Goal: Task Accomplishment & Management: Use online tool/utility

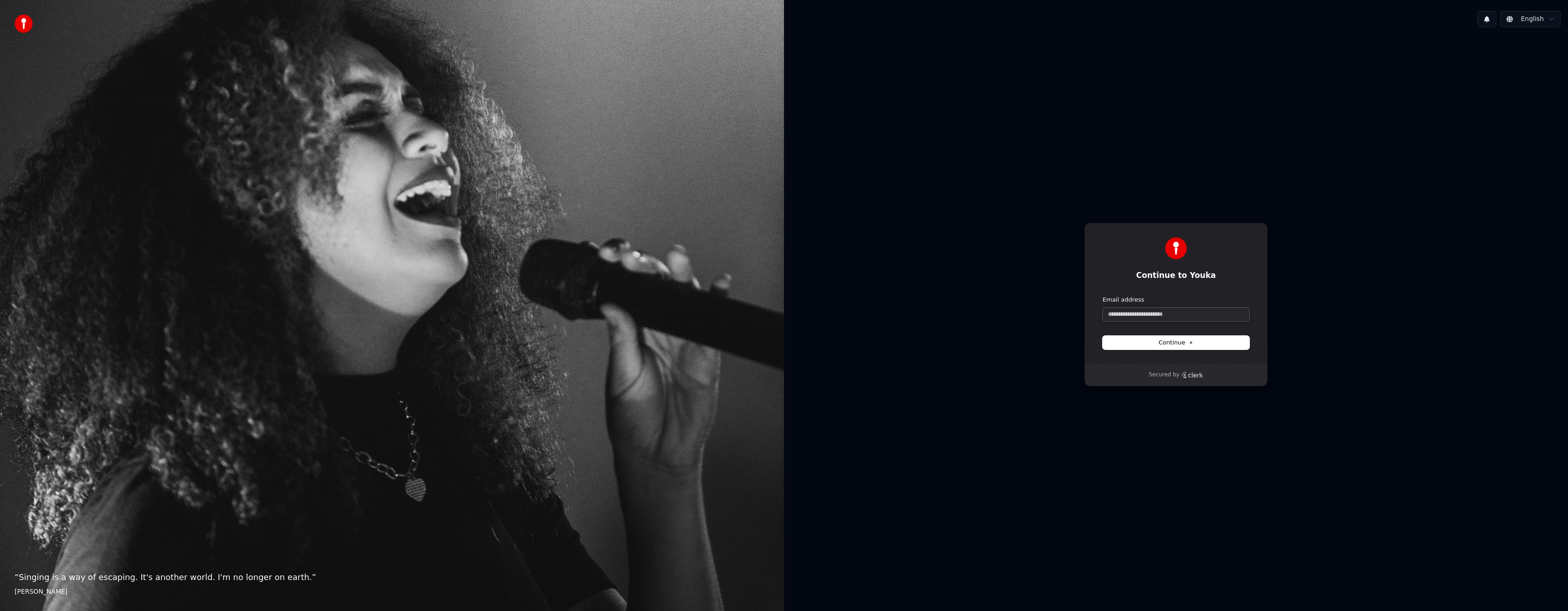
click at [1177, 309] on input "Email address" at bounding box center [1176, 314] width 146 height 14
click at [1103, 295] on button "submit" at bounding box center [1103, 295] width 0 height 0
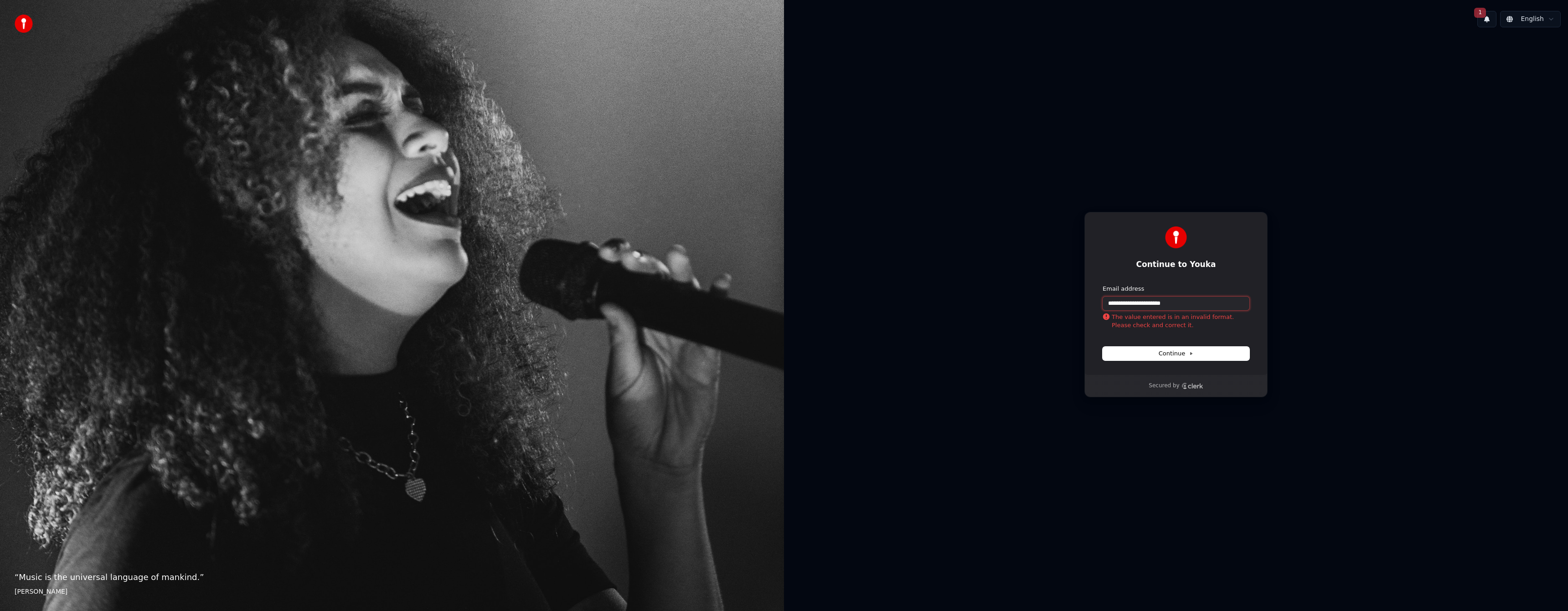
click at [1123, 303] on input "**********" at bounding box center [1176, 303] width 146 height 14
click at [1103, 285] on button "submit" at bounding box center [1103, 285] width 0 height 0
type input "**********"
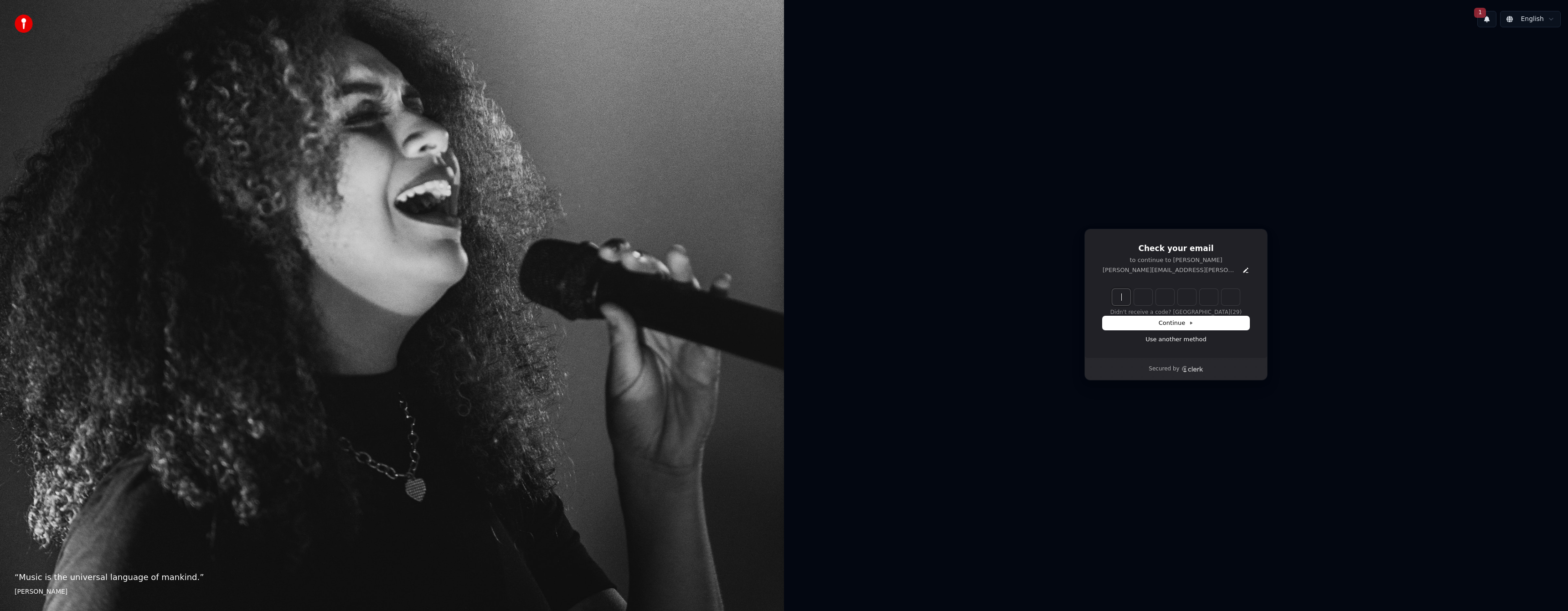
click at [1121, 299] on input "Enter verification code" at bounding box center [1185, 297] width 146 height 16
paste input "******"
type input "******"
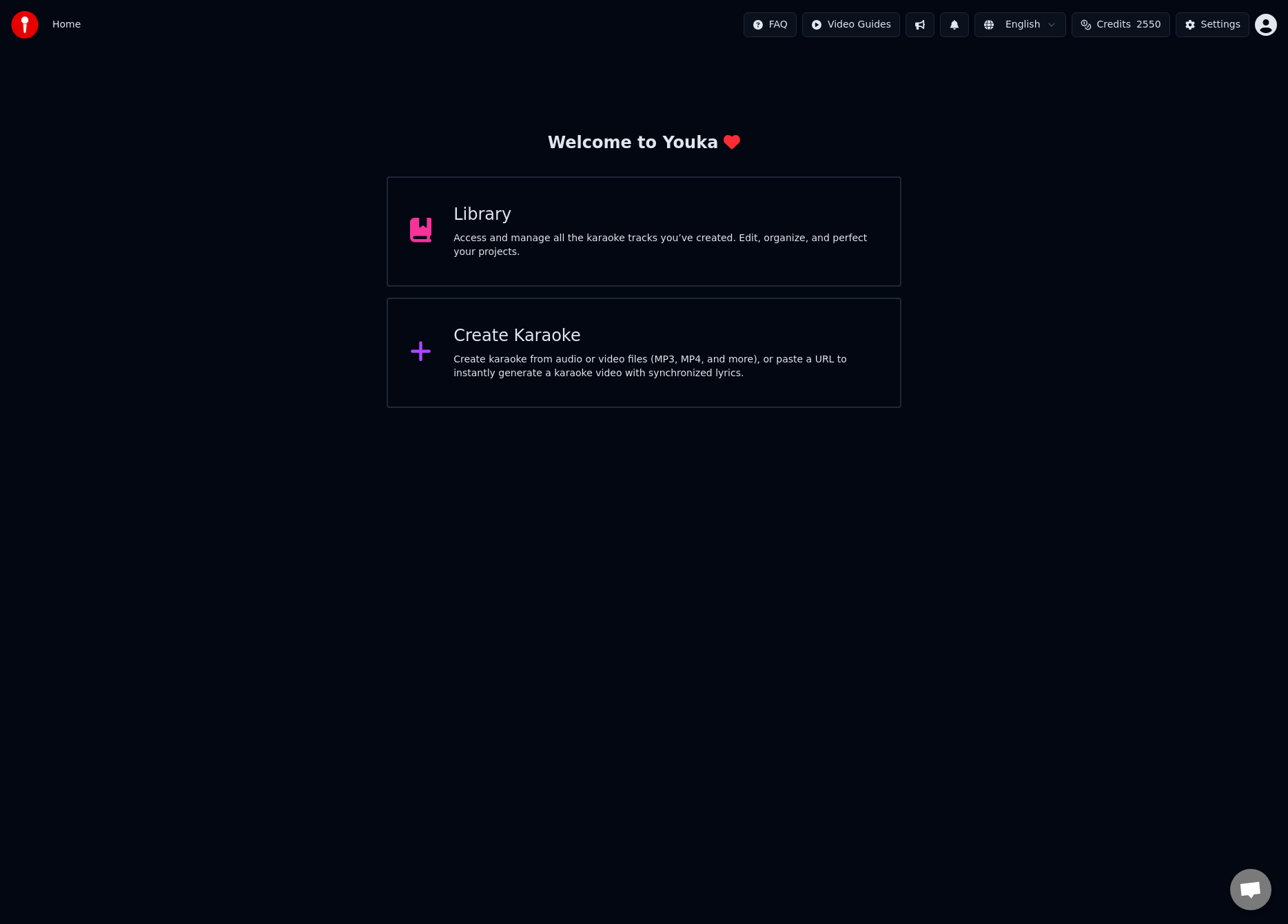
click at [566, 355] on div "Create karaoke from audio or video files (MP3, MP4, and more), or paste a URL t…" at bounding box center [665, 367] width 424 height 28
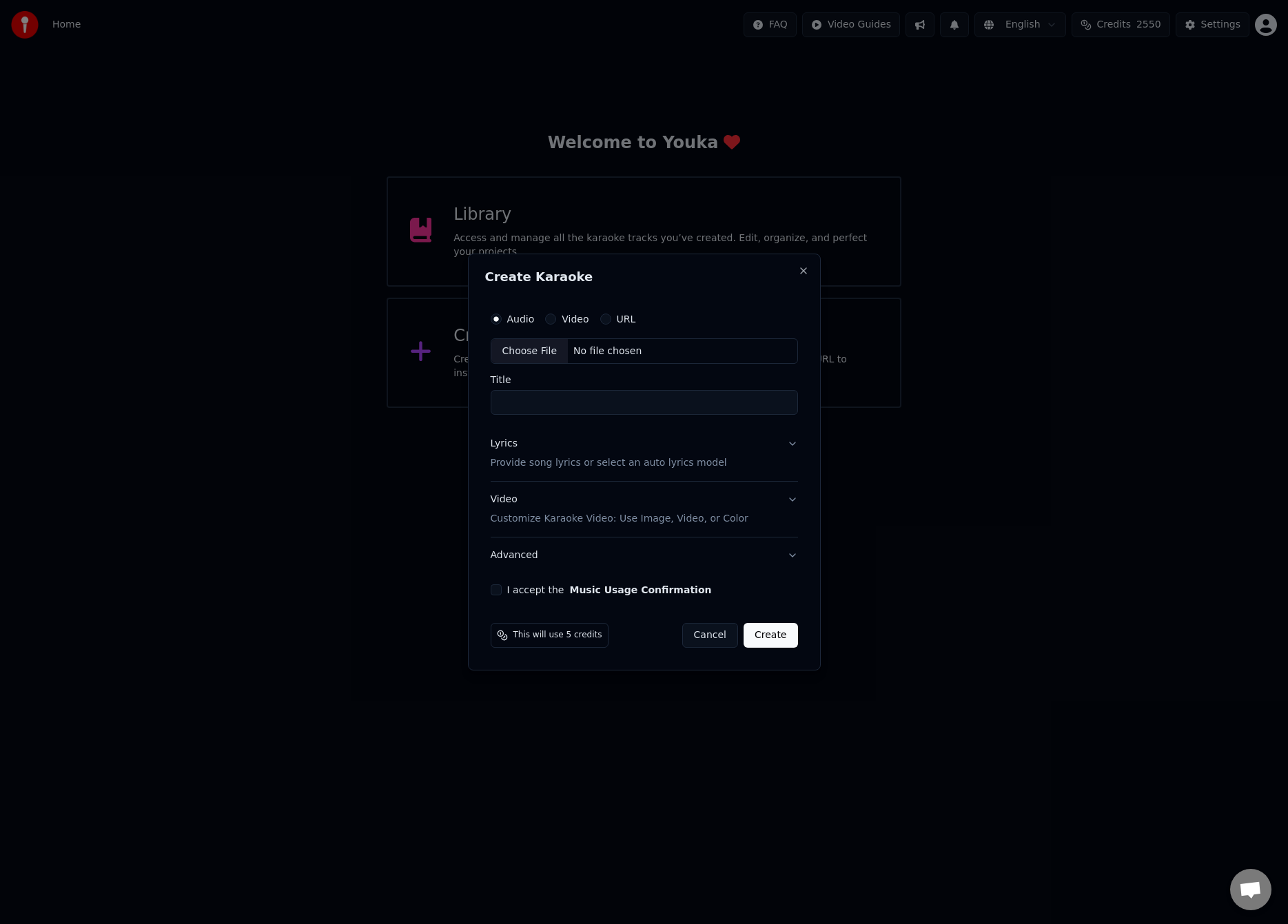
click at [539, 348] on div "Choose File" at bounding box center [529, 351] width 77 height 25
type input "**********"
click at [521, 461] on p "Provide song lyrics or select an auto lyrics model" at bounding box center [606, 463] width 236 height 14
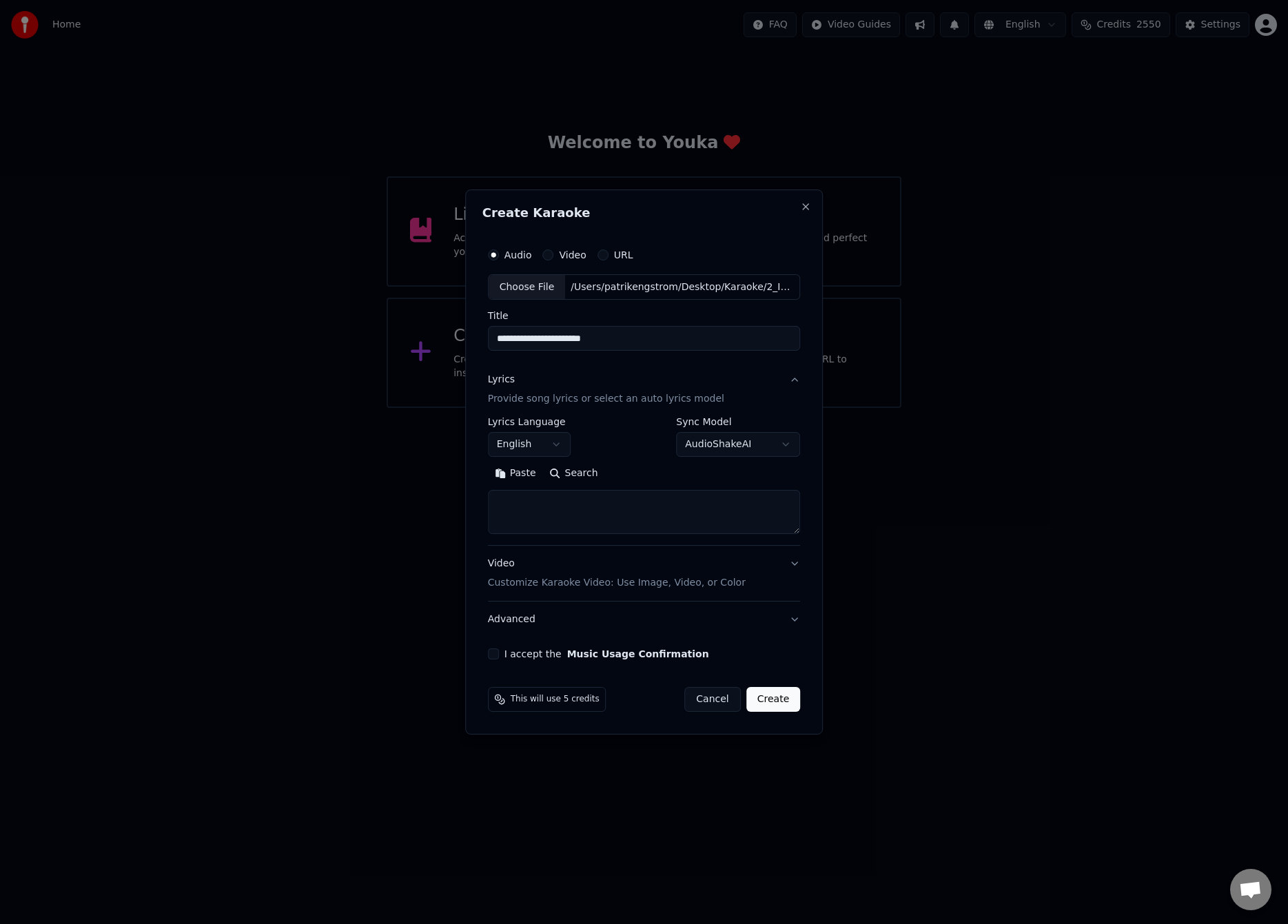
click at [529, 512] on textarea at bounding box center [644, 513] width 313 height 44
click at [520, 478] on button "Paste" at bounding box center [516, 474] width 55 height 22
click at [640, 472] on button "Expand" at bounding box center [636, 474] width 65 height 22
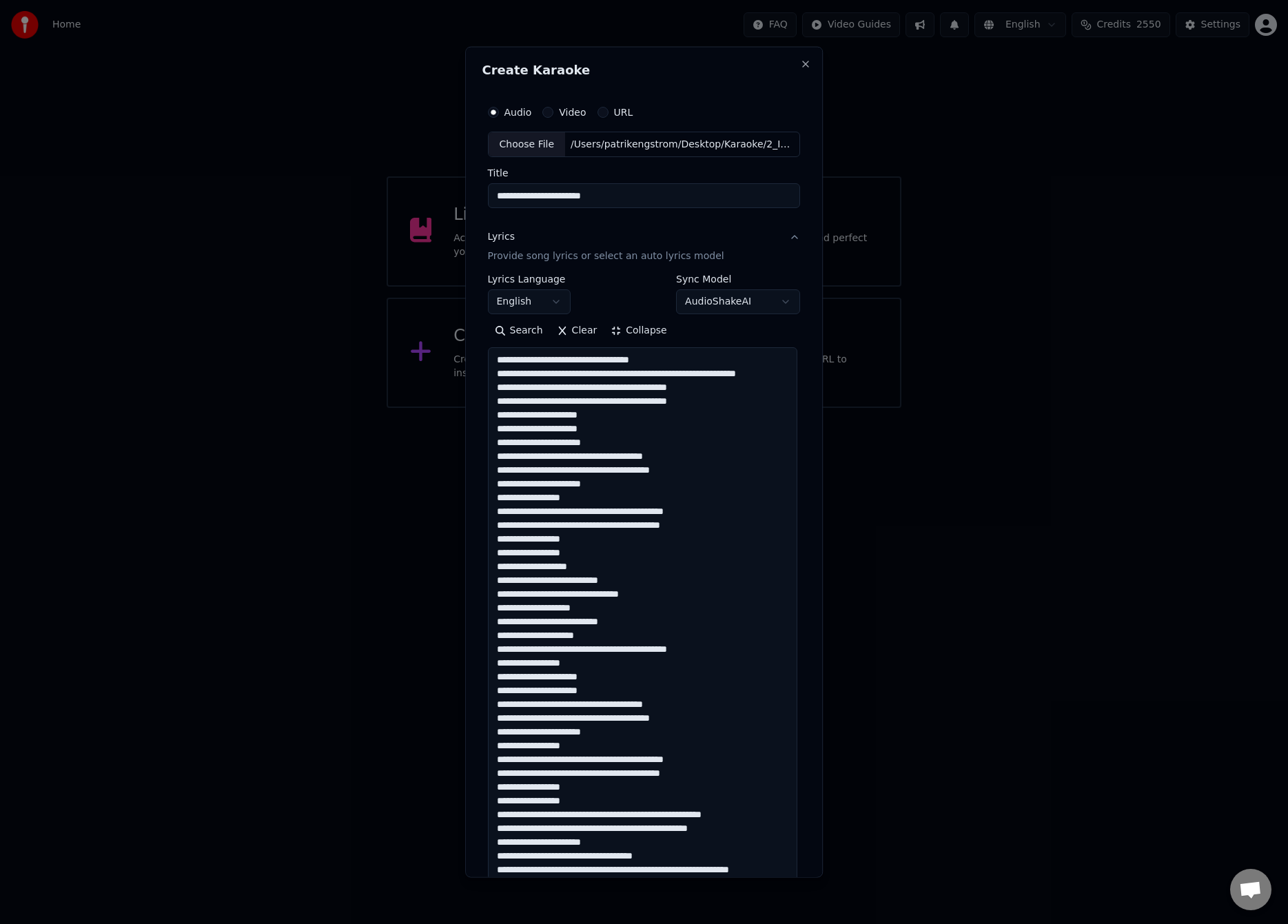
click at [575, 371] on textarea at bounding box center [643, 648] width 309 height 603
click at [682, 370] on textarea at bounding box center [643, 648] width 309 height 603
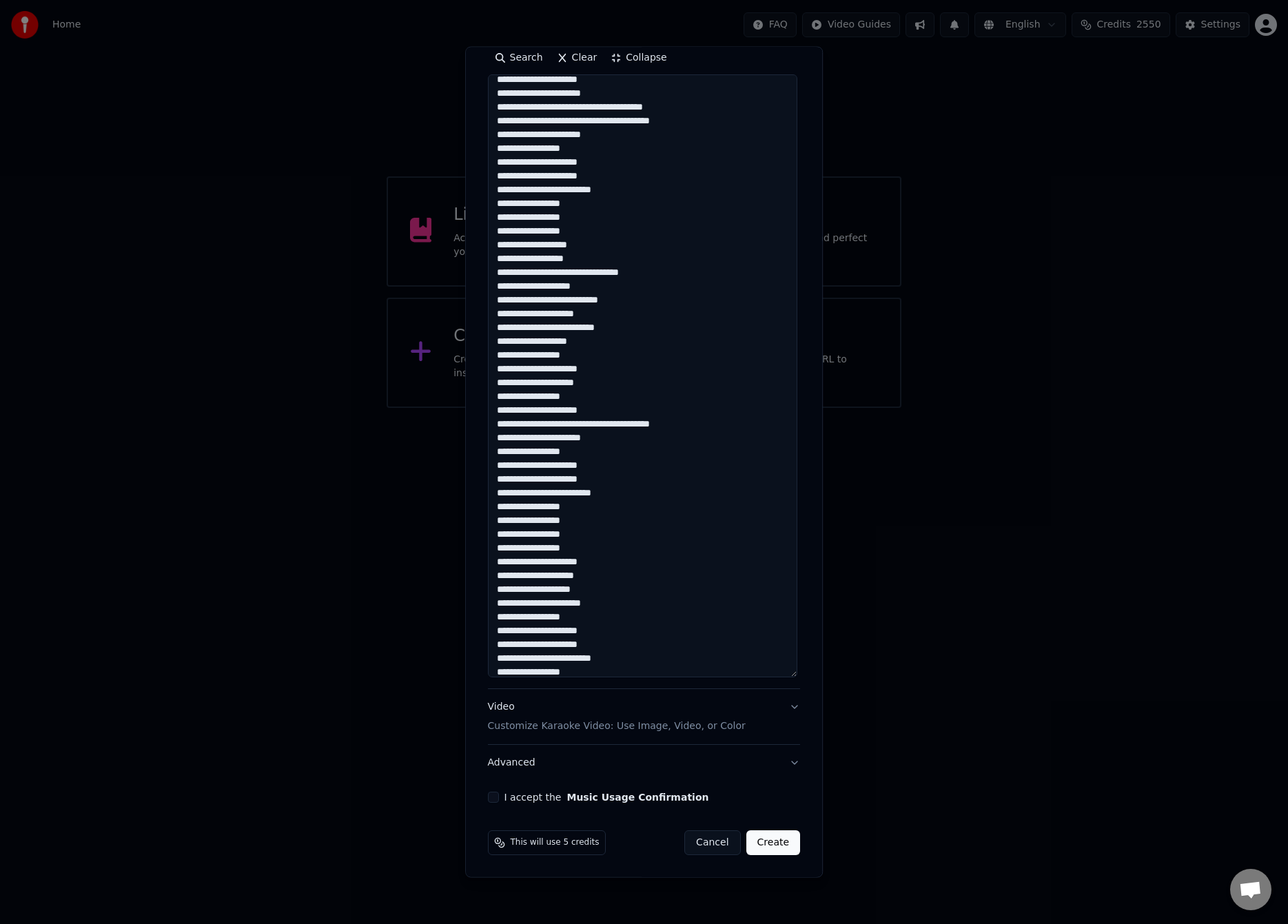
scroll to position [126, 0]
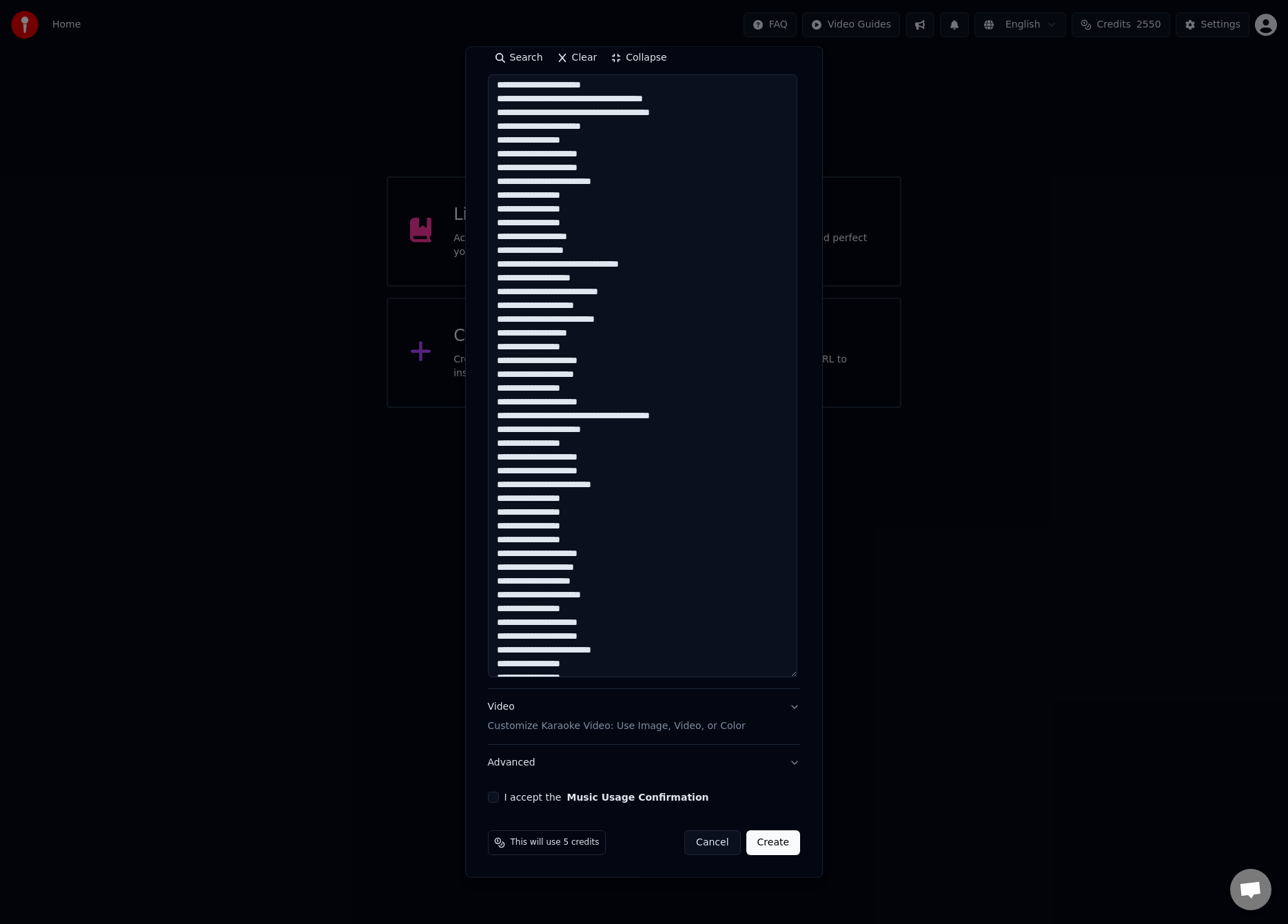
click at [594, 412] on textarea at bounding box center [643, 376] width 309 height 603
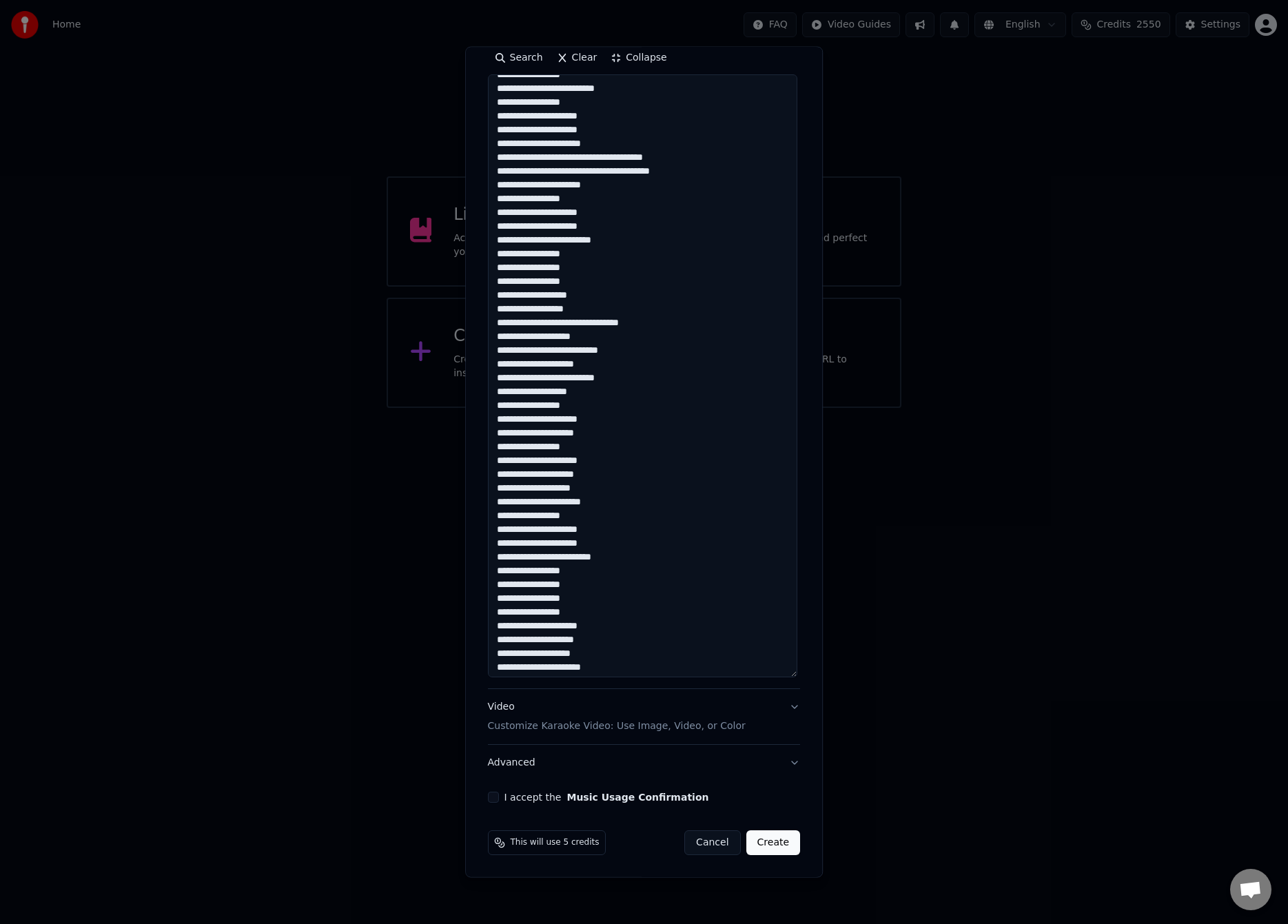
scroll to position [16, 0]
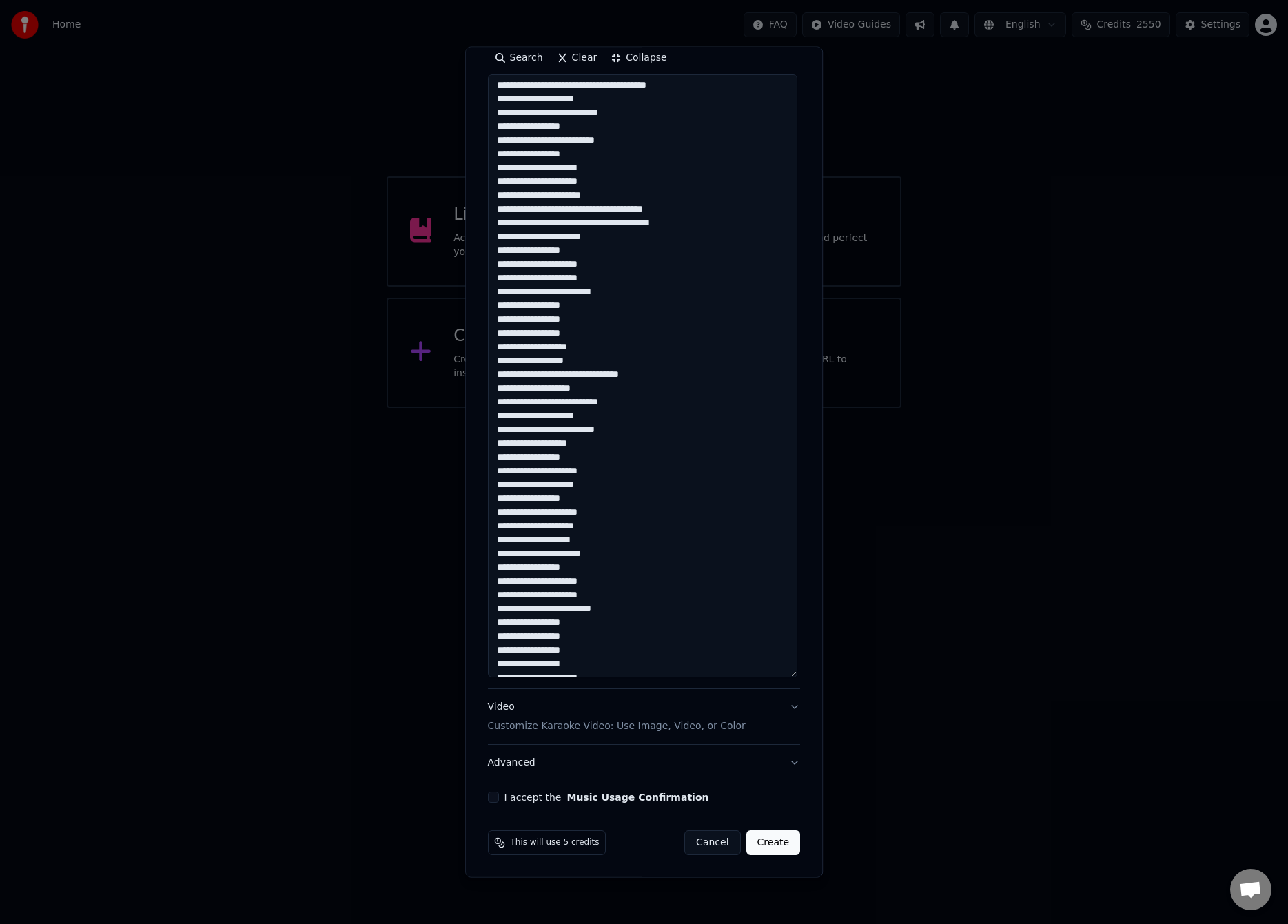
click at [597, 221] on textarea at bounding box center [643, 376] width 309 height 603
click at [500, 540] on textarea at bounding box center [643, 376] width 309 height 603
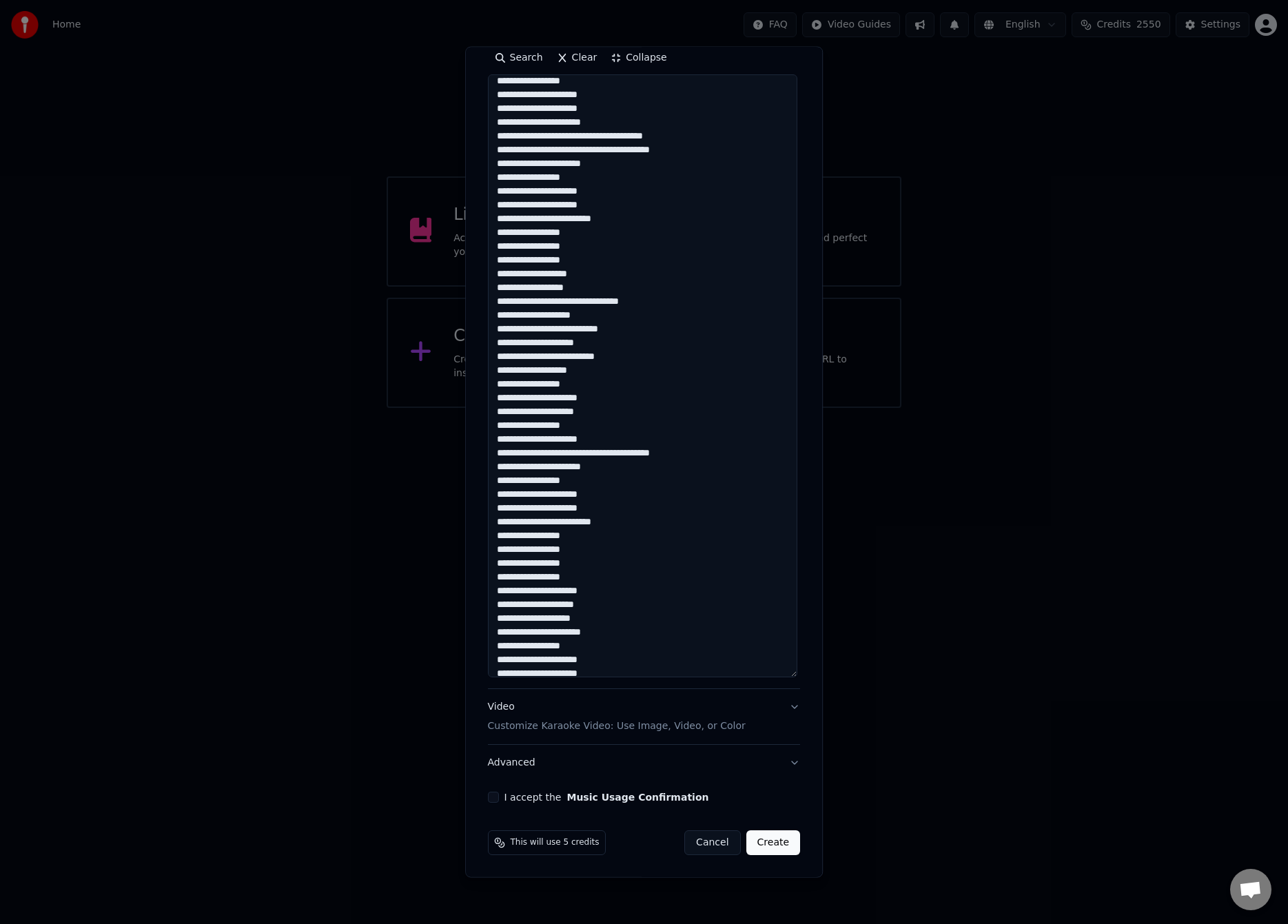
scroll to position [153, 0]
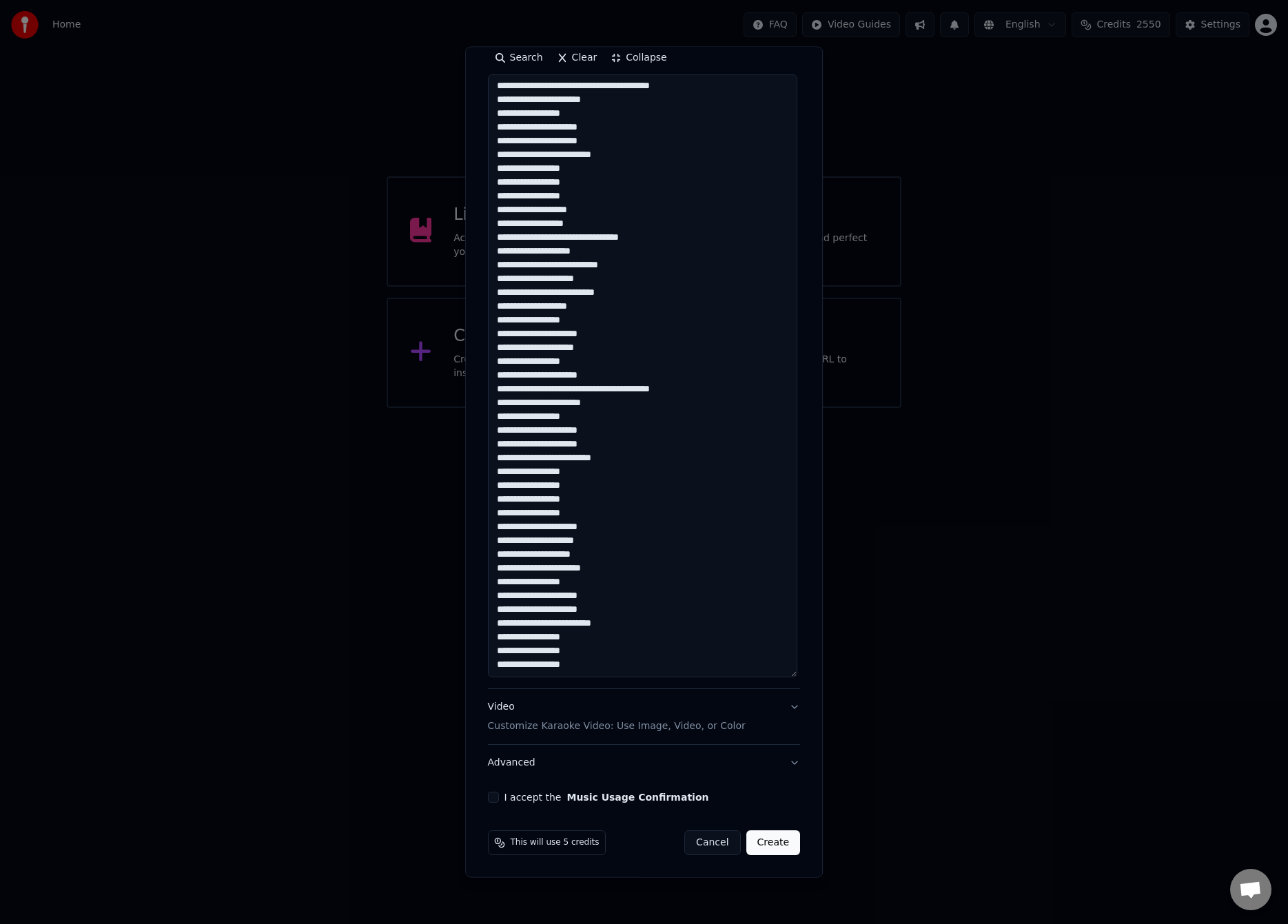
click at [501, 550] on textarea at bounding box center [643, 376] width 309 height 603
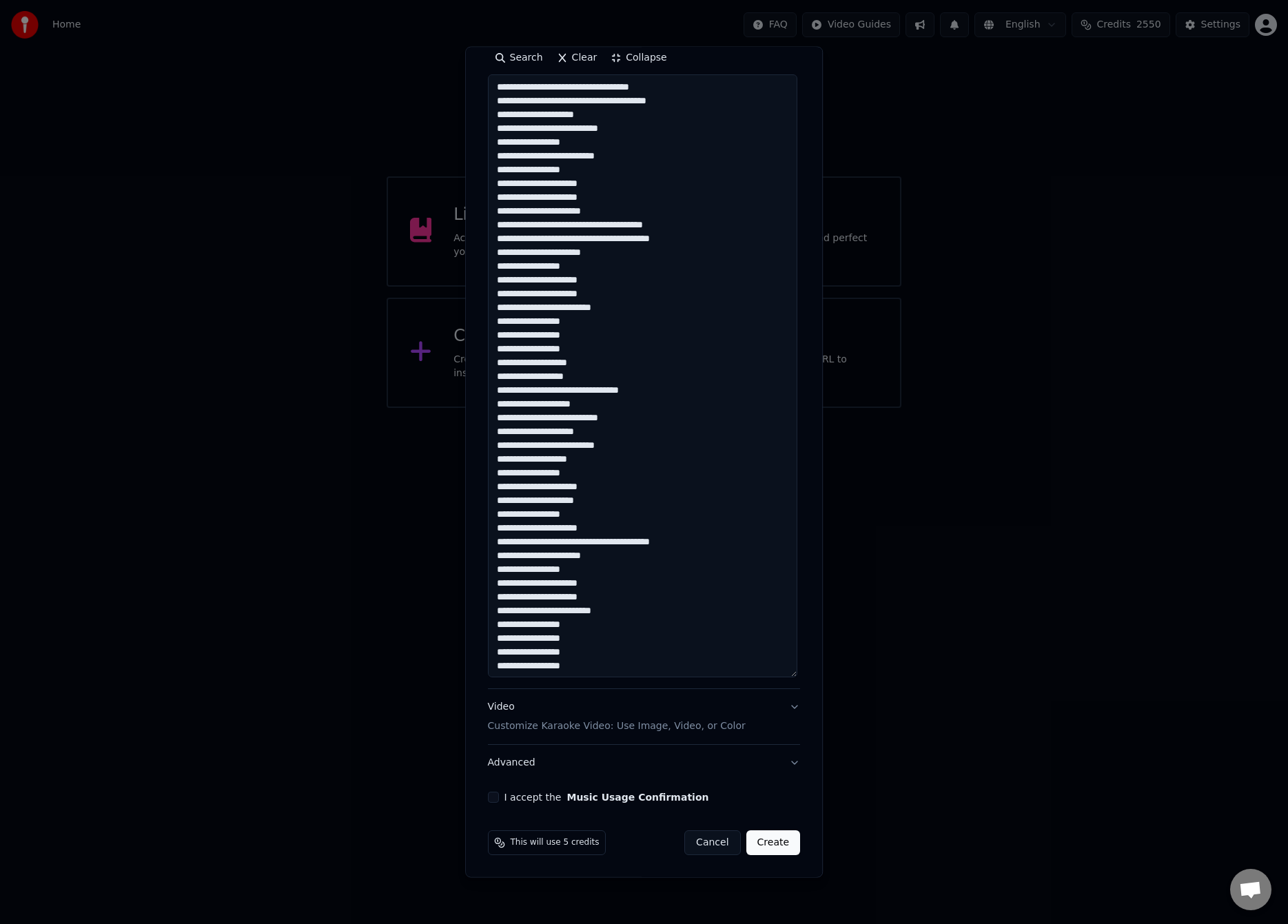
scroll to position [0, 0]
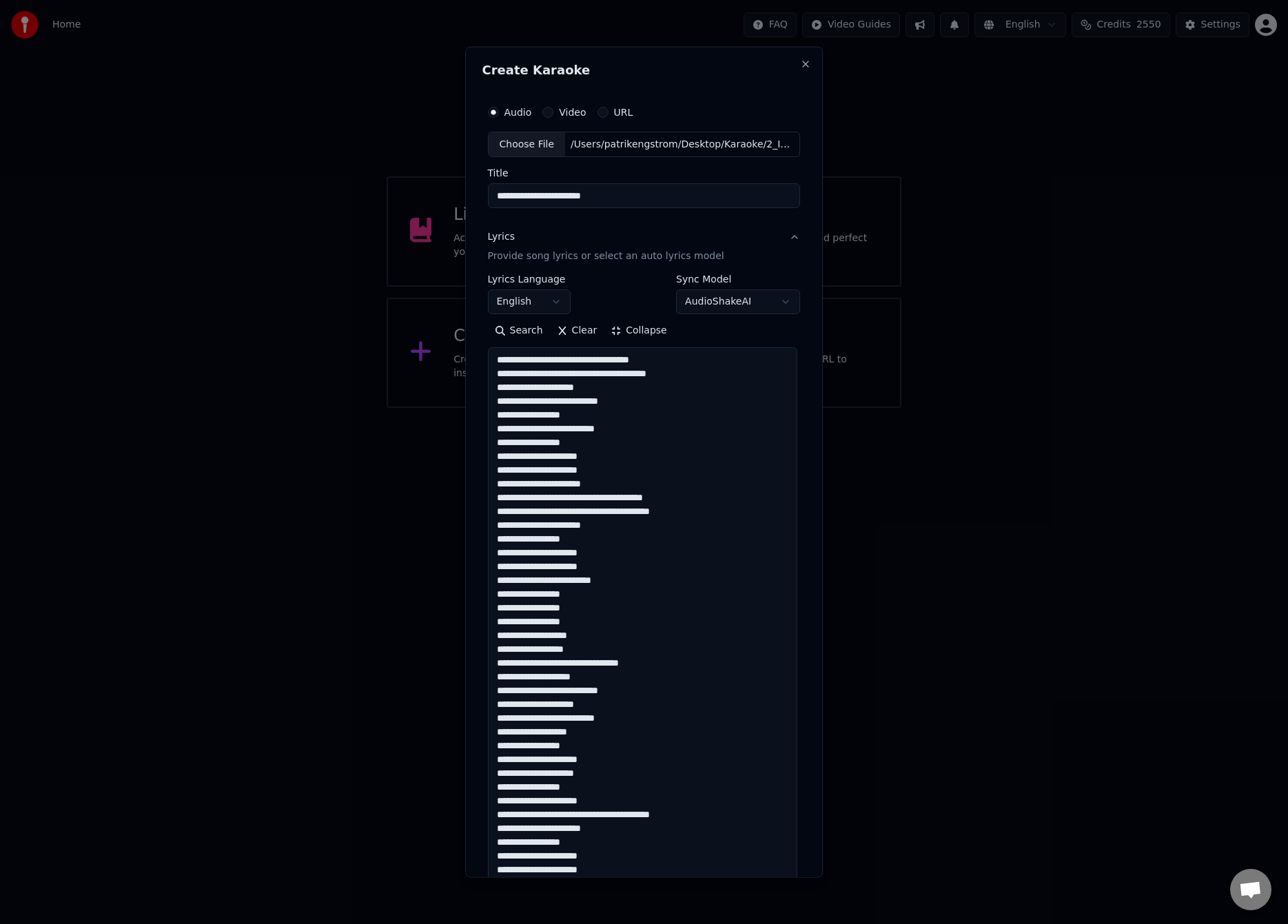
type textarea "**********"
click at [538, 294] on body "**********" at bounding box center [644, 204] width 1288 height 408
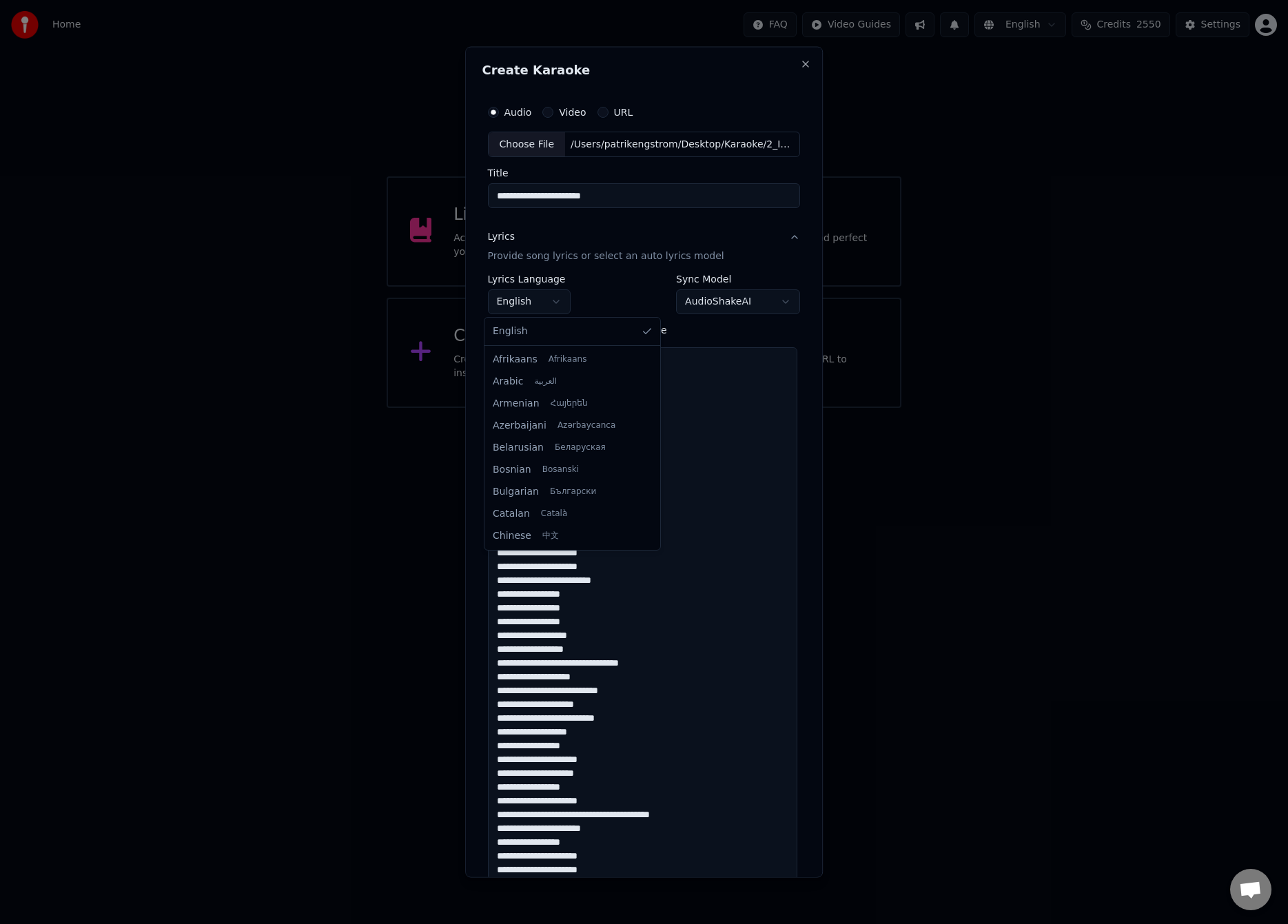
scroll to position [220, 0]
select select "**"
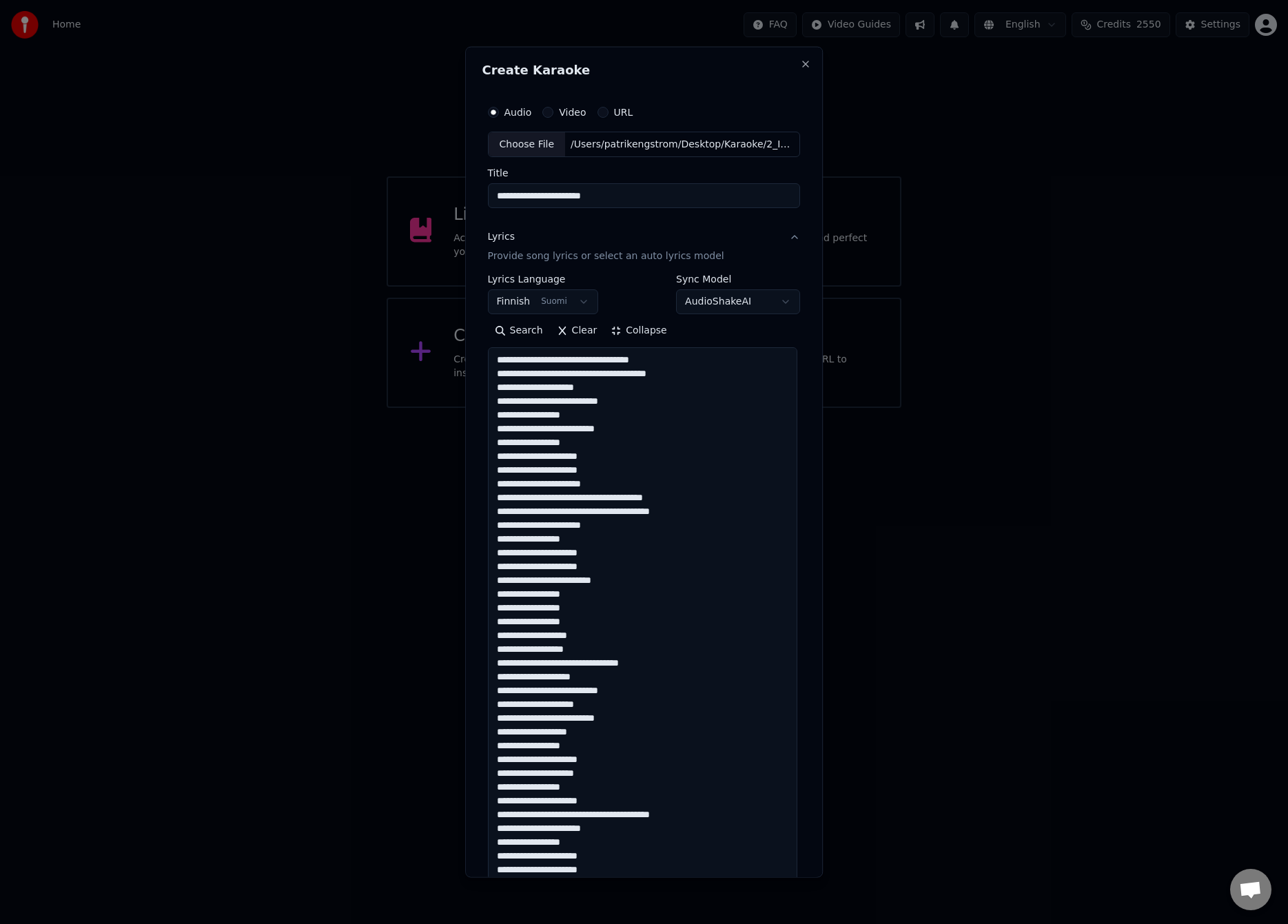
click at [810, 337] on div "**********" at bounding box center [644, 462] width 358 height 832
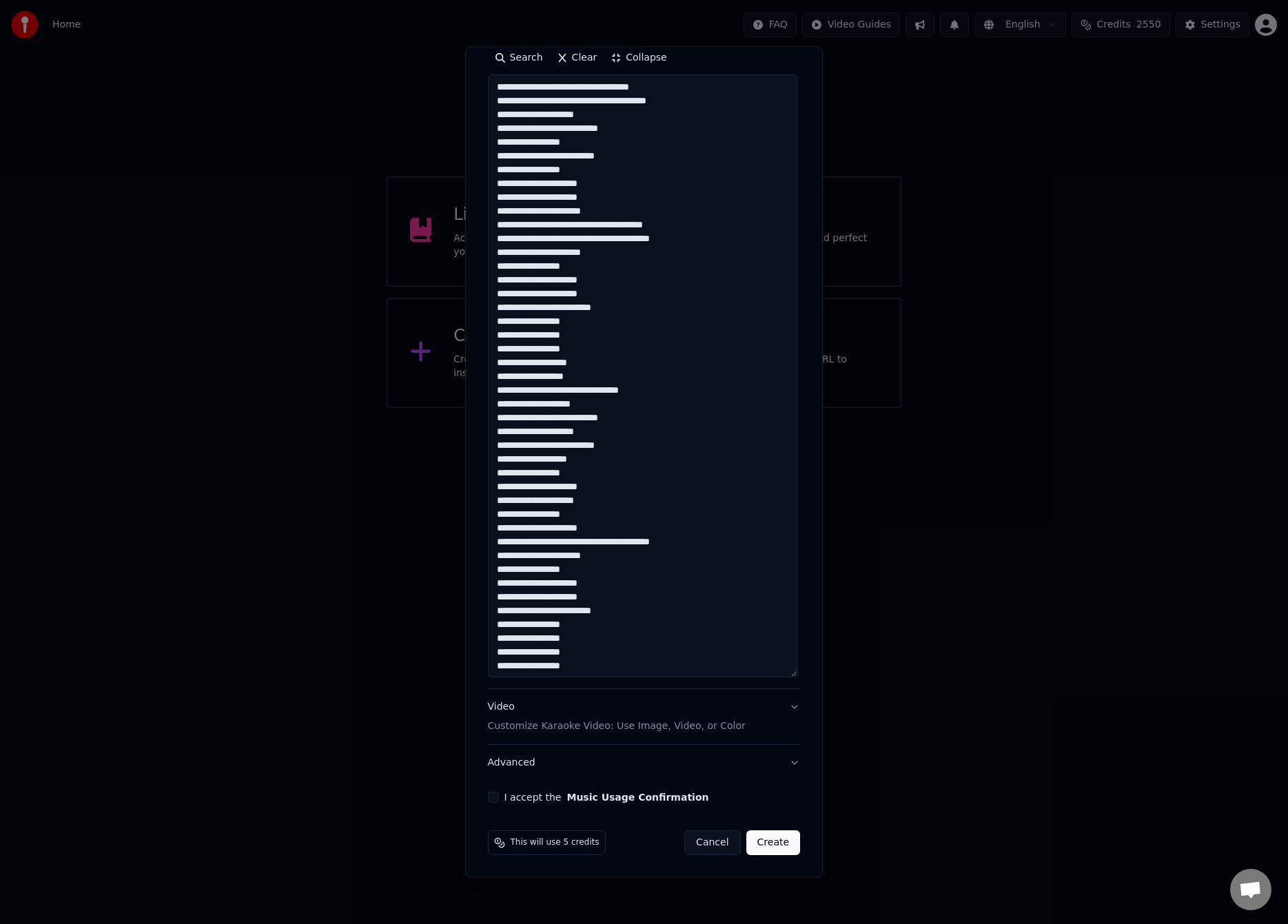
click at [494, 799] on button "I accept the Music Usage Confirmation" at bounding box center [493, 797] width 11 height 11
click at [779, 845] on button "Create" at bounding box center [772, 842] width 54 height 25
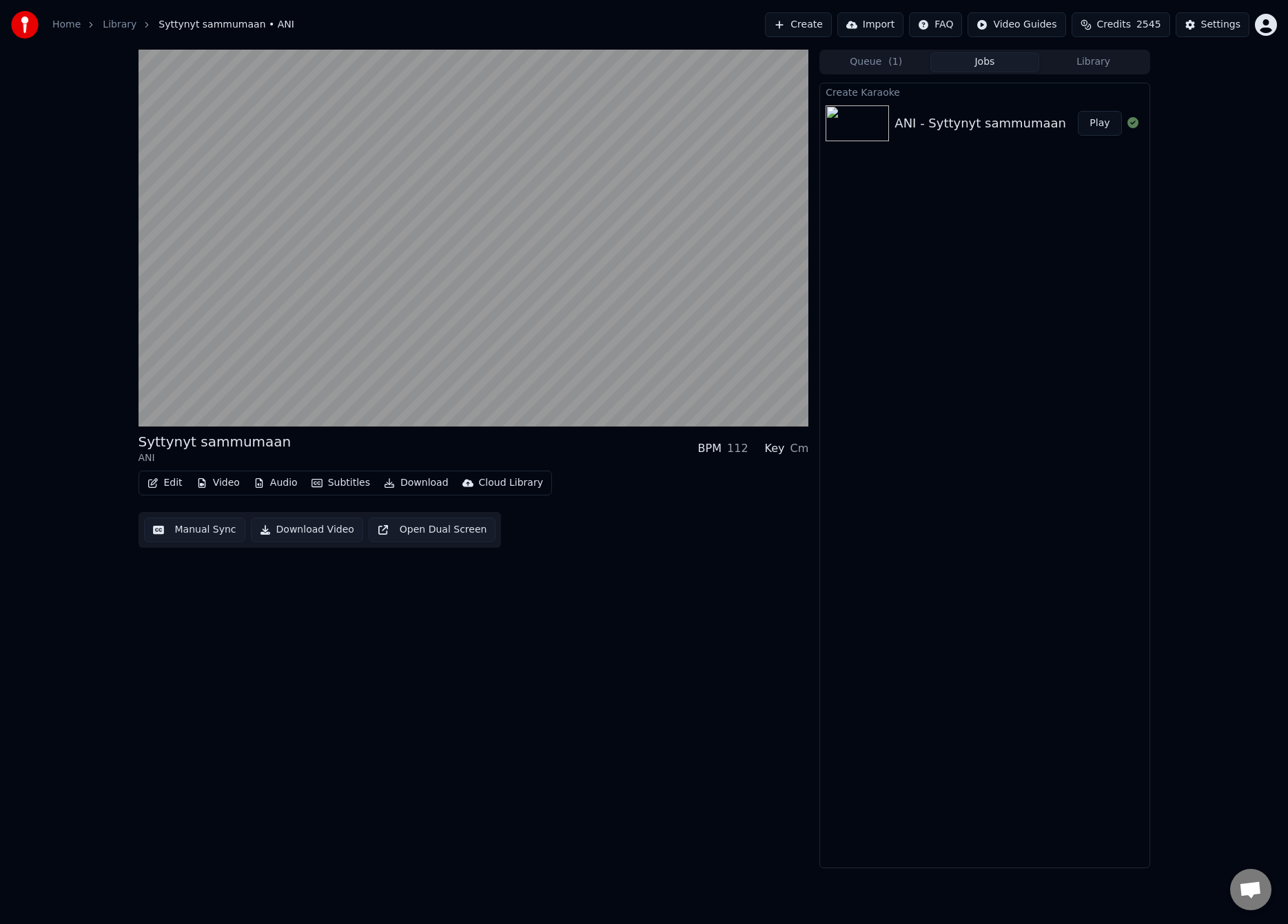
click at [197, 532] on button "Manual Sync" at bounding box center [194, 529] width 101 height 25
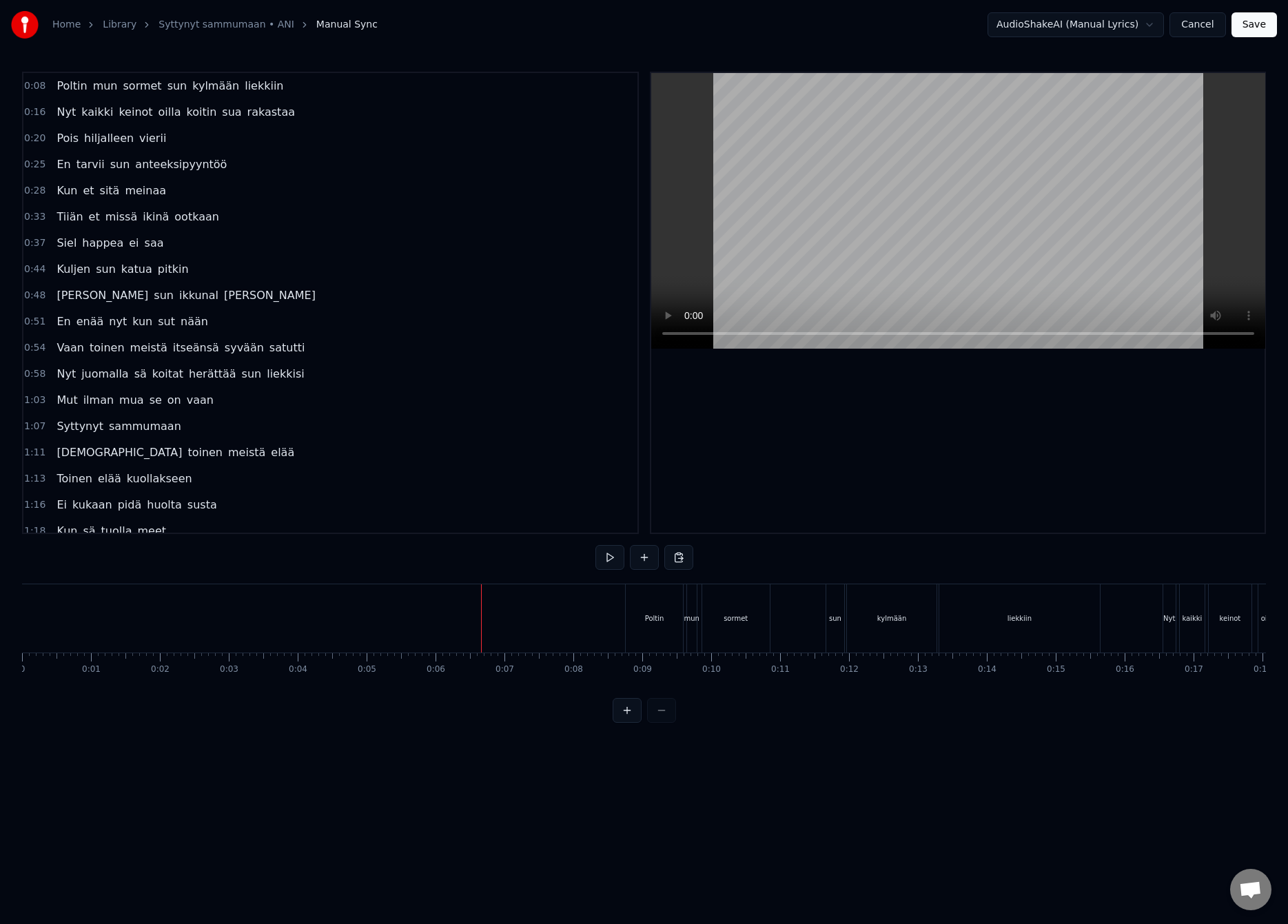
click at [601, 556] on button at bounding box center [609, 557] width 29 height 25
click at [595, 545] on button at bounding box center [609, 557] width 29 height 25
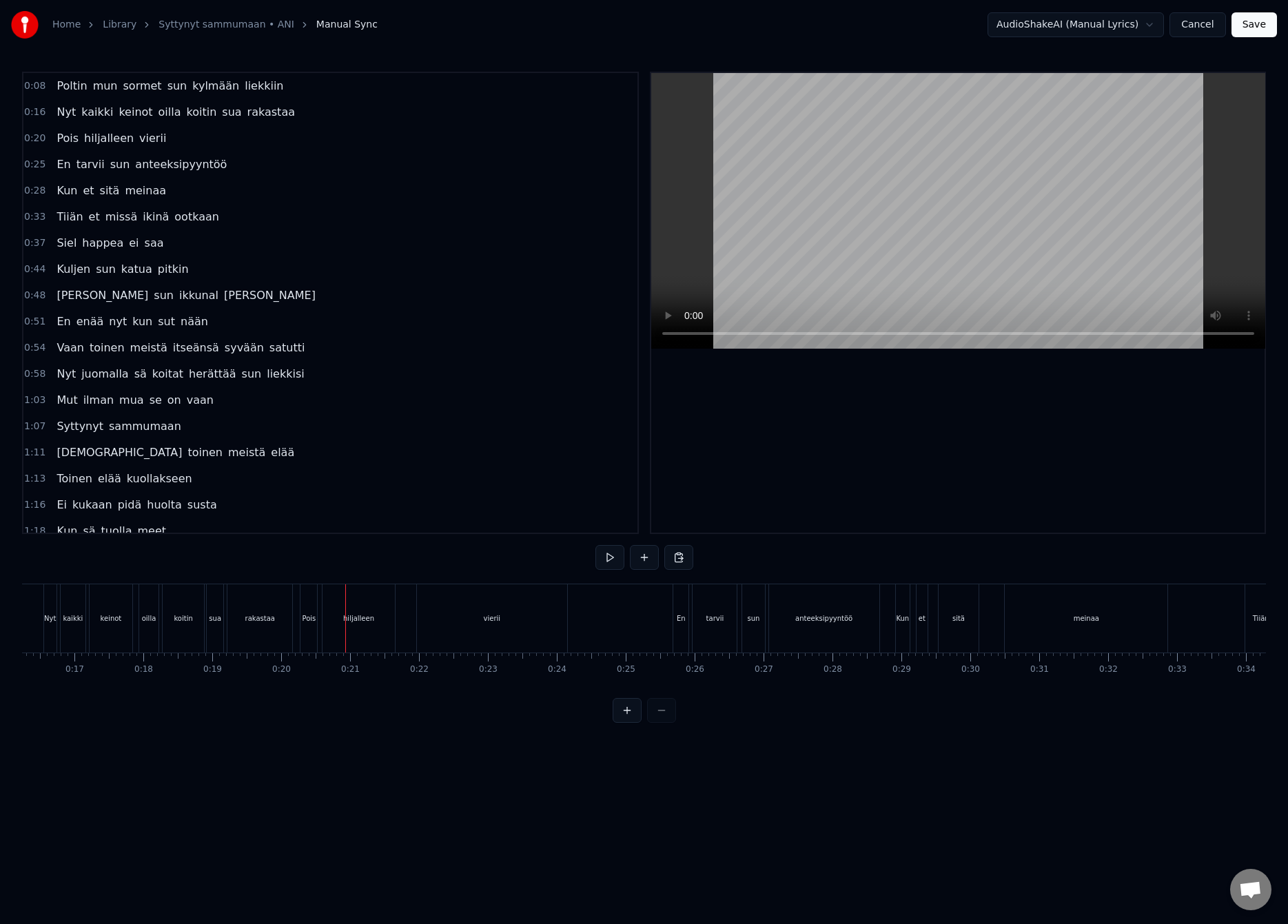
click at [595, 545] on button at bounding box center [609, 557] width 29 height 25
click at [601, 560] on button at bounding box center [609, 557] width 29 height 25
click at [151, 610] on div "oilla" at bounding box center [149, 618] width 20 height 68
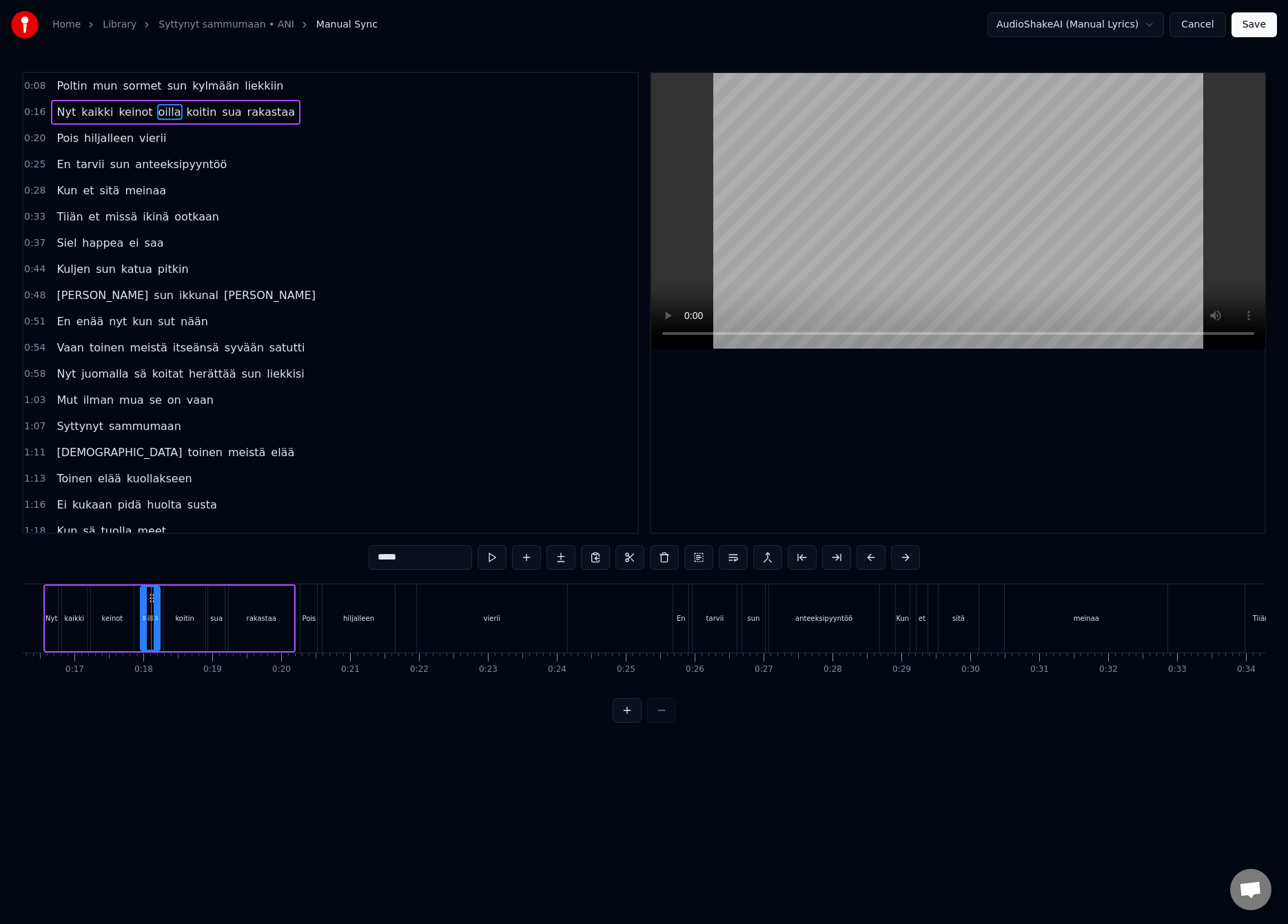
click at [399, 557] on input "*****" at bounding box center [420, 557] width 103 height 25
click at [288, 558] on div "0:08 Poltin mun sormet sun kylmään liekkiin 0:16 Nyt kaikki keinot joilla koiti…" at bounding box center [644, 398] width 1244 height 651
click at [183, 613] on div "koitin" at bounding box center [184, 618] width 19 height 11
click at [254, 626] on div "rakastaa" at bounding box center [261, 618] width 65 height 66
type input "********"
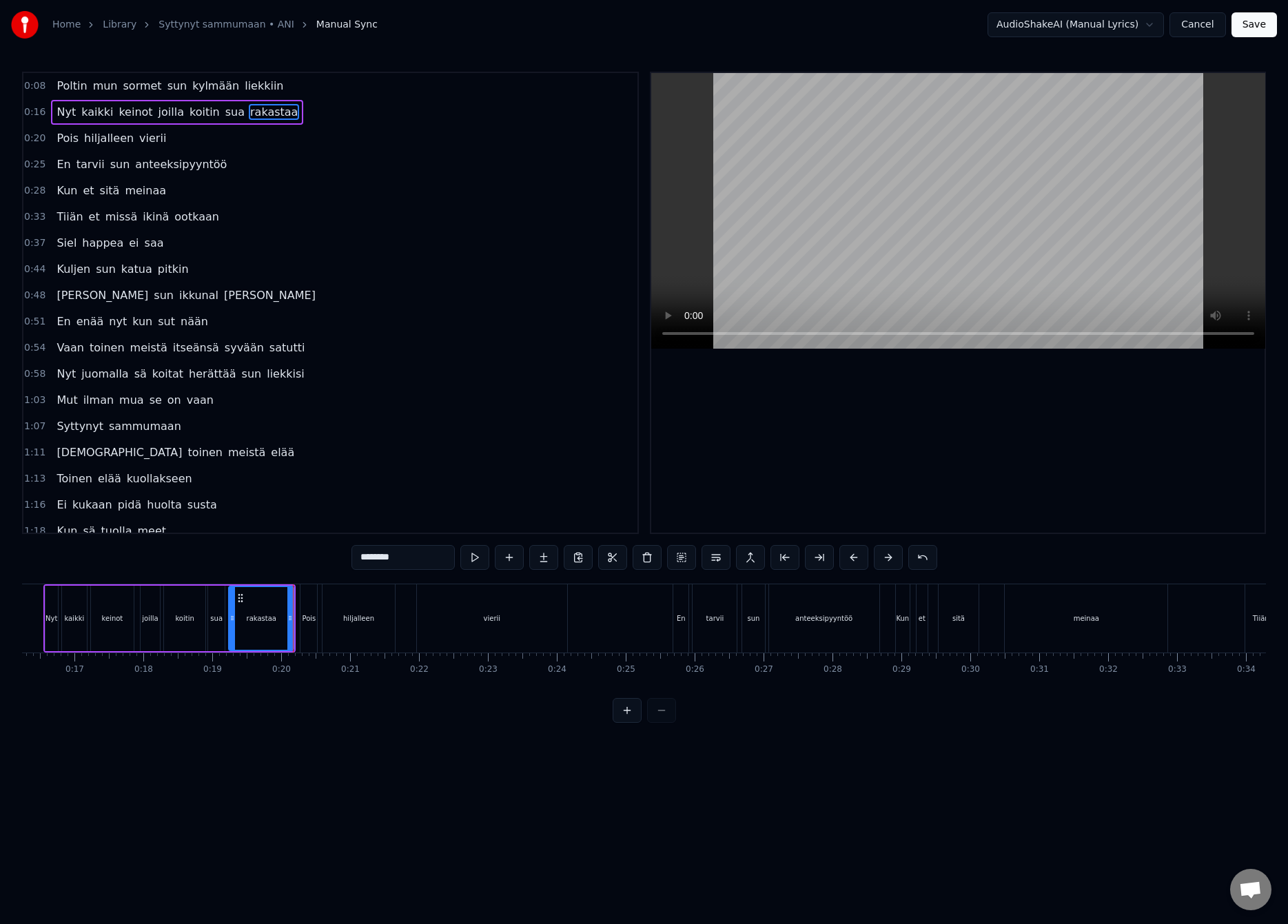
click at [408, 613] on div "Pois hiljalleen vierii" at bounding box center [435, 618] width 271 height 68
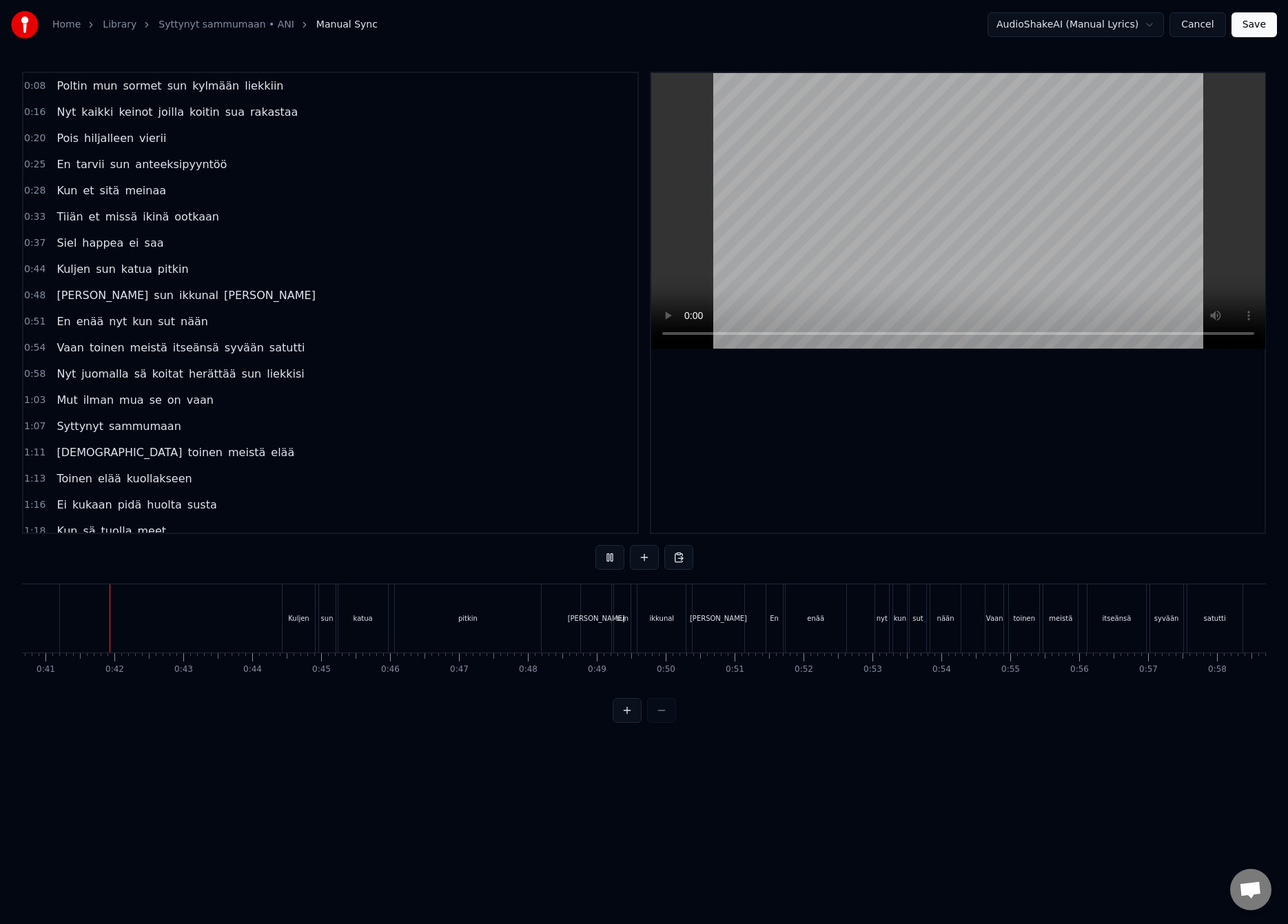
scroll to position [0, 2800]
click at [463, 620] on div "pitkin" at bounding box center [468, 618] width 20 height 11
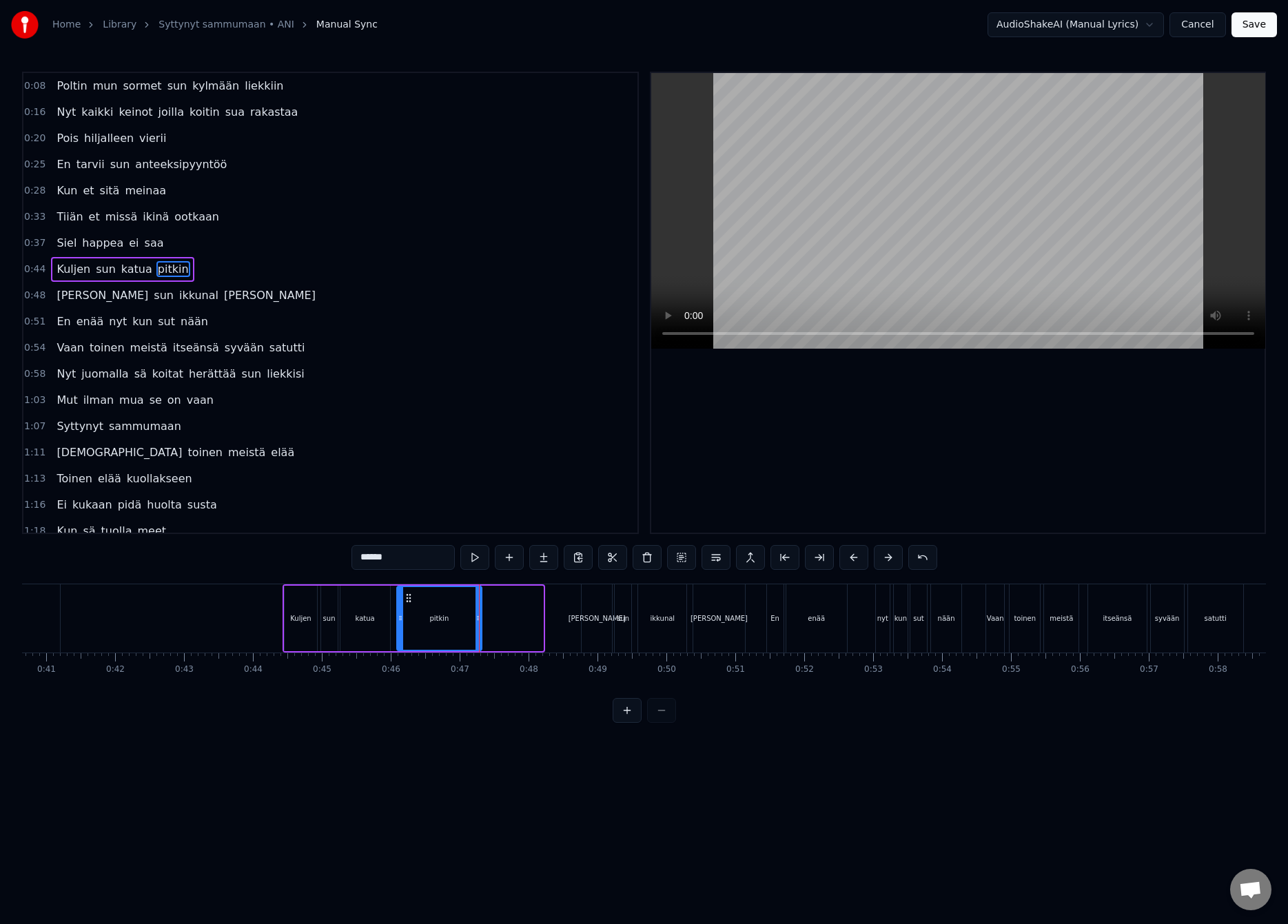
drag, startPoint x: 539, startPoint y: 619, endPoint x: 479, endPoint y: 619, distance: 60.0
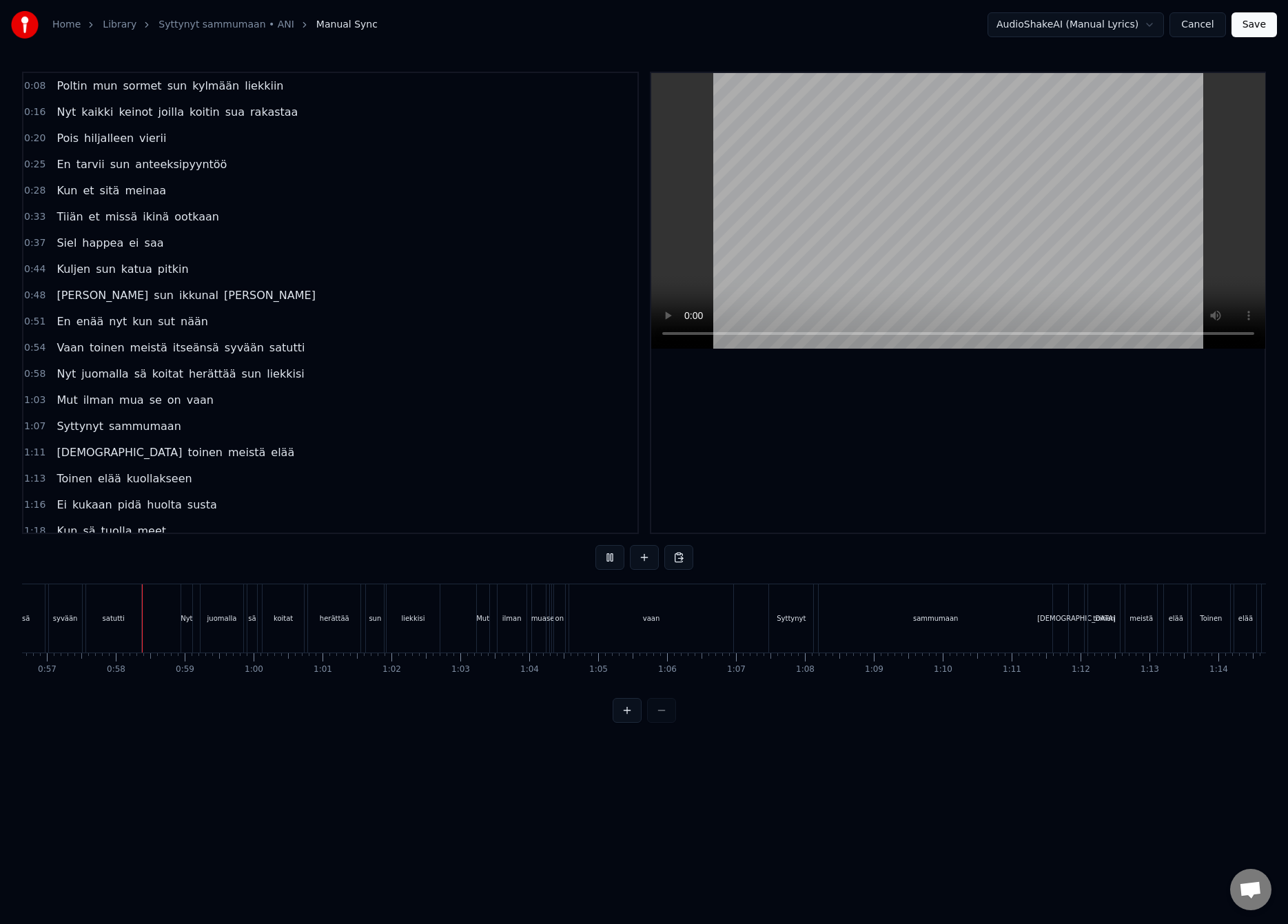
scroll to position [0, 3908]
click at [183, 617] on div "Nyt" at bounding box center [181, 618] width 12 height 11
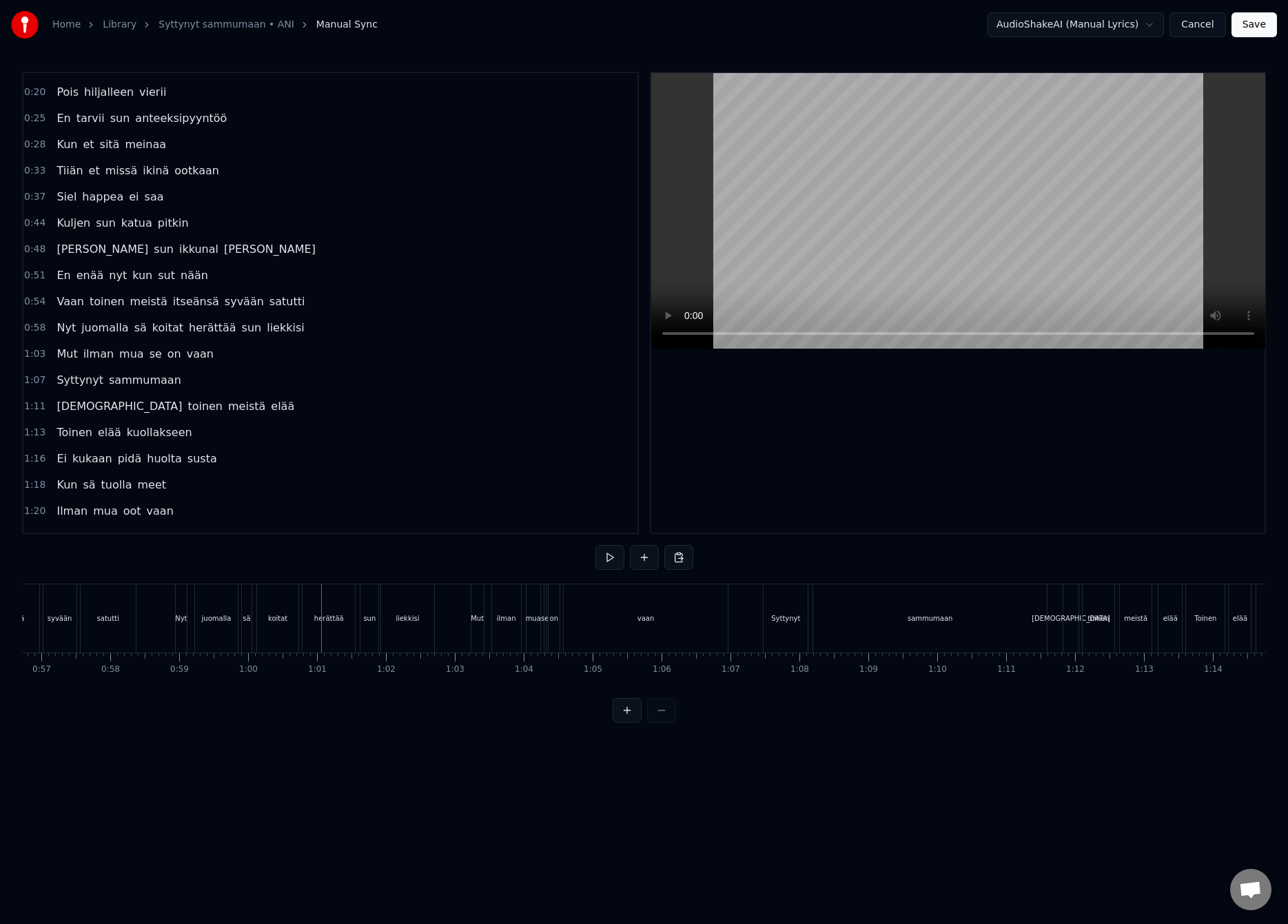
scroll to position [72, 0]
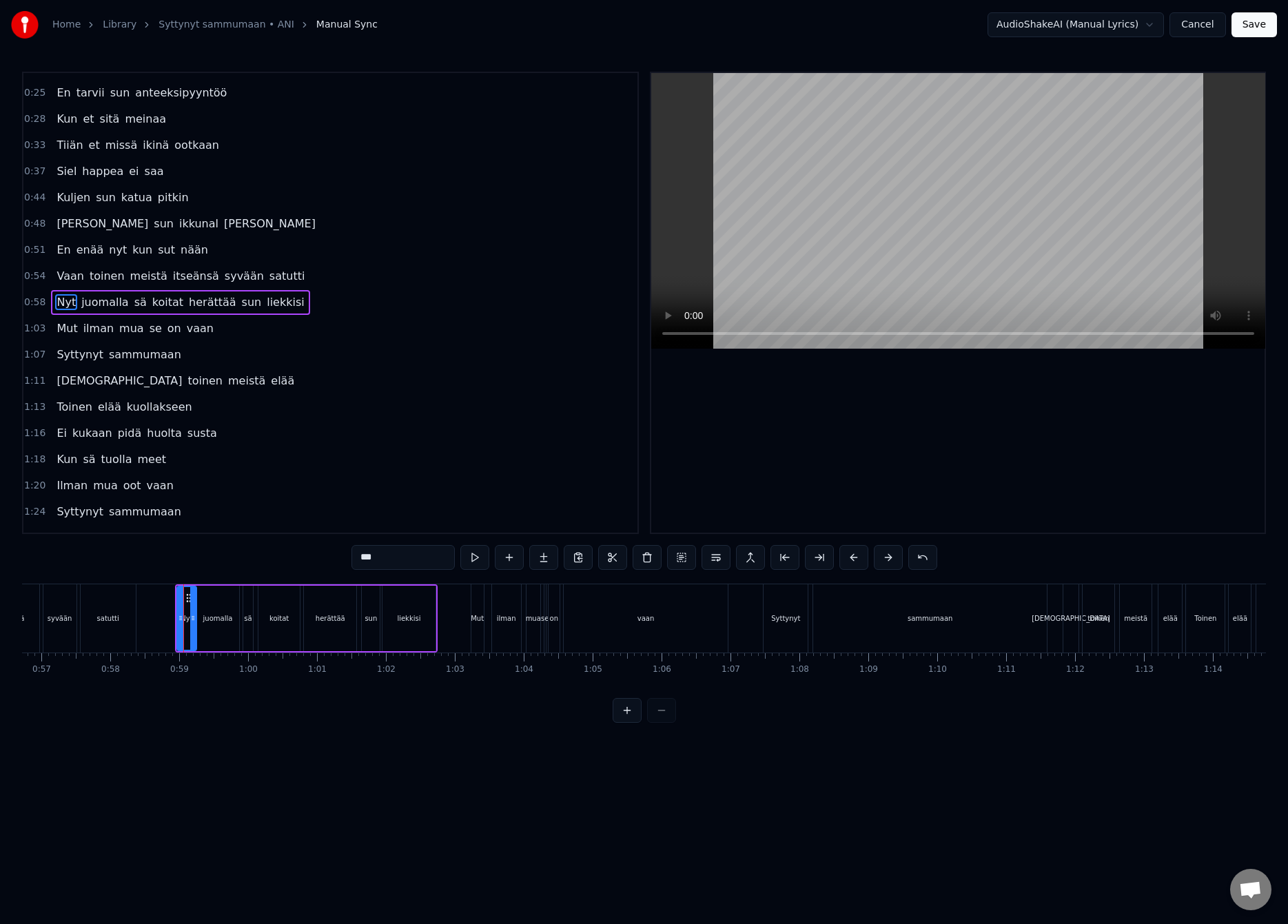
drag, startPoint x: 181, startPoint y: 622, endPoint x: 190, endPoint y: 628, distance: 10.8
click at [190, 628] on div at bounding box center [193, 619] width 6 height 63
click at [190, 600] on div at bounding box center [193, 619] width 6 height 63
drag, startPoint x: 187, startPoint y: 600, endPoint x: 178, endPoint y: 601, distance: 9.1
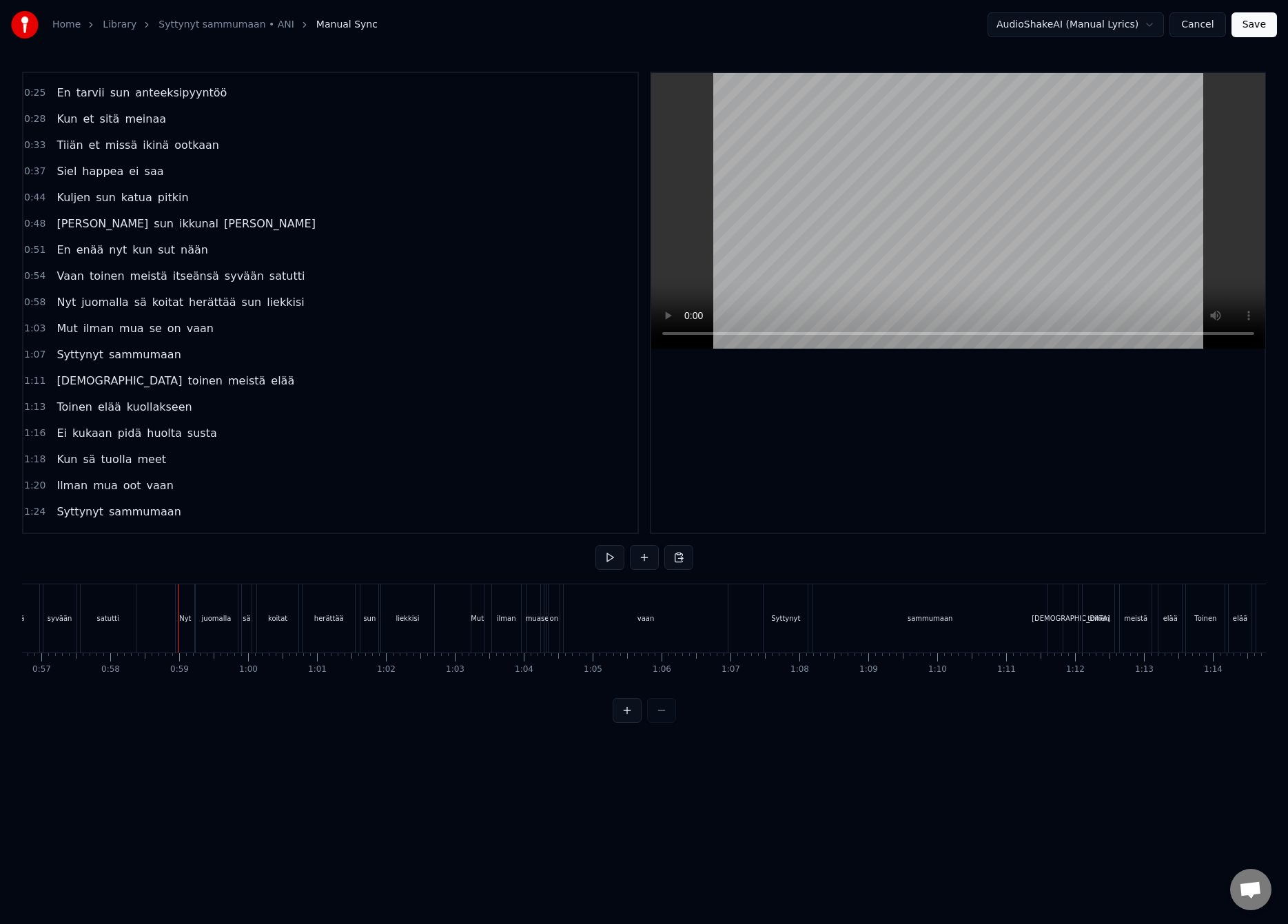
click at [178, 613] on div at bounding box center [178, 618] width 1 height 68
click at [185, 621] on div "Nyt" at bounding box center [185, 618] width 12 height 11
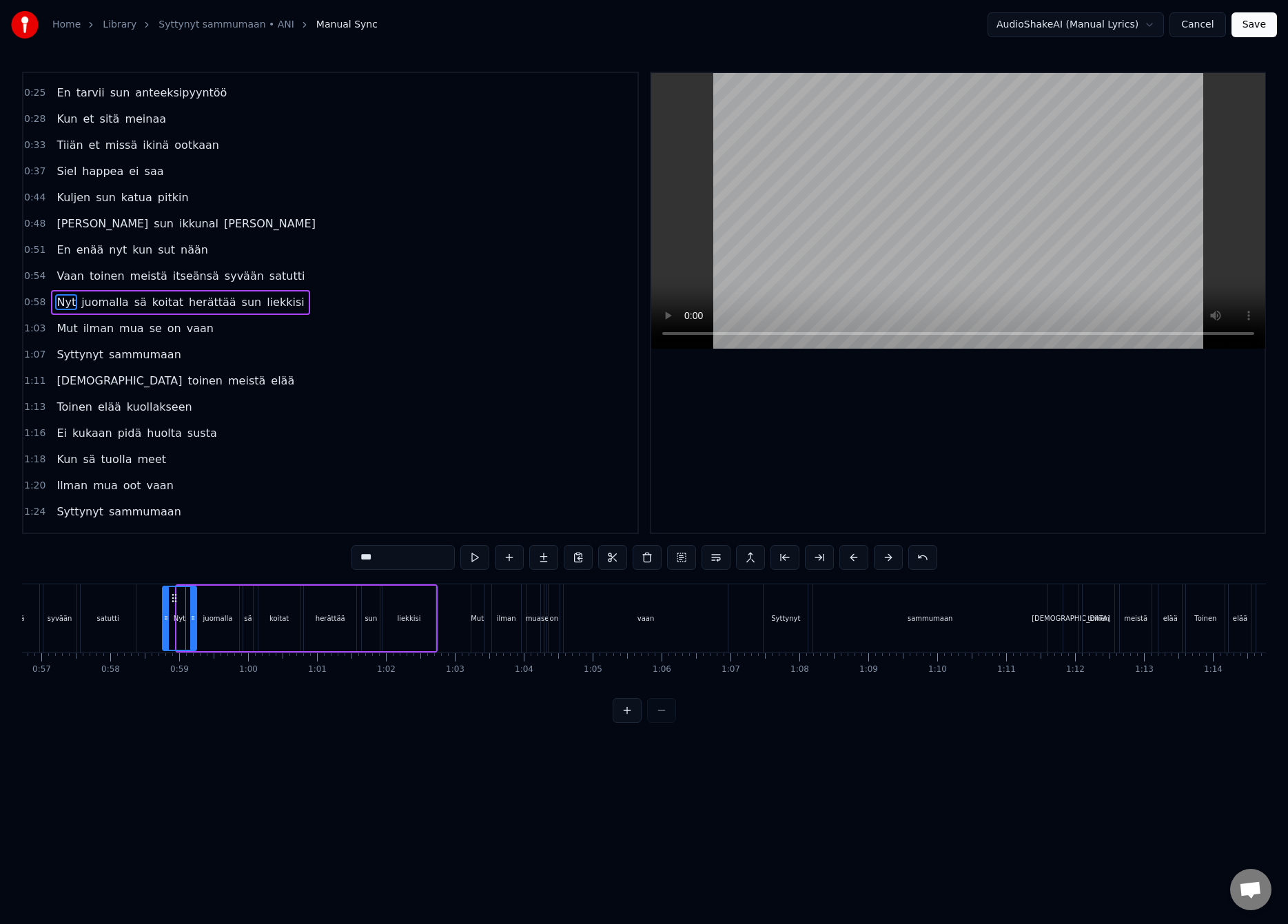
drag, startPoint x: 180, startPoint y: 622, endPoint x: 166, endPoint y: 627, distance: 14.9
click at [166, 627] on div at bounding box center [166, 619] width 6 height 63
click at [187, 622] on icon at bounding box center [188, 617] width 6 height 11
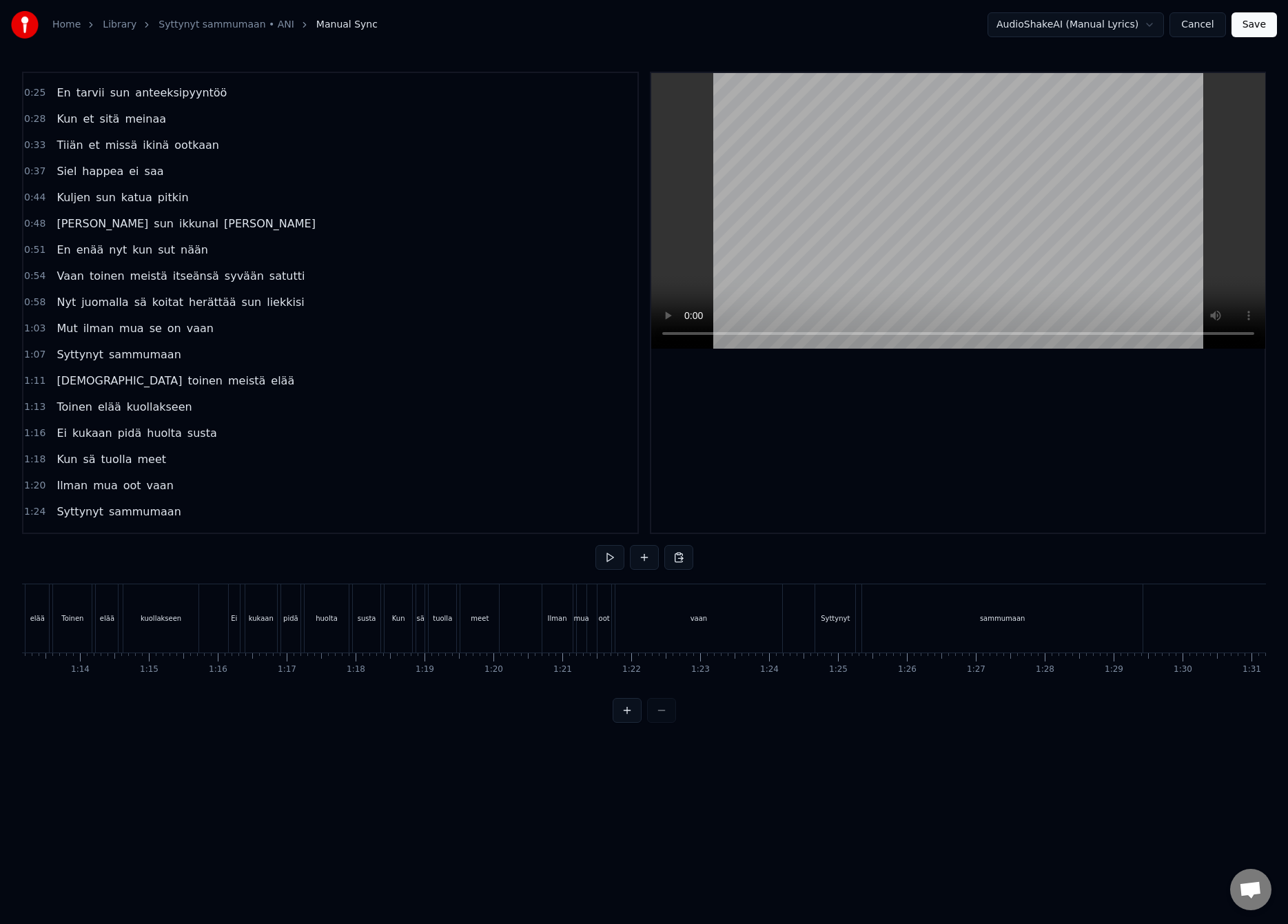
scroll to position [0, 5234]
click at [499, 615] on div "vaan" at bounding box center [507, 618] width 18 height 11
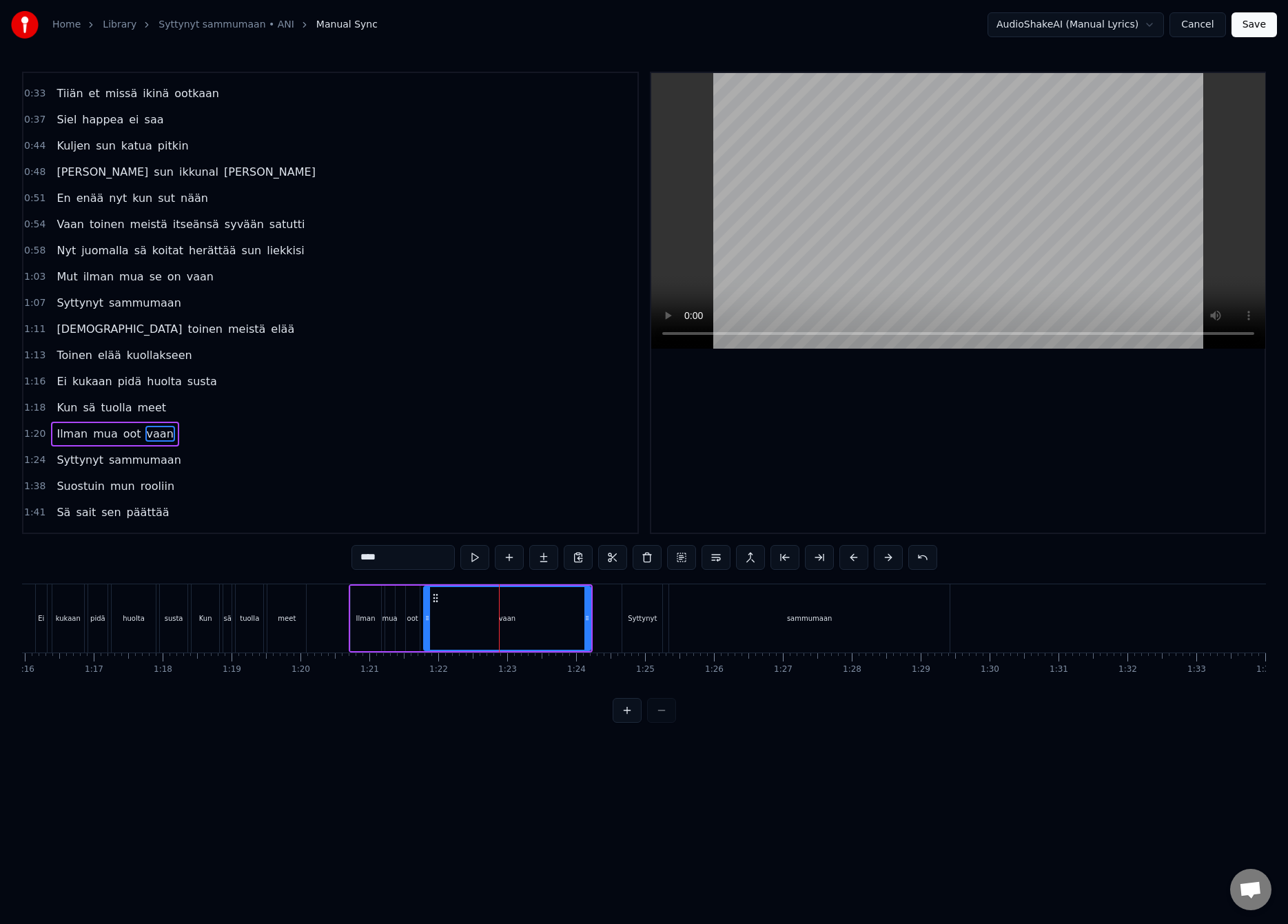
scroll to position [255, 0]
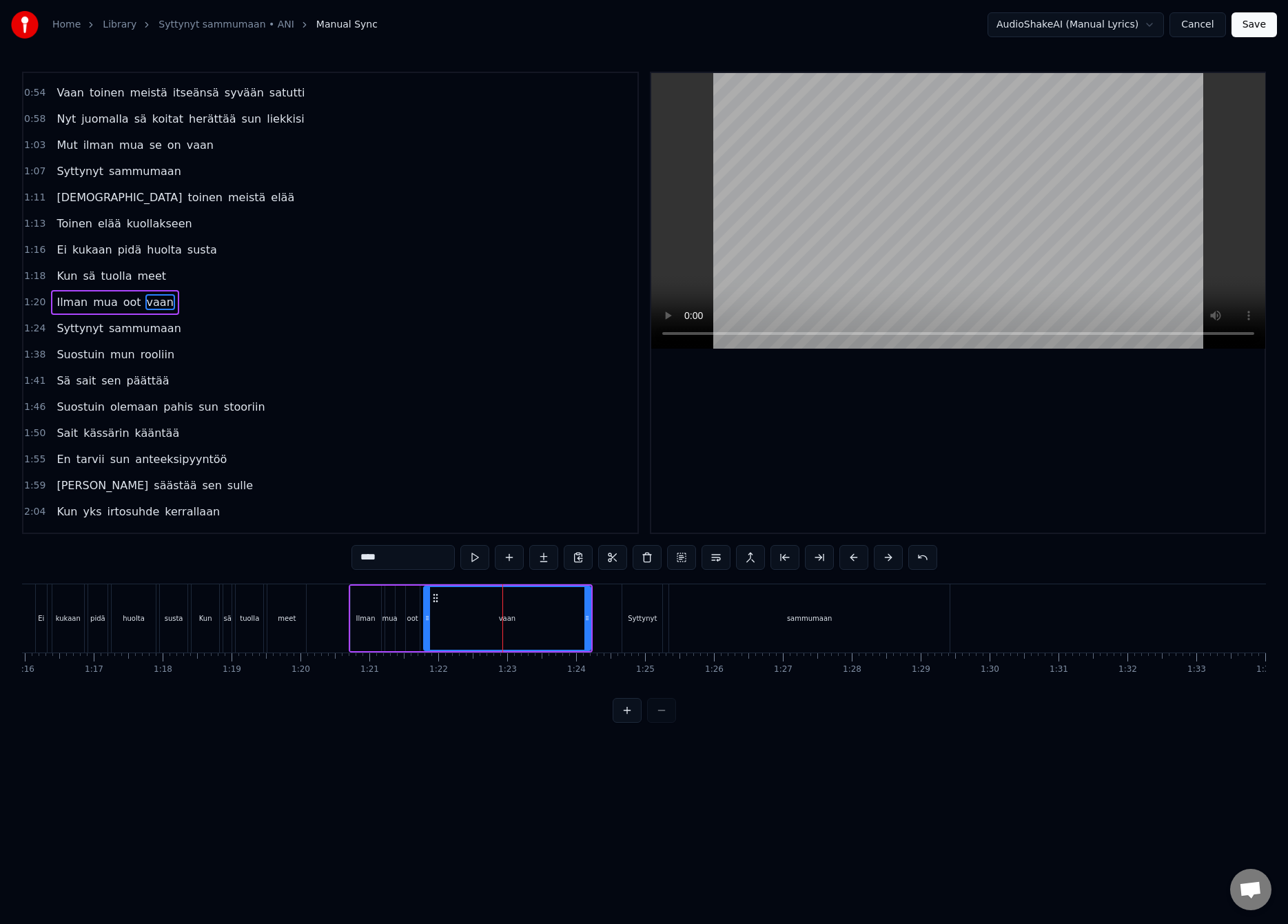
click at [712, 631] on div "sammumaan" at bounding box center [809, 618] width 280 height 68
type input "*********"
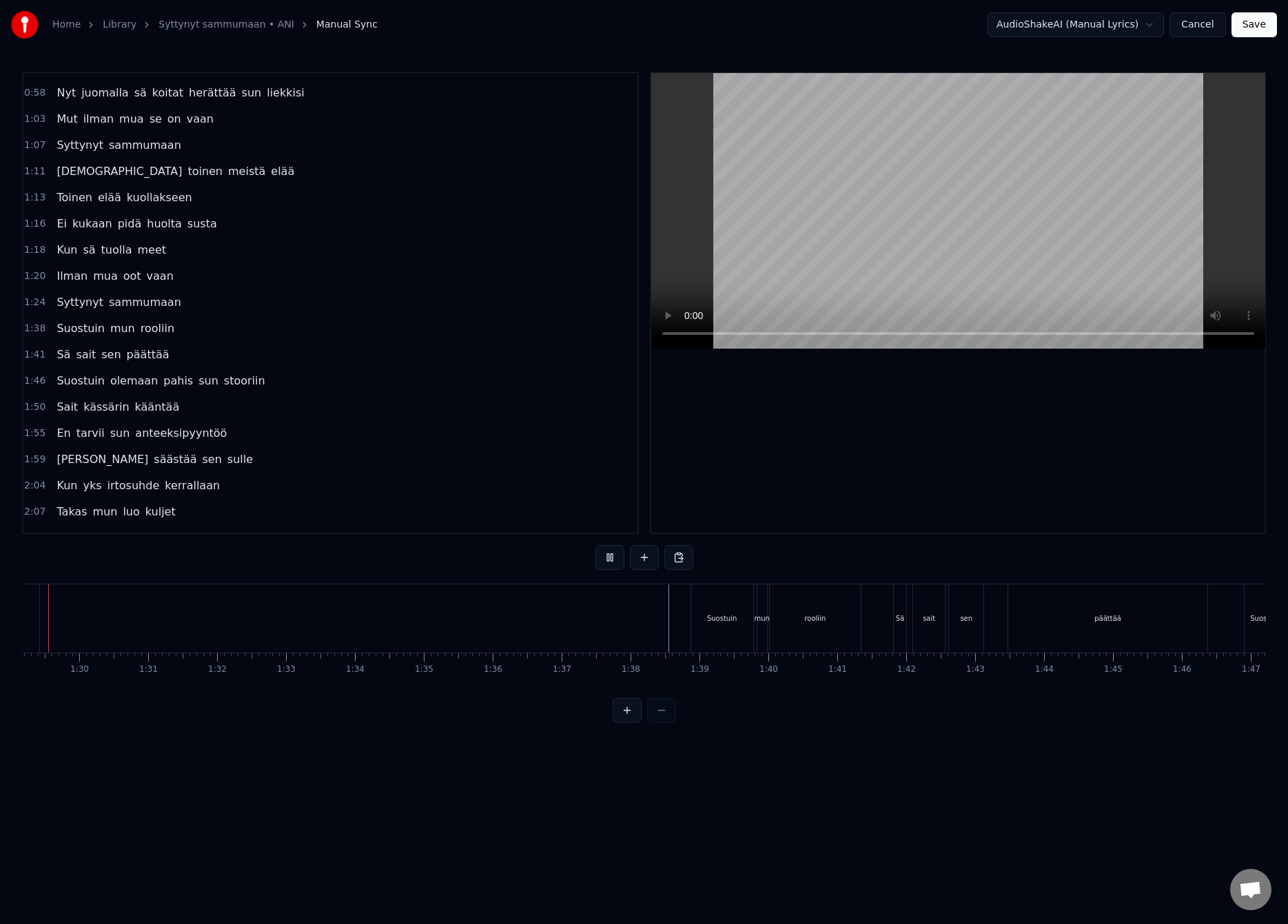
scroll to position [0, 6107]
click at [932, 616] on div "Sä" at bounding box center [936, 618] width 8 height 11
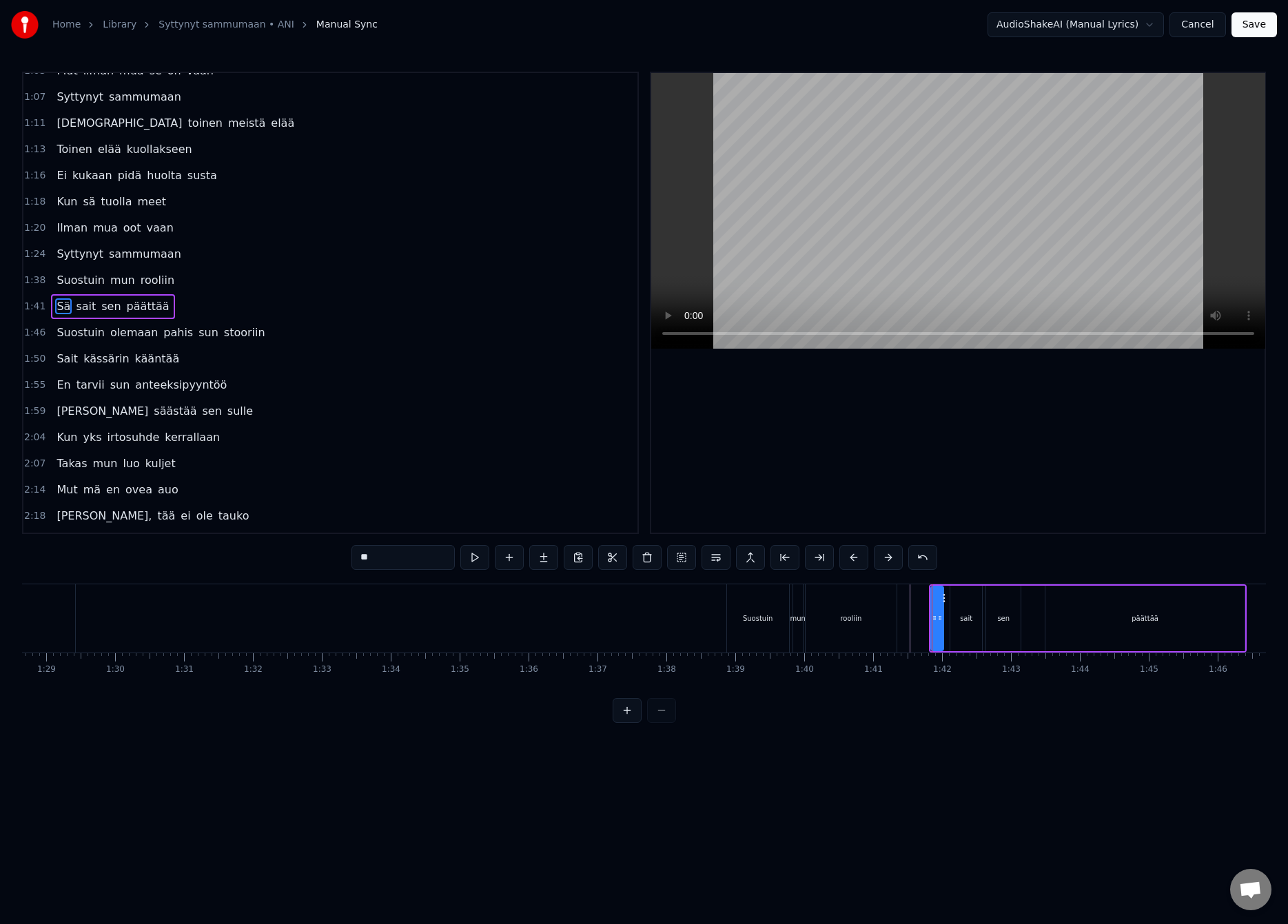
scroll to position [334, 0]
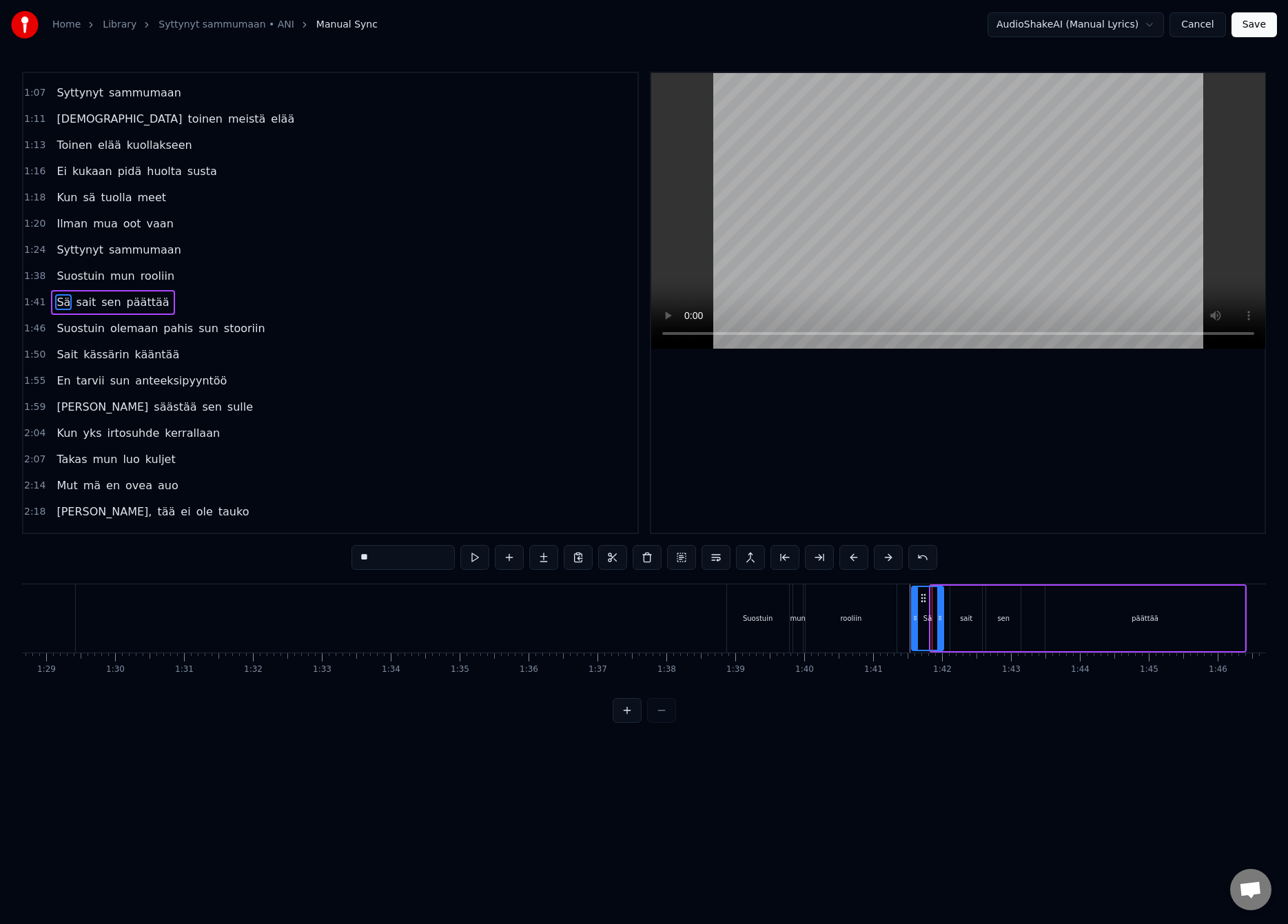
drag, startPoint x: 934, startPoint y: 619, endPoint x: 914, endPoint y: 624, distance: 20.6
click at [914, 624] on div at bounding box center [915, 619] width 6 height 63
click at [931, 621] on icon at bounding box center [931, 617] width 6 height 11
click at [895, 619] on div "rooliin" at bounding box center [851, 618] width 92 height 68
type input "*******"
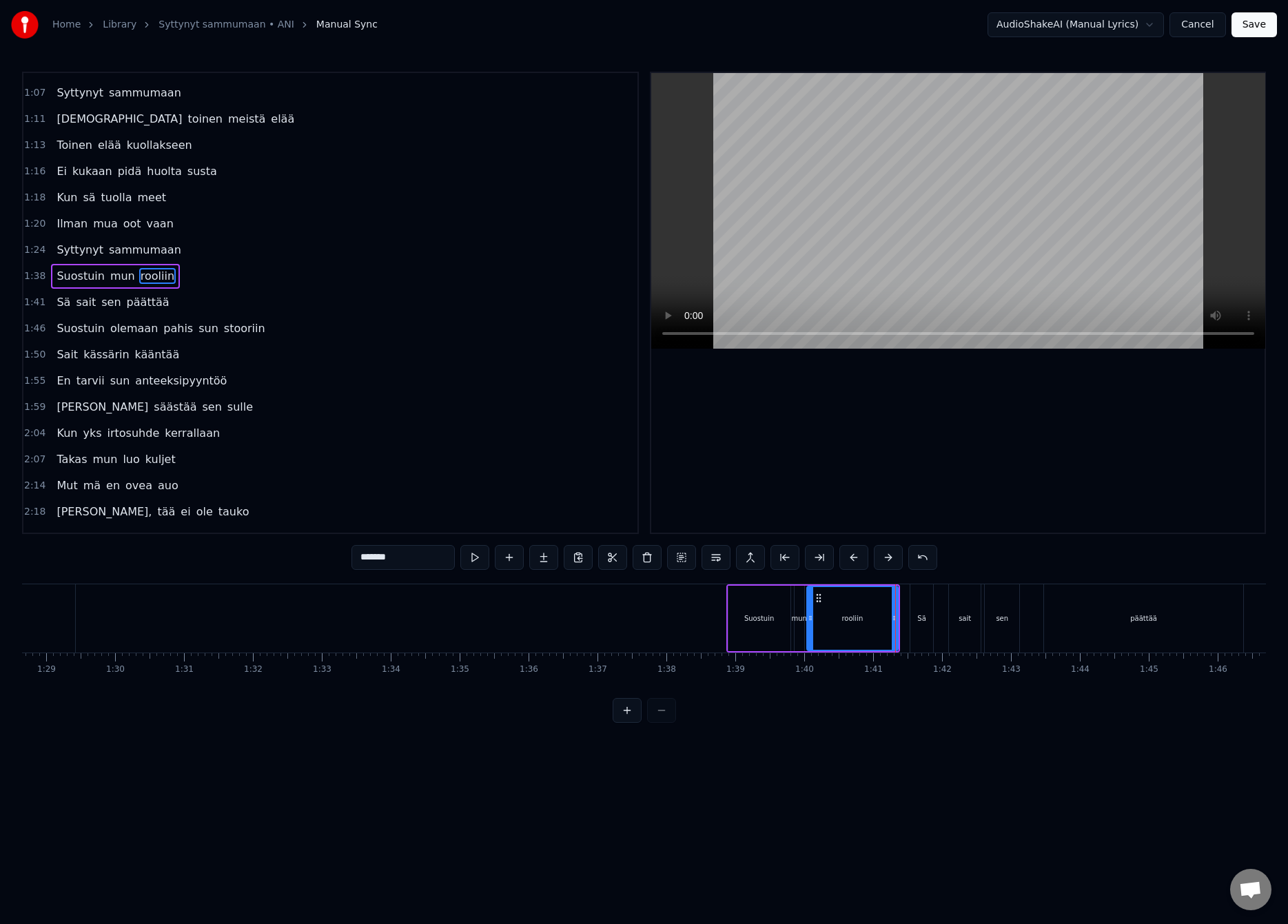
scroll to position [307, 0]
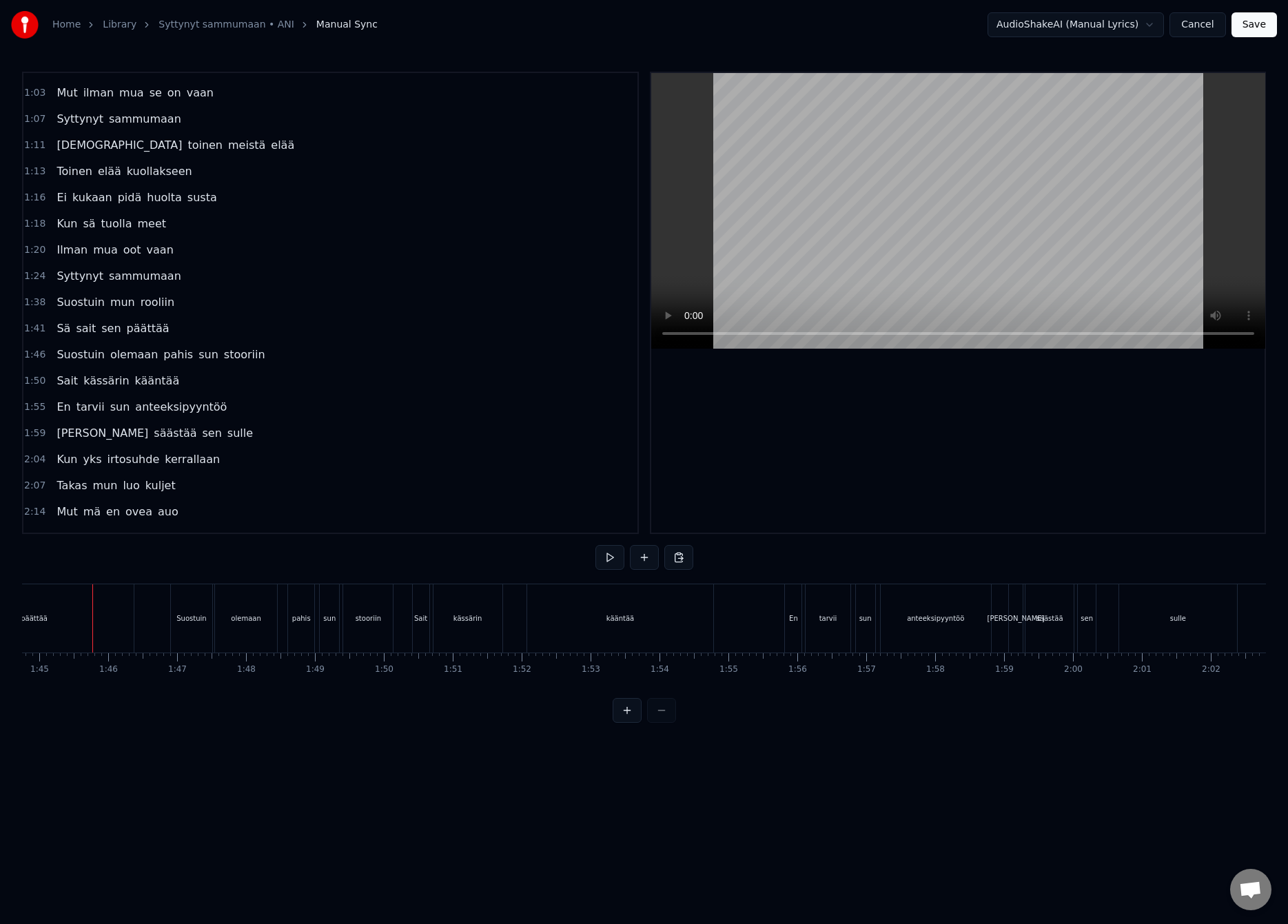
scroll to position [0, 7218]
click at [78, 619] on div "päättää" at bounding box center [32, 618] width 199 height 68
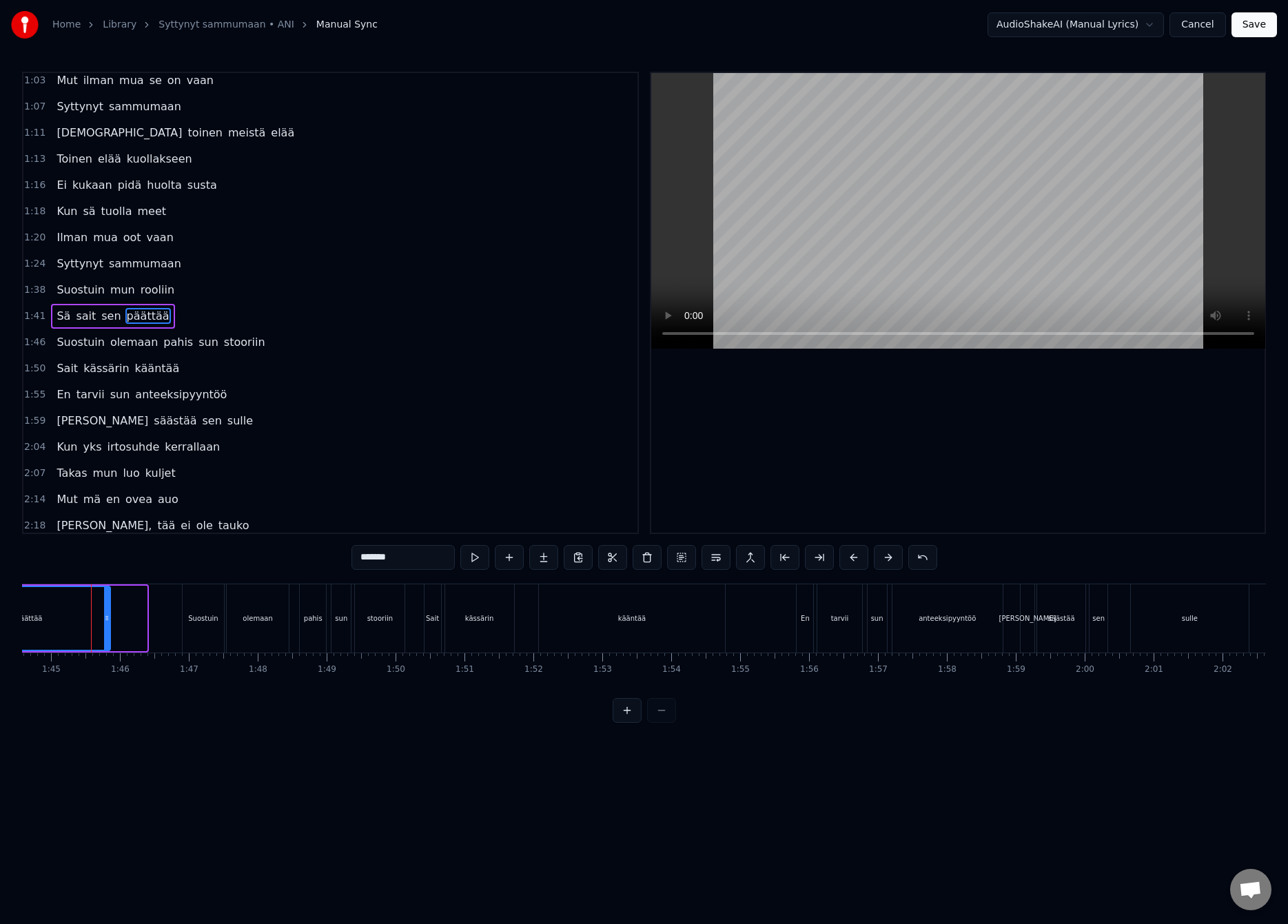
drag, startPoint x: 145, startPoint y: 615, endPoint x: 108, endPoint y: 622, distance: 37.7
click at [108, 622] on icon at bounding box center [107, 617] width 6 height 11
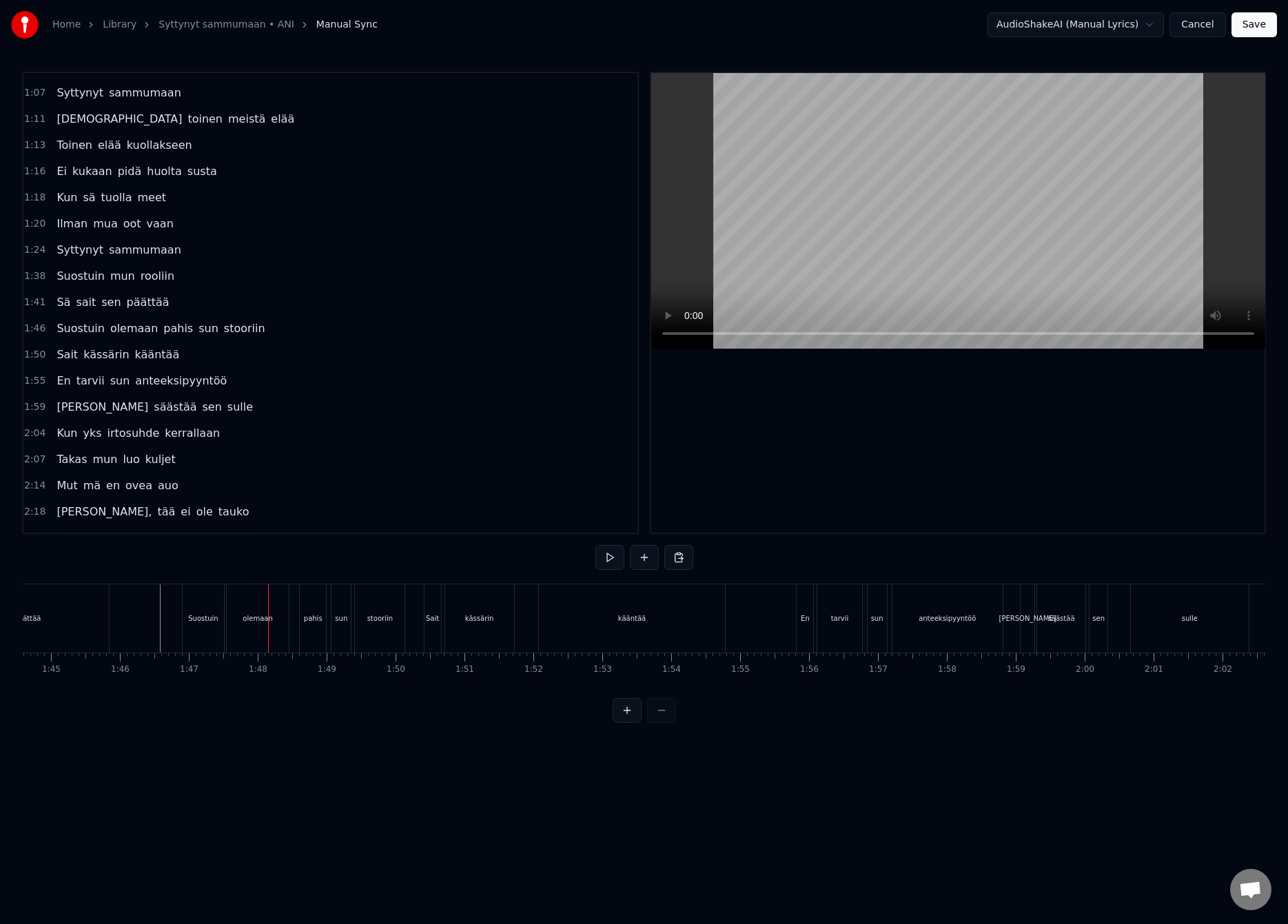
click at [186, 619] on div "Suostuin" at bounding box center [204, 618] width 41 height 68
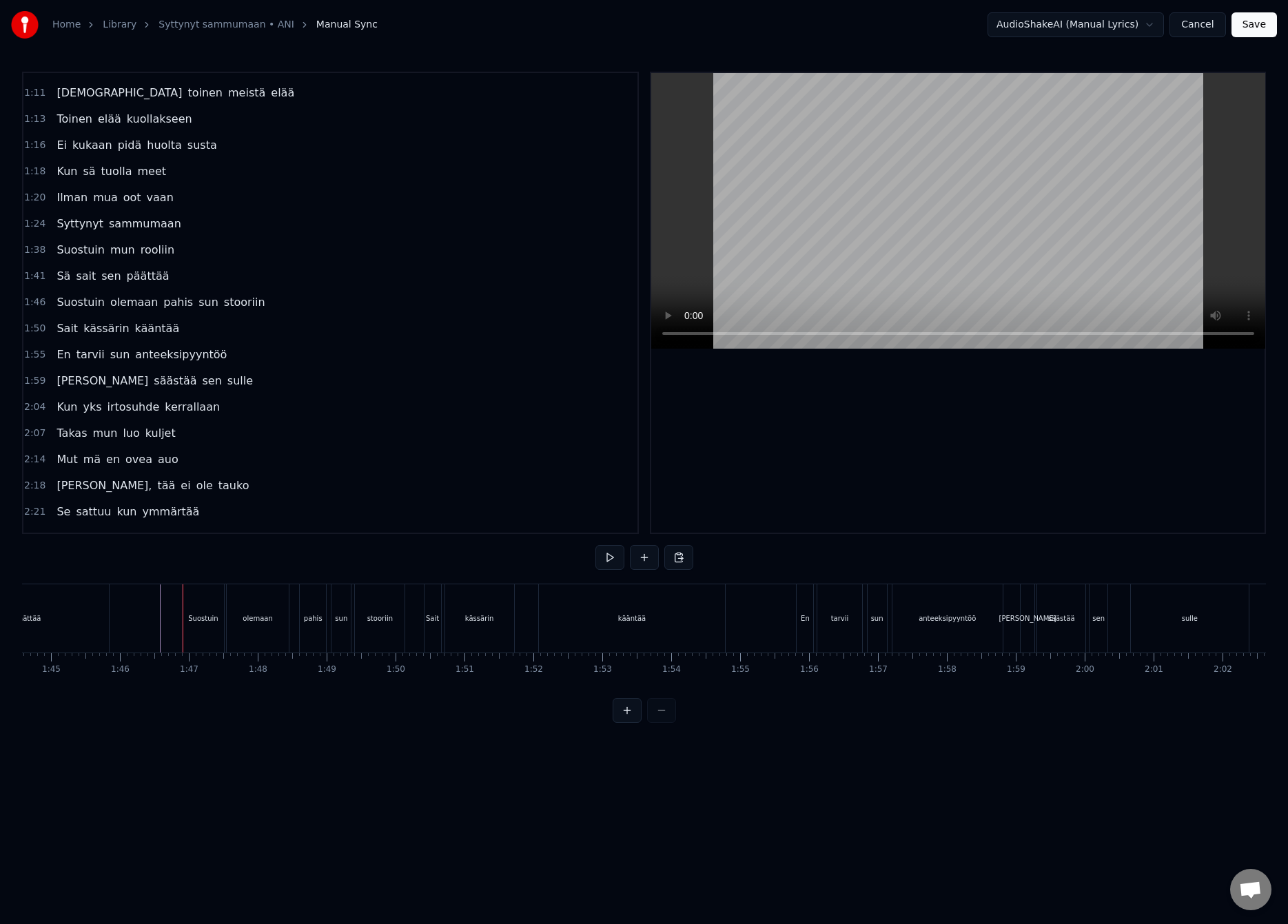
click at [186, 618] on div "Suostuin" at bounding box center [204, 618] width 41 height 68
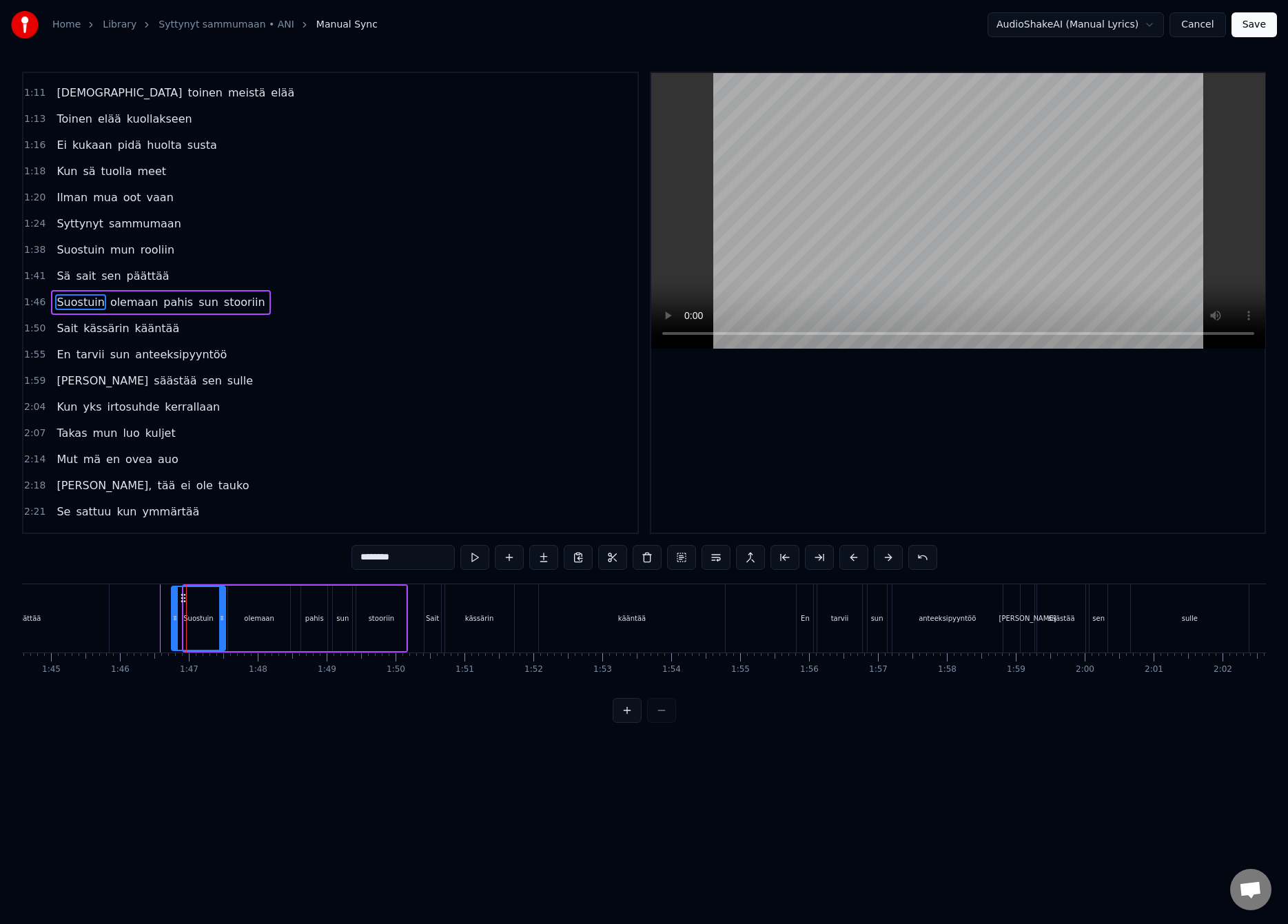
drag, startPoint x: 187, startPoint y: 622, endPoint x: 173, endPoint y: 626, distance: 14.6
click at [173, 626] on div at bounding box center [175, 619] width 6 height 63
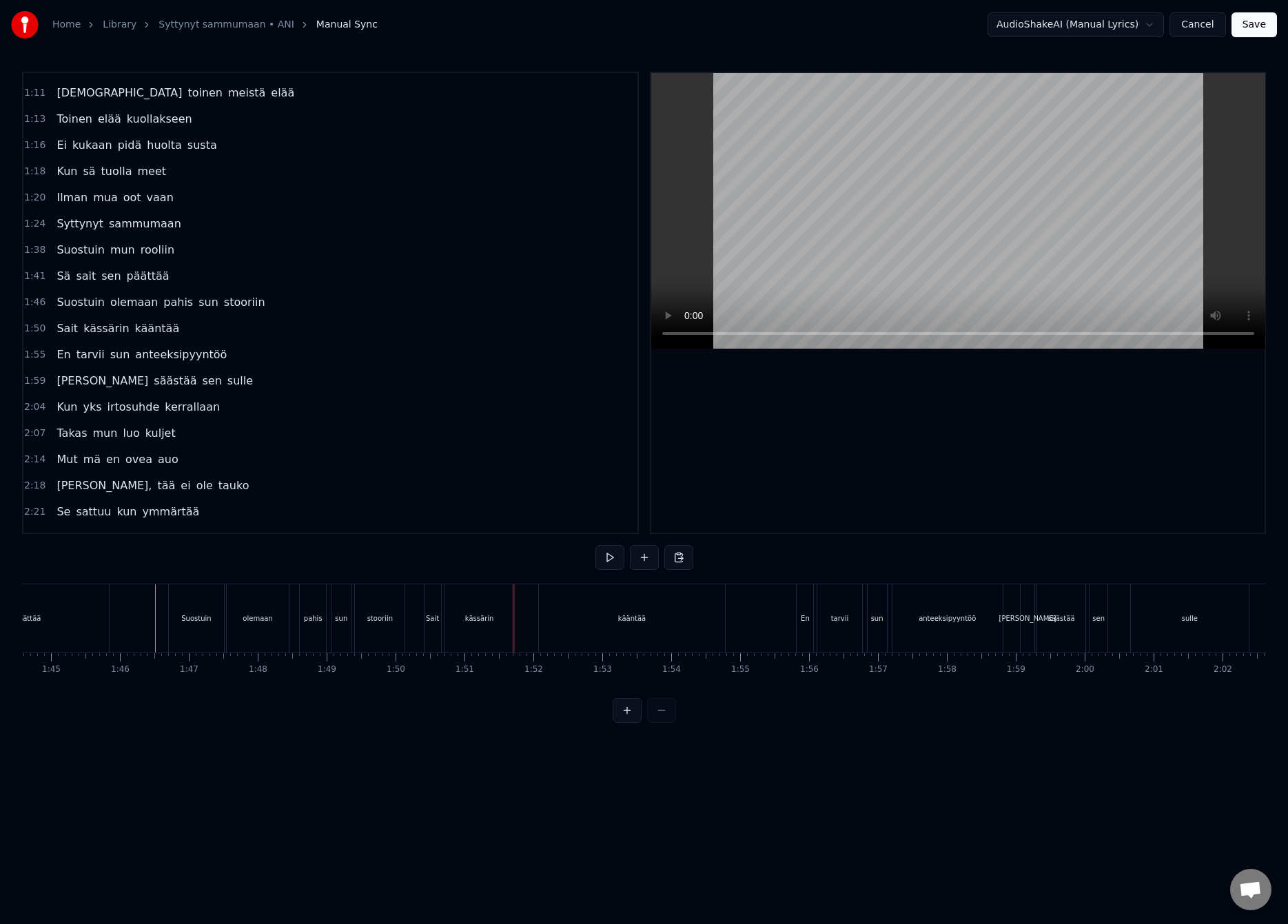
click at [432, 631] on div "Sait" at bounding box center [432, 618] width 17 height 68
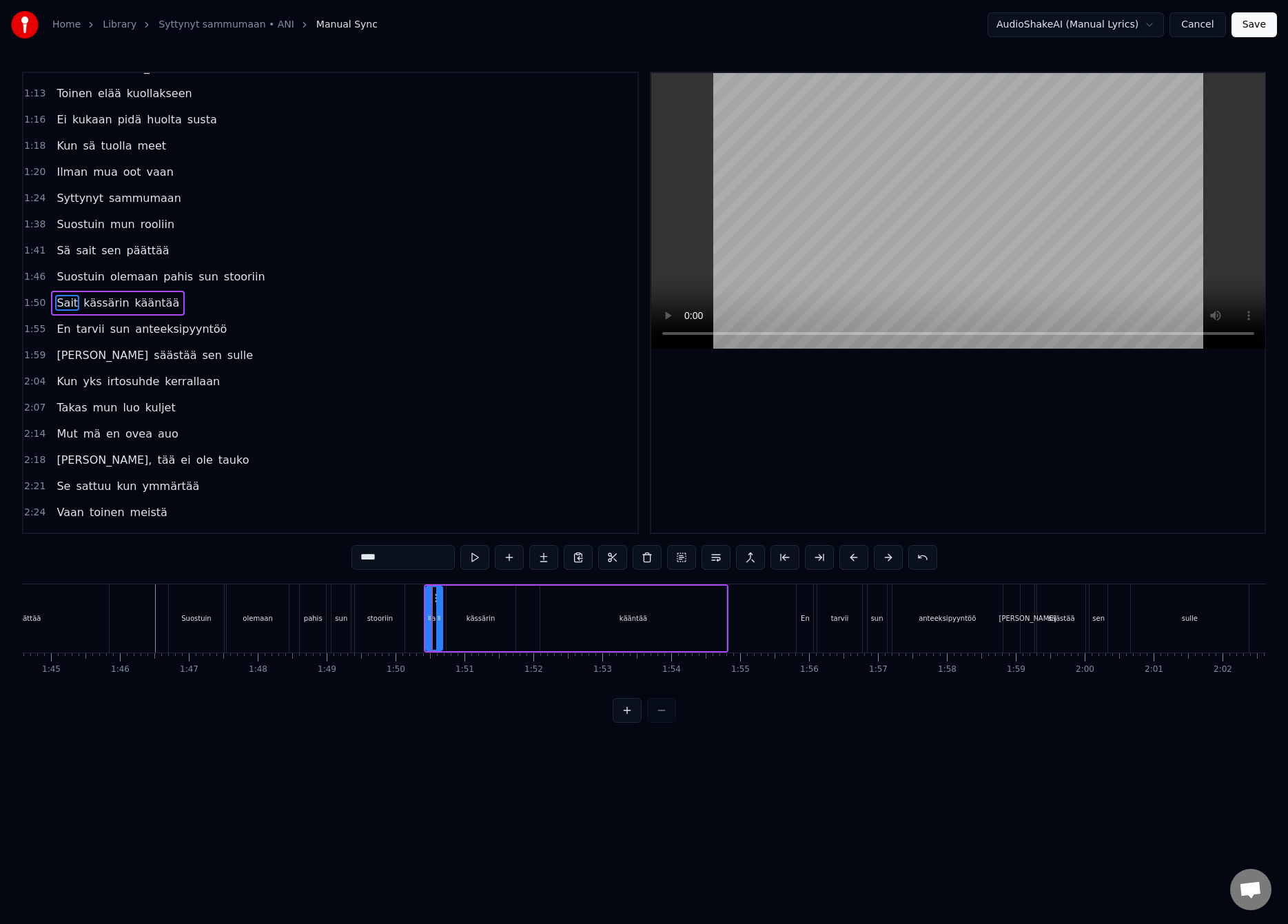
scroll to position [386, 0]
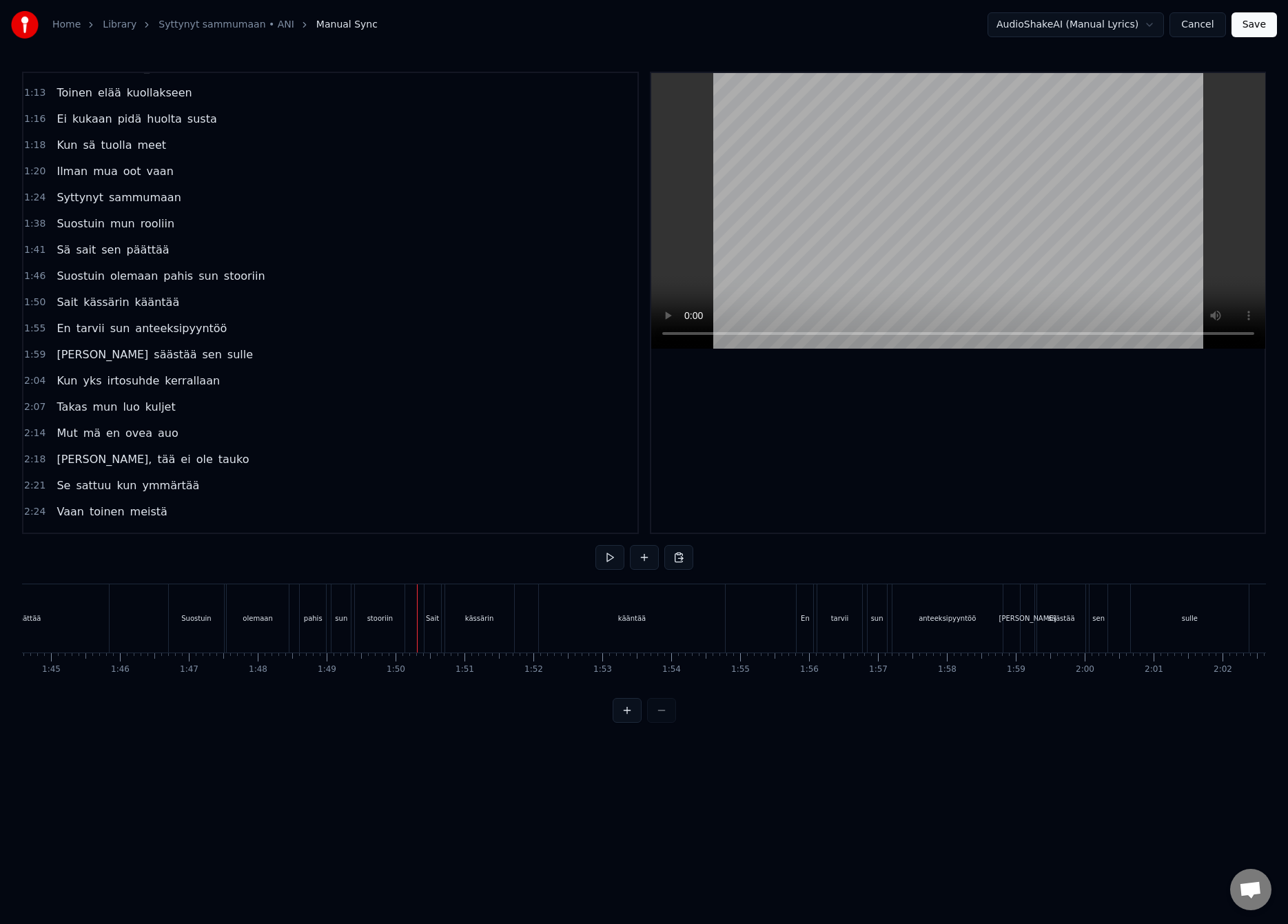
click at [426, 620] on div "Sait" at bounding box center [432, 618] width 13 height 11
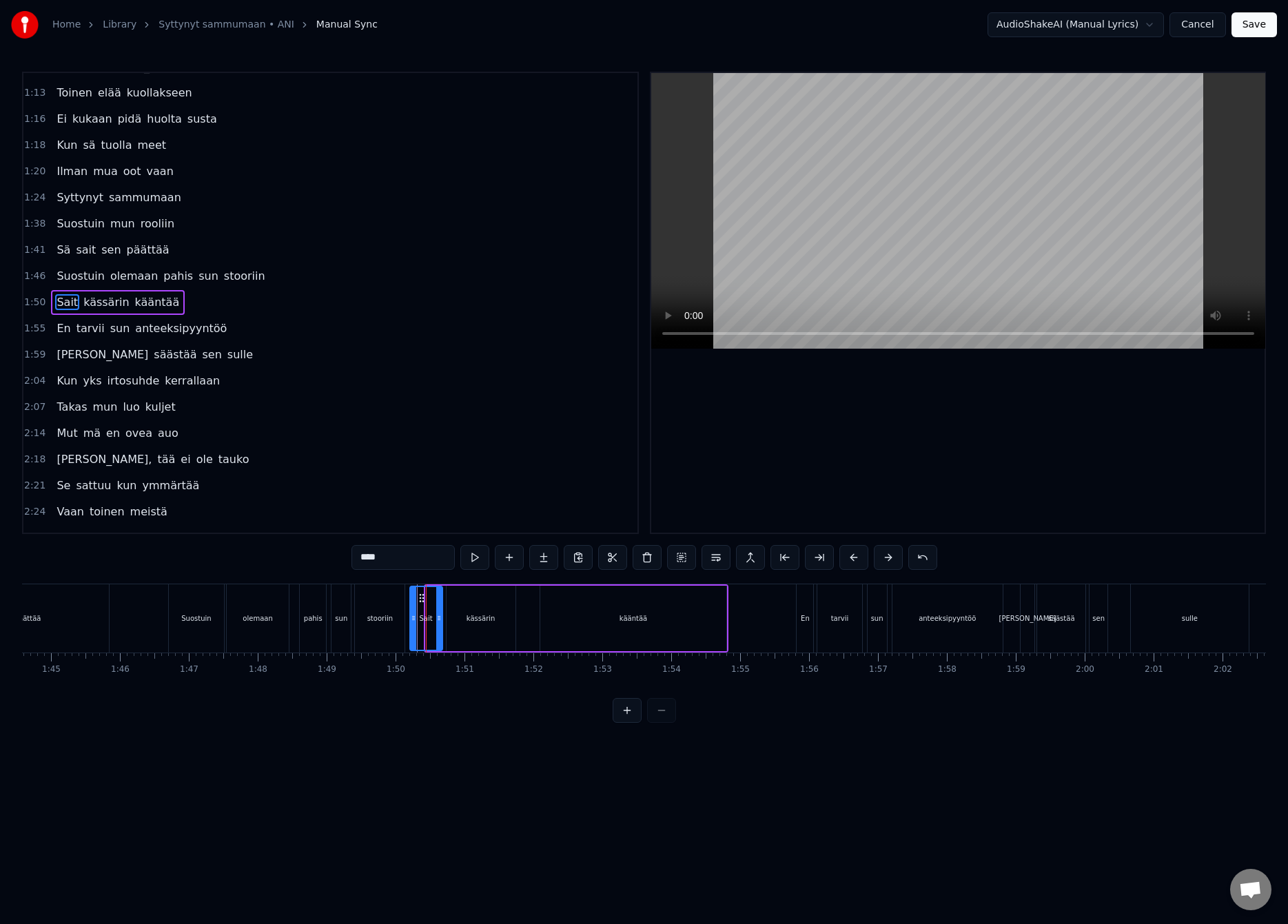
drag, startPoint x: 430, startPoint y: 622, endPoint x: 413, endPoint y: 628, distance: 18.0
click at [413, 628] on div at bounding box center [413, 619] width 6 height 63
click at [405, 624] on div "Suostuin olemaan pahis sun stooriin" at bounding box center [288, 618] width 240 height 68
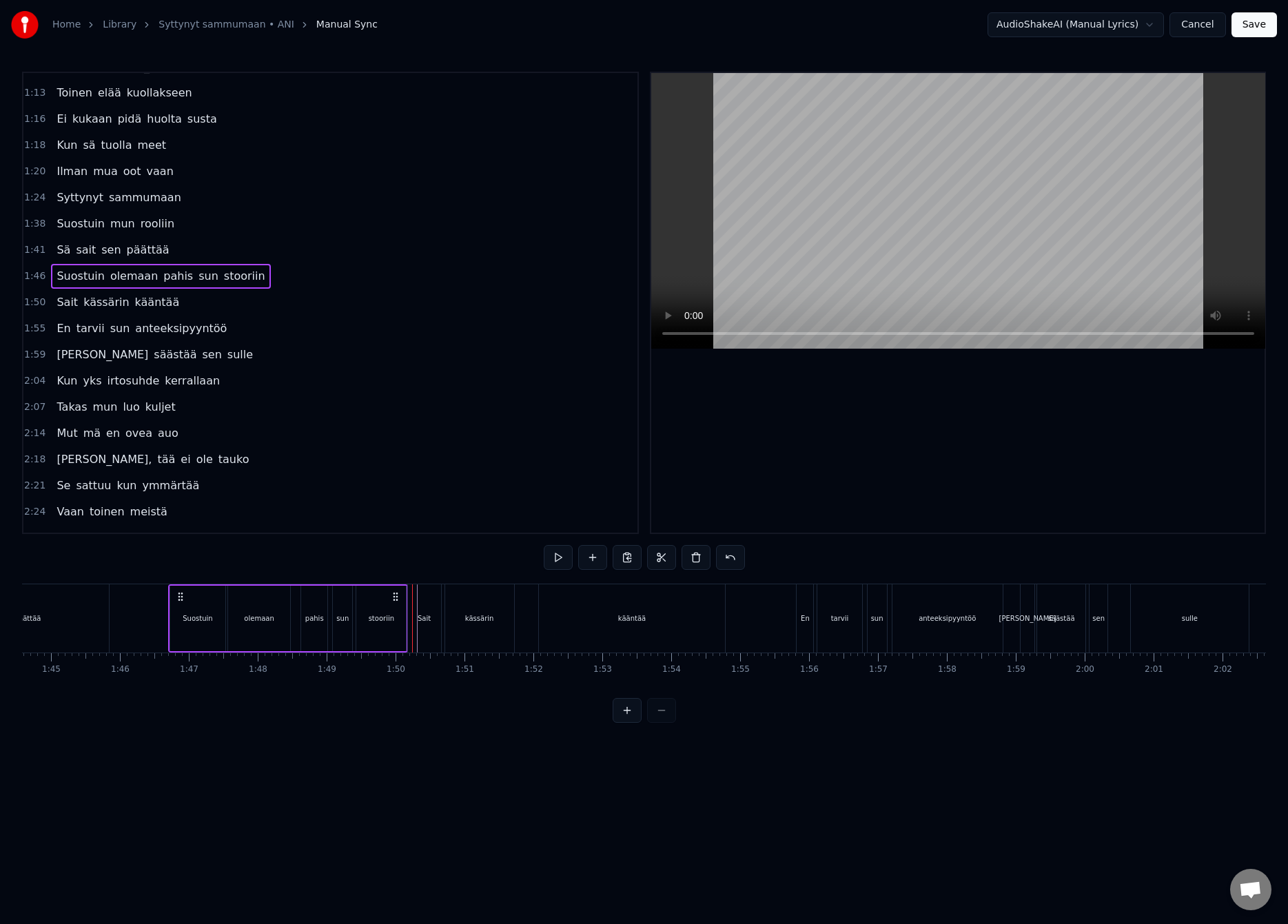
click at [436, 622] on div "Sait" at bounding box center [425, 618] width 33 height 68
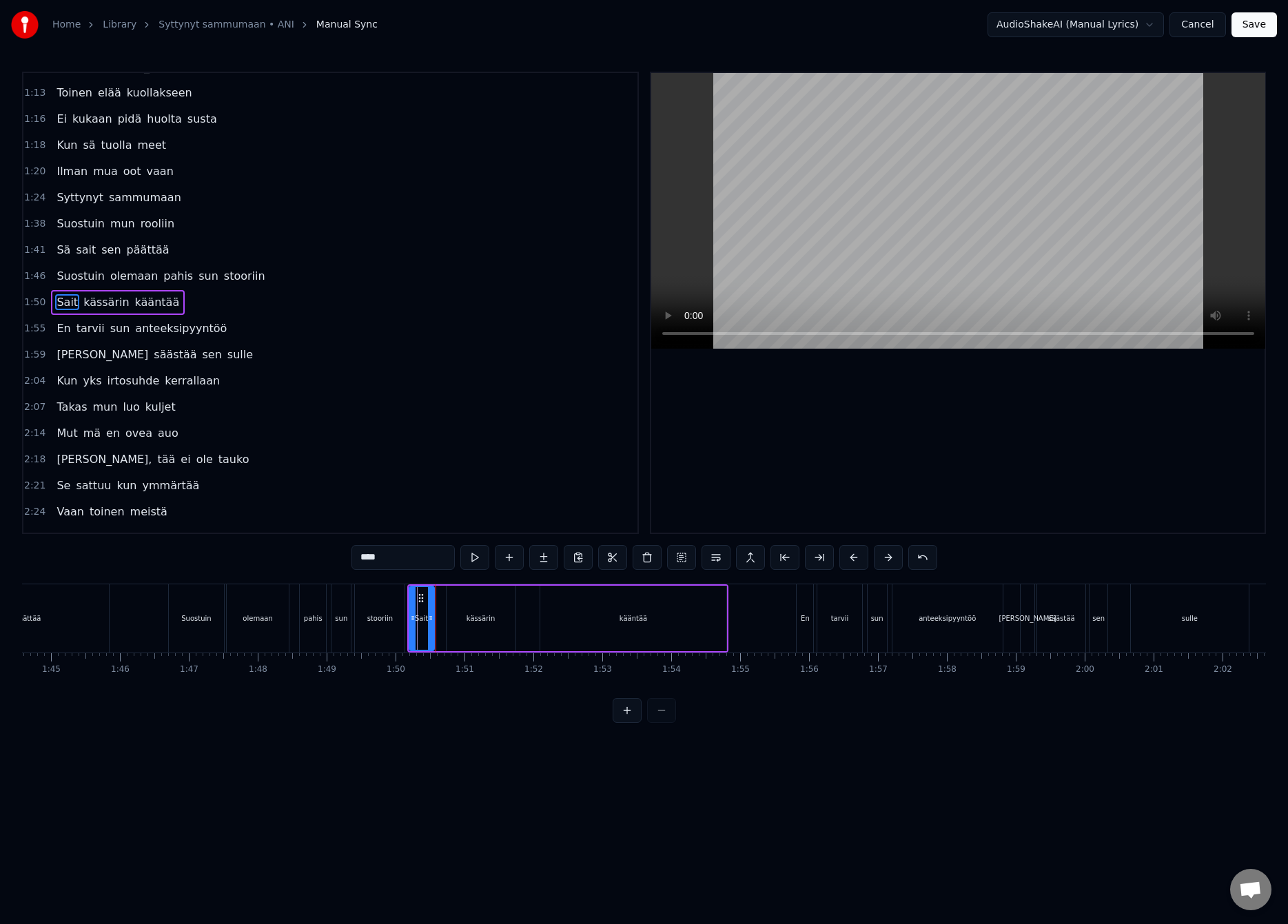
drag, startPoint x: 440, startPoint y: 620, endPoint x: 431, endPoint y: 624, distance: 9.8
click at [431, 624] on div at bounding box center [431, 619] width 6 height 63
click at [440, 622] on div "Sait kässärin kääntää" at bounding box center [568, 618] width 322 height 68
click at [578, 618] on div "kääntää" at bounding box center [633, 618] width 186 height 66
click at [525, 615] on div "Sait kässärin kääntää" at bounding box center [568, 618] width 322 height 68
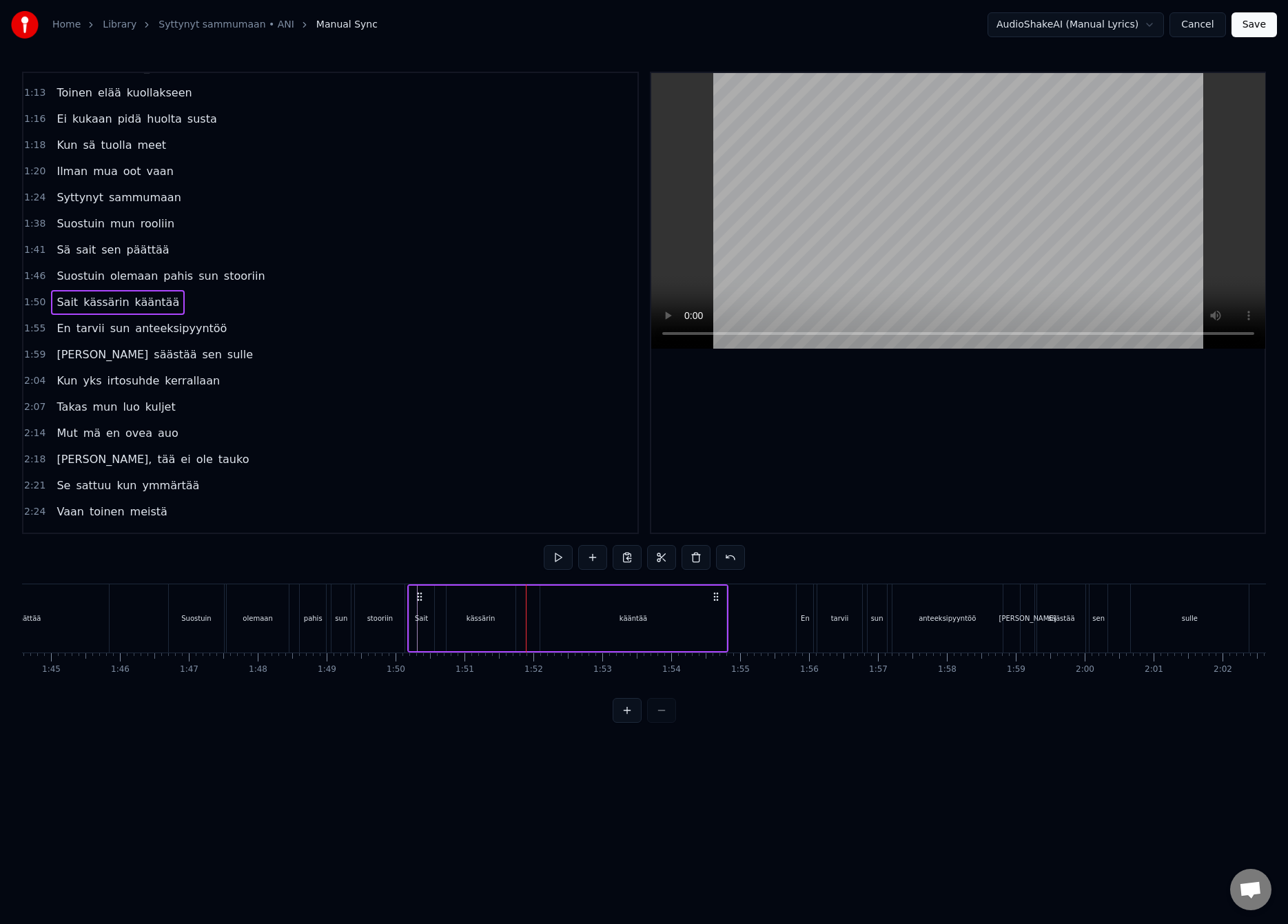
click at [545, 615] on div "kääntää" at bounding box center [633, 618] width 186 height 66
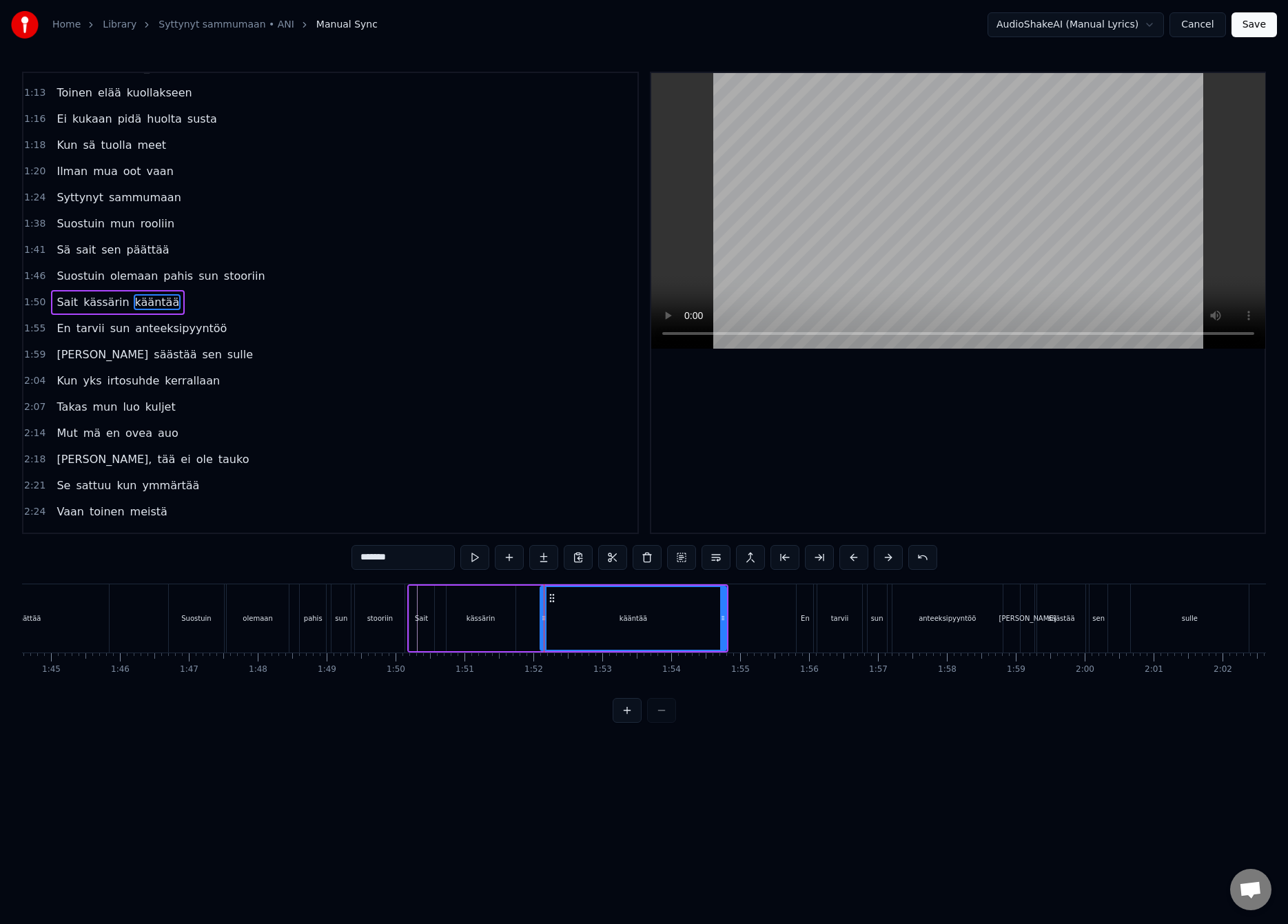
drag, startPoint x: 543, startPoint y: 618, endPoint x: 533, endPoint y: 621, distance: 10.4
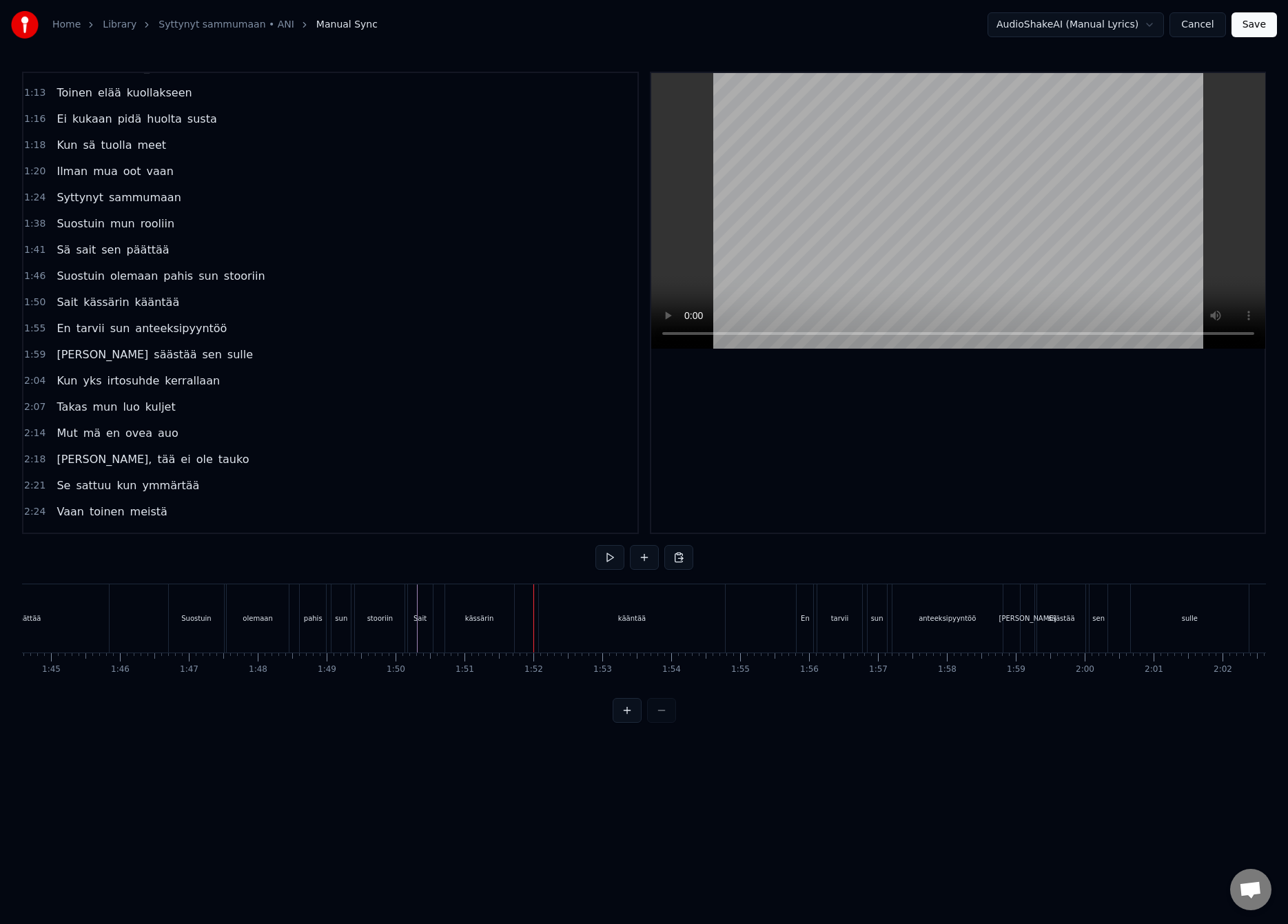
click at [542, 621] on div "kääntää" at bounding box center [632, 618] width 186 height 68
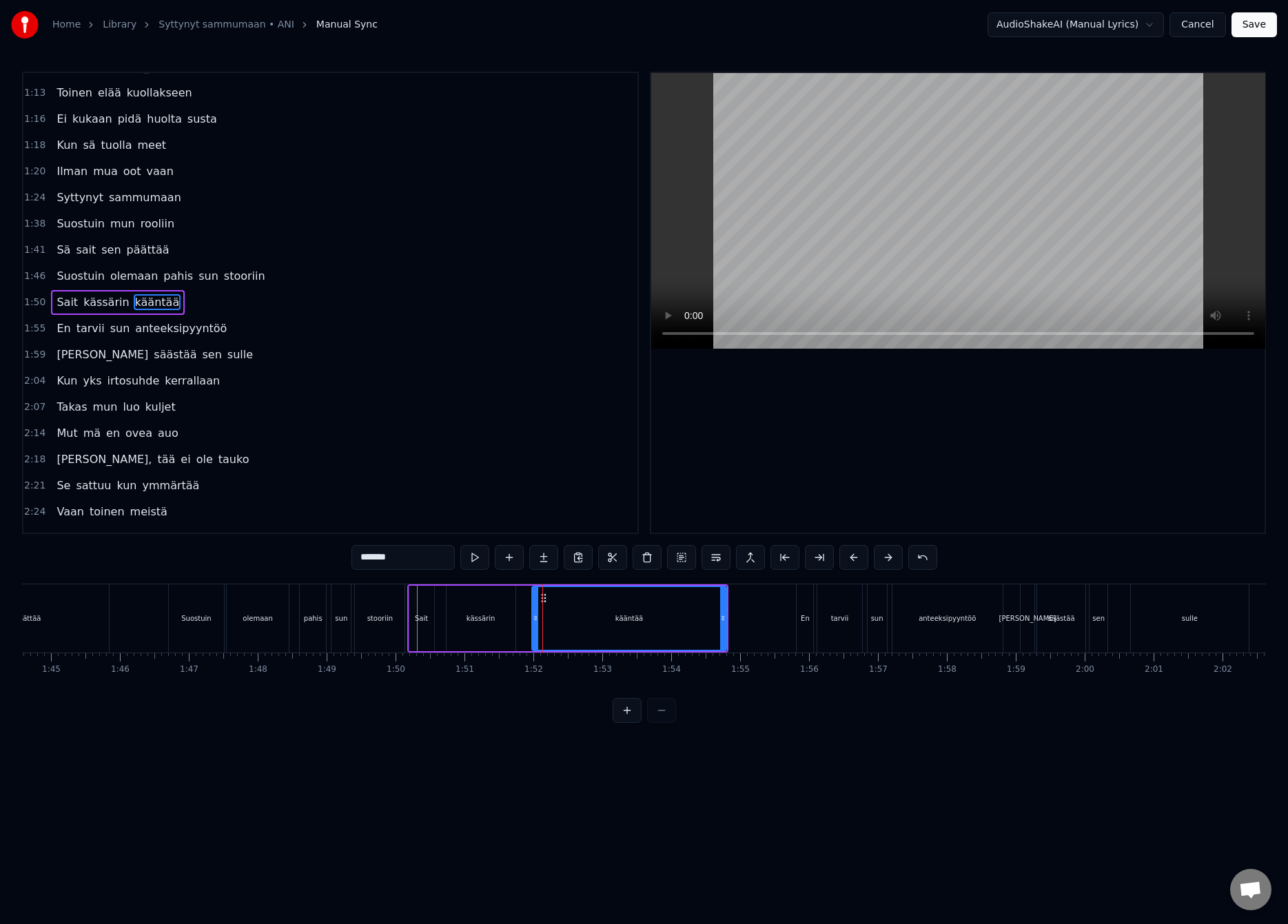
drag, startPoint x: 543, startPoint y: 621, endPoint x: 532, endPoint y: 624, distance: 11.4
click at [532, 623] on icon at bounding box center [535, 617] width 6 height 11
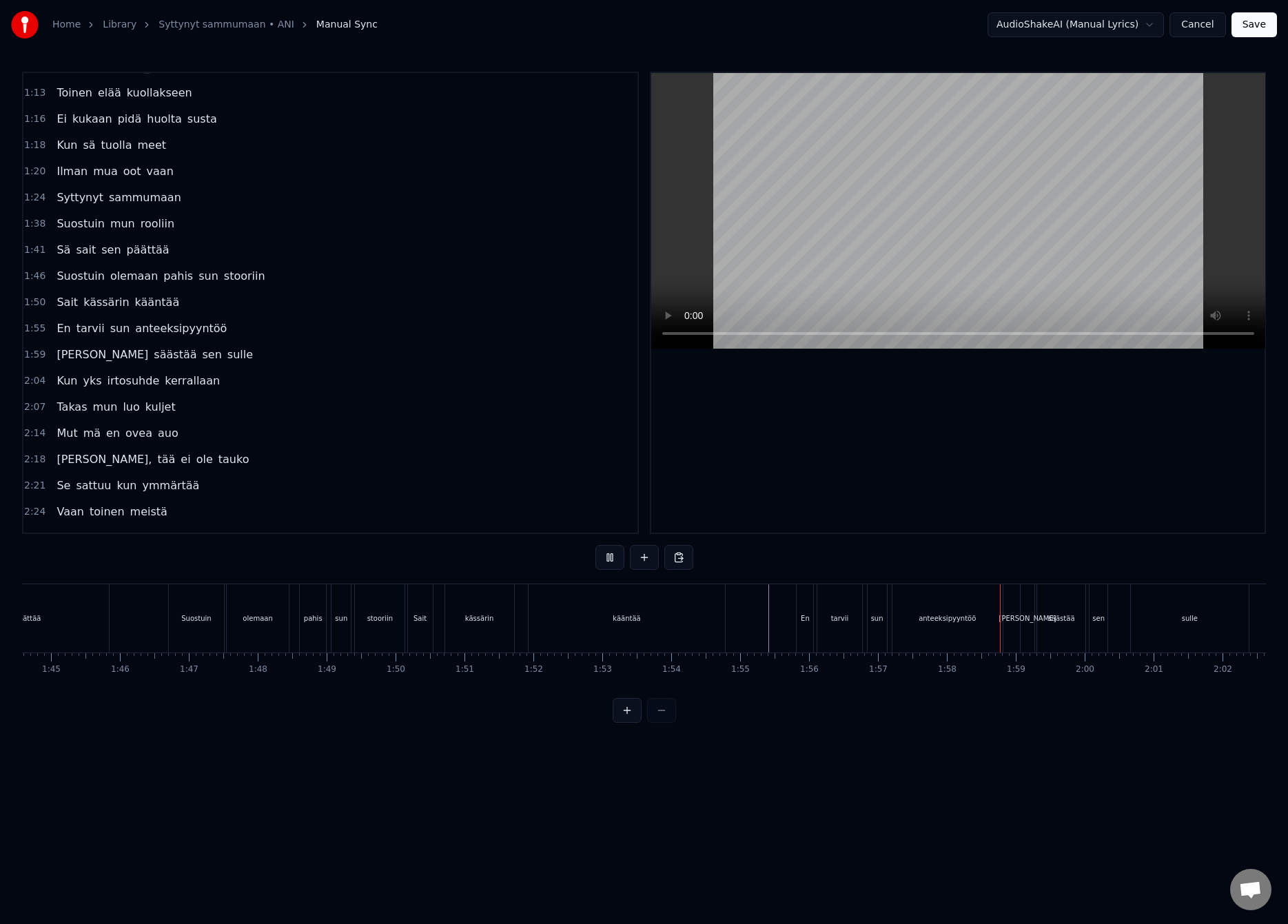
click at [883, 617] on div "sun" at bounding box center [878, 618] width 20 height 68
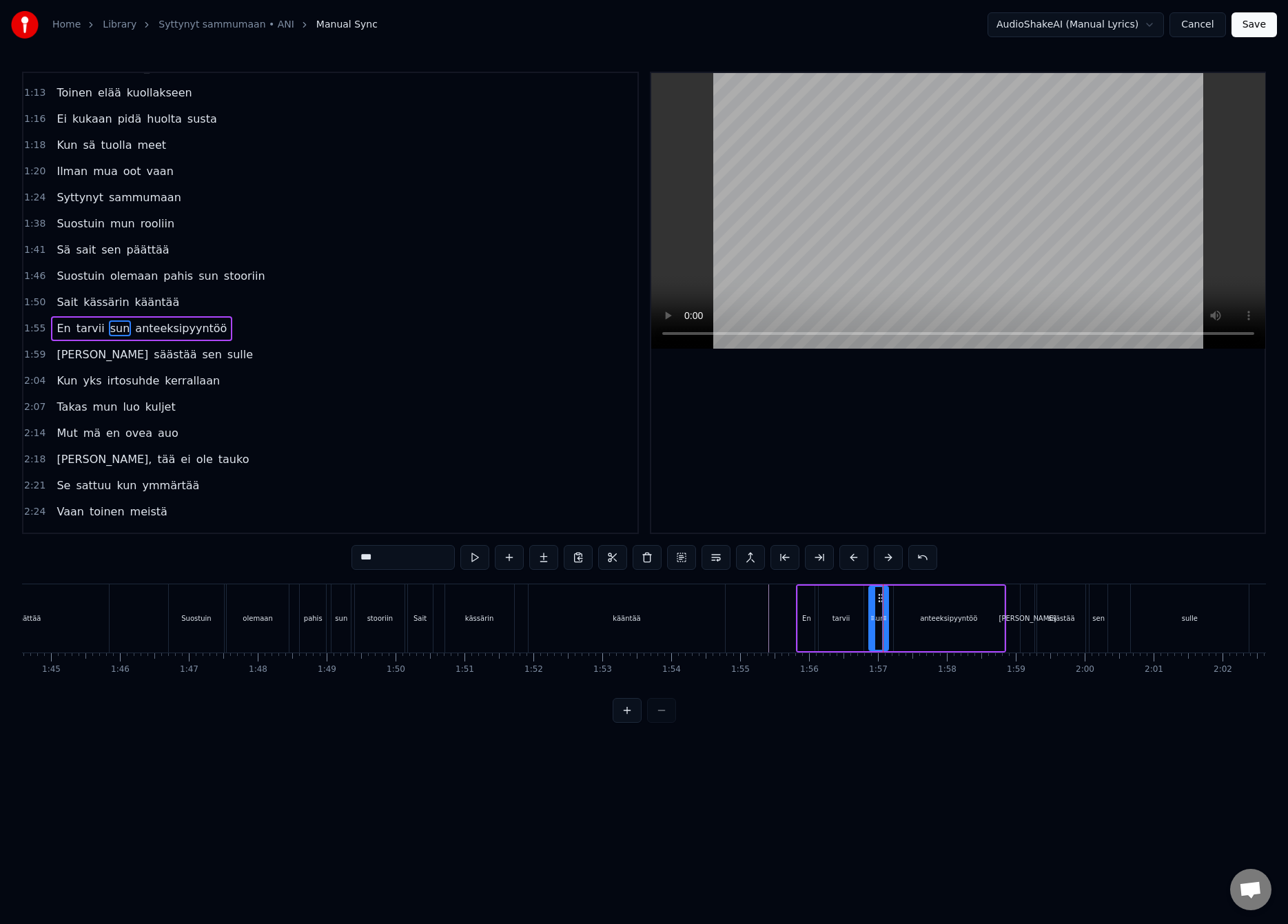
scroll to position [412, 0]
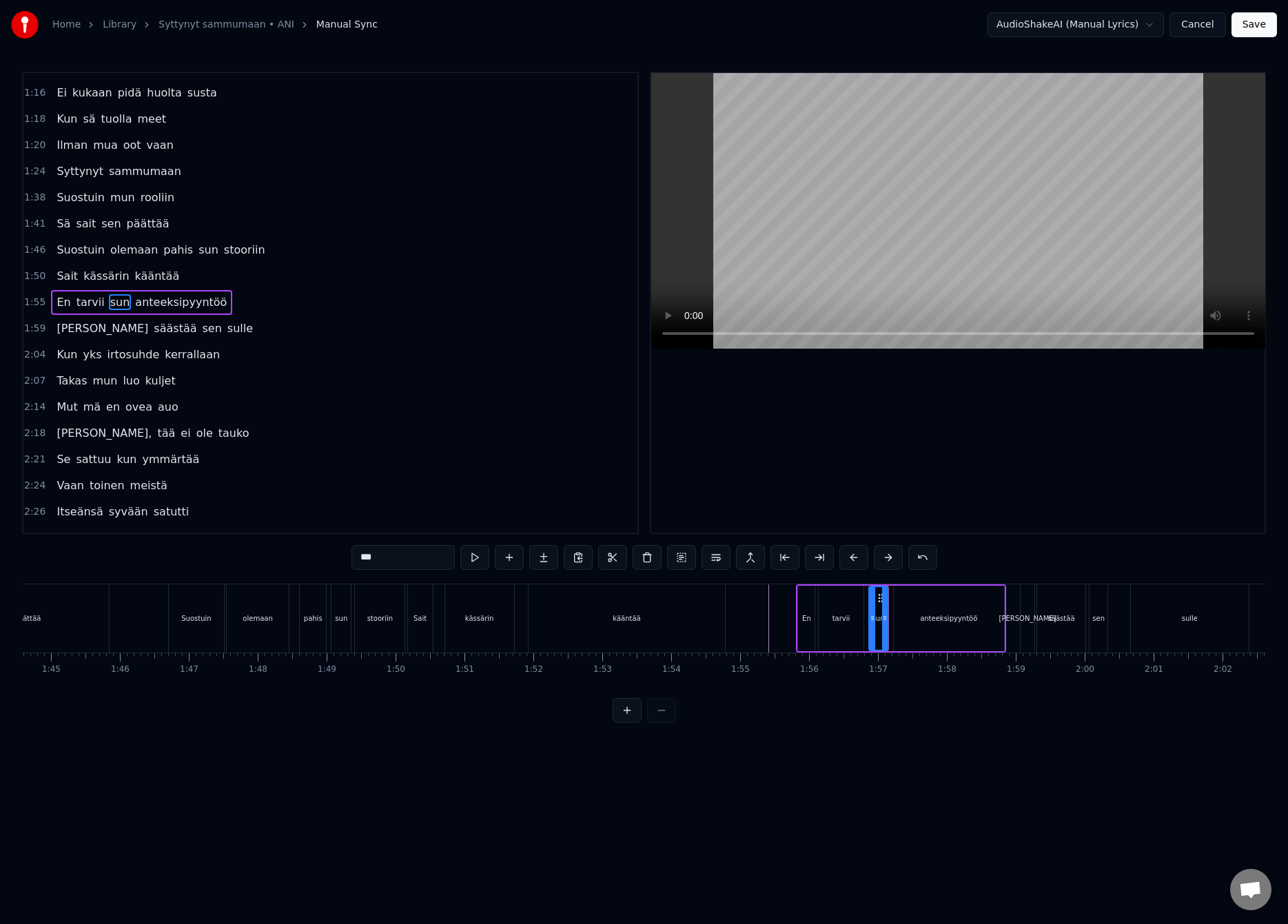
click at [843, 617] on div "tarvii" at bounding box center [841, 618] width 18 height 11
drag, startPoint x: 860, startPoint y: 619, endPoint x: 841, endPoint y: 624, distance: 19.6
click at [840, 624] on div at bounding box center [842, 619] width 6 height 63
click at [875, 617] on div "sun" at bounding box center [878, 618] width 13 height 11
drag, startPoint x: 880, startPoint y: 600, endPoint x: 855, endPoint y: 607, distance: 26.0
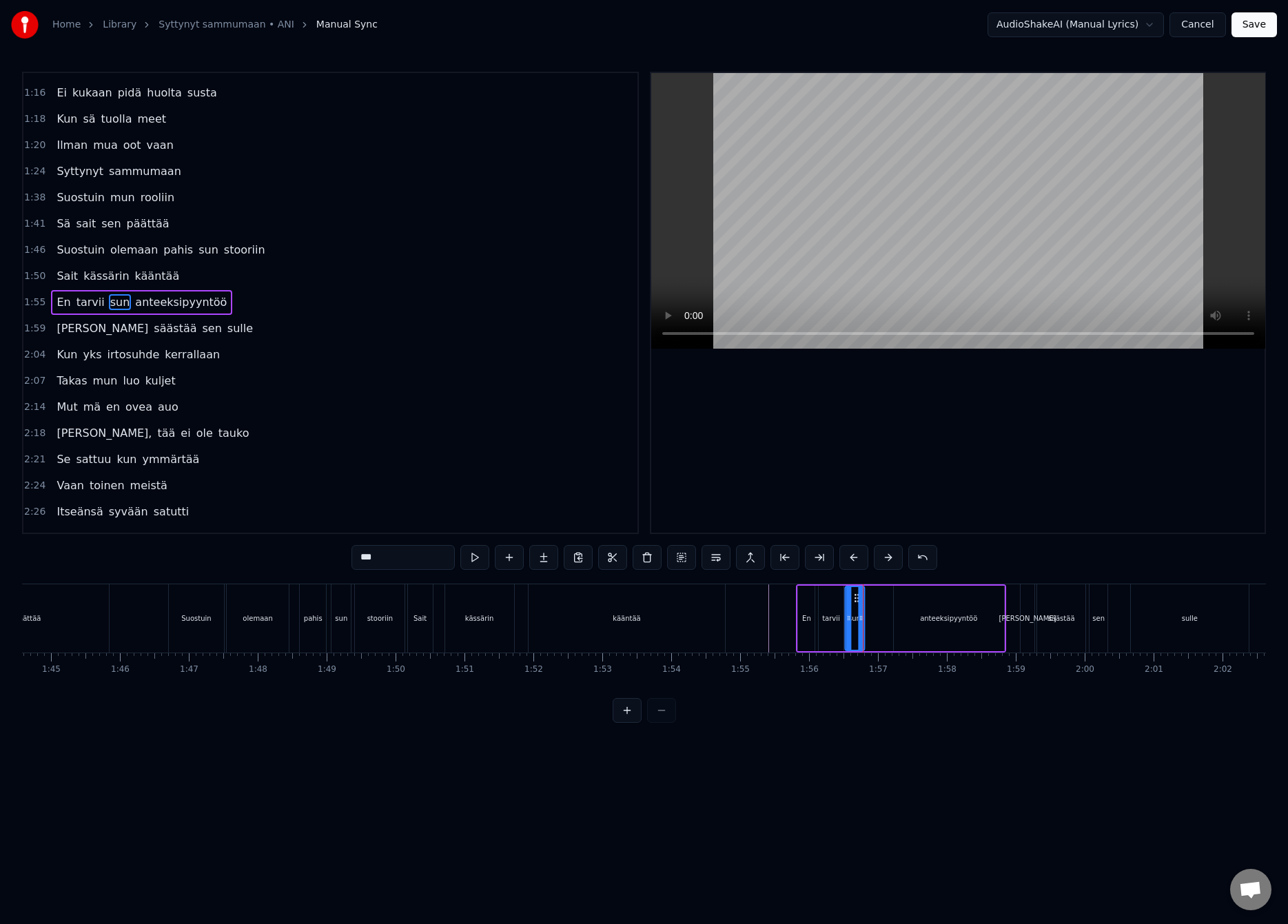
click at [855, 607] on div "sun" at bounding box center [854, 619] width 18 height 63
drag, startPoint x: 930, startPoint y: 608, endPoint x: 921, endPoint y: 608, distance: 9.0
click at [930, 608] on div "anteeksipyyntöö" at bounding box center [949, 618] width 110 height 66
type input "**********"
drag, startPoint x: 895, startPoint y: 618, endPoint x: 872, endPoint y: 627, distance: 24.7
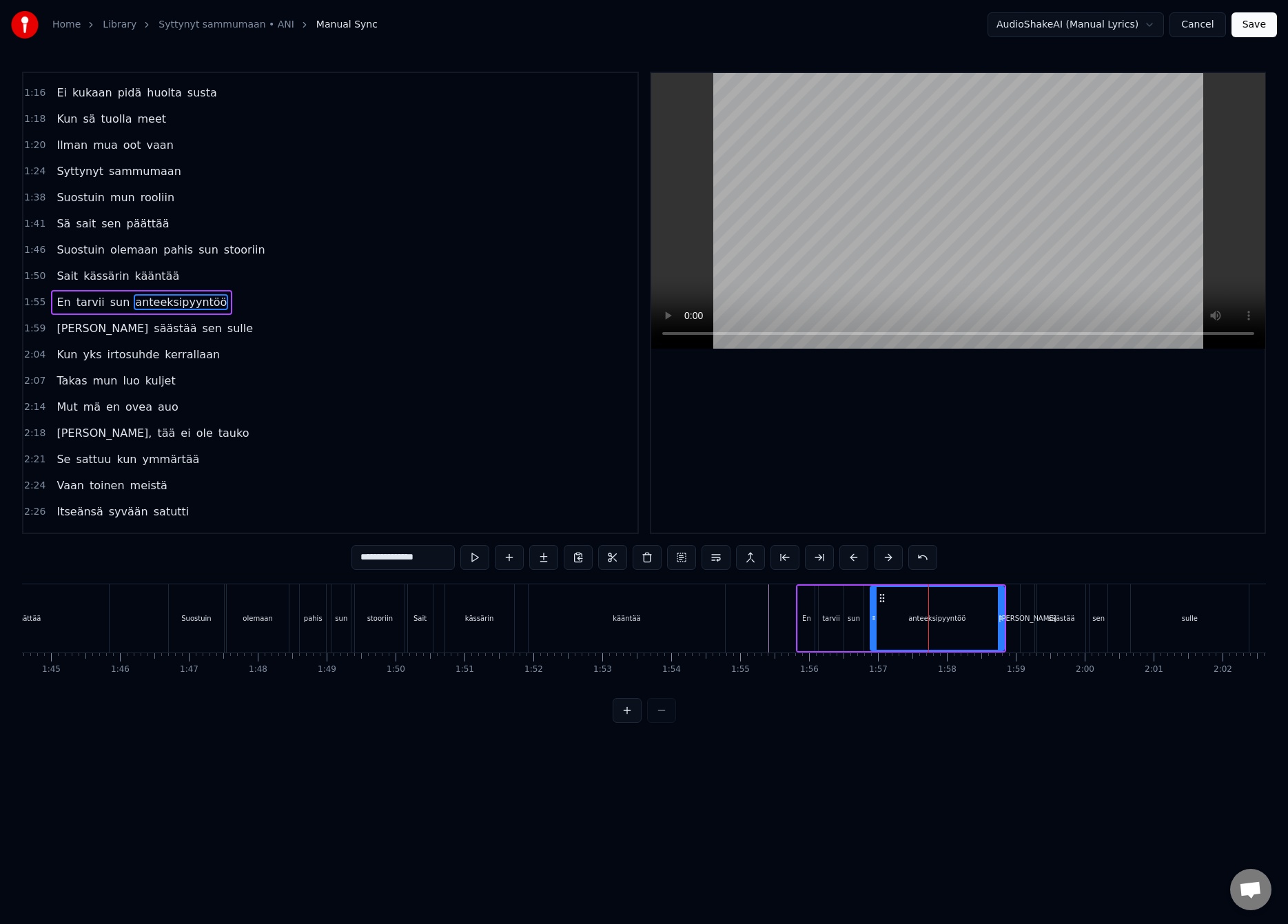
click at [872, 627] on div at bounding box center [874, 619] width 6 height 63
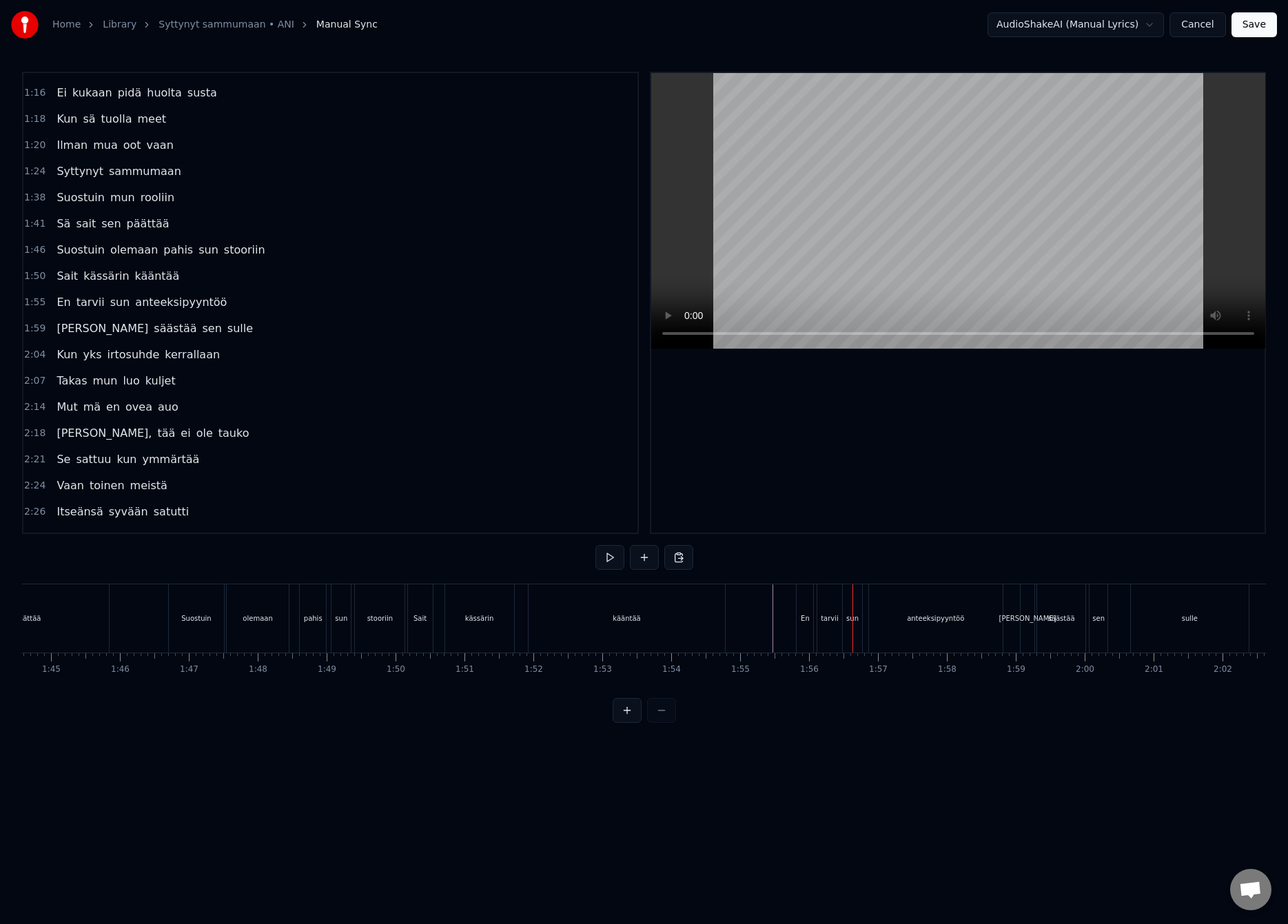
click at [799, 613] on div "En" at bounding box center [804, 618] width 17 height 68
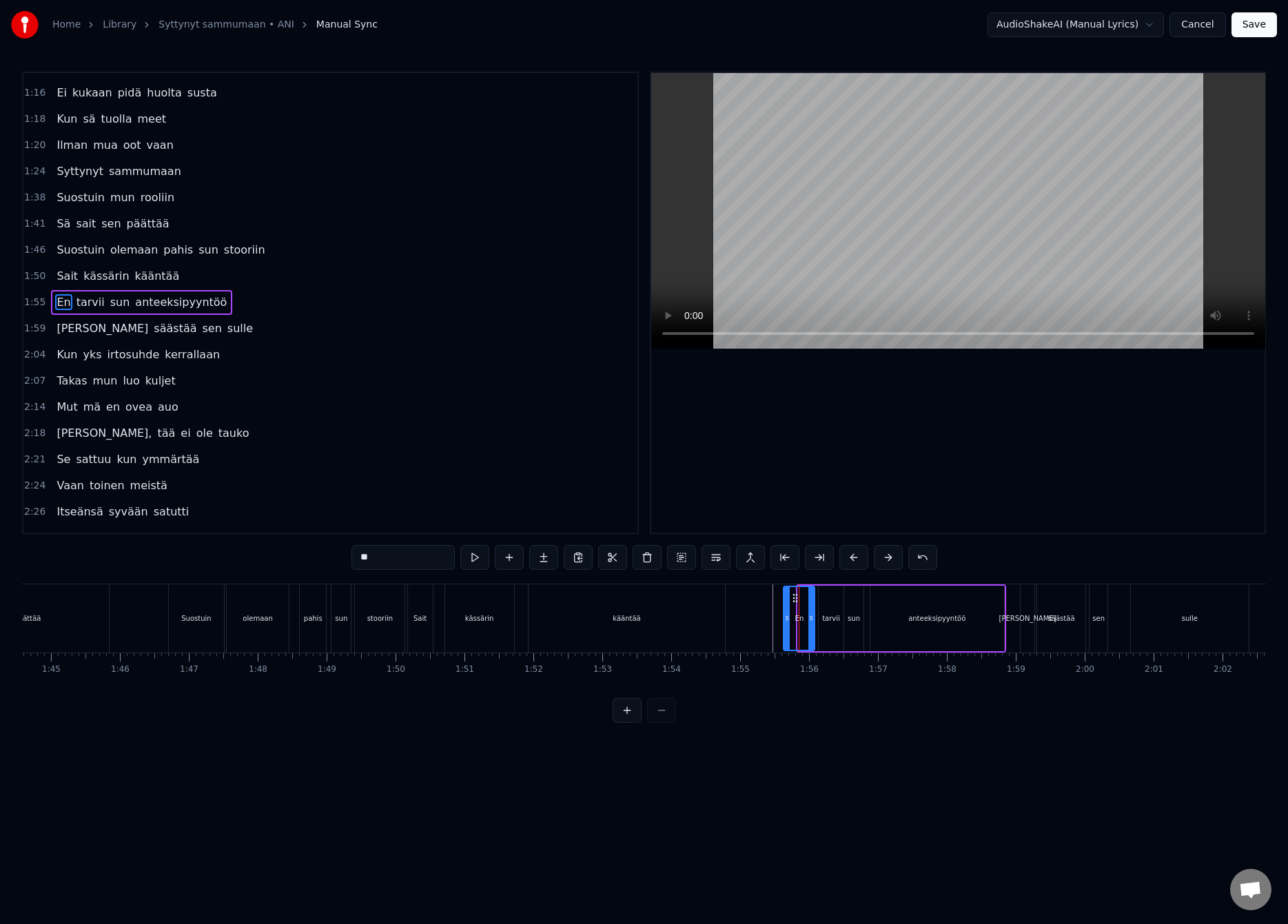
drag, startPoint x: 802, startPoint y: 610, endPoint x: 787, endPoint y: 616, distance: 16.2
click at [785, 616] on div at bounding box center [787, 619] width 6 height 63
drag, startPoint x: 813, startPoint y: 616, endPoint x: 803, endPoint y: 622, distance: 11.7
click at [803, 622] on icon at bounding box center [802, 617] width 6 height 11
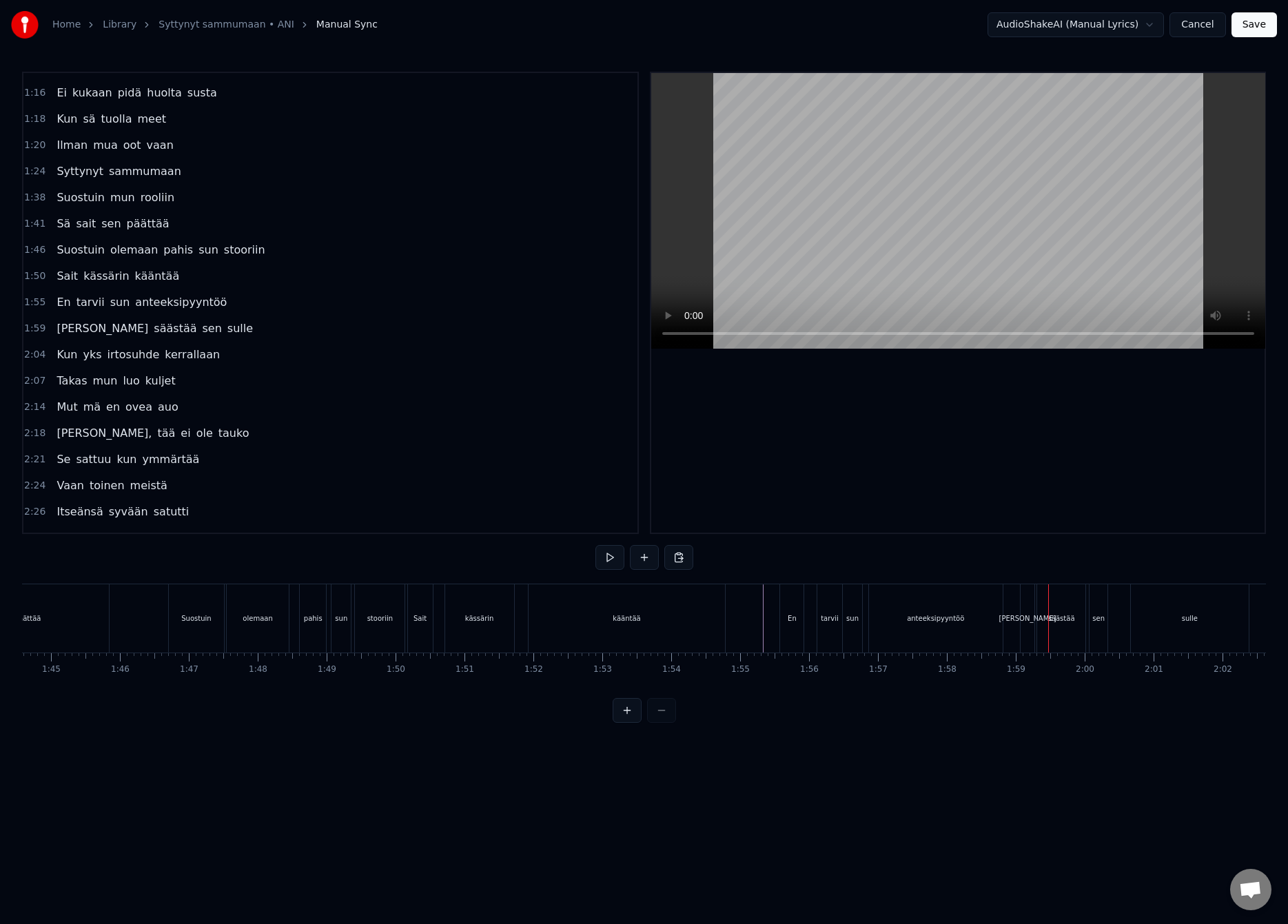
click at [996, 621] on div "anteeksipyyntöö" at bounding box center [936, 618] width 134 height 68
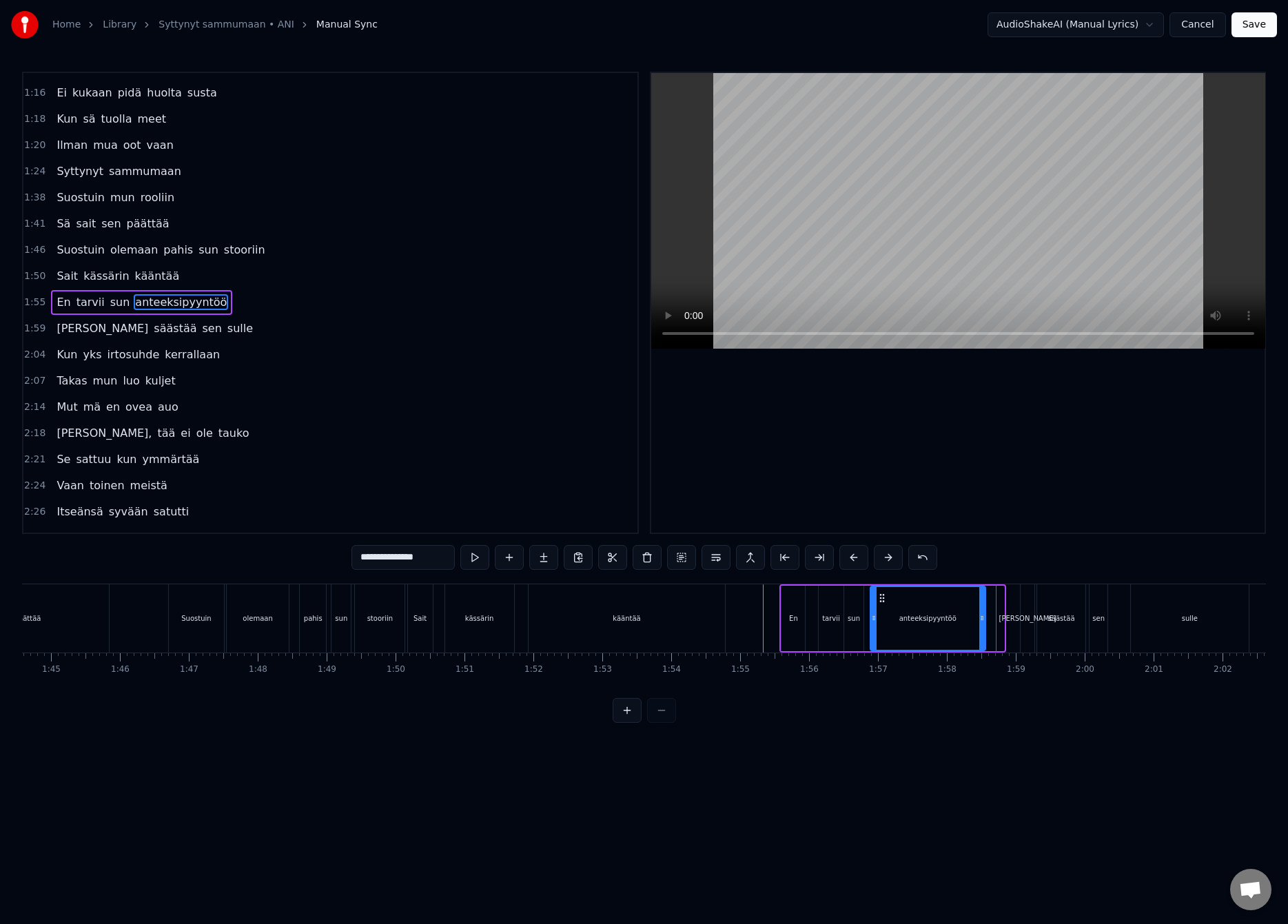
drag, startPoint x: 999, startPoint y: 619, endPoint x: 980, endPoint y: 625, distance: 19.9
click at [980, 625] on div at bounding box center [982, 619] width 6 height 63
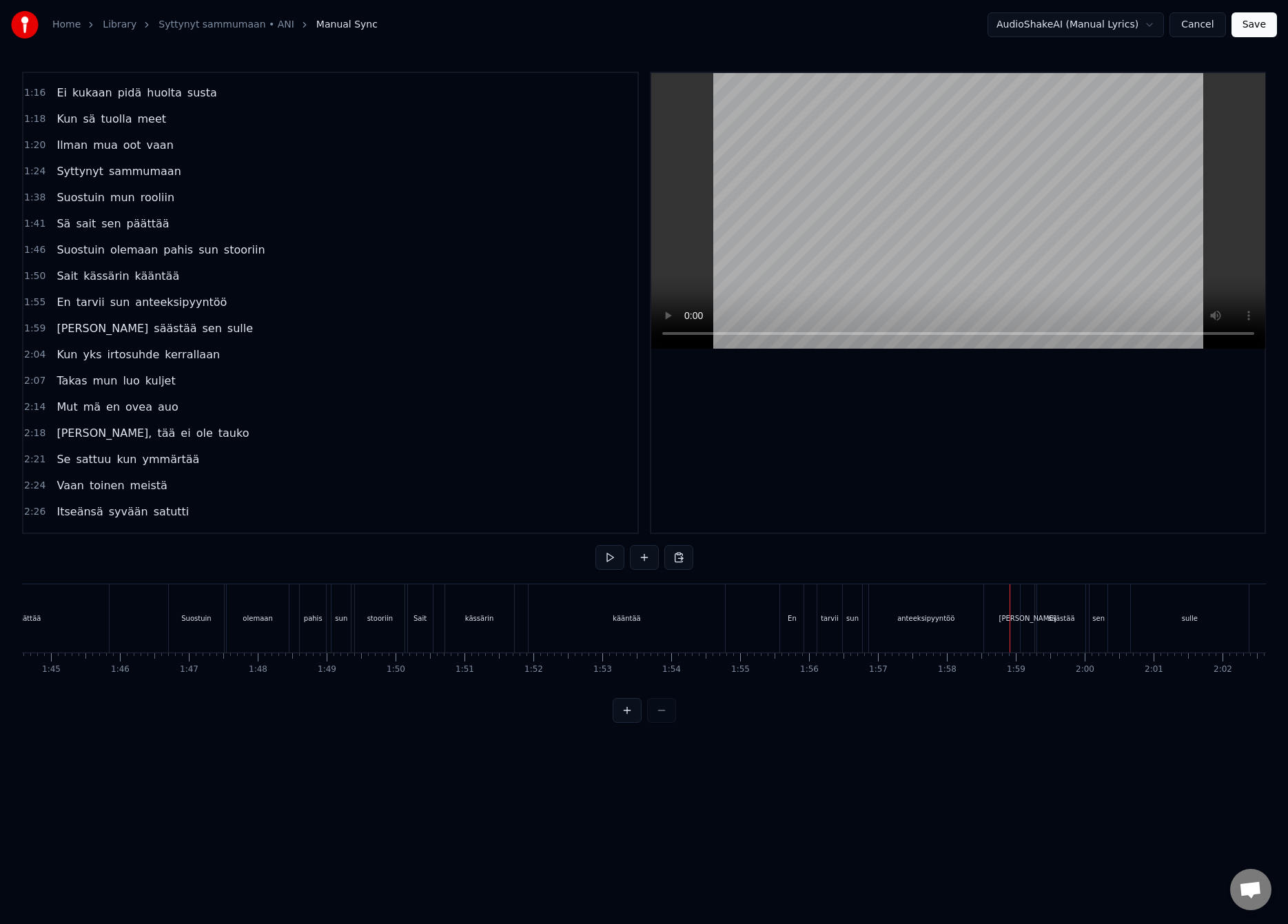
click at [1025, 618] on div "Voit" at bounding box center [1027, 618] width 57 height 11
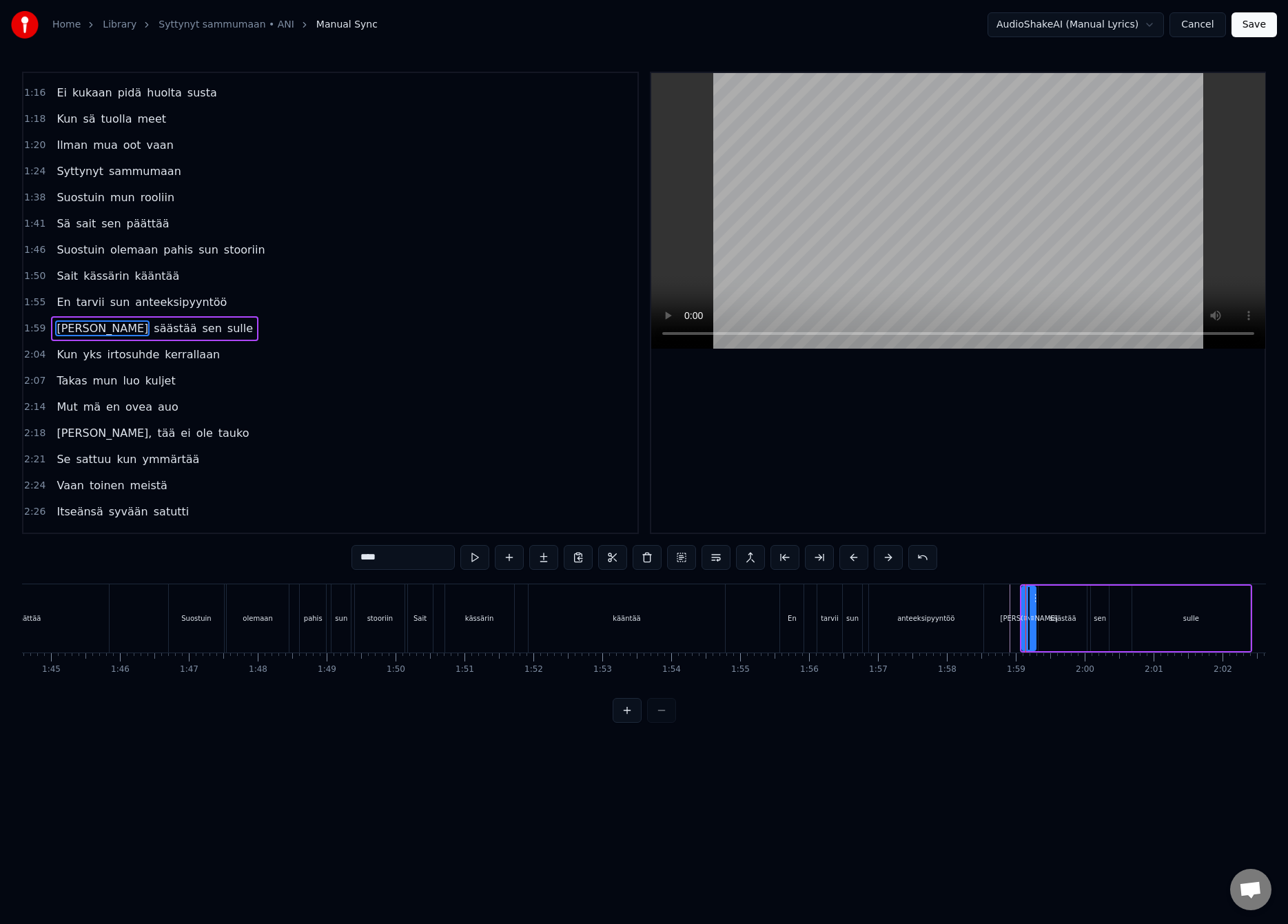
scroll to position [438, 0]
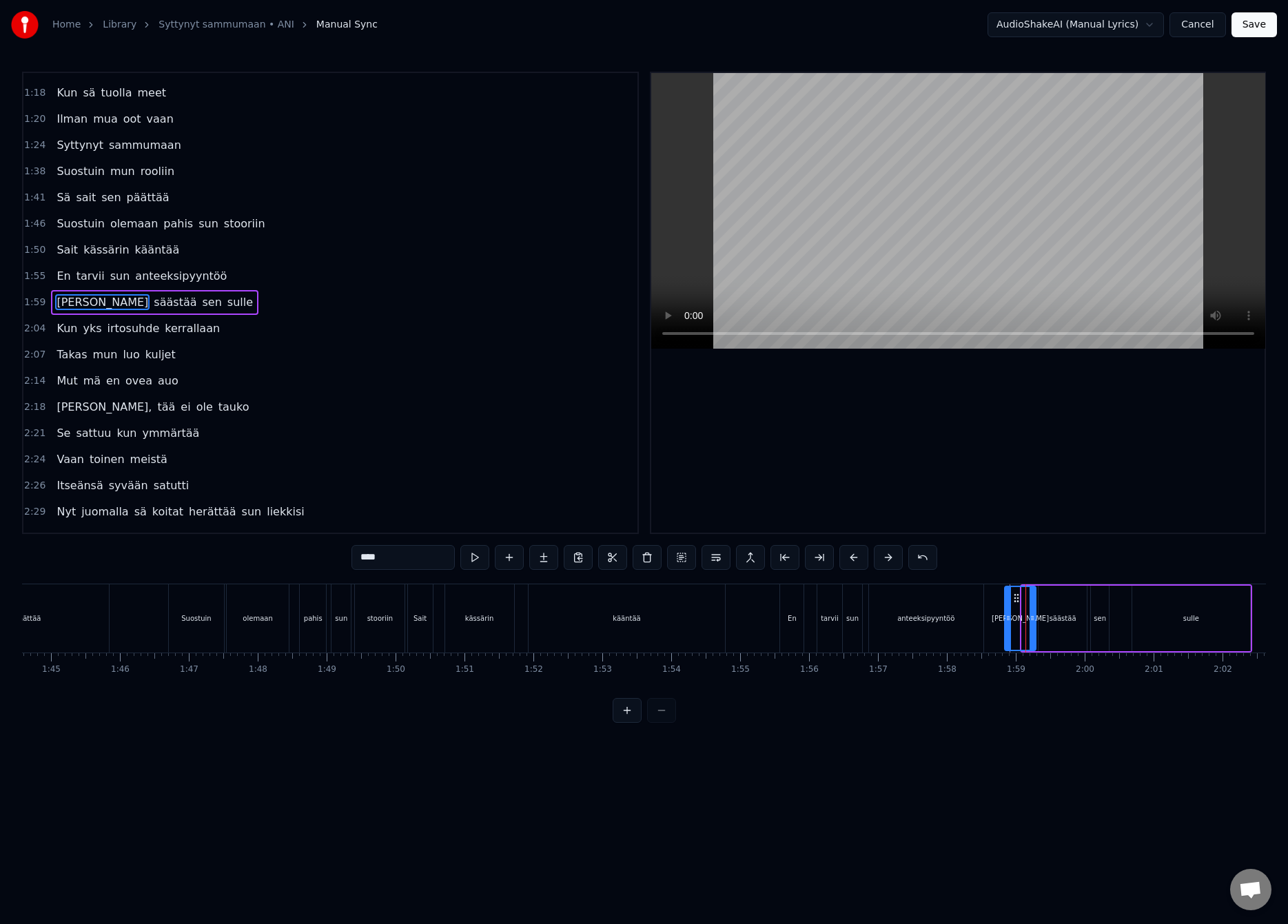
drag, startPoint x: 1023, startPoint y: 621, endPoint x: 1005, endPoint y: 626, distance: 18.7
click at [1006, 626] on div at bounding box center [1009, 619] width 6 height 63
drag, startPoint x: 1034, startPoint y: 623, endPoint x: 1022, endPoint y: 625, distance: 12.2
click at [1024, 625] on div at bounding box center [1023, 619] width 6 height 63
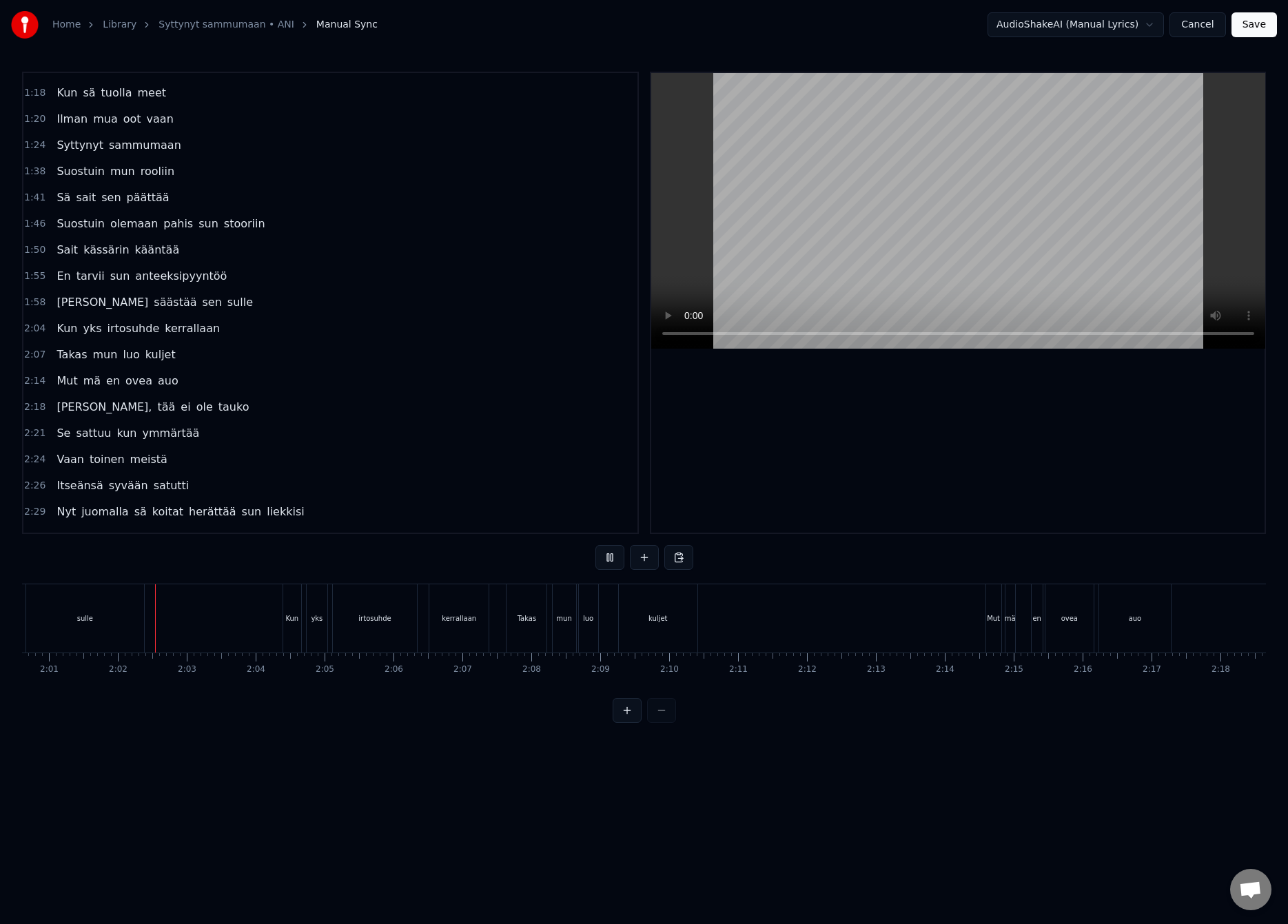
scroll to position [0, 8324]
click at [275, 624] on div "Kun" at bounding box center [277, 618] width 18 height 68
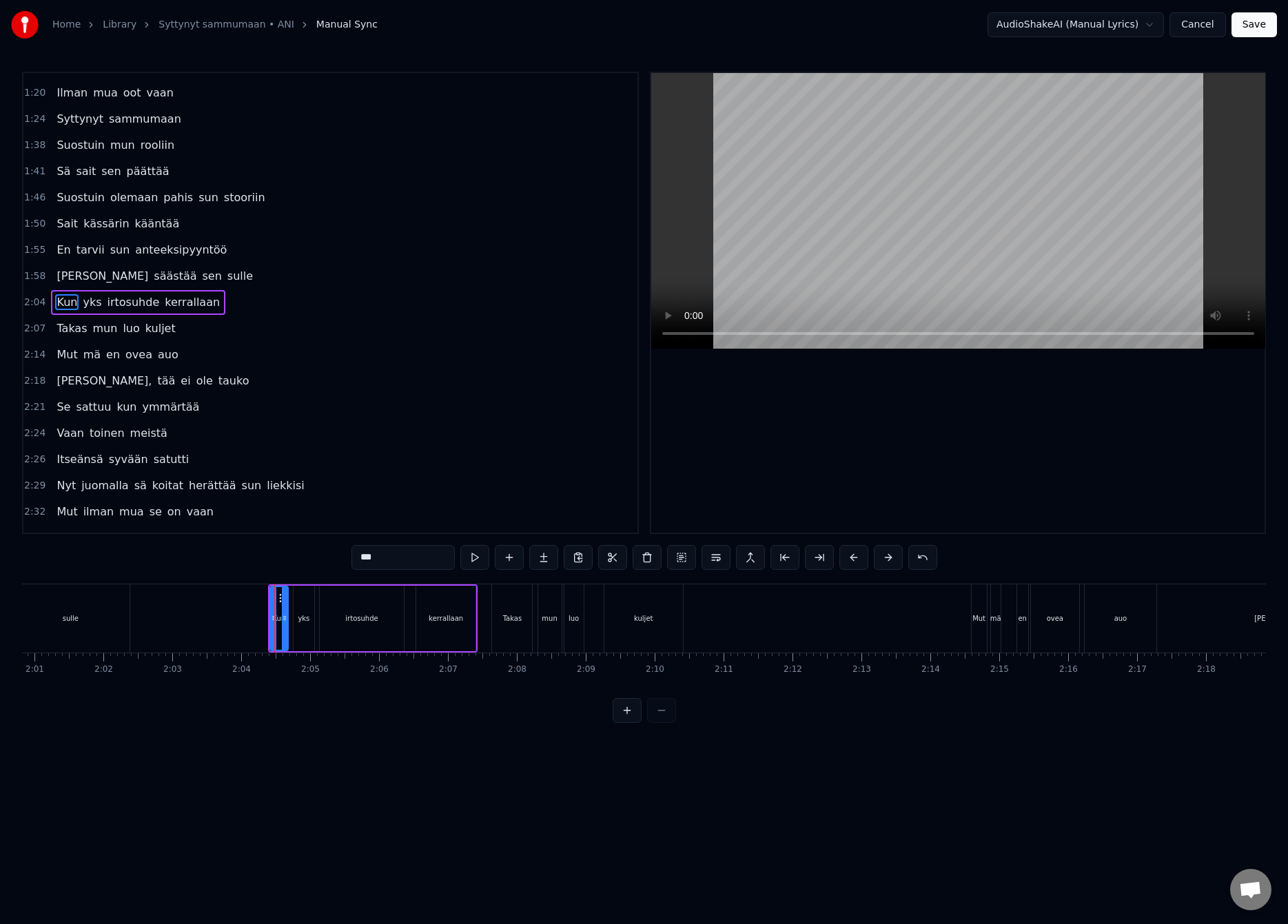
click at [238, 622] on div "Poltin mun sormet sun kylmään liekkiin Nyt kaikki keinot joilla koitin sua raka…" at bounding box center [434, 618] width 17474 height 69
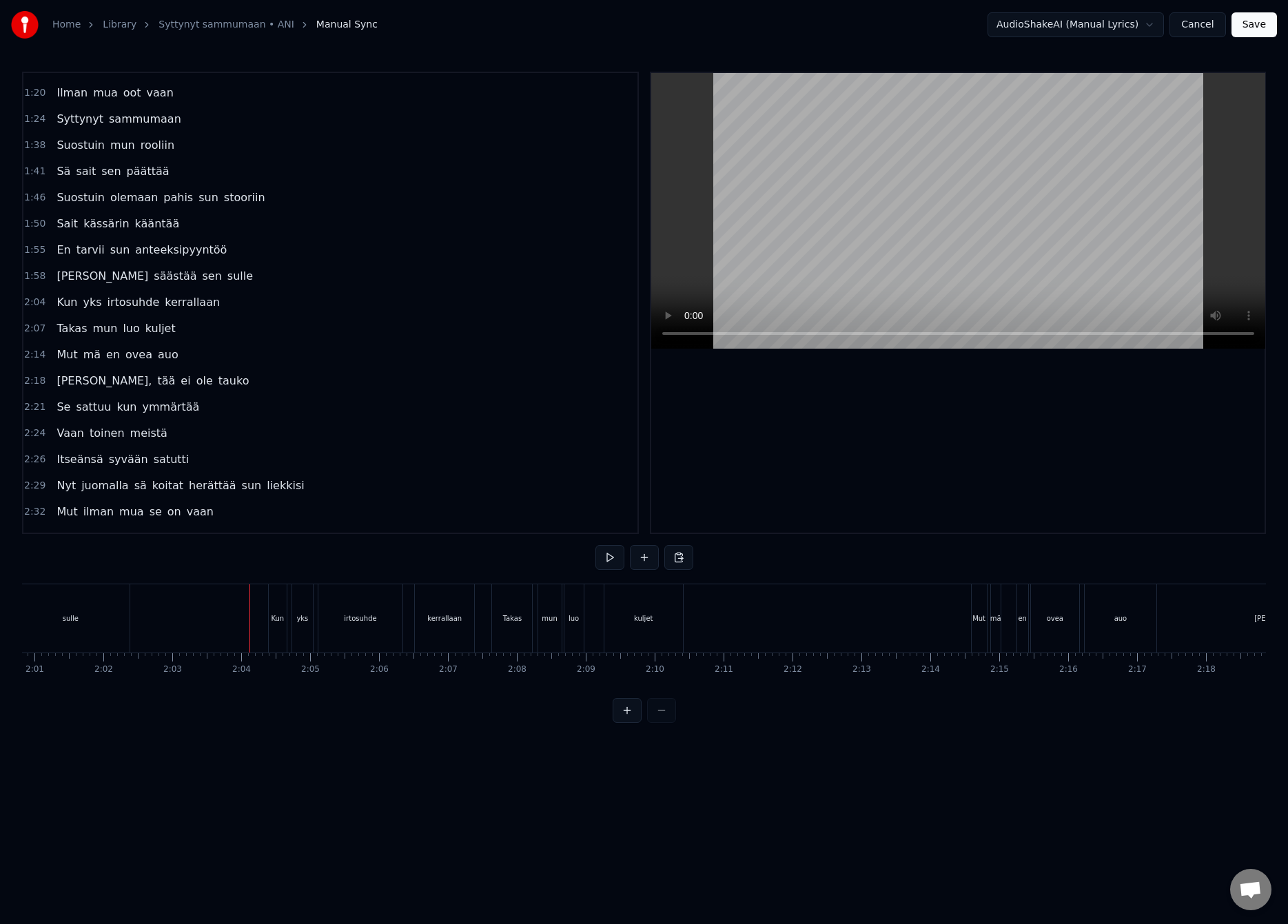
click at [270, 614] on div "Kun" at bounding box center [277, 618] width 18 height 68
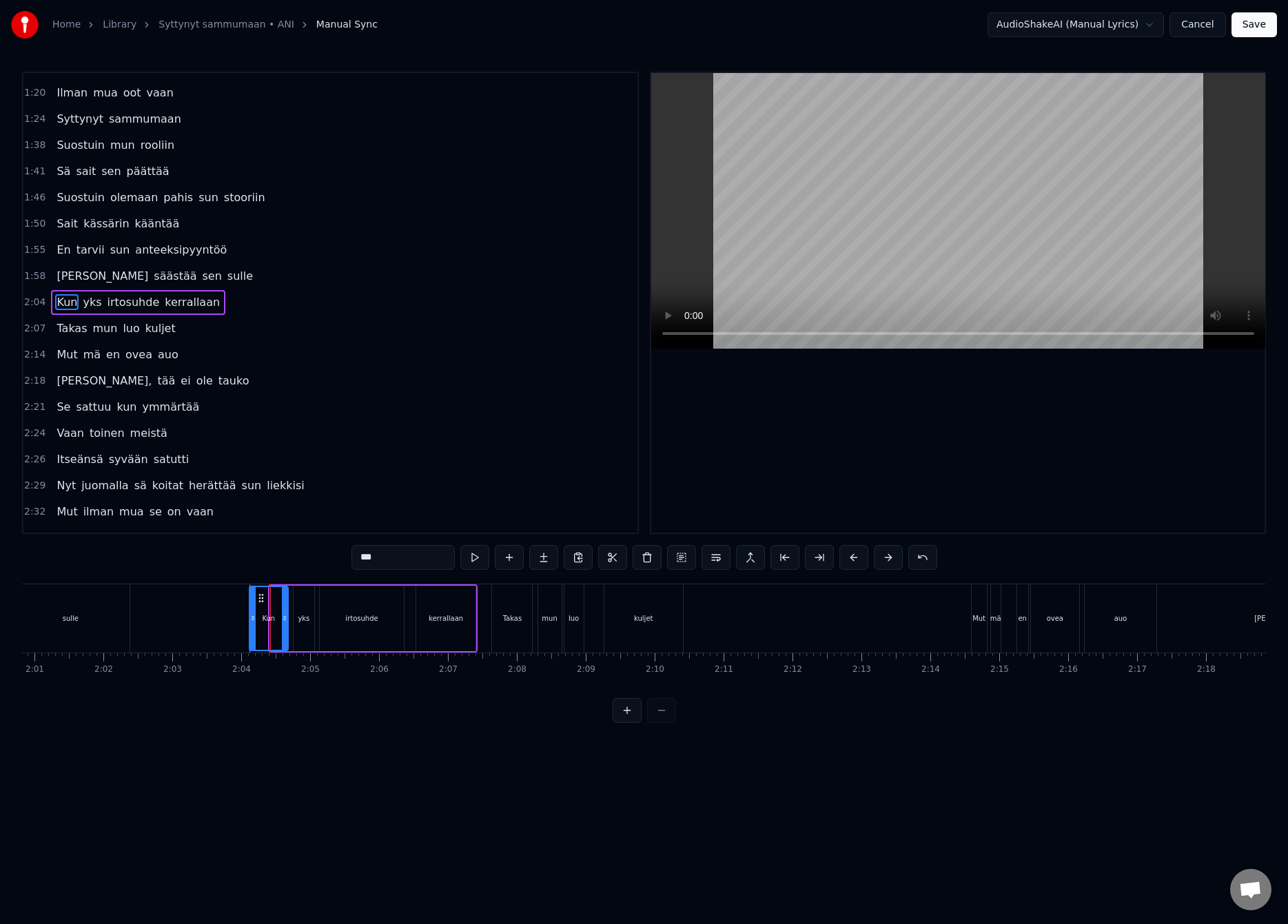
drag, startPoint x: 272, startPoint y: 616, endPoint x: 251, endPoint y: 622, distance: 21.8
click at [251, 622] on icon at bounding box center [253, 617] width 6 height 11
drag, startPoint x: 284, startPoint y: 617, endPoint x: 273, endPoint y: 621, distance: 11.7
click at [273, 621] on icon at bounding box center [273, 617] width 6 height 11
click at [306, 619] on div "yks" at bounding box center [303, 618] width 12 height 11
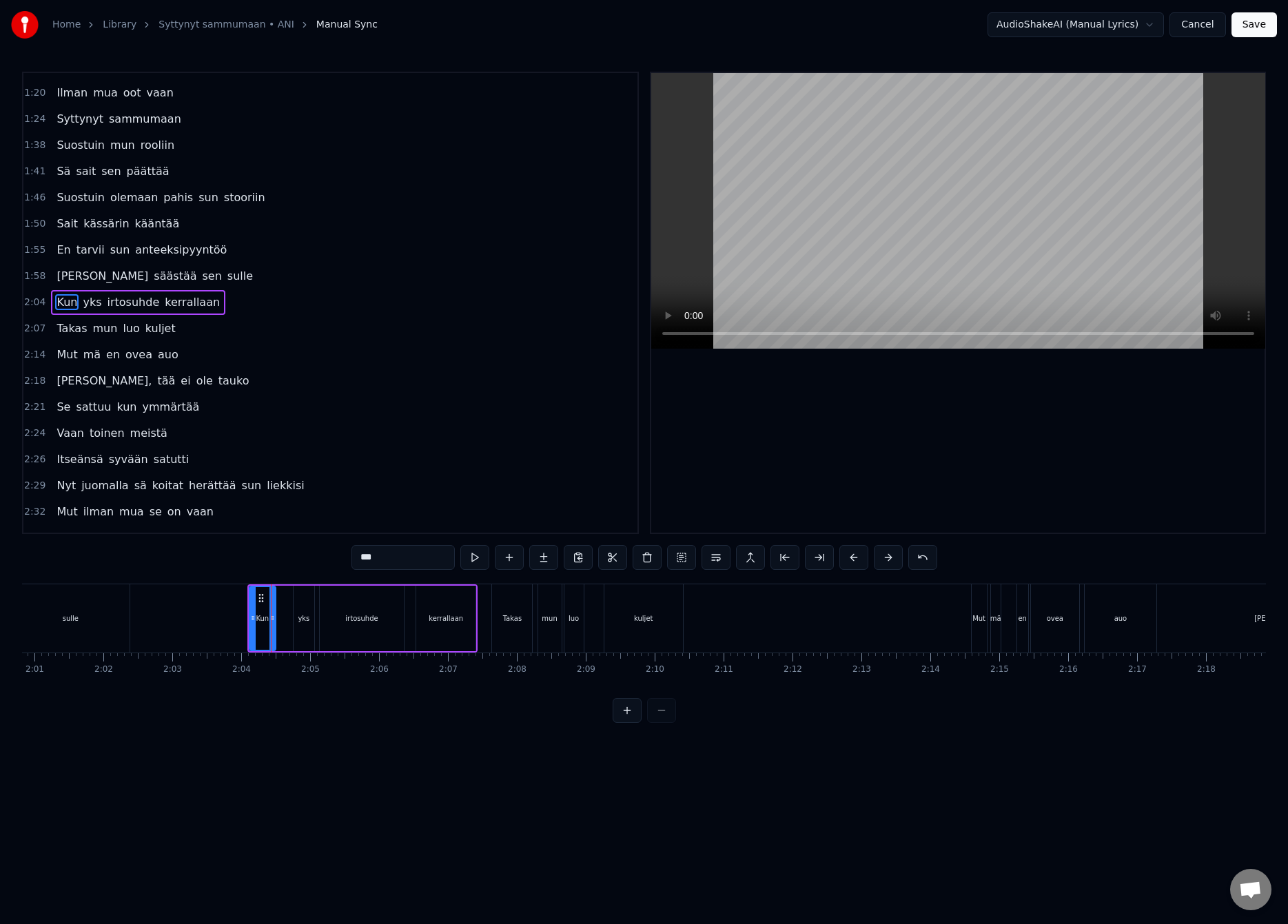
type input "***"
drag, startPoint x: 306, startPoint y: 599, endPoint x: 289, endPoint y: 603, distance: 17.5
click at [289, 603] on div "yks" at bounding box center [288, 619] width 20 height 63
click at [221, 617] on div at bounding box center [434, 618] width 17474 height 68
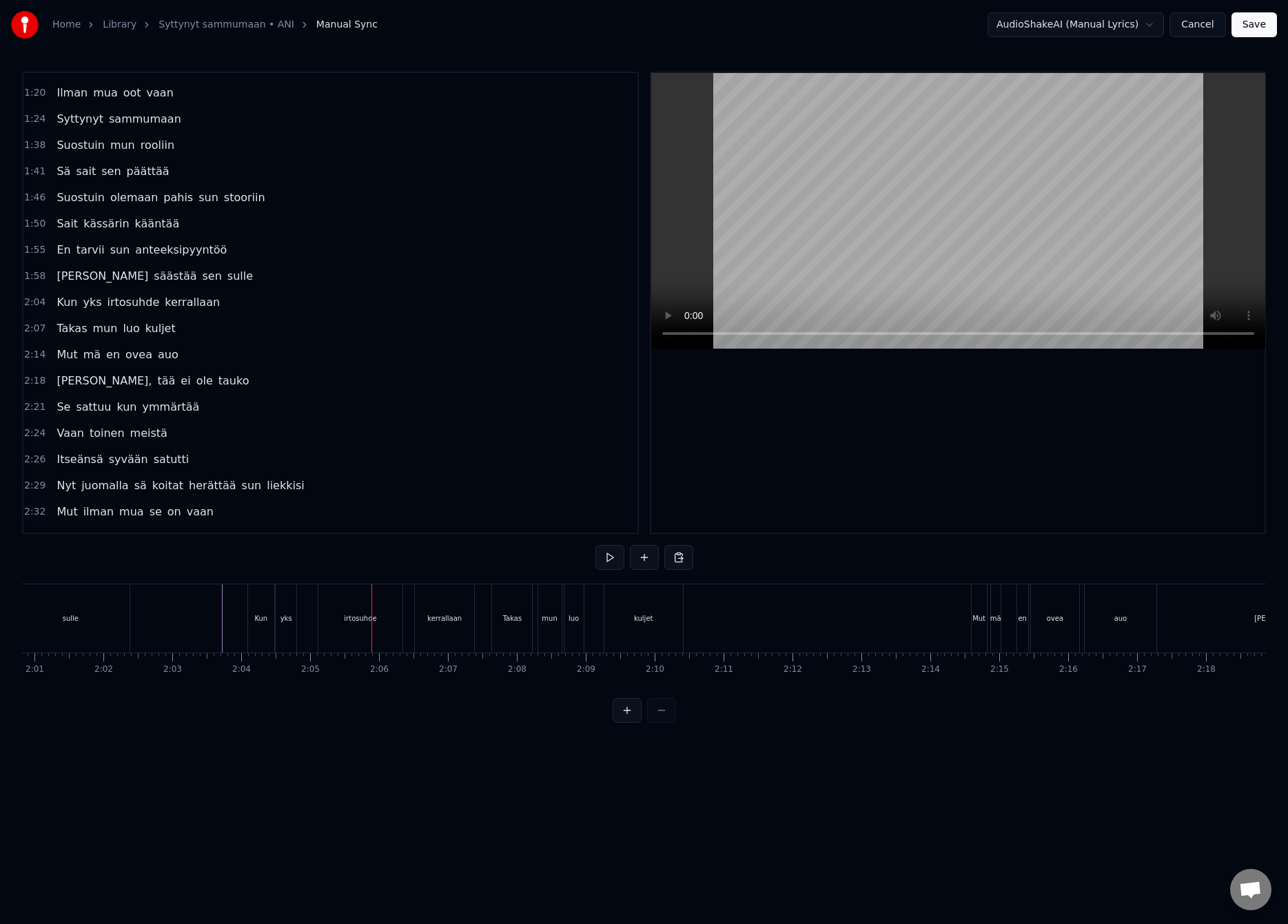
click at [333, 623] on div "irtosuhde" at bounding box center [359, 618] width 84 height 68
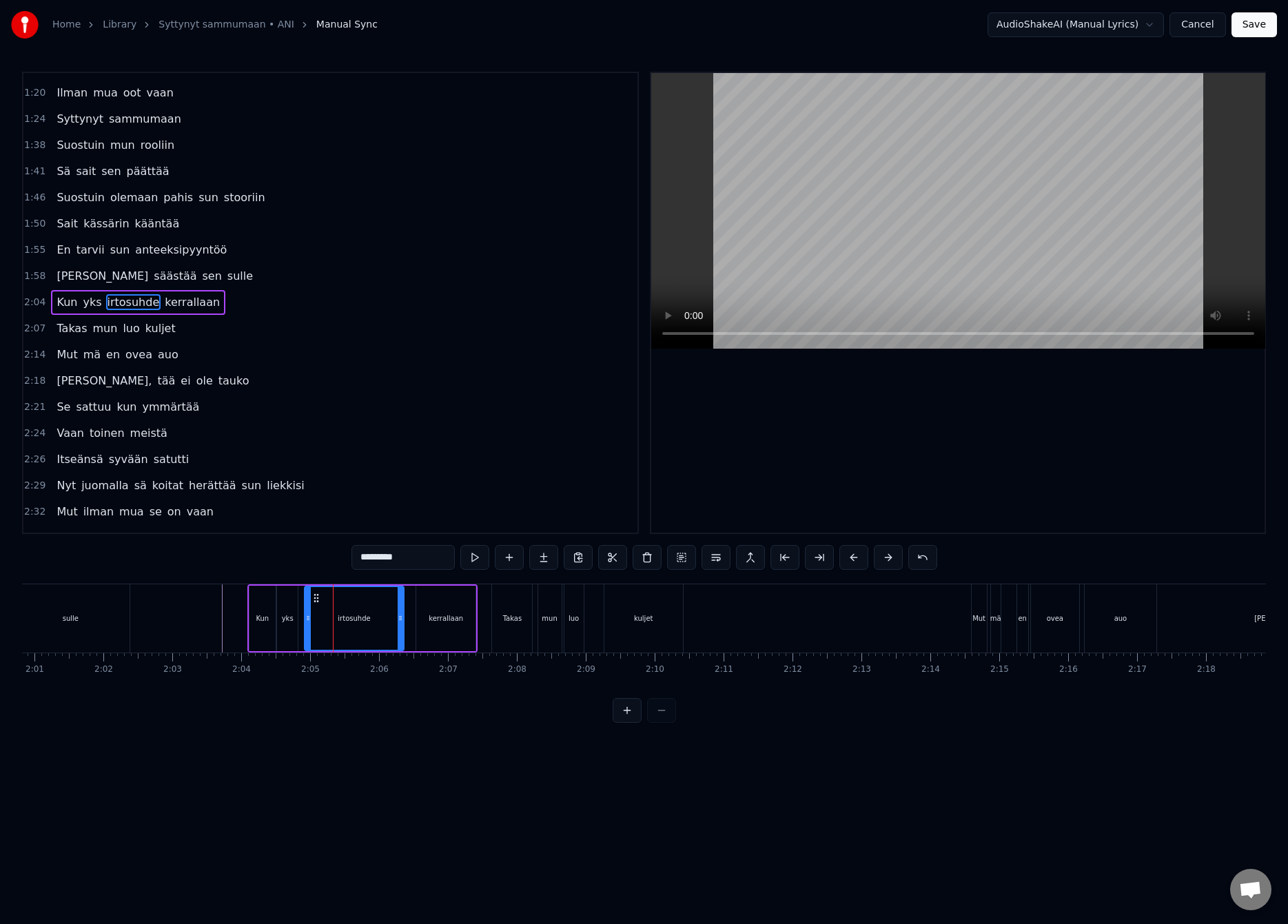
drag, startPoint x: 321, startPoint y: 619, endPoint x: 304, endPoint y: 622, distance: 17.3
click at [305, 622] on icon at bounding box center [308, 617] width 6 height 11
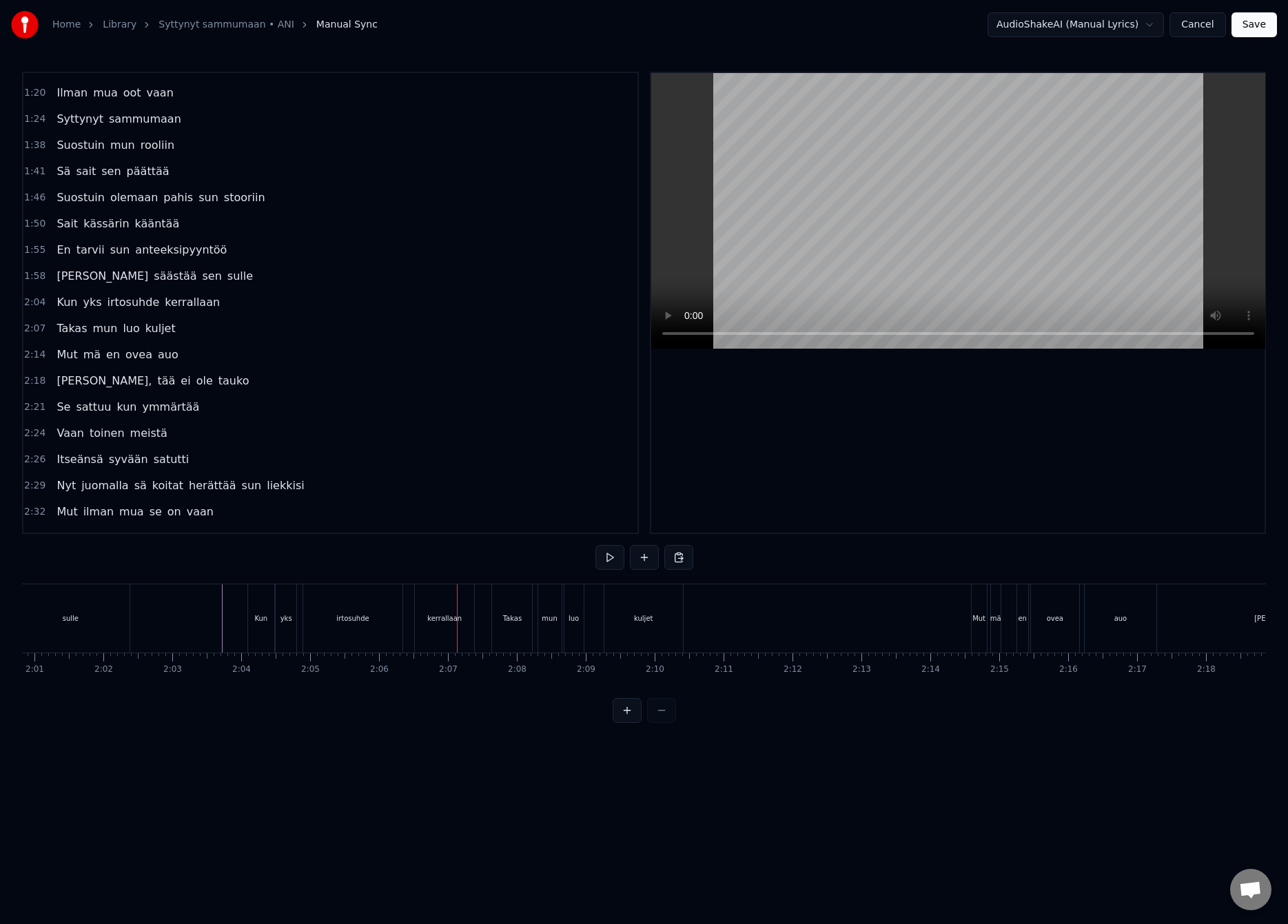
click at [414, 623] on div "kerrallaan" at bounding box center [445, 618] width 61 height 68
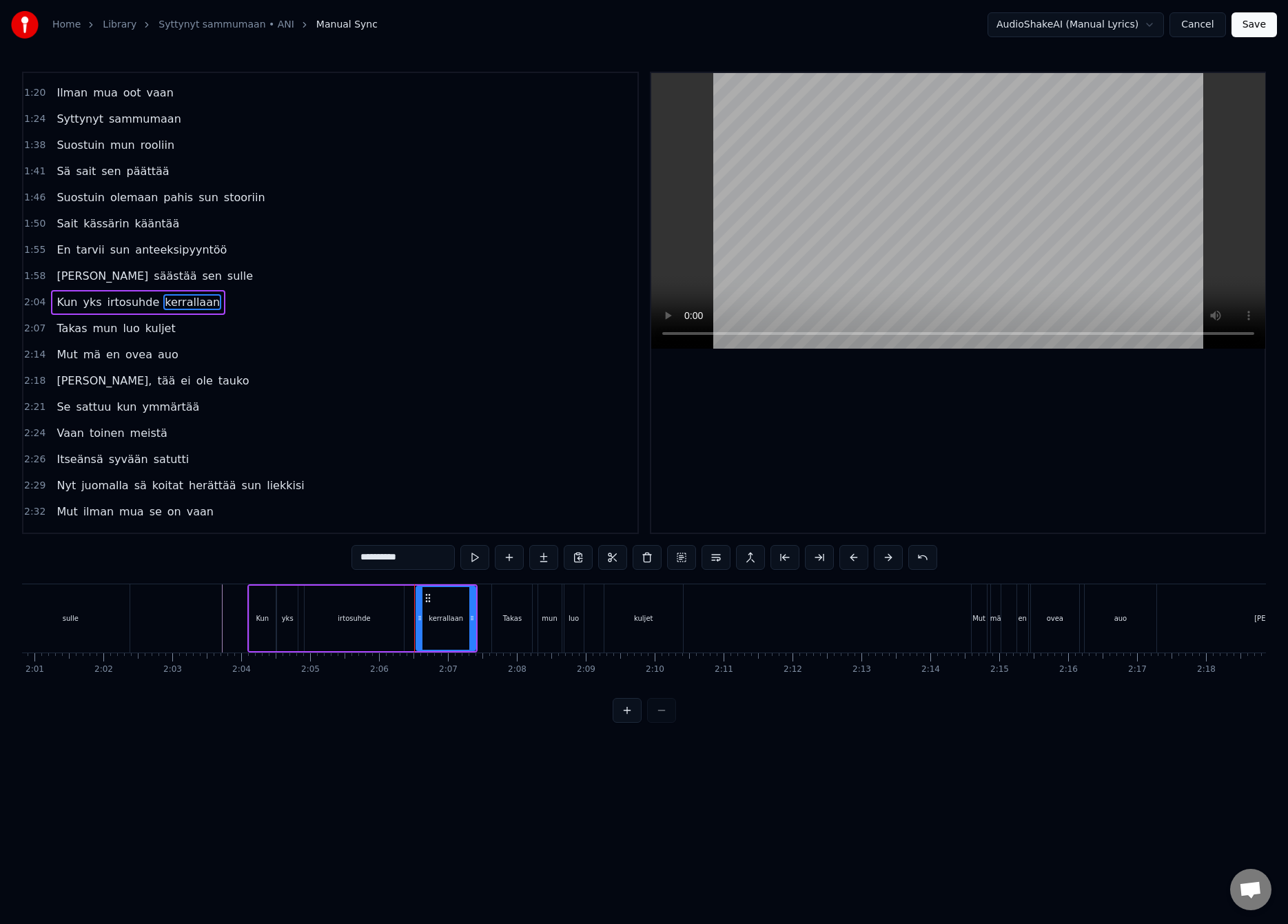
click at [399, 618] on div "irtosuhde" at bounding box center [353, 618] width 99 height 66
drag, startPoint x: 402, startPoint y: 618, endPoint x: 392, endPoint y: 622, distance: 10.8
click at [392, 622] on icon at bounding box center [391, 617] width 6 height 11
click at [425, 616] on div "kerrallaan" at bounding box center [446, 618] width 59 height 66
type input "**********"
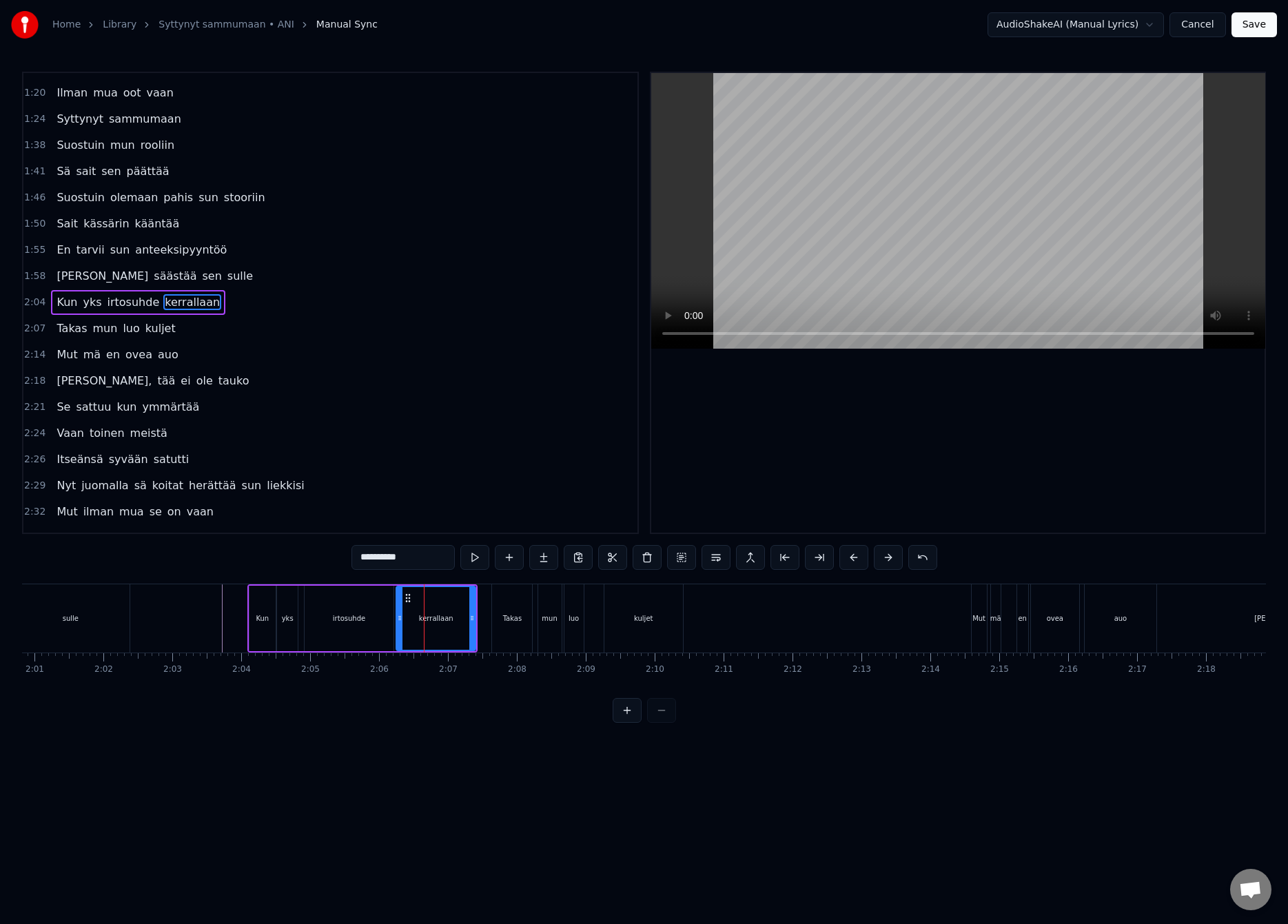
drag, startPoint x: 420, startPoint y: 617, endPoint x: 399, endPoint y: 626, distance: 22.8
click at [399, 626] on div at bounding box center [399, 619] width 6 height 63
drag, startPoint x: 469, startPoint y: 617, endPoint x: 455, endPoint y: 629, distance: 18.4
click at [460, 629] on div at bounding box center [463, 619] width 6 height 63
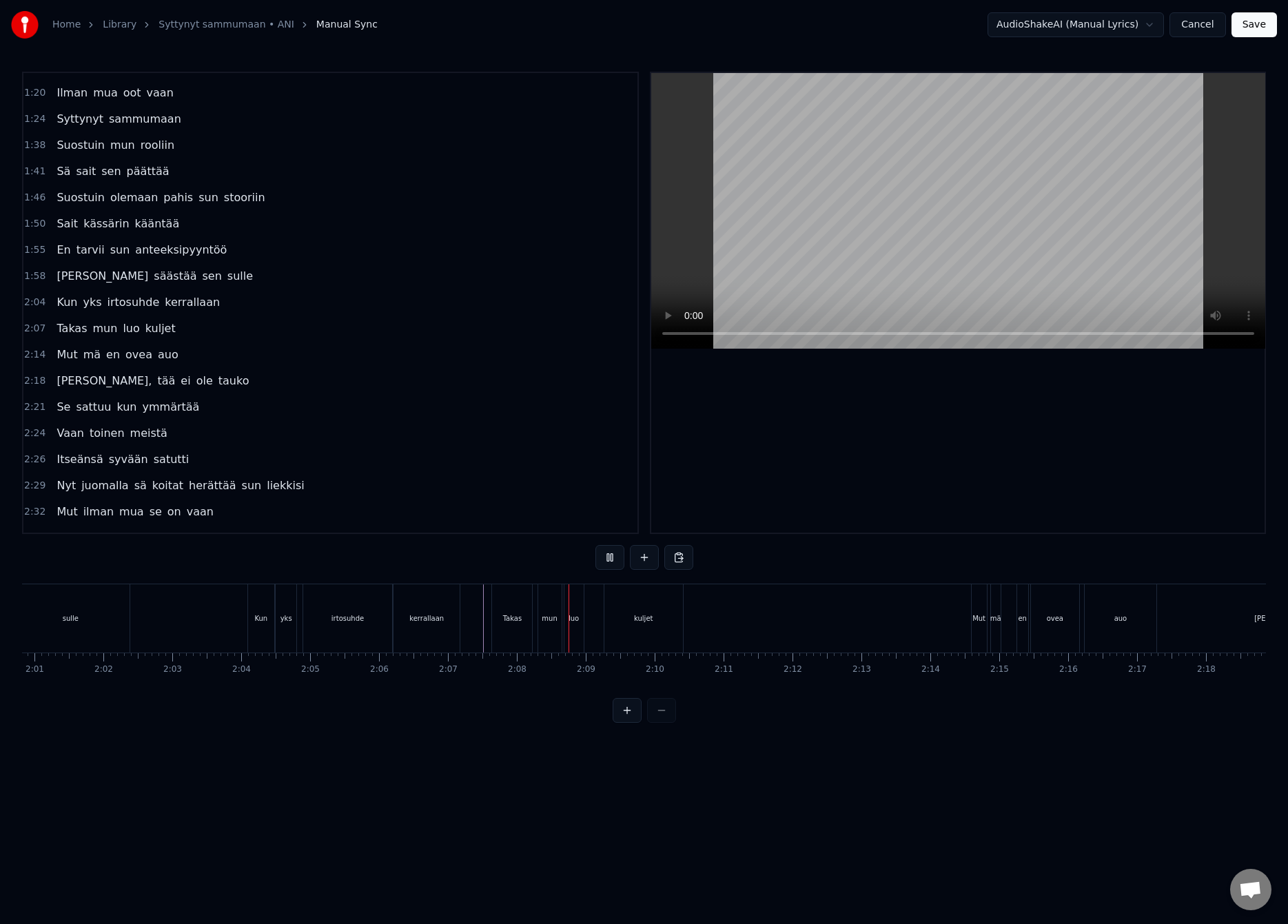
click at [474, 618] on div at bounding box center [434, 618] width 17474 height 68
click at [501, 620] on div "Takas" at bounding box center [512, 618] width 40 height 68
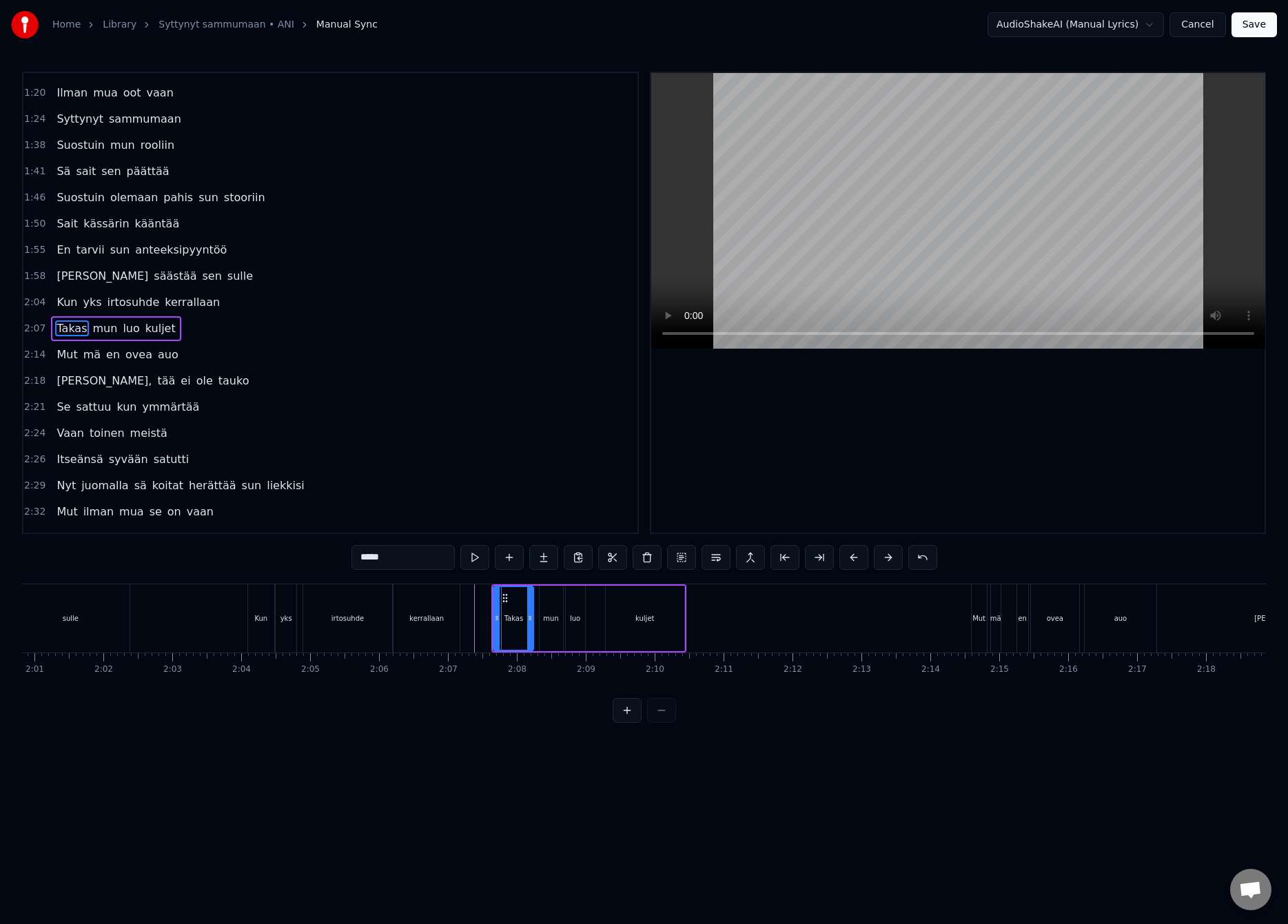
scroll to position [491, 0]
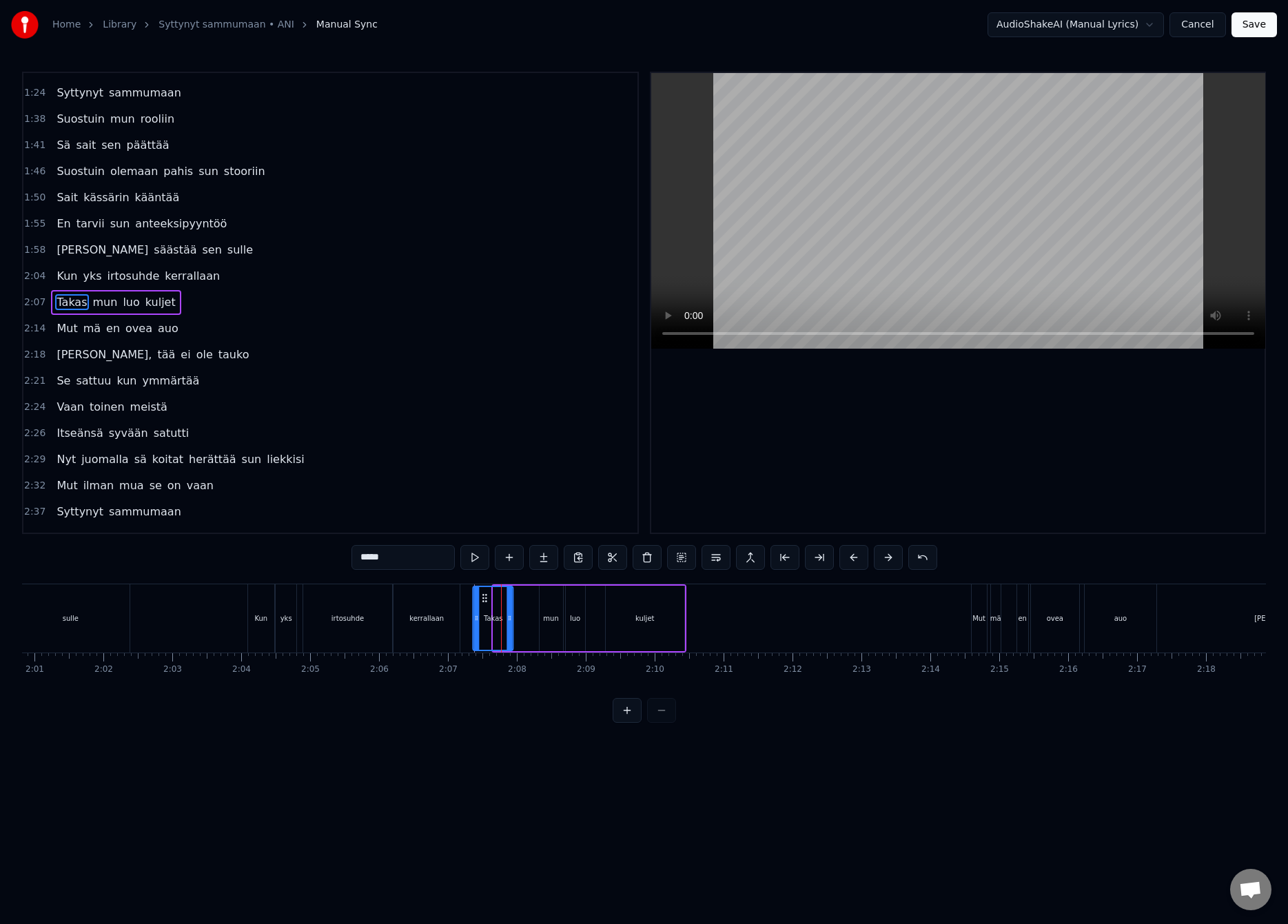
drag, startPoint x: 506, startPoint y: 599, endPoint x: 486, endPoint y: 605, distance: 20.9
click at [486, 605] on div "Takas" at bounding box center [493, 619] width 38 height 63
click at [521, 606] on div "Takas mun luo kuljet" at bounding box center [579, 618] width 215 height 68
click at [547, 601] on div "mun" at bounding box center [551, 618] width 24 height 66
drag, startPoint x: 552, startPoint y: 598, endPoint x: 529, endPoint y: 604, distance: 23.8
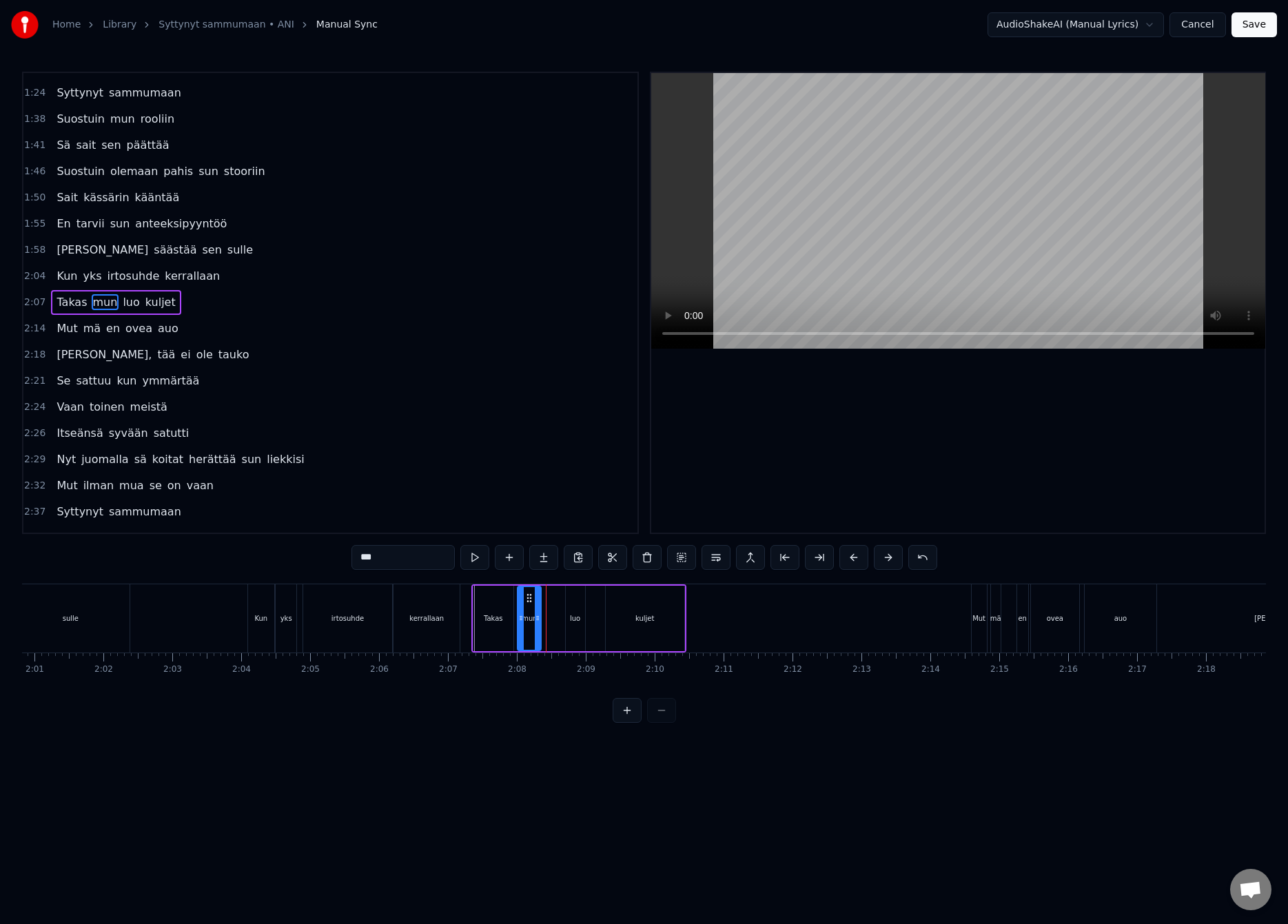
click at [529, 604] on div "mun" at bounding box center [529, 619] width 22 height 63
click at [465, 617] on div at bounding box center [434, 618] width 17474 height 68
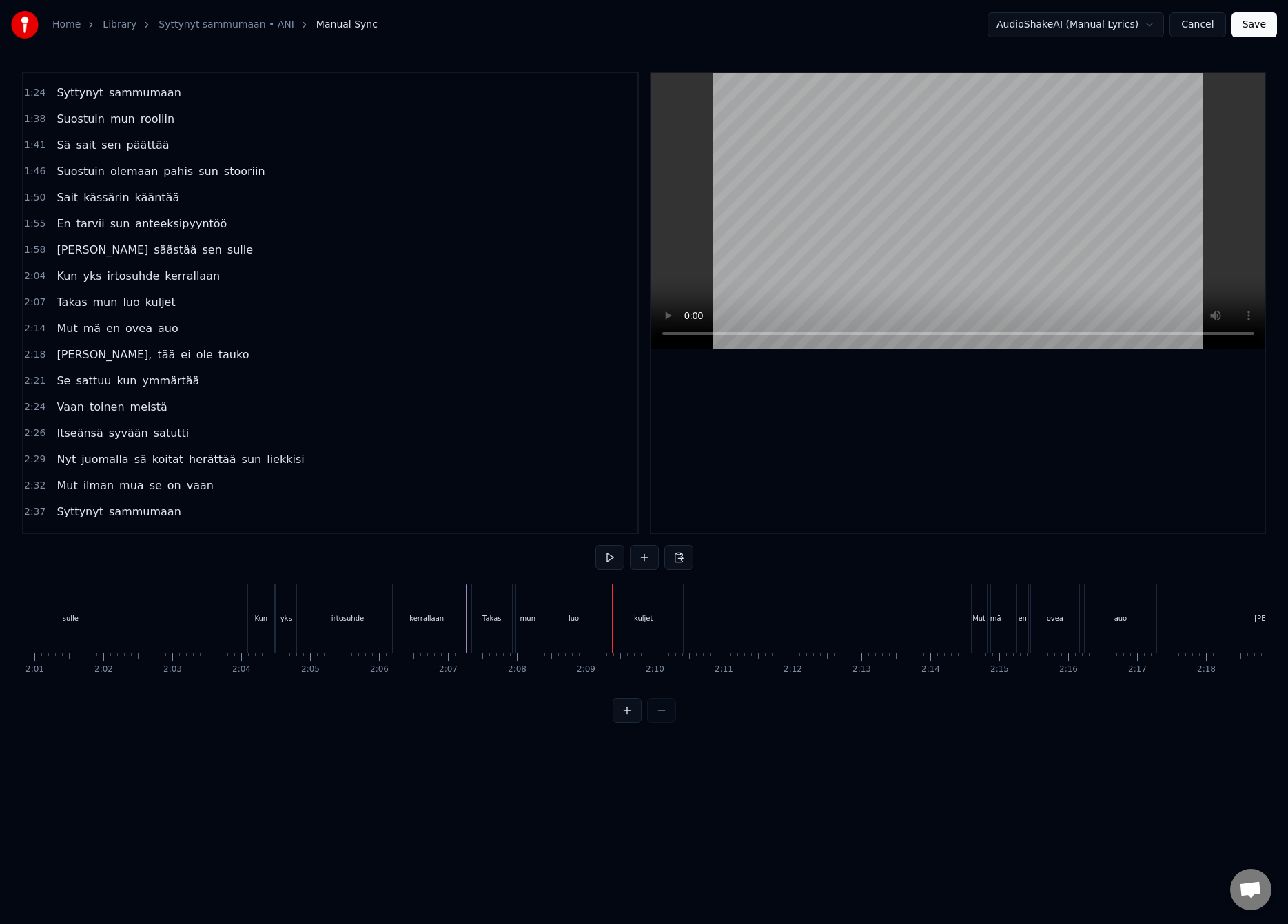
click at [571, 613] on div "luo" at bounding box center [574, 618] width 11 height 11
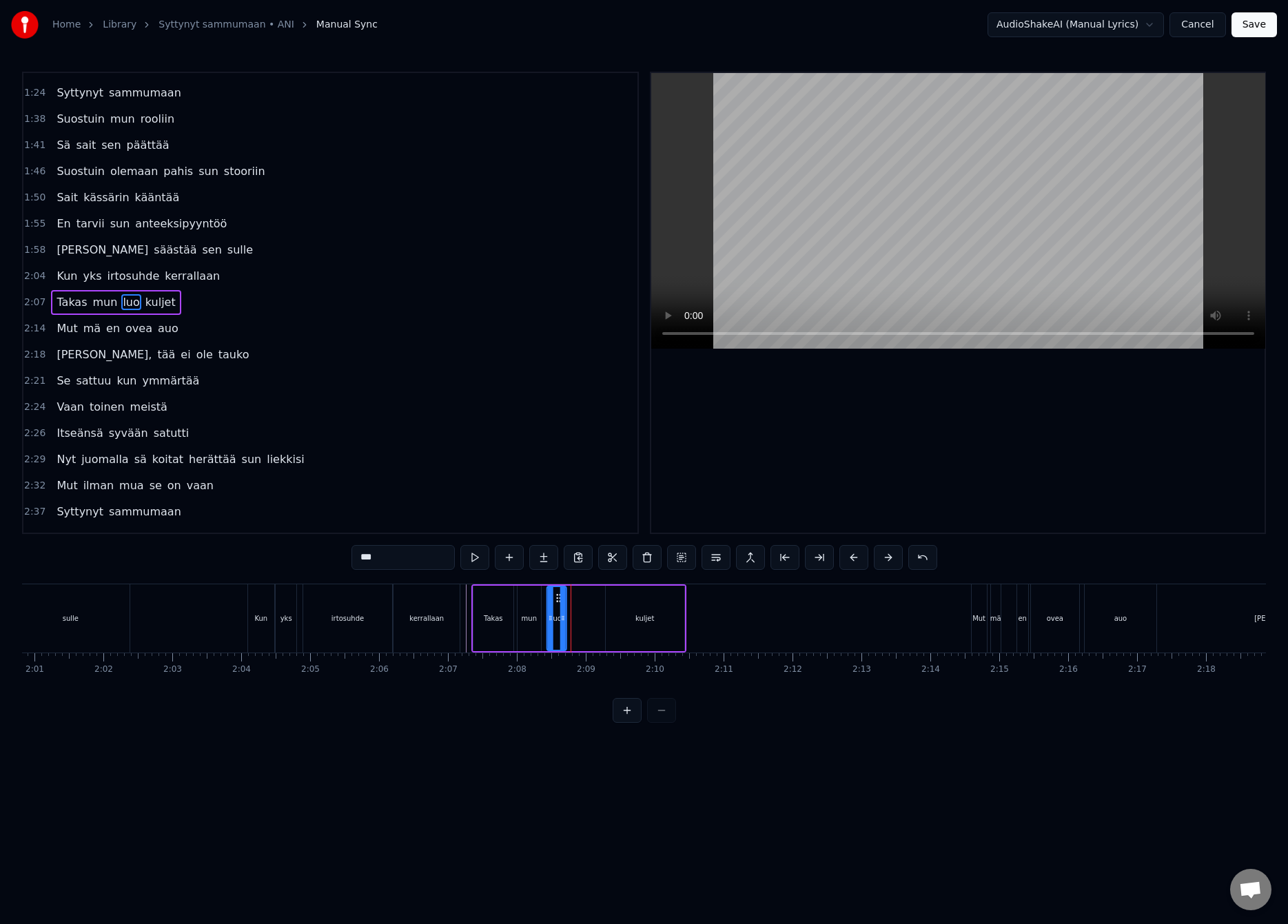
drag, startPoint x: 577, startPoint y: 599, endPoint x: 557, endPoint y: 603, distance: 20.4
click at [557, 603] on div "luo" at bounding box center [556, 619] width 18 height 63
click at [572, 612] on div "Takas mun luo kuljet" at bounding box center [579, 618] width 215 height 68
click at [616, 624] on div "kuljet" at bounding box center [644, 618] width 79 height 66
drag, startPoint x: 605, startPoint y: 621, endPoint x: 587, endPoint y: 627, distance: 19.0
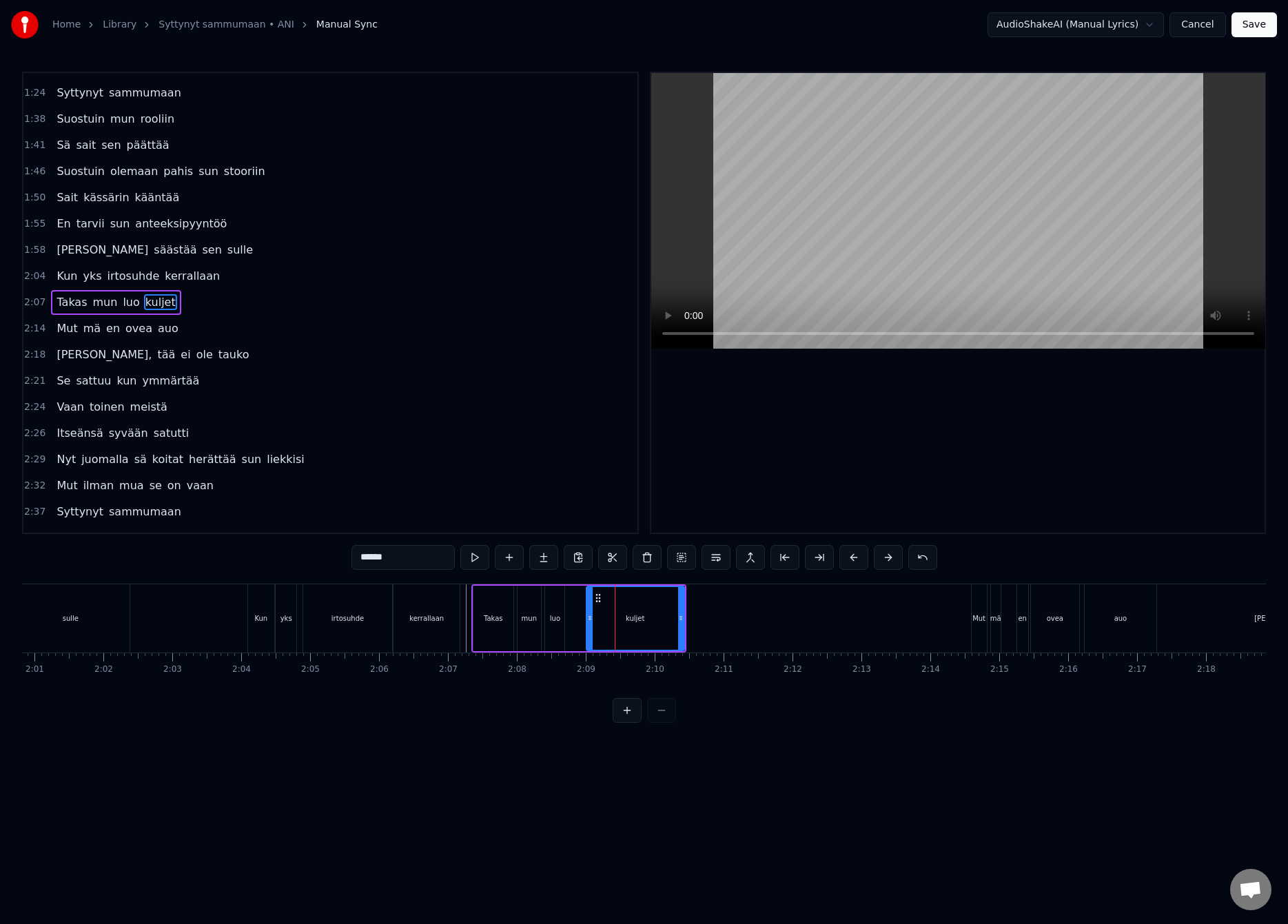
click at [587, 627] on div at bounding box center [590, 619] width 6 height 63
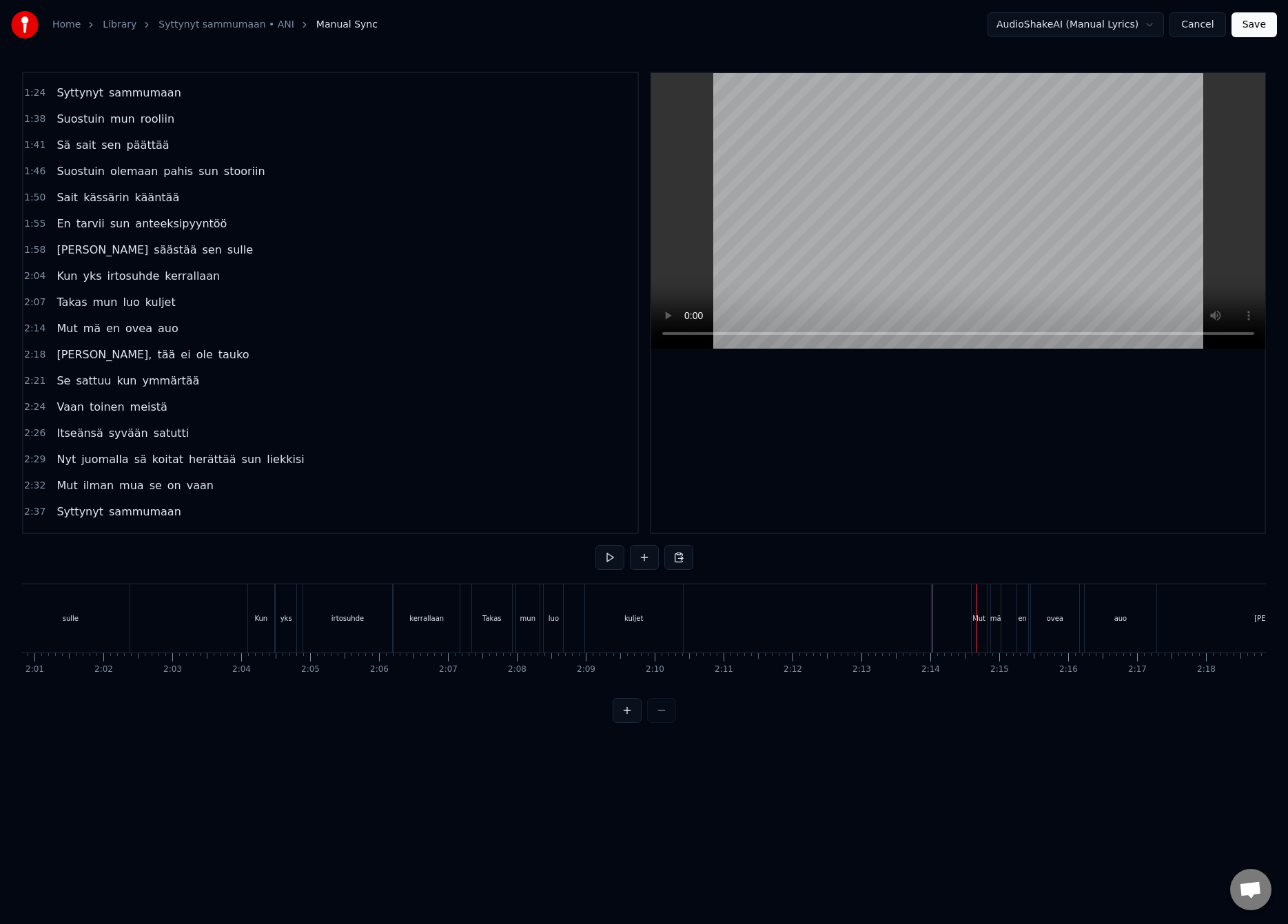
click at [982, 613] on div "Mut" at bounding box center [978, 618] width 13 height 11
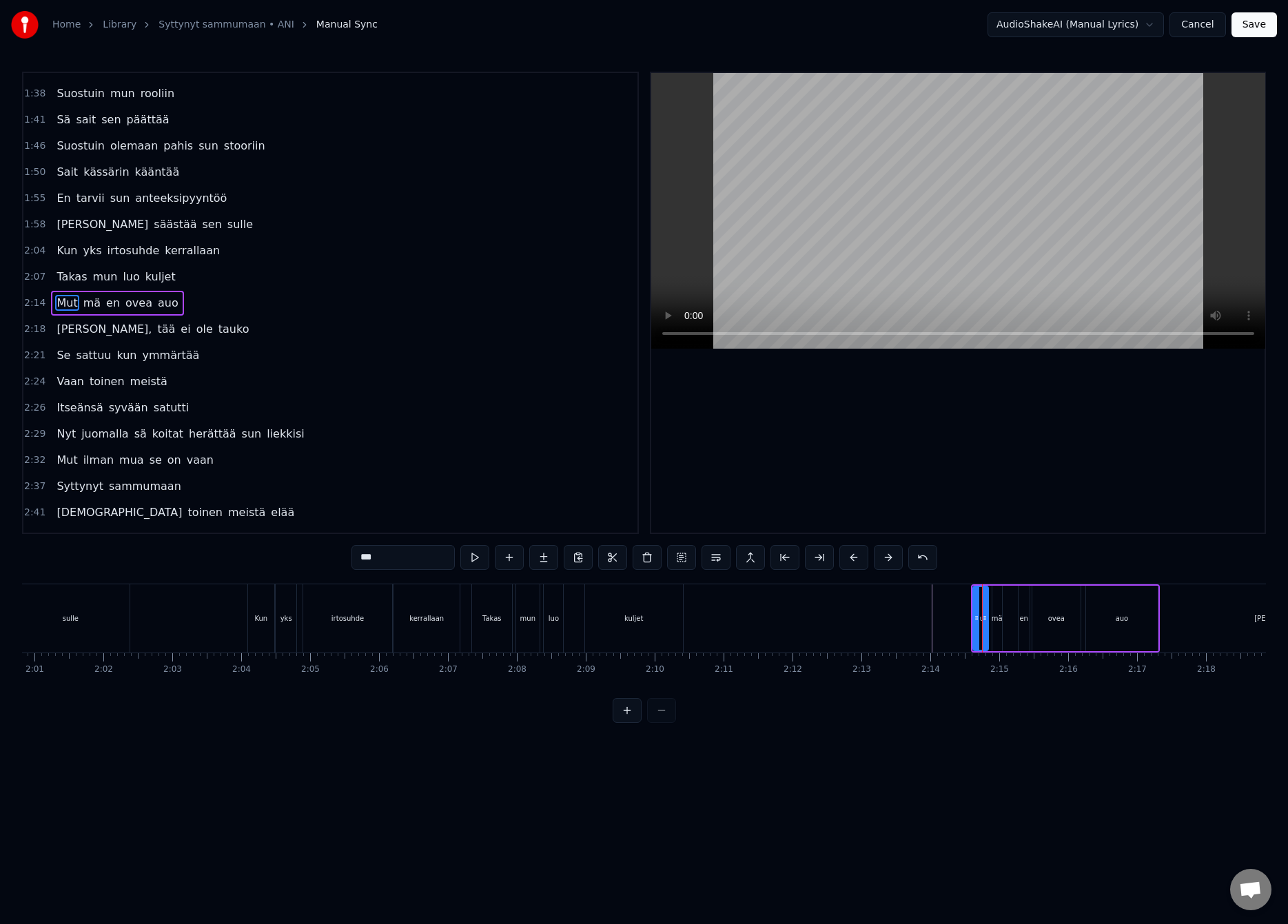
scroll to position [517, 0]
drag, startPoint x: 973, startPoint y: 616, endPoint x: 941, endPoint y: 626, distance: 33.5
click at [942, 626] on div at bounding box center [945, 619] width 6 height 63
drag, startPoint x: 985, startPoint y: 619, endPoint x: 964, endPoint y: 626, distance: 22.1
click at [964, 626] on div at bounding box center [963, 619] width 6 height 63
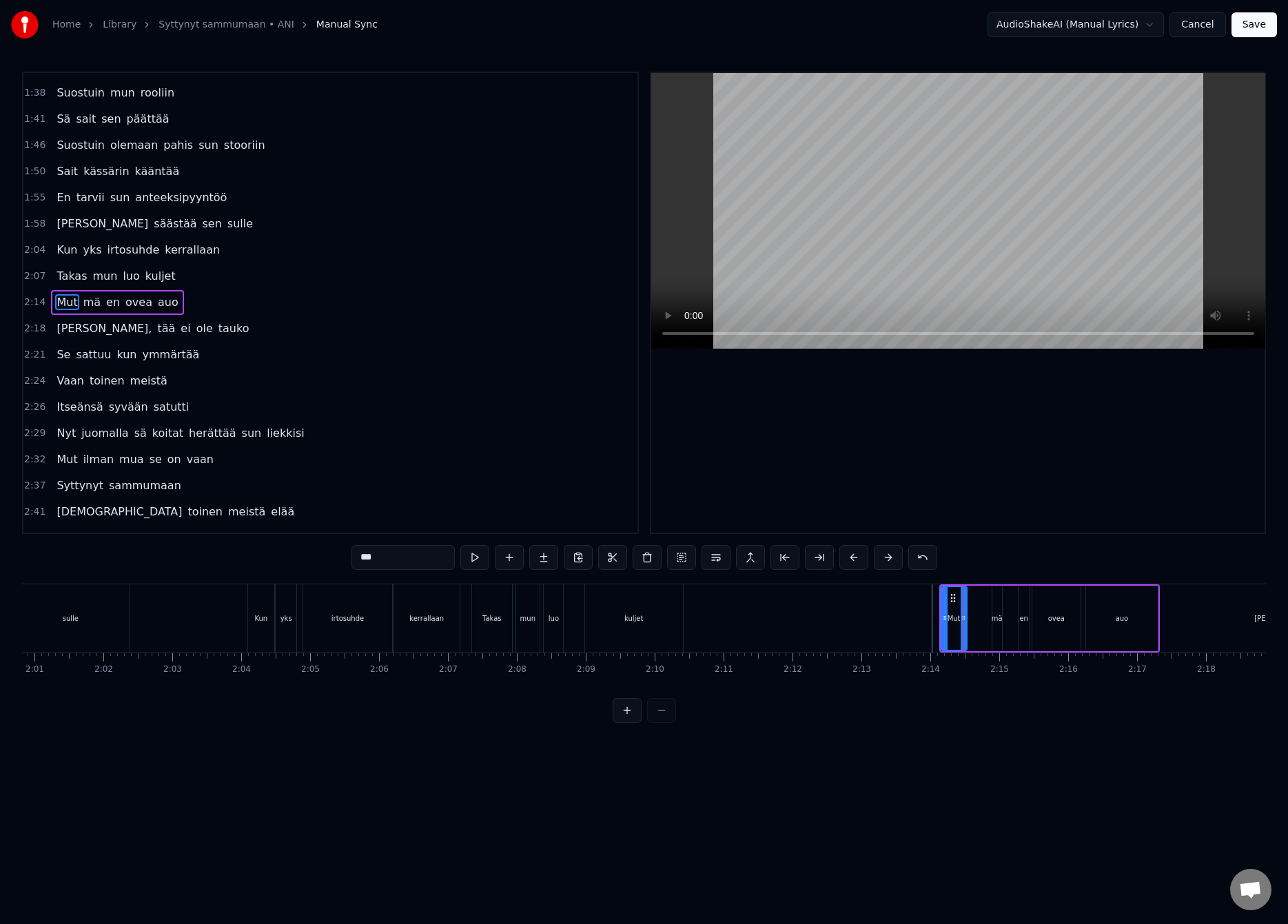
click at [997, 616] on div "mä" at bounding box center [997, 618] width 11 height 11
drag, startPoint x: 996, startPoint y: 618, endPoint x: 1005, endPoint y: 615, distance: 9.5
click at [1005, 615] on icon at bounding box center [1008, 617] width 6 height 11
drag, startPoint x: 995, startPoint y: 619, endPoint x: 971, endPoint y: 624, distance: 24.5
click at [971, 624] on div at bounding box center [970, 619] width 6 height 63
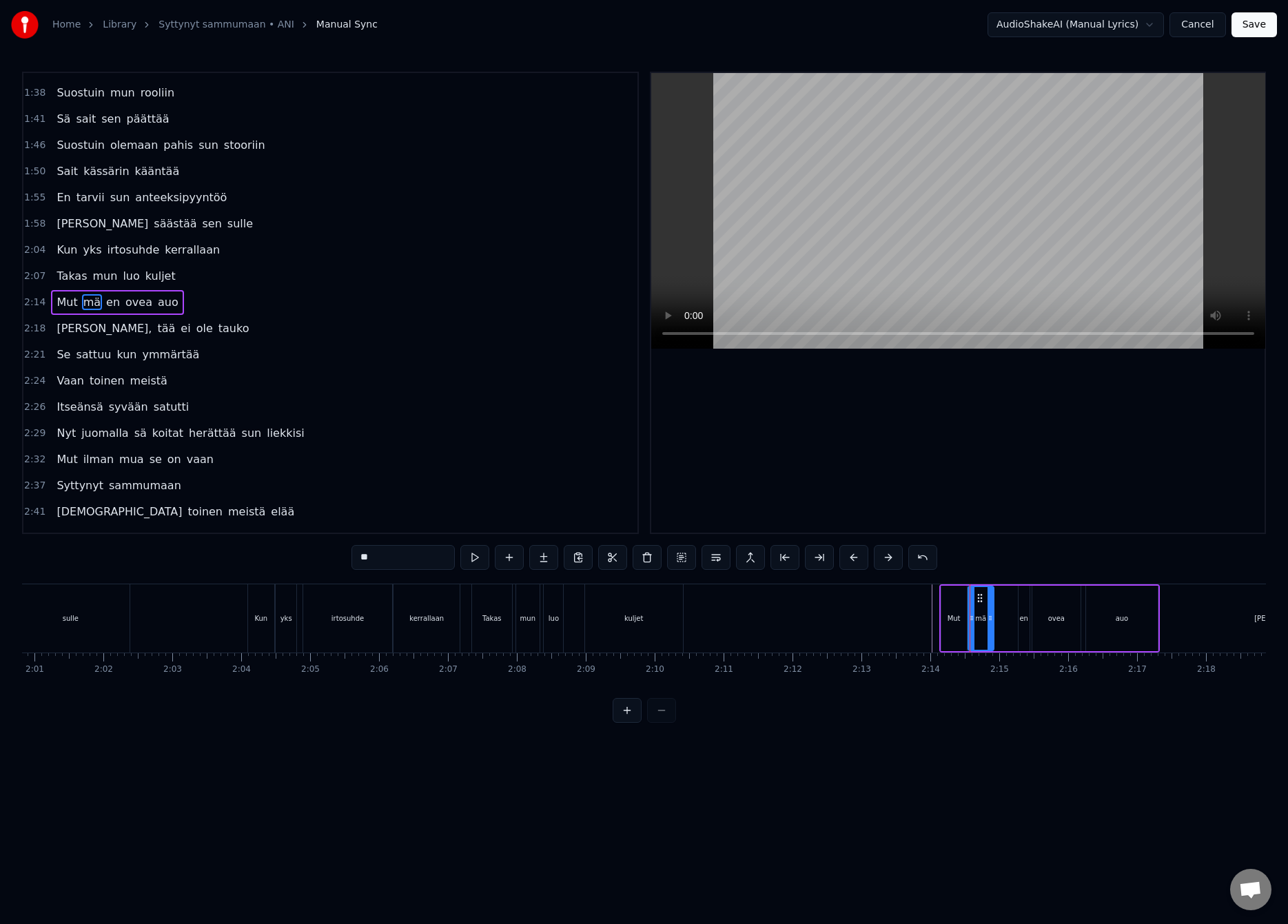
drag, startPoint x: 1006, startPoint y: 620, endPoint x: 990, endPoint y: 622, distance: 16.1
click at [990, 623] on icon at bounding box center [990, 617] width 6 height 11
click at [1019, 610] on div "en" at bounding box center [1023, 618] width 11 height 66
type input "**"
drag, startPoint x: 1019, startPoint y: 613, endPoint x: 997, endPoint y: 625, distance: 25.1
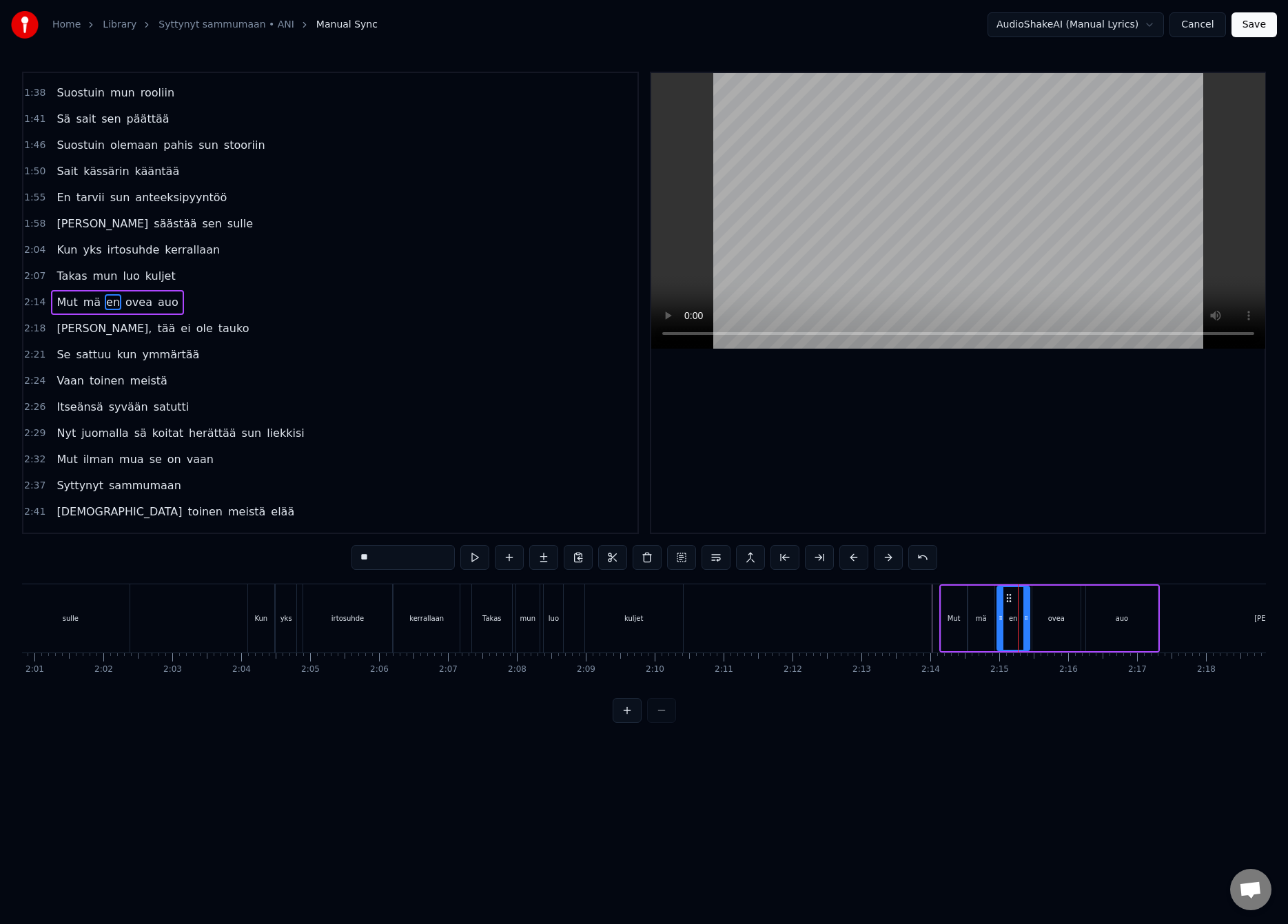
click at [998, 625] on div at bounding box center [1001, 619] width 6 height 63
click at [1021, 619] on div "en" at bounding box center [1012, 618] width 35 height 66
drag, startPoint x: 1025, startPoint y: 618, endPoint x: 1010, endPoint y: 624, distance: 16.2
click at [1012, 624] on div at bounding box center [1015, 619] width 6 height 63
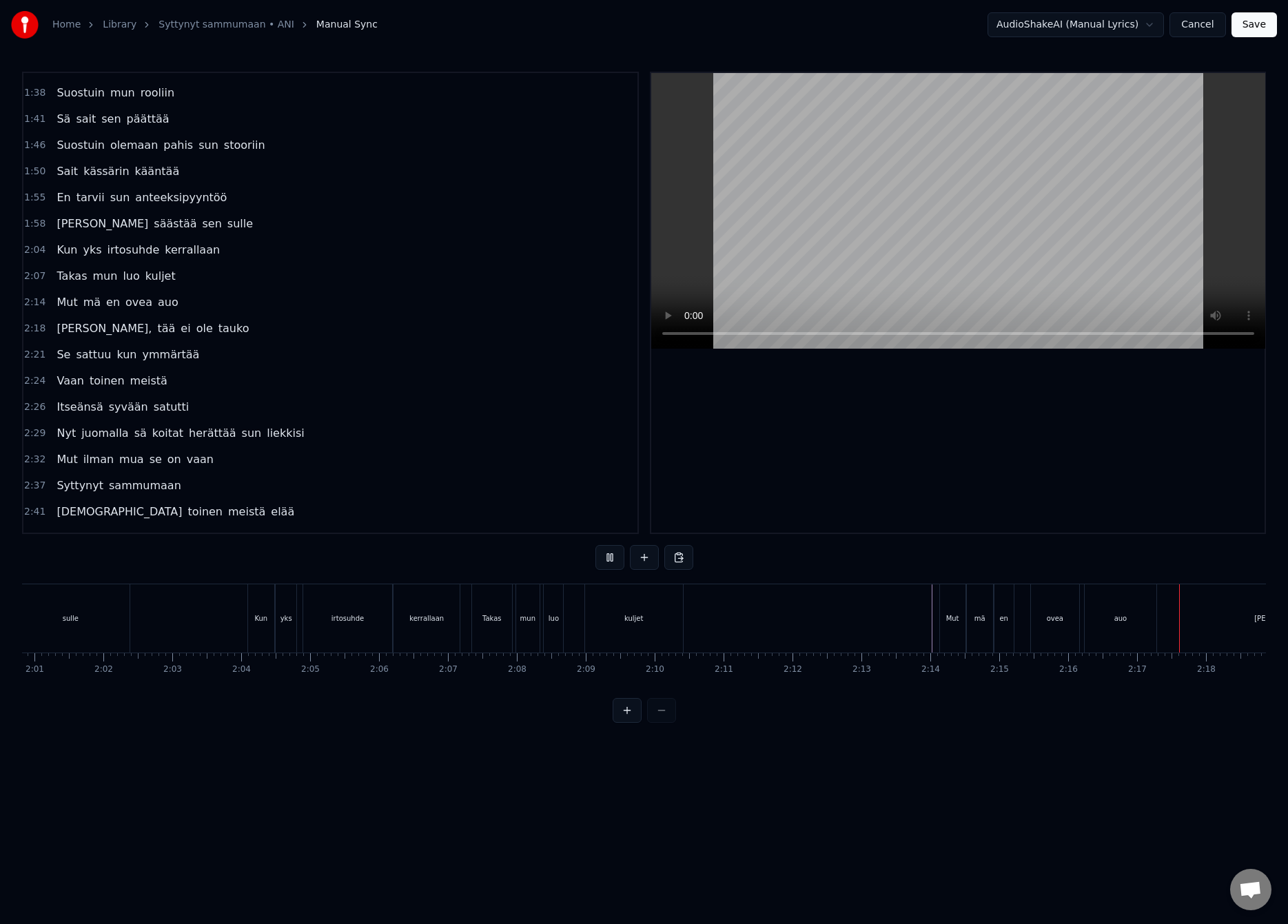
click at [1140, 621] on div "auo" at bounding box center [1120, 618] width 72 height 68
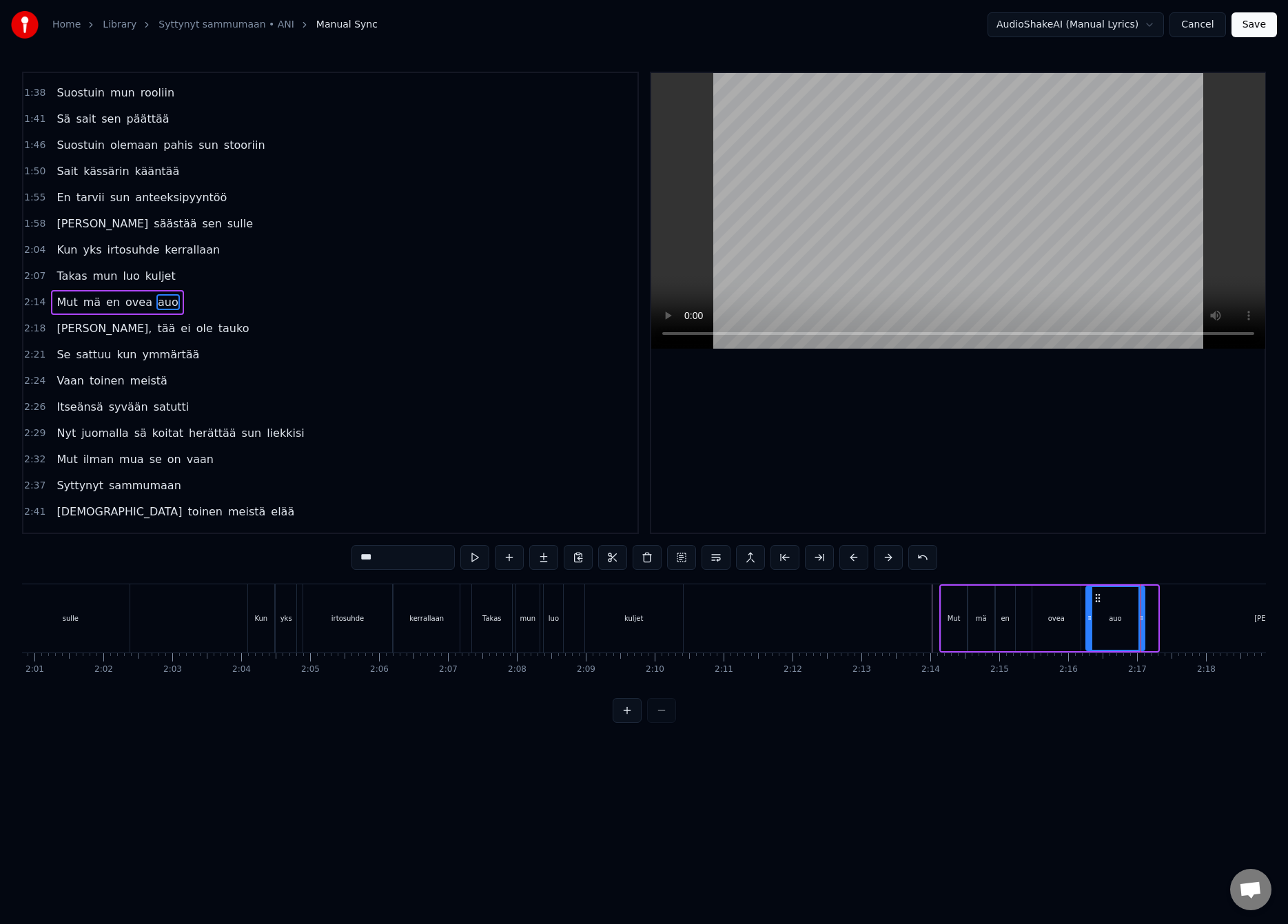
drag, startPoint x: 1153, startPoint y: 619, endPoint x: 1139, endPoint y: 624, distance: 14.9
click at [1139, 624] on div "Poltin mun sormet sun kylmään liekkiin Nyt kaikki keinot joilla koitin sua raka…" at bounding box center [434, 618] width 17474 height 69
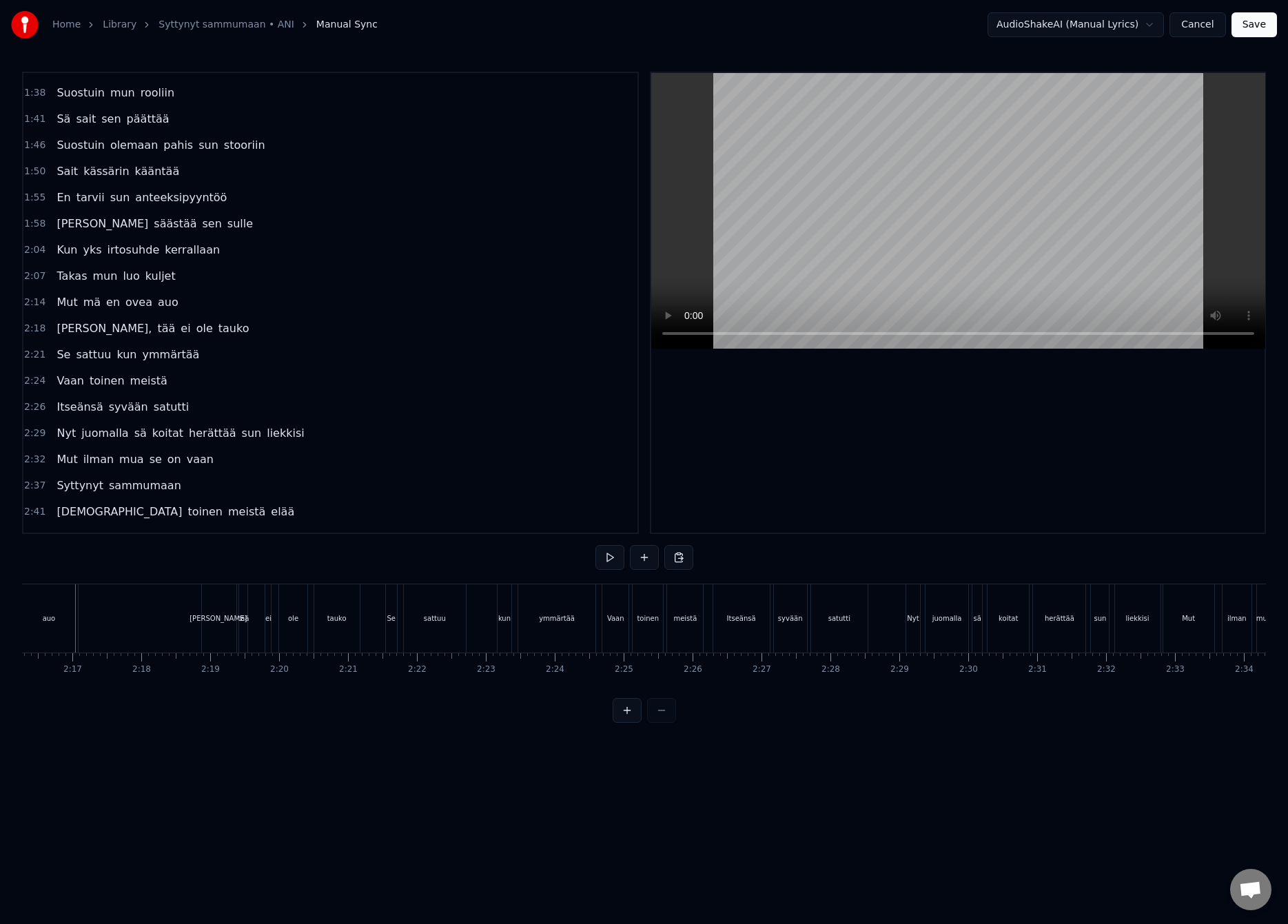
scroll to position [0, 9417]
click at [192, 619] on div "Rakas," at bounding box center [190, 618] width 59 height 11
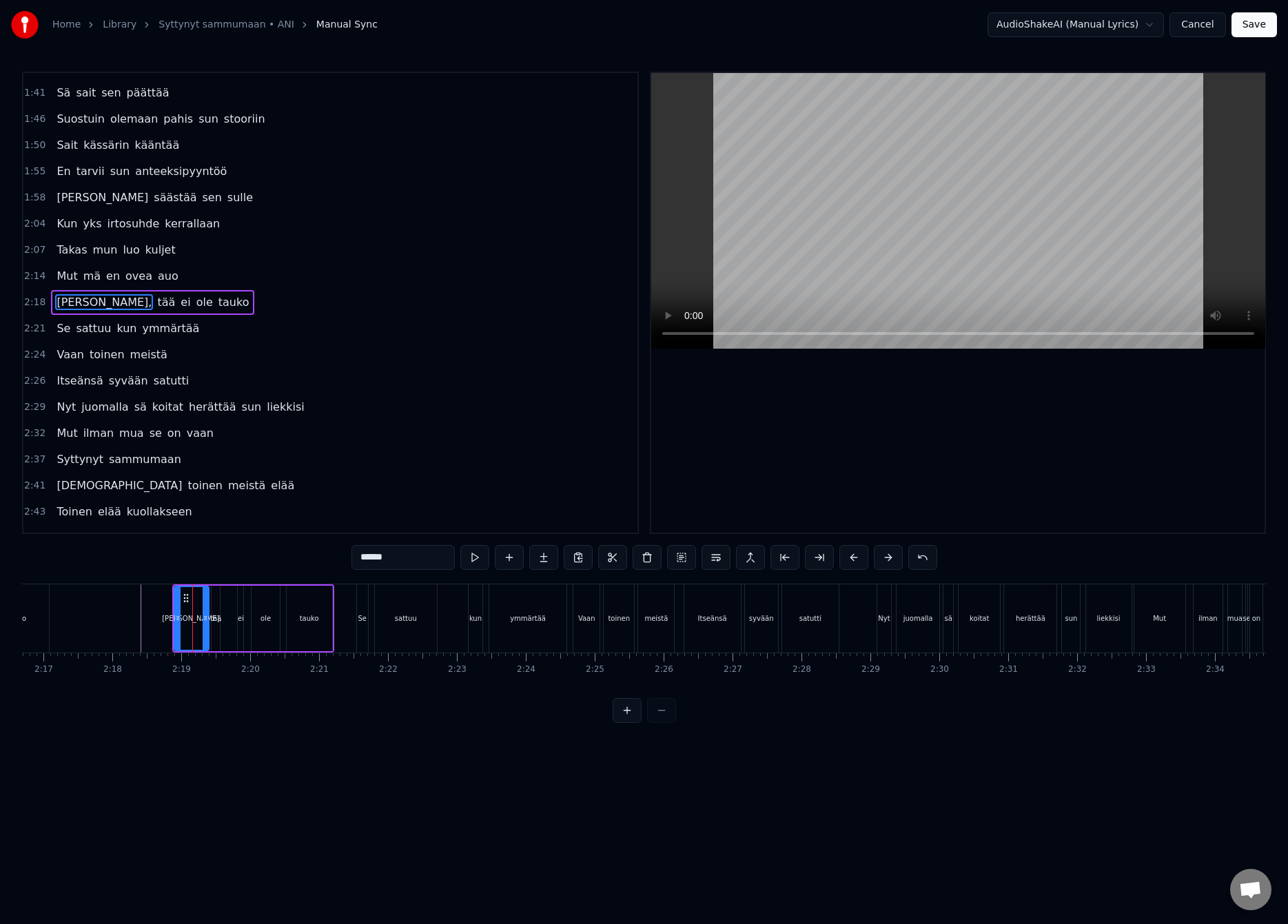
click at [415, 561] on input "******" at bounding box center [402, 557] width 103 height 25
type input "*****"
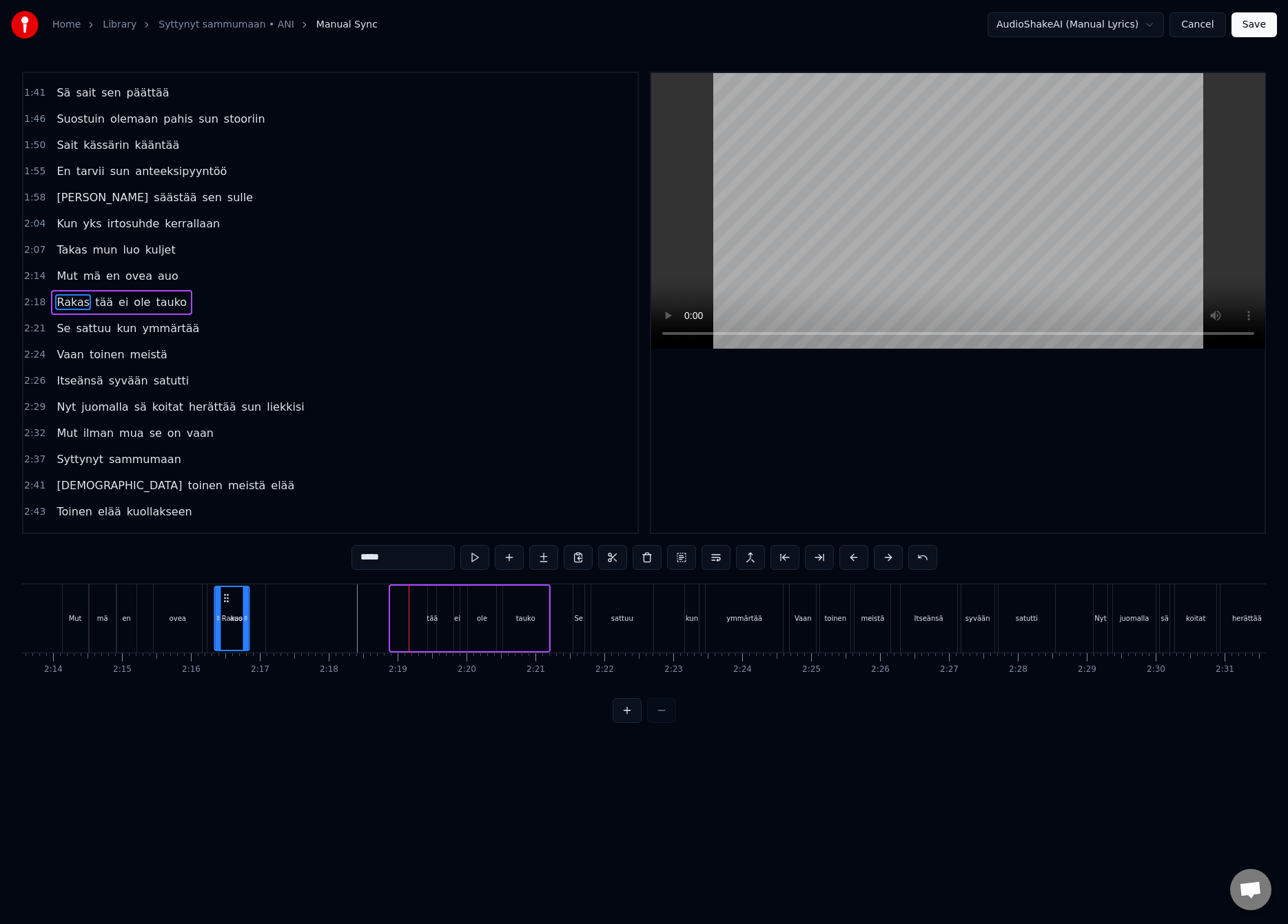
scroll to position [0, 9187]
drag, startPoint x: 187, startPoint y: 600, endPoint x: 404, endPoint y: 594, distance: 217.1
click at [404, 594] on icon at bounding box center [403, 597] width 11 height 11
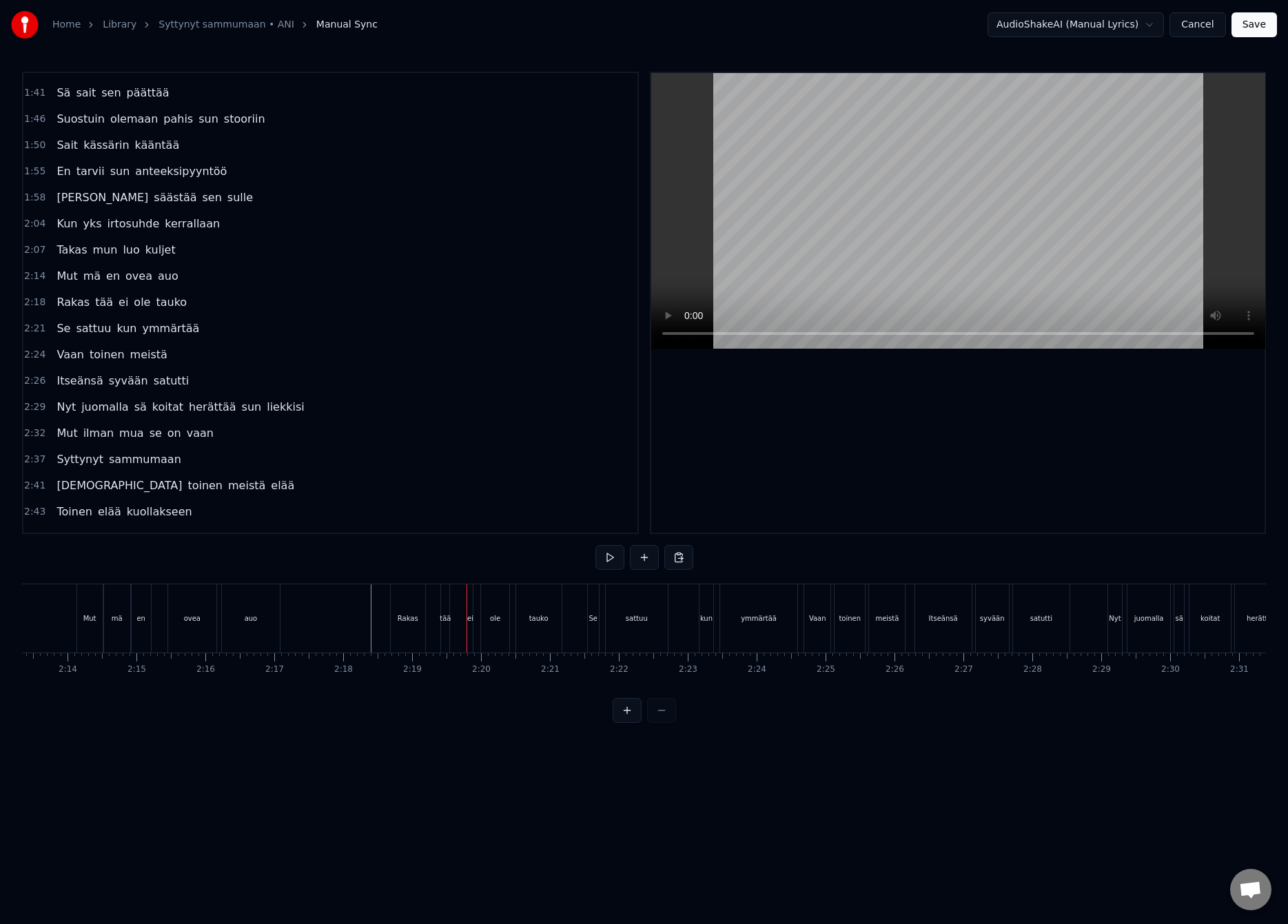
click at [440, 619] on div "tää" at bounding box center [445, 618] width 11 height 11
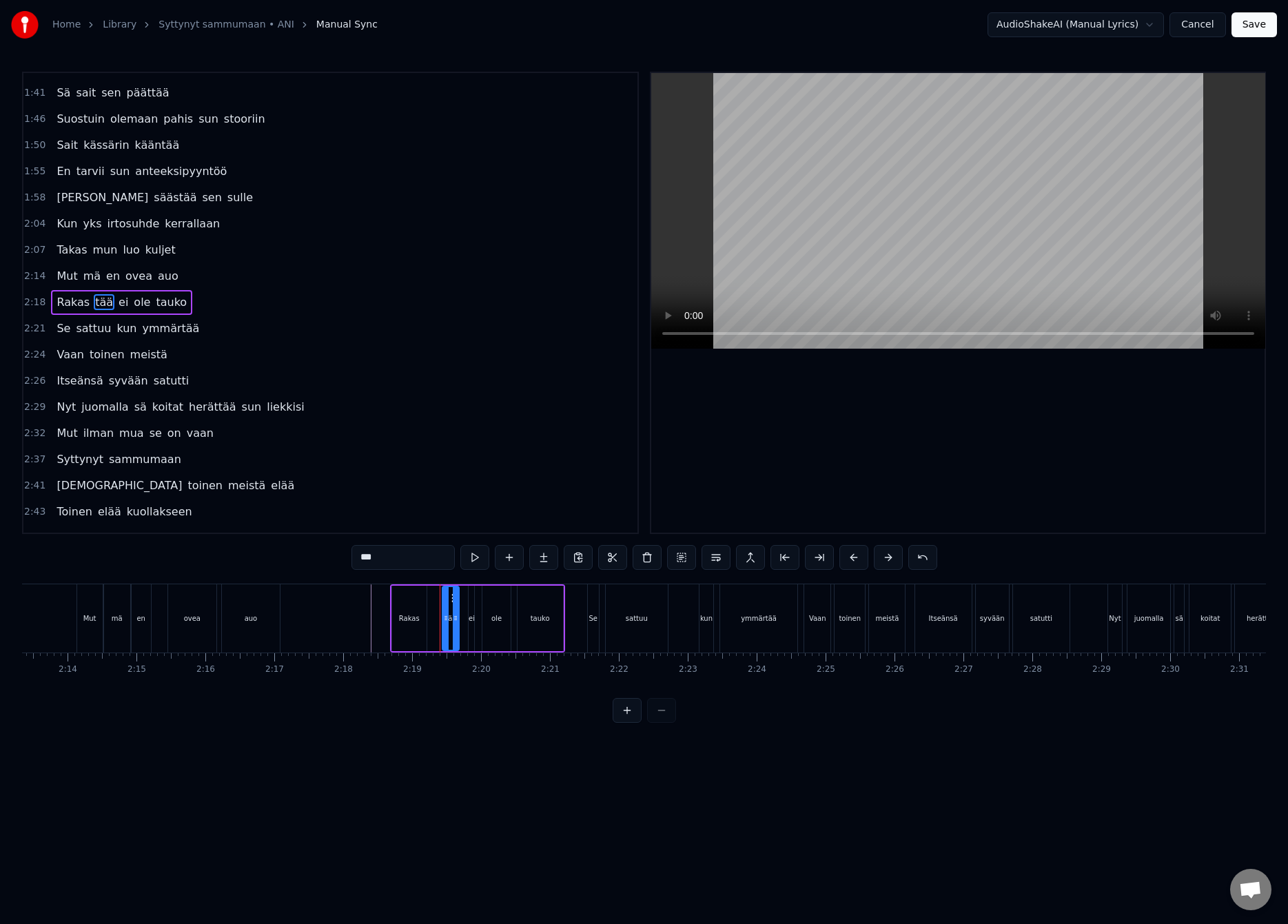
drag, startPoint x: 449, startPoint y: 617, endPoint x: 457, endPoint y: 617, distance: 8.0
click at [457, 617] on icon at bounding box center [456, 617] width 6 height 11
drag, startPoint x: 452, startPoint y: 601, endPoint x: 440, endPoint y: 607, distance: 13.4
click at [439, 605] on div "tää" at bounding box center [438, 619] width 15 height 63
click at [460, 611] on div "Rakas tää ei ole tauko" at bounding box center [477, 618] width 175 height 68
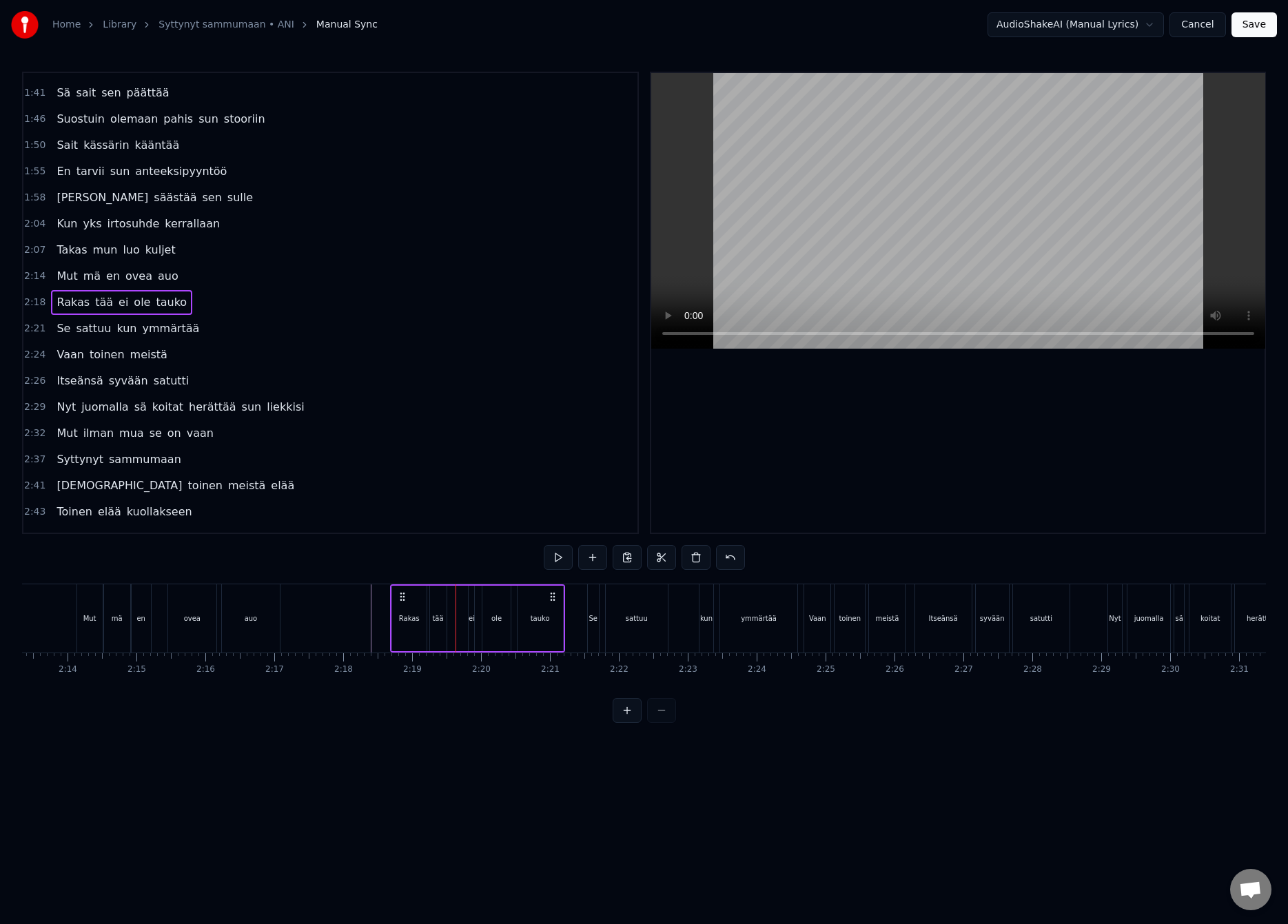
click at [470, 605] on div "ei" at bounding box center [471, 618] width 6 height 66
click at [477, 615] on icon at bounding box center [476, 617] width 6 height 11
drag, startPoint x: 472, startPoint y: 619, endPoint x: 452, endPoint y: 627, distance: 21.5
click at [452, 627] on div at bounding box center [452, 619] width 6 height 63
drag, startPoint x: 477, startPoint y: 619, endPoint x: 464, endPoint y: 625, distance: 14.3
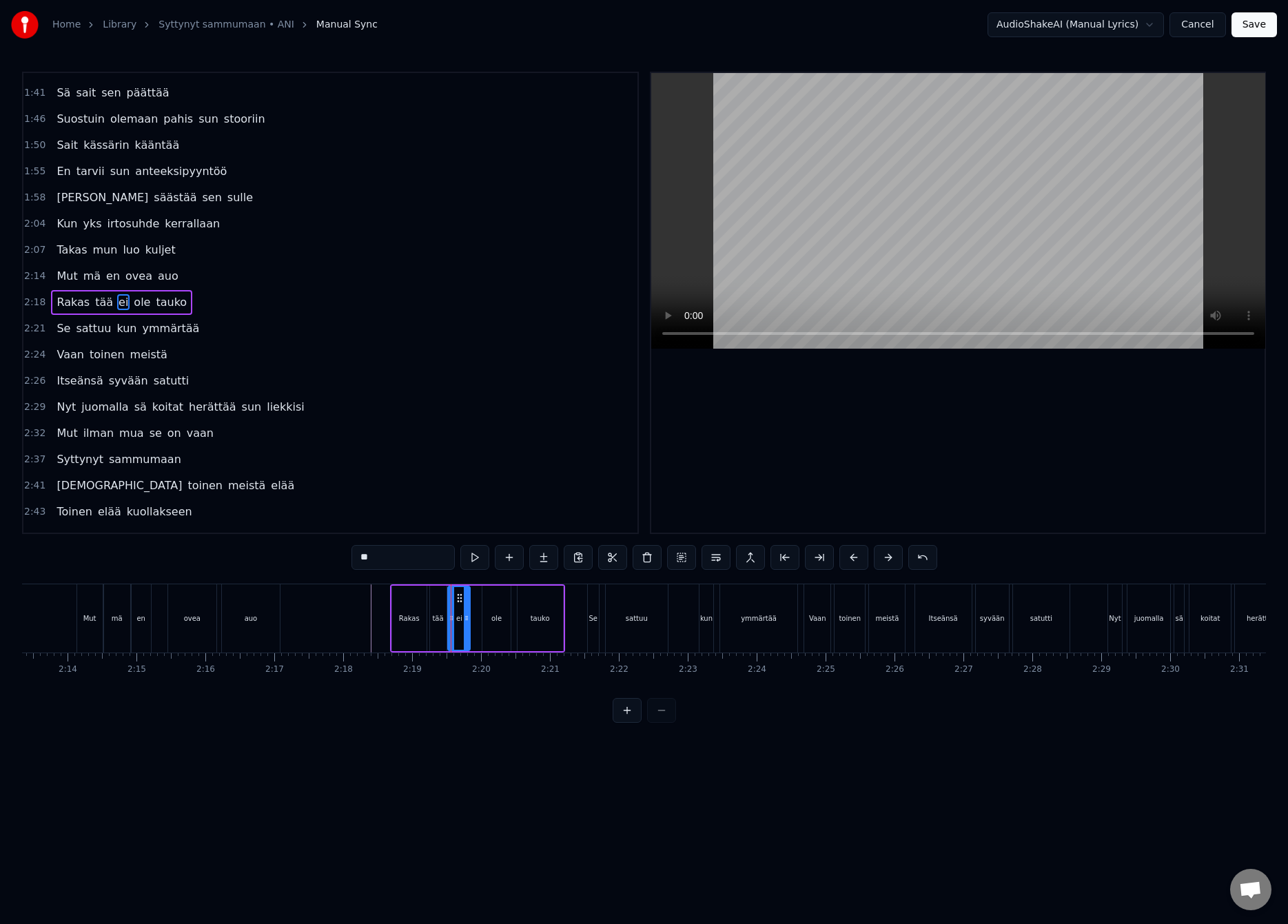
click at [465, 625] on div at bounding box center [466, 619] width 6 height 63
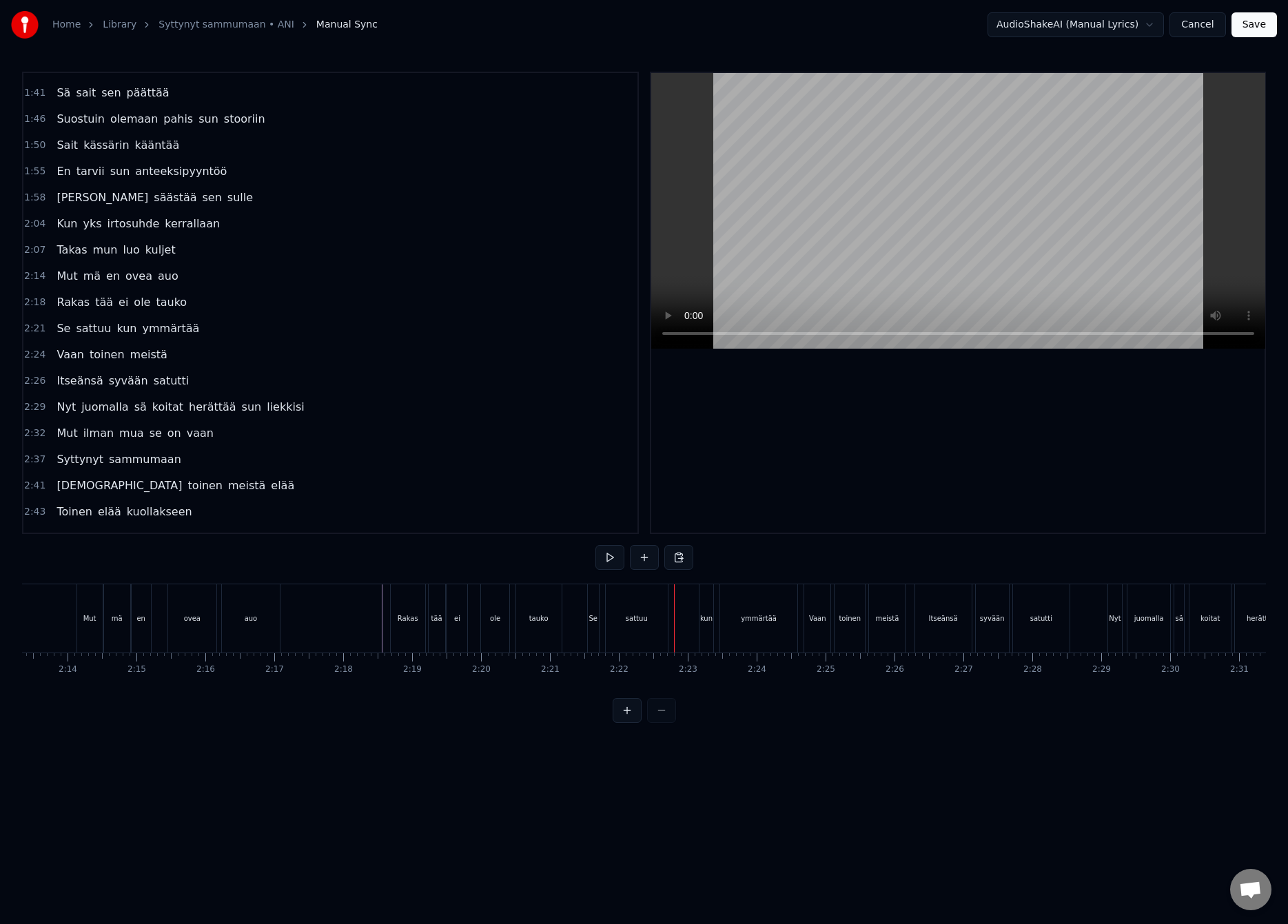
click at [587, 618] on div "Se" at bounding box center [592, 618] width 11 height 68
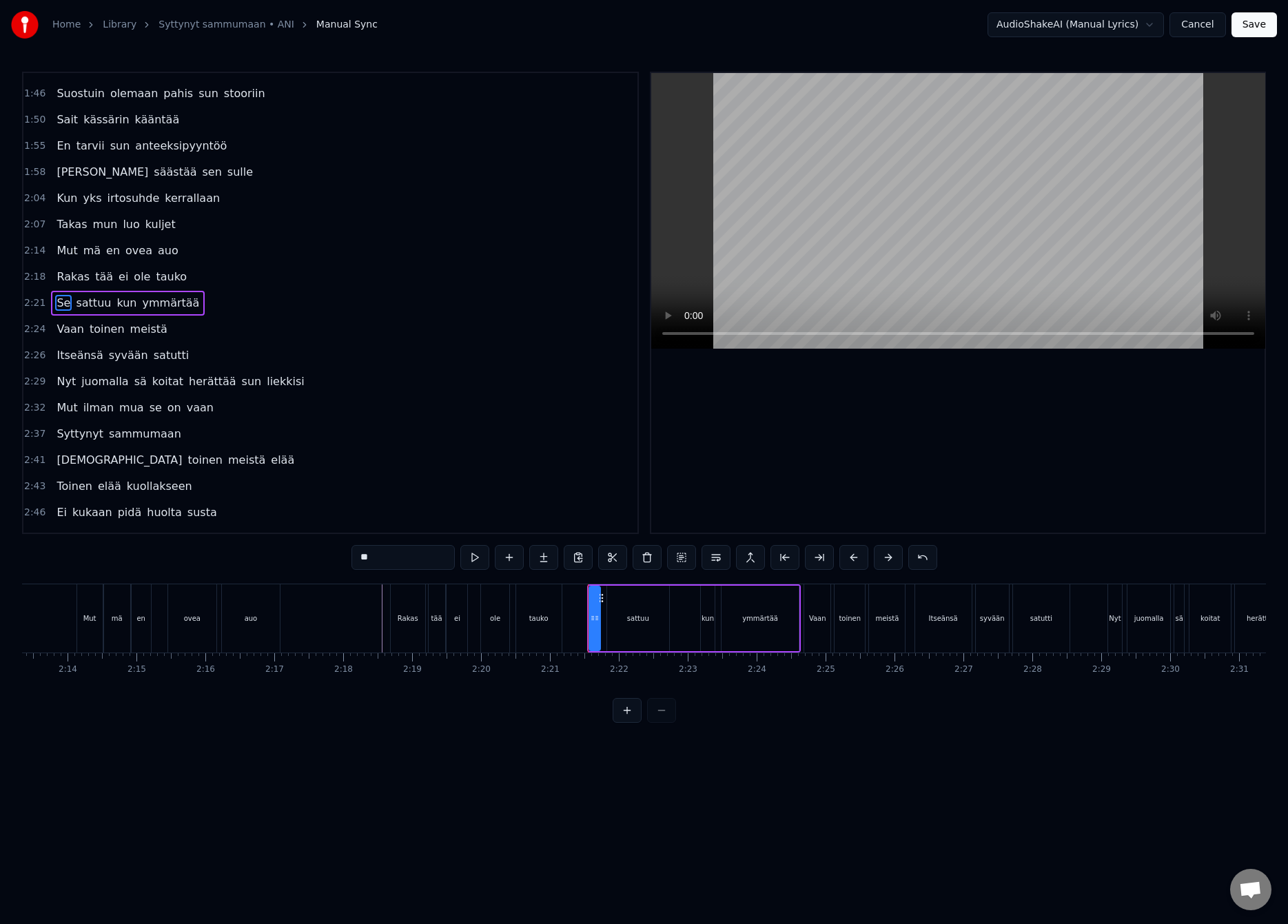
scroll to position [569, 0]
drag, startPoint x: 589, startPoint y: 617, endPoint x: 571, endPoint y: 626, distance: 20.1
click at [574, 626] on div at bounding box center [577, 619] width 6 height 63
drag, startPoint x: 594, startPoint y: 619, endPoint x: 584, endPoint y: 624, distance: 11.2
click at [584, 624] on div at bounding box center [587, 619] width 6 height 63
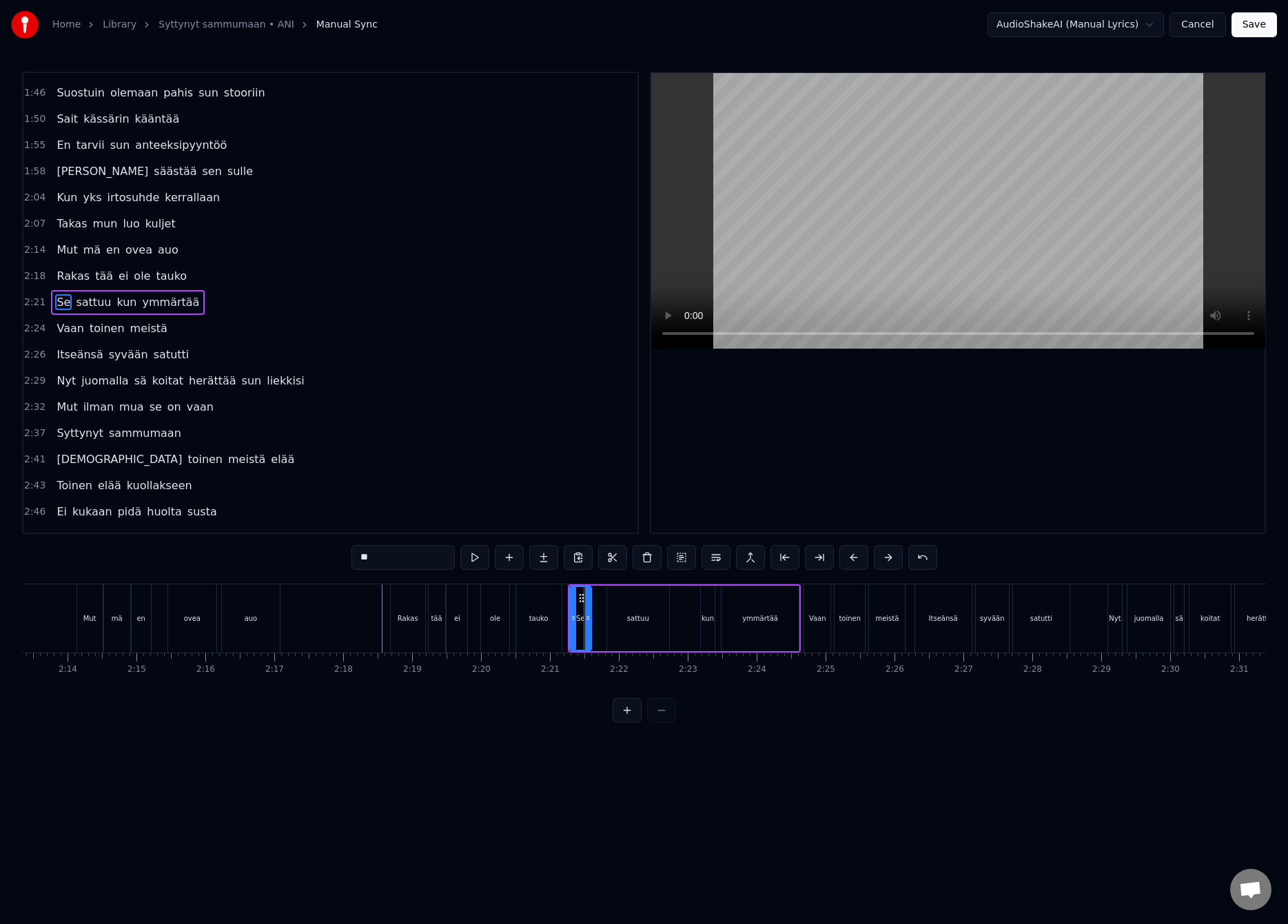
click at [596, 619] on div "Se sattuu kun ymmärtää" at bounding box center [684, 618] width 233 height 68
click at [582, 623] on div "Se" at bounding box center [580, 618] width 9 height 11
click at [582, 623] on icon at bounding box center [583, 617] width 6 height 11
click at [617, 609] on div "sattuu" at bounding box center [638, 618] width 62 height 66
type input "******"
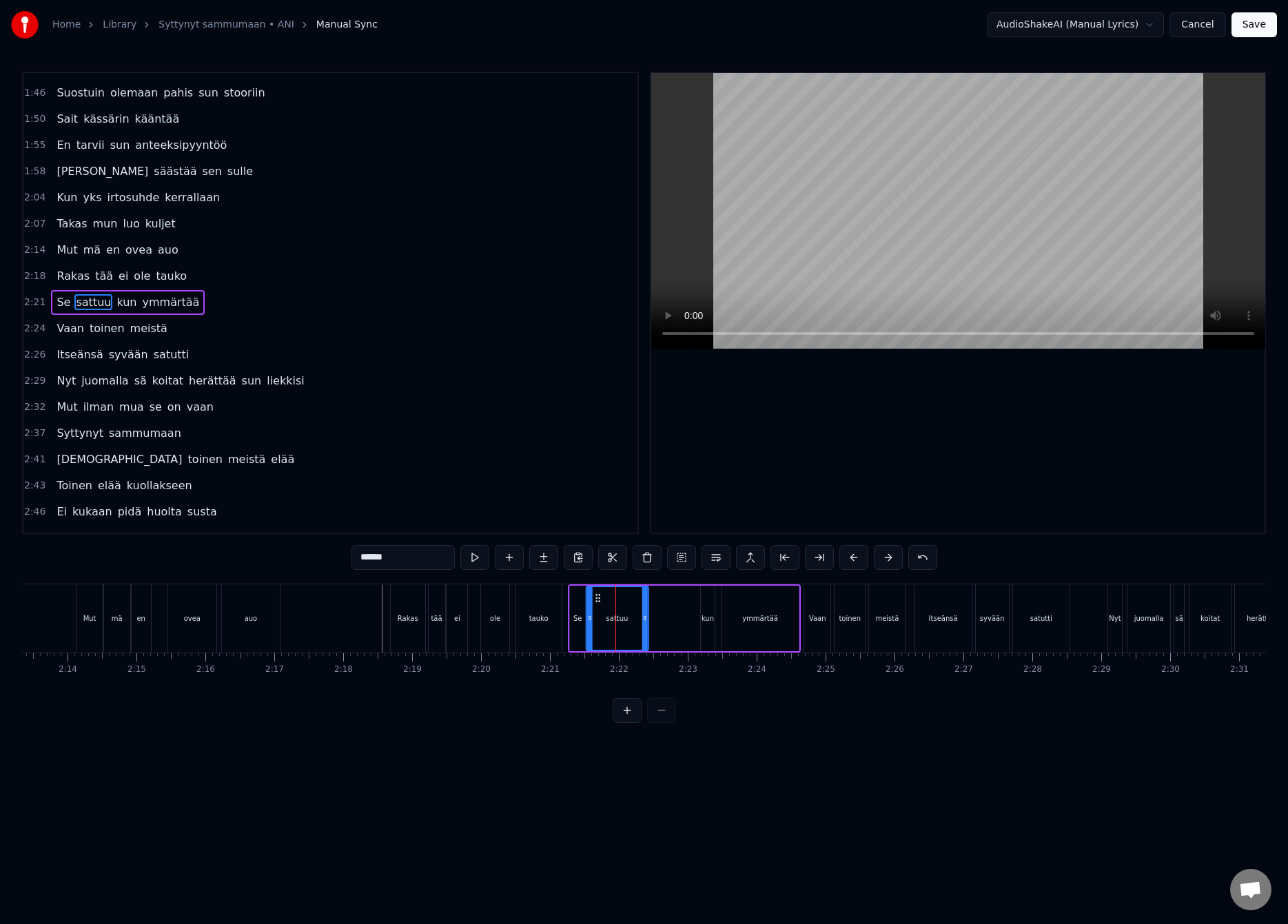
drag, startPoint x: 619, startPoint y: 599, endPoint x: 598, endPoint y: 608, distance: 22.8
click at [598, 608] on div "sattuu" at bounding box center [617, 619] width 61 height 63
click at [668, 615] on div "Se sattuu kun ymmärtää" at bounding box center [684, 618] width 233 height 68
click at [705, 618] on div "kun" at bounding box center [707, 618] width 13 height 11
drag, startPoint x: 704, startPoint y: 610, endPoint x: 686, endPoint y: 622, distance: 21.6
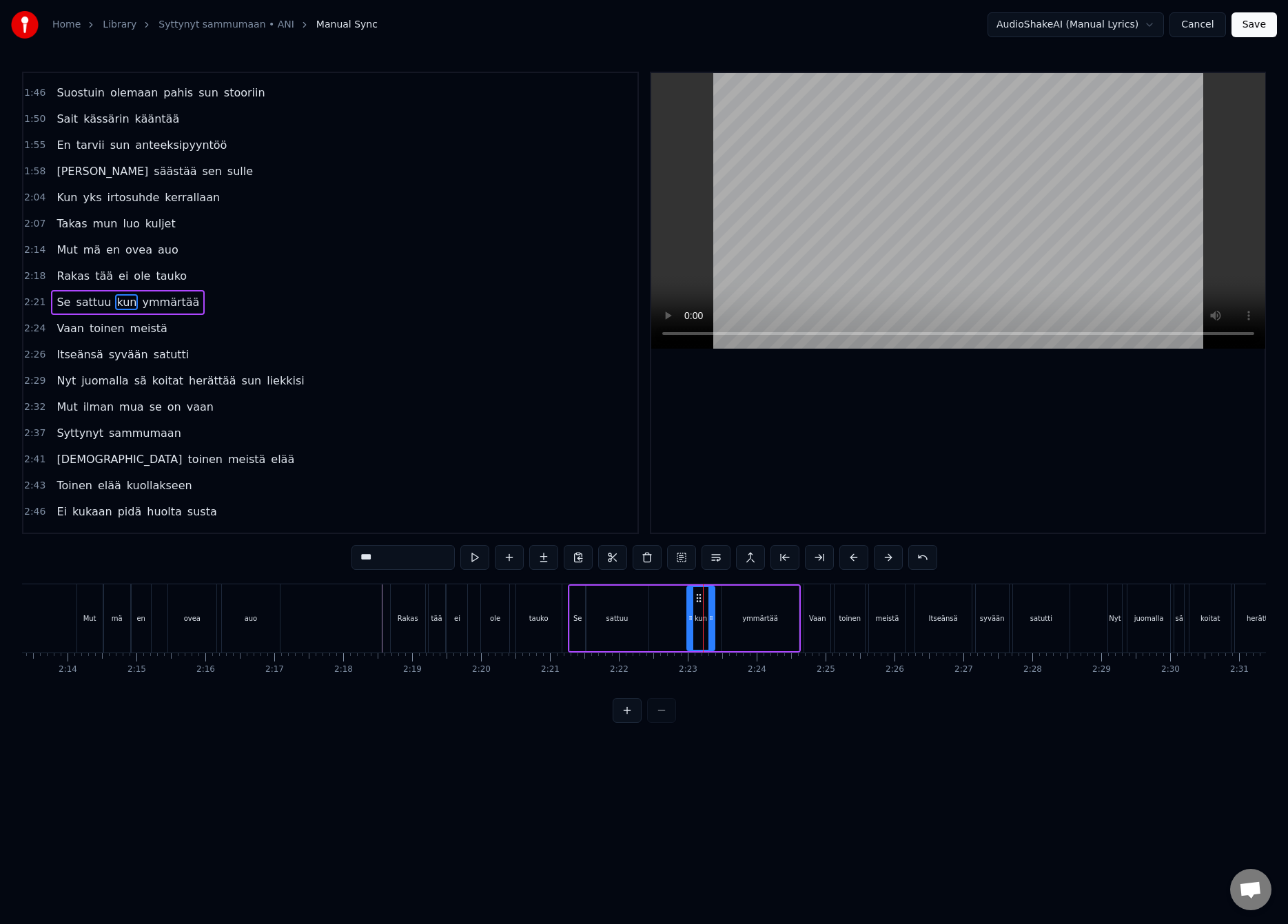
click at [688, 621] on div at bounding box center [691, 619] width 6 height 63
drag, startPoint x: 713, startPoint y: 620, endPoint x: 701, endPoint y: 627, distance: 13.9
click at [701, 627] on div at bounding box center [699, 619] width 6 height 63
click at [738, 610] on div "ymmärtää" at bounding box center [760, 618] width 77 height 66
type input "********"
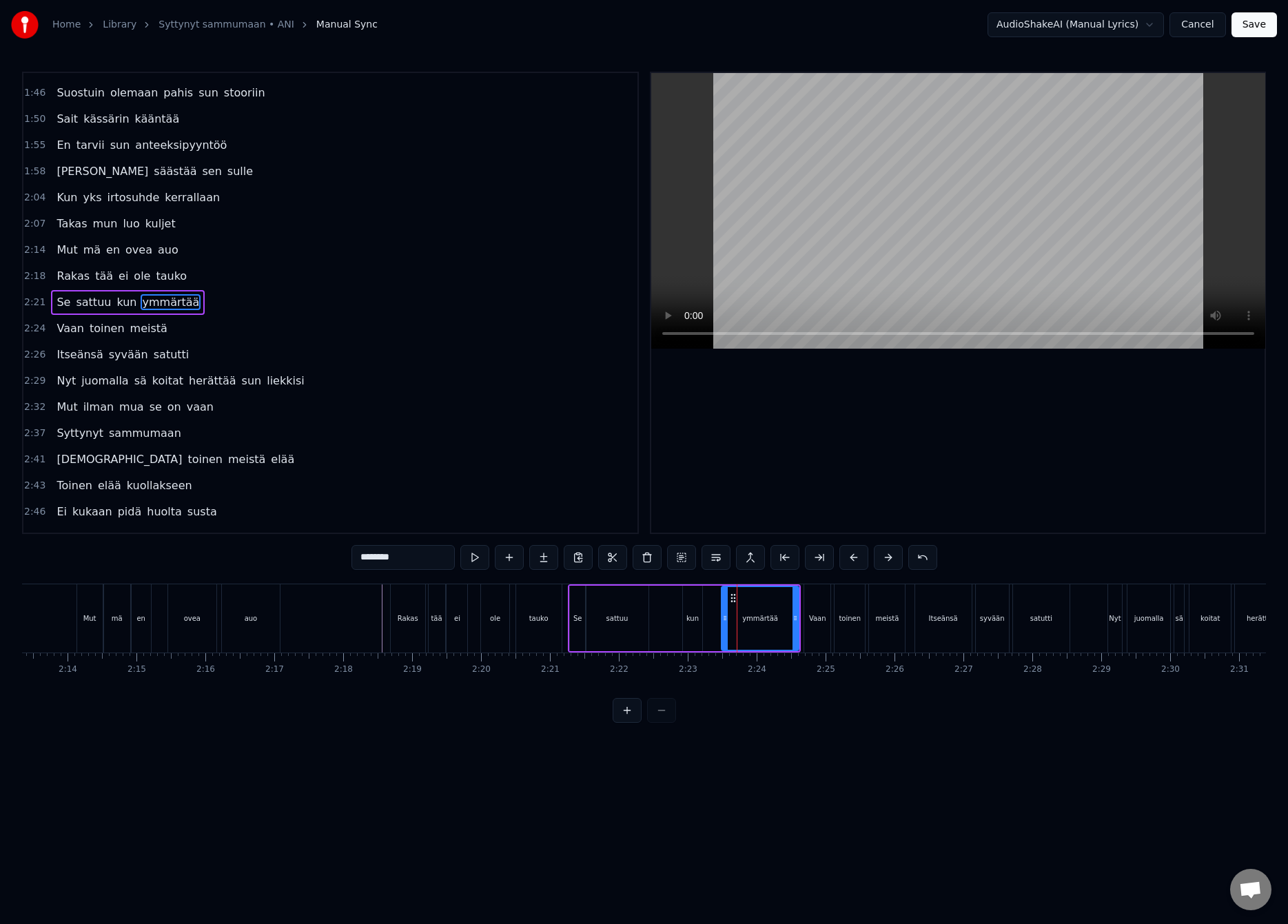
click at [670, 609] on div "Se sattuu kun ymmärtää" at bounding box center [684, 618] width 233 height 68
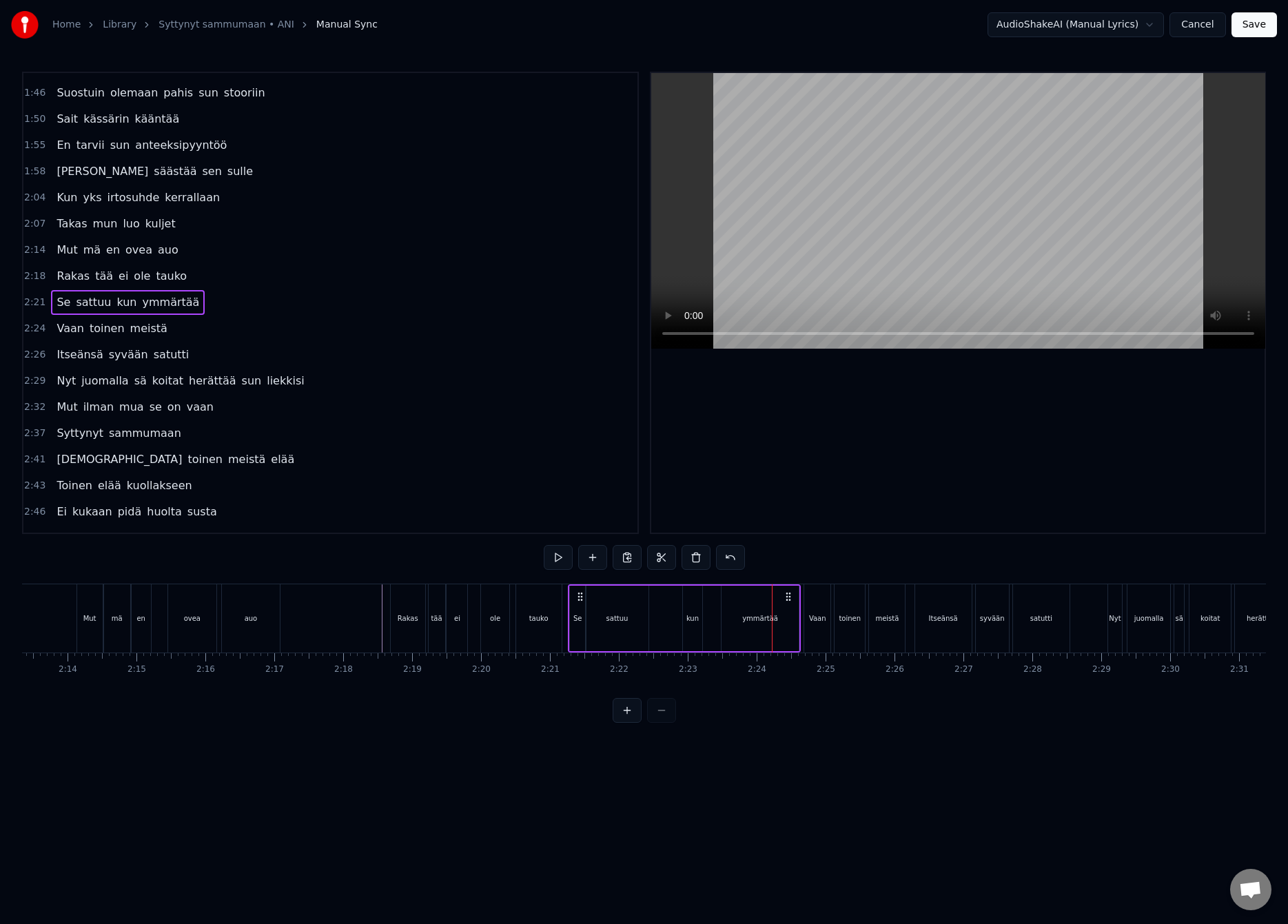
click at [760, 622] on div "ymmärtää" at bounding box center [760, 618] width 35 height 11
drag, startPoint x: 734, startPoint y: 598, endPoint x: 716, endPoint y: 606, distance: 19.7
click at [716, 606] on div "ymmärtää" at bounding box center [742, 619] width 76 height 63
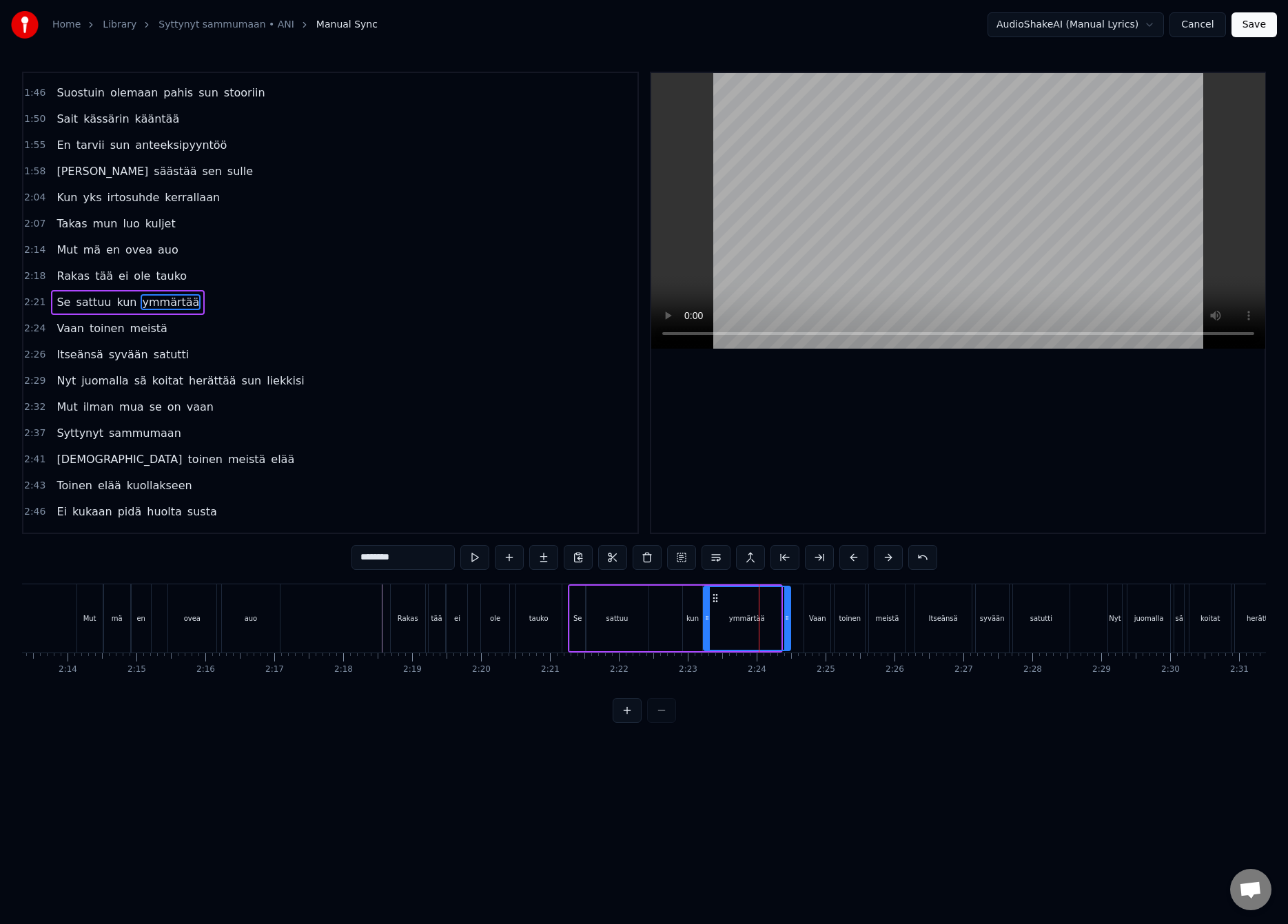
drag, startPoint x: 775, startPoint y: 616, endPoint x: 788, endPoint y: 614, distance: 13.2
click at [788, 614] on icon at bounding box center [787, 617] width 6 height 11
click at [1049, 624] on div "satutti" at bounding box center [1040, 618] width 56 height 68
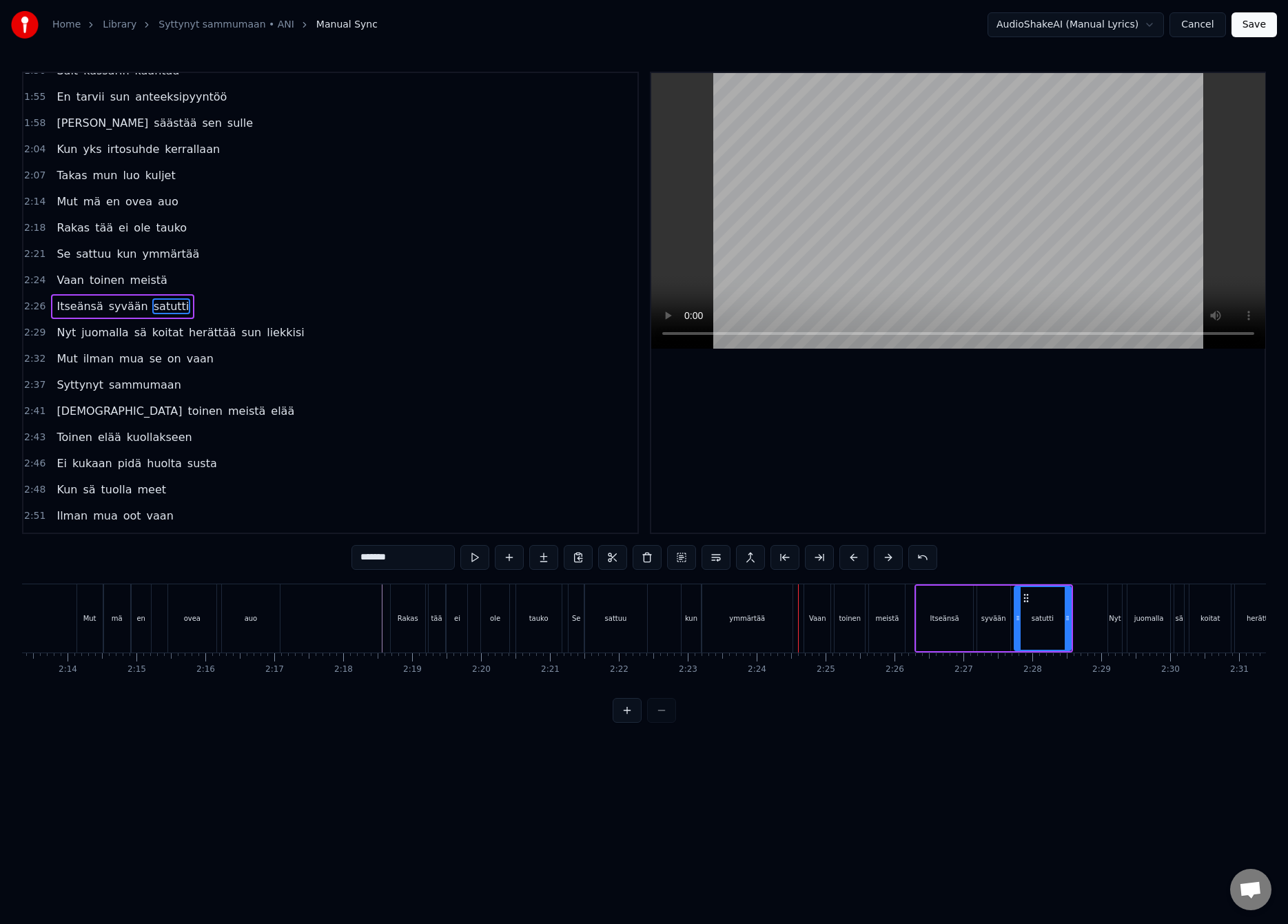
scroll to position [622, 0]
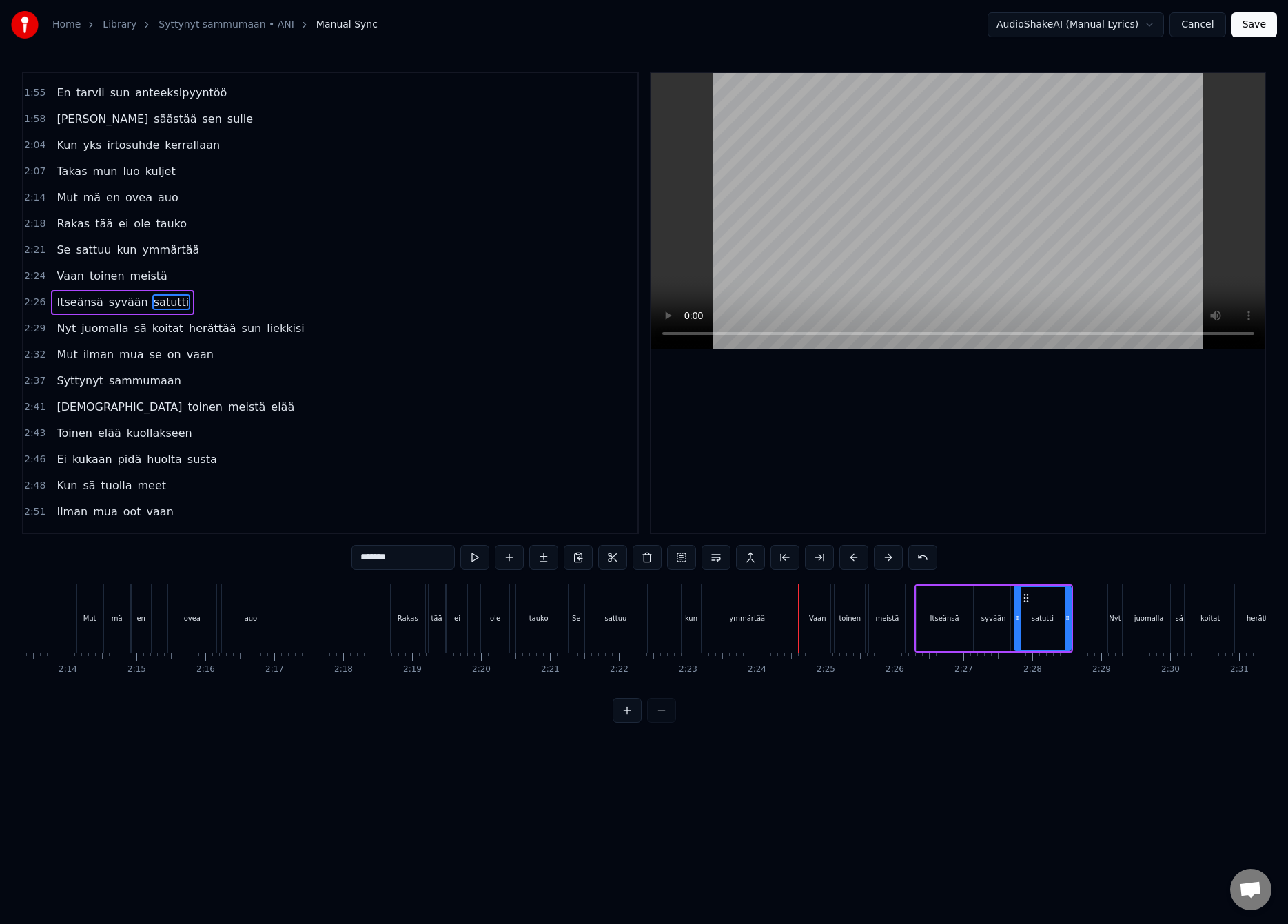
click at [1049, 624] on div "satutti" at bounding box center [1042, 619] width 55 height 63
click at [1006, 624] on div "syvään" at bounding box center [994, 618] width 33 height 66
drag, startPoint x: 1008, startPoint y: 622, endPoint x: 999, endPoint y: 626, distance: 9.8
click at [999, 626] on div at bounding box center [999, 619] width 6 height 63
click at [1036, 617] on div "satutti" at bounding box center [1042, 618] width 22 height 11
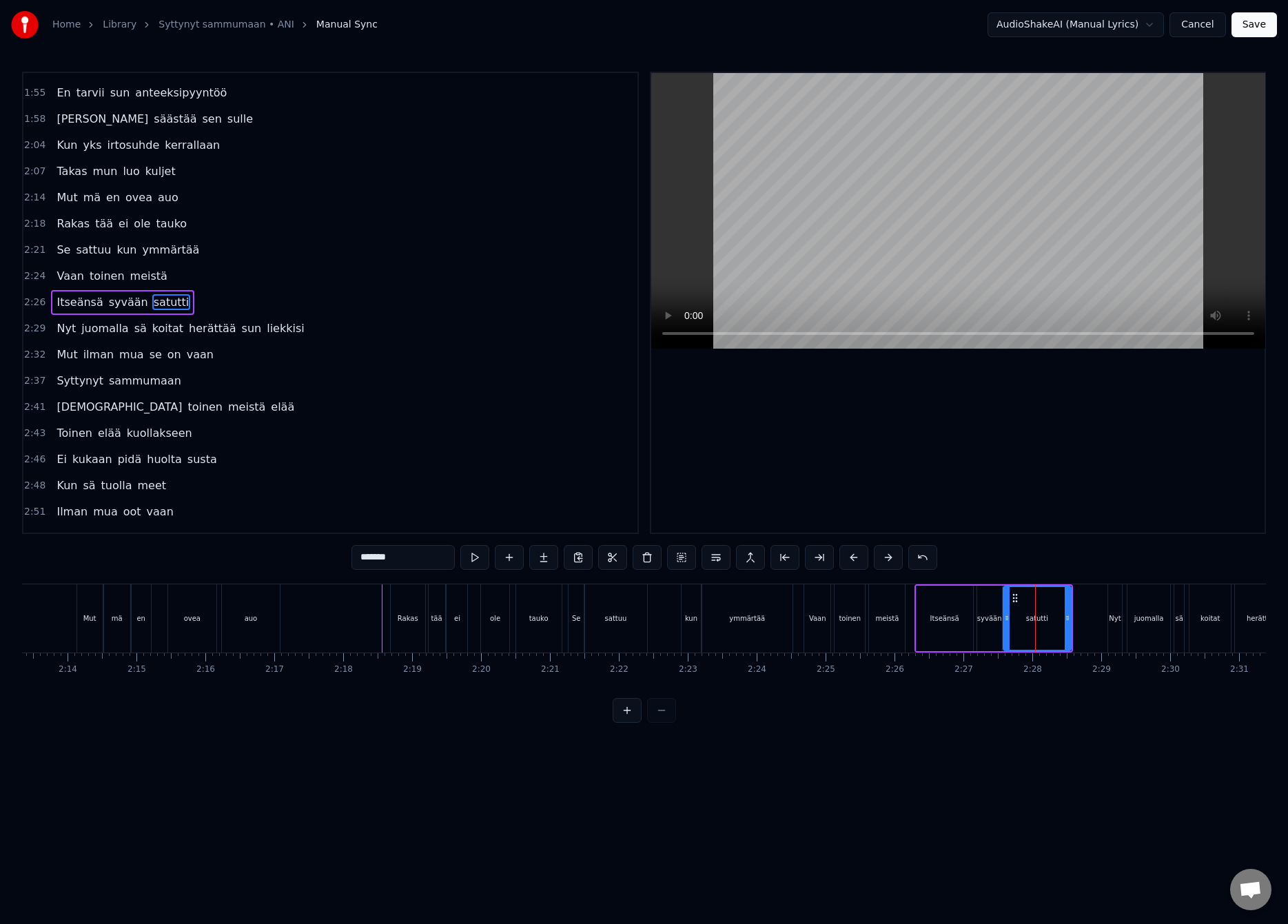
drag, startPoint x: 1016, startPoint y: 620, endPoint x: 1006, endPoint y: 624, distance: 10.8
click at [1006, 624] on div at bounding box center [1007, 619] width 6 height 63
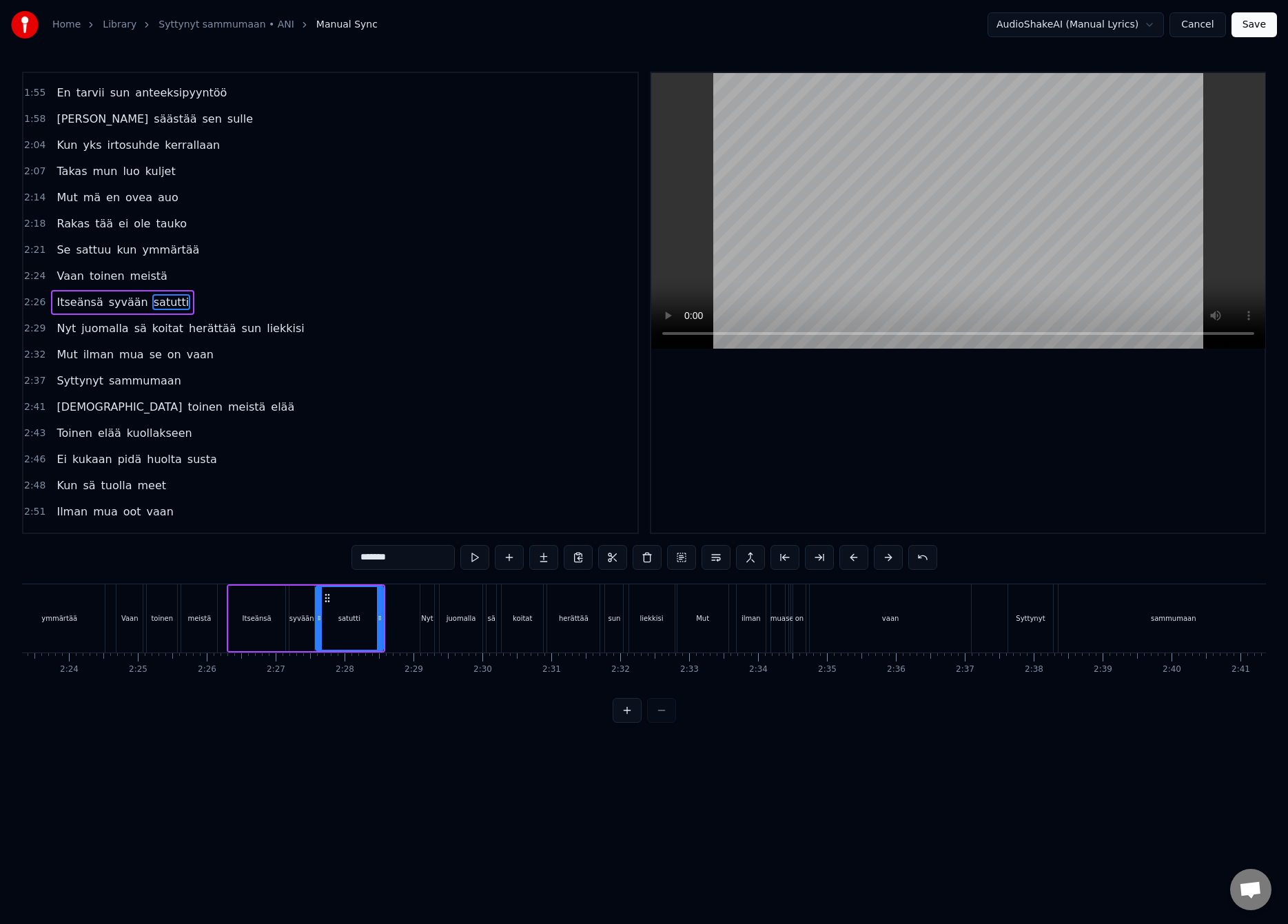
scroll to position [0, 10348]
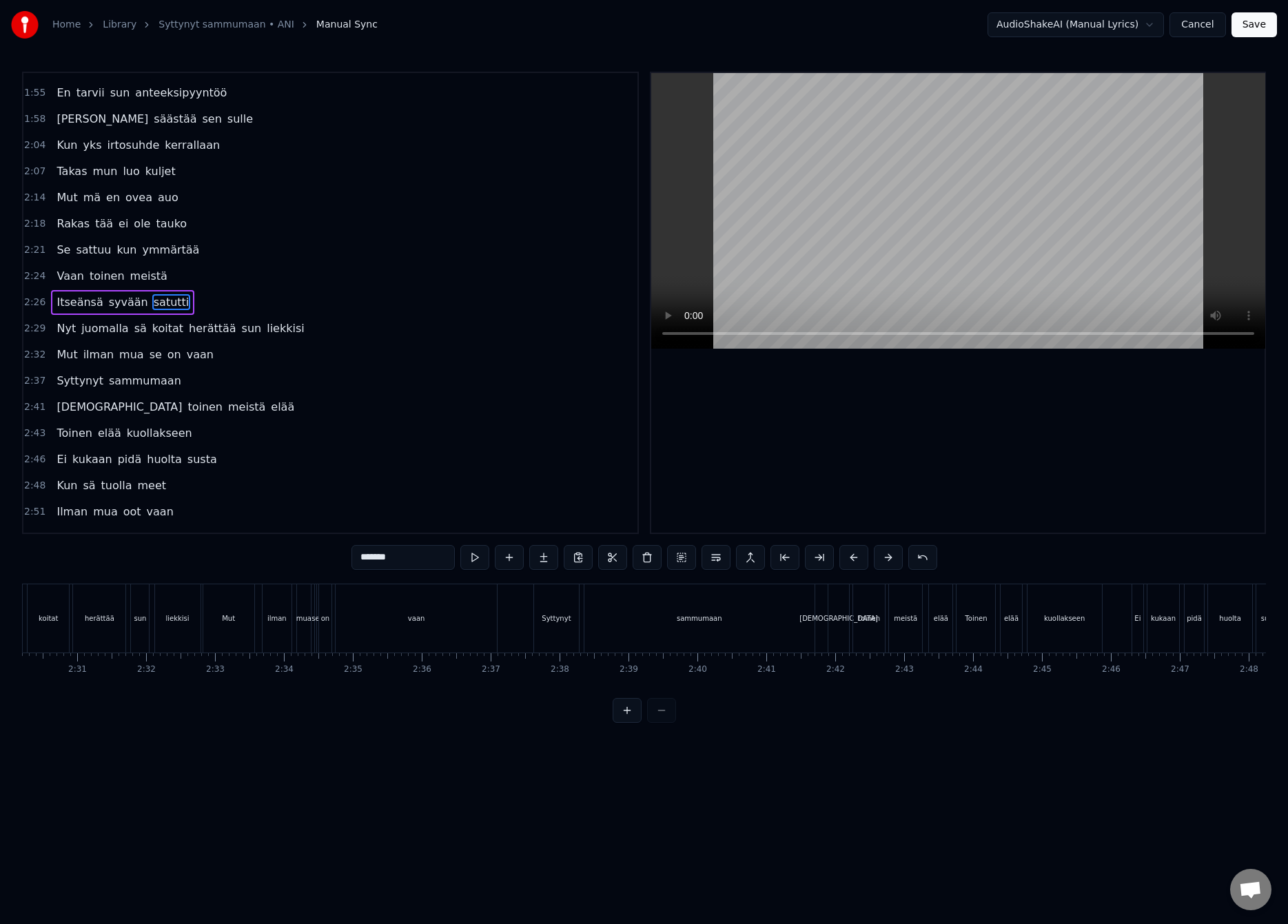
click at [445, 611] on div "vaan" at bounding box center [416, 618] width 161 height 68
type input "****"
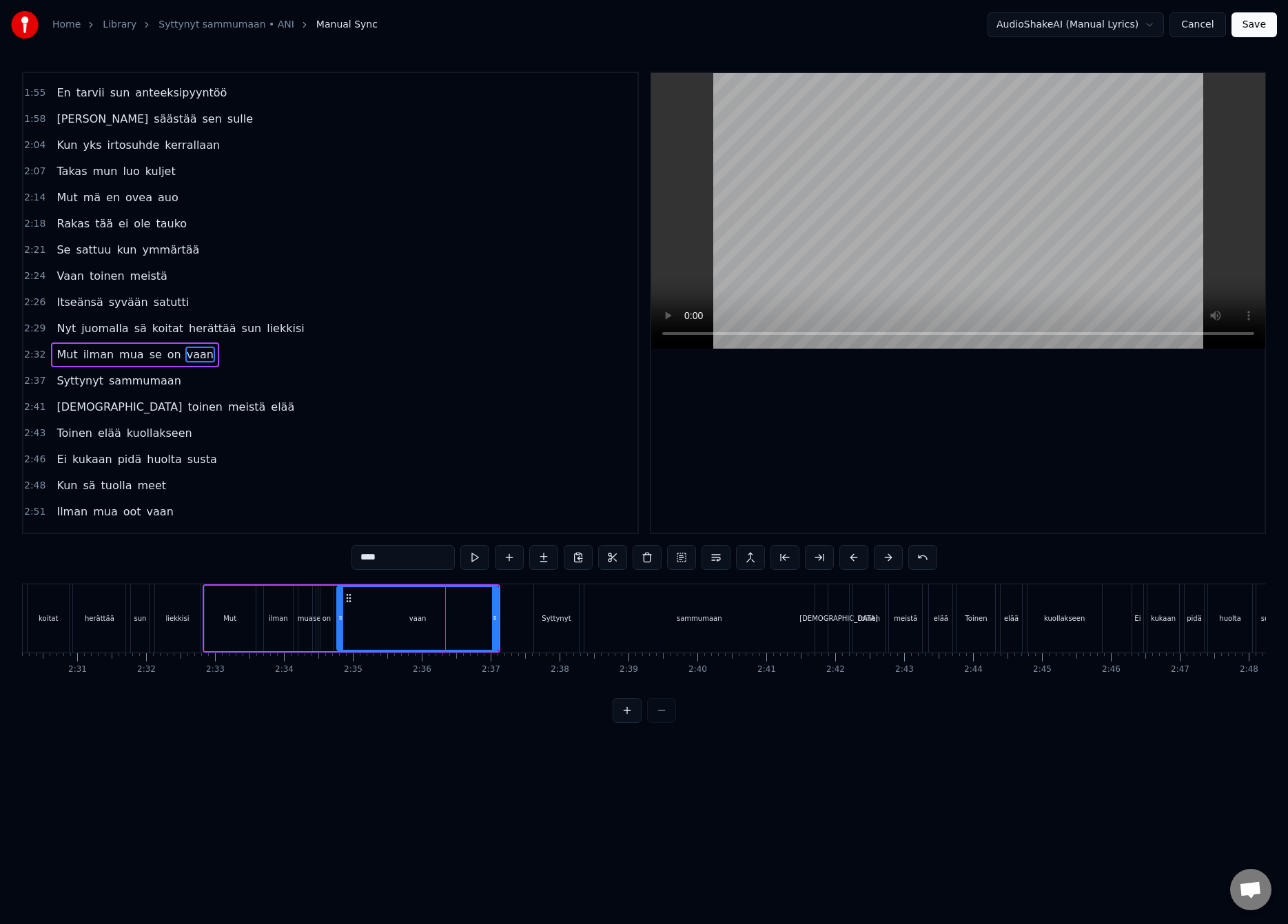
scroll to position [674, 0]
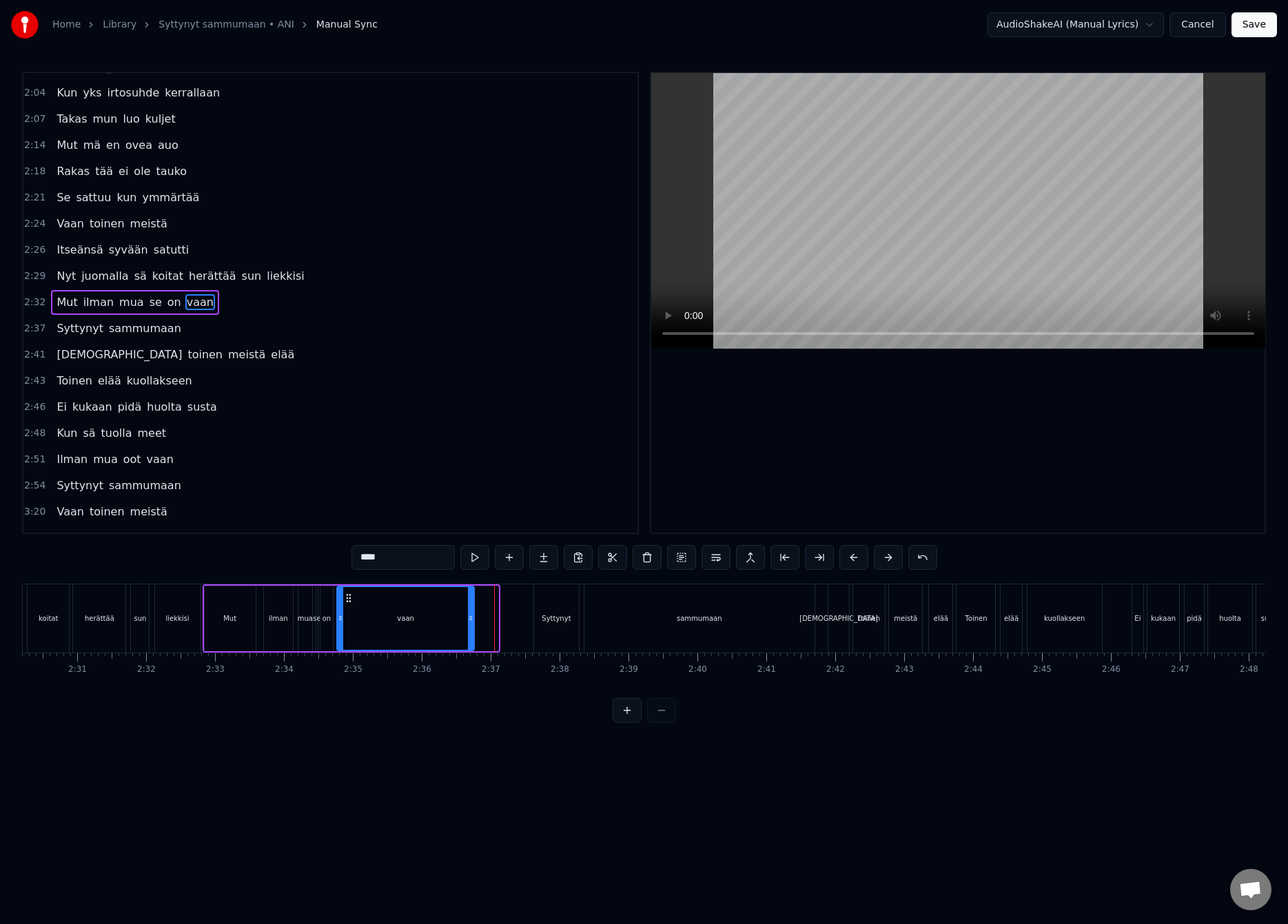
drag, startPoint x: 492, startPoint y: 615, endPoint x: 467, endPoint y: 630, distance: 29.2
click at [467, 630] on div at bounding box center [470, 619] width 6 height 63
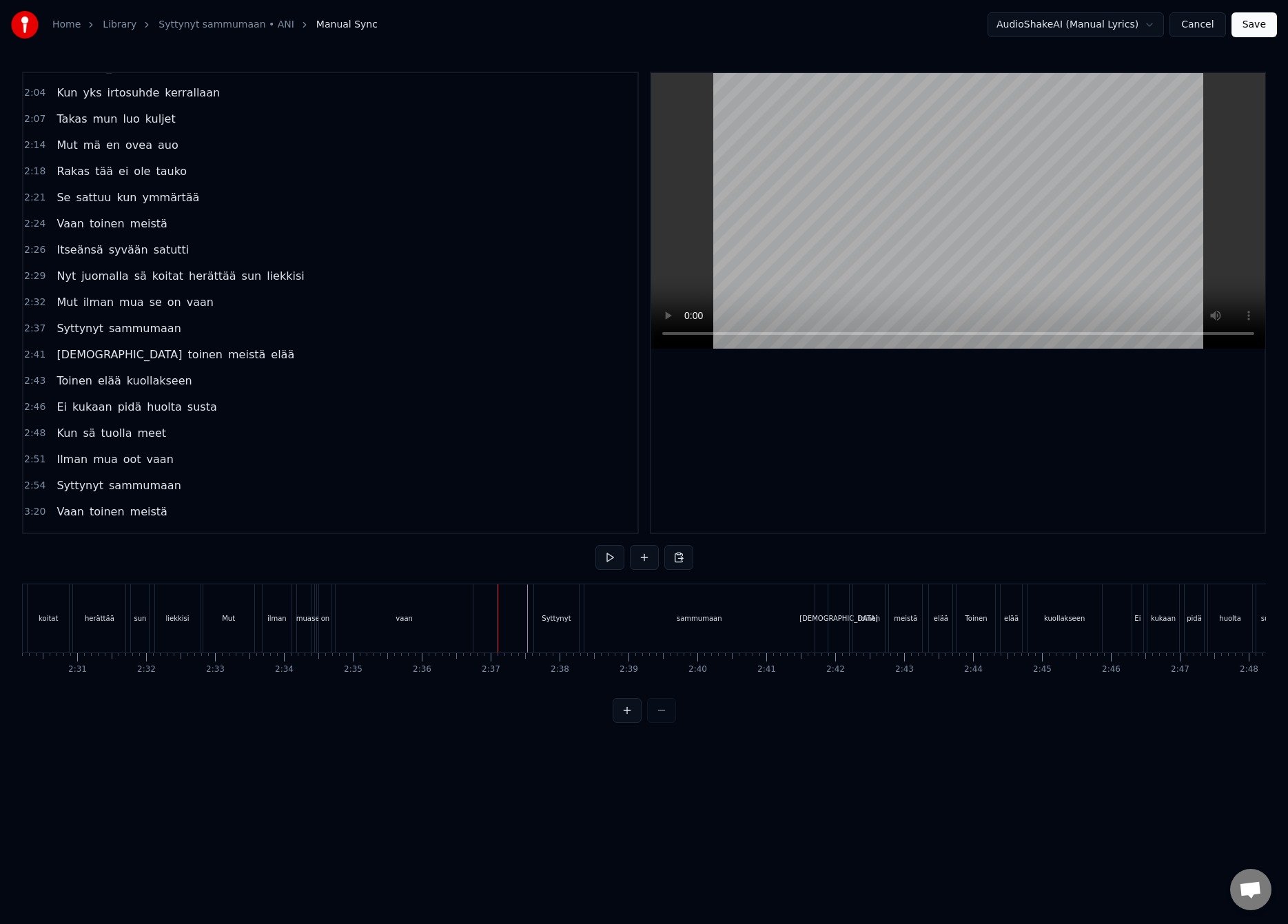
click at [567, 622] on div "Syttynyt" at bounding box center [555, 618] width 29 height 11
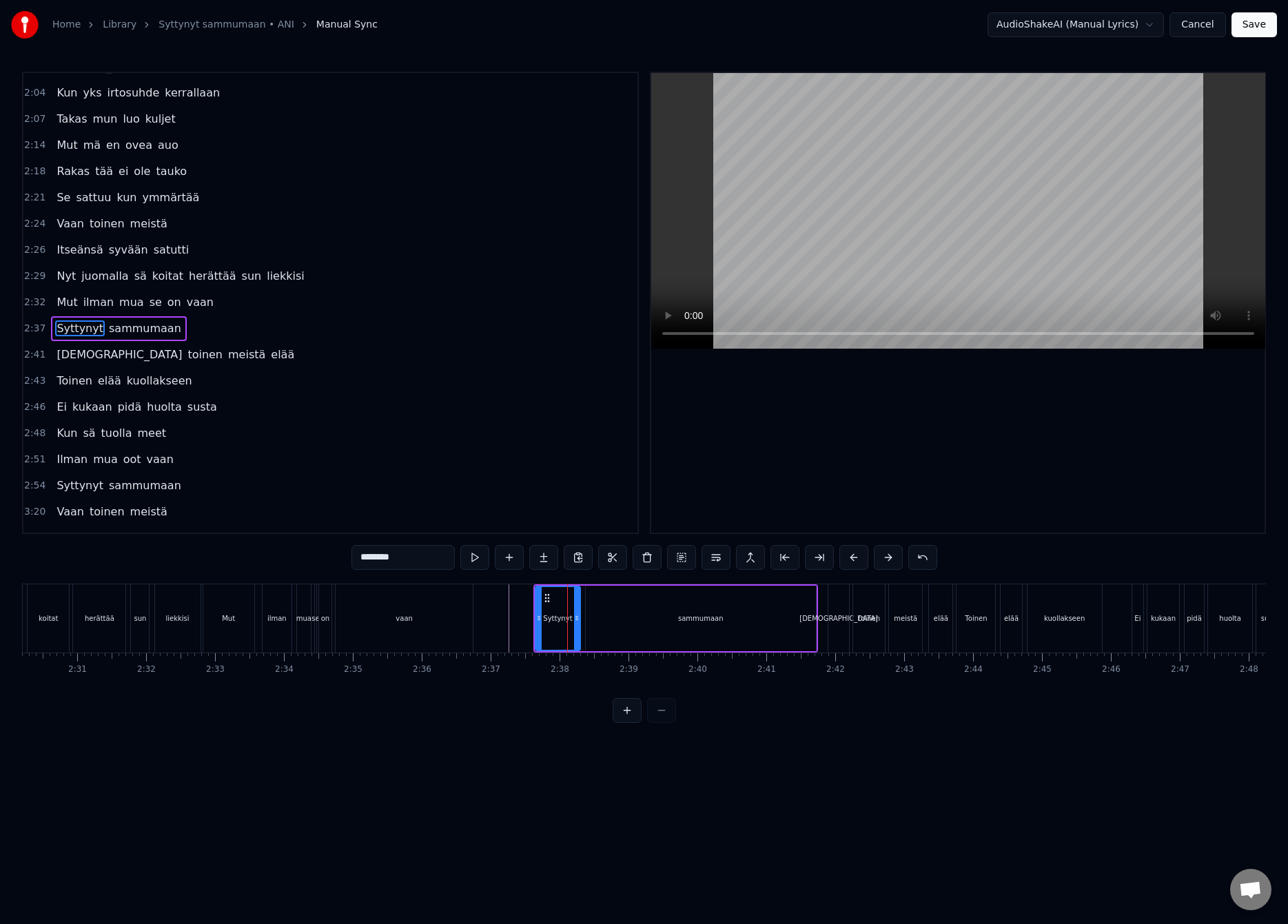
scroll to position [700, 0]
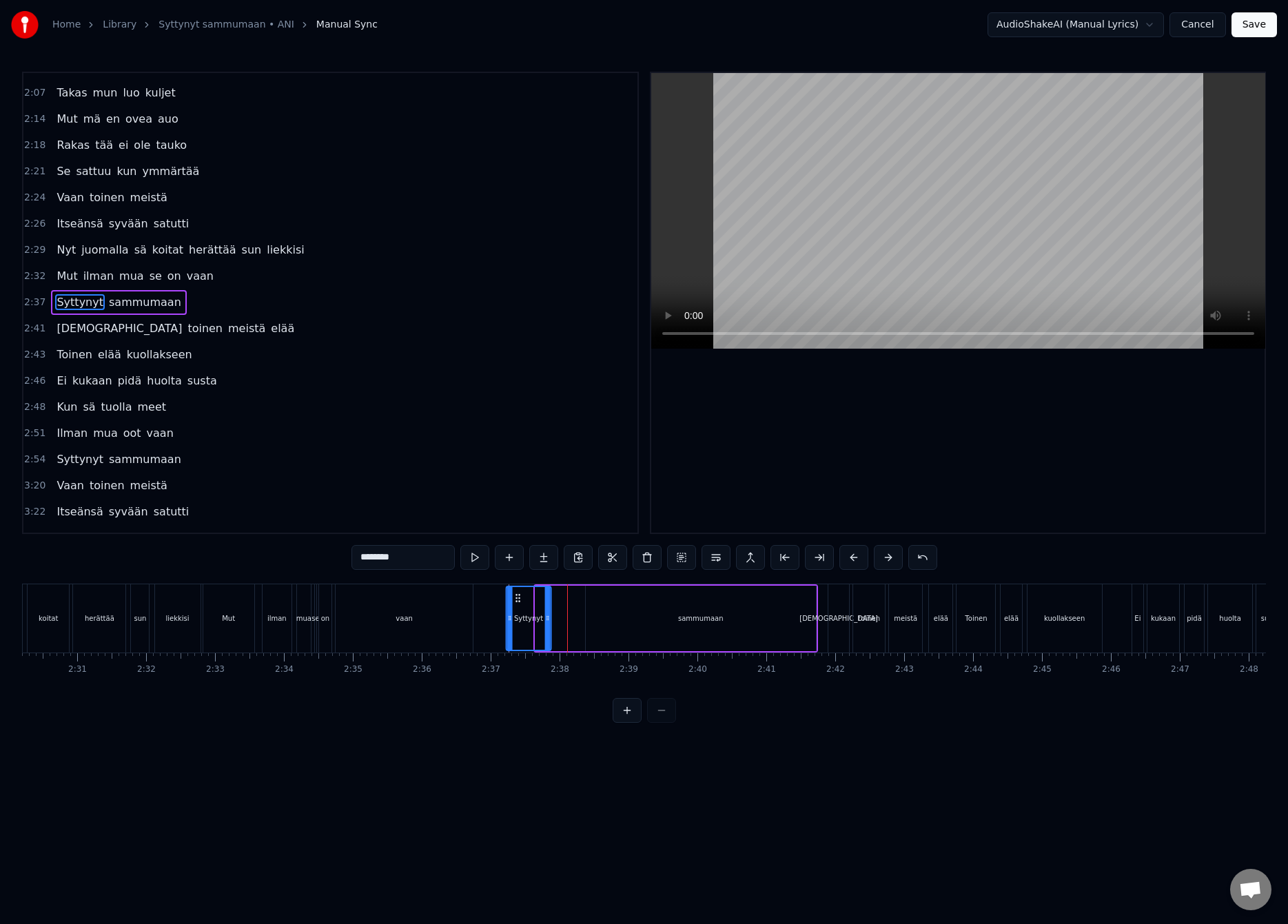
drag, startPoint x: 548, startPoint y: 601, endPoint x: 519, endPoint y: 616, distance: 32.6
click at [519, 615] on div "Syttynyt" at bounding box center [527, 619] width 42 height 63
click at [574, 626] on div "Syttynyt sammumaan" at bounding box center [661, 618] width 314 height 68
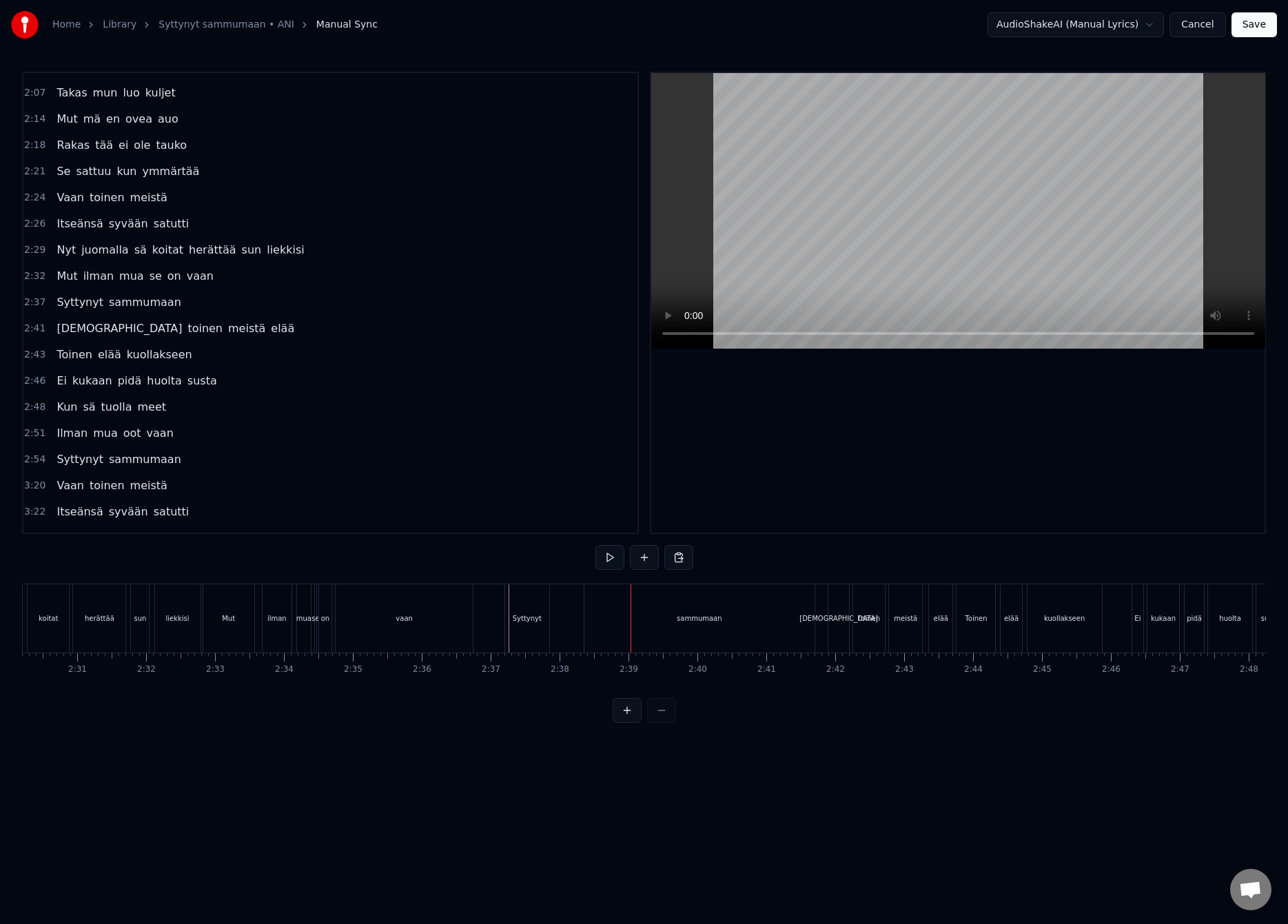
click at [601, 612] on div "sammumaan" at bounding box center [700, 618] width 231 height 68
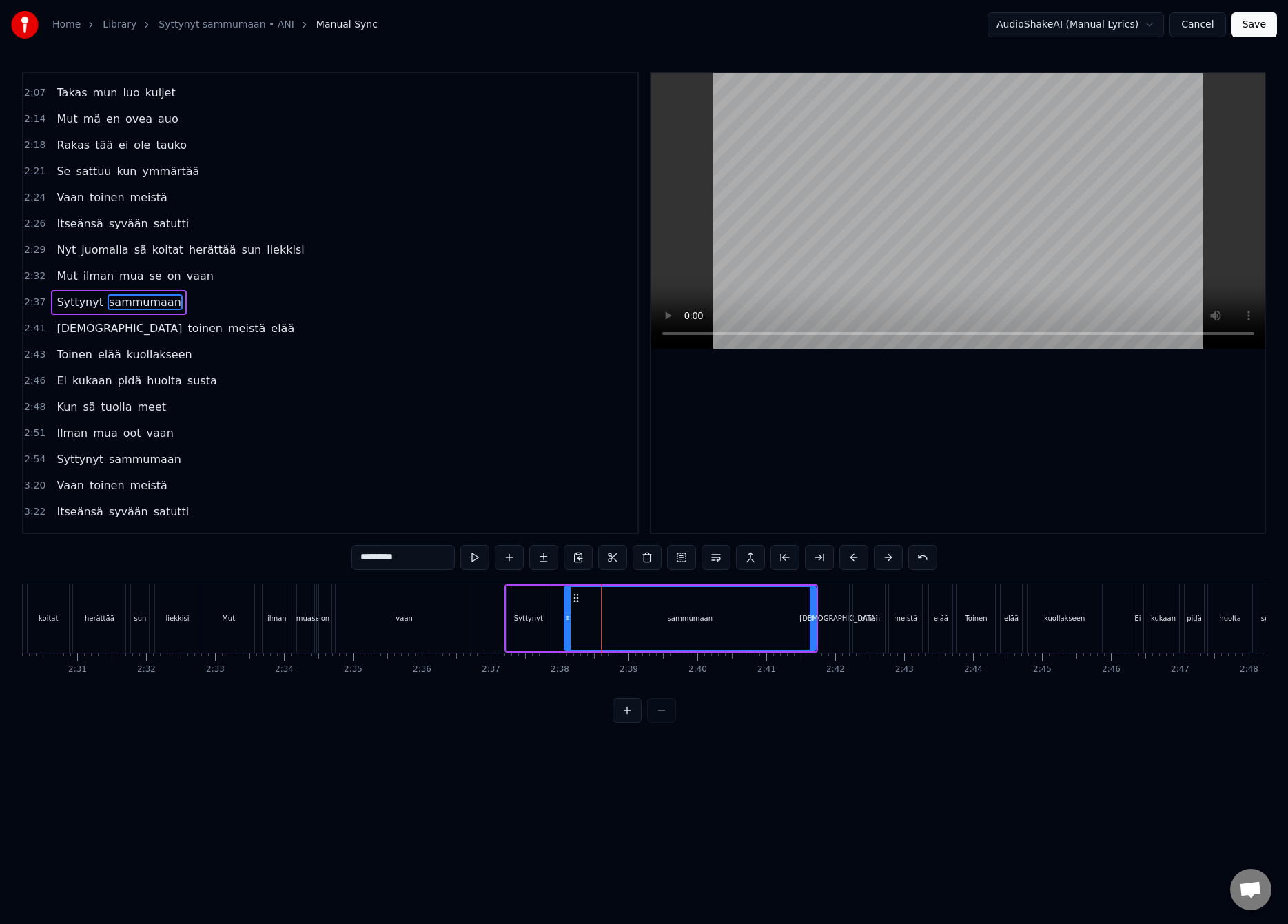
drag, startPoint x: 590, startPoint y: 619, endPoint x: 568, endPoint y: 629, distance: 24.2
click at [568, 629] on div at bounding box center [568, 619] width 6 height 63
click at [813, 621] on div "sammumaan" at bounding box center [689, 618] width 255 height 66
drag, startPoint x: 813, startPoint y: 621, endPoint x: 798, endPoint y: 627, distance: 16.2
click at [798, 627] on div at bounding box center [797, 619] width 6 height 63
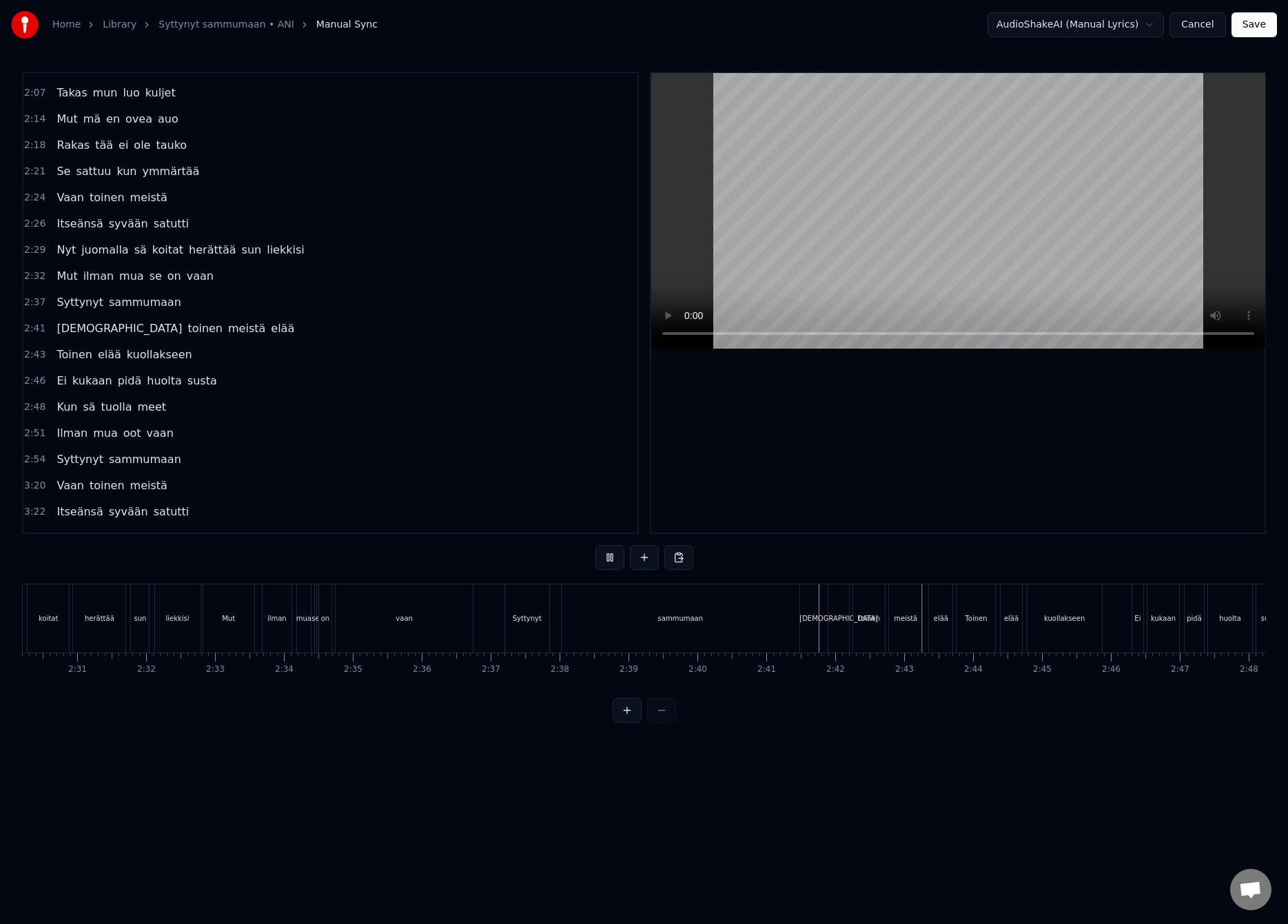
click at [840, 610] on div "Vain" at bounding box center [838, 618] width 21 height 68
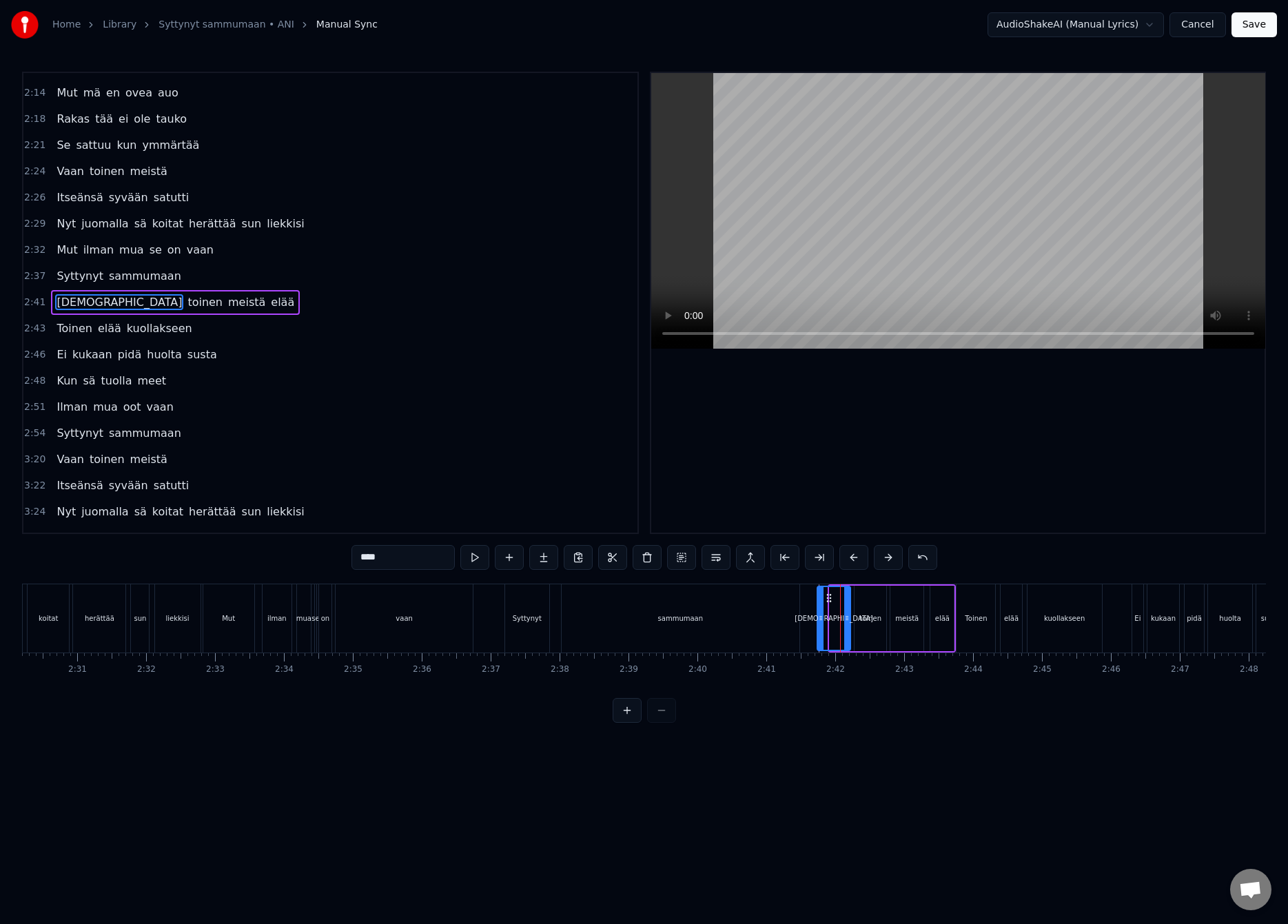
drag, startPoint x: 831, startPoint y: 618, endPoint x: 820, endPoint y: 626, distance: 13.6
click at [820, 626] on div at bounding box center [821, 619] width 6 height 63
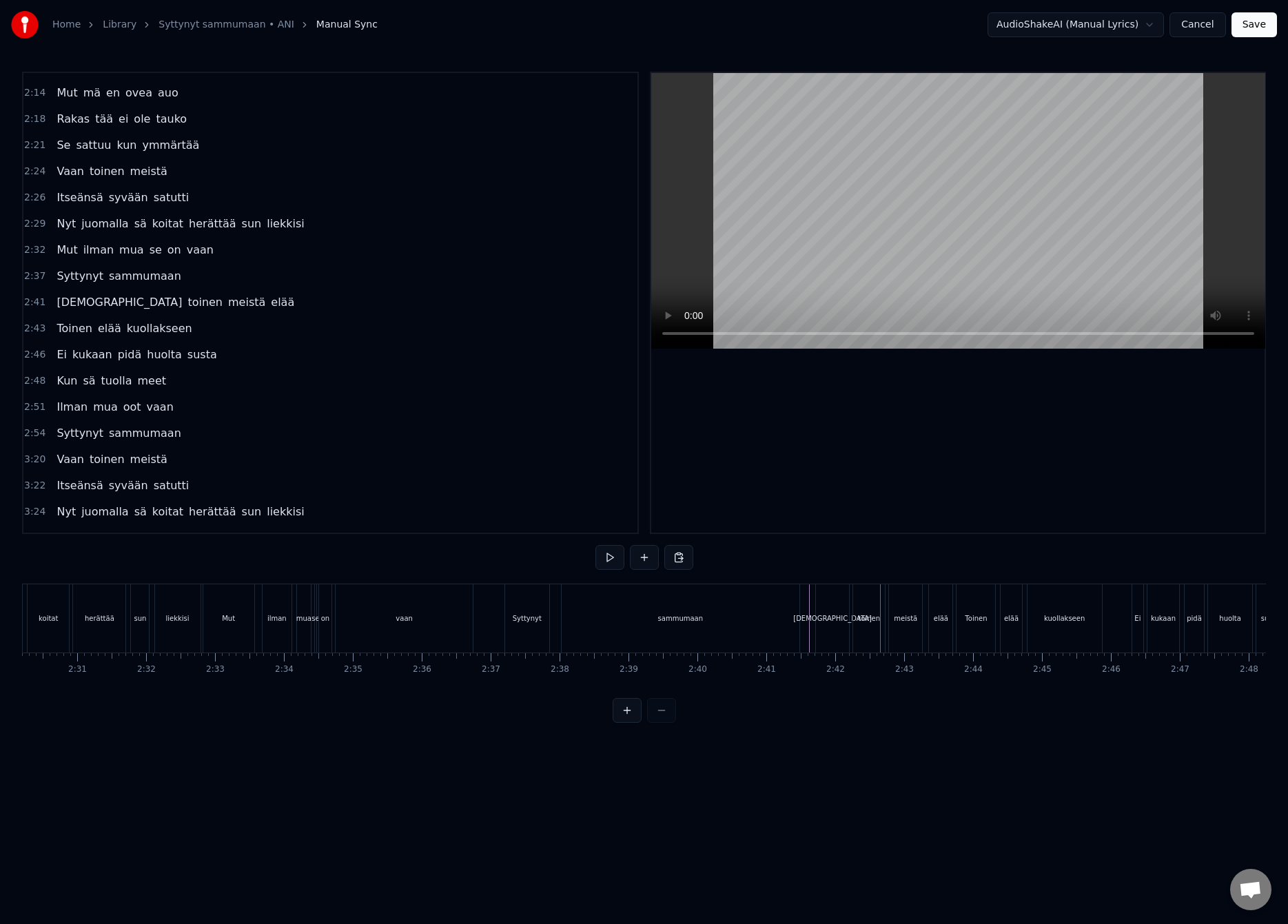
click at [828, 622] on div "Vain" at bounding box center [832, 618] width 79 height 11
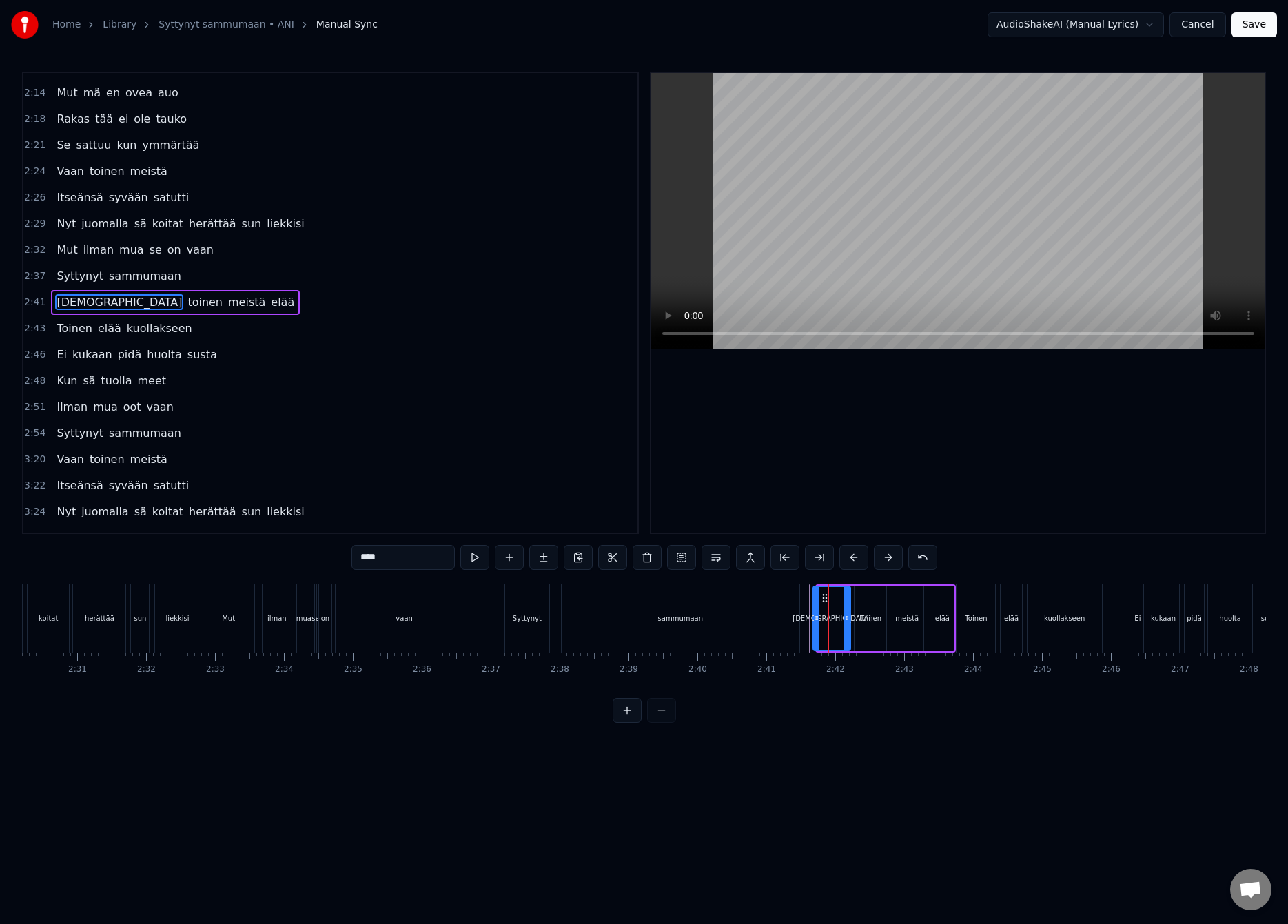
click at [816, 620] on icon at bounding box center [817, 617] width 6 height 11
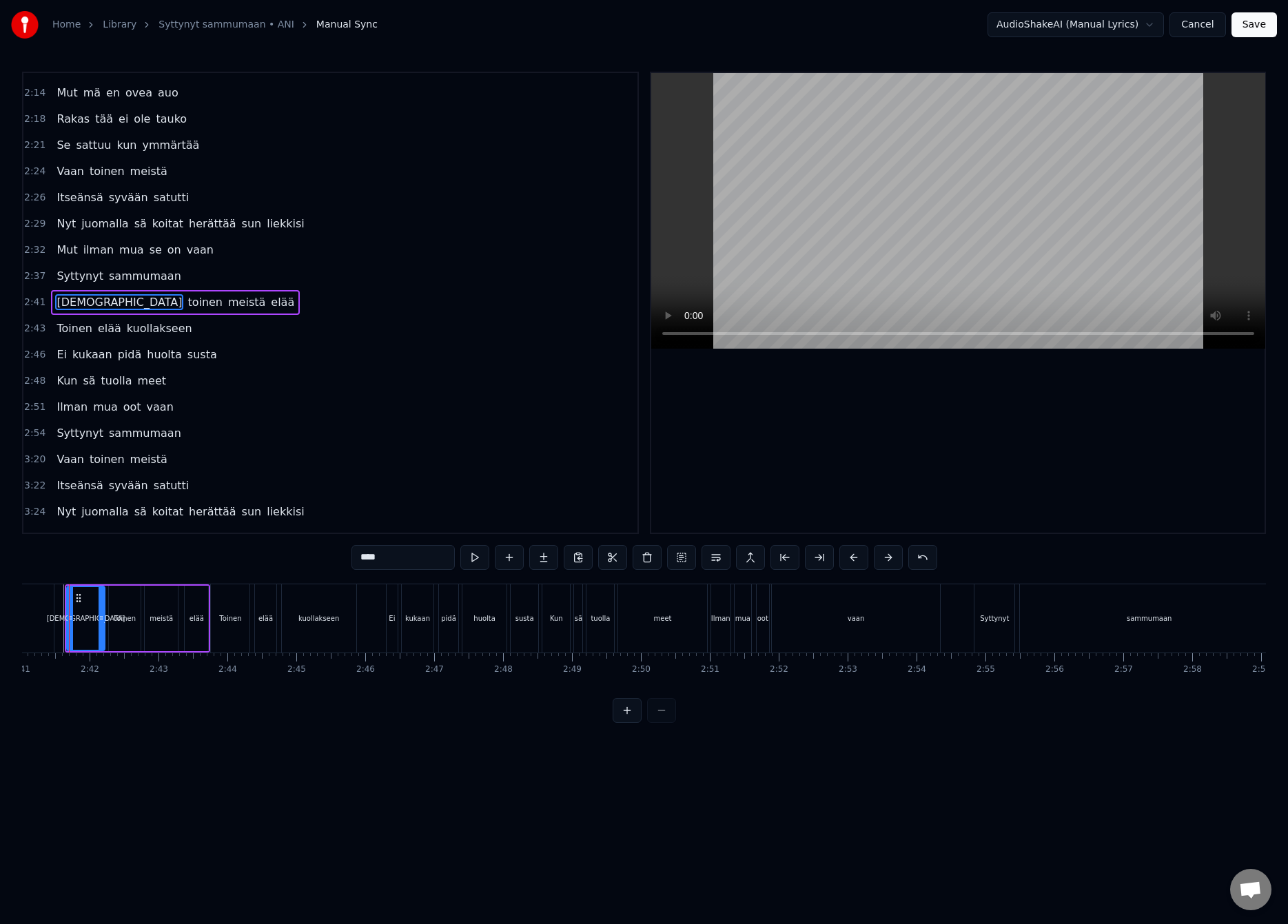
scroll to position [0, 11104]
click at [627, 610] on div "meet" at bounding box center [652, 618] width 89 height 68
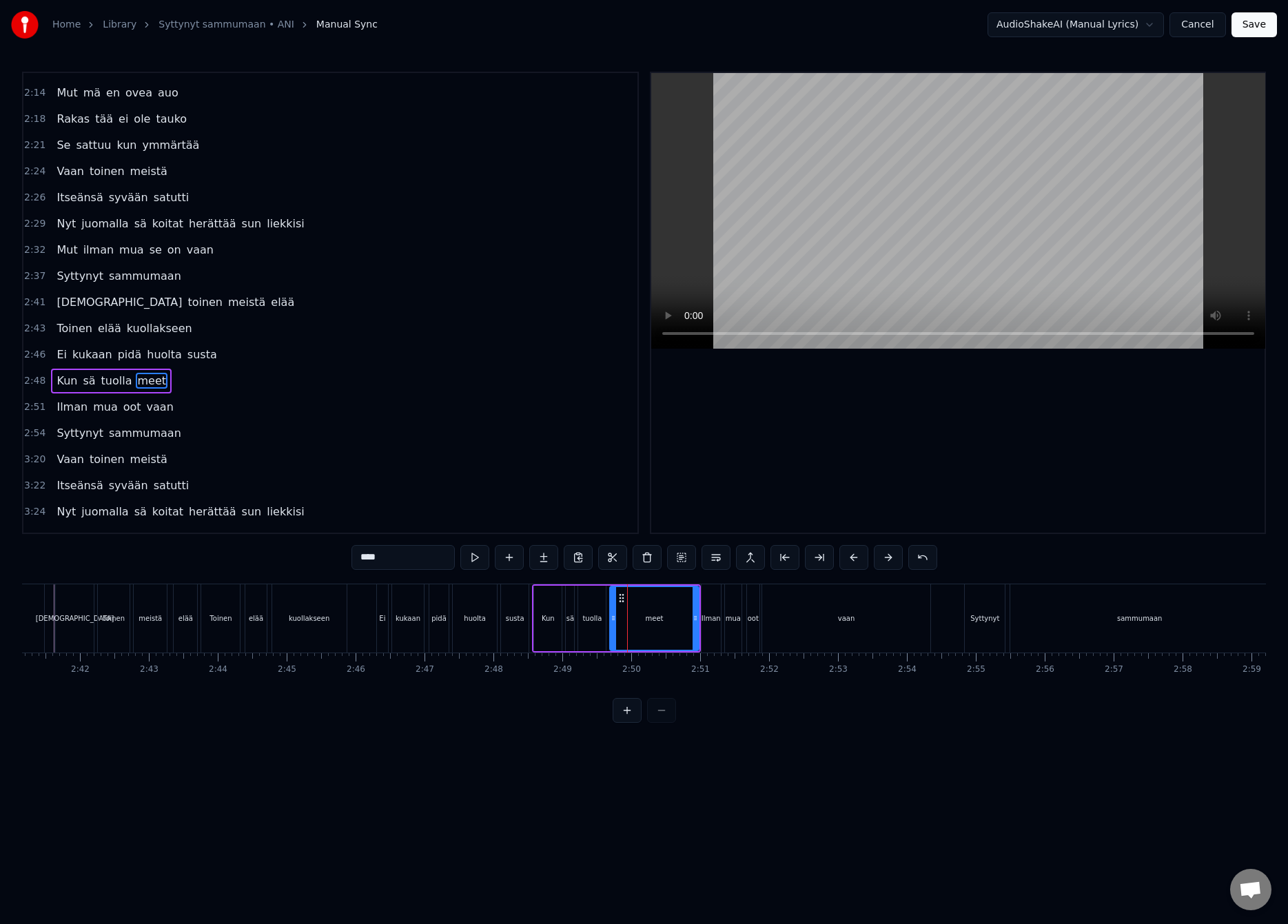
scroll to position [805, 0]
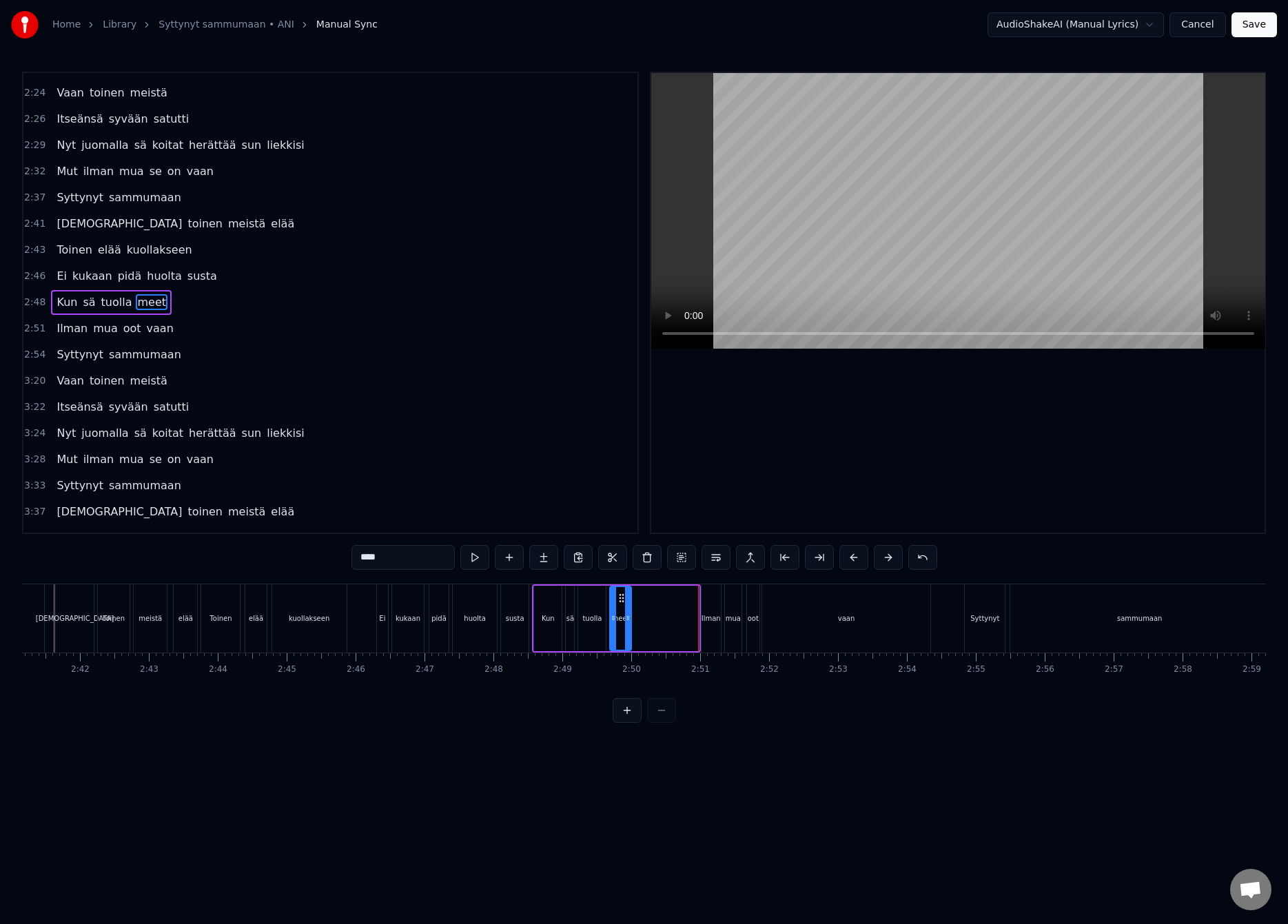
drag, startPoint x: 697, startPoint y: 622, endPoint x: 627, endPoint y: 631, distance: 70.6
click at [627, 631] on div at bounding box center [628, 619] width 6 height 63
click at [595, 622] on div "tuolla" at bounding box center [592, 618] width 20 height 11
drag, startPoint x: 601, startPoint y: 621, endPoint x: 591, endPoint y: 625, distance: 10.8
click at [590, 624] on div at bounding box center [593, 619] width 6 height 63
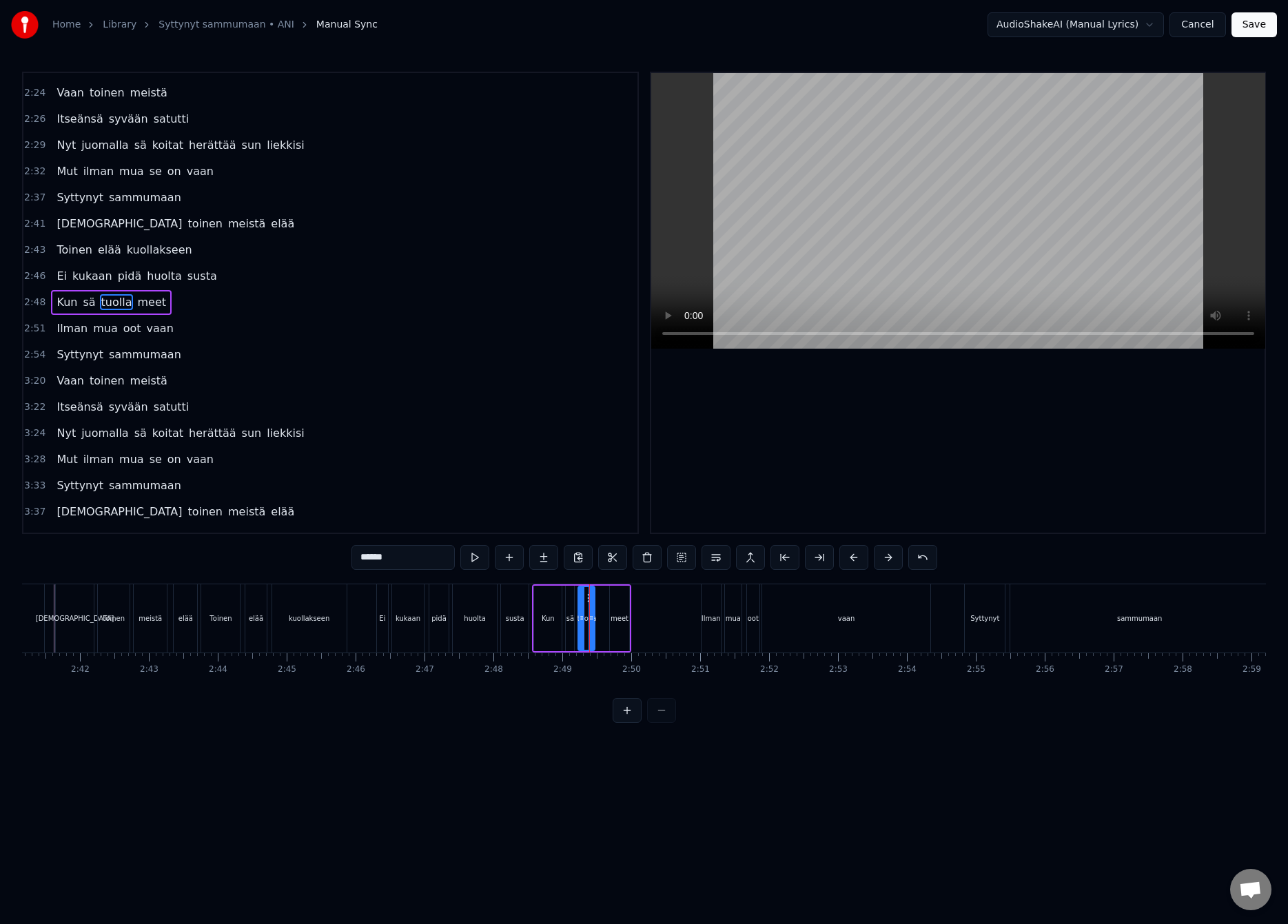
click at [620, 620] on div "meet" at bounding box center [619, 618] width 18 height 11
type input "****"
drag, startPoint x: 612, startPoint y: 618, endPoint x: 600, endPoint y: 624, distance: 13.4
click at [600, 624] on div at bounding box center [601, 619] width 6 height 63
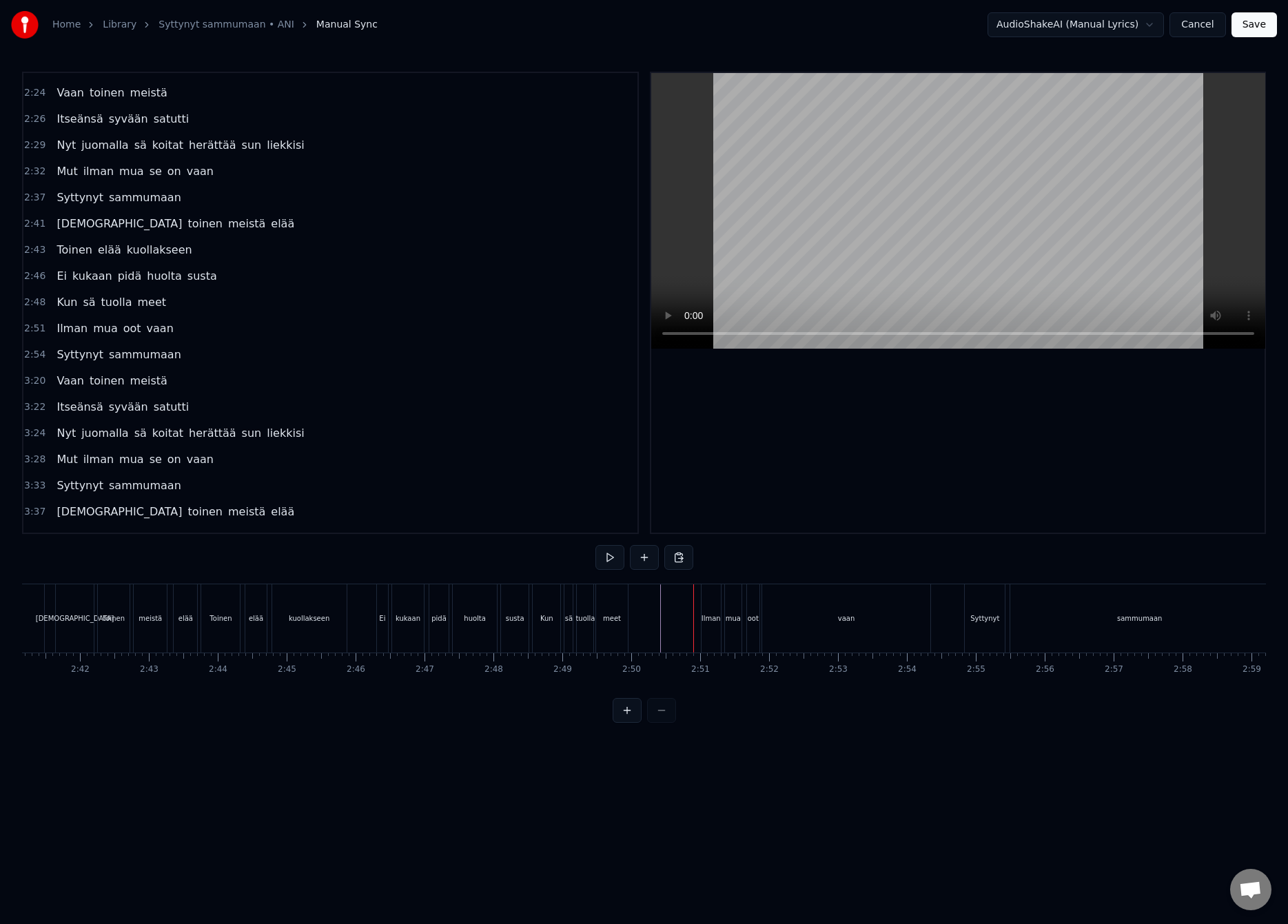
click at [707, 616] on div "Ilman" at bounding box center [711, 618] width 20 height 11
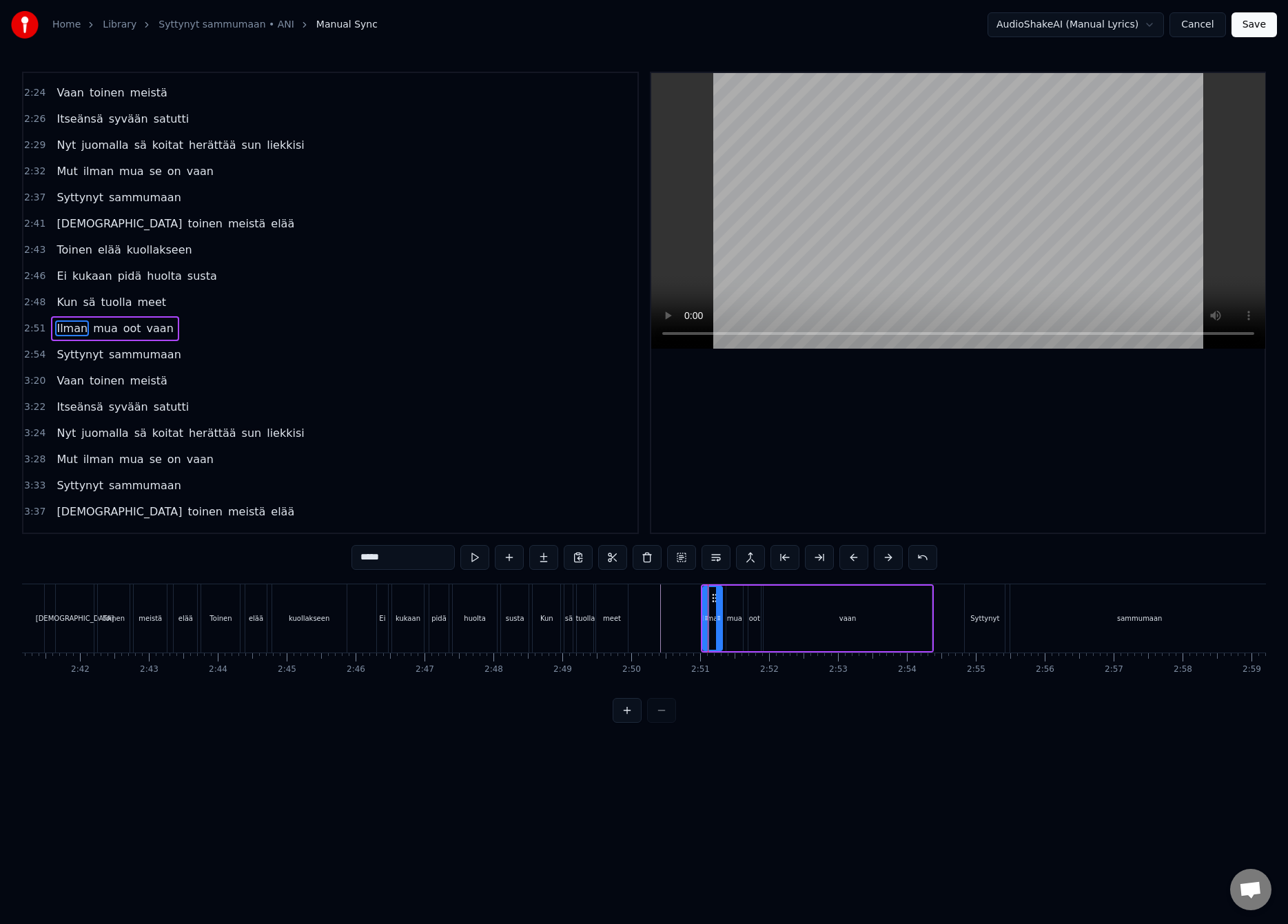
scroll to position [831, 0]
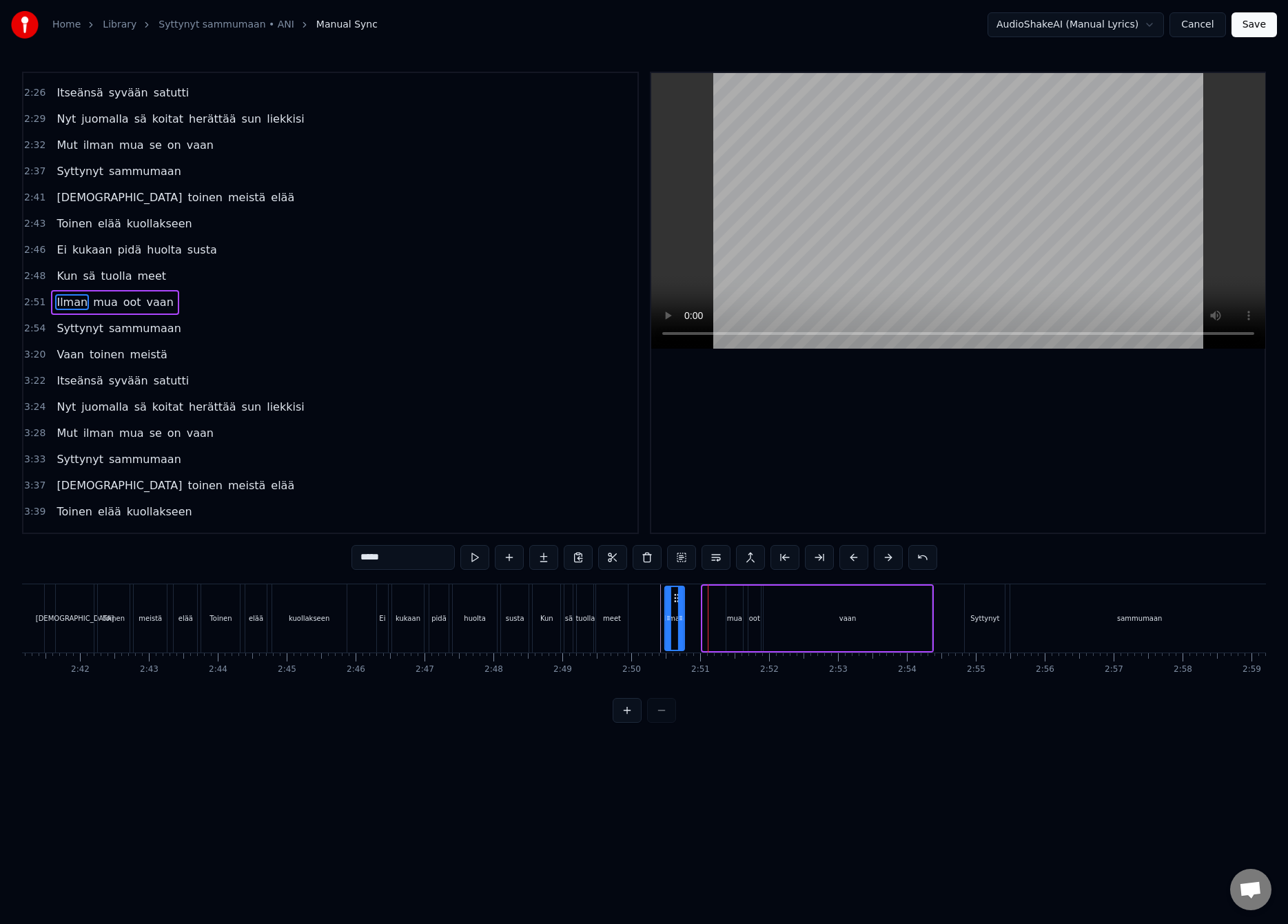
drag, startPoint x: 713, startPoint y: 598, endPoint x: 675, endPoint y: 605, distance: 38.6
click at [675, 605] on div "Ilman" at bounding box center [674, 619] width 18 height 63
drag, startPoint x: 682, startPoint y: 615, endPoint x: 706, endPoint y: 614, distance: 24.0
click at [706, 614] on icon at bounding box center [705, 617] width 6 height 11
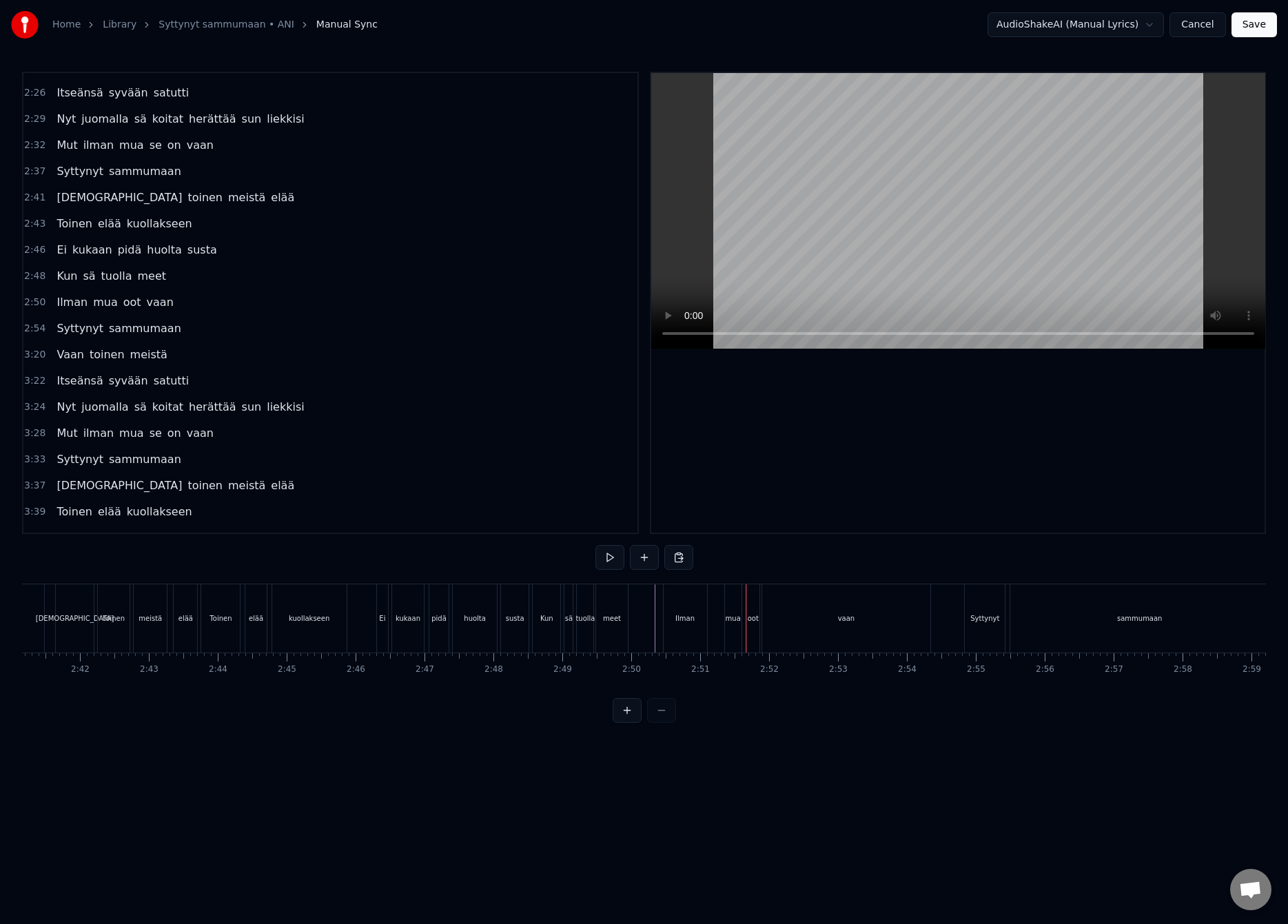
click at [727, 613] on div "mua" at bounding box center [732, 618] width 15 height 11
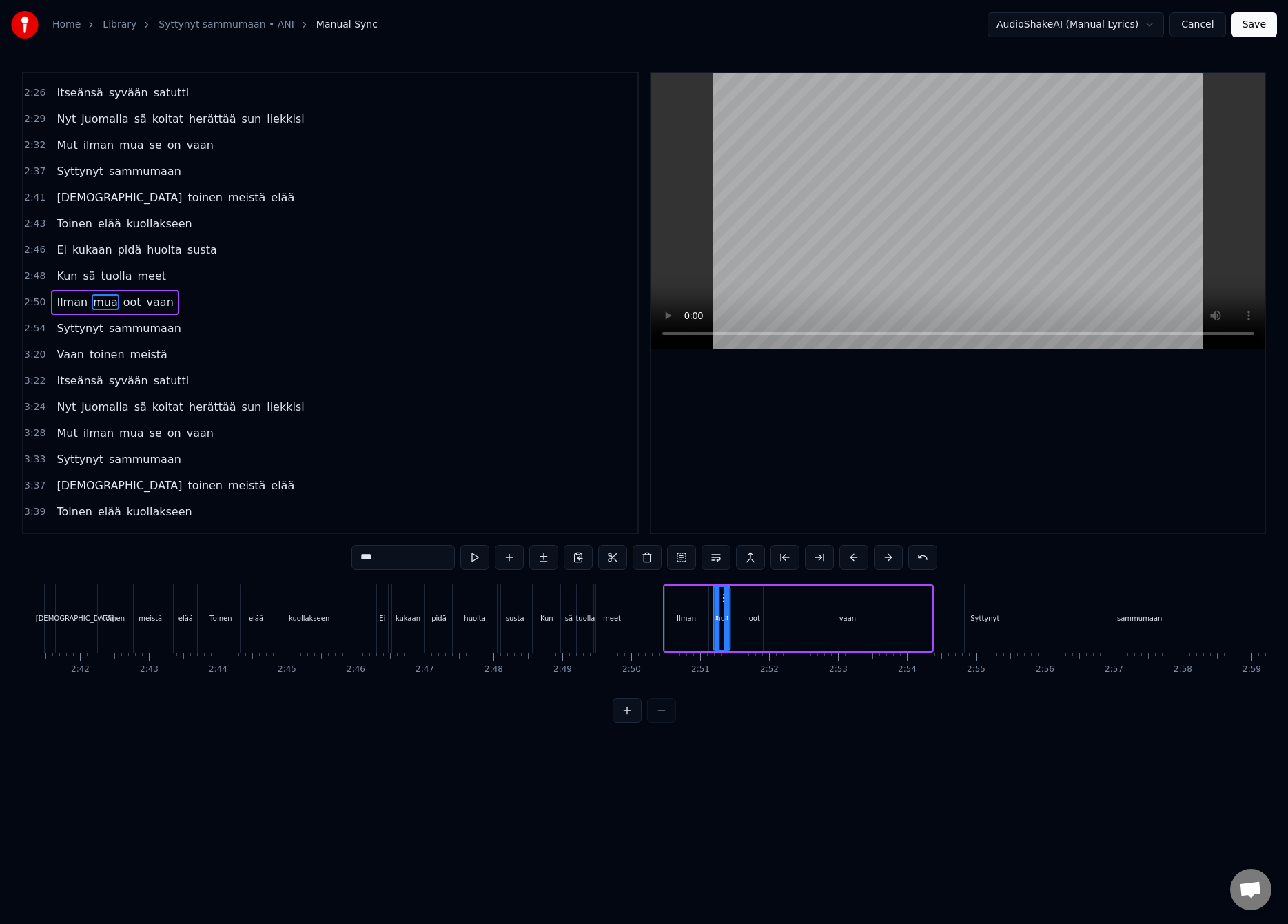
drag, startPoint x: 735, startPoint y: 601, endPoint x: 715, endPoint y: 611, distance: 22.4
click at [721, 608] on div "mua" at bounding box center [720, 619] width 15 height 63
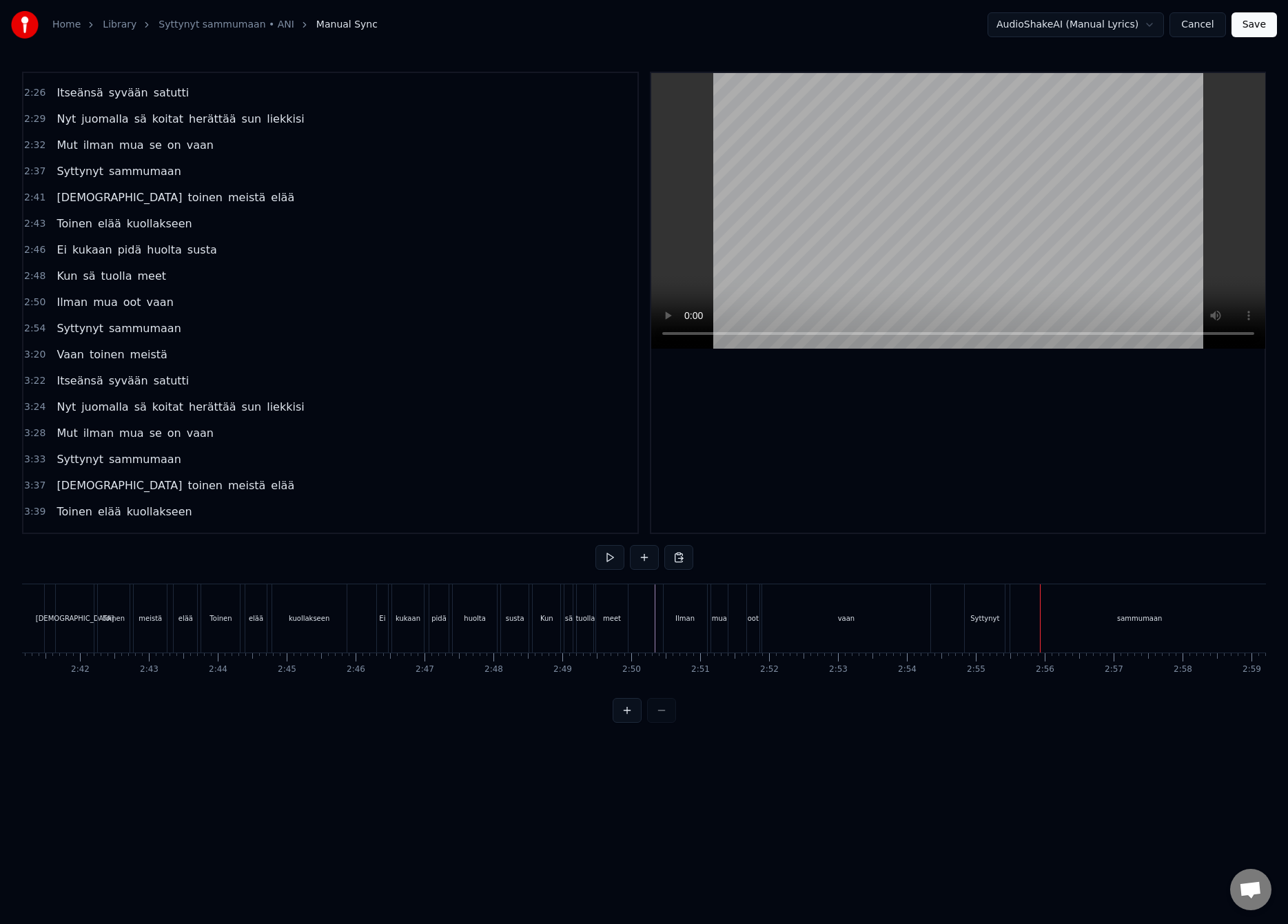
click at [896, 622] on div "vaan" at bounding box center [845, 618] width 168 height 68
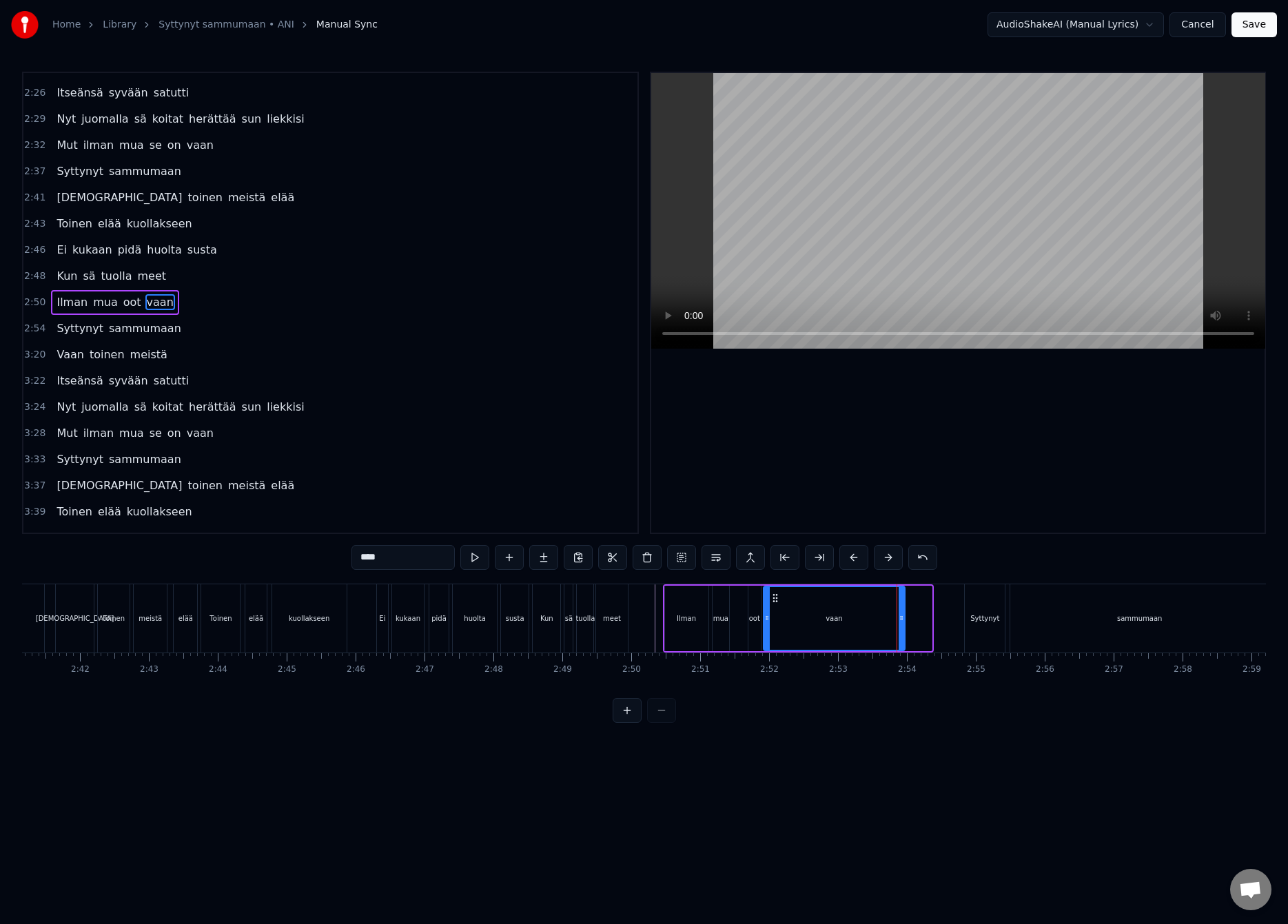
drag, startPoint x: 927, startPoint y: 619, endPoint x: 902, endPoint y: 628, distance: 26.6
click at [899, 627] on div at bounding box center [901, 619] width 6 height 63
click at [970, 614] on div "Syttynyt" at bounding box center [984, 618] width 29 height 11
type input "********"
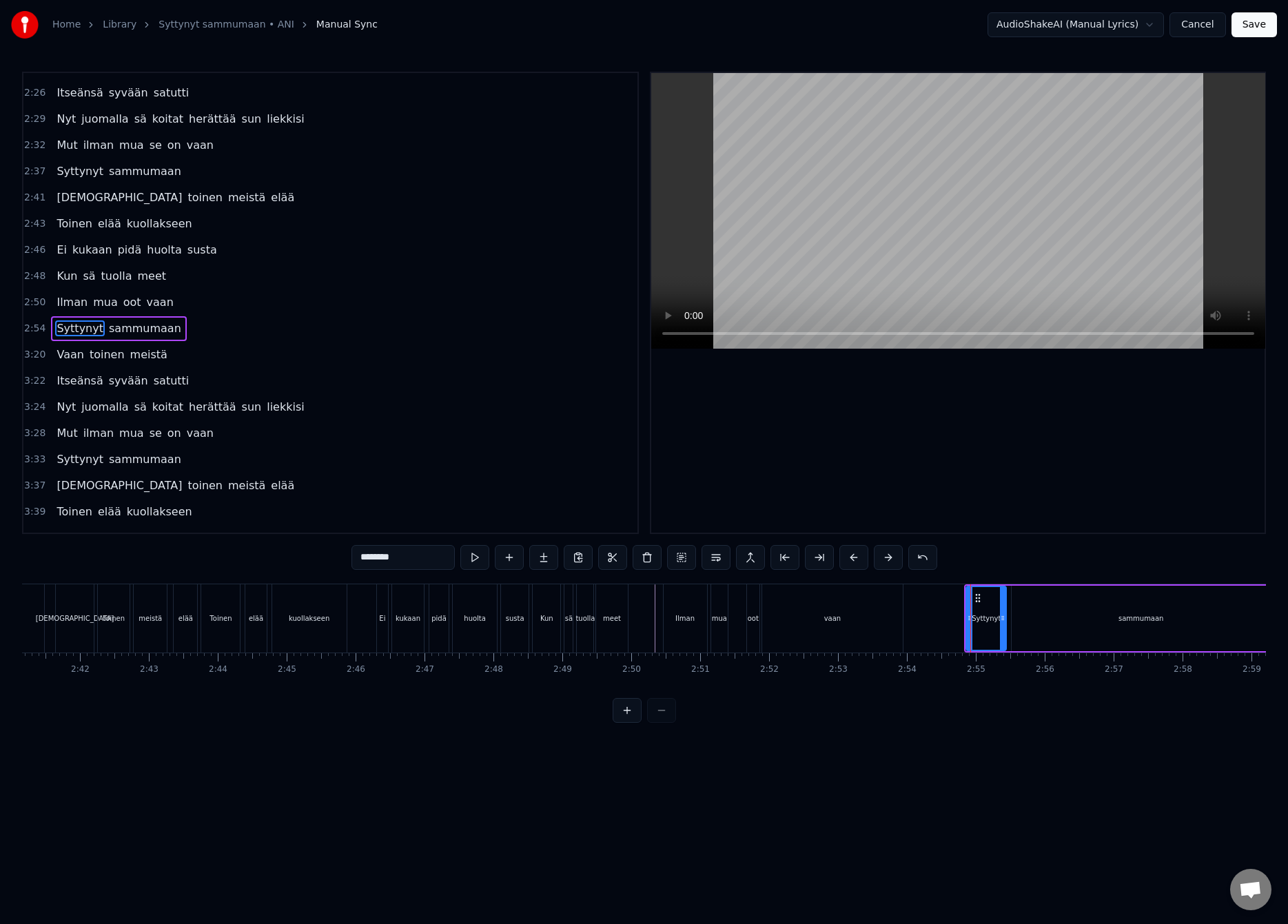
scroll to position [857, 0]
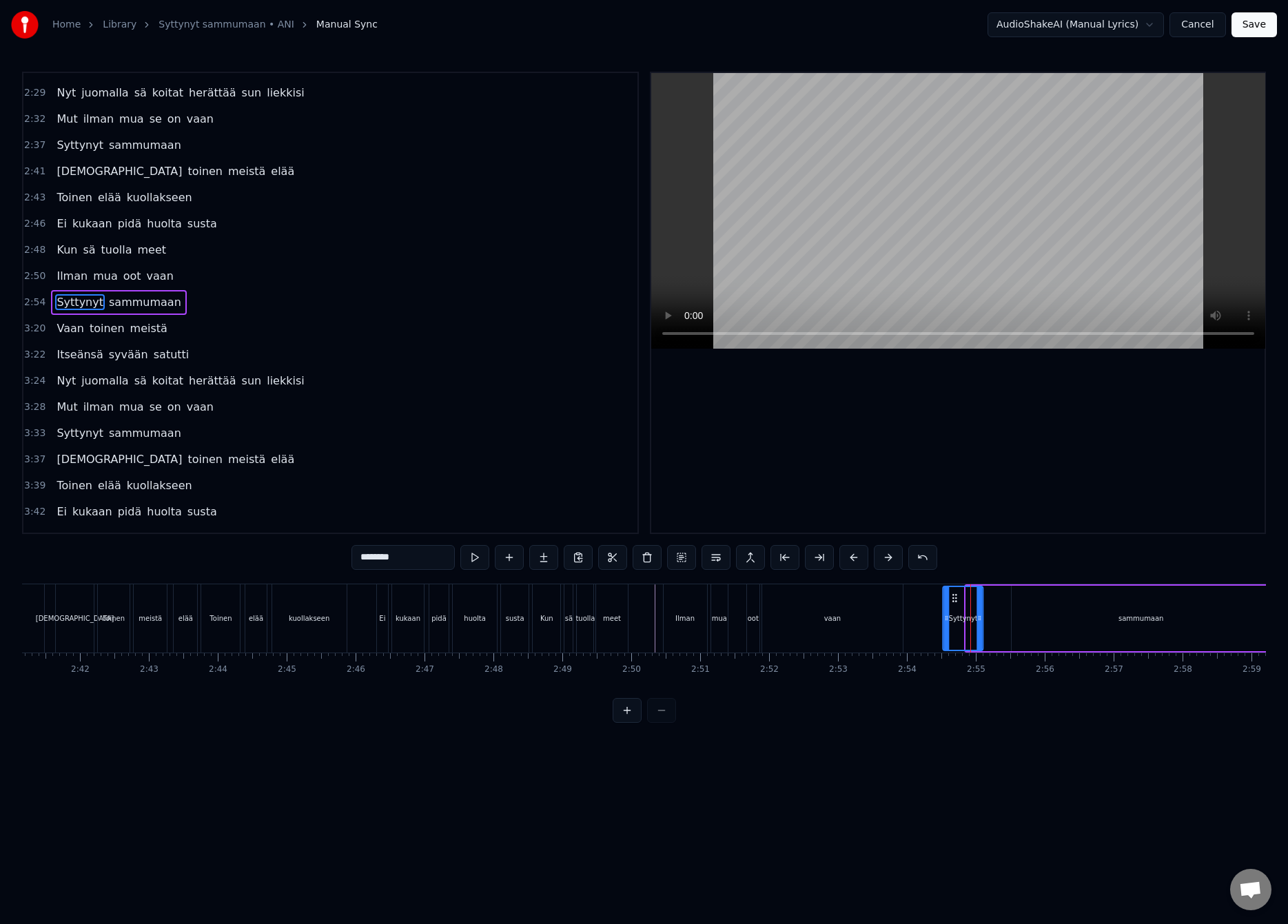
drag, startPoint x: 978, startPoint y: 602, endPoint x: 954, endPoint y: 608, distance: 24.7
click at [954, 608] on div "Syttynyt" at bounding box center [962, 619] width 38 height 63
drag, startPoint x: 980, startPoint y: 616, endPoint x: 972, endPoint y: 615, distance: 8.1
click at [1000, 615] on icon at bounding box center [1000, 617] width 6 height 11
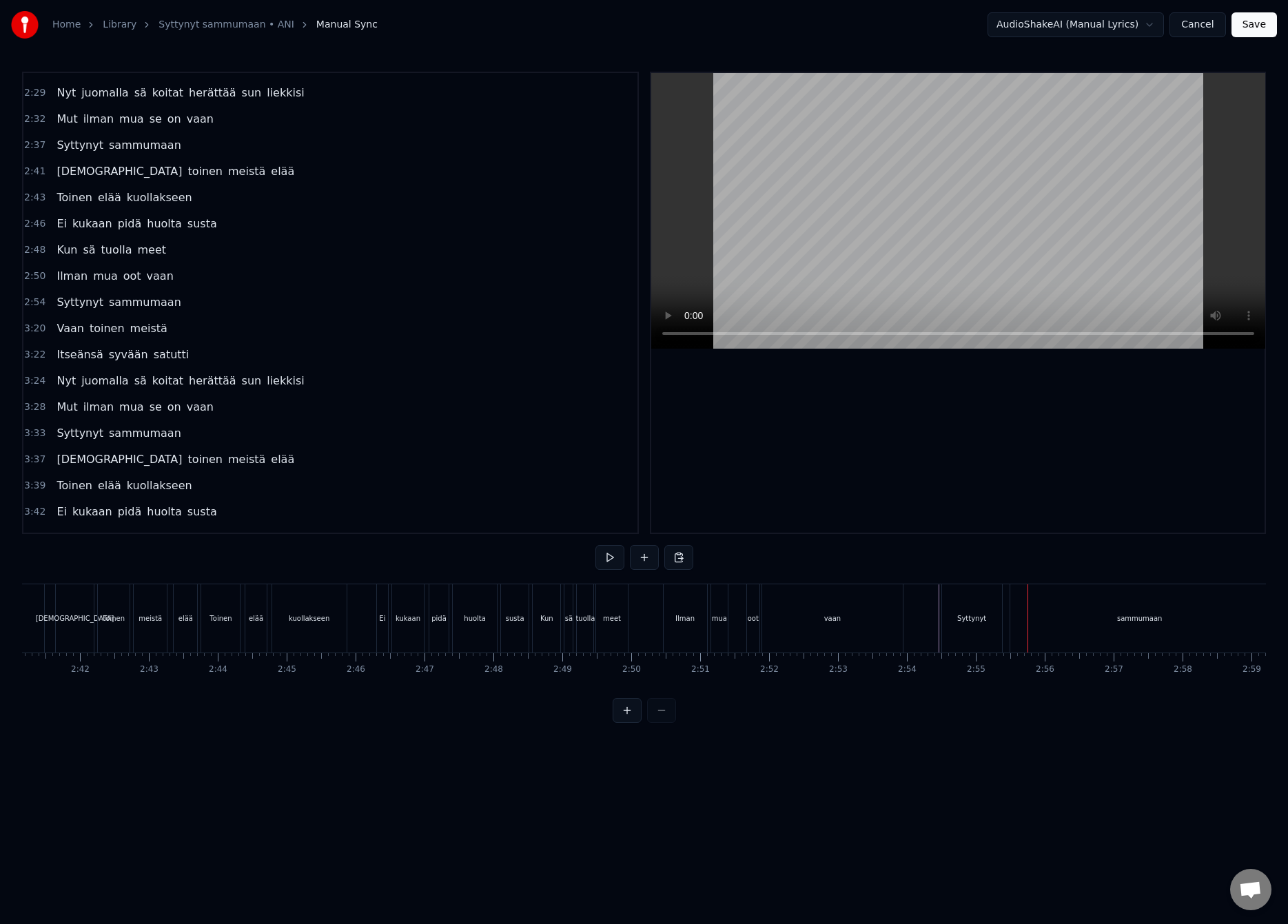
click at [991, 615] on div "Syttynyt" at bounding box center [971, 618] width 60 height 68
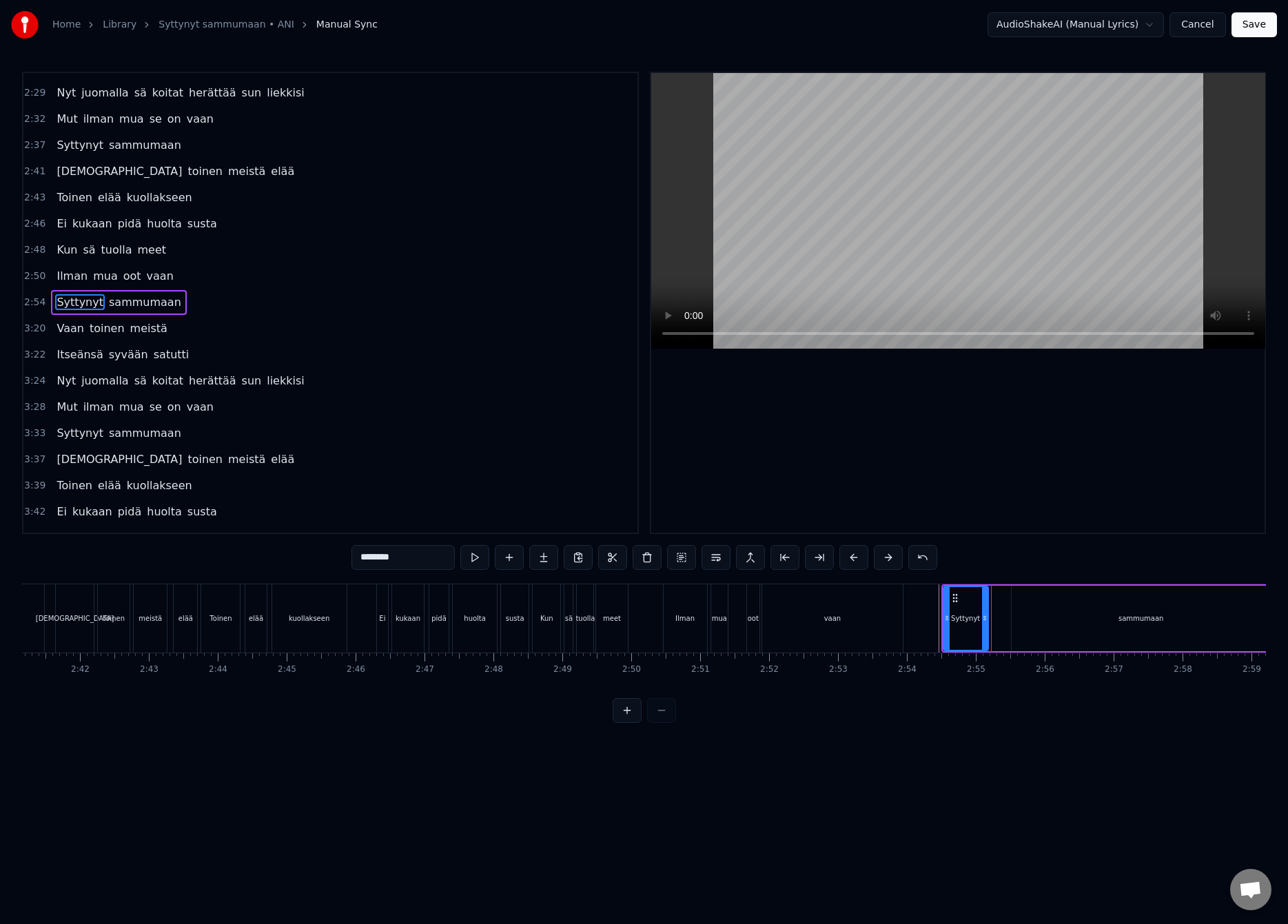
drag, startPoint x: 998, startPoint y: 616, endPoint x: 983, endPoint y: 627, distance: 18.6
click at [983, 627] on div at bounding box center [985, 619] width 6 height 63
click at [1034, 608] on div "sammumaan" at bounding box center [1140, 618] width 259 height 66
type input "*********"
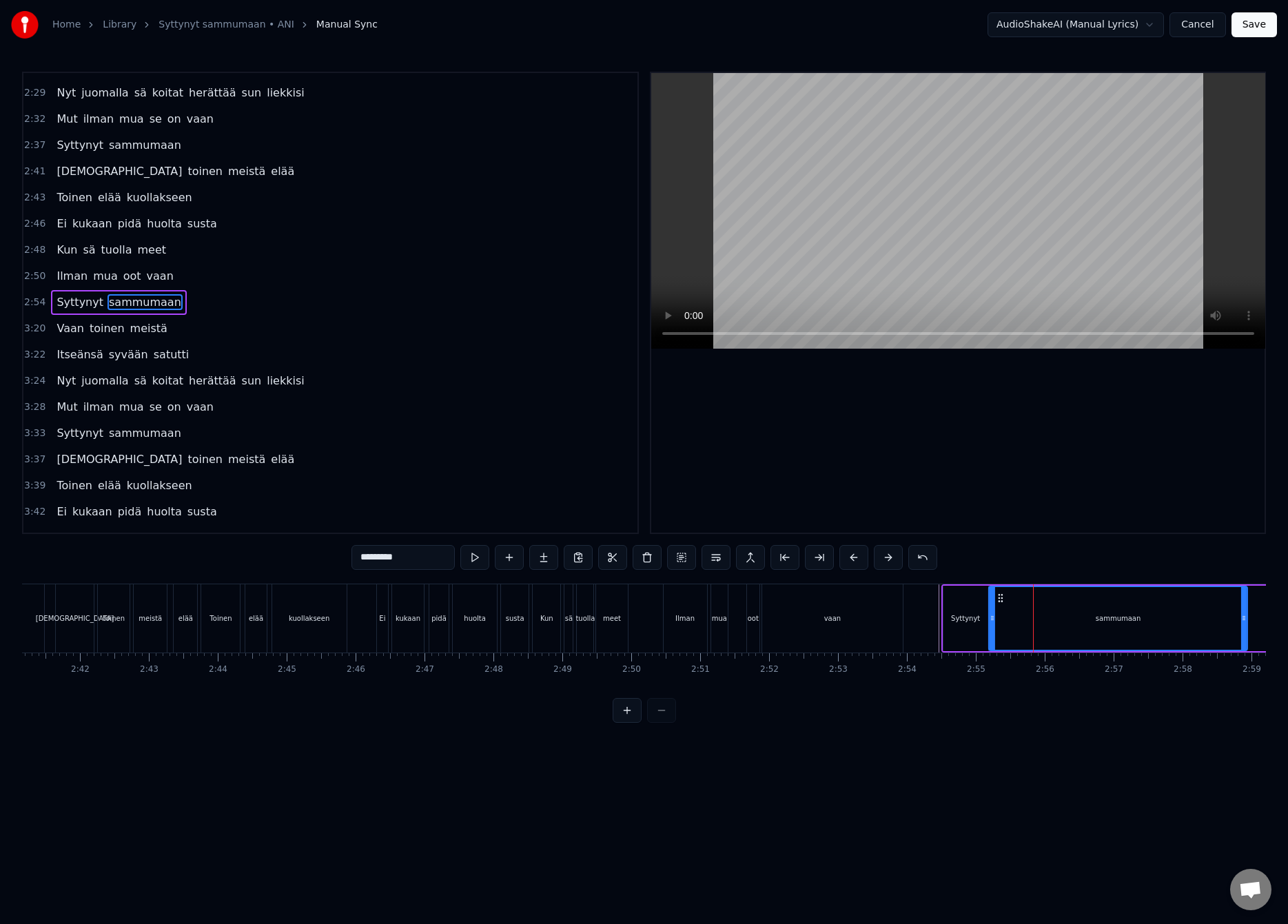
drag, startPoint x: 1025, startPoint y: 601, endPoint x: 1001, endPoint y: 610, distance: 25.6
click at [1001, 610] on div "sammumaan" at bounding box center [1118, 619] width 257 height 63
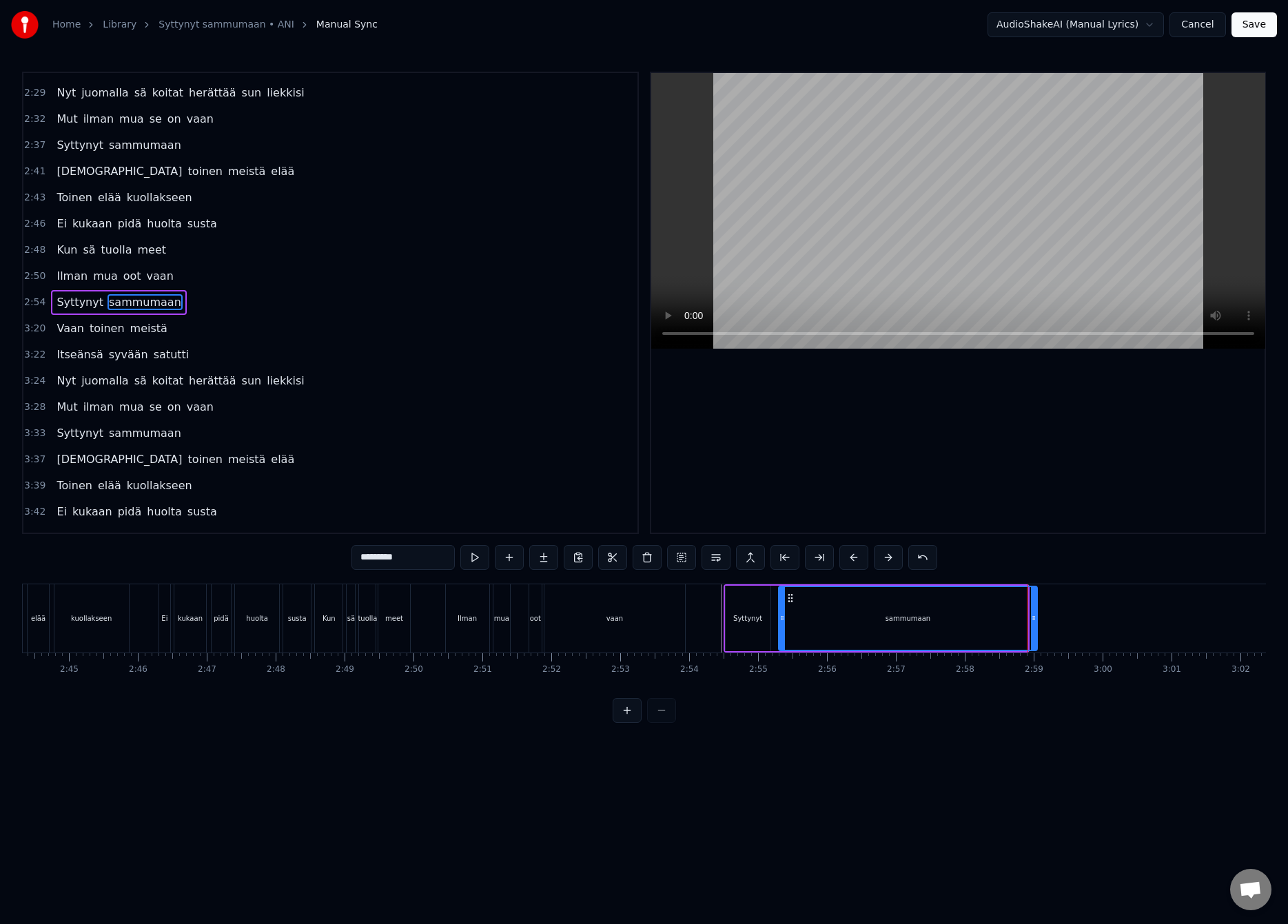
scroll to position [0, 11312]
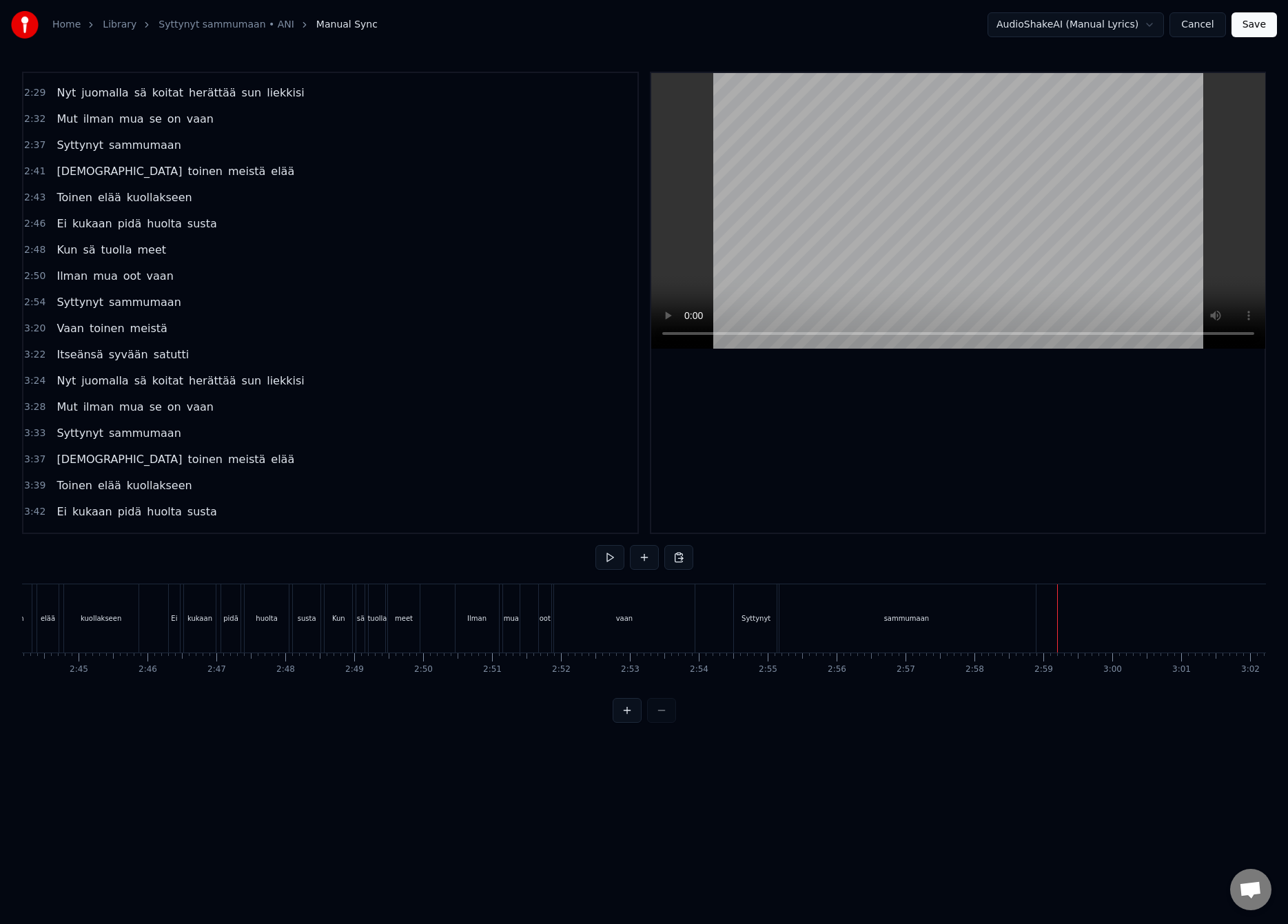
click at [929, 623] on div "sammumaan" at bounding box center [906, 618] width 259 height 68
click at [399, 613] on div "Vaan" at bounding box center [396, 618] width 18 height 11
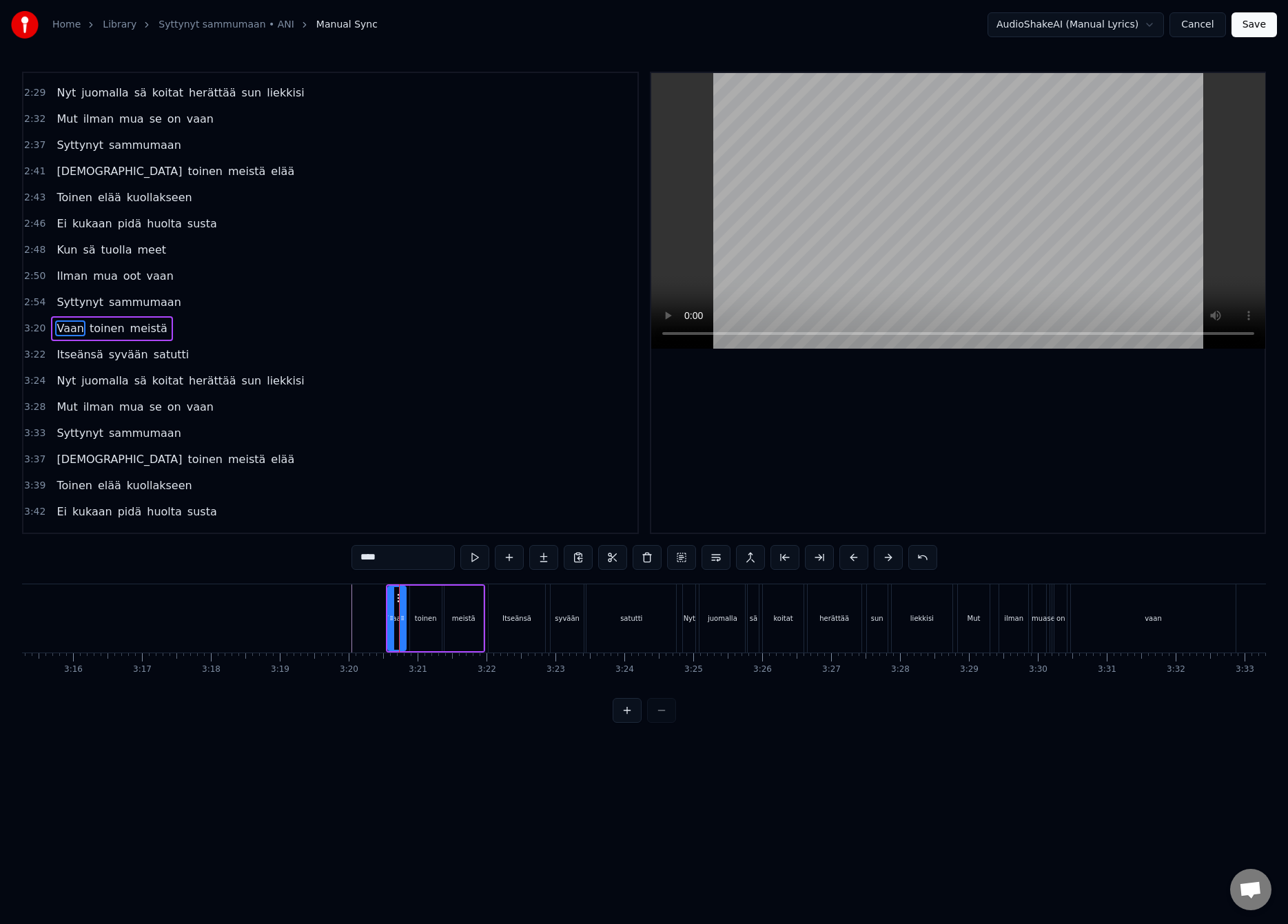
scroll to position [884, 0]
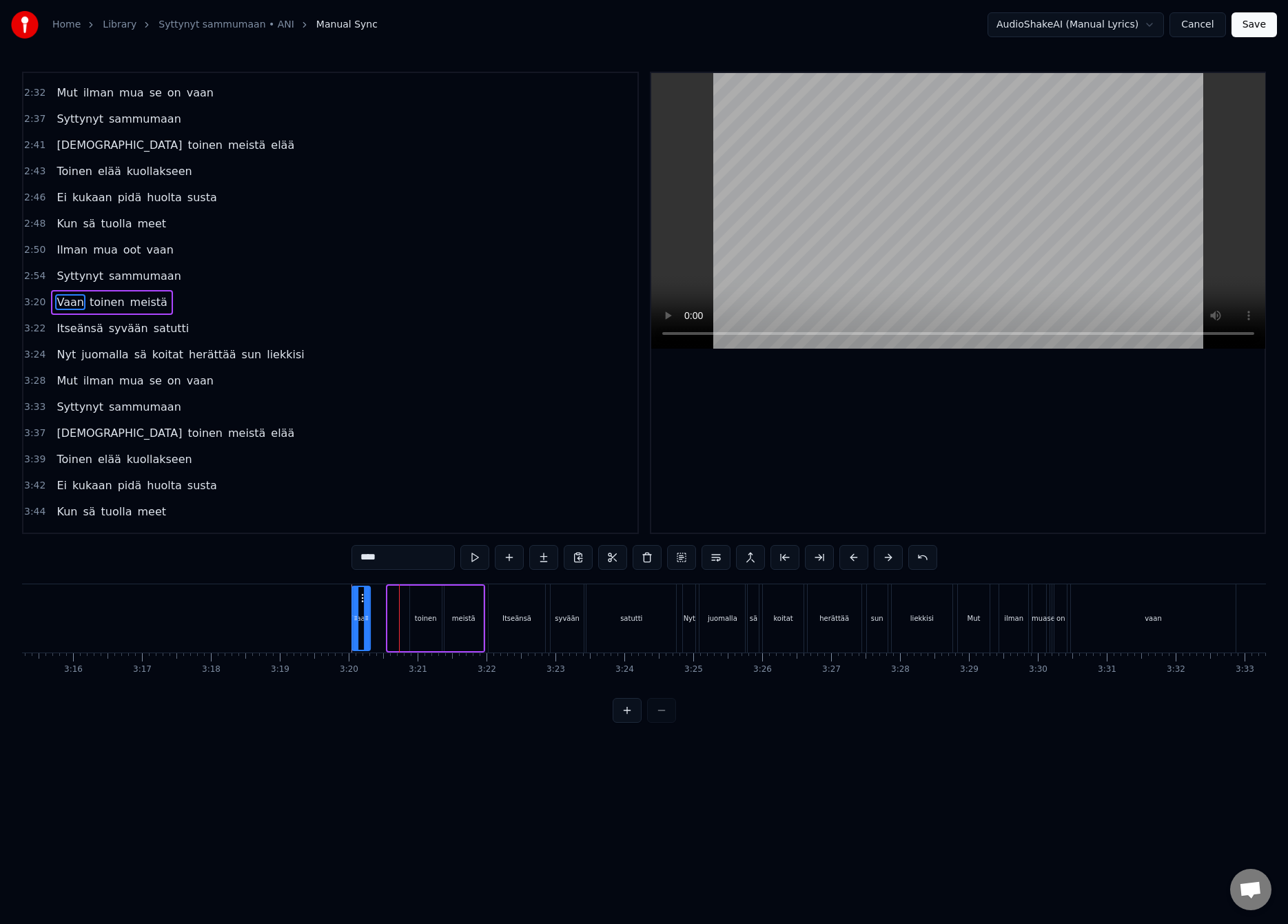
drag, startPoint x: 397, startPoint y: 598, endPoint x: 361, endPoint y: 613, distance: 39.0
click at [361, 613] on div "Vaan" at bounding box center [361, 619] width 17 height 63
drag, startPoint x: 369, startPoint y: 619, endPoint x: 378, endPoint y: 615, distance: 9.8
click at [374, 615] on icon at bounding box center [371, 617] width 6 height 11
click at [429, 610] on div "toinen" at bounding box center [426, 618] width 31 height 66
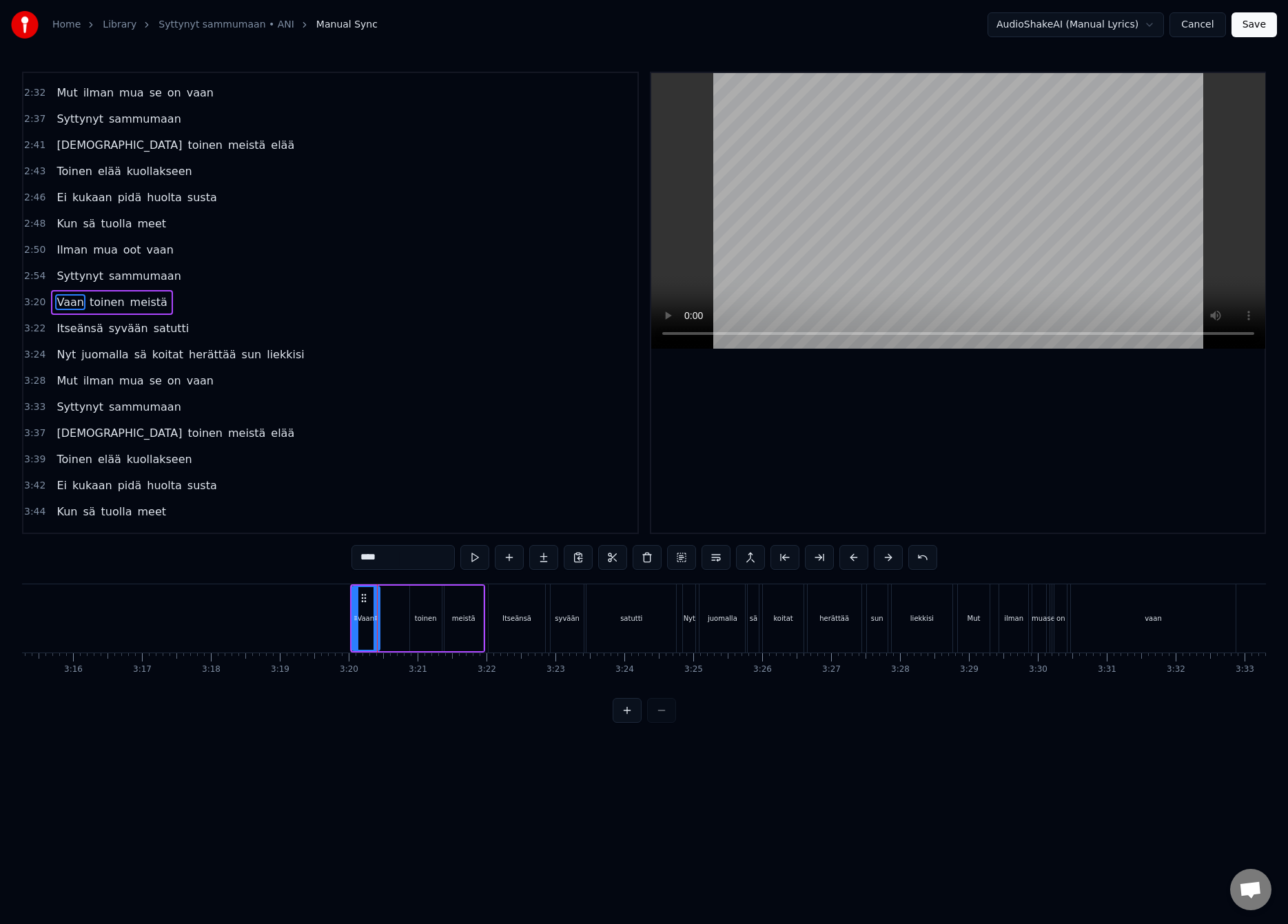
type input "******"
drag, startPoint x: 422, startPoint y: 598, endPoint x: 397, endPoint y: 605, distance: 26.0
click at [397, 605] on div "toinen" at bounding box center [399, 619] width 31 height 63
click at [415, 617] on icon at bounding box center [412, 617] width 6 height 11
click at [436, 614] on div "Vaan toinen meistä" at bounding box center [417, 618] width 135 height 68
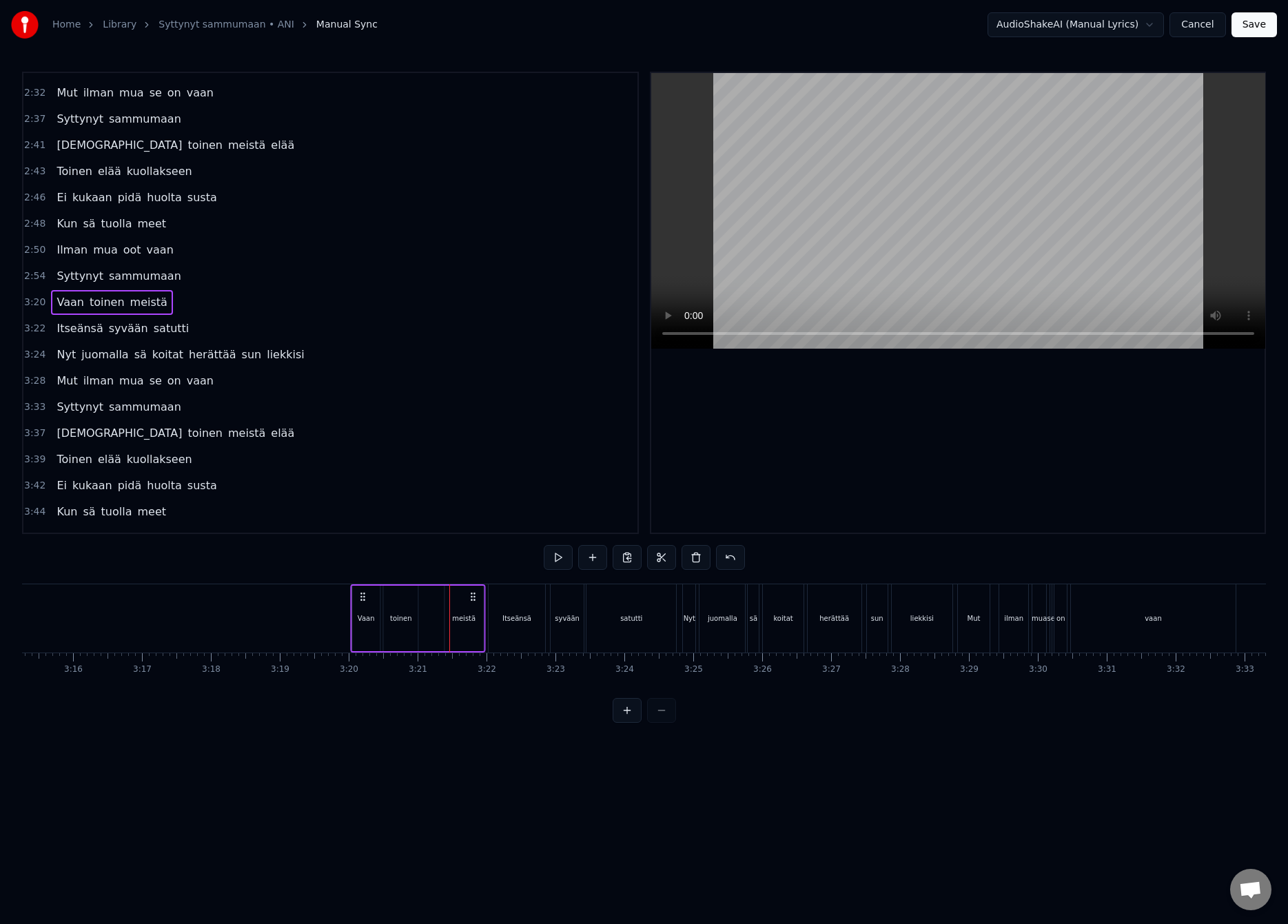
click at [474, 601] on icon at bounding box center [472, 596] width 11 height 11
click at [473, 622] on div "meistä" at bounding box center [463, 618] width 24 height 11
drag, startPoint x: 459, startPoint y: 599, endPoint x: 433, endPoint y: 610, distance: 28.2
click at [433, 610] on div "meistä" at bounding box center [438, 619] width 37 height 63
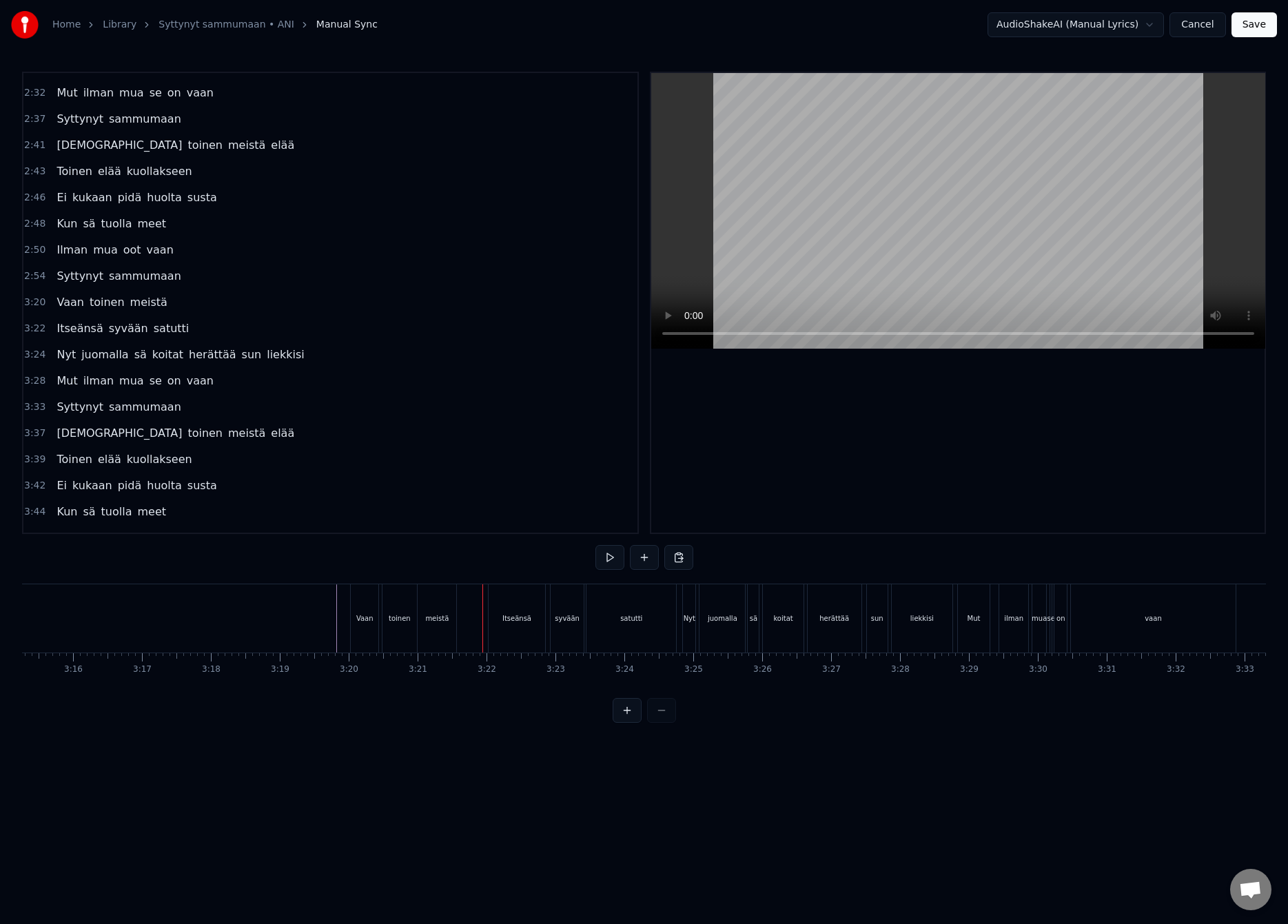
click at [508, 606] on div "Itseänsä" at bounding box center [516, 618] width 56 height 68
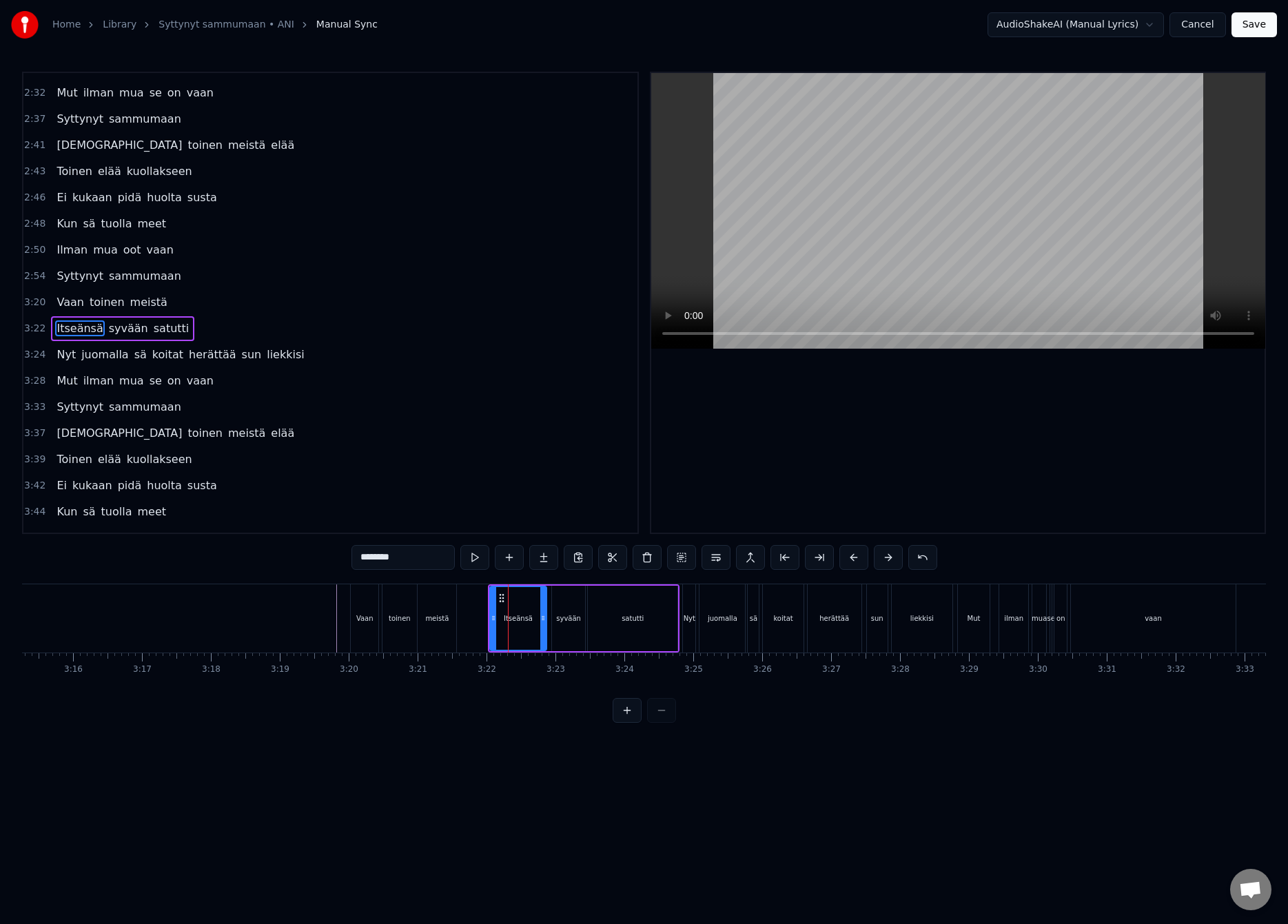
scroll to position [909, 0]
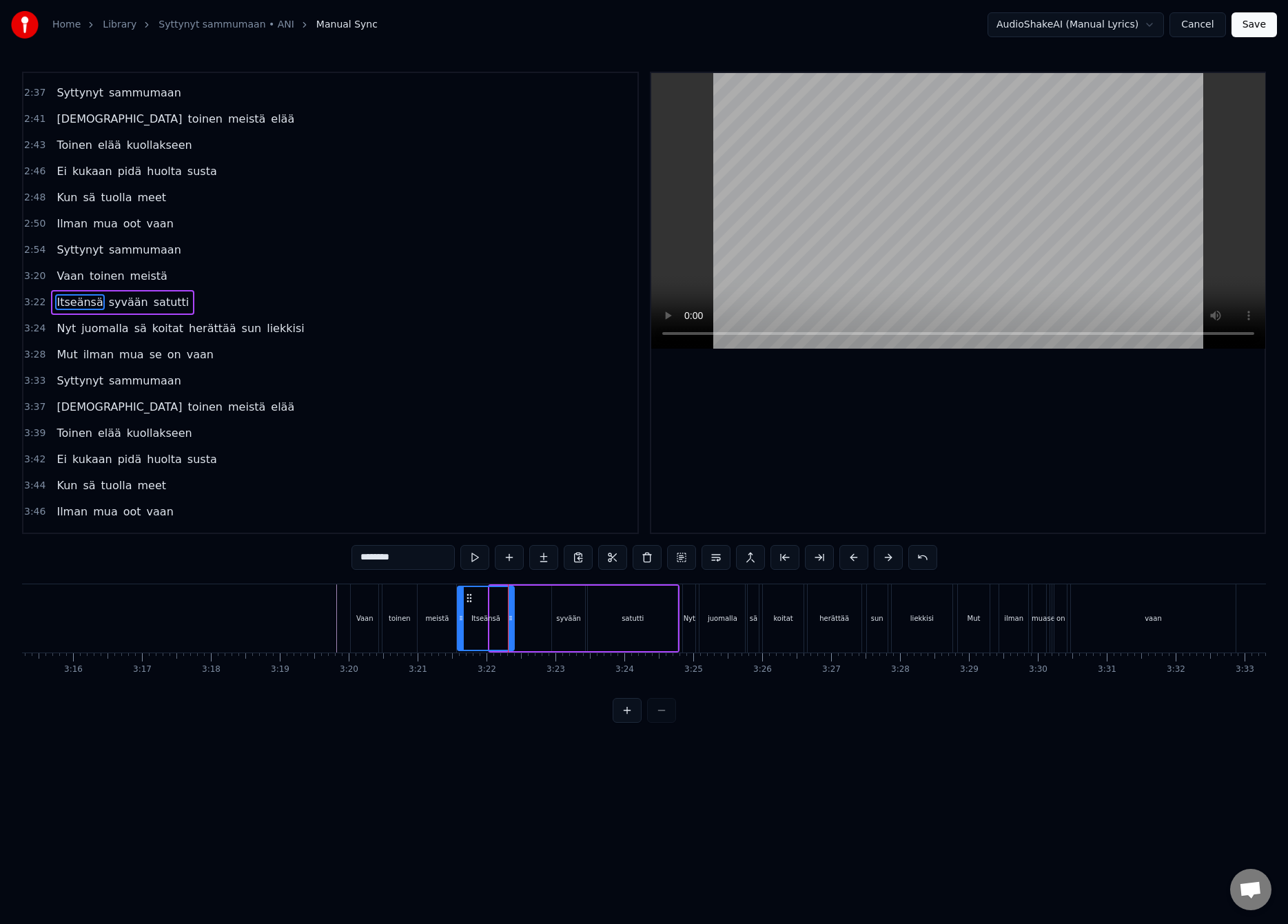
drag, startPoint x: 502, startPoint y: 599, endPoint x: 470, endPoint y: 608, distance: 33.2
click at [470, 608] on div "Itseänsä" at bounding box center [486, 619] width 55 height 63
click at [522, 622] on div "Itseänsä syvään satutti" at bounding box center [568, 618] width 224 height 68
click at [570, 606] on div "syvään" at bounding box center [569, 618] width 33 height 66
drag, startPoint x: 563, startPoint y: 596, endPoint x: 530, endPoint y: 609, distance: 35.5
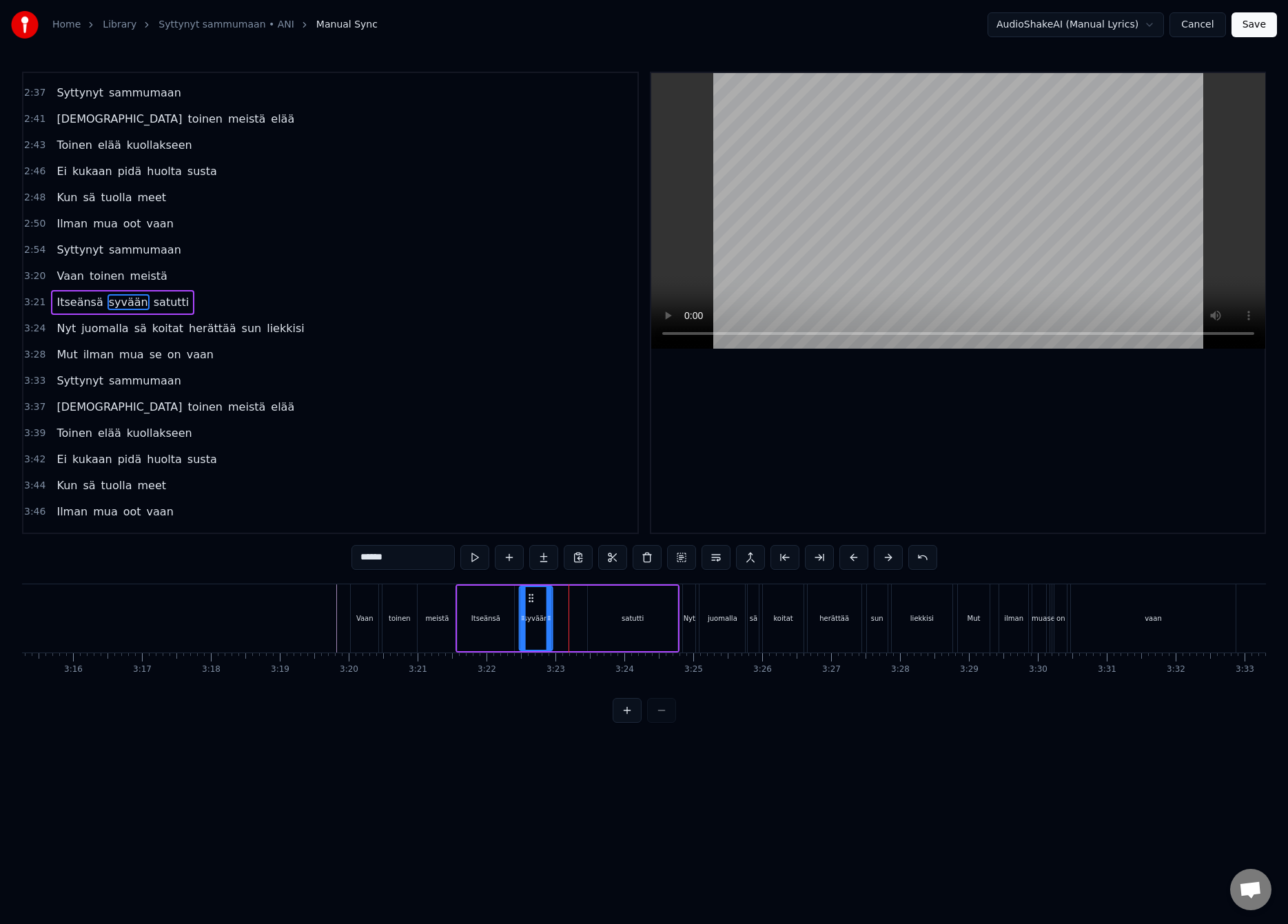
click at [530, 609] on div "syvään" at bounding box center [536, 619] width 31 height 63
click at [565, 619] on div "Itseänsä syvään satutti" at bounding box center [568, 618] width 224 height 68
click at [626, 614] on div "satutti" at bounding box center [633, 618] width 22 height 11
drag, startPoint x: 597, startPoint y: 599, endPoint x: 563, endPoint y: 610, distance: 35.7
click at [563, 610] on div "satutti" at bounding box center [598, 619] width 89 height 63
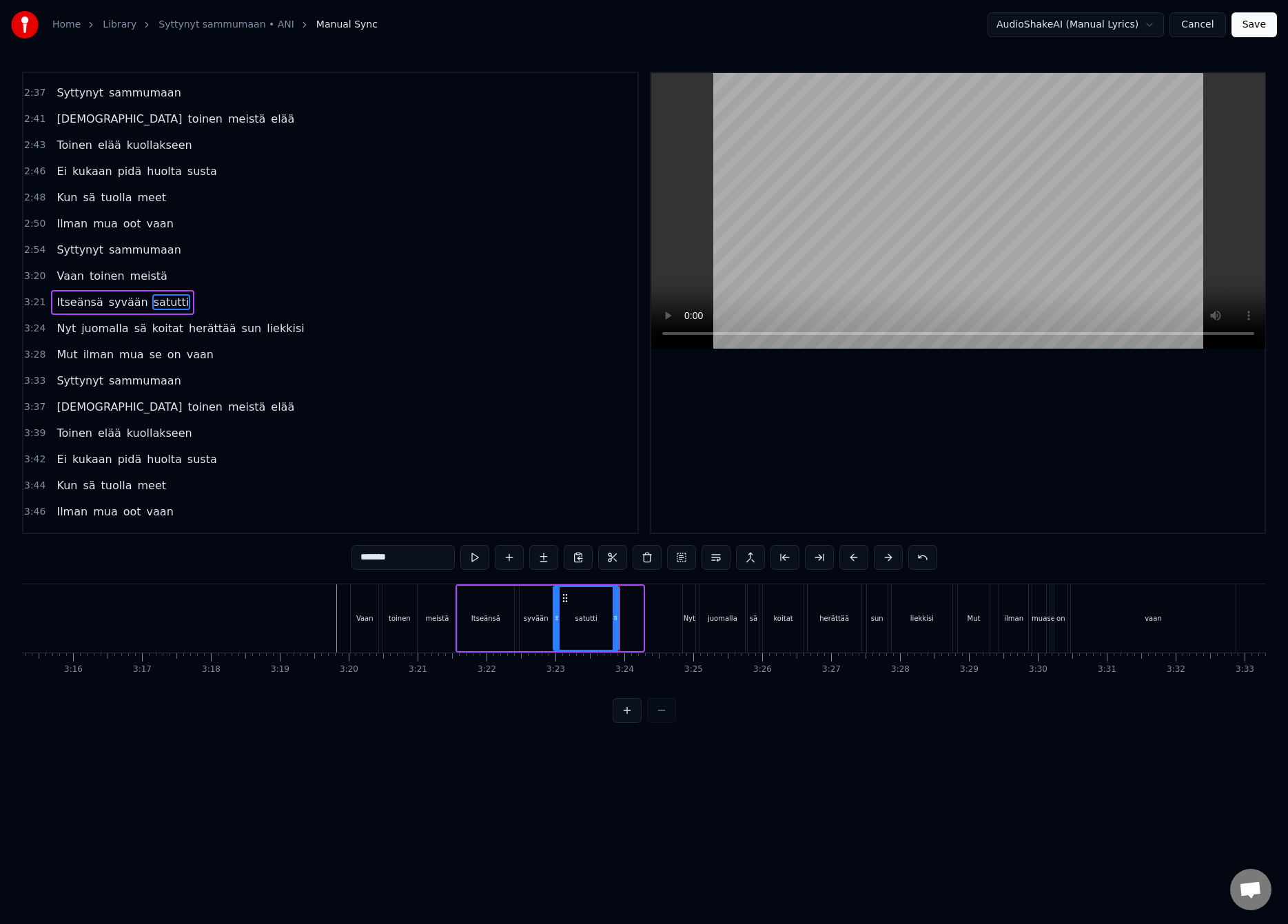
drag, startPoint x: 639, startPoint y: 620, endPoint x: 611, endPoint y: 633, distance: 30.9
click at [612, 633] on div at bounding box center [615, 619] width 6 height 63
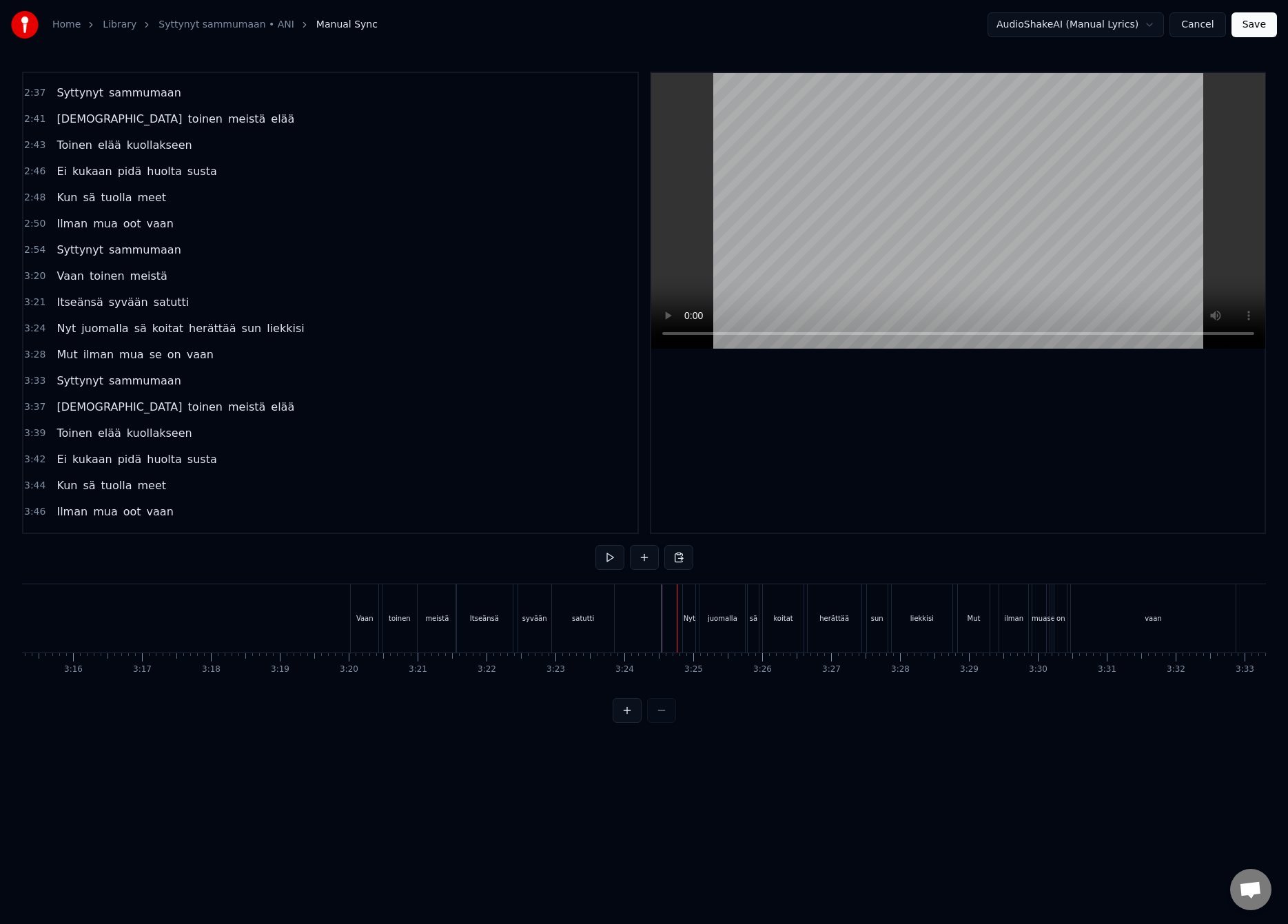
click at [686, 607] on div "Nyt" at bounding box center [689, 618] width 13 height 68
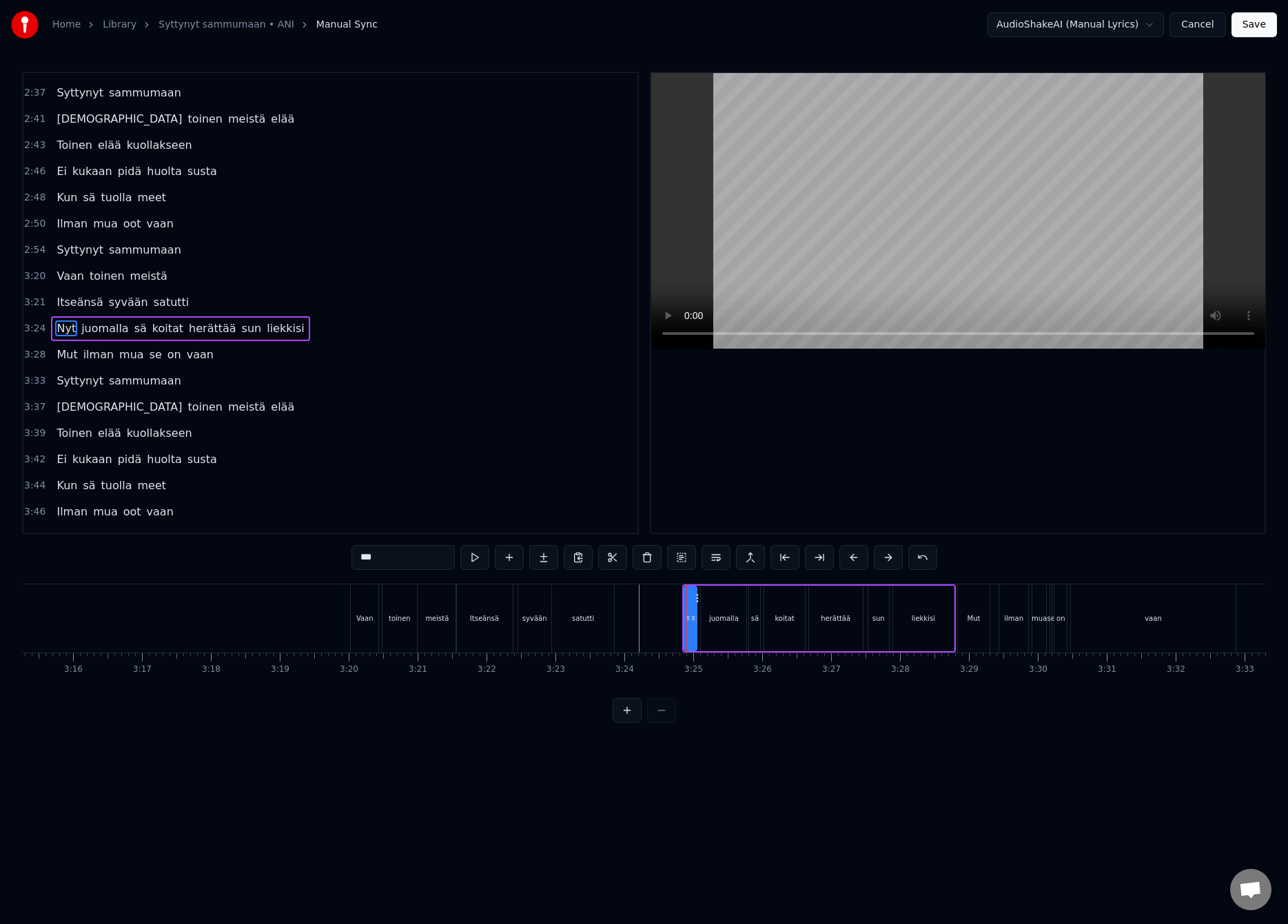
scroll to position [928, 0]
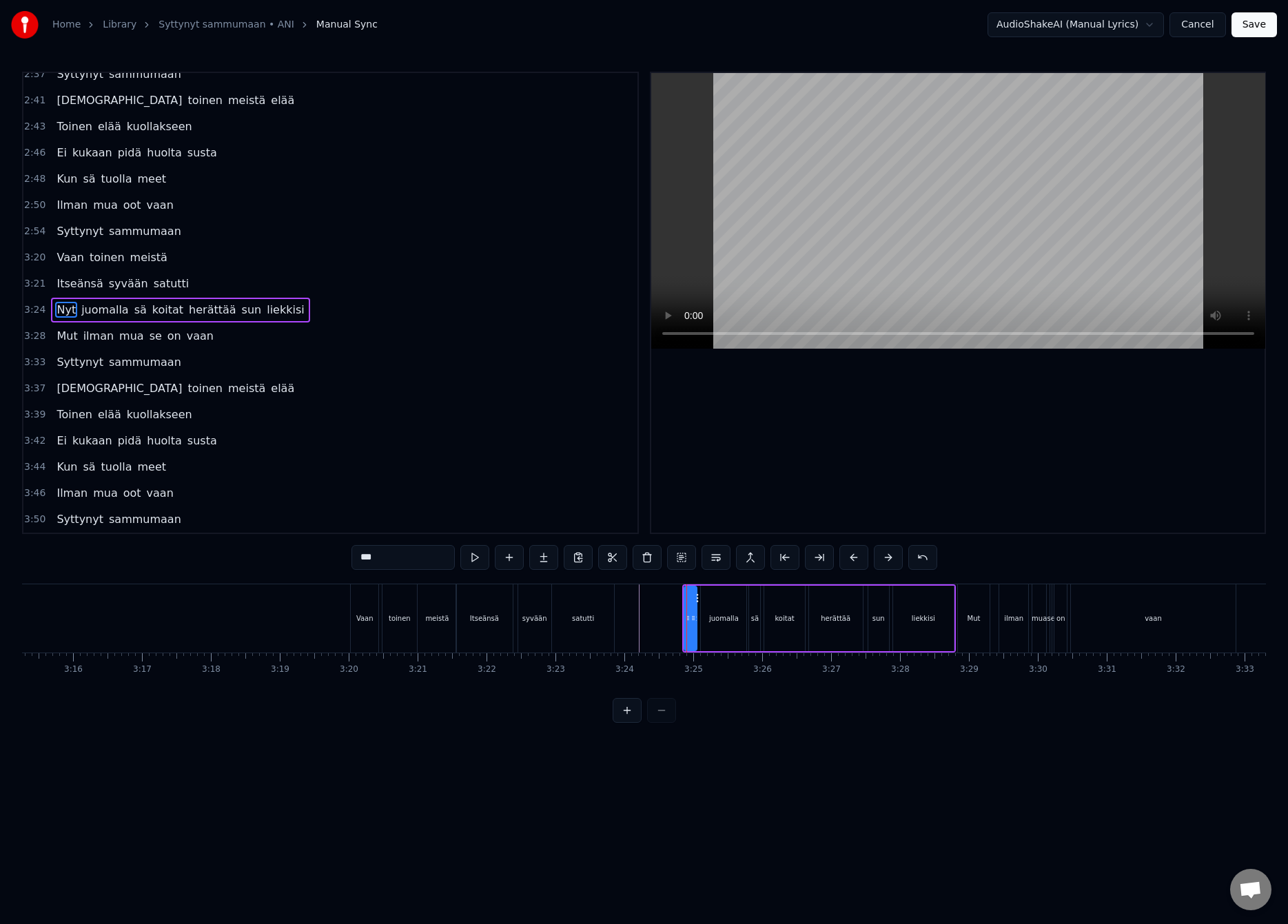
click at [682, 613] on div "Nyt juomalla sä koitat herättää sun liekkisi" at bounding box center [819, 618] width 274 height 68
click at [687, 613] on div "Nyt" at bounding box center [691, 618] width 12 height 11
drag, startPoint x: 689, startPoint y: 617, endPoint x: 657, endPoint y: 638, distance: 38.3
click at [657, 638] on div at bounding box center [657, 619] width 6 height 63
drag, startPoint x: 696, startPoint y: 619, endPoint x: 670, endPoint y: 632, distance: 29.1
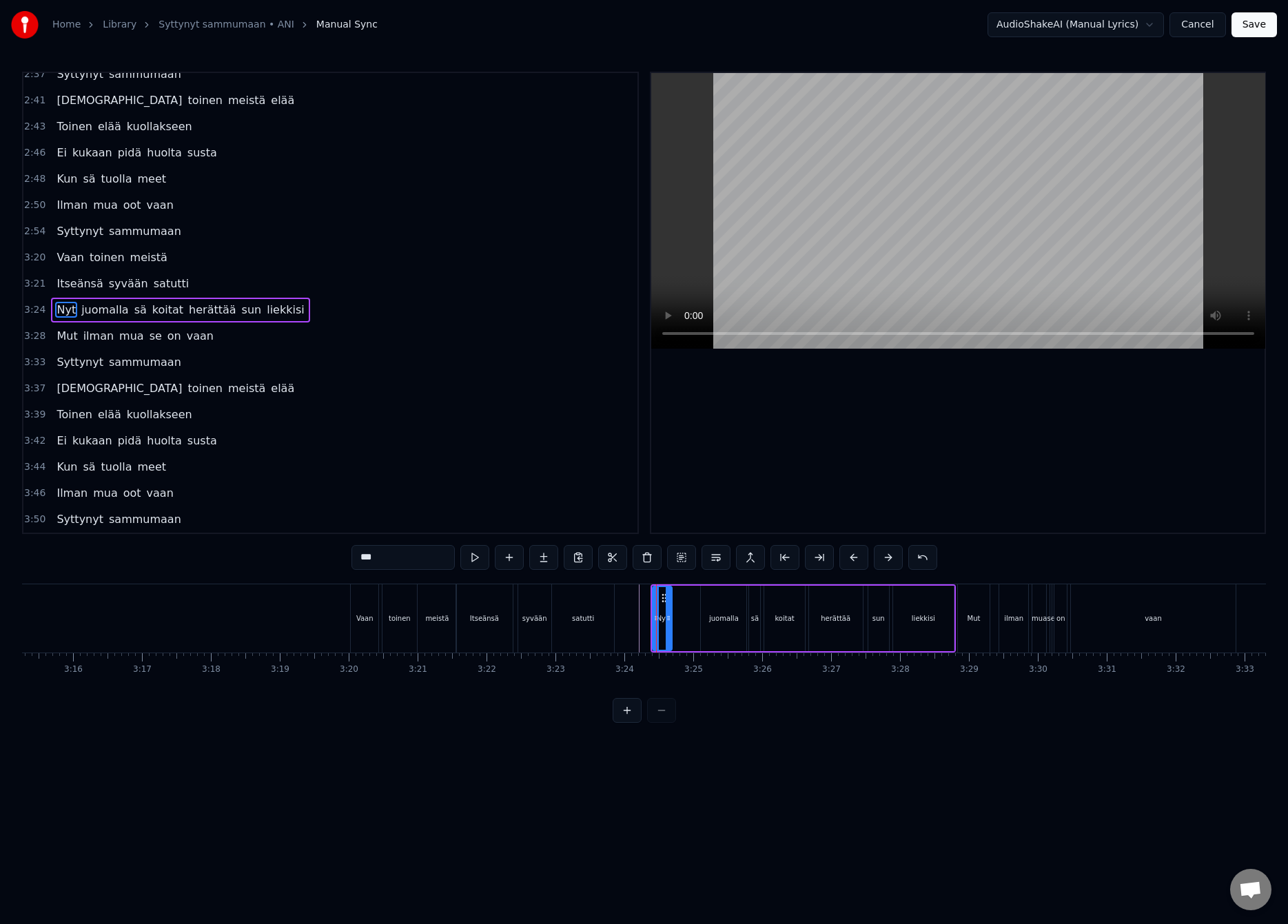
click at [670, 632] on div at bounding box center [668, 619] width 6 height 63
click at [726, 613] on div "juomalla" at bounding box center [724, 618] width 30 height 11
type input "********"
drag, startPoint x: 712, startPoint y: 596, endPoint x: 684, endPoint y: 610, distance: 31.3
click at [684, 610] on div "juomalla" at bounding box center [698, 619] width 44 height 63
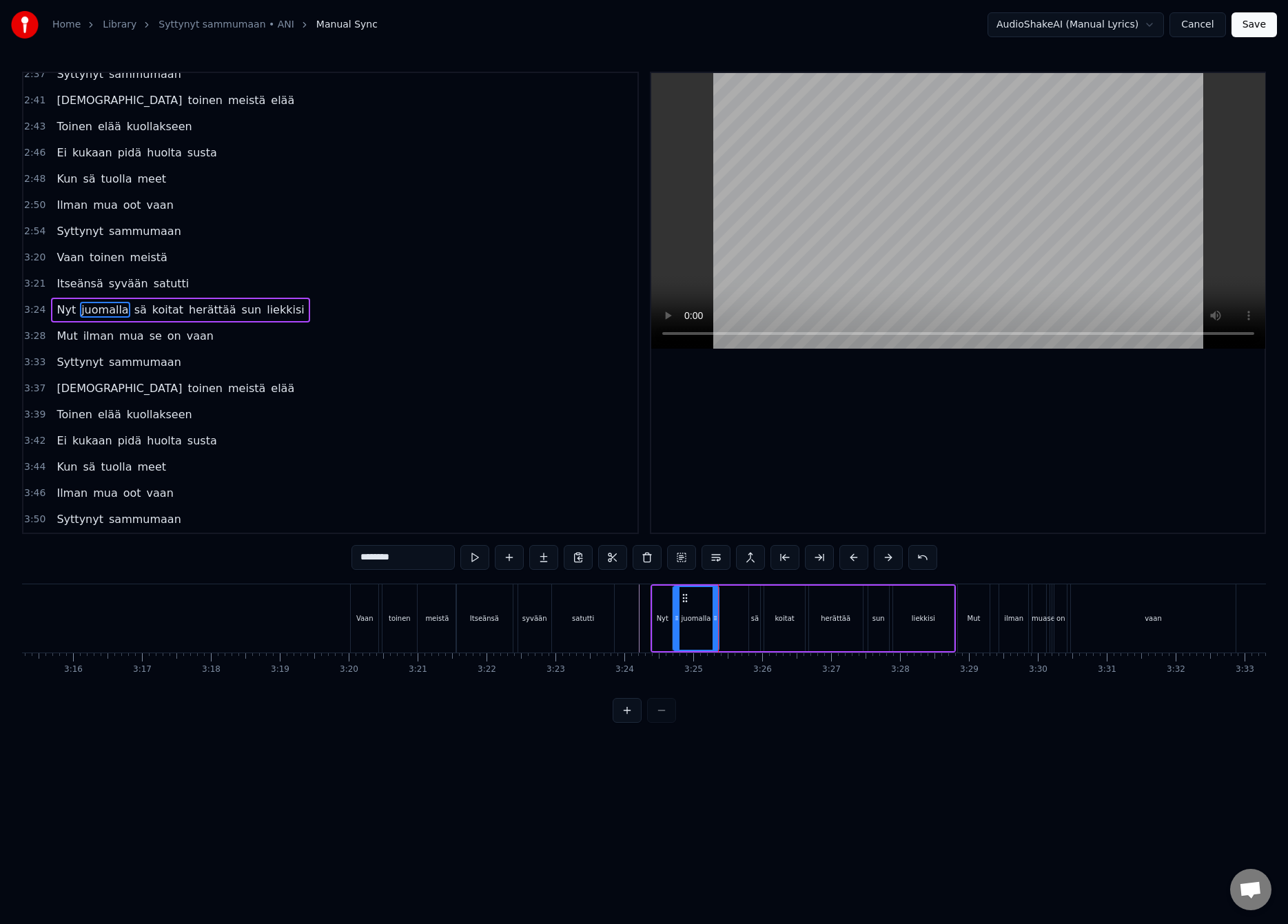
click at [734, 627] on div "Nyt juomalla sä koitat herättää sun liekkisi" at bounding box center [803, 618] width 305 height 68
click at [753, 613] on div "sä" at bounding box center [755, 618] width 8 height 11
drag, startPoint x: 750, startPoint y: 613, endPoint x: 724, endPoint y: 630, distance: 31.1
click at [724, 630] on div at bounding box center [727, 619] width 6 height 63
drag, startPoint x: 757, startPoint y: 619, endPoint x: 734, endPoint y: 636, distance: 28.6
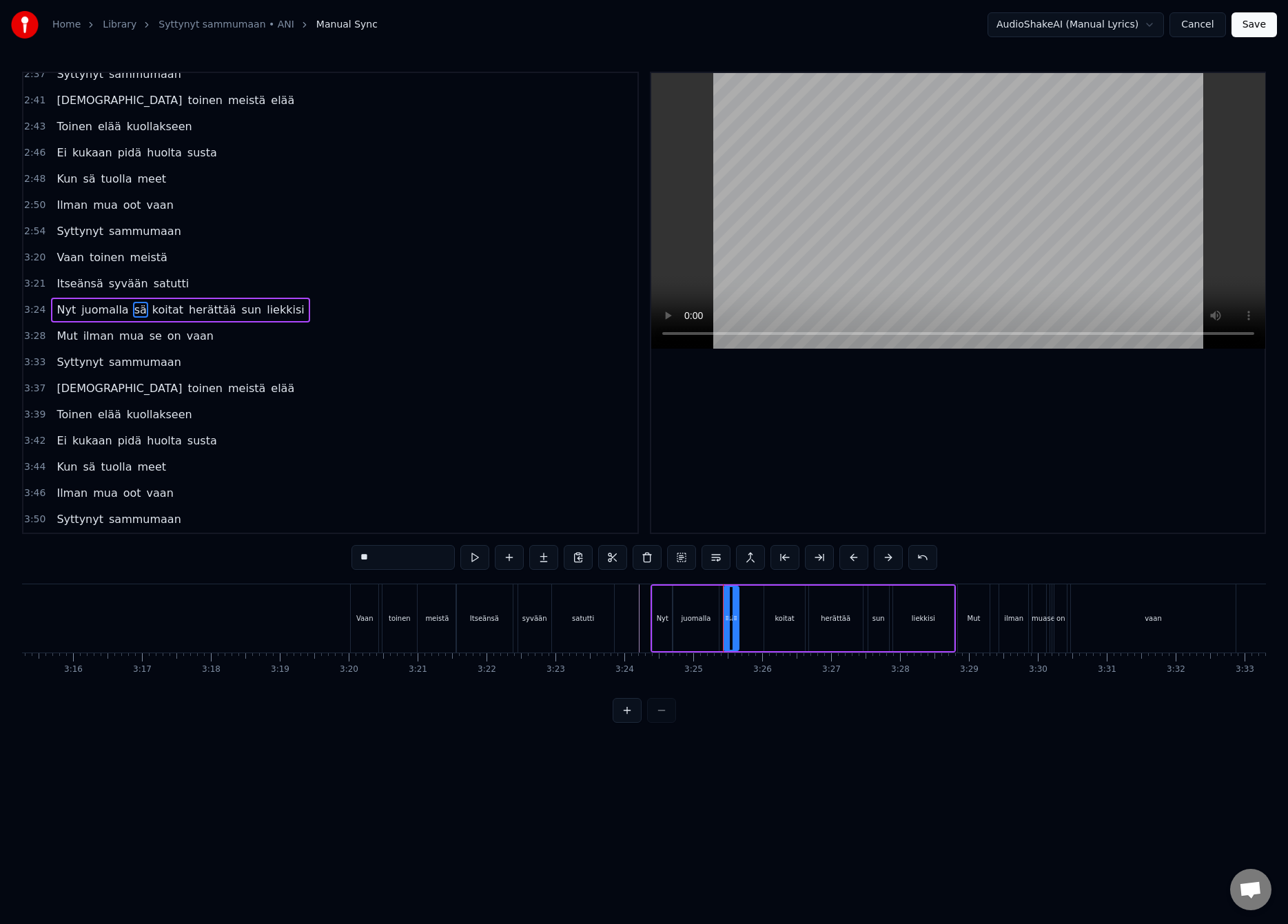
click at [734, 636] on div at bounding box center [735, 619] width 6 height 63
click at [753, 617] on div "Nyt juomalla sä koitat herättää sun liekkisi" at bounding box center [803, 618] width 305 height 68
click at [774, 617] on div "koitat" at bounding box center [784, 618] width 20 height 11
drag, startPoint x: 778, startPoint y: 601, endPoint x: 753, endPoint y: 615, distance: 28.7
click at [753, 615] on div "koitat" at bounding box center [759, 619] width 38 height 63
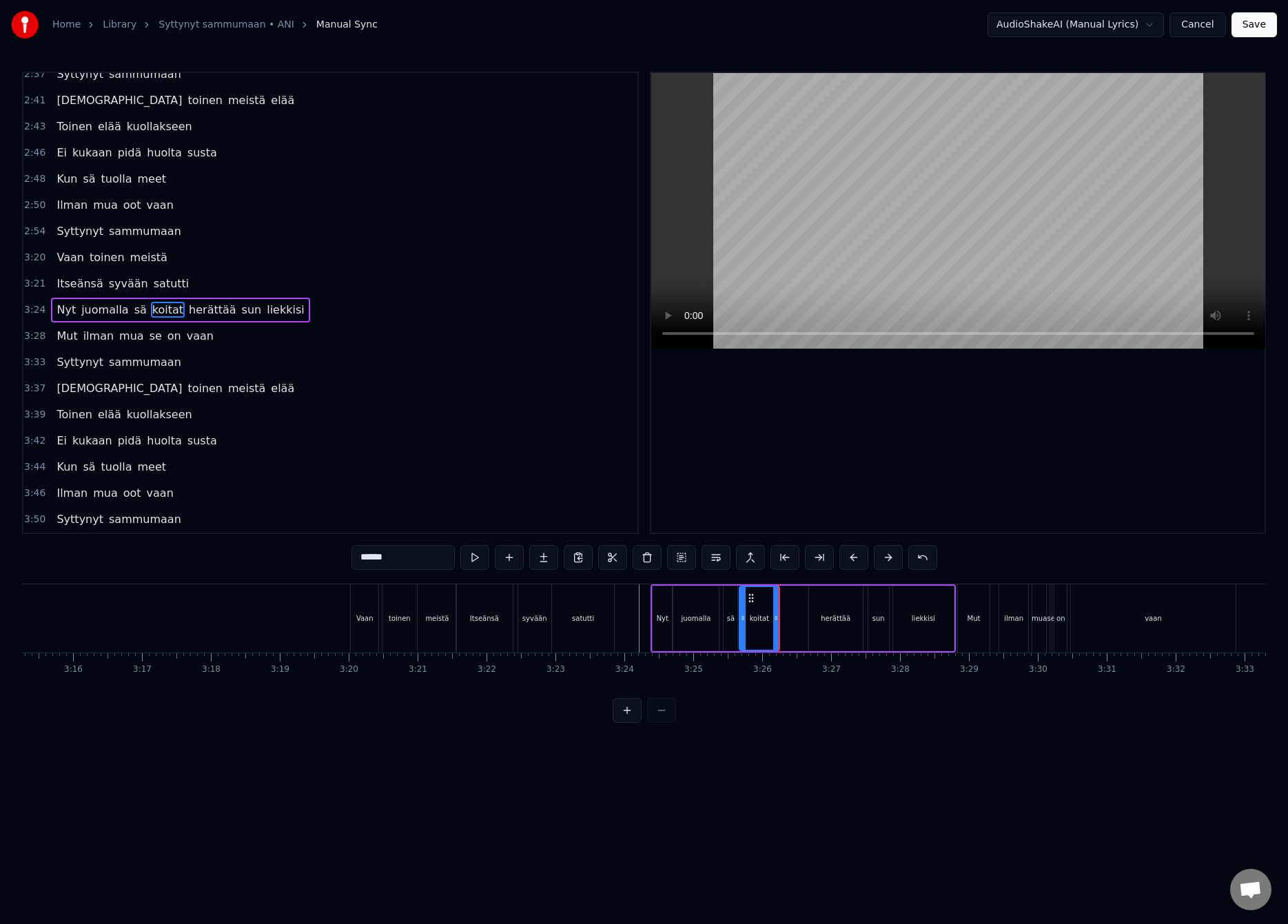
click at [792, 622] on div "Nyt juomalla sä koitat herättää sun liekkisi" at bounding box center [803, 618] width 305 height 68
click at [827, 611] on div "herättää" at bounding box center [835, 618] width 54 height 66
drag, startPoint x: 822, startPoint y: 599, endPoint x: 794, endPoint y: 615, distance: 32.2
click at [794, 615] on div "herättää" at bounding box center [807, 619] width 52 height 63
click at [847, 613] on div "Nyt juomalla sä koitat herättää sun liekkisi" at bounding box center [803, 618] width 305 height 68
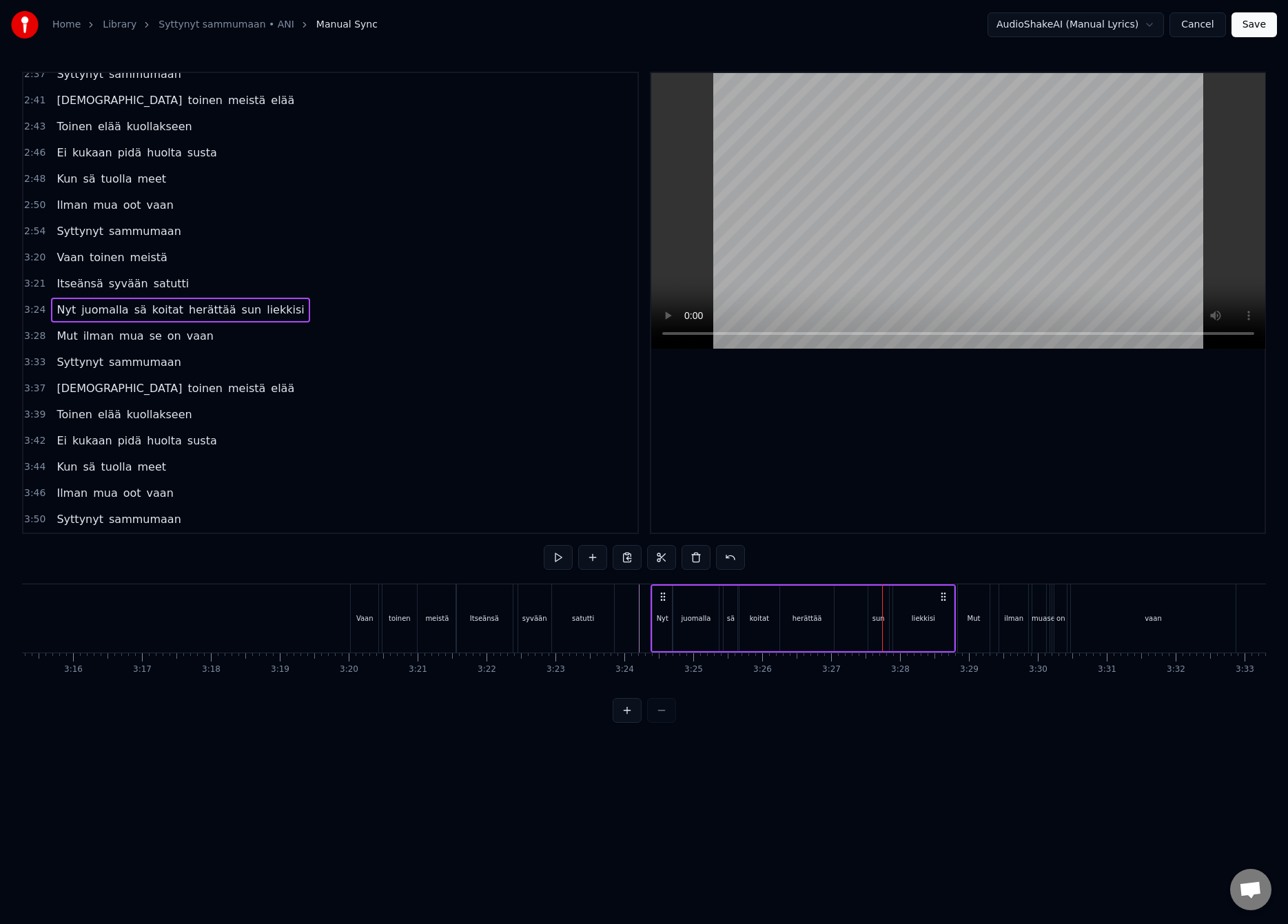
click at [880, 602] on div "sun" at bounding box center [878, 618] width 21 height 66
drag, startPoint x: 879, startPoint y: 598, endPoint x: 855, endPoint y: 613, distance: 28.3
click at [855, 613] on div "sun" at bounding box center [854, 619] width 20 height 63
click at [923, 622] on div "liekkisi" at bounding box center [923, 618] width 24 height 11
type input "********"
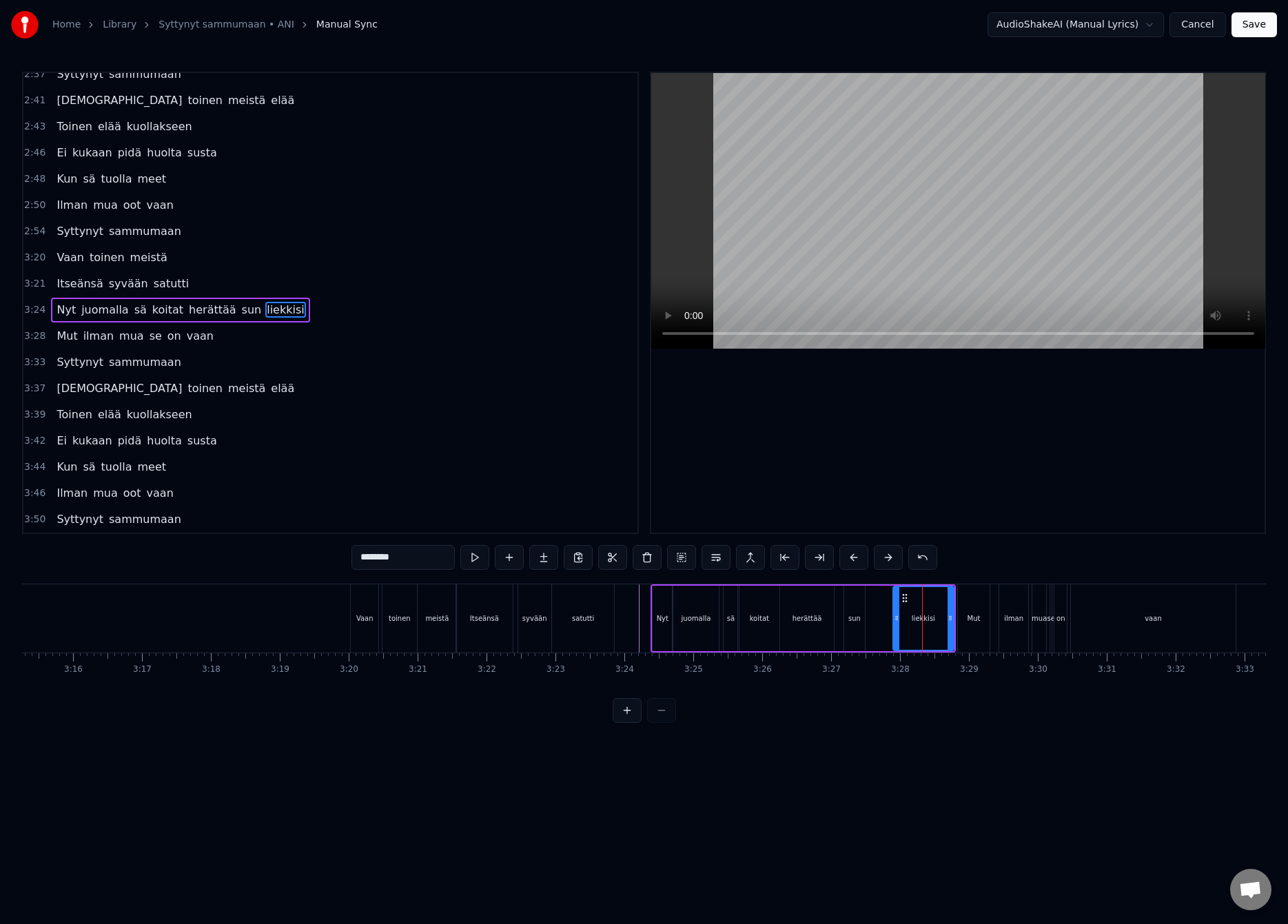
drag, startPoint x: 906, startPoint y: 596, endPoint x: 880, endPoint y: 615, distance: 32.2
click at [880, 615] on div "Nyt juomalla sä koitat herättää sun liekkisi" at bounding box center [803, 618] width 305 height 68
click at [913, 598] on div "liekkisi" at bounding box center [923, 618] width 61 height 66
drag, startPoint x: 905, startPoint y: 598, endPoint x: 887, endPoint y: 608, distance: 20.6
click at [886, 608] on div "Nyt juomalla sä koitat herättää sun liekkisi" at bounding box center [803, 618] width 305 height 68
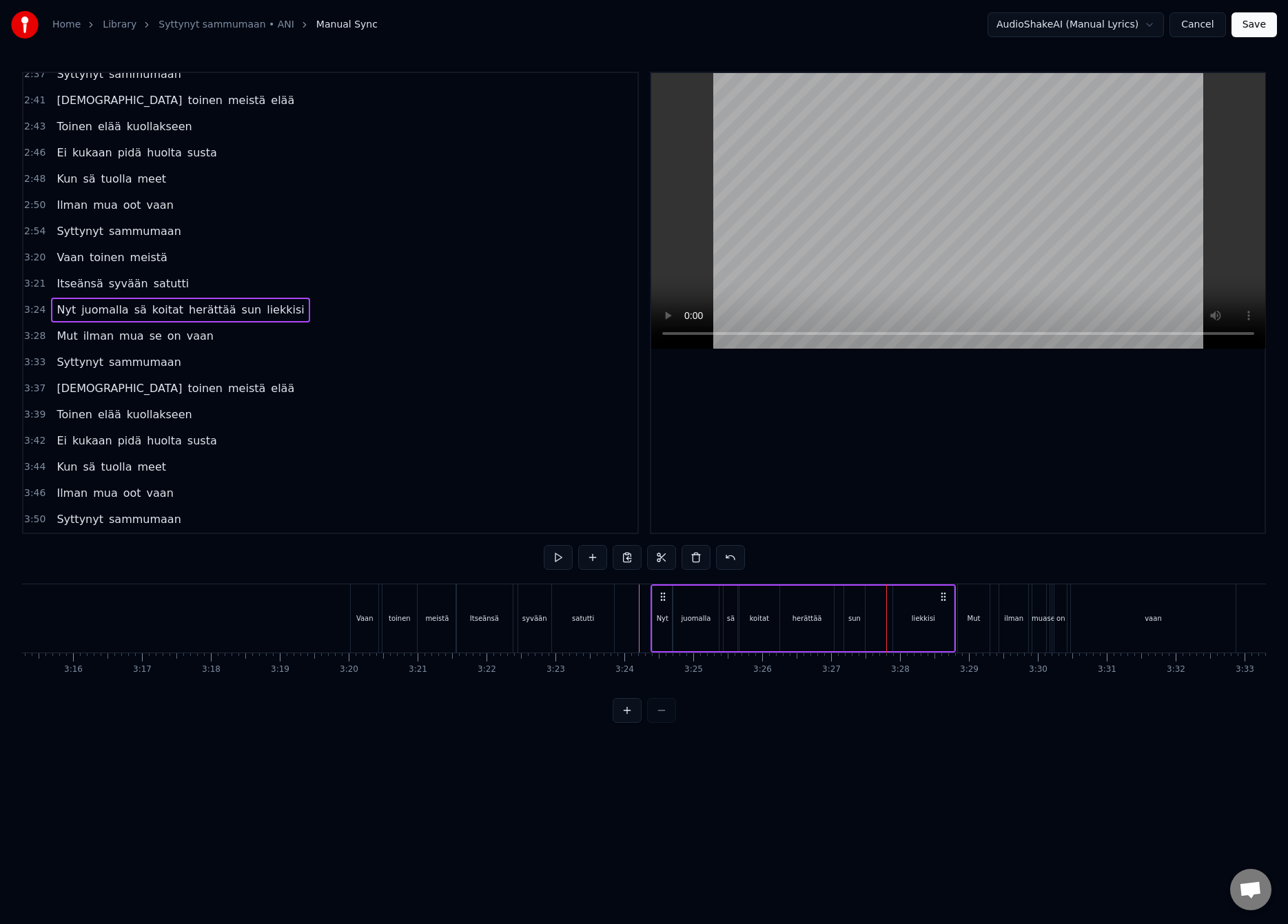
click at [907, 601] on div "liekkisi" at bounding box center [923, 618] width 61 height 66
drag, startPoint x: 920, startPoint y: 598, endPoint x: 907, endPoint y: 603, distance: 13.9
click at [907, 603] on div "liekkisi" at bounding box center [923, 619] width 59 height 63
drag, startPoint x: 906, startPoint y: 598, endPoint x: 901, endPoint y: 604, distance: 7.8
click at [898, 604] on div "liekkisi" at bounding box center [923, 619] width 59 height 63
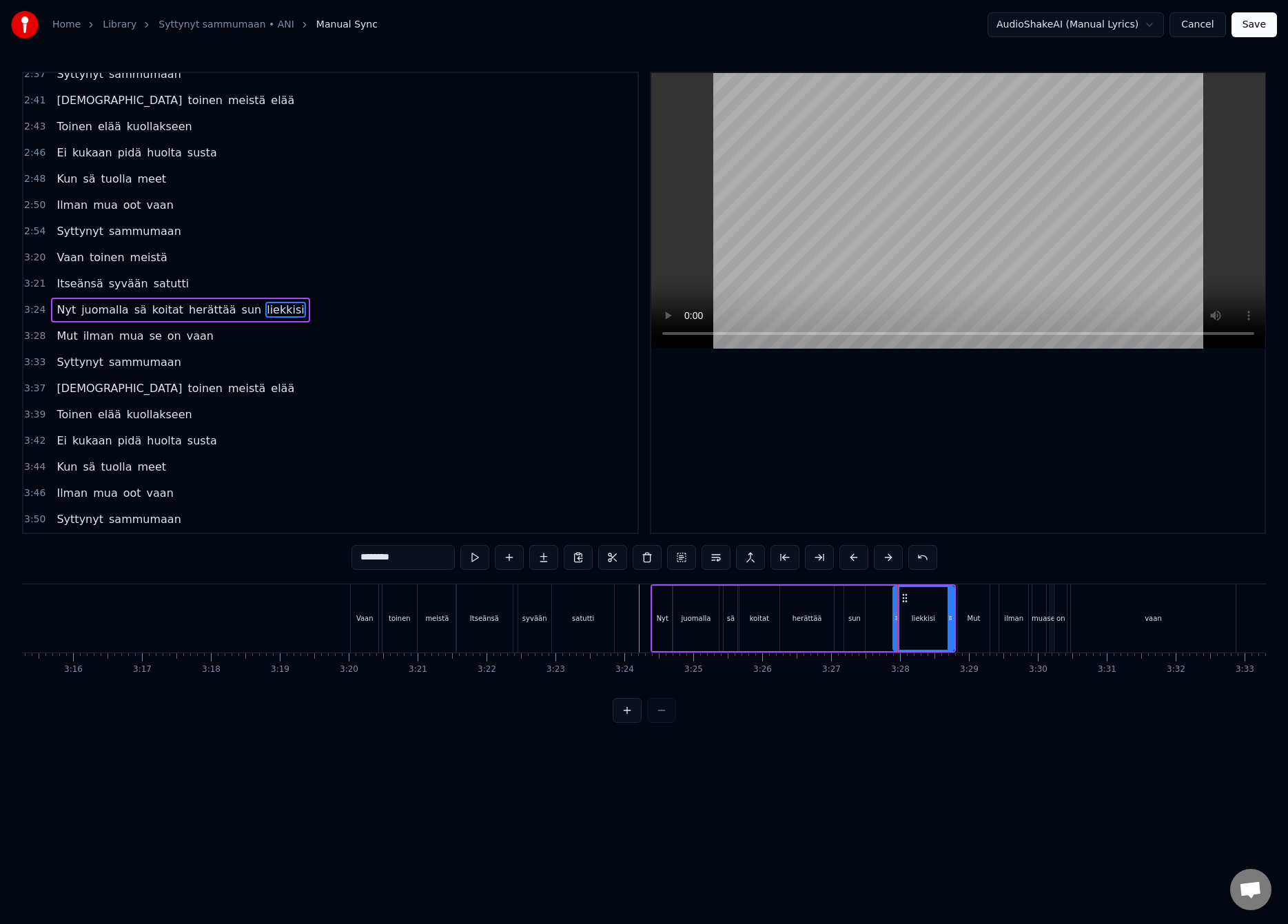
click at [959, 603] on div "Mut" at bounding box center [973, 618] width 31 height 68
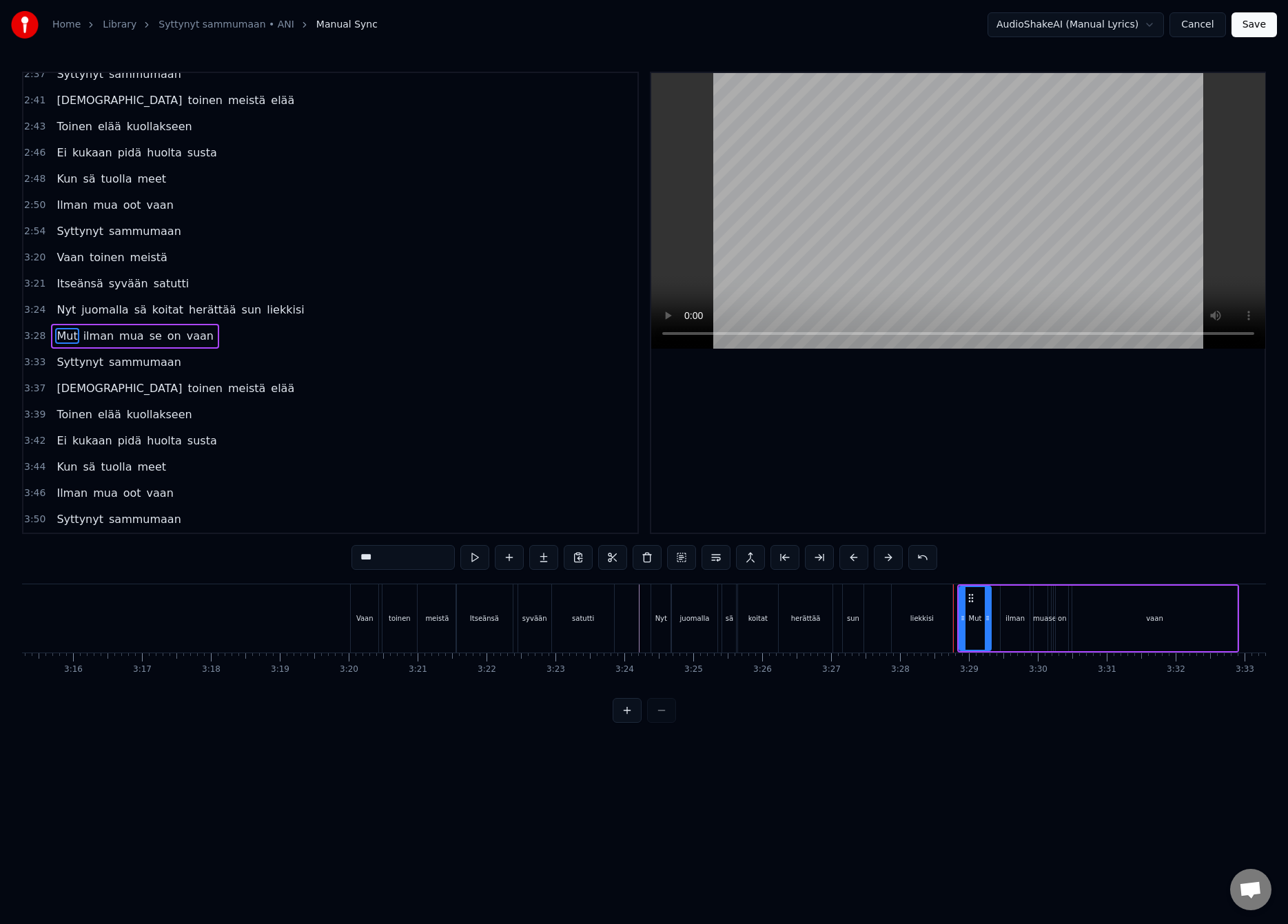
click at [925, 605] on div "liekkisi" at bounding box center [922, 618] width 61 height 68
type input "********"
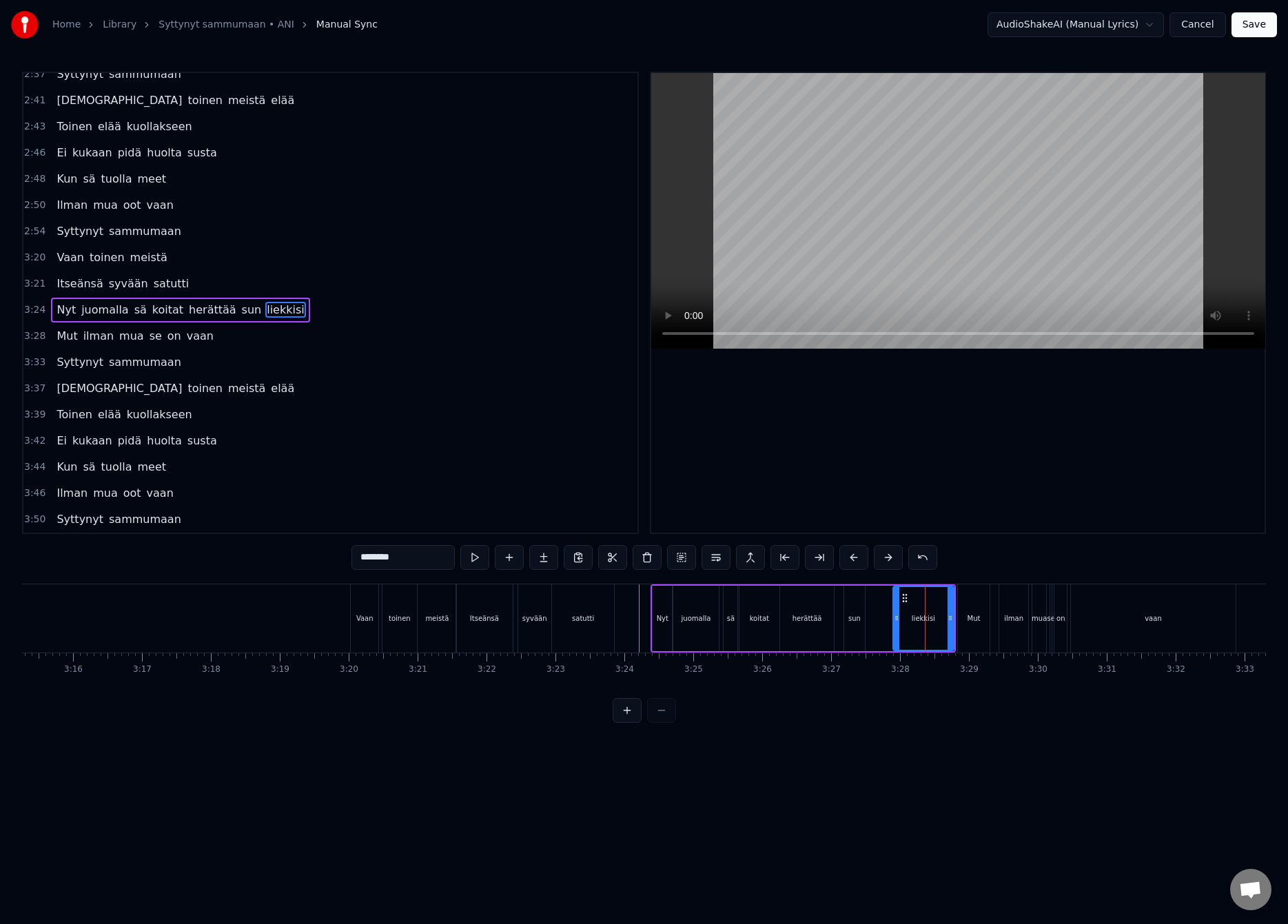
drag, startPoint x: 906, startPoint y: 600, endPoint x: 900, endPoint y: 605, distance: 7.8
click at [899, 603] on div "liekkisi" at bounding box center [923, 619] width 59 height 63
drag, startPoint x: 896, startPoint y: 618, endPoint x: 869, endPoint y: 633, distance: 30.9
click at [868, 632] on div at bounding box center [870, 619] width 6 height 63
drag, startPoint x: 950, startPoint y: 615, endPoint x: 913, endPoint y: 627, distance: 38.9
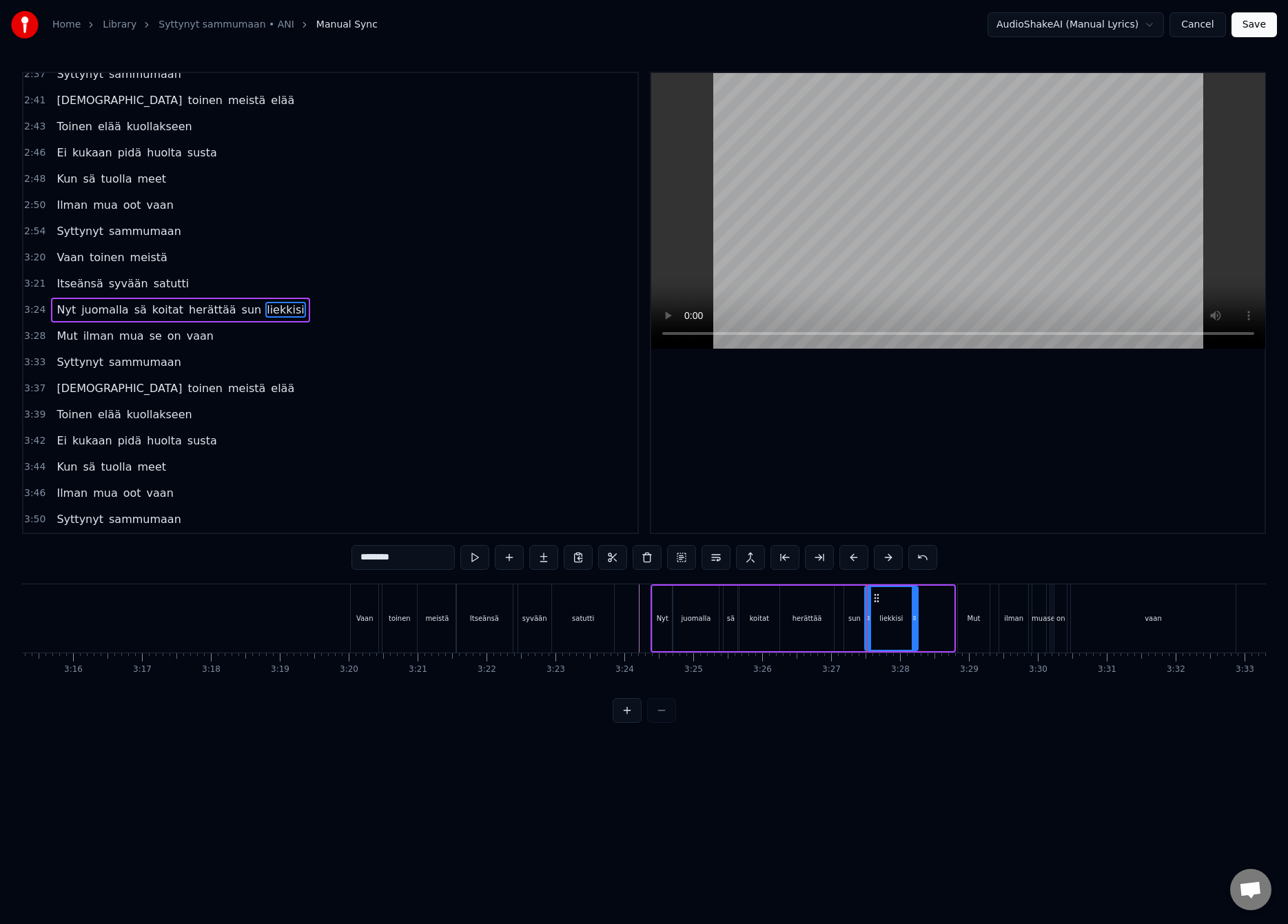
click at [913, 627] on div at bounding box center [914, 619] width 6 height 63
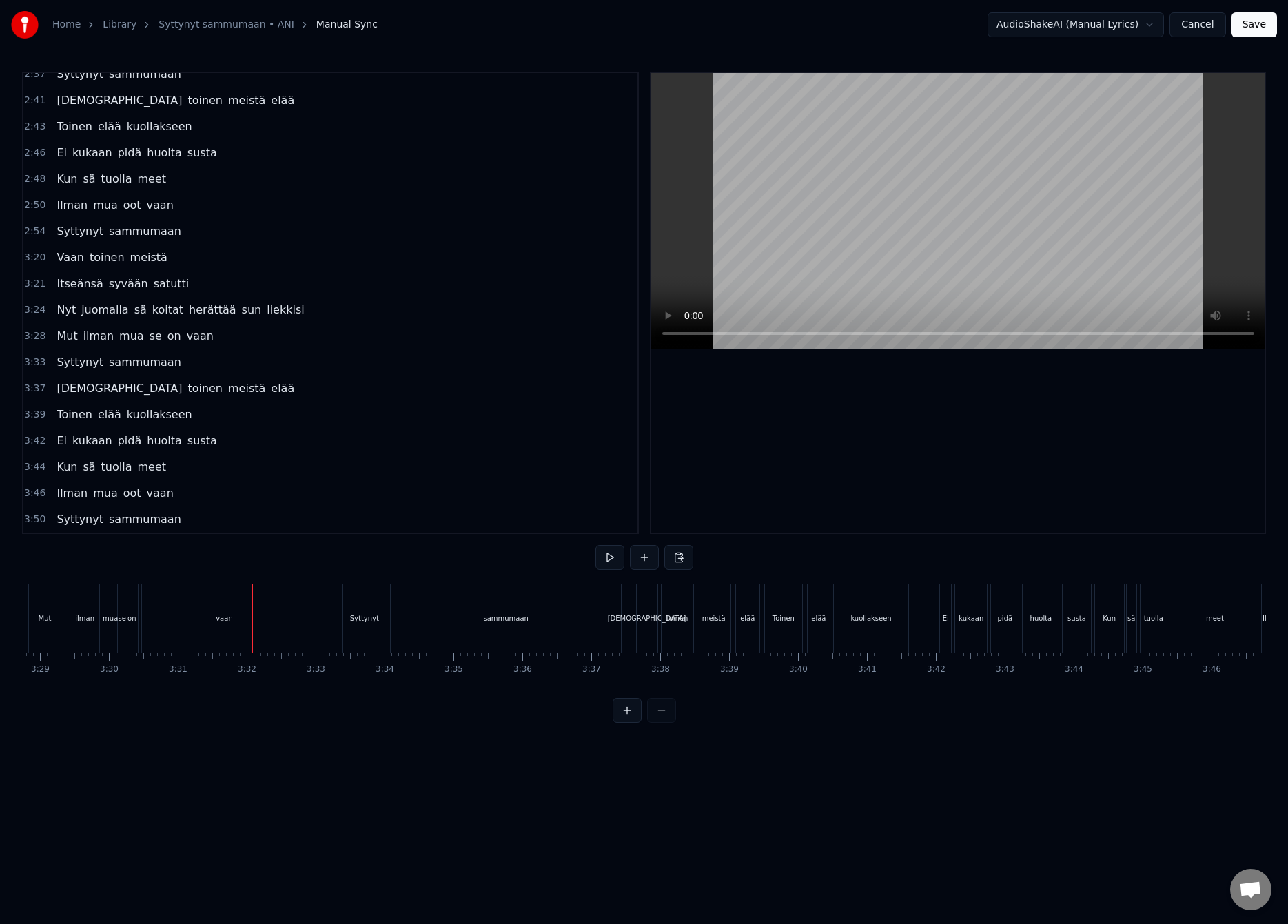
scroll to position [0, 14420]
click at [333, 616] on div "Syttynyt" at bounding box center [325, 618] width 29 height 11
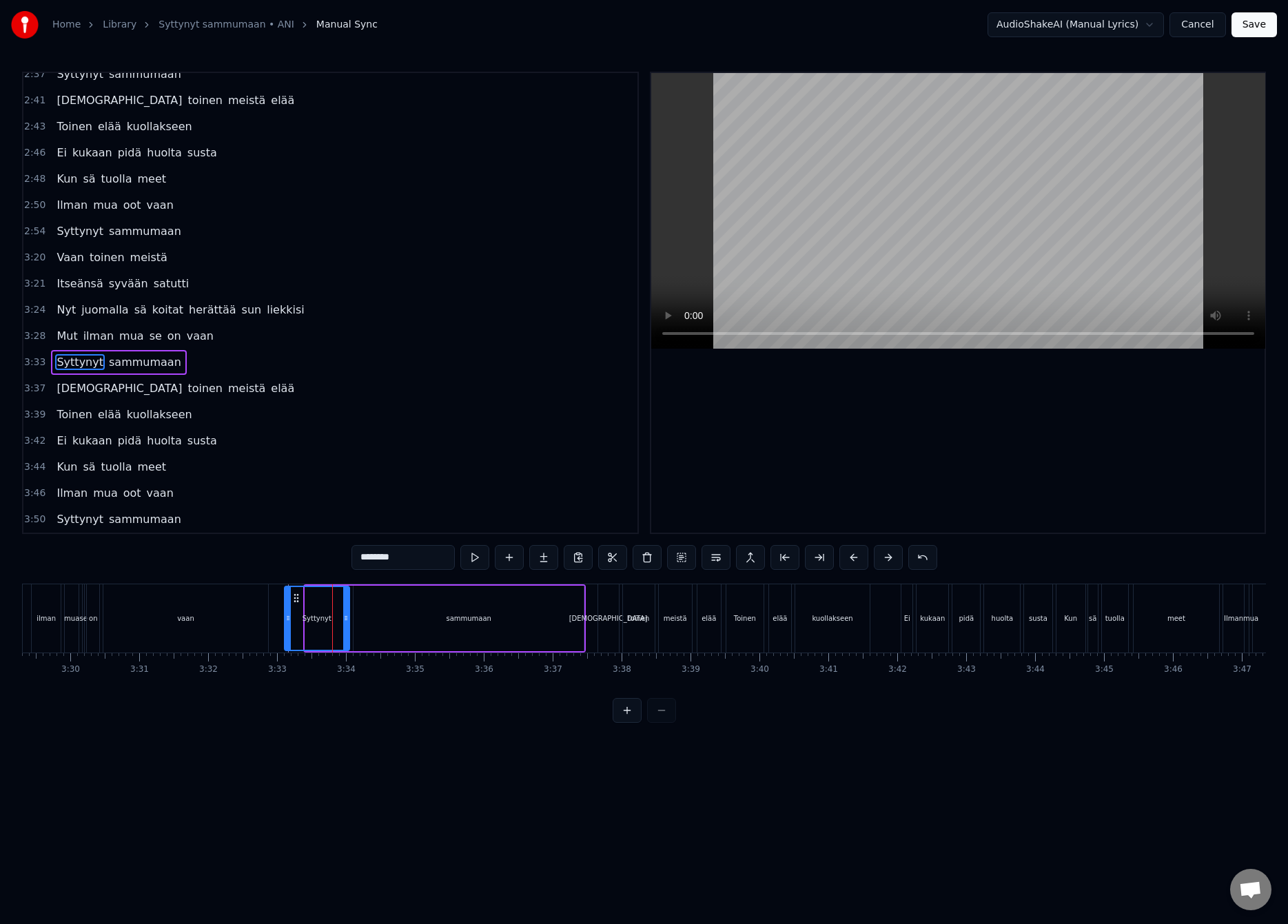
drag, startPoint x: 307, startPoint y: 617, endPoint x: 286, endPoint y: 624, distance: 22.1
click at [286, 624] on div at bounding box center [288, 619] width 6 height 63
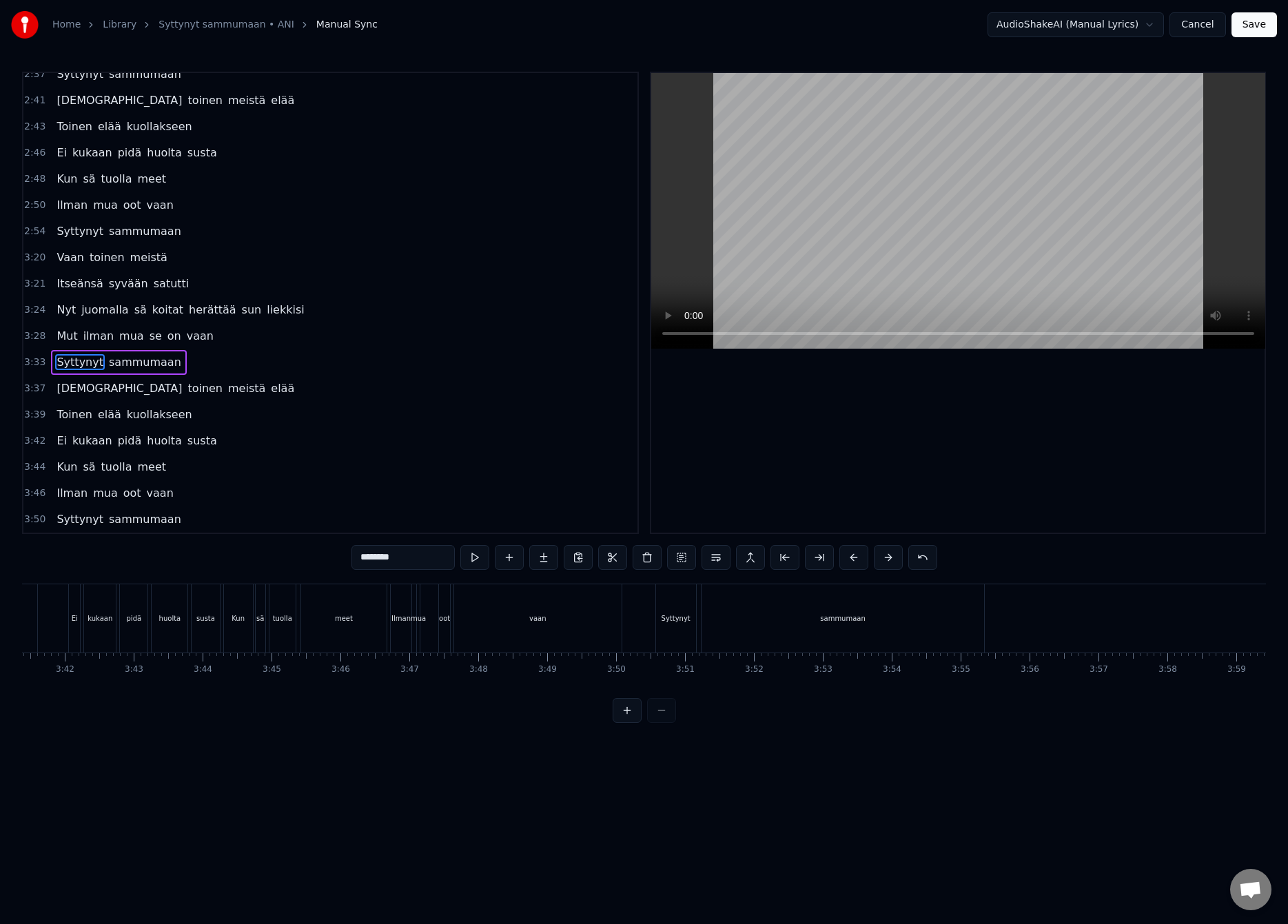
scroll to position [0, 15262]
click at [323, 620] on div "meet" at bounding box center [334, 618] width 86 height 68
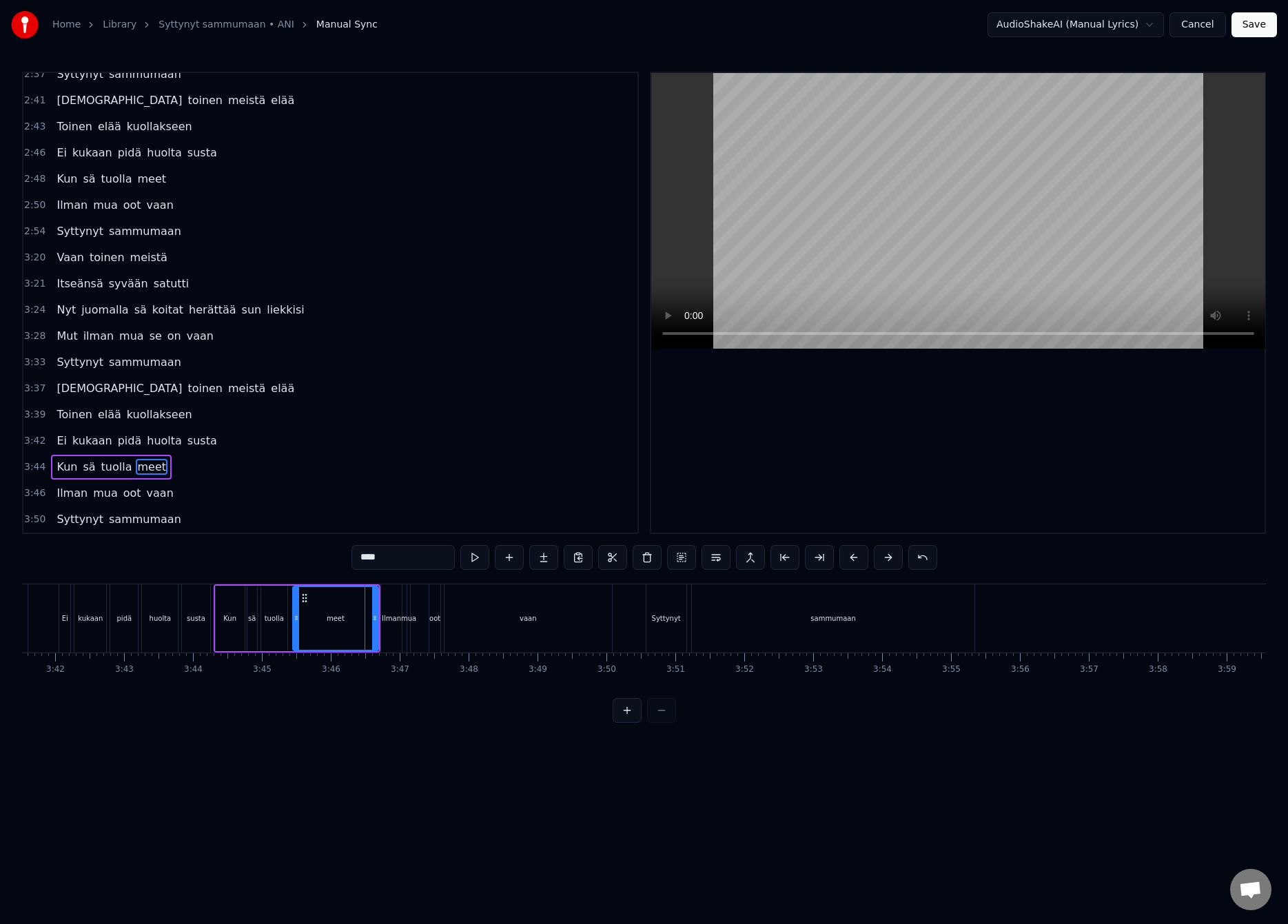
click at [279, 615] on div "tuolla" at bounding box center [275, 618] width 20 height 11
click at [298, 615] on div "meet" at bounding box center [336, 618] width 86 height 66
type input "****"
drag, startPoint x: 372, startPoint y: 612, endPoint x: 303, endPoint y: 629, distance: 71.1
click at [304, 629] on div at bounding box center [307, 619] width 6 height 63
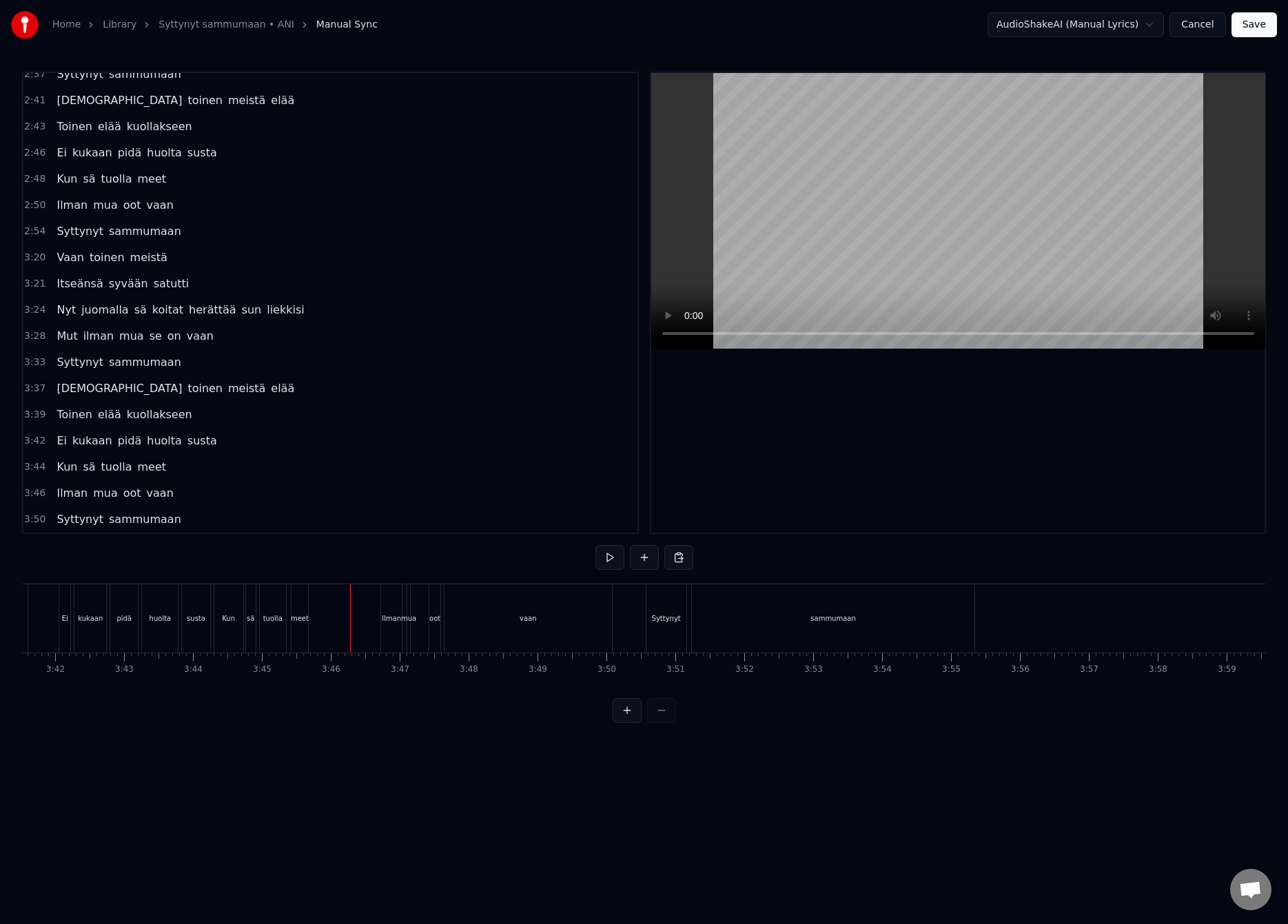
click at [391, 617] on div "Ilman" at bounding box center [392, 618] width 20 height 11
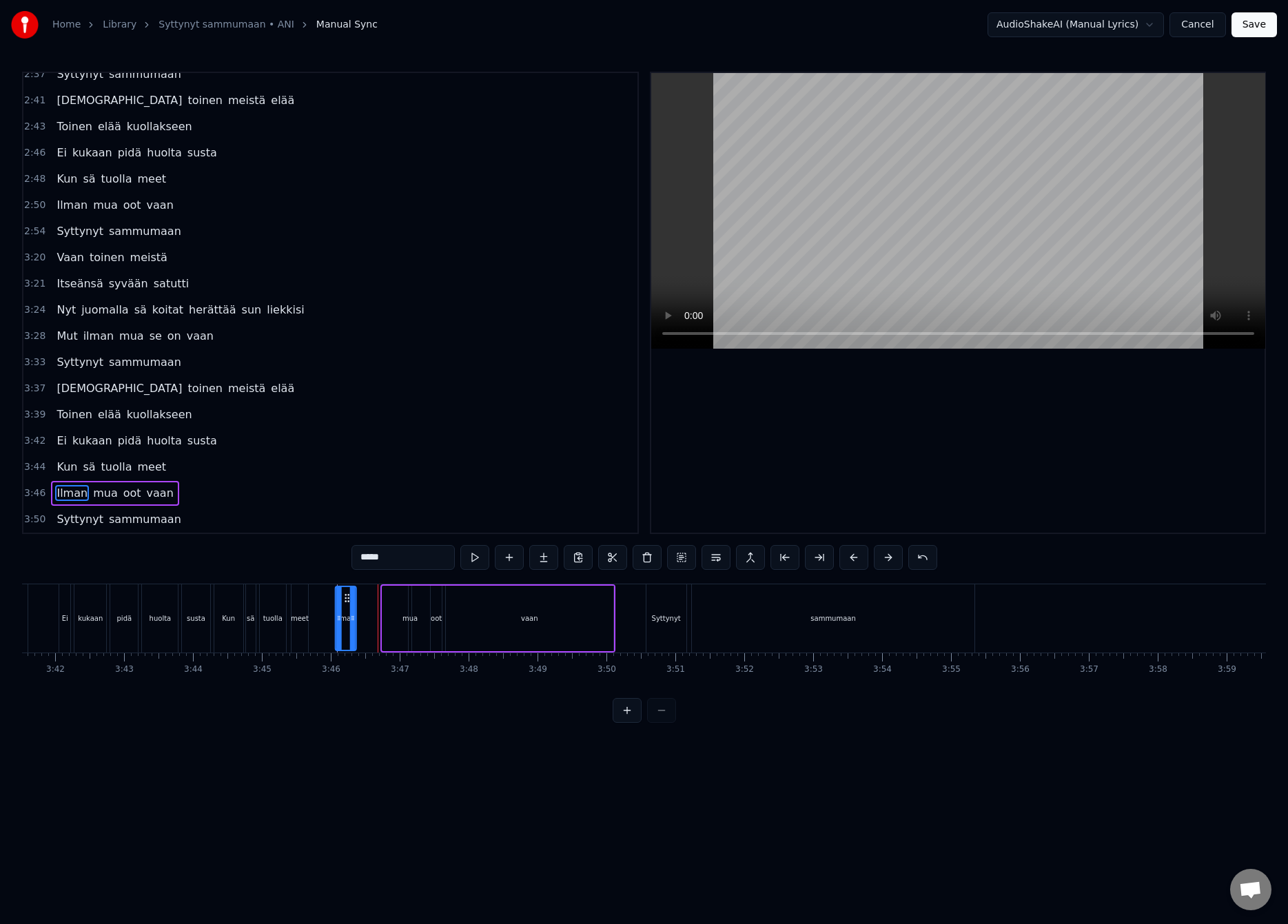
drag, startPoint x: 393, startPoint y: 600, endPoint x: 346, endPoint y: 609, distance: 47.9
click at [346, 609] on div "Ilman" at bounding box center [346, 619] width 20 height 63
click at [350, 601] on div "Ilman" at bounding box center [346, 619] width 20 height 63
drag, startPoint x: 355, startPoint y: 613, endPoint x: 370, endPoint y: 613, distance: 15.0
click at [370, 613] on icon at bounding box center [368, 617] width 6 height 11
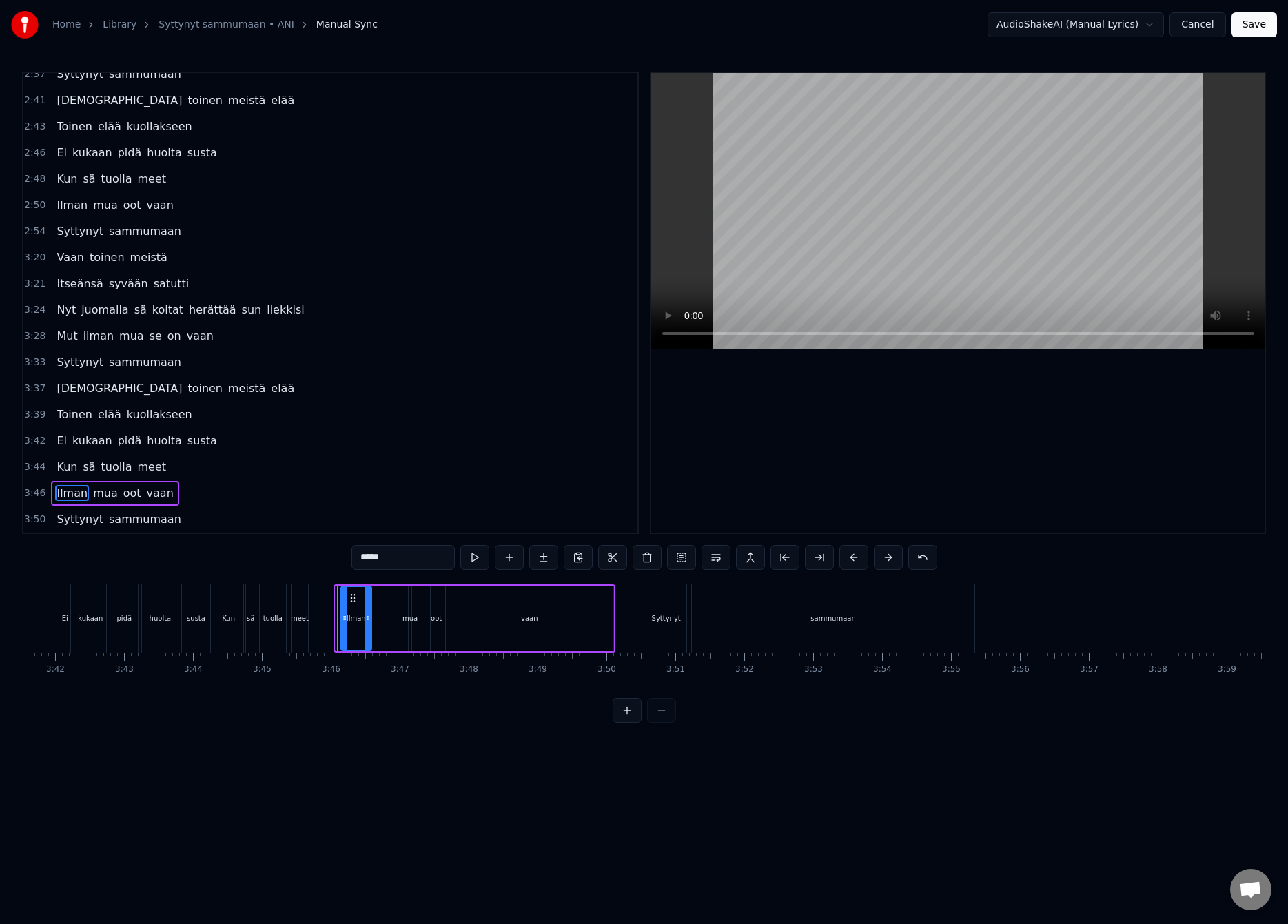
click at [343, 617] on icon at bounding box center [344, 617] width 6 height 11
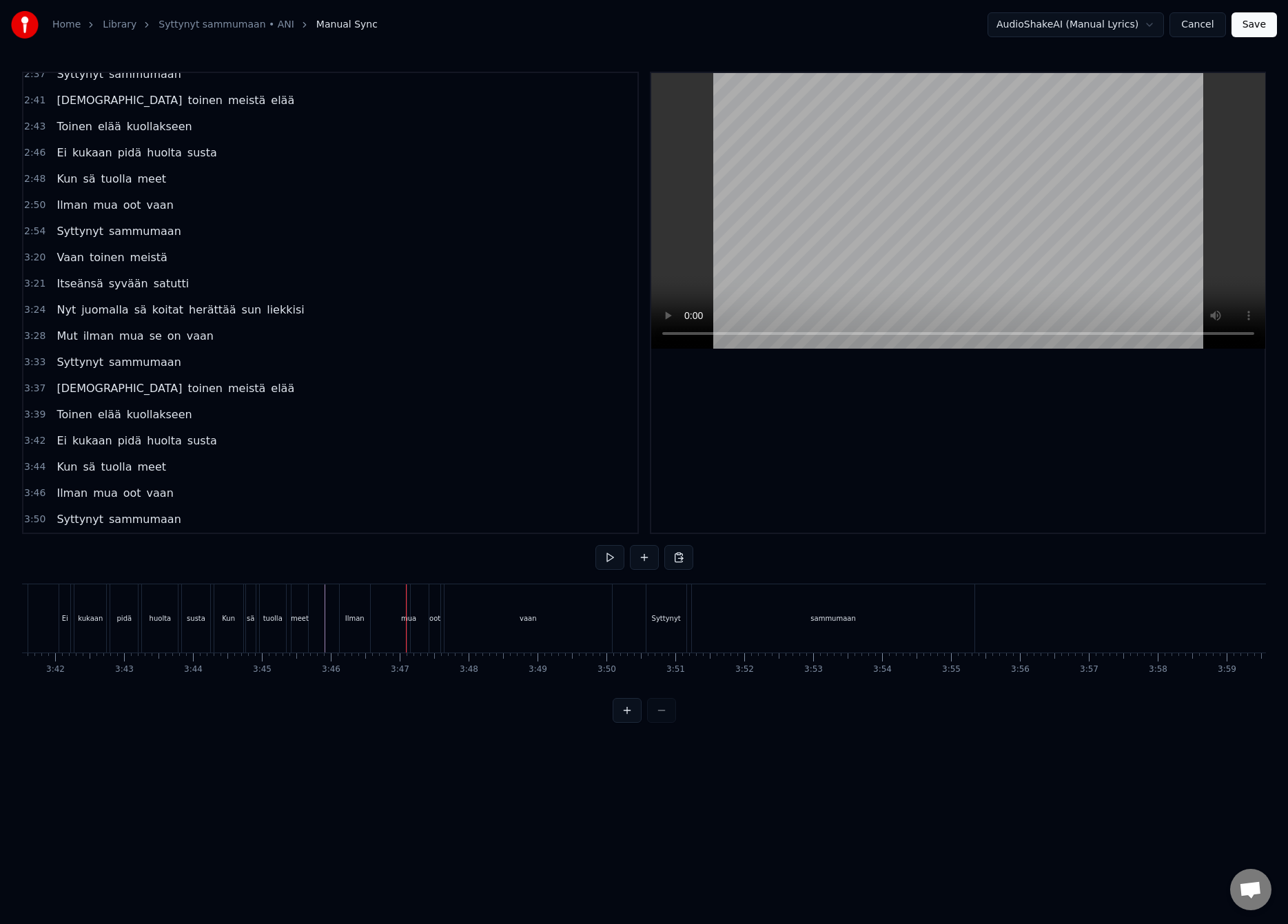
click at [407, 612] on div "mua" at bounding box center [408, 618] width 3 height 68
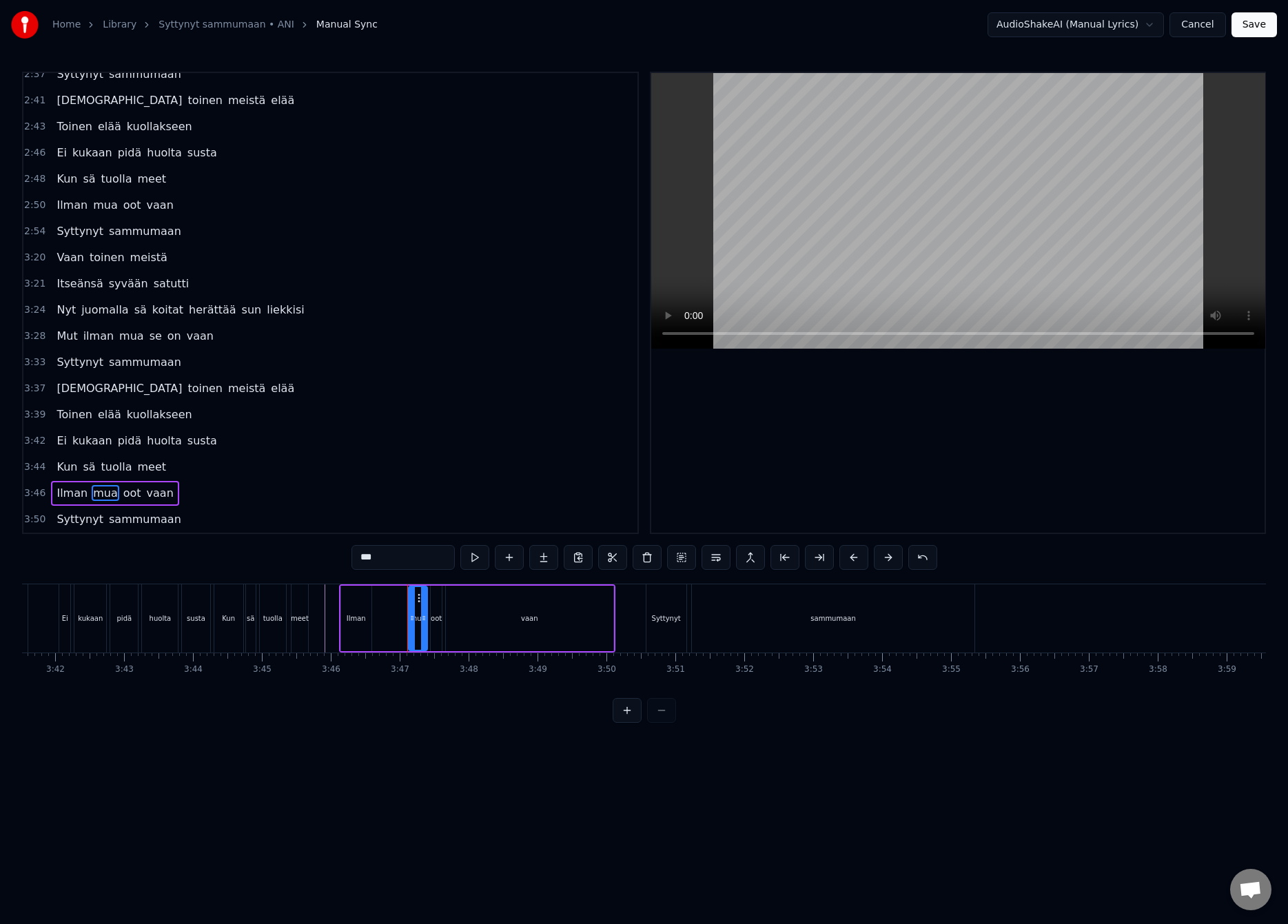
drag, startPoint x: 407, startPoint y: 618, endPoint x: 424, endPoint y: 619, distance: 17.0
click at [424, 619] on icon at bounding box center [424, 617] width 6 height 11
drag, startPoint x: 412, startPoint y: 619, endPoint x: 378, endPoint y: 625, distance: 34.5
click at [378, 625] on div at bounding box center [378, 619] width 6 height 63
drag, startPoint x: 421, startPoint y: 617, endPoint x: 400, endPoint y: 622, distance: 21.6
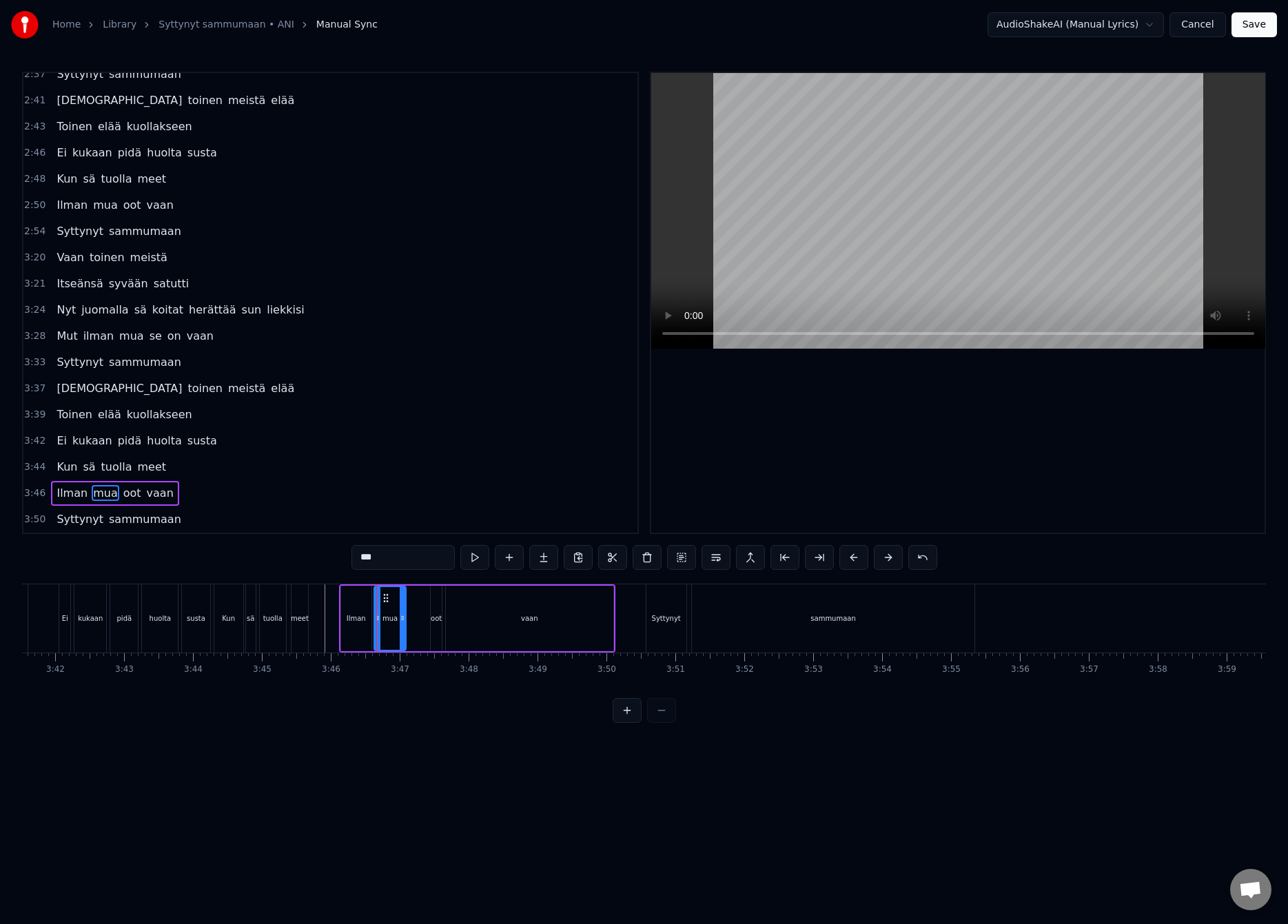
click at [401, 622] on icon at bounding box center [402, 617] width 6 height 11
drag, startPoint x: 401, startPoint y: 622, endPoint x: 392, endPoint y: 626, distance: 9.8
click at [393, 626] on div at bounding box center [396, 619] width 6 height 63
click at [431, 609] on div "oot" at bounding box center [436, 618] width 11 height 66
drag, startPoint x: 435, startPoint y: 604, endPoint x: 440, endPoint y: 610, distance: 7.8
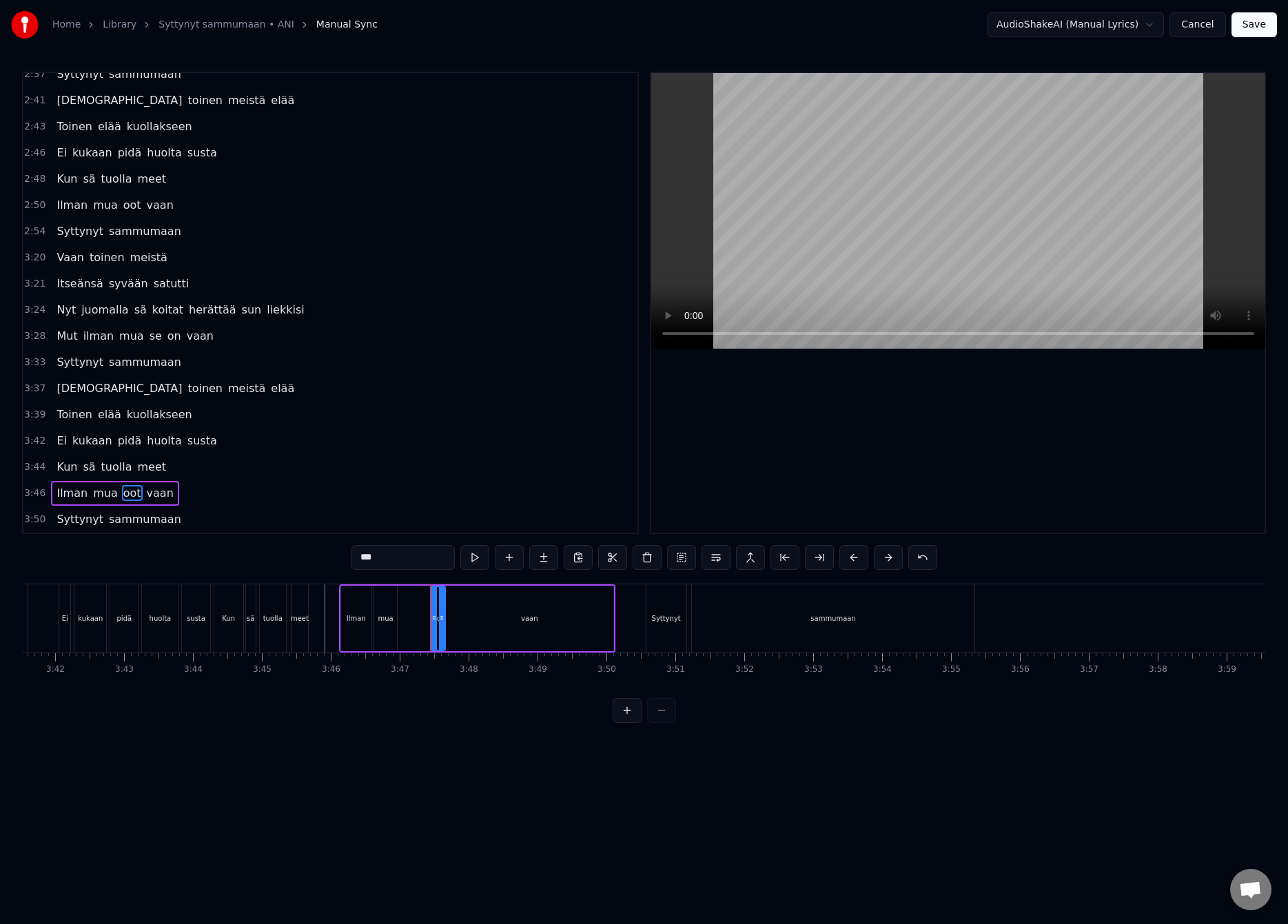
click at [440, 610] on div "oot" at bounding box center [437, 619] width 13 height 63
drag, startPoint x: 434, startPoint y: 615, endPoint x: 401, endPoint y: 628, distance: 35.5
click at [401, 628] on div at bounding box center [401, 619] width 6 height 63
drag, startPoint x: 441, startPoint y: 619, endPoint x: 410, endPoint y: 629, distance: 32.6
click at [411, 629] on div at bounding box center [414, 619] width 6 height 63
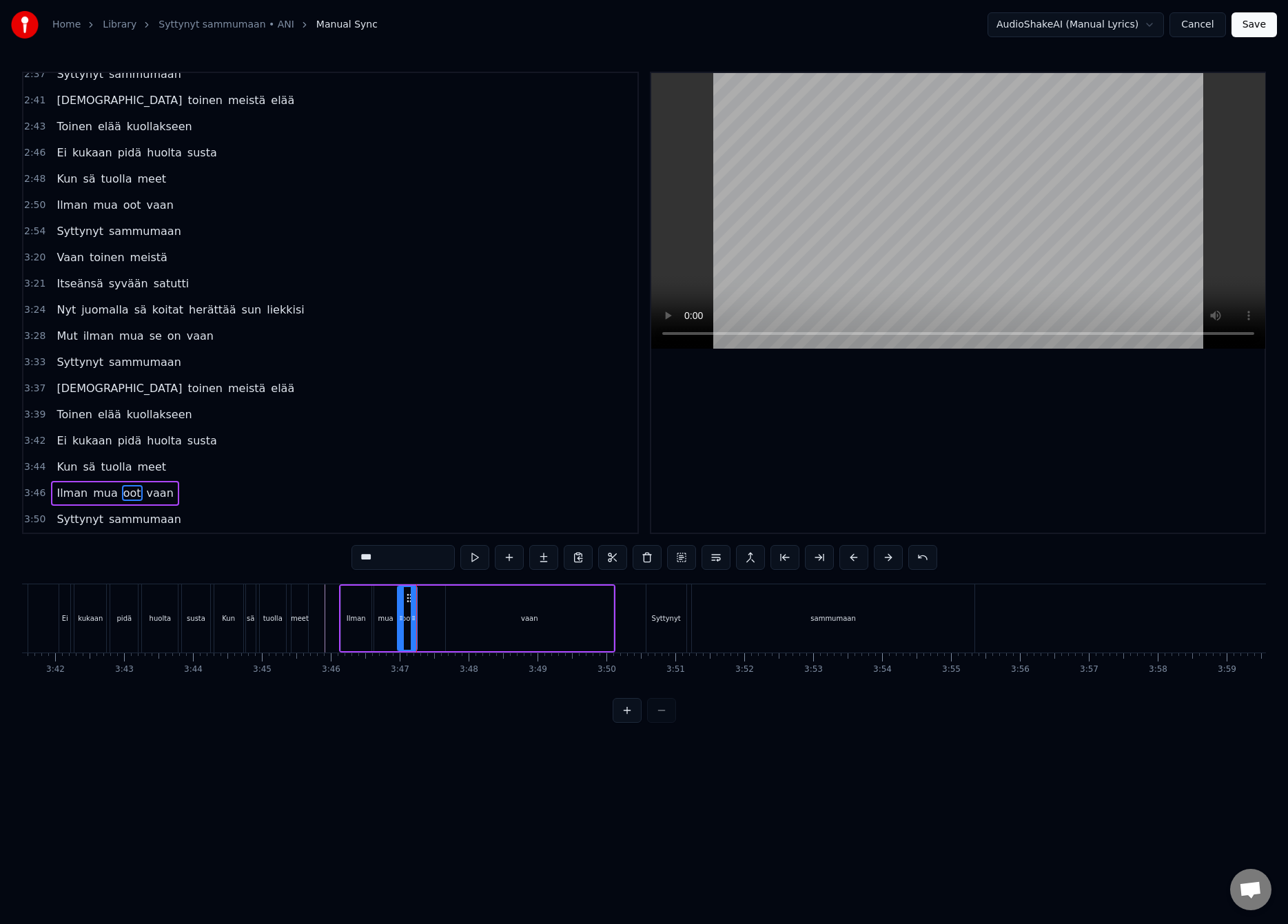
click at [488, 616] on div "vaan" at bounding box center [528, 618] width 166 height 66
type input "****"
drag, startPoint x: 456, startPoint y: 598, endPoint x: 428, endPoint y: 605, distance: 28.9
click at [428, 605] on div "vaan" at bounding box center [502, 619] width 165 height 63
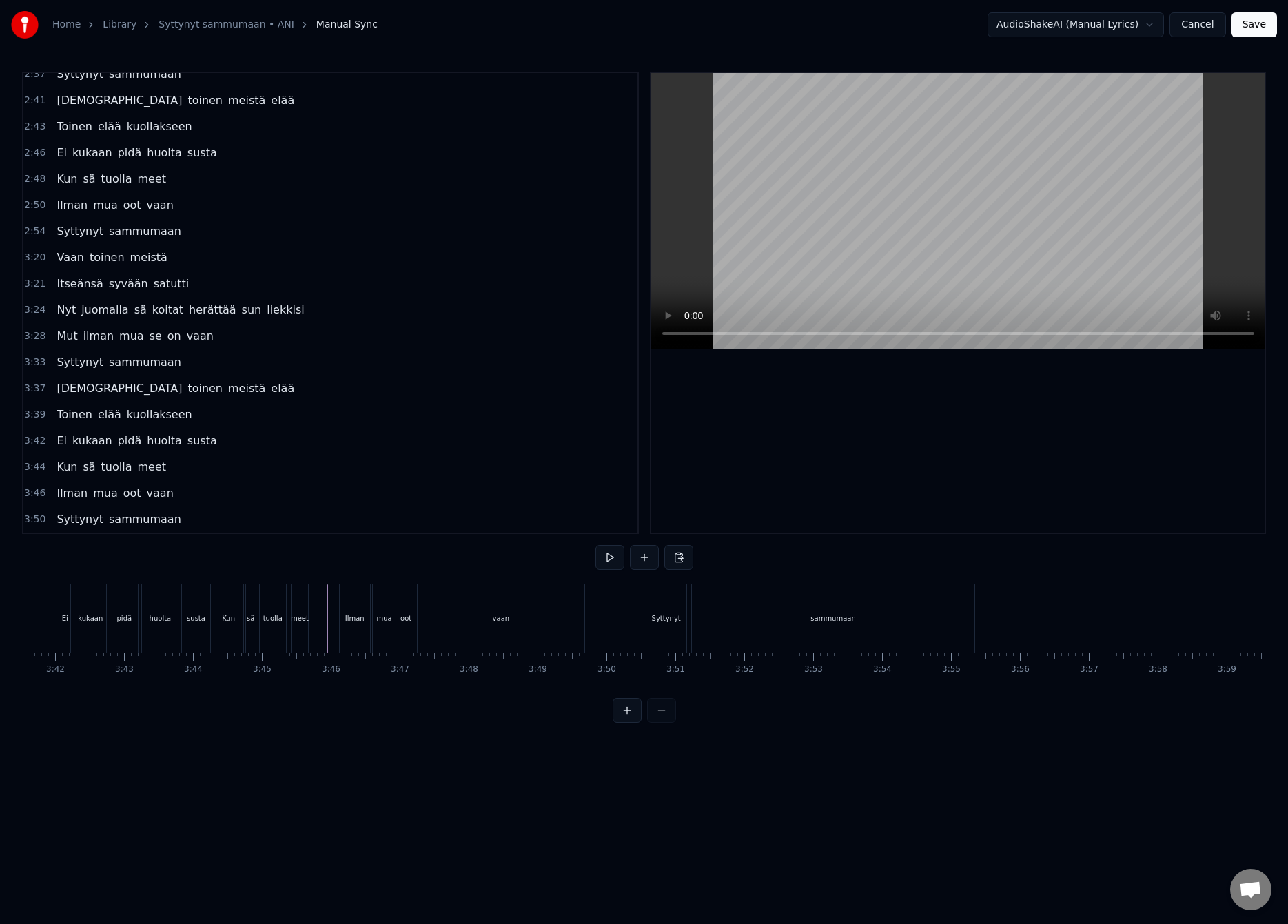
click at [661, 608] on div "Syttynyt" at bounding box center [666, 618] width 40 height 68
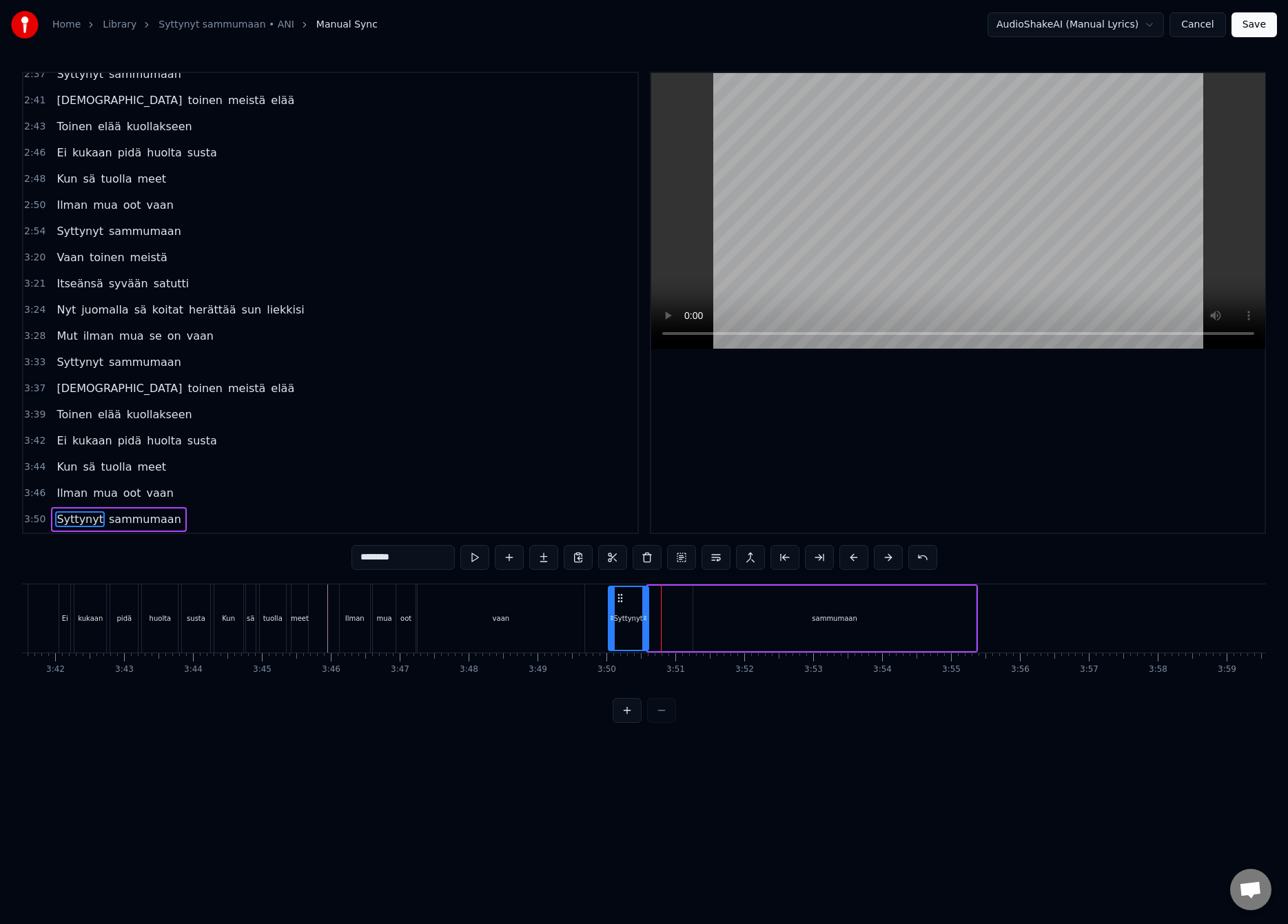
drag, startPoint x: 658, startPoint y: 601, endPoint x: 619, endPoint y: 612, distance: 40.5
click at [618, 610] on div "Syttynyt" at bounding box center [628, 619] width 38 height 63
drag, startPoint x: 642, startPoint y: 622, endPoint x: 678, endPoint y: 617, distance: 36.3
click at [678, 617] on icon at bounding box center [679, 617] width 6 height 11
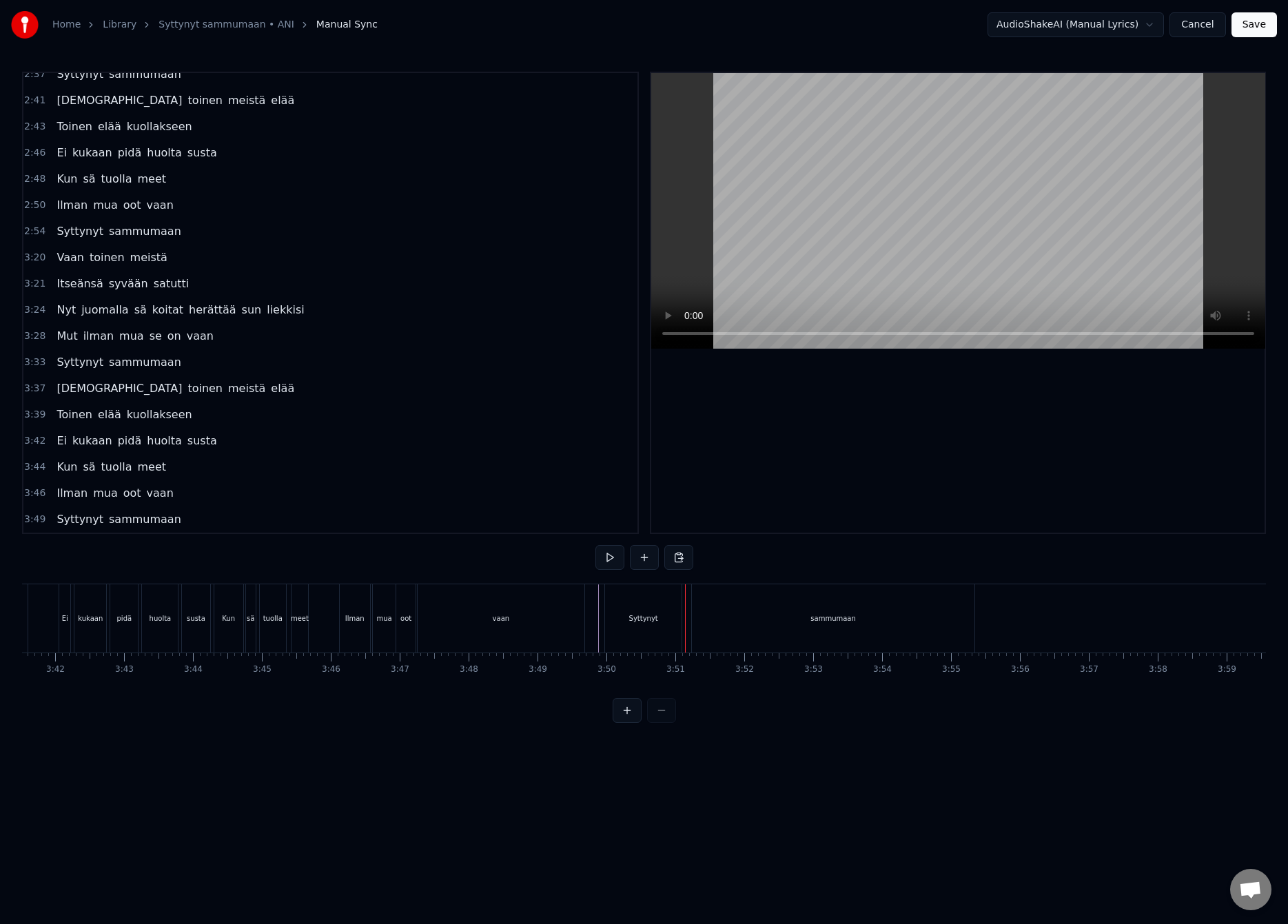
click at [670, 608] on div "Syttynyt" at bounding box center [644, 618] width 77 height 68
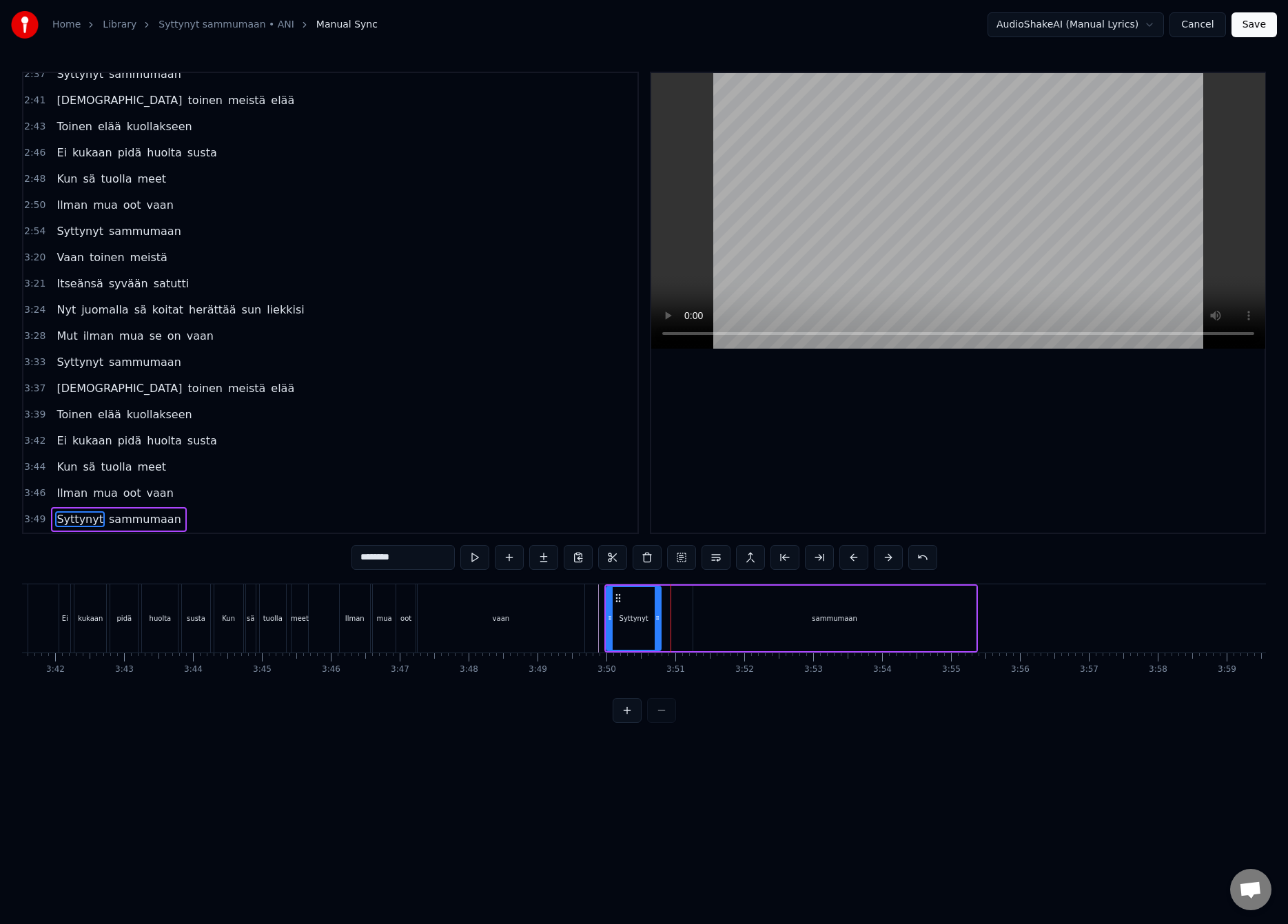
drag, startPoint x: 679, startPoint y: 615, endPoint x: 657, endPoint y: 629, distance: 26.1
click at [657, 629] on div at bounding box center [657, 619] width 6 height 63
click at [751, 611] on div "sammumaan" at bounding box center [834, 618] width 283 height 66
type input "*********"
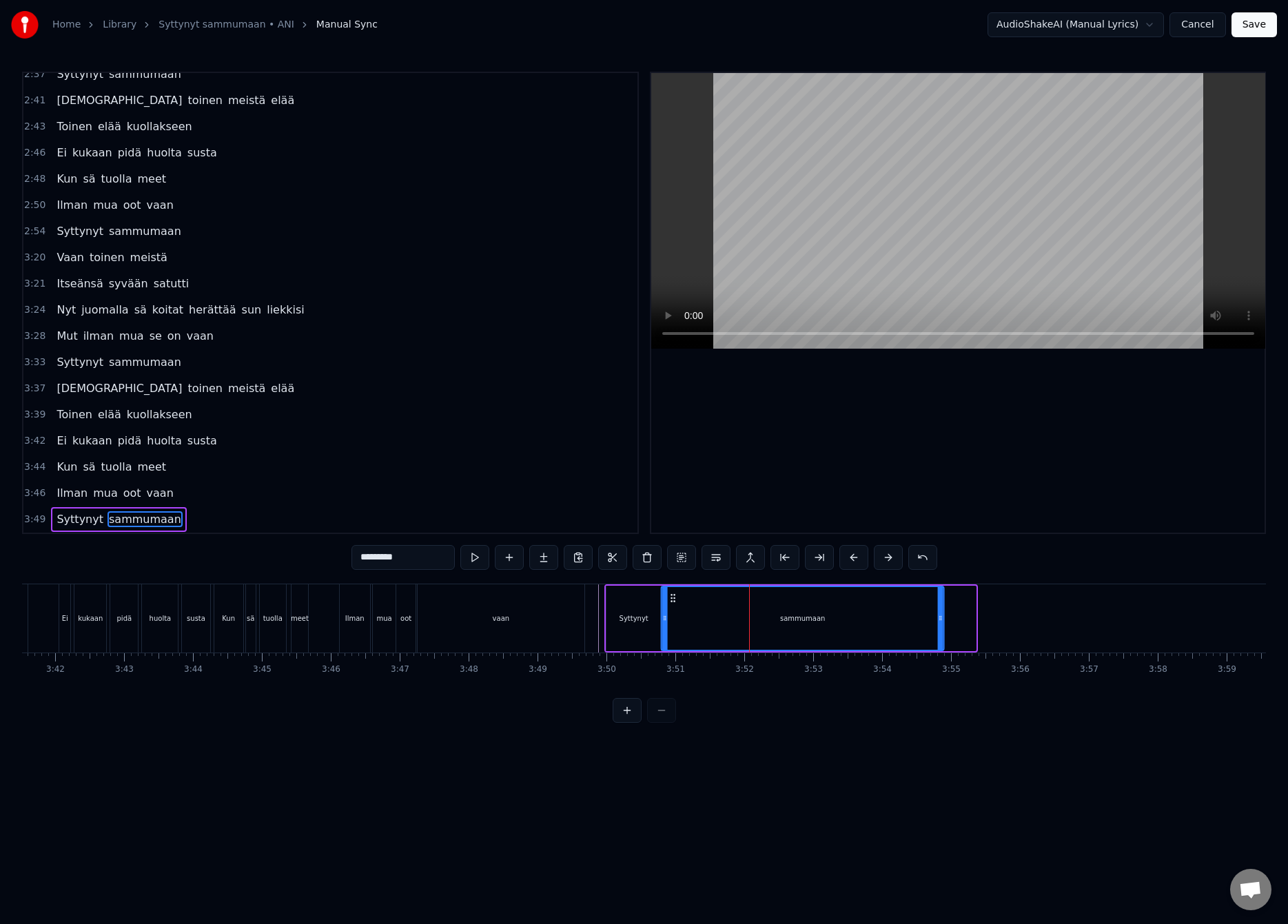
drag, startPoint x: 705, startPoint y: 601, endPoint x: 672, endPoint y: 613, distance: 35.1
click at [672, 613] on div "sammumaan" at bounding box center [802, 619] width 281 height 63
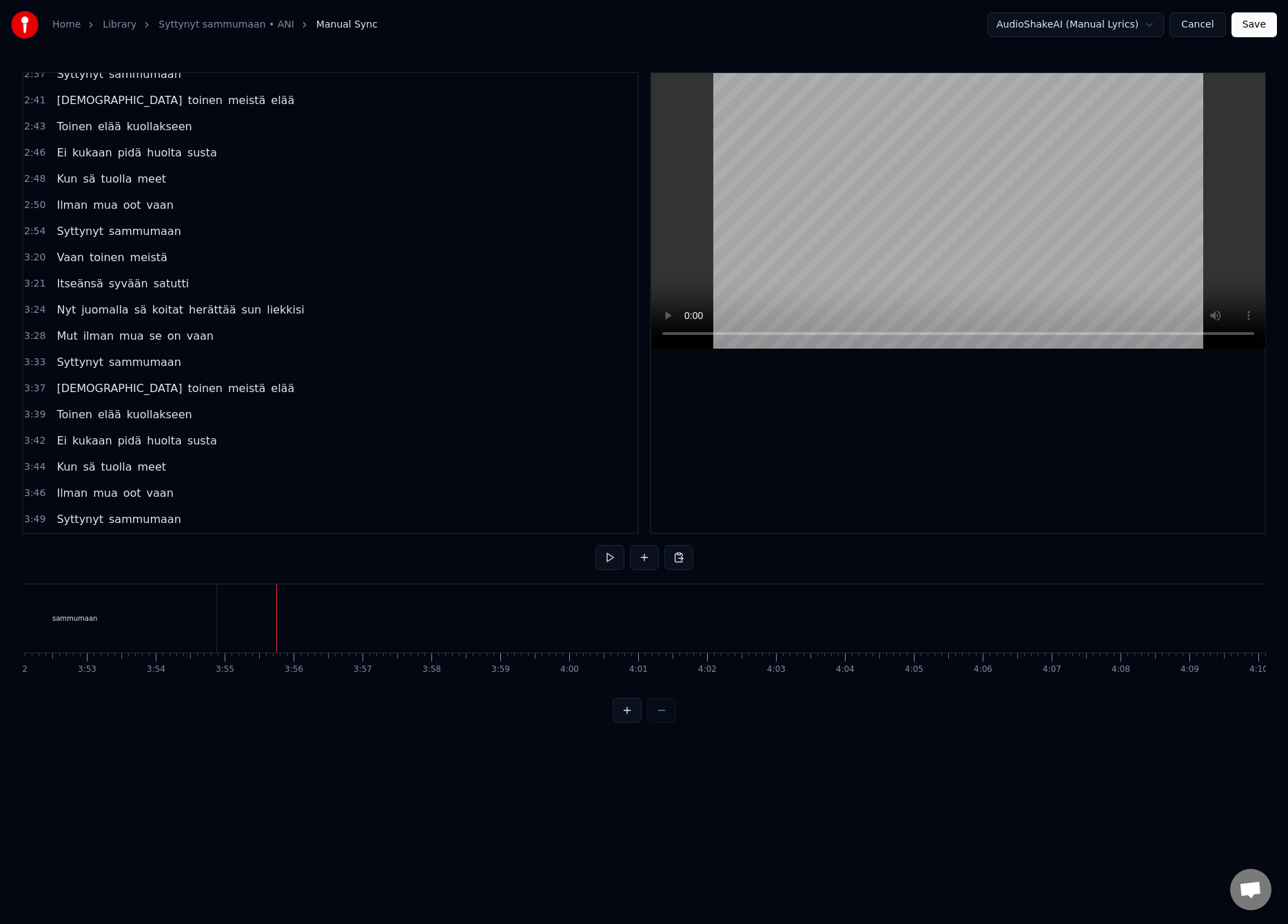
scroll to position [0, 16230]
click at [1256, 29] on button "Save" at bounding box center [1254, 25] width 45 height 25
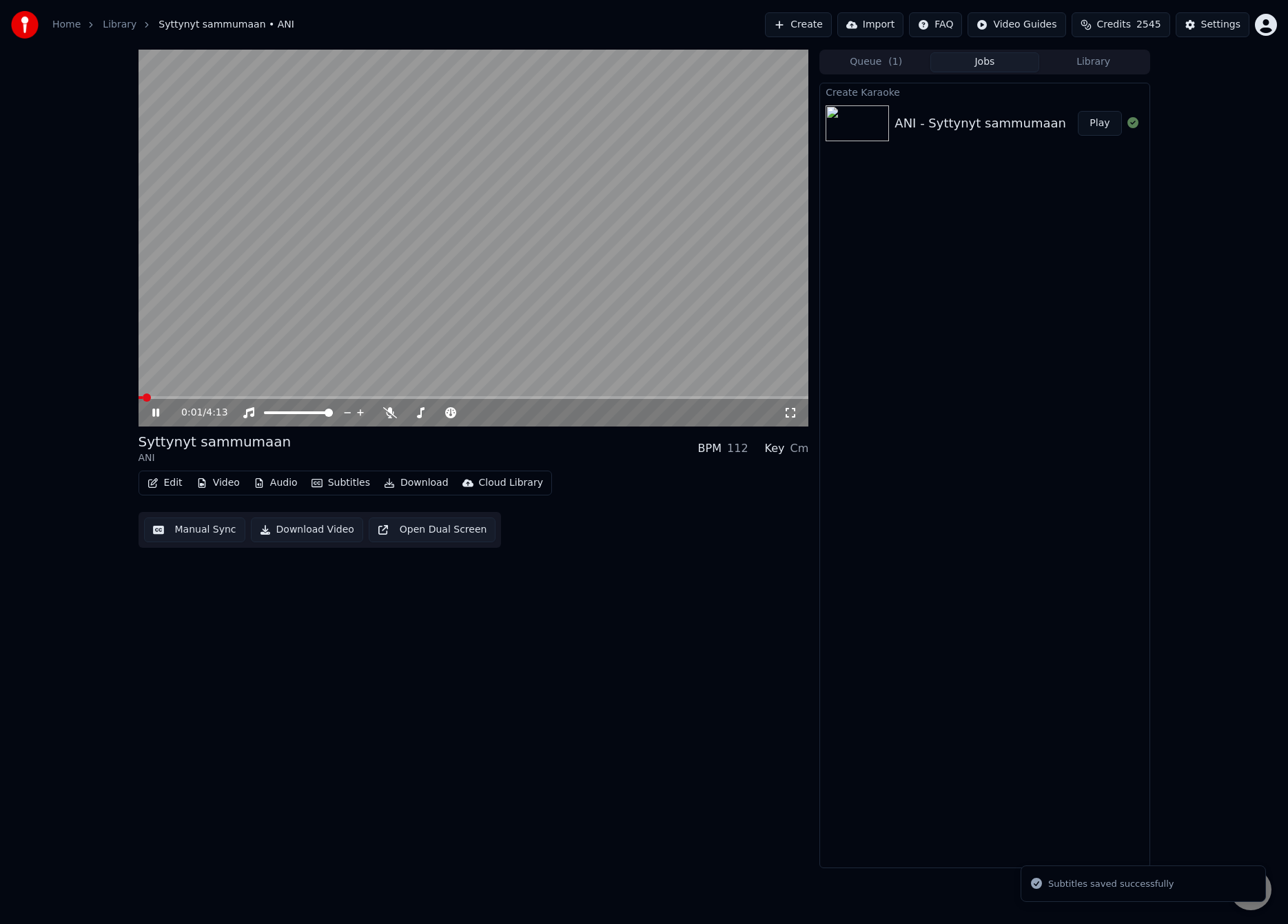
click at [361, 292] on video at bounding box center [473, 237] width 670 height 377
click at [175, 360] on video at bounding box center [473, 237] width 670 height 377
click at [275, 481] on button "Audio" at bounding box center [276, 483] width 55 height 20
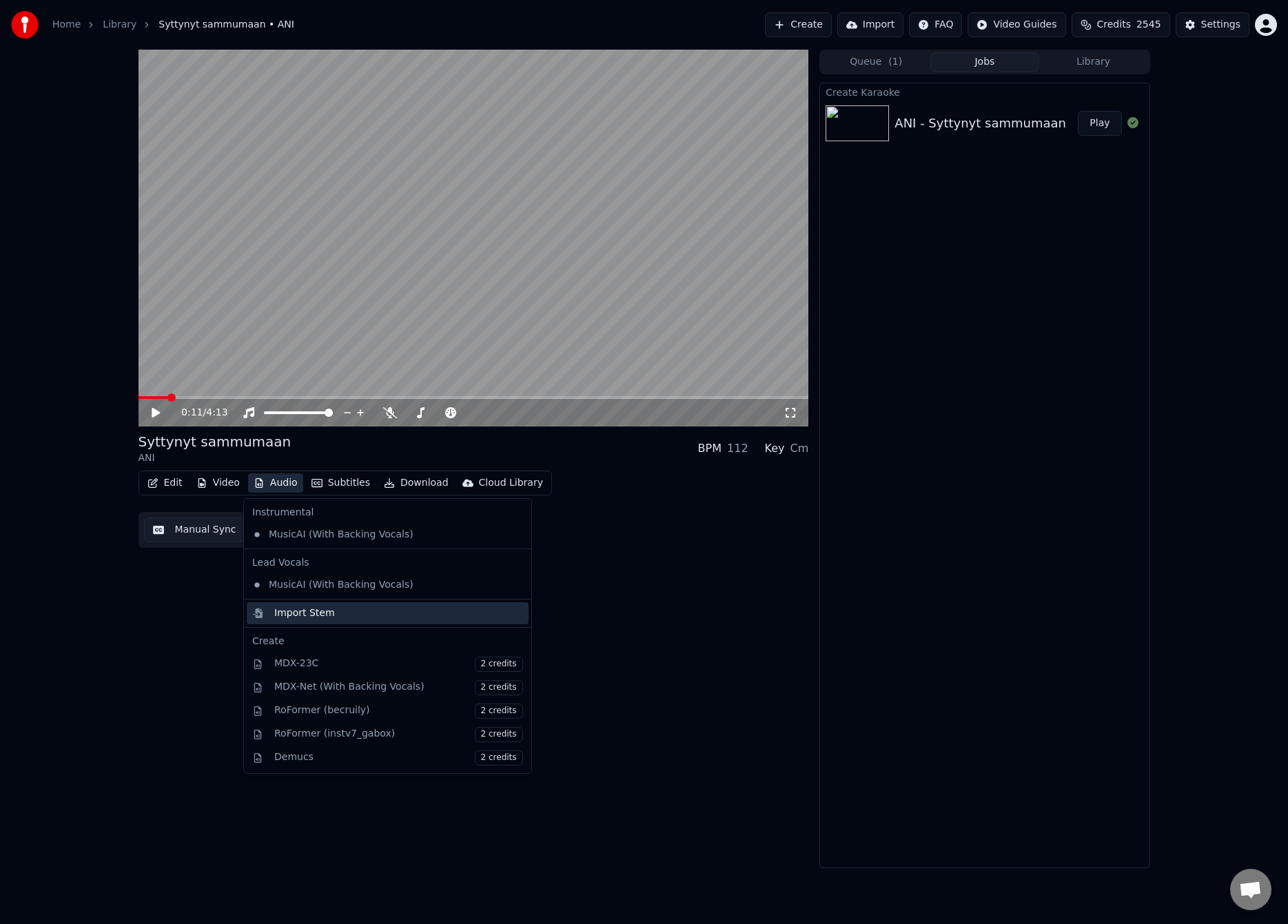
click at [303, 617] on div "Import Stem" at bounding box center [305, 613] width 61 height 14
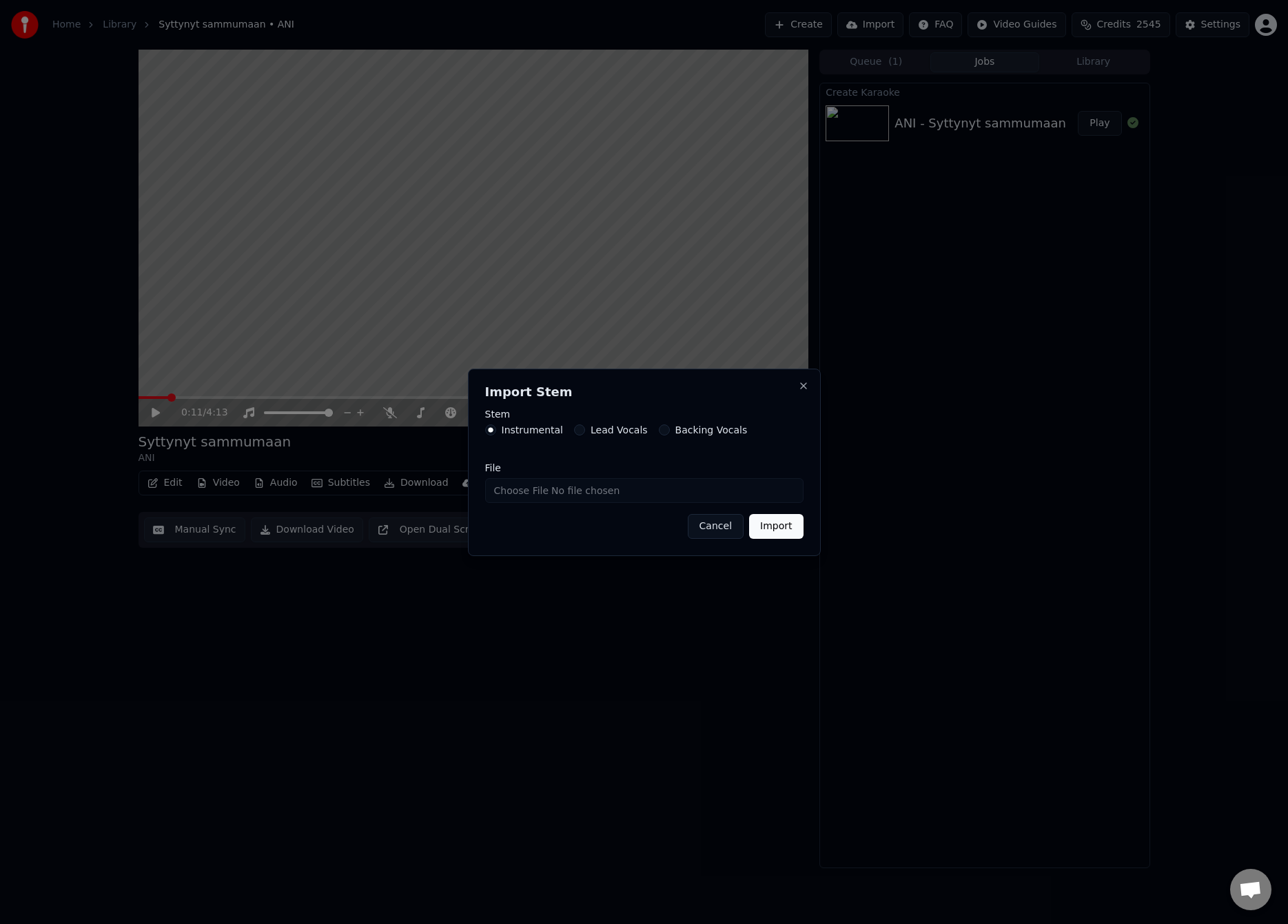
click at [532, 492] on input "File" at bounding box center [644, 490] width 318 height 25
type input "**********"
click at [771, 515] on button "Import" at bounding box center [775, 525] width 54 height 25
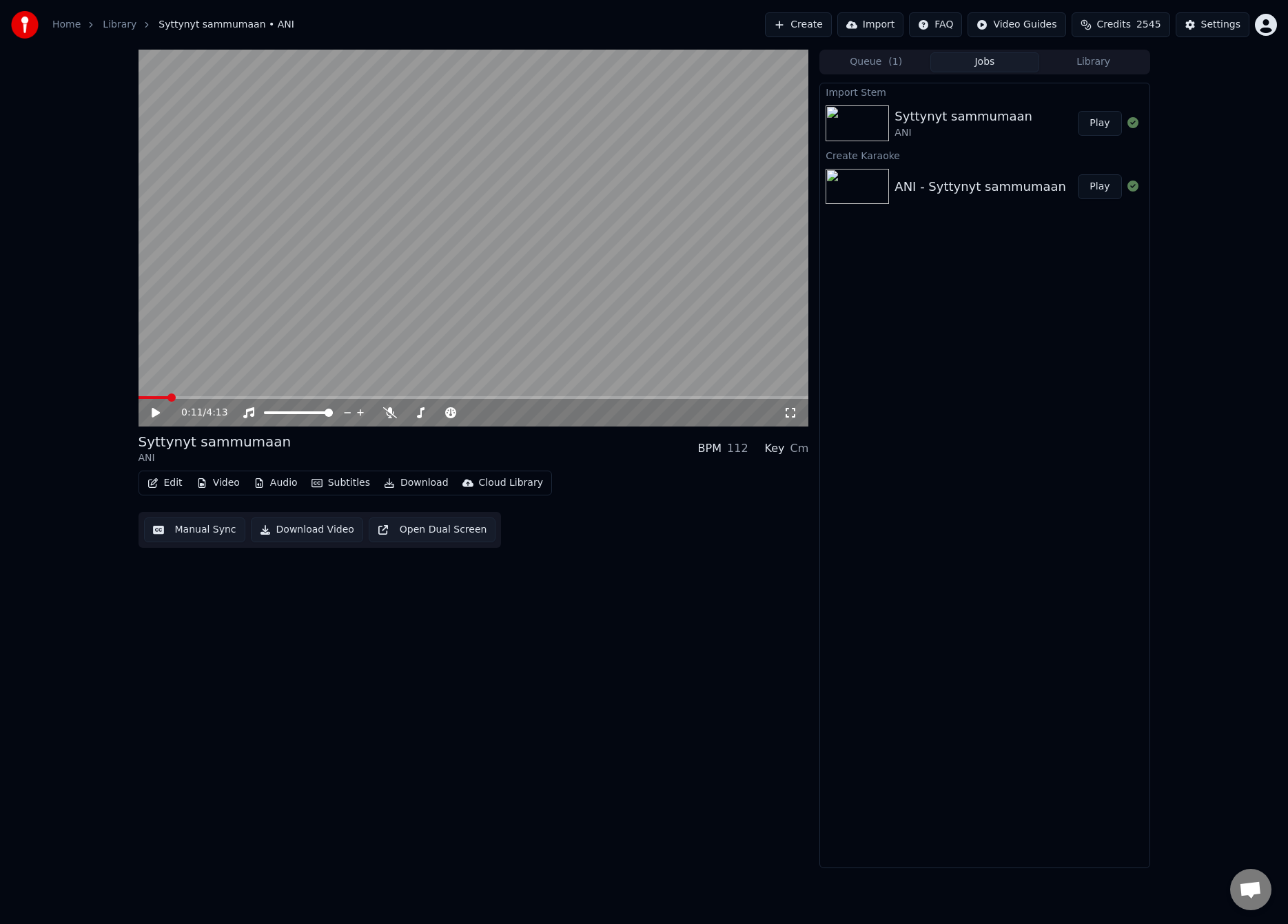
click at [291, 474] on button "Audio" at bounding box center [276, 483] width 55 height 20
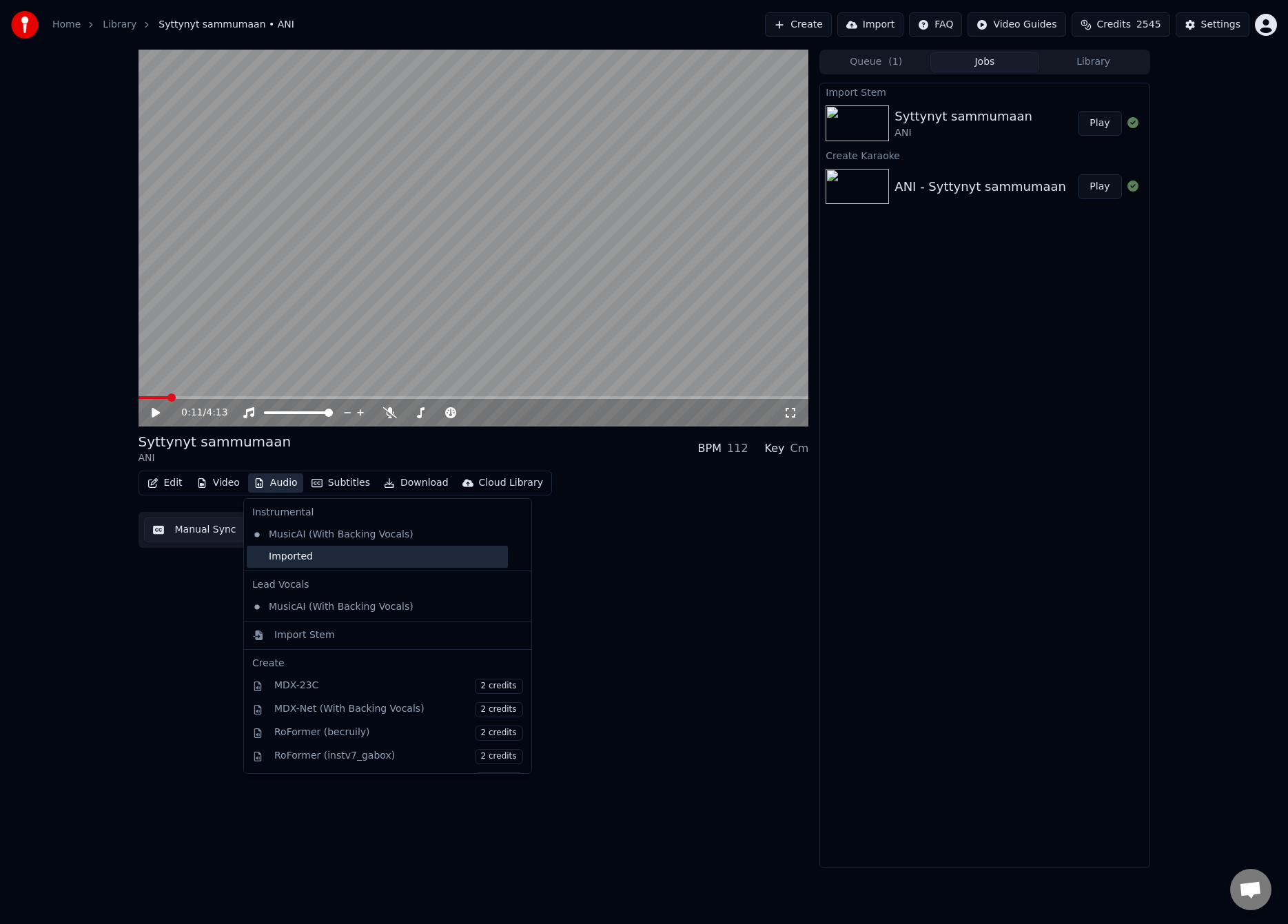
click at [294, 554] on div "Imported" at bounding box center [377, 557] width 261 height 22
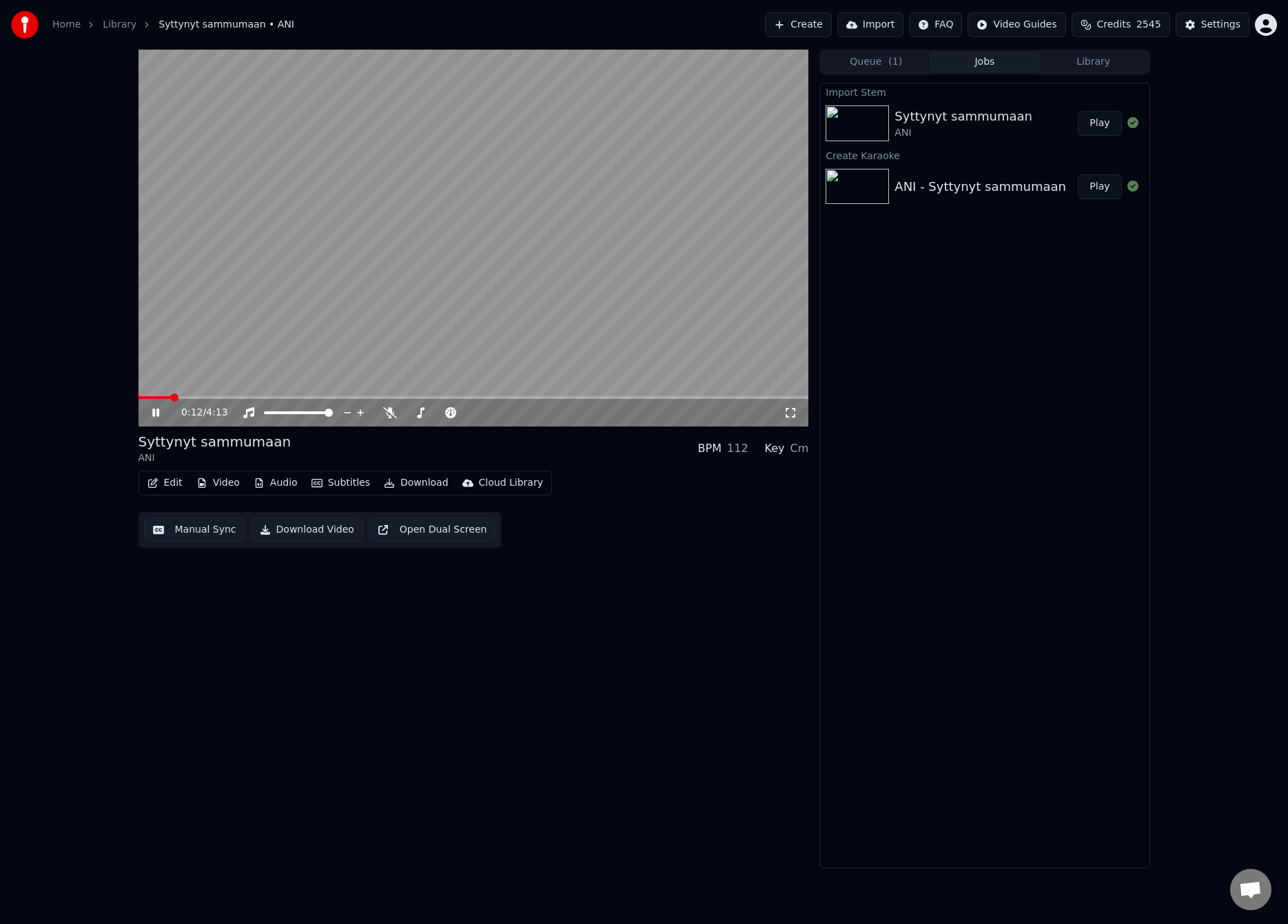
click at [148, 397] on span at bounding box center [154, 398] width 32 height 3
click at [189, 525] on button "Manual Sync" at bounding box center [194, 529] width 101 height 25
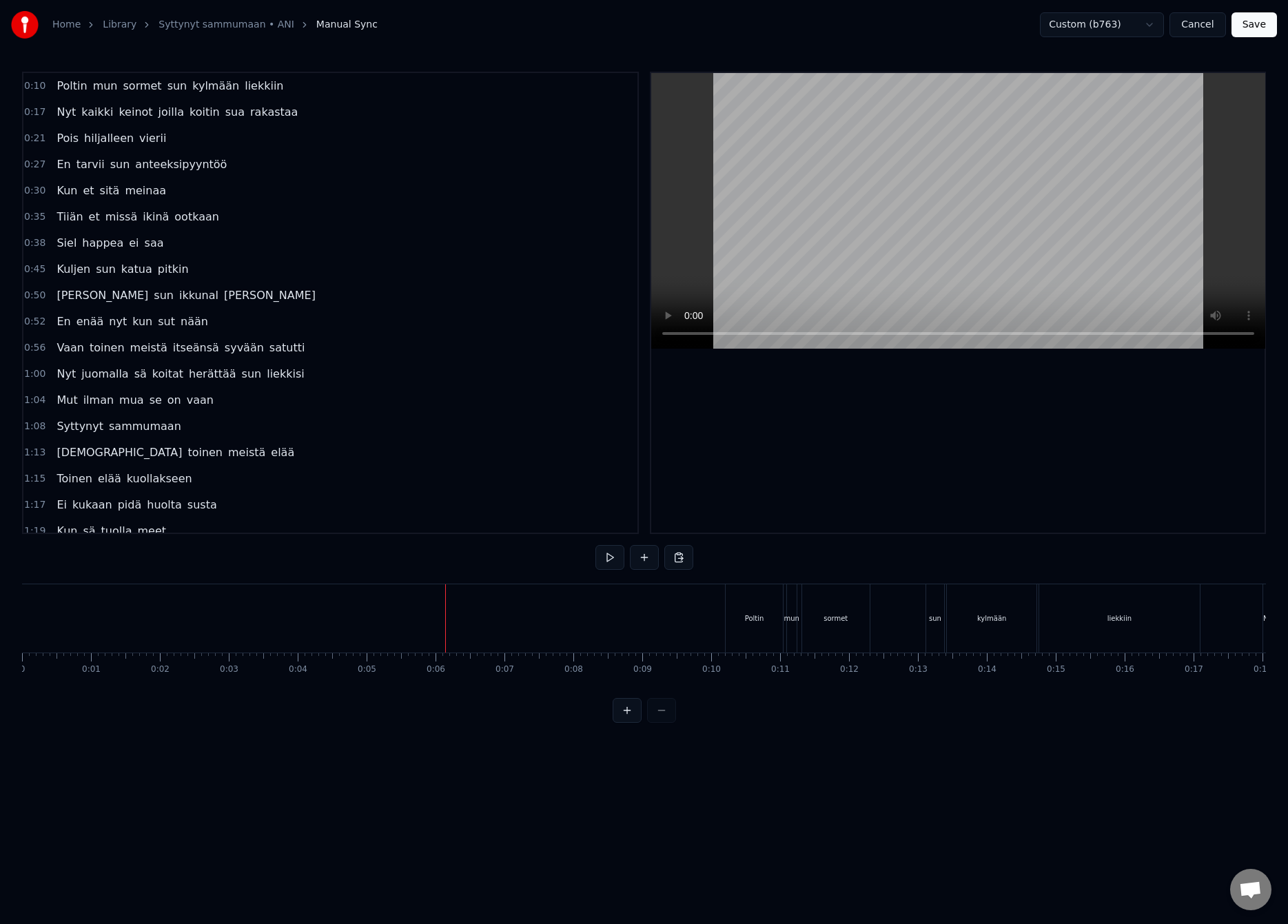
click at [1249, 27] on button "Save" at bounding box center [1254, 25] width 45 height 25
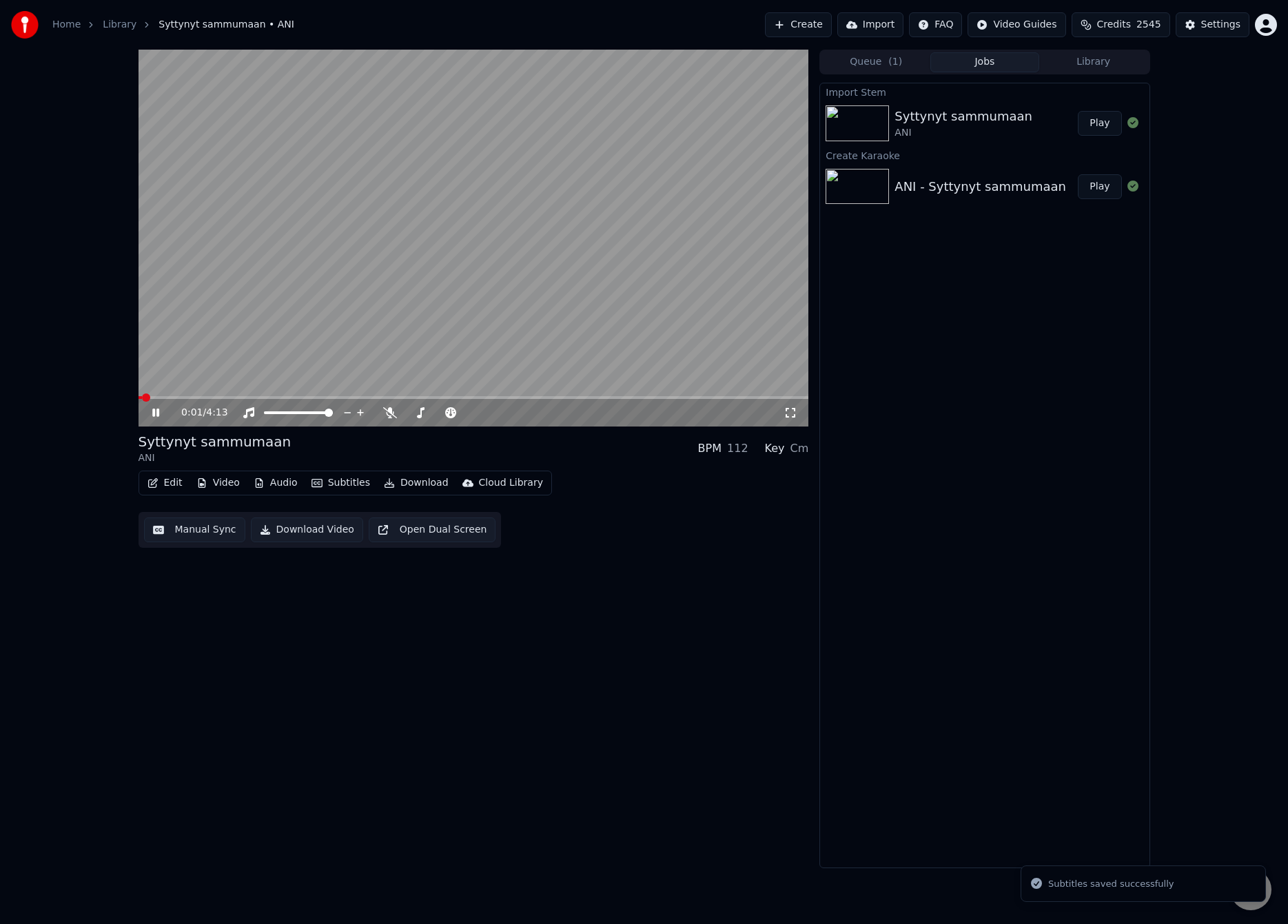
click at [157, 395] on video at bounding box center [473, 237] width 670 height 377
click at [159, 397] on span at bounding box center [473, 398] width 670 height 3
click at [210, 370] on video at bounding box center [473, 237] width 670 height 377
click at [241, 380] on video at bounding box center [473, 237] width 670 height 377
click at [231, 527] on button "Manual Sync" at bounding box center [194, 529] width 101 height 25
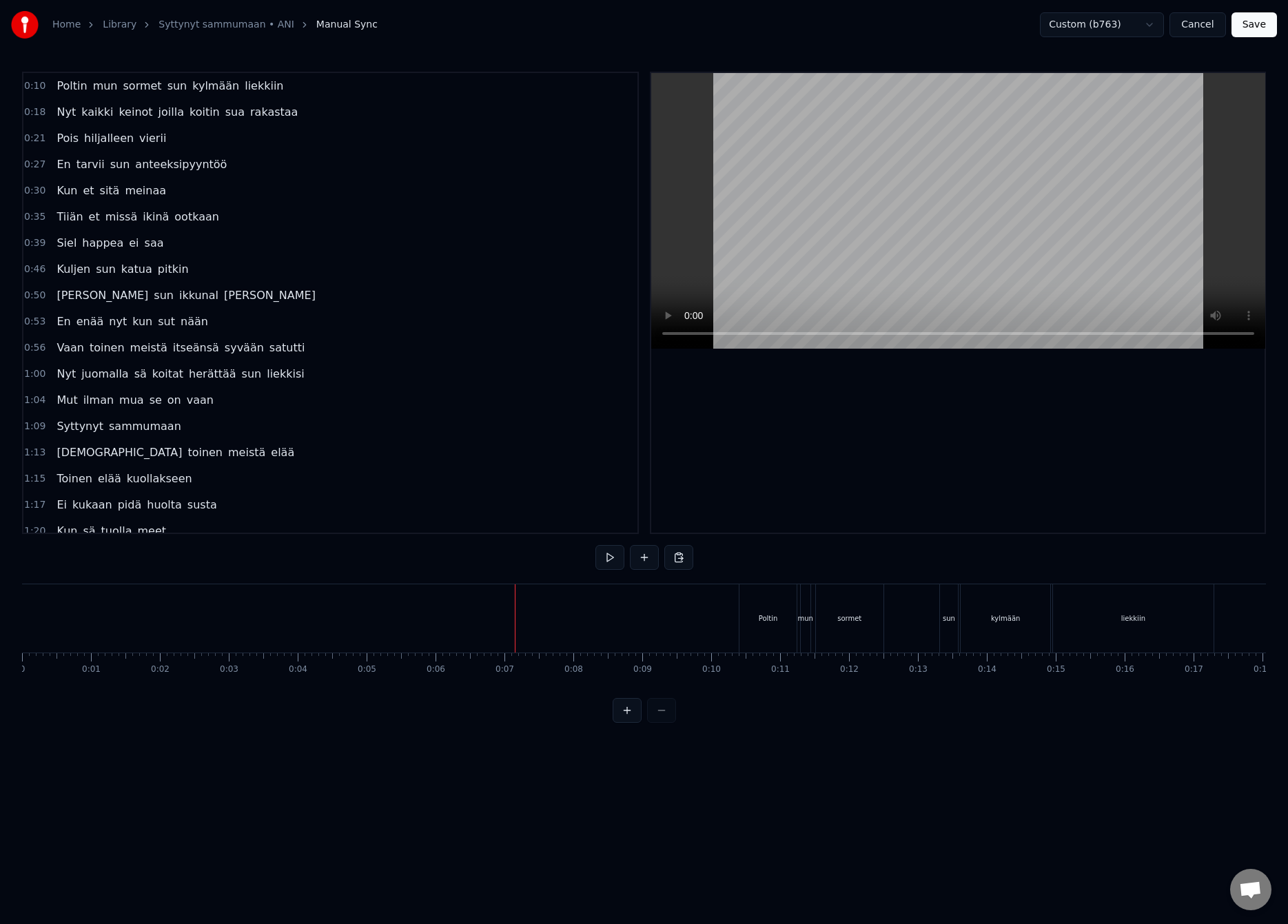
click at [1265, 16] on button "Save" at bounding box center [1254, 25] width 45 height 25
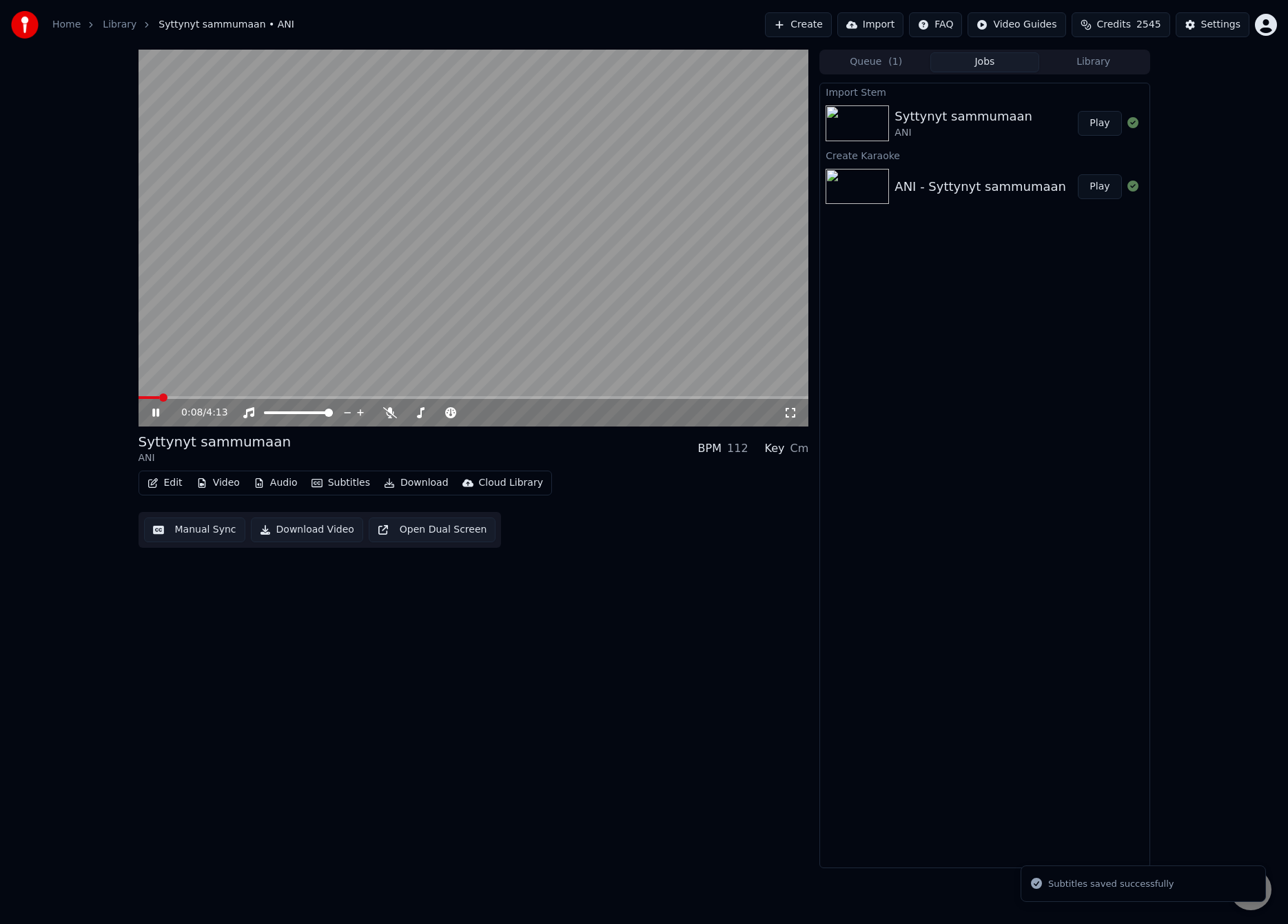
click at [158, 398] on span at bounding box center [473, 398] width 670 height 3
click at [278, 367] on video at bounding box center [473, 237] width 670 height 377
click at [207, 514] on div "Manual Sync Download Video Open Dual Screen" at bounding box center [320, 529] width 363 height 35
click at [204, 523] on button "Manual Sync" at bounding box center [194, 529] width 101 height 25
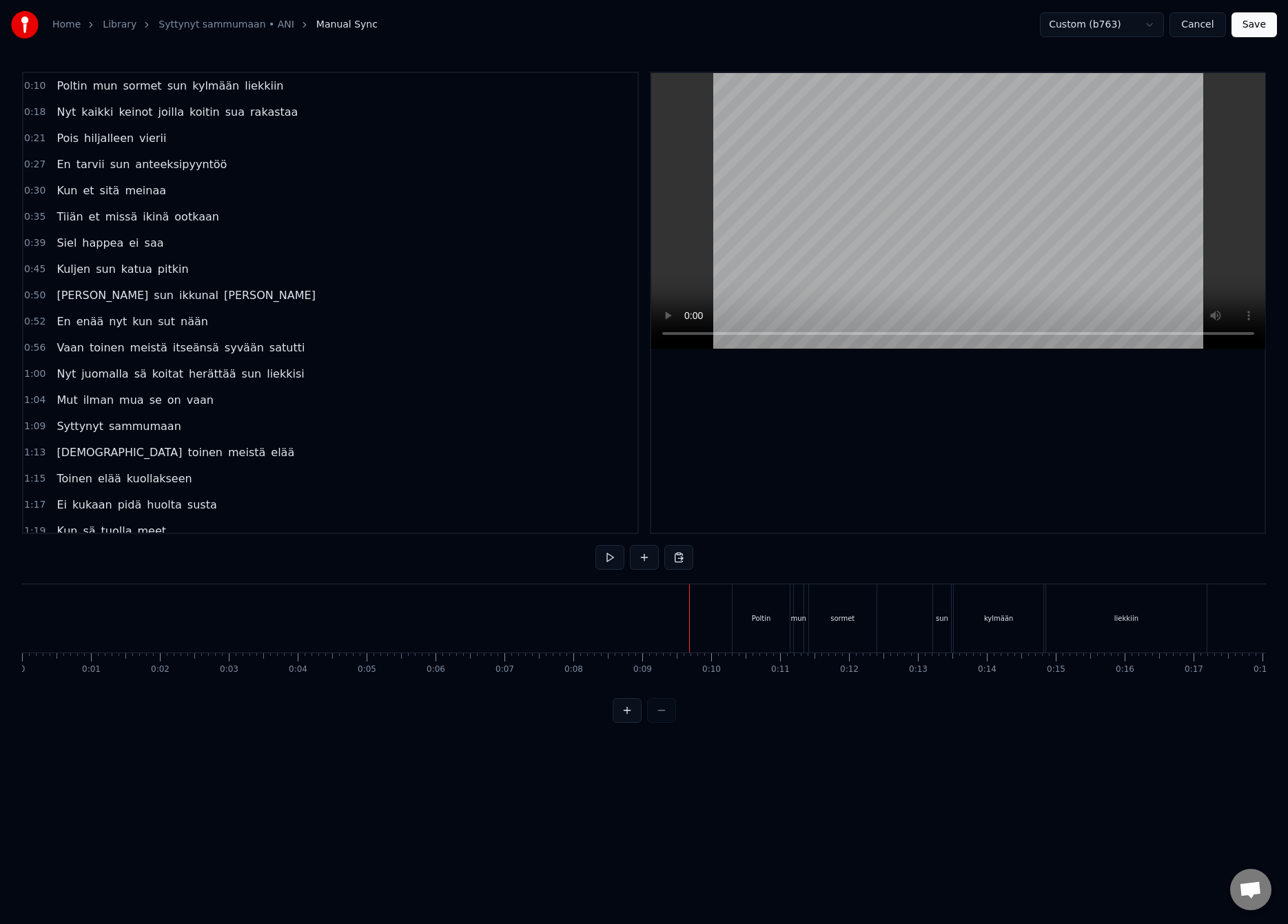
click at [1256, 15] on button "Save" at bounding box center [1254, 25] width 45 height 25
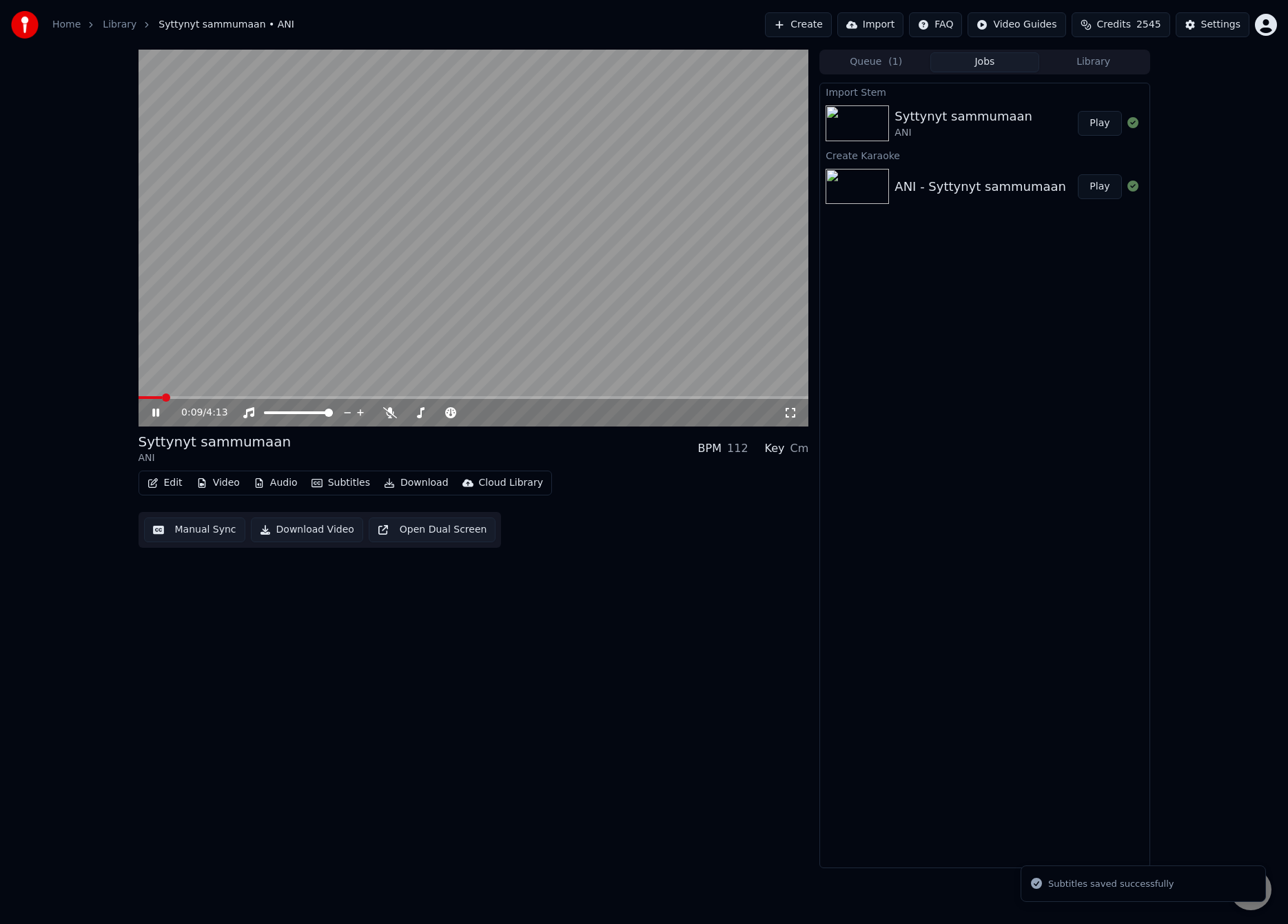
click at [160, 397] on span at bounding box center [473, 398] width 670 height 3
click at [605, 474] on div "Edit Video Audio Subtitles Download Cloud Library Manual Sync Download Video Op…" at bounding box center [473, 509] width 670 height 77
click at [696, 395] on video at bounding box center [473, 237] width 670 height 377
click at [696, 399] on div "0:33 / 4:13" at bounding box center [473, 412] width 670 height 28
click at [737, 343] on video at bounding box center [473, 237] width 670 height 377
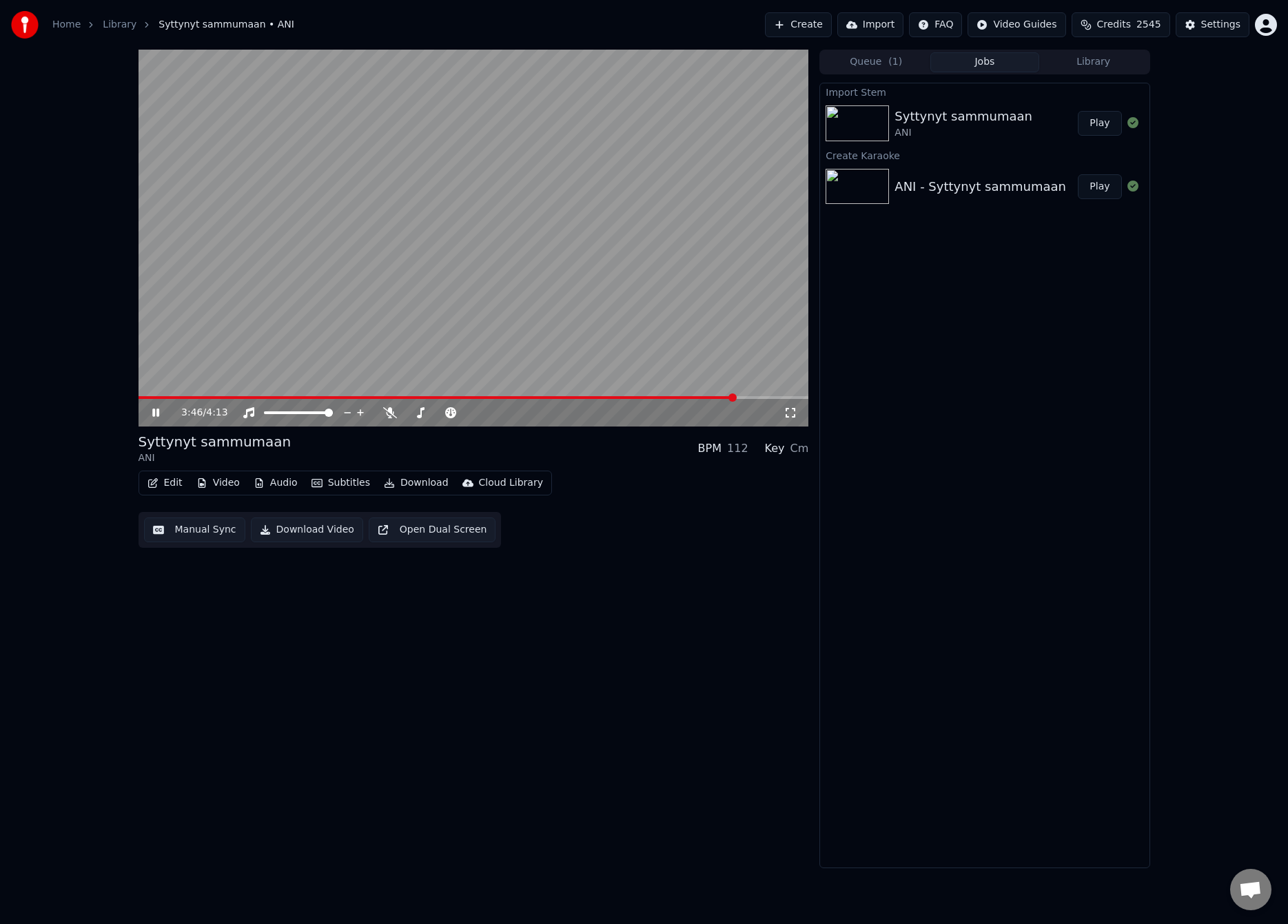
click at [735, 399] on span at bounding box center [473, 398] width 670 height 3
click at [578, 398] on span at bounding box center [451, 398] width 624 height 3
click at [501, 295] on video at bounding box center [473, 237] width 670 height 377
click at [230, 527] on button "Manual Sync" at bounding box center [194, 529] width 101 height 25
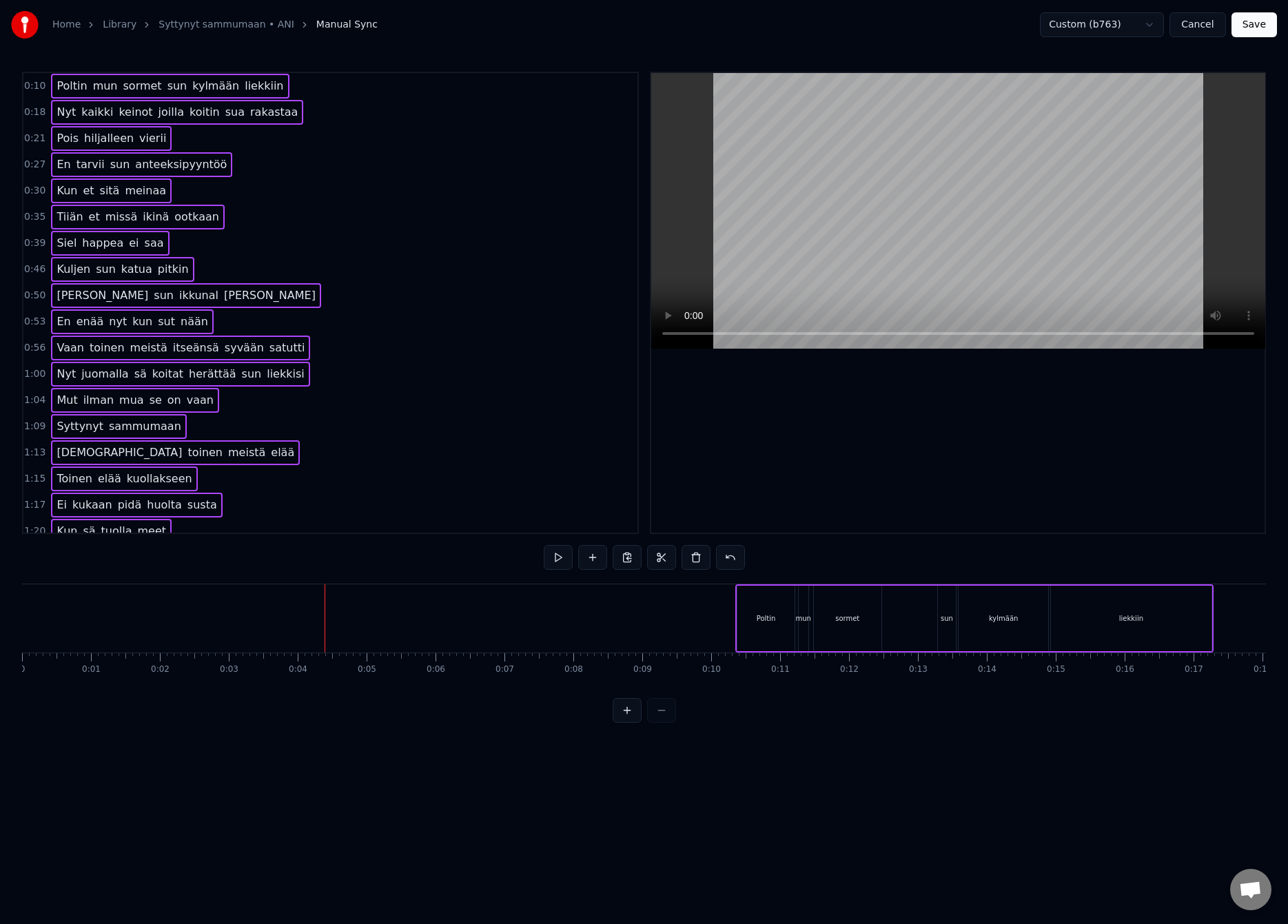
click at [325, 603] on div at bounding box center [325, 618] width 1 height 68
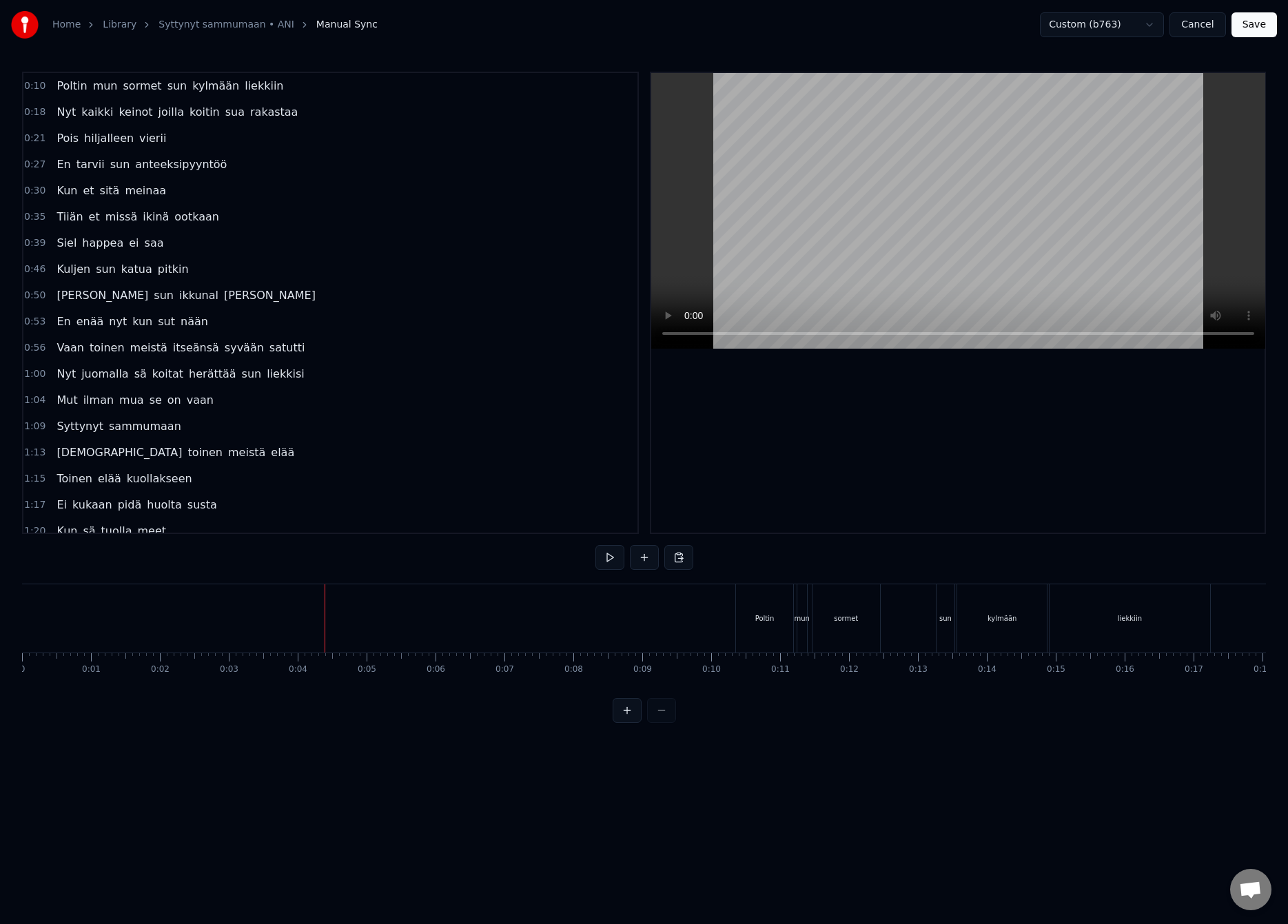
click at [1272, 30] on button "Save" at bounding box center [1254, 25] width 45 height 25
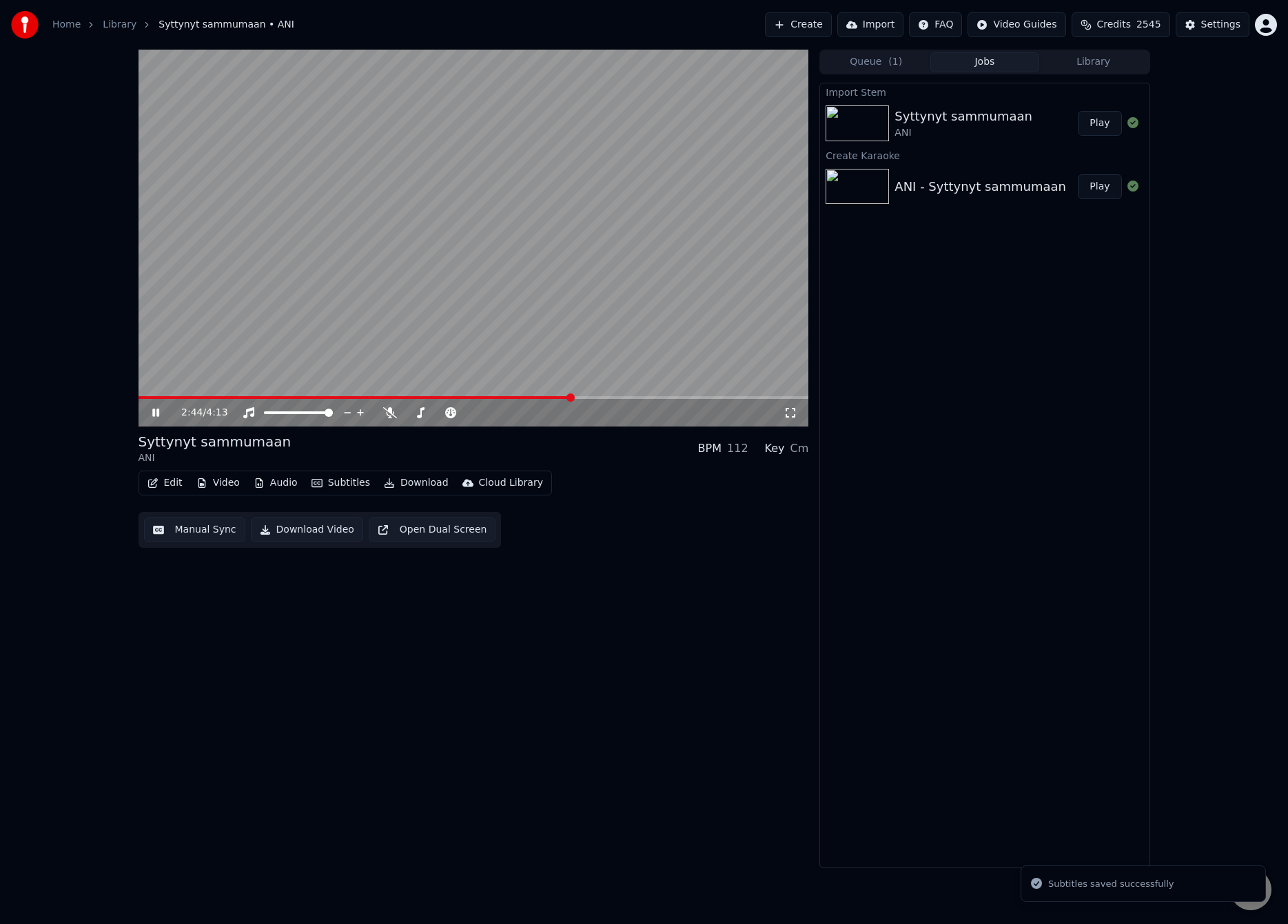
click at [571, 397] on span at bounding box center [473, 398] width 670 height 3
click at [597, 291] on video at bounding box center [473, 237] width 670 height 377
click at [560, 535] on div "Edit Video Audio Subtitles Download Cloud Library Manual Sync Download Video Op…" at bounding box center [473, 509] width 670 height 77
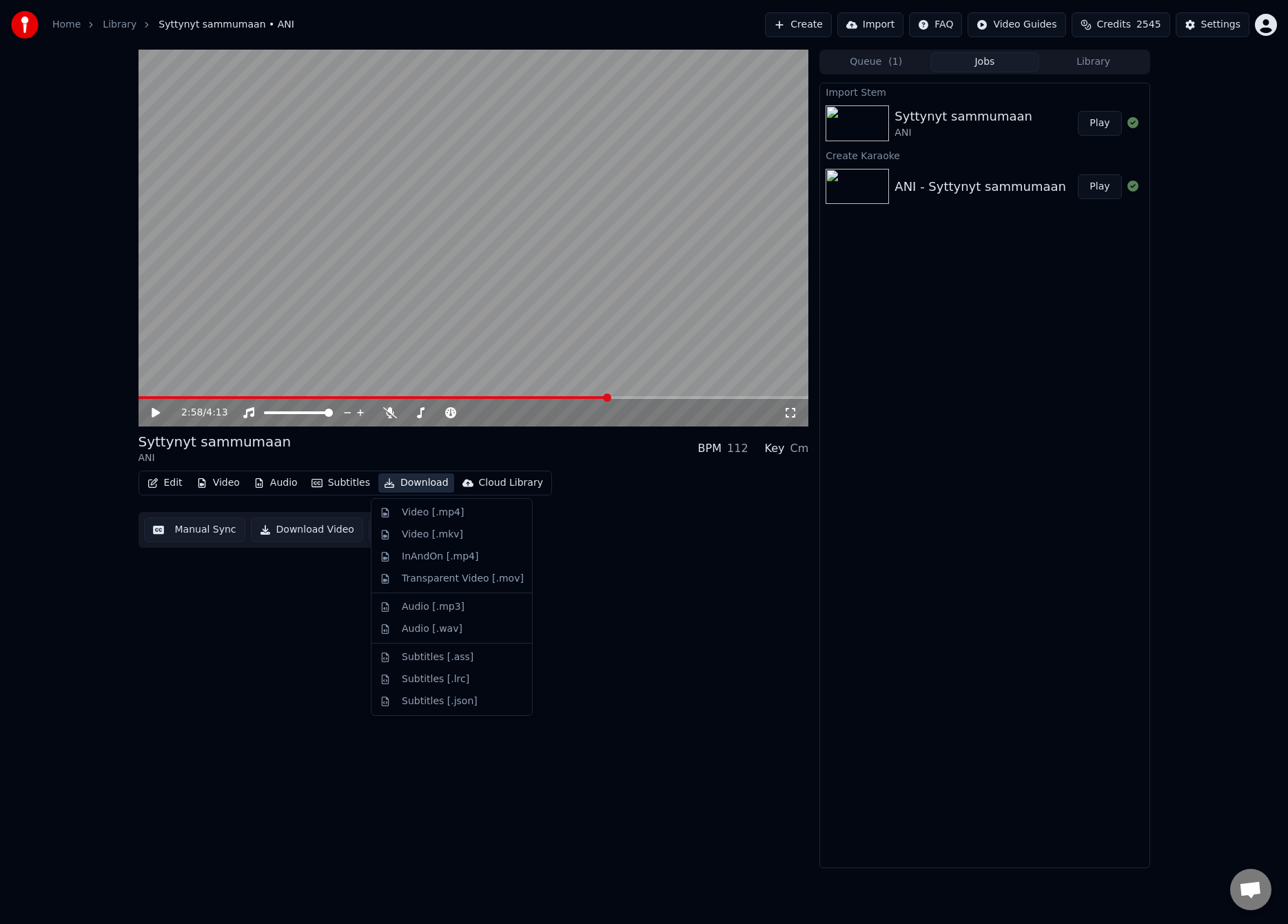
click at [404, 482] on button "Download" at bounding box center [415, 483] width 76 height 20
click at [448, 681] on div "Subtitles [.lrc]" at bounding box center [435, 679] width 68 height 14
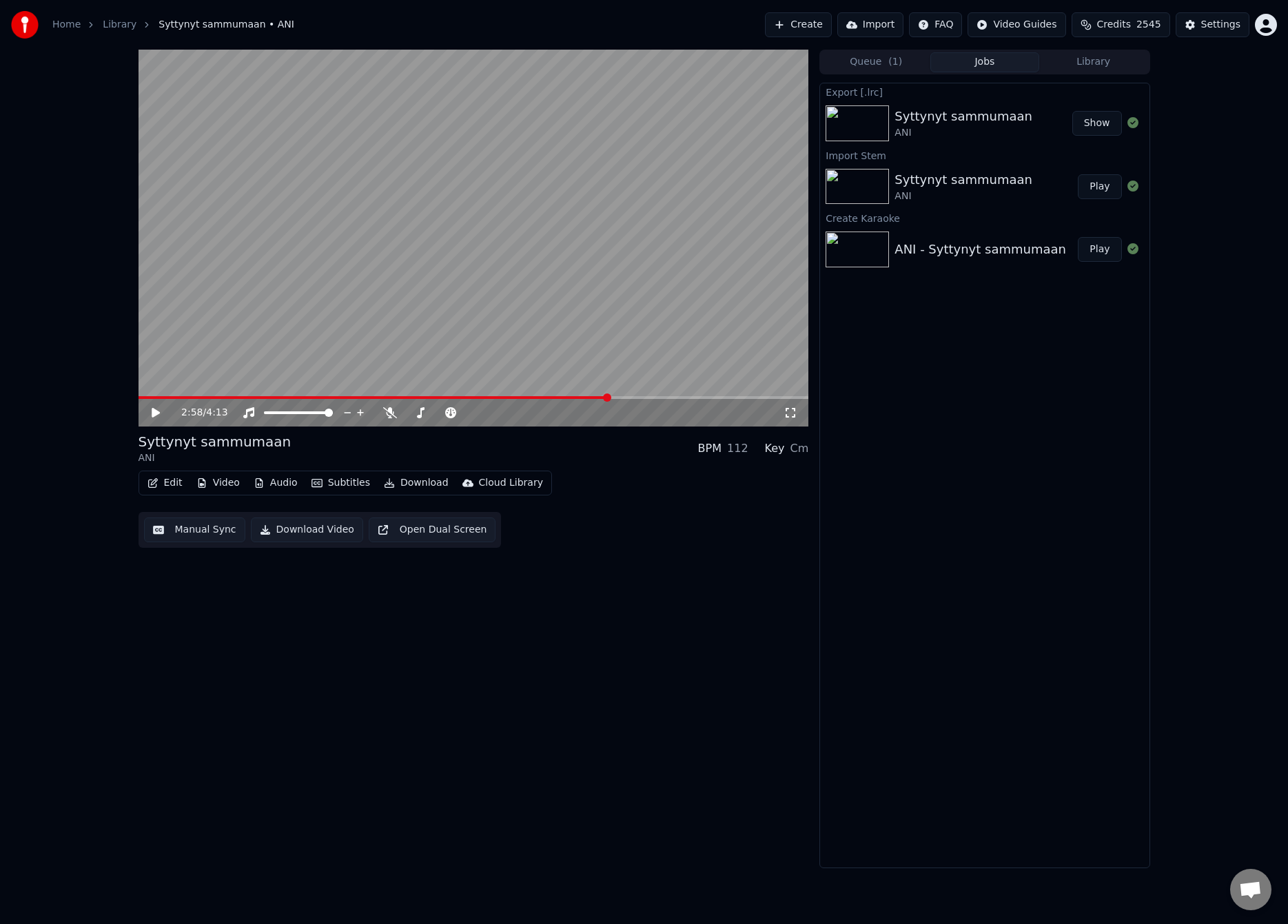
click at [412, 484] on button "Download" at bounding box center [415, 483] width 76 height 20
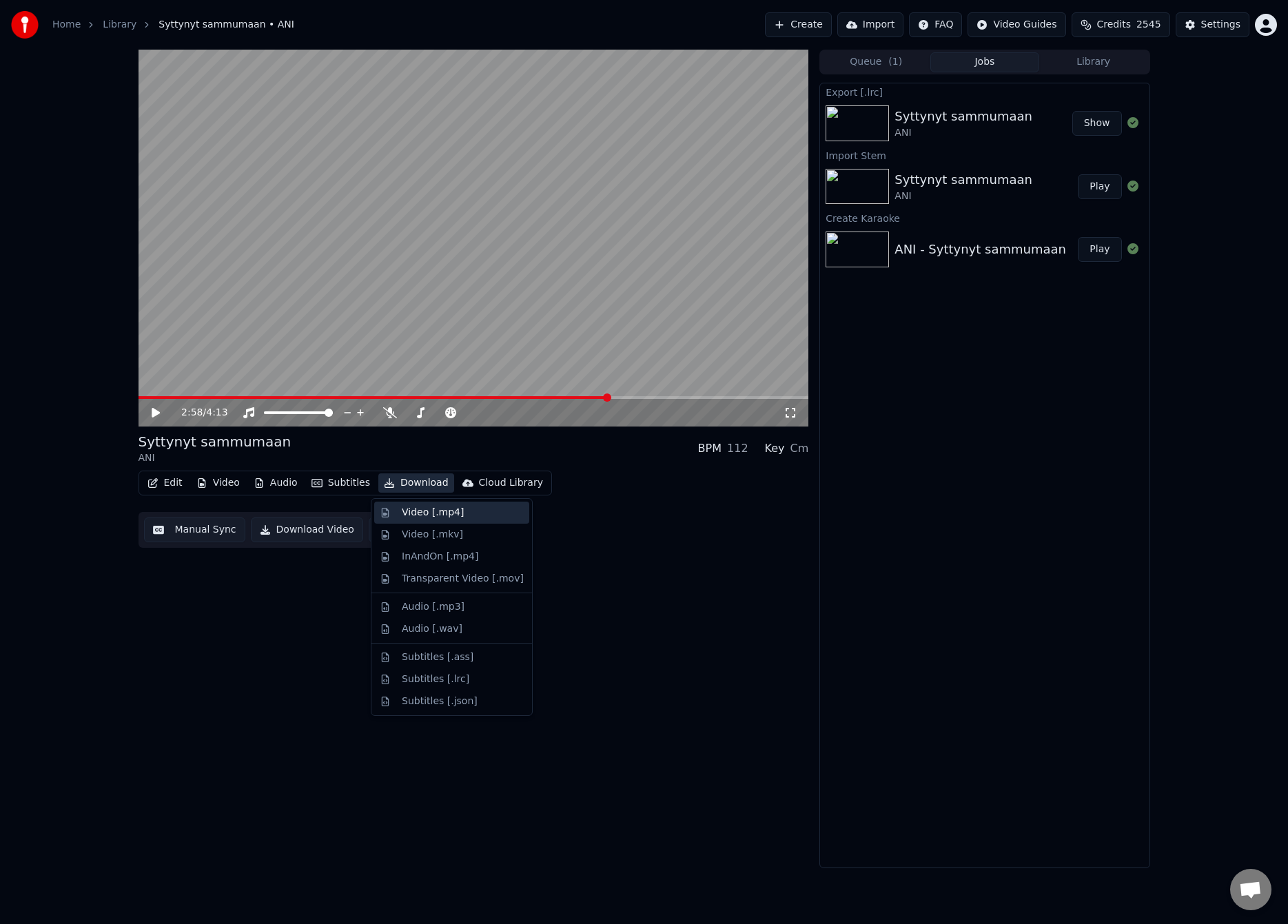
click at [431, 512] on div "Video [.mp4]" at bounding box center [432, 513] width 62 height 14
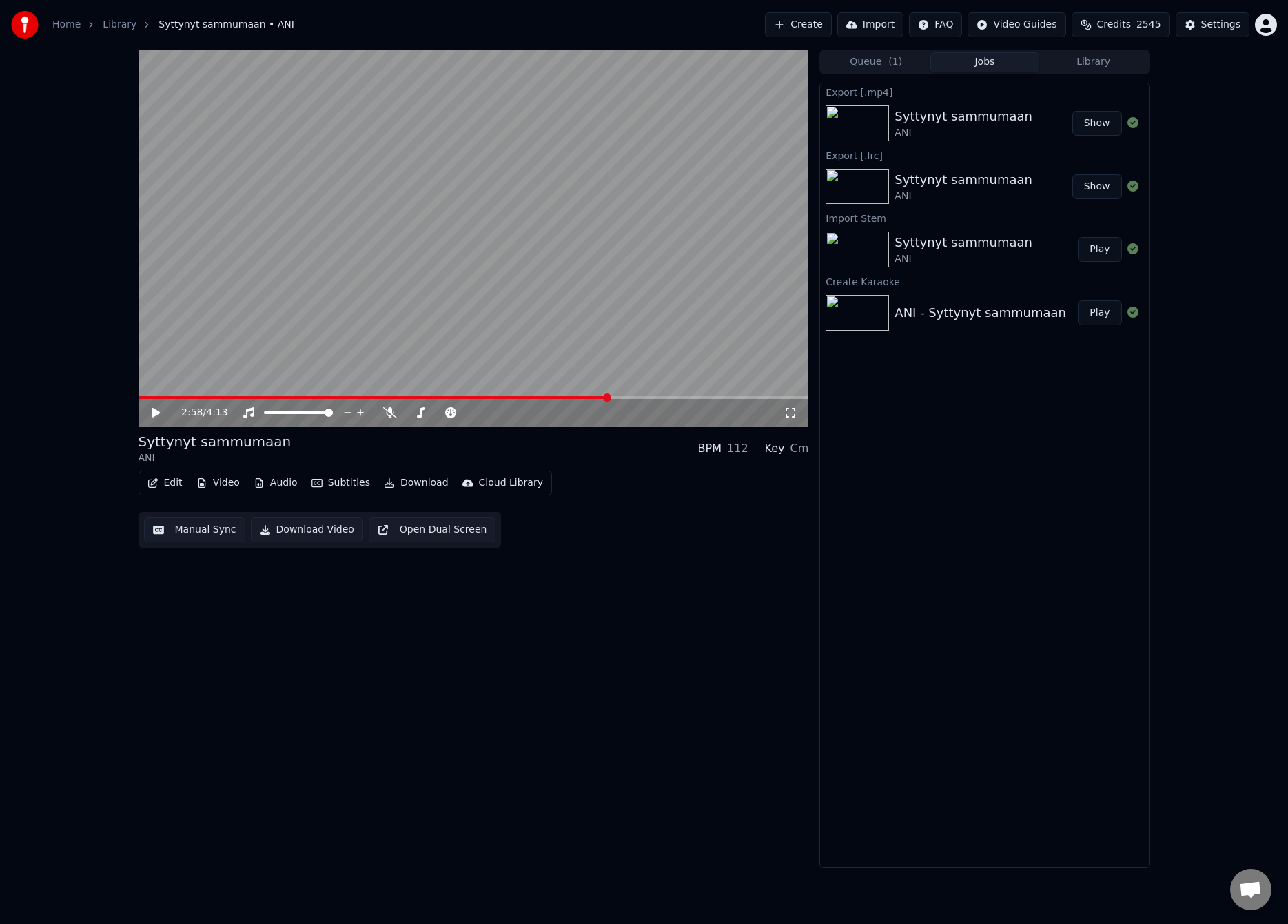
click at [795, 22] on button "Create" at bounding box center [798, 25] width 67 height 25
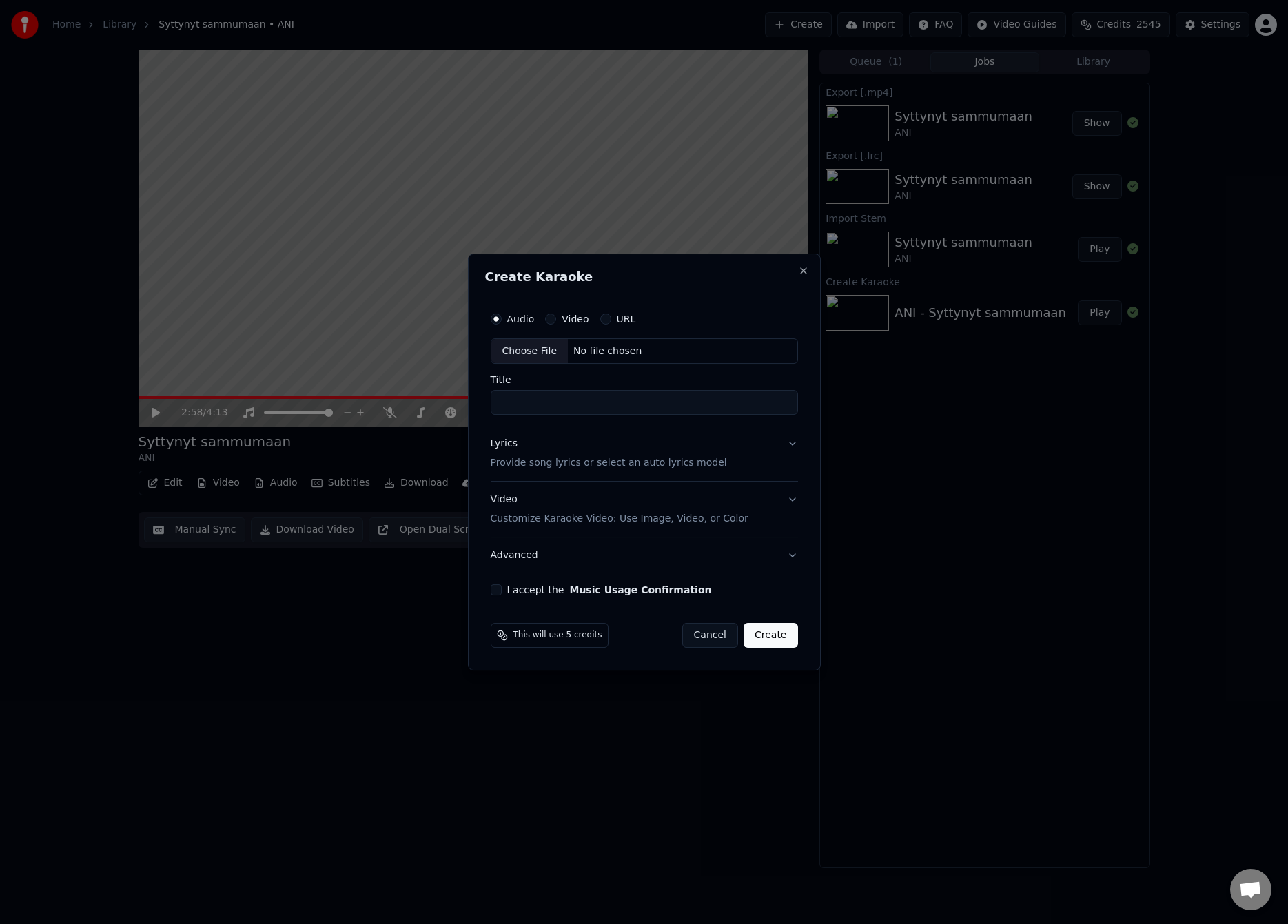
click at [524, 351] on div "Choose File" at bounding box center [529, 351] width 77 height 25
type input "**********"
click at [534, 457] on p "Provide song lyrics or select an auto lyrics model" at bounding box center [606, 463] width 236 height 14
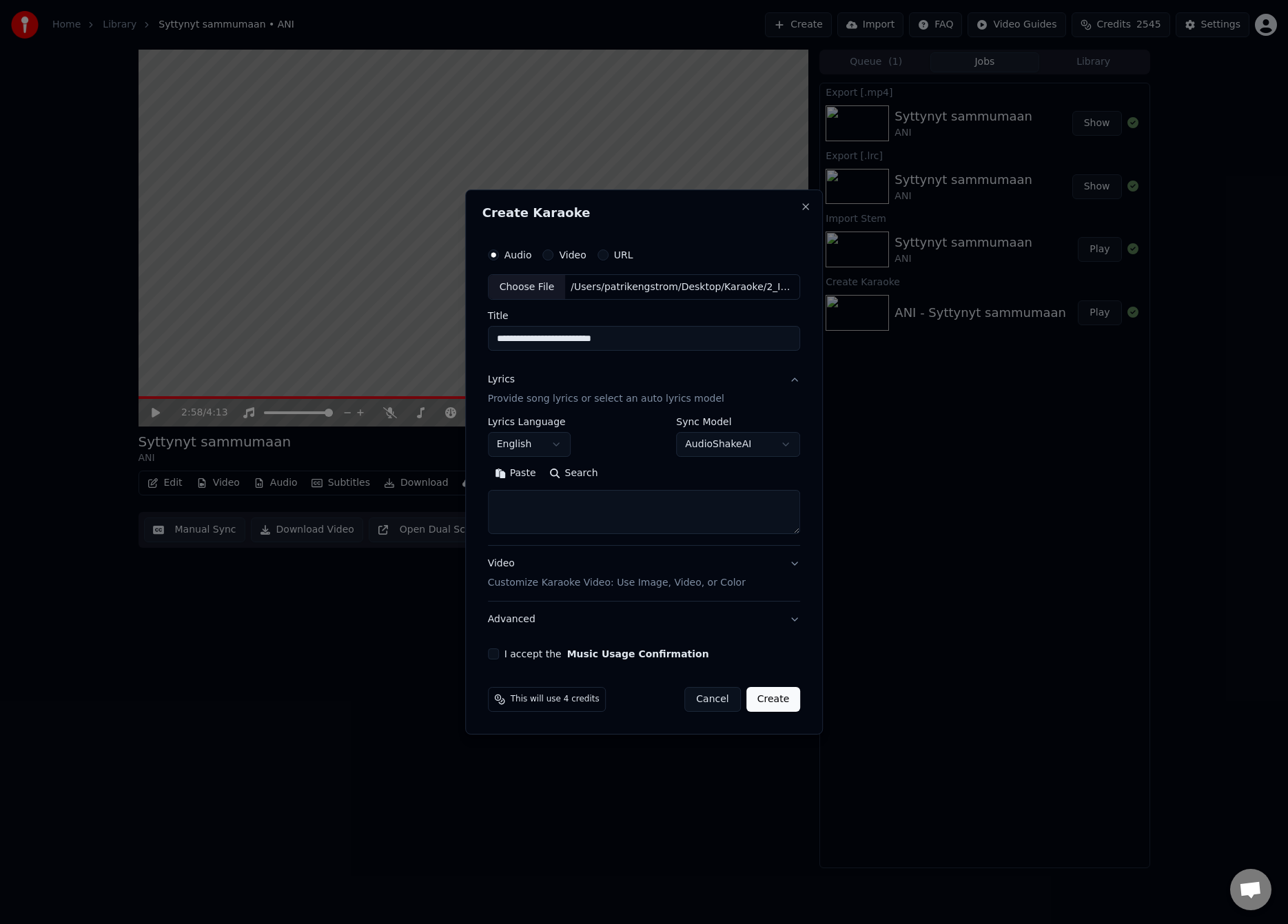
click at [505, 473] on button "Paste" at bounding box center [516, 474] width 55 height 22
click at [631, 471] on button "Expand" at bounding box center [636, 474] width 65 height 22
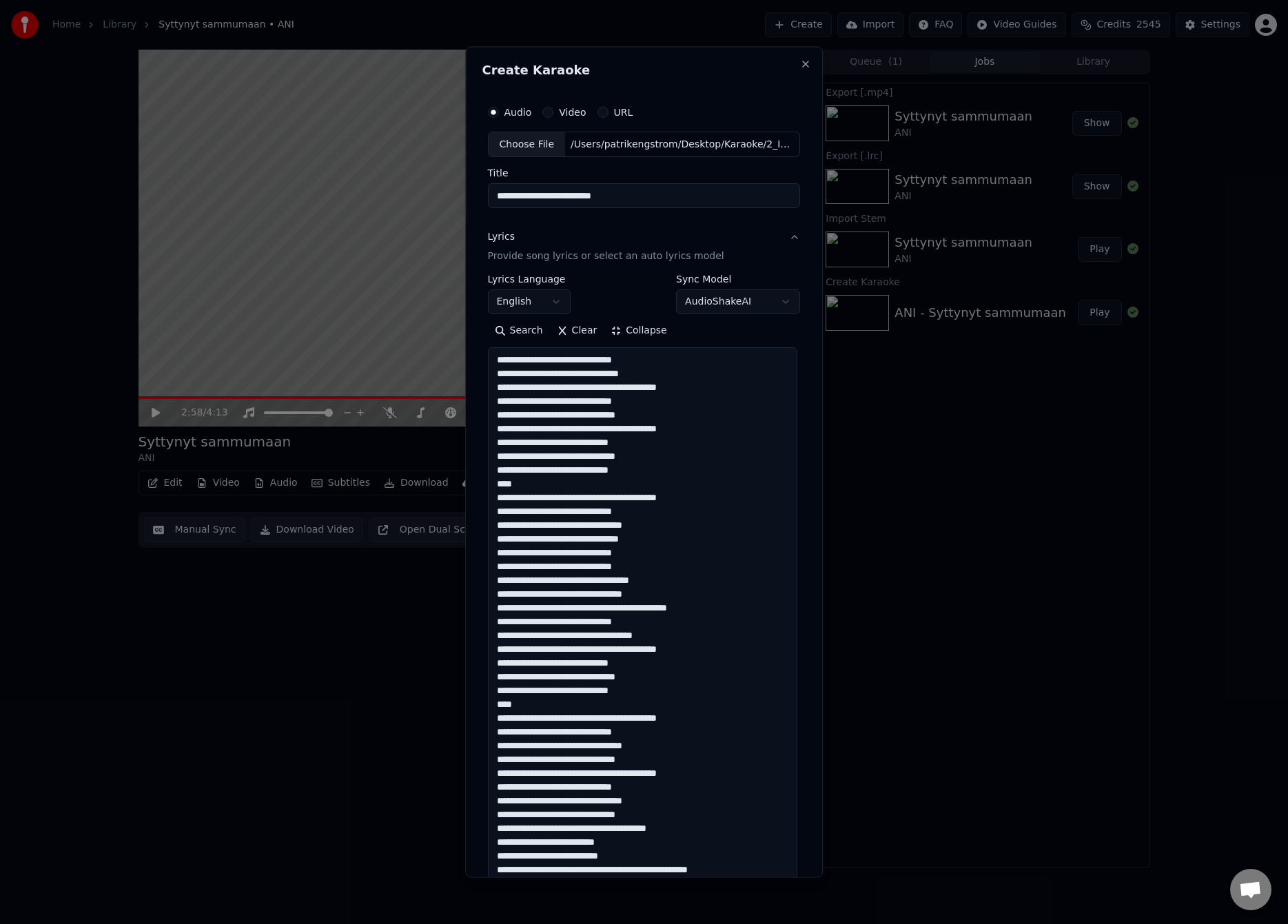
click at [561, 363] on textarea at bounding box center [643, 683] width 309 height 672
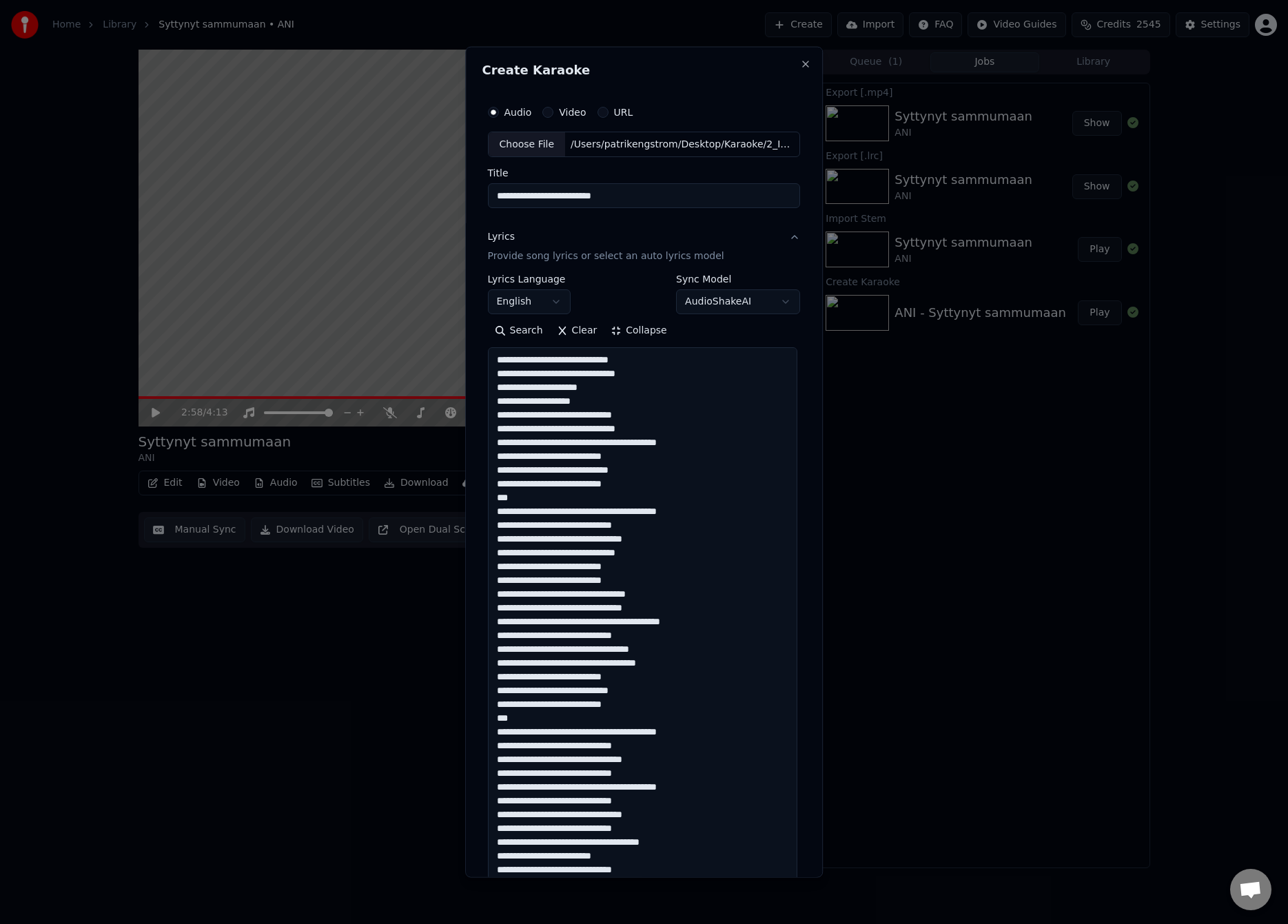
scroll to position [341, 0]
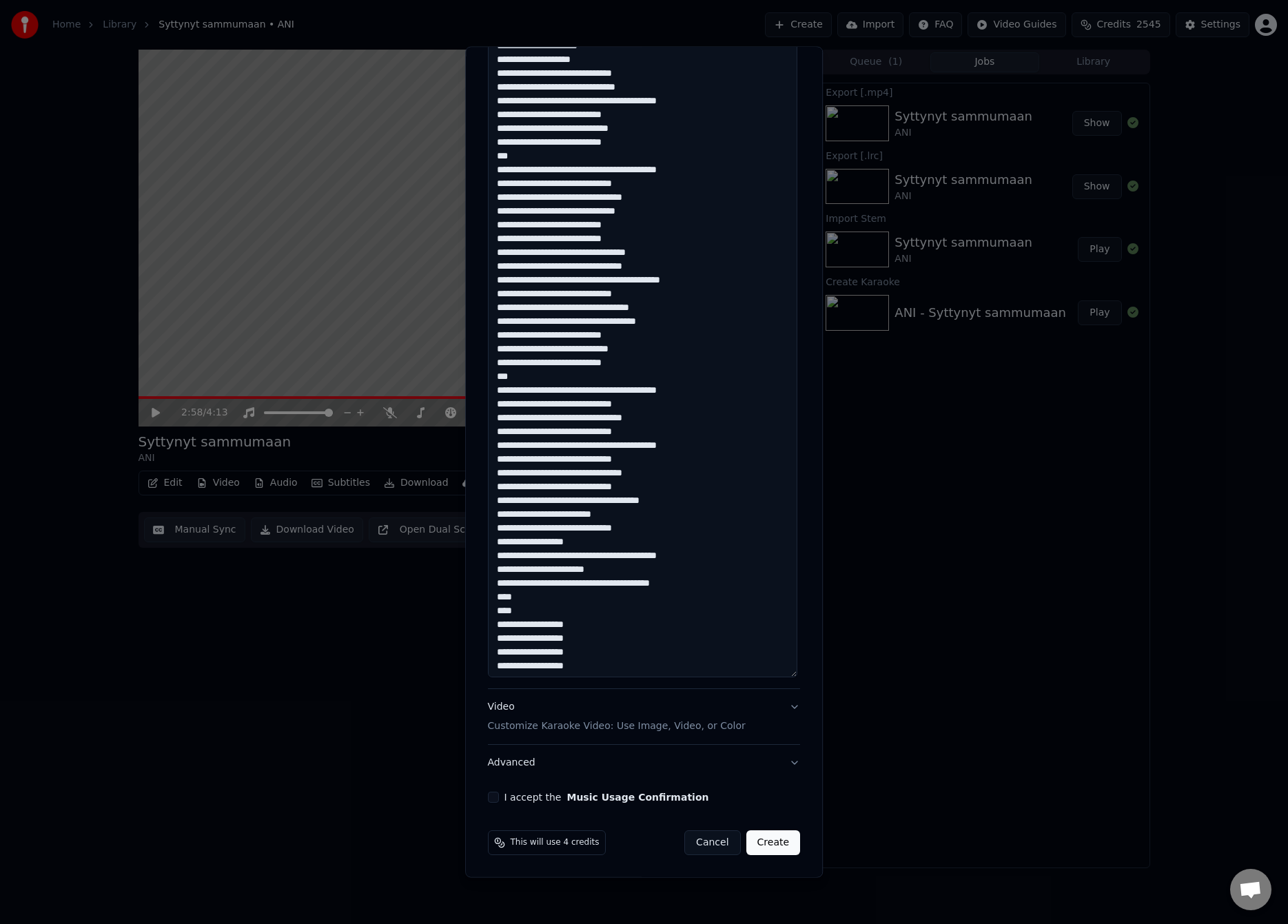
type textarea "**********"
click at [496, 796] on div "I accept the Music Usage Confirmation" at bounding box center [644, 797] width 313 height 11
click at [492, 797] on button "I accept the Music Usage Confirmation" at bounding box center [493, 797] width 11 height 11
click at [771, 844] on button "Create" at bounding box center [772, 842] width 54 height 25
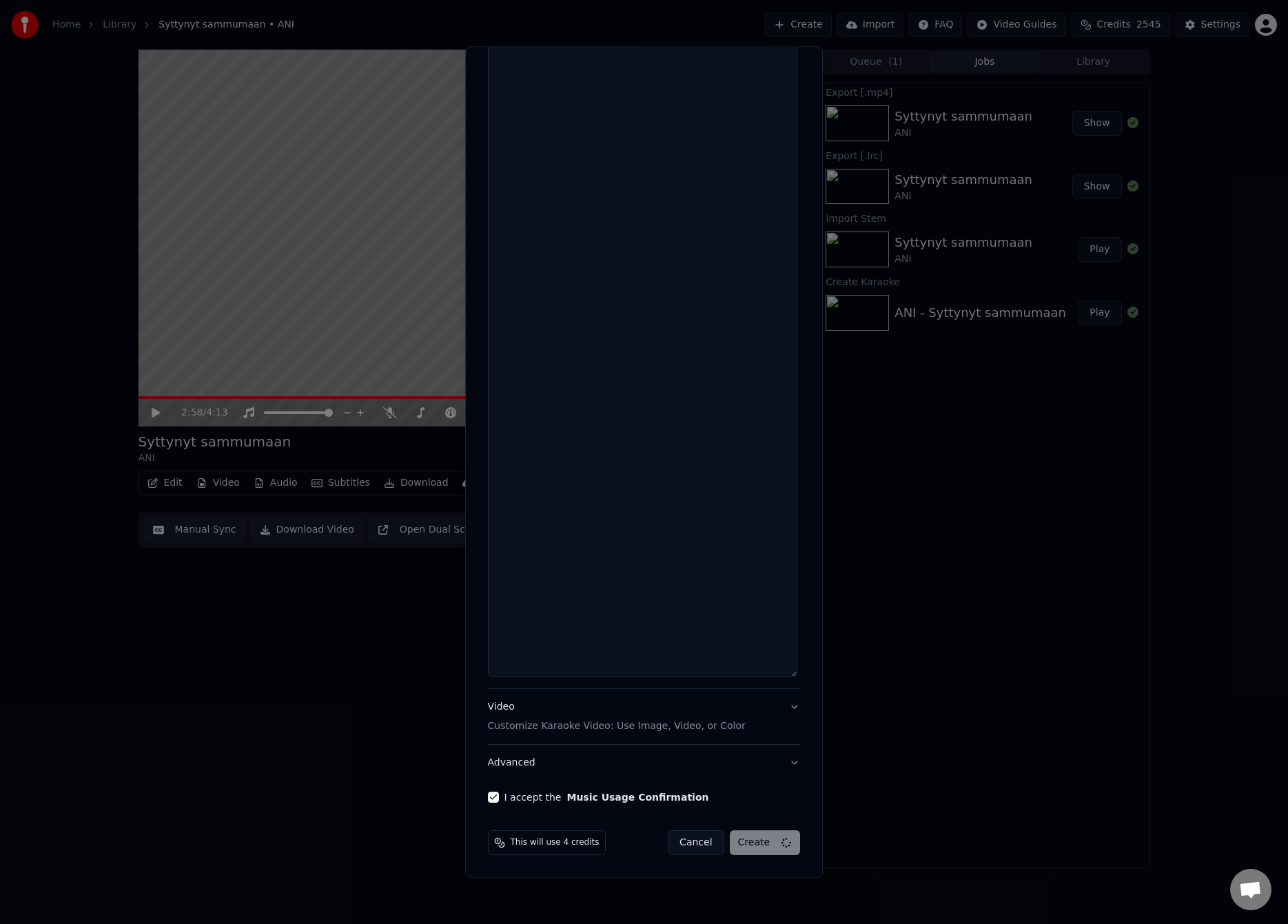
select select
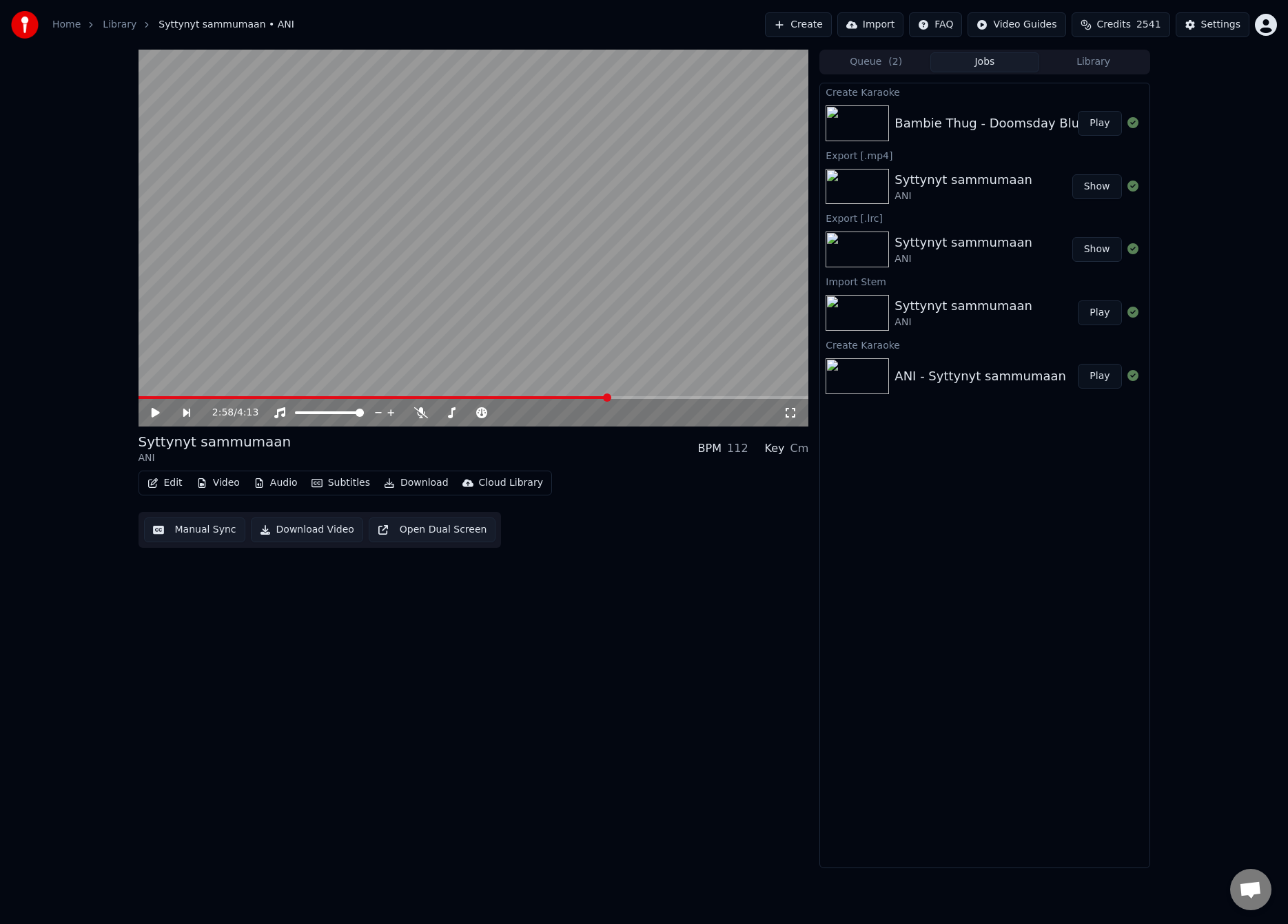
click at [1098, 121] on button "Play" at bounding box center [1099, 123] width 43 height 25
click at [194, 532] on button "Manual Sync" at bounding box center [194, 529] width 101 height 25
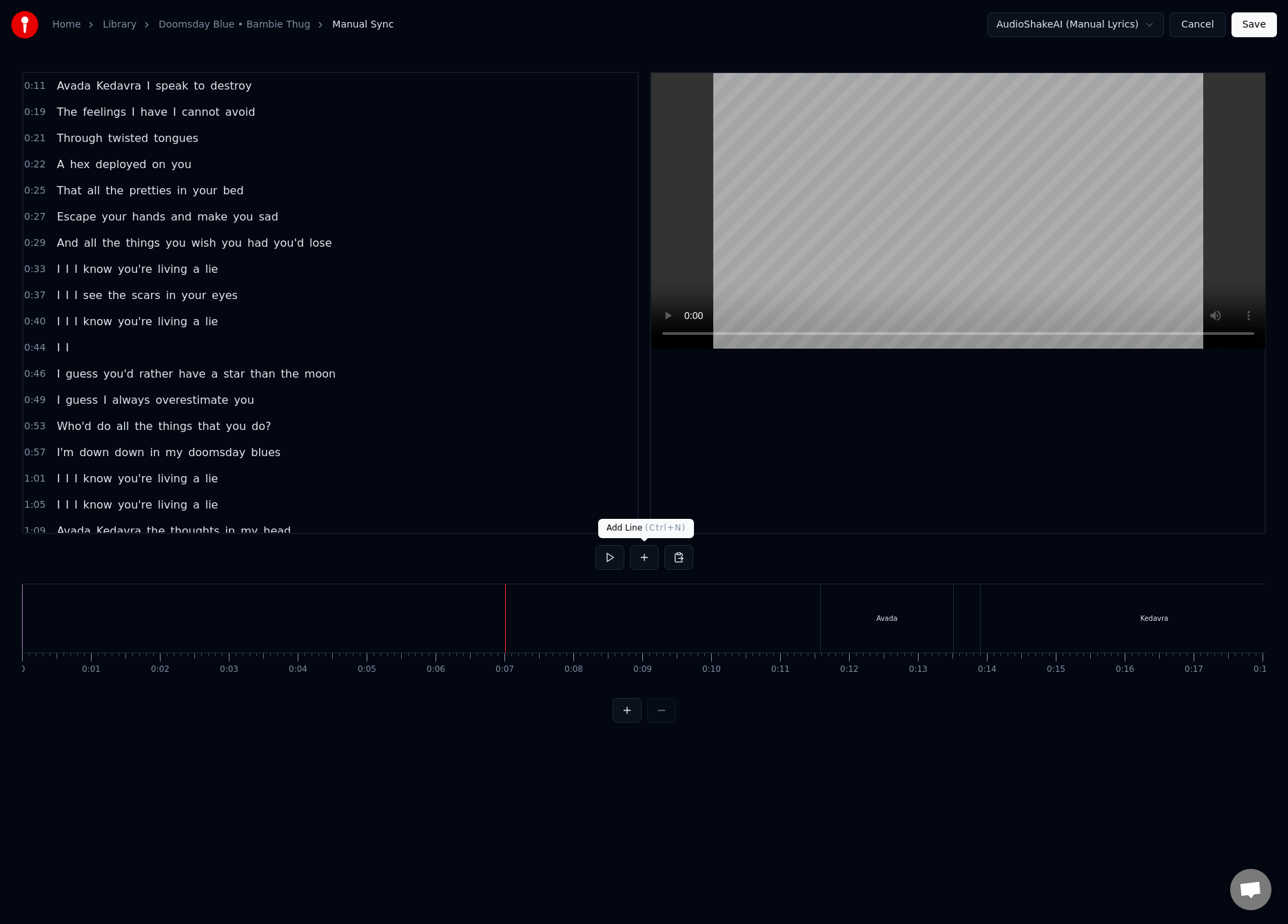
click at [649, 556] on button at bounding box center [644, 557] width 29 height 25
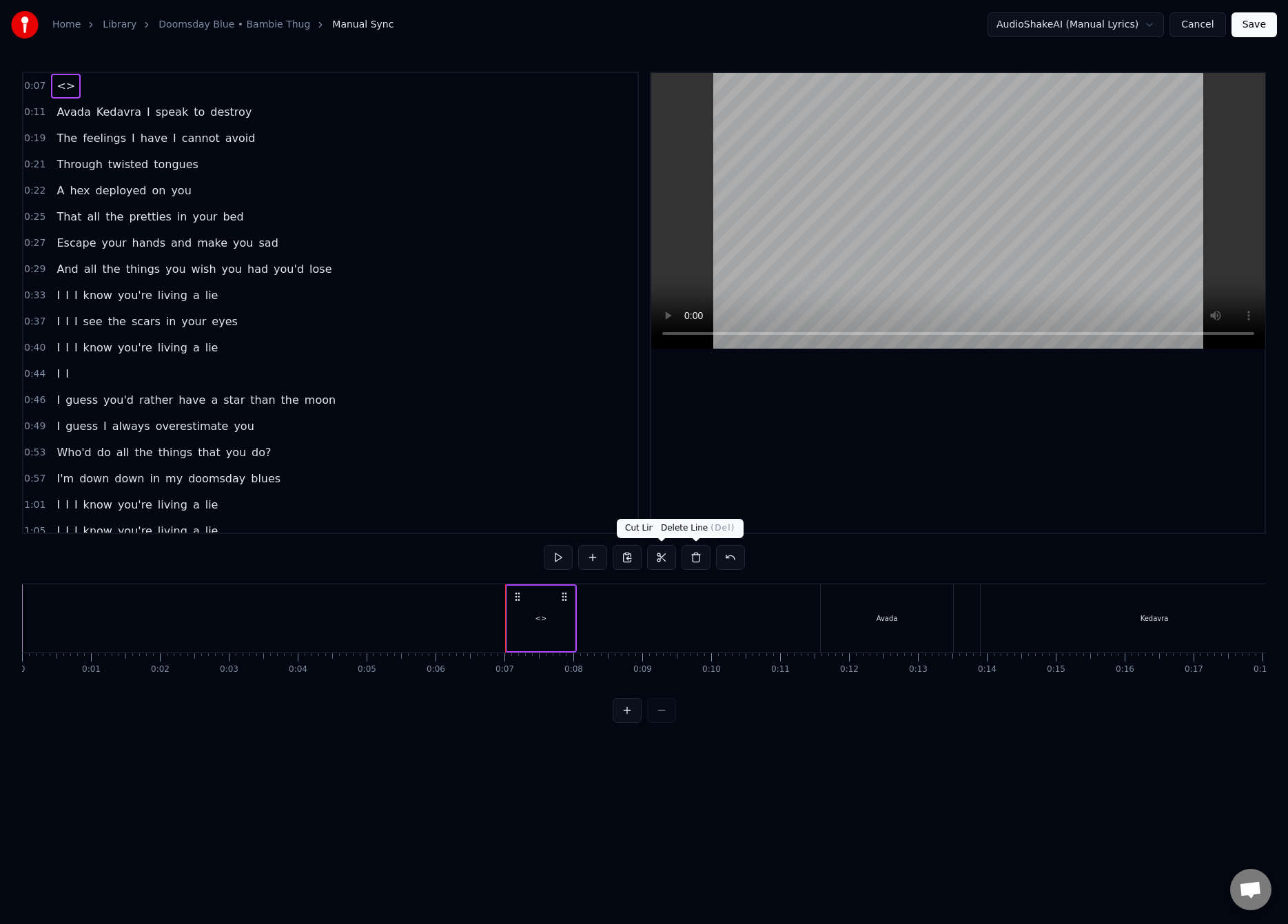
click at [688, 558] on button at bounding box center [696, 557] width 29 height 25
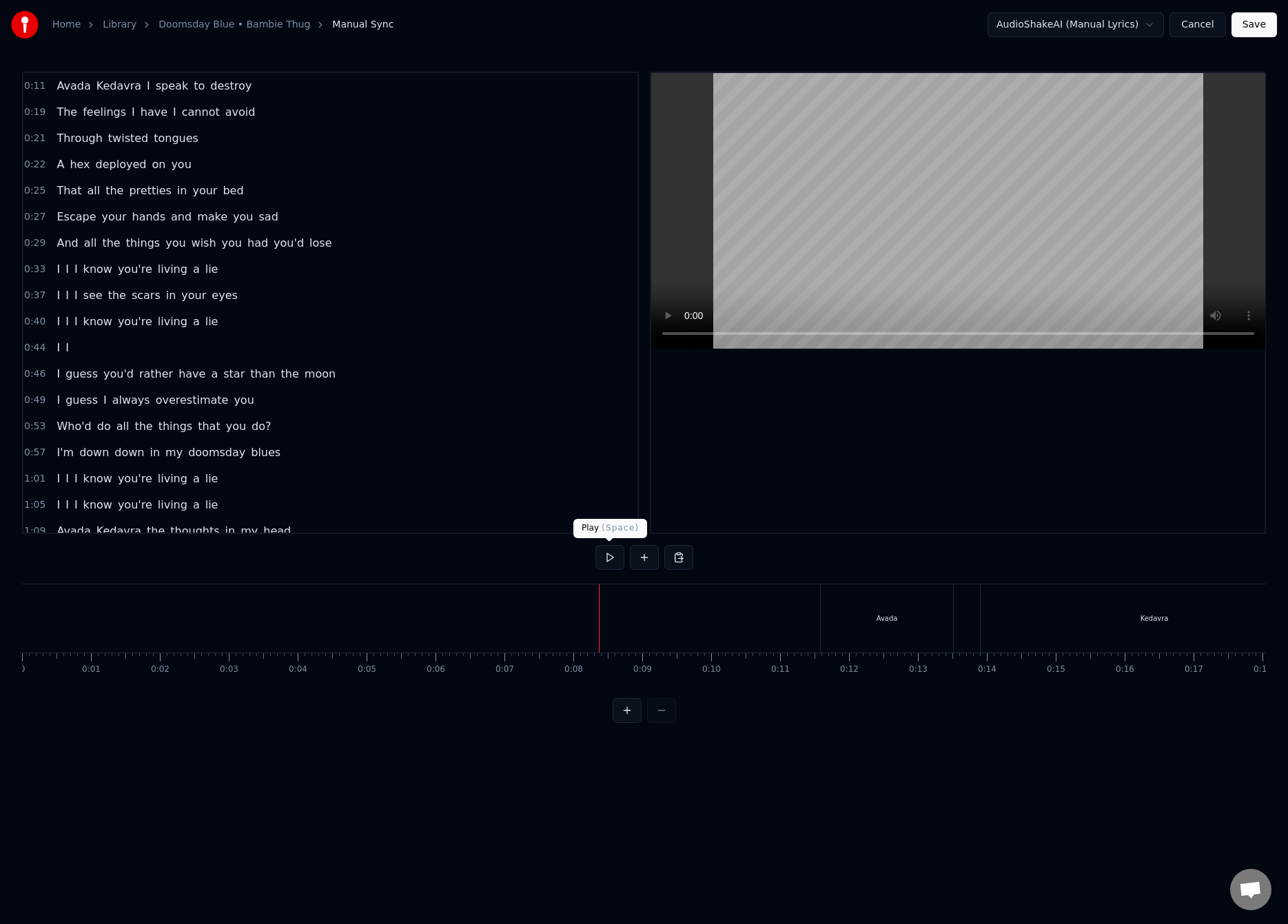
click at [609, 557] on button at bounding box center [609, 557] width 29 height 25
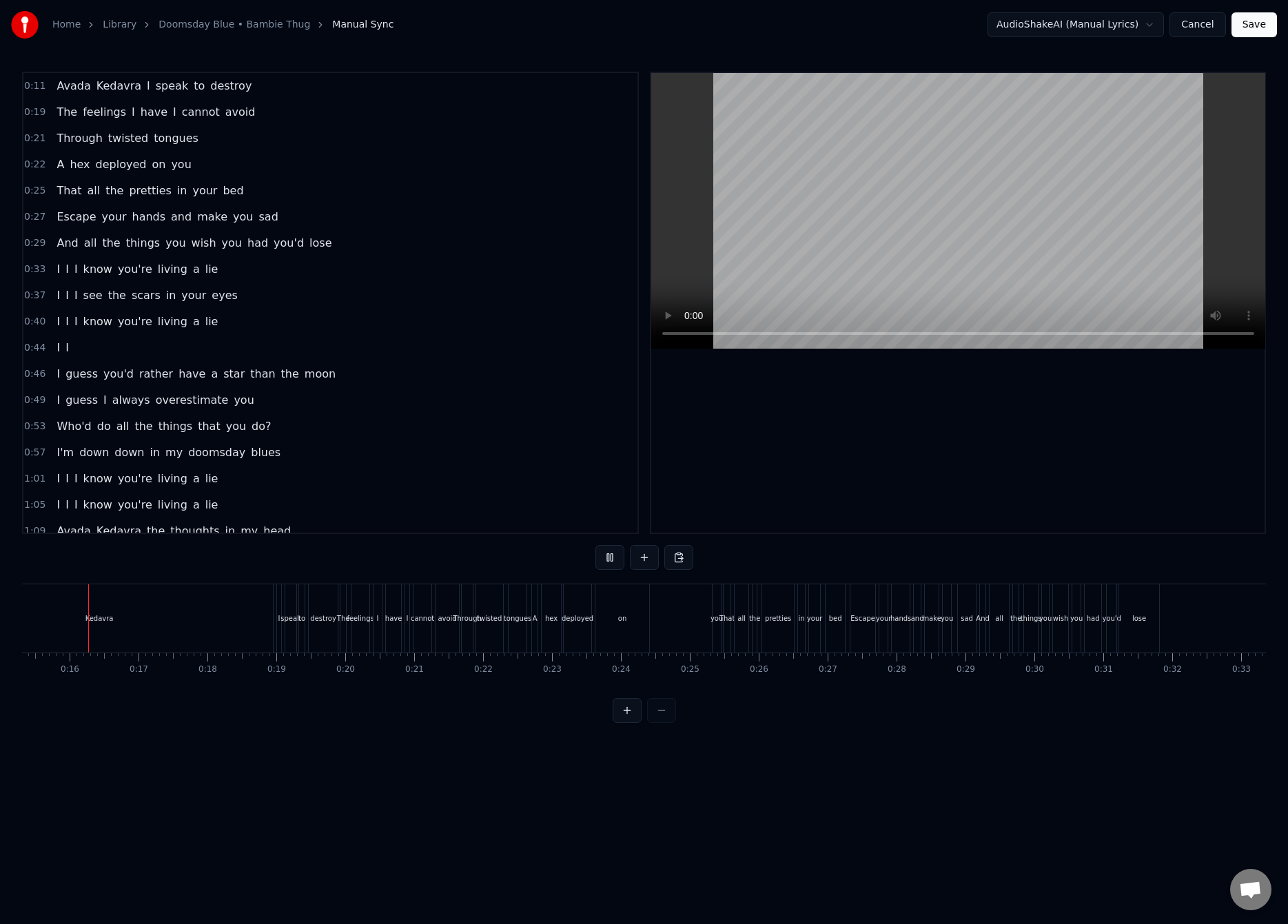
scroll to position [0, 1034]
click at [595, 545] on button at bounding box center [609, 557] width 29 height 25
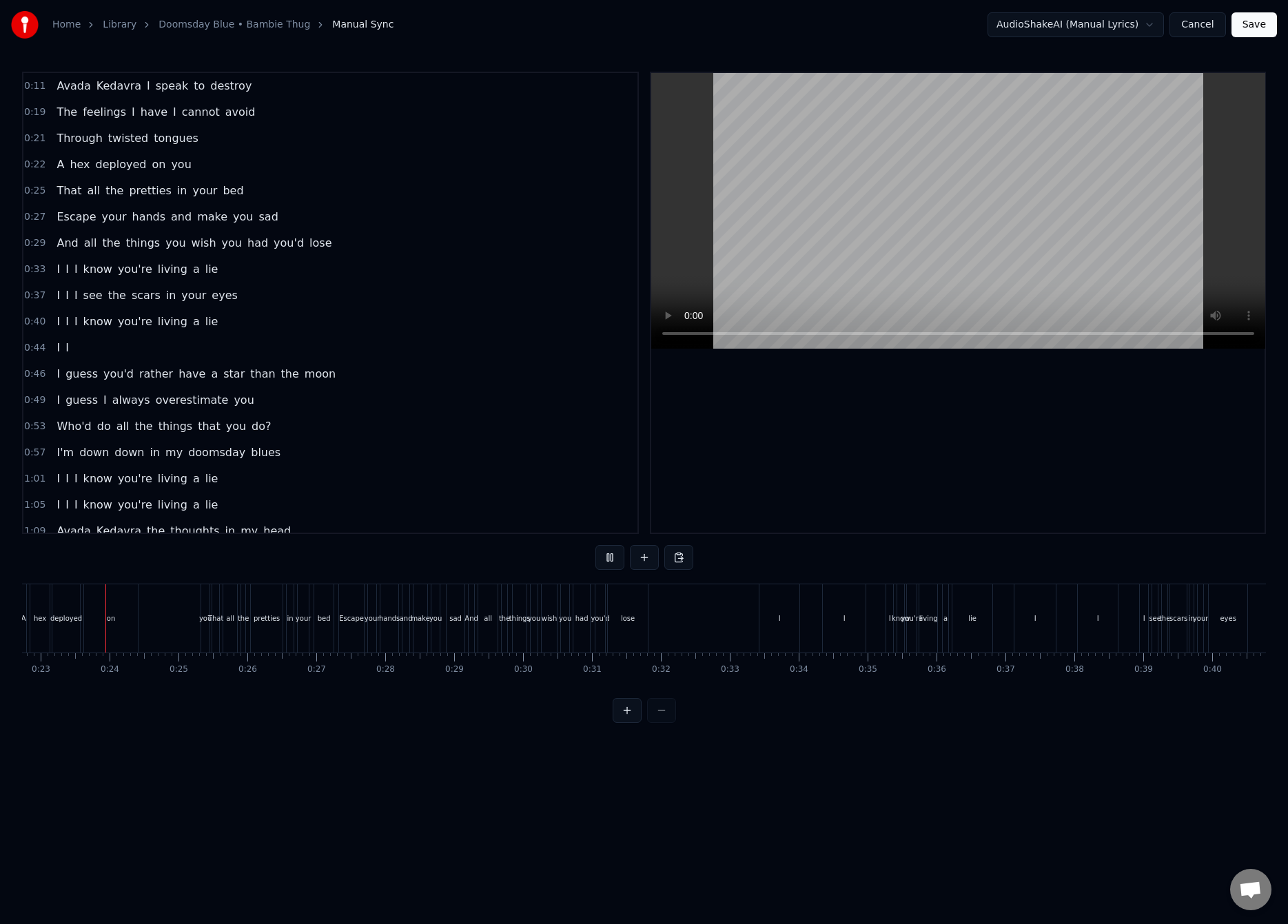
scroll to position [0, 1564]
click at [595, 545] on button at bounding box center [609, 557] width 29 height 25
click at [604, 560] on button at bounding box center [609, 557] width 29 height 25
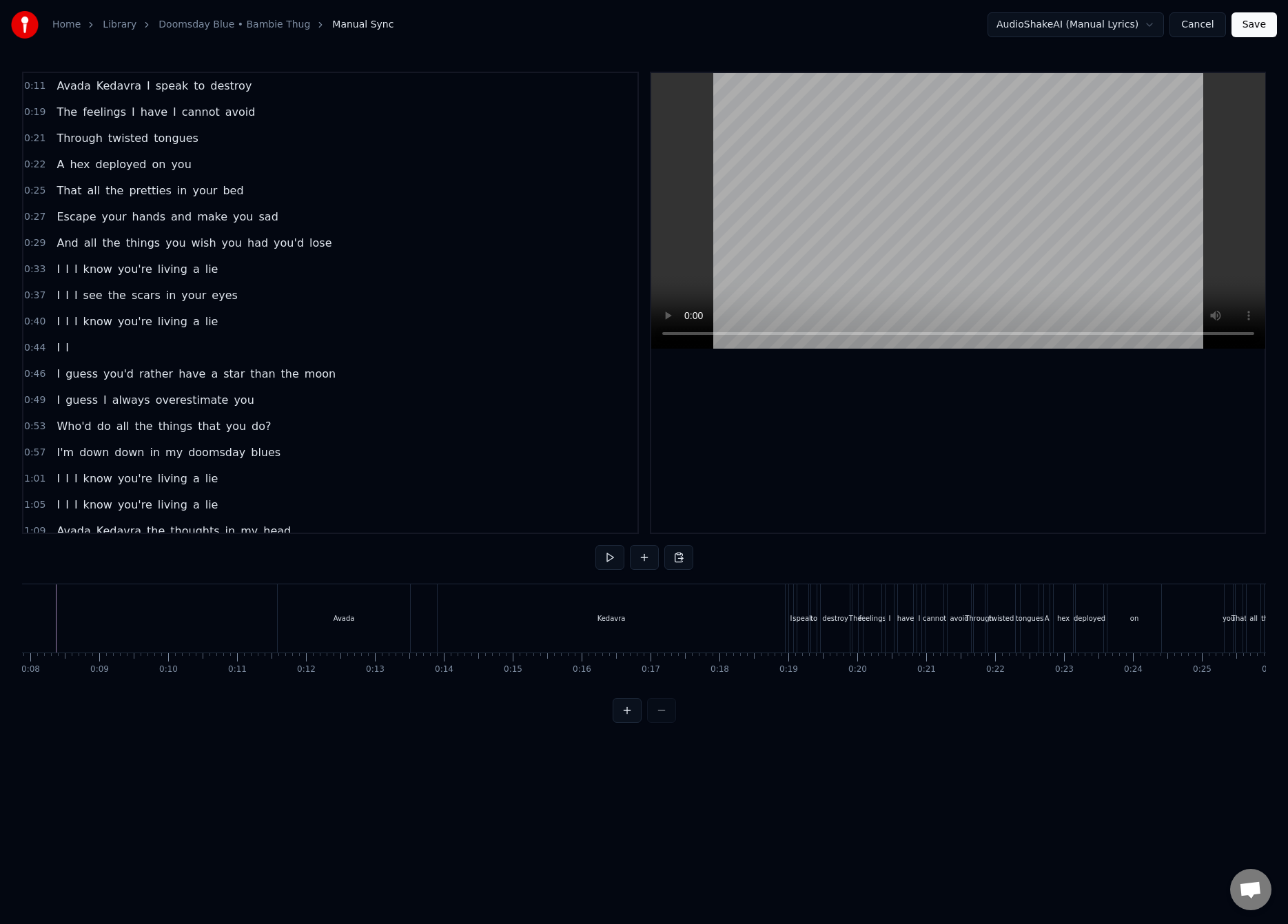
scroll to position [0, 498]
click at [623, 636] on div "Kedavra" at bounding box center [655, 618] width 347 height 68
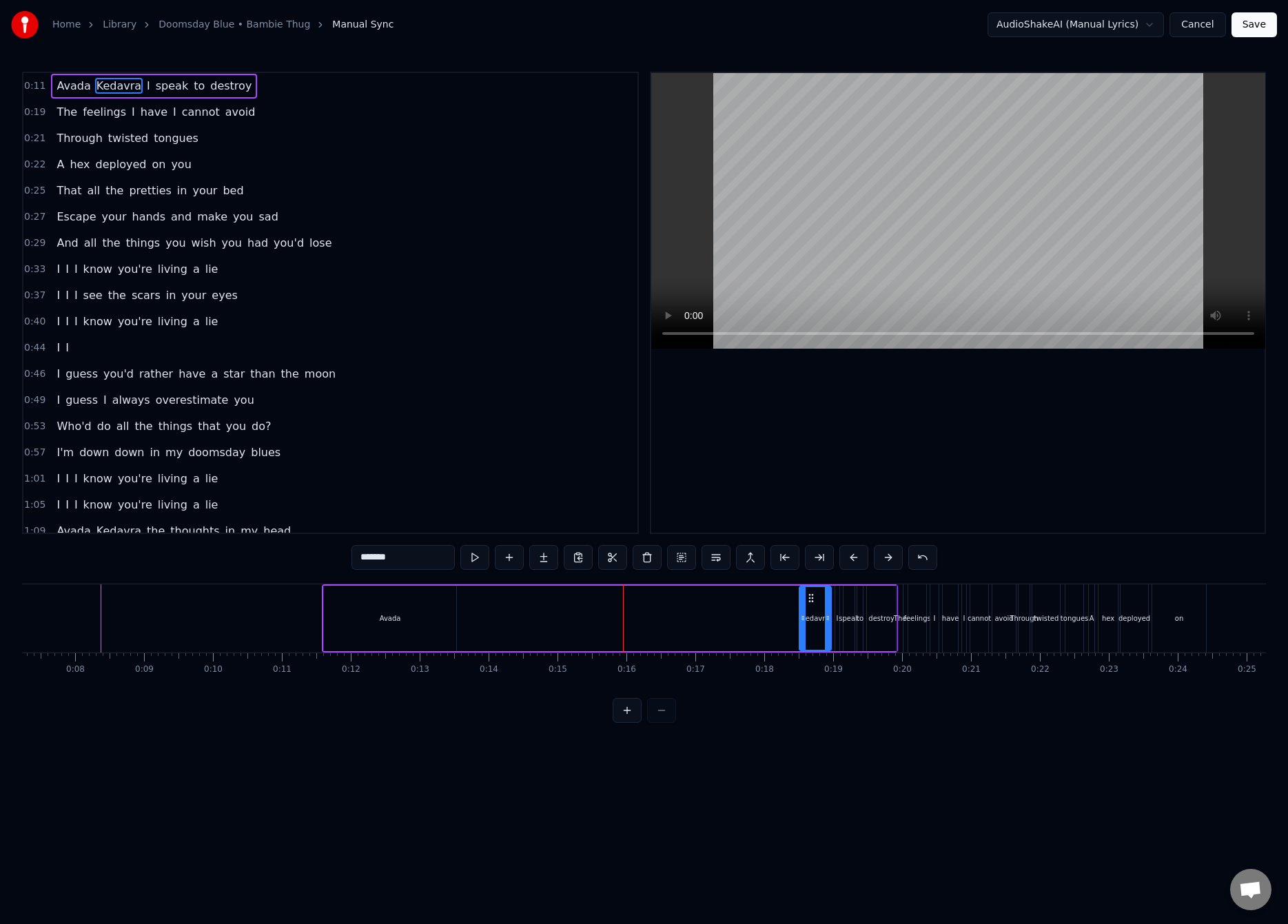
drag, startPoint x: 486, startPoint y: 622, endPoint x: 802, endPoint y: 619, distance: 316.0
click at [802, 619] on icon at bounding box center [803, 617] width 6 height 11
click at [399, 624] on div "Avada" at bounding box center [390, 618] width 132 height 66
type input "*****"
drag, startPoint x: 337, startPoint y: 597, endPoint x: 682, endPoint y: 599, distance: 345.0
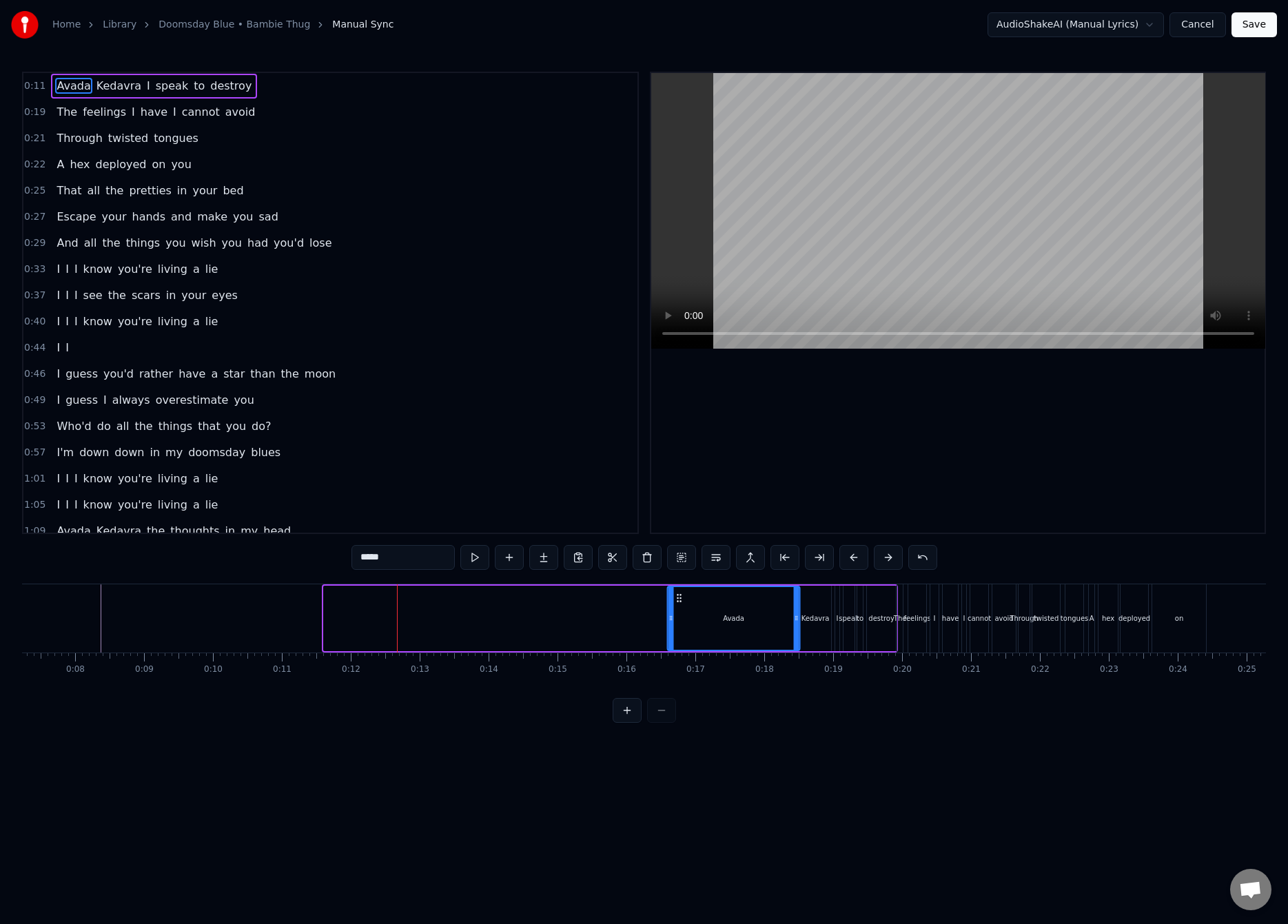
click at [682, 599] on icon at bounding box center [679, 597] width 11 height 11
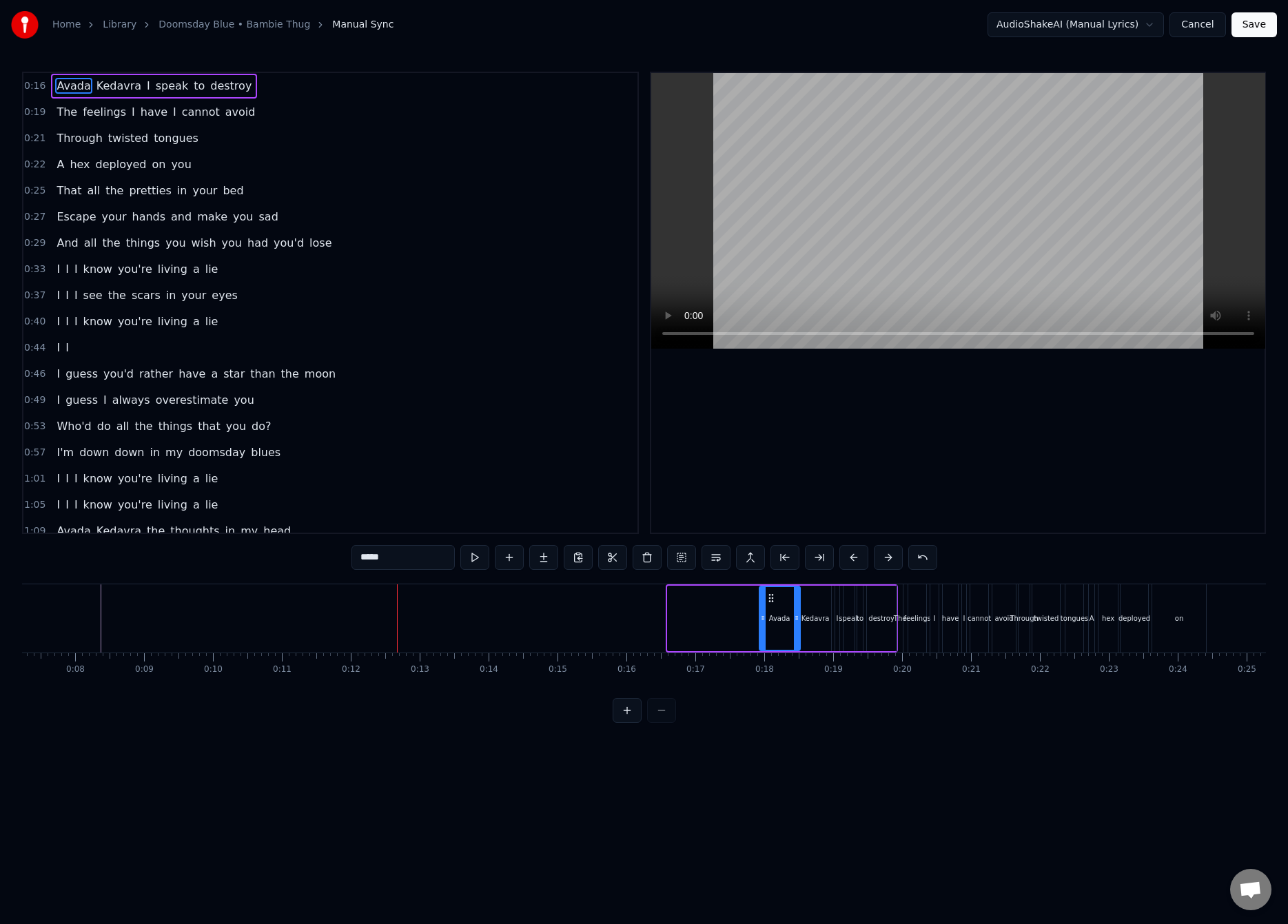
drag, startPoint x: 669, startPoint y: 617, endPoint x: 761, endPoint y: 622, distance: 92.1
click at [761, 622] on icon at bounding box center [763, 617] width 6 height 11
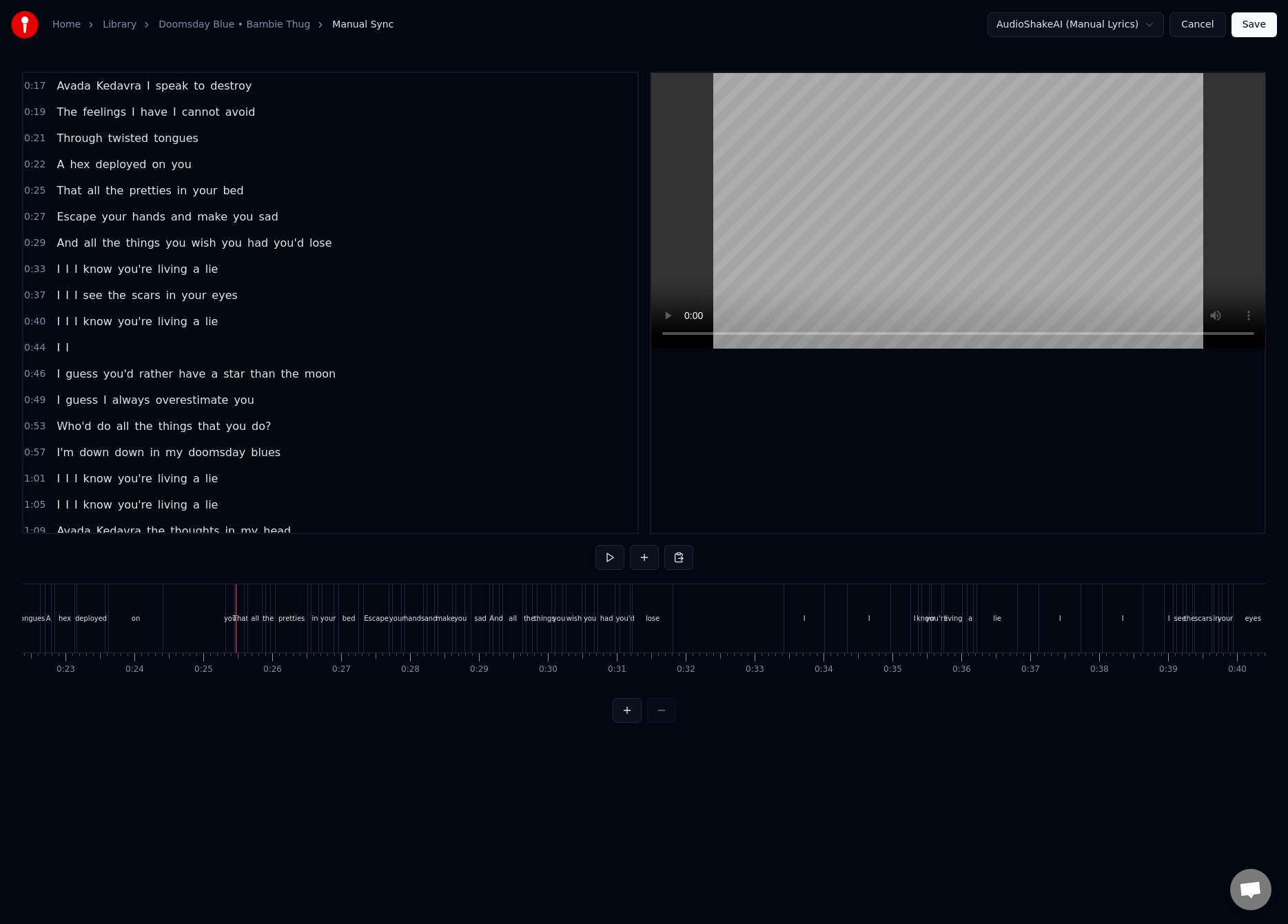
scroll to position [0, 1523]
click at [173, 610] on div "on" at bounding box center [153, 618] width 54 height 68
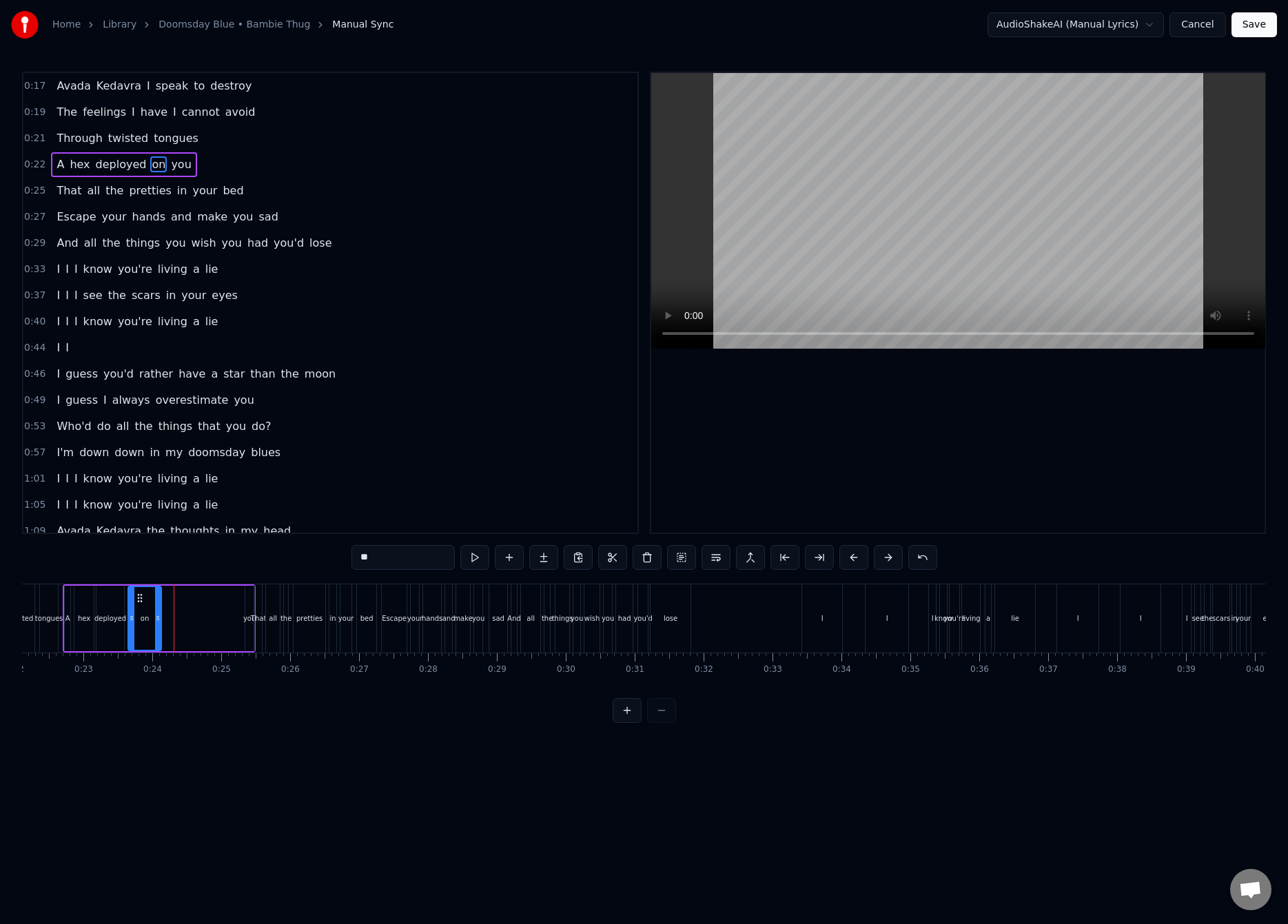
drag, startPoint x: 178, startPoint y: 621, endPoint x: 155, endPoint y: 629, distance: 24.4
click at [155, 629] on div at bounding box center [158, 619] width 6 height 63
click at [251, 620] on div "That" at bounding box center [259, 618] width 16 height 11
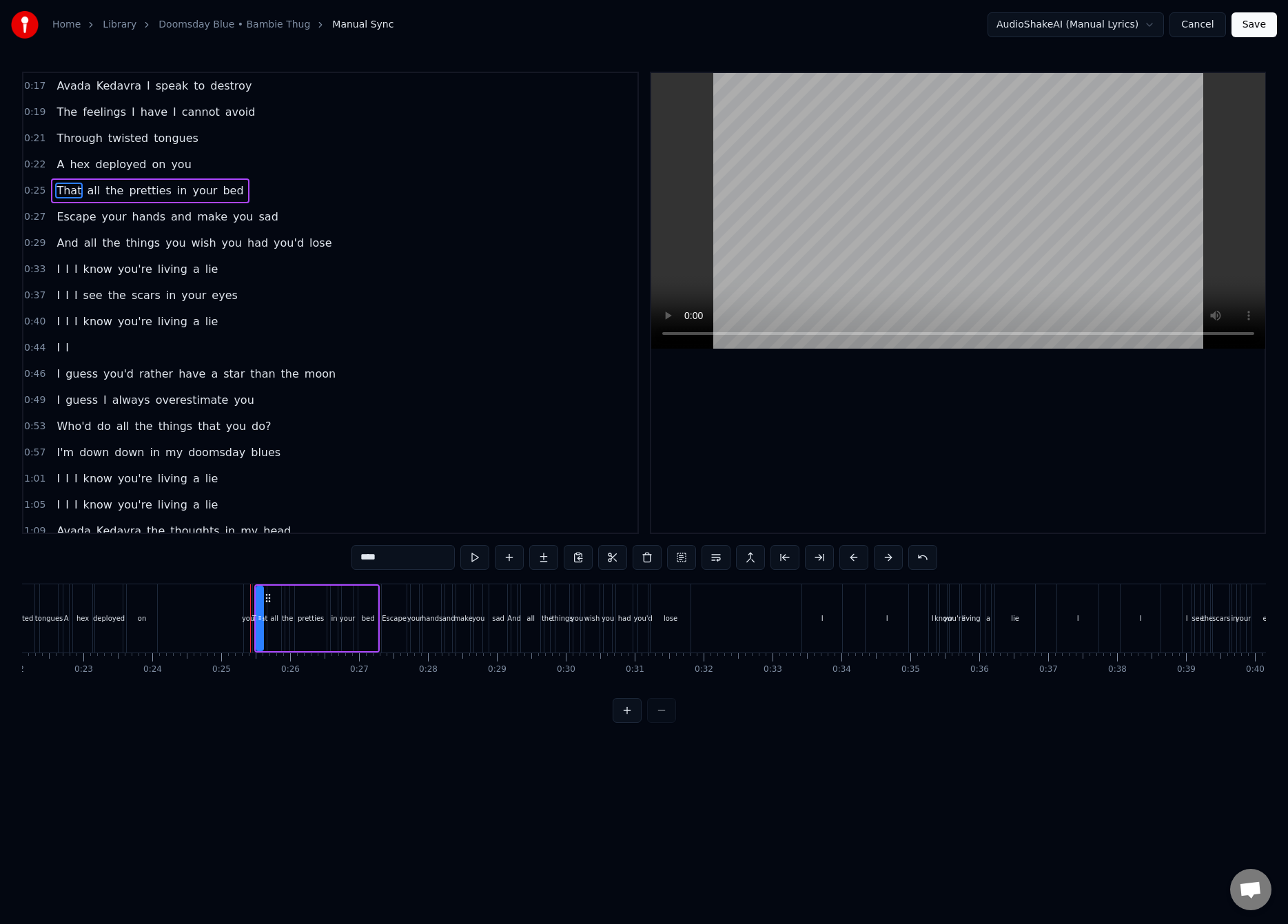
click at [248, 617] on div "you" at bounding box center [248, 618] width 13 height 11
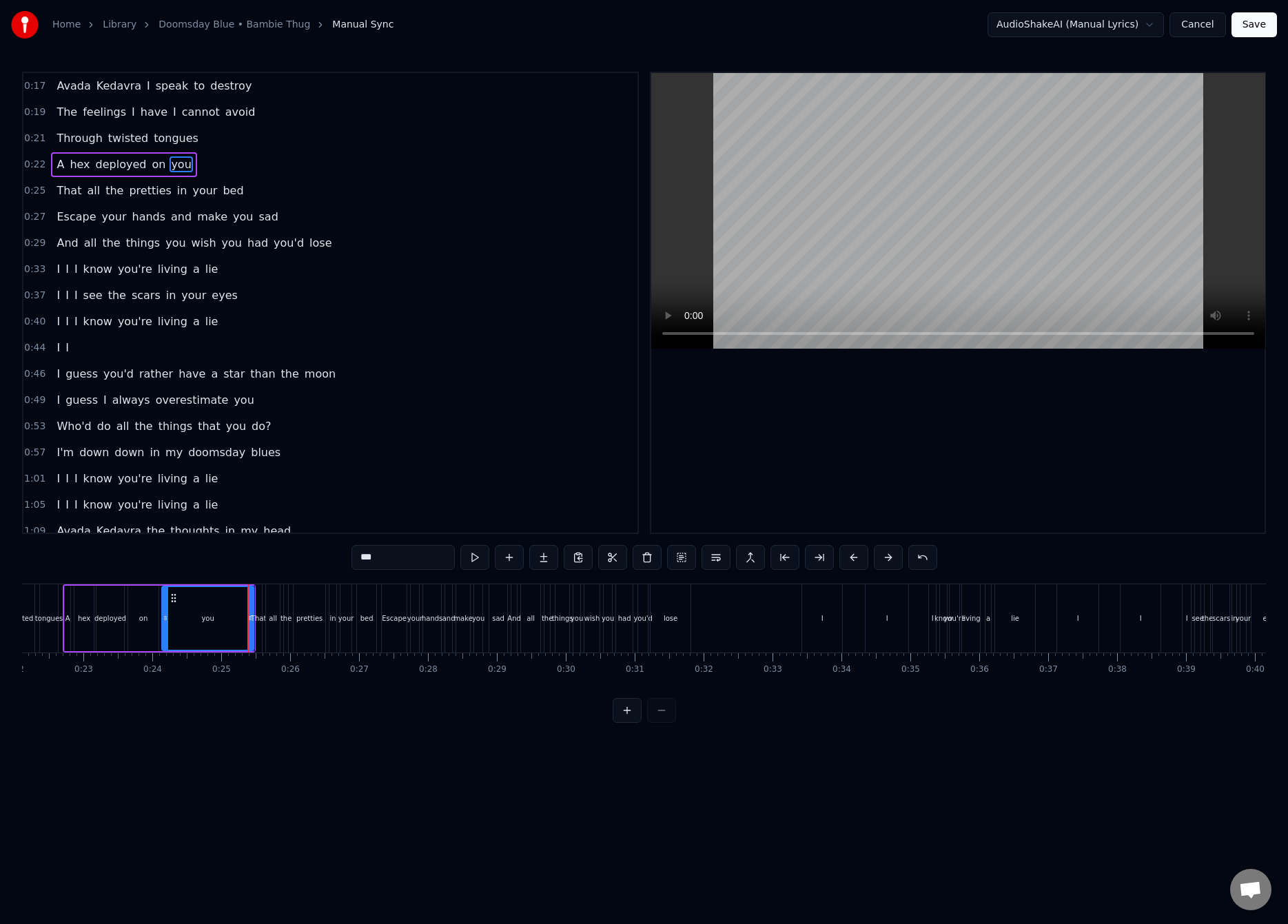
drag, startPoint x: 247, startPoint y: 619, endPoint x: 163, endPoint y: 631, distance: 84.9
click at [163, 631] on div at bounding box center [165, 619] width 6 height 63
drag, startPoint x: 249, startPoint y: 618, endPoint x: 177, endPoint y: 631, distance: 73.2
click at [177, 631] on div at bounding box center [179, 619] width 6 height 63
click at [150, 626] on div "on" at bounding box center [143, 618] width 31 height 66
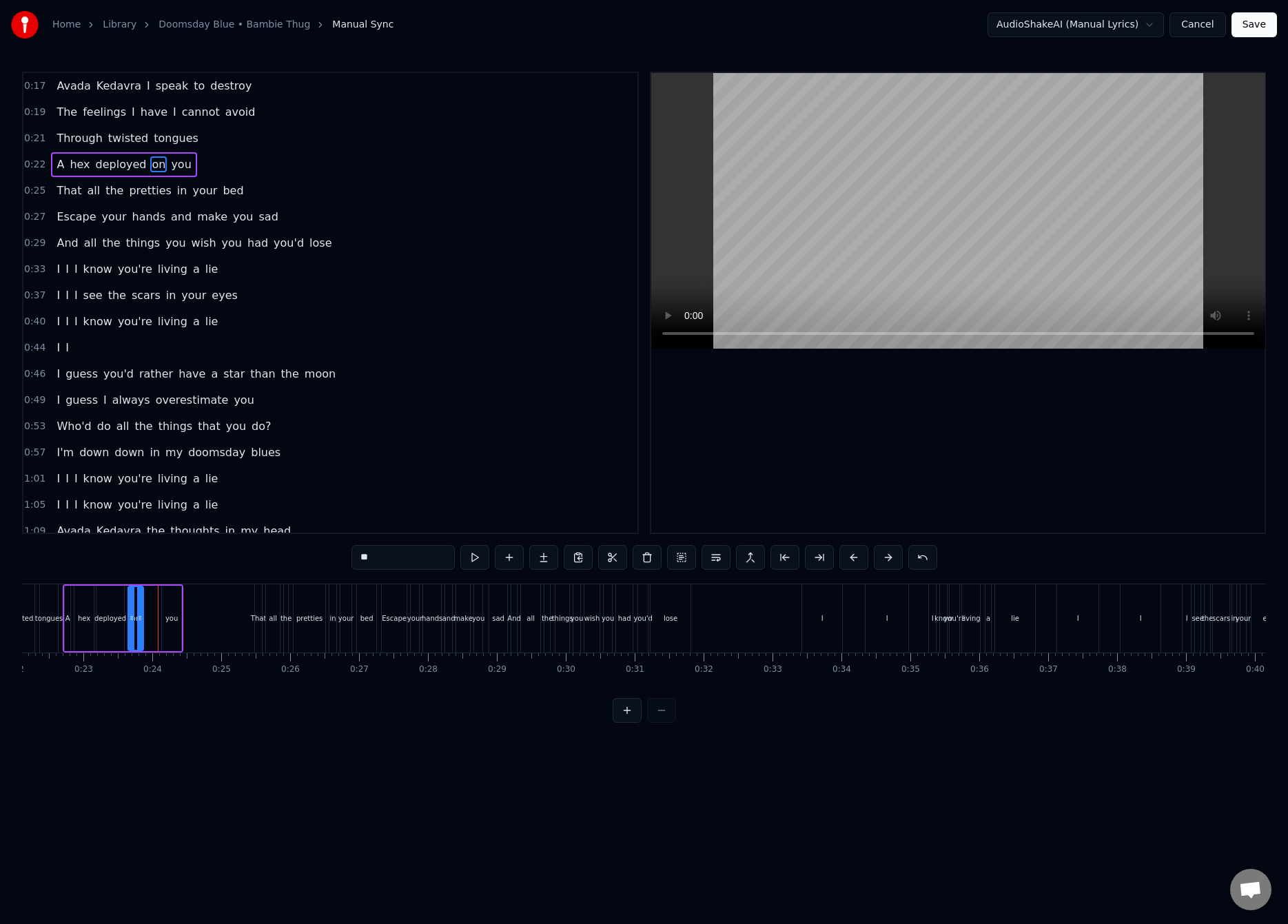
drag, startPoint x: 156, startPoint y: 617, endPoint x: 143, endPoint y: 624, distance: 14.8
click at [141, 625] on div at bounding box center [140, 619] width 6 height 63
click at [172, 610] on div "you" at bounding box center [172, 618] width 20 height 66
type input "***"
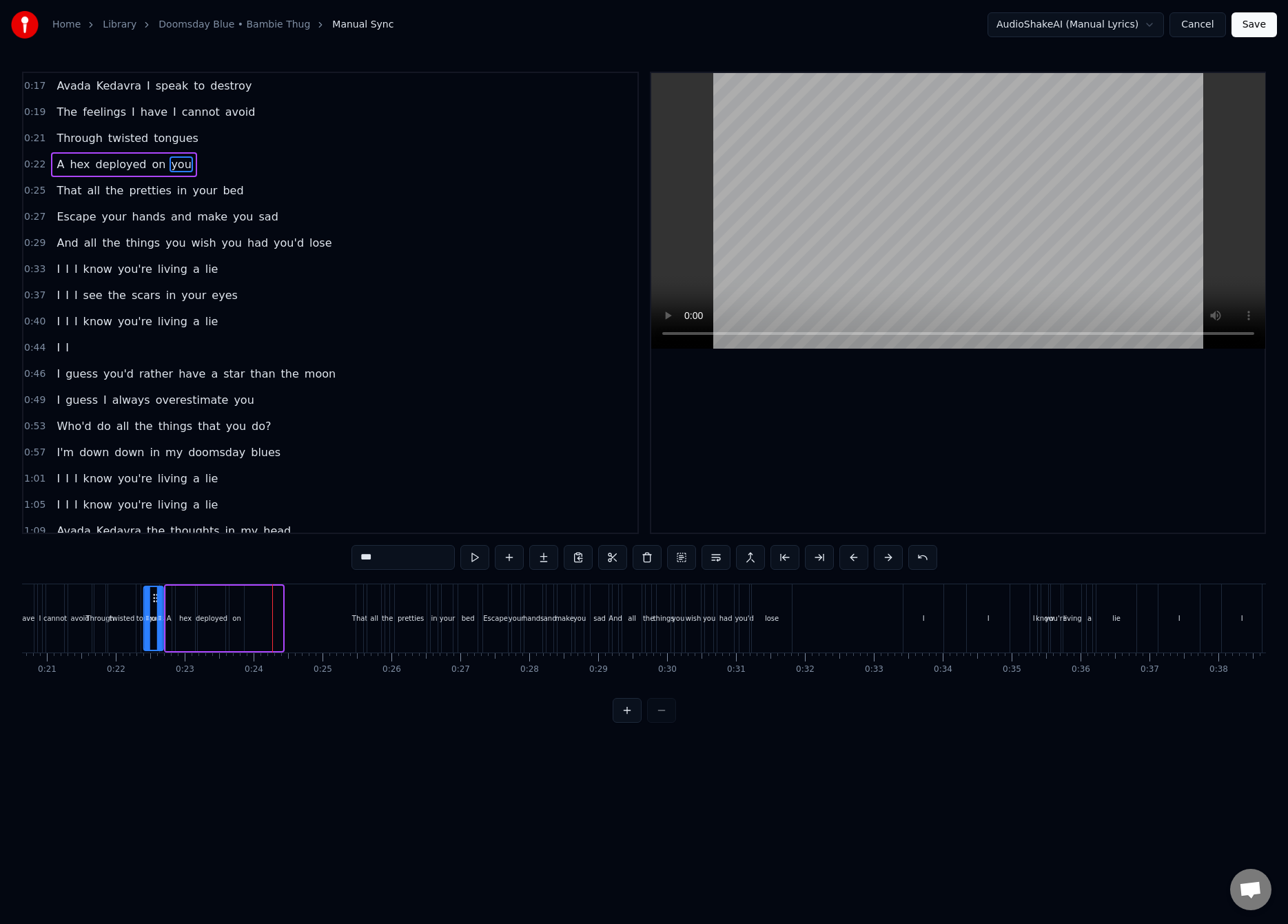
scroll to position [0, 1353]
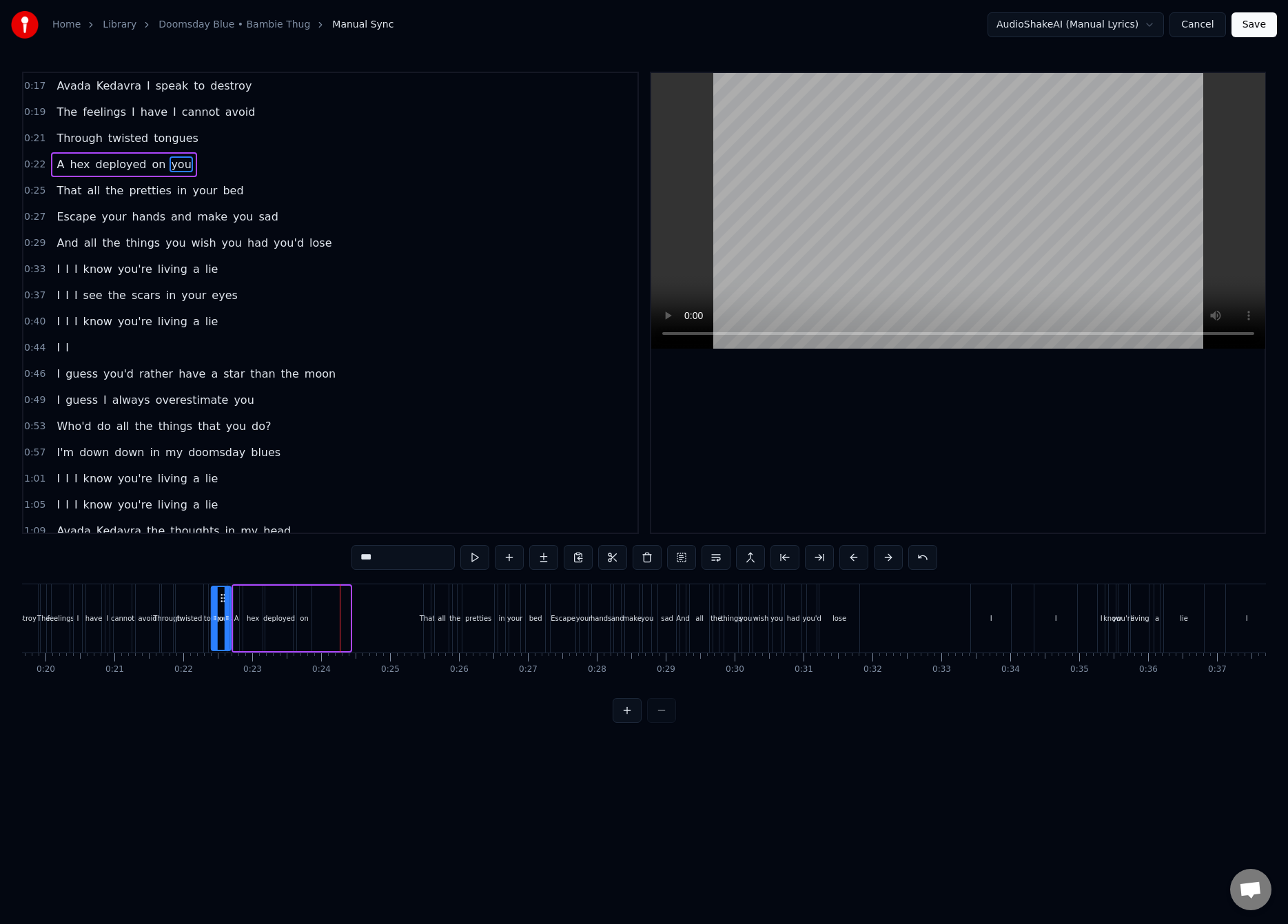
drag, startPoint x: 173, startPoint y: 600, endPoint x: 162, endPoint y: 603, distance: 11.4
click at [213, 603] on div "you" at bounding box center [221, 619] width 18 height 63
drag, startPoint x: 171, startPoint y: 601, endPoint x: 324, endPoint y: 610, distance: 153.3
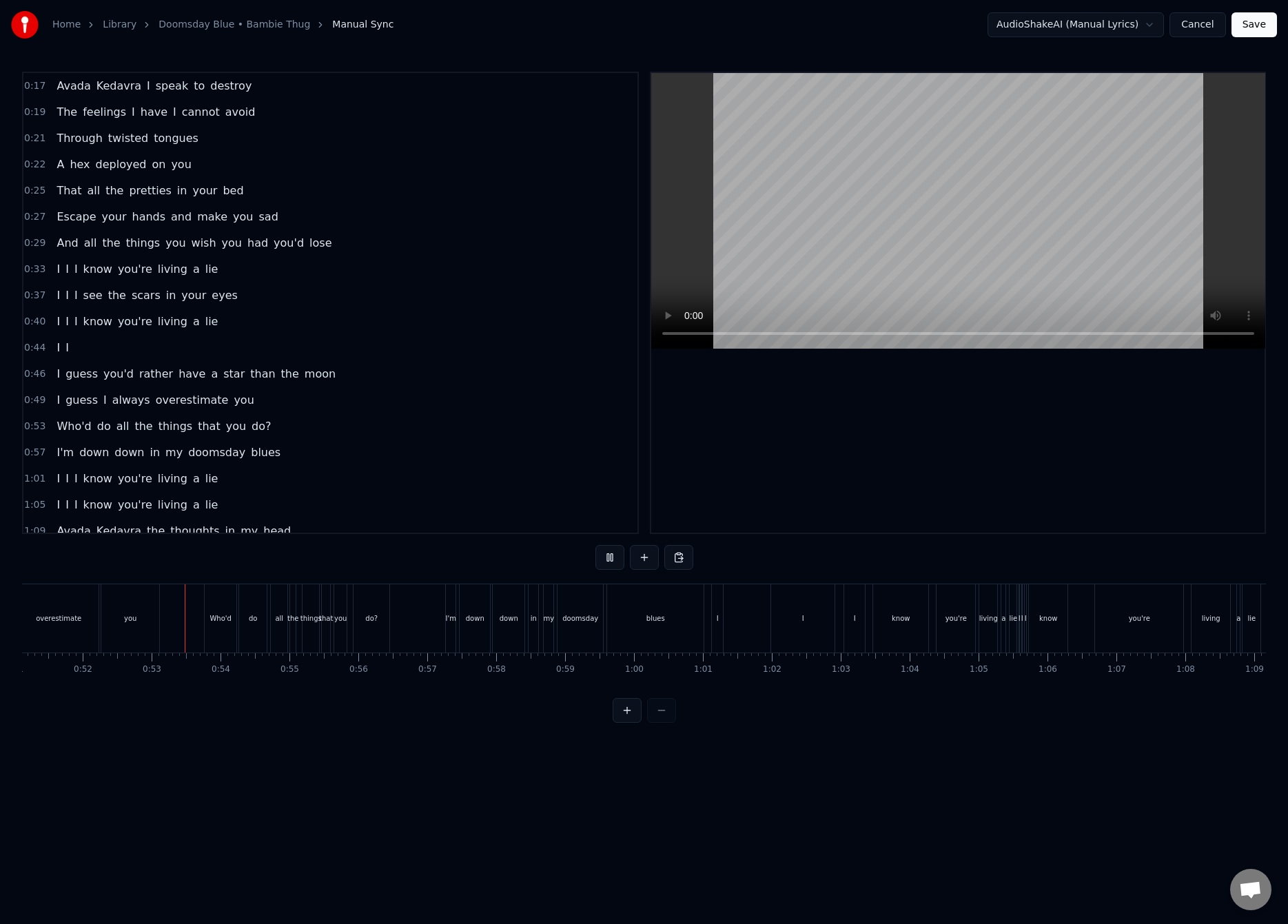
scroll to position [0, 3576]
click at [897, 624] on div "you're" at bounding box center [901, 618] width 38 height 68
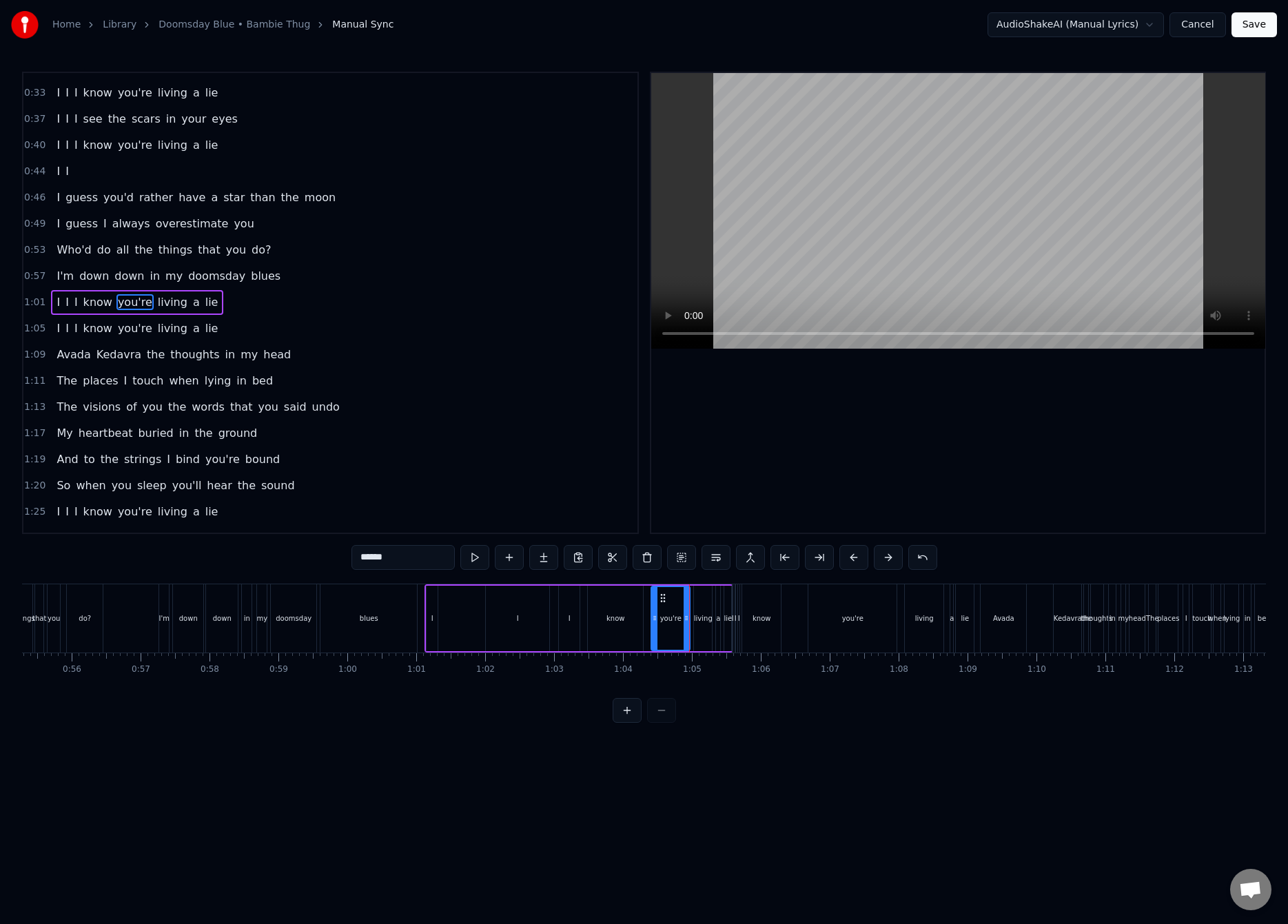
scroll to position [0, 4069]
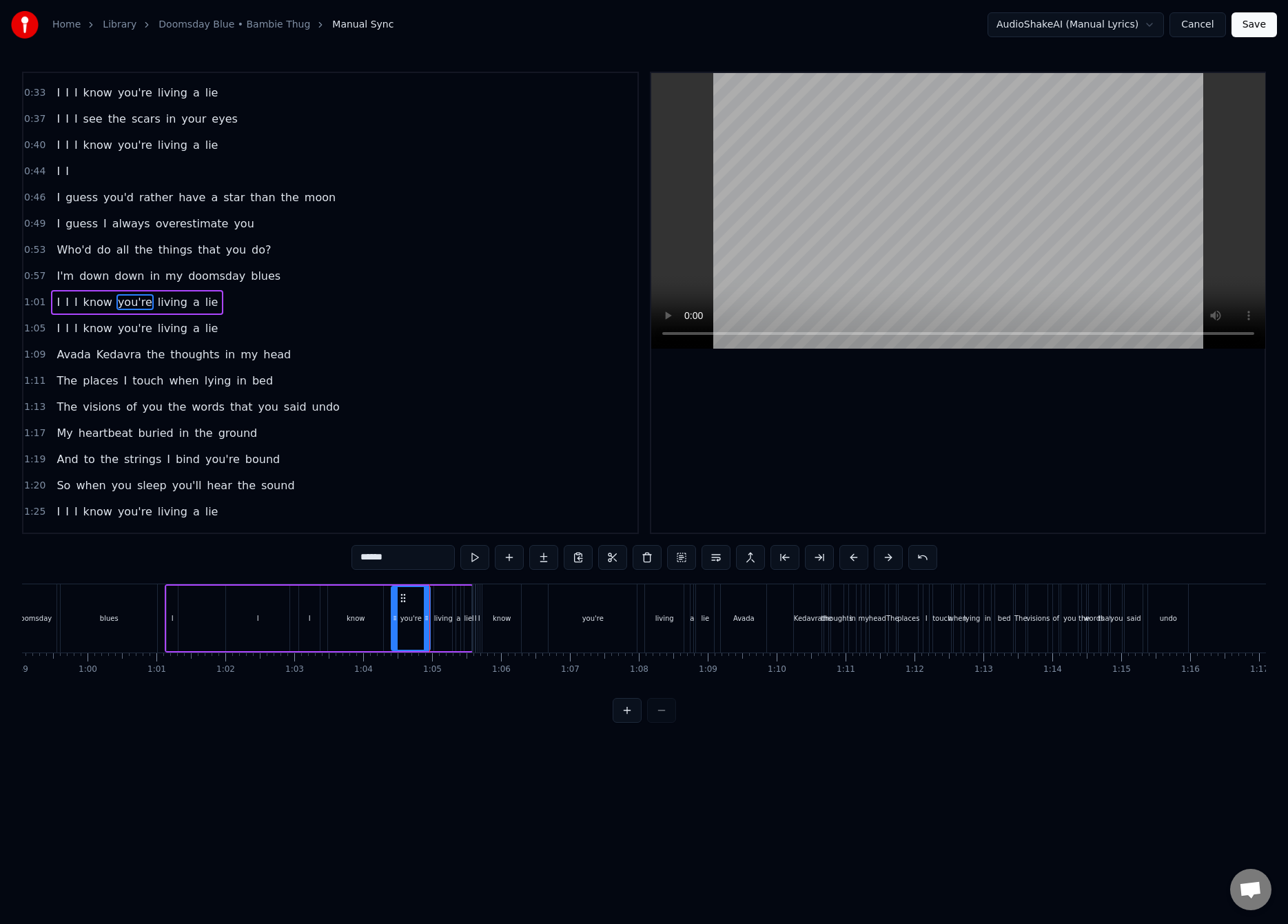
click at [612, 619] on div "you're" at bounding box center [592, 618] width 89 height 68
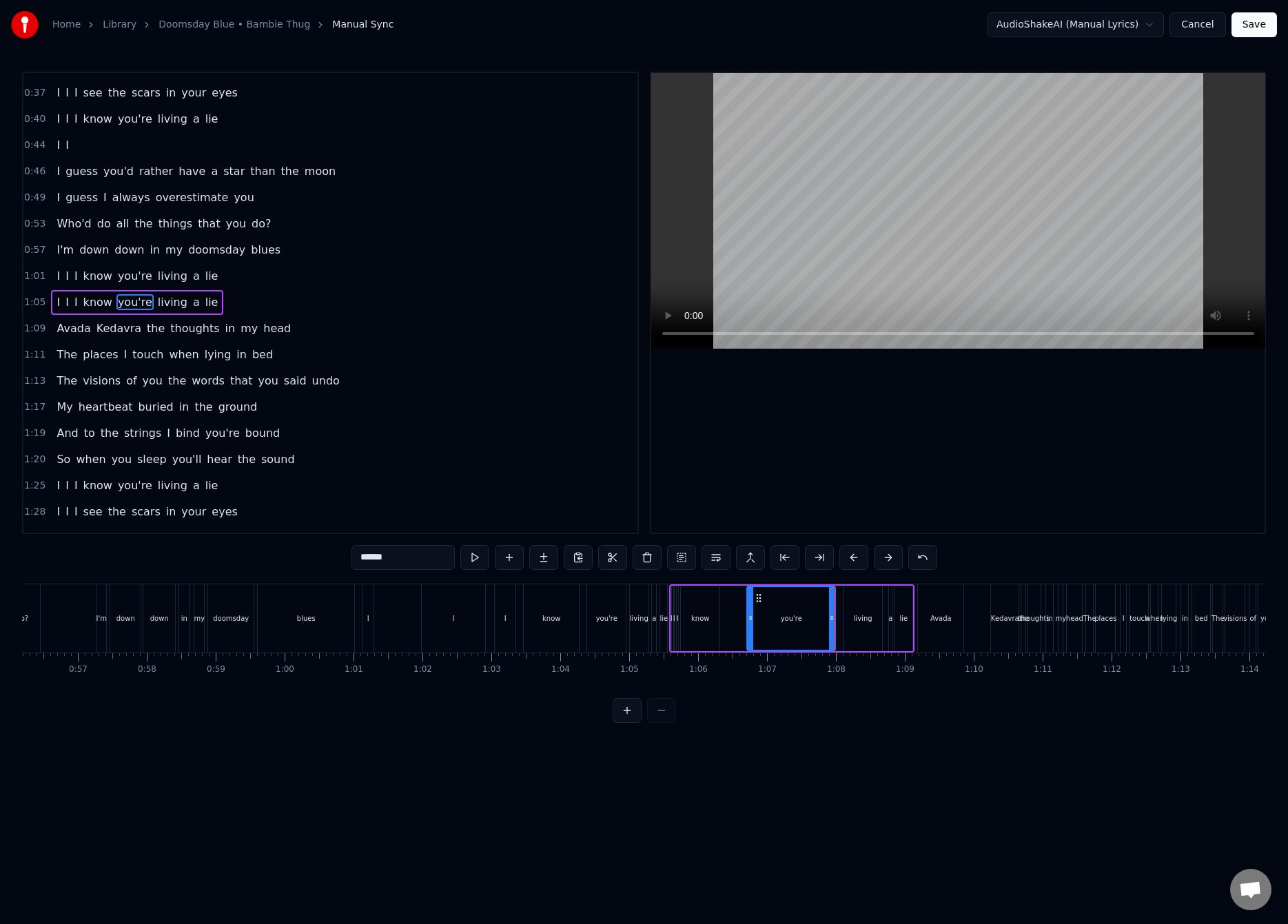
scroll to position [0, 3853]
click at [340, 618] on div "blues" at bounding box center [324, 618] width 96 height 68
type input "*****"
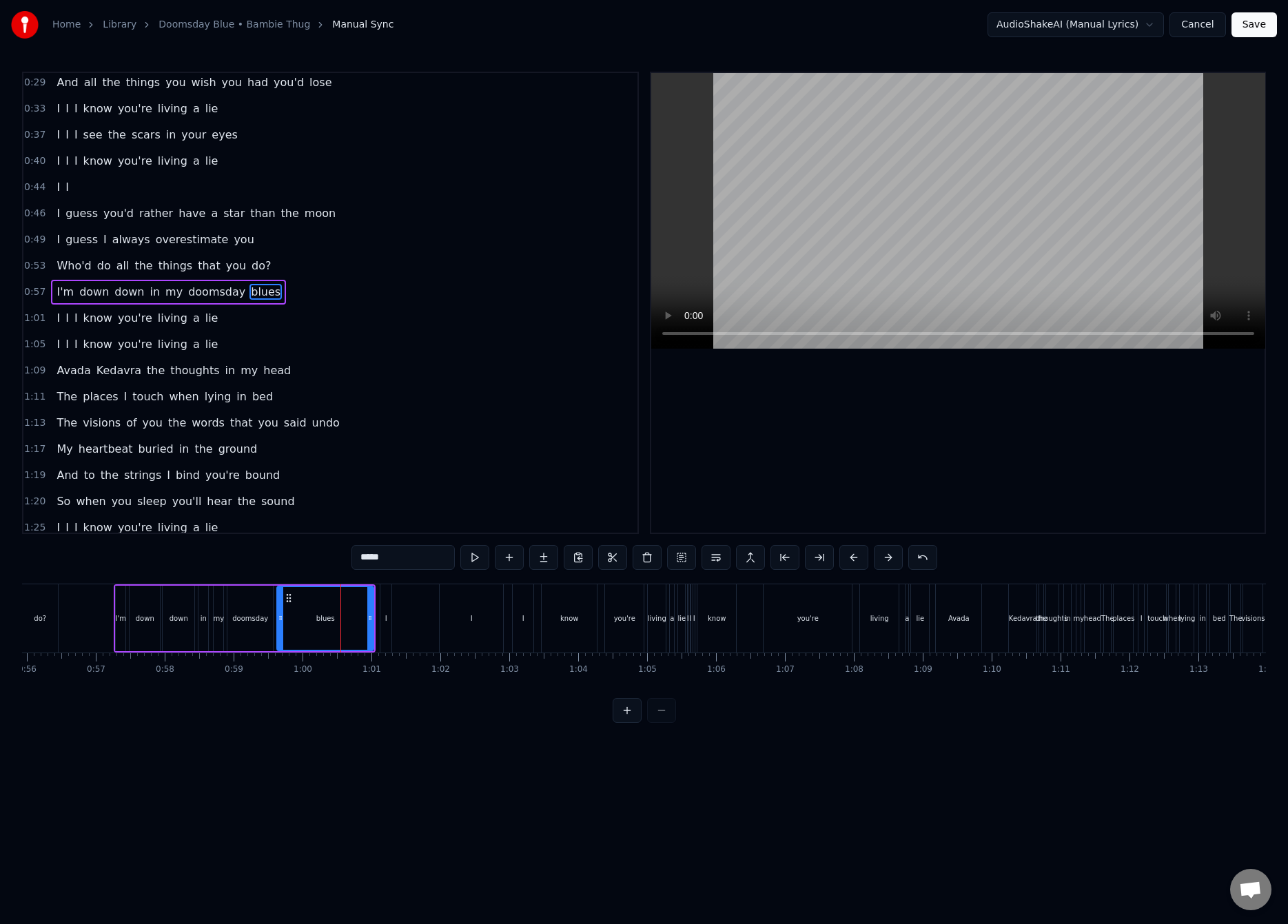
scroll to position [151, 0]
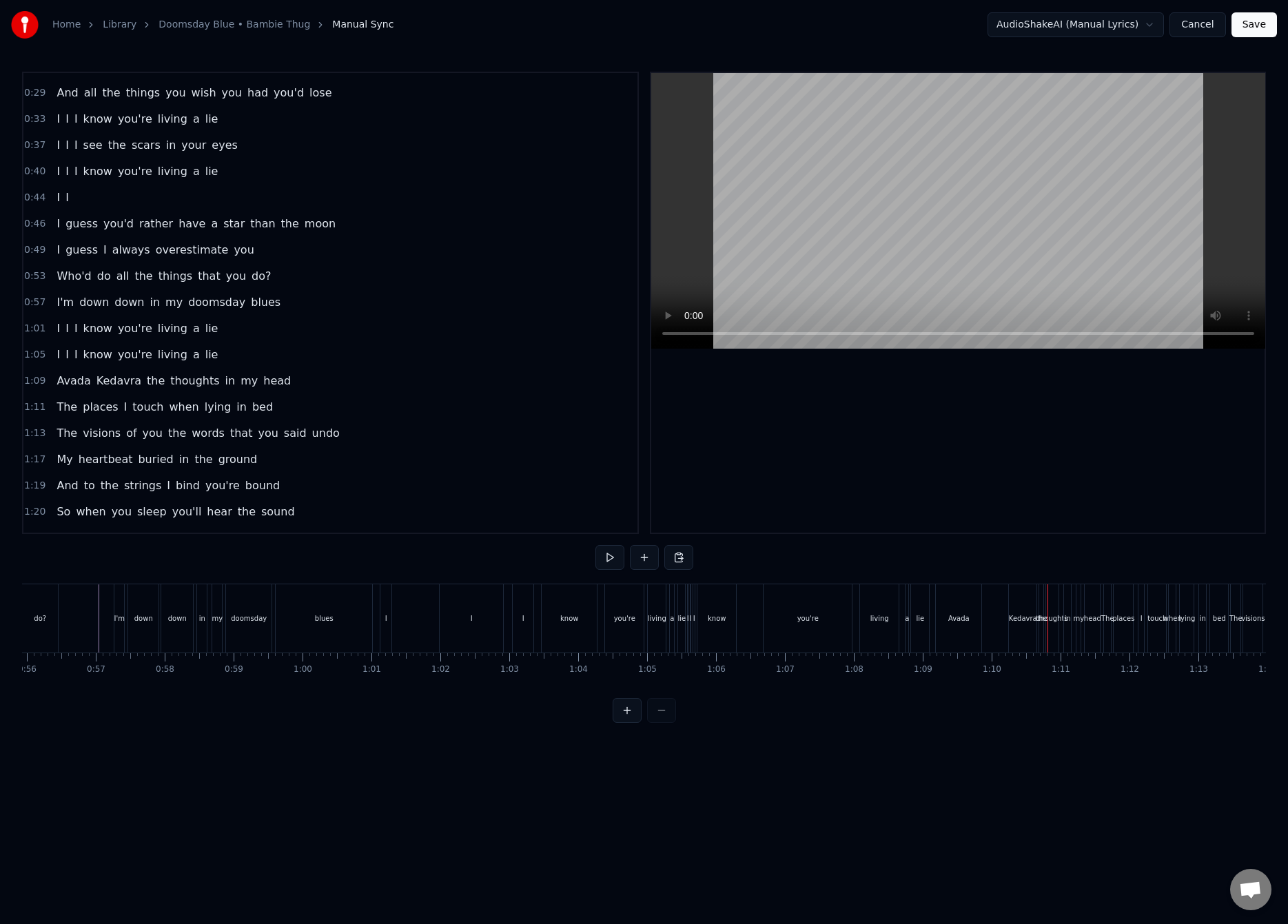
click at [951, 603] on div "Avada" at bounding box center [958, 618] width 45 height 68
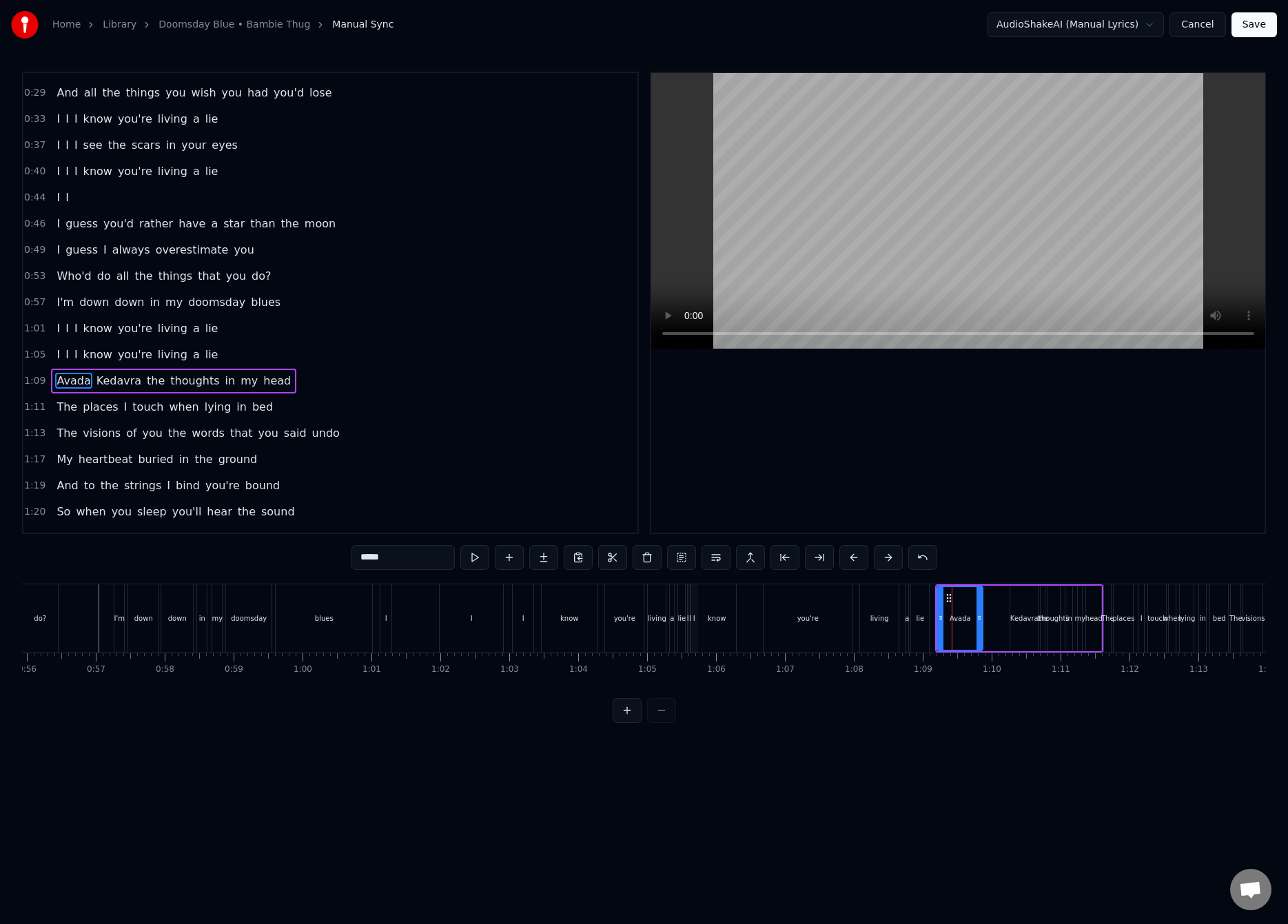
scroll to position [228, 0]
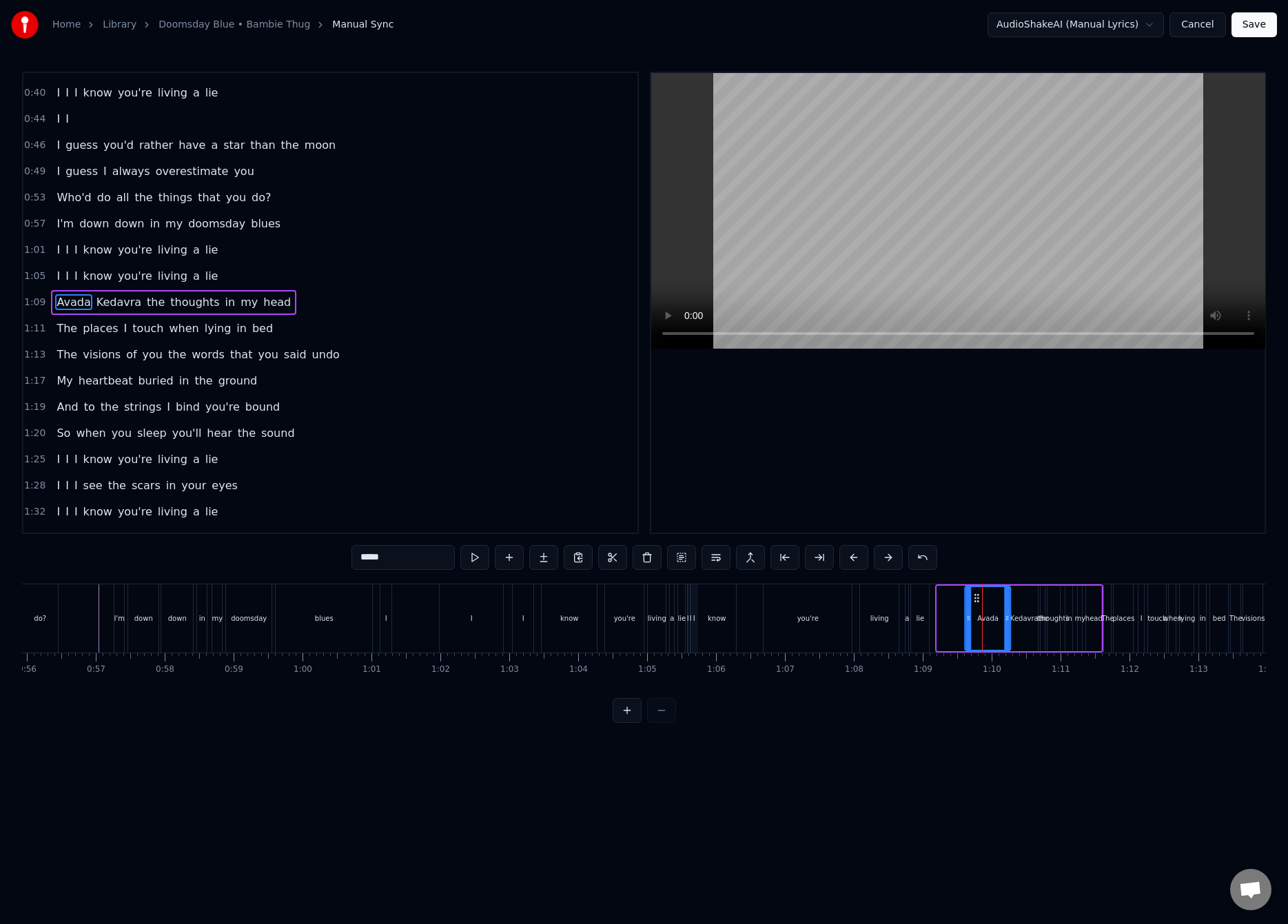
drag, startPoint x: 950, startPoint y: 598, endPoint x: 978, endPoint y: 594, distance: 28.3
click at [978, 594] on icon at bounding box center [976, 597] width 11 height 11
drag, startPoint x: 971, startPoint y: 621, endPoint x: 997, endPoint y: 614, distance: 26.9
click at [992, 614] on icon at bounding box center [990, 617] width 6 height 11
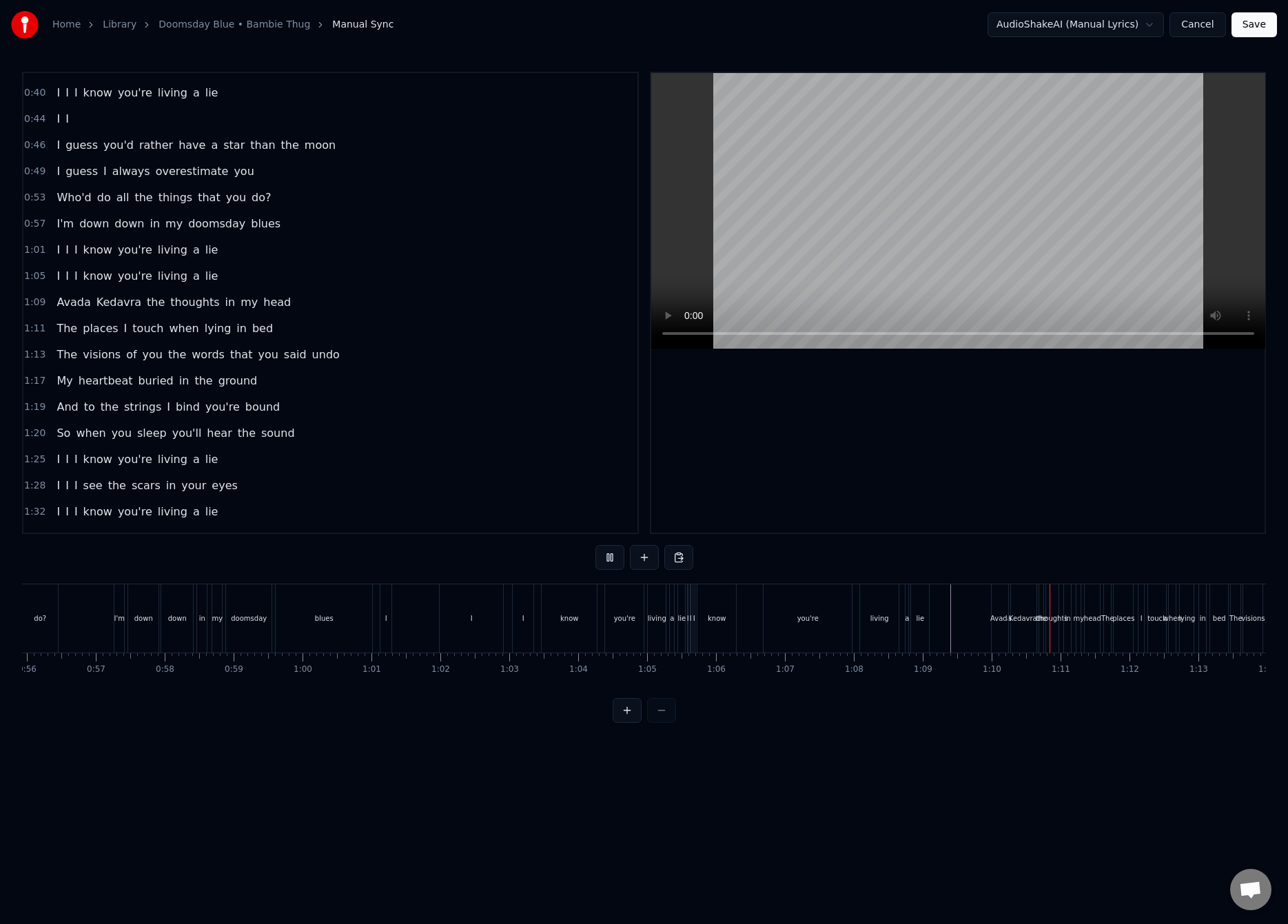
click at [882, 617] on div "living" at bounding box center [879, 618] width 19 height 11
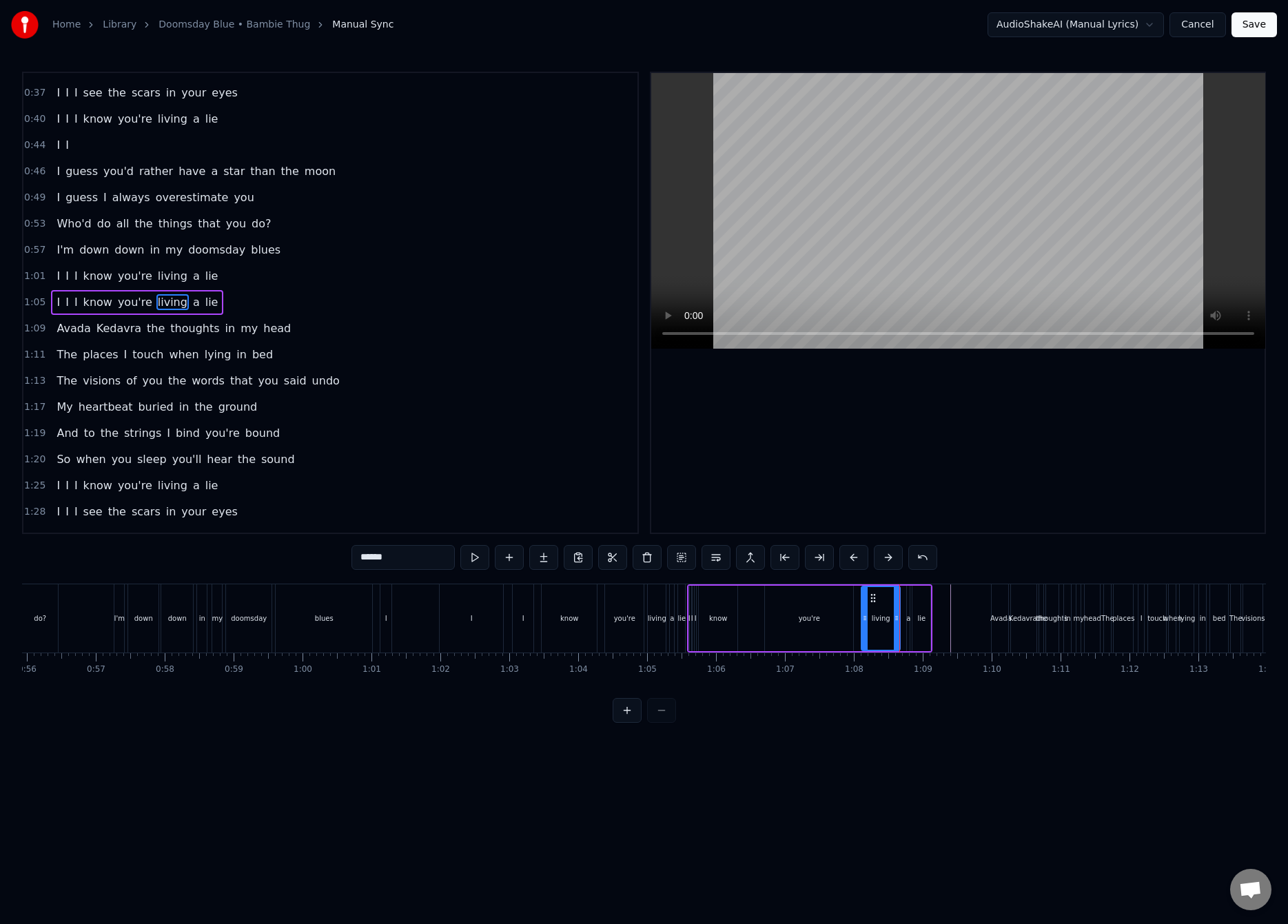
click at [113, 316] on div "Avada Kedavra the thoughts in my head" at bounding box center [173, 328] width 245 height 25
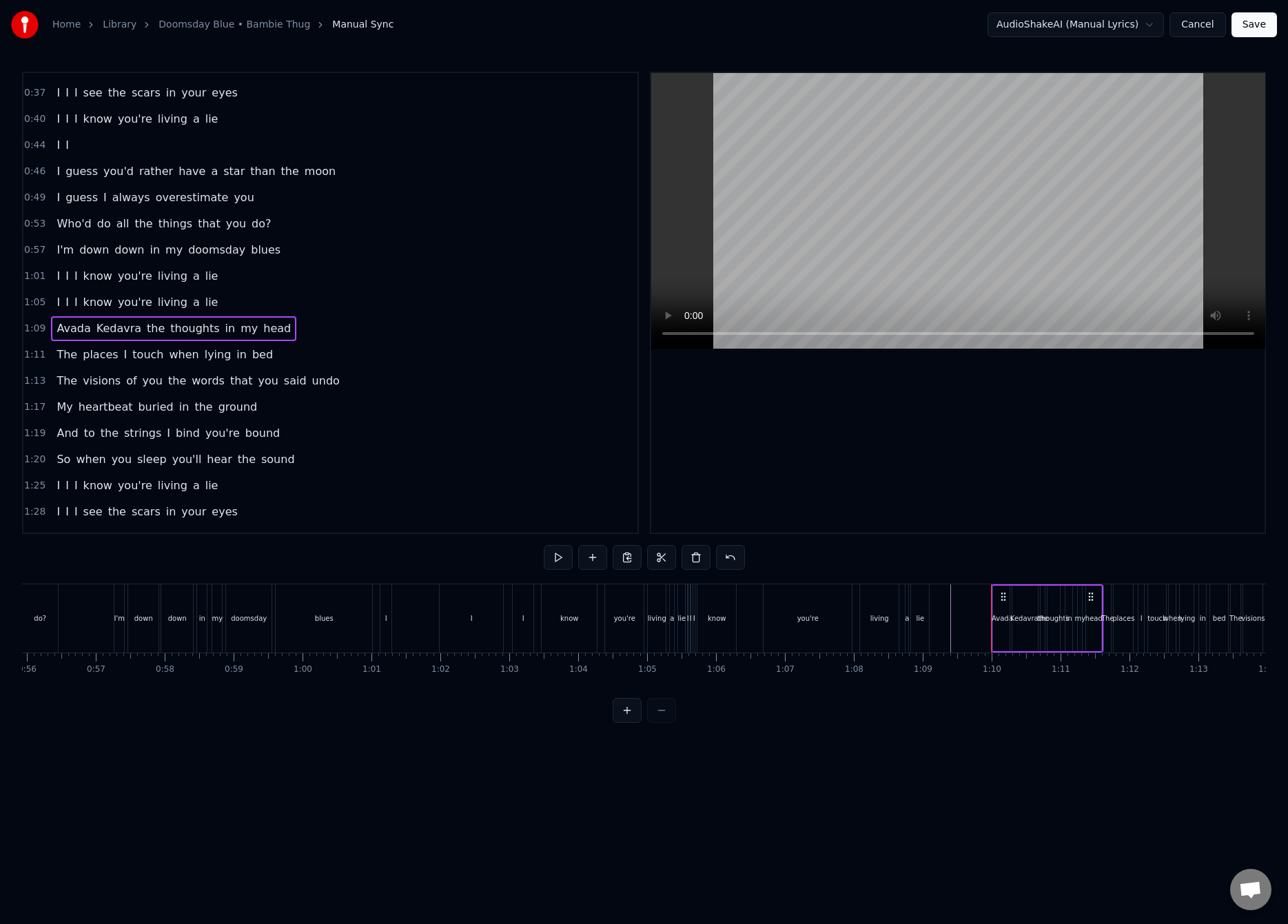
click at [116, 313] on div "I I I know you're living a lie" at bounding box center [137, 302] width 172 height 25
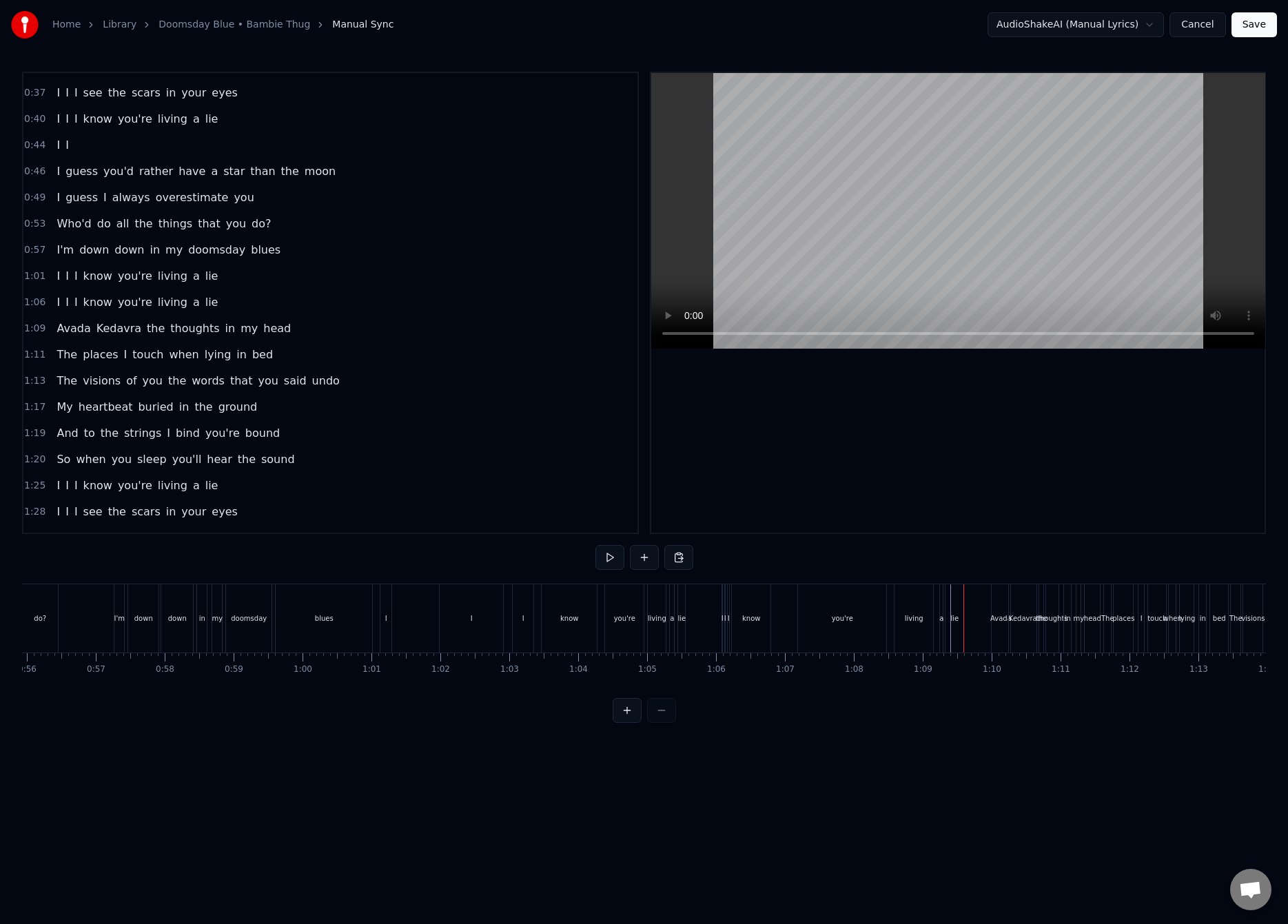
click at [955, 628] on div "lie" at bounding box center [954, 618] width 18 height 68
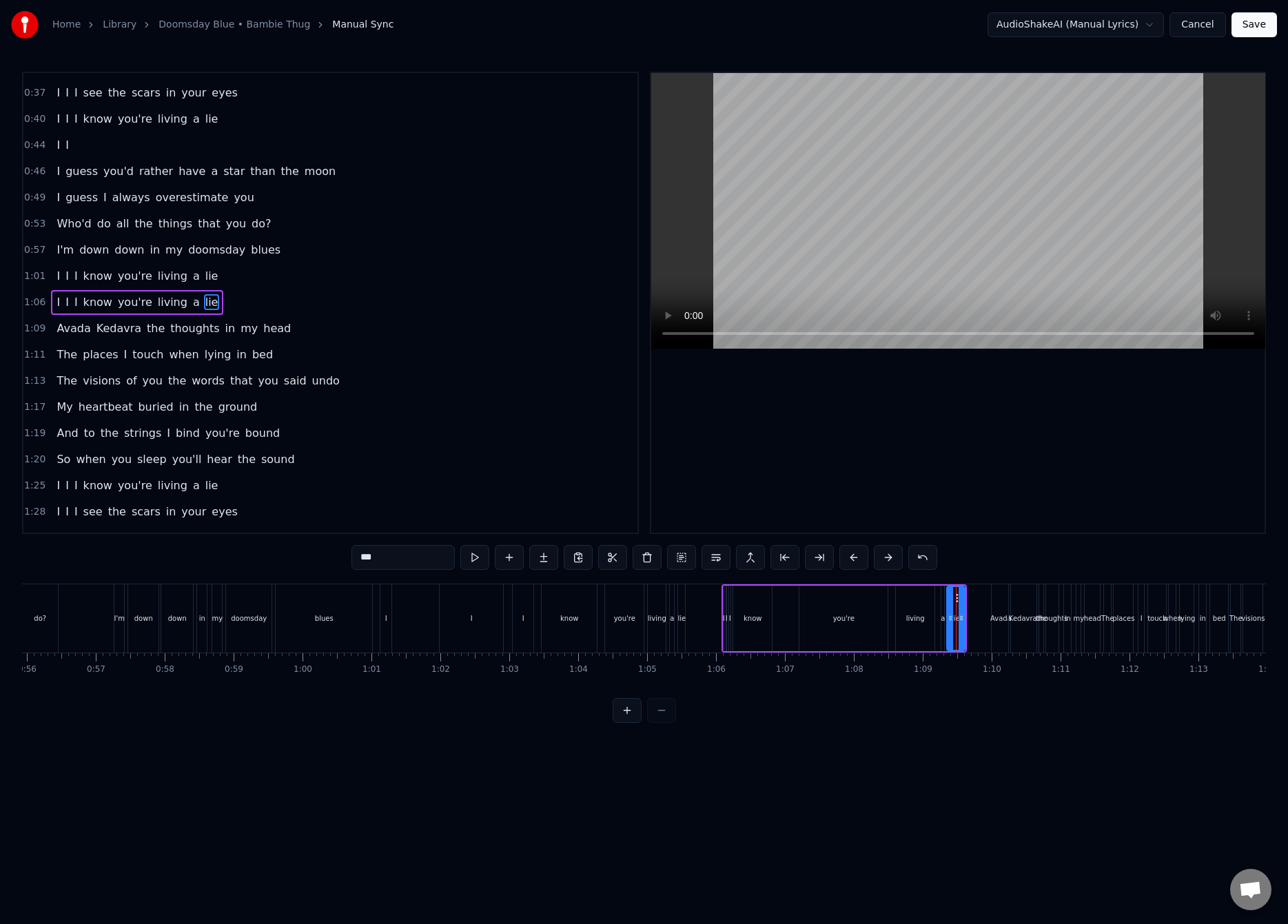
click at [921, 621] on div "living" at bounding box center [915, 618] width 19 height 11
drag, startPoint x: 896, startPoint y: 617, endPoint x: 921, endPoint y: 616, distance: 25.0
click at [921, 616] on icon at bounding box center [924, 617] width 6 height 11
click at [936, 613] on icon at bounding box center [937, 617] width 6 height 11
click at [927, 619] on icon at bounding box center [926, 617] width 6 height 11
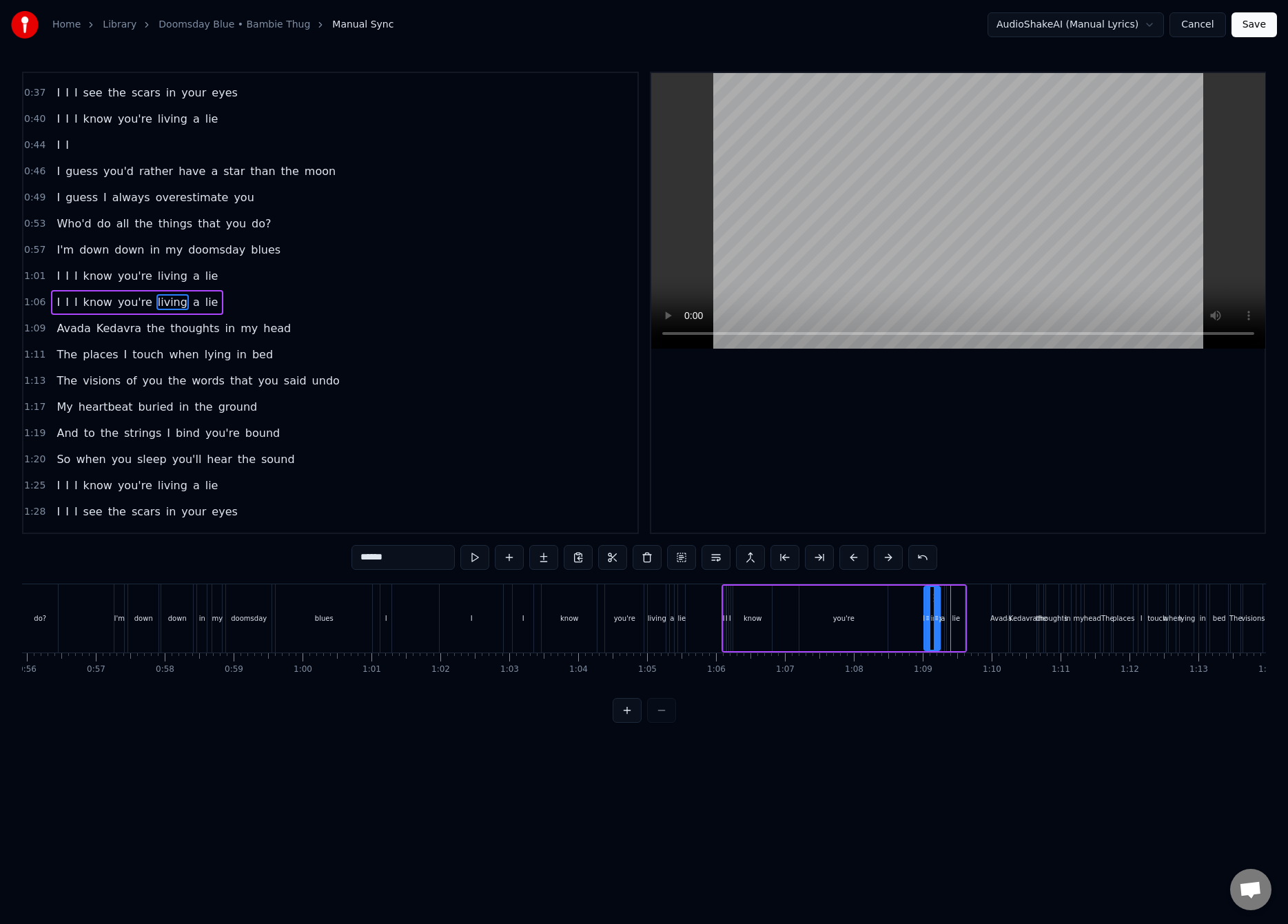
click at [827, 619] on div "you're" at bounding box center [843, 618] width 89 height 66
drag, startPoint x: 812, startPoint y: 601, endPoint x: 847, endPoint y: 601, distance: 35.0
click at [850, 601] on circle at bounding box center [850, 601] width 1 height 1
drag, startPoint x: 840, startPoint y: 616, endPoint x: 908, endPoint y: 616, distance: 68.0
click at [908, 616] on icon at bounding box center [909, 617] width 6 height 11
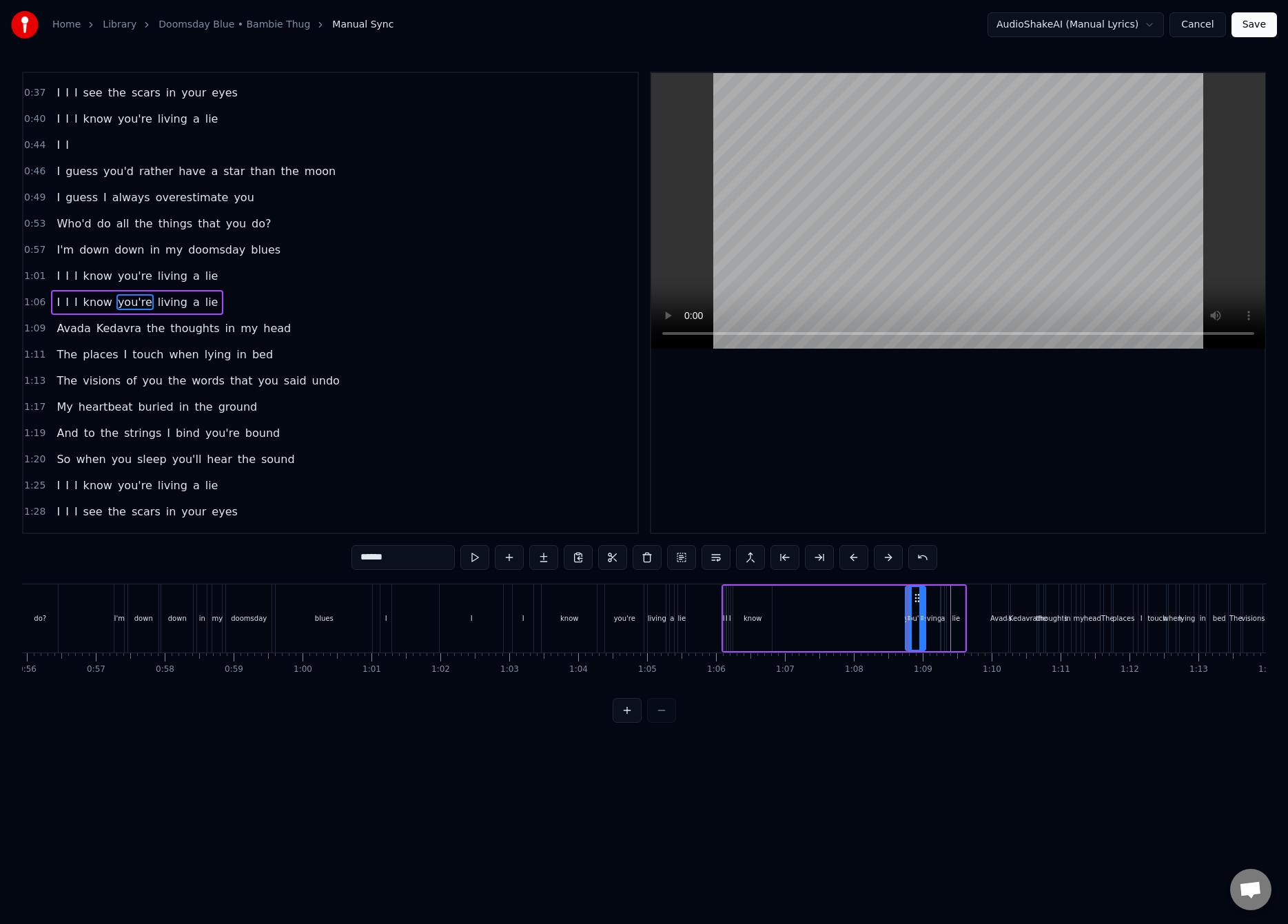
click at [767, 612] on div "know" at bounding box center [752, 618] width 38 height 66
type input "****"
drag, startPoint x: 746, startPoint y: 601, endPoint x: 884, endPoint y: 601, distance: 138.0
click at [884, 601] on icon at bounding box center [882, 597] width 11 height 11
drag, startPoint x: 873, startPoint y: 621, endPoint x: 894, endPoint y: 617, distance: 21.4
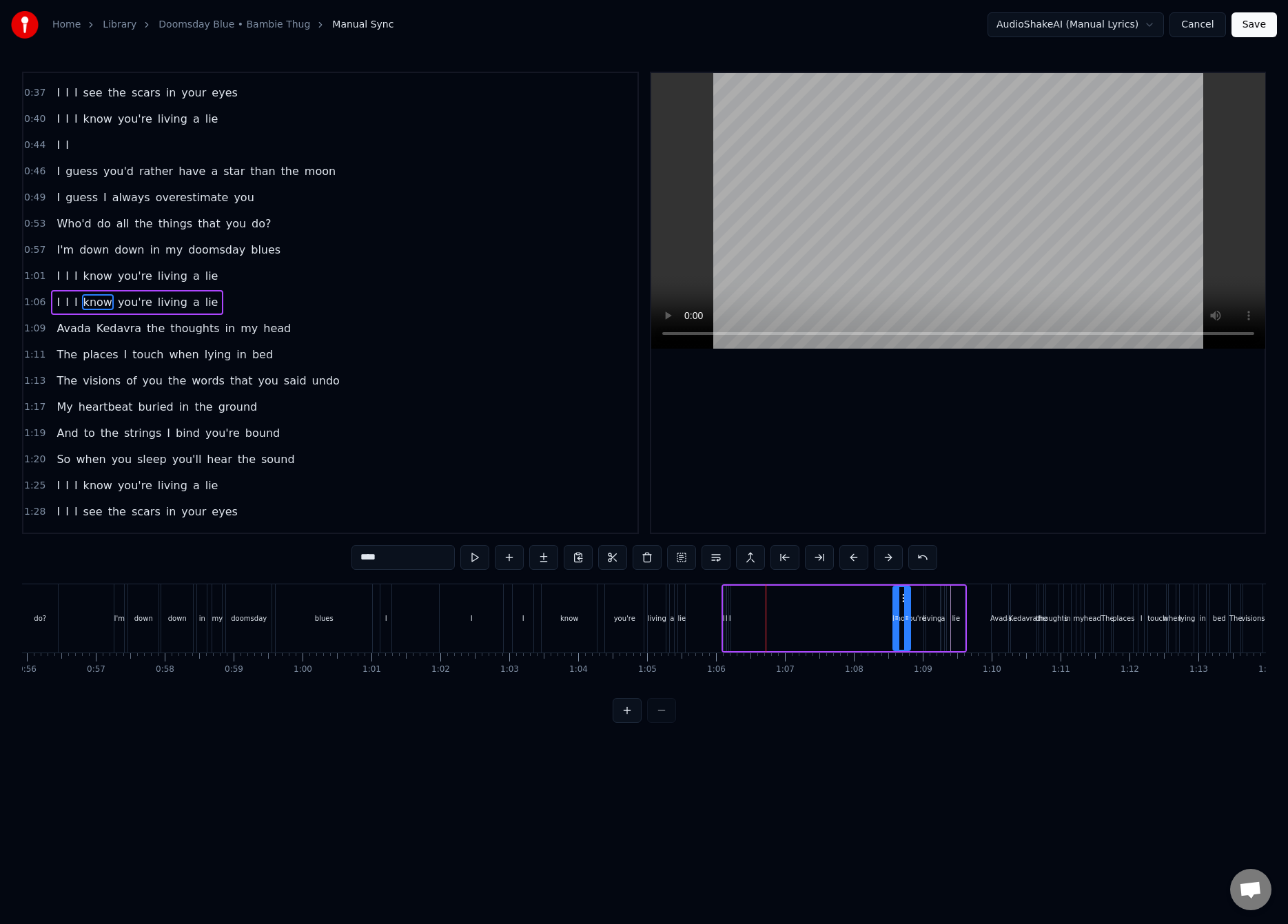
click at [894, 617] on icon at bounding box center [896, 617] width 6 height 11
click at [762, 612] on div "I I I know you're living a lie" at bounding box center [843, 618] width 245 height 68
click at [729, 617] on div "I" at bounding box center [730, 618] width 2 height 11
drag, startPoint x: 732, startPoint y: 619, endPoint x: 836, endPoint y: 617, distance: 104.0
click at [836, 617] on div "I I I know you're living a lie" at bounding box center [843, 618] width 245 height 68
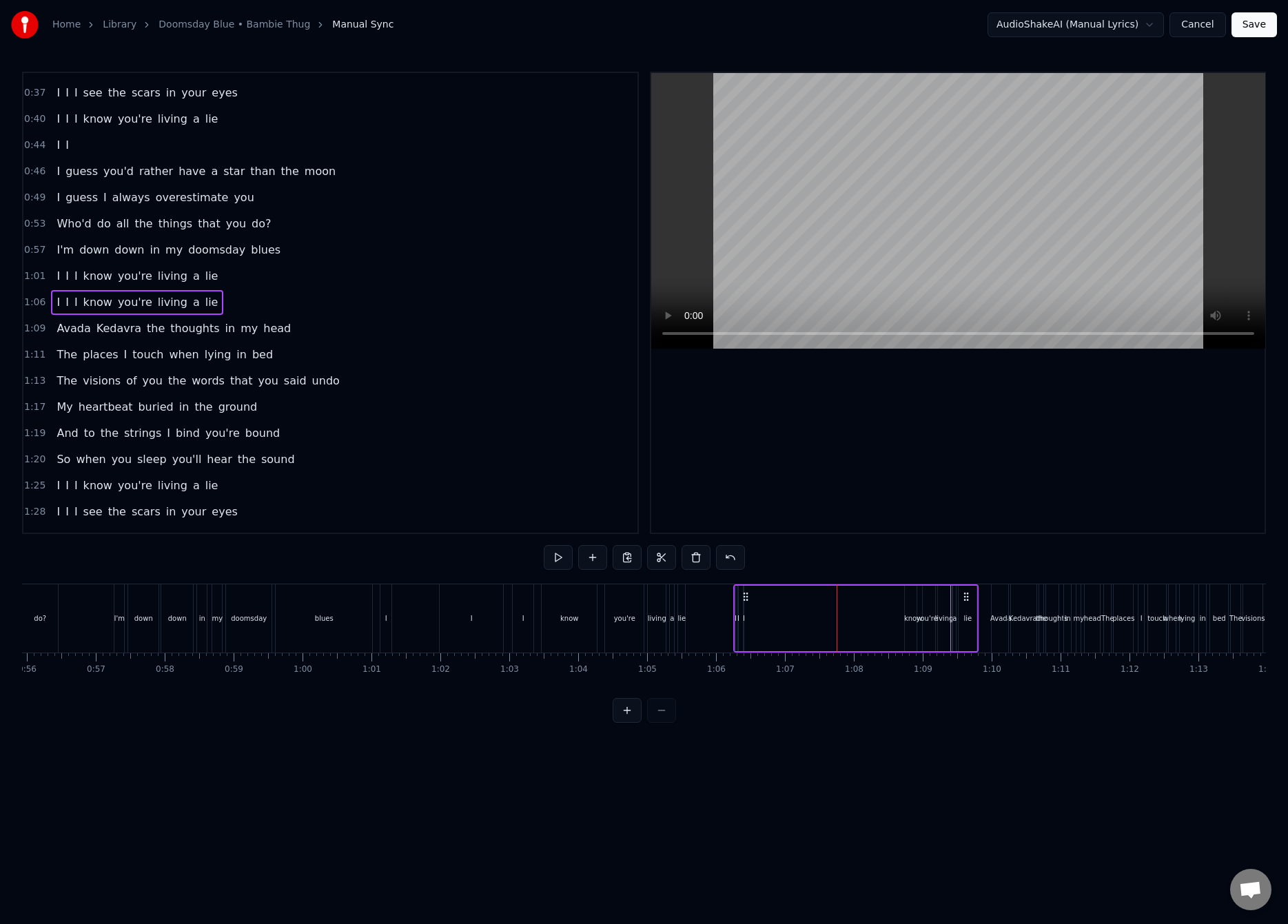
drag, startPoint x: 734, startPoint y: 597, endPoint x: 746, endPoint y: 597, distance: 12.0
click at [746, 597] on icon at bounding box center [745, 596] width 11 height 11
click at [743, 626] on div "I" at bounding box center [743, 618] width 1 height 66
drag, startPoint x: 742, startPoint y: 626, endPoint x: 904, endPoint y: 629, distance: 162.0
click at [904, 629] on div "I" at bounding box center [824, 618] width 162 height 66
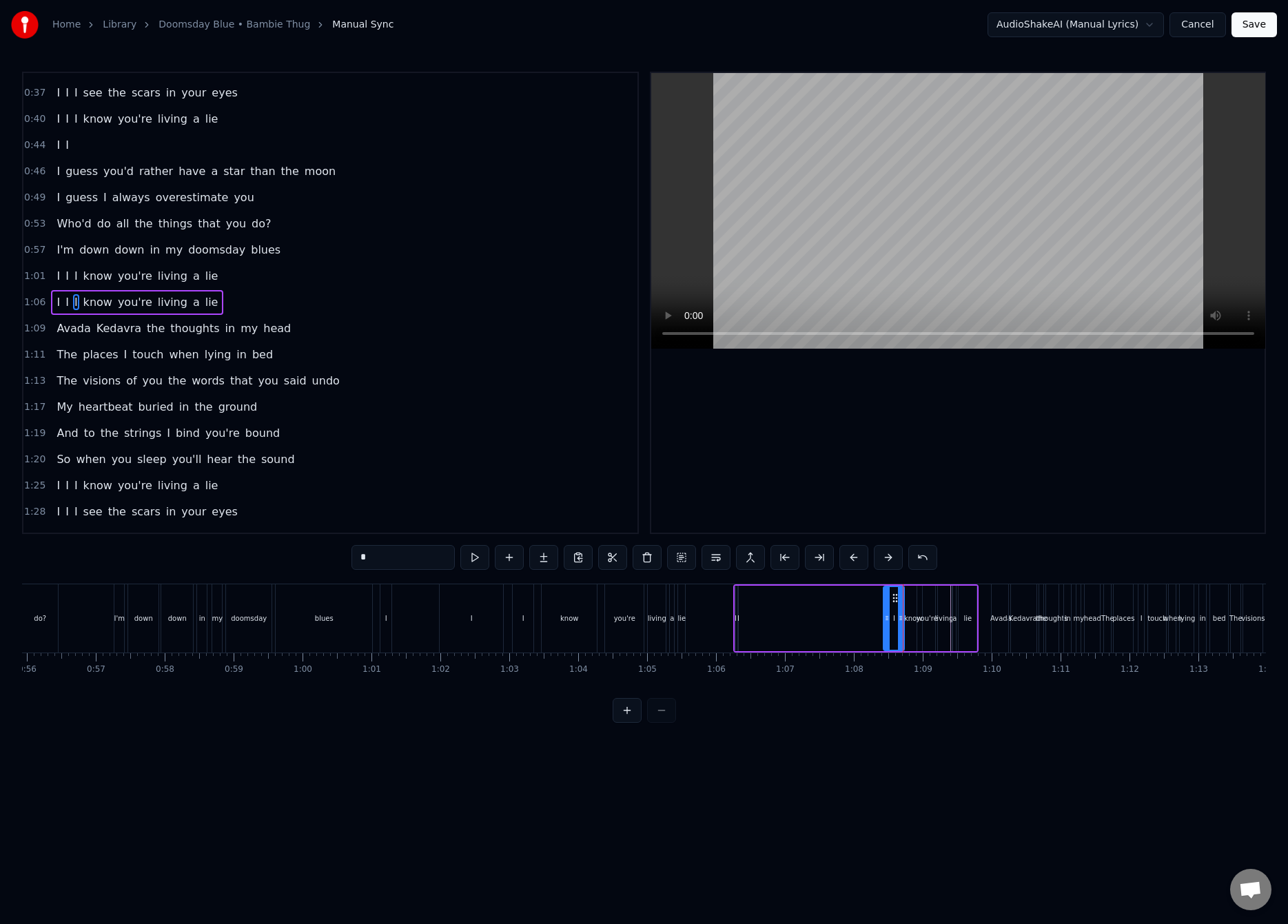
drag, startPoint x: 748, startPoint y: 617, endPoint x: 878, endPoint y: 617, distance: 130.0
click at [889, 618] on icon at bounding box center [887, 617] width 6 height 11
click at [737, 619] on div "I" at bounding box center [737, 618] width 1 height 66
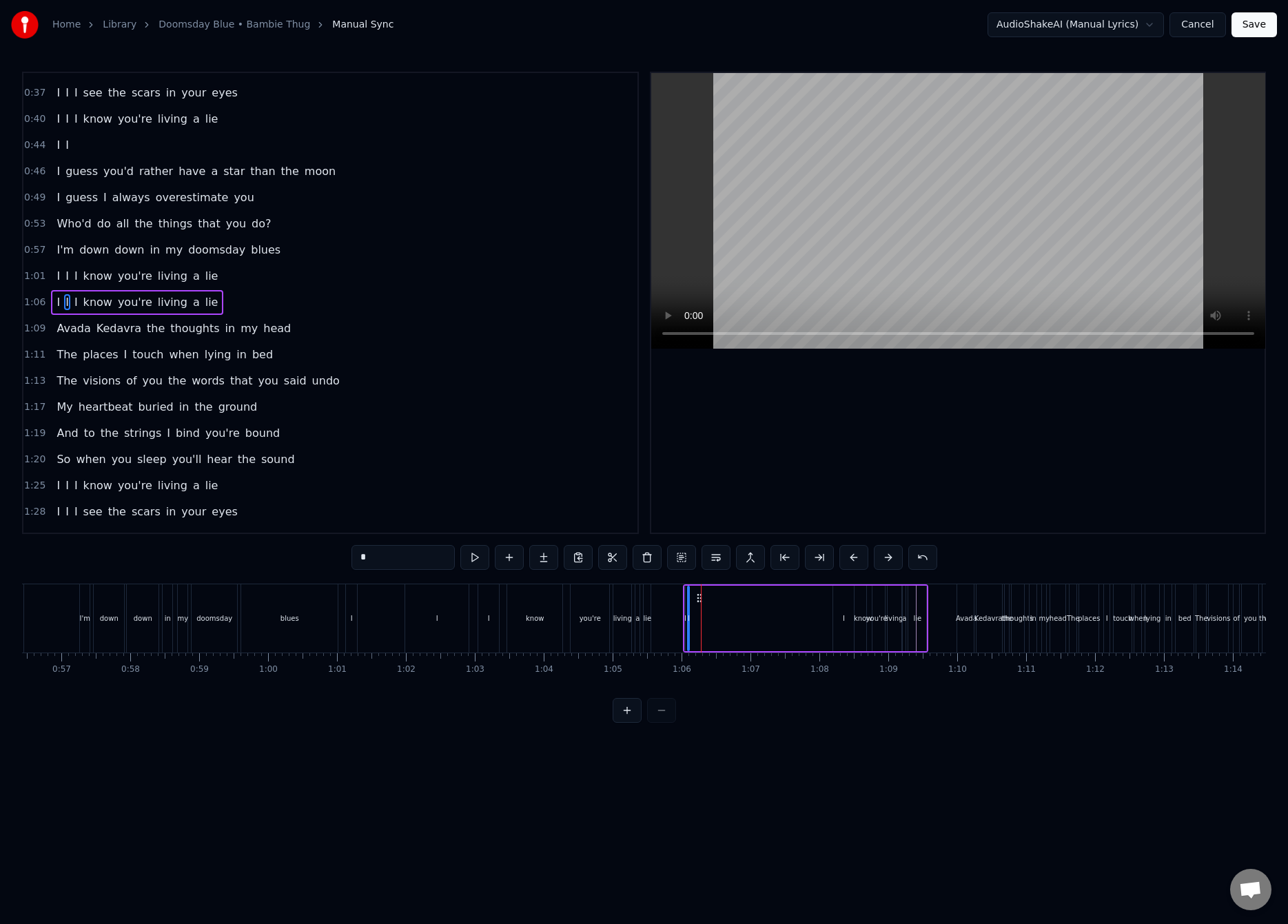
scroll to position [0, 3905]
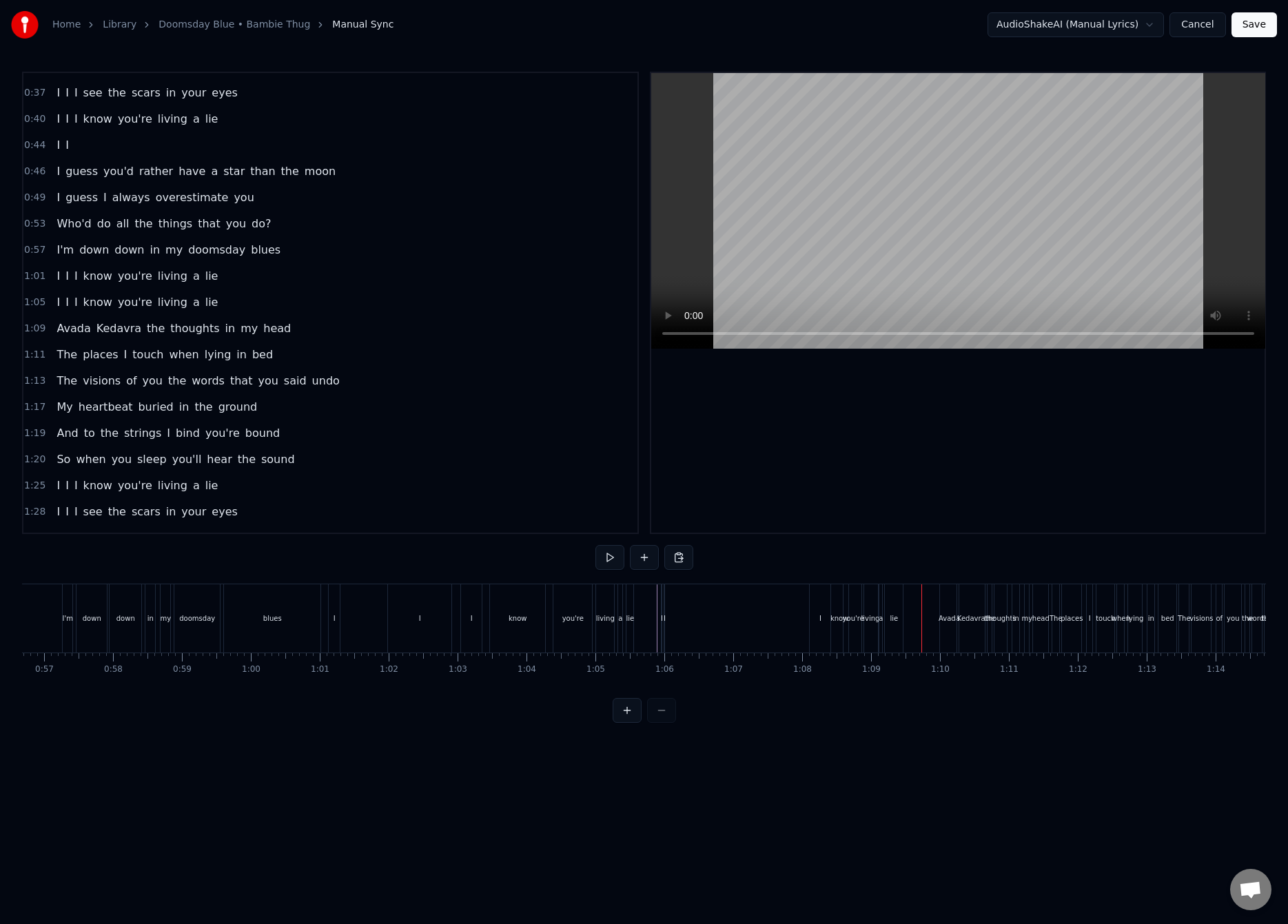
click at [708, 614] on div "I I I know you're living a lie" at bounding box center [783, 618] width 245 height 68
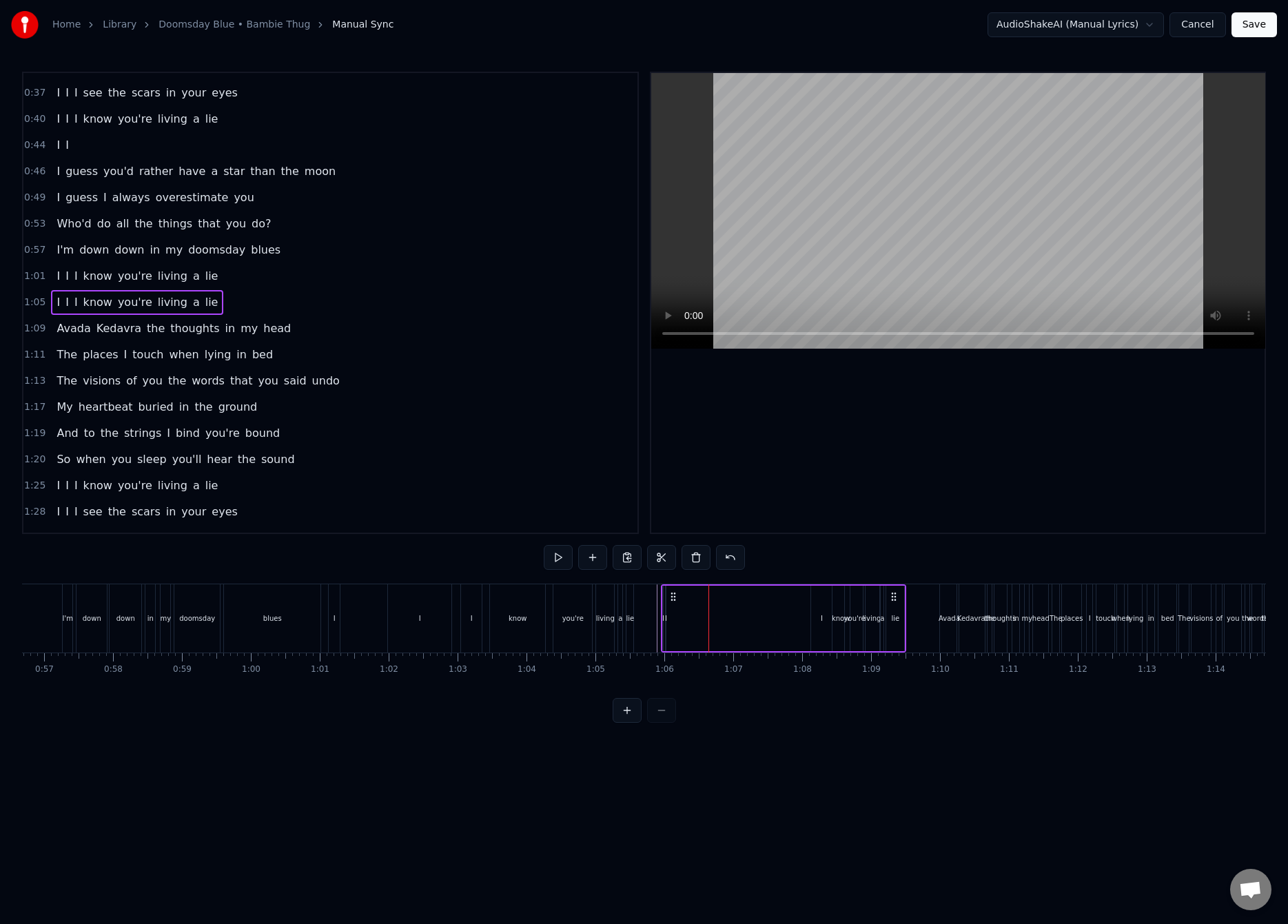
click at [666, 620] on div "I" at bounding box center [666, 618] width 2 height 11
drag, startPoint x: 666, startPoint y: 620, endPoint x: 799, endPoint y: 617, distance: 133.0
click at [799, 617] on div "I I I know you're living a lie" at bounding box center [783, 618] width 245 height 68
click at [667, 615] on div "I" at bounding box center [731, 618] width 133 height 66
drag, startPoint x: 667, startPoint y: 617, endPoint x: 748, endPoint y: 613, distance: 81.1
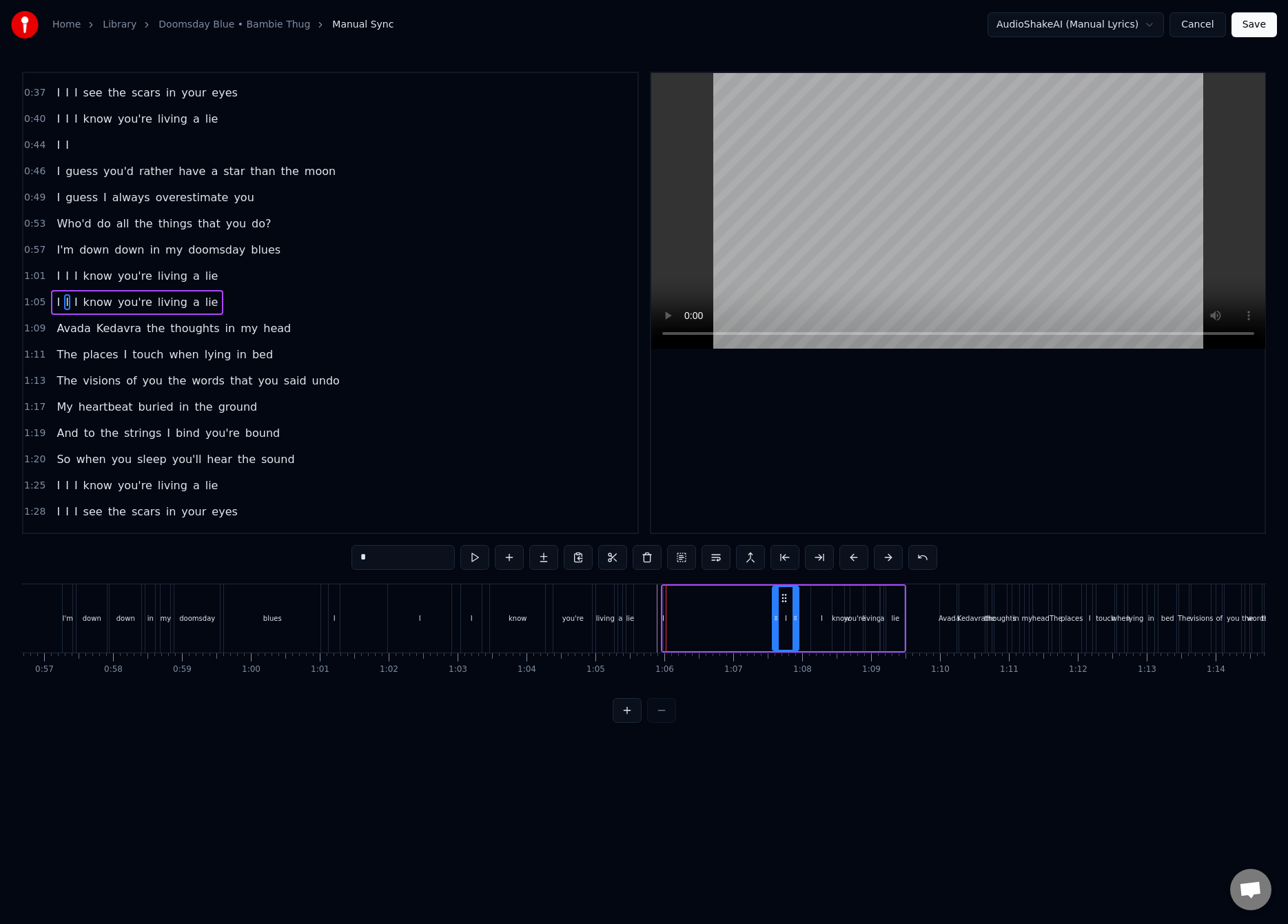
click at [773, 620] on icon at bounding box center [776, 617] width 6 height 11
click at [663, 614] on div "I" at bounding box center [663, 618] width 2 height 11
drag, startPoint x: 667, startPoint y: 619, endPoint x: 653, endPoint y: 620, distance: 14.0
click at [653, 620] on icon at bounding box center [652, 617] width 6 height 11
drag, startPoint x: 661, startPoint y: 619, endPoint x: 730, endPoint y: 624, distance: 69.2
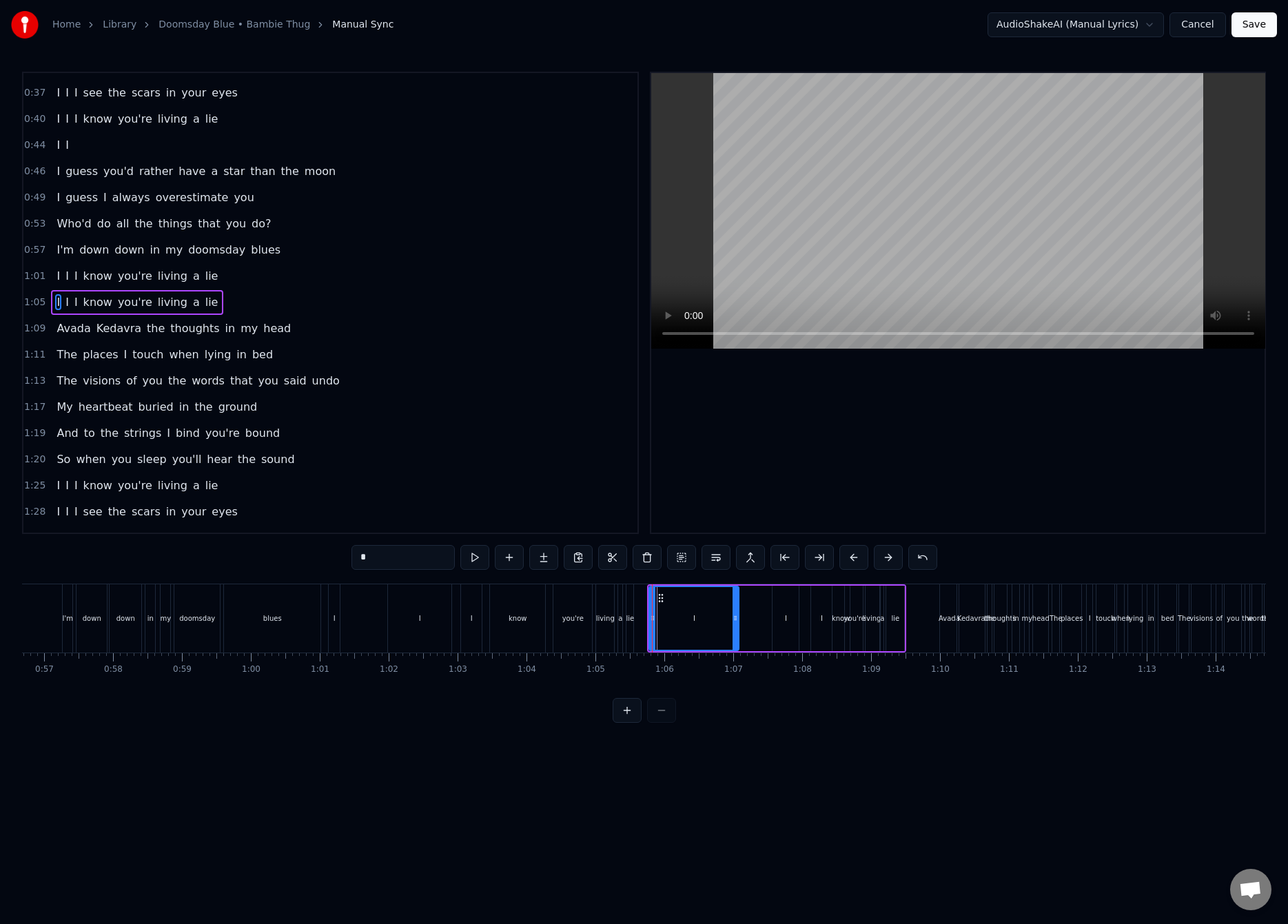
click at [736, 625] on div at bounding box center [735, 619] width 6 height 63
drag, startPoint x: 650, startPoint y: 616, endPoint x: 705, endPoint y: 617, distance: 55.0
click at [709, 617] on icon at bounding box center [710, 617] width 6 height 11
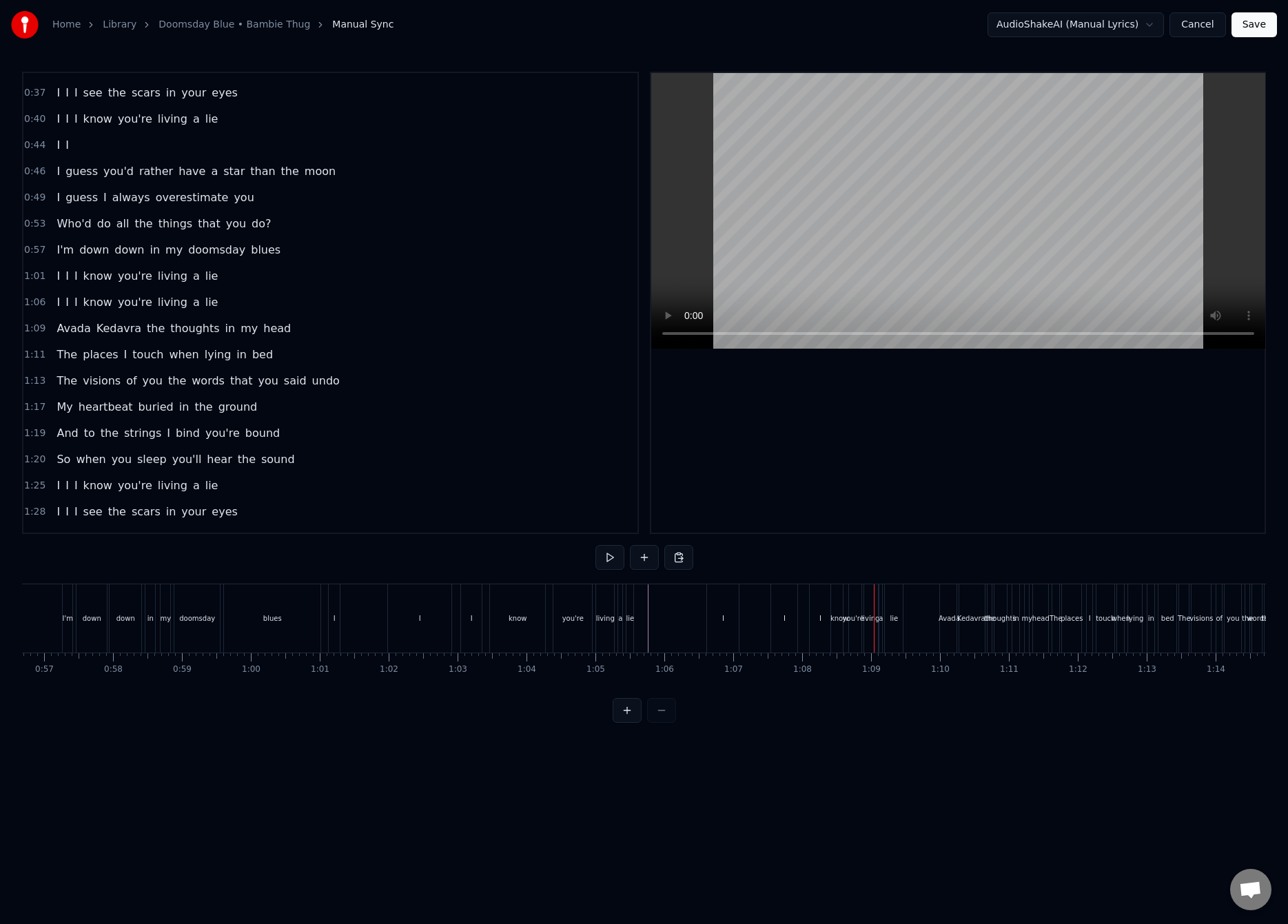
click at [817, 629] on div "I" at bounding box center [820, 618] width 21 height 68
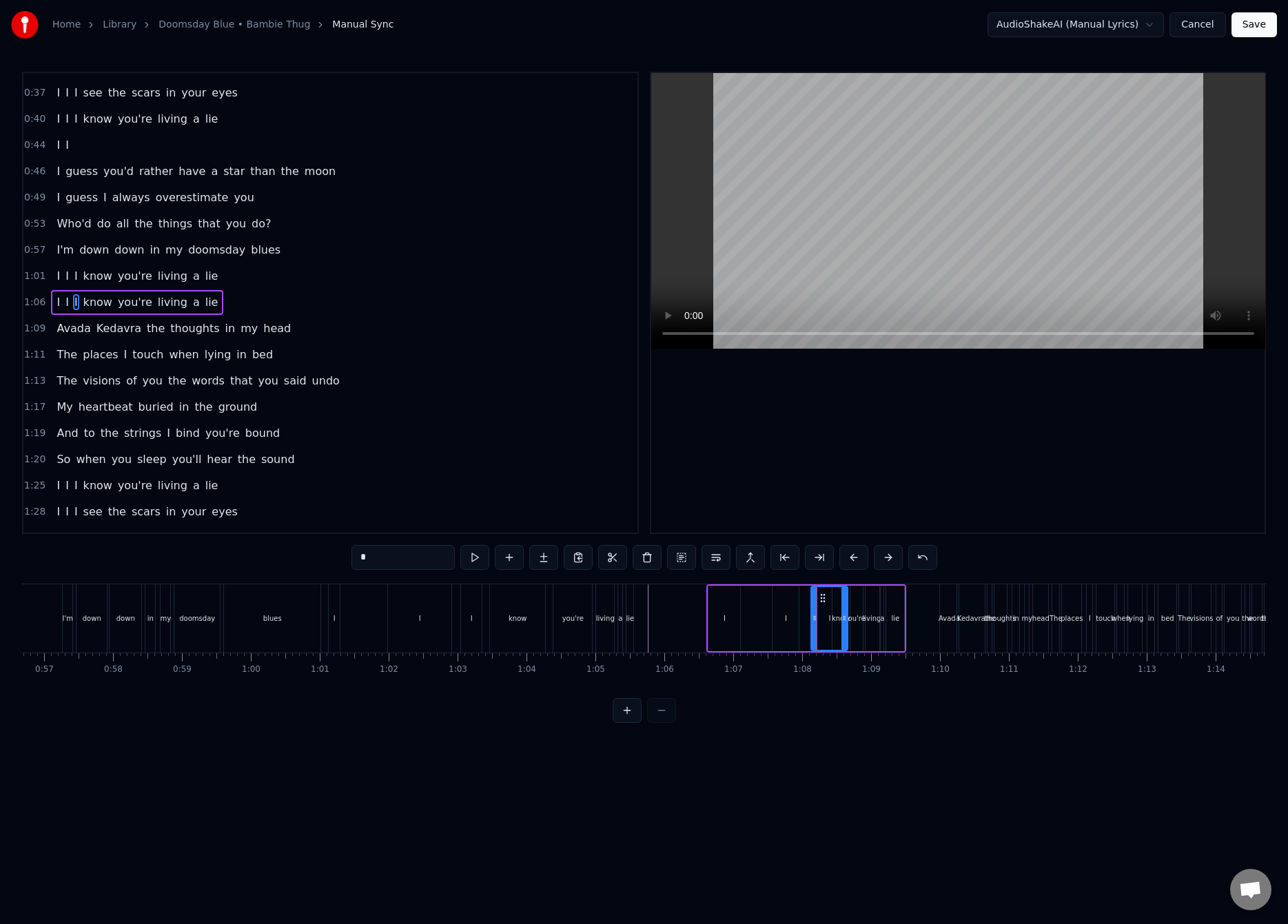
drag, startPoint x: 828, startPoint y: 620, endPoint x: 844, endPoint y: 620, distance: 16.0
click at [844, 620] on icon at bounding box center [844, 617] width 6 height 11
drag, startPoint x: 815, startPoint y: 619, endPoint x: 837, endPoint y: 619, distance: 22.0
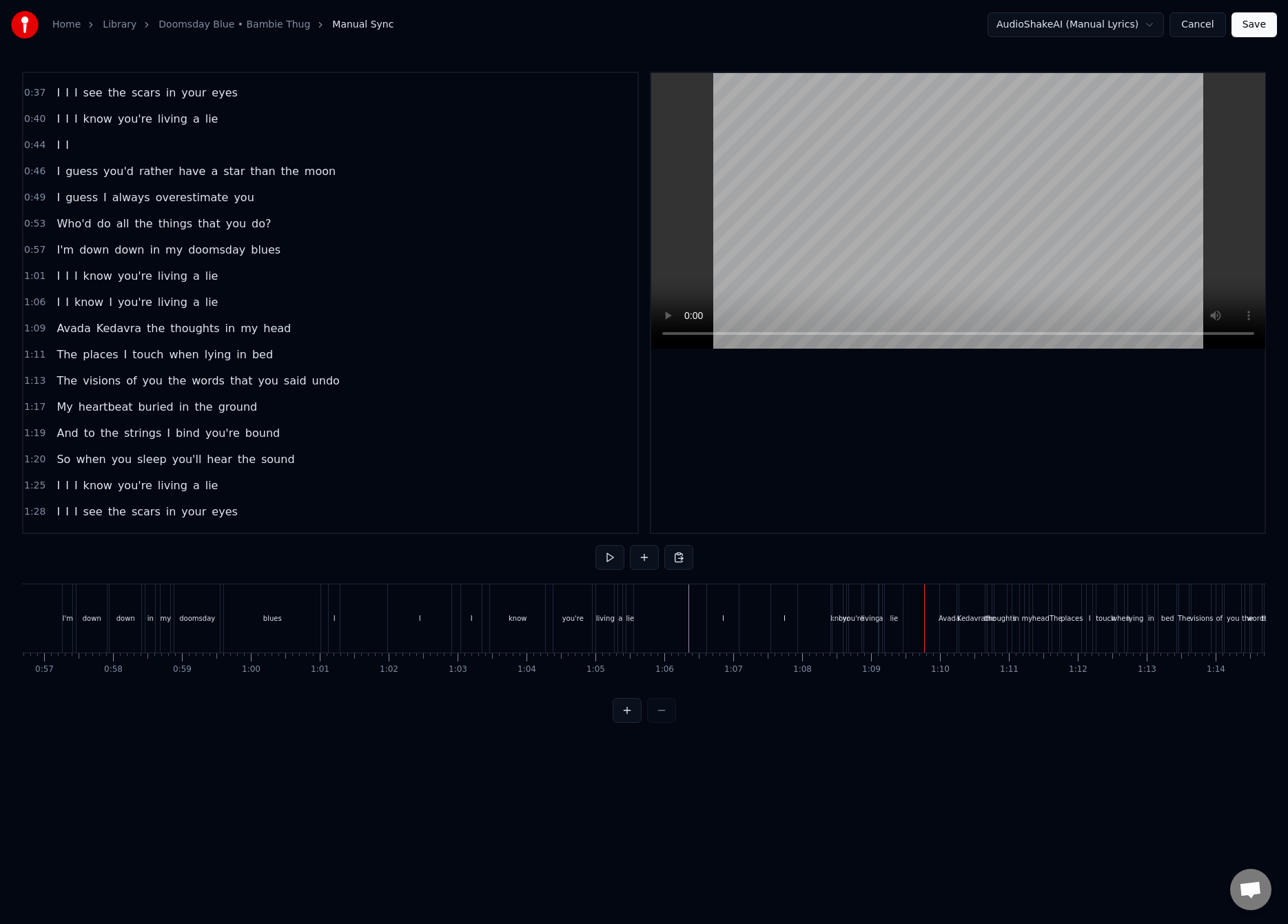
click at [839, 624] on div "I" at bounding box center [839, 618] width 14 height 68
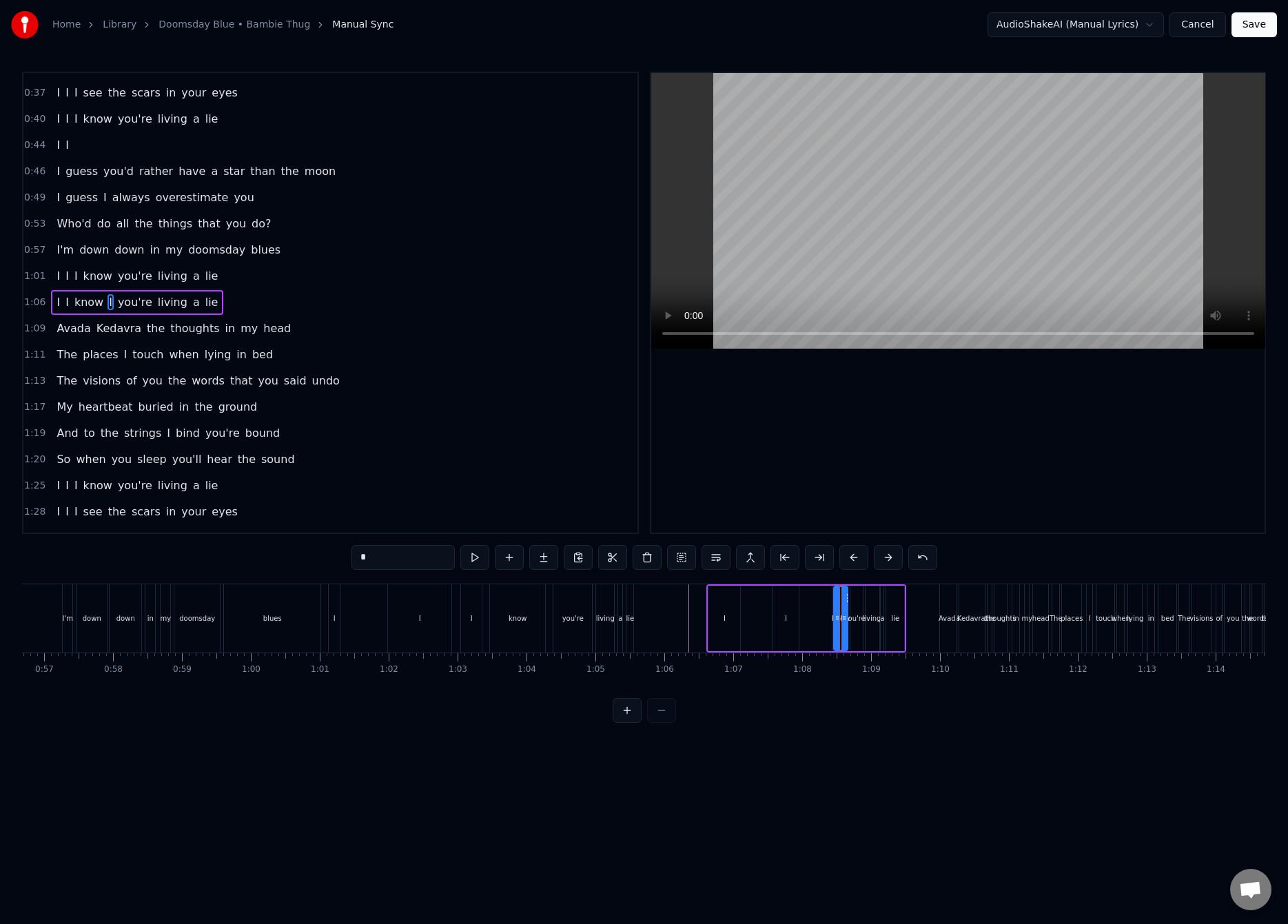
click at [88, 302] on span "know" at bounding box center [89, 302] width 31 height 16
type input "****"
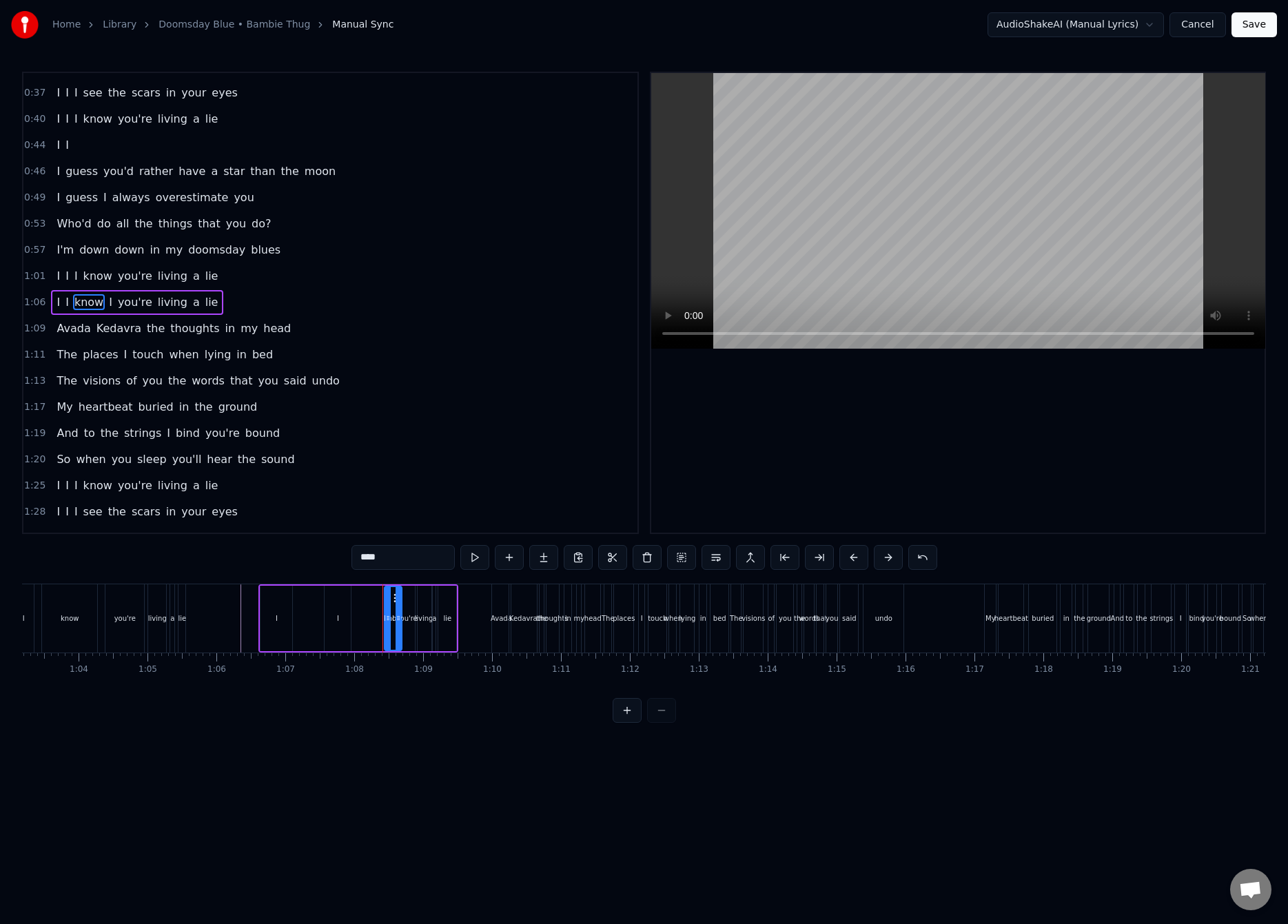
scroll to position [0, 4318]
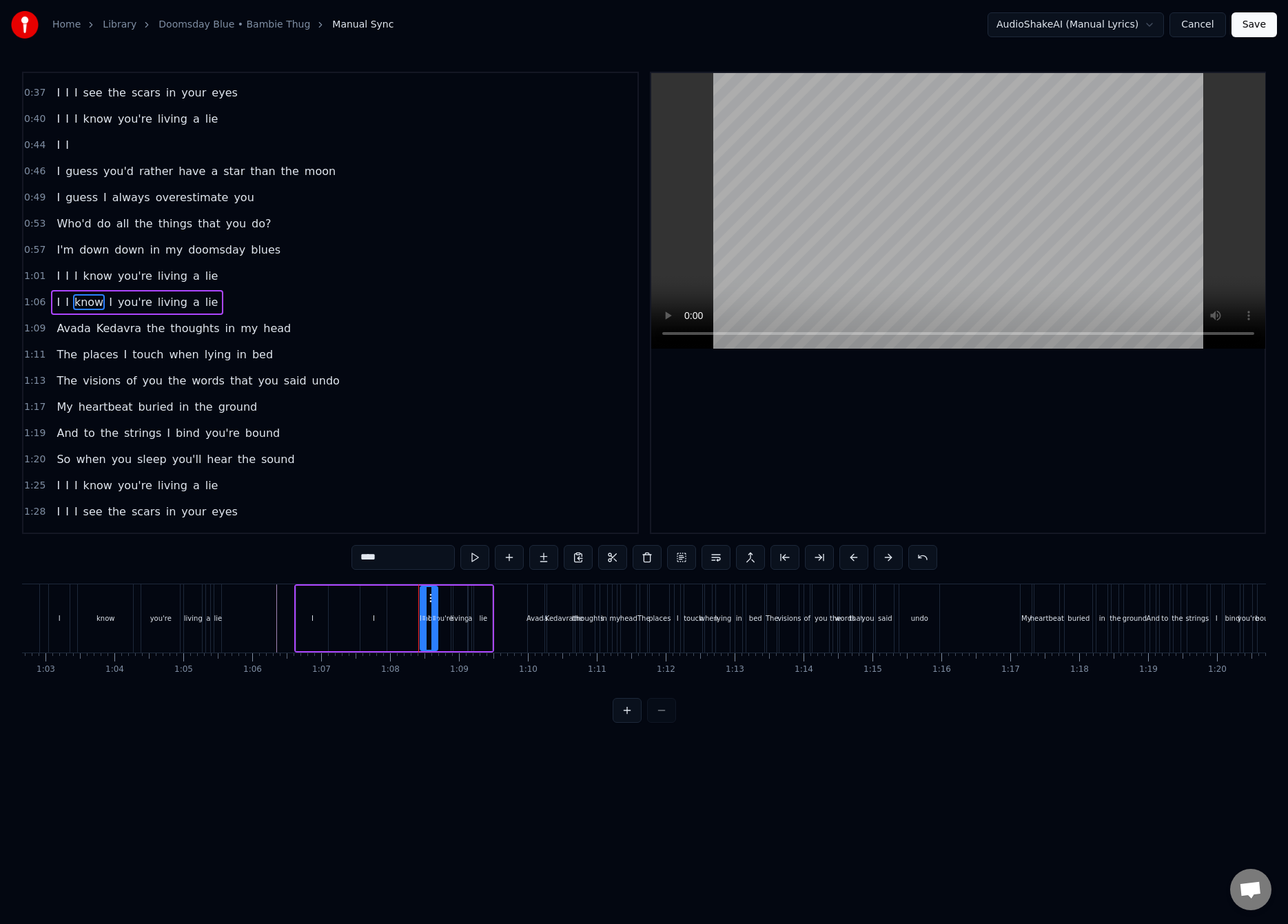
click at [628, 721] on button at bounding box center [626, 709] width 29 height 25
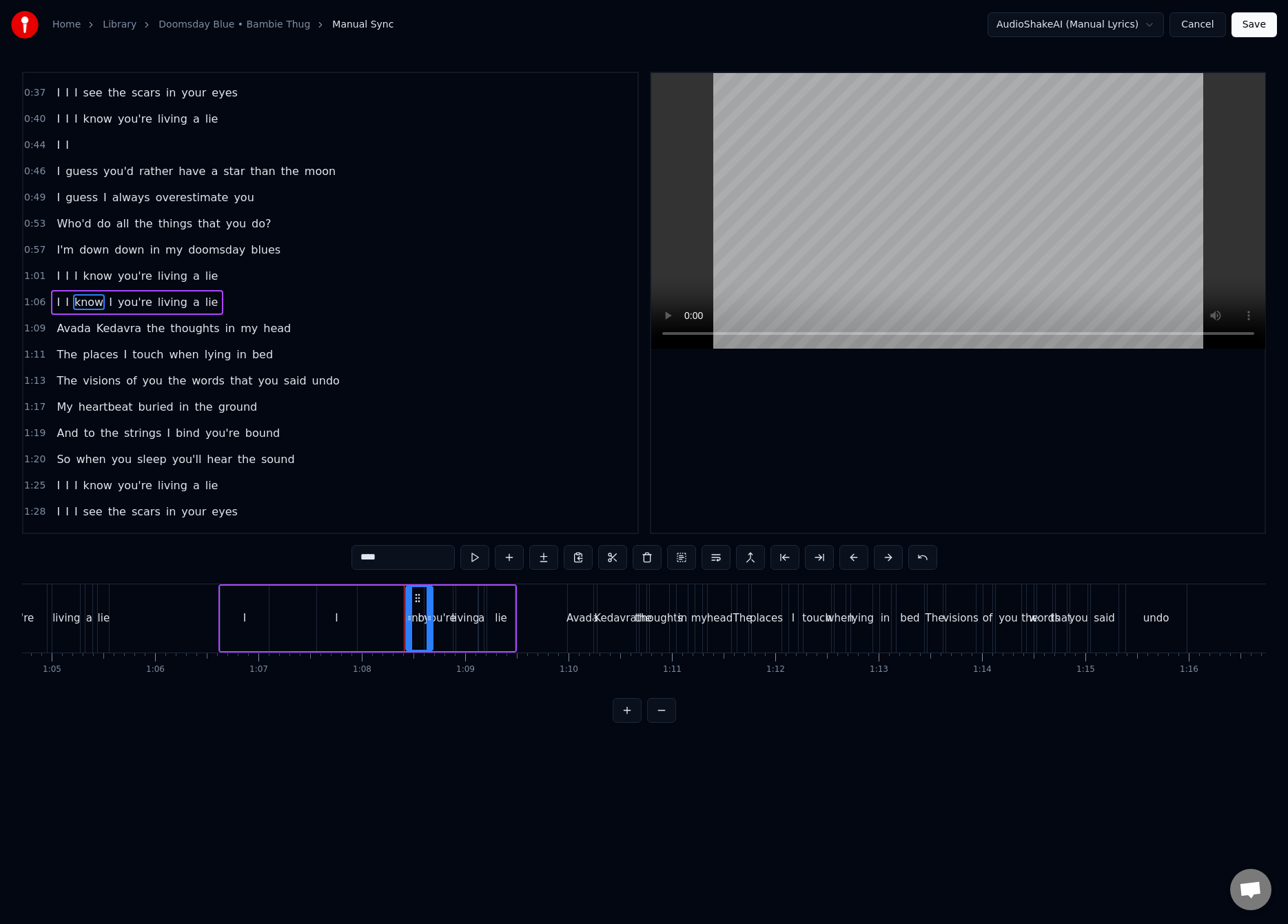
click at [629, 721] on button at bounding box center [626, 709] width 29 height 25
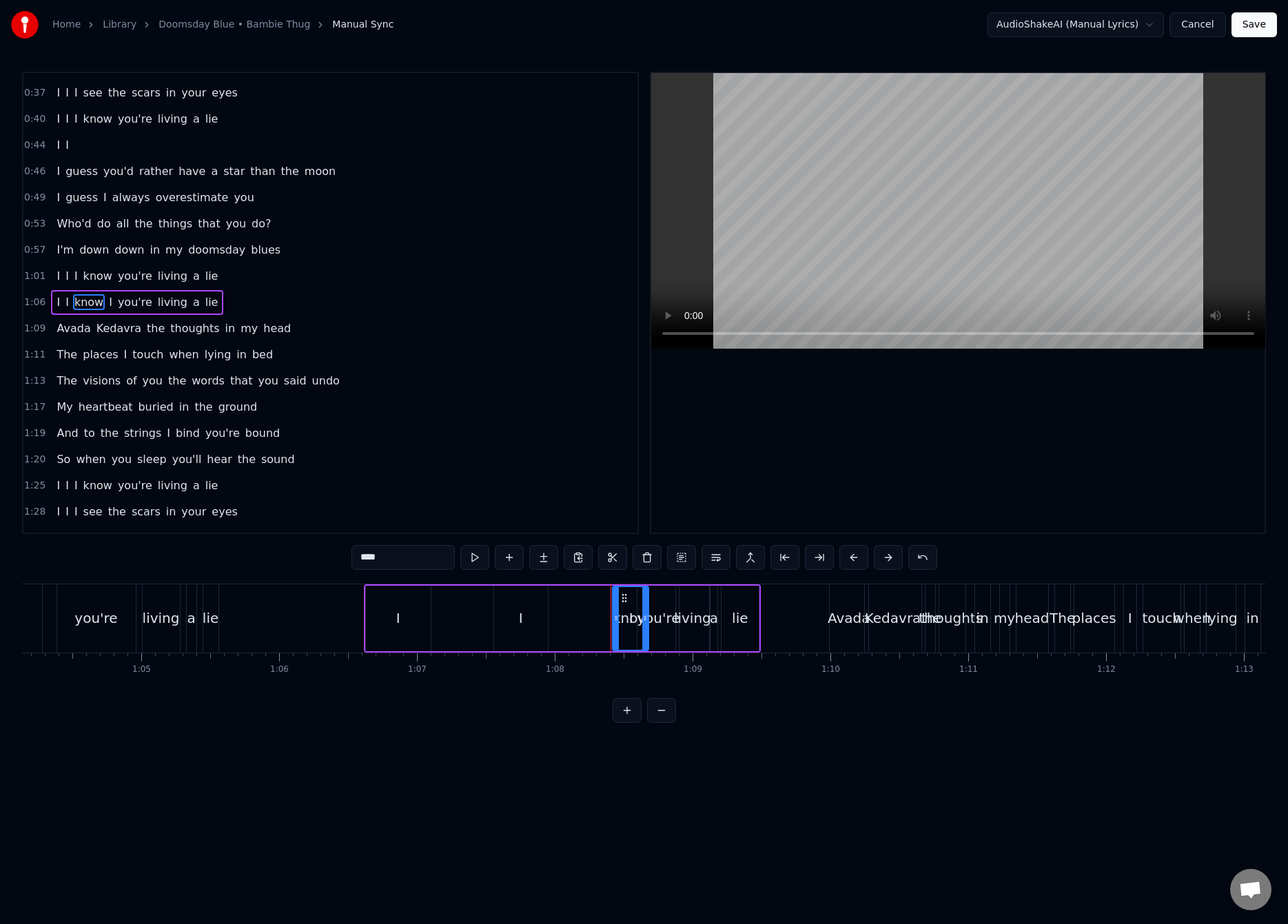
scroll to position [0, 8819]
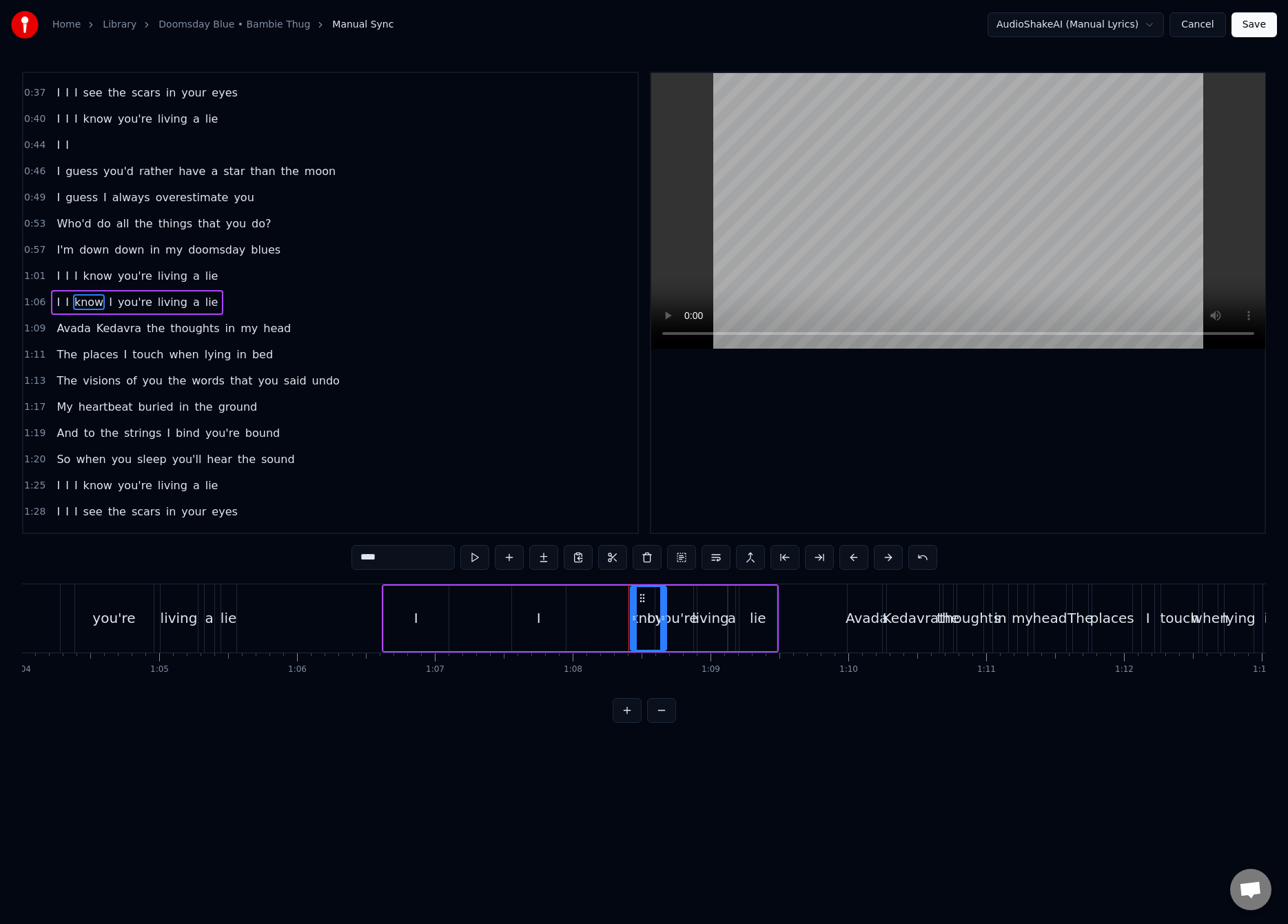
click at [643, 622] on div "know" at bounding box center [648, 618] width 36 height 21
drag, startPoint x: 642, startPoint y: 598, endPoint x: 617, endPoint y: 610, distance: 27.7
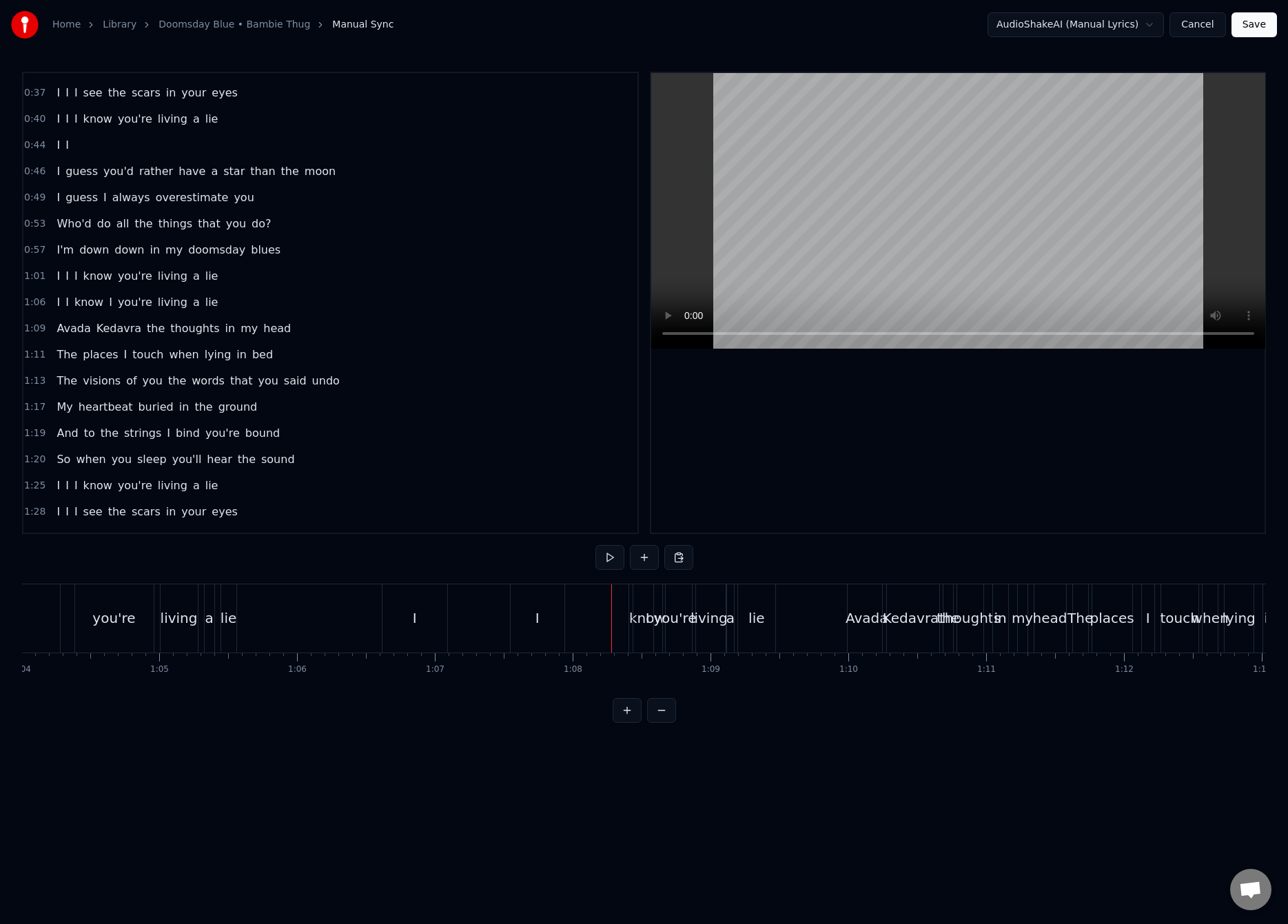
click at [641, 606] on div "I" at bounding box center [646, 618] width 29 height 68
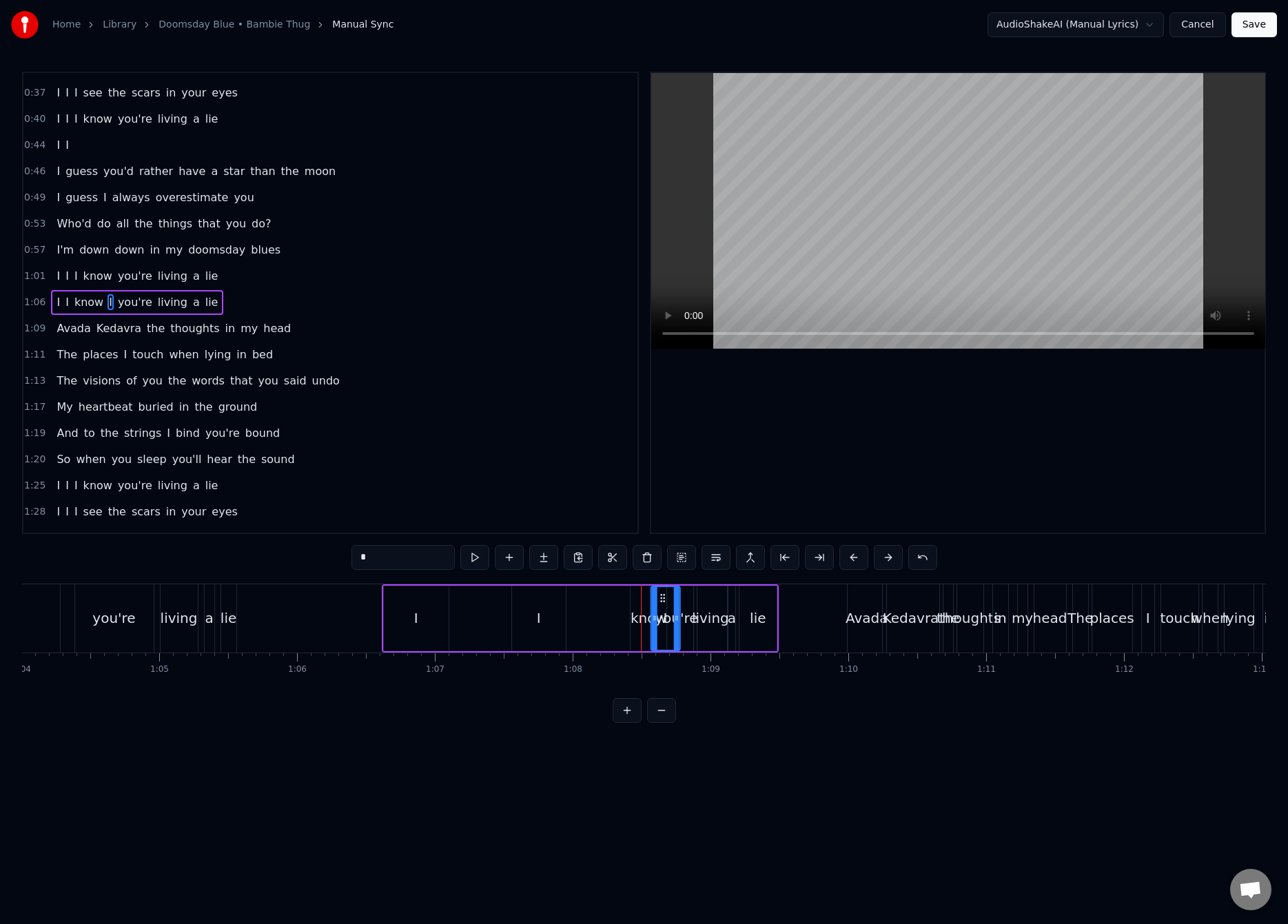
drag, startPoint x: 644, startPoint y: 600, endPoint x: 664, endPoint y: 601, distance: 20.0
click at [661, 601] on circle at bounding box center [661, 601] width 1 height 1
drag, startPoint x: 667, startPoint y: 598, endPoint x: 651, endPoint y: 601, distance: 16.3
click at [651, 601] on icon at bounding box center [649, 597] width 11 height 11
click at [78, 304] on span "know" at bounding box center [89, 302] width 31 height 16
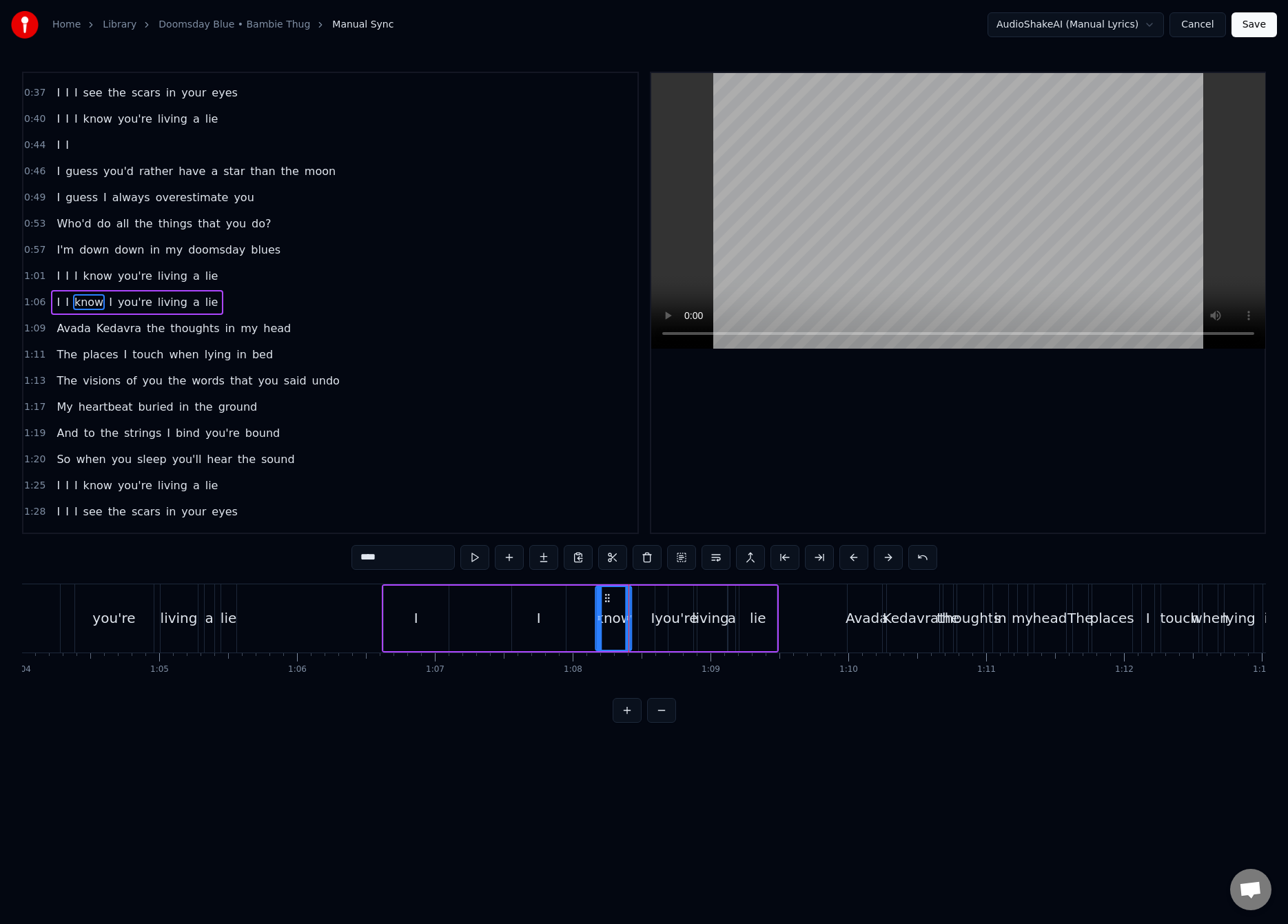
drag, startPoint x: 640, startPoint y: 596, endPoint x: 602, endPoint y: 599, distance: 38.1
click at [602, 599] on icon at bounding box center [607, 597] width 11 height 11
click at [643, 611] on div "I" at bounding box center [652, 618] width 29 height 66
drag, startPoint x: 649, startPoint y: 597, endPoint x: 591, endPoint y: 606, distance: 58.7
click at [584, 606] on div "I" at bounding box center [591, 619] width 28 height 63
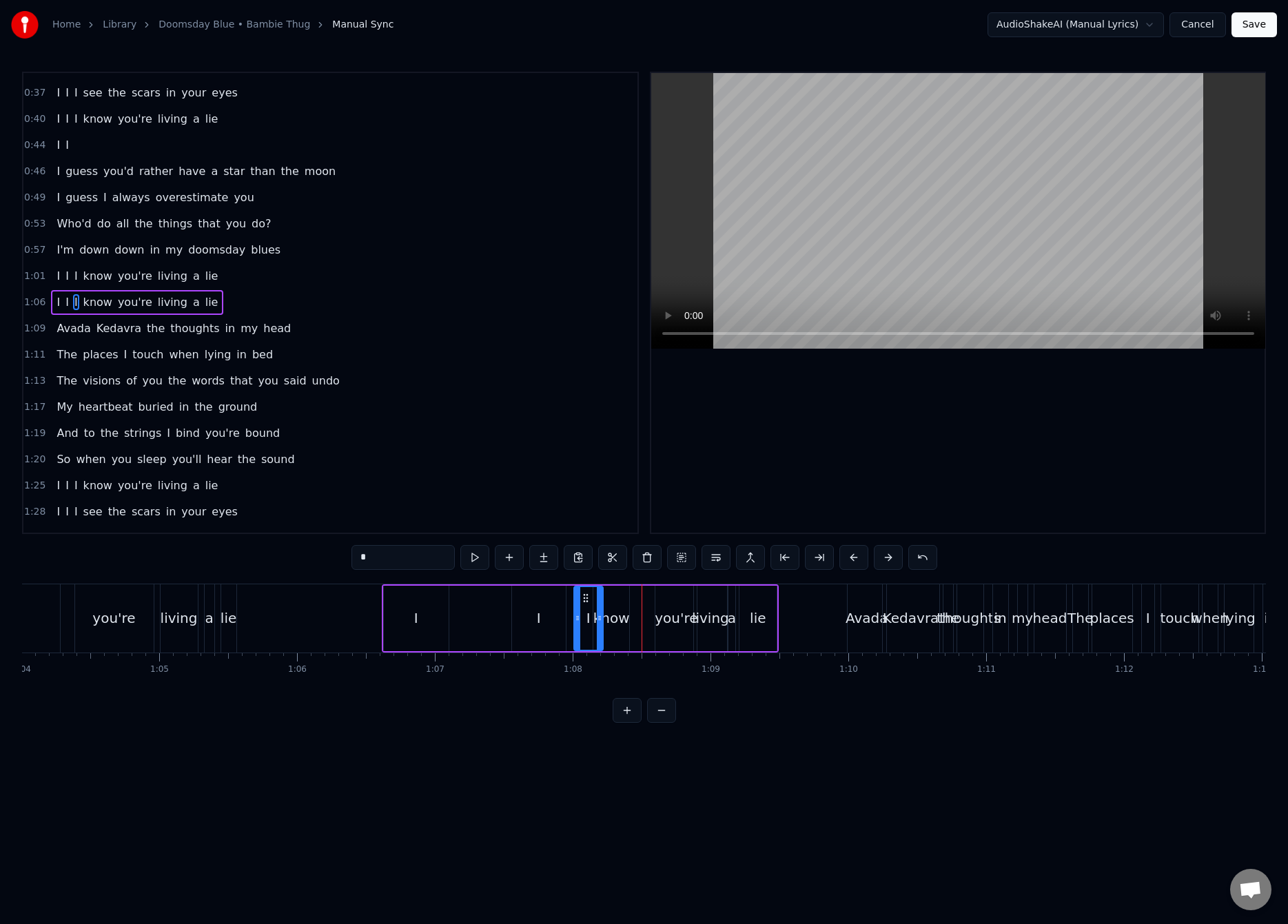
click at [614, 606] on div "know" at bounding box center [611, 618] width 35 height 66
drag, startPoint x: 605, startPoint y: 601, endPoint x: 636, endPoint y: 603, distance: 31.1
click at [628, 601] on circle at bounding box center [628, 601] width 1 height 1
click at [667, 612] on div "you're" at bounding box center [675, 618] width 42 height 21
drag, startPoint x: 658, startPoint y: 620, endPoint x: 679, endPoint y: 618, distance: 21.1
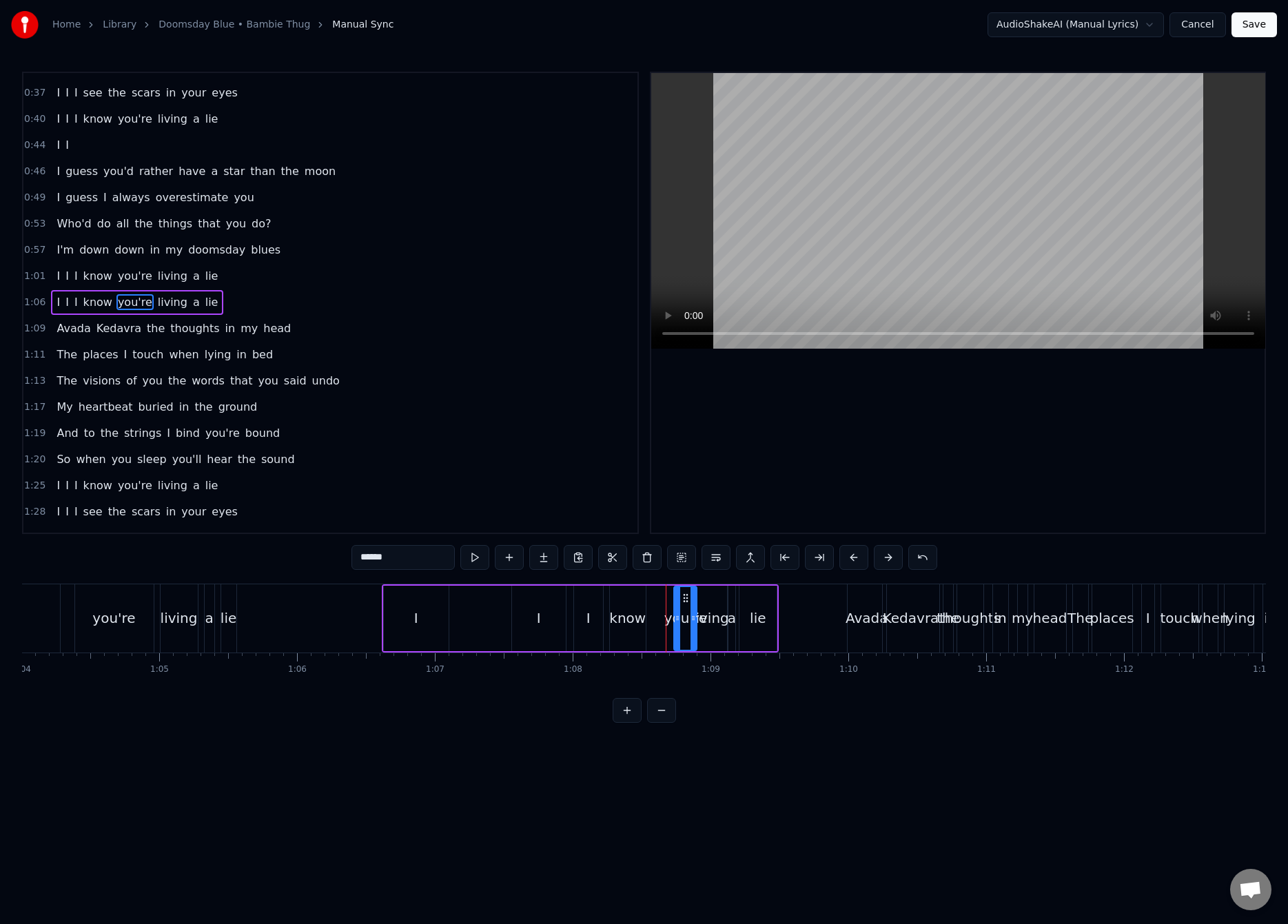
click at [679, 618] on icon at bounding box center [678, 617] width 6 height 11
click at [626, 608] on div "know" at bounding box center [627, 618] width 36 height 21
drag, startPoint x: 621, startPoint y: 600, endPoint x: 654, endPoint y: 598, distance: 33.1
click at [654, 598] on icon at bounding box center [653, 597] width 11 height 11
drag, startPoint x: 644, startPoint y: 624, endPoint x: 661, endPoint y: 621, distance: 17.3
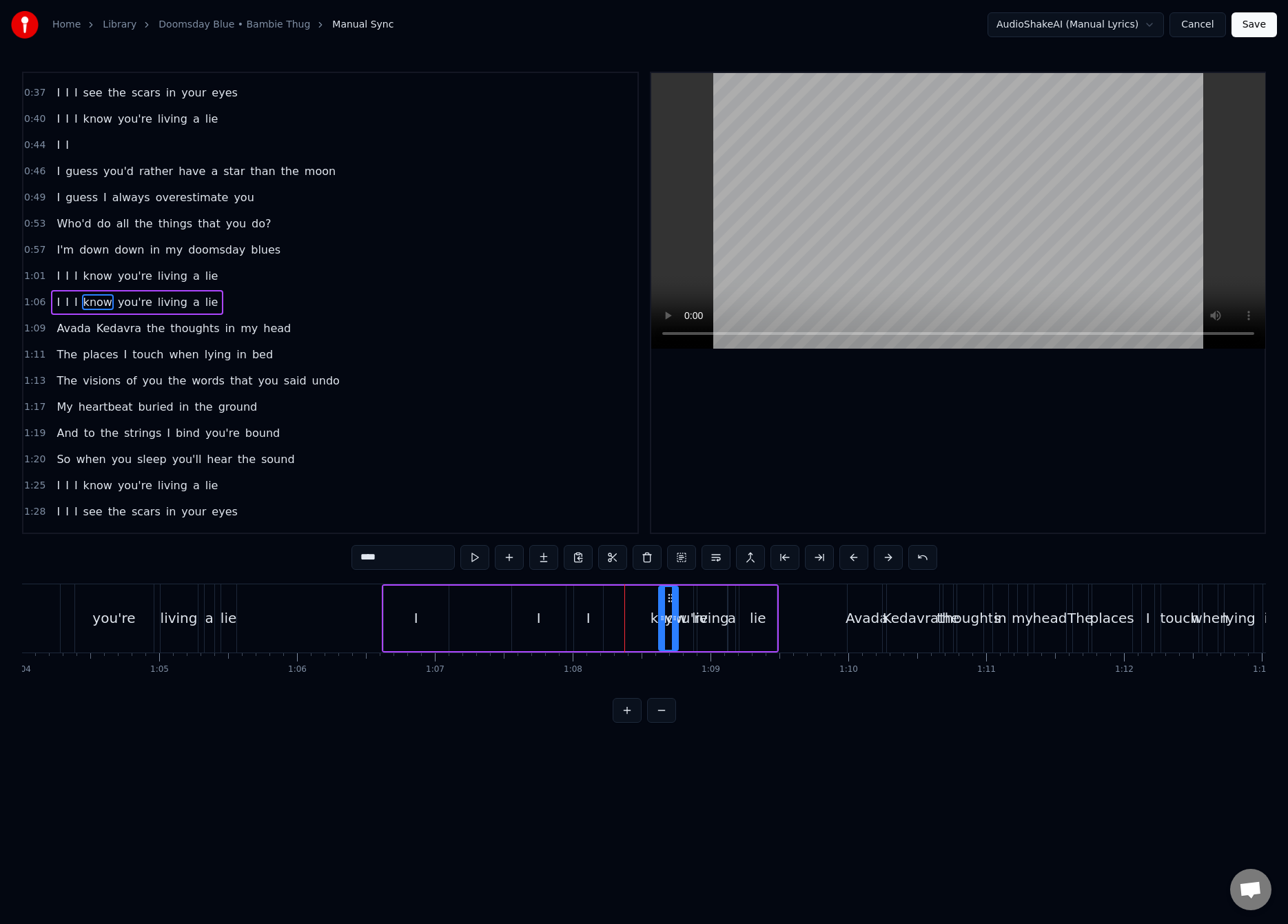
click at [661, 621] on div at bounding box center [662, 619] width 6 height 63
click at [593, 608] on div "I" at bounding box center [587, 618] width 29 height 66
type input "*"
drag, startPoint x: 585, startPoint y: 596, endPoint x: 640, endPoint y: 596, distance: 55.0
click at [650, 596] on icon at bounding box center [648, 597] width 11 height 11
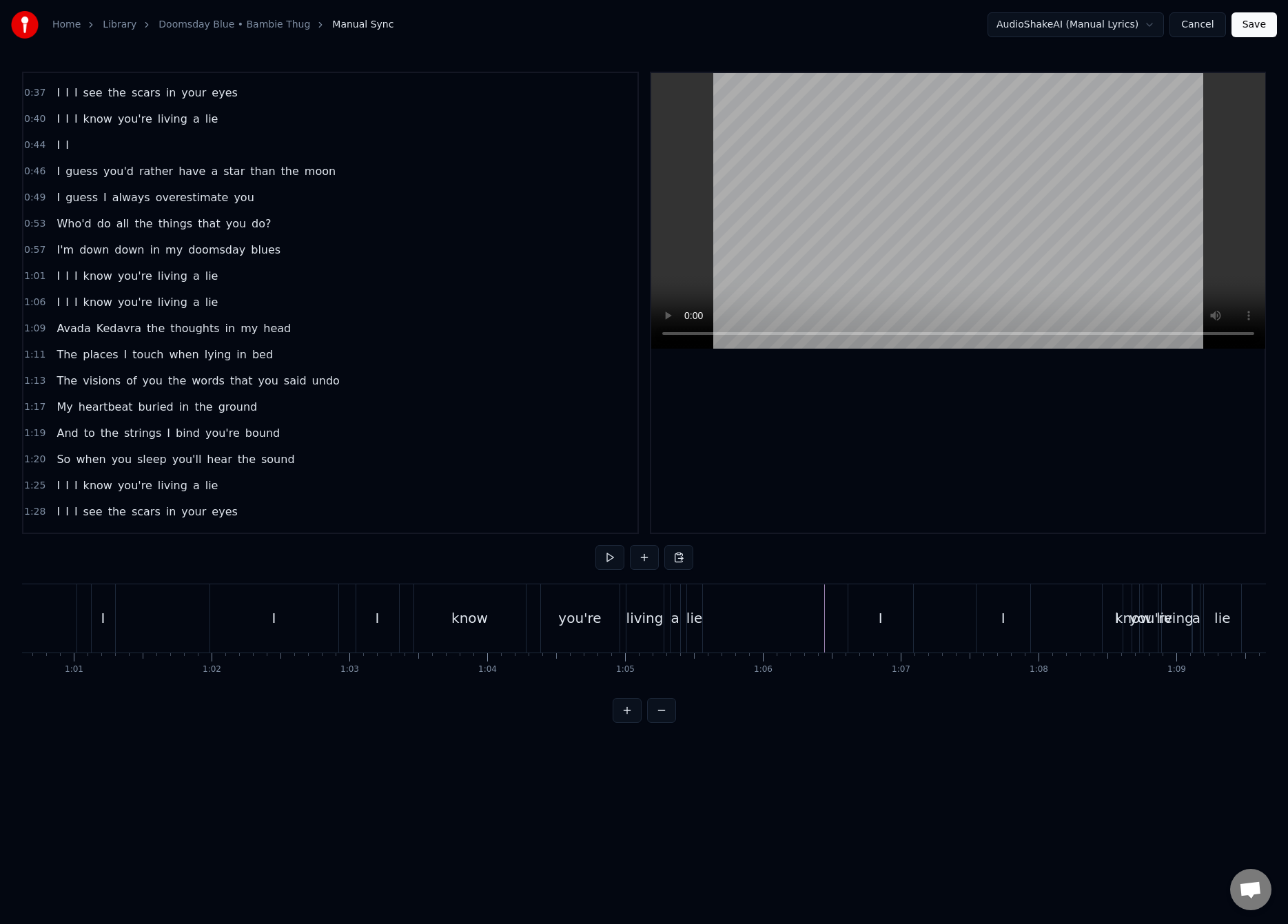
scroll to position [0, 8085]
click at [422, 624] on div "I I I know you're living a lie" at bounding box center [667, 618] width 615 height 68
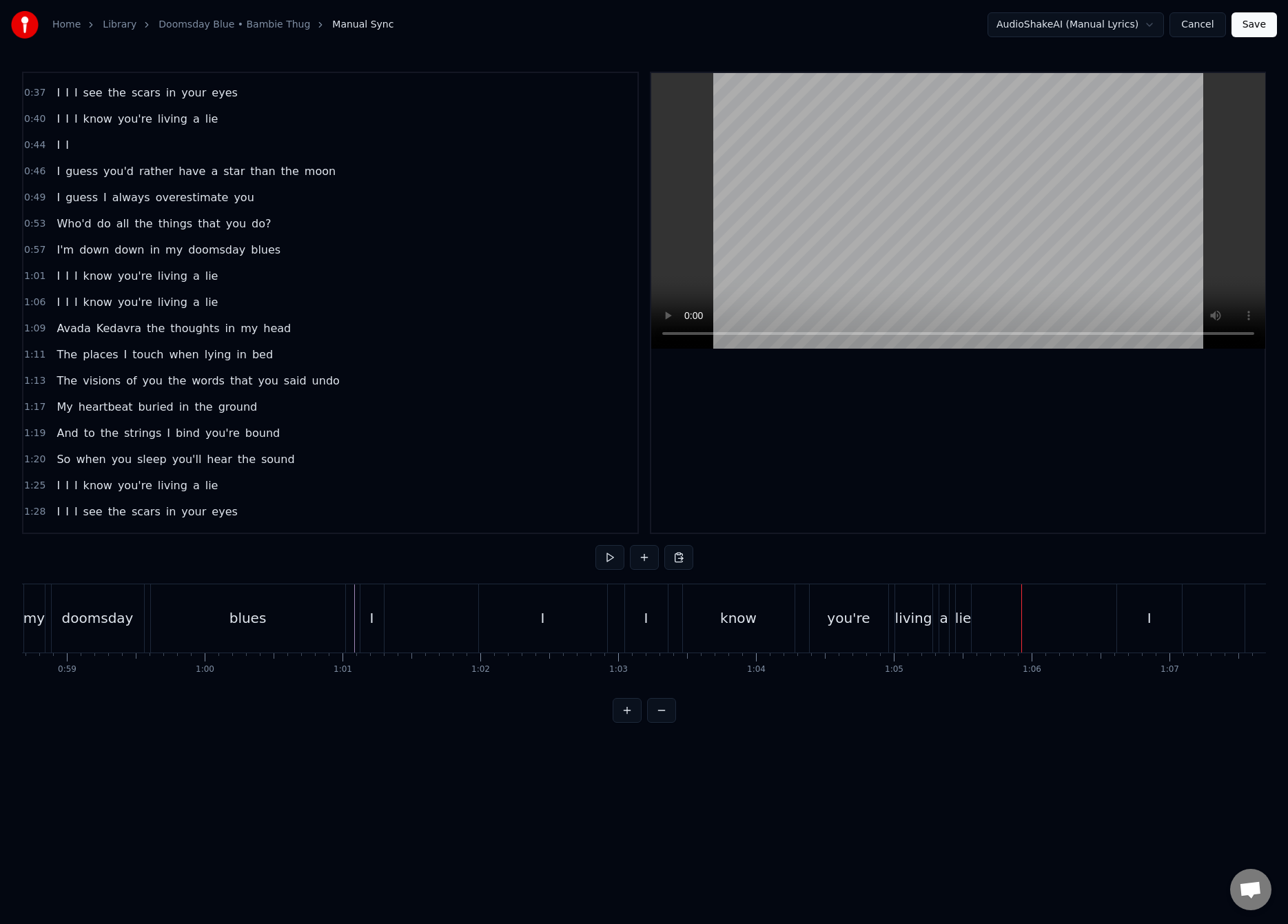
click at [846, 612] on div "you're" at bounding box center [847, 618] width 42 height 21
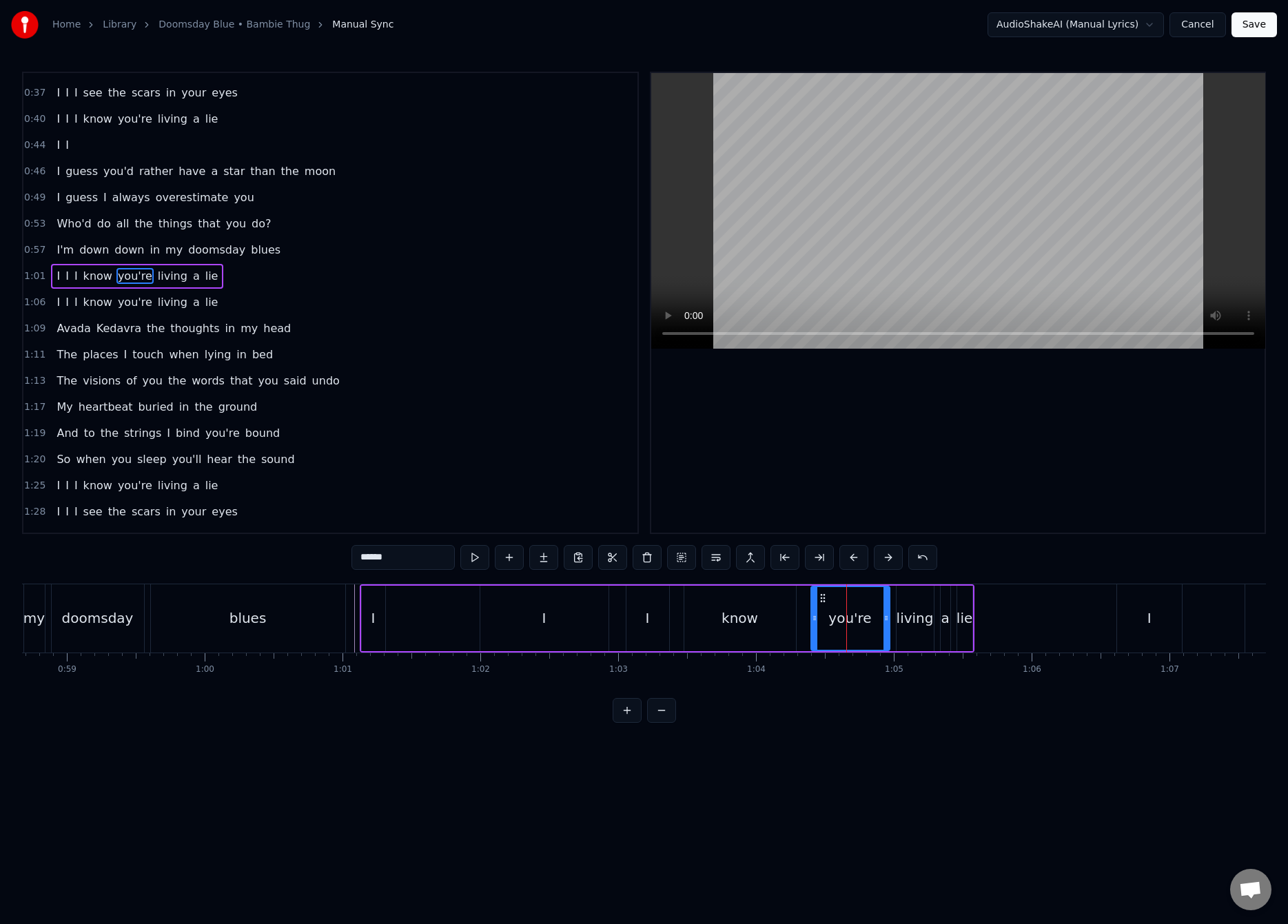
scroll to position [176, 0]
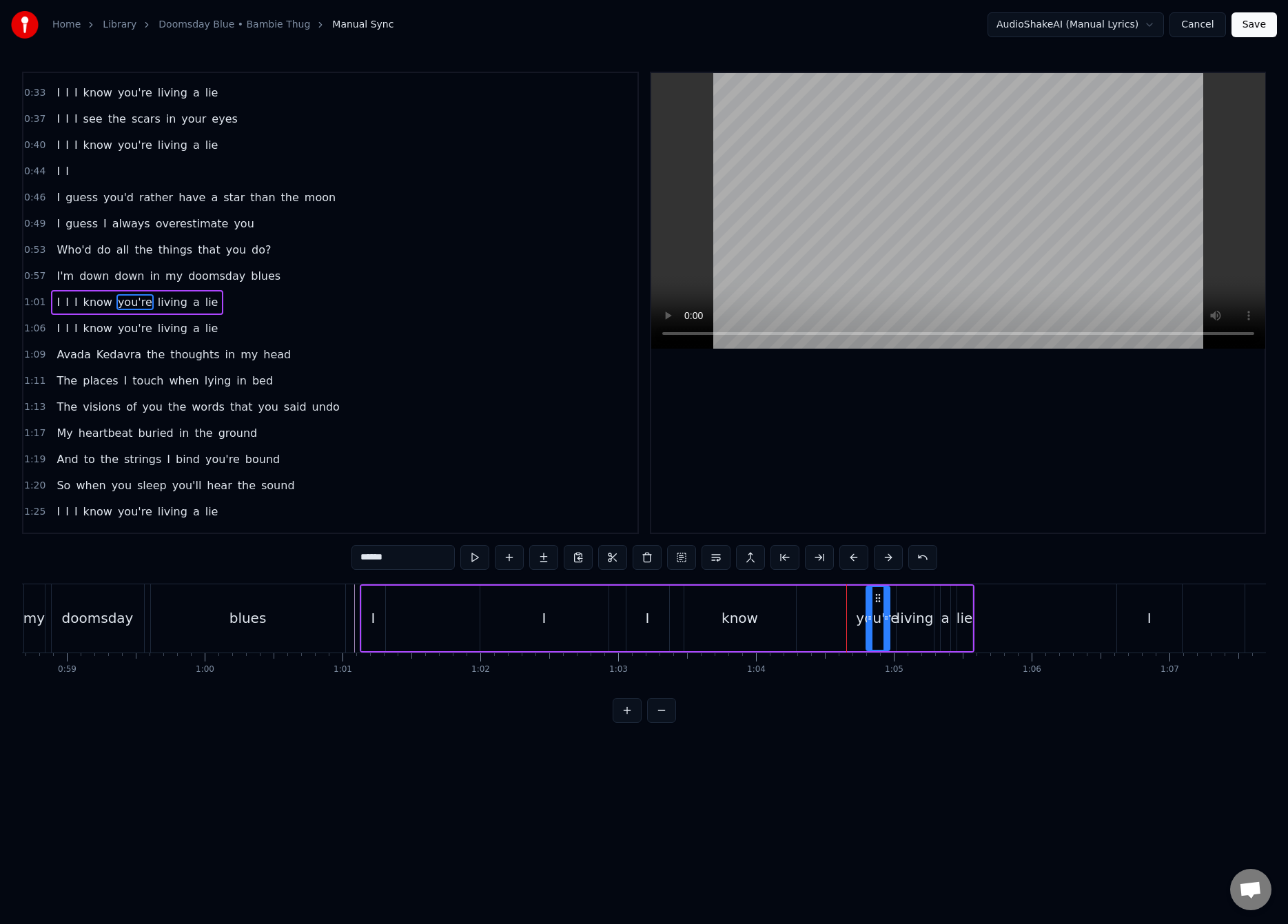
drag, startPoint x: 813, startPoint y: 616, endPoint x: 870, endPoint y: 614, distance: 57.0
click at [872, 614] on icon at bounding box center [870, 617] width 6 height 11
click at [754, 616] on div "know" at bounding box center [739, 618] width 36 height 21
drag, startPoint x: 695, startPoint y: 598, endPoint x: 768, endPoint y: 596, distance: 73.0
click at [768, 596] on icon at bounding box center [766, 597] width 11 height 11
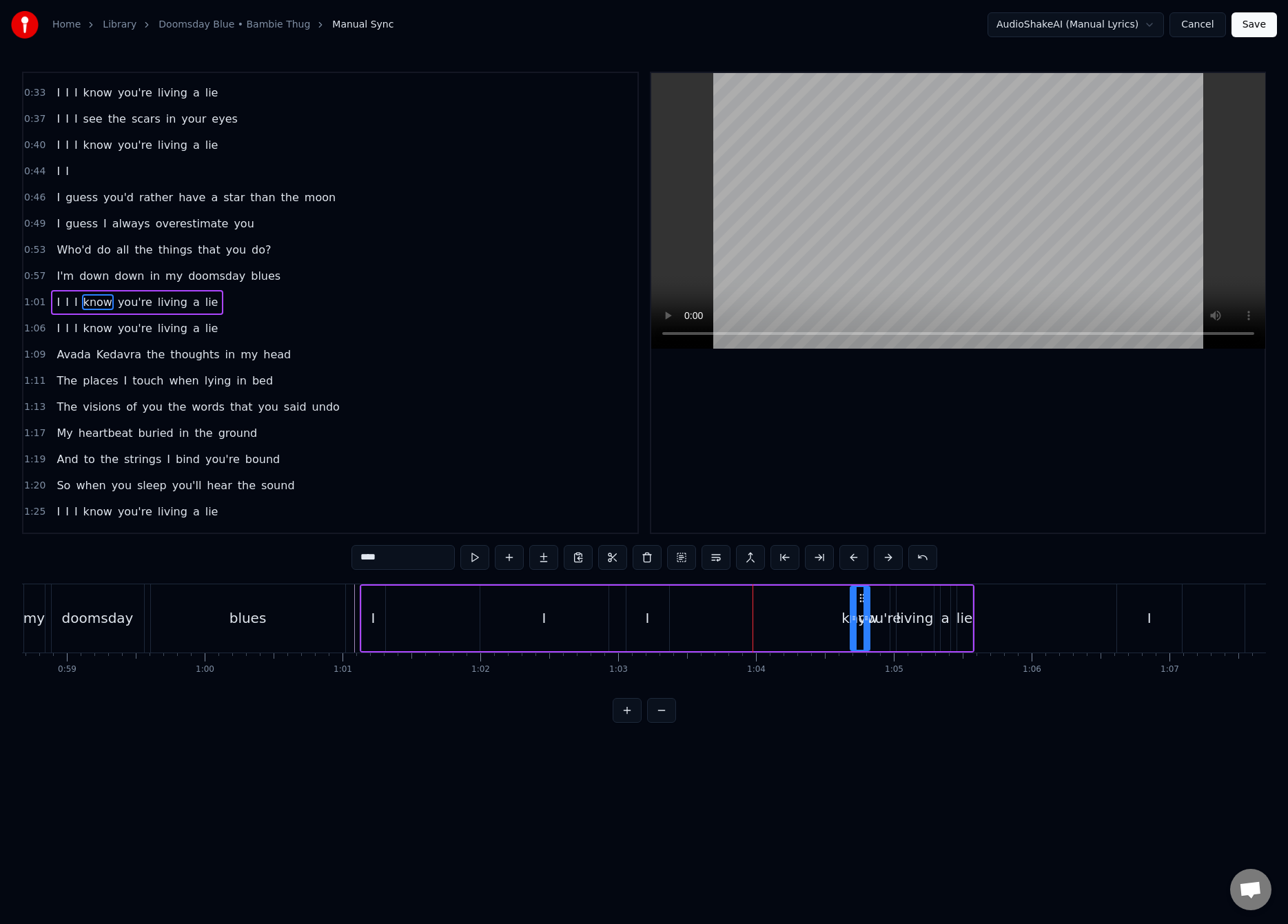
drag, startPoint x: 760, startPoint y: 622, endPoint x: 850, endPoint y: 616, distance: 90.2
click at [851, 615] on icon at bounding box center [854, 617] width 6 height 11
click at [651, 617] on div "I" at bounding box center [646, 618] width 42 height 66
type input "*"
drag, startPoint x: 643, startPoint y: 598, endPoint x: 751, endPoint y: 605, distance: 108.2
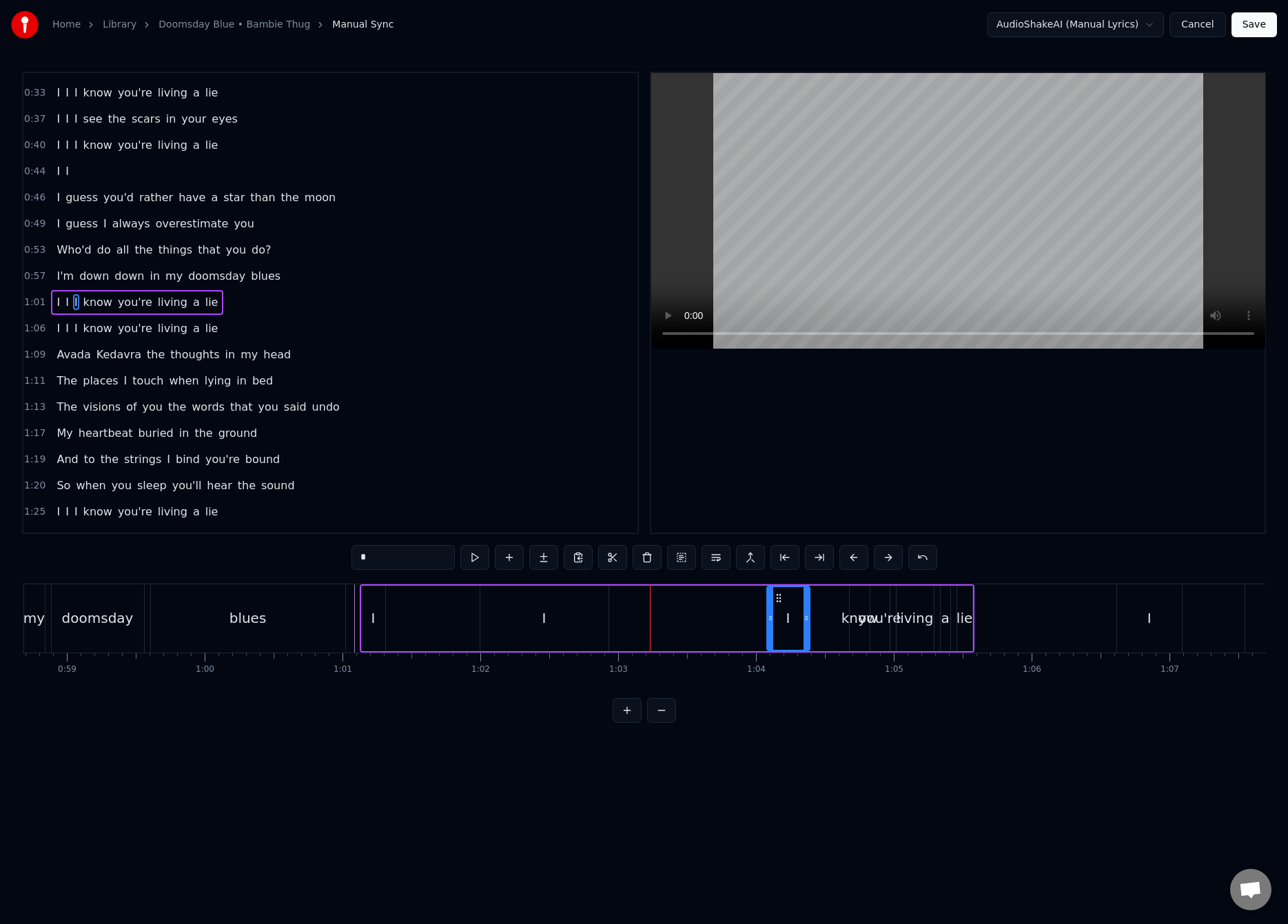
click at [784, 600] on icon at bounding box center [778, 597] width 11 height 11
click at [590, 615] on div "I" at bounding box center [544, 618] width 128 height 66
drag, startPoint x: 605, startPoint y: 617, endPoint x: 778, endPoint y: 613, distance: 173.0
click at [778, 613] on icon at bounding box center [778, 617] width 6 height 11
drag, startPoint x: 484, startPoint y: 620, endPoint x: 749, endPoint y: 620, distance: 265.0
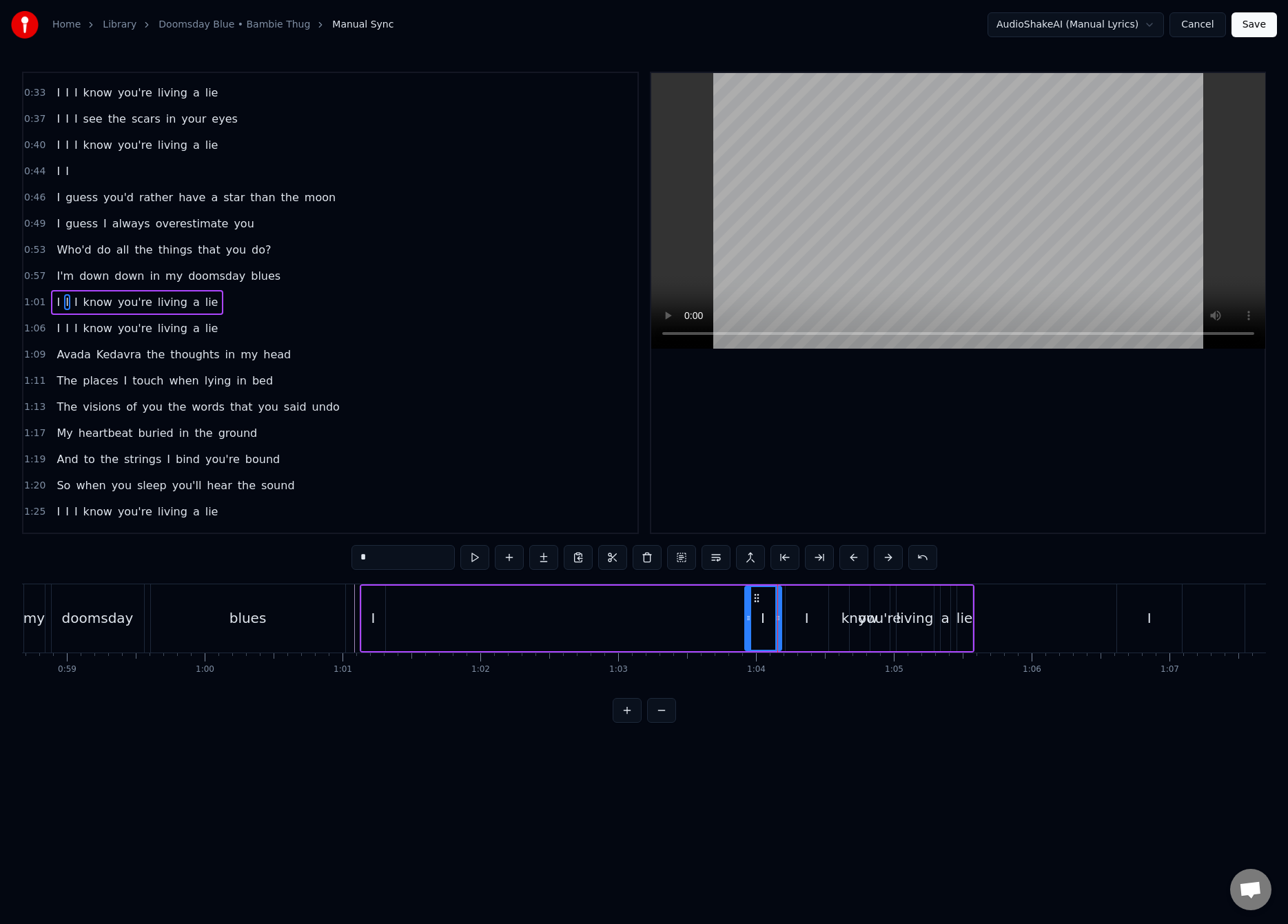
click at [749, 620] on icon at bounding box center [749, 617] width 6 height 11
click at [380, 621] on div "I" at bounding box center [374, 618] width 24 height 66
drag, startPoint x: 374, startPoint y: 599, endPoint x: 623, endPoint y: 607, distance: 249.1
click at [623, 607] on div "I" at bounding box center [621, 619] width 22 height 63
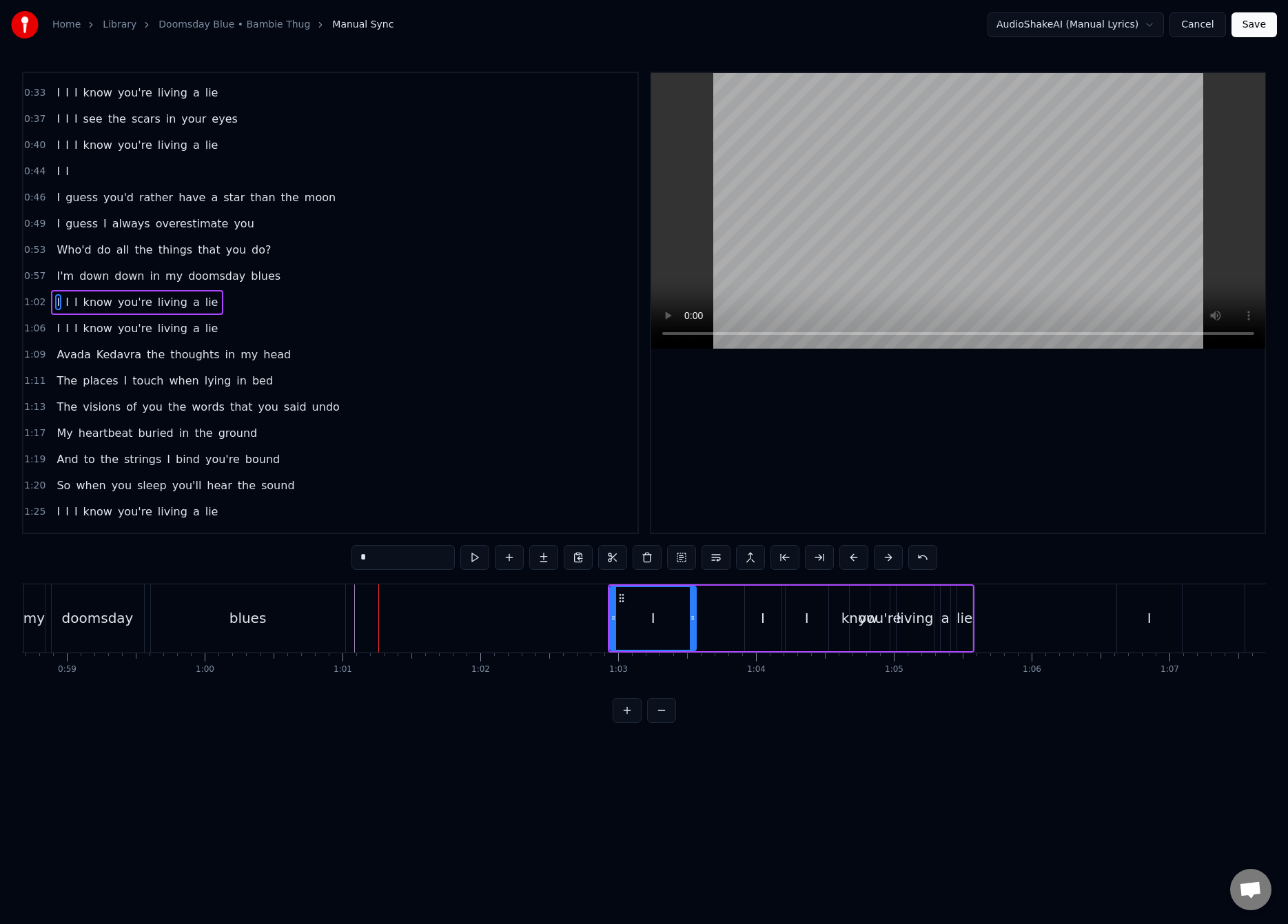
drag, startPoint x: 630, startPoint y: 615, endPoint x: 693, endPoint y: 617, distance: 63.0
click at [693, 617] on icon at bounding box center [693, 617] width 6 height 11
drag, startPoint x: 691, startPoint y: 617, endPoint x: 672, endPoint y: 619, distance: 19.1
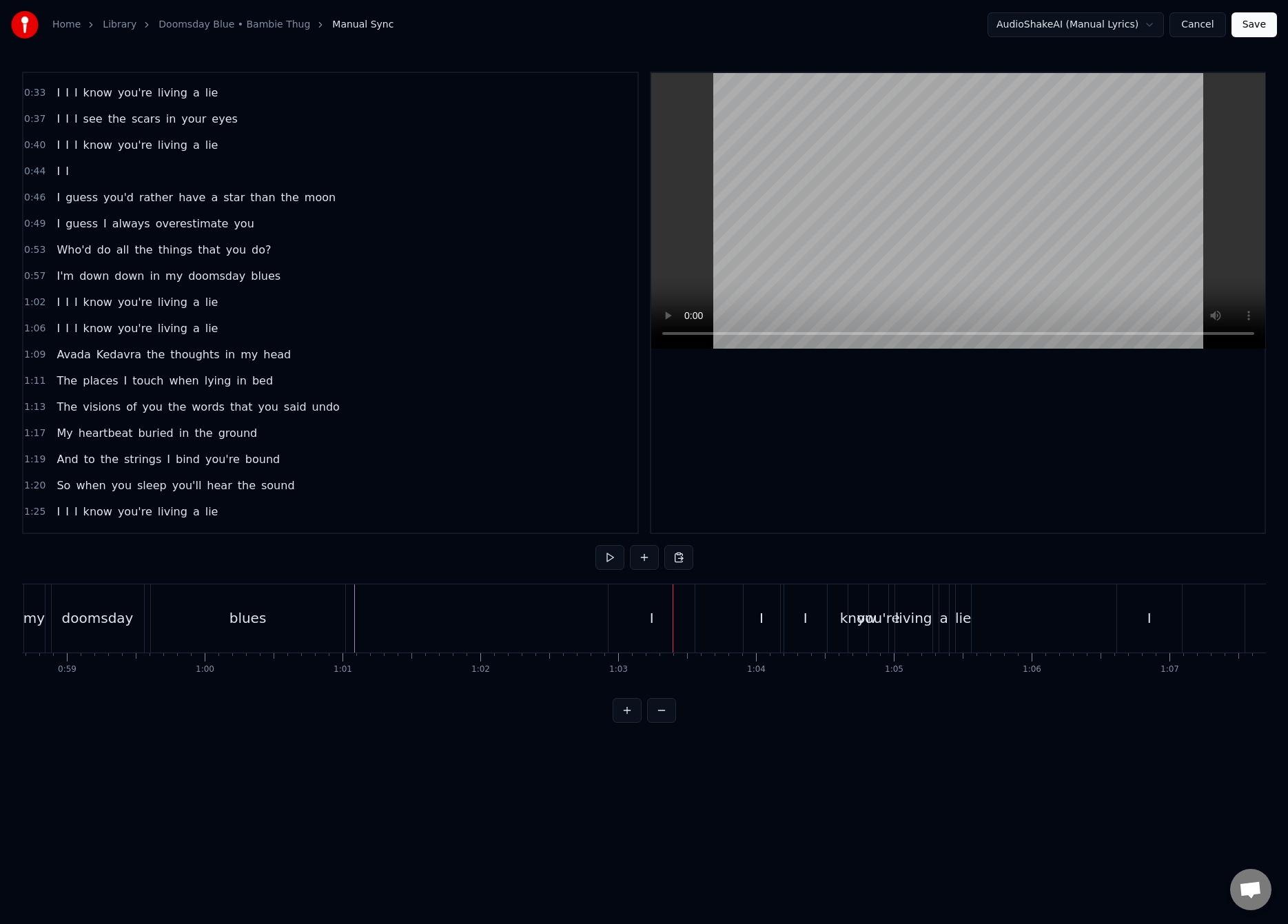
click at [679, 618] on div "I" at bounding box center [651, 618] width 87 height 68
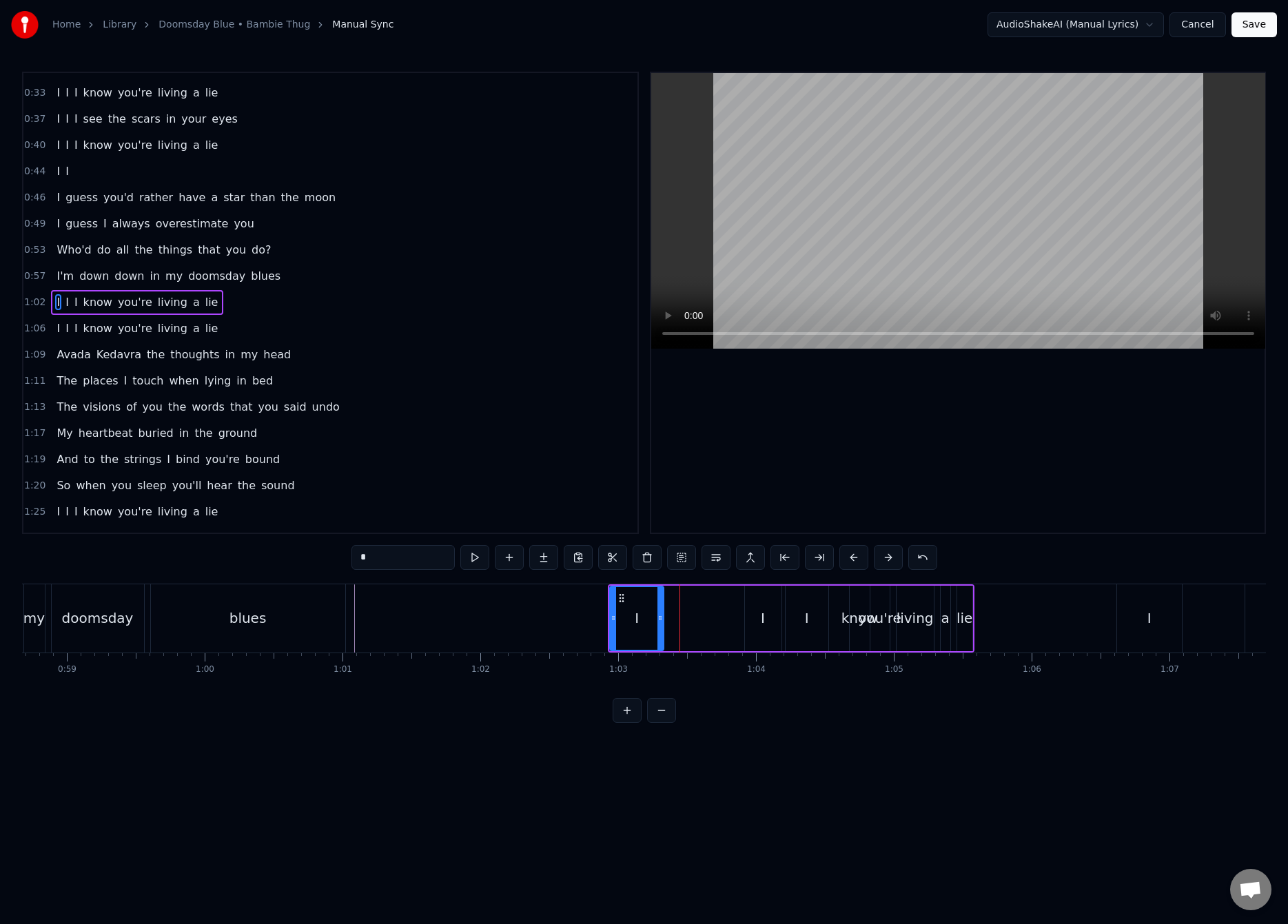
drag, startPoint x: 691, startPoint y: 619, endPoint x: 658, endPoint y: 624, distance: 33.4
click at [658, 624] on div at bounding box center [660, 619] width 6 height 63
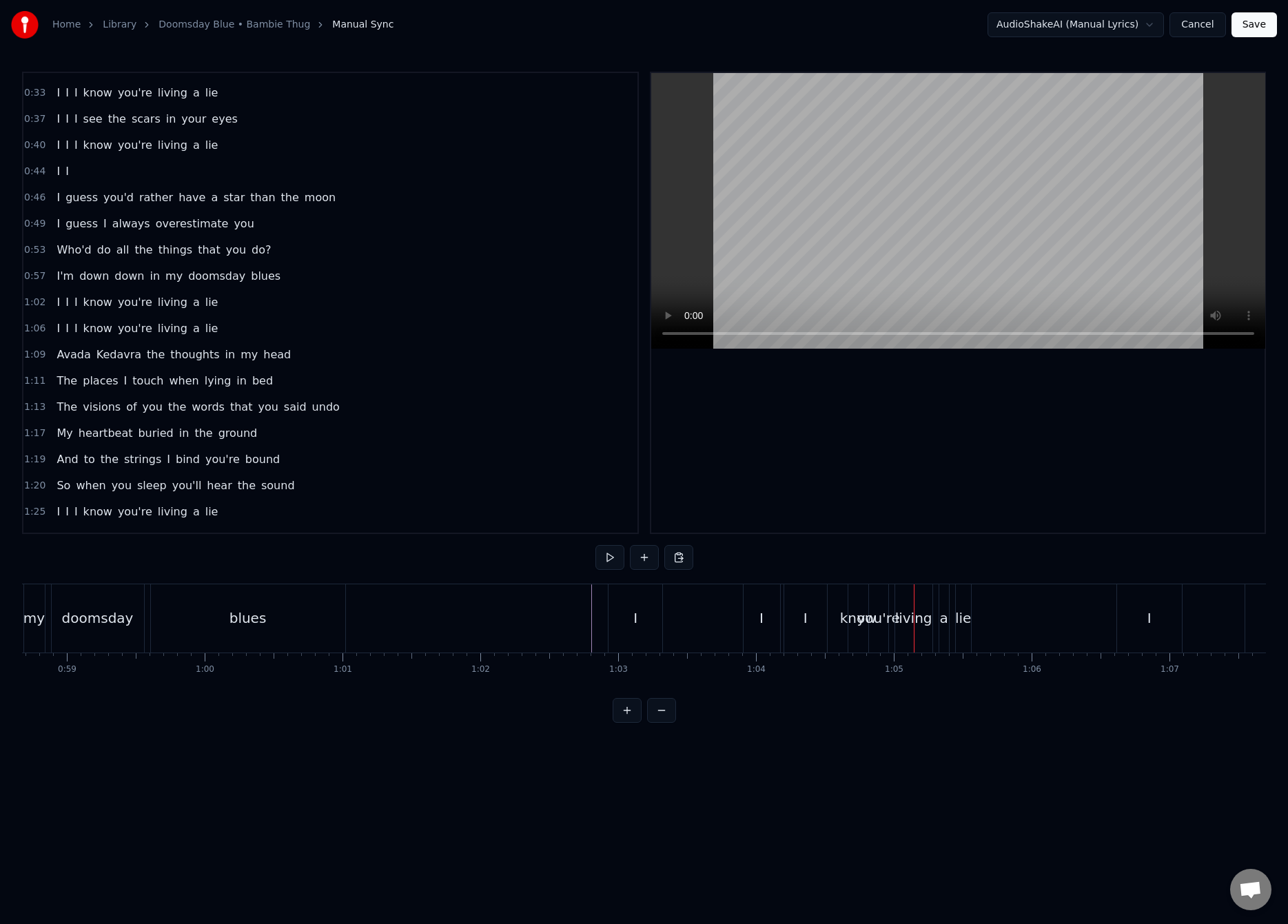
click at [849, 616] on div "know" at bounding box center [858, 618] width 36 height 21
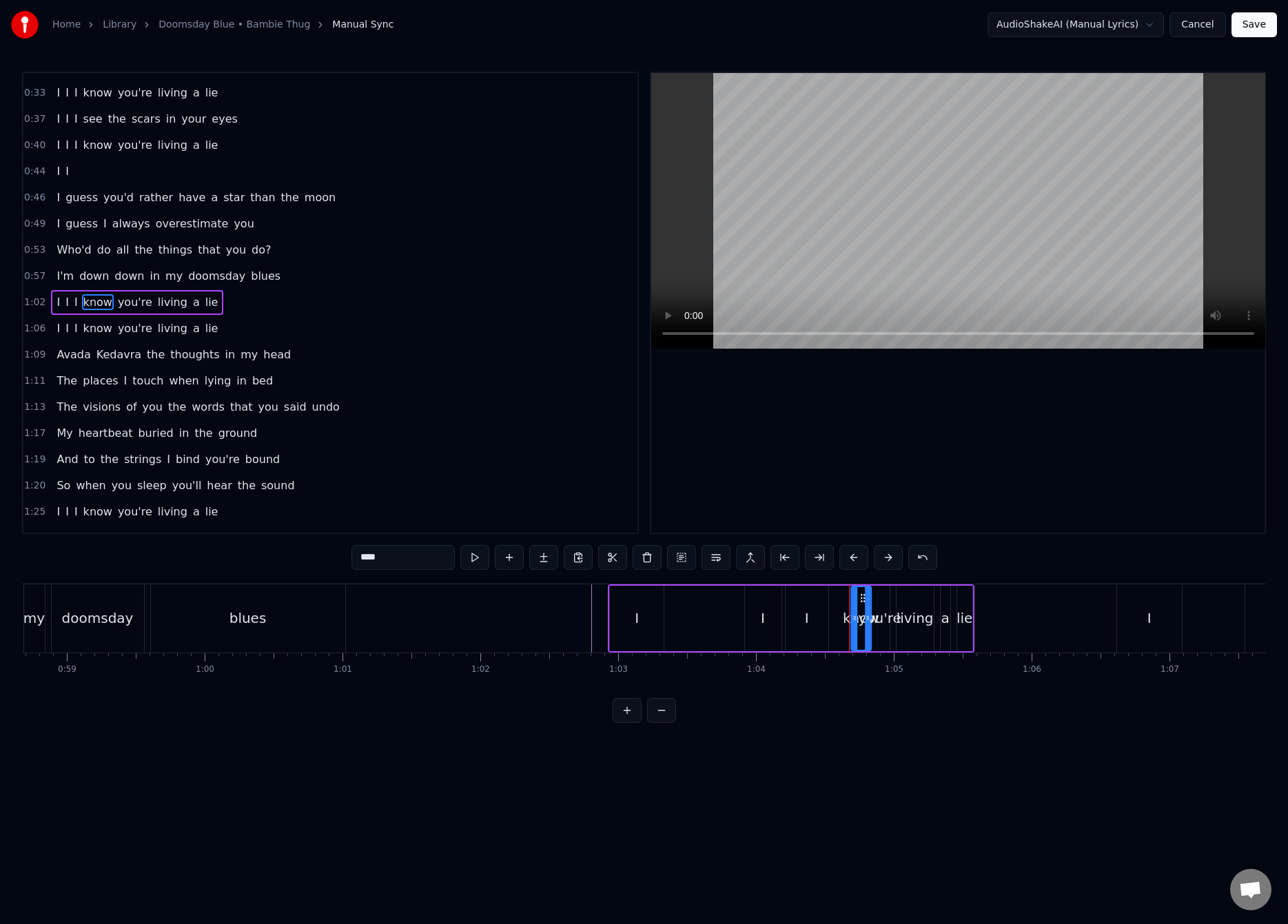
click at [860, 598] on icon at bounding box center [862, 597] width 11 height 11
click at [880, 613] on div "you're" at bounding box center [879, 618] width 42 height 21
click at [913, 611] on div "living" at bounding box center [915, 618] width 37 height 21
drag, startPoint x: 898, startPoint y: 618, endPoint x: 919, endPoint y: 614, distance: 21.4
click at [920, 614] on icon at bounding box center [921, 617] width 6 height 11
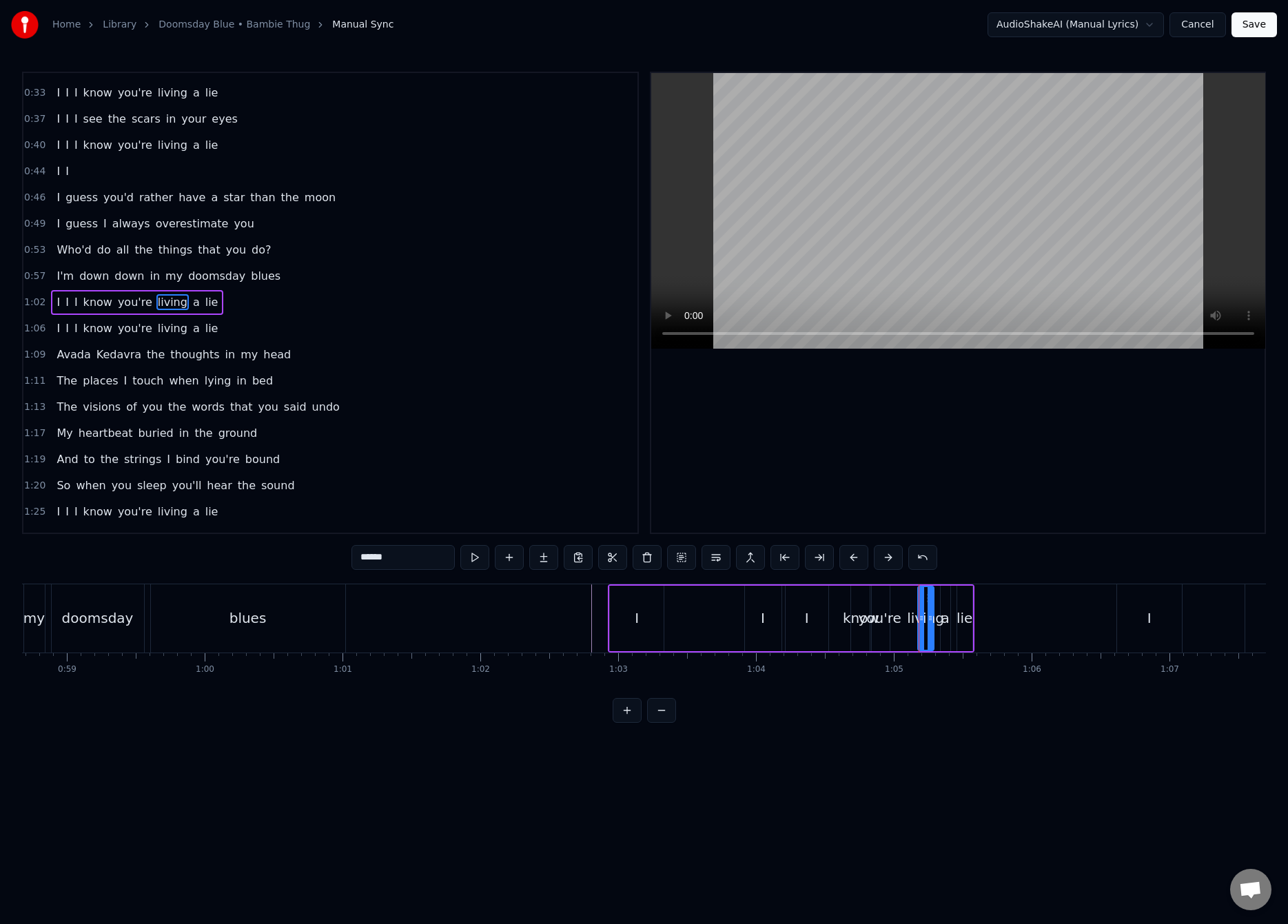
click at [884, 619] on div "you're" at bounding box center [879, 618] width 42 height 21
drag, startPoint x: 886, startPoint y: 617, endPoint x: 910, endPoint y: 615, distance: 24.1
click at [911, 615] on icon at bounding box center [909, 617] width 6 height 11
drag, startPoint x: 870, startPoint y: 621, endPoint x: 891, endPoint y: 617, distance: 21.4
click at [891, 617] on icon at bounding box center [893, 617] width 6 height 11
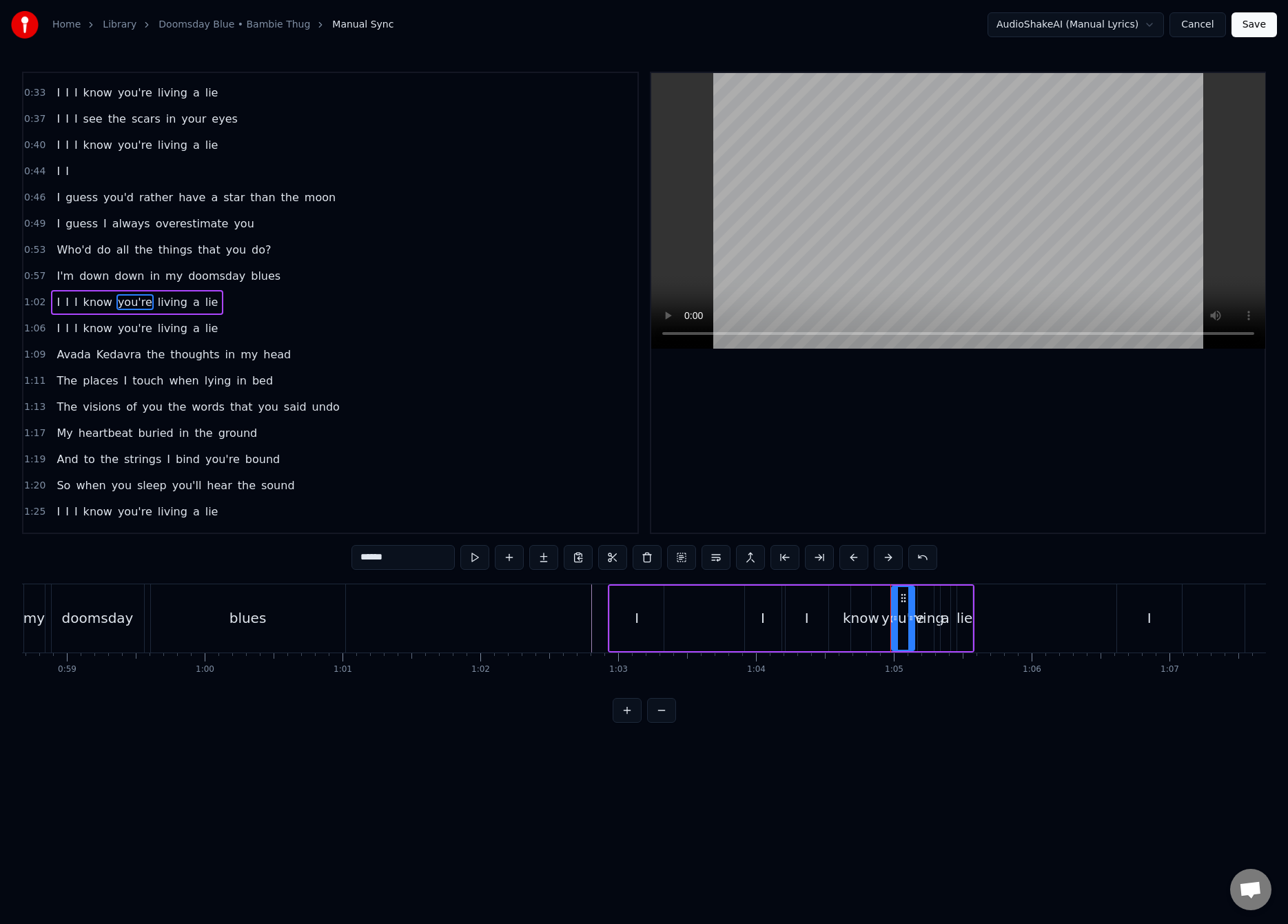
click at [858, 619] on div "know" at bounding box center [860, 618] width 36 height 21
drag, startPoint x: 868, startPoint y: 617, endPoint x: 886, endPoint y: 615, distance: 18.1
click at [889, 615] on icon at bounding box center [886, 617] width 6 height 11
drag, startPoint x: 851, startPoint y: 618, endPoint x: 874, endPoint y: 617, distance: 23.0
click at [874, 617] on icon at bounding box center [877, 617] width 6 height 11
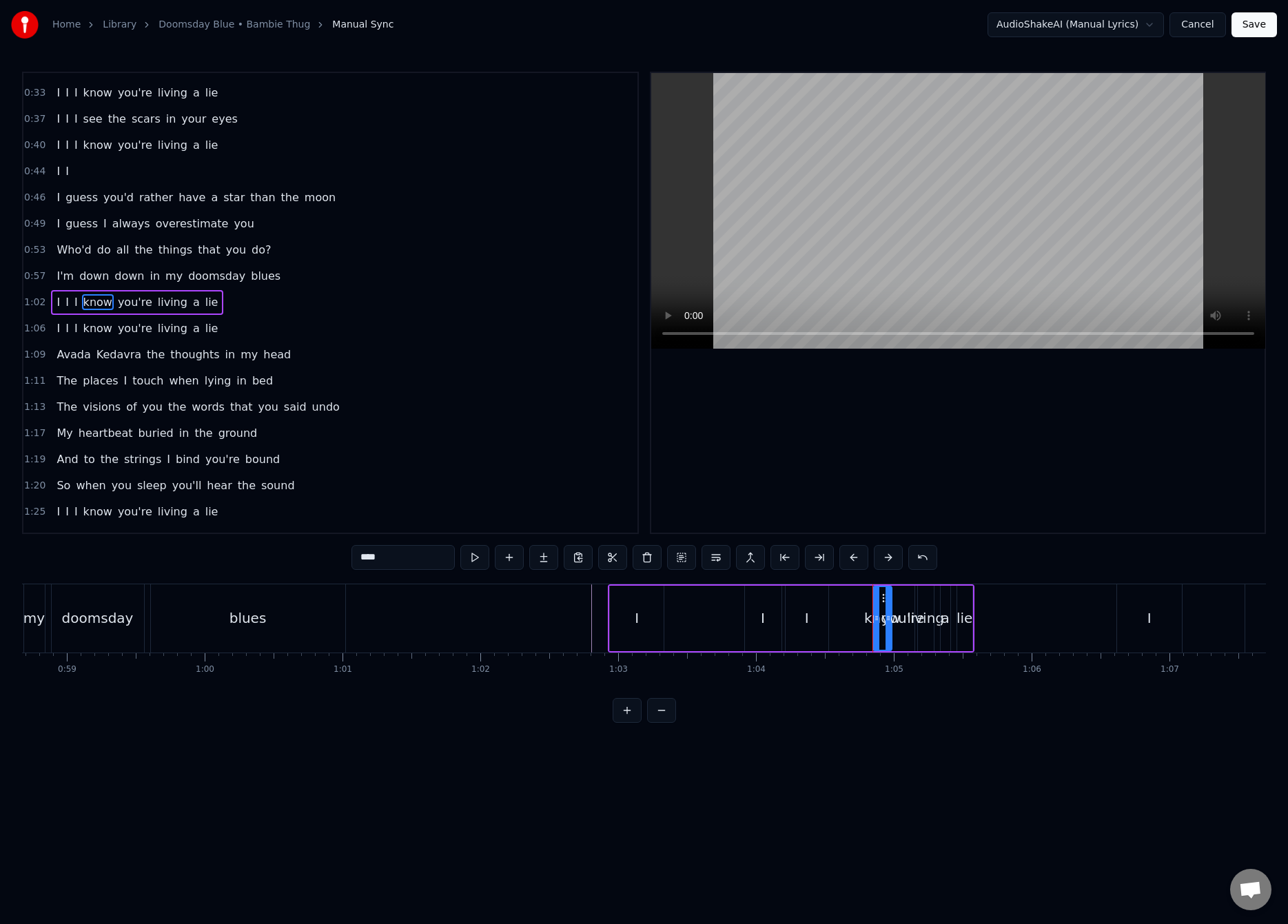
click at [808, 618] on div "I" at bounding box center [806, 618] width 42 height 66
type input "*"
drag, startPoint x: 796, startPoint y: 600, endPoint x: 849, endPoint y: 598, distance: 53.0
click at [849, 598] on icon at bounding box center [849, 597] width 11 height 11
drag, startPoint x: 840, startPoint y: 618, endPoint x: 870, endPoint y: 615, distance: 30.1
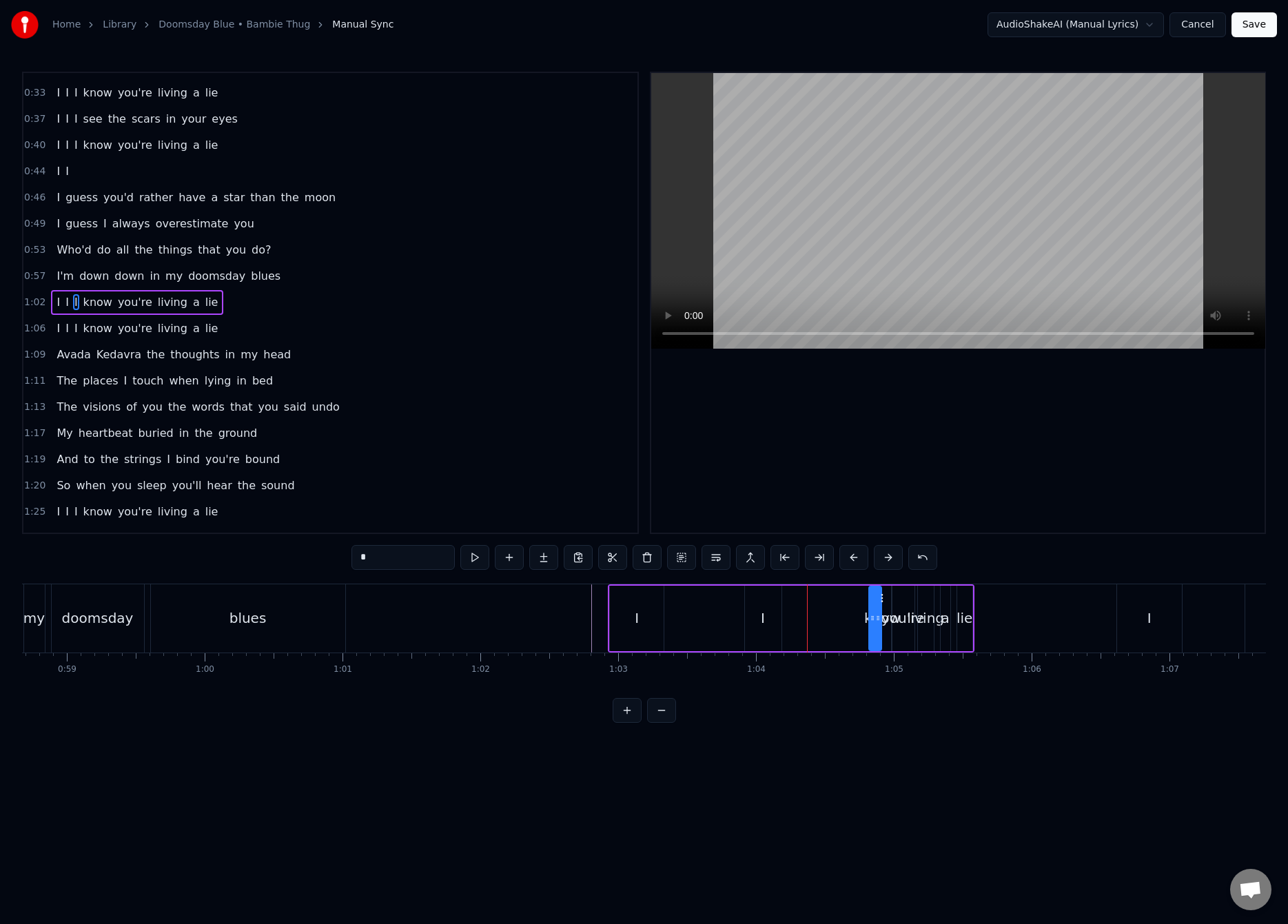
click at [870, 615] on icon at bounding box center [873, 617] width 6 height 11
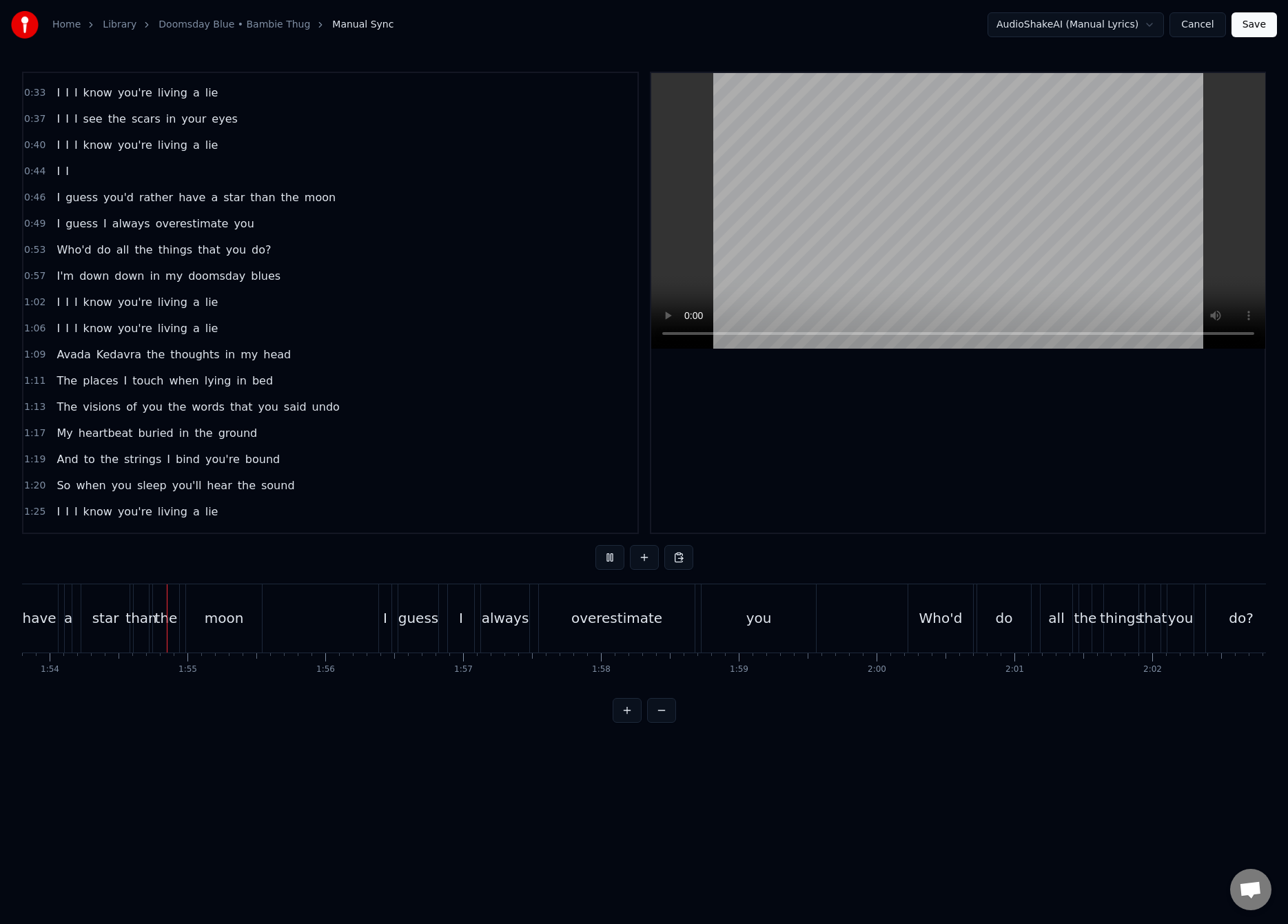
scroll to position [0, 15682]
click at [668, 723] on button at bounding box center [661, 709] width 29 height 25
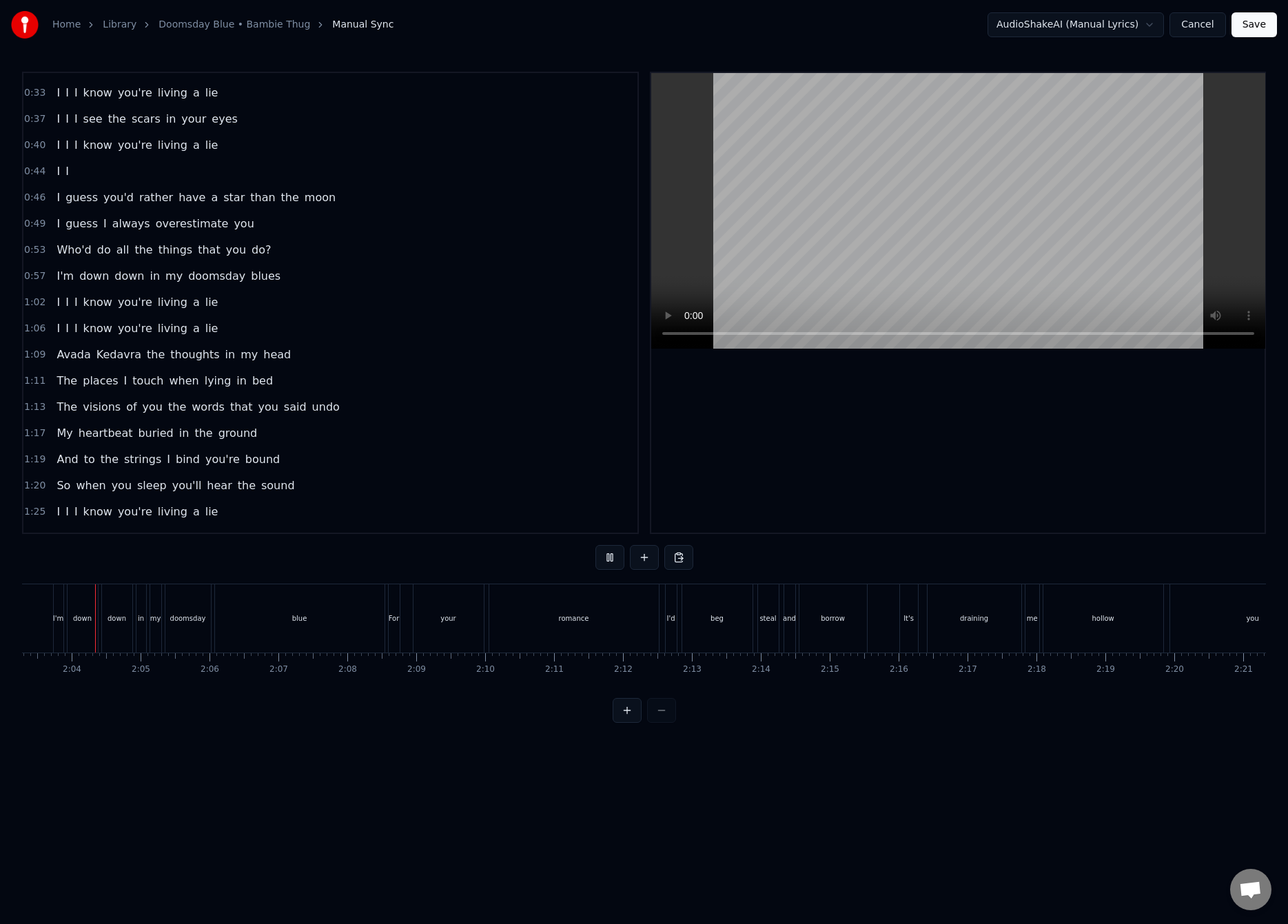
scroll to position [0, 8485]
click at [330, 609] on div "blue" at bounding box center [309, 618] width 169 height 68
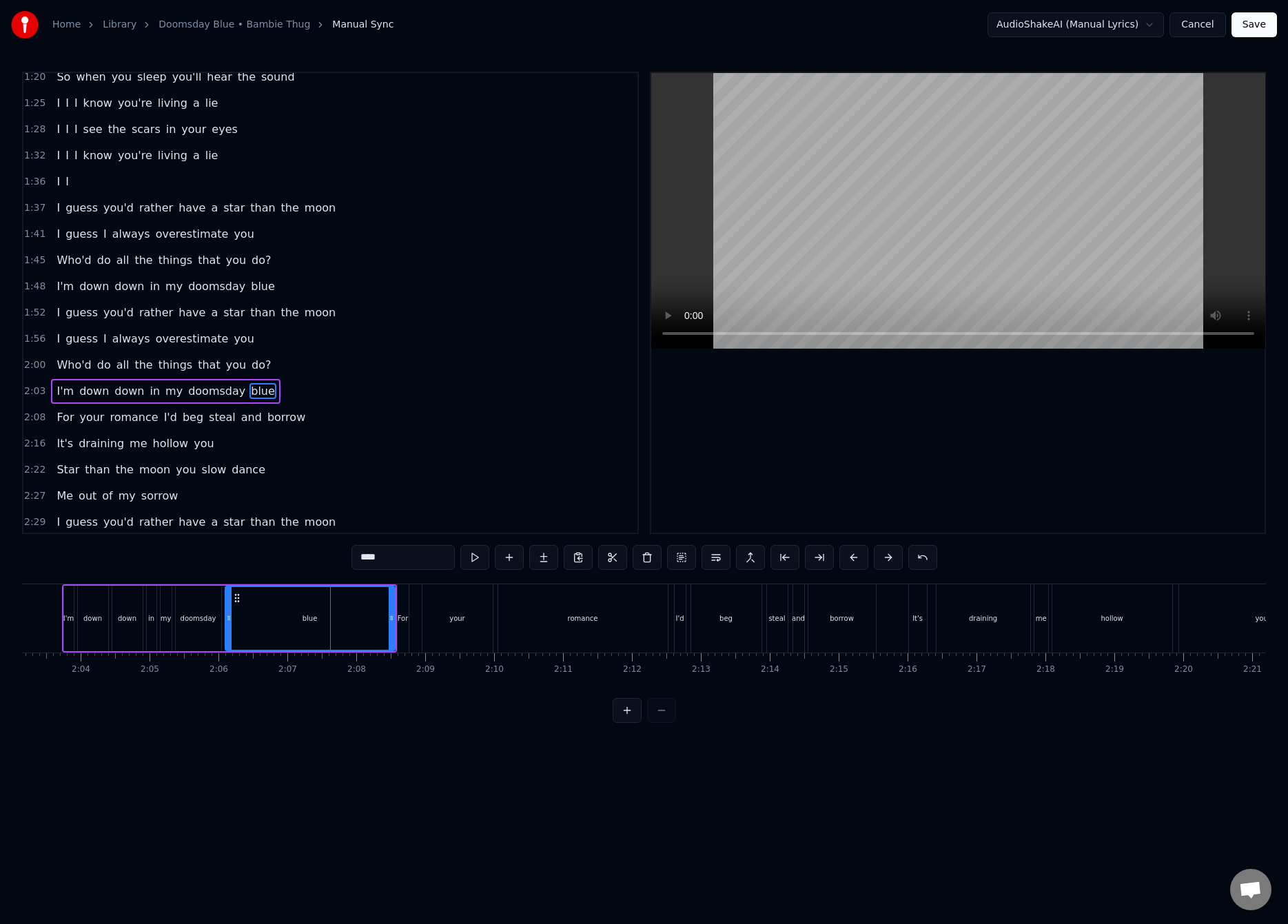
scroll to position [674, 0]
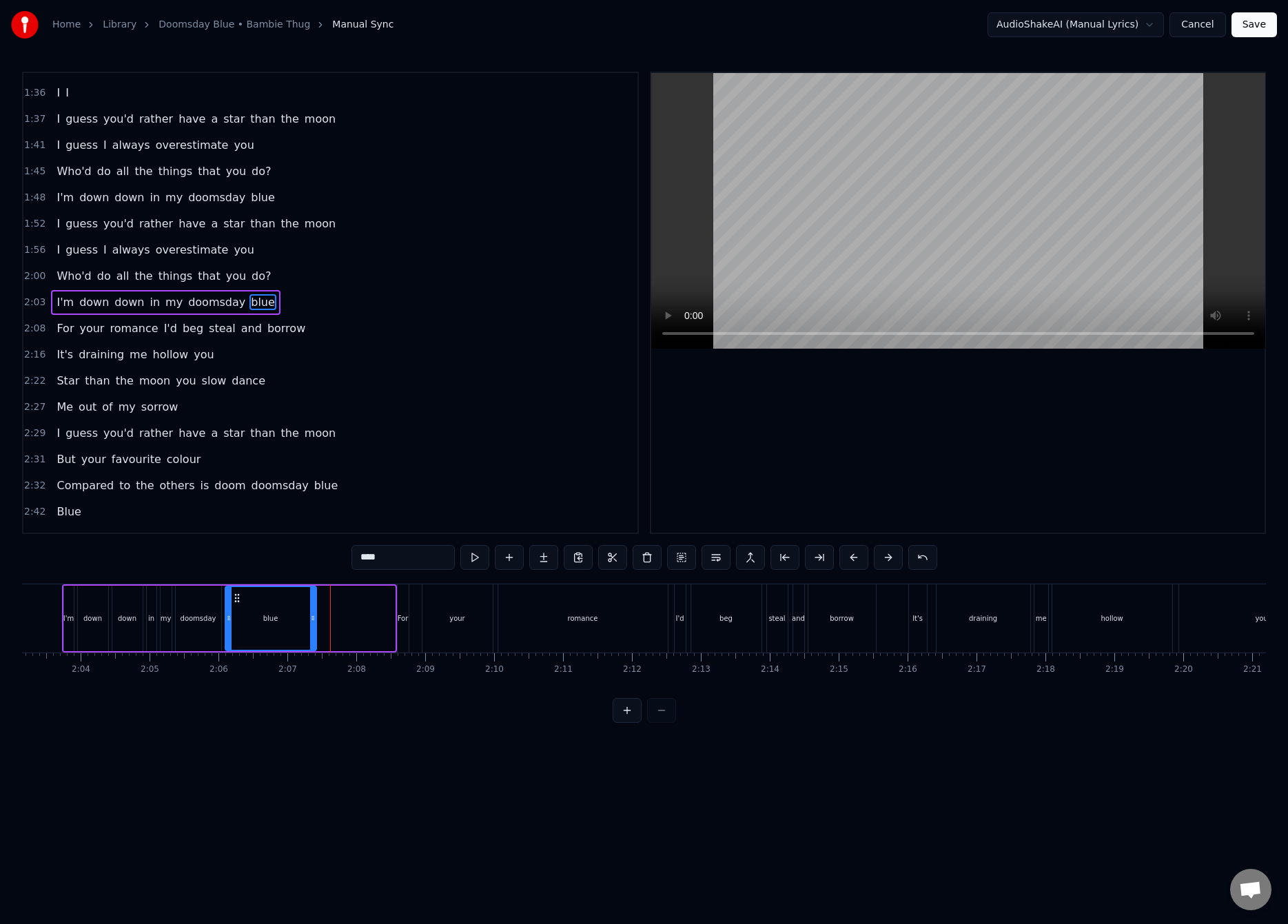
drag, startPoint x: 391, startPoint y: 617, endPoint x: 305, endPoint y: 636, distance: 88.1
click at [310, 636] on div at bounding box center [313, 619] width 6 height 63
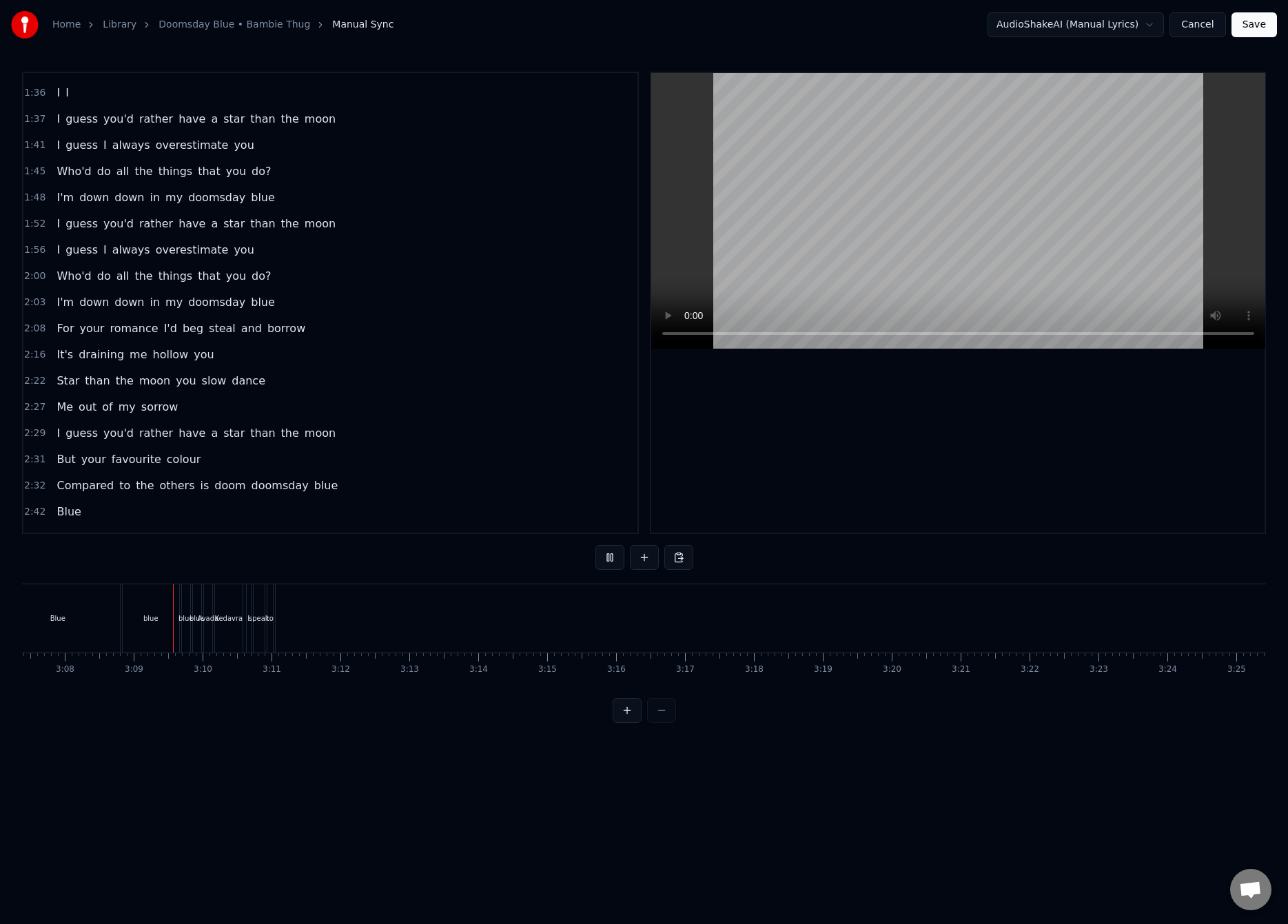
scroll to position [0, 12948]
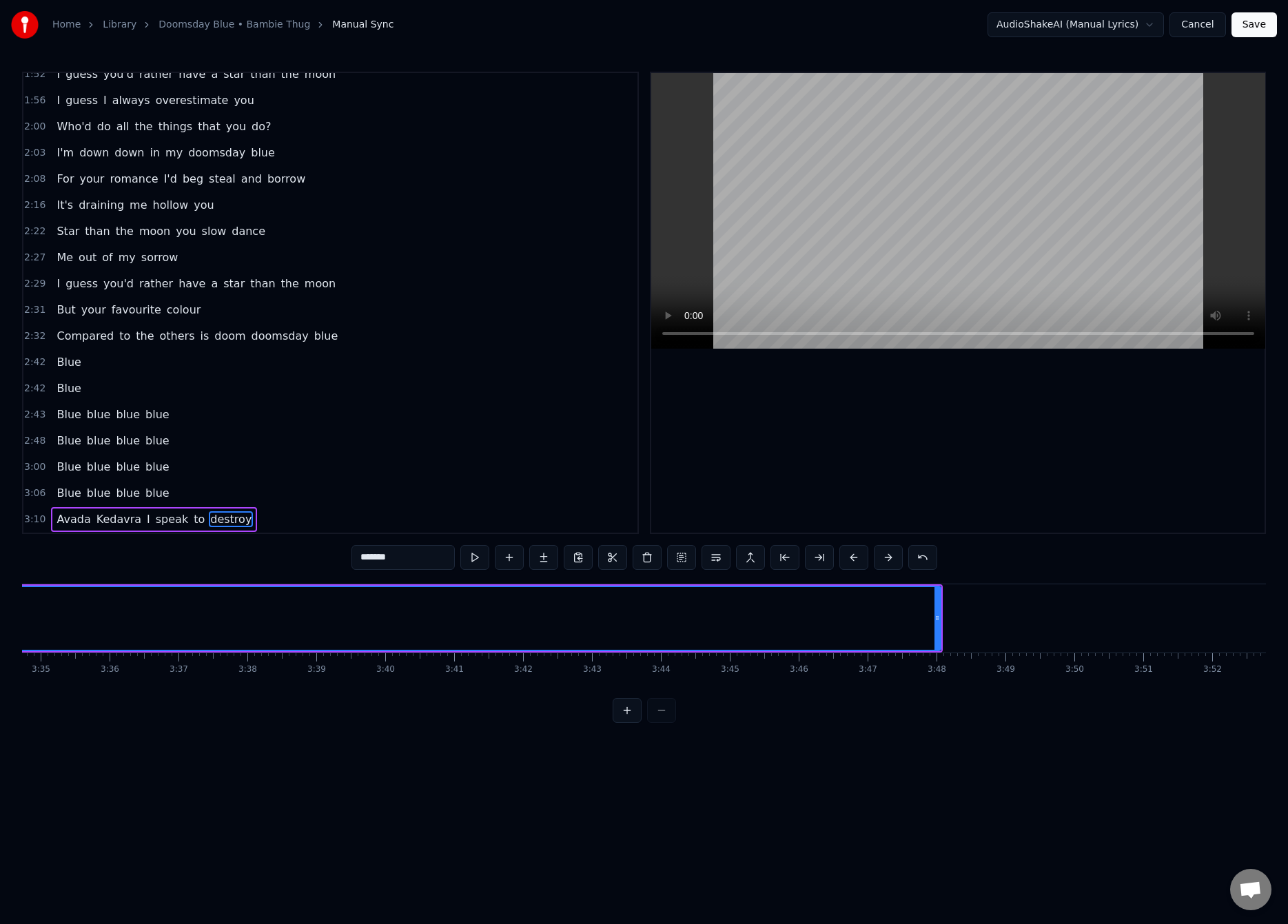
scroll to position [0, 14857]
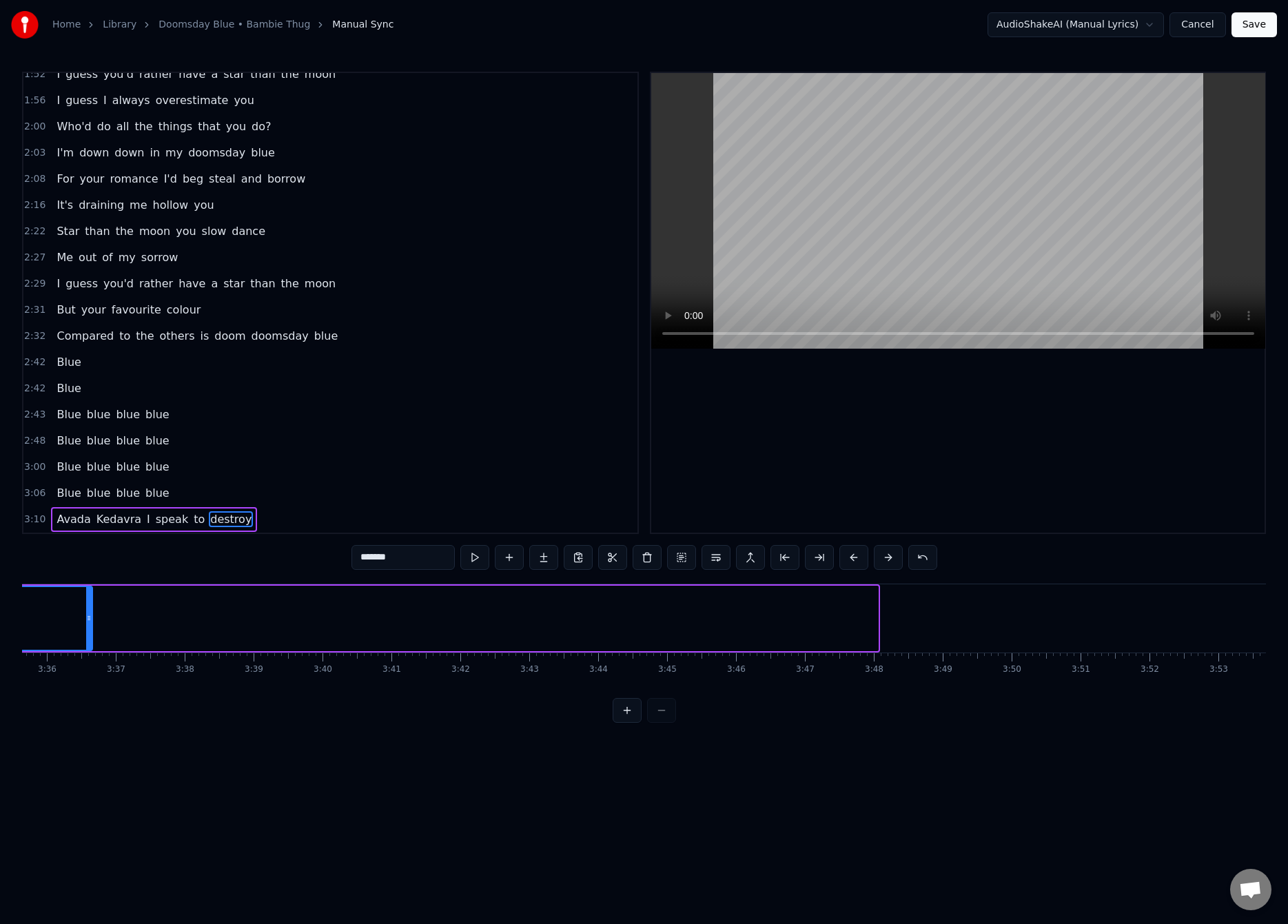
drag, startPoint x: 874, startPoint y: 617, endPoint x: 89, endPoint y: 662, distance: 786.3
click at [89, 662] on div "Avada Kedavra I speak to destroy The feelings I have I cannot avoid Through twi…" at bounding box center [644, 635] width 1244 height 103
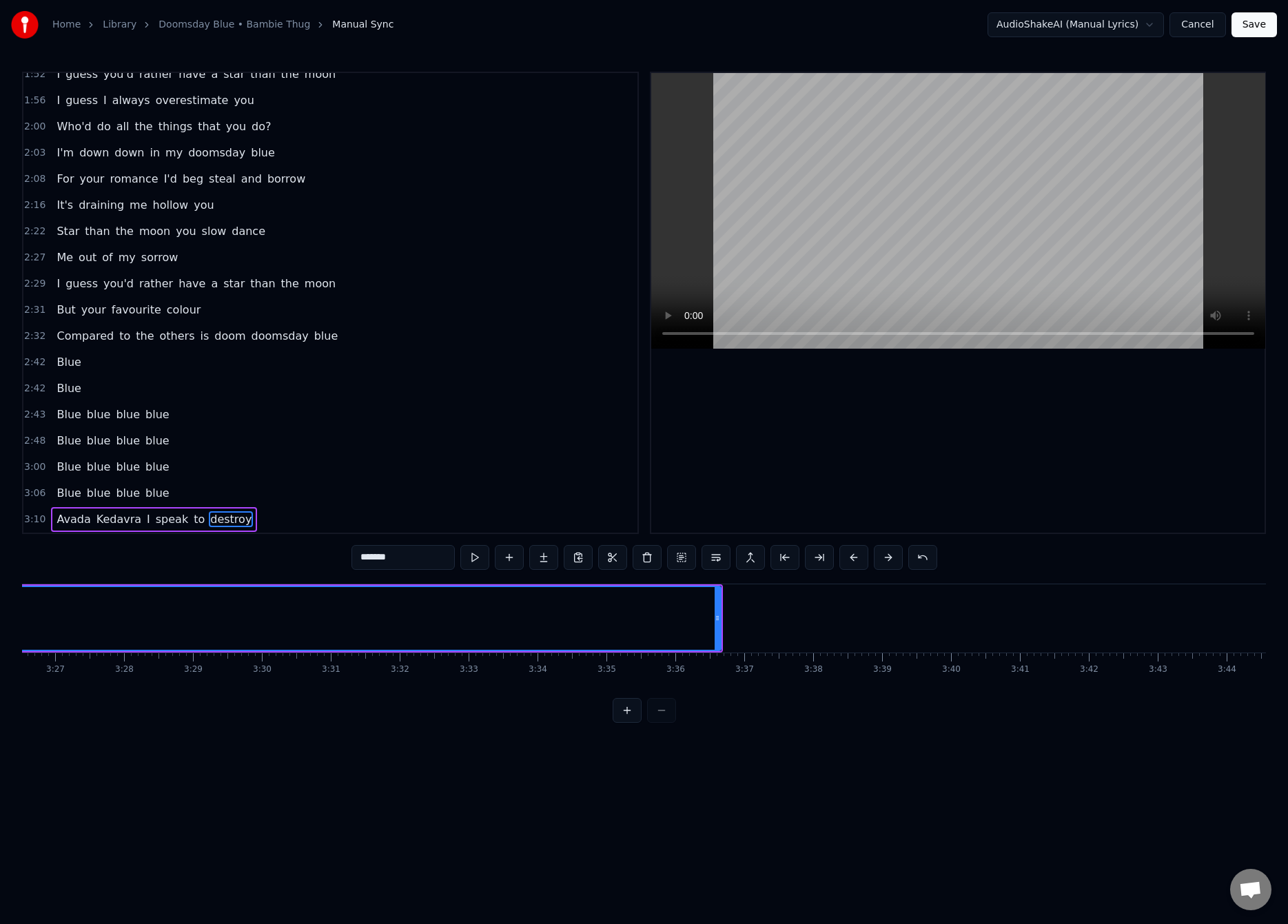
scroll to position [0, 14080]
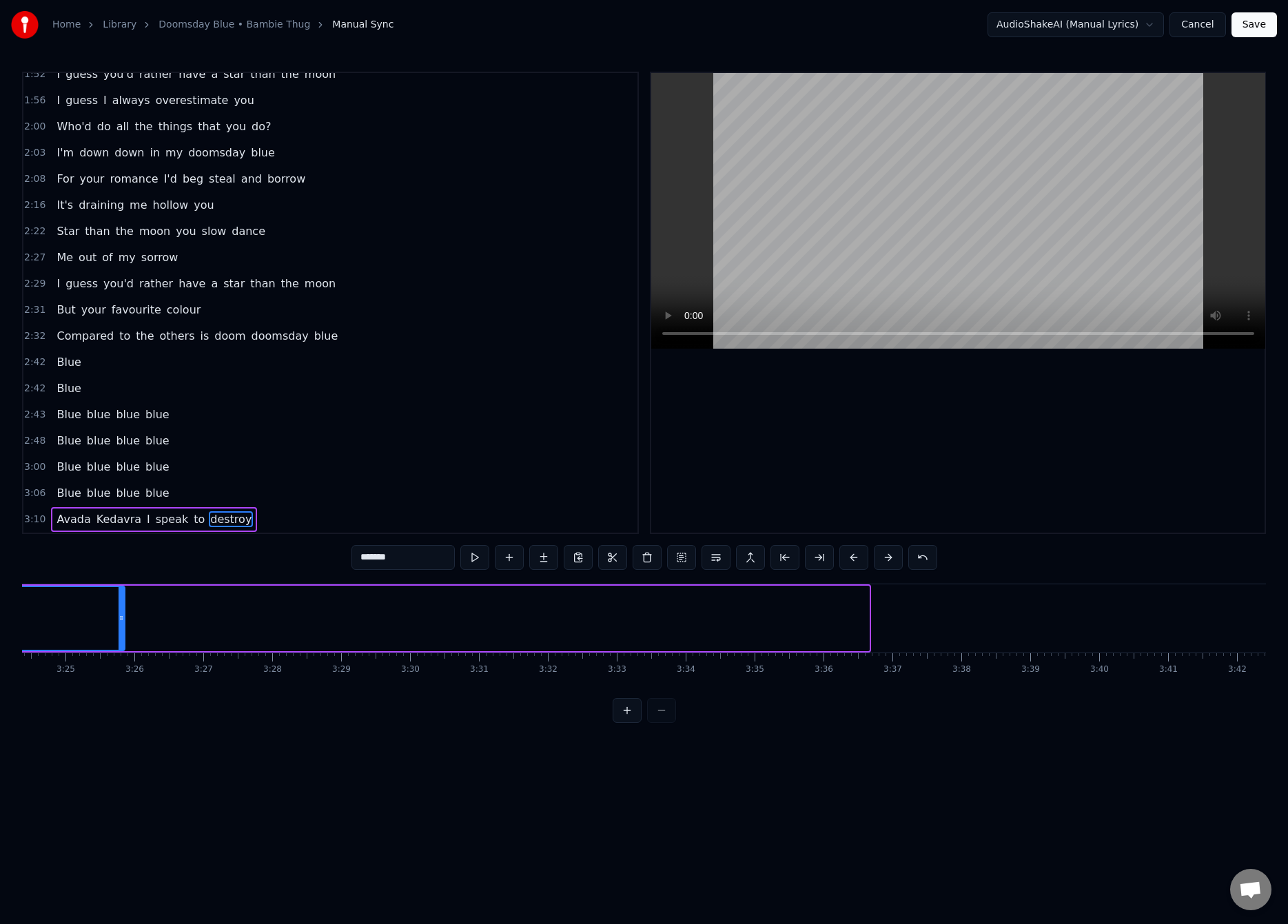
drag, startPoint x: 865, startPoint y: 619, endPoint x: 111, endPoint y: 675, distance: 756.1
click at [111, 675] on div "Avada Kedavra I speak to destroy The feelings I have I cannot avoid Through twi…" at bounding box center [644, 635] width 1244 height 103
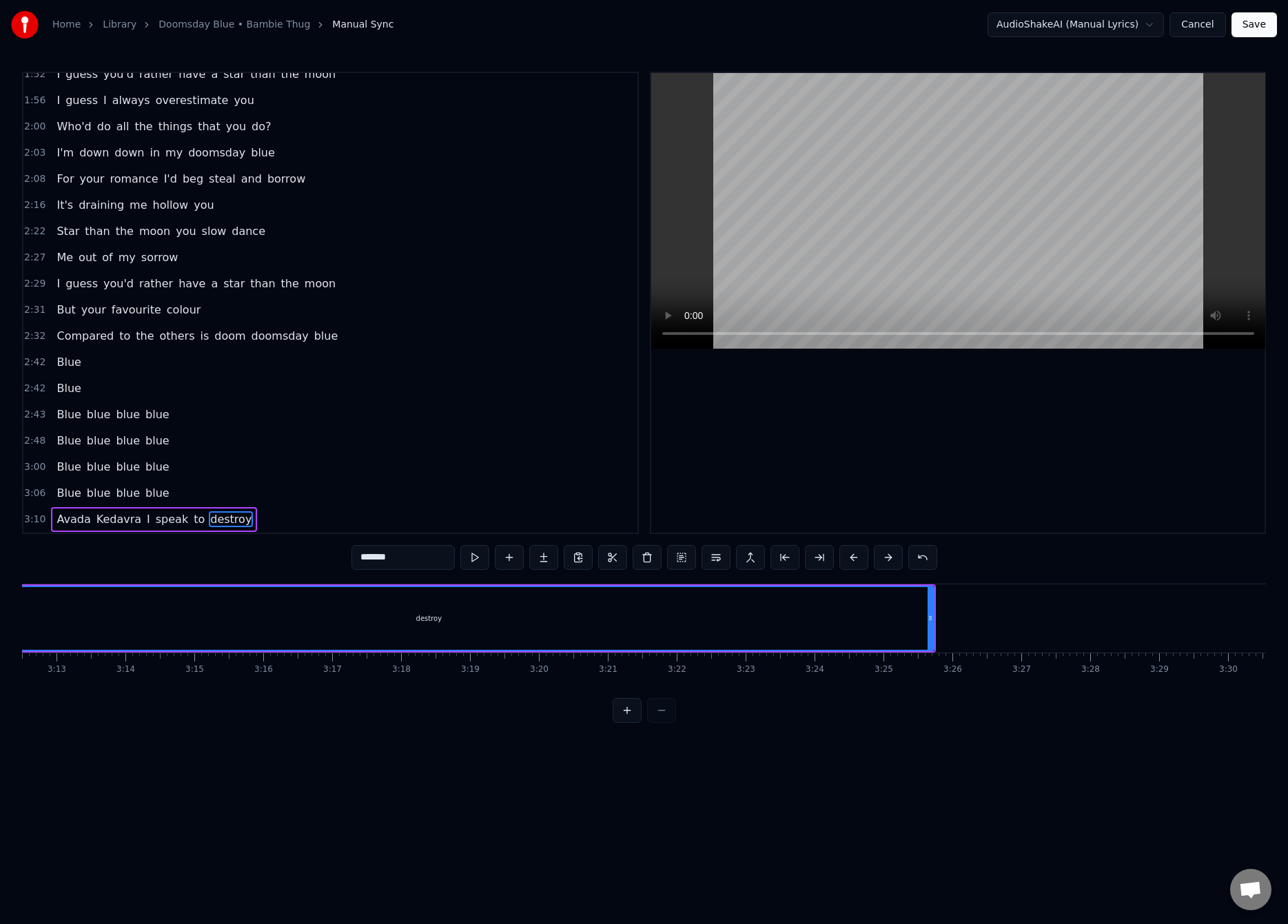
scroll to position [0, 13216]
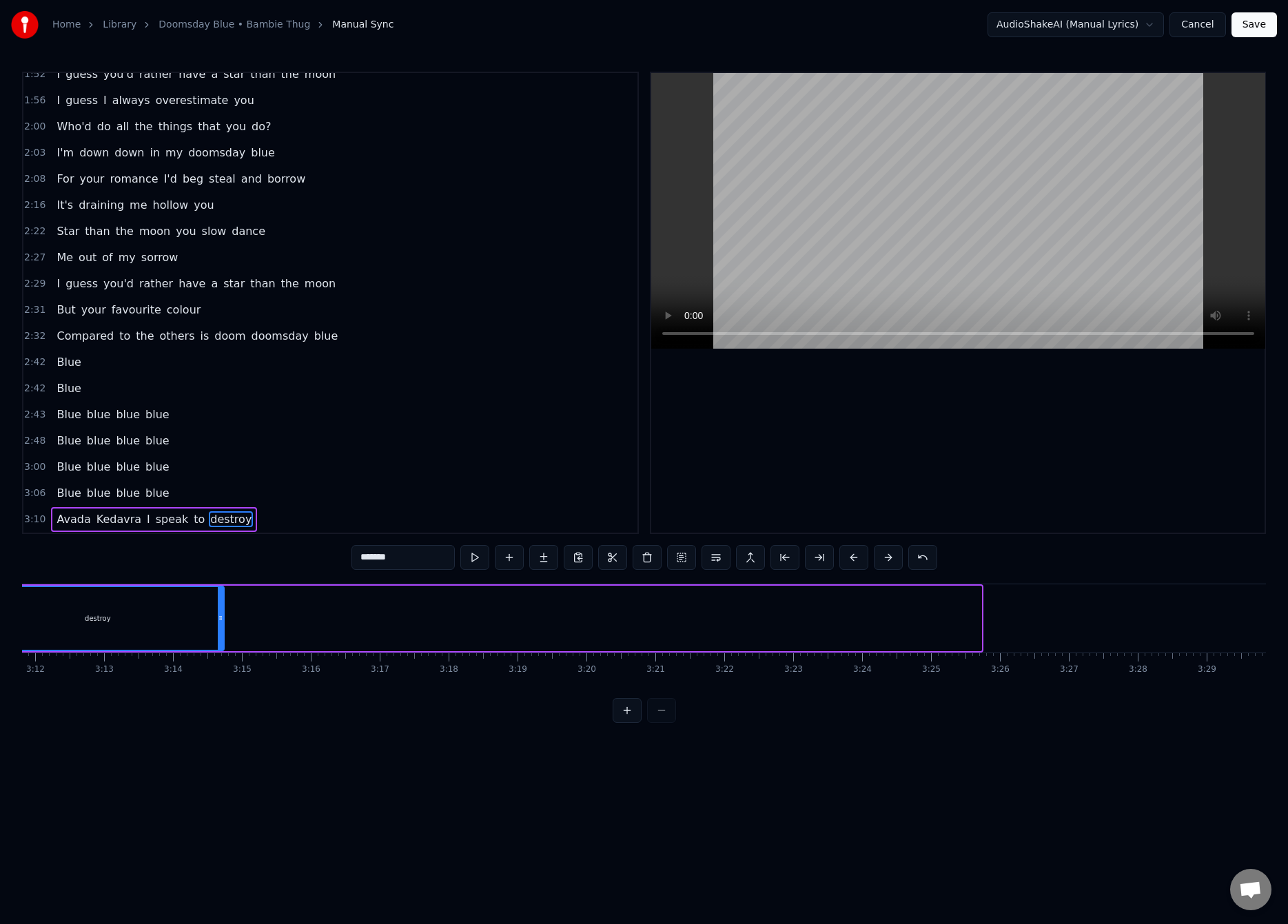
drag, startPoint x: 976, startPoint y: 618, endPoint x: 218, endPoint y: 634, distance: 758.2
click at [218, 634] on div at bounding box center [220, 619] width 6 height 63
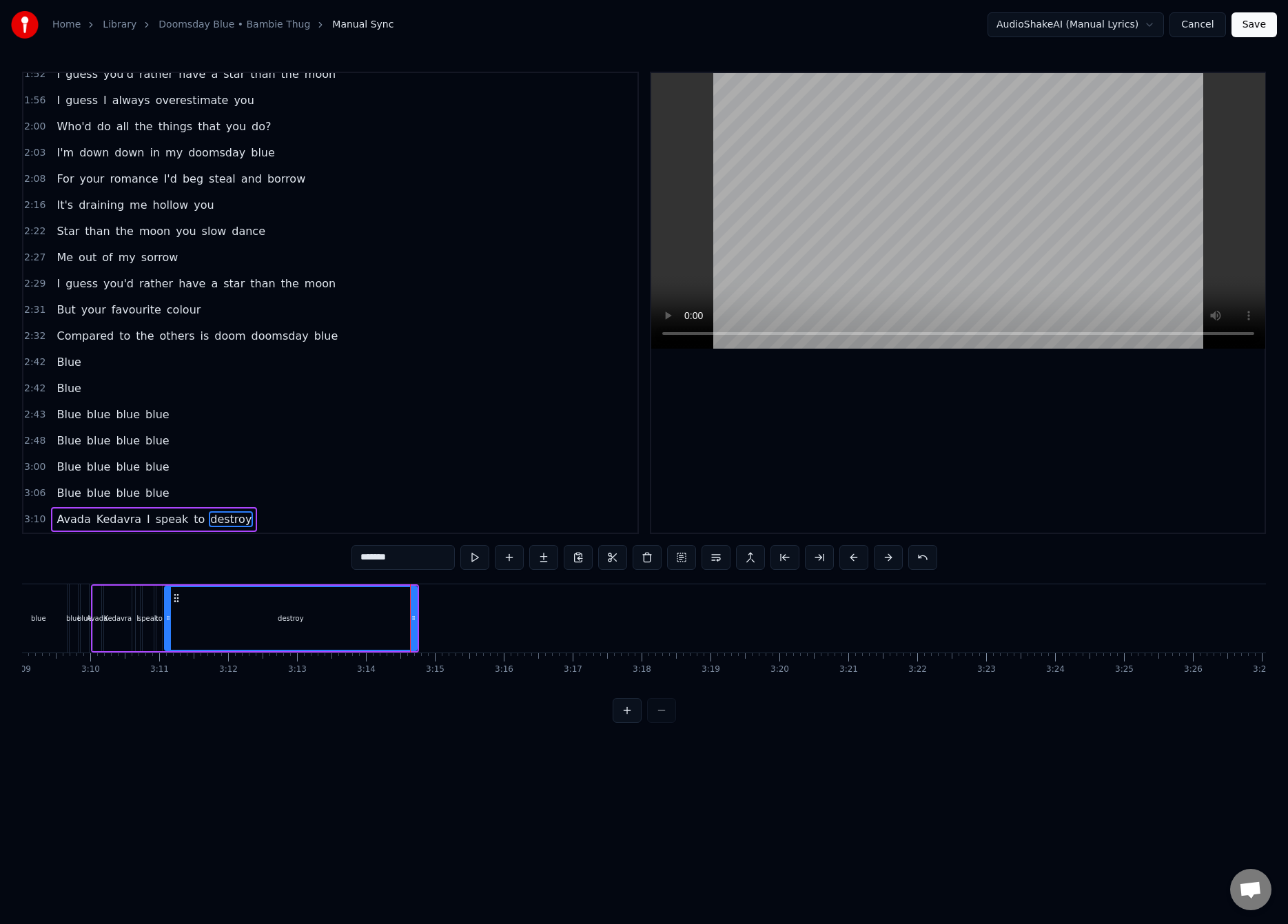
scroll to position [0, 12962]
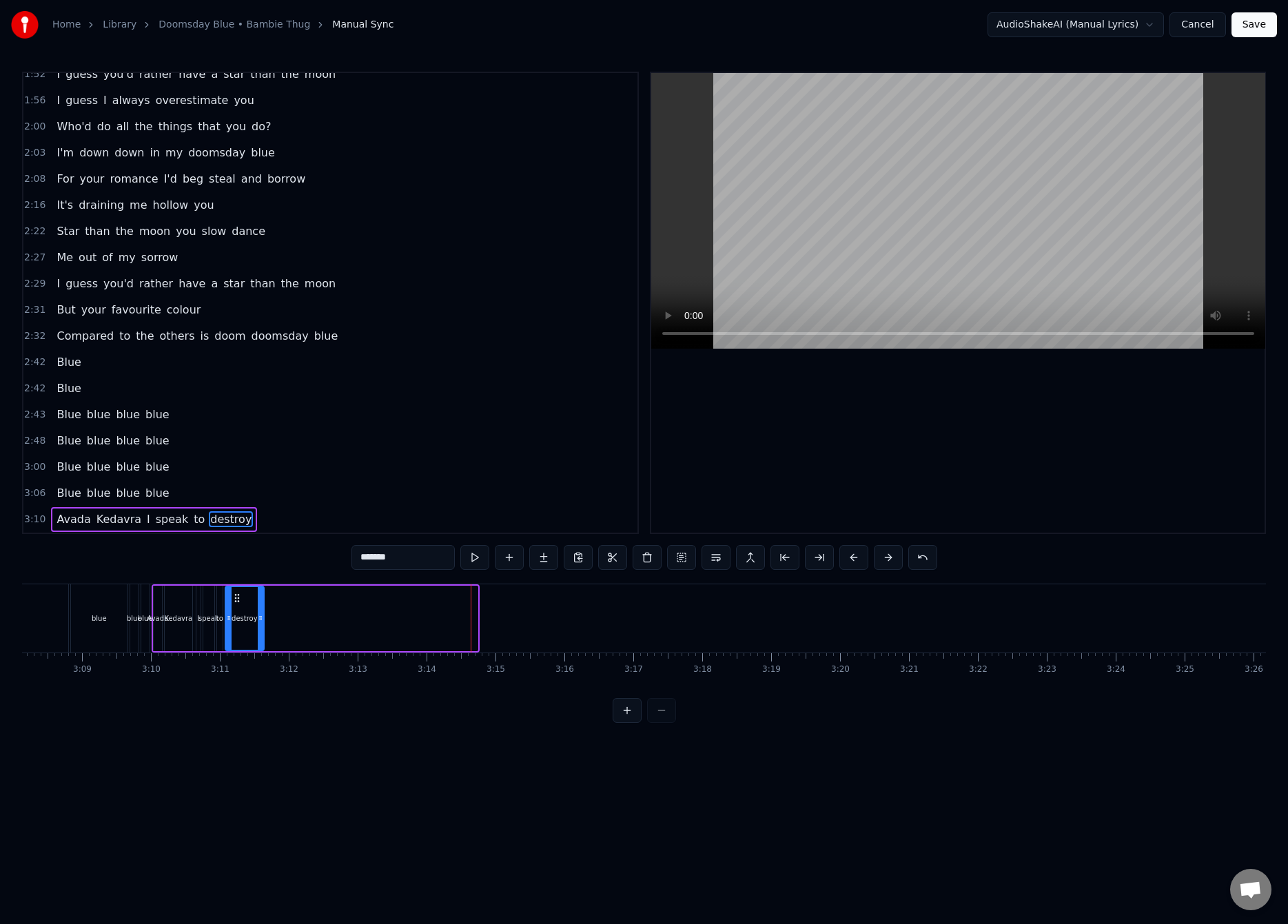
drag, startPoint x: 473, startPoint y: 615, endPoint x: 260, endPoint y: 627, distance: 213.3
click at [260, 627] on div at bounding box center [261, 619] width 6 height 63
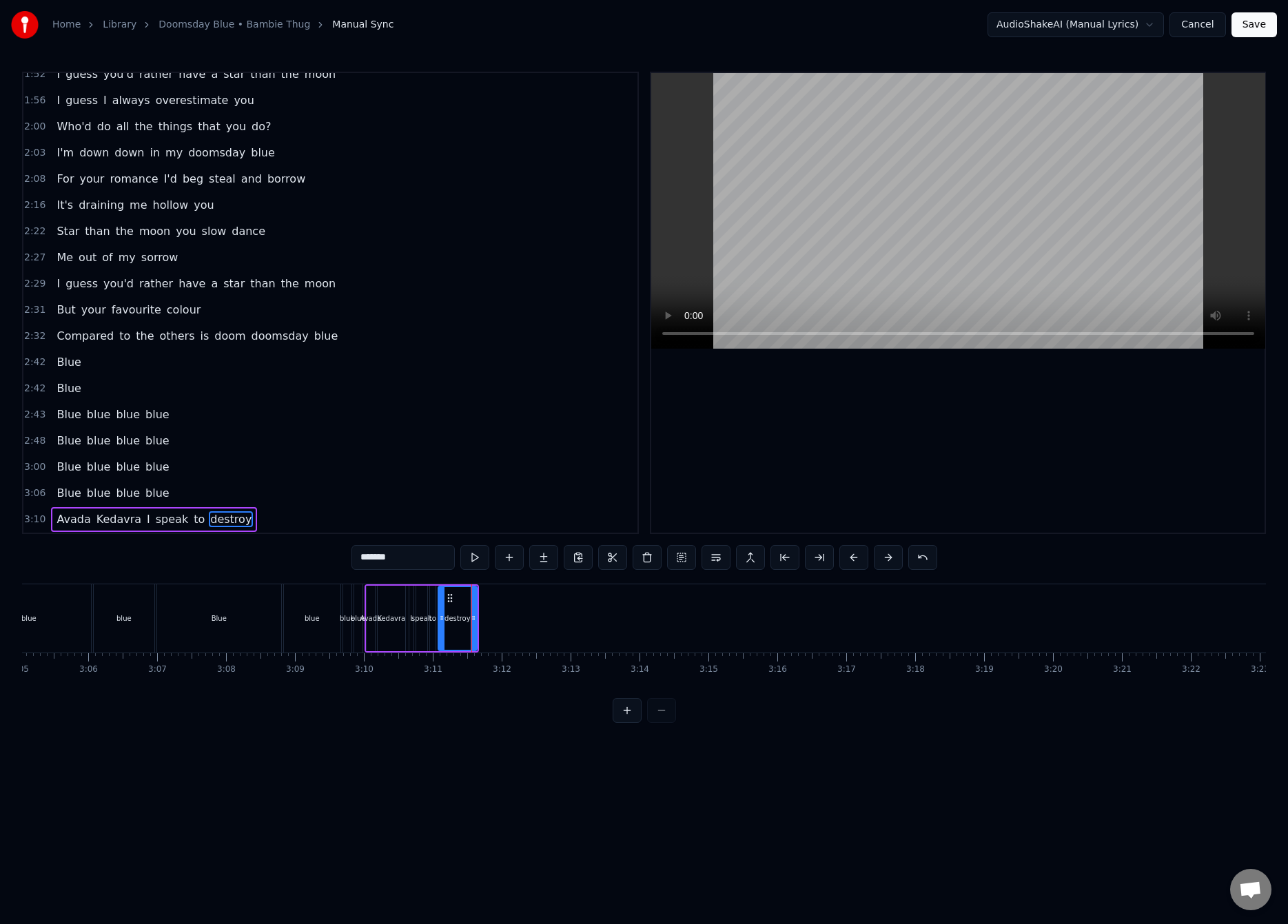
scroll to position [0, 12659]
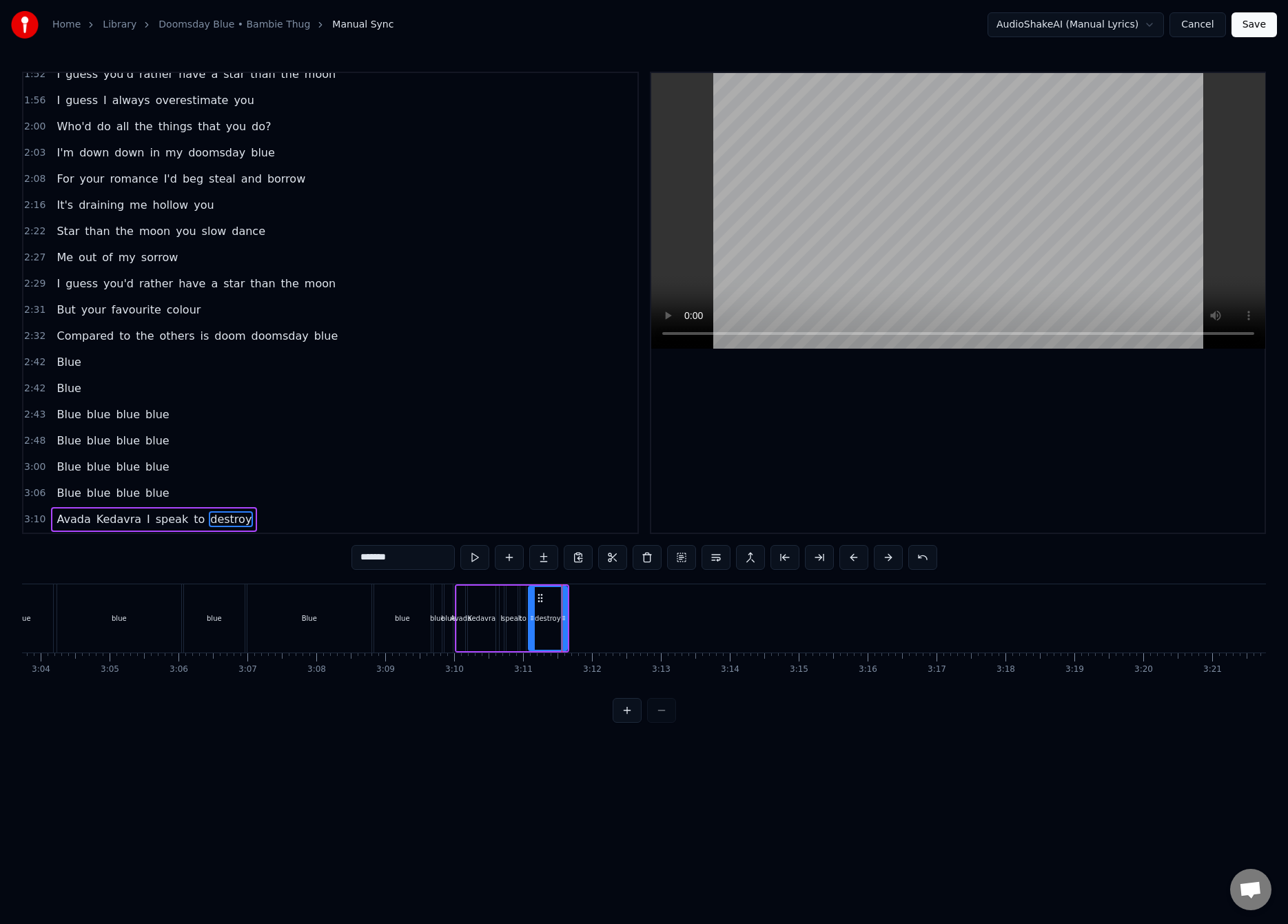
click at [174, 529] on div "Avada Kedavra I speak to destroy" at bounding box center [153, 519] width 206 height 25
click at [555, 611] on div "destroy" at bounding box center [547, 618] width 38 height 66
click at [569, 617] on icon at bounding box center [568, 617] width 6 height 11
click at [1260, 28] on button "Save" at bounding box center [1254, 25] width 45 height 25
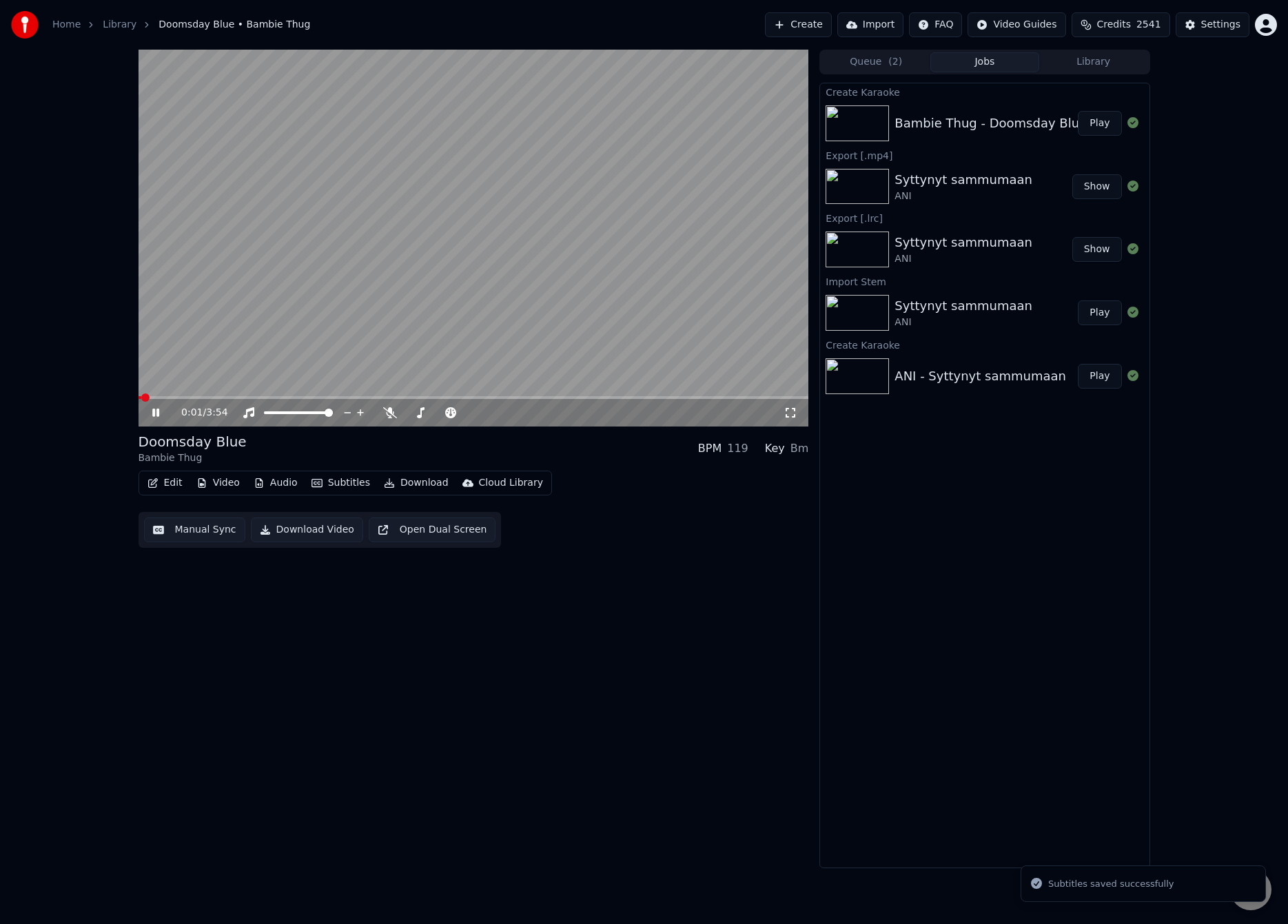
click at [443, 250] on video at bounding box center [473, 237] width 670 height 377
click at [281, 483] on button "Audio" at bounding box center [276, 483] width 55 height 20
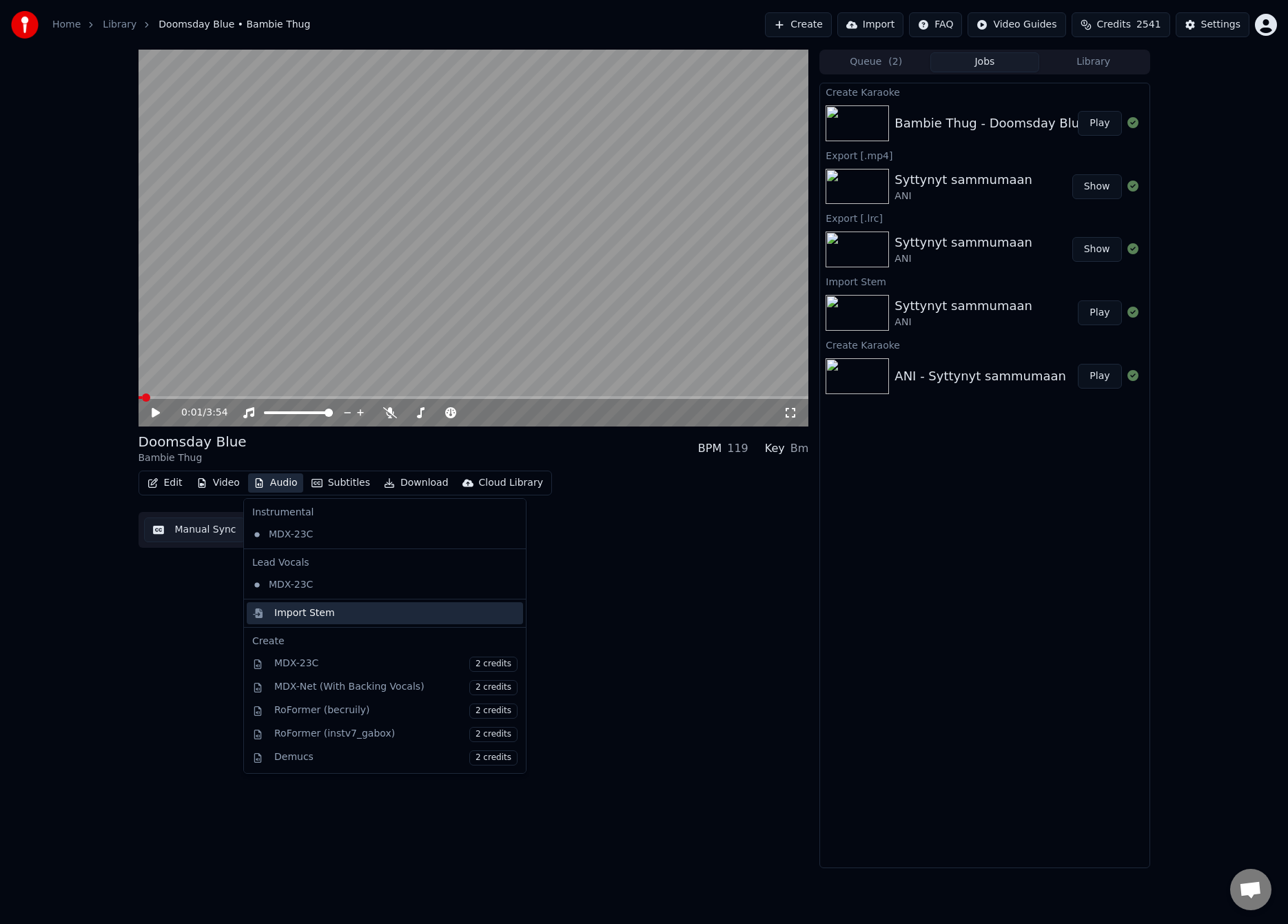
click at [318, 608] on div "Import Stem" at bounding box center [305, 613] width 61 height 14
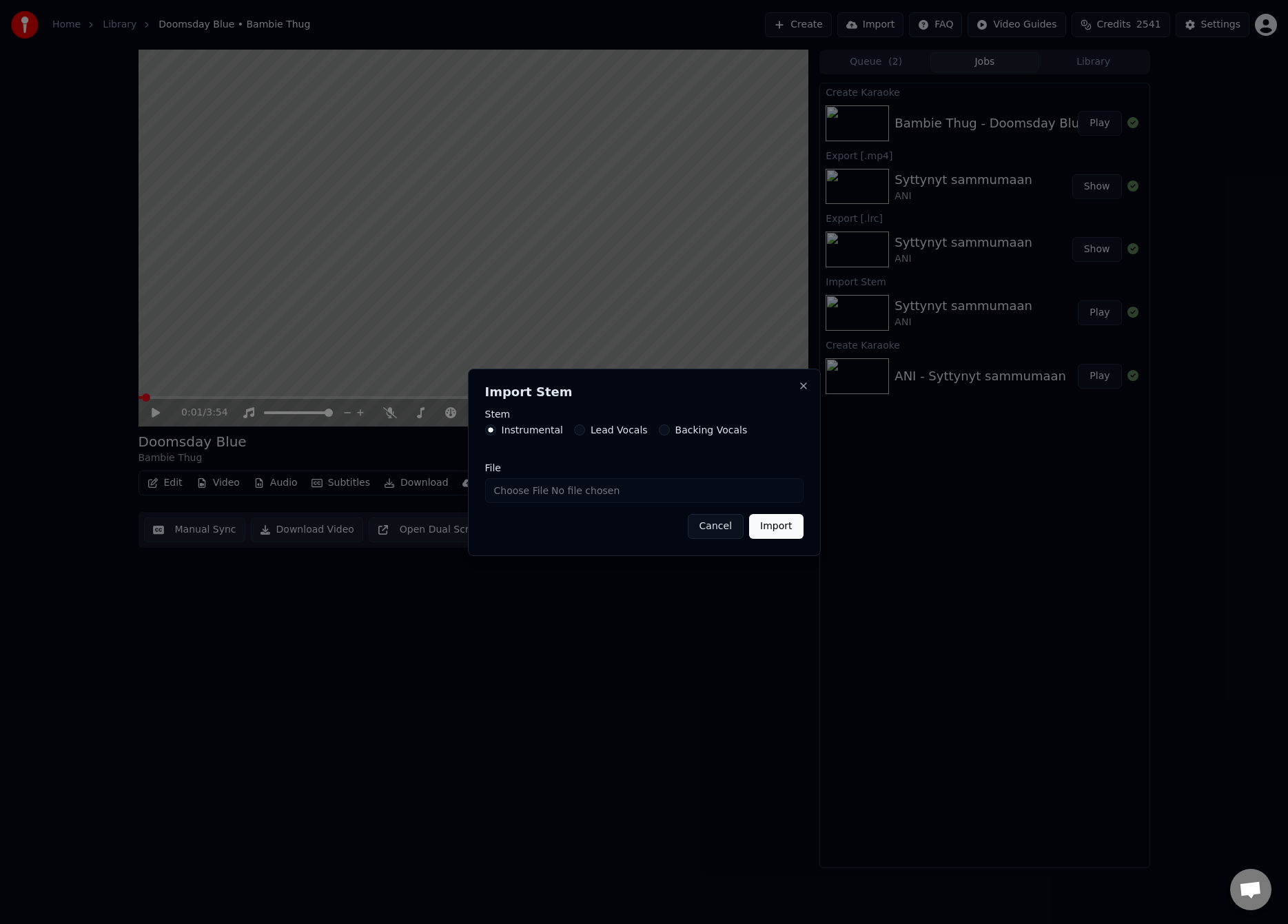
click at [522, 493] on input "File" at bounding box center [644, 490] width 318 height 25
type input "**********"
click at [775, 525] on button "Import" at bounding box center [775, 525] width 54 height 25
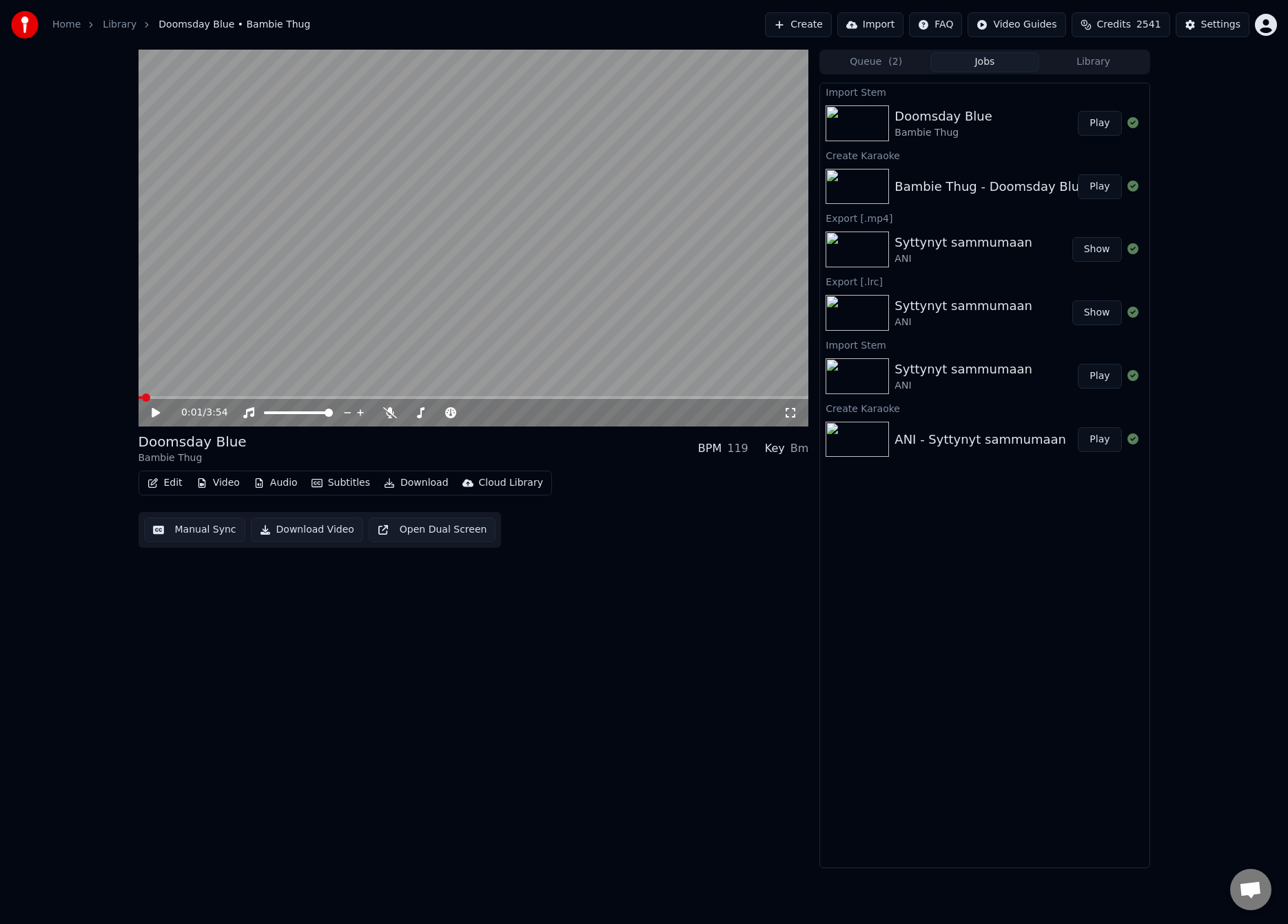
click at [190, 342] on video at bounding box center [473, 237] width 670 height 377
click at [161, 400] on div "0:02 / 3:54" at bounding box center [473, 412] width 670 height 28
click at [164, 399] on span at bounding box center [473, 398] width 670 height 3
click at [176, 399] on div "0:09 / 3:54" at bounding box center [473, 412] width 670 height 28
click at [181, 399] on span at bounding box center [473, 398] width 670 height 3
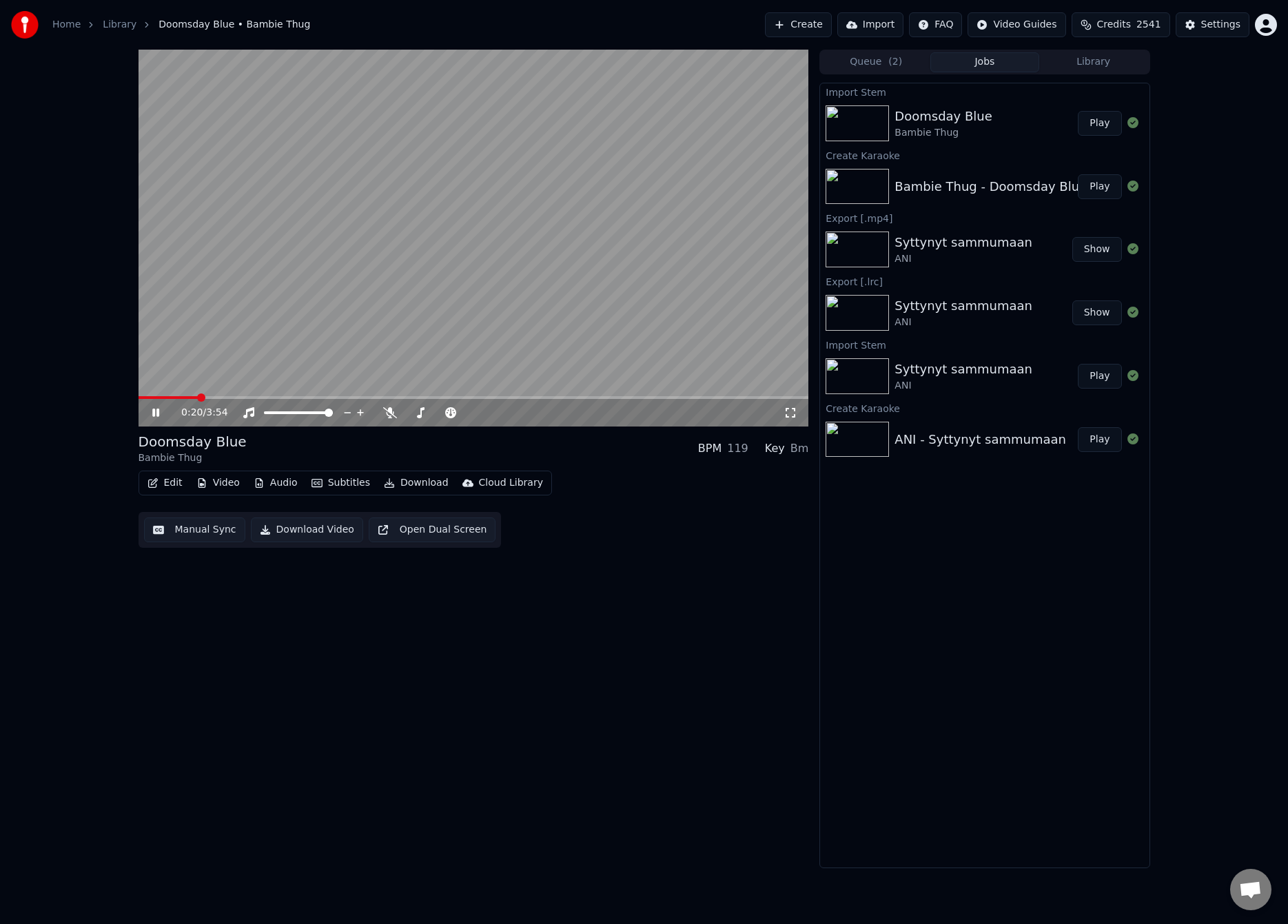
click at [465, 300] on video at bounding box center [473, 237] width 670 height 377
click at [294, 481] on button "Audio" at bounding box center [276, 483] width 55 height 20
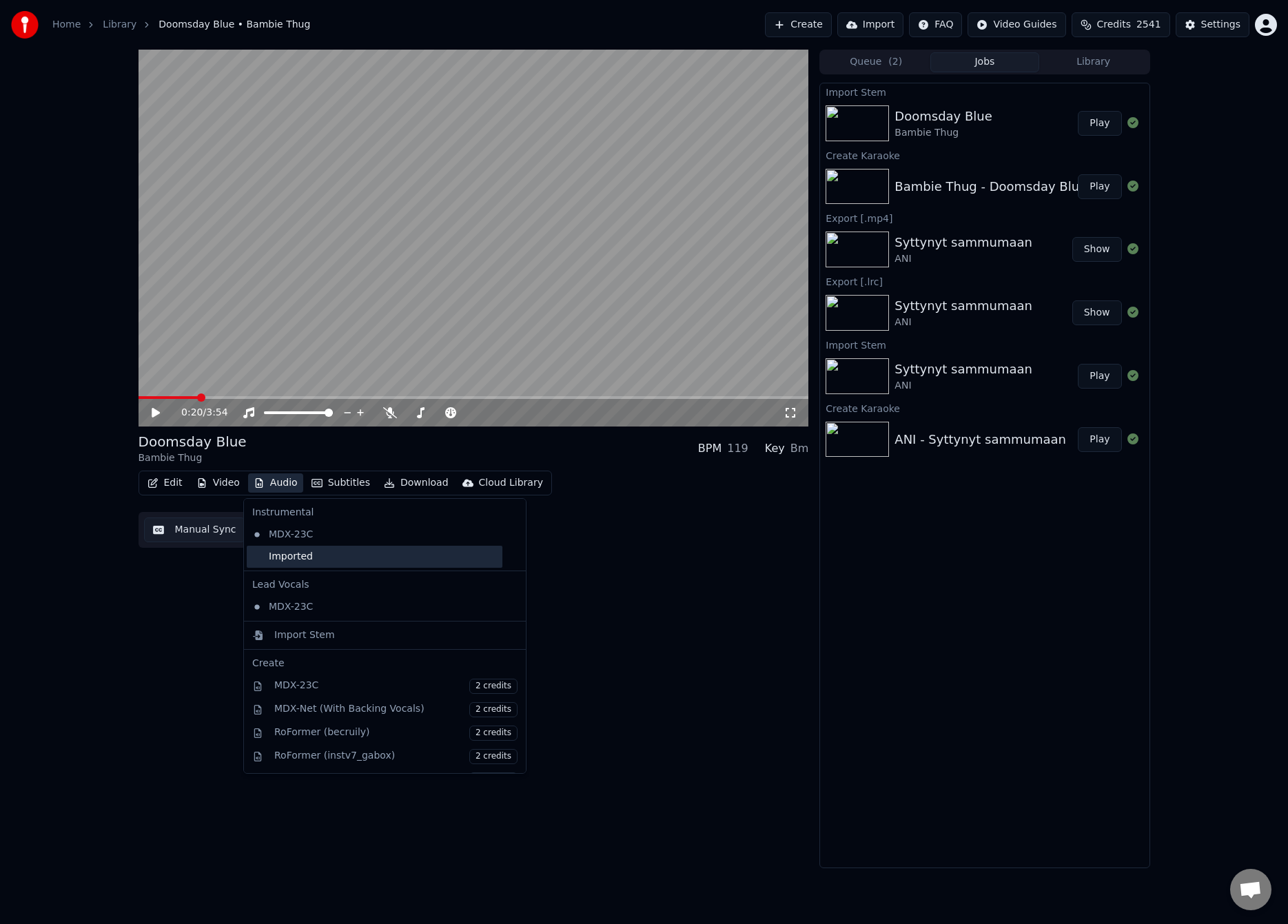
click at [313, 557] on div "Imported" at bounding box center [375, 557] width 256 height 22
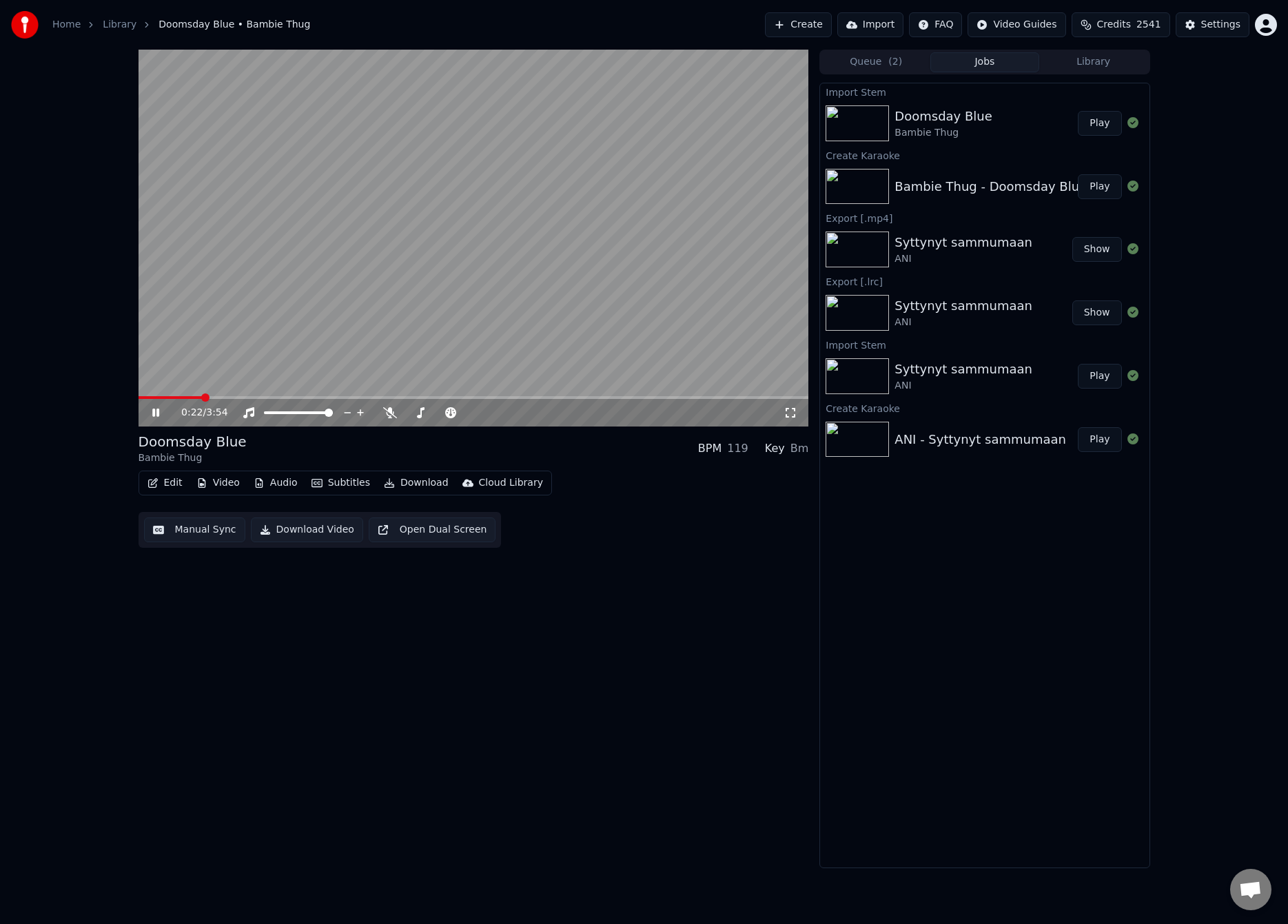
click at [149, 399] on span at bounding box center [170, 398] width 64 height 3
click at [290, 481] on button "Audio" at bounding box center [276, 483] width 55 height 20
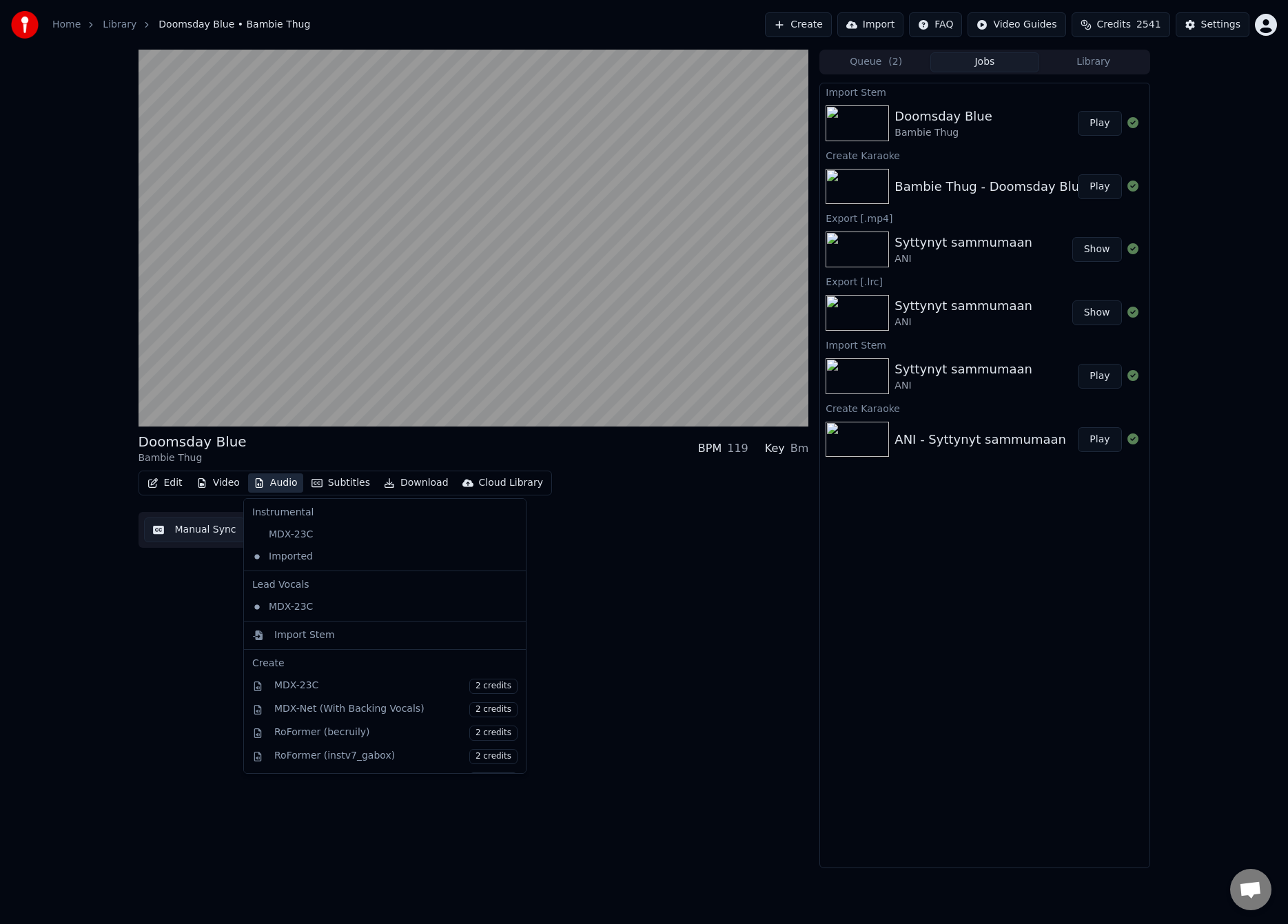
click at [316, 463] on div "Doomsday Blue Bambie Thug BPM 119 Key Bm" at bounding box center [473, 449] width 670 height 33
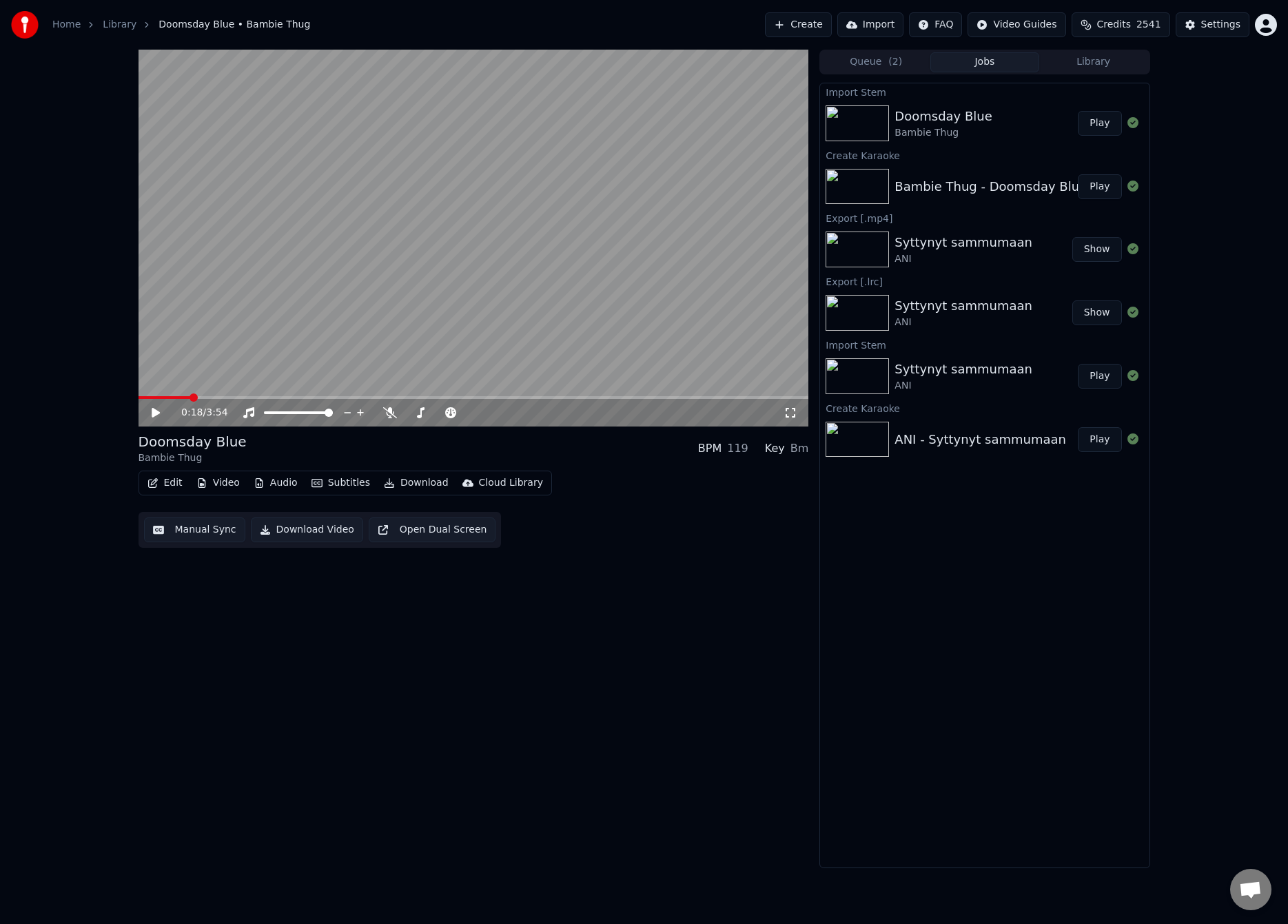
click at [204, 524] on button "Manual Sync" at bounding box center [194, 529] width 101 height 25
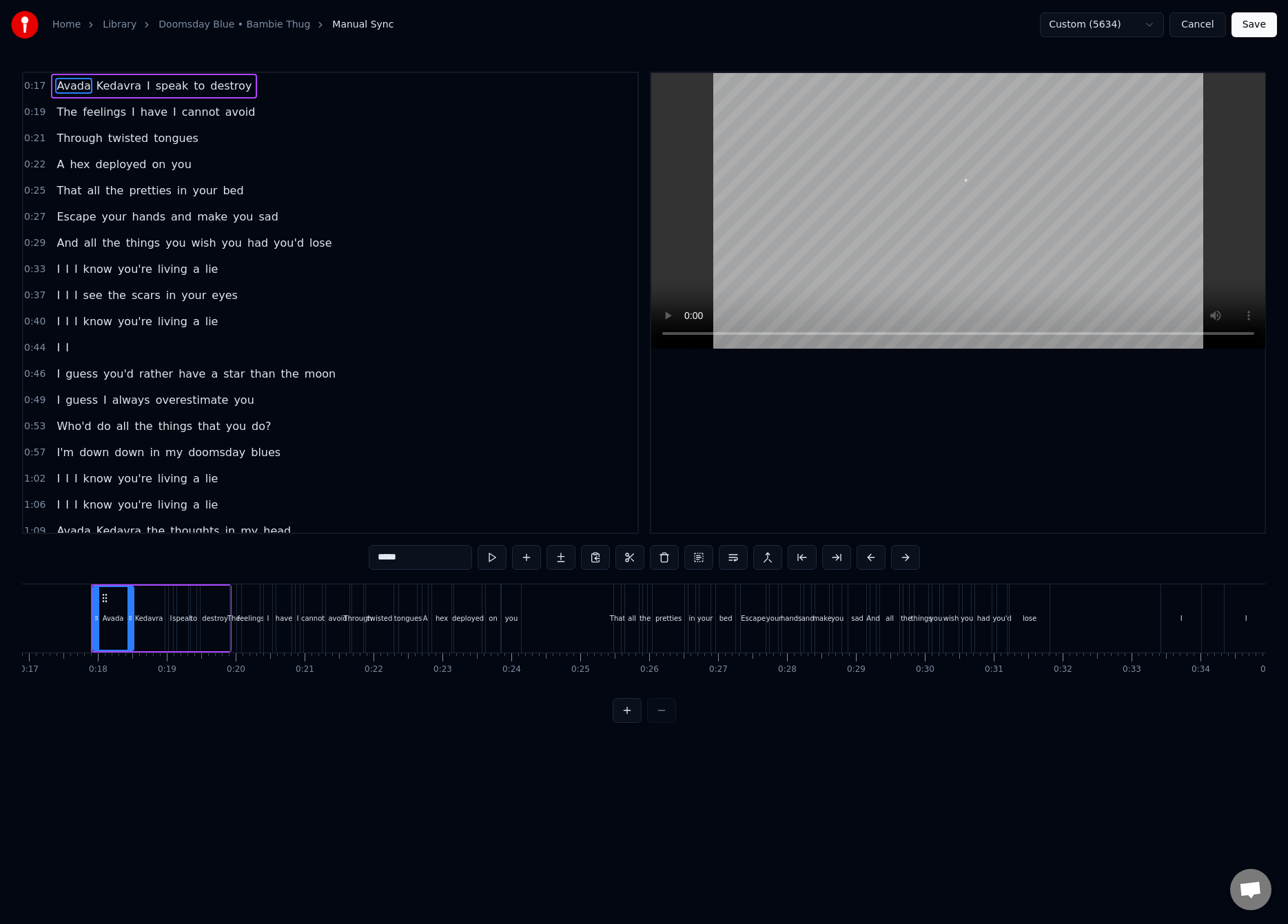
scroll to position [0, 1138]
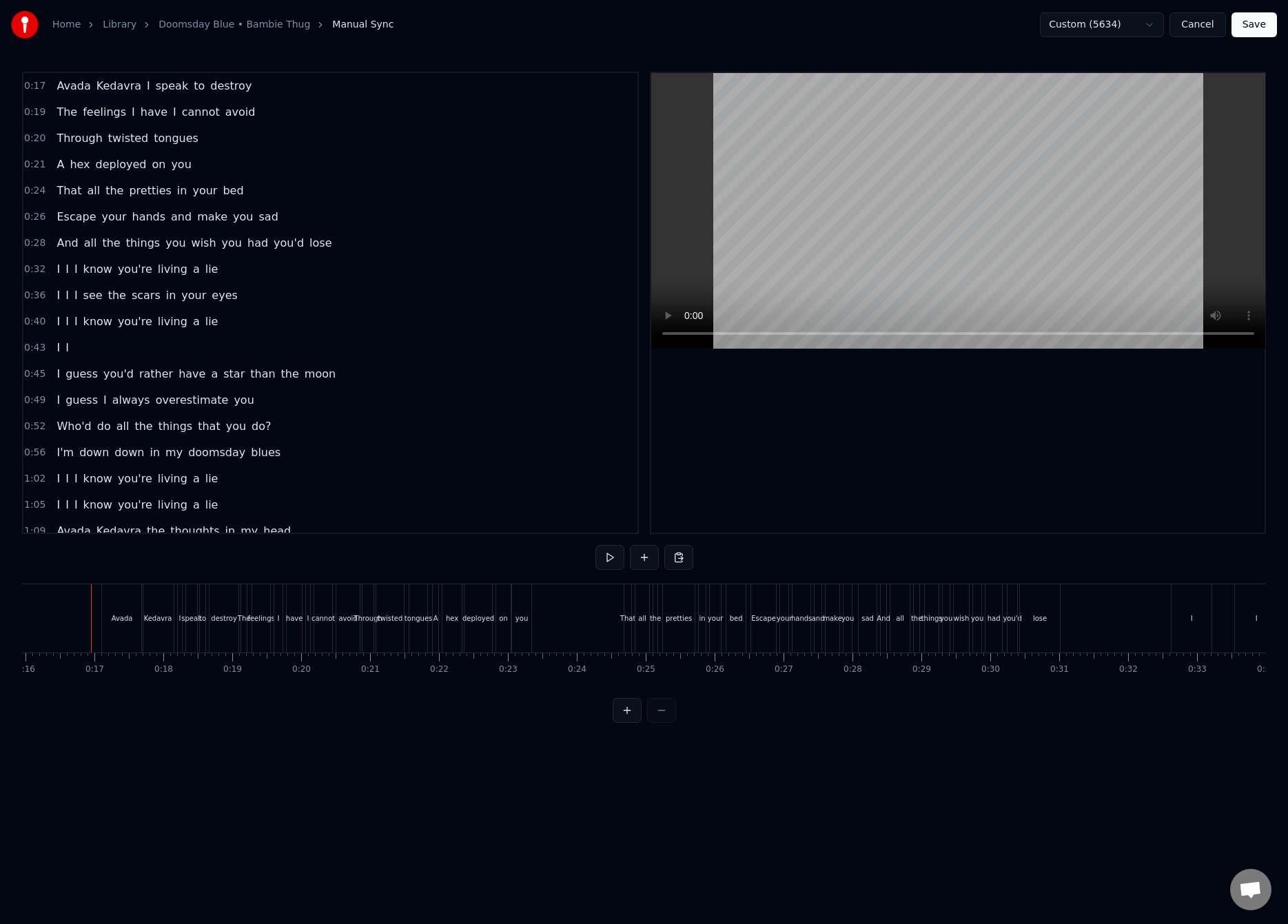
click at [1267, 25] on button "Save" at bounding box center [1254, 25] width 45 height 25
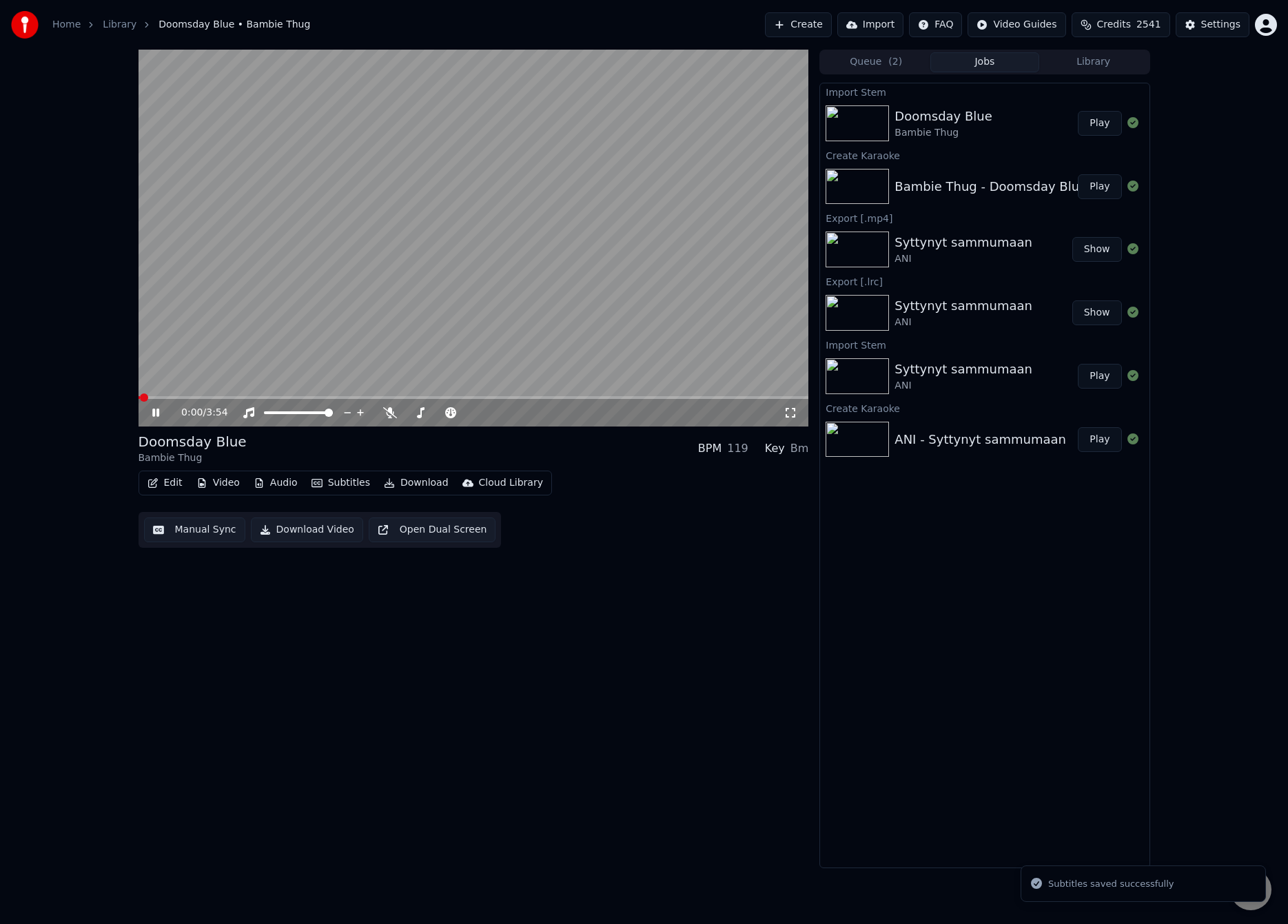
click at [164, 398] on span at bounding box center [473, 398] width 670 height 3
click at [176, 397] on span at bounding box center [473, 398] width 670 height 3
click at [185, 397] on span at bounding box center [473, 398] width 670 height 3
click at [181, 397] on span at bounding box center [163, 398] width 50 height 3
click at [333, 278] on video at bounding box center [473, 237] width 670 height 377
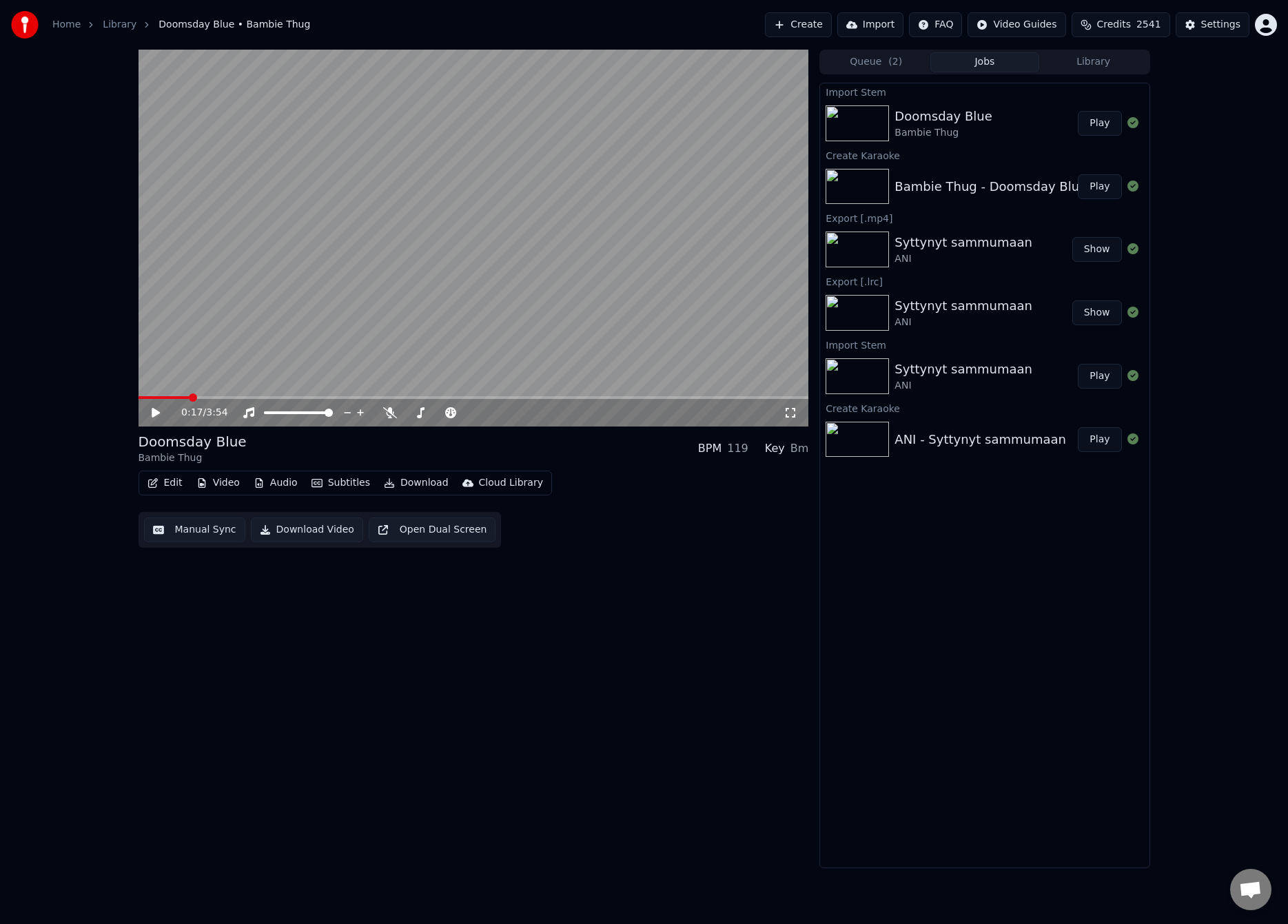
click at [191, 523] on button "Manual Sync" at bounding box center [194, 529] width 101 height 25
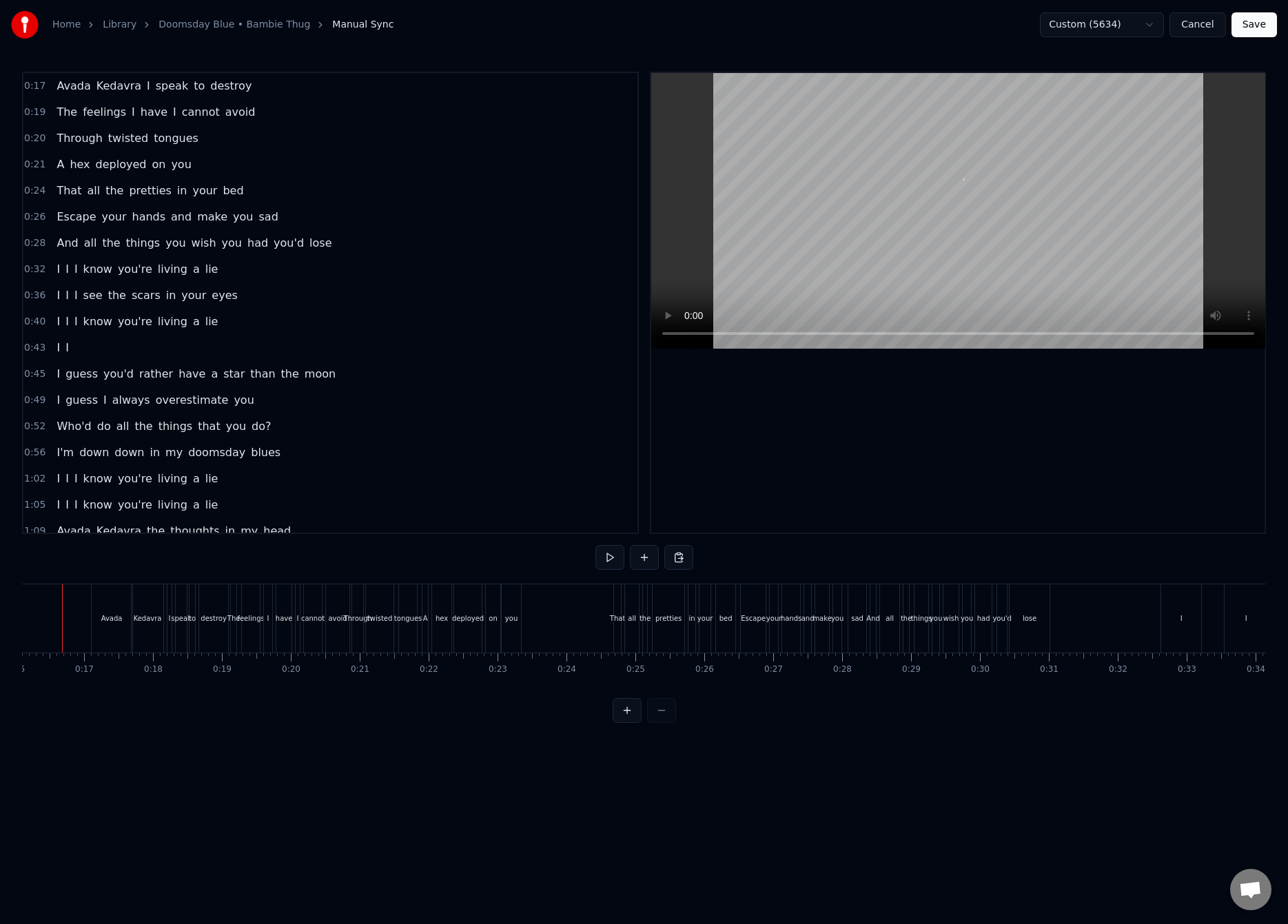
scroll to position [0, 1080]
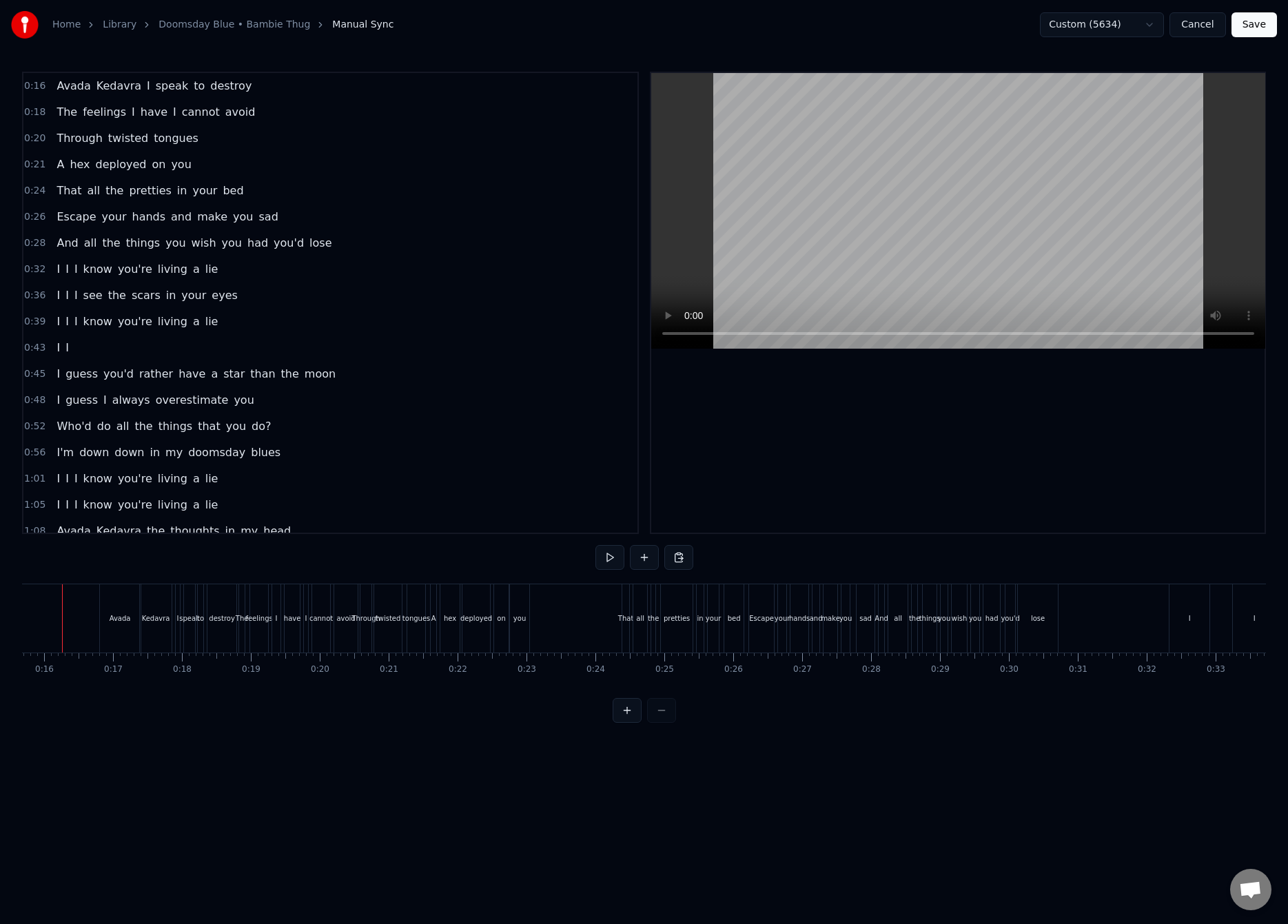
scroll to position [0, 1052]
click at [1255, 27] on button "Save" at bounding box center [1254, 25] width 45 height 25
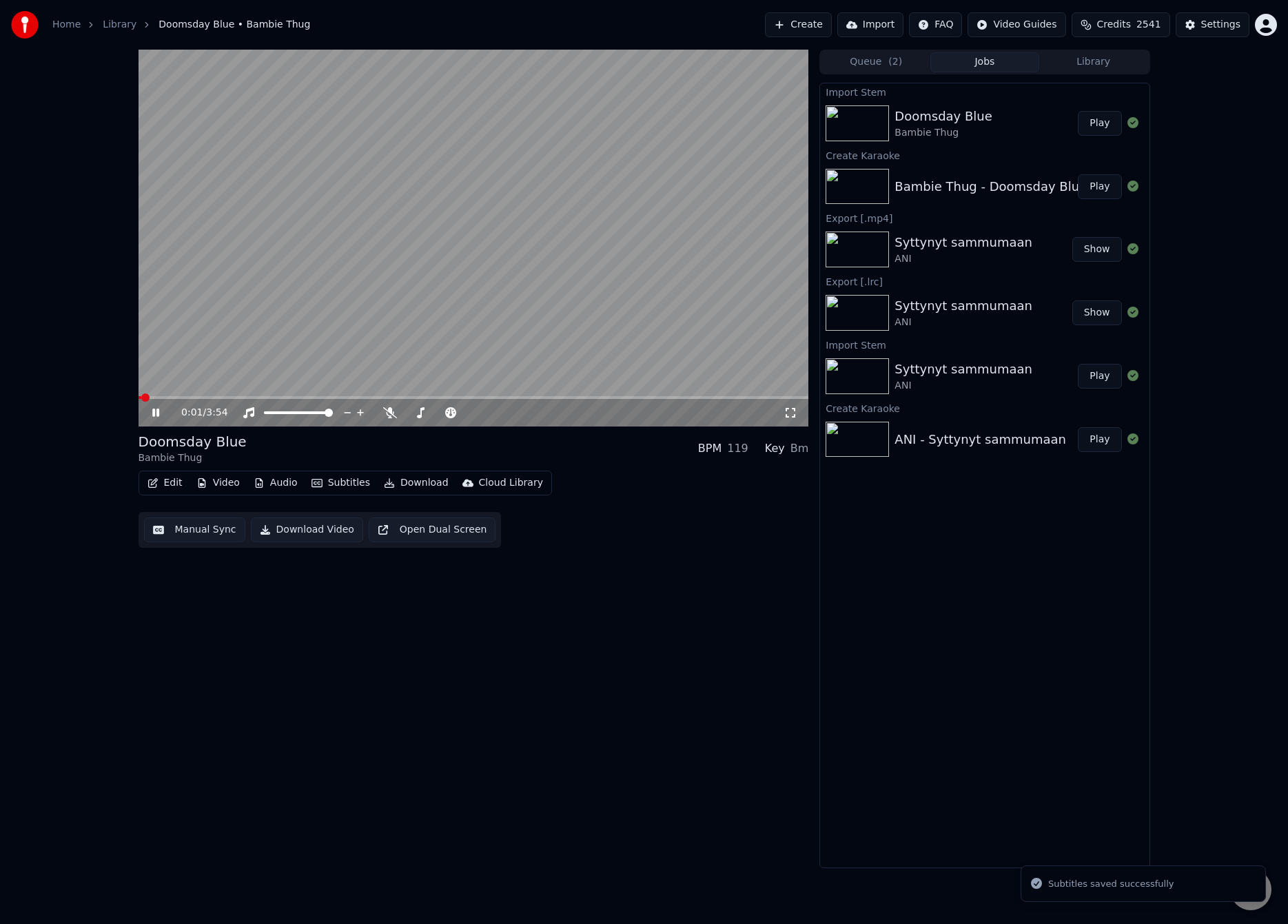
click at [182, 397] on span at bounding box center [473, 398] width 670 height 3
click at [249, 342] on video at bounding box center [473, 237] width 670 height 377
click at [180, 527] on button "Manual Sync" at bounding box center [194, 529] width 101 height 25
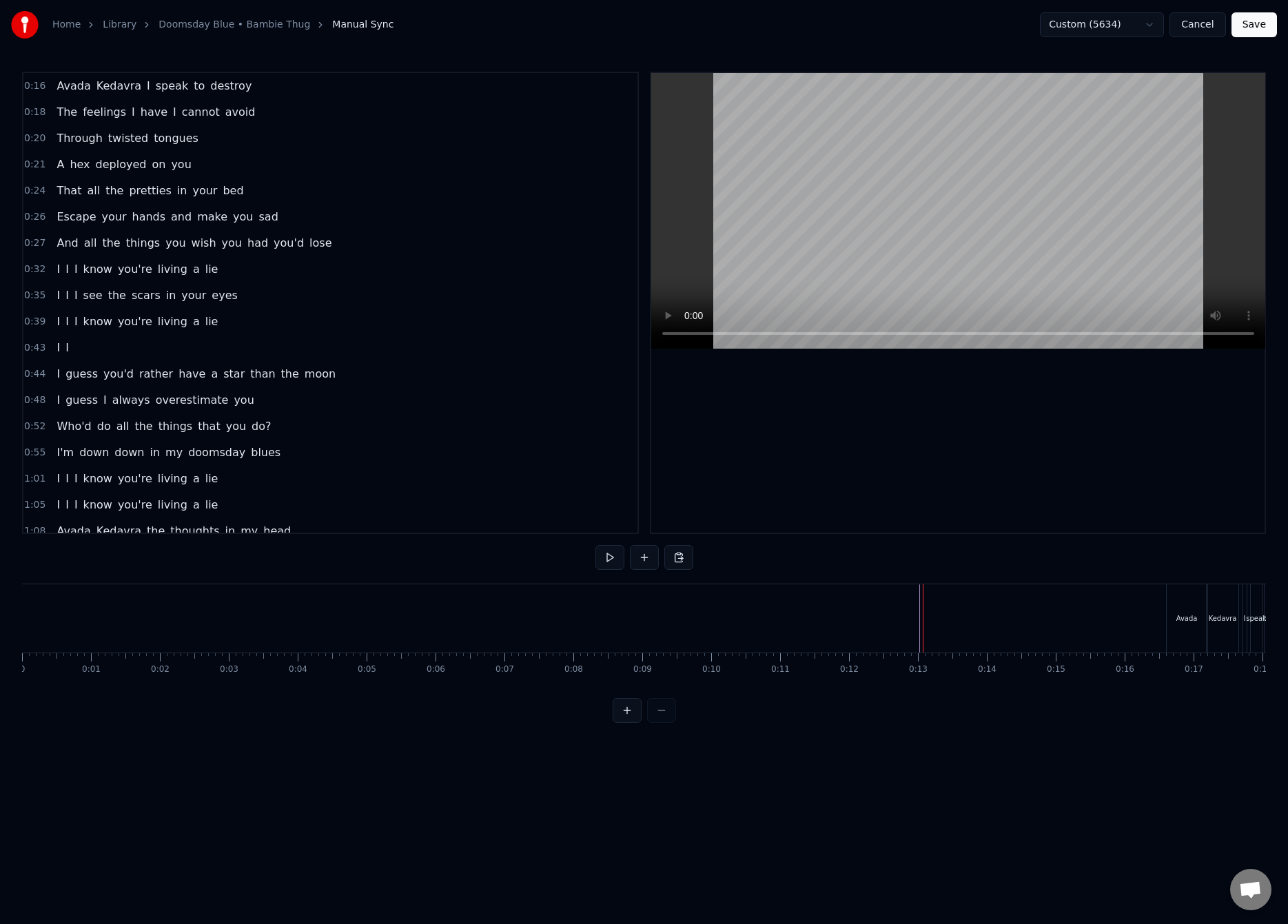
click at [1256, 22] on button "Save" at bounding box center [1254, 25] width 45 height 25
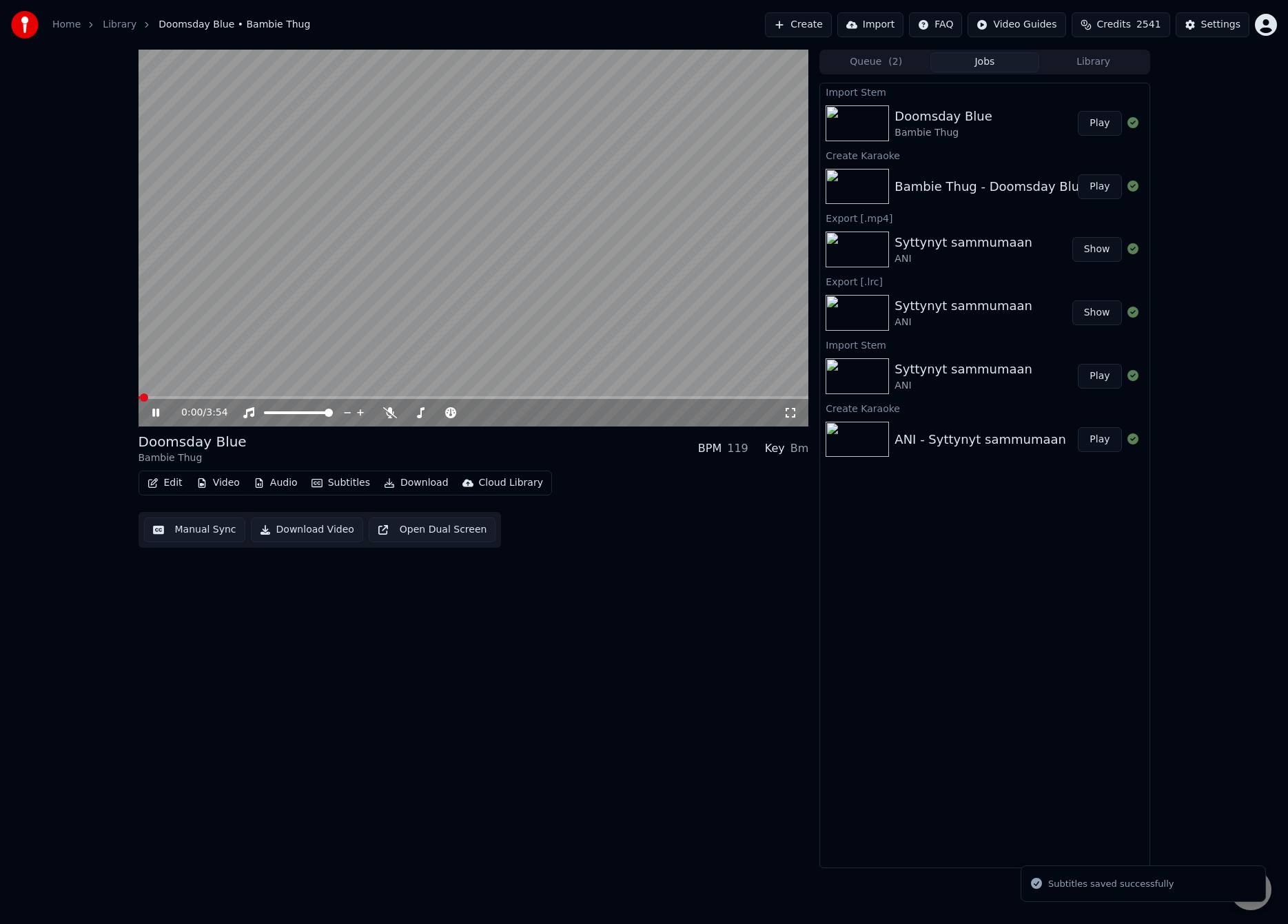
click at [168, 401] on div "0:00 / 3:54" at bounding box center [473, 412] width 670 height 28
click at [169, 399] on div "0:01 / 3:54" at bounding box center [473, 412] width 670 height 28
click at [175, 398] on span at bounding box center [473, 398] width 670 height 3
click at [385, 295] on video at bounding box center [473, 237] width 670 height 377
click at [215, 526] on button "Manual Sync" at bounding box center [194, 529] width 101 height 25
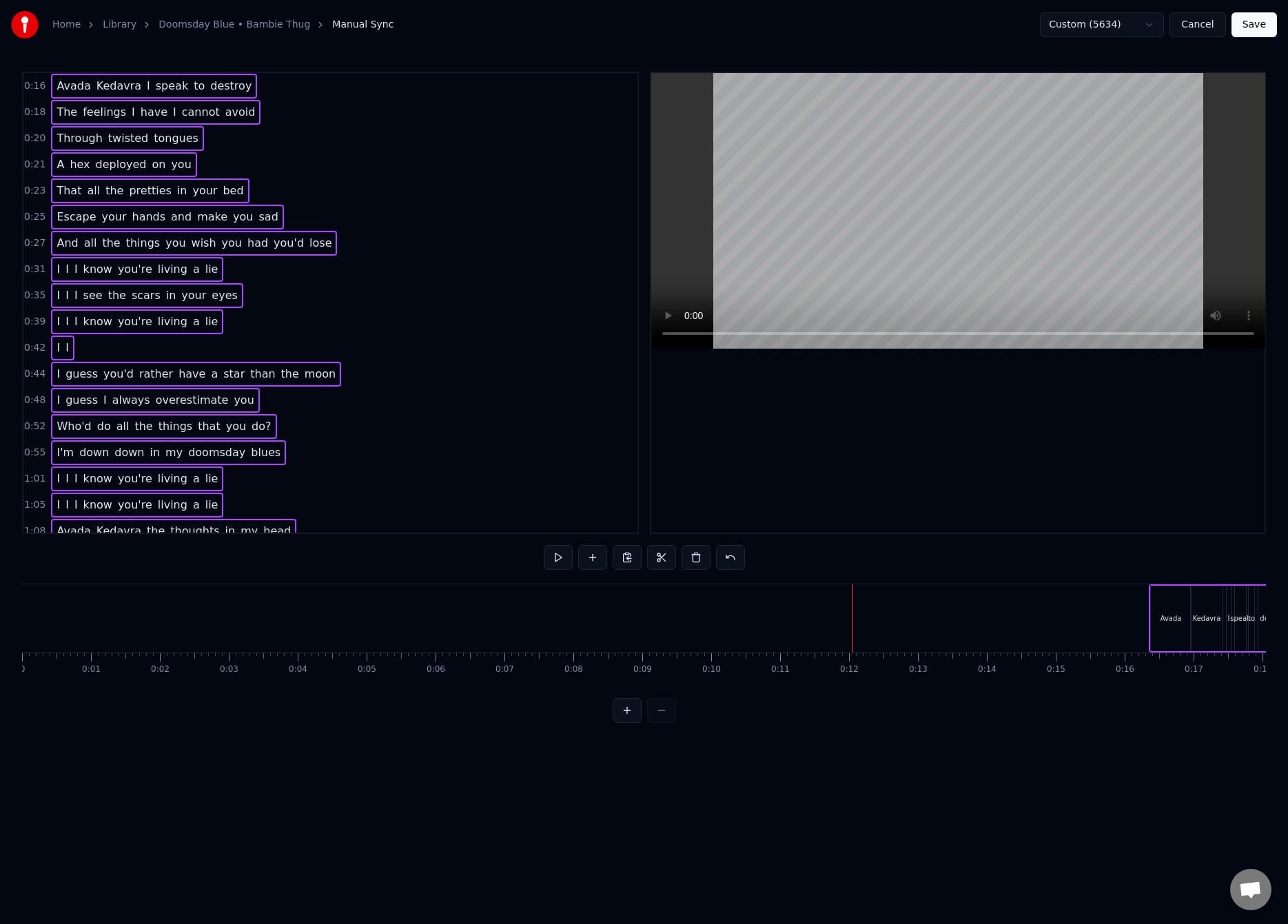
click at [852, 624] on div at bounding box center [852, 618] width 1 height 68
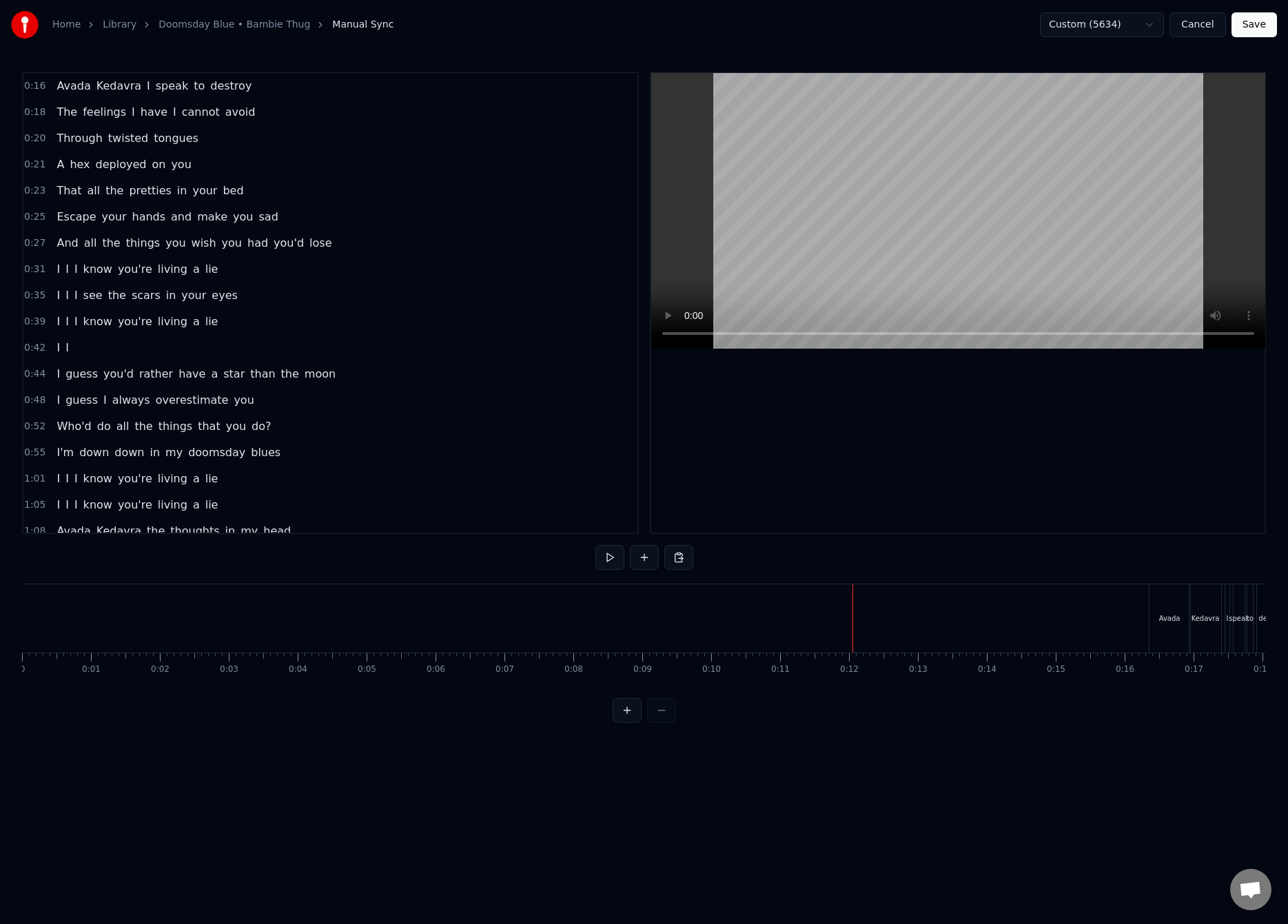
click at [1255, 29] on button "Save" at bounding box center [1254, 25] width 45 height 25
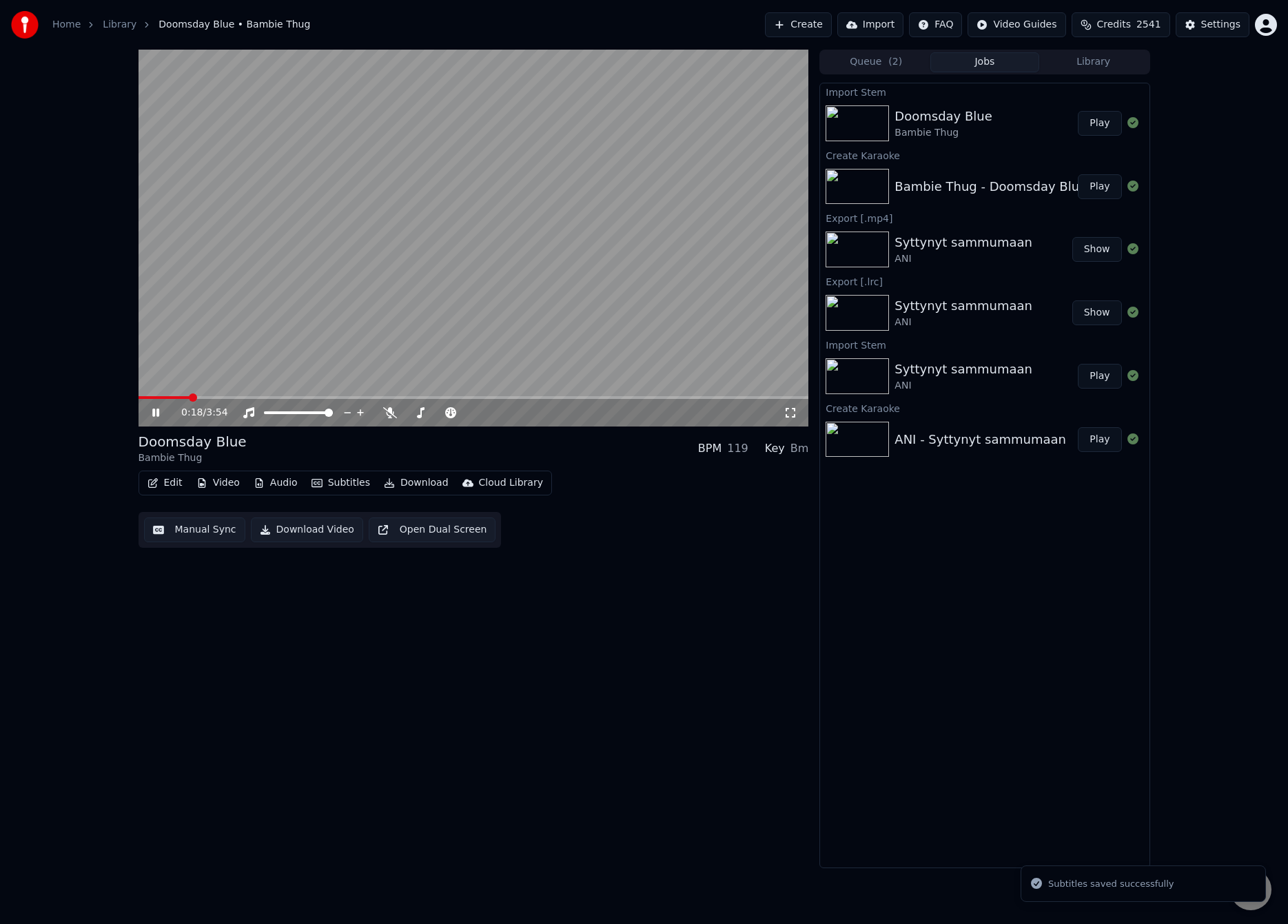
click at [191, 397] on span at bounding box center [473, 398] width 670 height 3
click at [392, 194] on video at bounding box center [473, 237] width 670 height 377
click at [210, 518] on button "Manual Sync" at bounding box center [194, 529] width 101 height 25
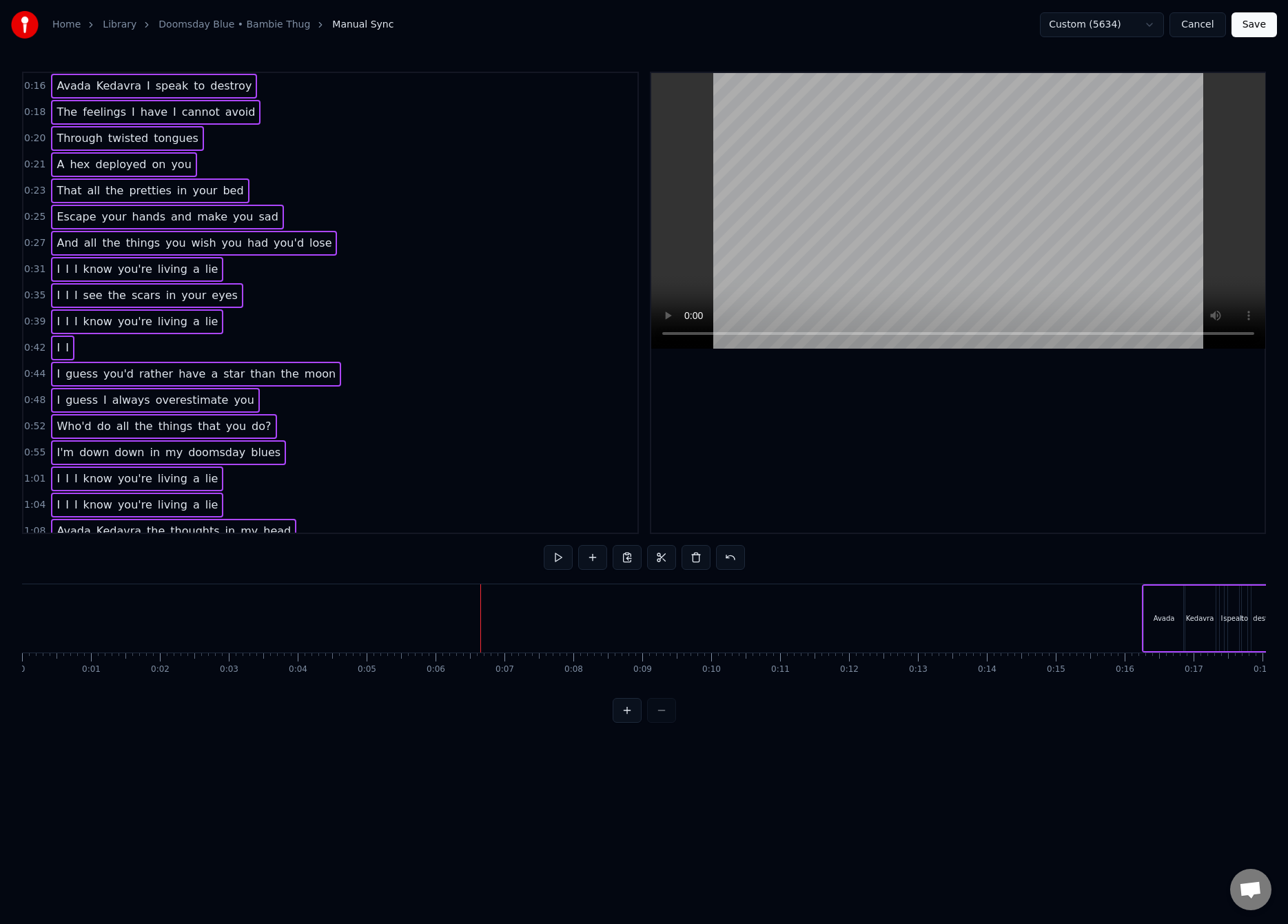
click at [480, 599] on div at bounding box center [480, 618] width 1 height 68
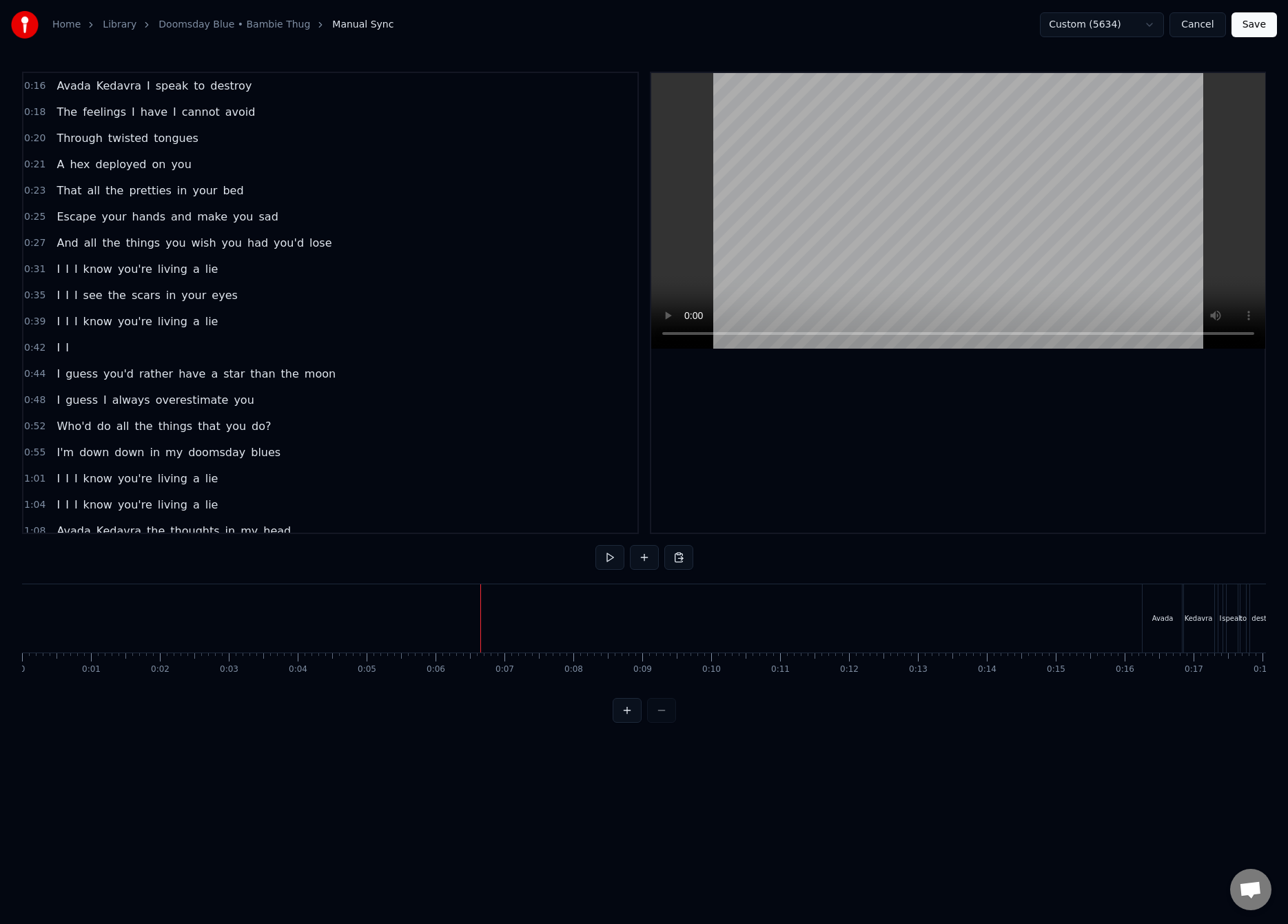
click at [1253, 28] on button "Save" at bounding box center [1254, 25] width 45 height 25
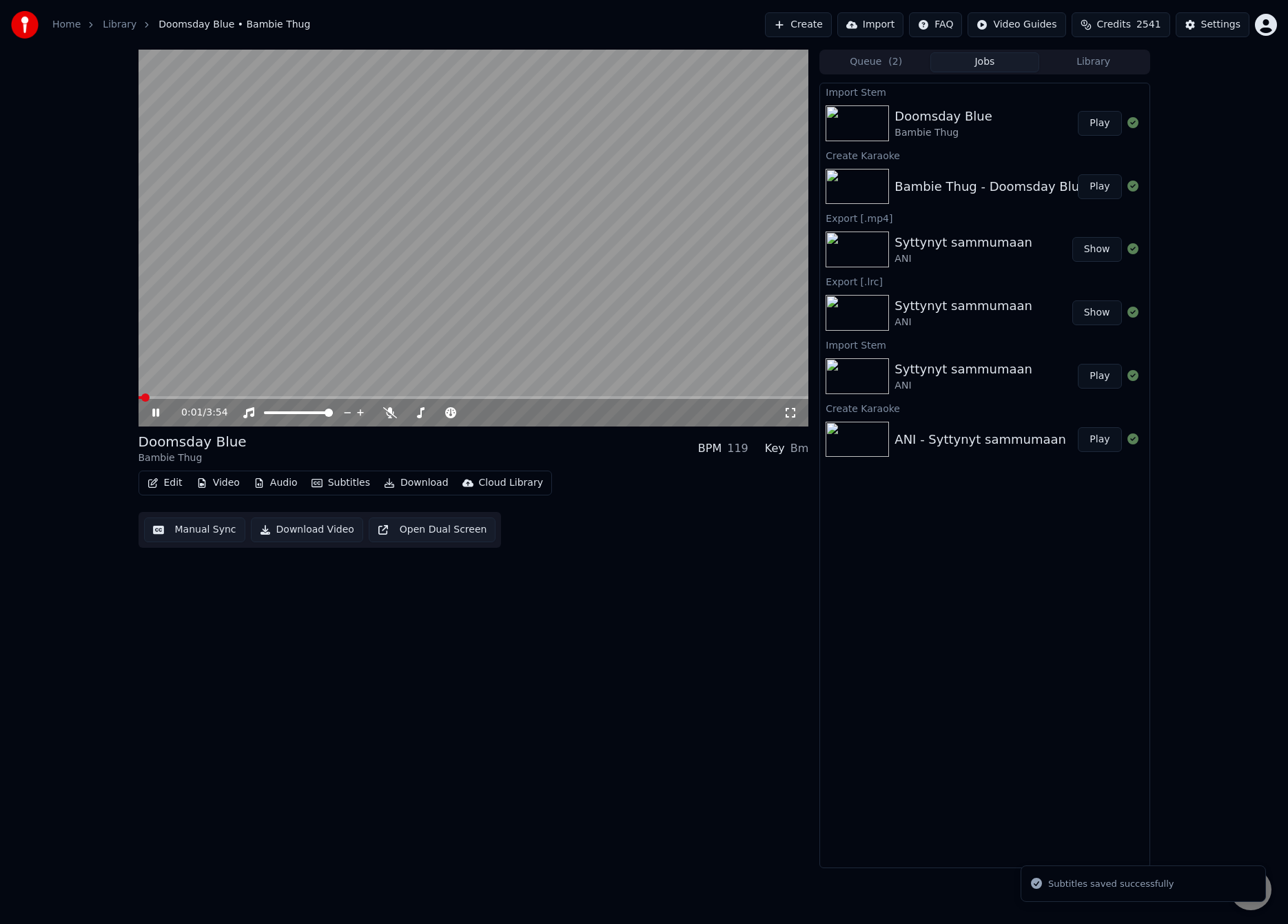
click at [201, 397] on span at bounding box center [473, 398] width 670 height 3
click at [289, 319] on video at bounding box center [473, 237] width 670 height 377
click at [180, 534] on button "Manual Sync" at bounding box center [194, 529] width 101 height 25
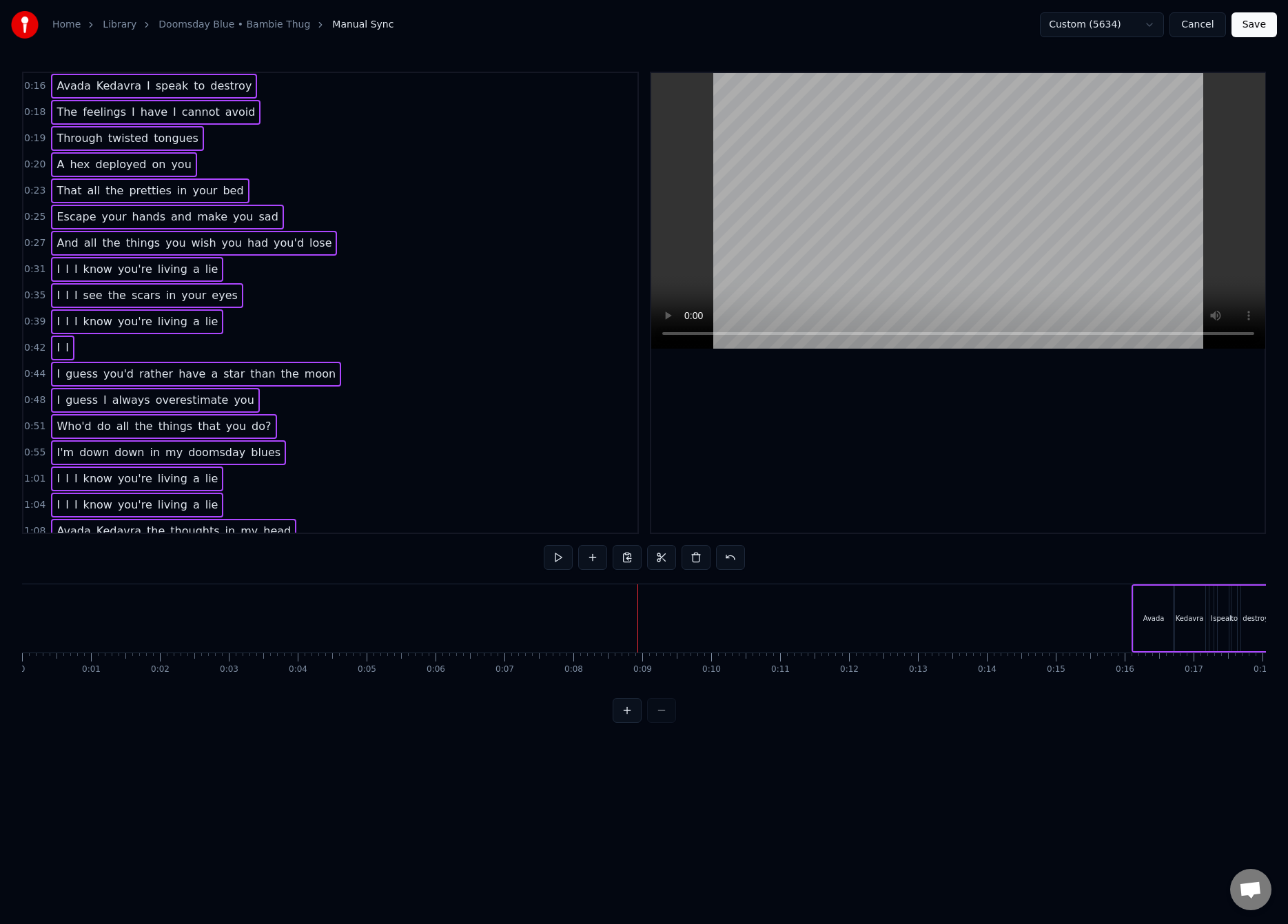
click at [638, 610] on div at bounding box center [638, 618] width 1 height 68
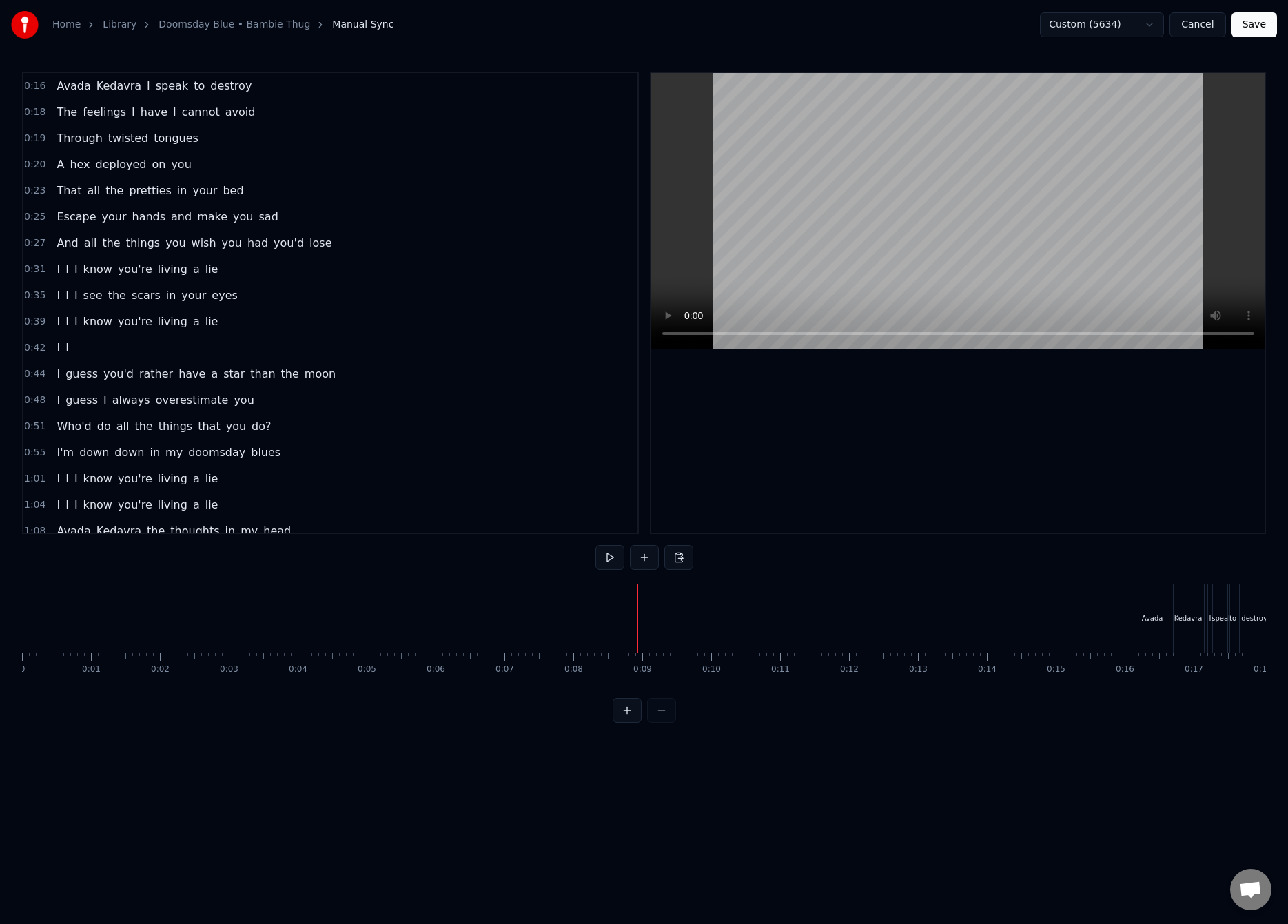
click at [1267, 22] on button "Save" at bounding box center [1254, 25] width 45 height 25
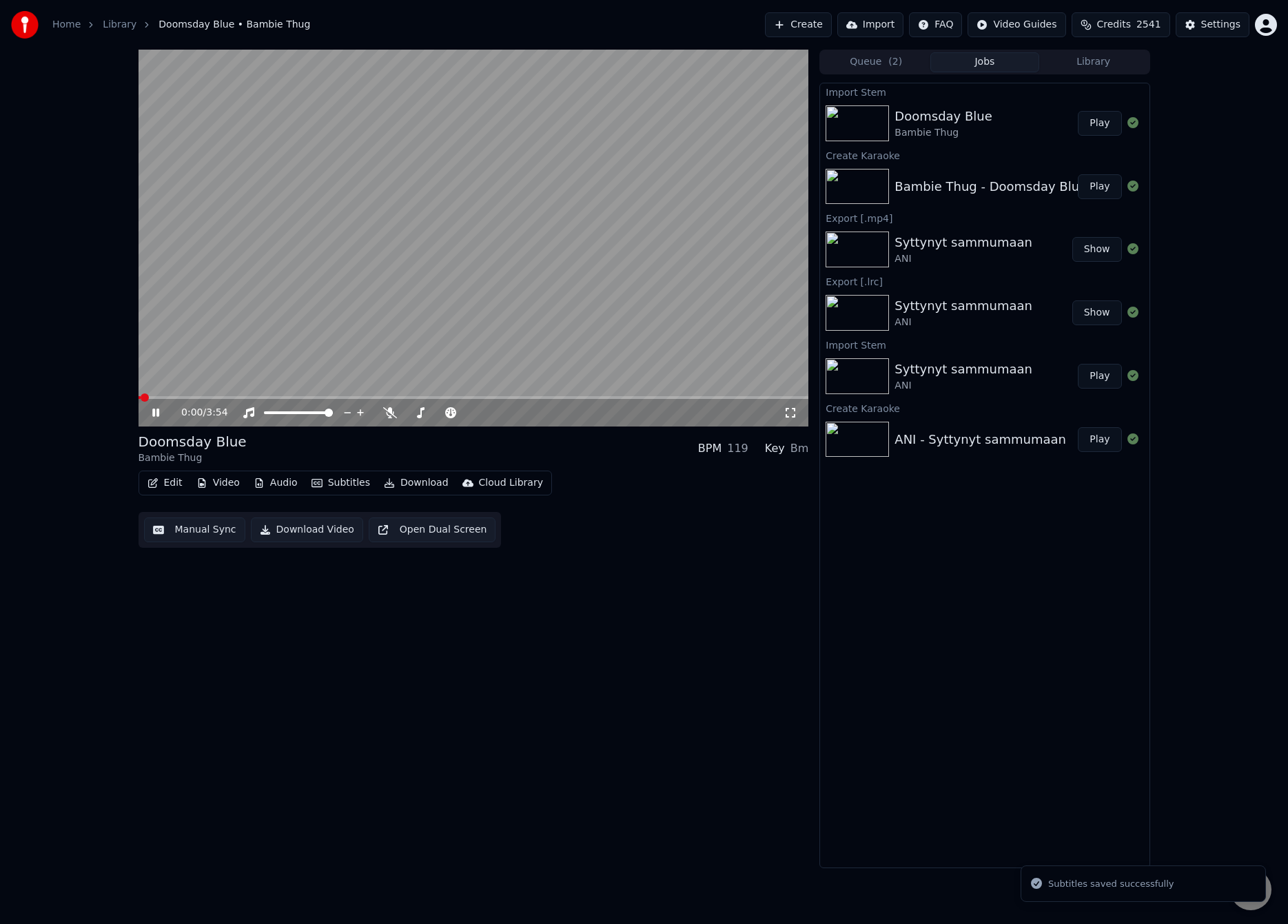
click at [197, 397] on span at bounding box center [473, 398] width 670 height 3
click at [720, 397] on span at bounding box center [473, 398] width 670 height 3
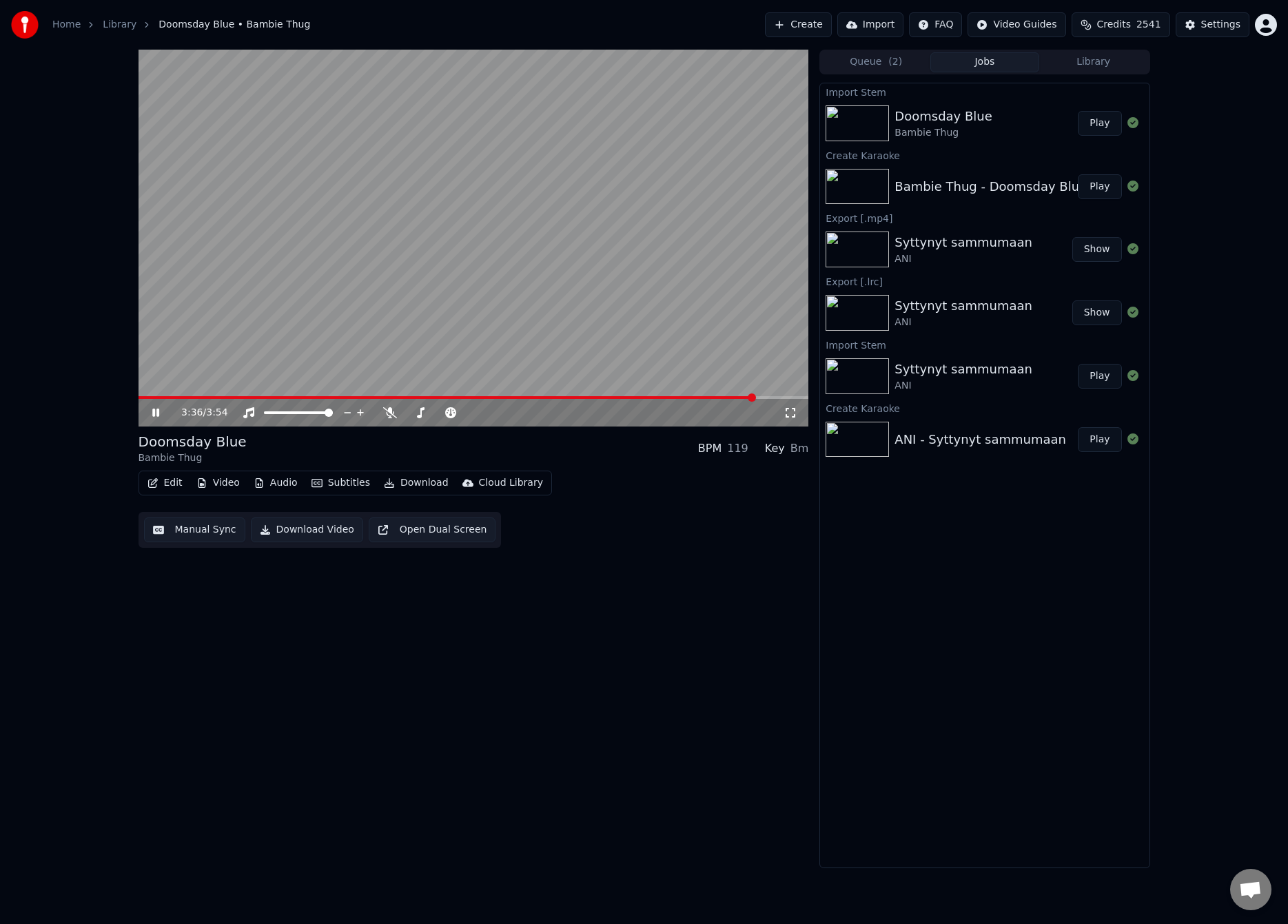
click at [755, 399] on span at bounding box center [473, 398] width 670 height 3
click at [761, 399] on span at bounding box center [473, 398] width 670 height 3
click at [774, 397] on span at bounding box center [473, 398] width 670 height 3
click at [785, 397] on span at bounding box center [473, 398] width 670 height 3
click at [796, 397] on span at bounding box center [473, 398] width 670 height 3
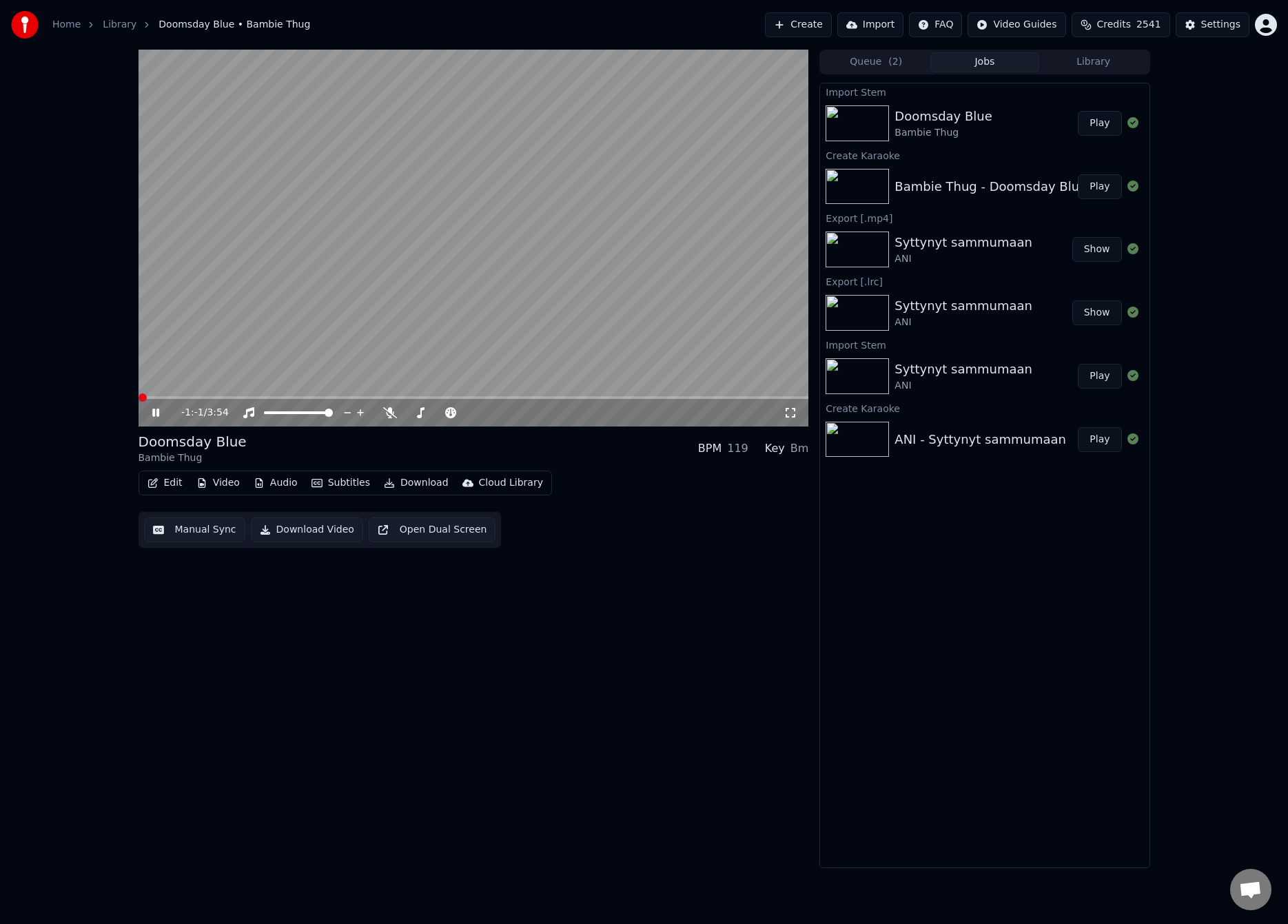
click at [699, 397] on span at bounding box center [473, 398] width 670 height 3
click at [689, 361] on video at bounding box center [473, 237] width 670 height 377
click at [665, 397] on span at bounding box center [473, 398] width 670 height 3
click at [649, 361] on video at bounding box center [473, 237] width 670 height 377
click at [692, 285] on video at bounding box center [473, 237] width 670 height 377
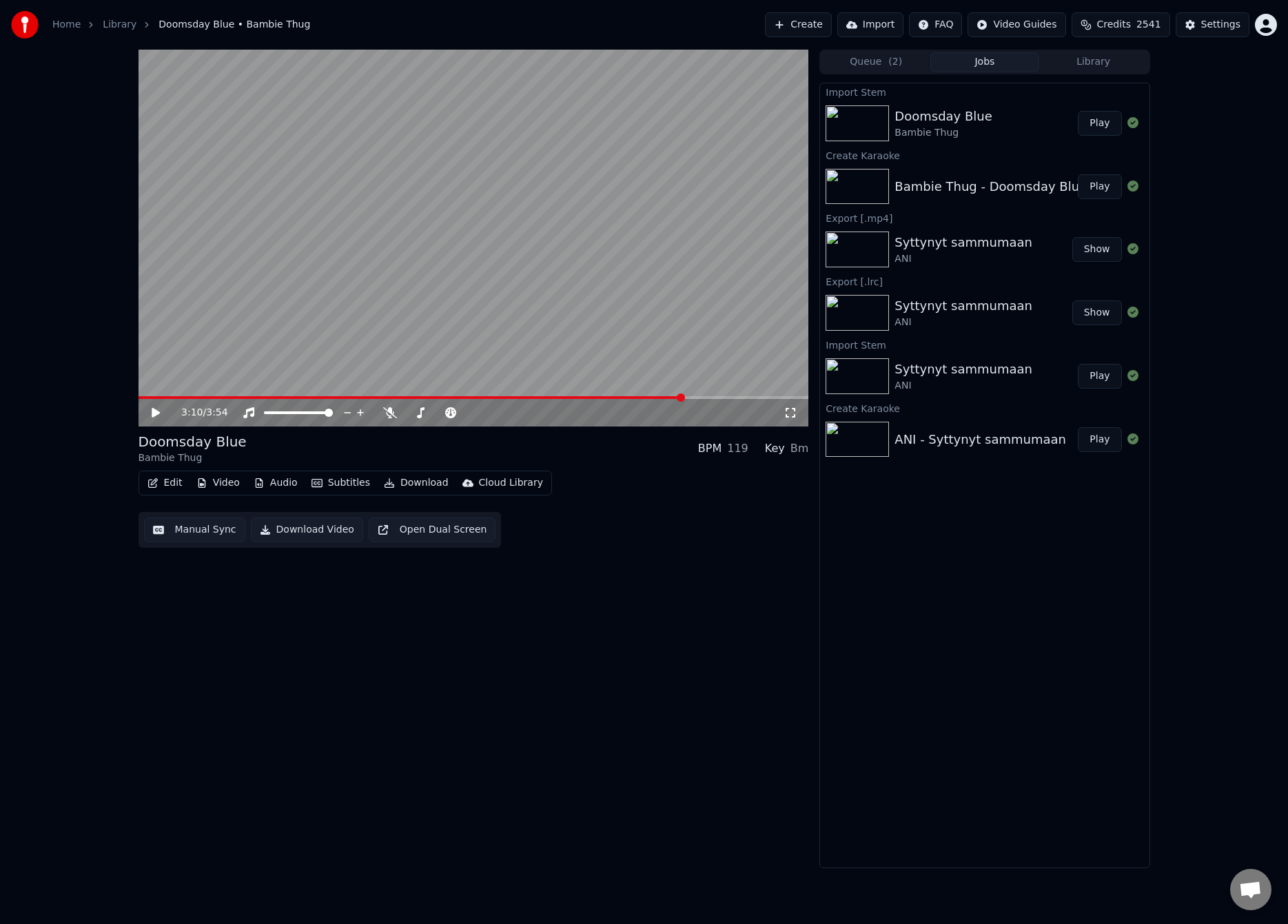
click at [419, 484] on button "Download" at bounding box center [415, 483] width 76 height 20
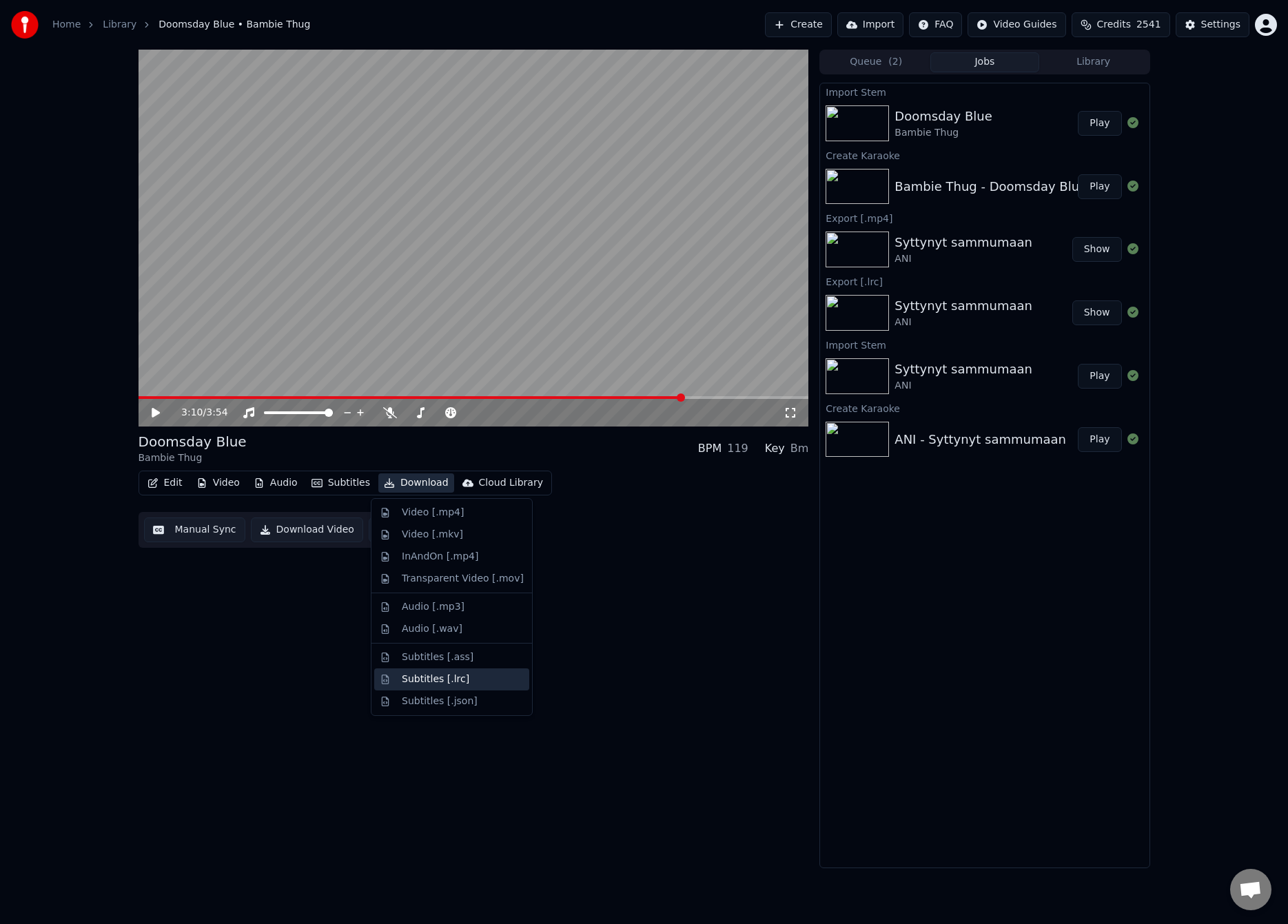
click at [435, 674] on div "Subtitles [.lrc]" at bounding box center [435, 679] width 68 height 14
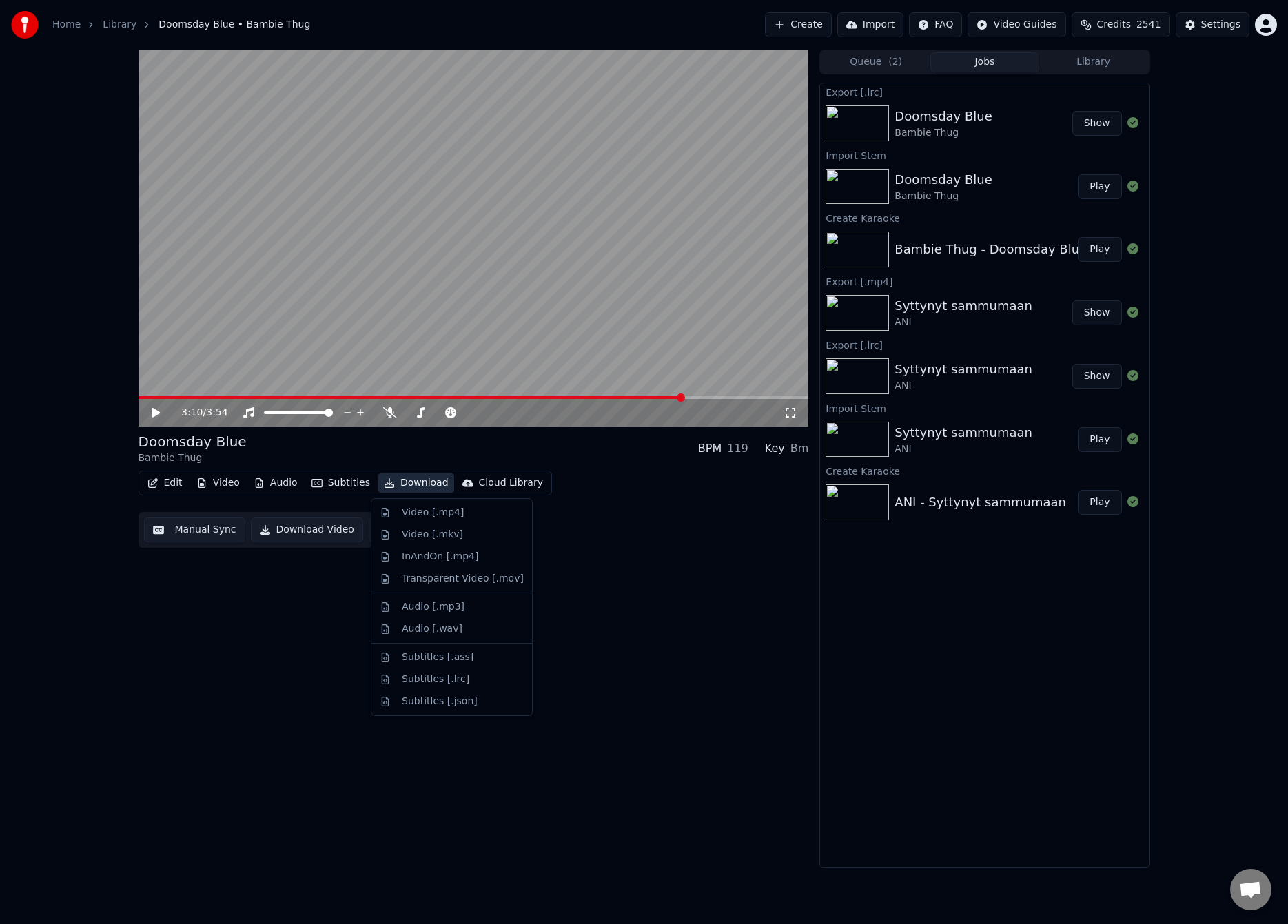
click at [397, 486] on button "Download" at bounding box center [415, 483] width 76 height 20
click at [417, 513] on div "Video [.mp4]" at bounding box center [432, 513] width 62 height 14
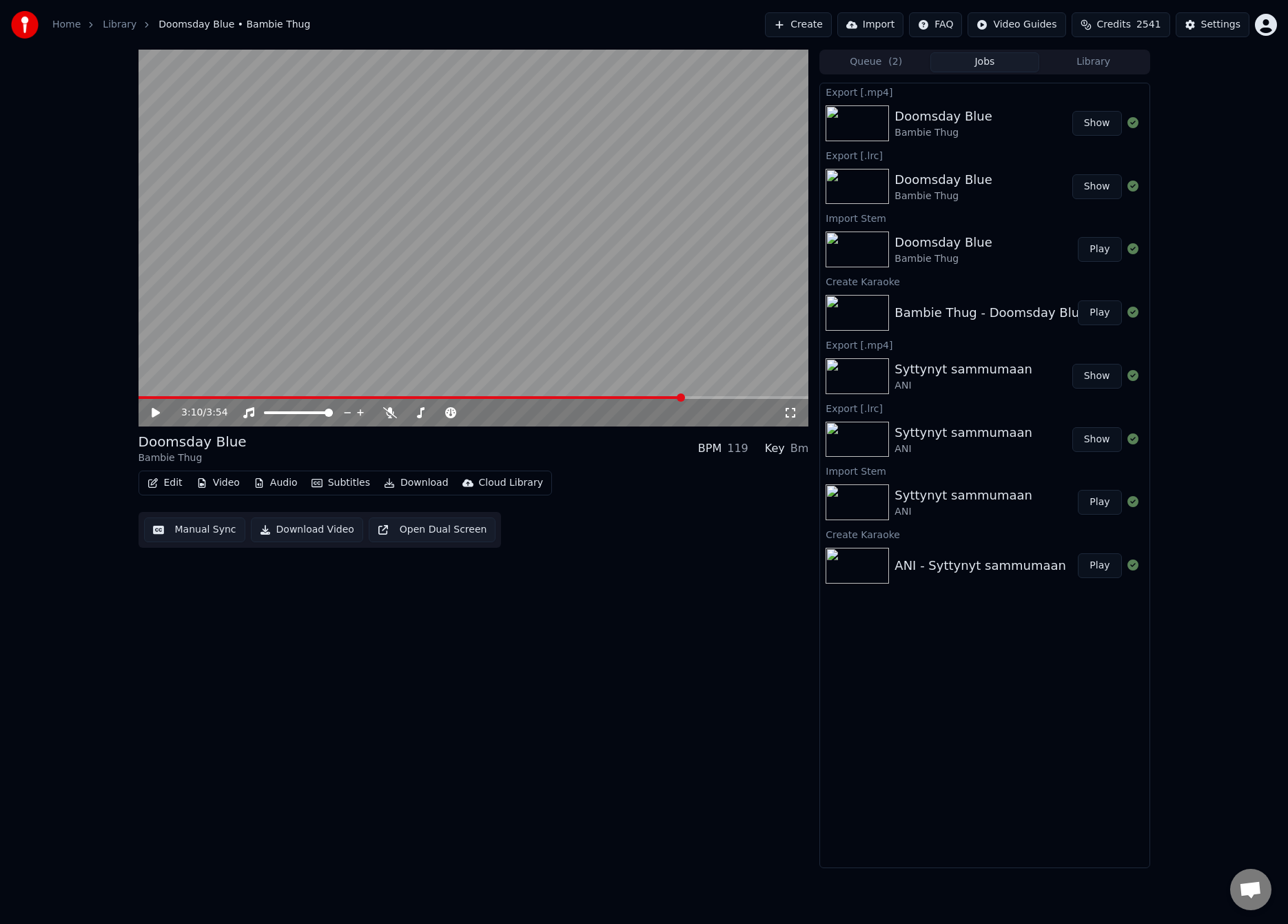
click at [803, 16] on button "Create" at bounding box center [798, 25] width 67 height 25
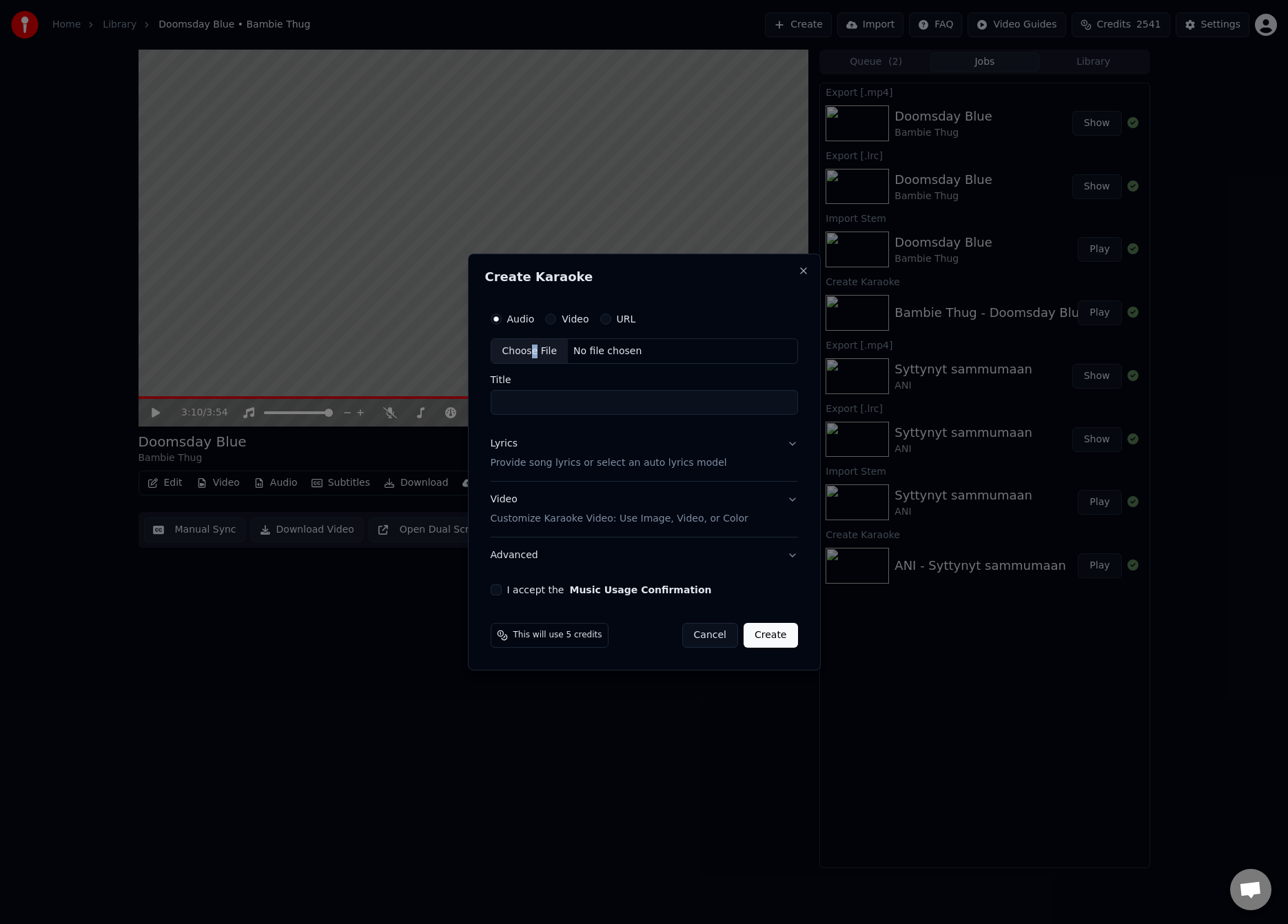
click at [532, 356] on div "Choose File" at bounding box center [529, 351] width 77 height 25
type input "**********"
click at [557, 452] on div "Lyrics Provide song lyrics or select an auto lyrics model" at bounding box center [606, 455] width 236 height 33
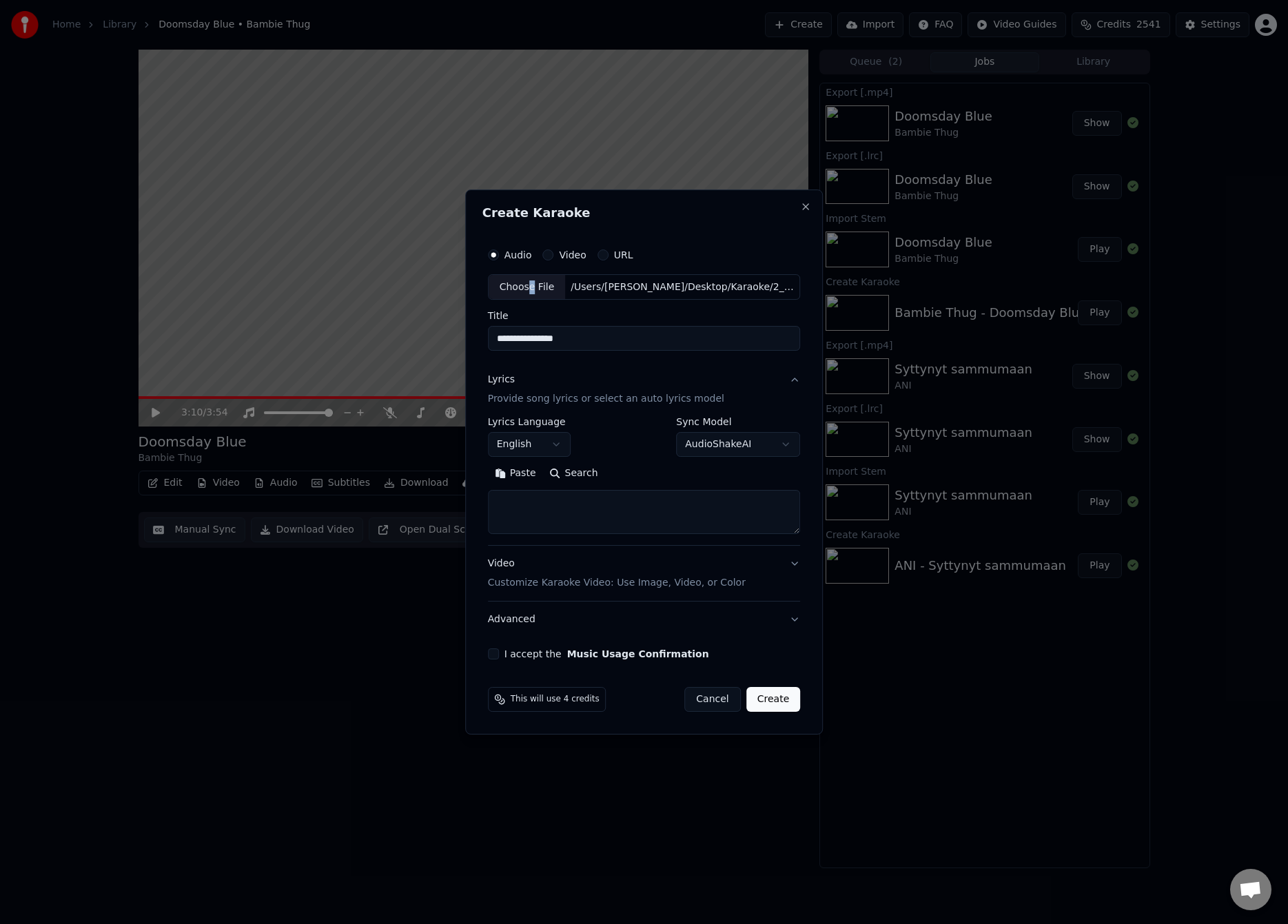
click at [512, 476] on button "Paste" at bounding box center [516, 474] width 55 height 22
click at [631, 466] on button "Expand" at bounding box center [636, 474] width 65 height 22
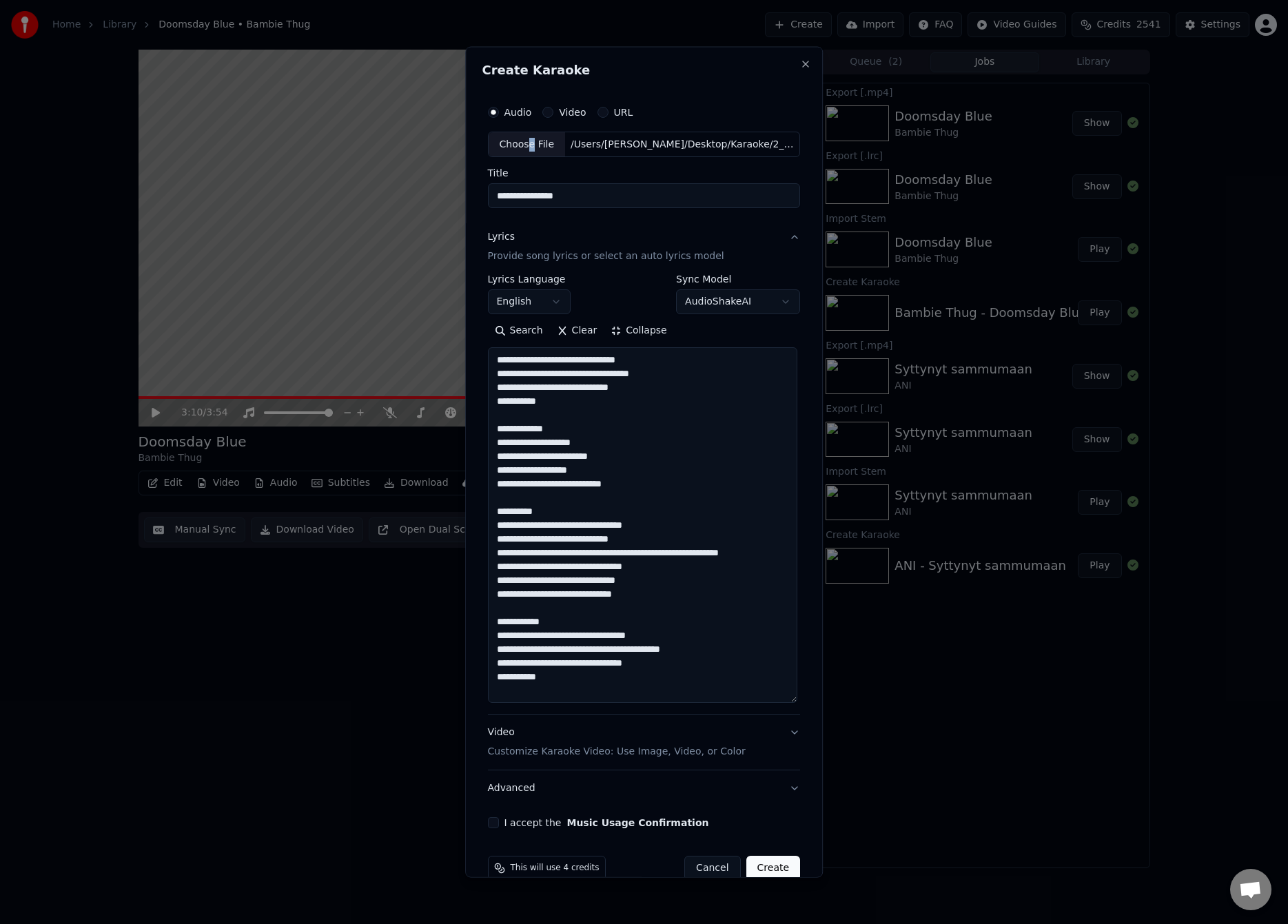
scroll to position [1, 0]
click at [559, 698] on textarea "**********" at bounding box center [643, 524] width 309 height 355
paste textarea "**********"
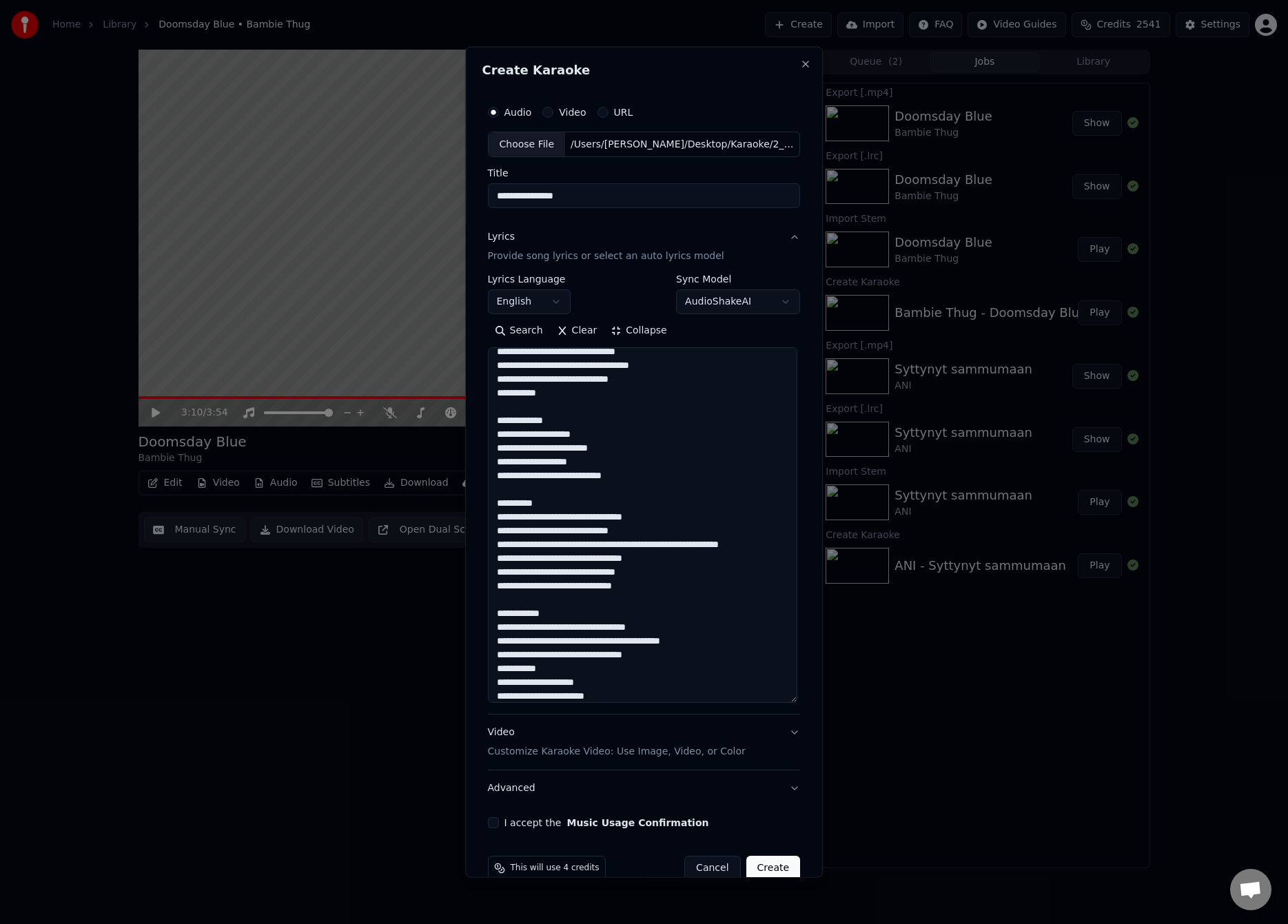
scroll to position [381, 0]
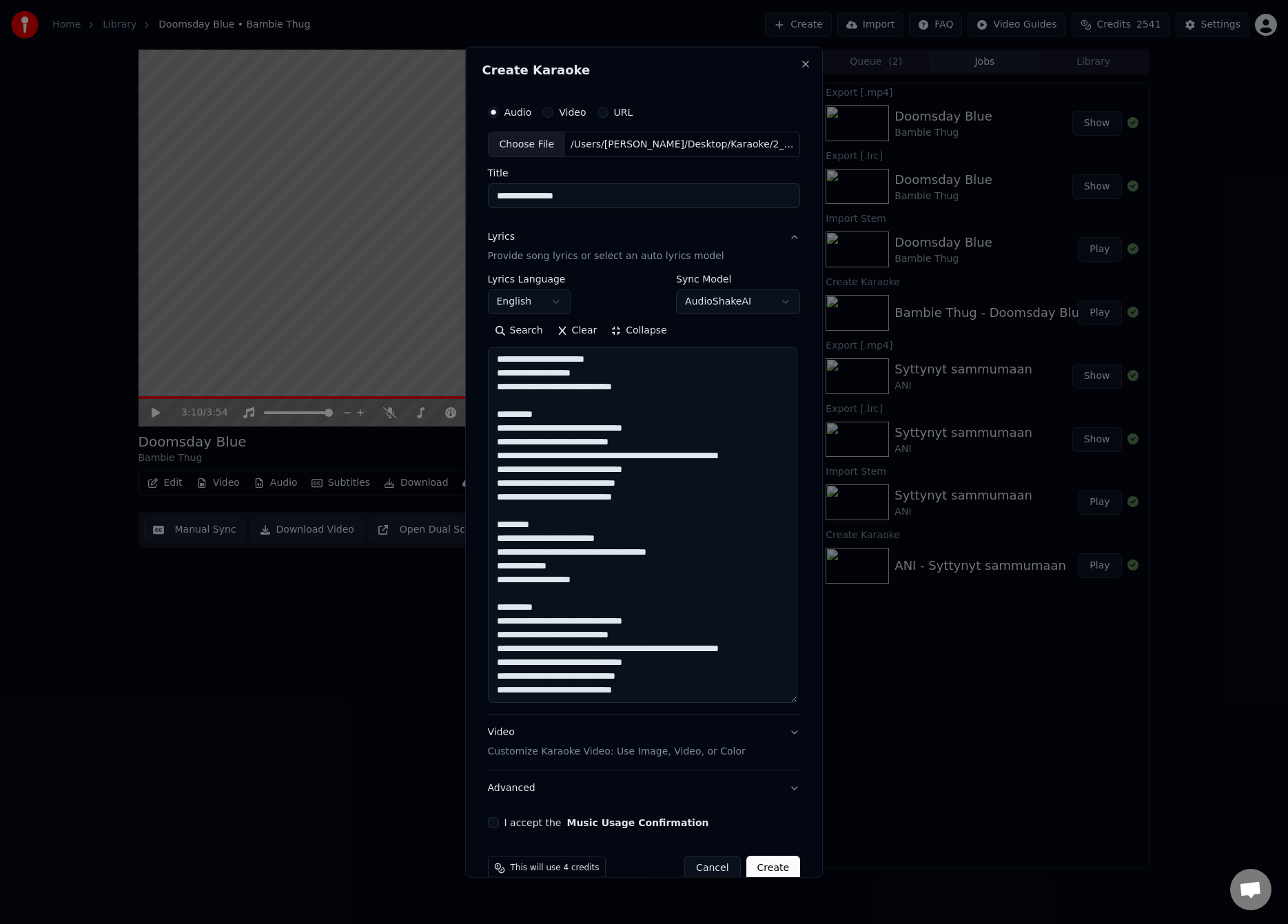
drag, startPoint x: 553, startPoint y: 594, endPoint x: 465, endPoint y: 581, distance: 89.0
click at [465, 581] on div "**********" at bounding box center [644, 462] width 358 height 832
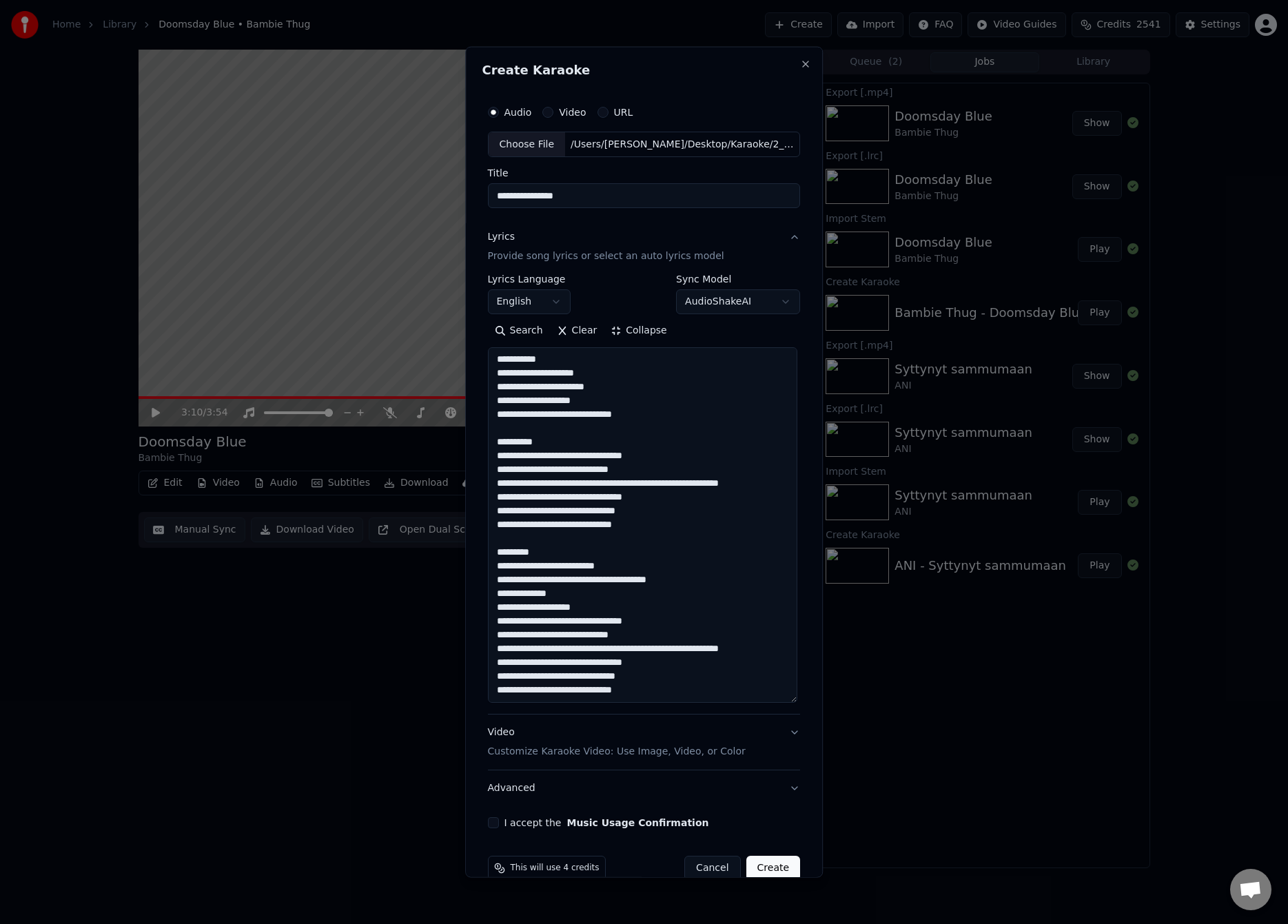
scroll to position [359, 0]
drag, startPoint x: 534, startPoint y: 540, endPoint x: 481, endPoint y: 527, distance: 54.6
click at [482, 527] on div "**********" at bounding box center [644, 462] width 324 height 741
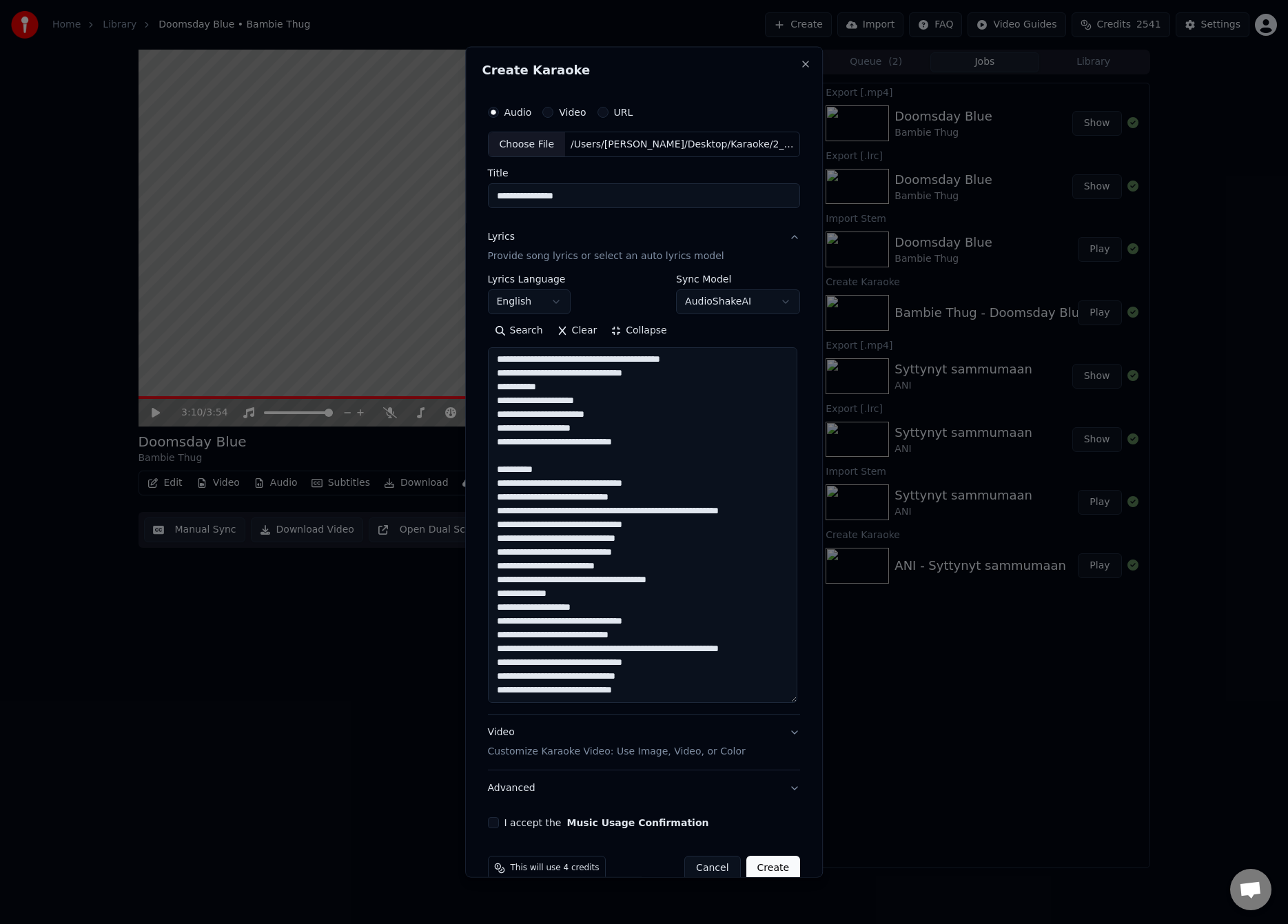
scroll to position [332, 0]
drag, startPoint x: 552, startPoint y: 443, endPoint x: 481, endPoint y: 430, distance: 72.2
click at [482, 430] on div "**********" at bounding box center [644, 462] width 324 height 741
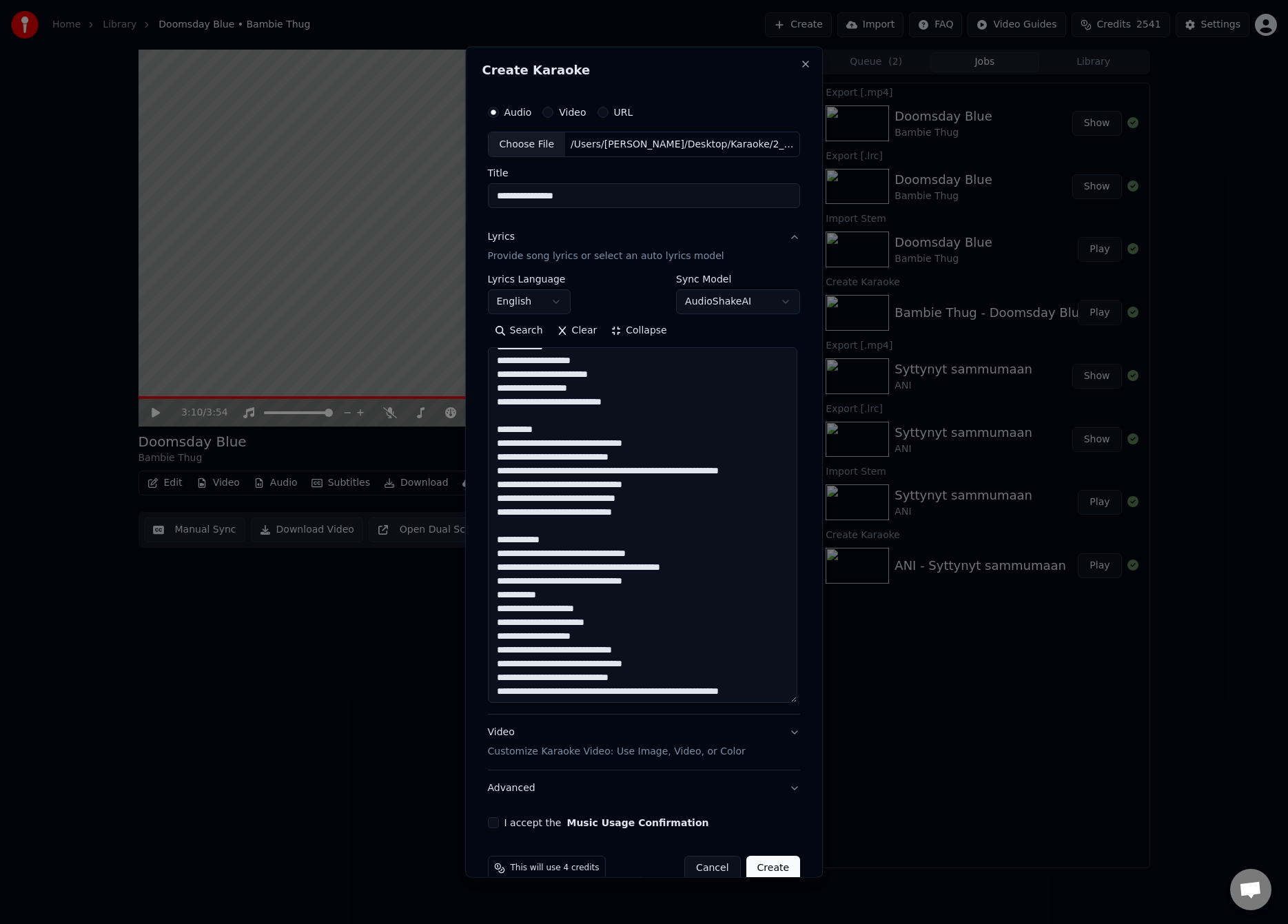
drag, startPoint x: 555, startPoint y: 546, endPoint x: 512, endPoint y: 549, distance: 43.1
click at [512, 549] on textarea at bounding box center [643, 524] width 309 height 355
drag, startPoint x: 566, startPoint y: 552, endPoint x: 490, endPoint y: 541, distance: 76.8
click at [490, 541] on textarea at bounding box center [643, 524] width 309 height 355
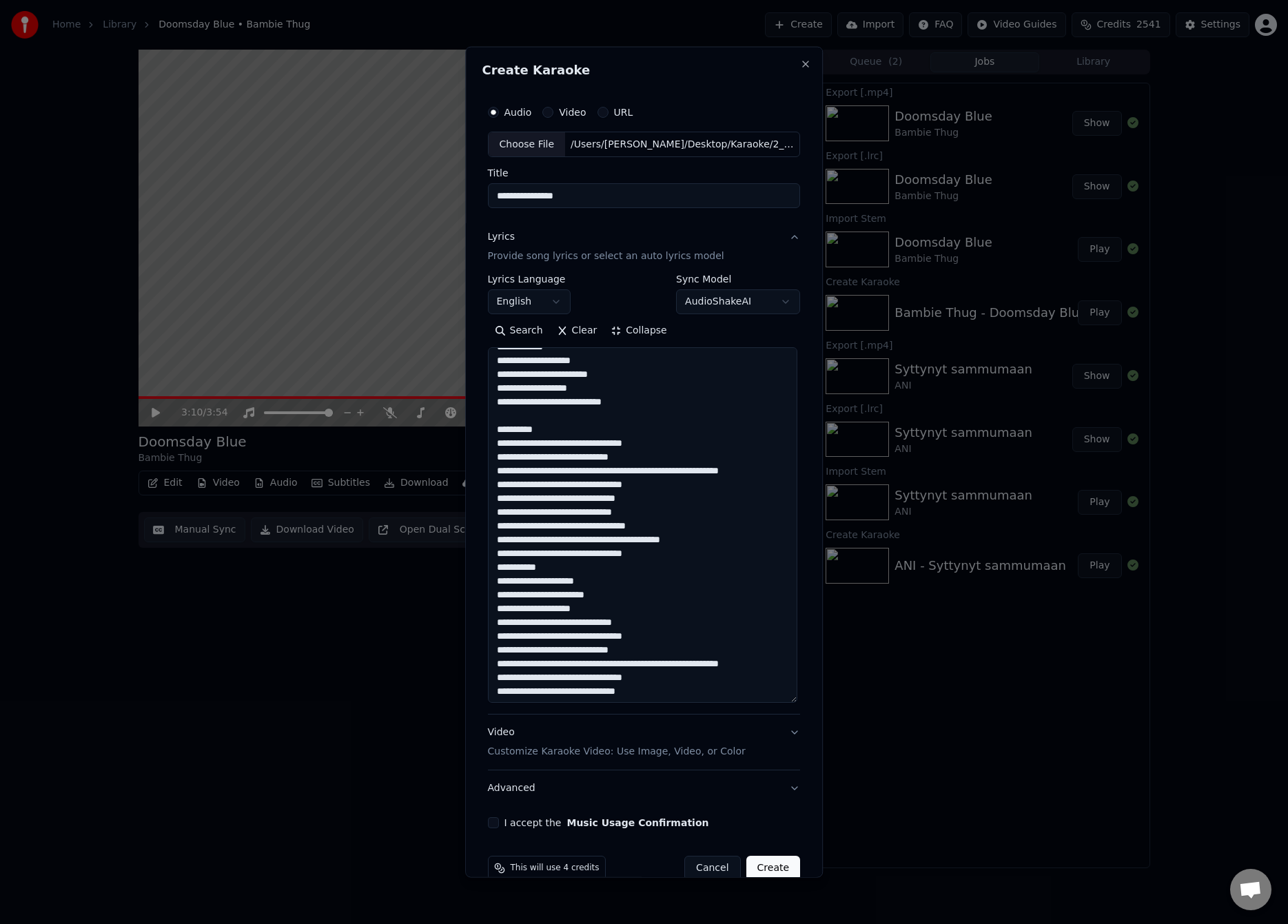
drag, startPoint x: 560, startPoint y: 429, endPoint x: 479, endPoint y: 418, distance: 81.7
click at [482, 418] on div "**********" at bounding box center [644, 462] width 324 height 741
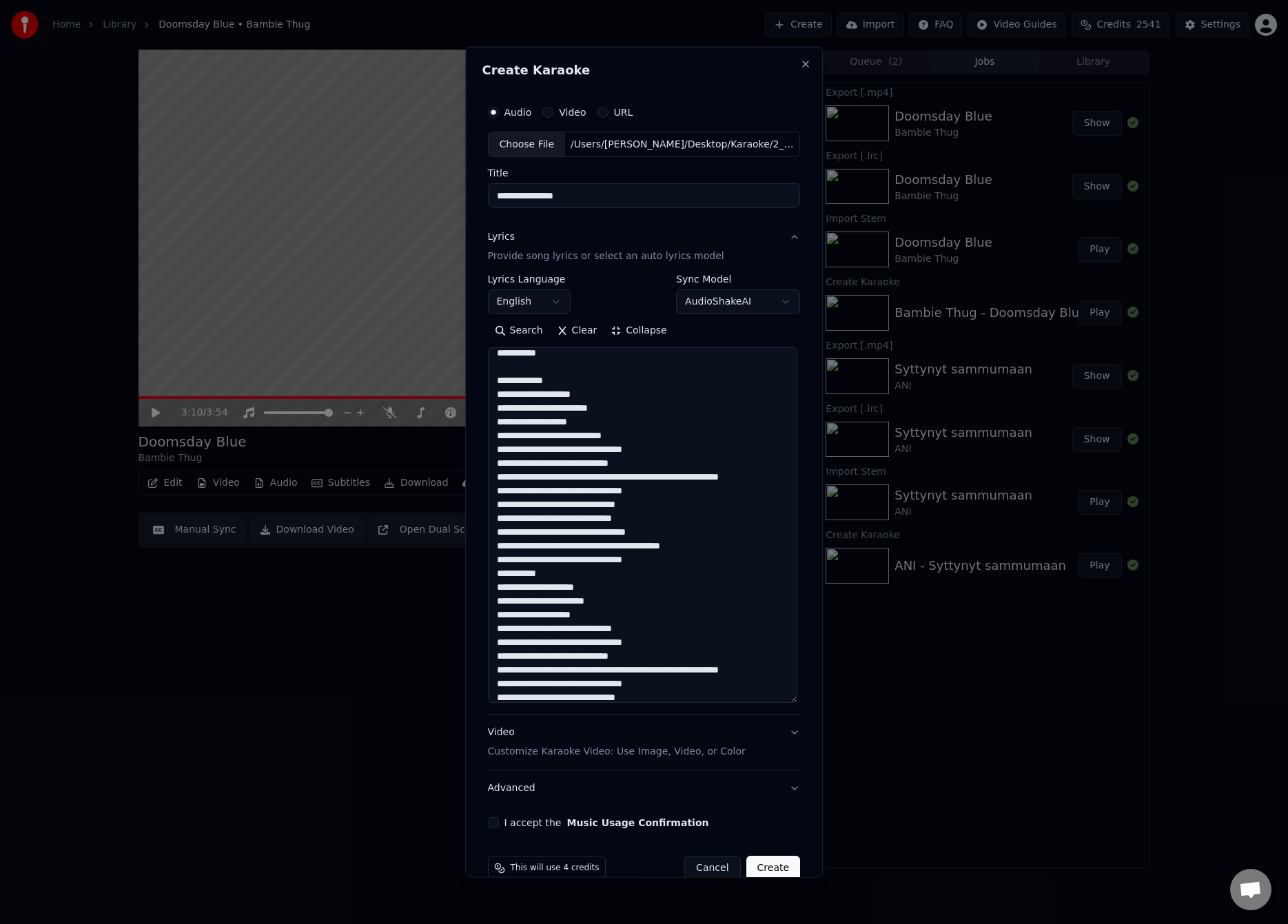
scroll to position [0, 0]
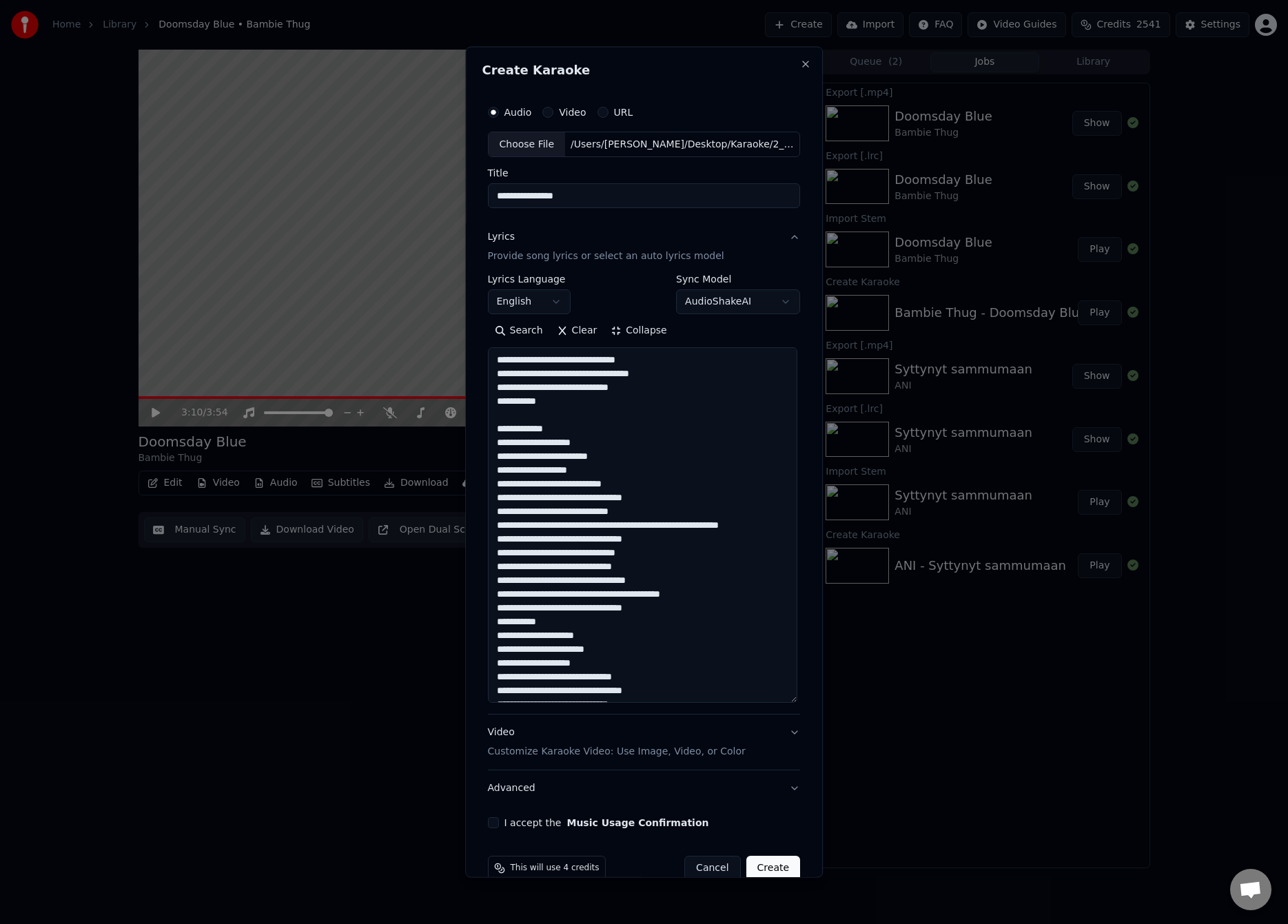
drag, startPoint x: 568, startPoint y: 429, endPoint x: 493, endPoint y: 420, distance: 75.5
click at [493, 420] on textarea at bounding box center [643, 524] width 309 height 355
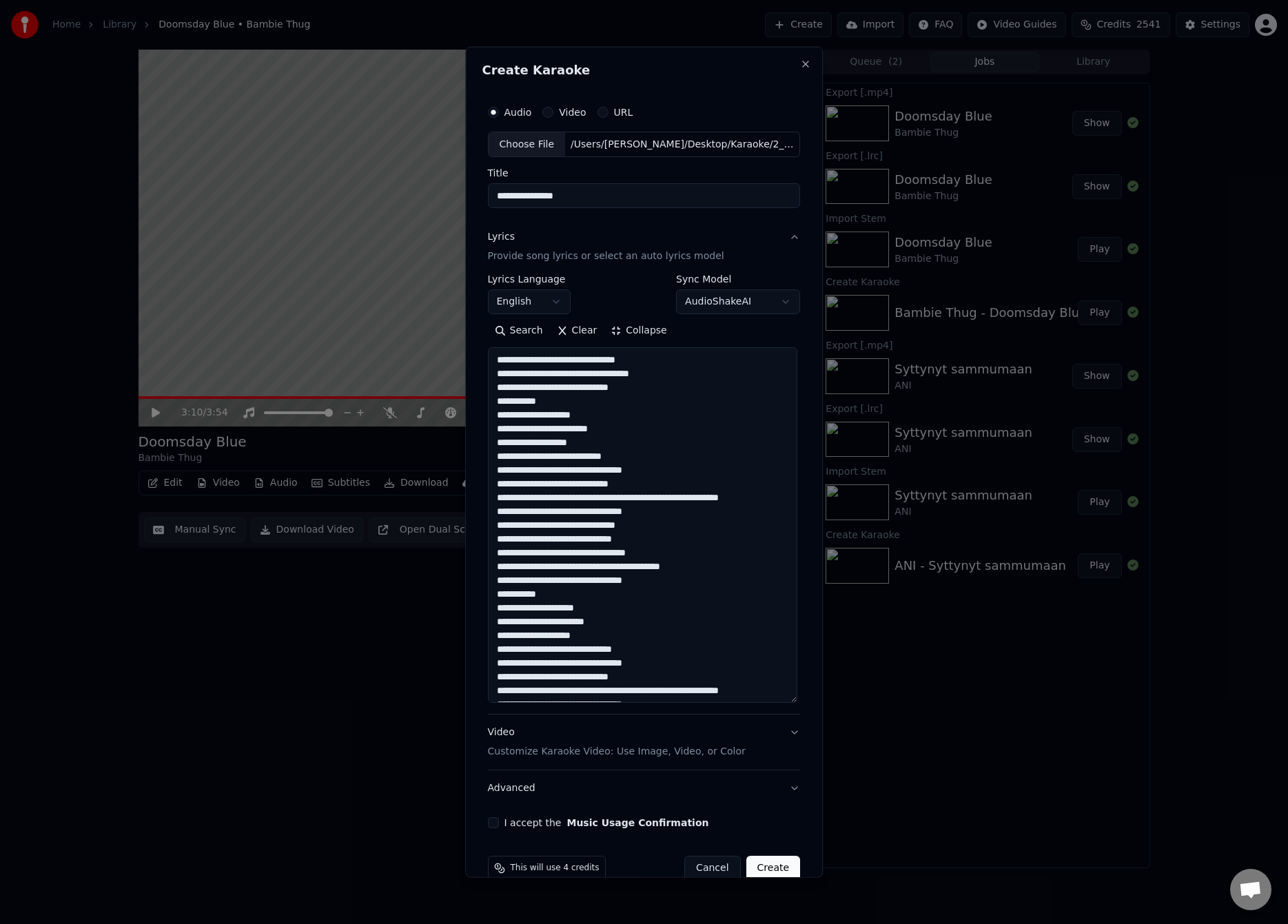
click at [542, 375] on textarea at bounding box center [643, 524] width 309 height 355
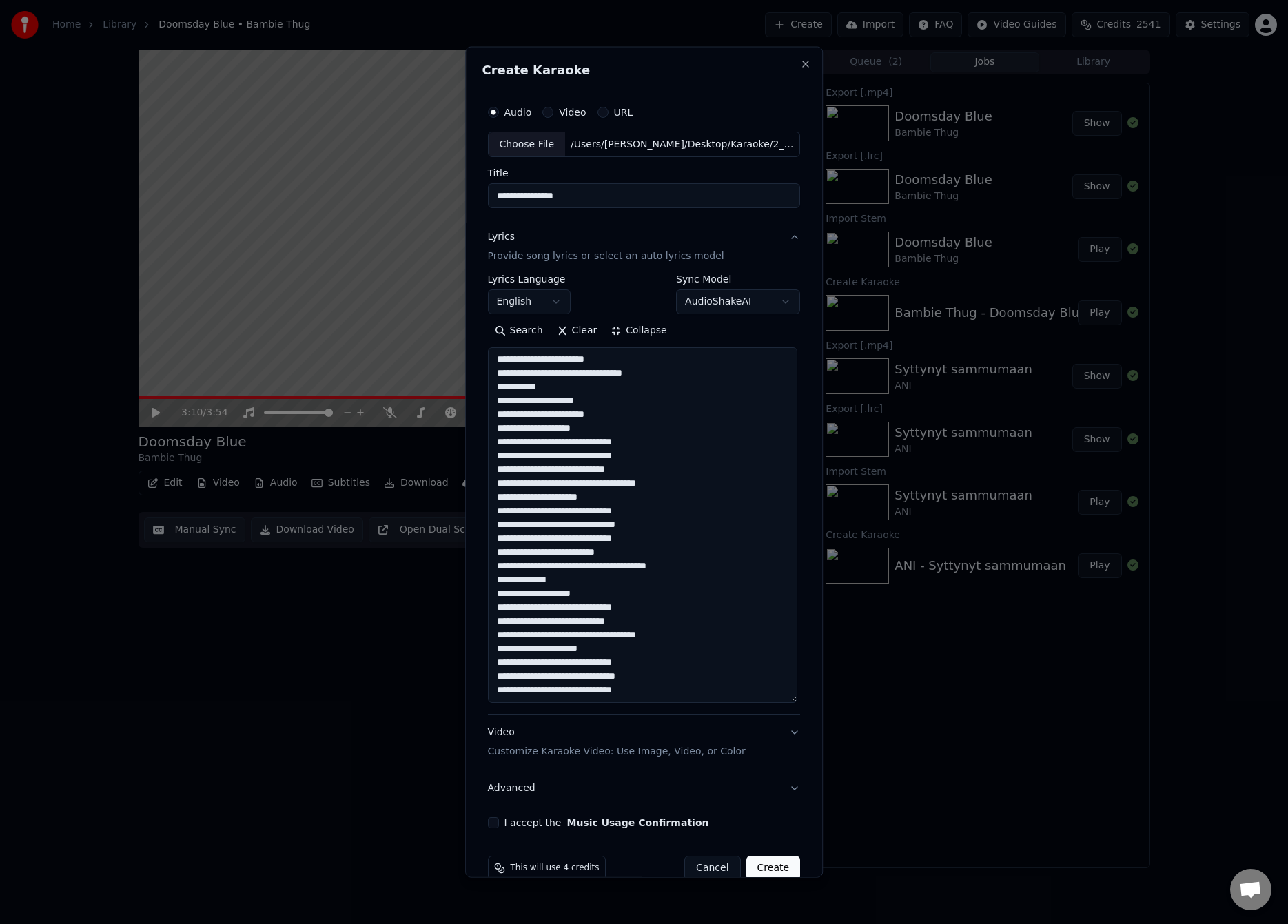
scroll to position [25, 0]
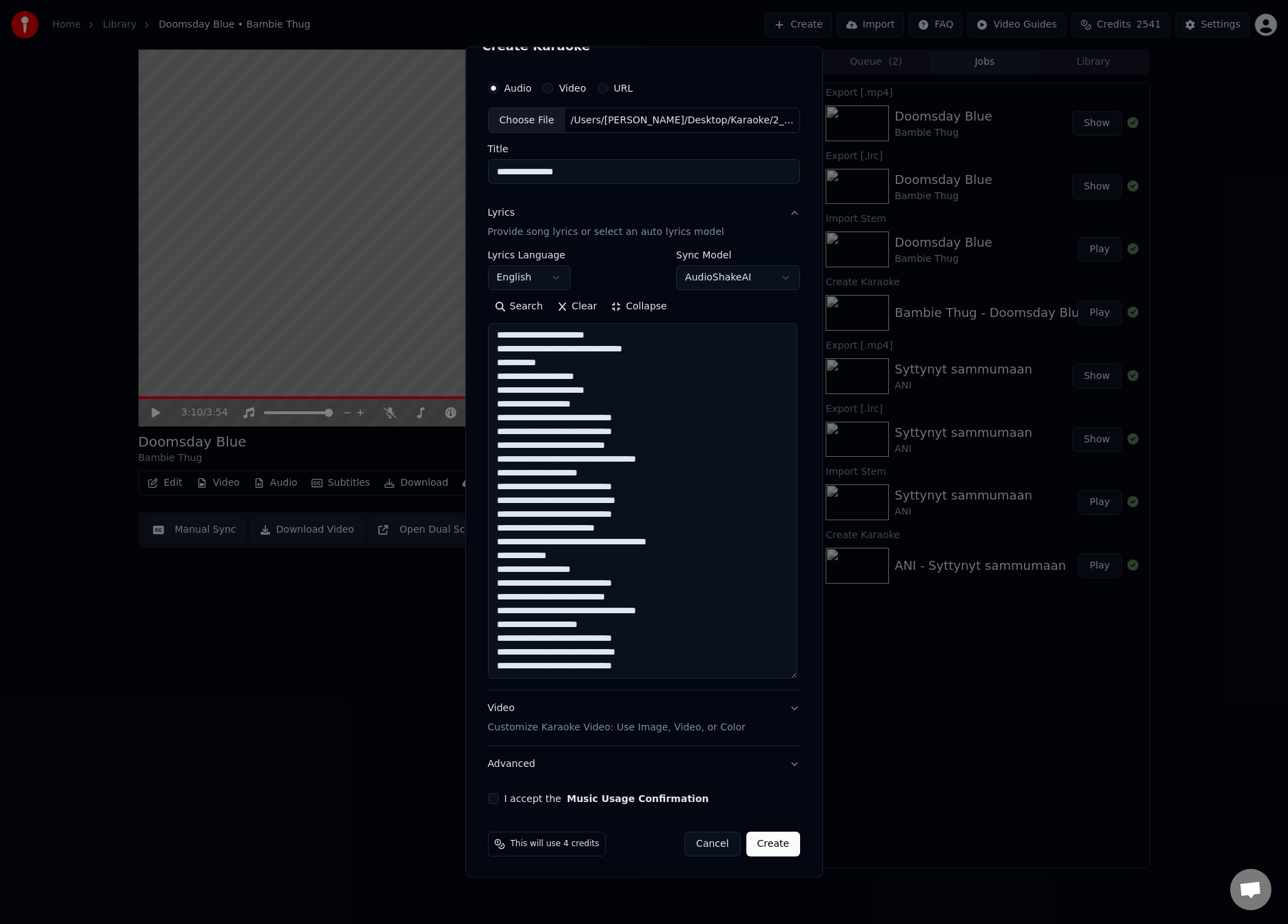
drag, startPoint x: 665, startPoint y: 665, endPoint x: 460, endPoint y: 670, distance: 205.1
click at [465, 670] on div "**********" at bounding box center [644, 462] width 358 height 832
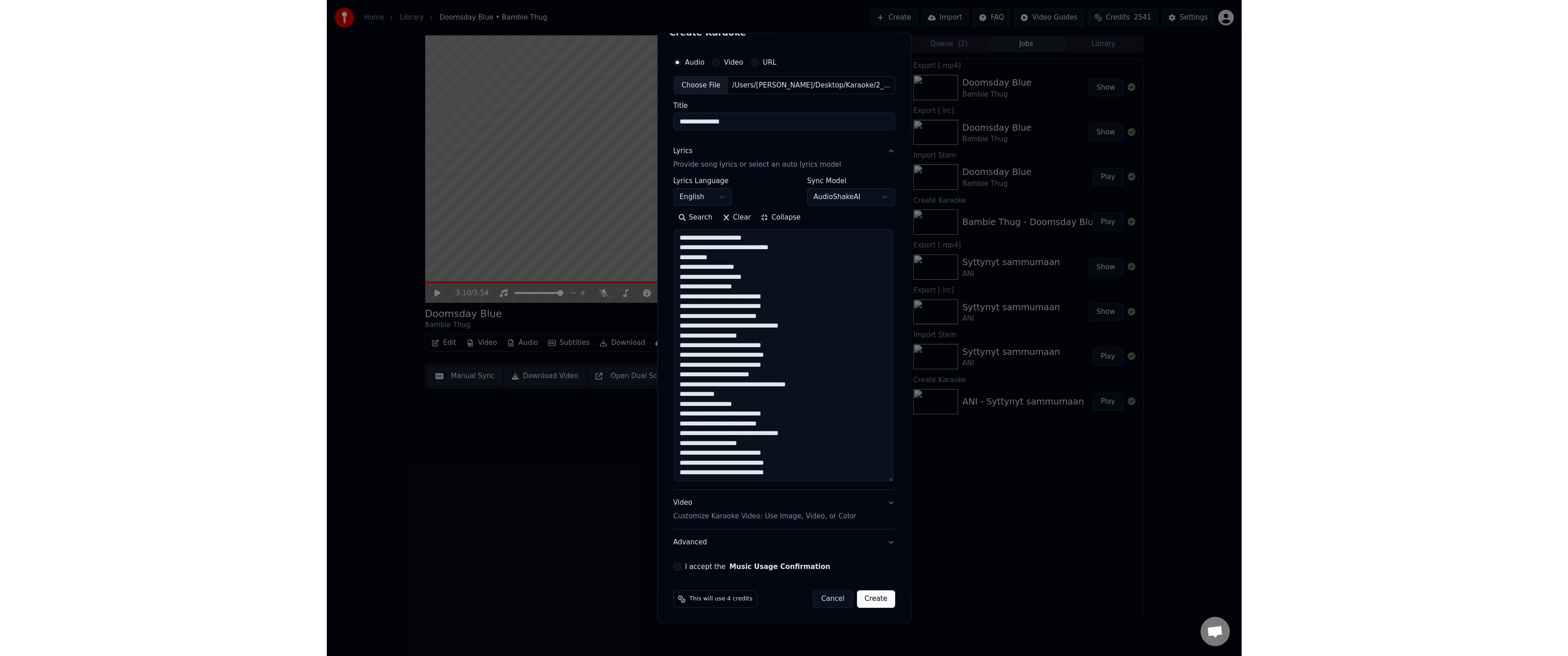
scroll to position [160, 0]
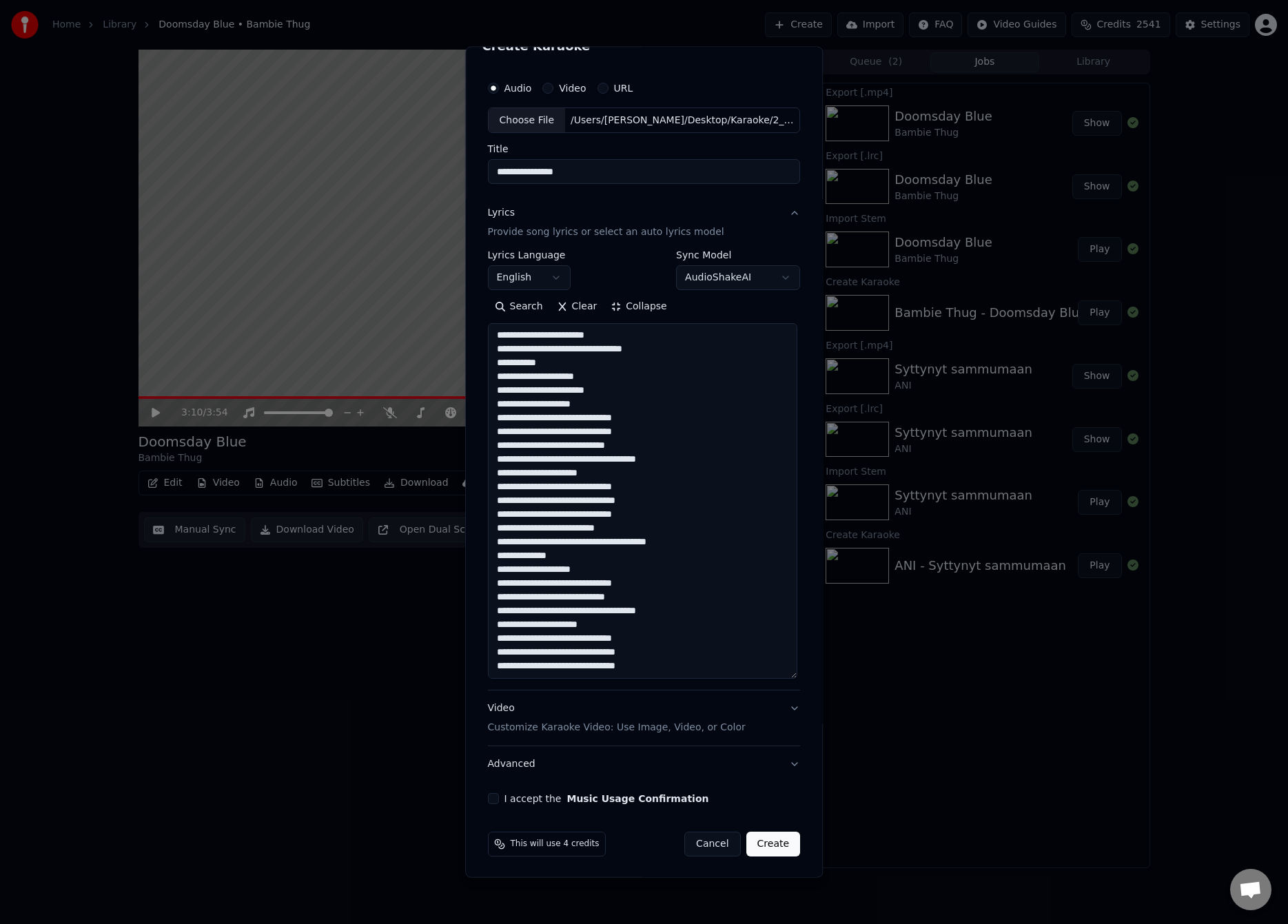
paste textarea "**********"
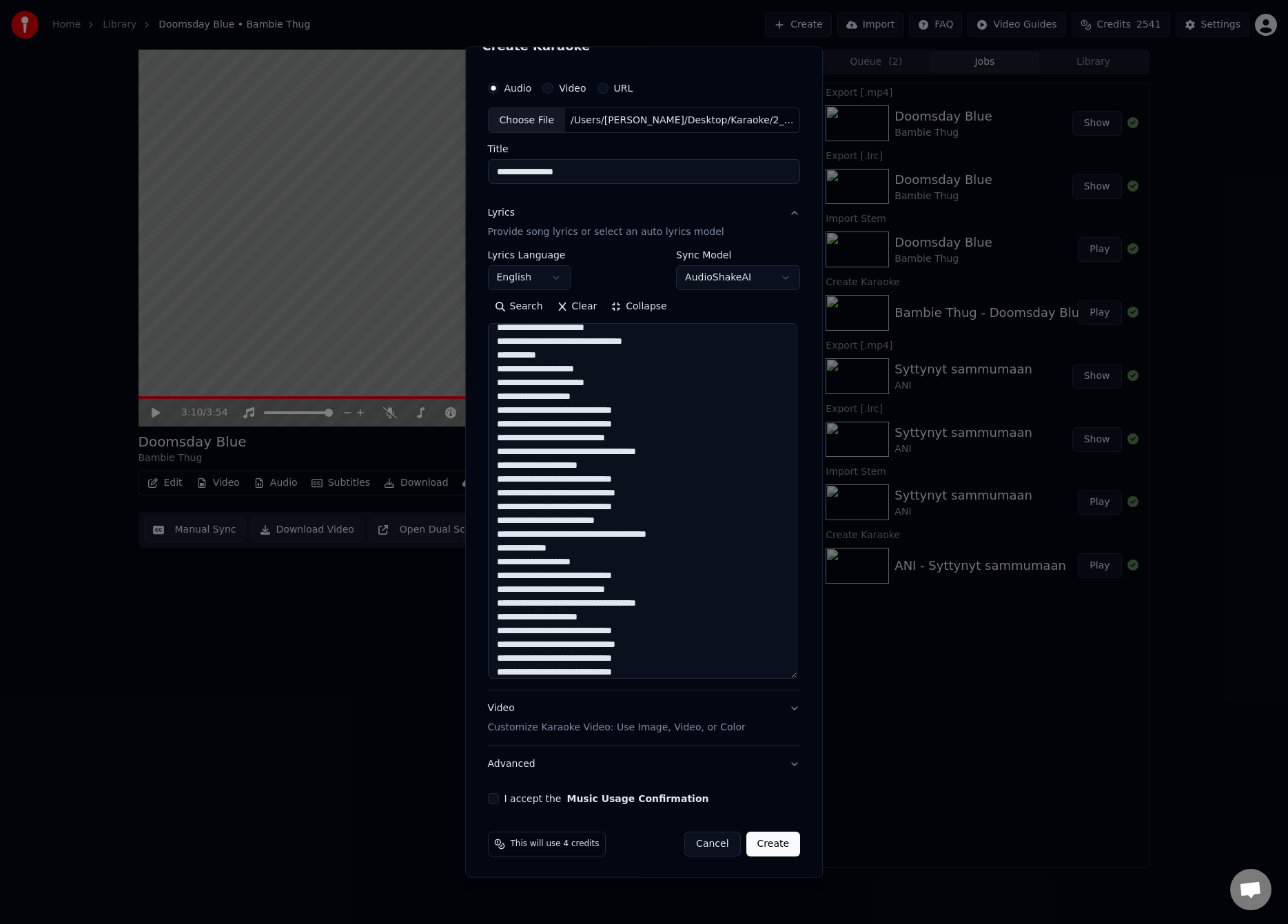
type textarea "**********"
click at [492, 800] on button "I accept the Music Usage Confirmation" at bounding box center [493, 798] width 11 height 11
click at [521, 279] on body "**********" at bounding box center [644, 462] width 1288 height 924
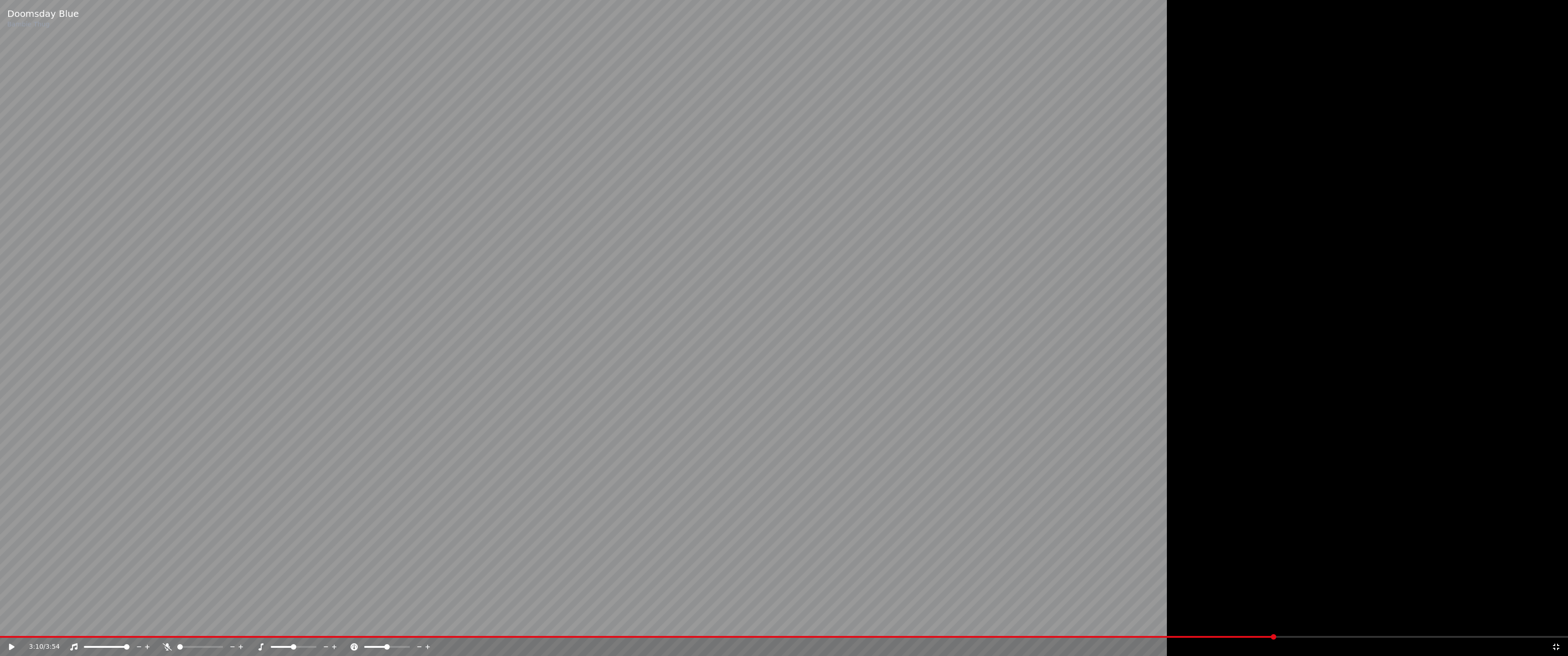
scroll to position [0, 0]
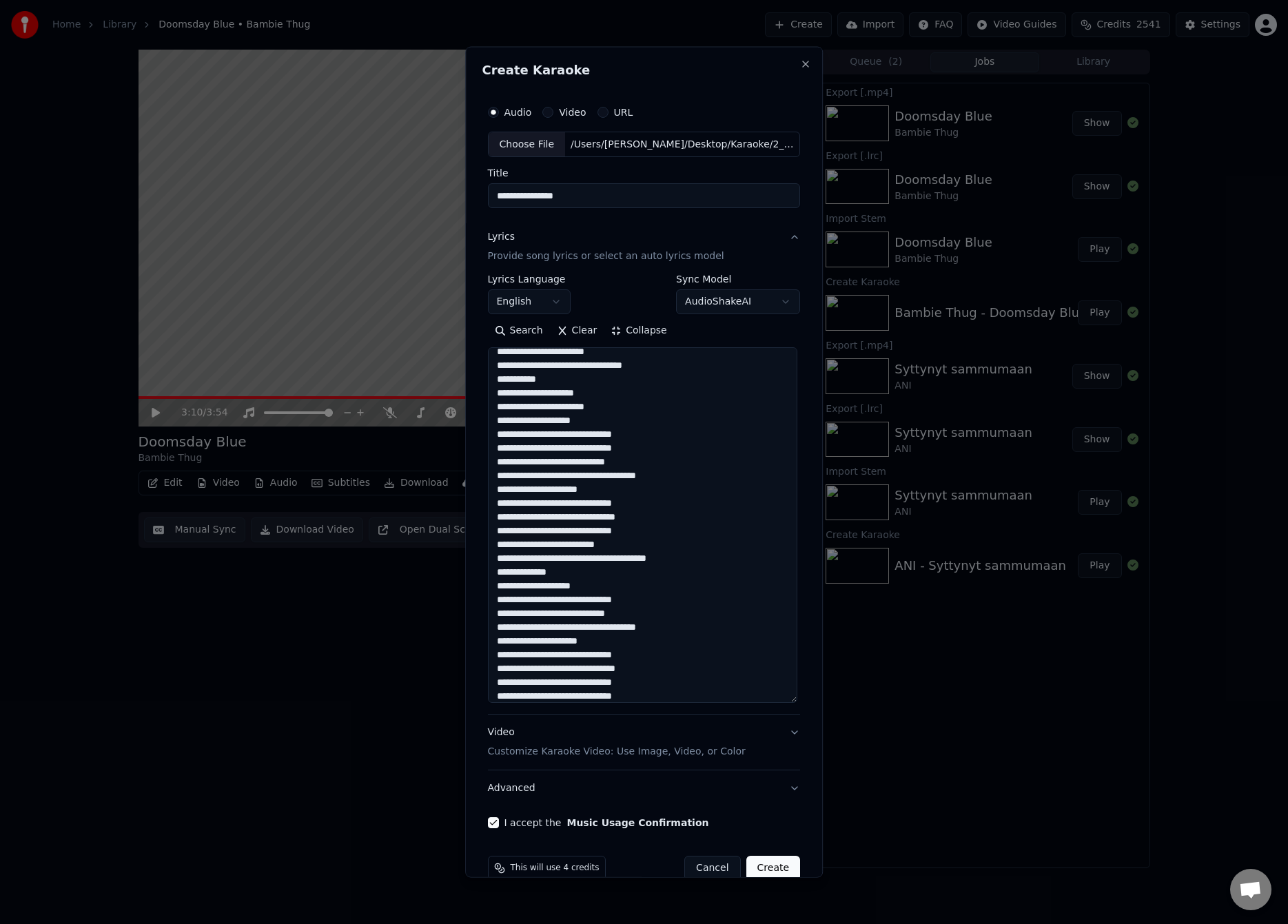
click at [526, 301] on body "**********" at bounding box center [644, 462] width 1288 height 924
click at [539, 298] on body "**********" at bounding box center [644, 462] width 1288 height 924
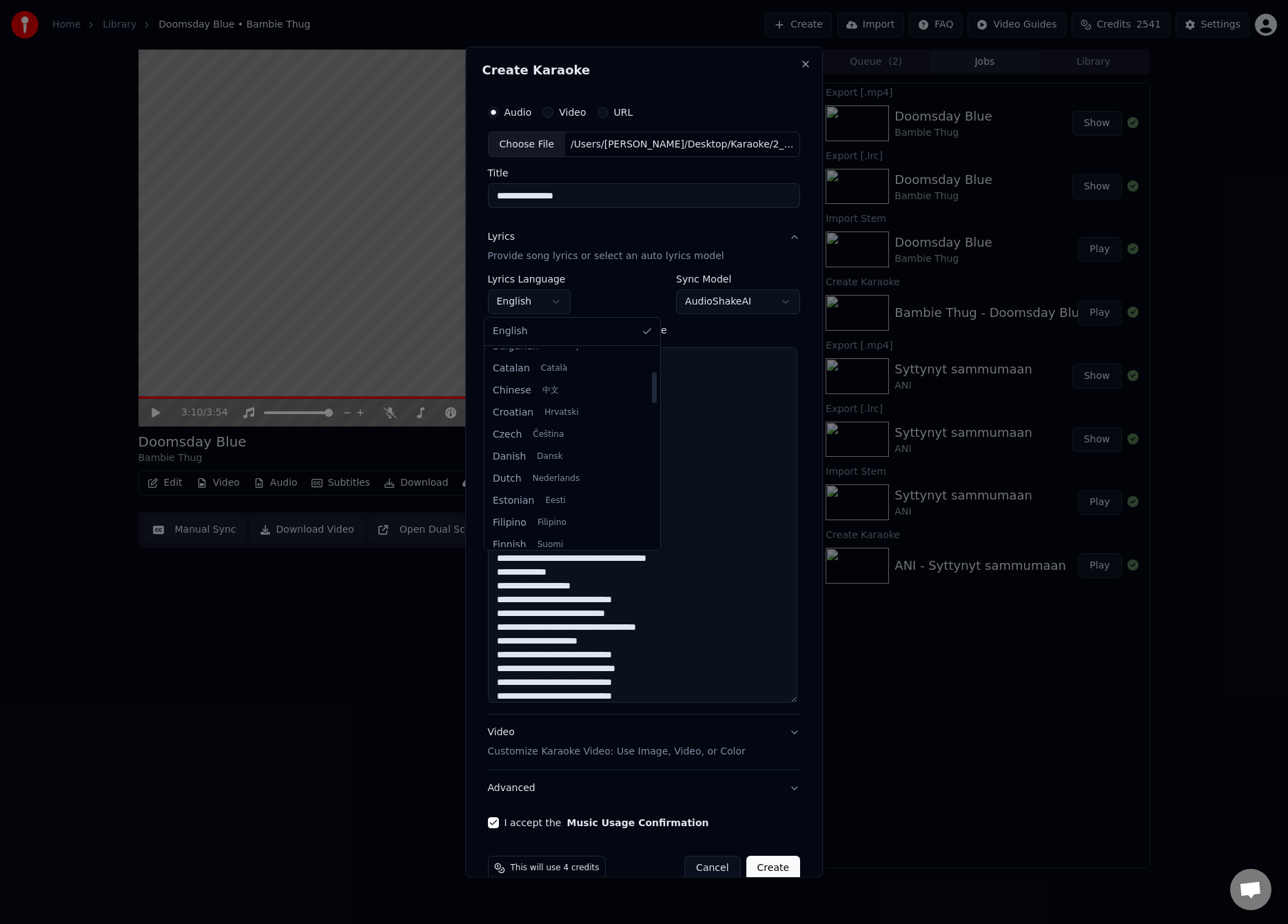
scroll to position [163, 0]
select select "**"
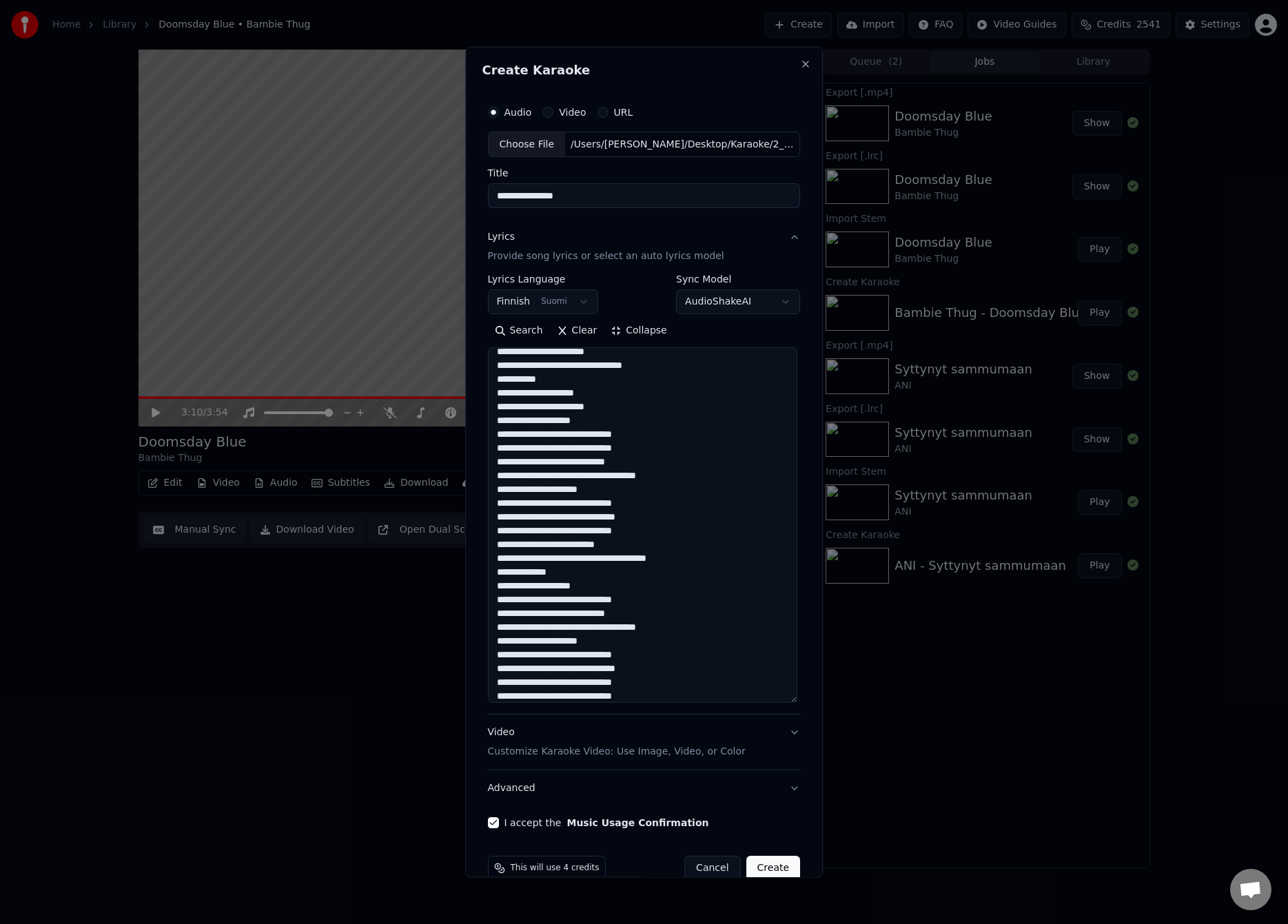
click at [600, 292] on div "**********" at bounding box center [644, 294] width 313 height 40
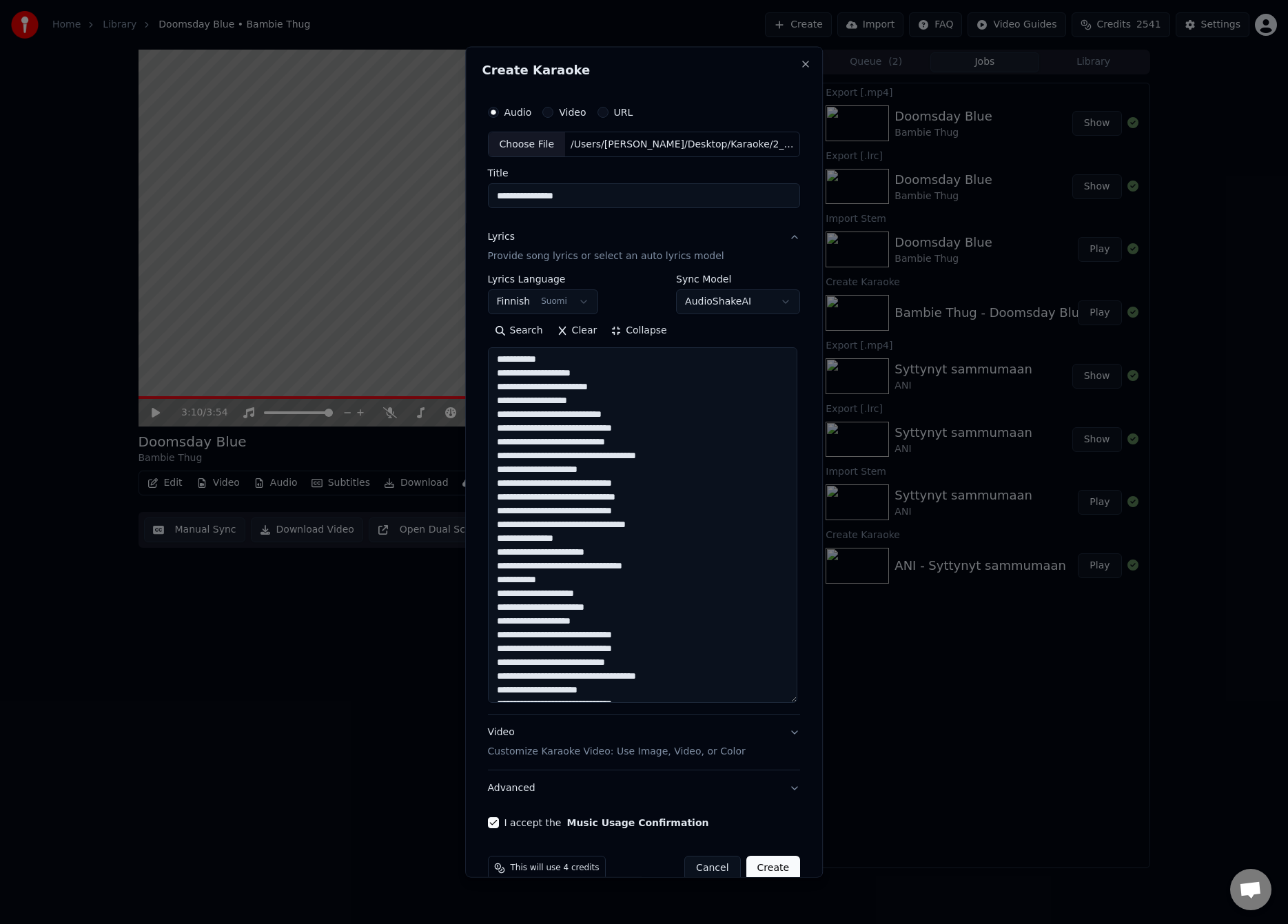
scroll to position [0, 0]
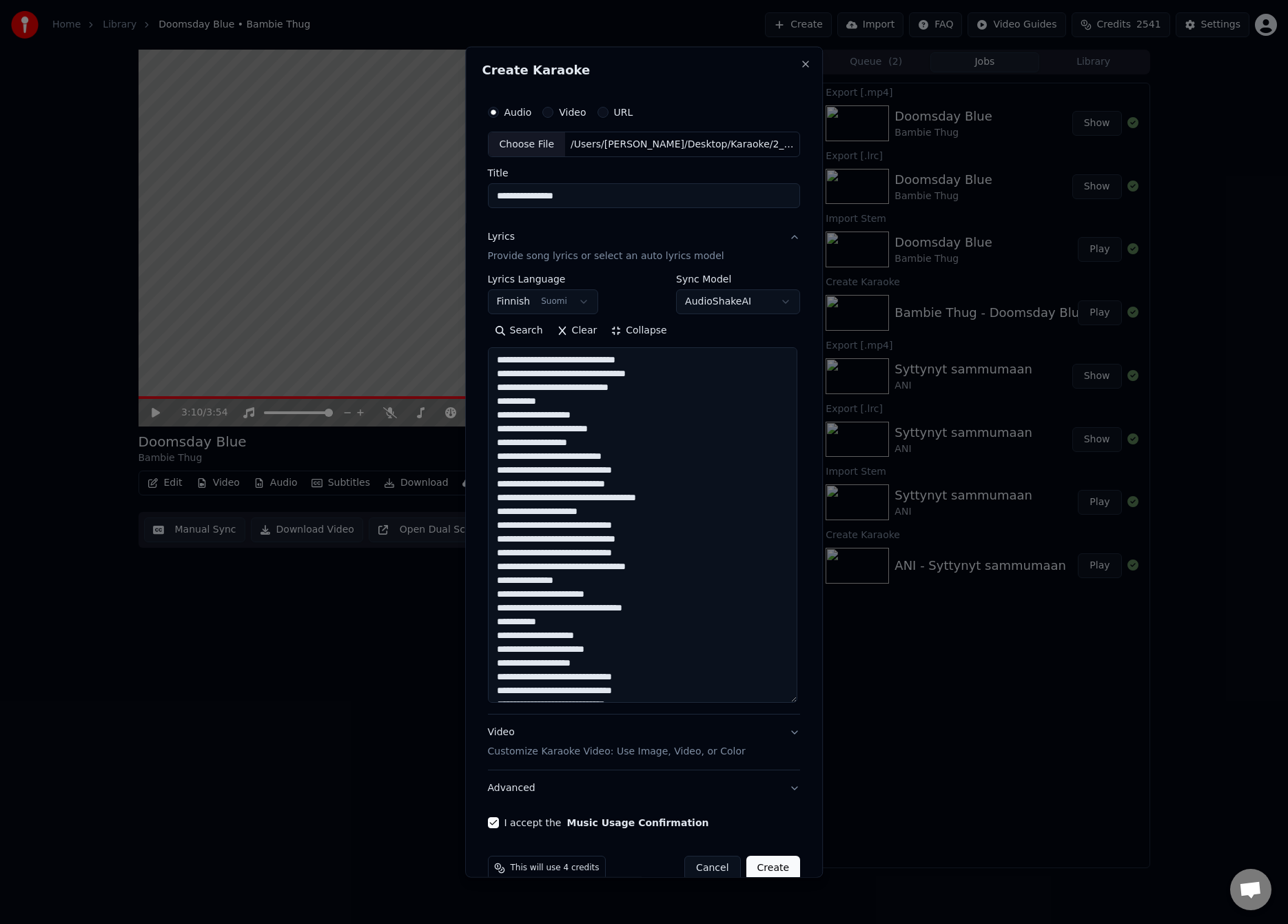
click at [776, 863] on button "Create" at bounding box center [772, 868] width 54 height 25
select select
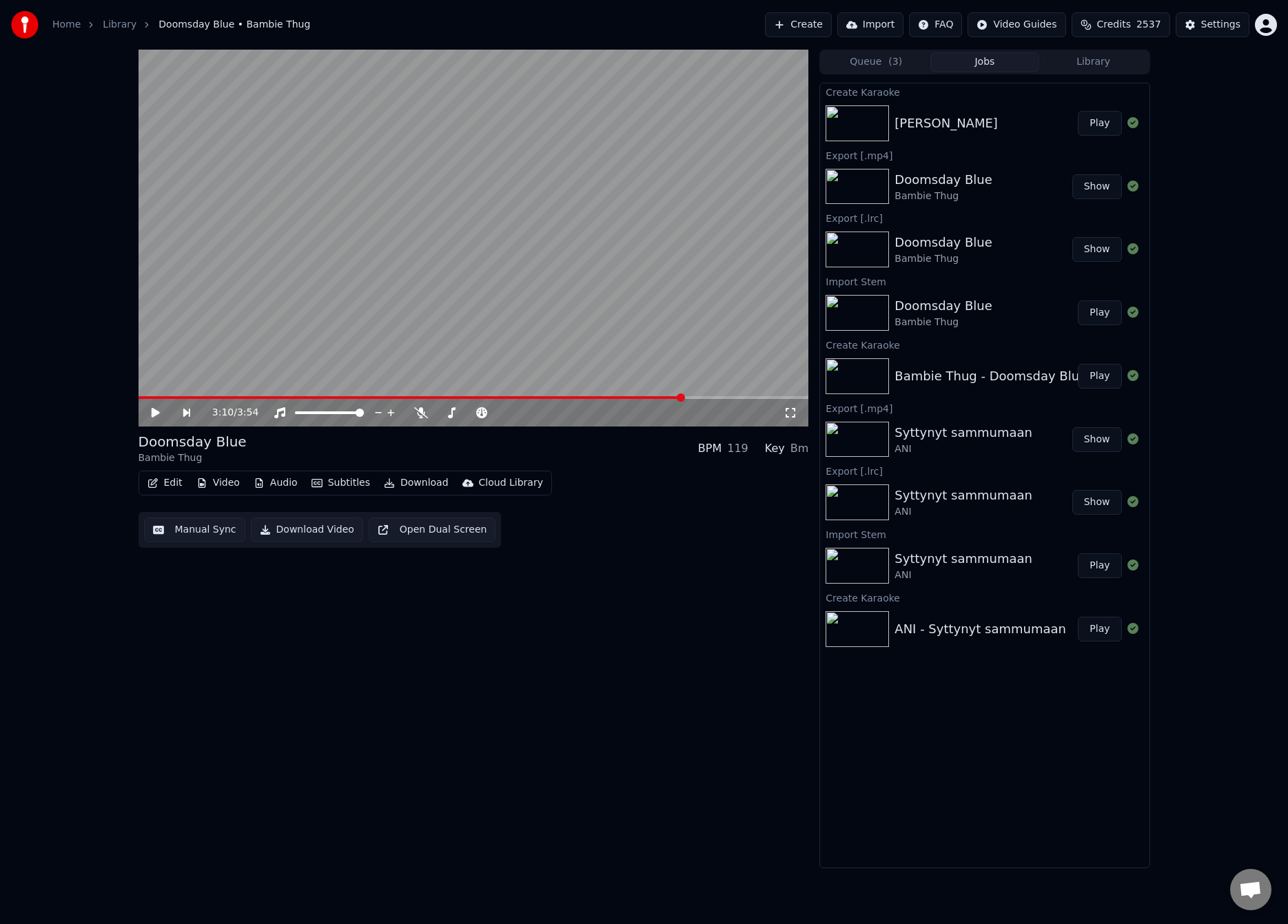
click at [1102, 125] on button "Play" at bounding box center [1099, 123] width 43 height 25
click at [225, 531] on button "Manual Sync" at bounding box center [194, 529] width 101 height 25
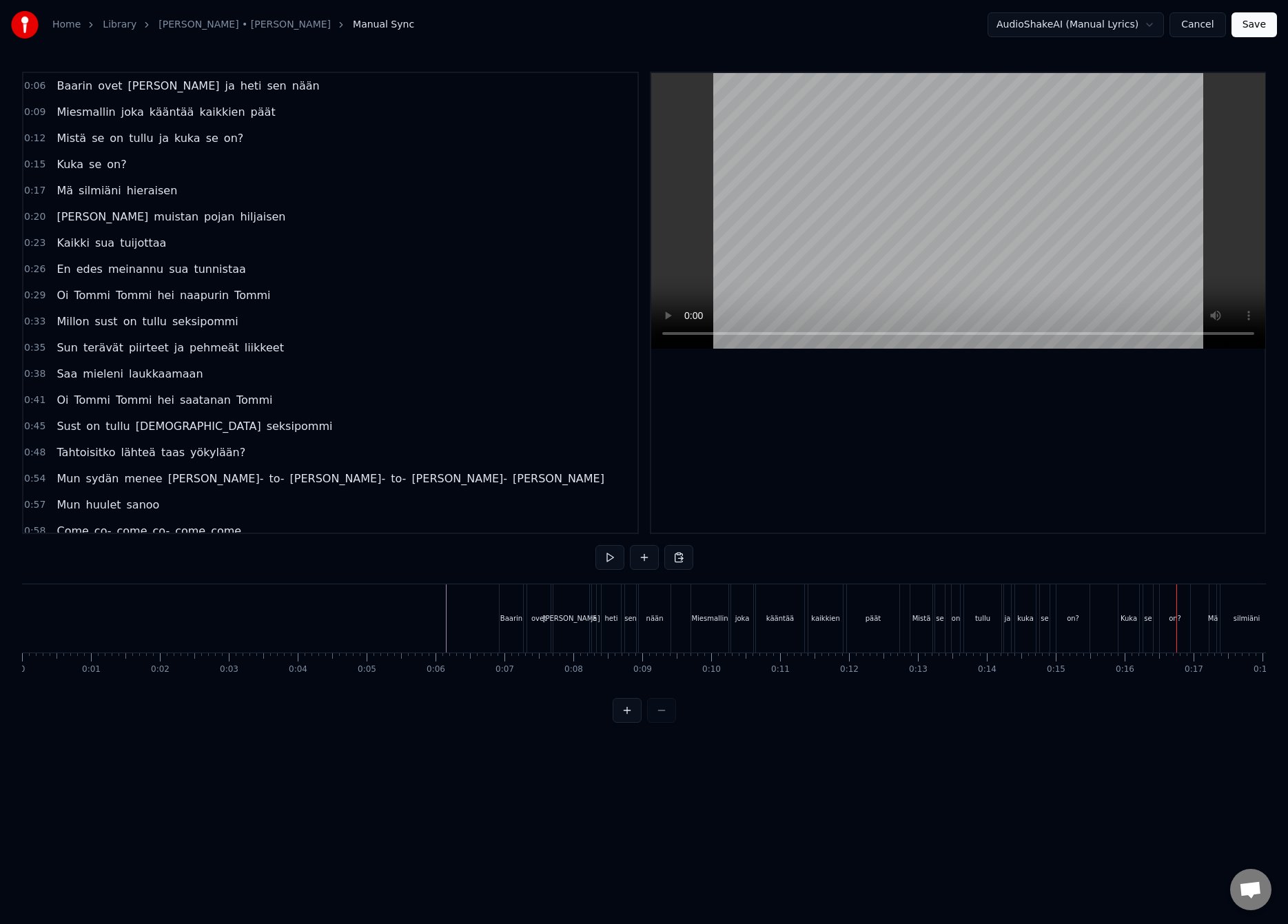
click at [1067, 608] on div "on?" at bounding box center [1073, 618] width 33 height 68
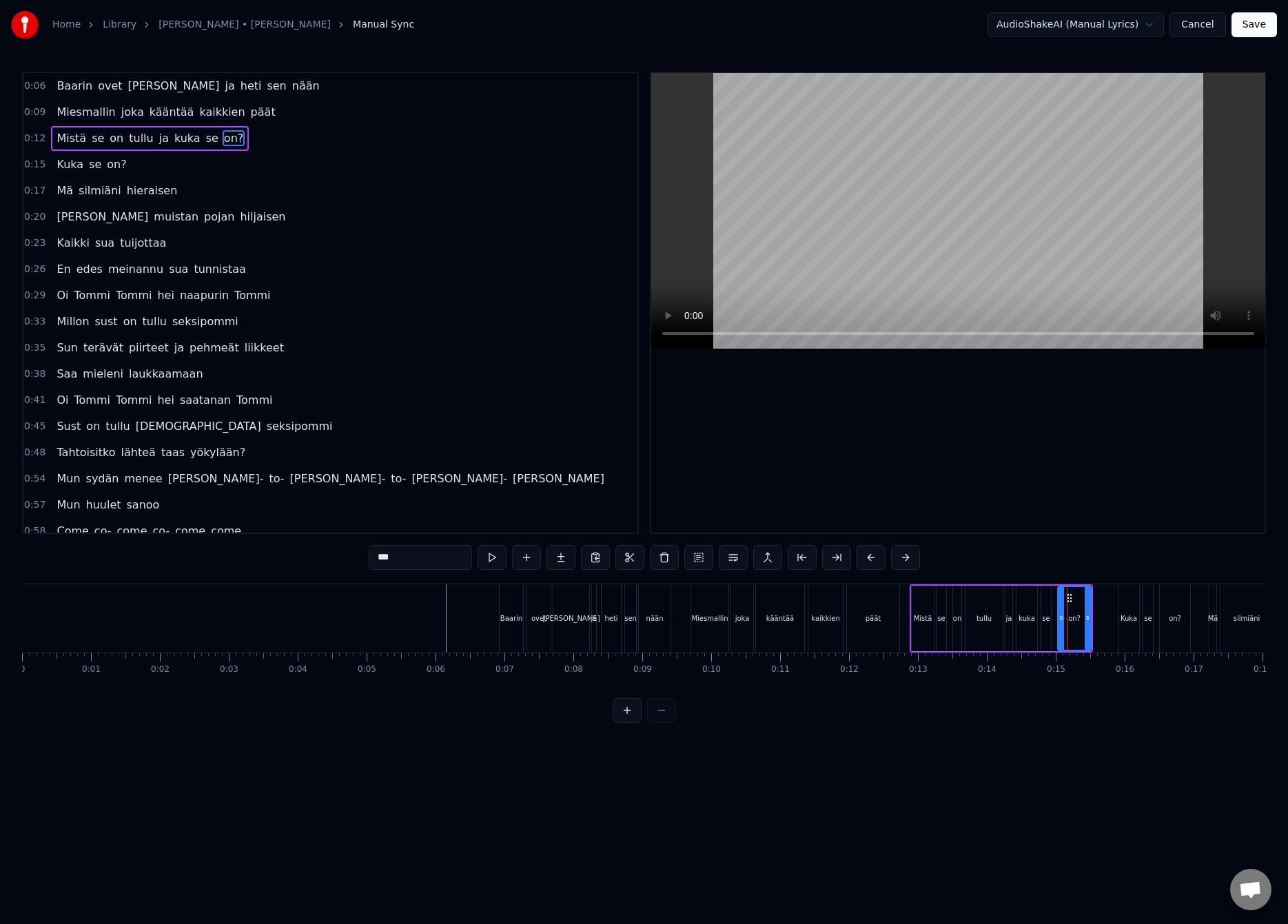
click at [439, 560] on input "***" at bounding box center [420, 557] width 103 height 25
type input "**"
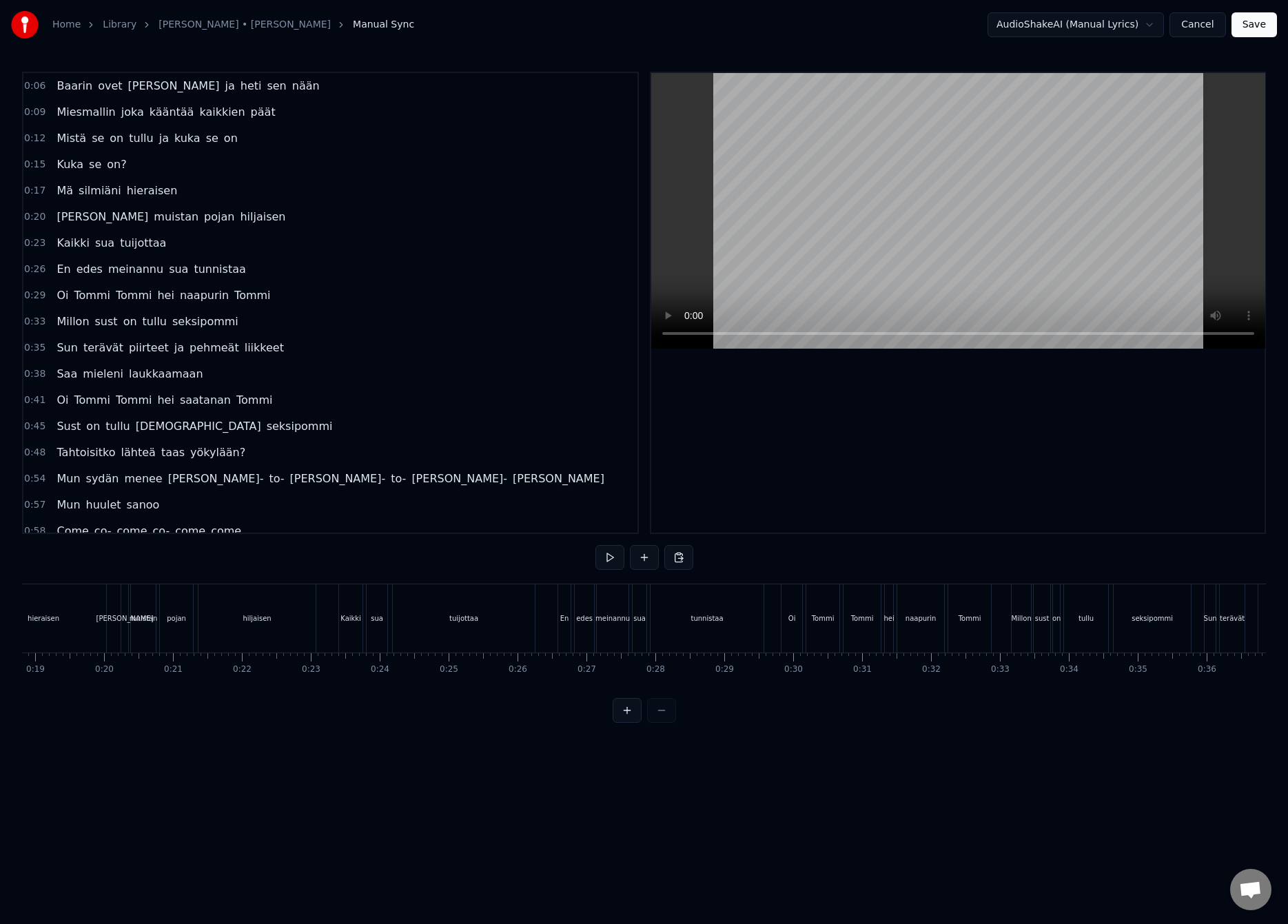
scroll to position [0, 1517]
click at [483, 613] on div "tunnistaa" at bounding box center [486, 618] width 32 height 11
click at [1260, 26] on button "Save" at bounding box center [1254, 25] width 45 height 25
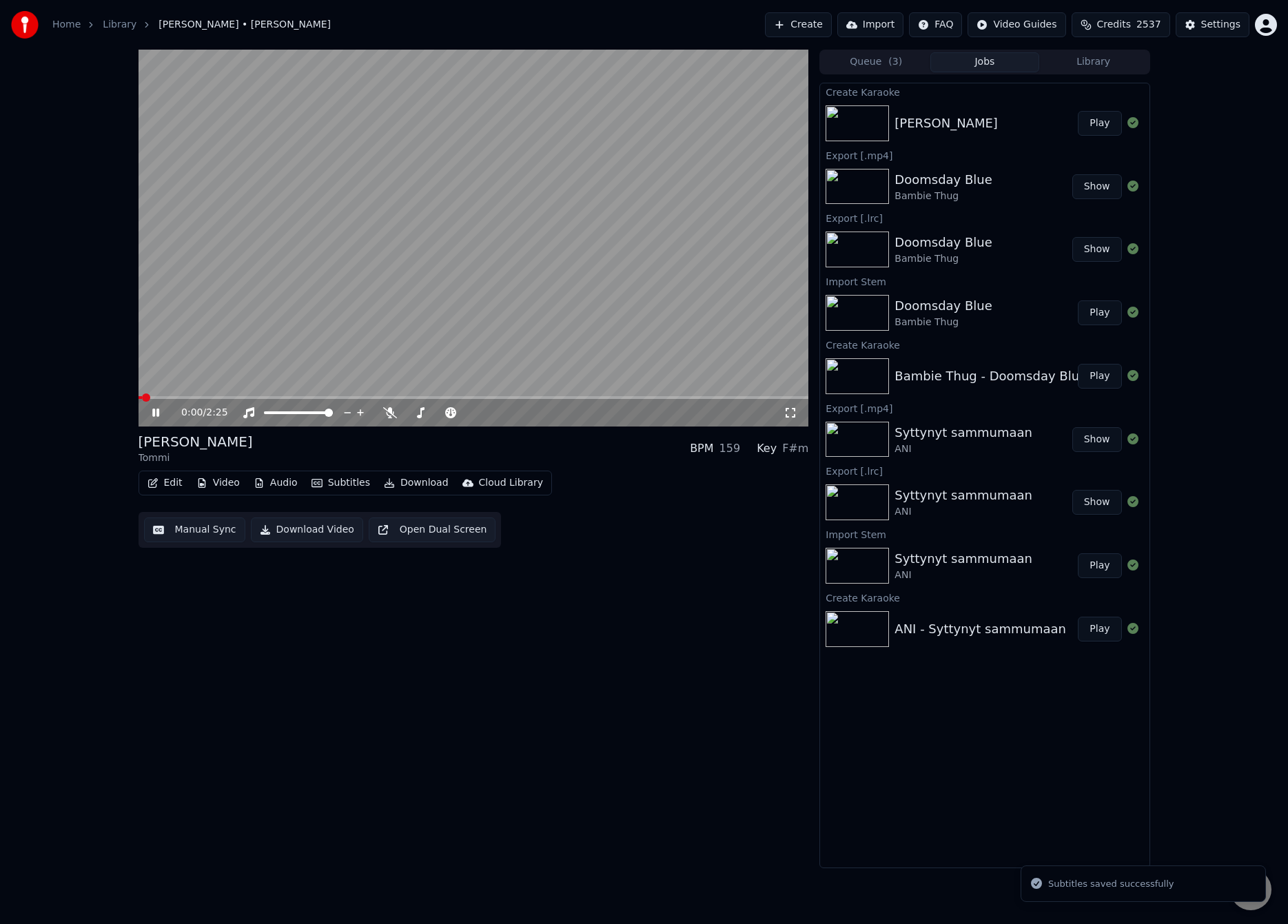
click at [329, 297] on video at bounding box center [473, 237] width 670 height 377
click at [296, 317] on video at bounding box center [473, 237] width 670 height 377
click at [367, 271] on video at bounding box center [473, 237] width 670 height 377
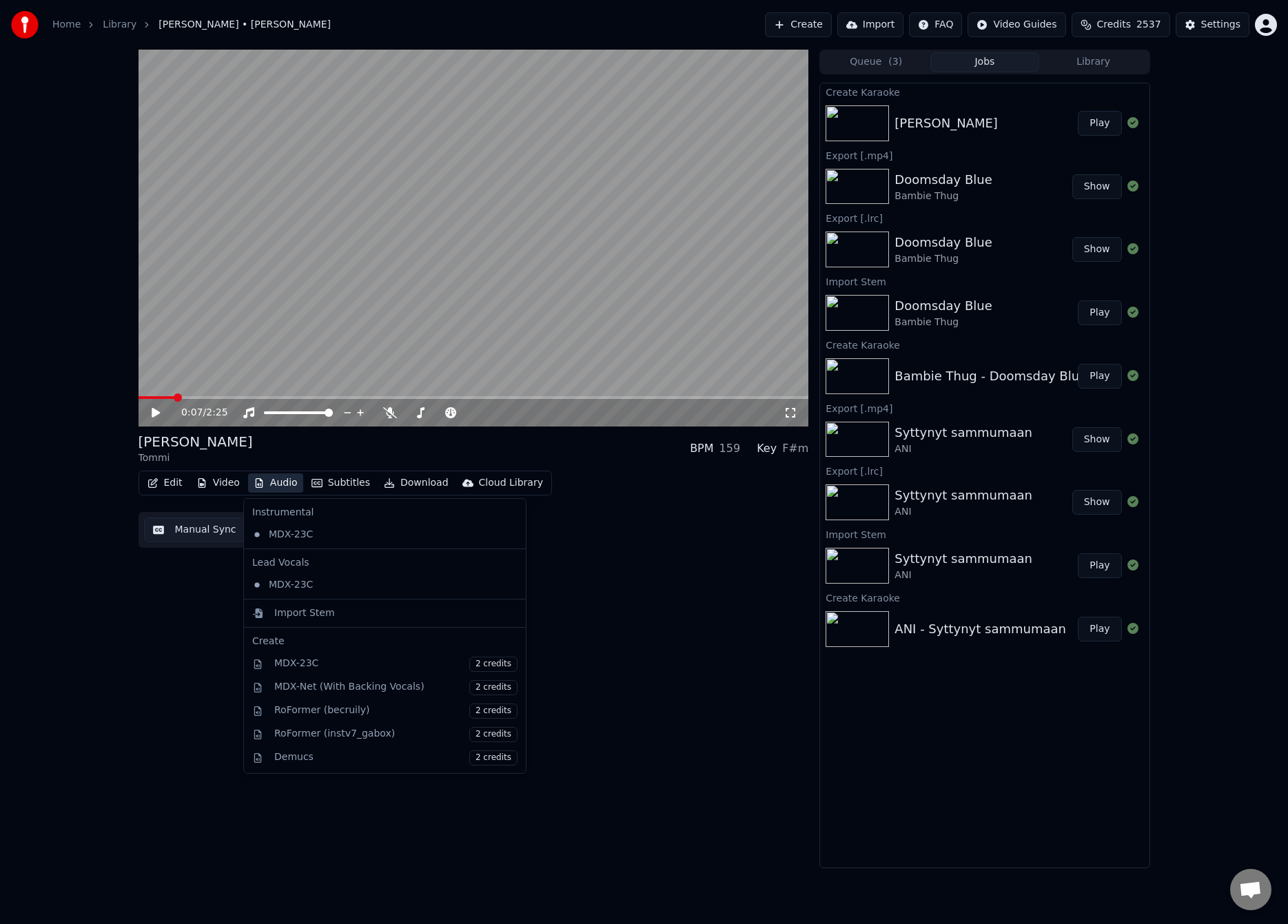
click at [275, 488] on button "Audio" at bounding box center [276, 483] width 55 height 20
click at [292, 621] on div "Import Stem" at bounding box center [385, 613] width 276 height 22
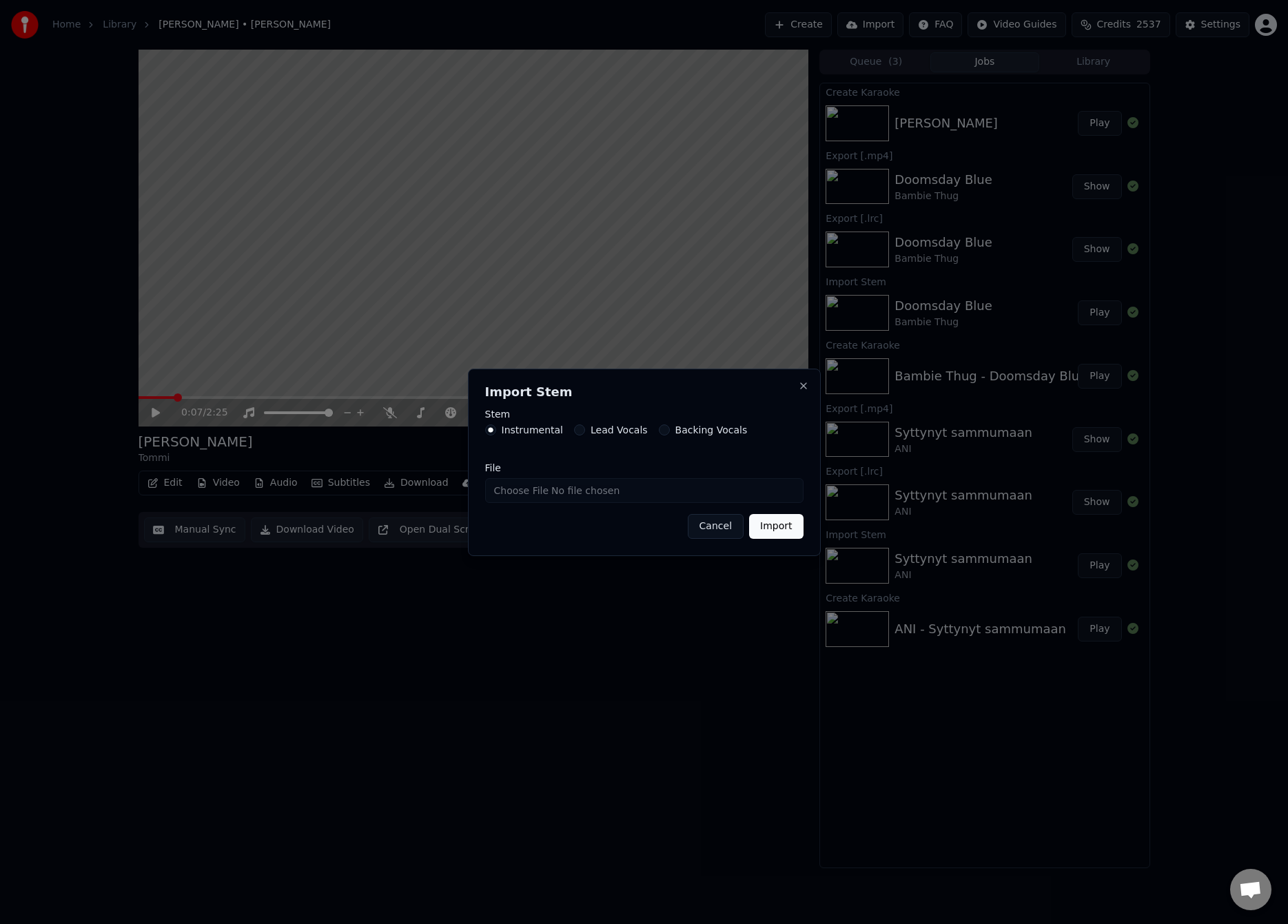
click at [516, 491] on input "File" at bounding box center [644, 490] width 318 height 25
type input "**********"
click at [801, 520] on button "Import" at bounding box center [775, 525] width 54 height 25
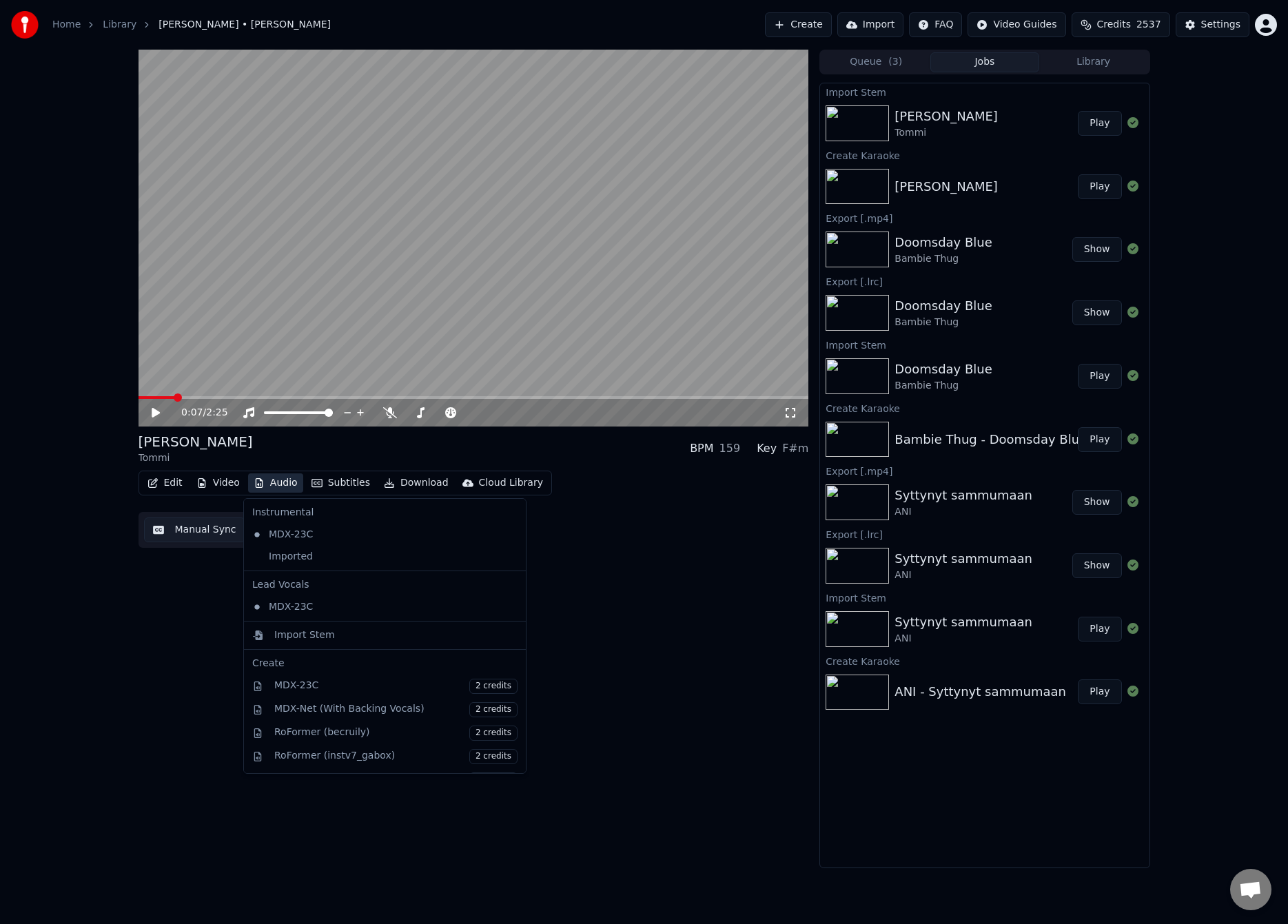
click at [286, 484] on button "Audio" at bounding box center [276, 483] width 55 height 20
click at [305, 556] on div "Imported" at bounding box center [375, 557] width 256 height 22
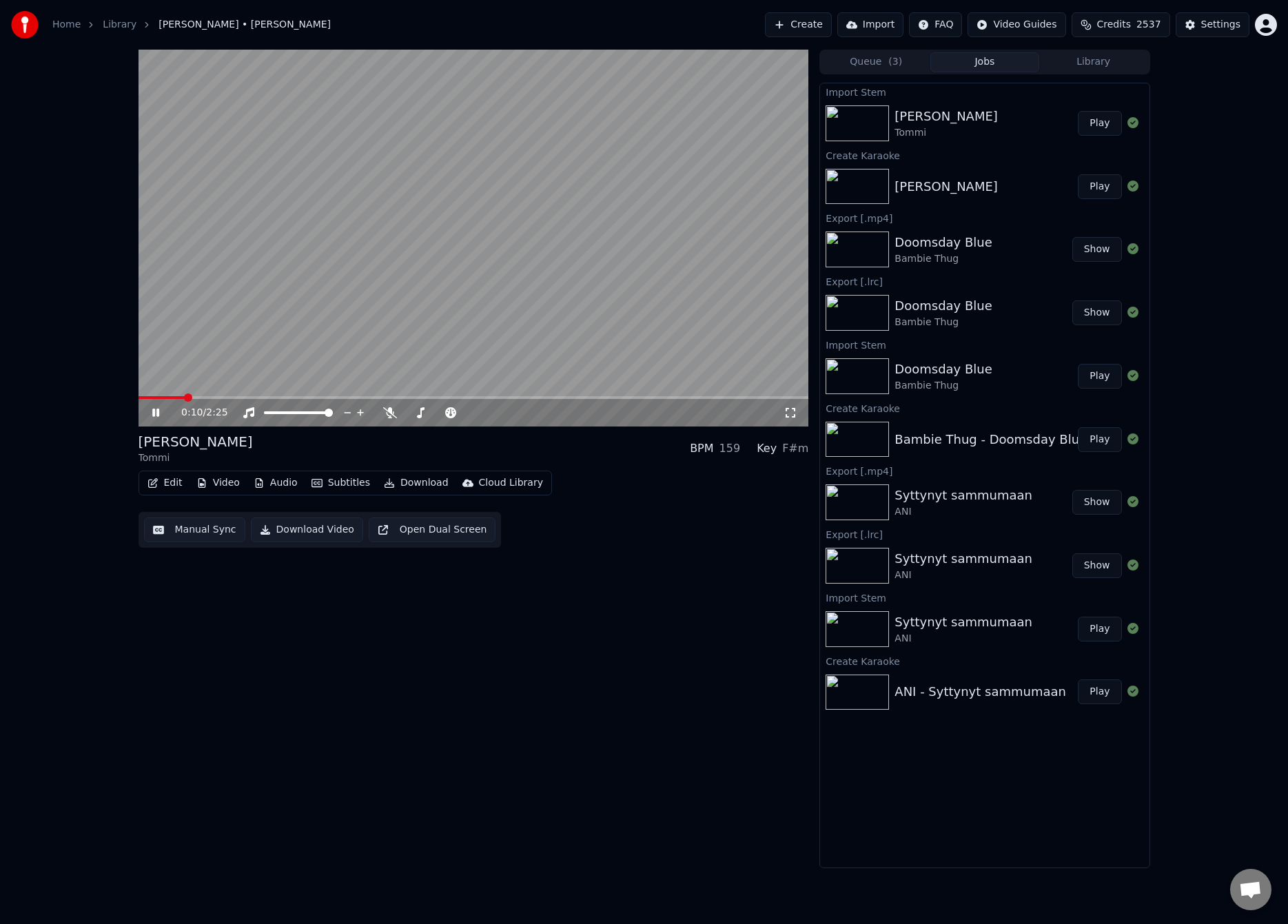
click at [168, 399] on div "0:10 / 2:25" at bounding box center [473, 412] width 670 height 28
click at [161, 397] on span at bounding box center [163, 398] width 49 height 3
click at [249, 327] on video at bounding box center [473, 237] width 670 height 377
click at [192, 528] on button "Manual Sync" at bounding box center [194, 529] width 101 height 25
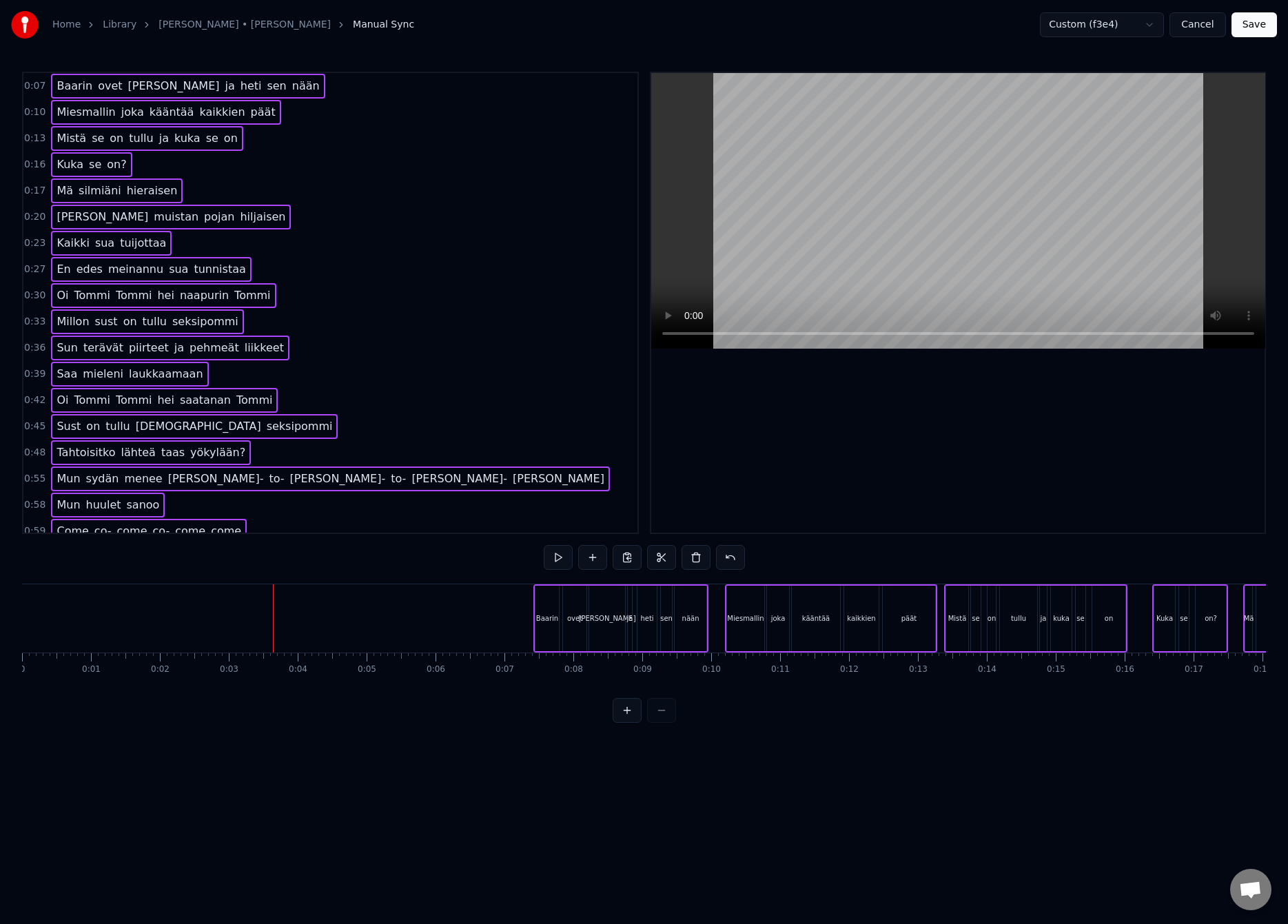
click at [273, 601] on div at bounding box center [273, 618] width 1 height 68
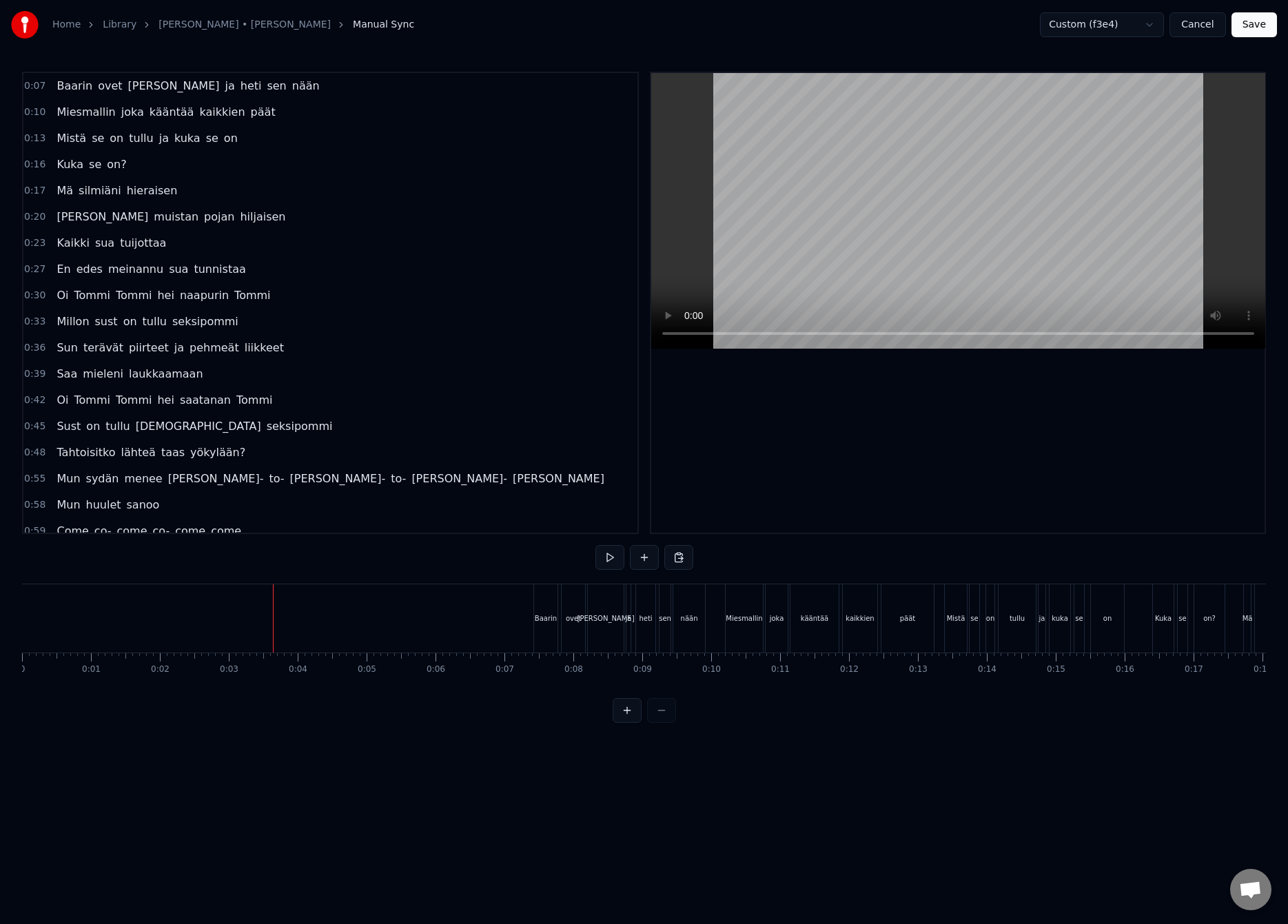
click at [1249, 21] on button "Save" at bounding box center [1254, 25] width 45 height 25
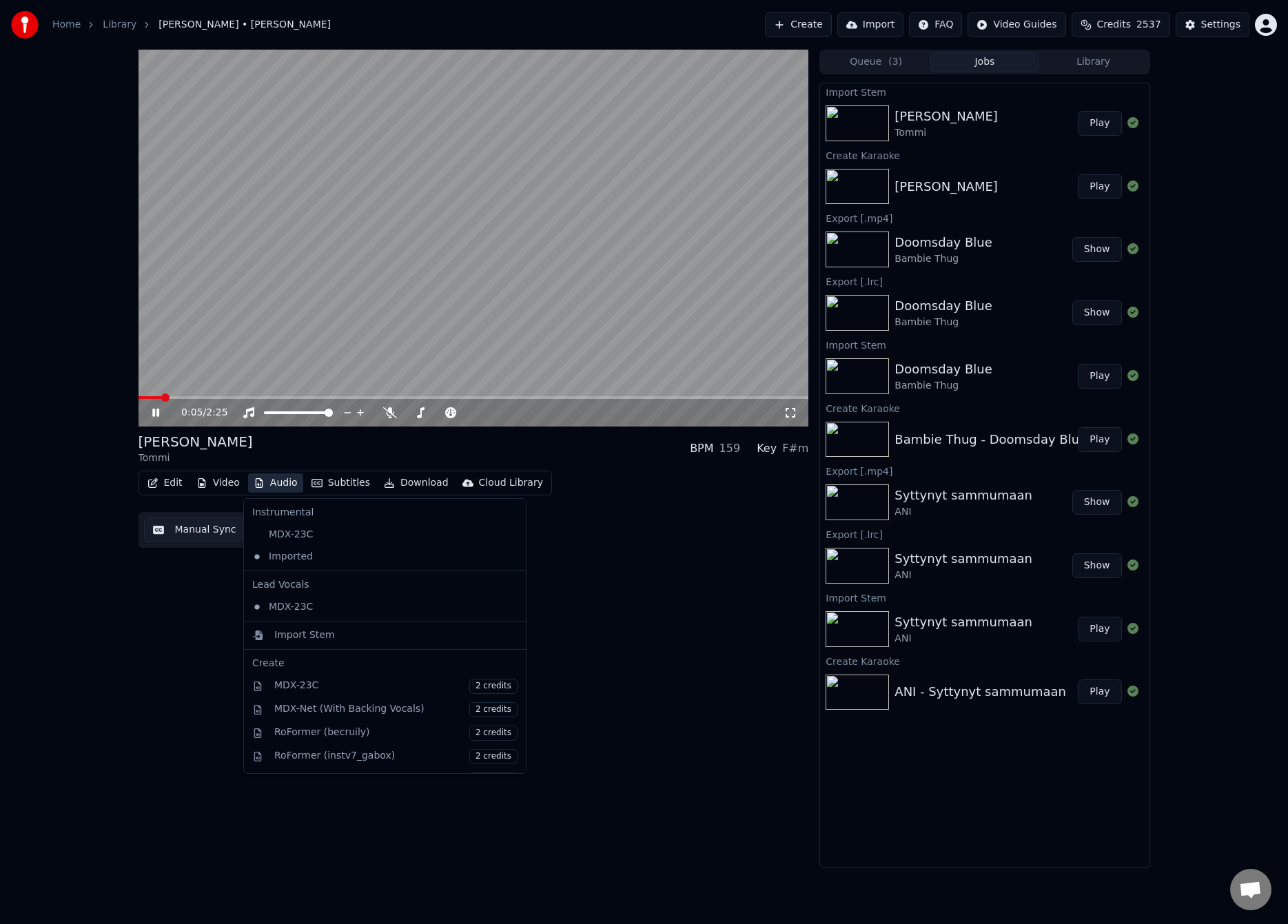
click at [286, 486] on button "Audio" at bounding box center [276, 483] width 55 height 20
click at [302, 460] on div "Benjamin Tommi BPM 159 Key F#m" at bounding box center [473, 449] width 670 height 33
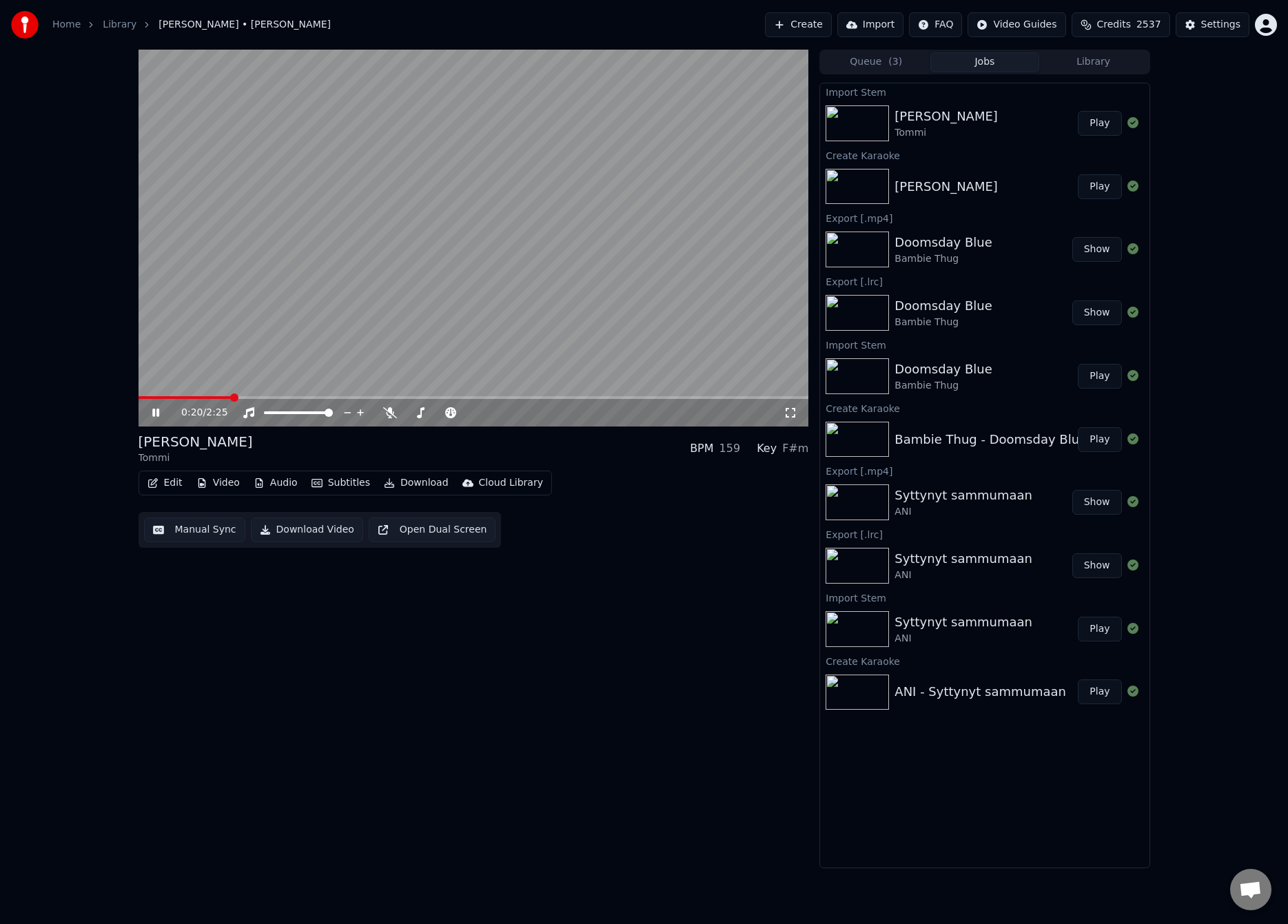
click at [411, 307] on video at bounding box center [473, 237] width 670 height 377
click at [205, 528] on button "Manual Sync" at bounding box center [194, 529] width 101 height 25
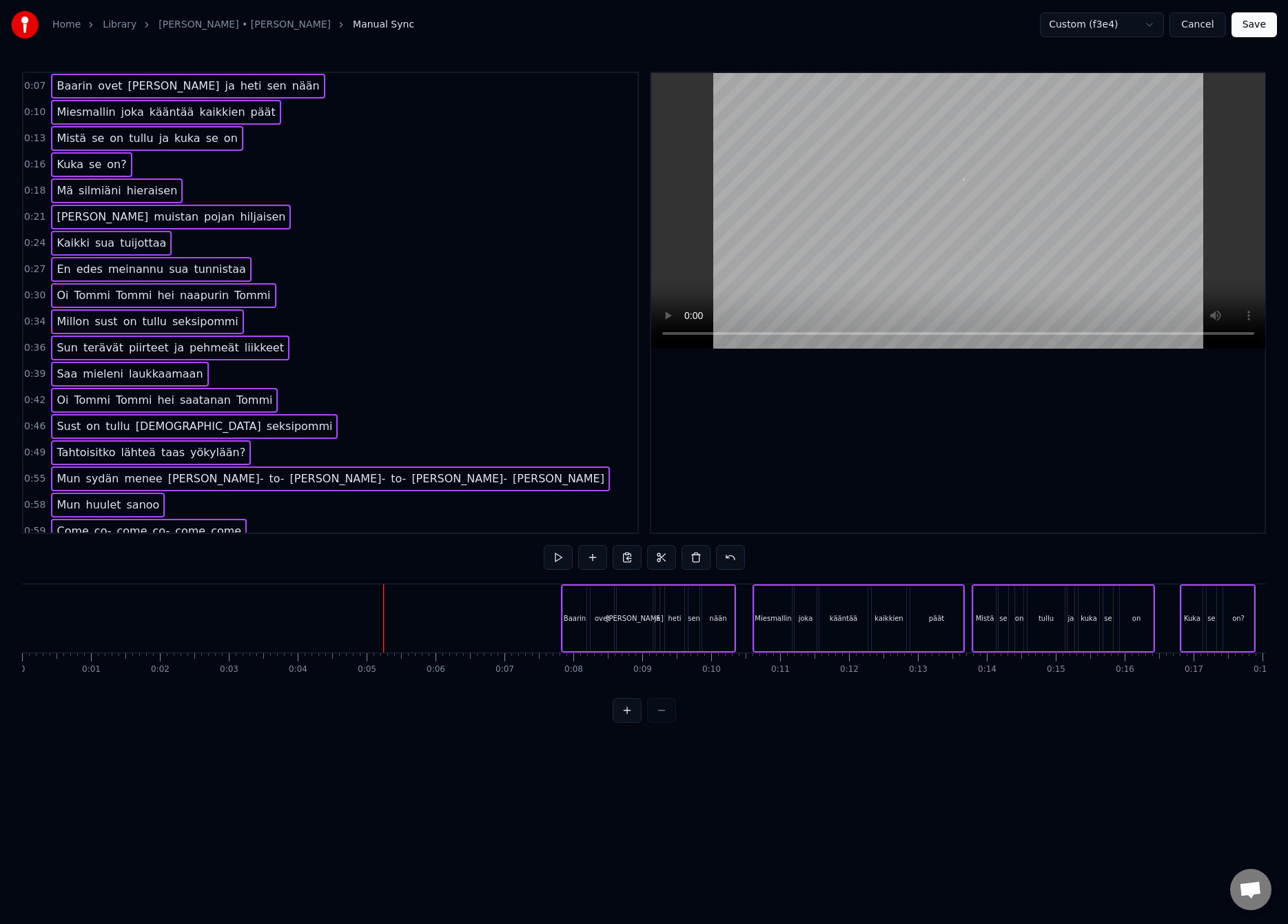
click at [383, 629] on div at bounding box center [383, 618] width 1 height 68
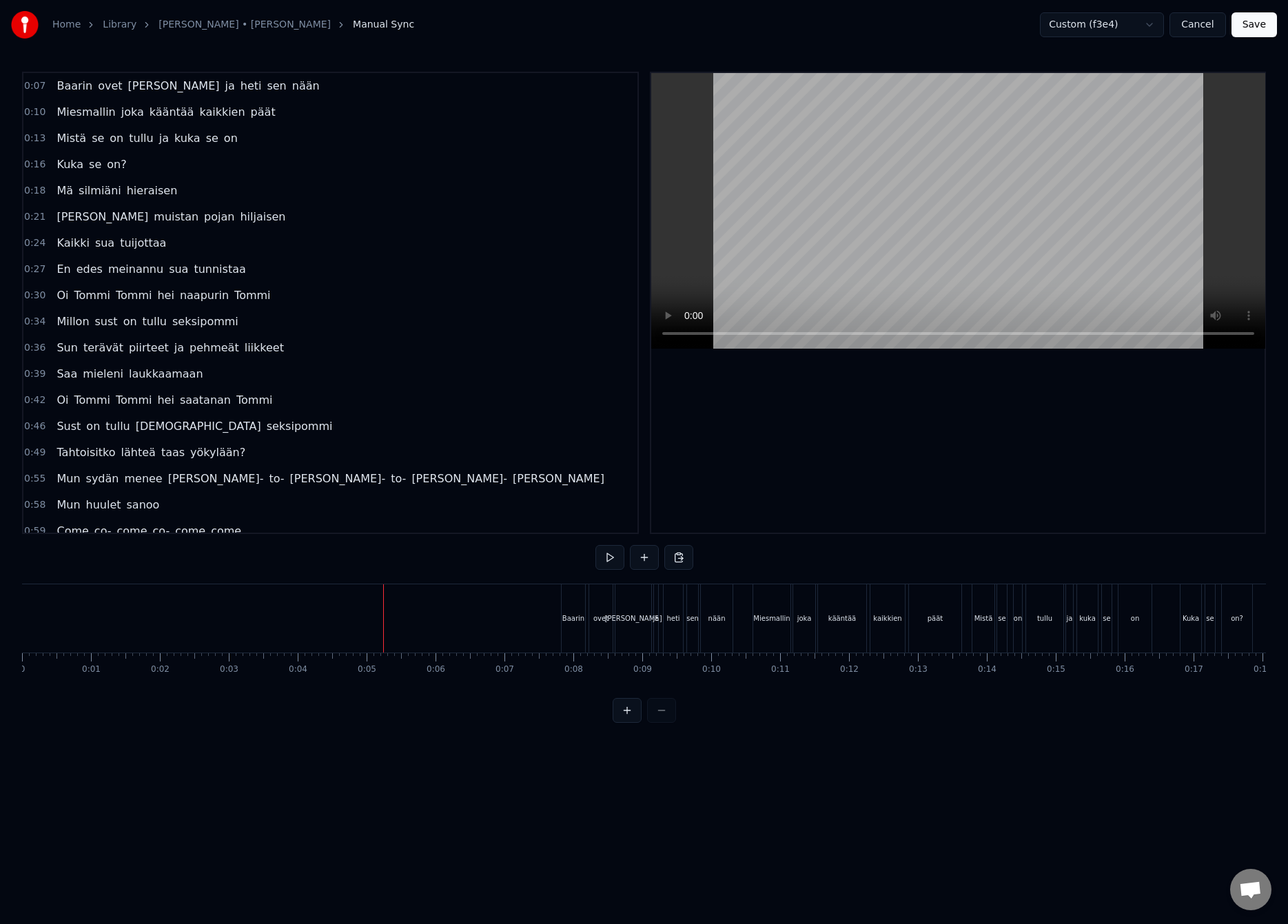
click at [1281, 20] on div "Home Library Benjamin • Tommi Manual Sync Custom (f3e4) Cancel Save" at bounding box center [644, 25] width 1288 height 49
click at [1273, 22] on button "Save" at bounding box center [1254, 25] width 45 height 25
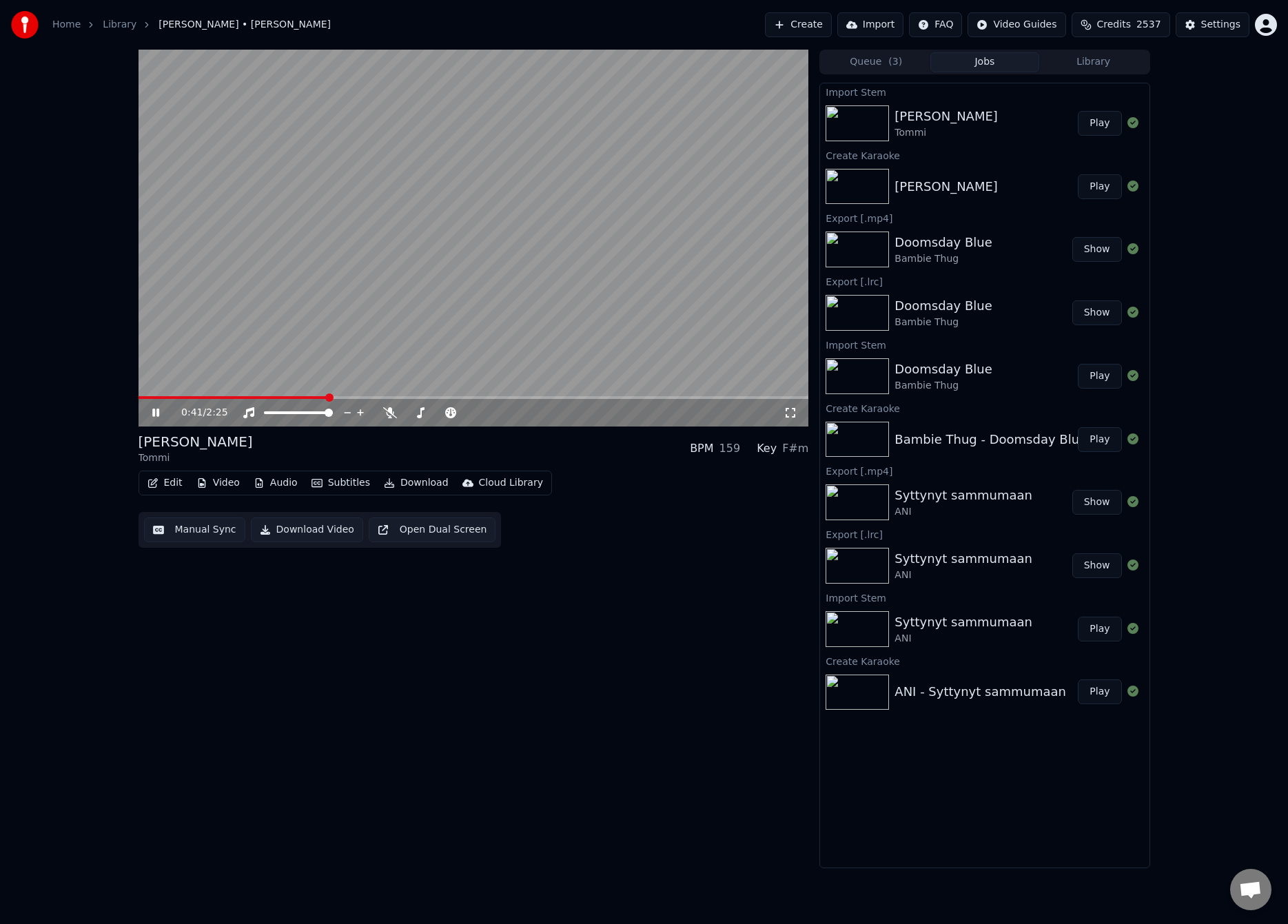
click at [724, 399] on div "0:41 / 2:25" at bounding box center [473, 412] width 670 height 28
click at [727, 395] on video at bounding box center [473, 237] width 670 height 377
click at [728, 398] on span at bounding box center [473, 398] width 670 height 3
click at [737, 330] on video at bounding box center [473, 237] width 670 height 377
click at [590, 297] on video at bounding box center [473, 237] width 670 height 377
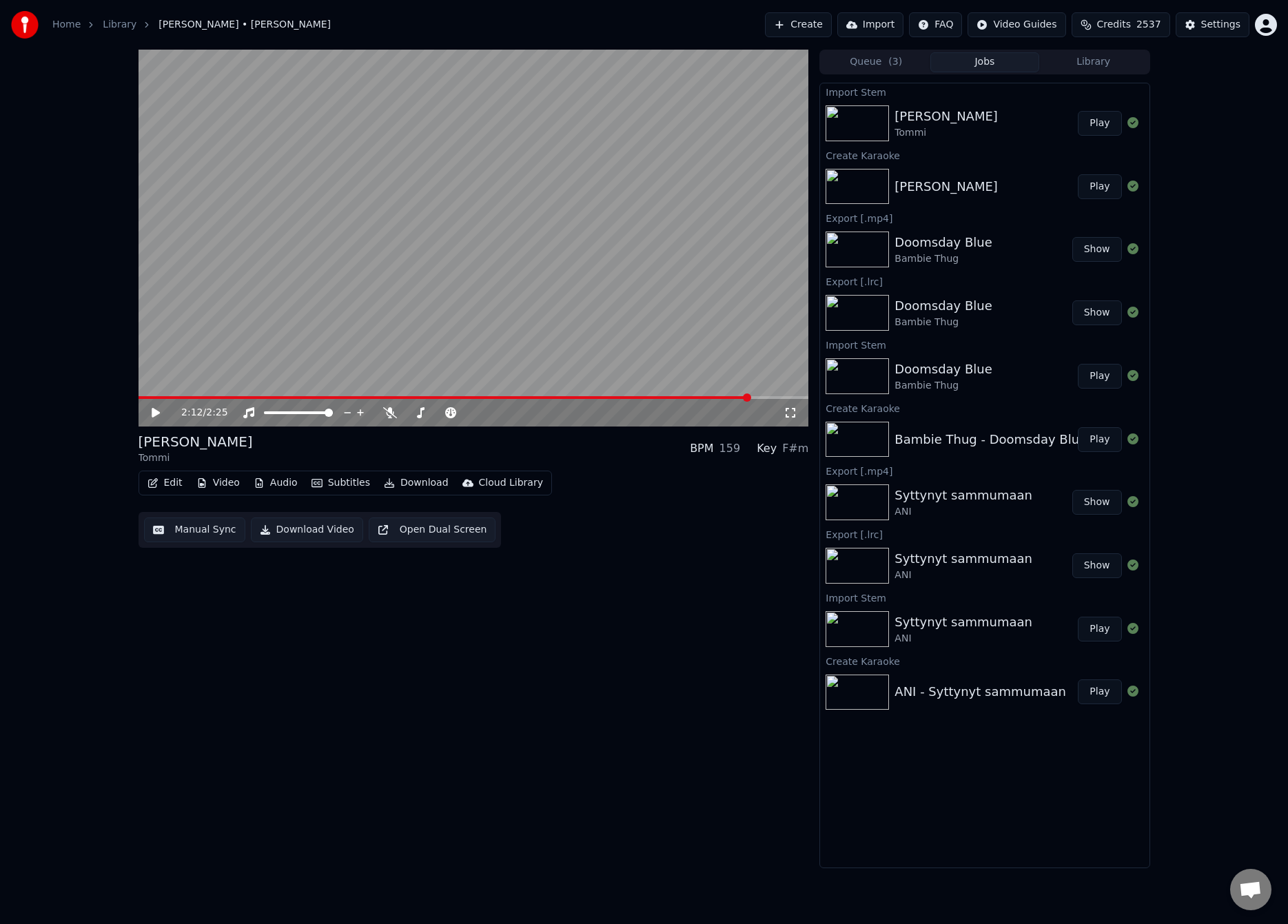
click at [420, 499] on div "Edit Video Audio Subtitles Download Cloud Library Manual Sync Download Video Op…" at bounding box center [473, 509] width 670 height 77
click at [419, 491] on button "Download" at bounding box center [415, 483] width 76 height 20
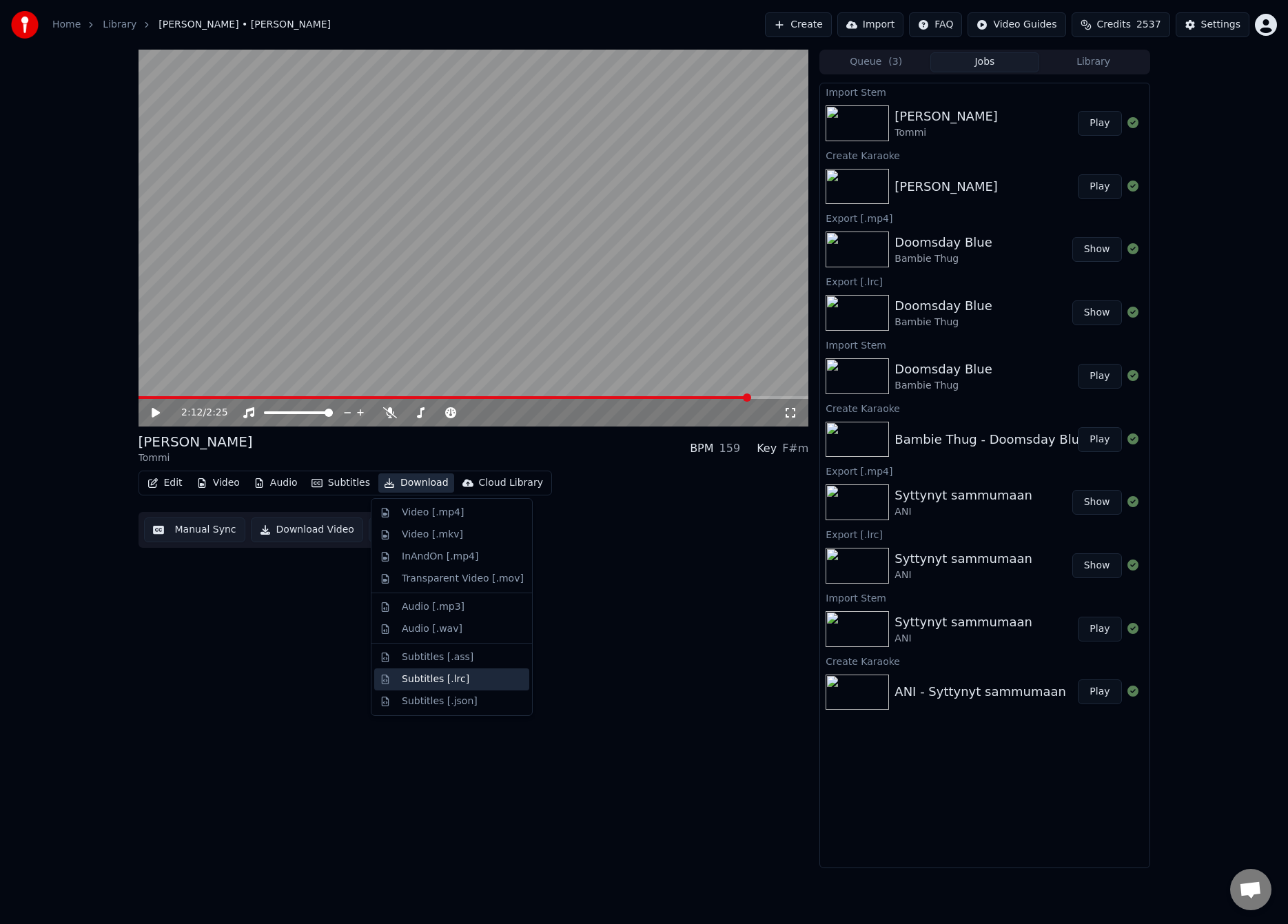
click at [430, 677] on div "Subtitles [.lrc]" at bounding box center [435, 679] width 68 height 14
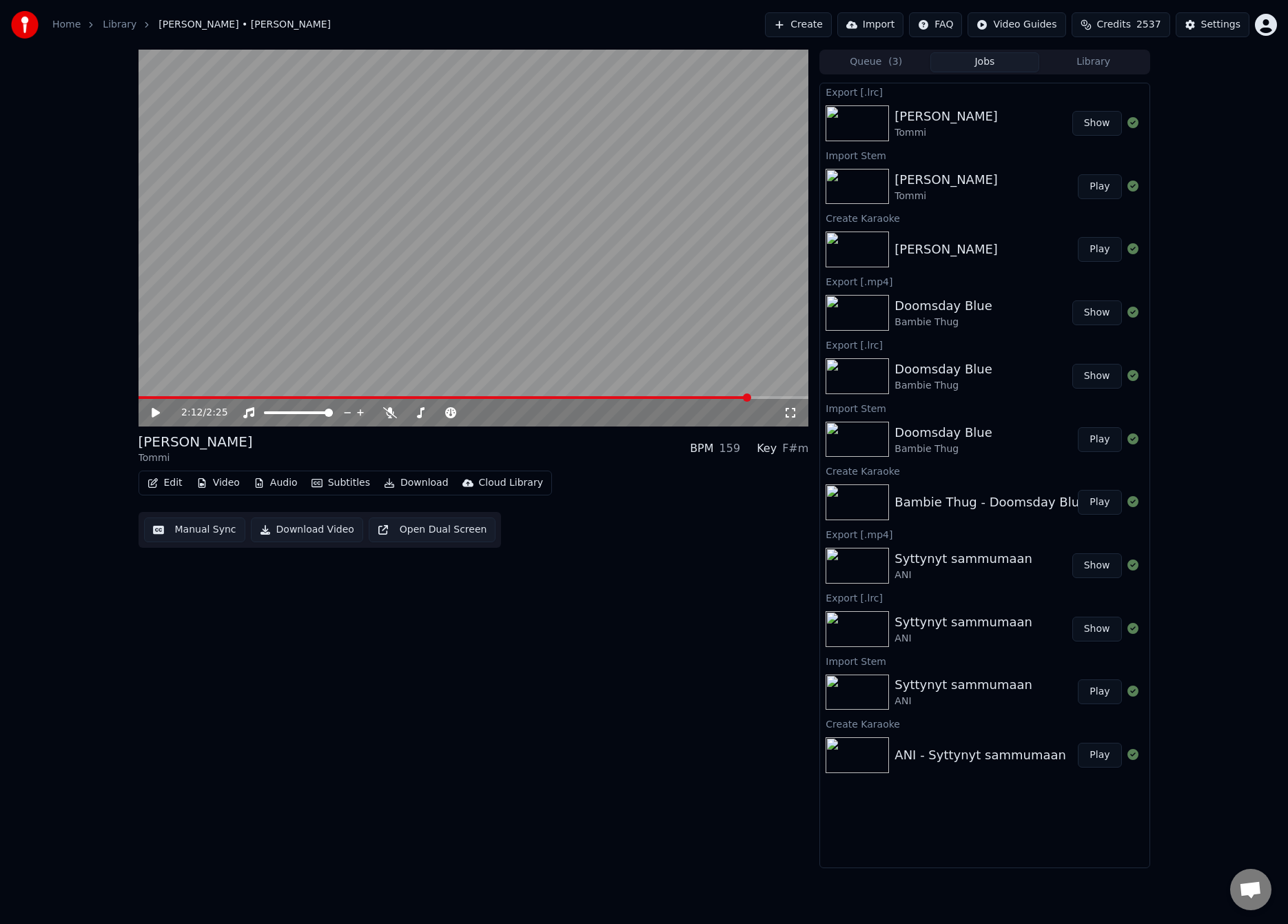
click at [402, 482] on button "Download" at bounding box center [415, 483] width 76 height 20
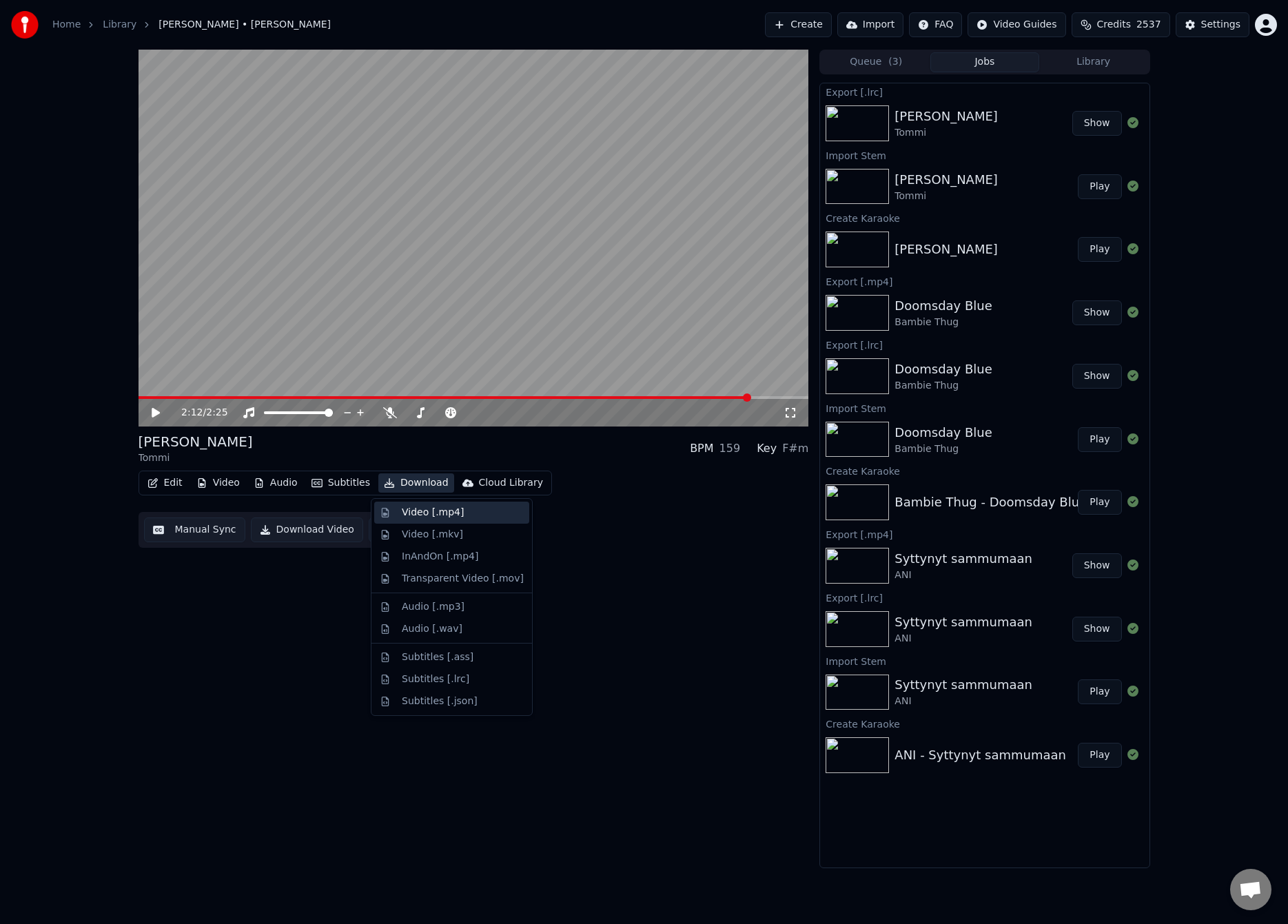
click at [412, 512] on div "Video [.mp4]" at bounding box center [432, 513] width 62 height 14
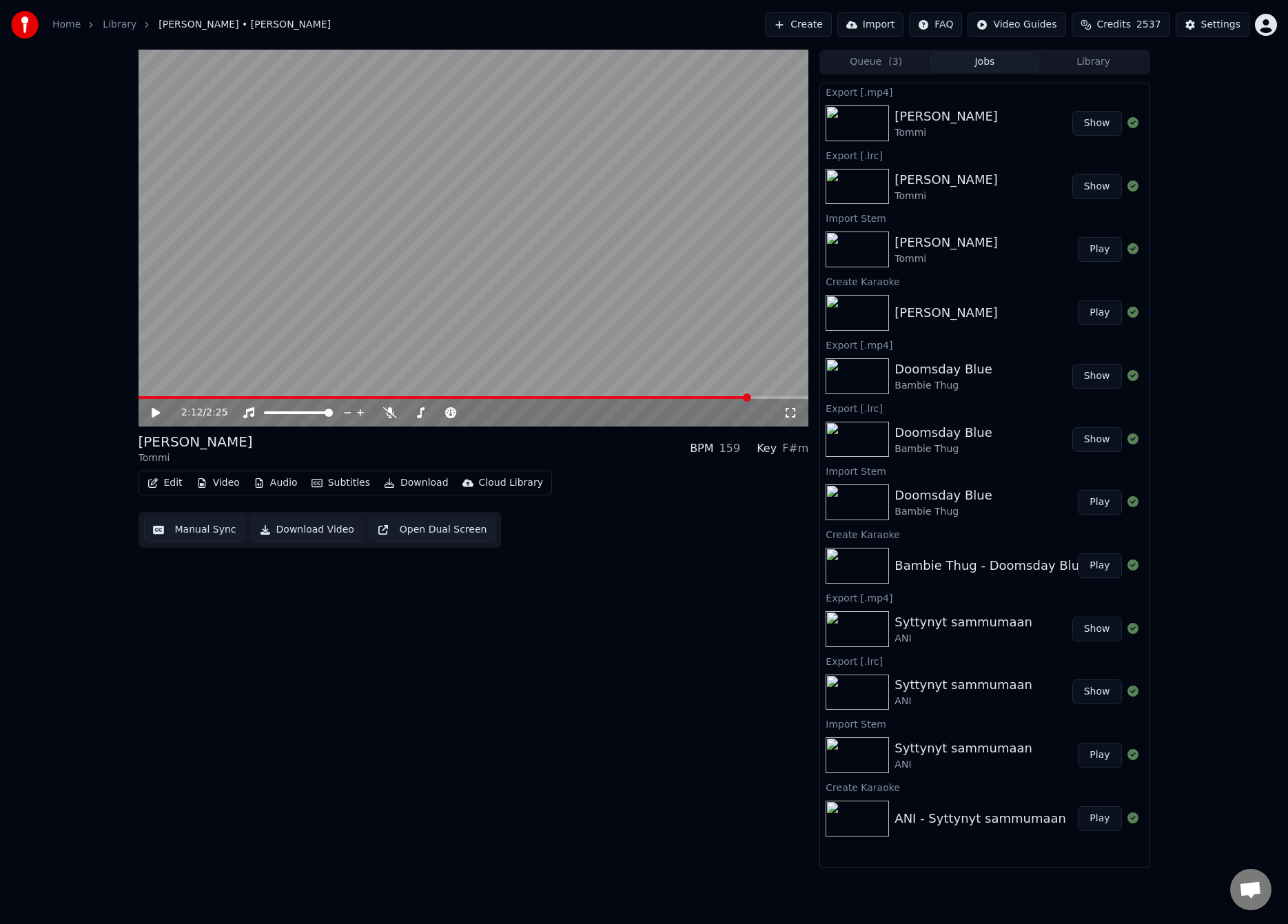
click at [798, 31] on button "Create" at bounding box center [798, 25] width 67 height 25
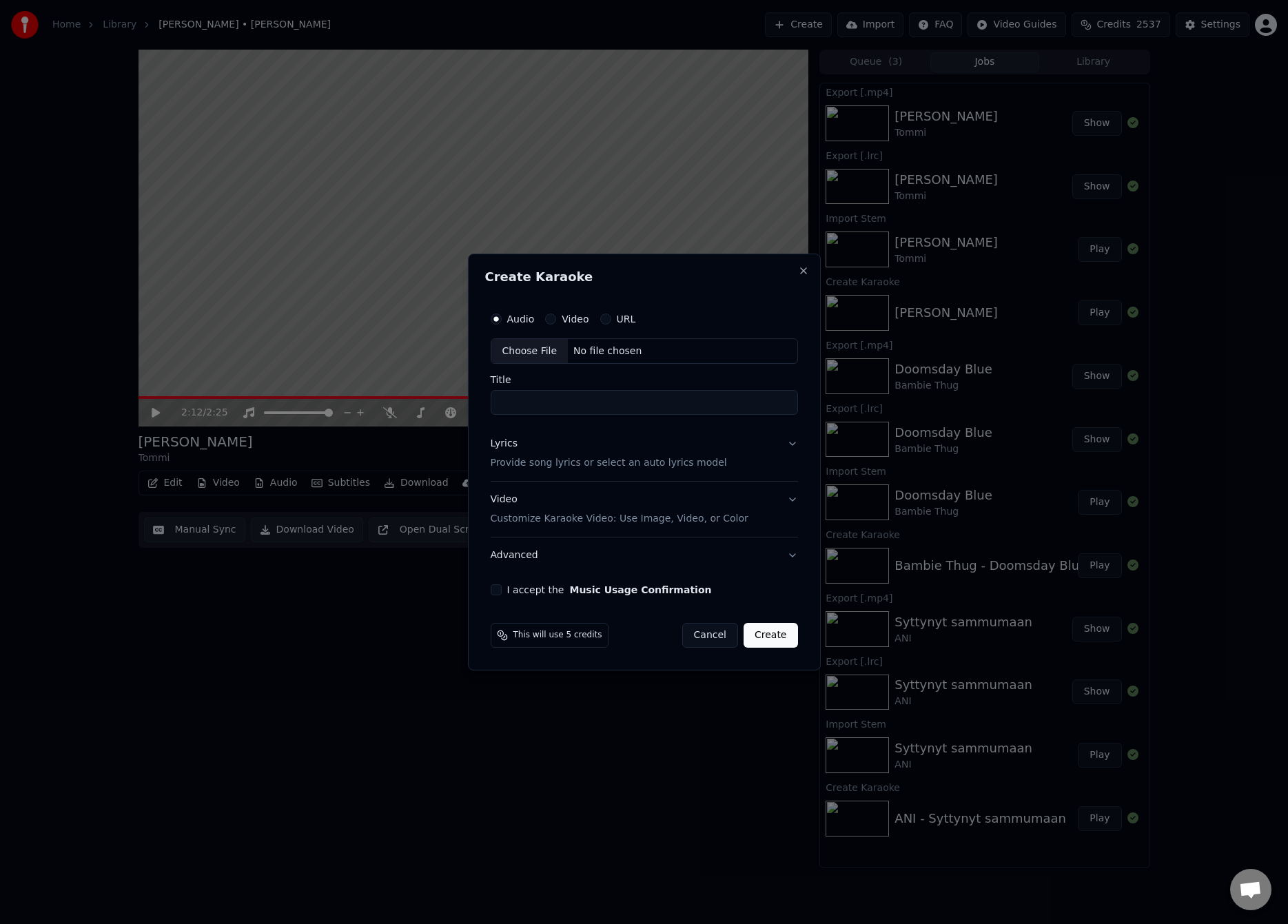
click at [525, 352] on div "Choose File" at bounding box center [529, 351] width 77 height 25
type input "**********"
click at [535, 465] on p "Provide song lyrics or select an auto lyrics model" at bounding box center [606, 463] width 236 height 14
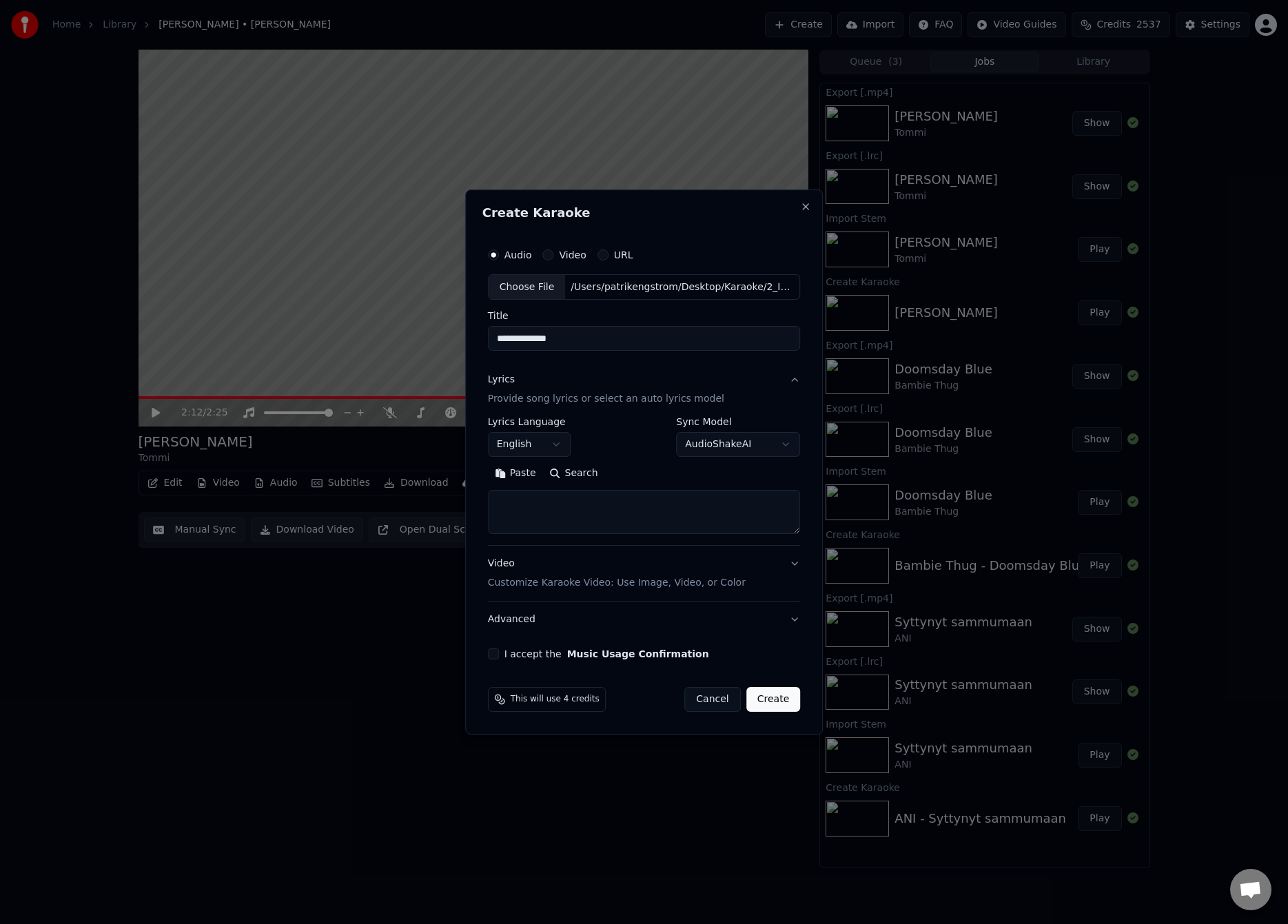
click at [517, 477] on button "Paste" at bounding box center [516, 474] width 55 height 22
type textarea "**********"
click at [633, 479] on button "Expand" at bounding box center [636, 474] width 65 height 22
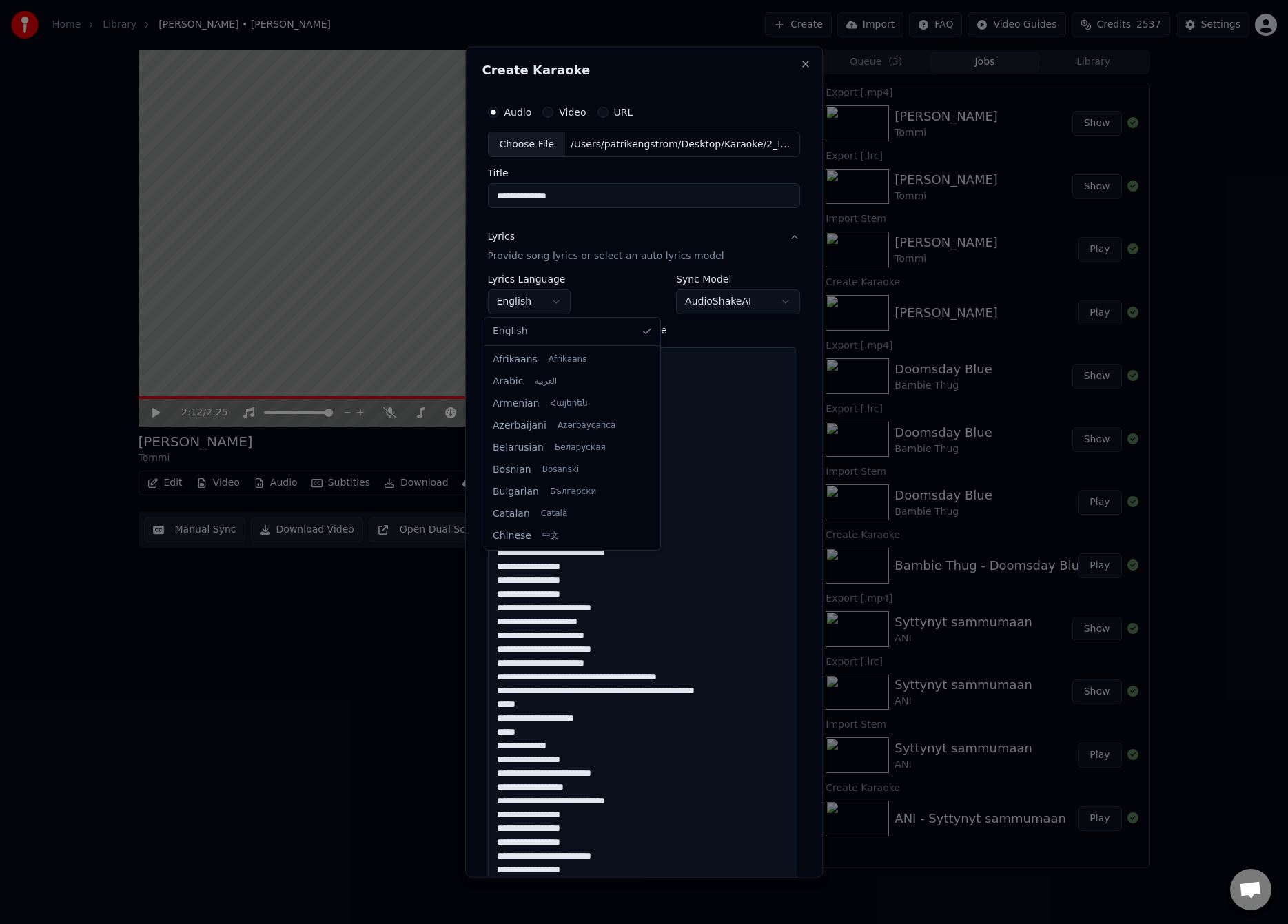
click at [498, 314] on body "**********" at bounding box center [644, 462] width 1288 height 924
select select "**"
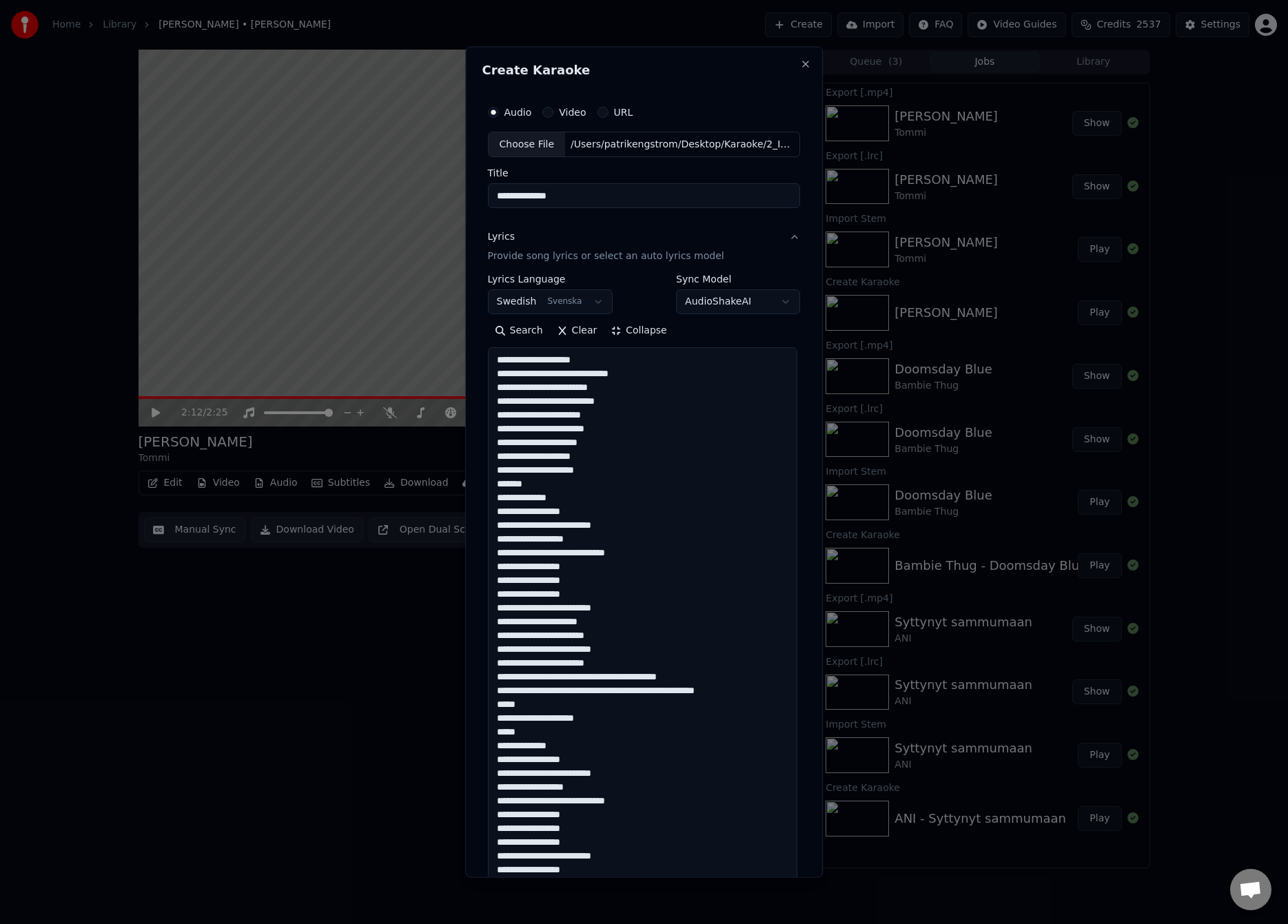
drag, startPoint x: 540, startPoint y: 483, endPoint x: 488, endPoint y: 480, distance: 52.1
click at [488, 480] on textarea at bounding box center [643, 772] width 309 height 851
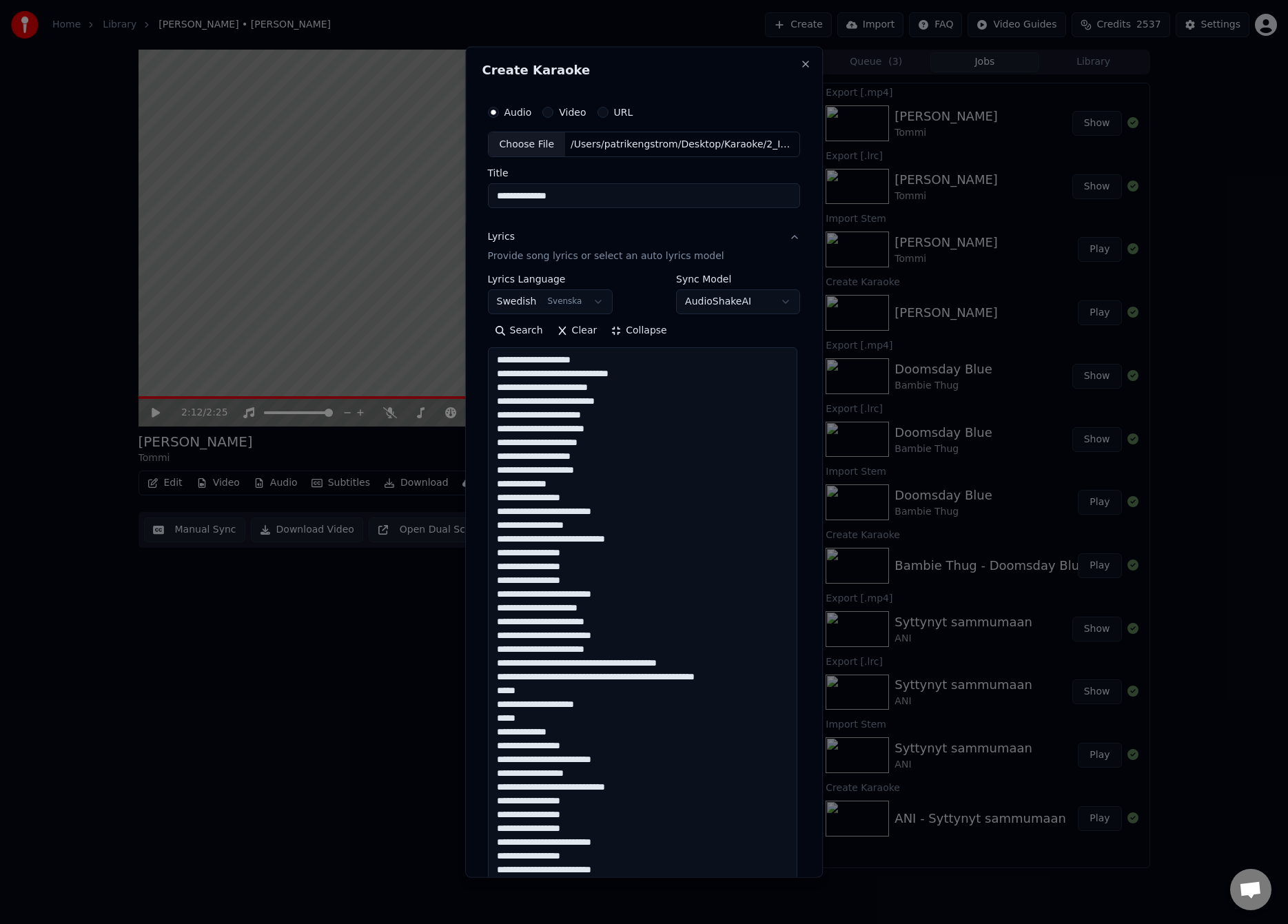
drag, startPoint x: 537, startPoint y: 568, endPoint x: 546, endPoint y: 578, distance: 13.5
click at [536, 568] on textarea at bounding box center [643, 772] width 309 height 851
click at [627, 663] on textarea at bounding box center [643, 772] width 309 height 851
click at [584, 691] on textarea at bounding box center [643, 772] width 309 height 851
click at [538, 842] on textarea at bounding box center [643, 772] width 309 height 851
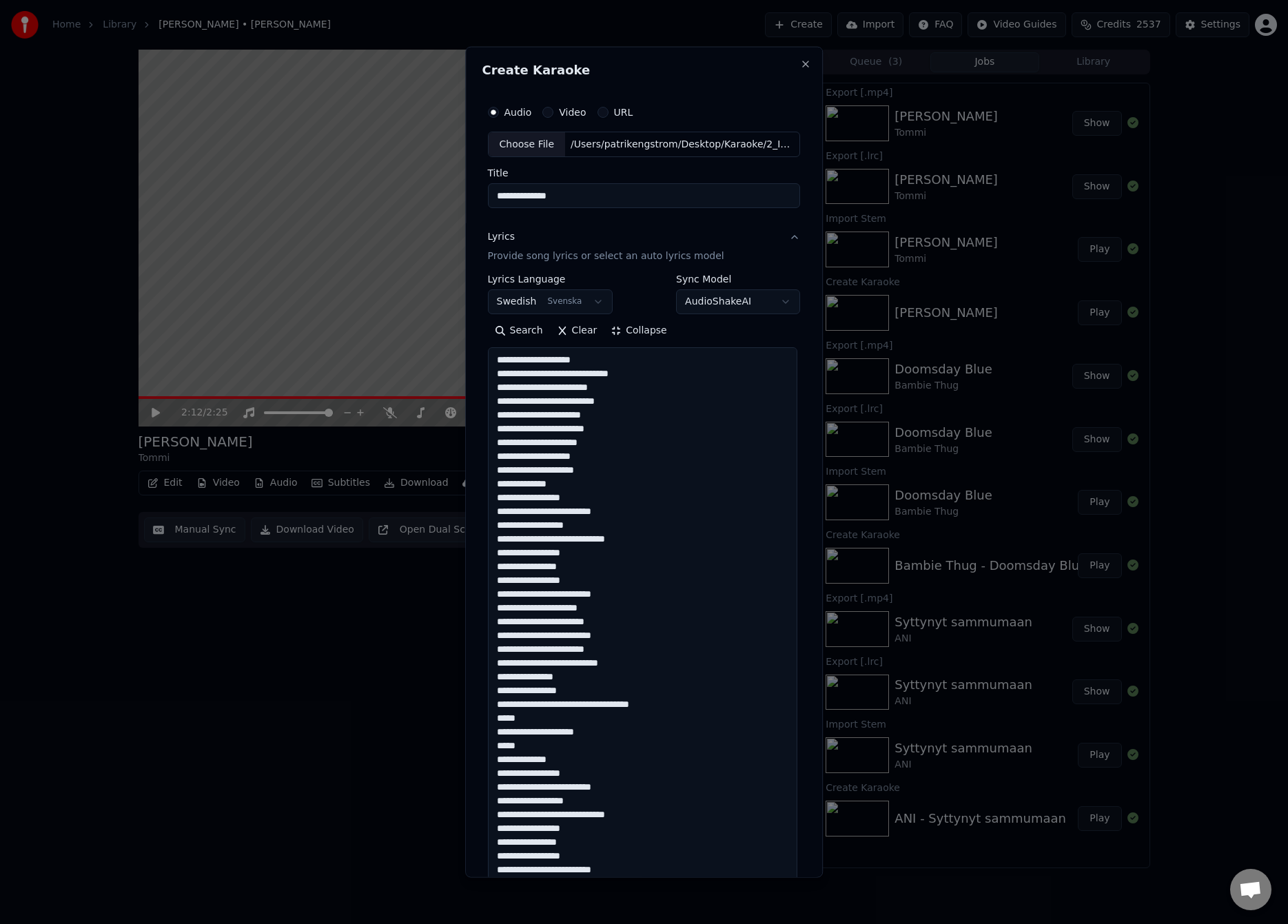
click at [527, 832] on textarea at bounding box center [643, 772] width 309 height 851
click at [527, 556] on textarea at bounding box center [643, 772] width 309 height 851
click at [639, 387] on textarea at bounding box center [643, 772] width 309 height 851
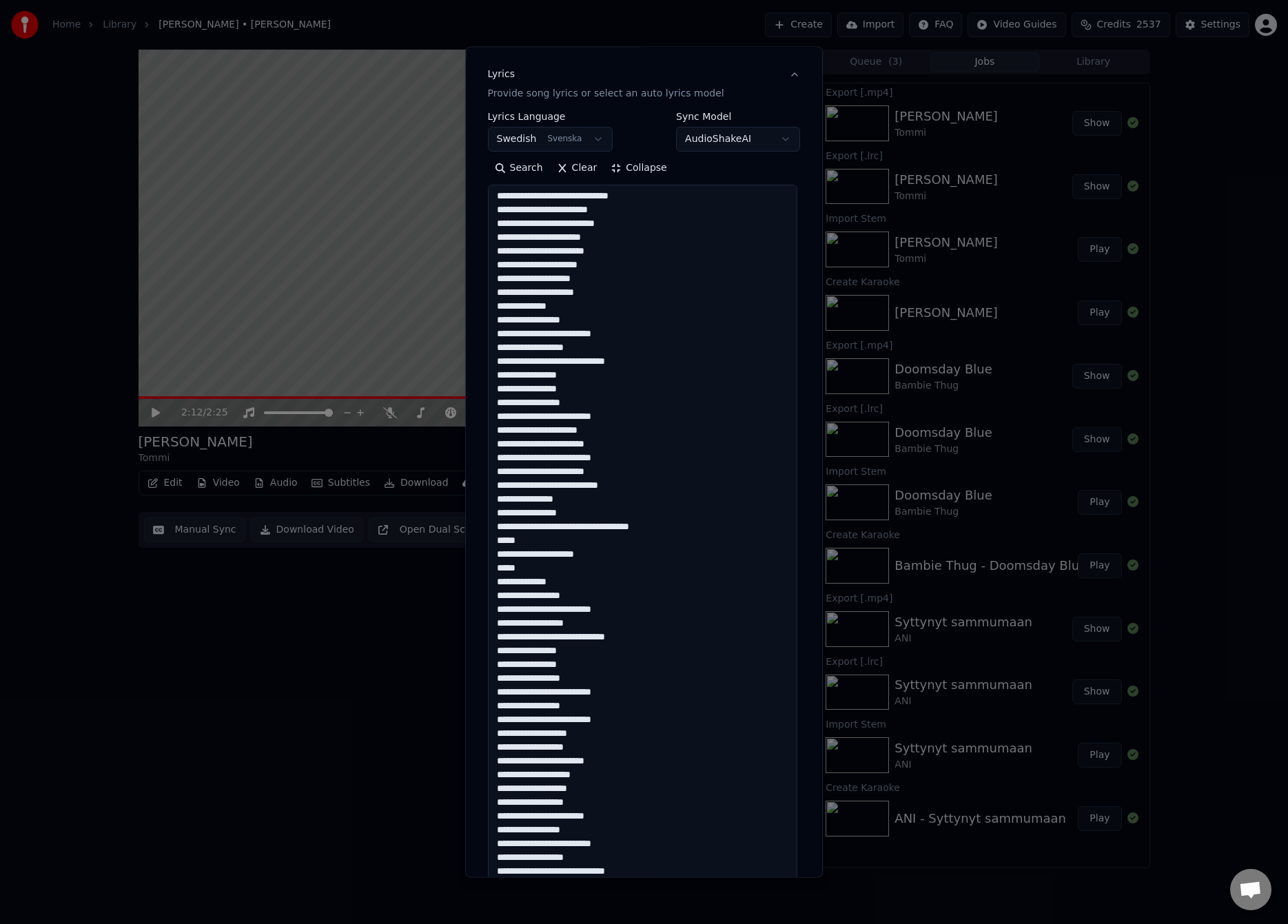
scroll to position [180, 0]
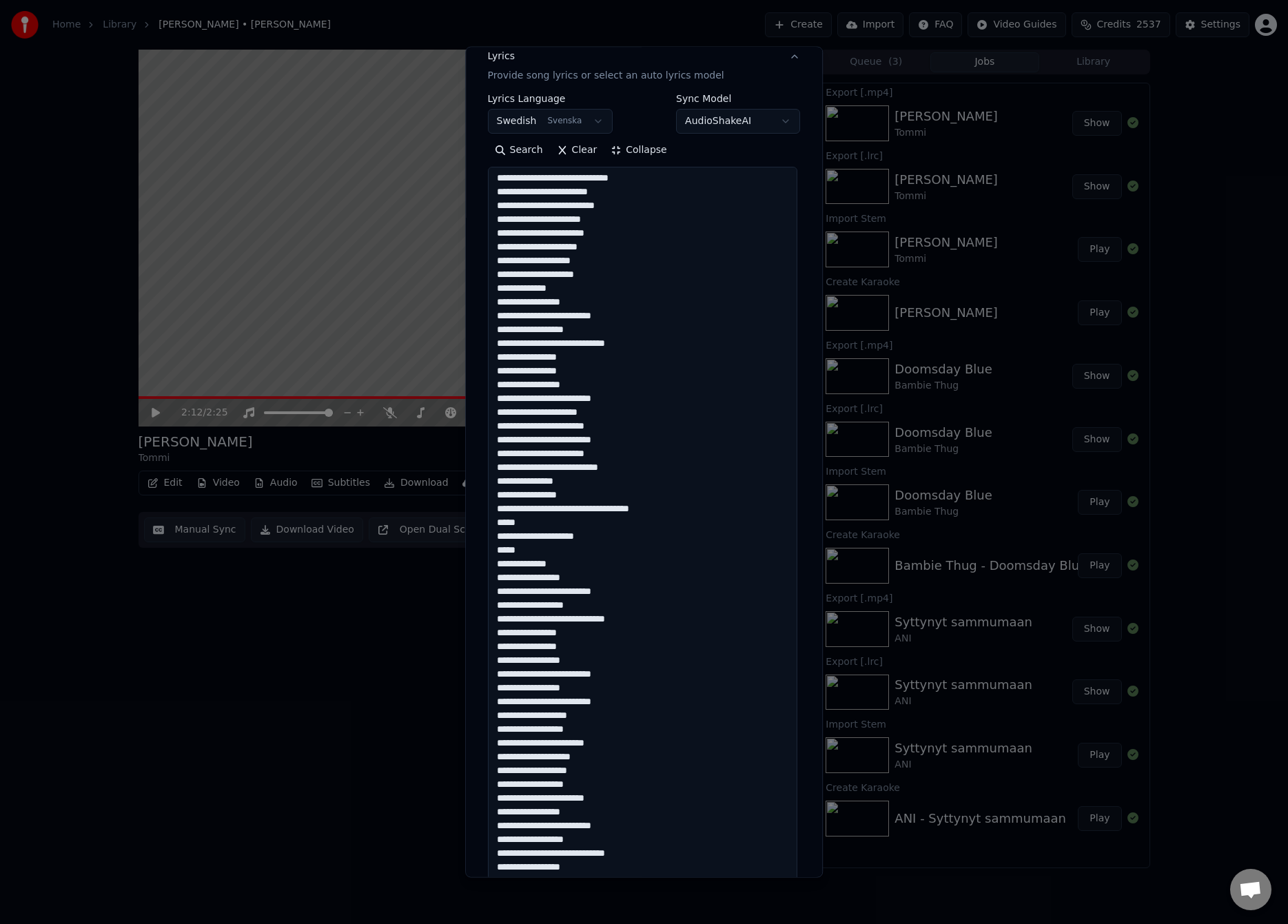
click at [538, 716] on textarea at bounding box center [643, 591] width 309 height 851
click at [546, 744] on textarea at bounding box center [643, 591] width 309 height 851
click at [536, 771] on textarea at bounding box center [643, 591] width 309 height 851
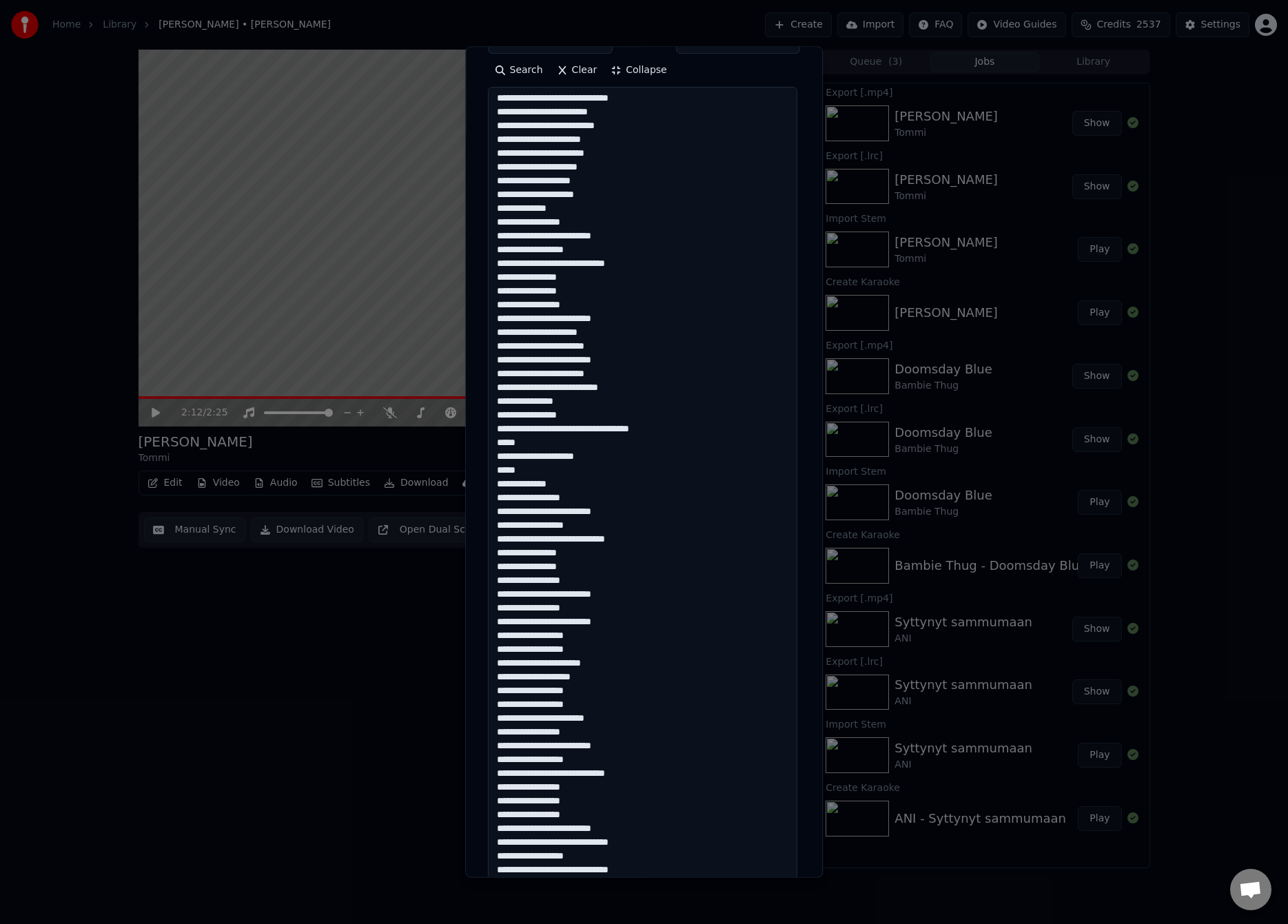
scroll to position [270, 0]
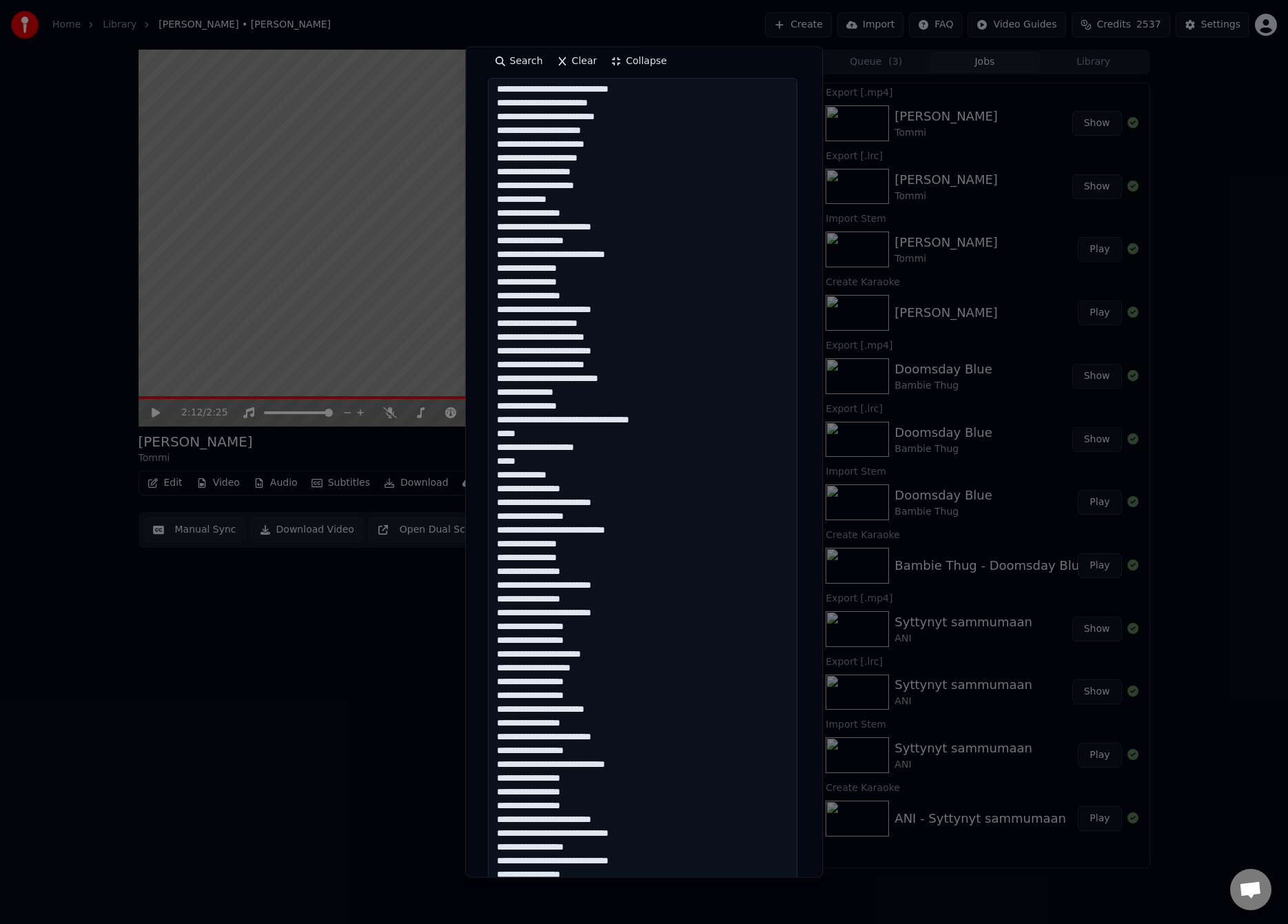
drag, startPoint x: 536, startPoint y: 794, endPoint x: 539, endPoint y: 805, distance: 11.4
click at [536, 795] on textarea at bounding box center [643, 503] width 309 height 851
click at [527, 780] on textarea at bounding box center [643, 503] width 309 height 851
type textarea "**********"
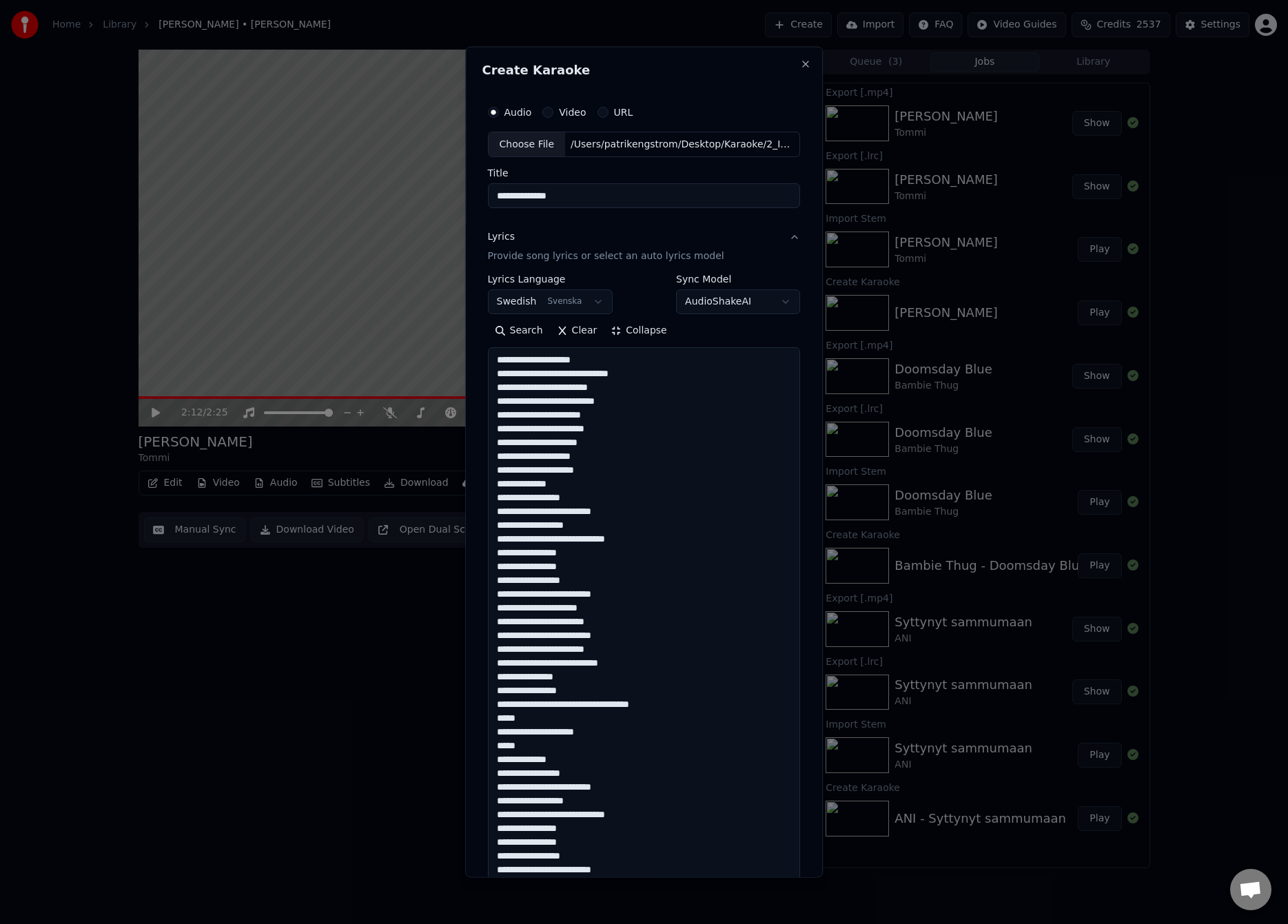
select select "**"
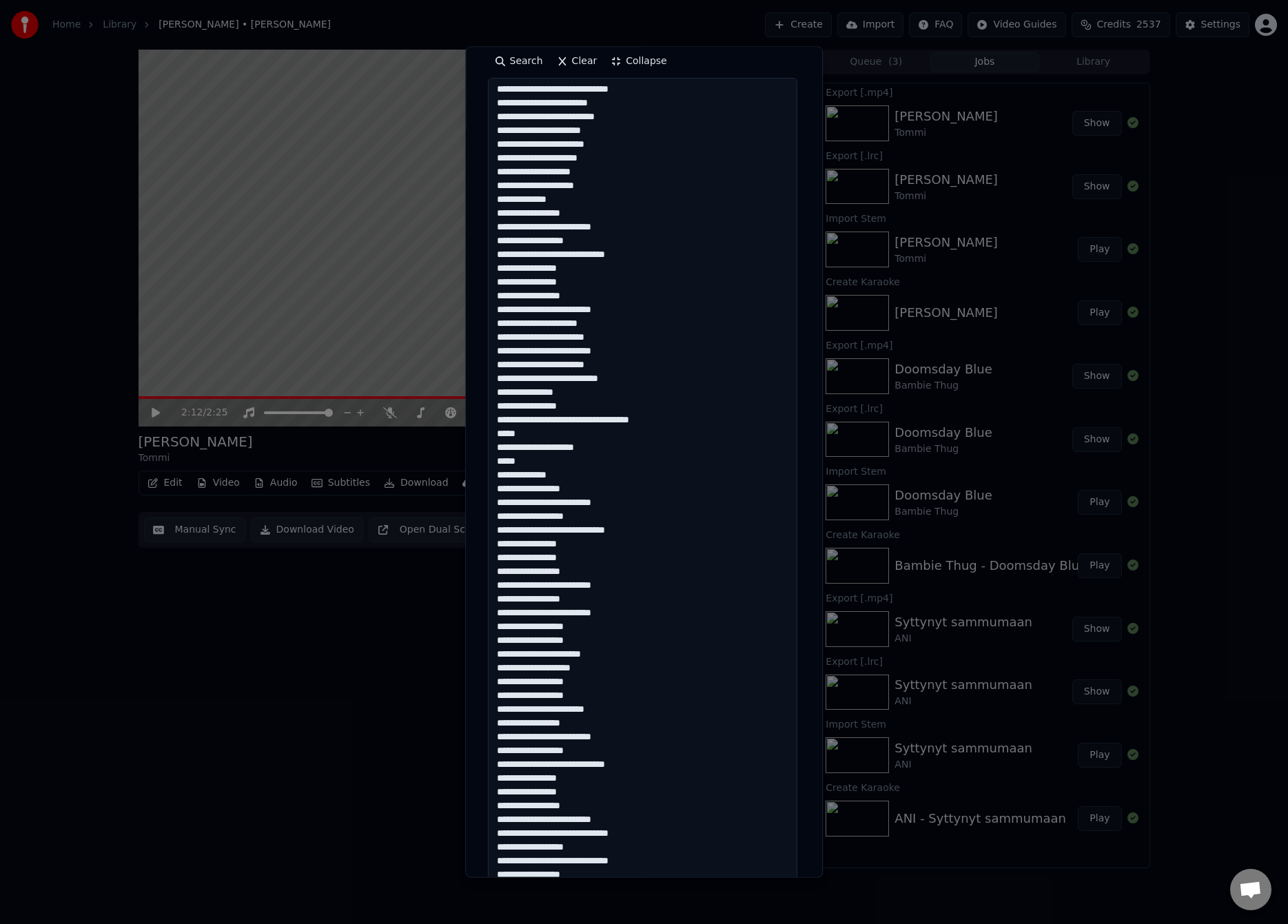
drag, startPoint x: 578, startPoint y: 832, endPoint x: 649, endPoint y: 835, distance: 71.1
click at [649, 835] on textarea at bounding box center [643, 503] width 309 height 851
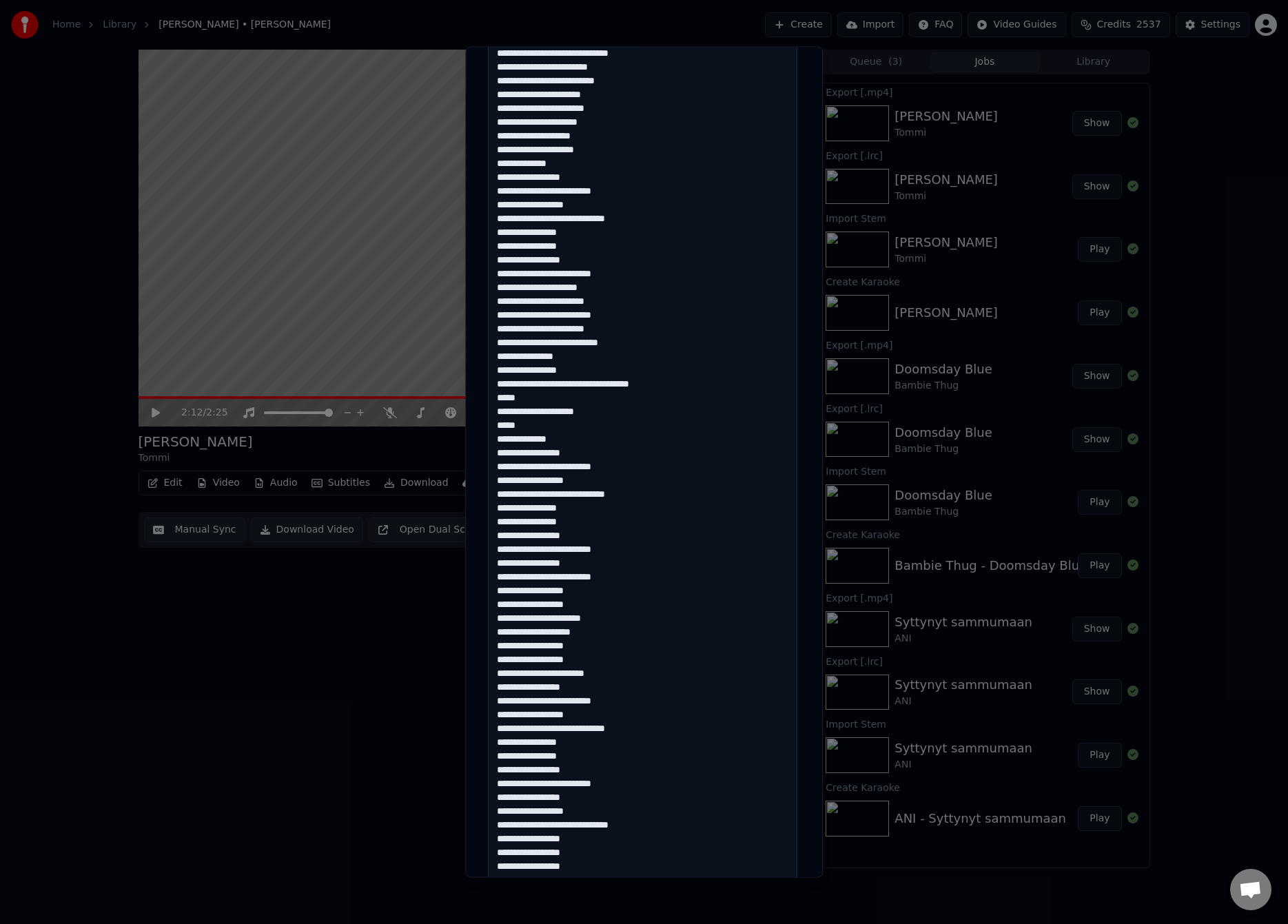
scroll to position [381, 0]
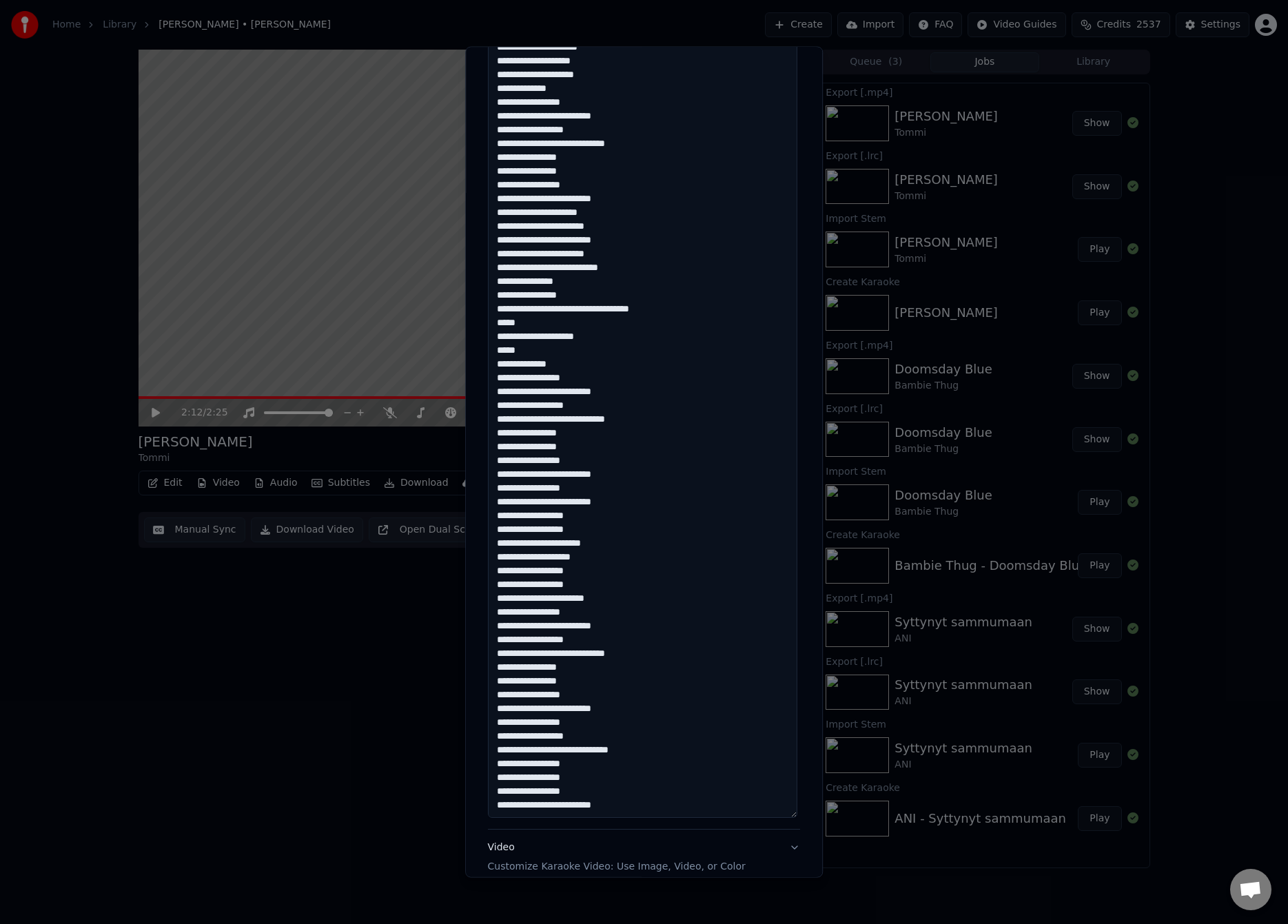
click at [528, 765] on textarea at bounding box center [643, 392] width 309 height 851
click at [537, 782] on textarea at bounding box center [643, 392] width 309 height 851
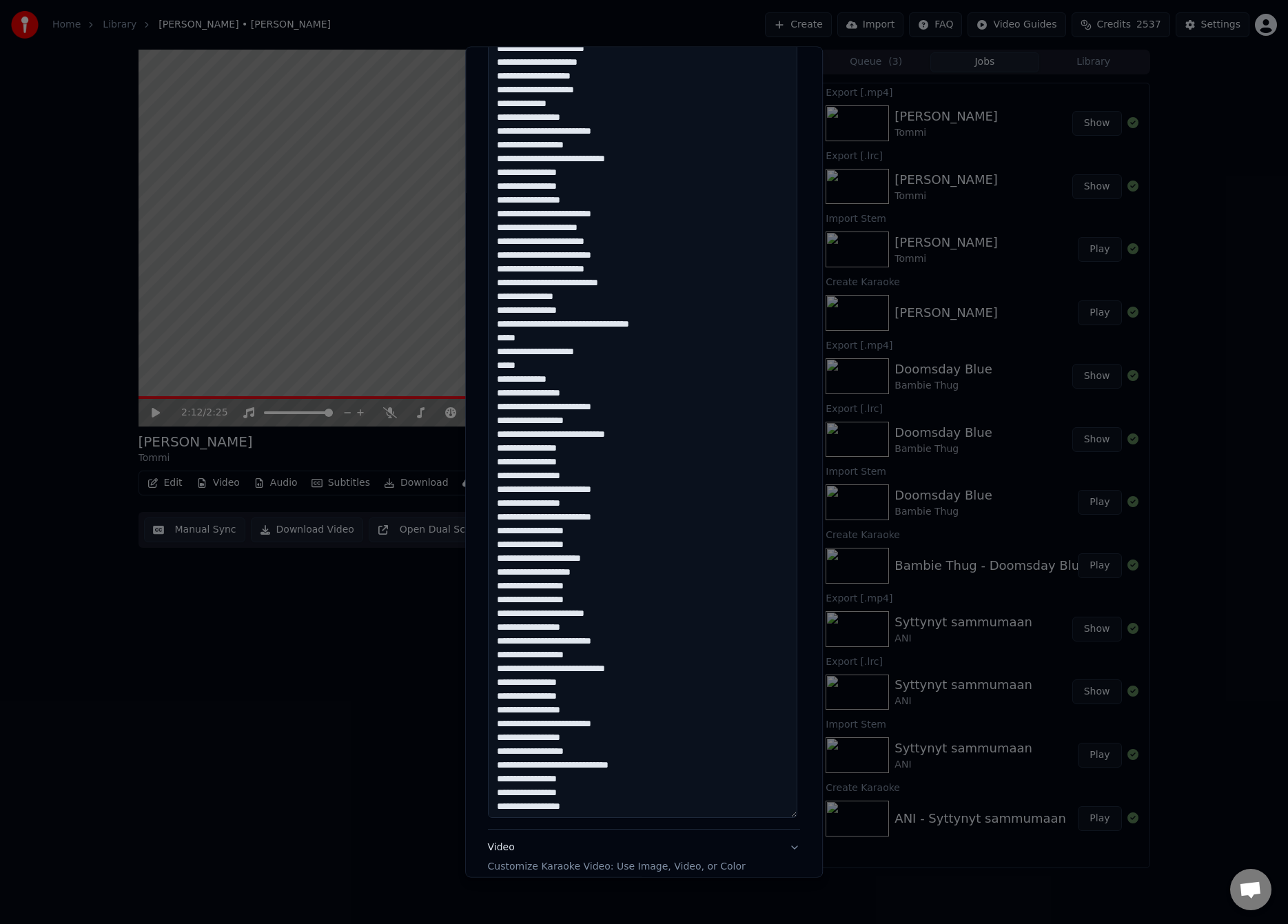
type textarea "**********"
click at [477, 527] on div "**********" at bounding box center [644, 462] width 358 height 832
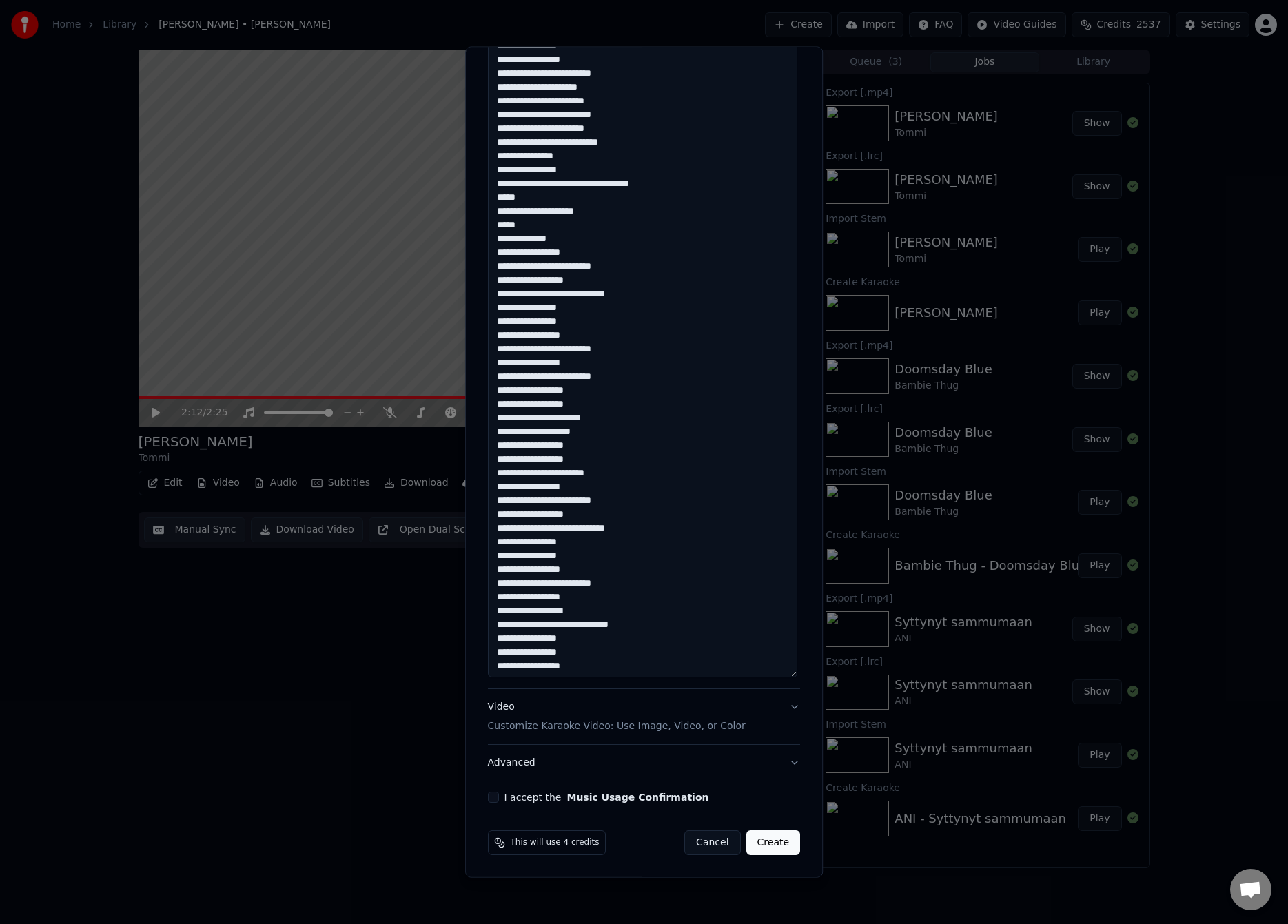
click at [492, 794] on button "I accept the Music Usage Confirmation" at bounding box center [493, 797] width 11 height 11
click at [762, 839] on button "Create" at bounding box center [772, 842] width 54 height 25
select select
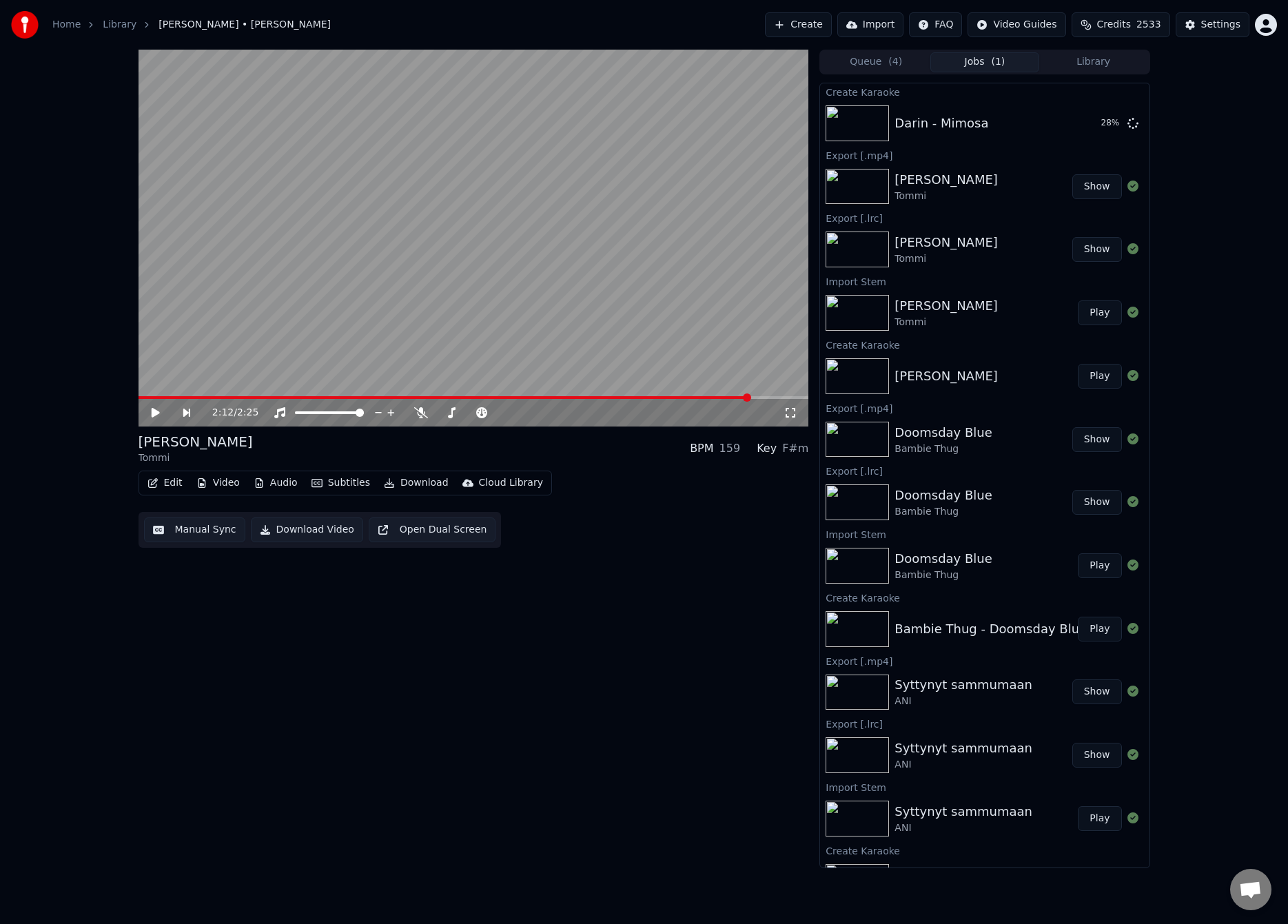
click at [144, 720] on div "2:12 / 2:25 [PERSON_NAME] BPM 159 Key F#m Edit Video Audio Subtitles Download C…" at bounding box center [473, 459] width 670 height 819
click at [1085, 119] on button "Play" at bounding box center [1099, 123] width 43 height 25
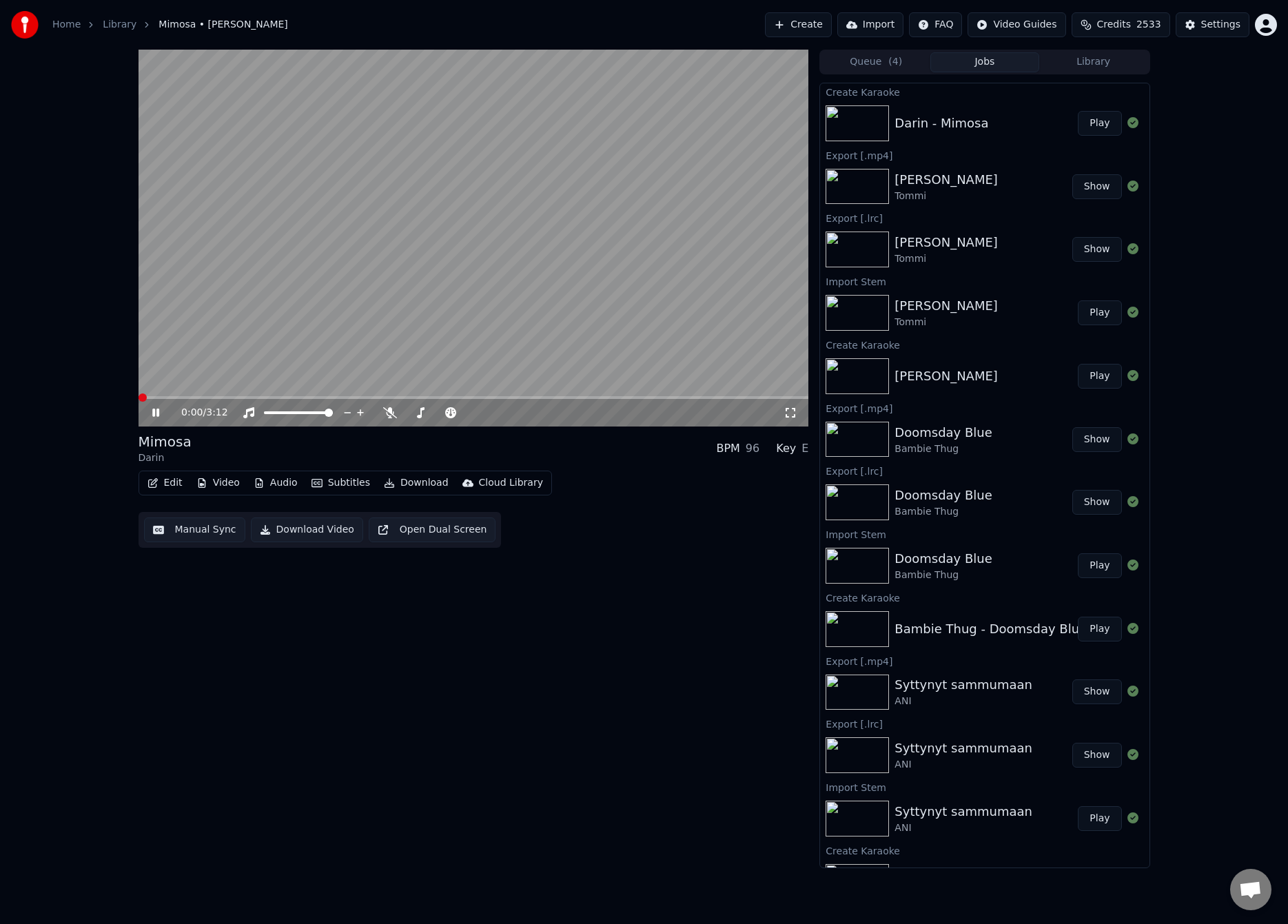
click at [195, 523] on button "Manual Sync" at bounding box center [194, 529] width 101 height 25
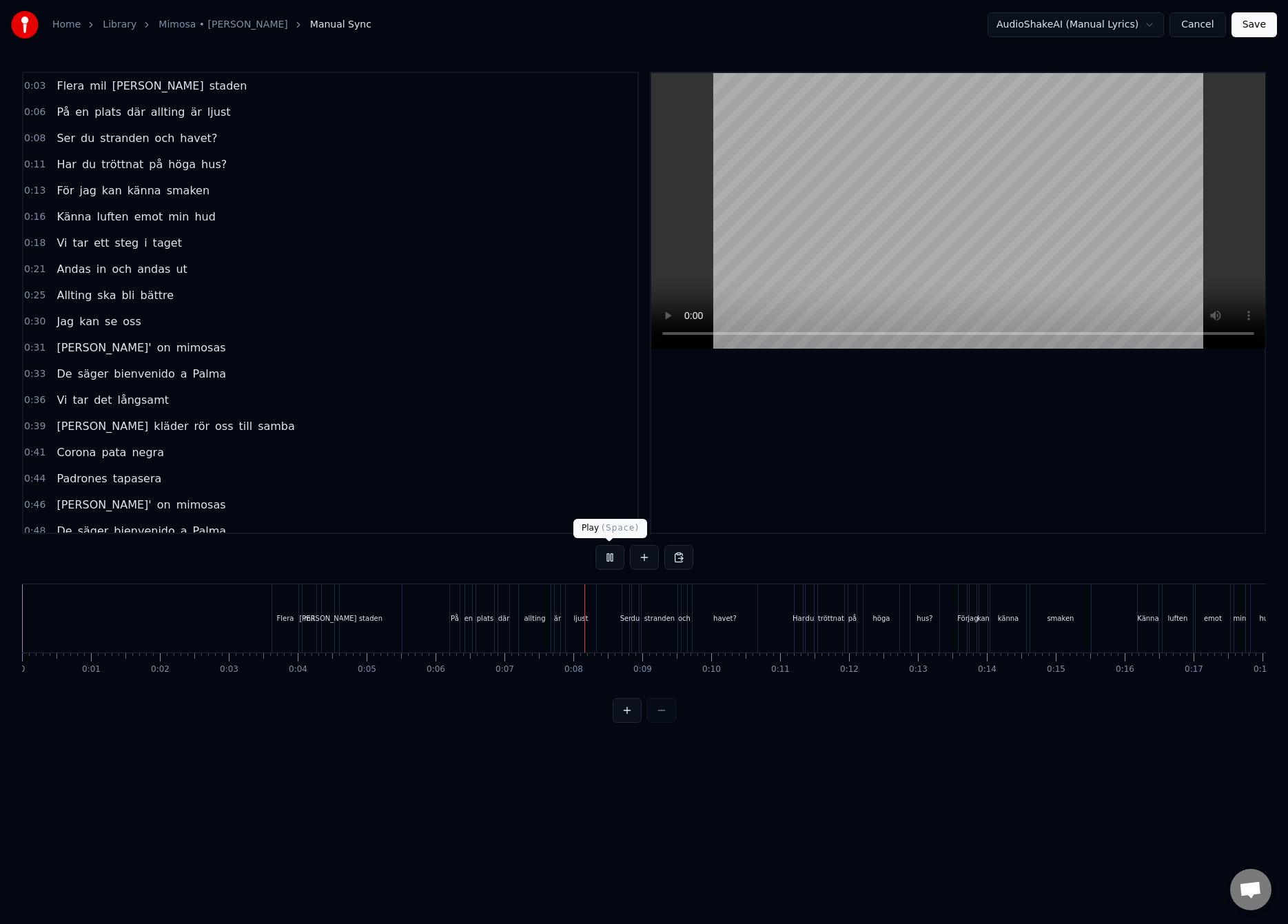
click at [604, 556] on button at bounding box center [609, 557] width 29 height 25
click at [171, 610] on div "ut" at bounding box center [151, 618] width 144 height 68
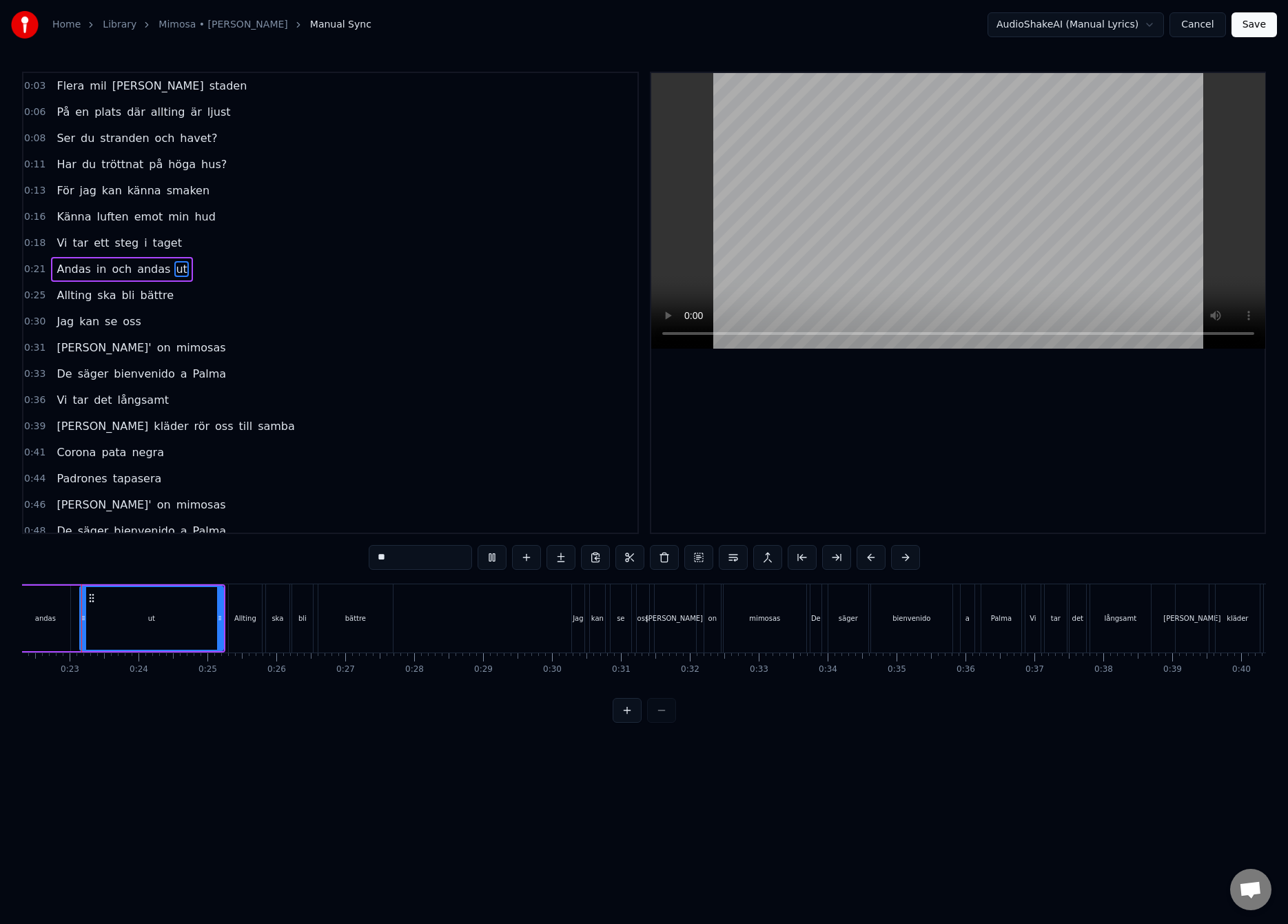
scroll to position [0, 1524]
drag, startPoint x: 233, startPoint y: 619, endPoint x: 130, endPoint y: 635, distance: 104.2
click at [137, 635] on div at bounding box center [140, 619] width 6 height 63
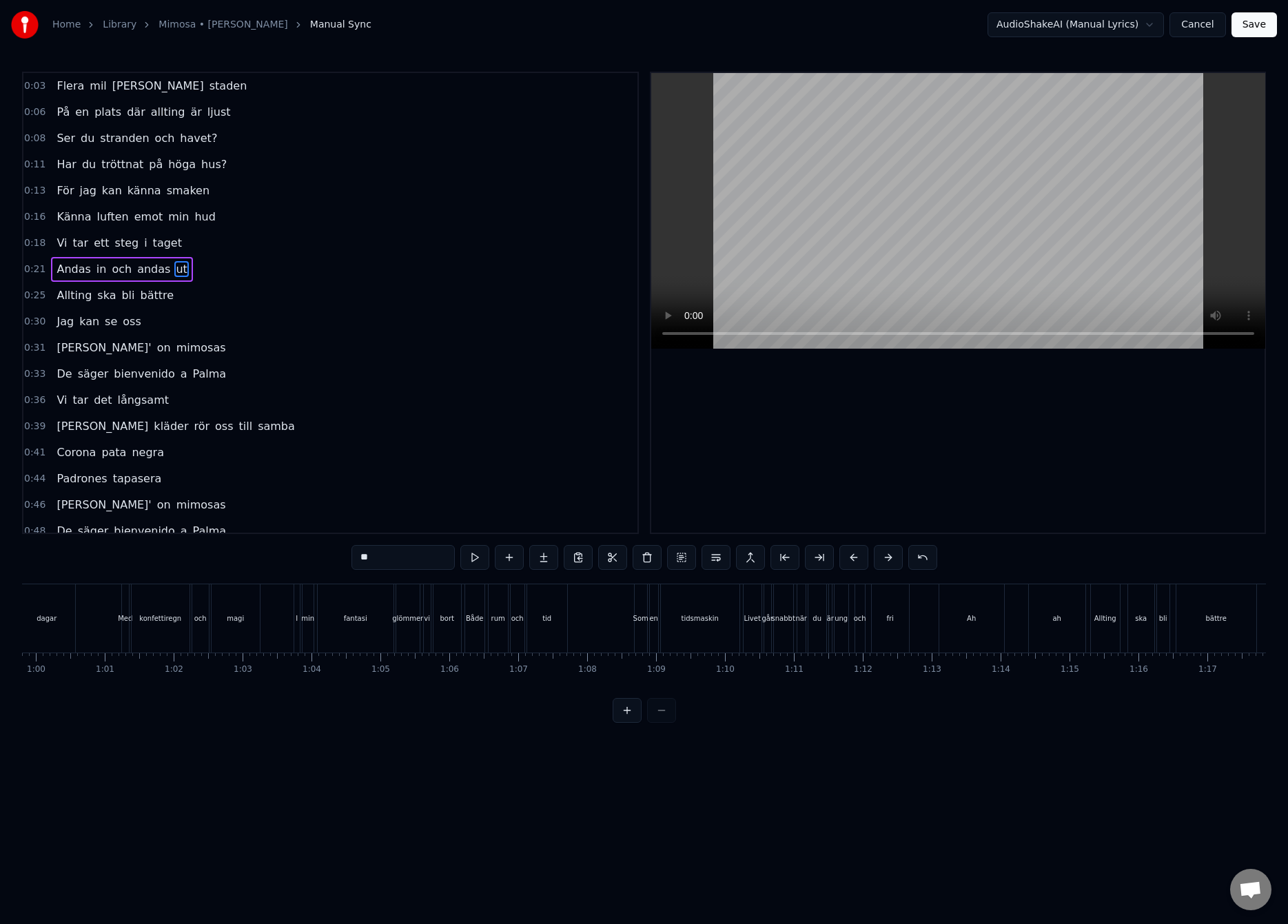
scroll to position [0, 4363]
click at [706, 607] on div "Ah" at bounding box center [729, 618] width 65 height 68
type input "**"
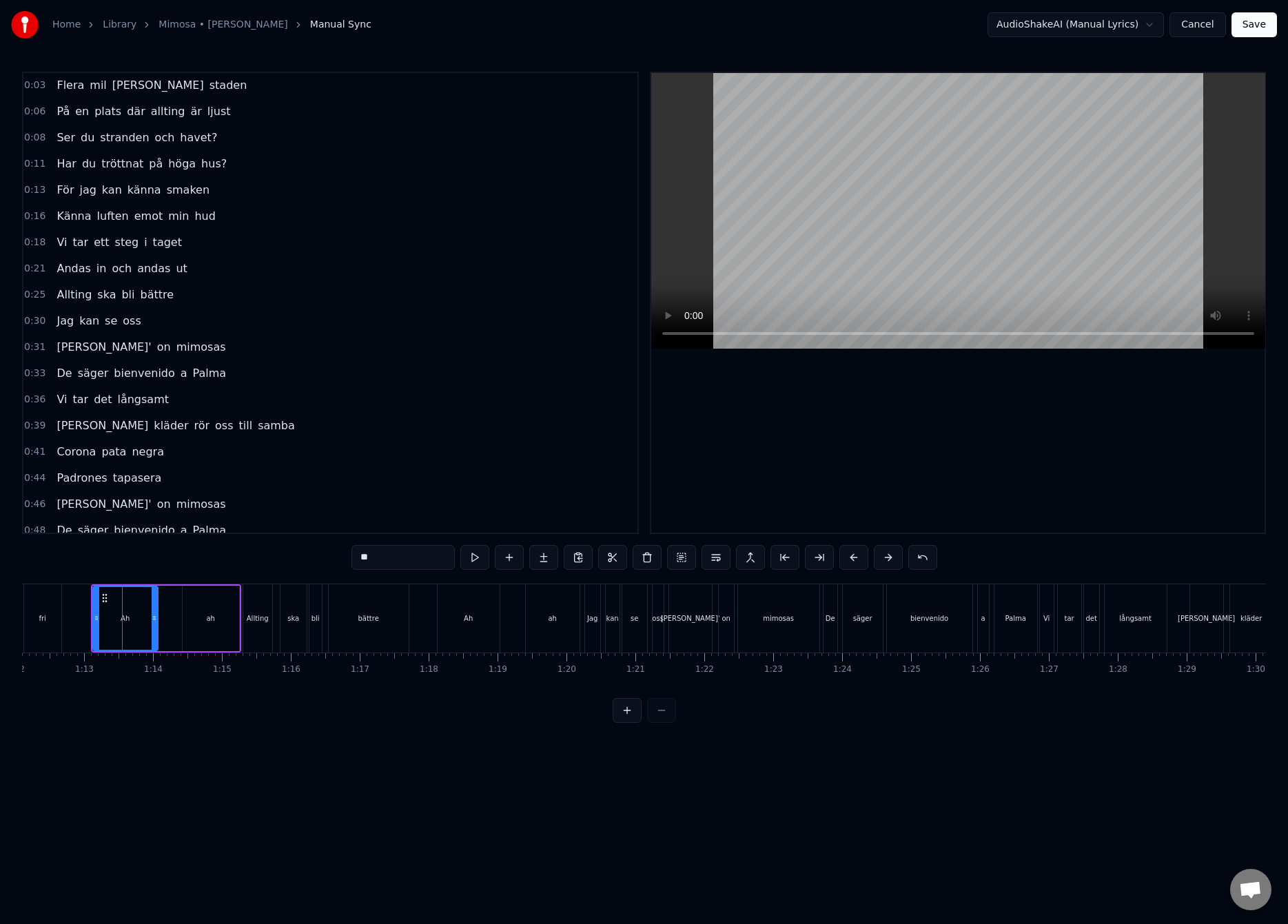
scroll to position [0, 4954]
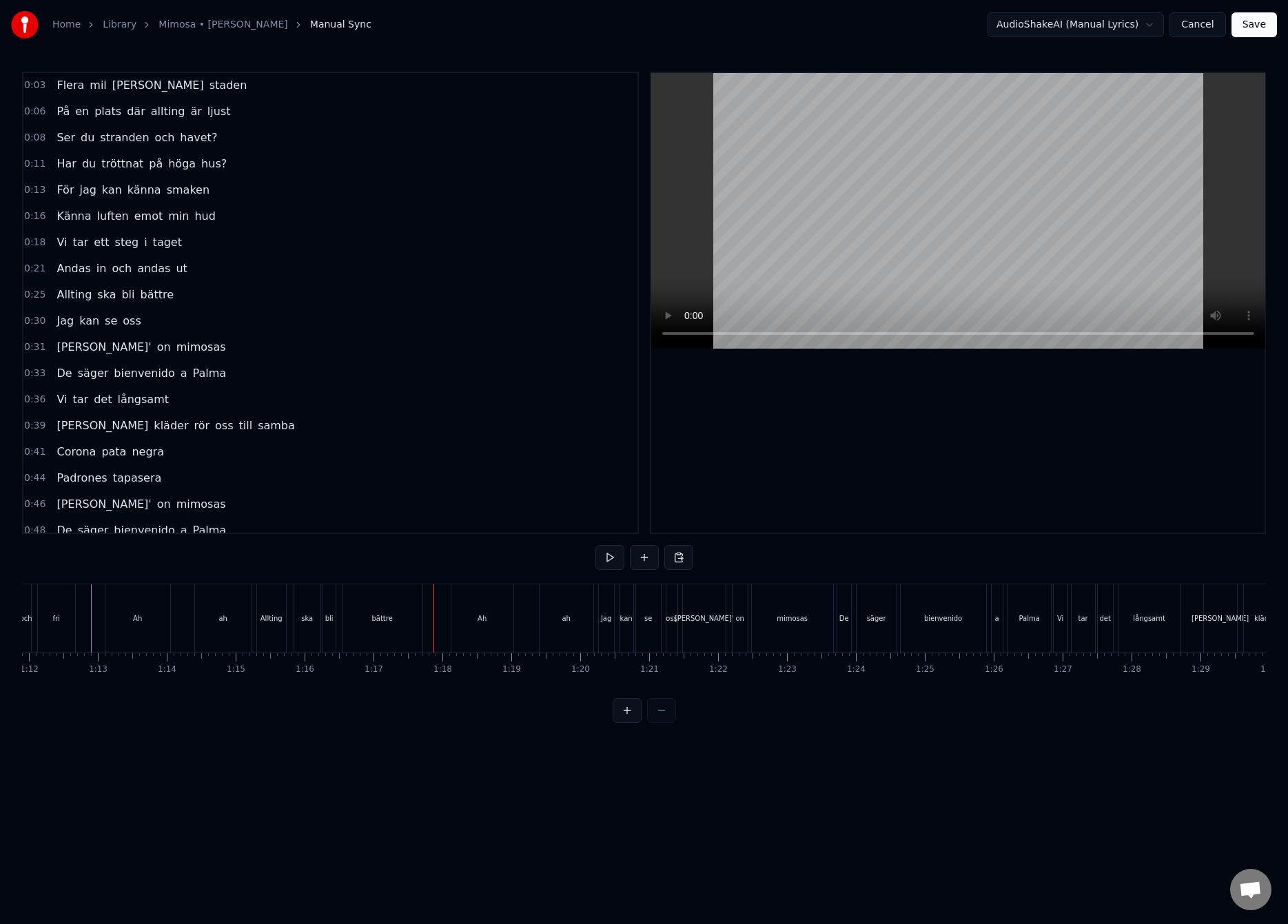
click at [146, 613] on div "Ah" at bounding box center [138, 618] width 65 height 68
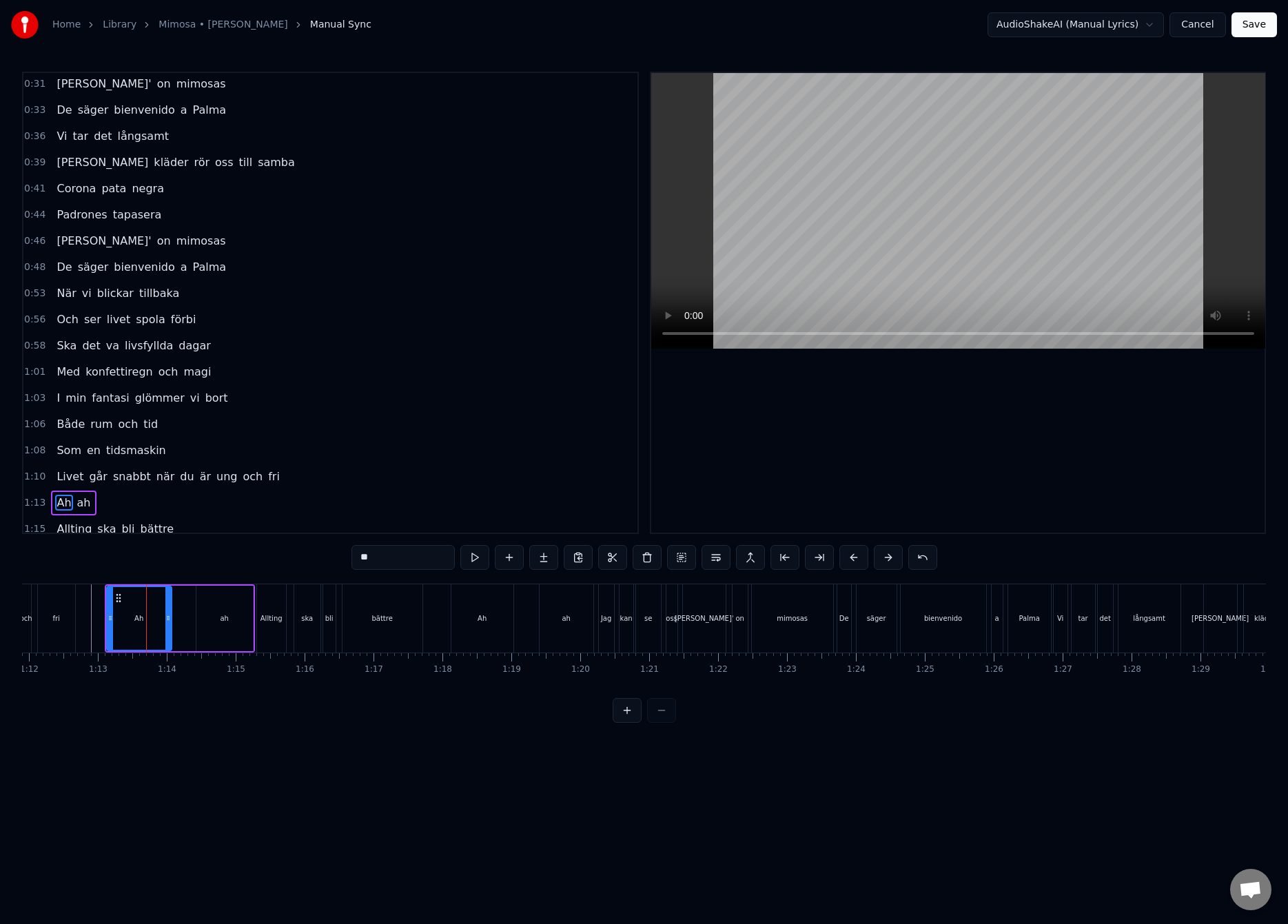
scroll to position [464, 0]
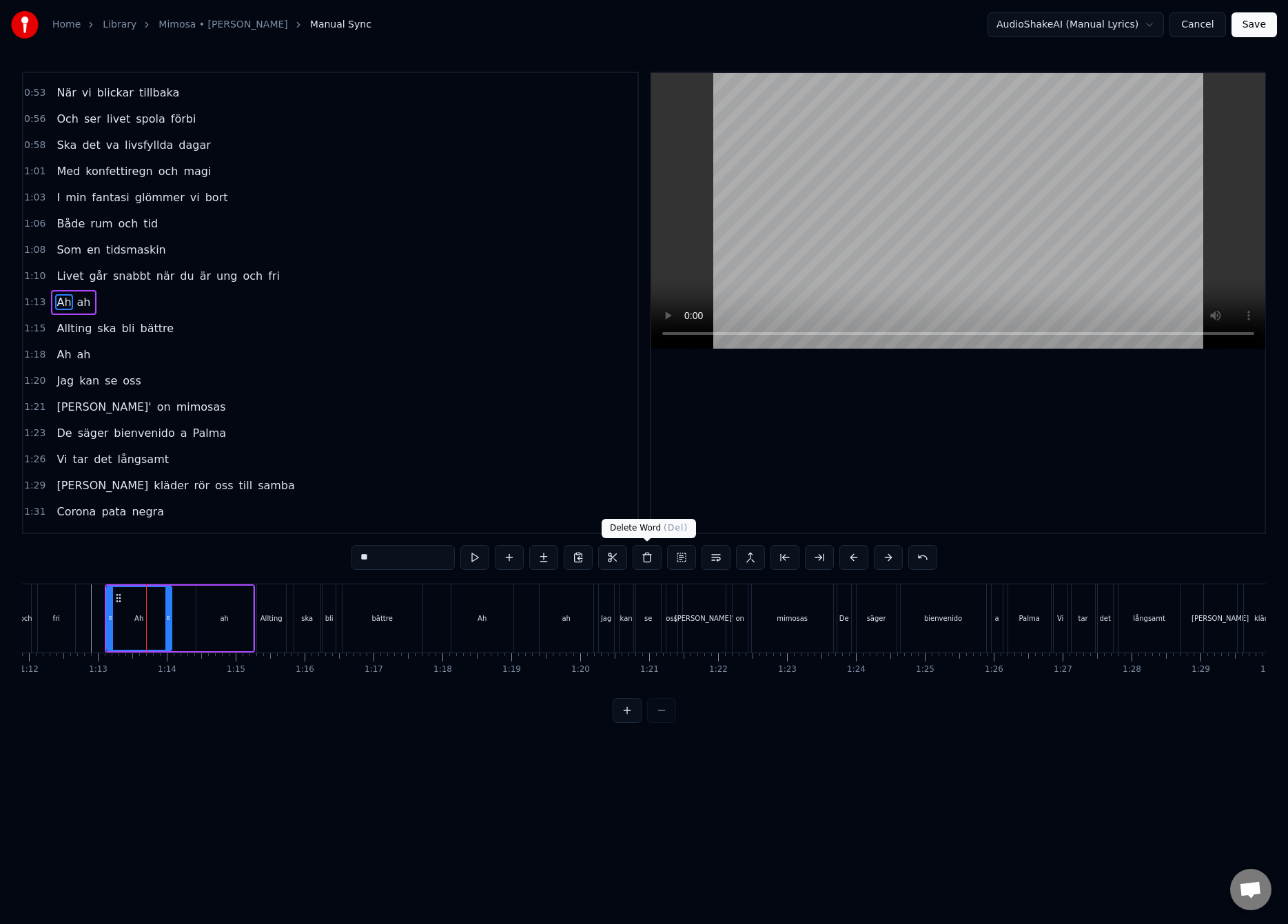
click at [649, 564] on button at bounding box center [646, 557] width 29 height 25
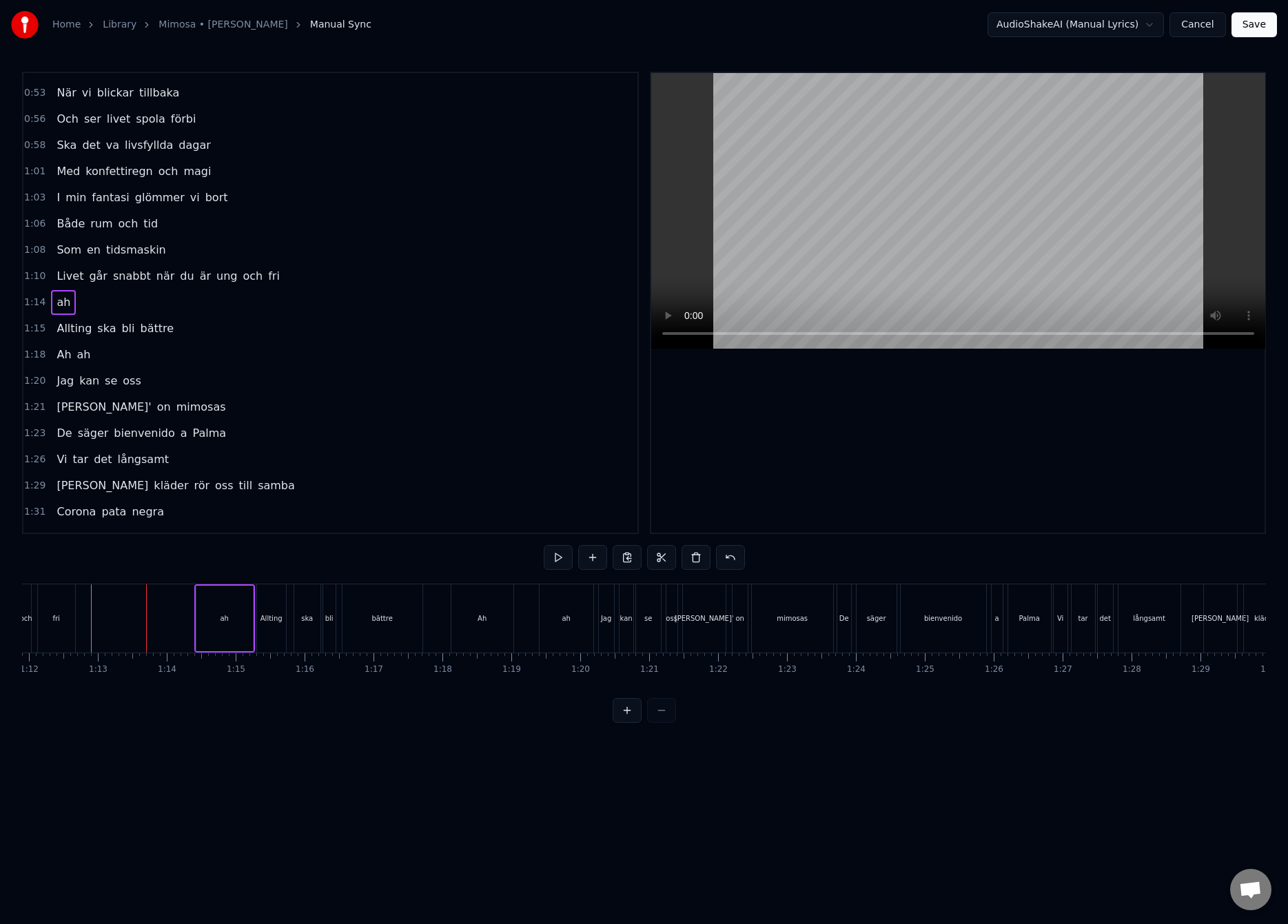
click at [209, 608] on div "ah" at bounding box center [224, 618] width 56 height 66
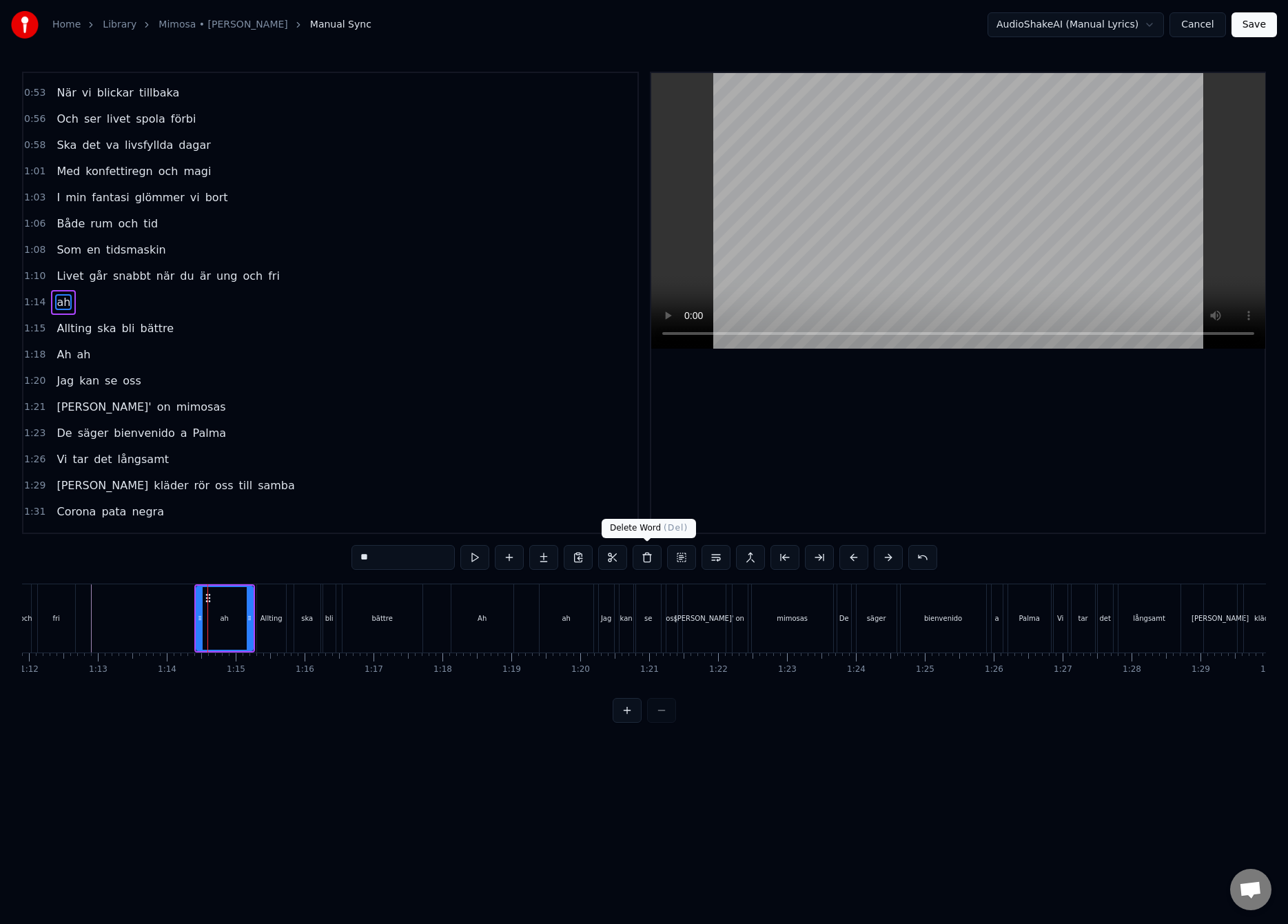
click at [652, 562] on button at bounding box center [646, 557] width 29 height 25
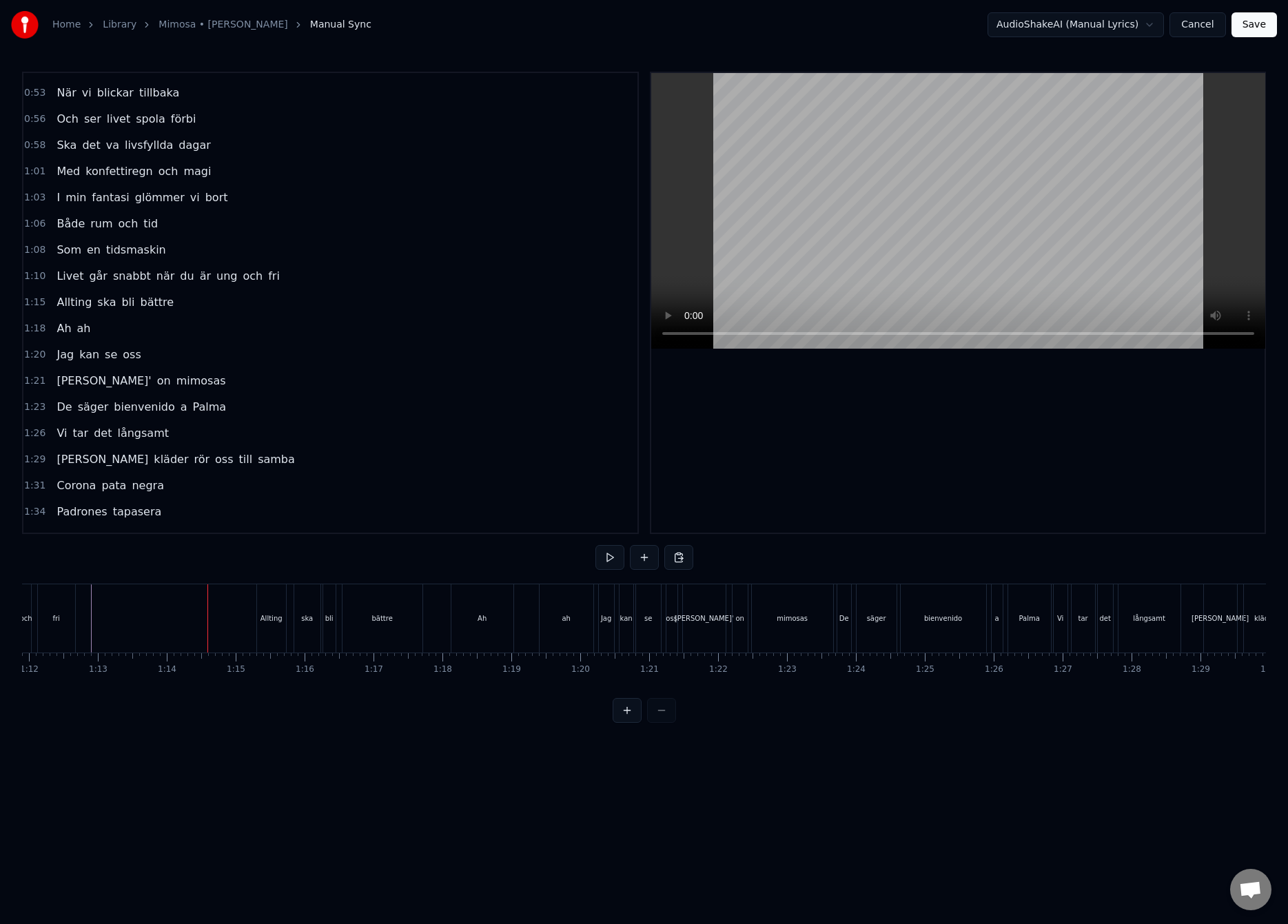
click at [493, 627] on div "Ah" at bounding box center [482, 618] width 62 height 68
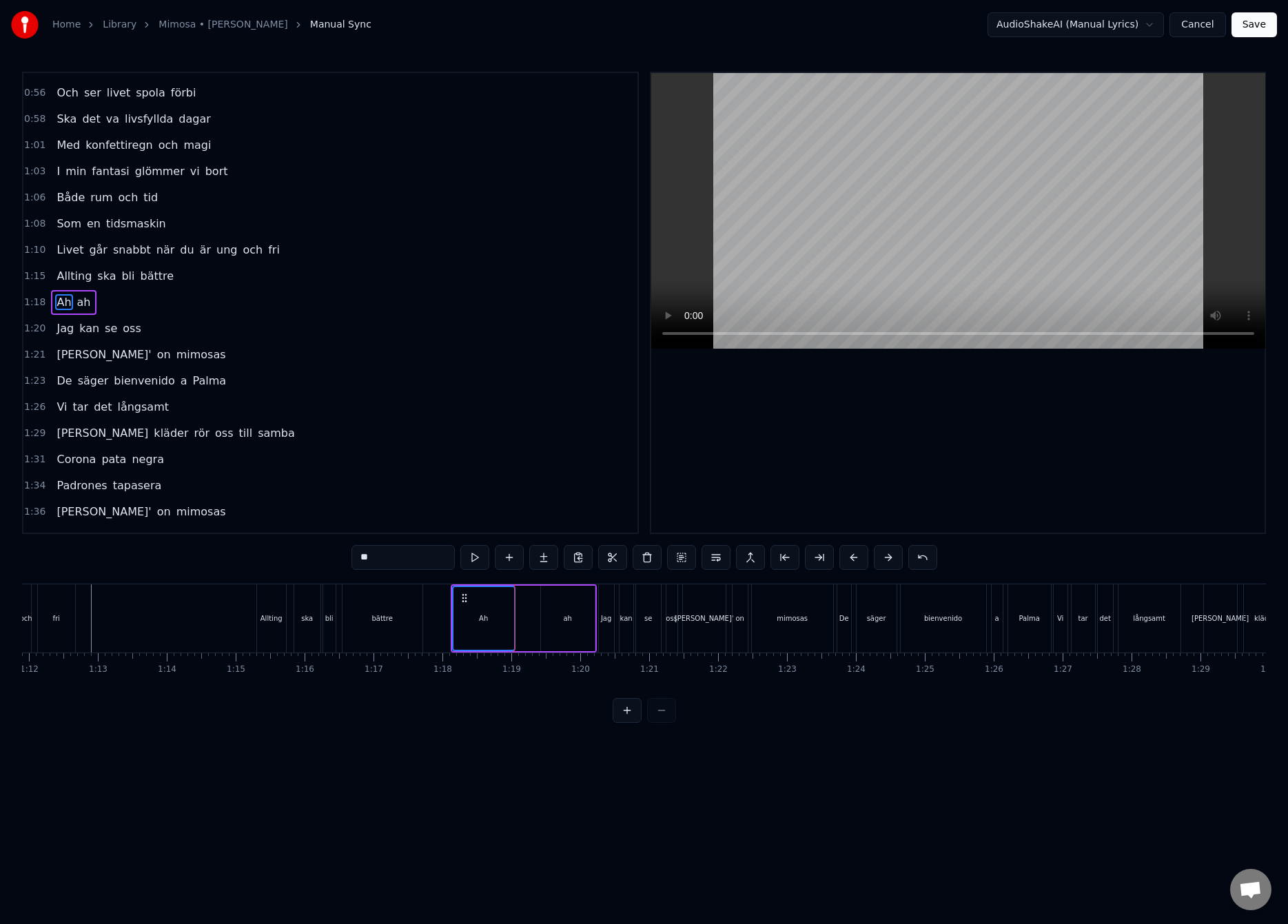
click at [572, 623] on div "ah" at bounding box center [568, 618] width 54 height 66
click at [682, 557] on button at bounding box center [681, 557] width 29 height 25
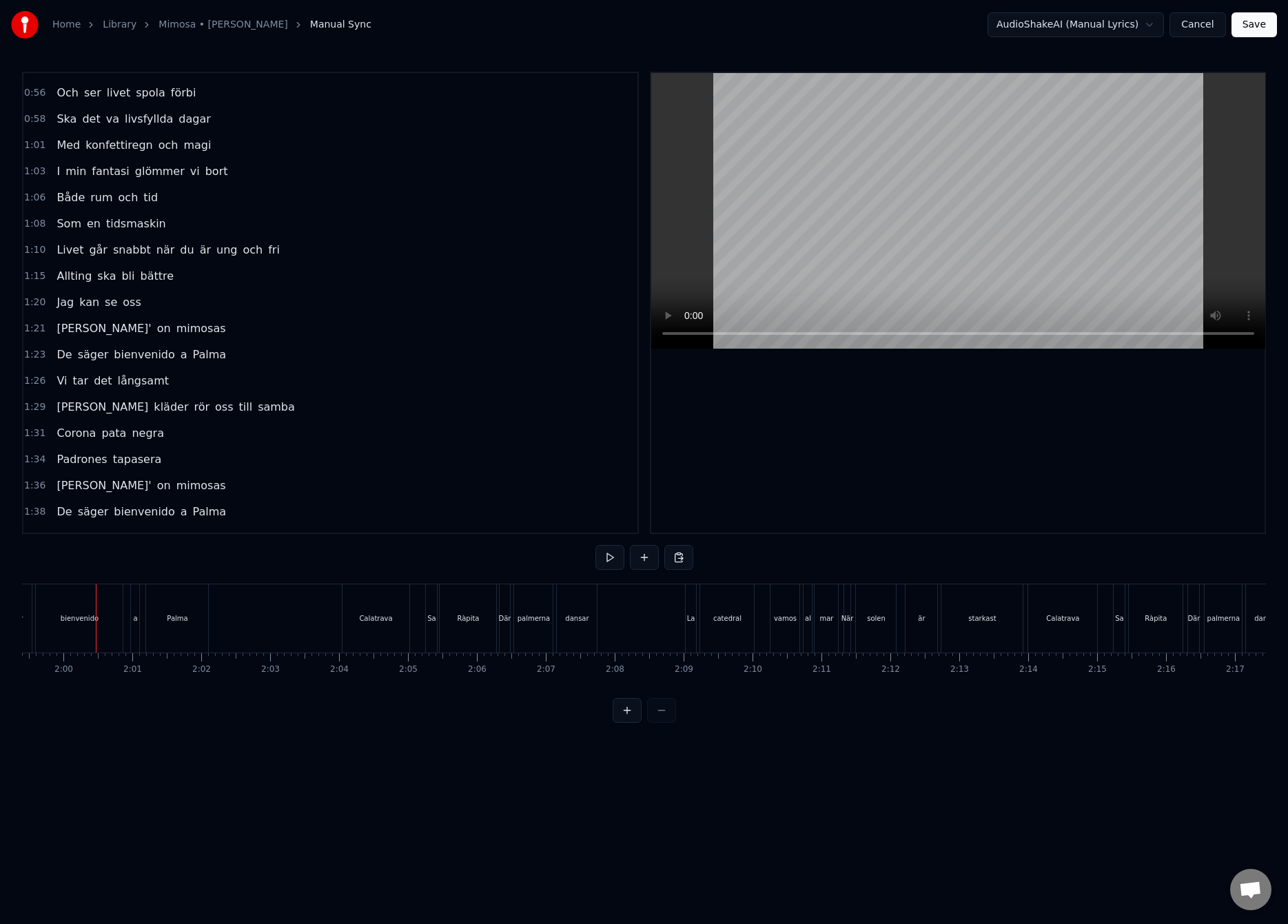
scroll to position [0, 8234]
click at [964, 637] on div "starkast" at bounding box center [974, 618] width 82 height 68
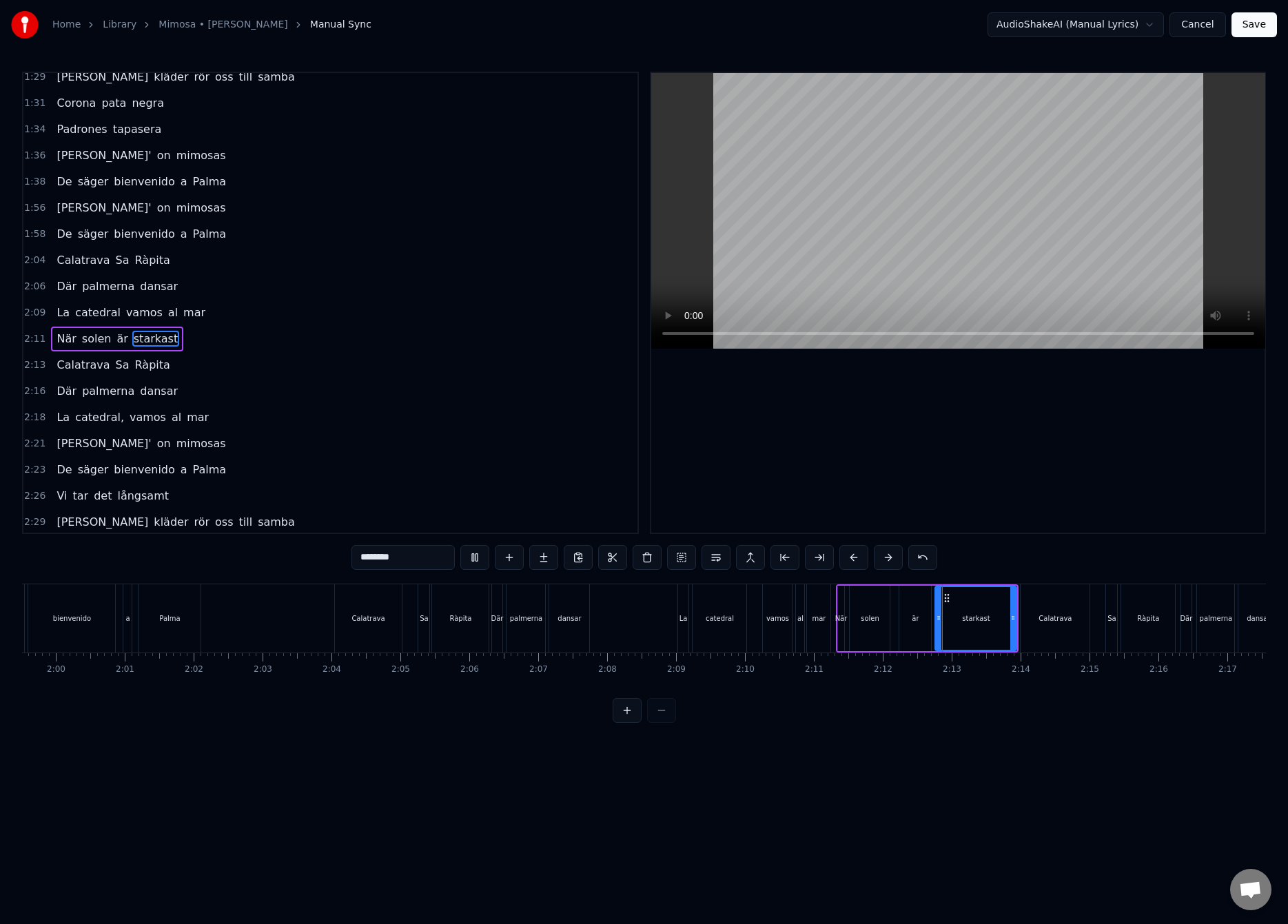
scroll to position [857, 0]
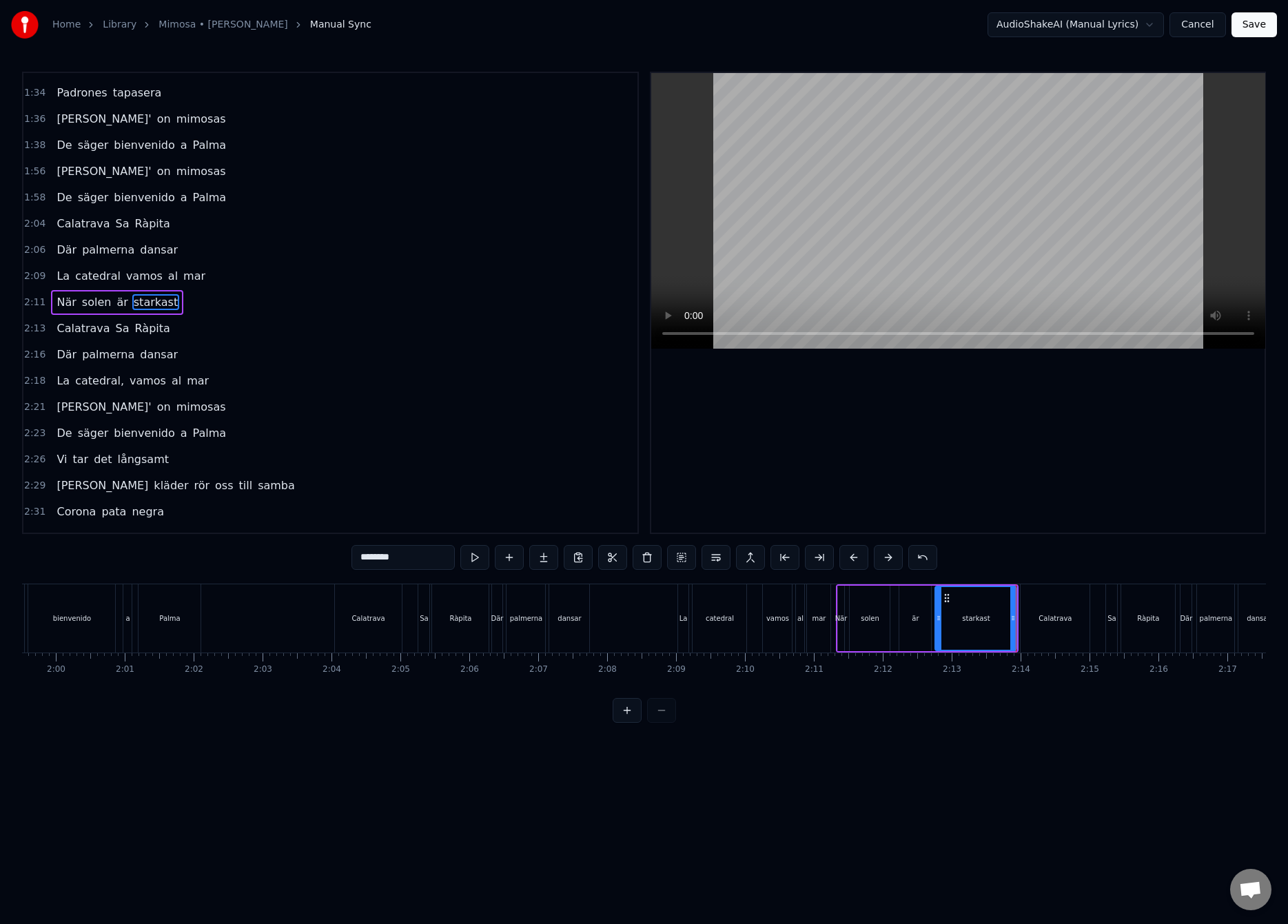
click at [923, 629] on div "är" at bounding box center [915, 618] width 31 height 66
type input "**"
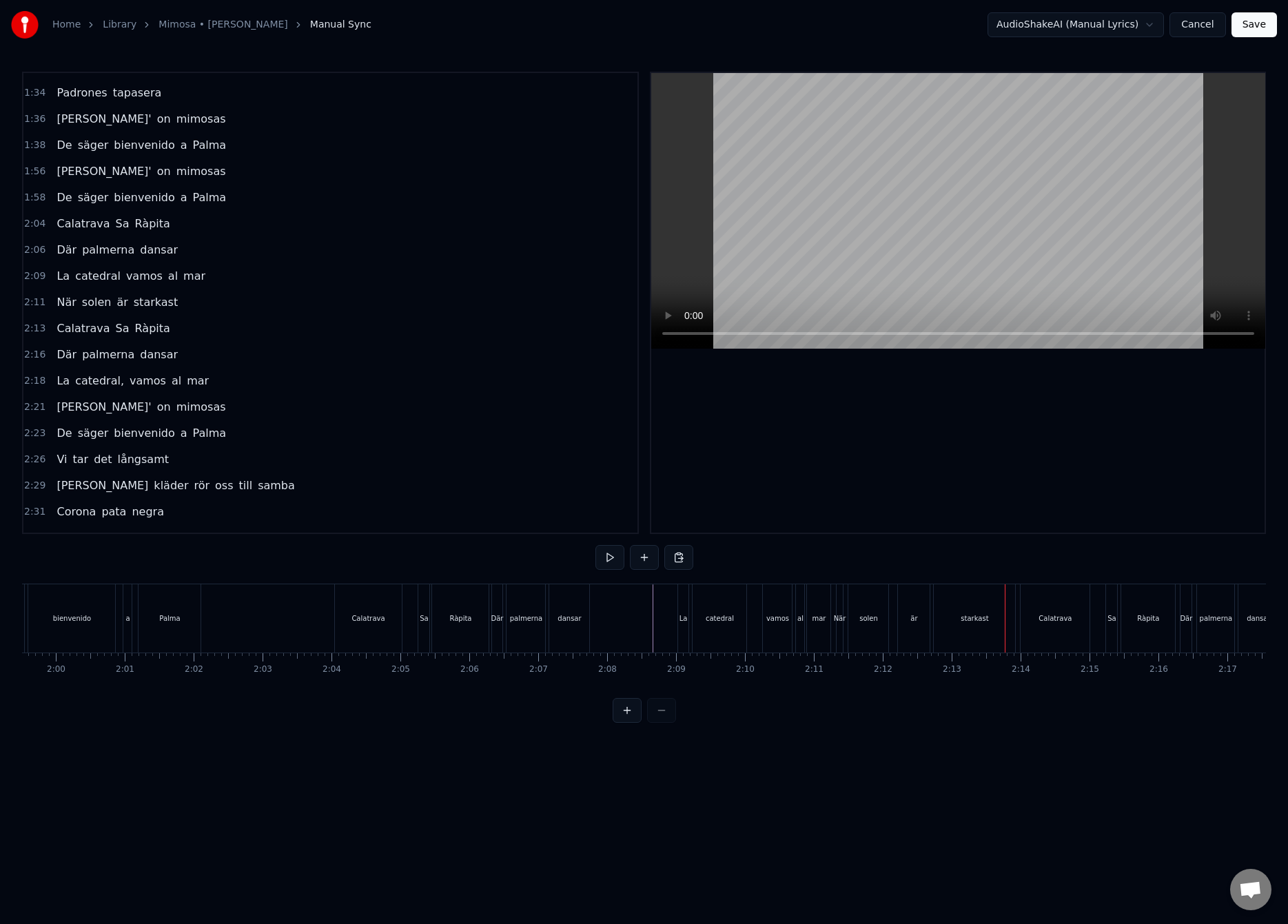
click at [906, 619] on div "är" at bounding box center [913, 618] width 31 height 68
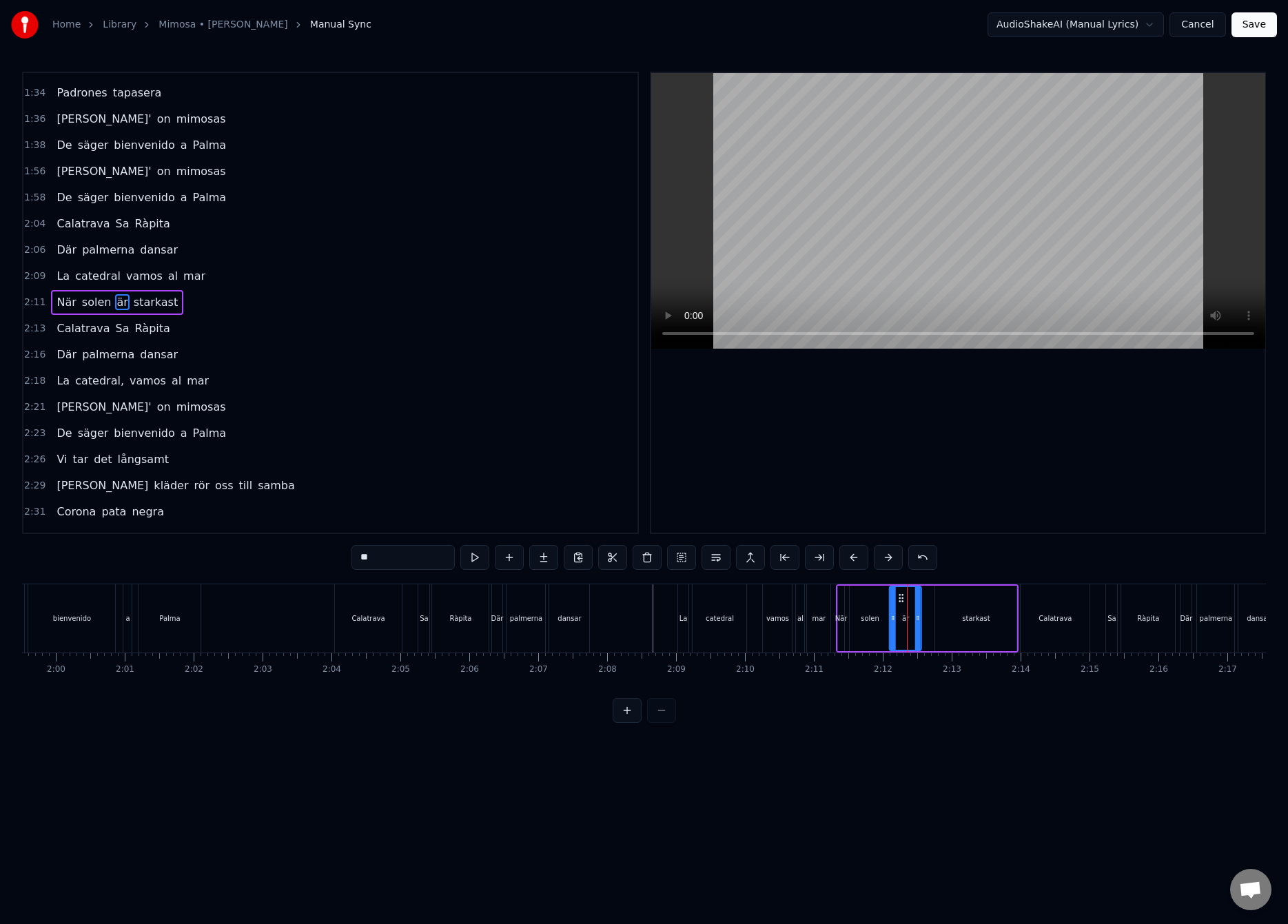
drag, startPoint x: 909, startPoint y: 598, endPoint x: 899, endPoint y: 605, distance: 12.2
click at [897, 603] on div "är" at bounding box center [905, 619] width 31 height 63
drag, startPoint x: 915, startPoint y: 619, endPoint x: 941, endPoint y: 622, distance: 26.2
click at [900, 625] on div at bounding box center [902, 619] width 6 height 63
click at [978, 615] on div "starkast" at bounding box center [975, 618] width 28 height 11
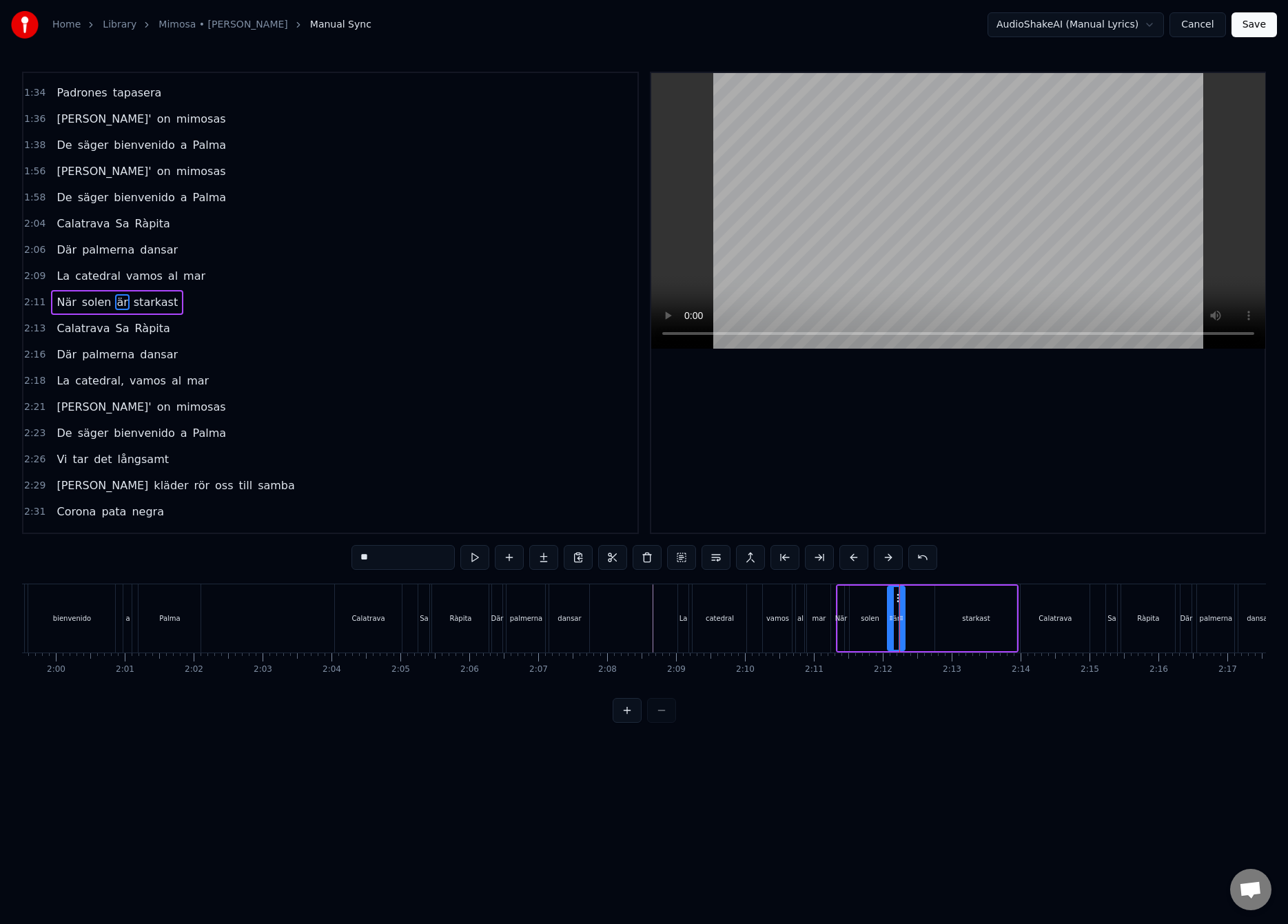
type input "********"
drag, startPoint x: 946, startPoint y: 598, endPoint x: 922, endPoint y: 606, distance: 25.3
click at [921, 605] on div "starkast" at bounding box center [952, 619] width 80 height 63
drag, startPoint x: 990, startPoint y: 617, endPoint x: 941, endPoint y: 624, distance: 49.5
click at [941, 624] on div at bounding box center [942, 619] width 6 height 63
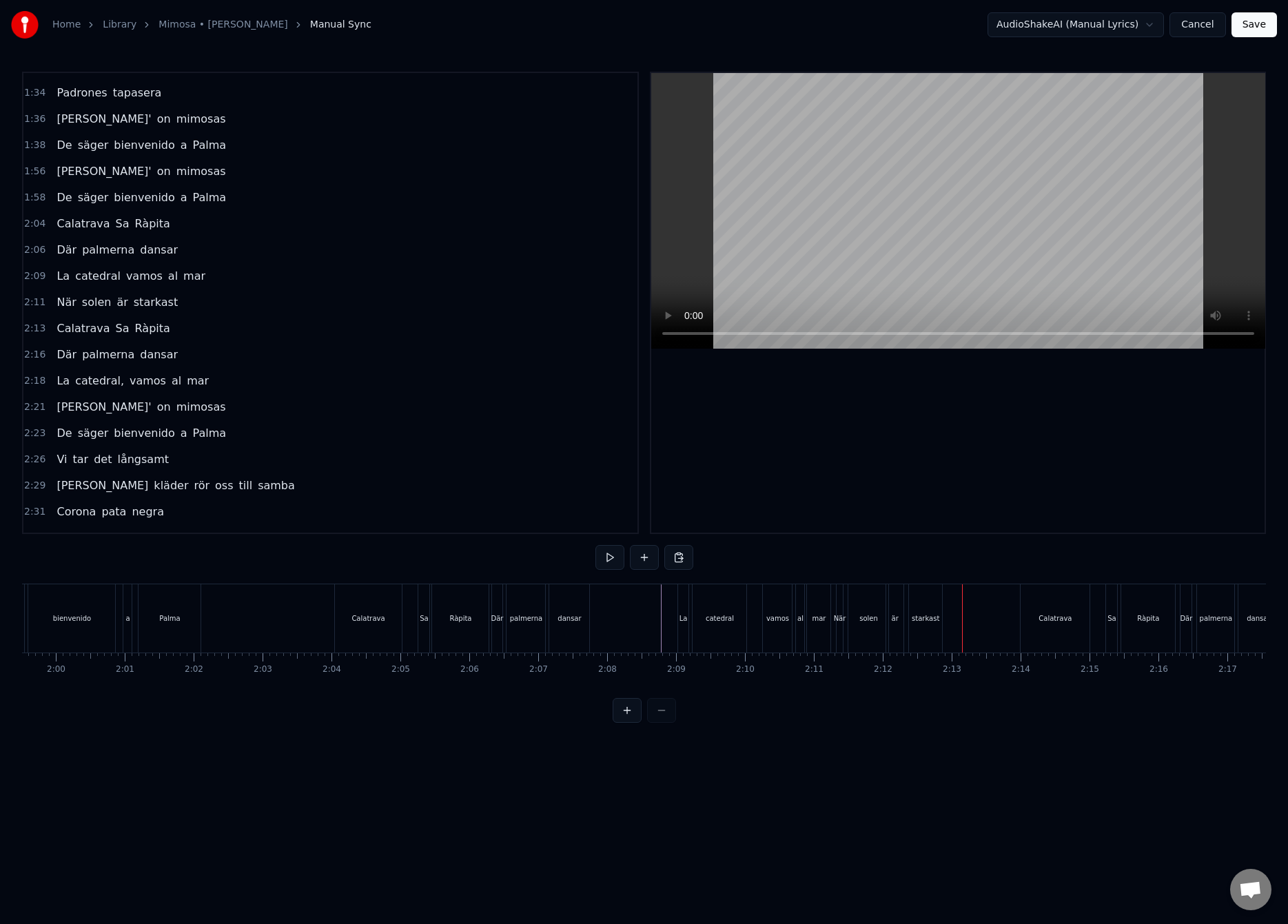
click at [896, 619] on div "är" at bounding box center [894, 618] width 7 height 11
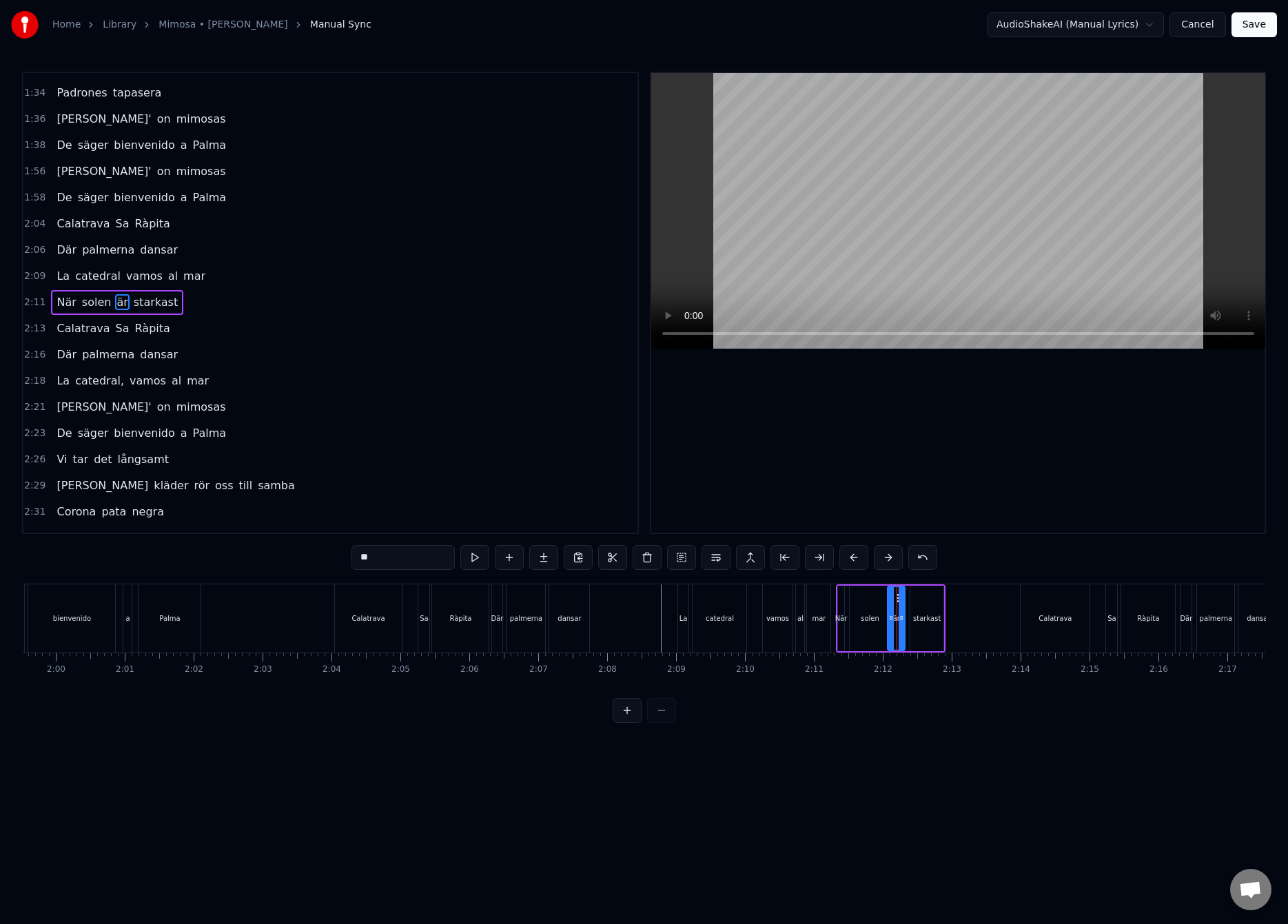
click at [880, 618] on div "solen" at bounding box center [869, 618] width 40 height 66
drag, startPoint x: 885, startPoint y: 619, endPoint x: 877, endPoint y: 625, distance: 10.0
click at [877, 625] on div at bounding box center [878, 619] width 6 height 63
click at [895, 620] on div "är" at bounding box center [895, 618] width 7 height 11
drag, startPoint x: 891, startPoint y: 605, endPoint x: 887, endPoint y: 614, distance: 9.8
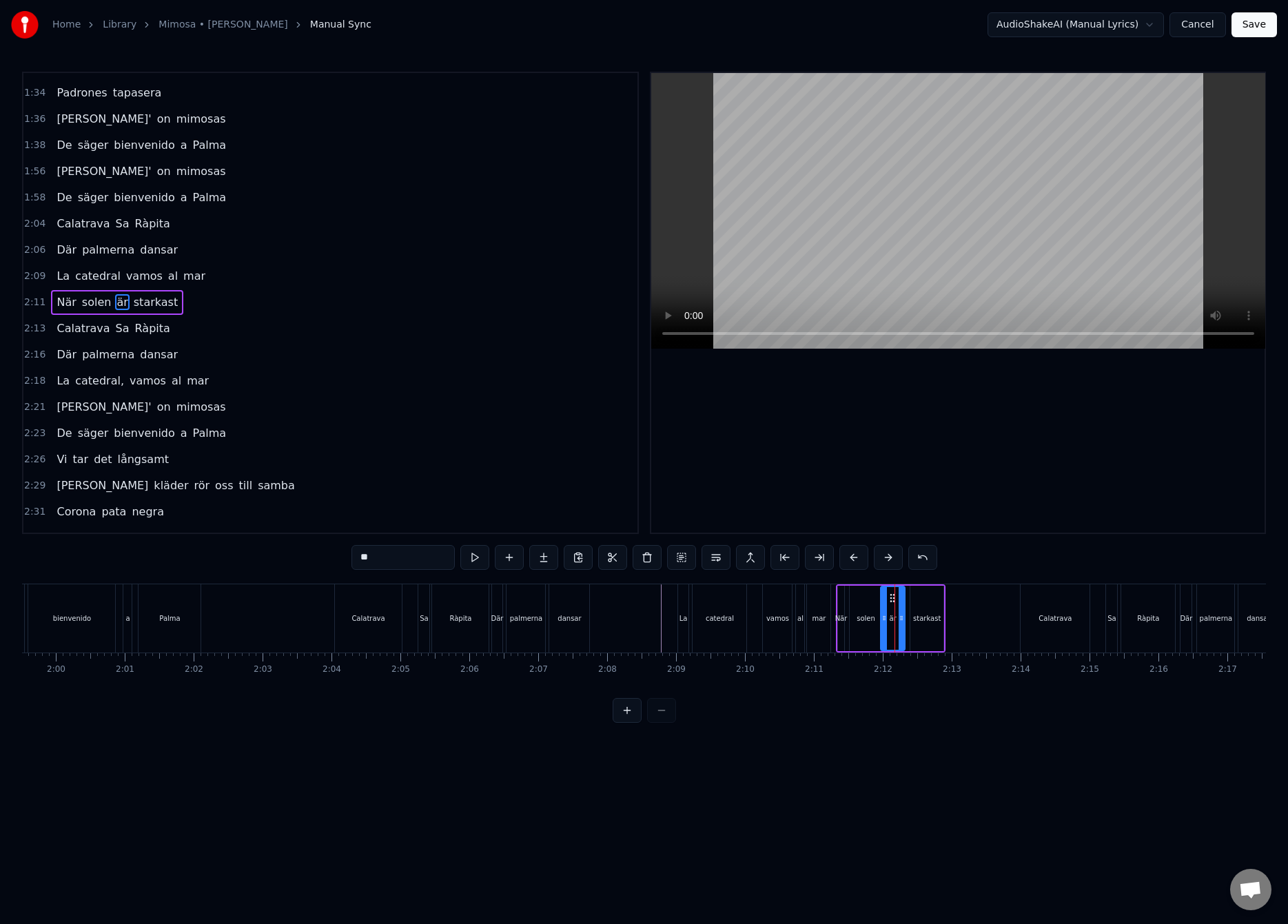
click at [884, 613] on div at bounding box center [885, 619] width 6 height 63
drag, startPoint x: 902, startPoint y: 618, endPoint x: 895, endPoint y: 626, distance: 10.6
click at [895, 626] on div at bounding box center [894, 619] width 6 height 63
click at [919, 617] on div "starkast" at bounding box center [927, 618] width 28 height 11
type input "********"
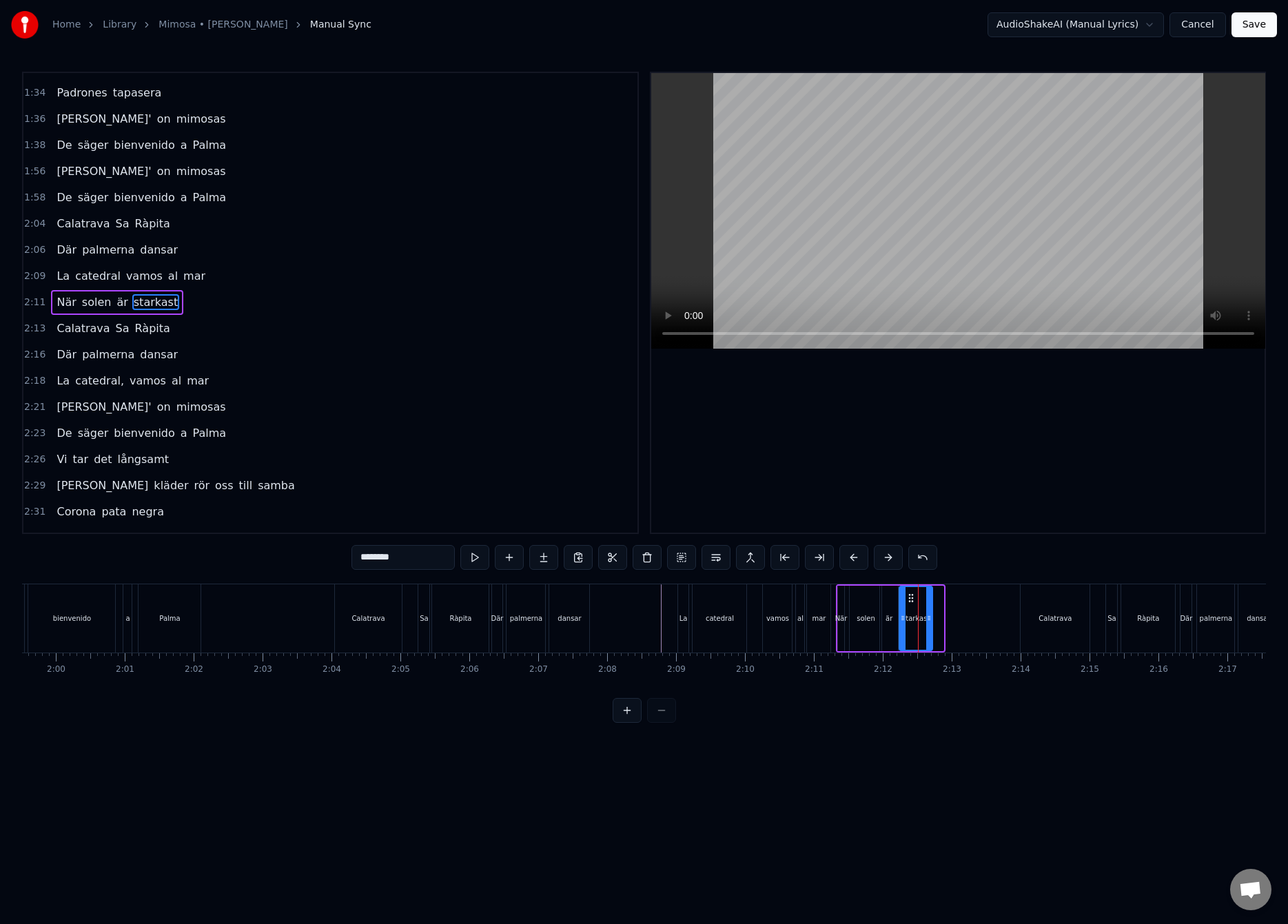
drag, startPoint x: 923, startPoint y: 599, endPoint x: 911, endPoint y: 605, distance: 13.4
click at [911, 605] on div "starkast" at bounding box center [915, 619] width 31 height 63
click at [137, 316] on div "2:13 [PERSON_NAME] Ràpita" at bounding box center [331, 329] width 614 height 27
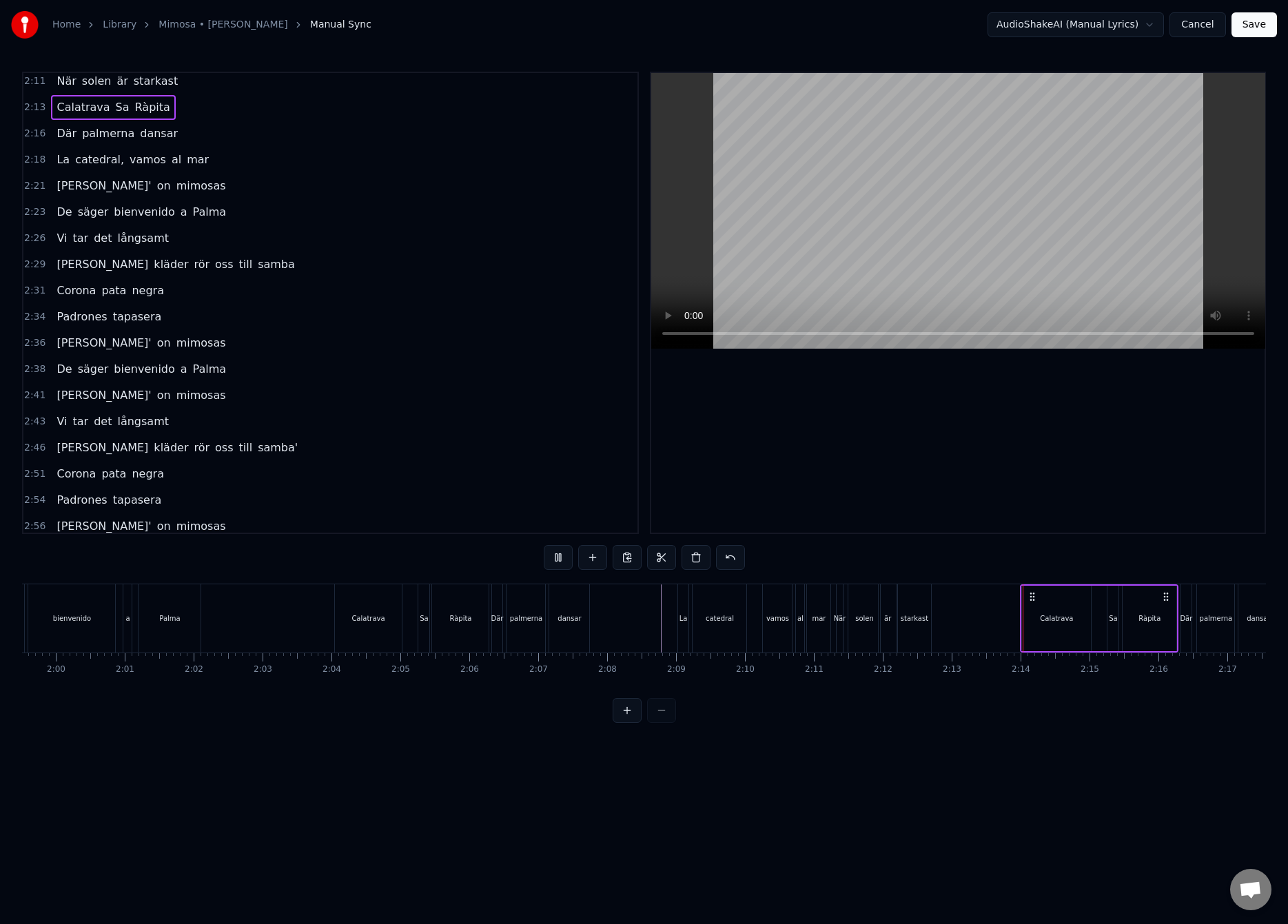
scroll to position [1111, 0]
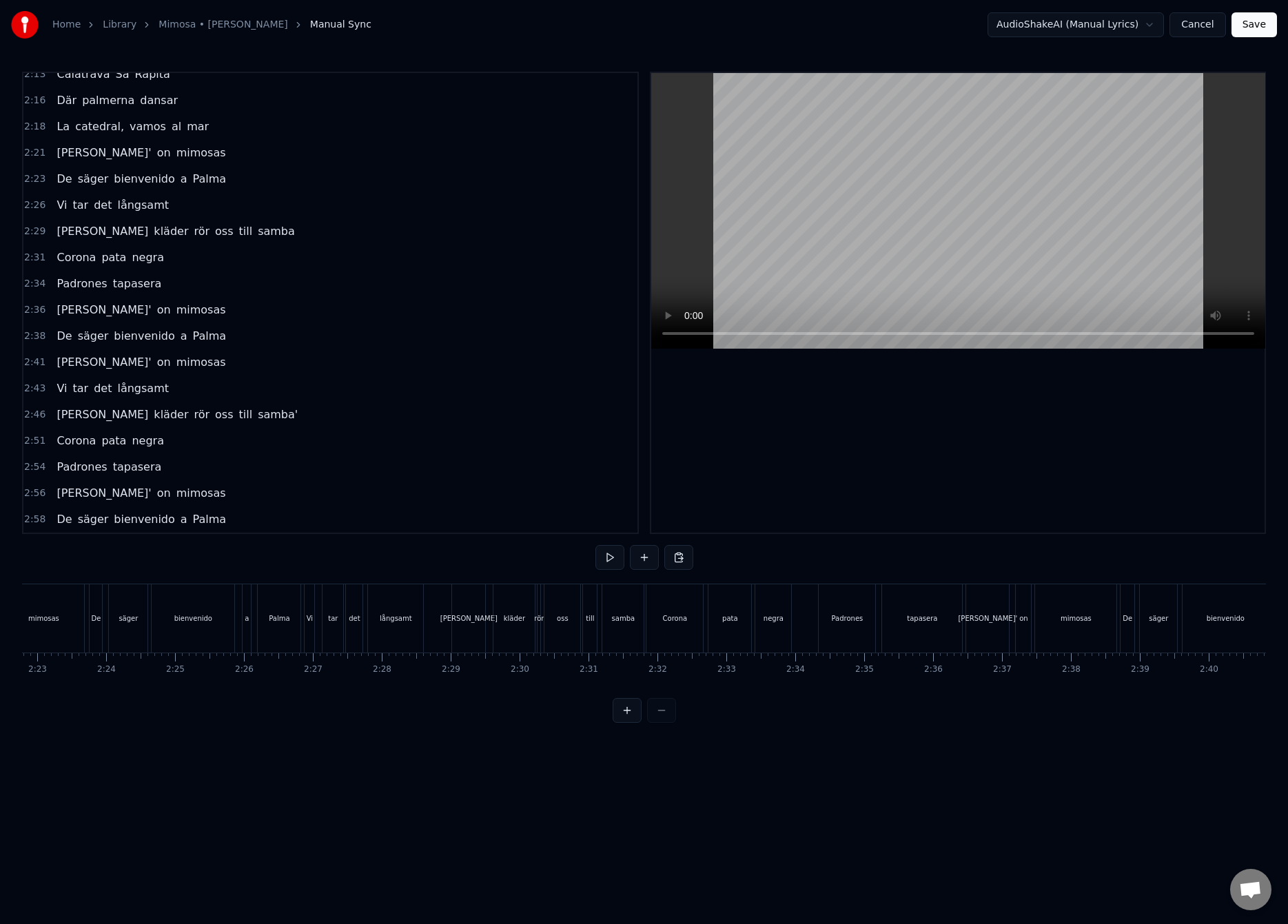
scroll to position [0, 10102]
click at [951, 602] on div "bienvenido" at bounding box center [960, 618] width 86 height 68
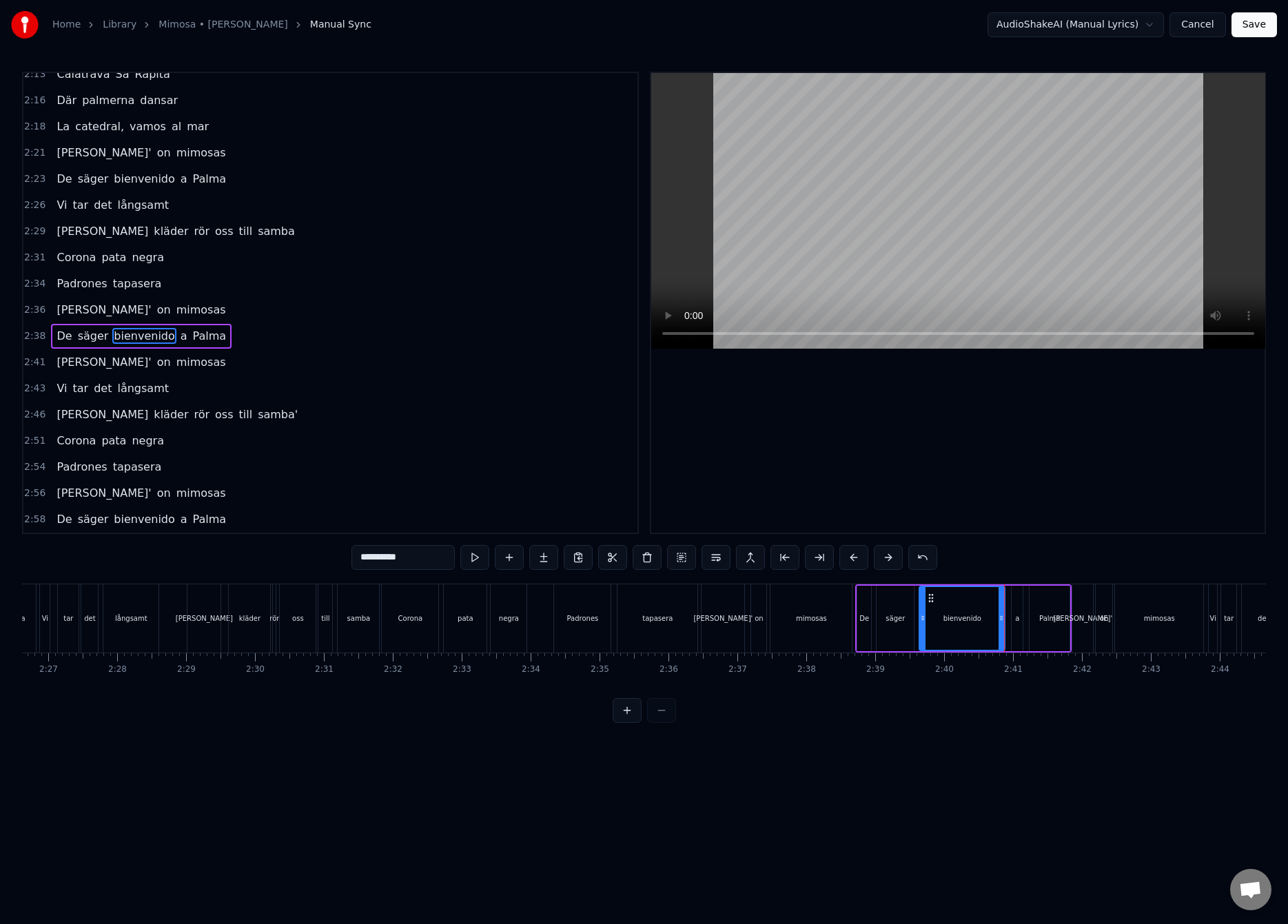
click at [824, 616] on div "mimosas" at bounding box center [812, 618] width 31 height 11
type input "*******"
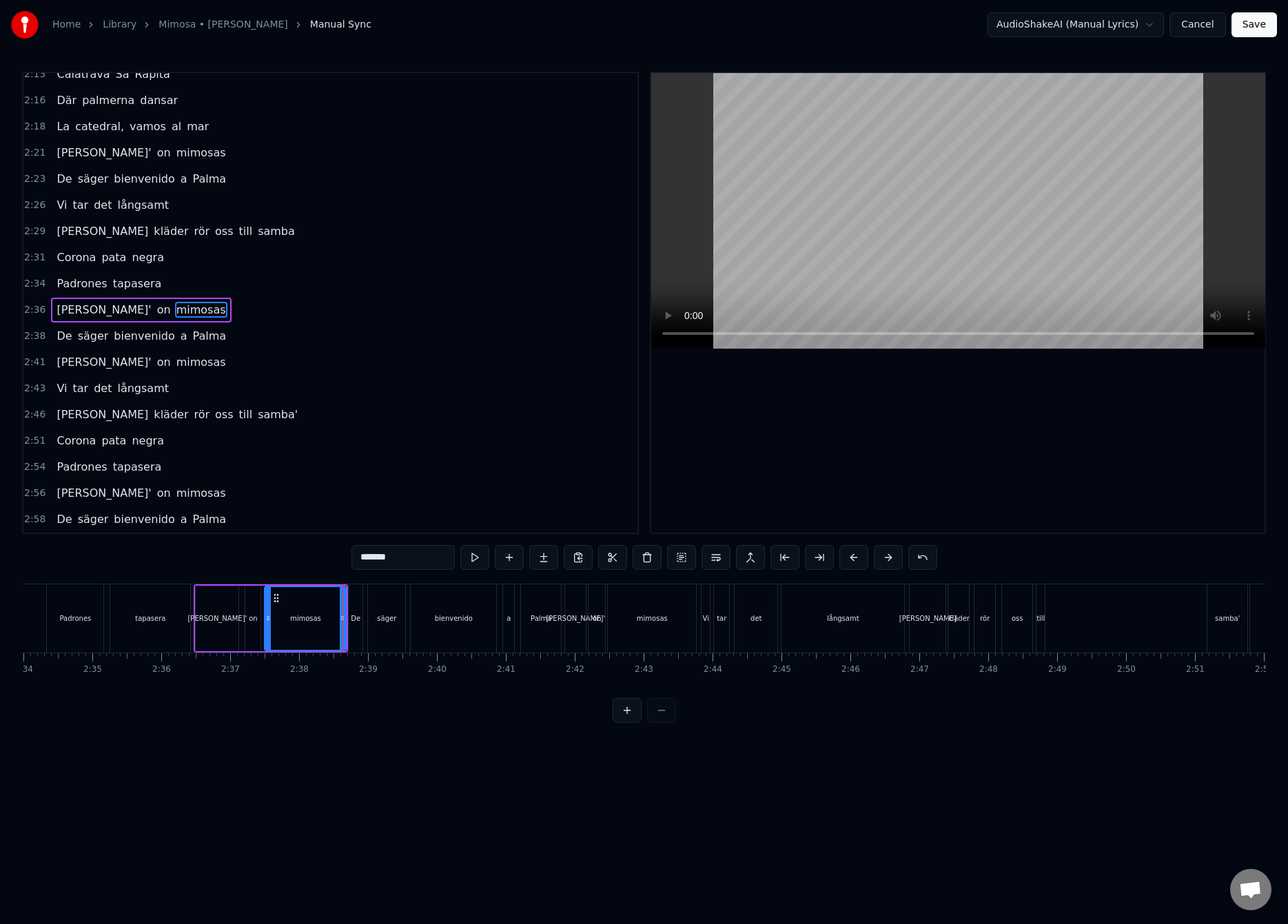
scroll to position [0, 10764]
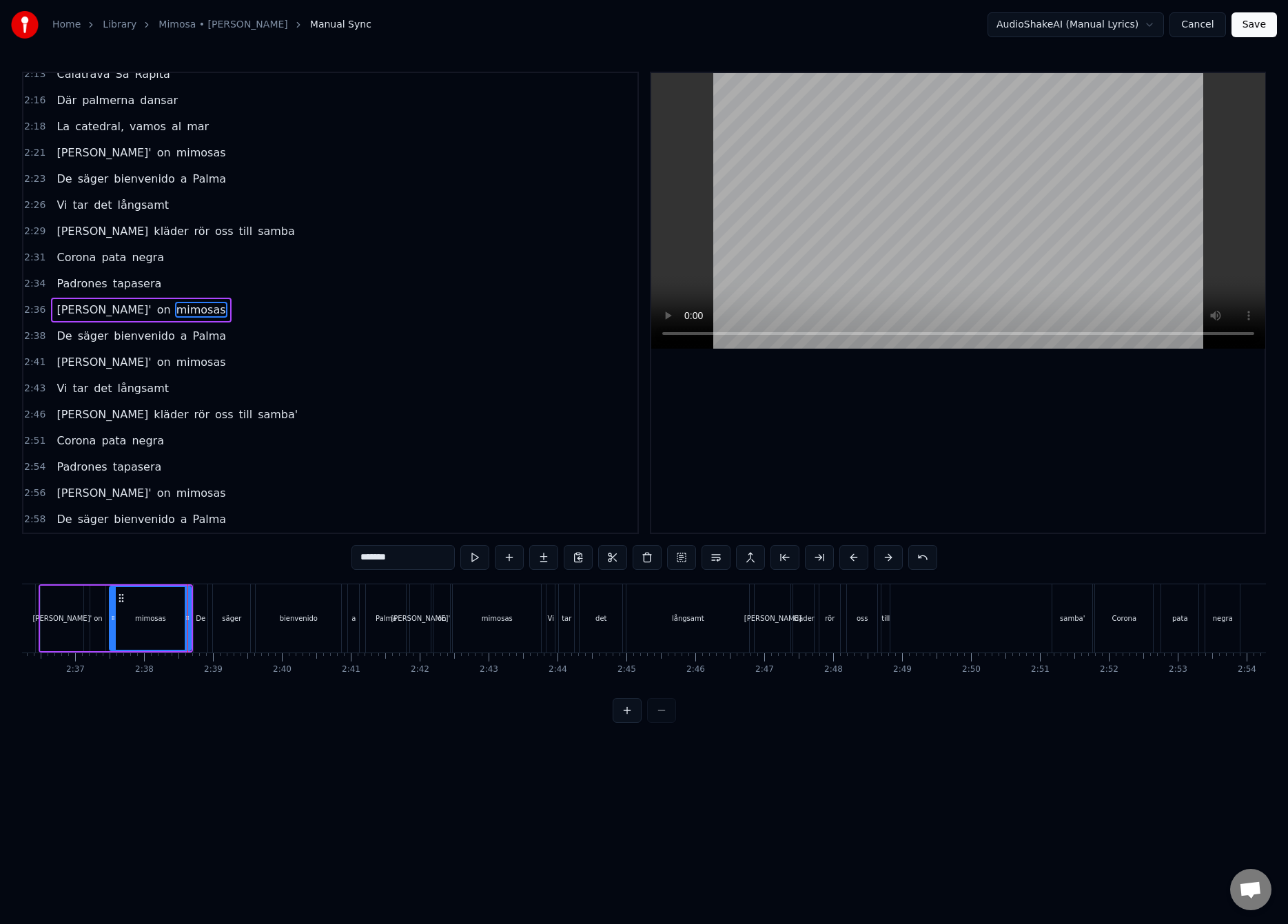
click at [924, 628] on div "[PERSON_NAME] kläder rör oss till samba'" at bounding box center [924, 618] width 341 height 68
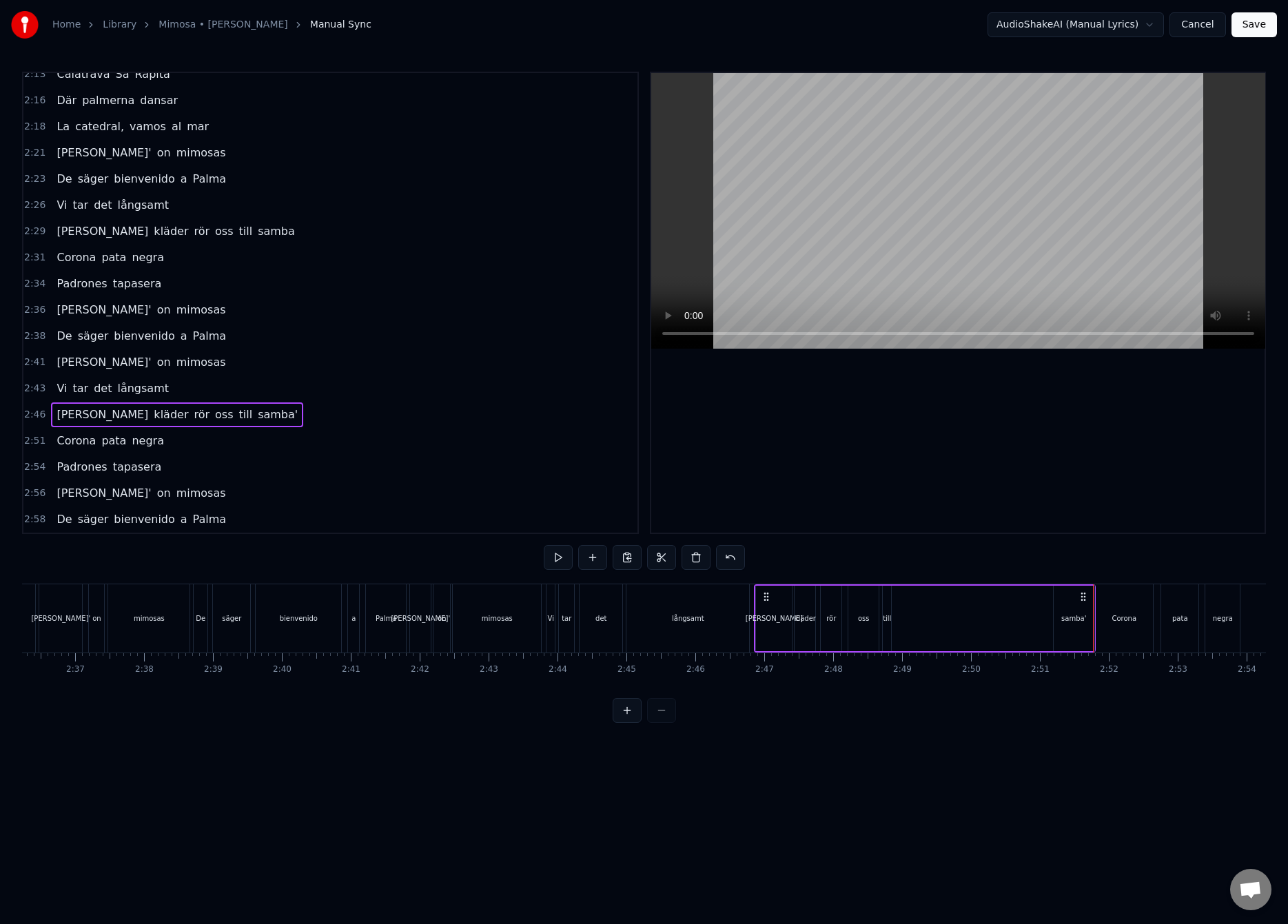
click at [723, 615] on div "långsamt" at bounding box center [687, 618] width 123 height 68
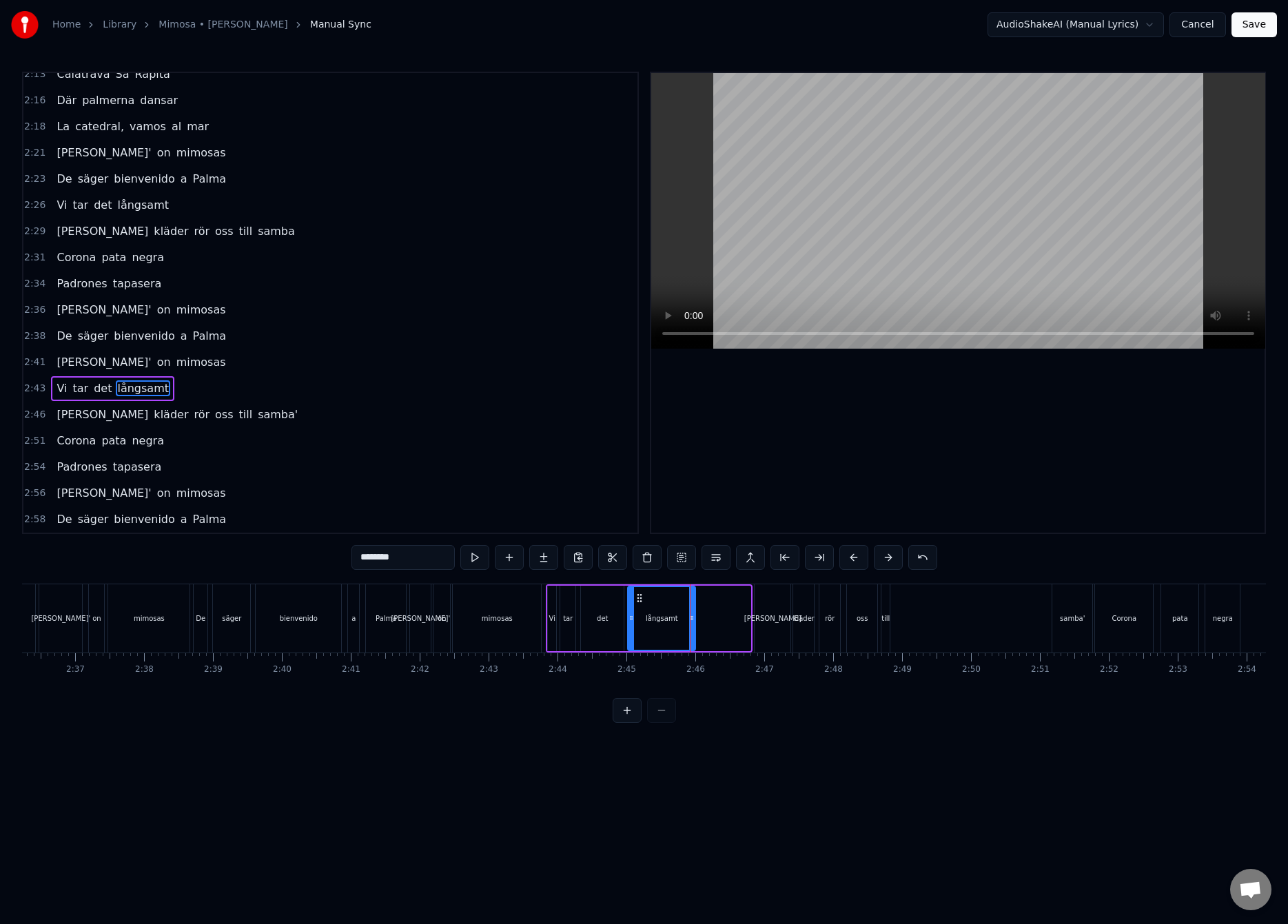
drag, startPoint x: 747, startPoint y: 618, endPoint x: 693, endPoint y: 629, distance: 55.1
click at [691, 629] on div at bounding box center [692, 619] width 6 height 63
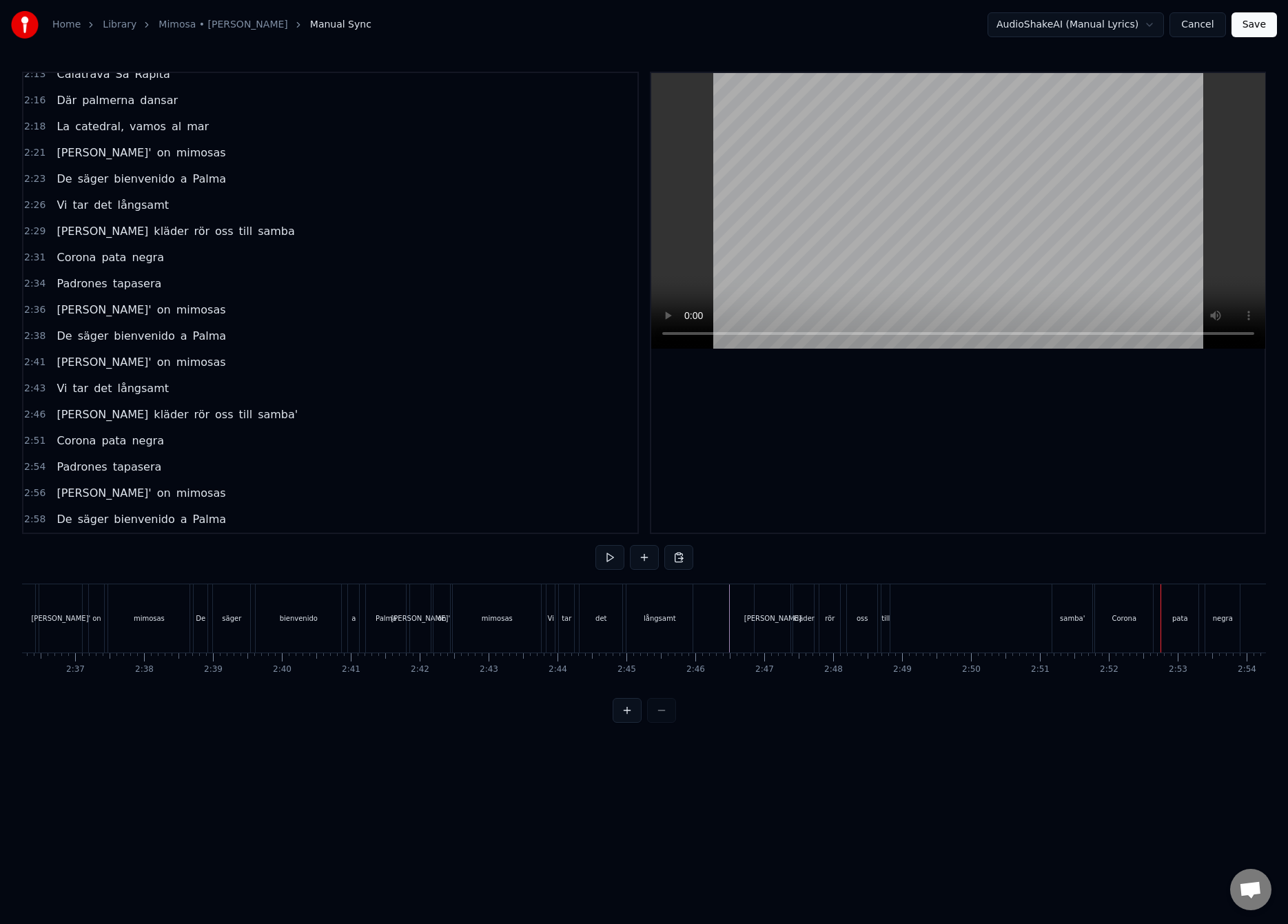
click at [507, 615] on div "mimosas" at bounding box center [497, 618] width 31 height 11
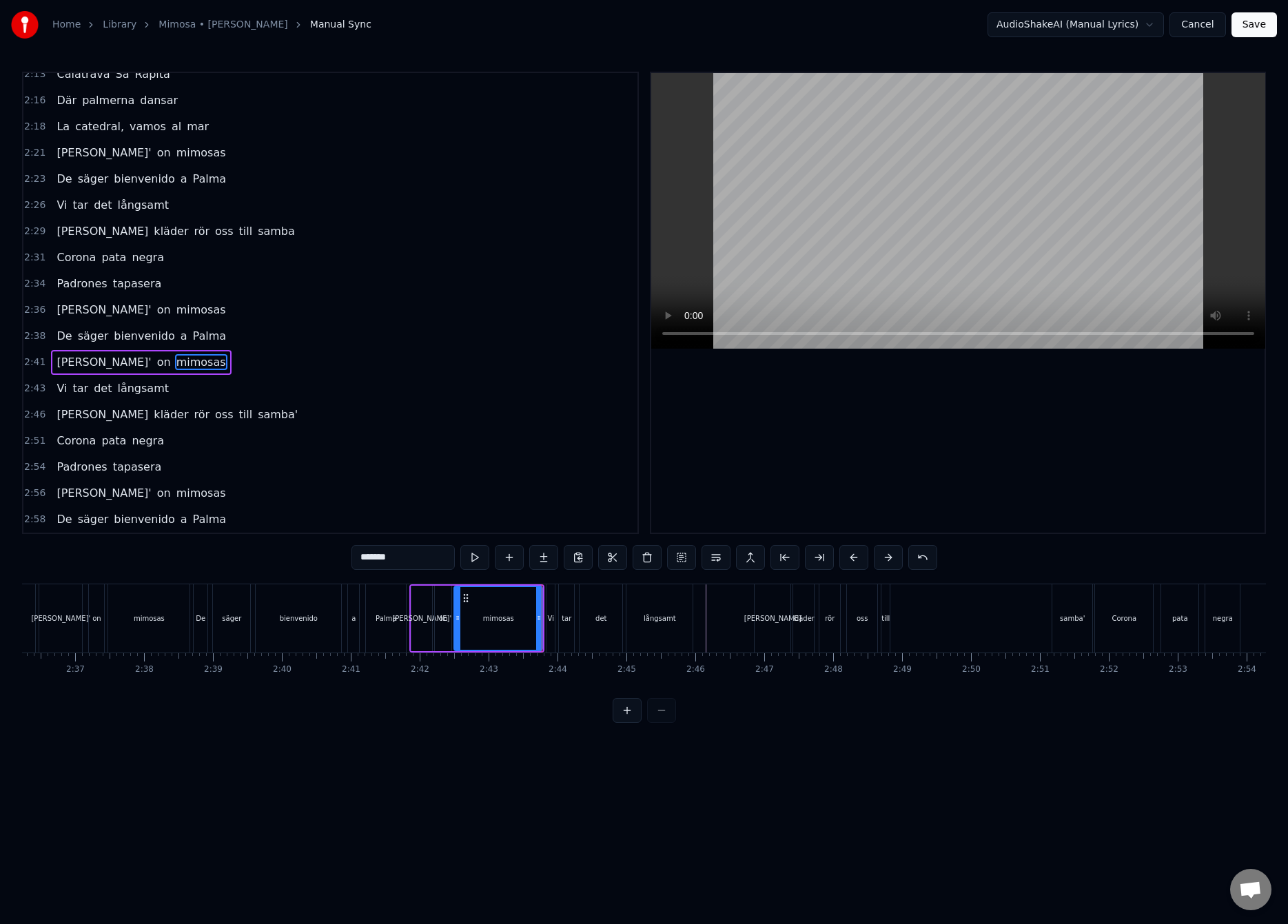
click at [658, 617] on div "långsamt" at bounding box center [659, 618] width 32 height 11
type input "********"
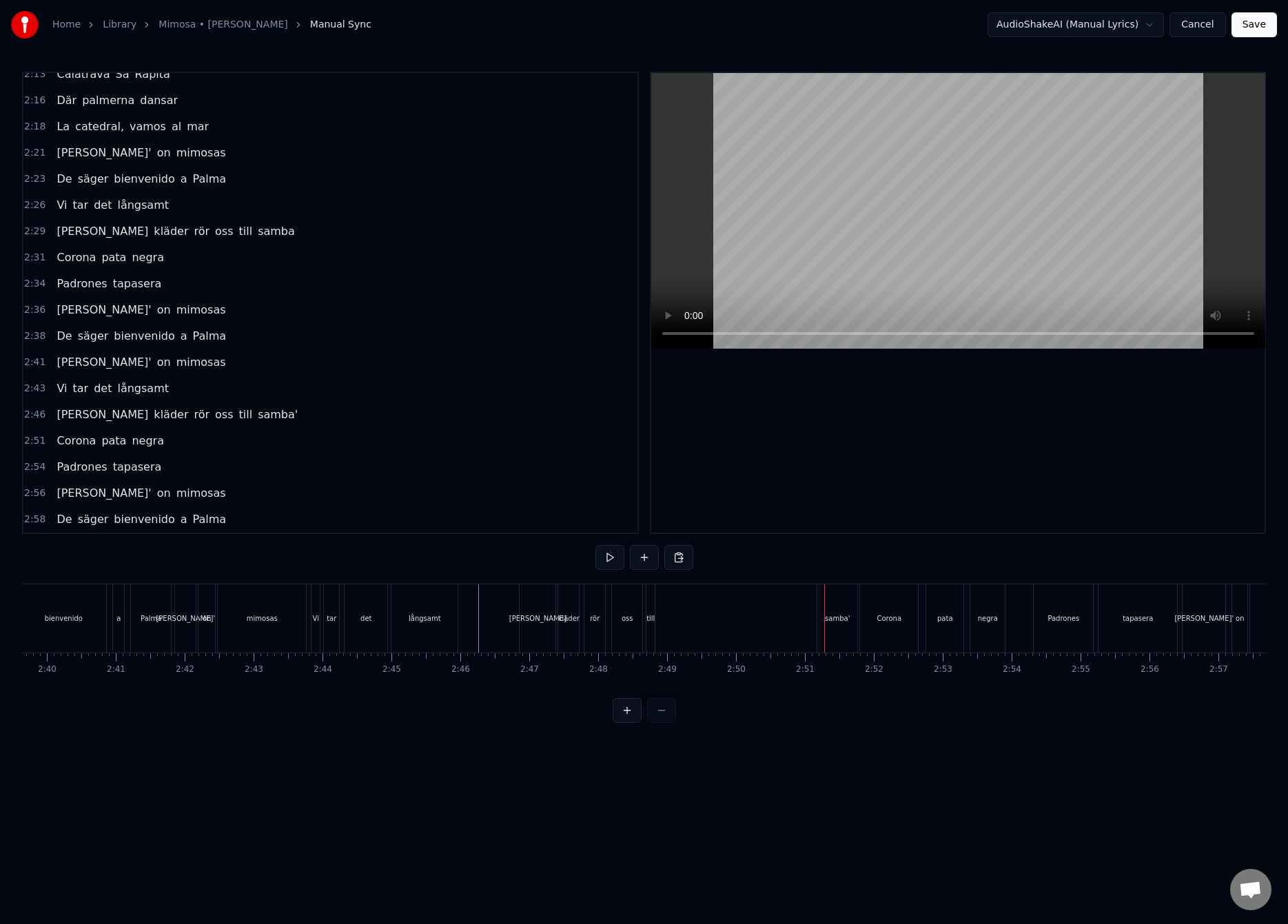
scroll to position [0, 11036]
click at [706, 615] on div "[PERSON_NAME] kläder rör oss till samba'" at bounding box center [651, 618] width 341 height 68
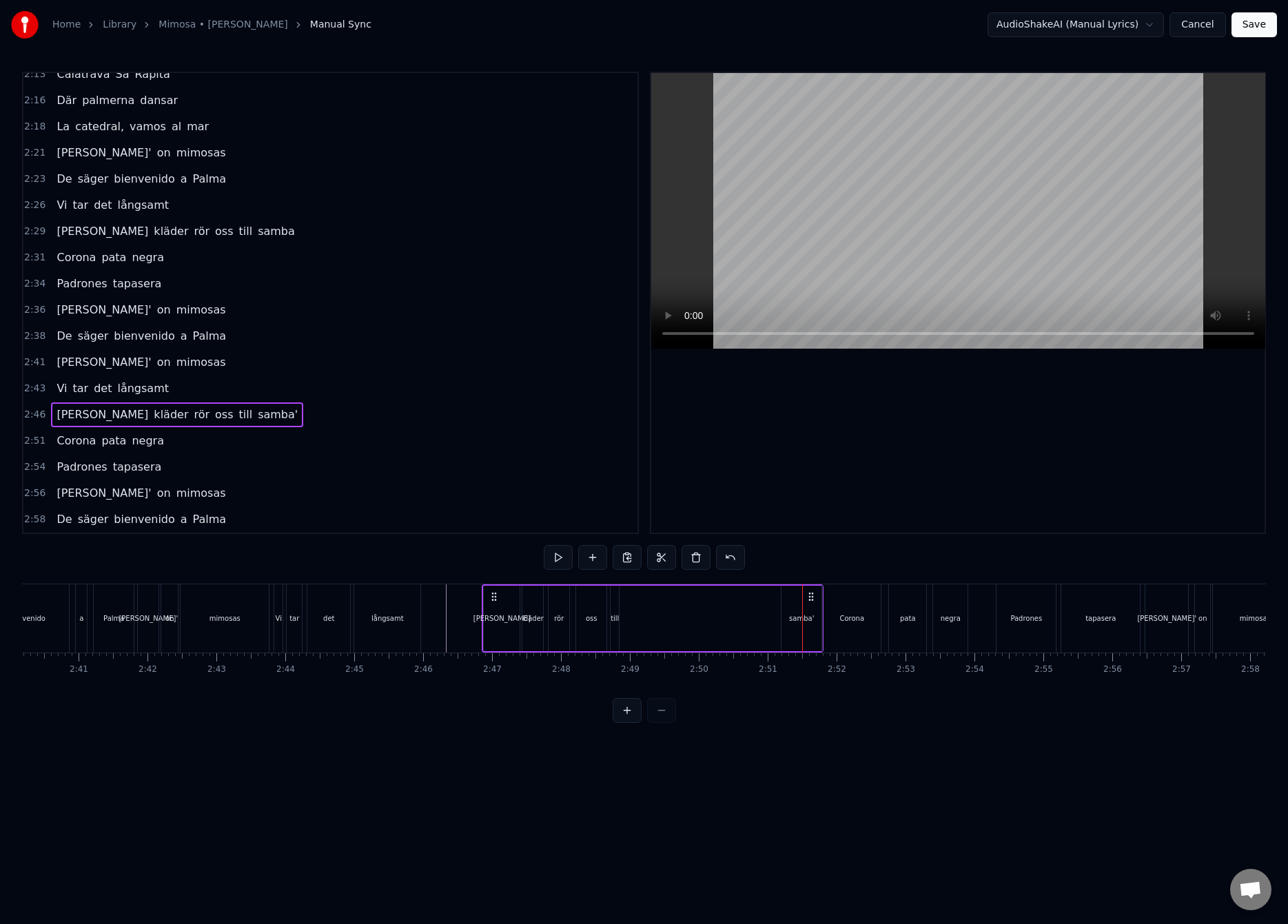
click at [631, 620] on div "[PERSON_NAME] kläder rör oss till samba'" at bounding box center [651, 618] width 341 height 68
click at [499, 611] on div "[PERSON_NAME]" at bounding box center [502, 618] width 35 height 66
click at [539, 619] on div "kläder" at bounding box center [533, 618] width 22 height 11
click at [500, 615] on div "[PERSON_NAME]" at bounding box center [502, 618] width 57 height 11
click at [532, 601] on div "kläder" at bounding box center [532, 618] width 21 height 66
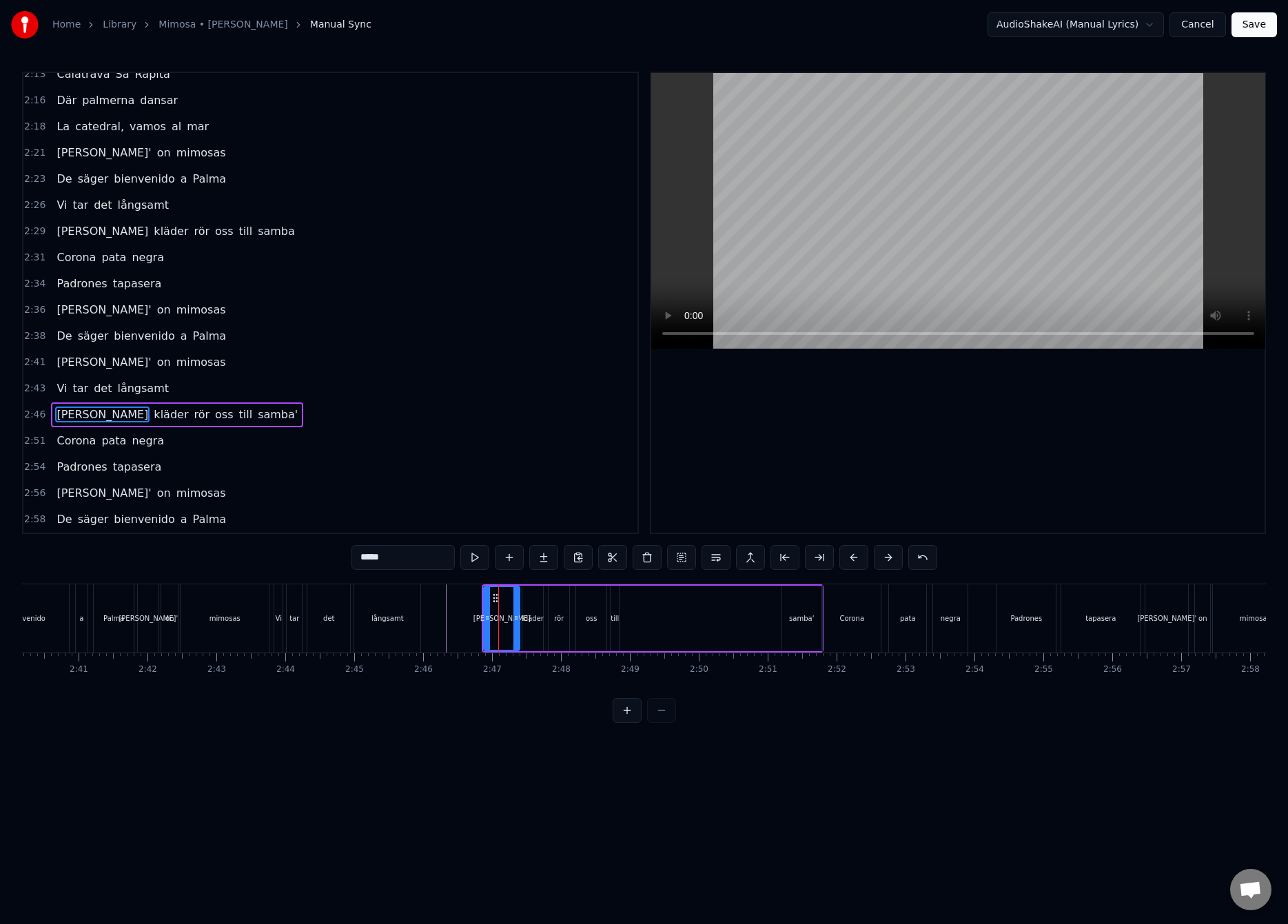
type input "******"
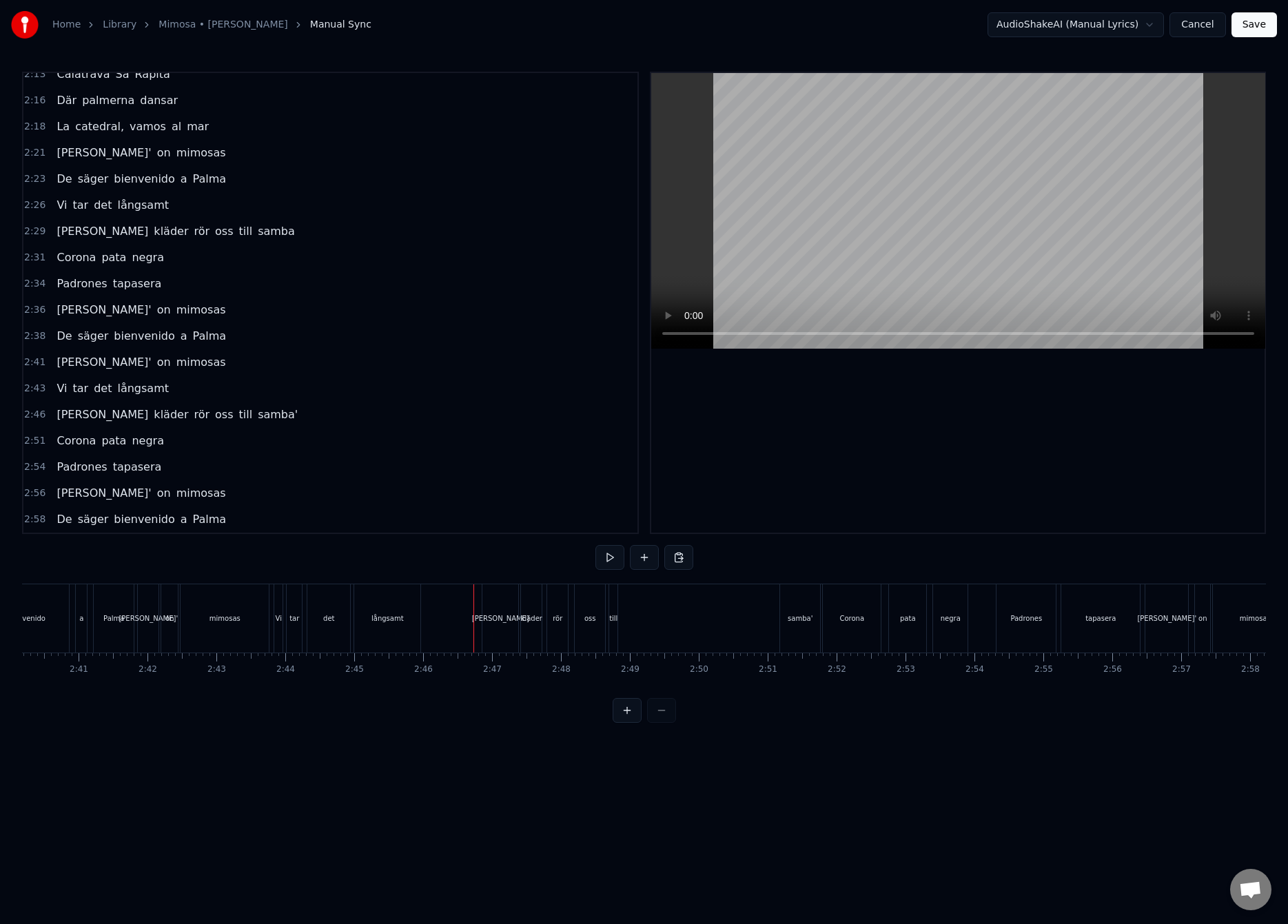
drag, startPoint x: 467, startPoint y: 660, endPoint x: 514, endPoint y: 665, distance: 47.3
click at [613, 626] on div "till" at bounding box center [613, 618] width 8 height 68
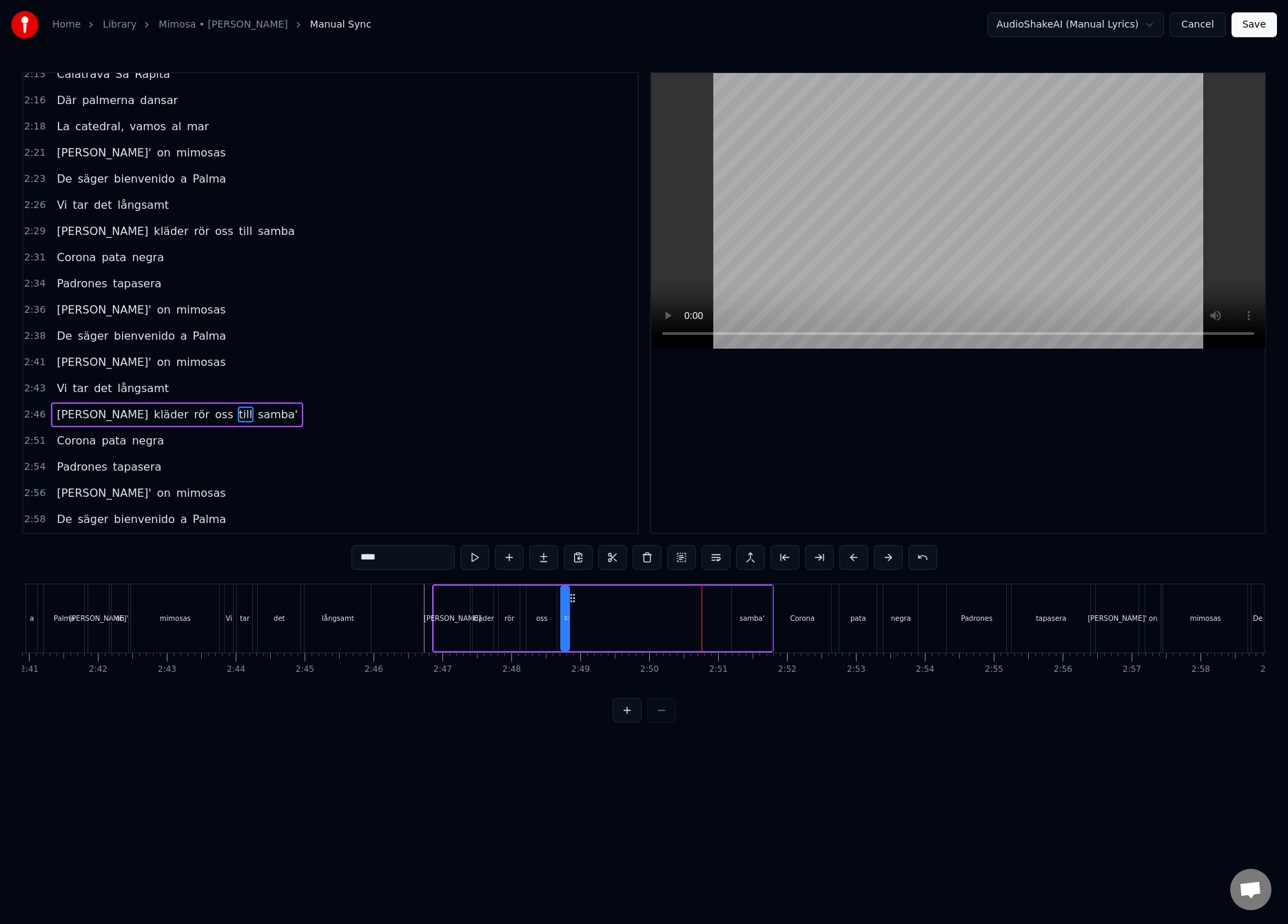
scroll to position [0, 11091]
drag, startPoint x: 565, startPoint y: 599, endPoint x: 698, endPoint y: 600, distance: 133.0
click at [726, 604] on div "[PERSON_NAME] kläder rör oss till samba'" at bounding box center [596, 618] width 341 height 68
click at [537, 608] on div "oss" at bounding box center [535, 618] width 31 height 66
drag, startPoint x: 534, startPoint y: 596, endPoint x: 702, endPoint y: 596, distance: 168.0
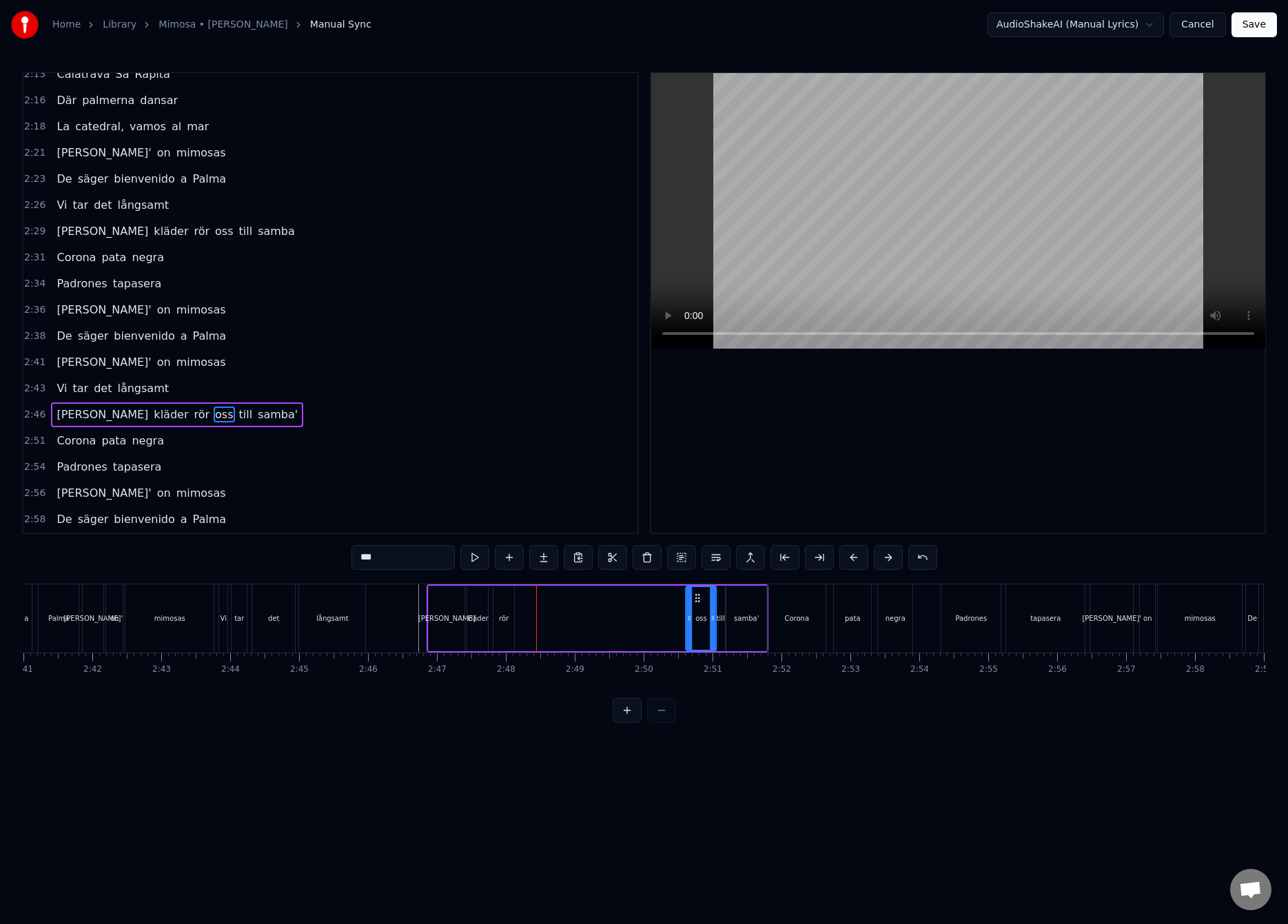
click at [700, 597] on circle at bounding box center [699, 597] width 1 height 1
drag, startPoint x: 693, startPoint y: 617, endPoint x: 605, endPoint y: 612, distance: 88.1
click at [704, 615] on icon at bounding box center [703, 617] width 6 height 11
click at [511, 608] on div "rör" at bounding box center [503, 618] width 21 height 66
drag, startPoint x: 506, startPoint y: 598, endPoint x: 693, endPoint y: 594, distance: 187.0
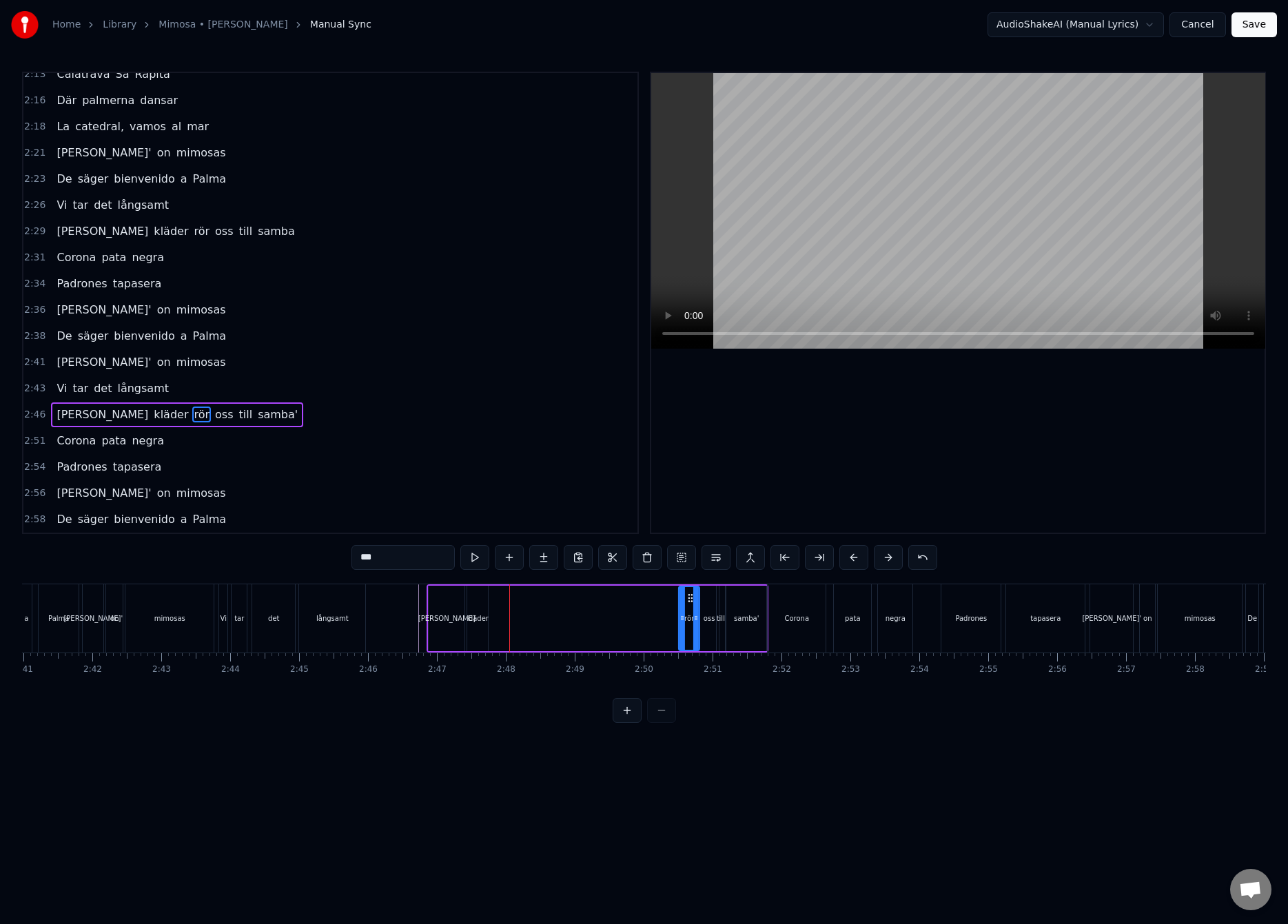
click at [693, 594] on icon at bounding box center [690, 597] width 11 height 11
click at [481, 608] on div "kläder" at bounding box center [477, 618] width 21 height 66
drag, startPoint x: 478, startPoint y: 600, endPoint x: 670, endPoint y: 594, distance: 192.1
click at [670, 594] on icon at bounding box center [670, 597] width 11 height 11
click at [447, 601] on div "[PERSON_NAME]" at bounding box center [447, 618] width 35 height 66
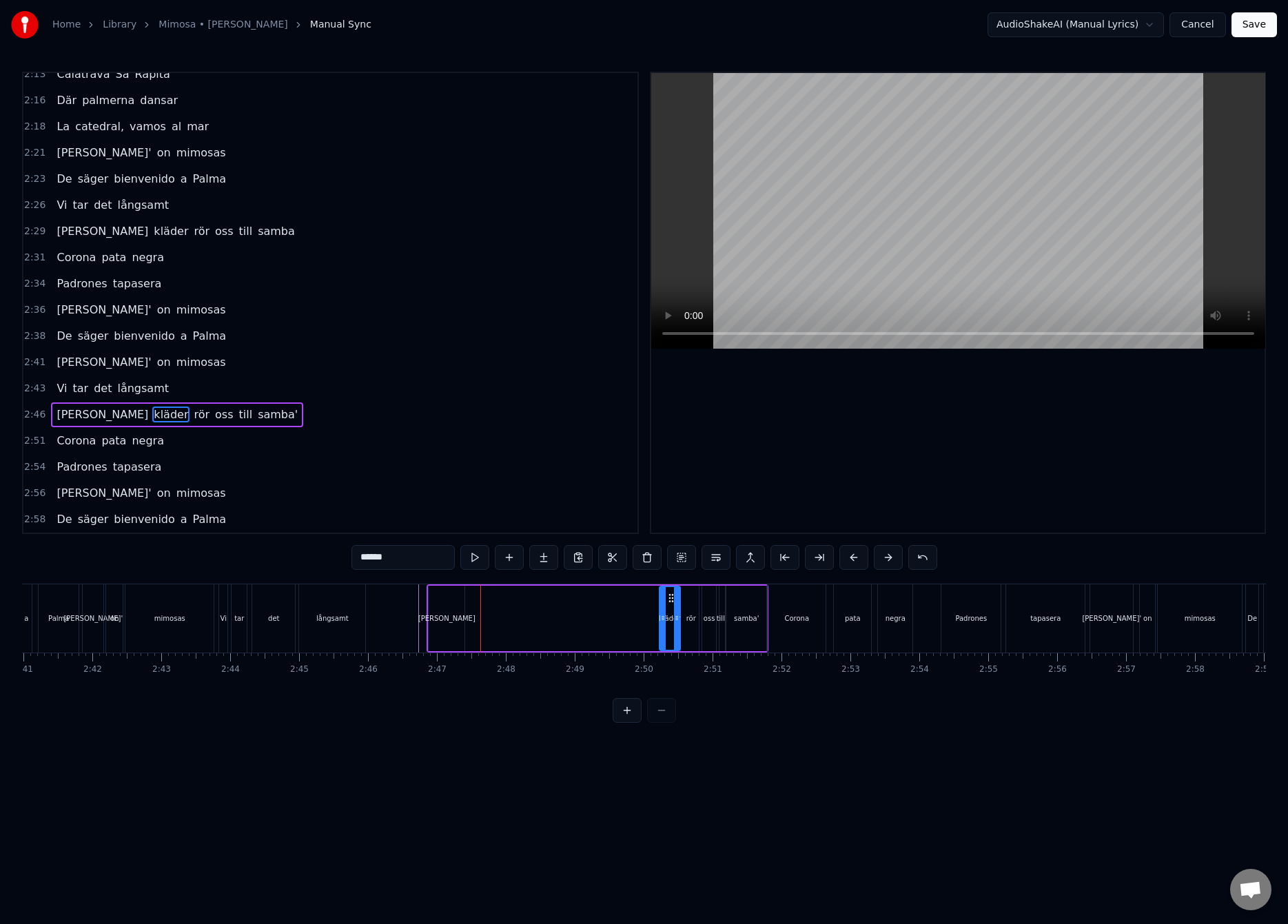
type input "*****"
drag, startPoint x: 442, startPoint y: 599, endPoint x: 635, endPoint y: 594, distance: 193.1
click at [635, 594] on icon at bounding box center [629, 597] width 11 height 11
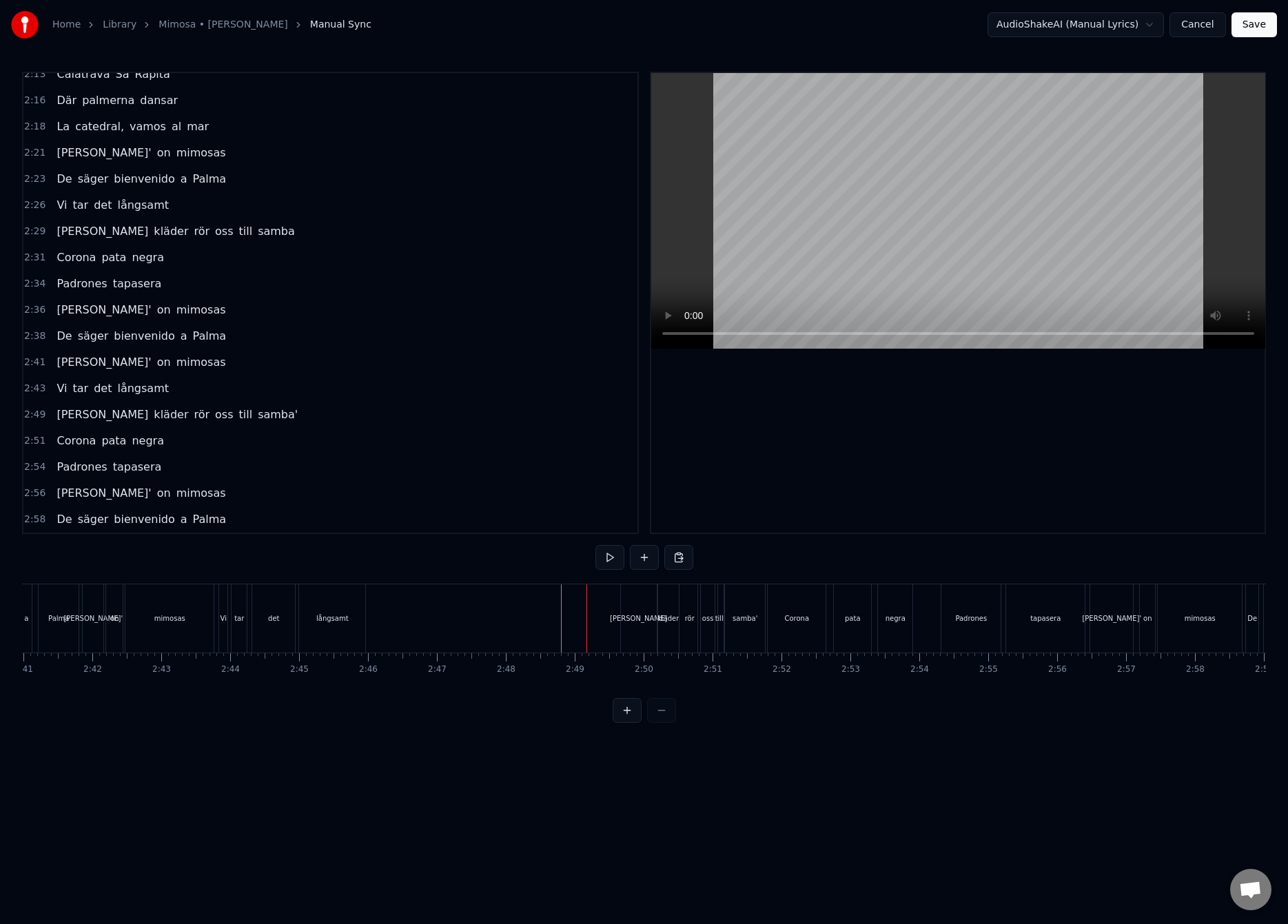
click at [644, 610] on div "[PERSON_NAME]" at bounding box center [639, 618] width 35 height 68
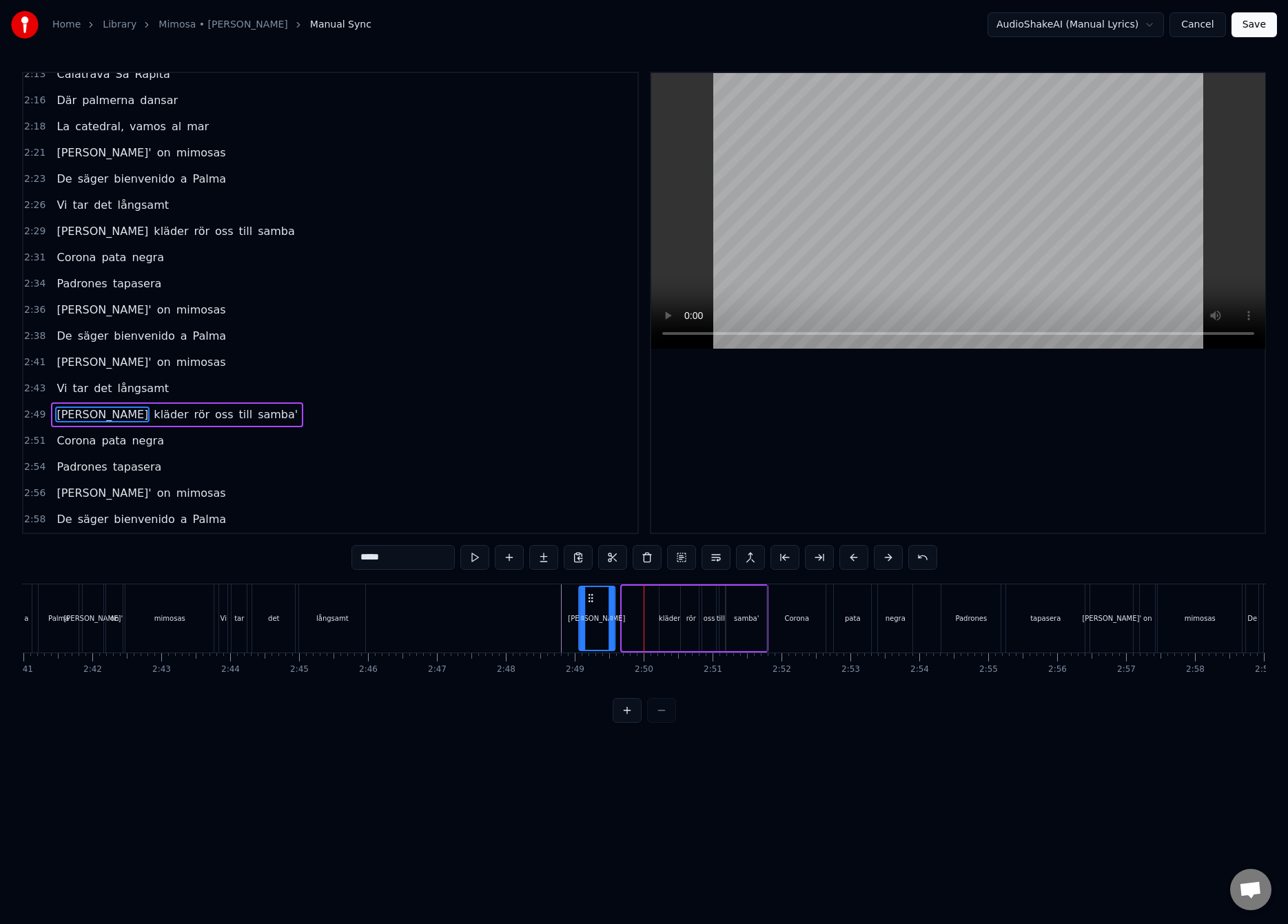
drag, startPoint x: 633, startPoint y: 598, endPoint x: 584, endPoint y: 605, distance: 49.5
click at [589, 605] on div "[PERSON_NAME]" at bounding box center [596, 619] width 34 height 63
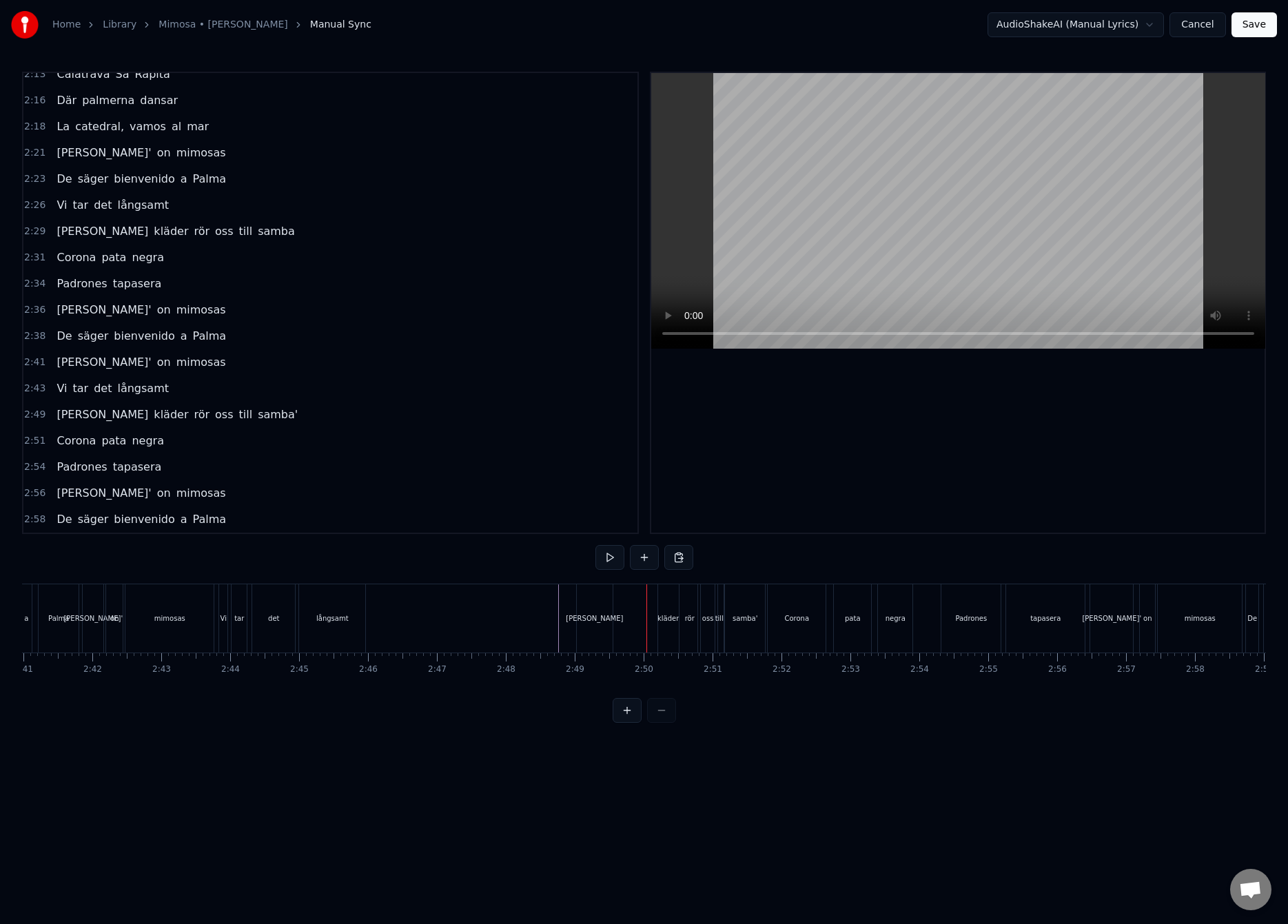
click at [666, 609] on div "kläder" at bounding box center [668, 618] width 21 height 68
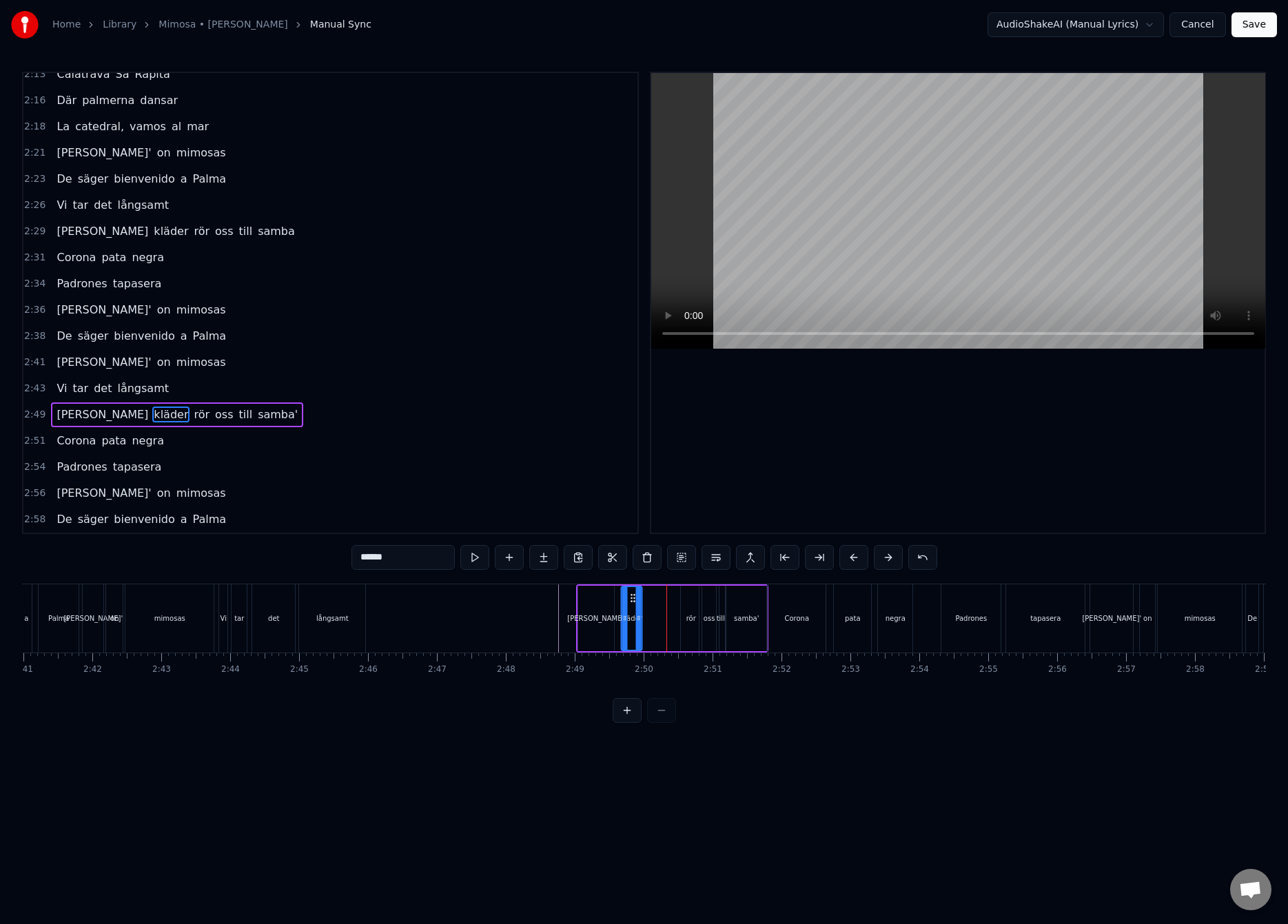
drag, startPoint x: 671, startPoint y: 598, endPoint x: 631, endPoint y: 612, distance: 42.4
click at [631, 612] on div "kläder" at bounding box center [632, 619] width 20 height 63
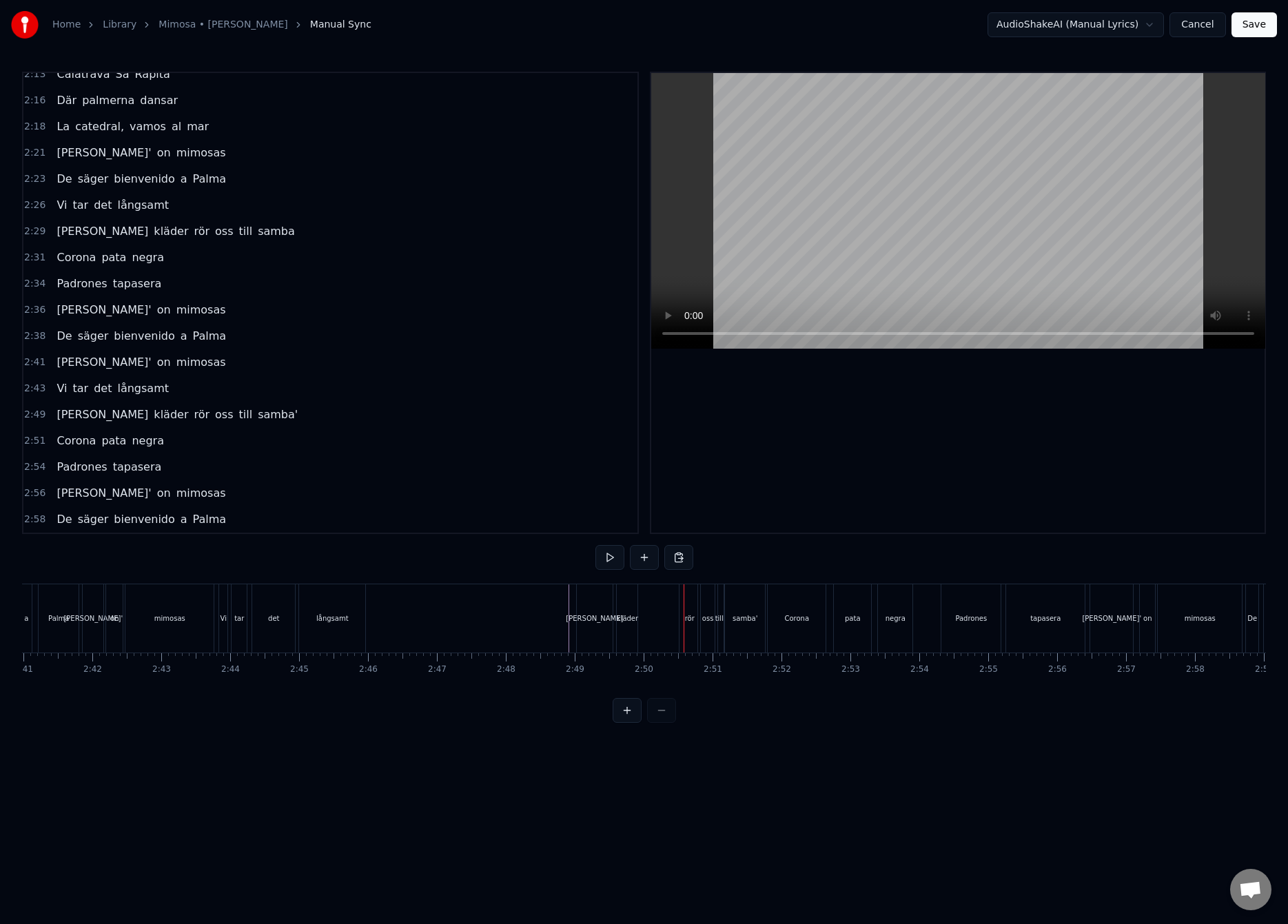
click at [680, 598] on div "rör" at bounding box center [689, 618] width 21 height 68
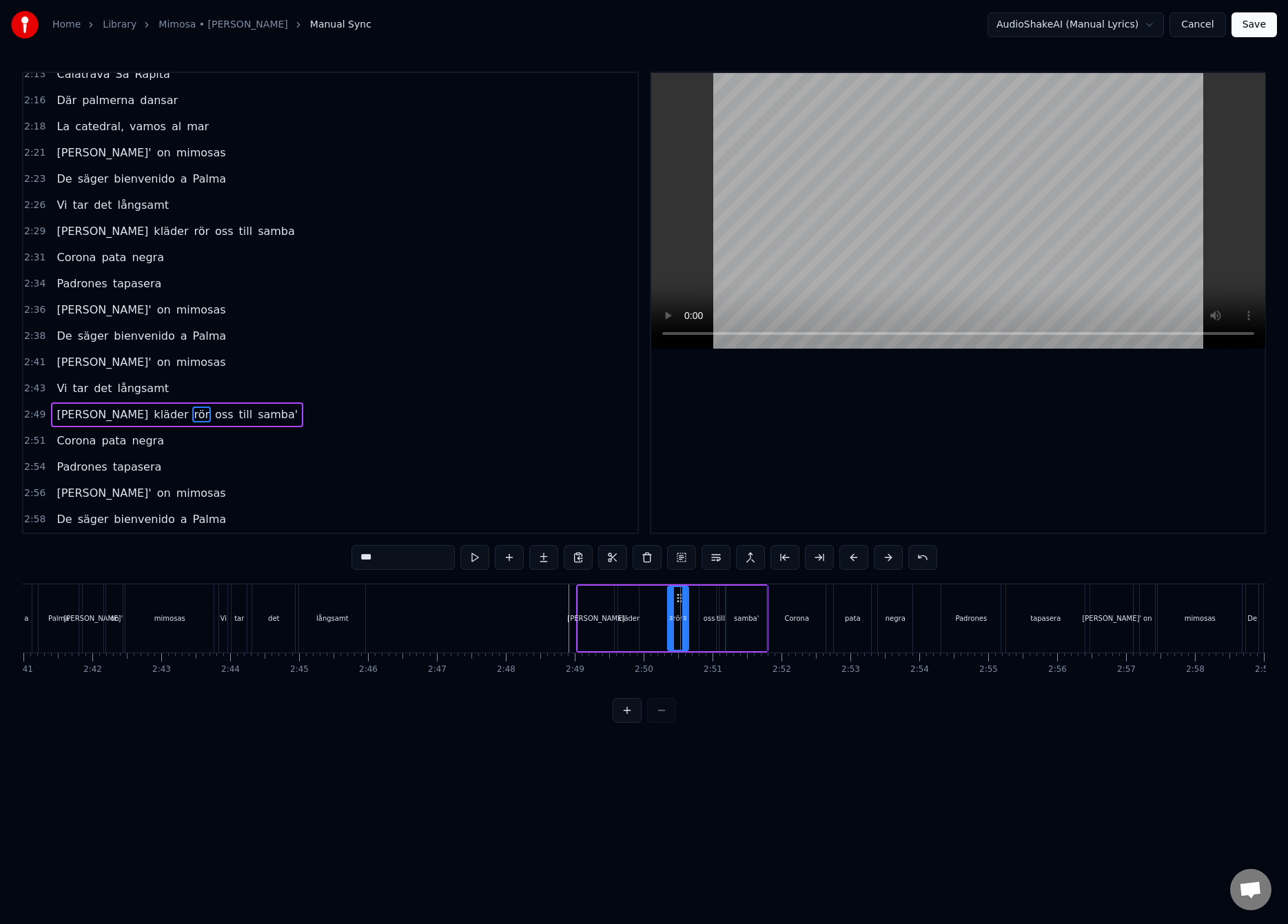
drag, startPoint x: 691, startPoint y: 598, endPoint x: 677, endPoint y: 606, distance: 16.1
click at [677, 606] on div "rör" at bounding box center [678, 619] width 20 height 63
click at [654, 608] on div "[PERSON_NAME] kläder rör oss till samba'" at bounding box center [671, 618] width 192 height 68
click at [682, 613] on div "rör" at bounding box center [678, 618] width 10 height 11
drag, startPoint x: 679, startPoint y: 597, endPoint x: 667, endPoint y: 605, distance: 14.4
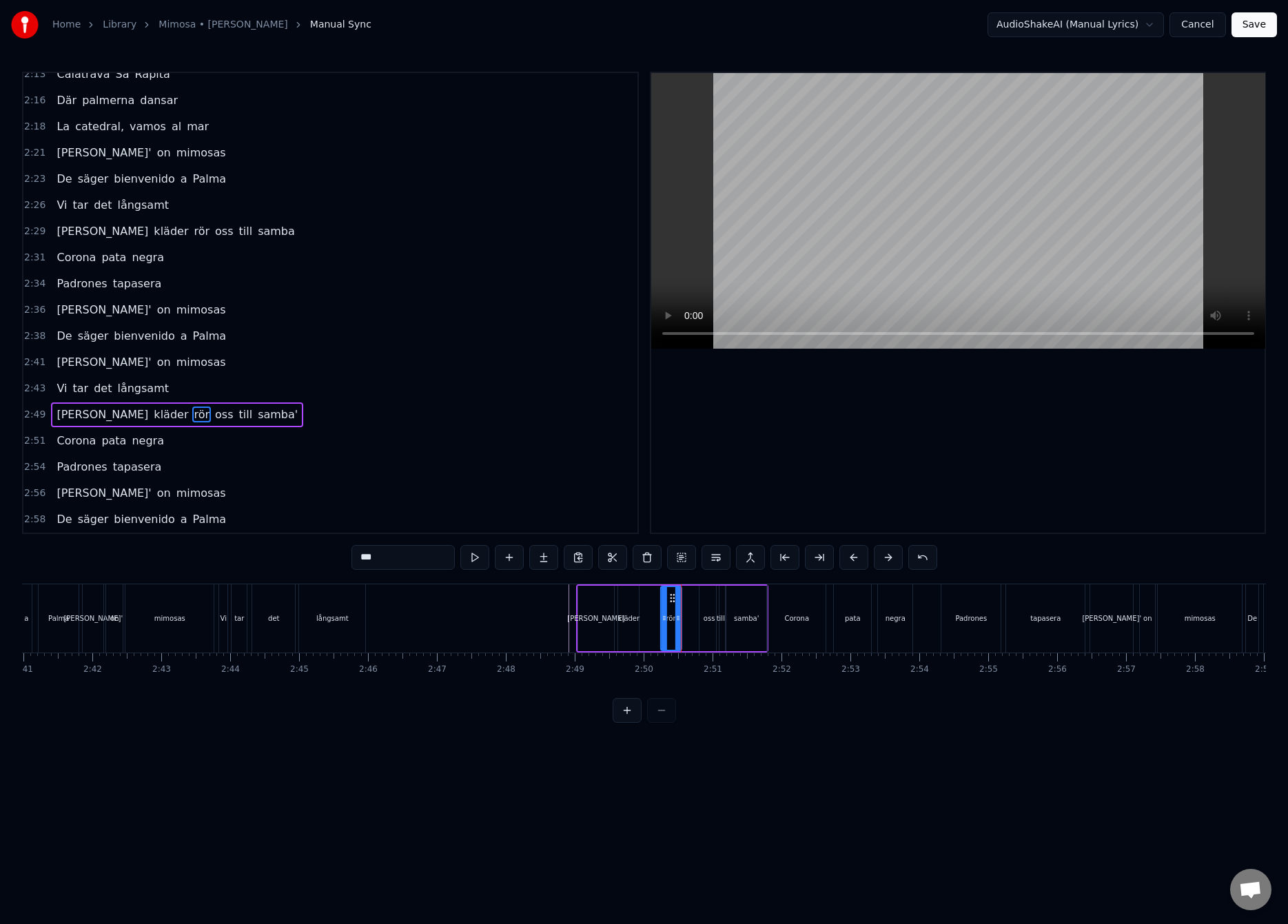
click at [670, 605] on div "rör" at bounding box center [671, 619] width 20 height 63
click at [654, 605] on div "[PERSON_NAME] kläder rör oss till samba'" at bounding box center [671, 618] width 192 height 68
click at [705, 605] on div "oss" at bounding box center [709, 618] width 20 height 66
drag, startPoint x: 709, startPoint y: 599, endPoint x: 696, endPoint y: 608, distance: 15.8
click at [696, 608] on div "oss" at bounding box center [697, 619] width 18 height 63
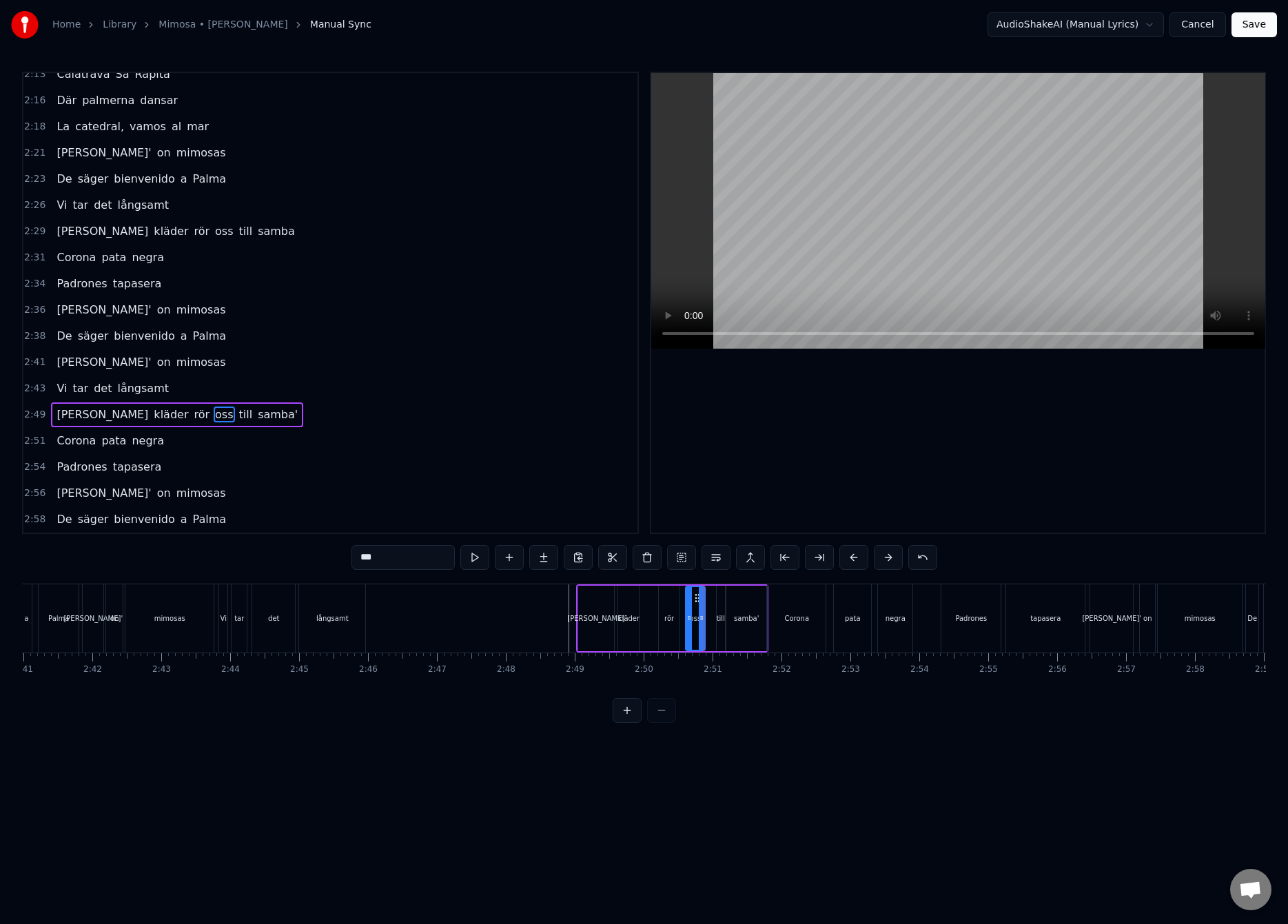
click at [716, 606] on div "till" at bounding box center [720, 618] width 8 height 66
type input "****"
drag, startPoint x: 718, startPoint y: 606, endPoint x: 722, endPoint y: 612, distance: 7.2
click at [722, 612] on div at bounding box center [723, 619] width 6 height 63
drag, startPoint x: 716, startPoint y: 619, endPoint x: 710, endPoint y: 624, distance: 7.8
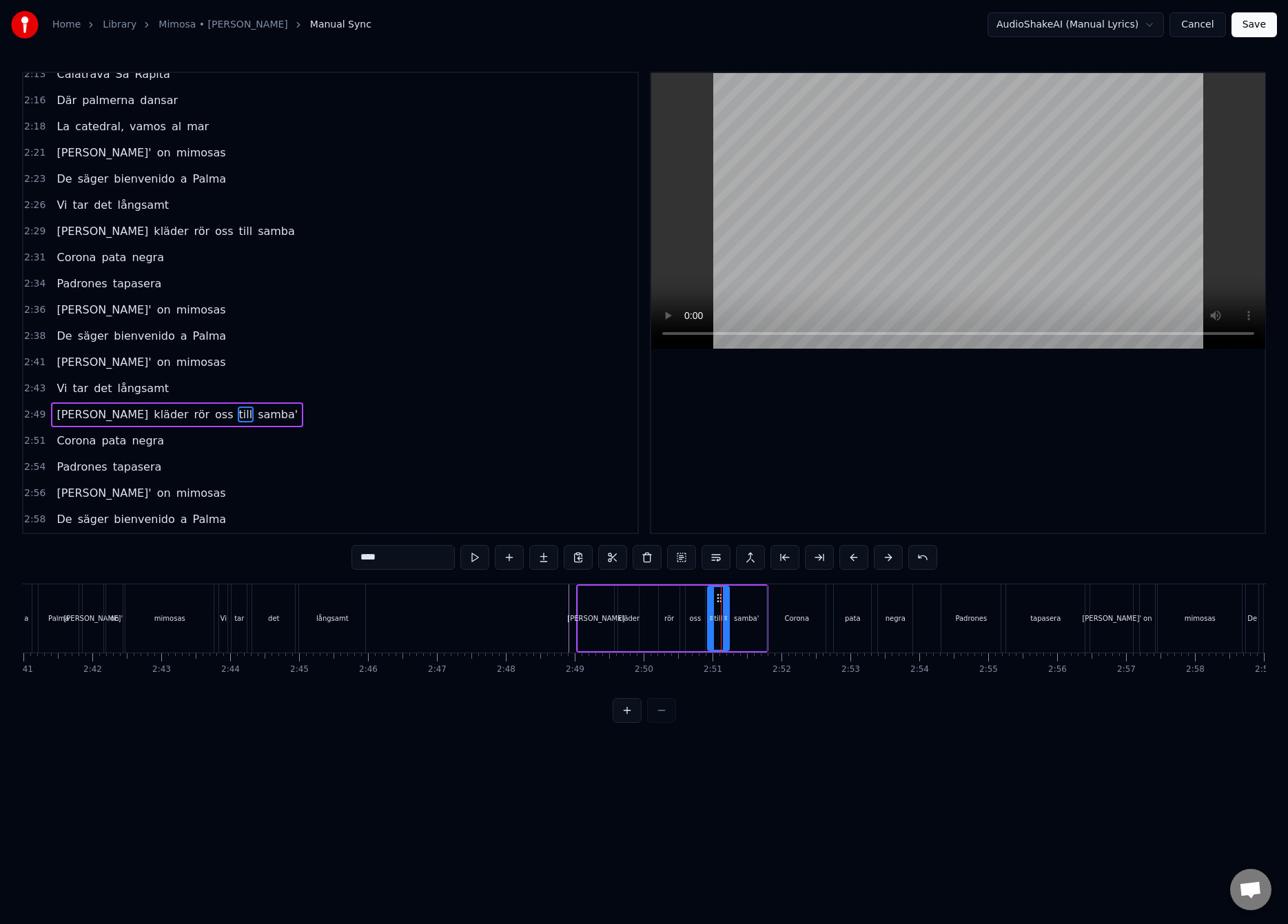
click at [710, 624] on div at bounding box center [711, 619] width 6 height 63
drag, startPoint x: 726, startPoint y: 622, endPoint x: 716, endPoint y: 626, distance: 10.8
click at [716, 626] on div at bounding box center [716, 619] width 6 height 63
click at [720, 624] on div at bounding box center [718, 619] width 6 height 63
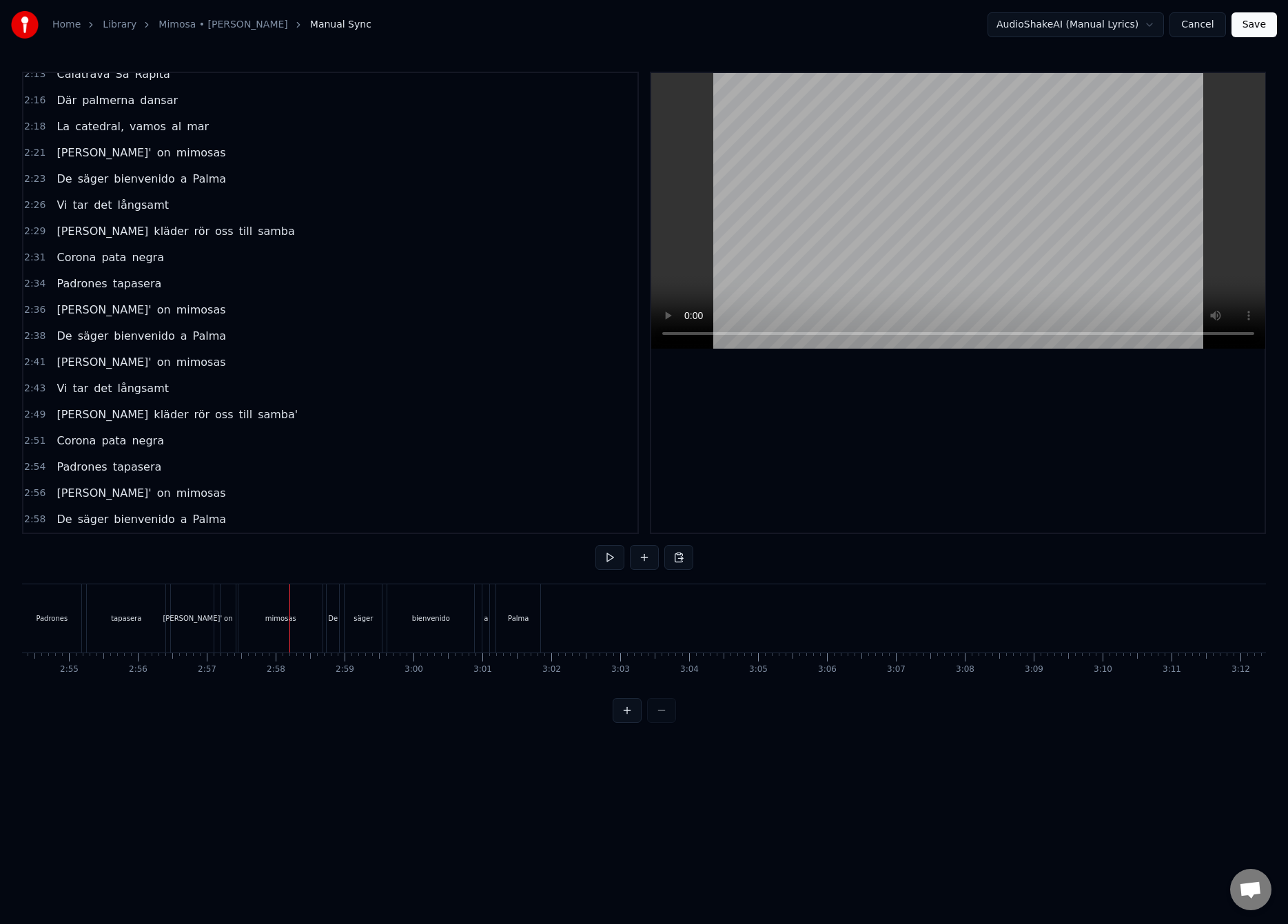
scroll to position [0, 12032]
click at [1261, 25] on button "Save" at bounding box center [1254, 25] width 45 height 25
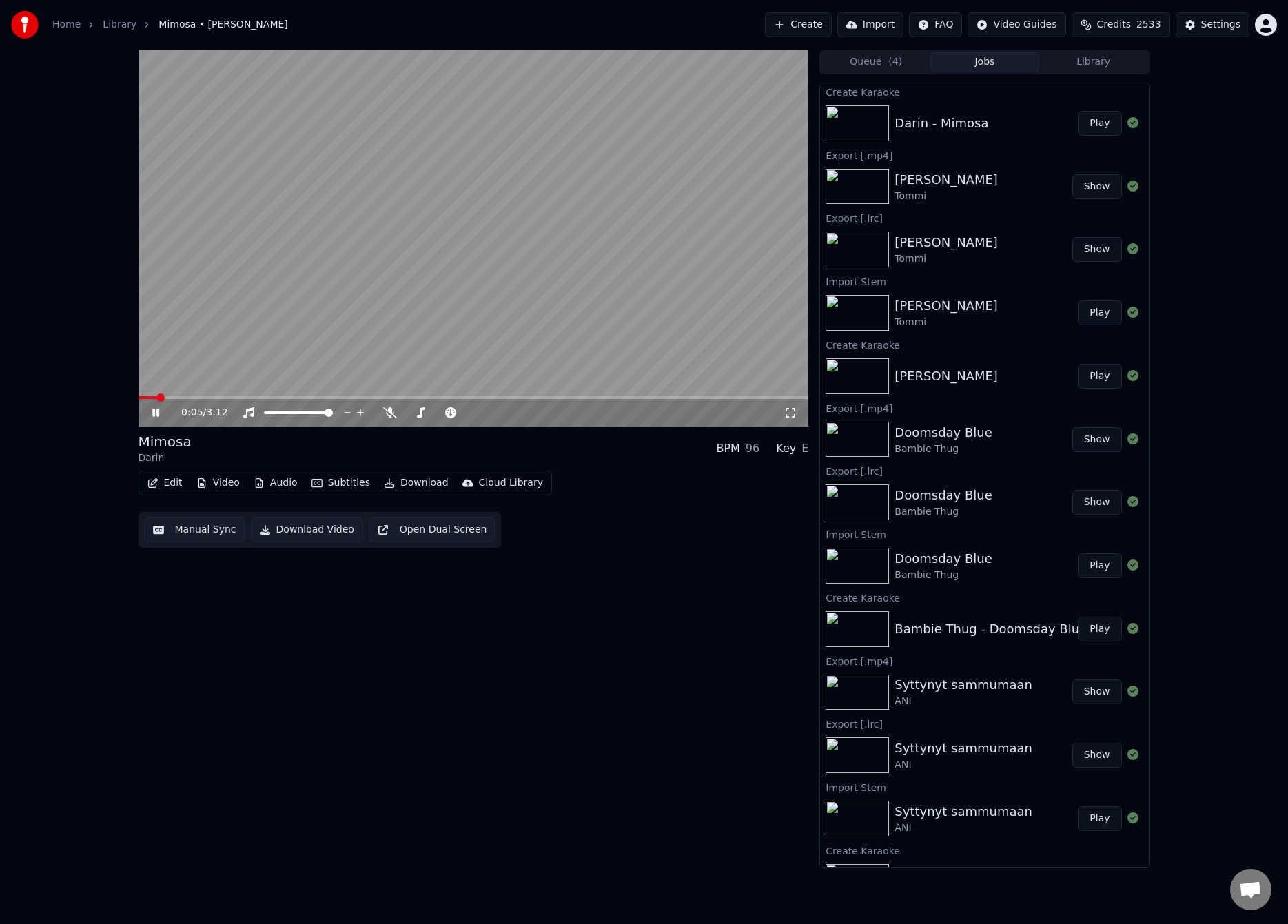
click at [540, 296] on video at bounding box center [473, 237] width 670 height 377
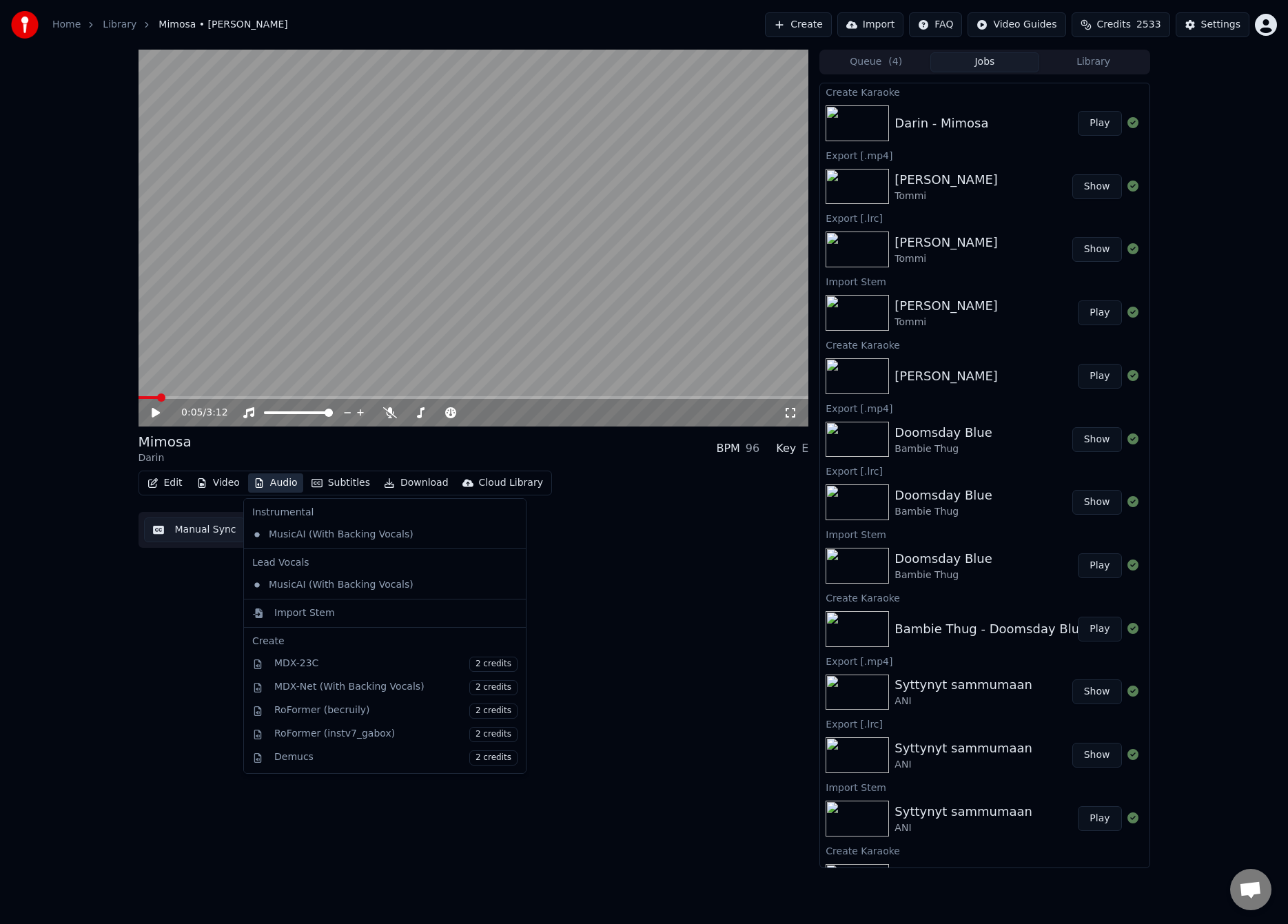
click at [274, 481] on button "Audio" at bounding box center [276, 483] width 55 height 20
click at [295, 612] on div "Import Stem" at bounding box center [305, 613] width 61 height 14
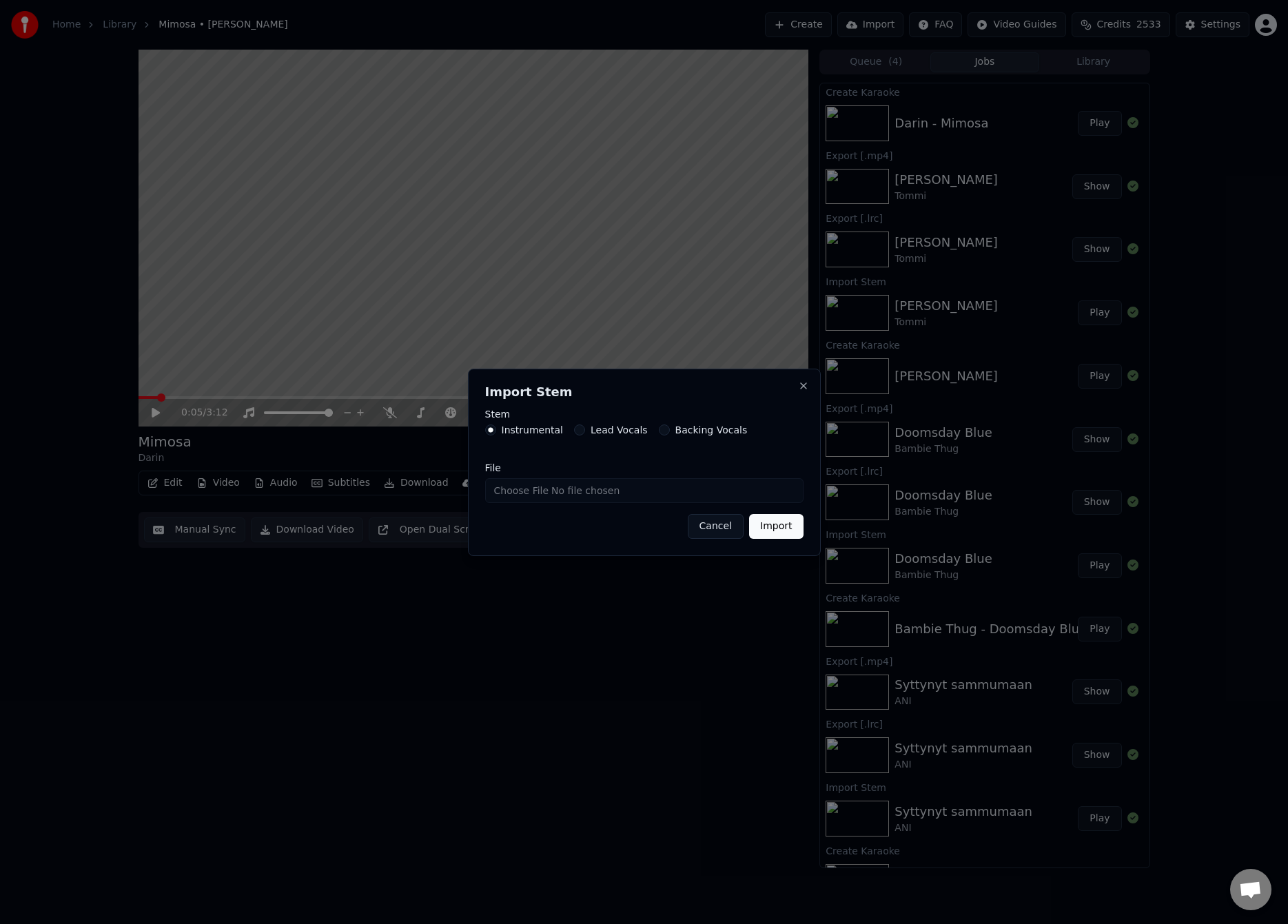
click at [504, 486] on input "File" at bounding box center [644, 490] width 318 height 25
type input "**********"
click at [790, 529] on button "Import" at bounding box center [775, 525] width 54 height 25
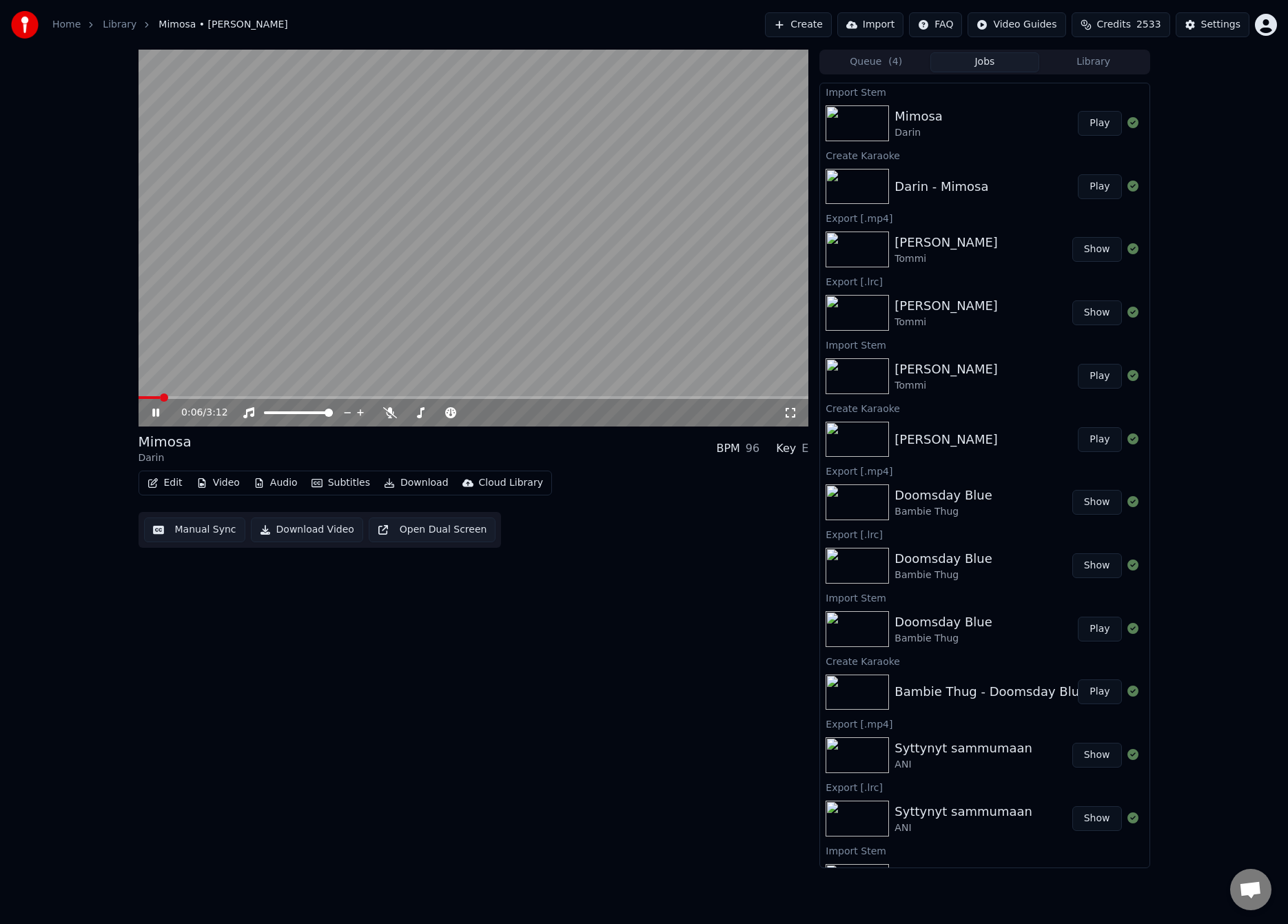
click at [146, 398] on span at bounding box center [150, 398] width 22 height 3
click at [290, 474] on button "Audio" at bounding box center [276, 483] width 55 height 20
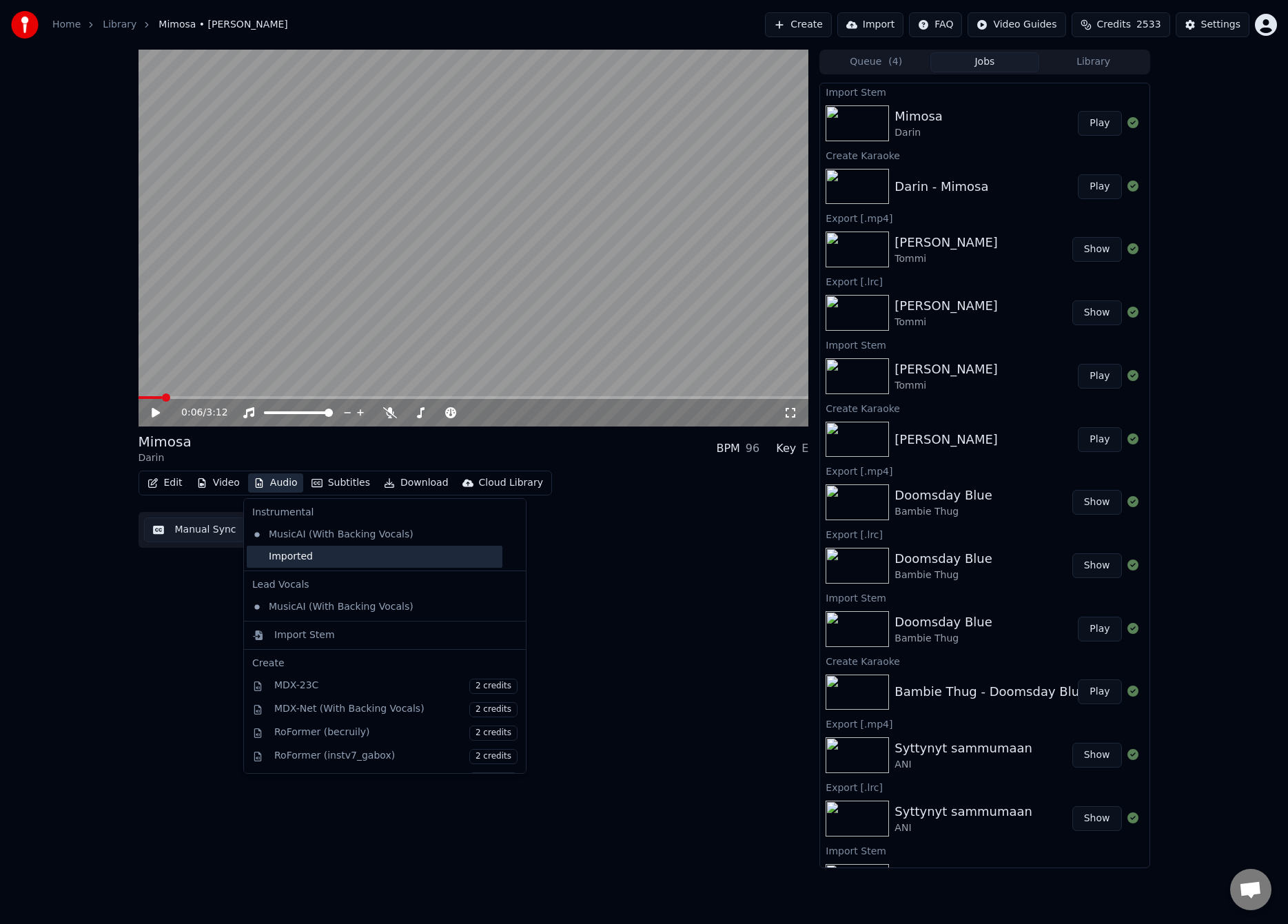
click at [285, 555] on div "Imported" at bounding box center [375, 557] width 256 height 22
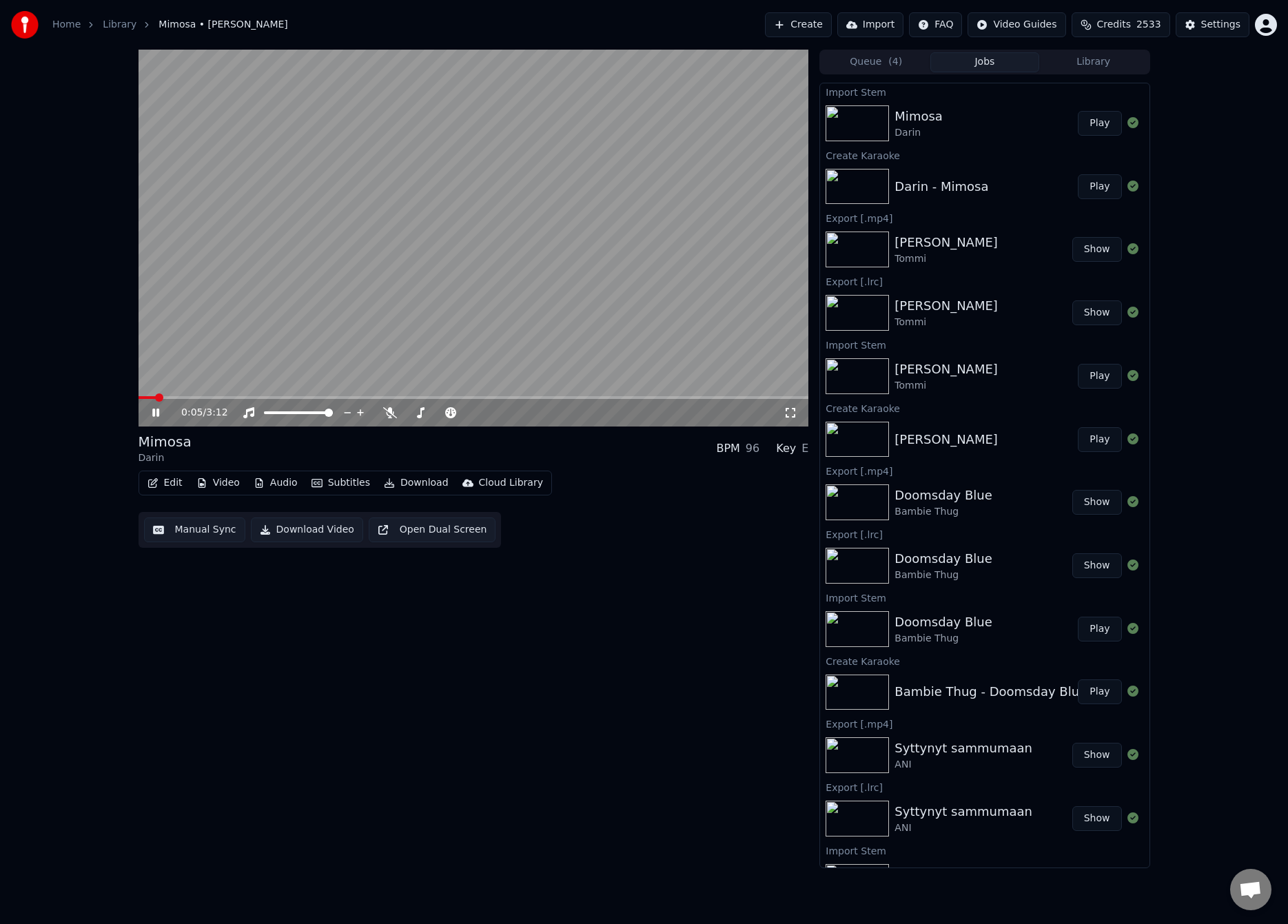
click at [153, 397] on span at bounding box center [148, 398] width 18 height 3
click at [139, 399] on span at bounding box center [142, 398] width 7 height 3
click at [224, 304] on video at bounding box center [473, 237] width 670 height 377
click at [193, 529] on button "Manual Sync" at bounding box center [194, 529] width 101 height 25
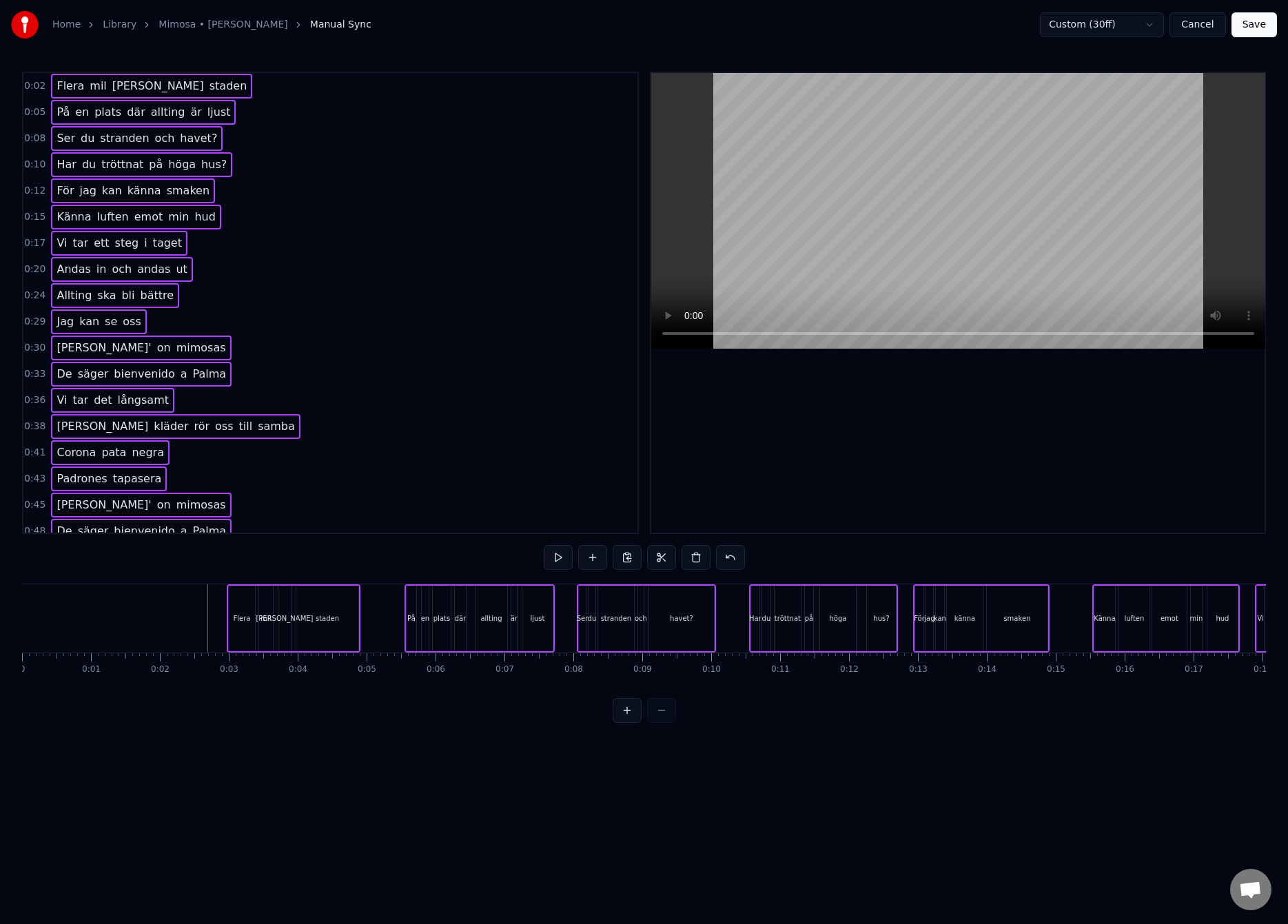
click at [208, 618] on div at bounding box center [208, 618] width 1 height 68
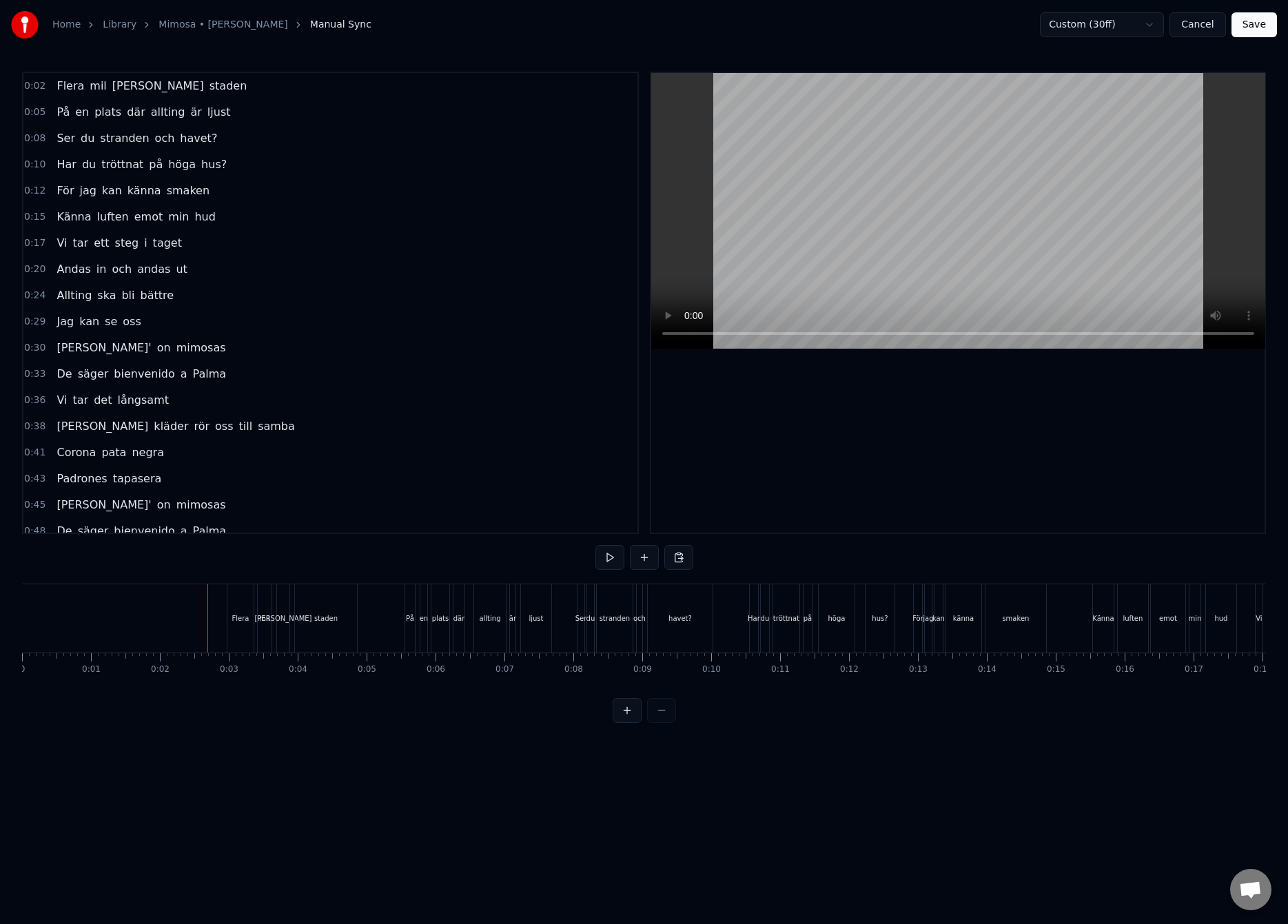
click at [1256, 20] on button "Save" at bounding box center [1254, 25] width 45 height 25
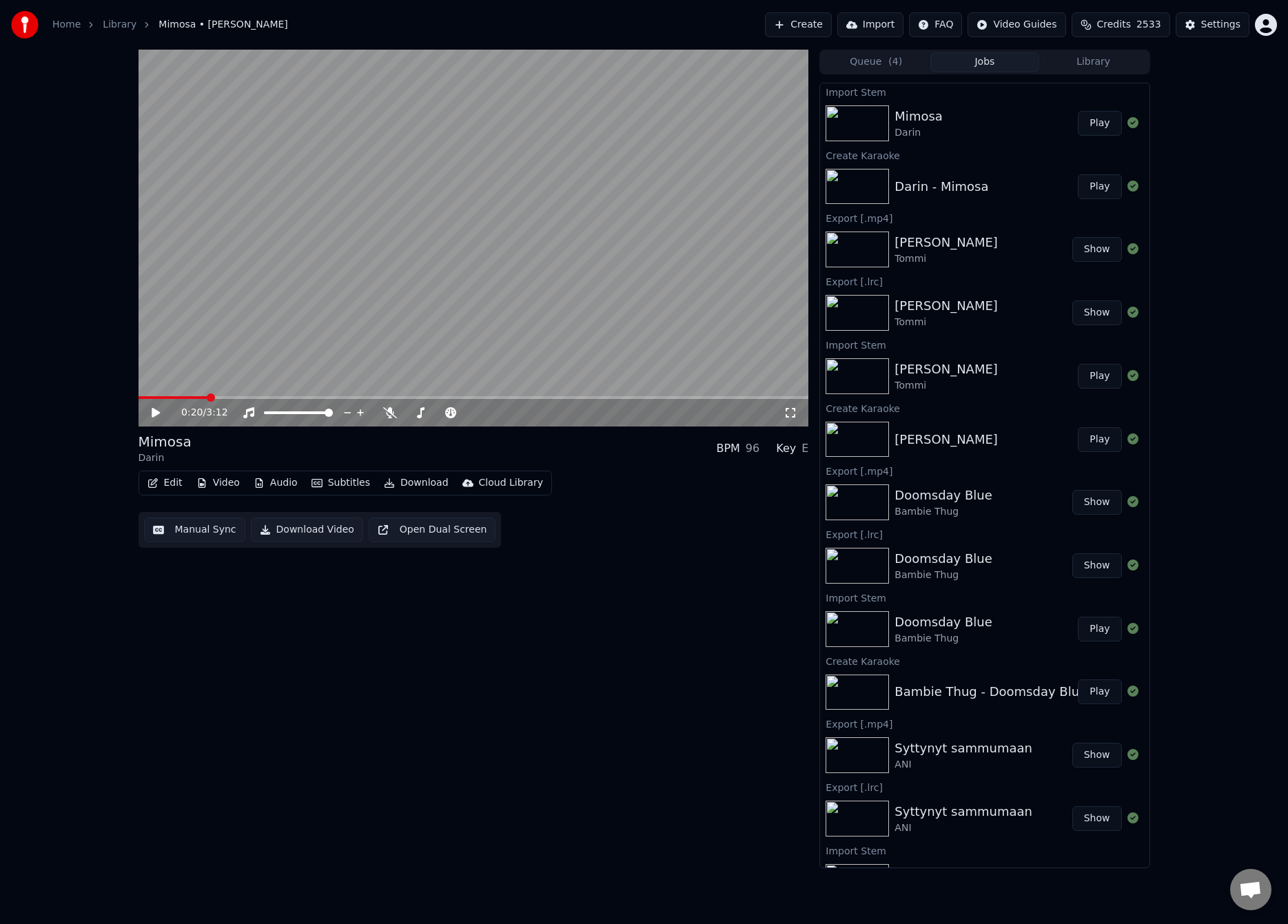
click at [203, 537] on button "Manual Sync" at bounding box center [194, 529] width 101 height 25
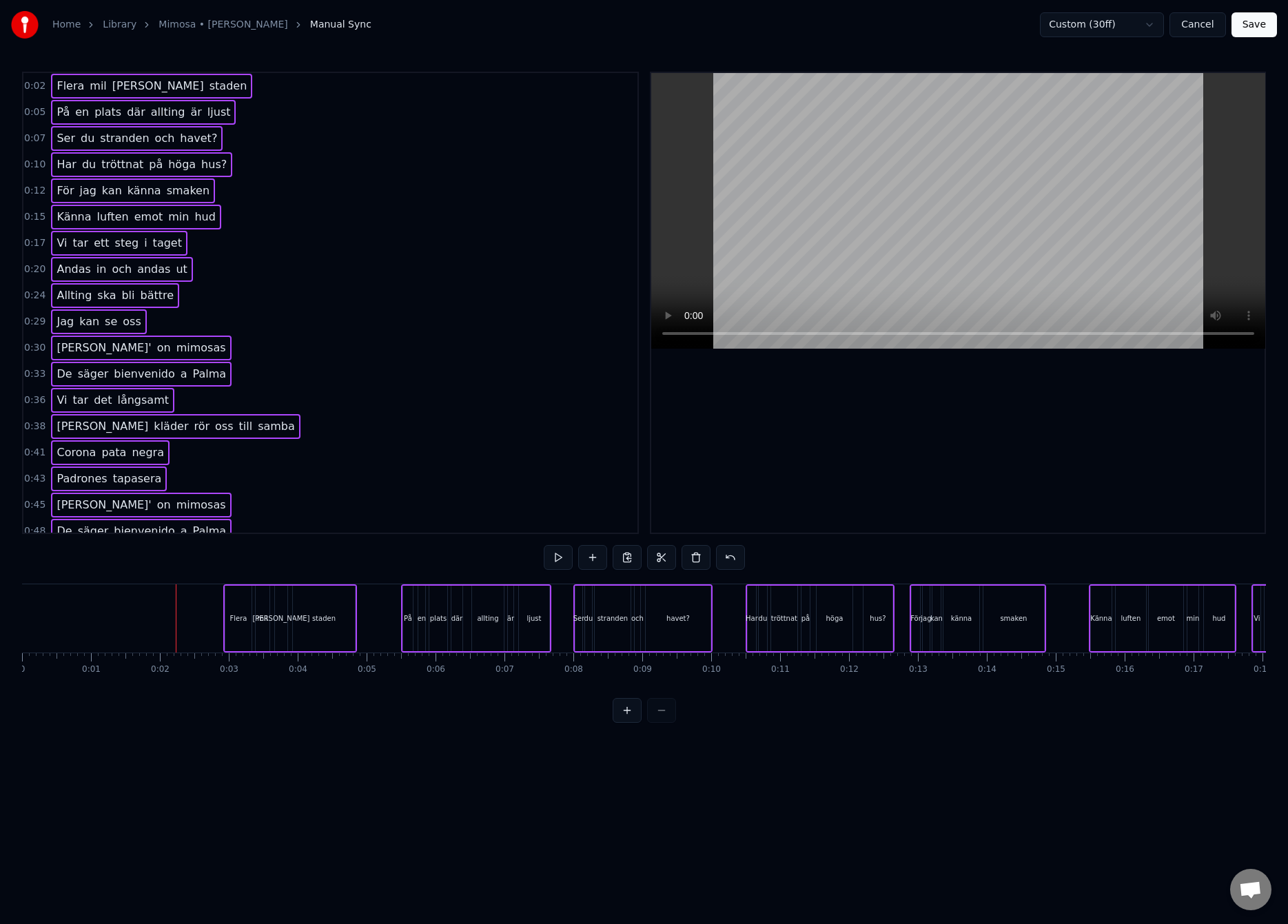
click at [176, 615] on div at bounding box center [176, 618] width 1 height 68
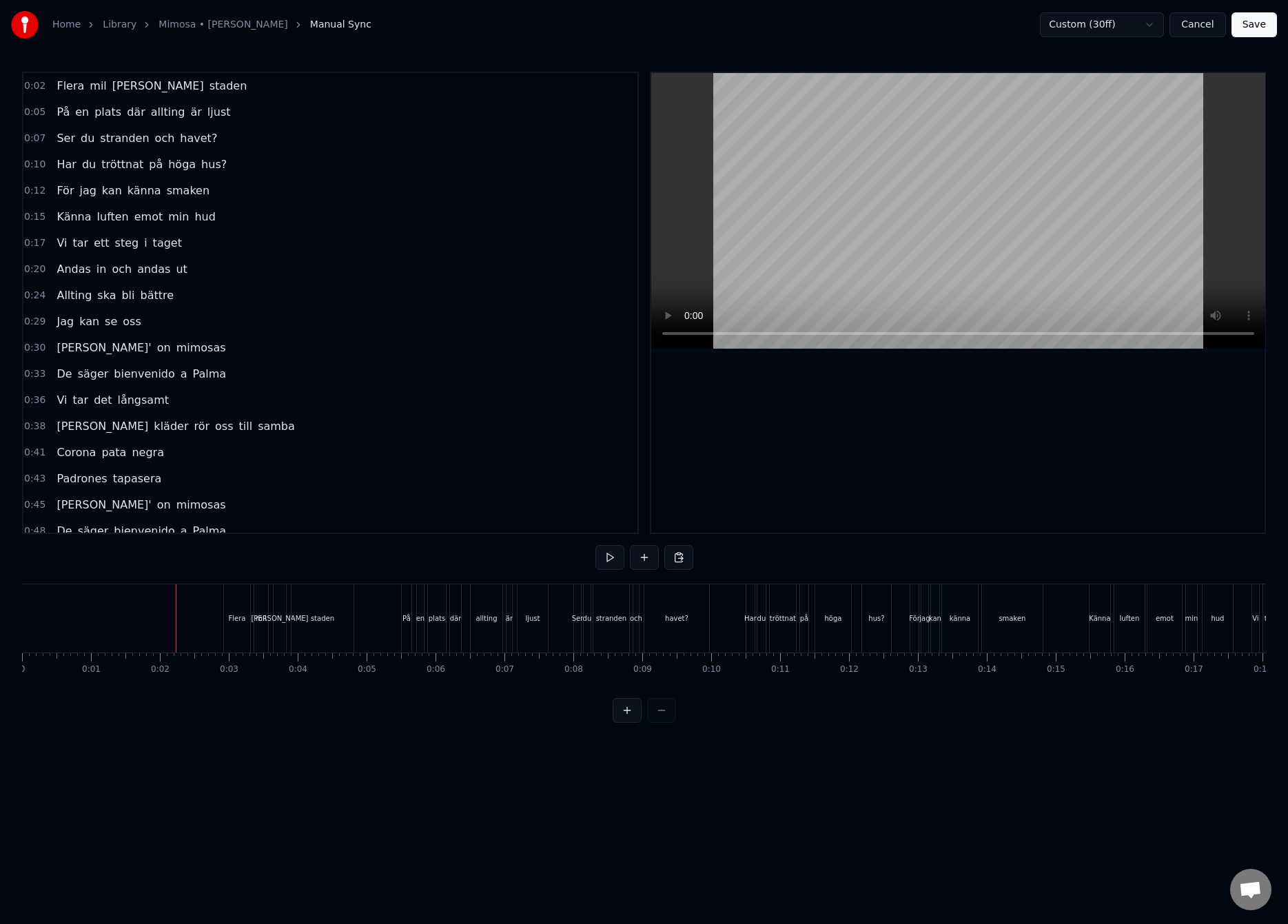
click at [1255, 27] on button "Save" at bounding box center [1254, 25] width 45 height 25
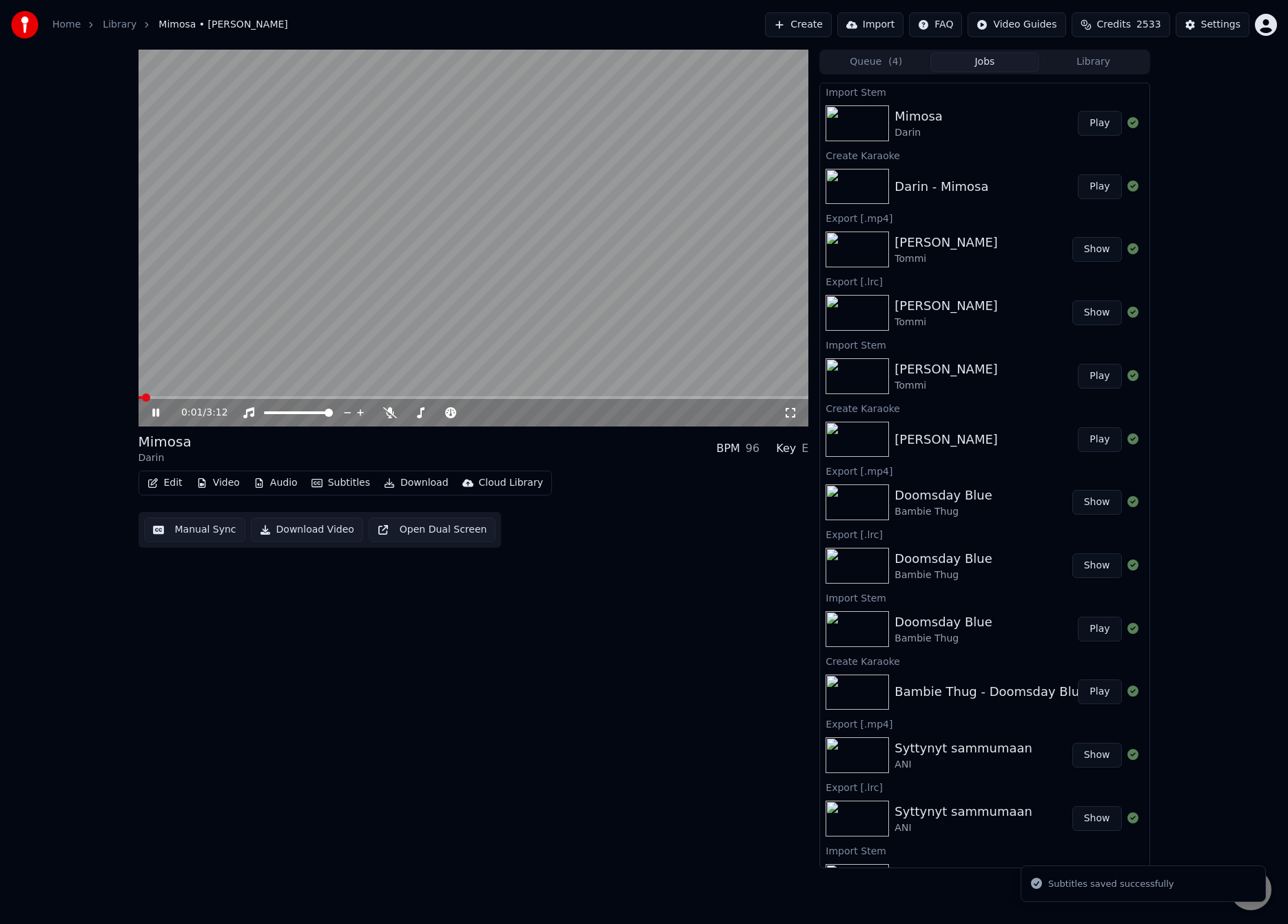
click at [710, 395] on video at bounding box center [473, 237] width 670 height 377
click at [710, 398] on span at bounding box center [473, 398] width 670 height 3
click at [731, 335] on video at bounding box center [473, 237] width 670 height 377
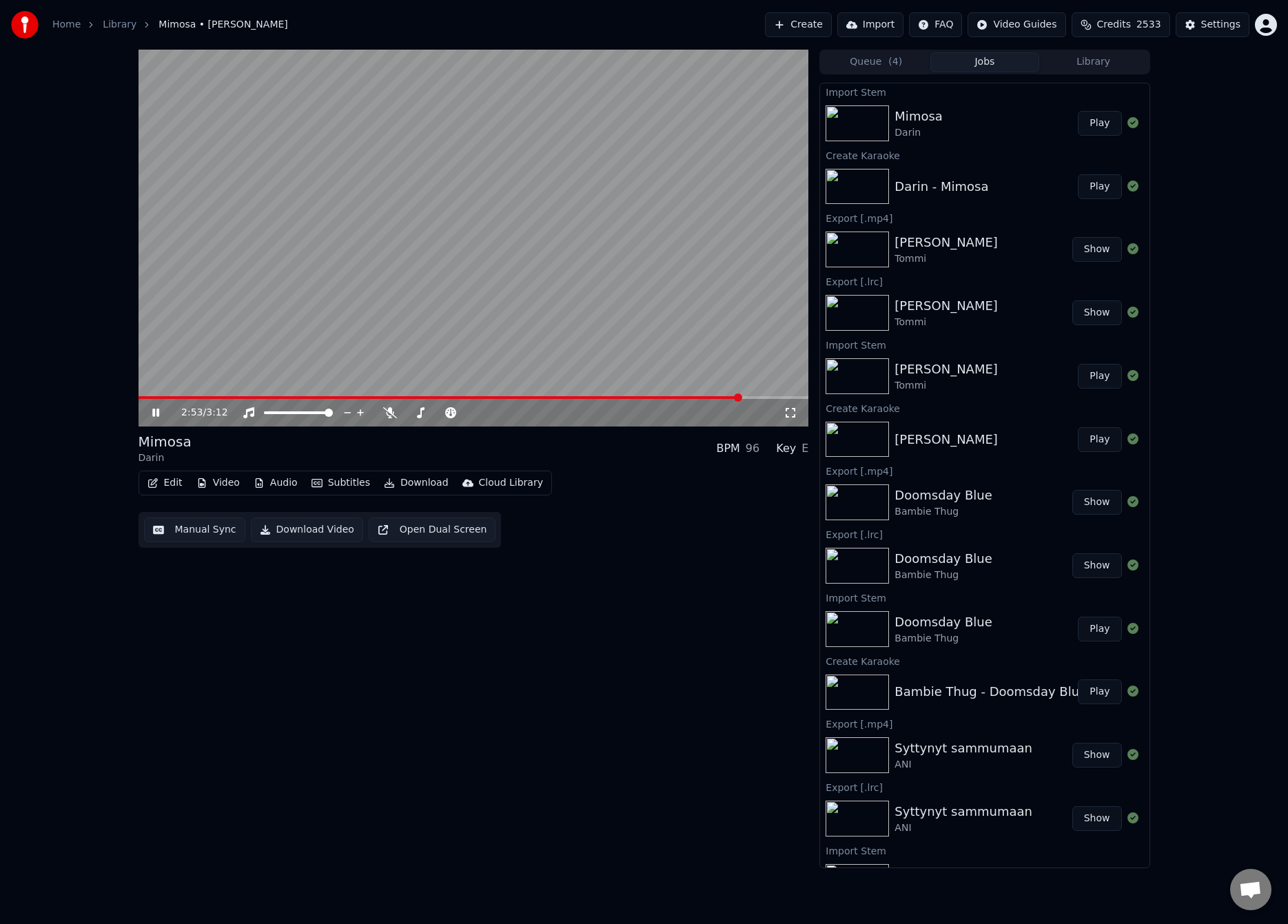
click at [643, 252] on video at bounding box center [473, 237] width 670 height 377
click at [417, 486] on button "Download" at bounding box center [415, 483] width 76 height 20
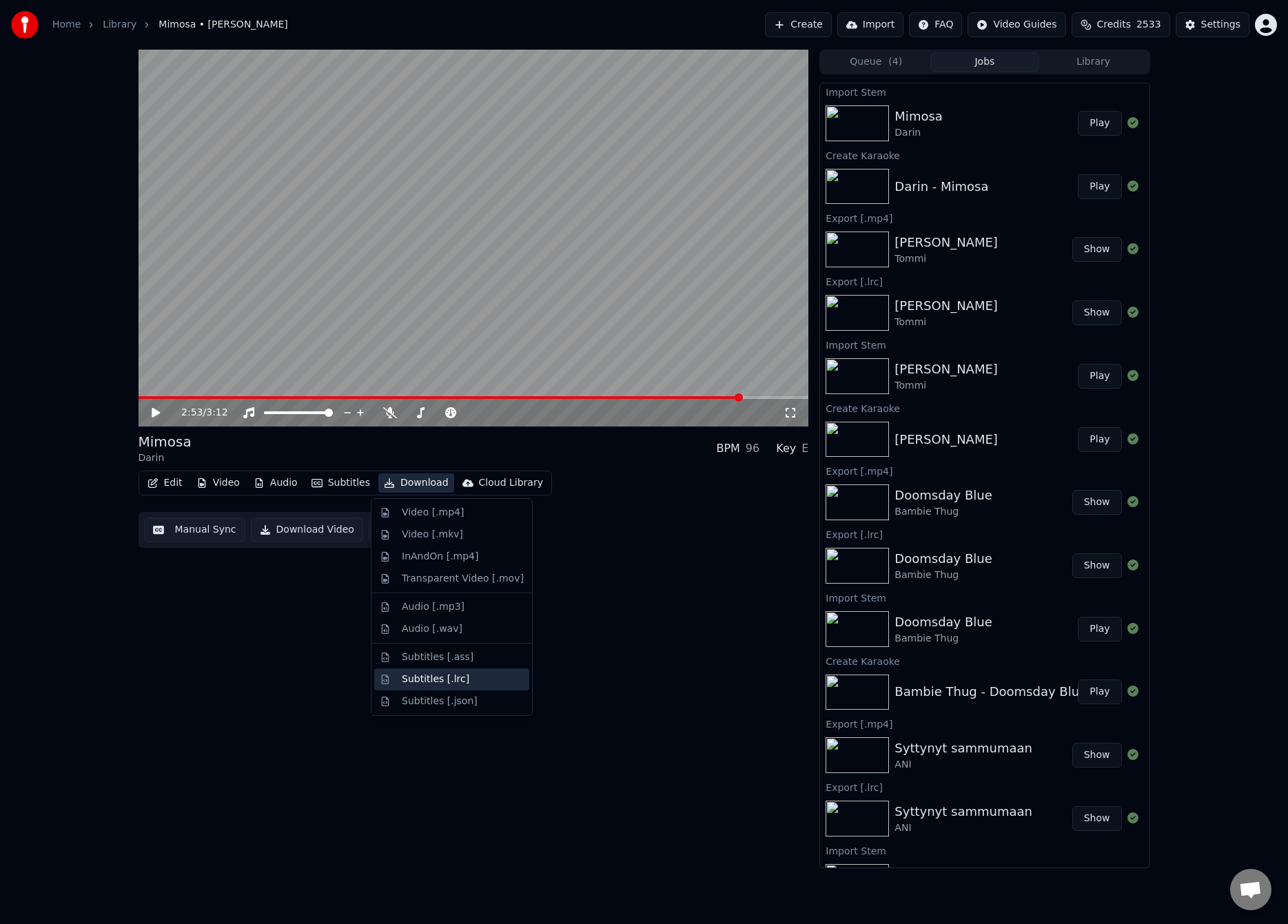
click at [415, 673] on div "Subtitles [.lrc]" at bounding box center [435, 679] width 68 height 14
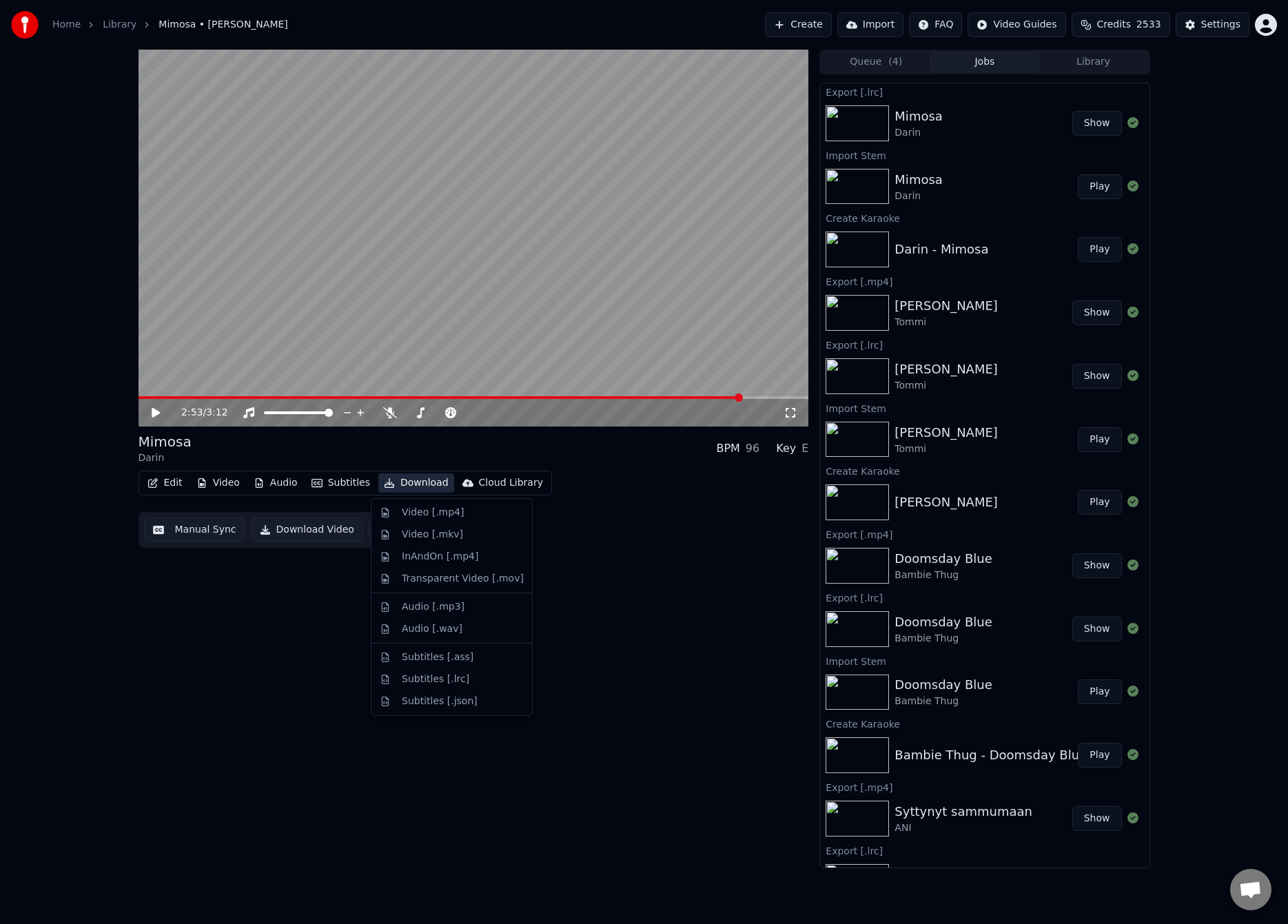
click at [410, 473] on button "Download" at bounding box center [415, 483] width 76 height 20
click at [421, 514] on div "Video [.mp4]" at bounding box center [432, 513] width 62 height 14
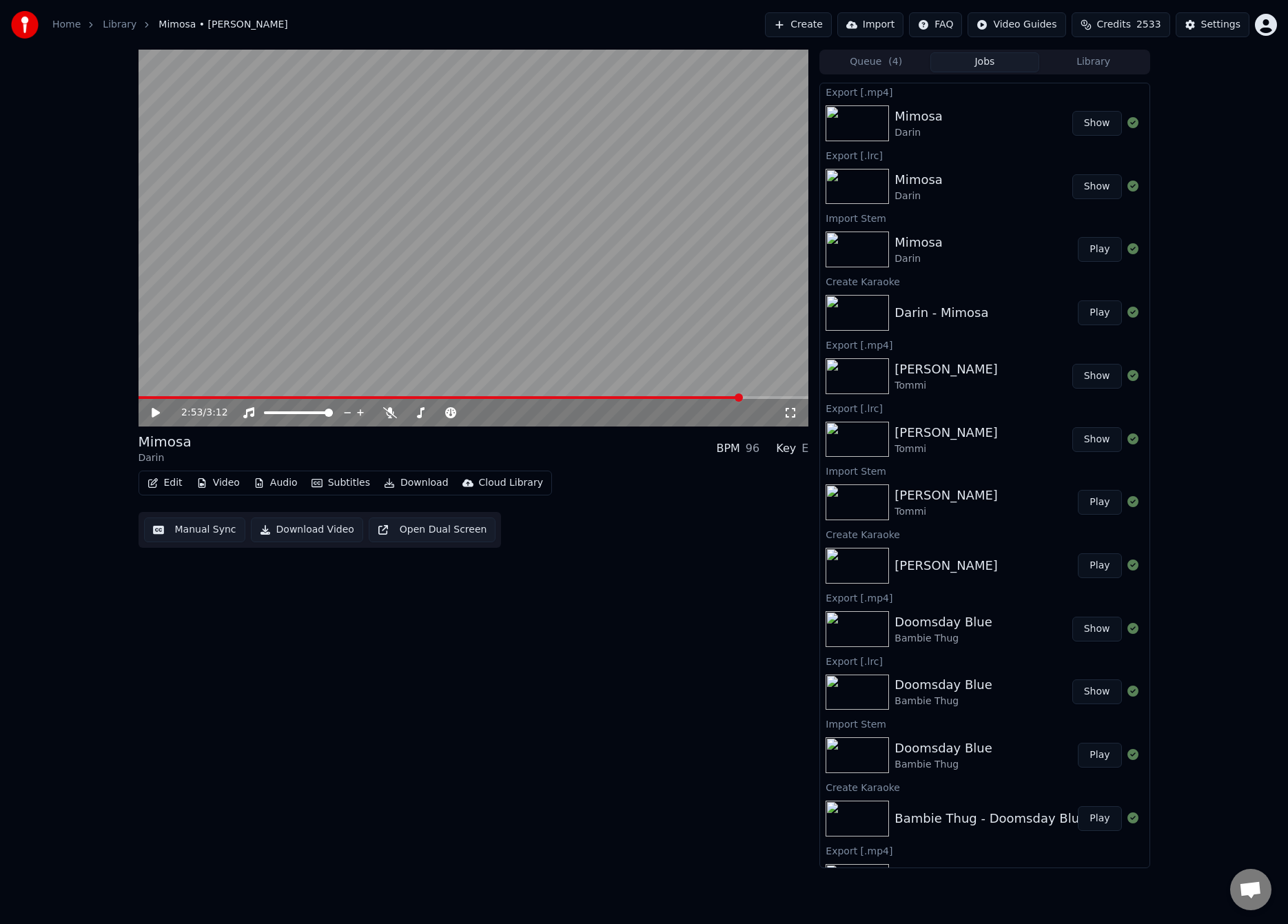
click at [813, 30] on button "Create" at bounding box center [798, 25] width 67 height 25
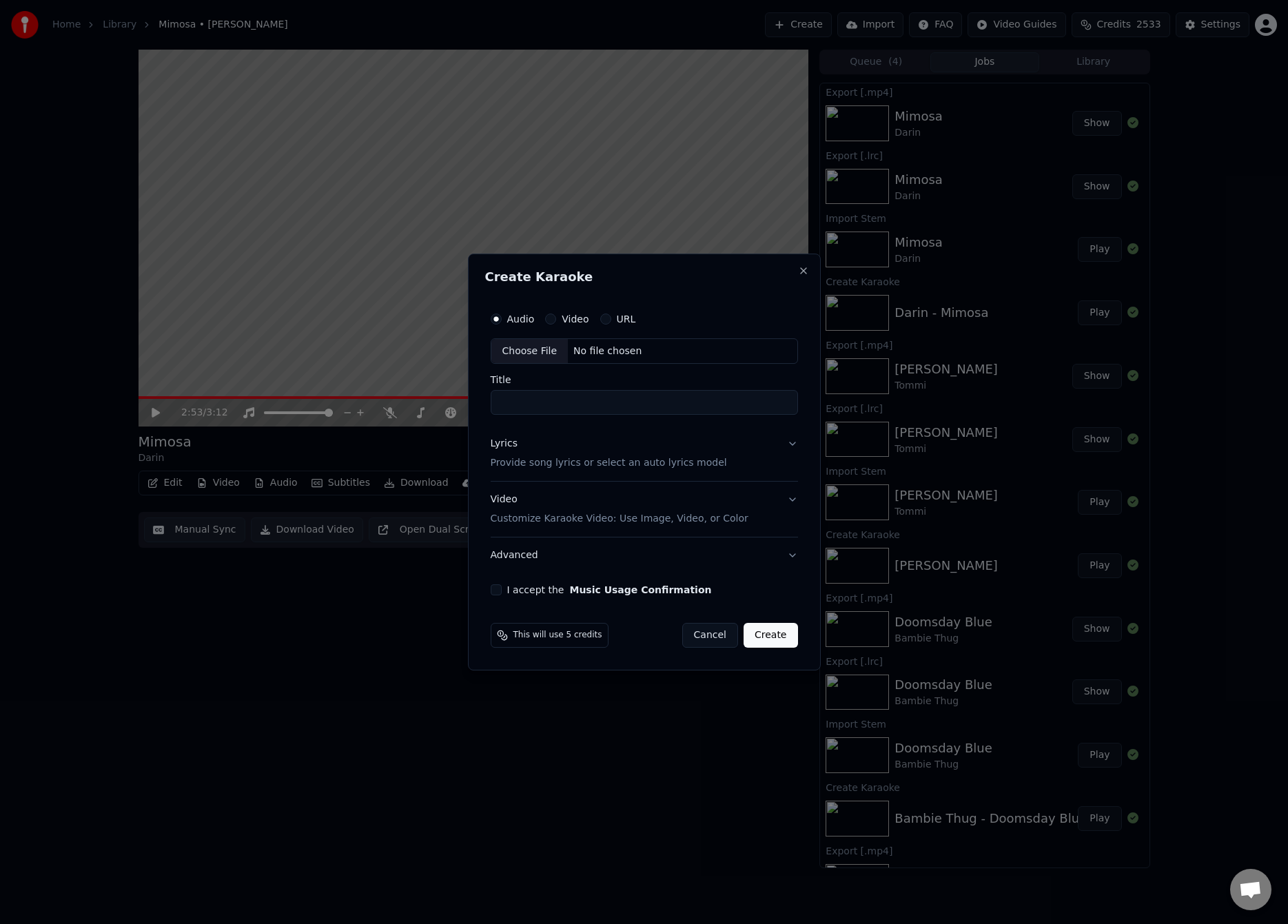
click at [535, 353] on div "Choose File" at bounding box center [529, 351] width 77 height 25
type input "**********"
click at [617, 451] on div "Lyrics Provide song lyrics or select an auto lyrics model" at bounding box center [606, 455] width 236 height 33
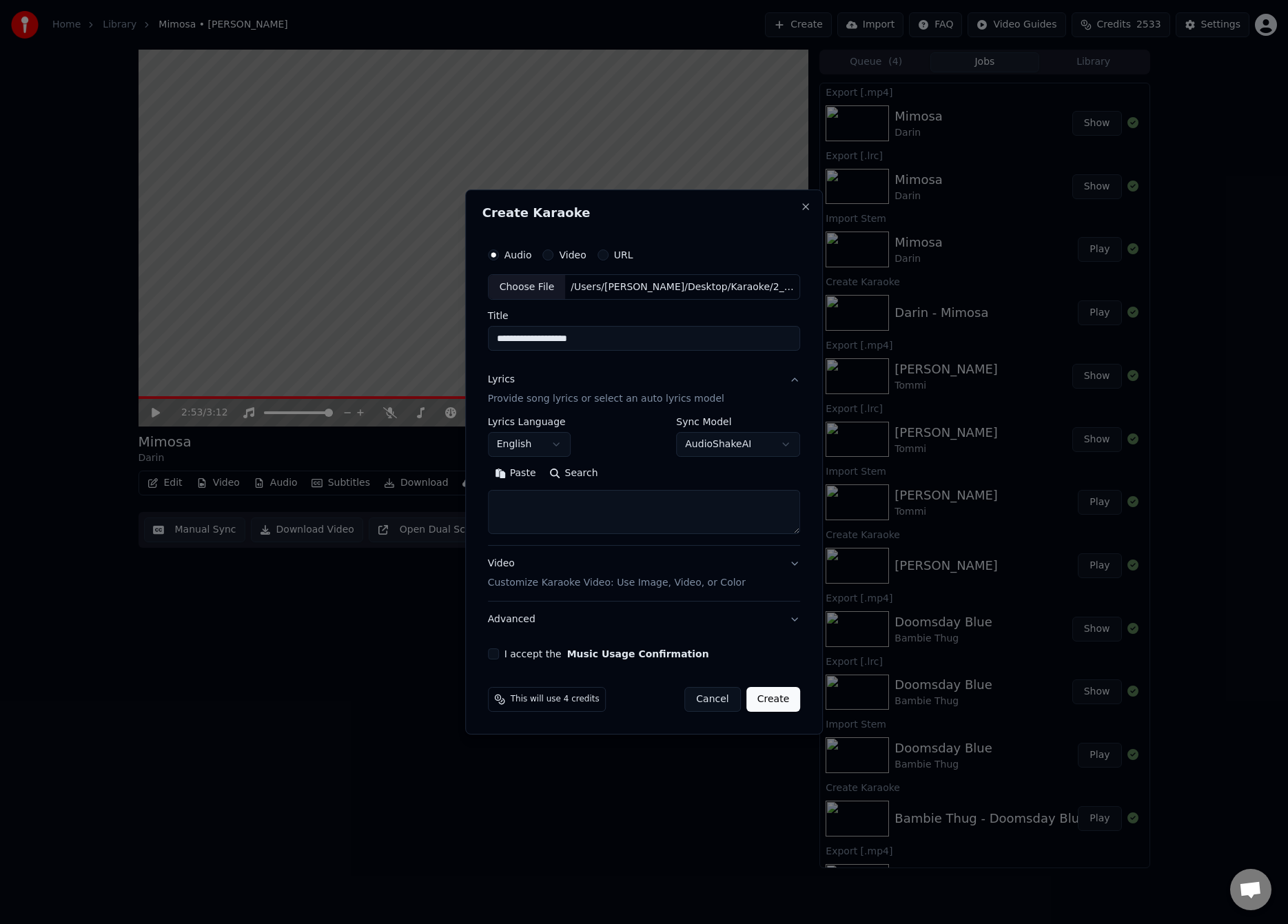
click at [514, 465] on button "Paste" at bounding box center [516, 474] width 55 height 22
click at [624, 470] on button "Expand" at bounding box center [636, 474] width 65 height 22
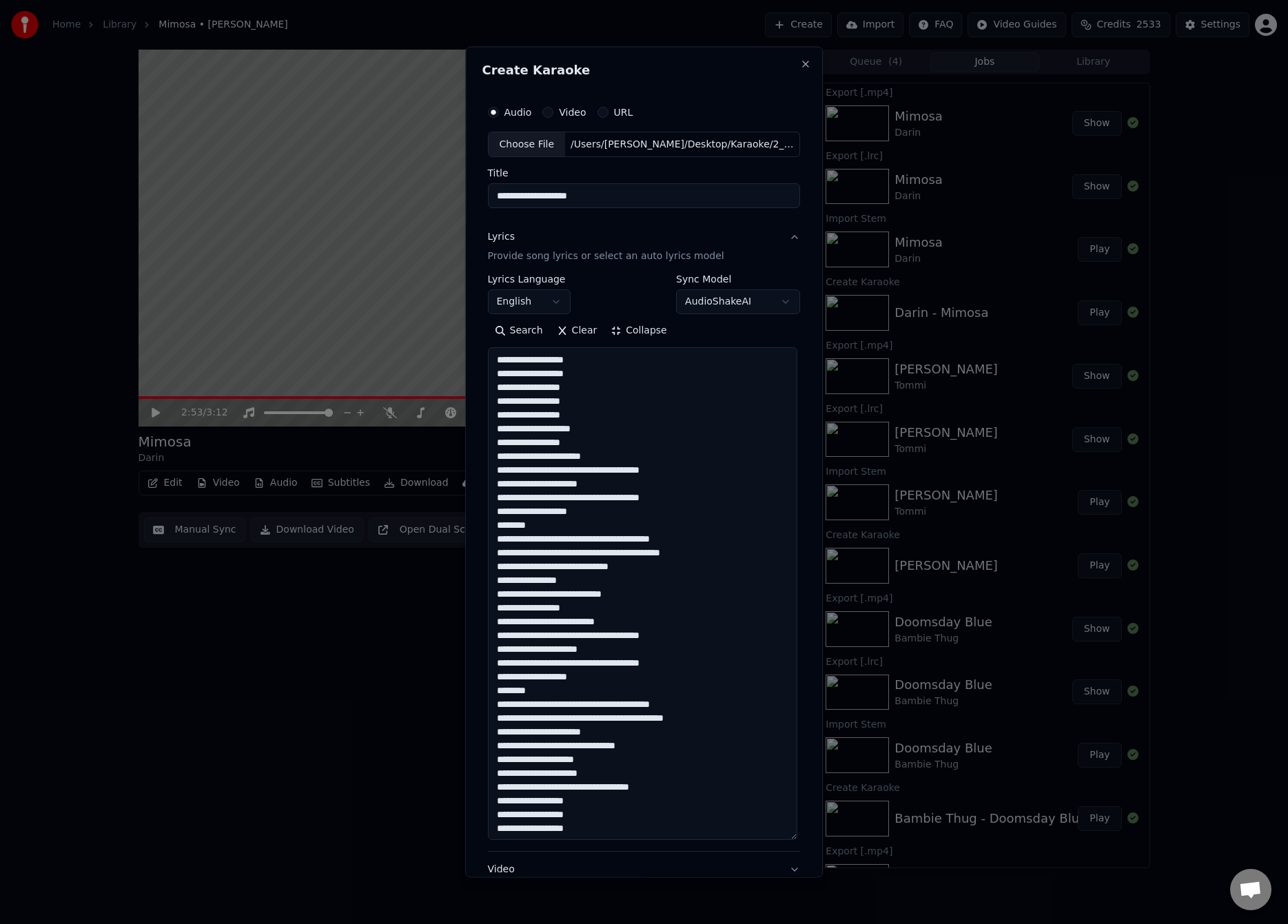
click at [554, 470] on textarea "**********" at bounding box center [643, 593] width 309 height 493
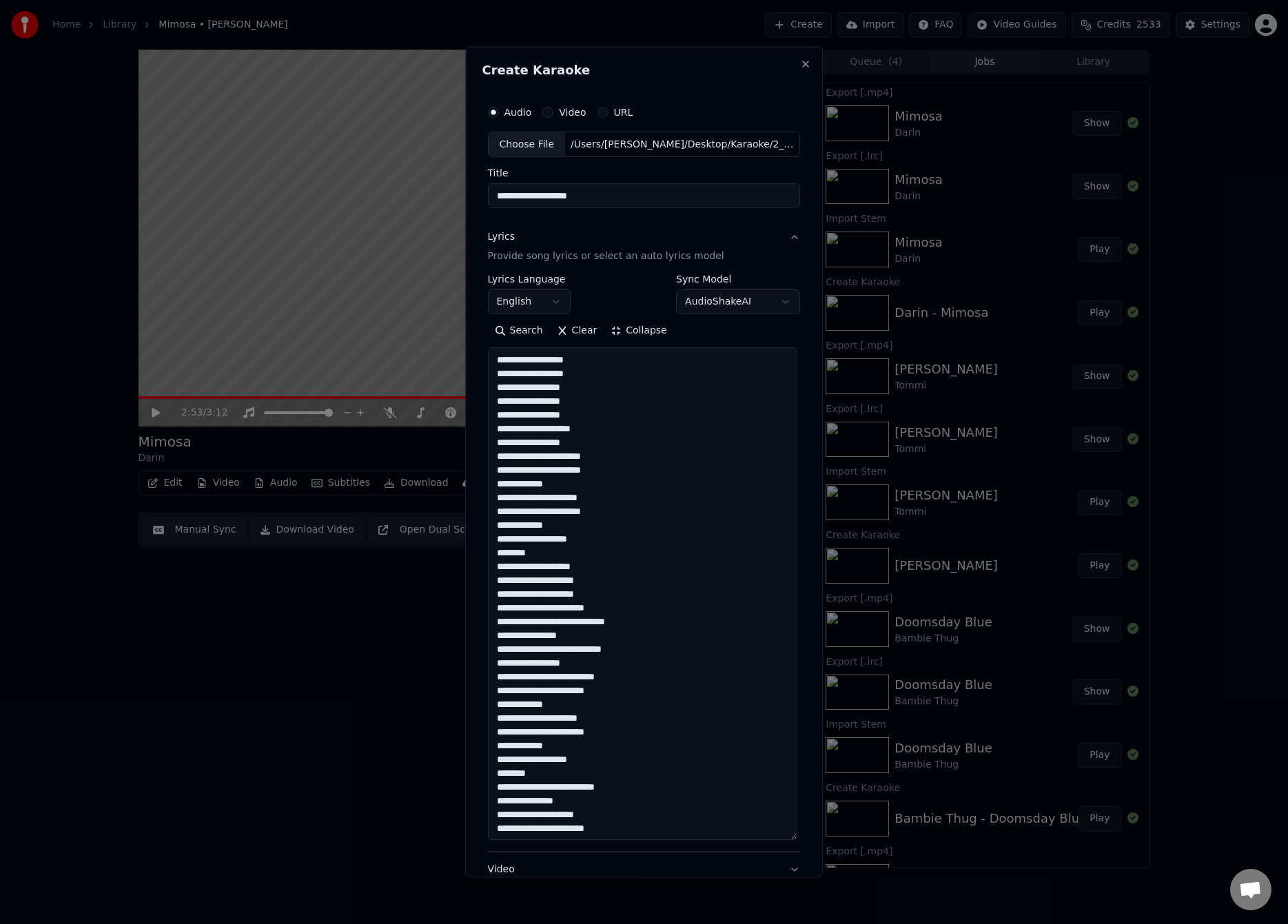
type textarea "**********"
click at [521, 297] on body "Home Library Mimosa • [PERSON_NAME] Create Import FAQ Video Guides Credits 2533…" at bounding box center [644, 462] width 1288 height 924
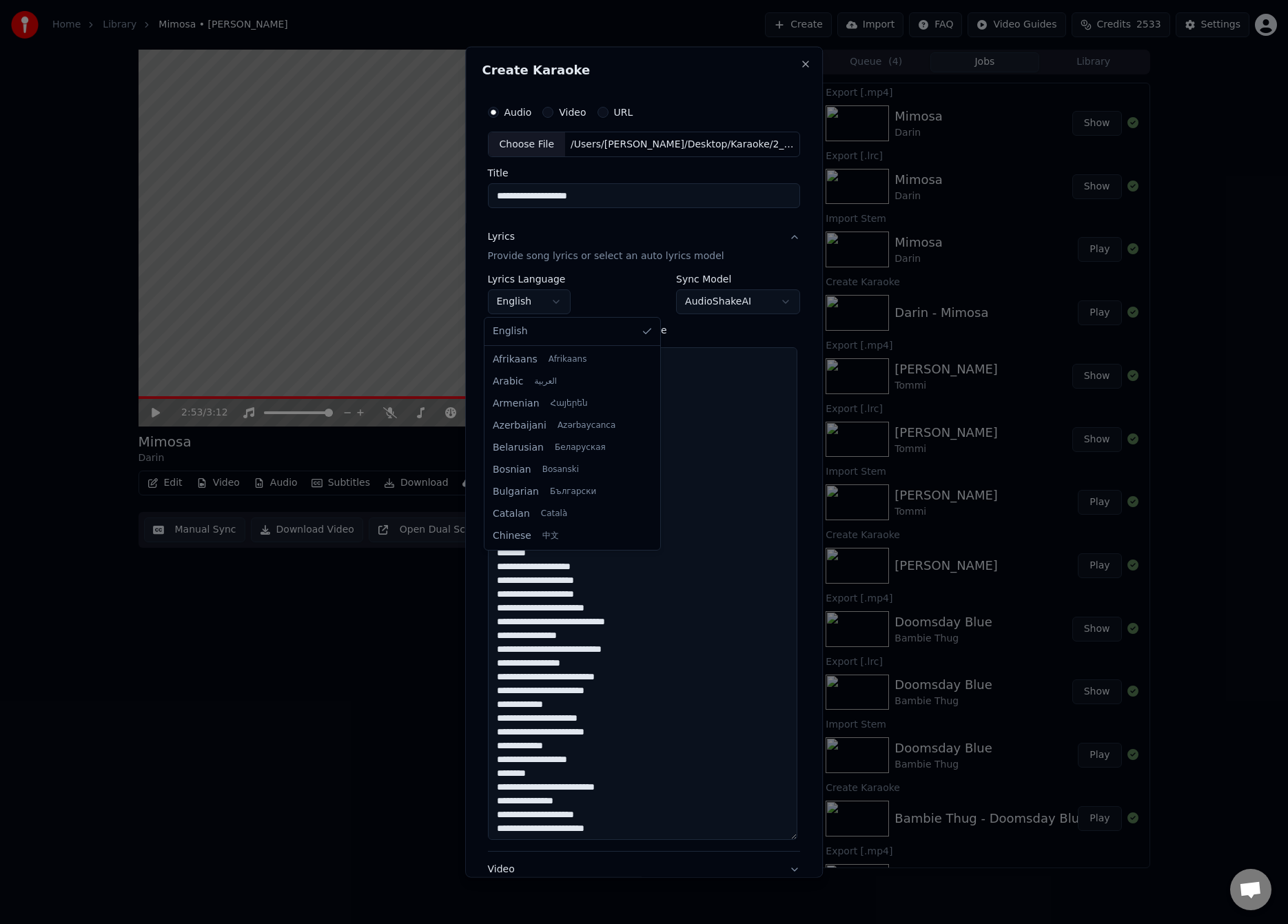
scroll to position [419, 0]
select select "**"
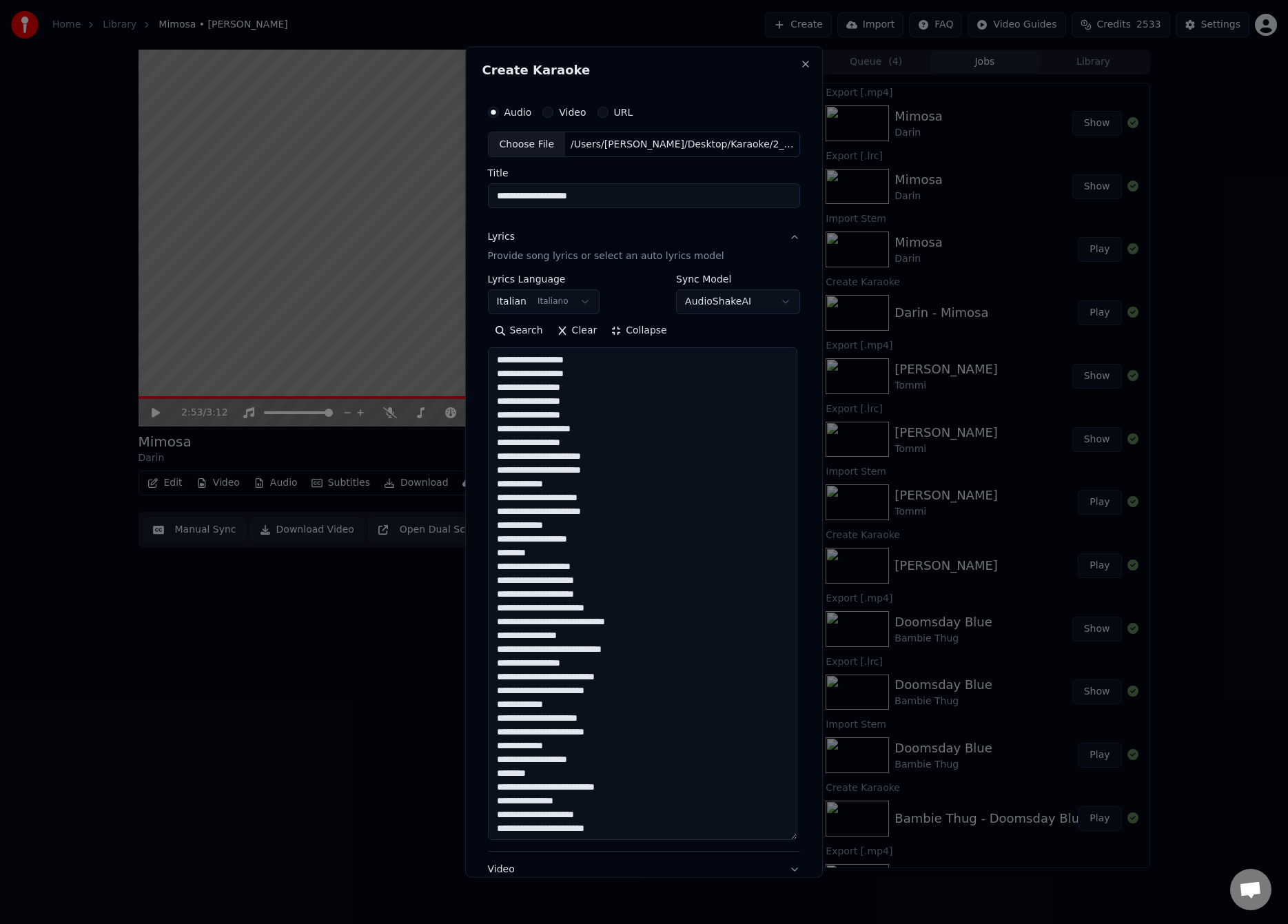
click at [472, 349] on div "**********" at bounding box center [644, 462] width 358 height 832
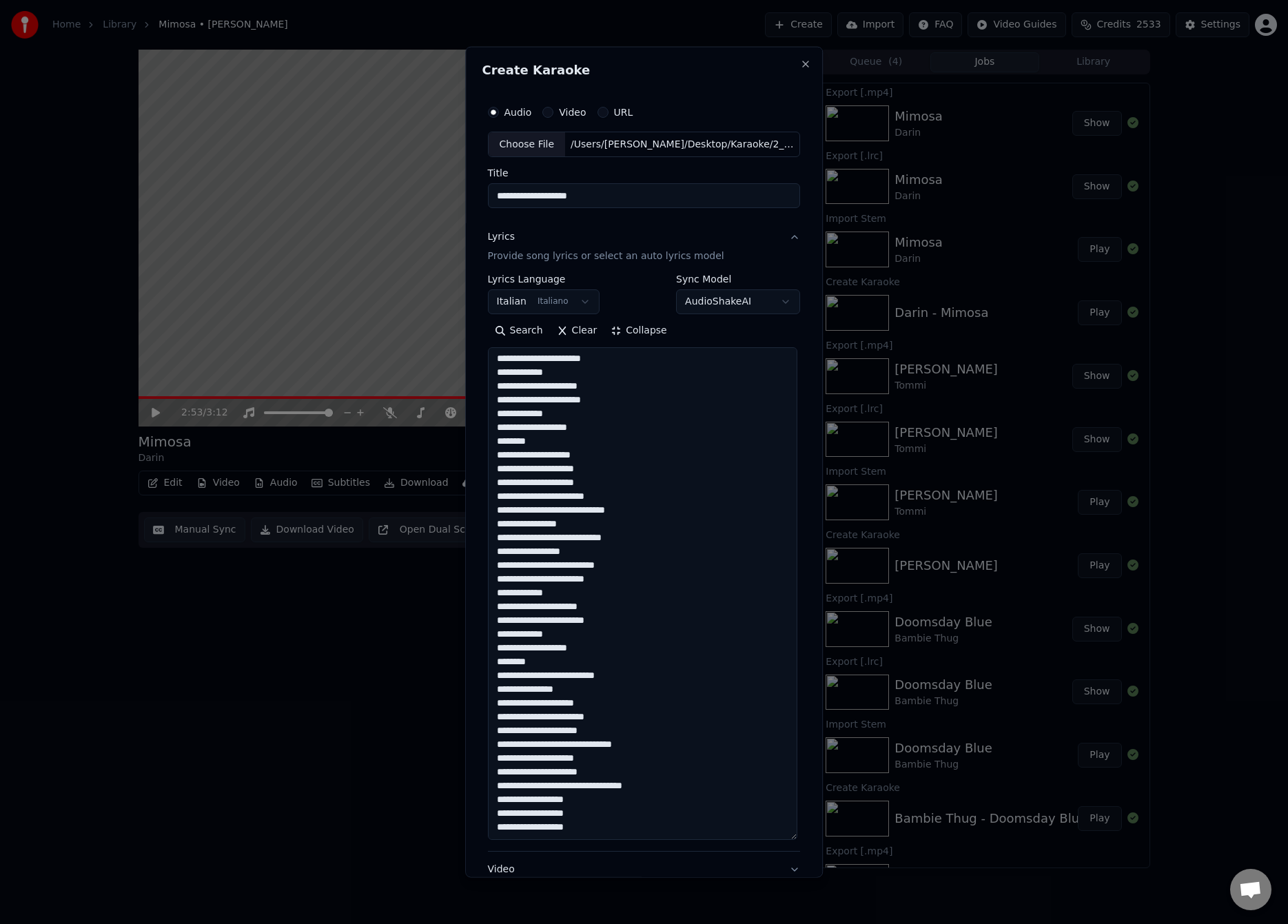
scroll to position [162, 0]
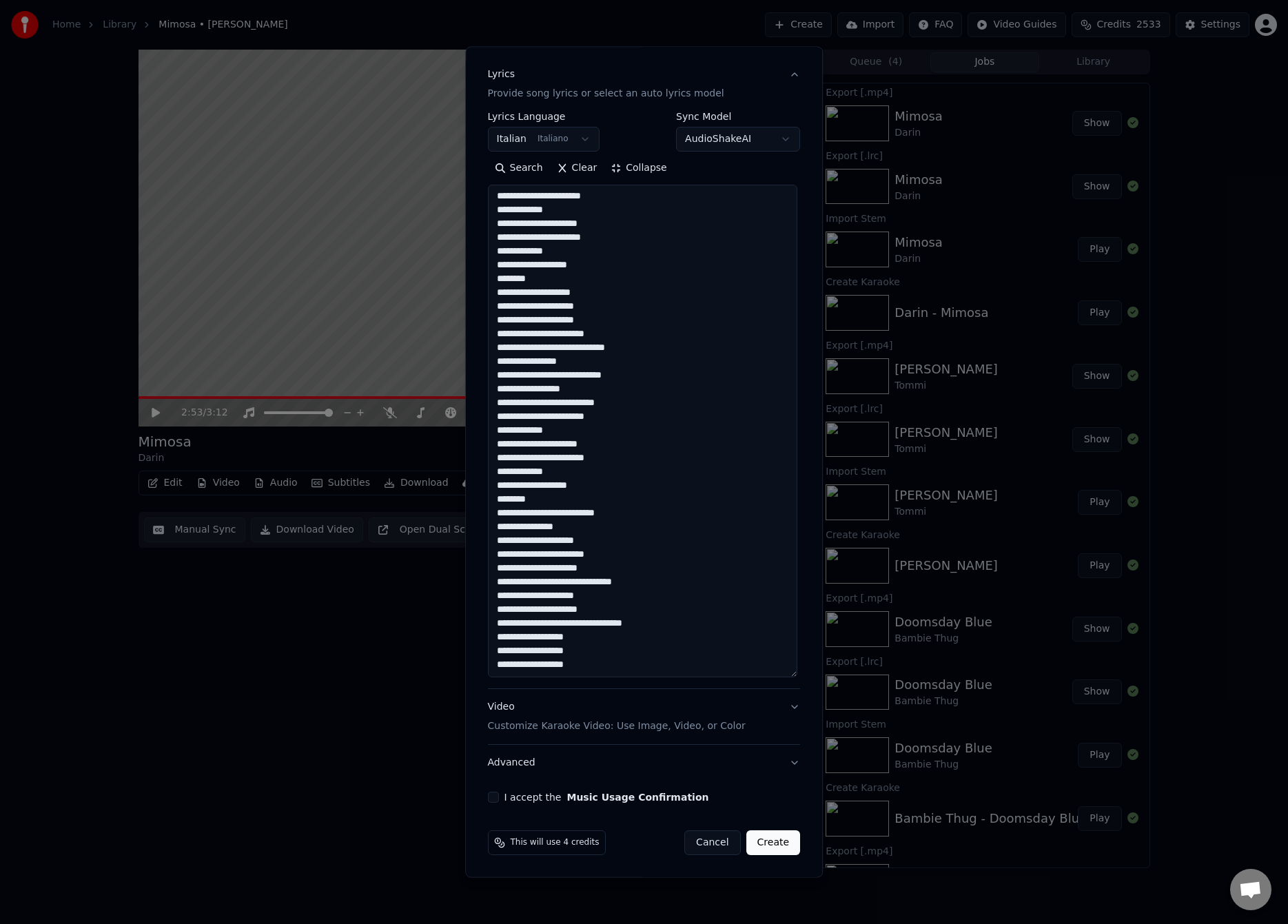
drag, startPoint x: 489, startPoint y: 796, endPoint x: 529, endPoint y: 820, distance: 46.6
click at [489, 796] on button "I accept the Music Usage Confirmation" at bounding box center [493, 797] width 11 height 11
click at [765, 842] on button "Create" at bounding box center [772, 842] width 54 height 25
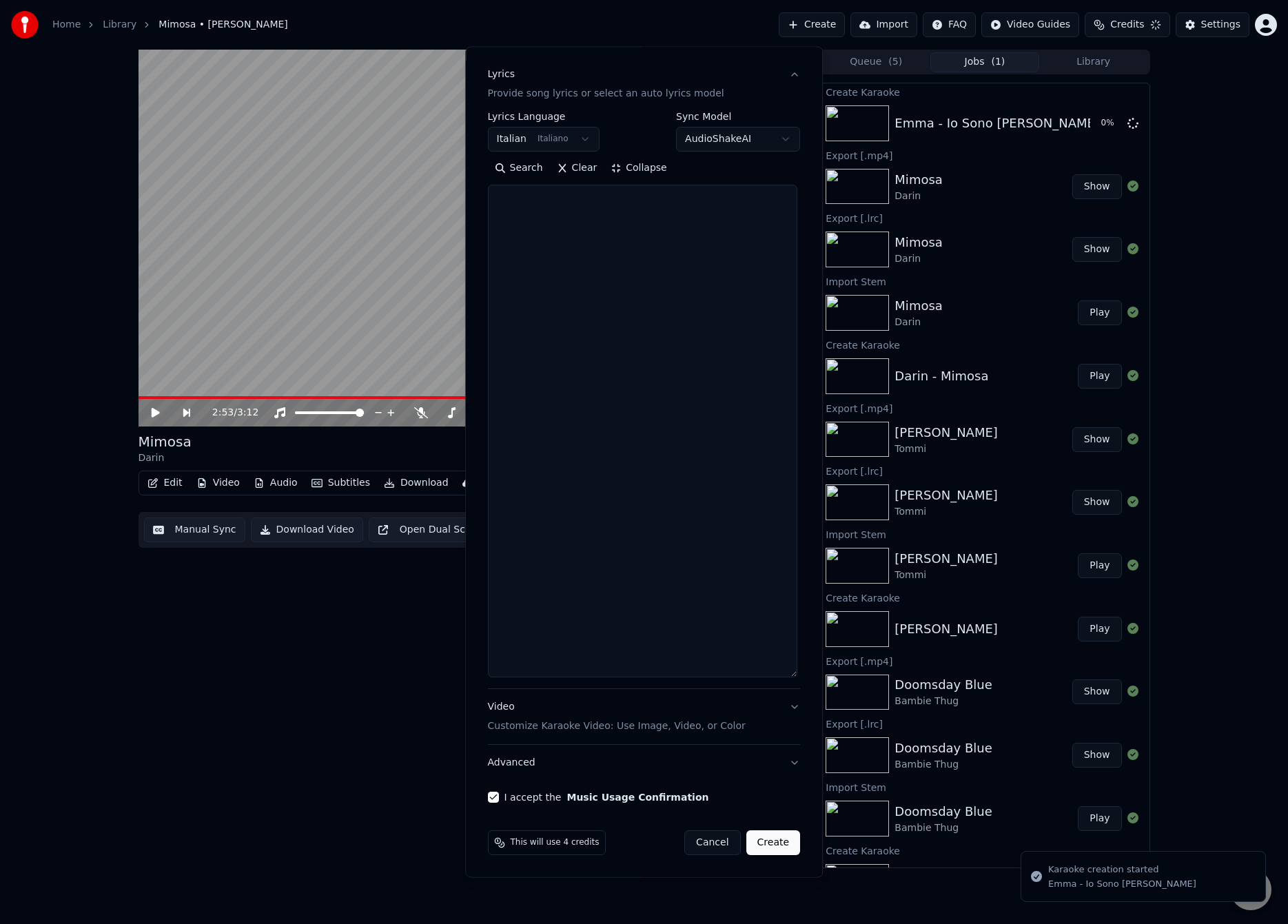
scroll to position [0, 0]
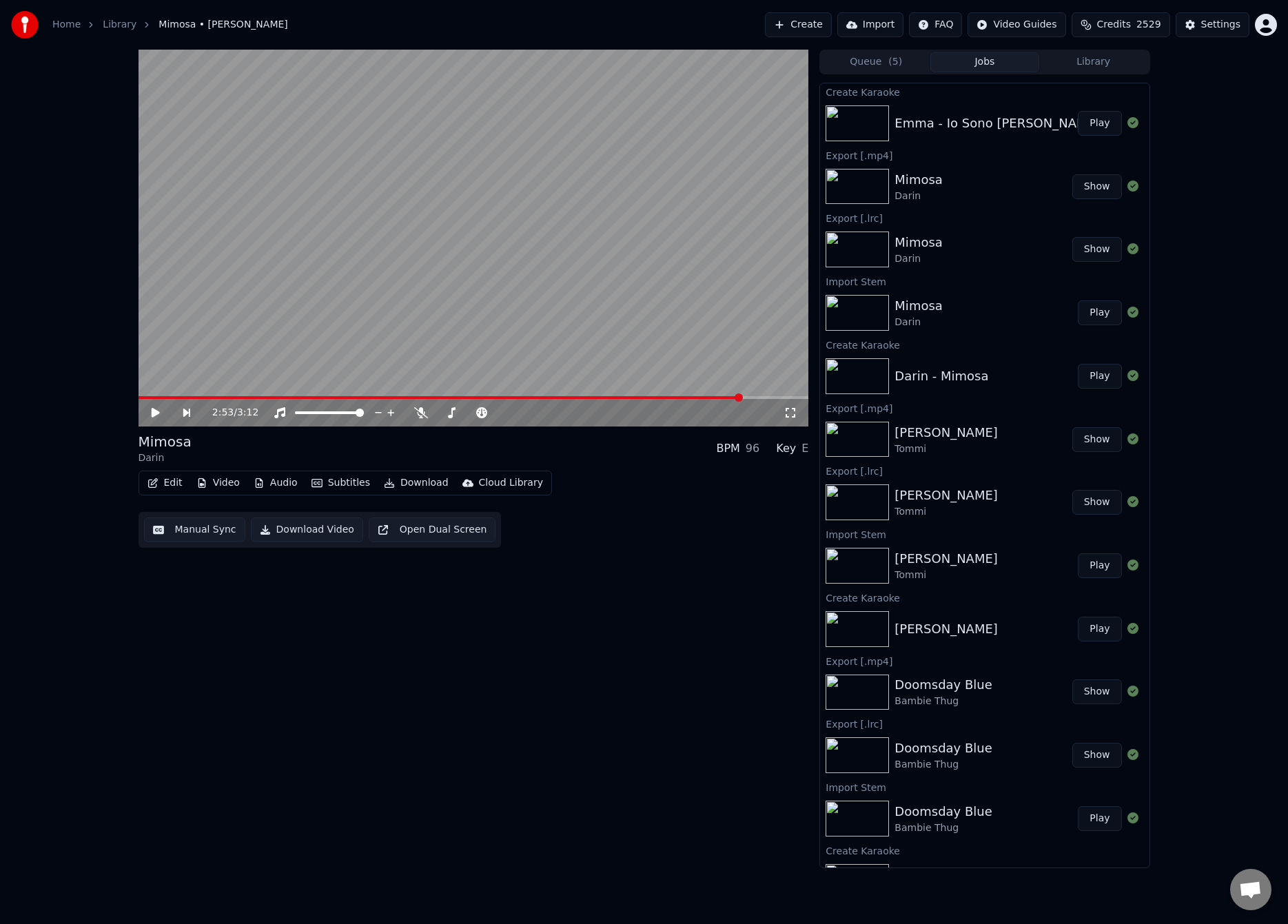
click at [1095, 126] on button "Play" at bounding box center [1099, 123] width 43 height 25
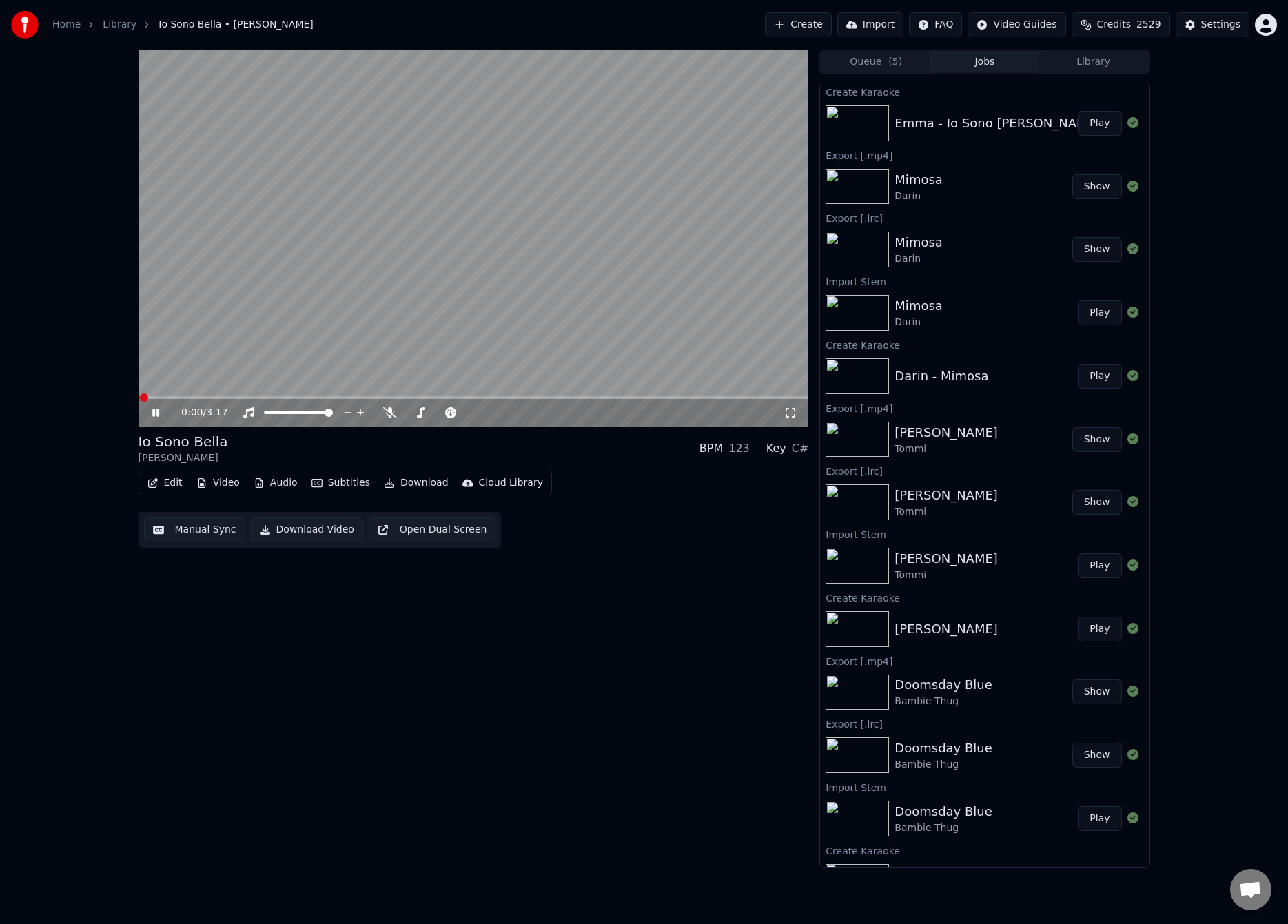
click at [208, 527] on button "Manual Sync" at bounding box center [194, 529] width 101 height 25
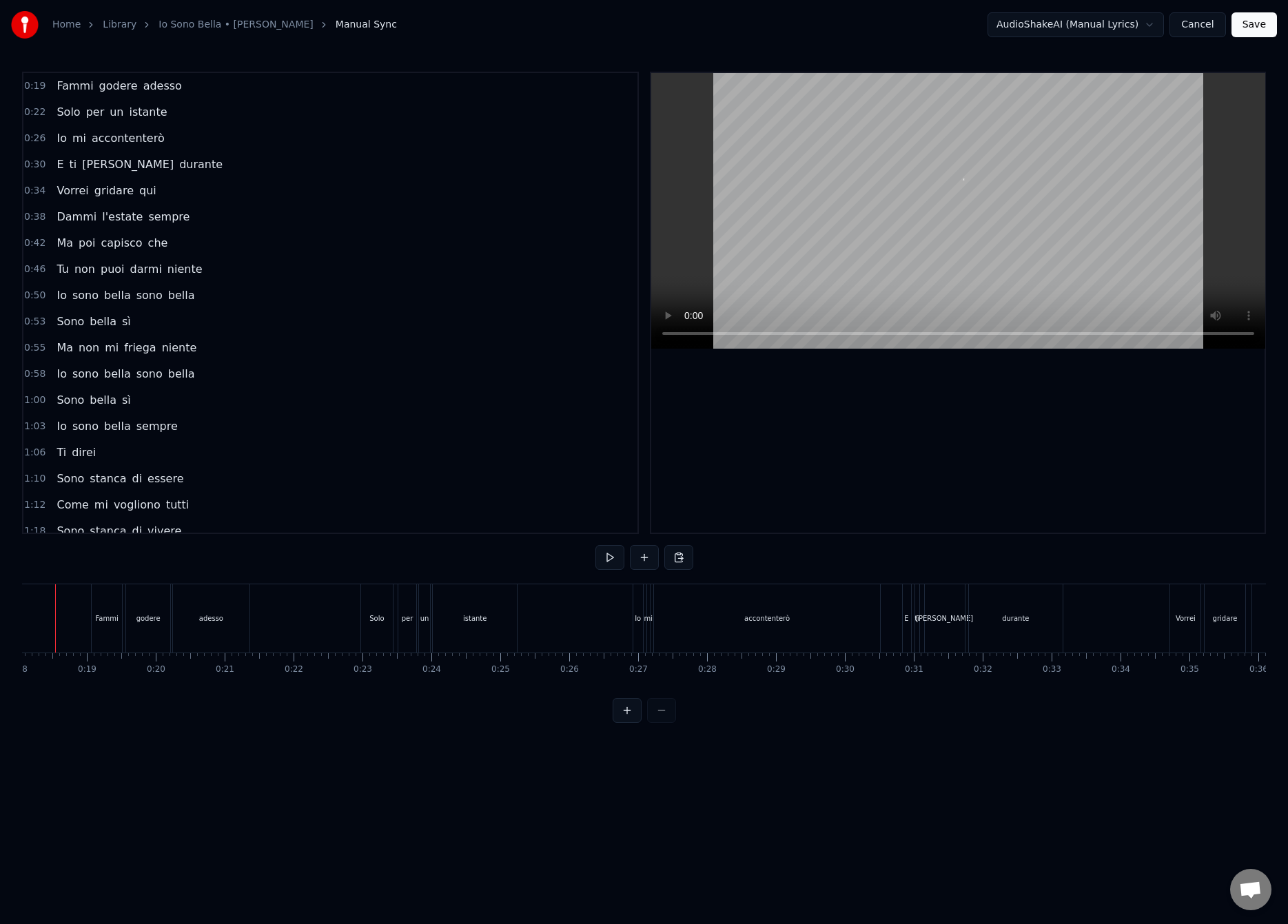
scroll to position [0, 1208]
click at [600, 560] on button at bounding box center [609, 557] width 29 height 25
click at [822, 637] on div "accontenterò" at bounding box center [803, 618] width 226 height 68
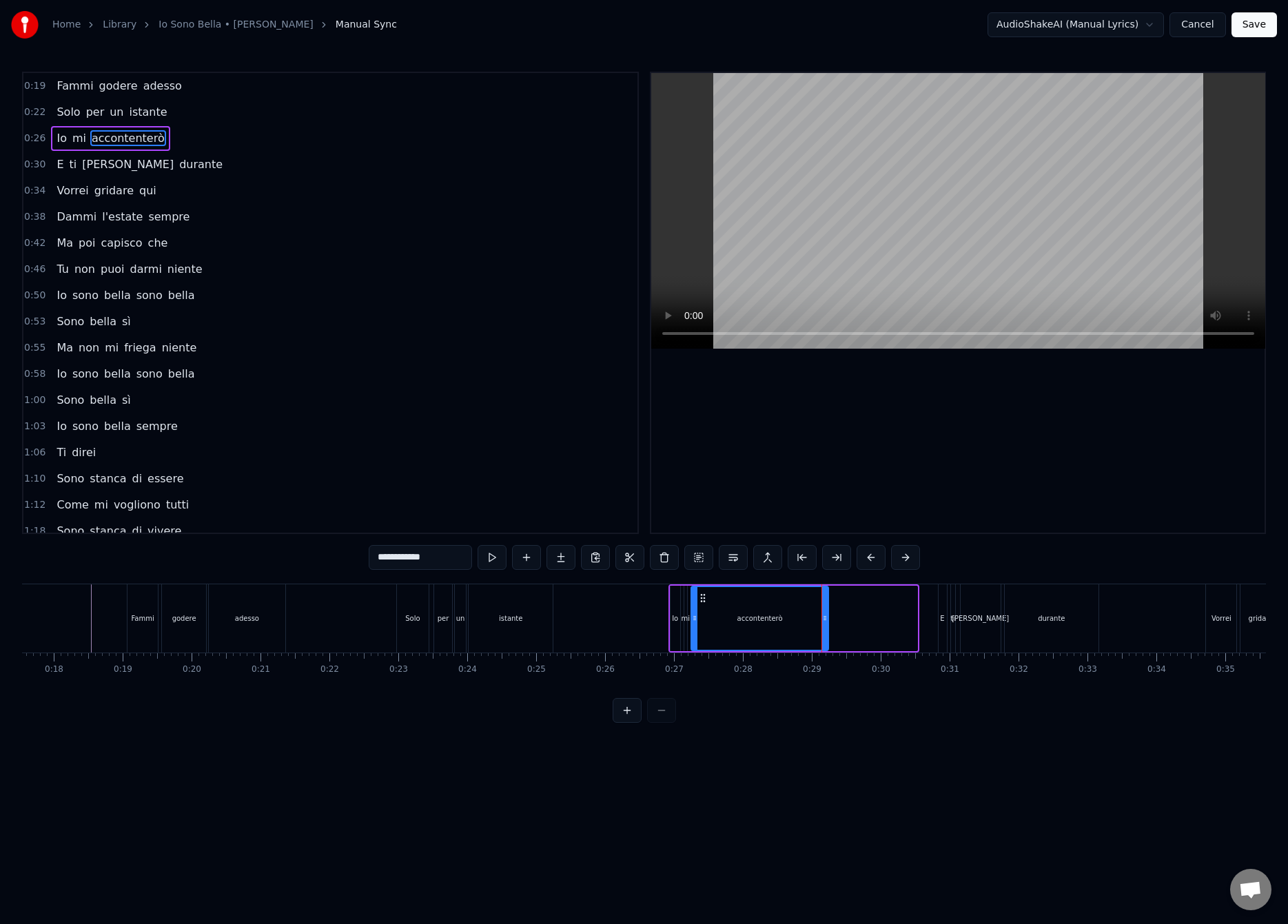
drag, startPoint x: 914, startPoint y: 619, endPoint x: 812, endPoint y: 635, distance: 103.2
click at [823, 632] on div at bounding box center [825, 619] width 6 height 63
click at [672, 621] on div "Io" at bounding box center [675, 618] width 6 height 11
type input "**"
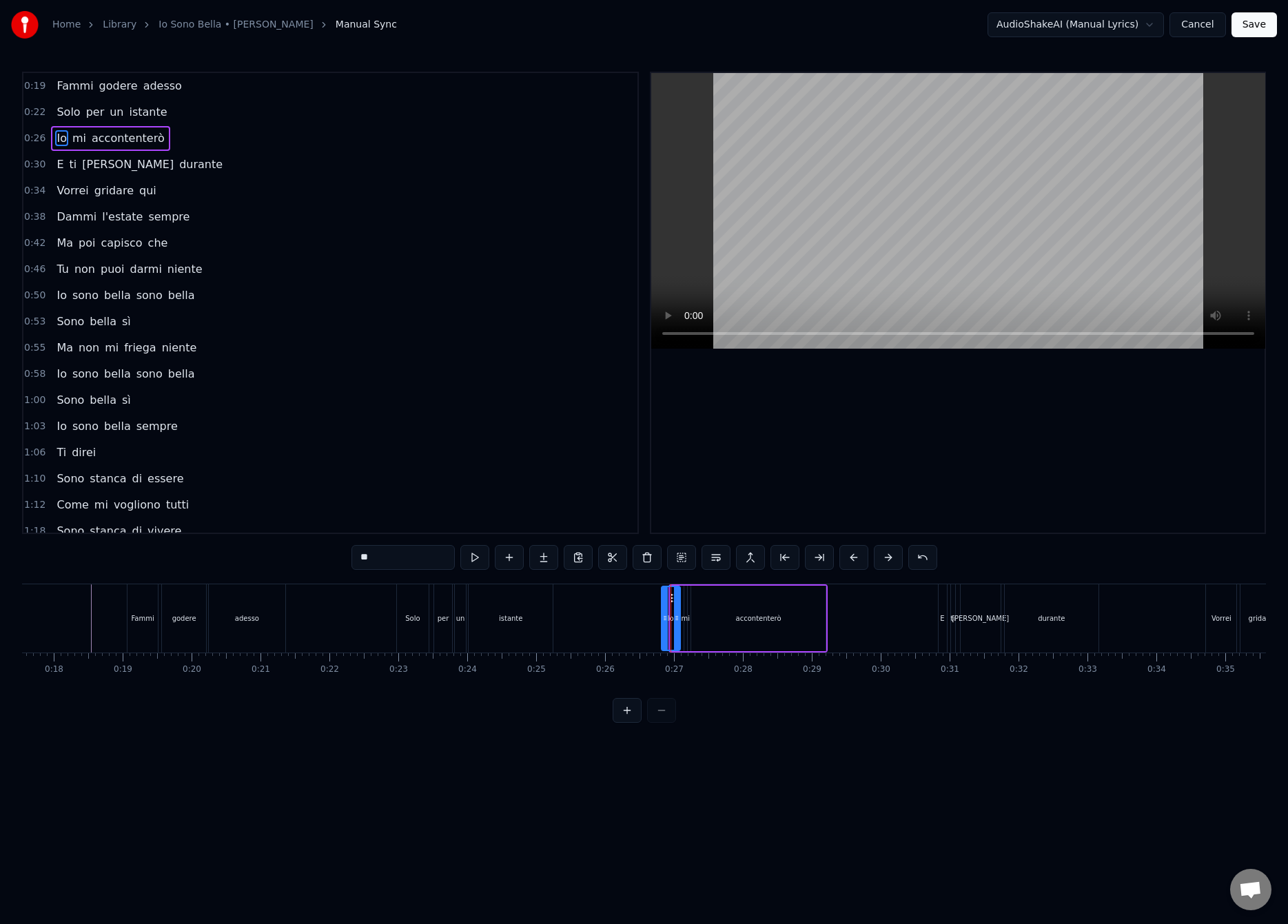
drag, startPoint x: 672, startPoint y: 612, endPoint x: 663, endPoint y: 616, distance: 9.8
click at [663, 616] on icon at bounding box center [665, 617] width 6 height 11
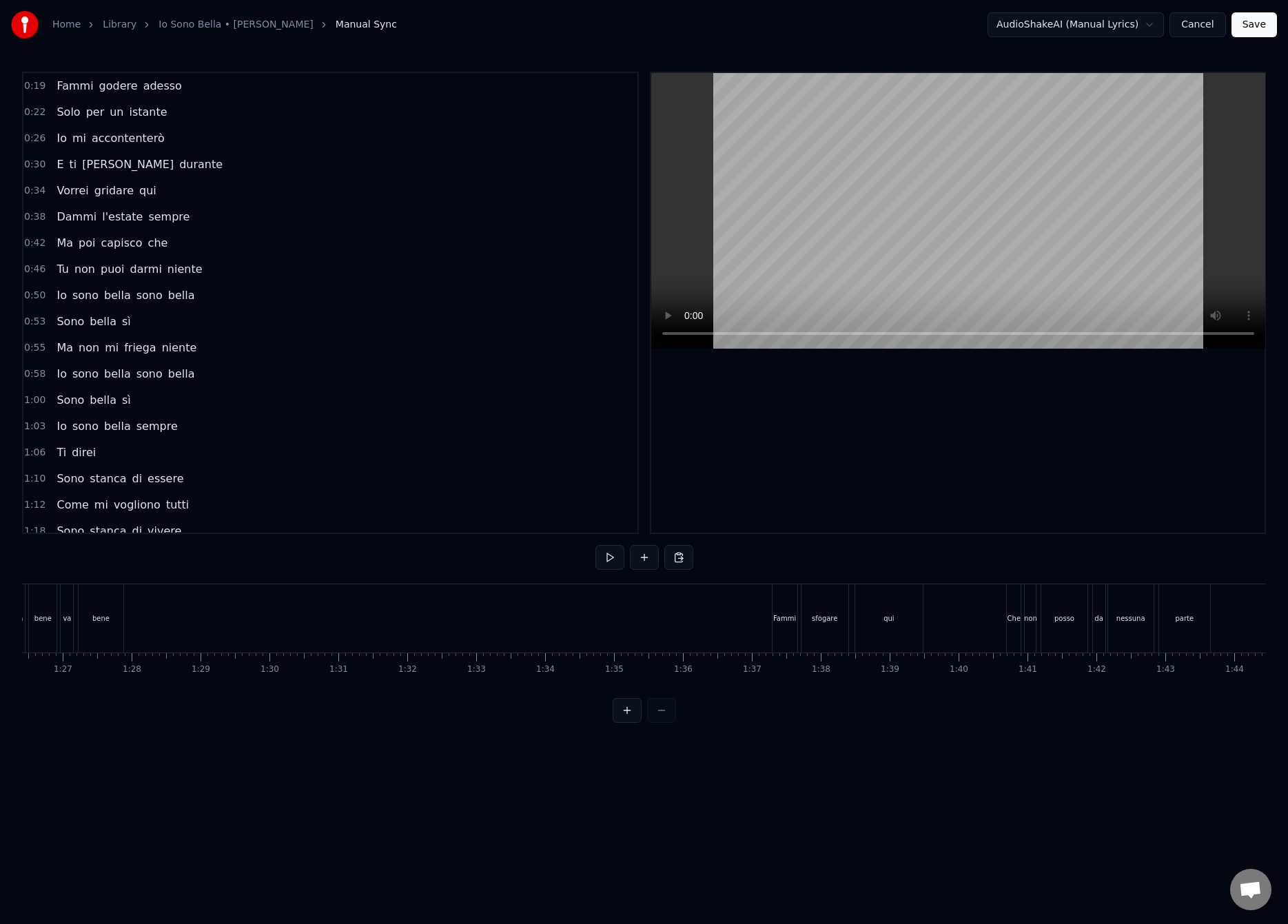
scroll to position [0, 6044]
click at [921, 621] on div "Che" at bounding box center [922, 618] width 13 height 11
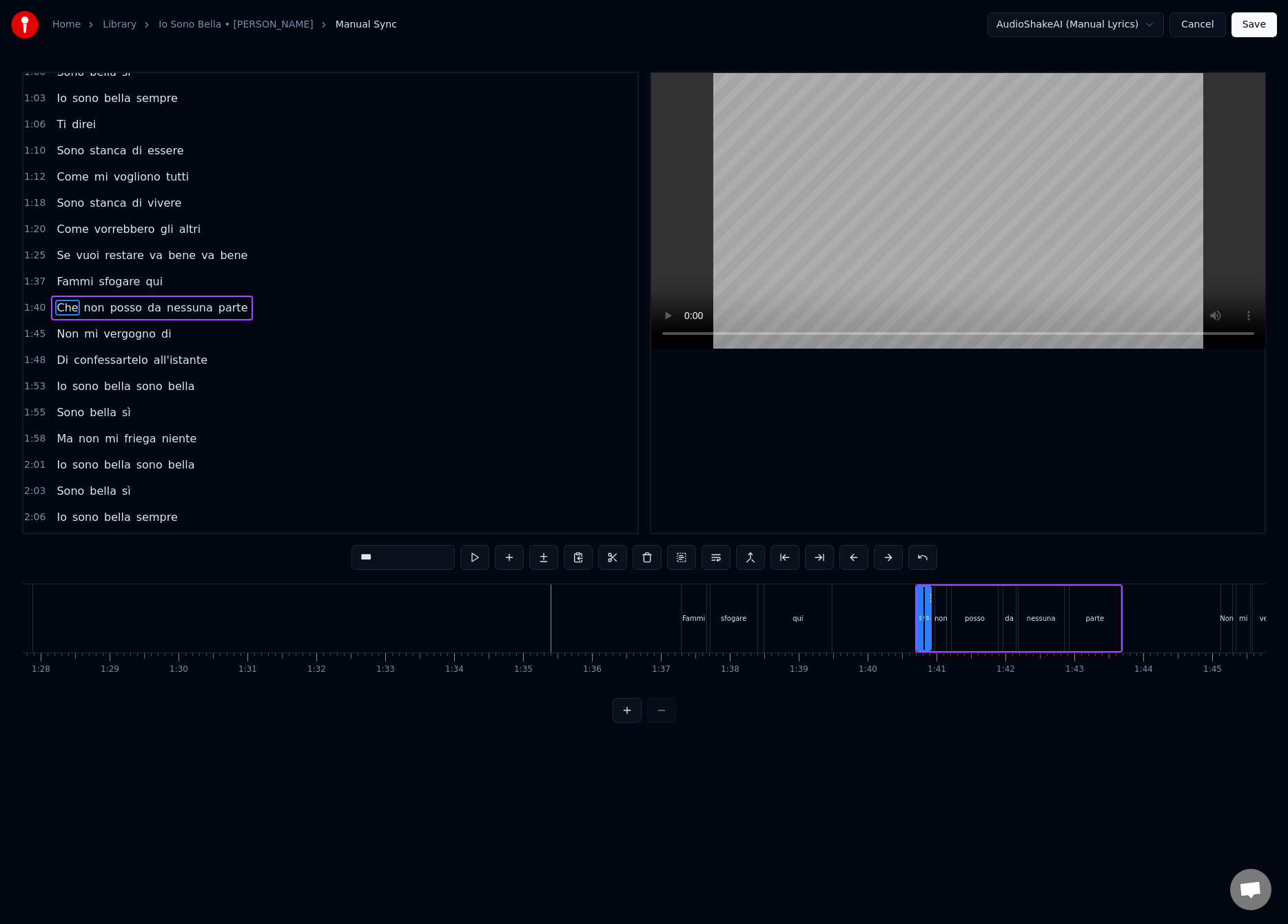
scroll to position [334, 0]
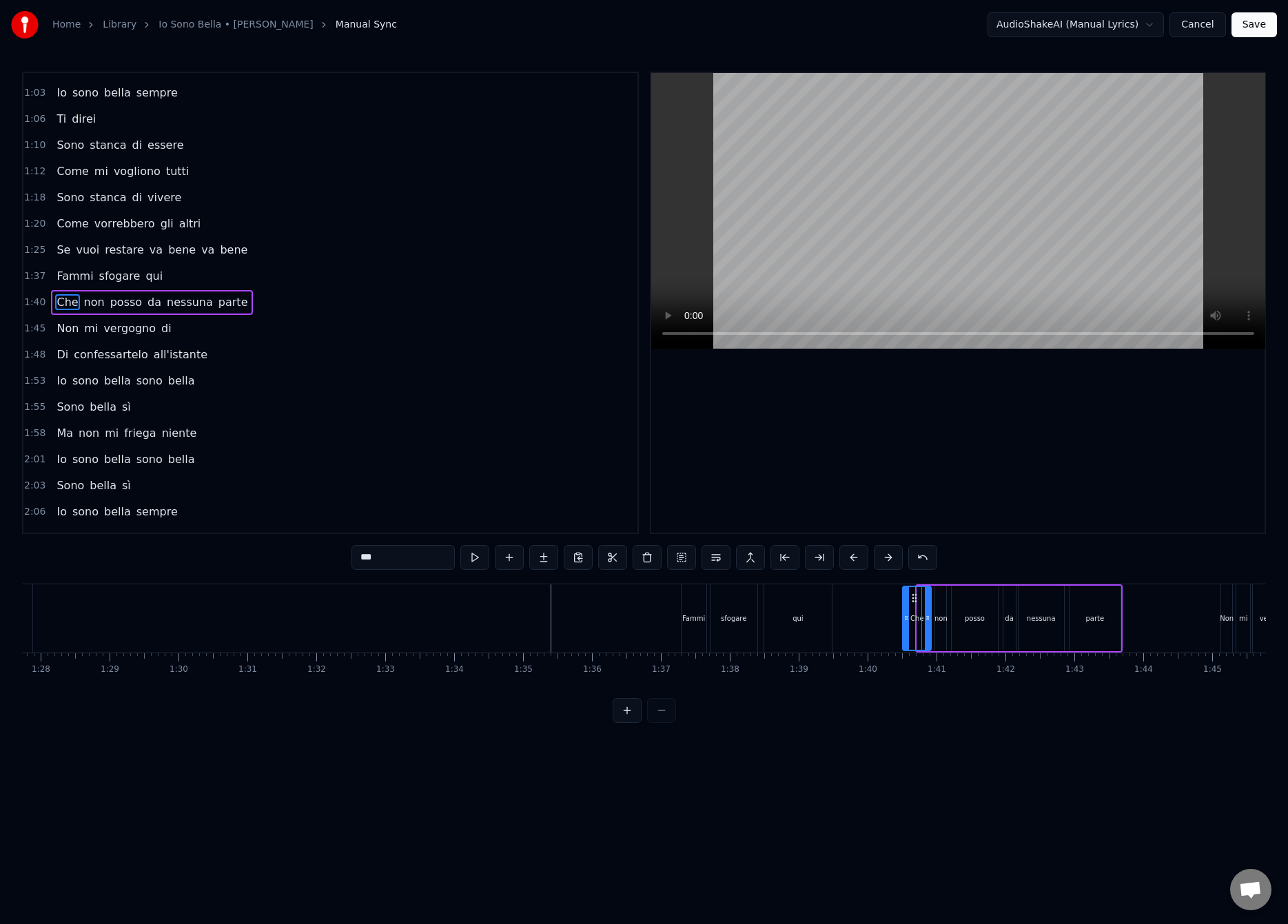
drag, startPoint x: 919, startPoint y: 603, endPoint x: 904, endPoint y: 616, distance: 19.8
click at [903, 615] on div at bounding box center [906, 619] width 6 height 63
drag, startPoint x: 925, startPoint y: 617, endPoint x: 916, endPoint y: 624, distance: 11.4
click at [920, 624] on div at bounding box center [923, 619] width 6 height 63
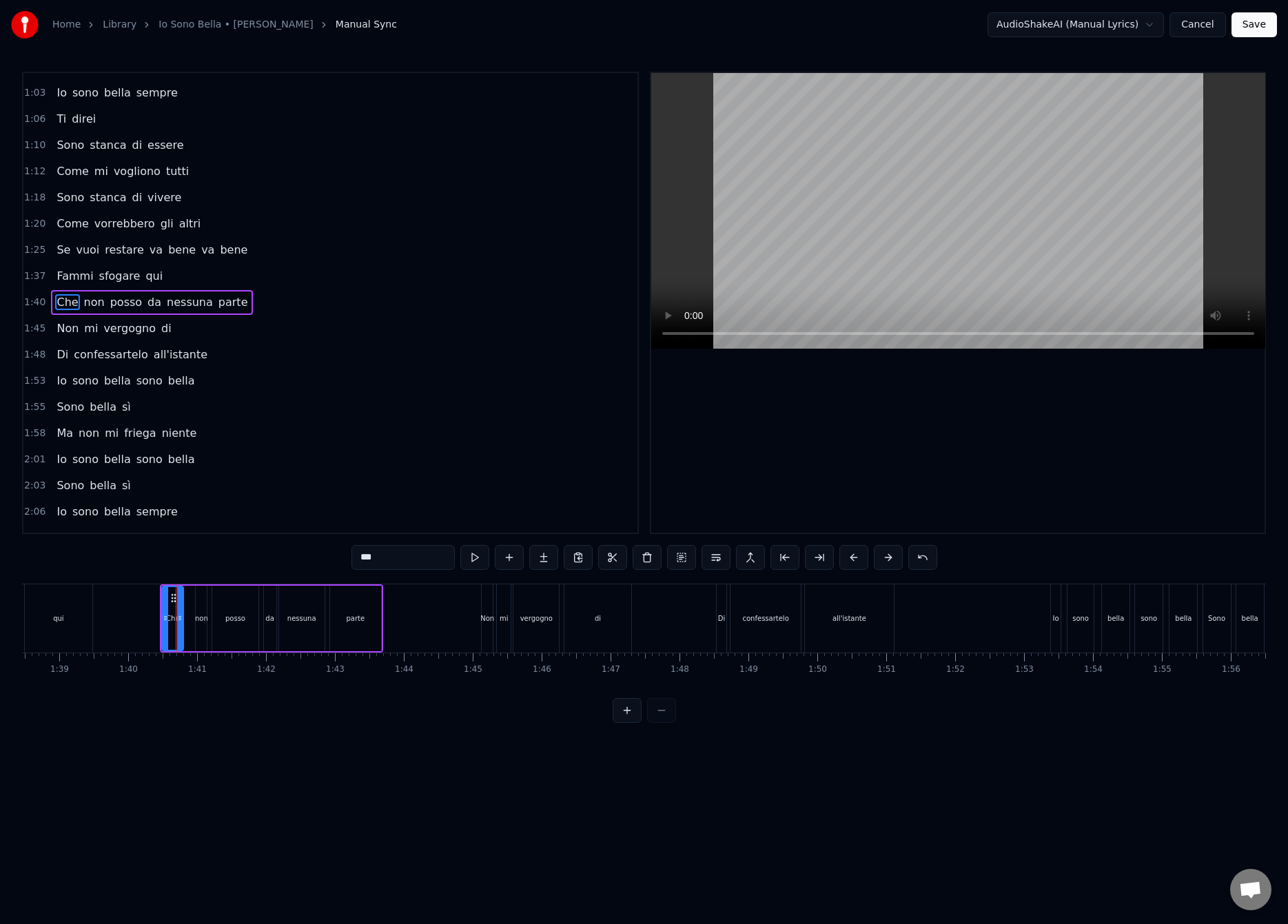
scroll to position [0, 7055]
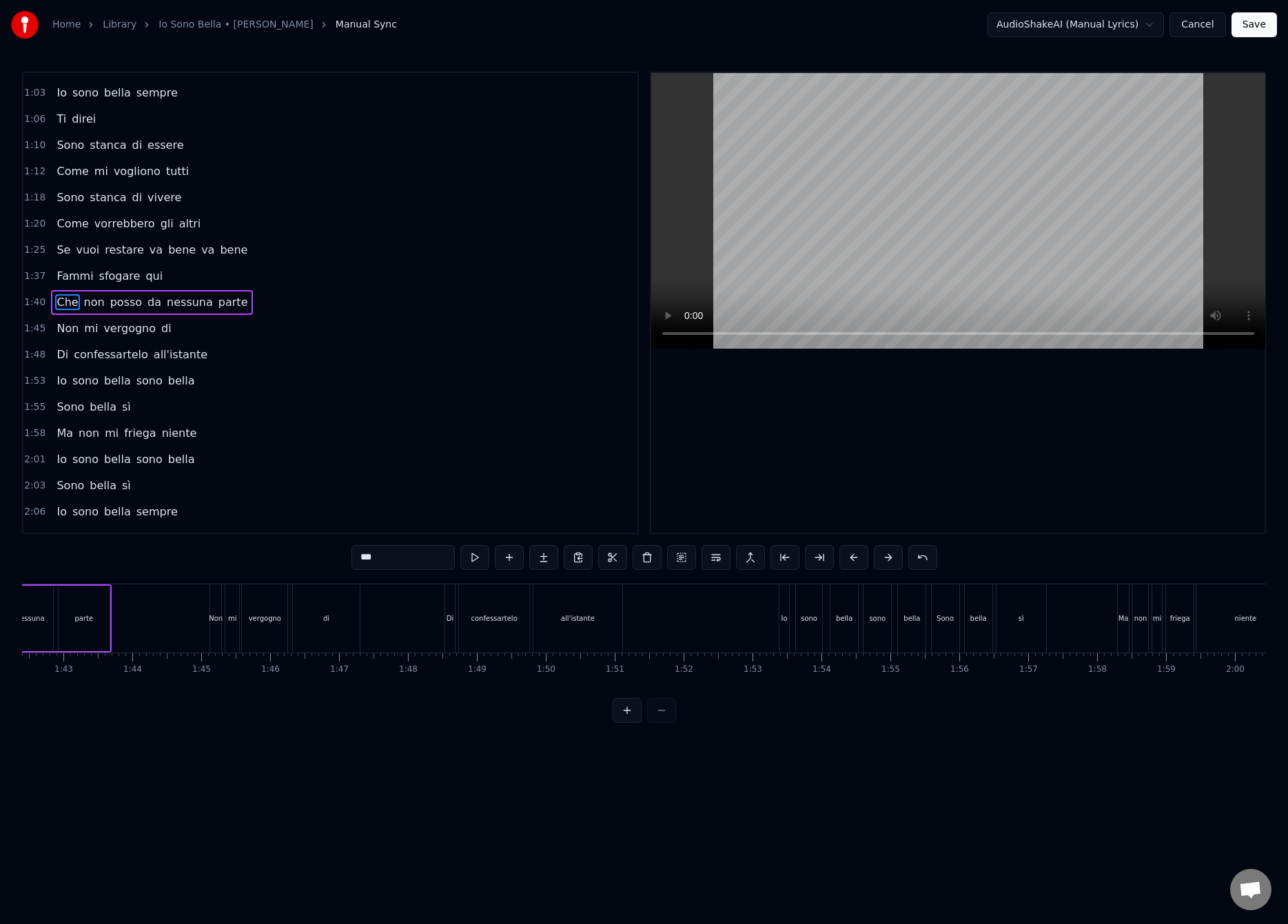
click at [594, 604] on div "all'istante" at bounding box center [578, 618] width 89 height 68
type input "**********"
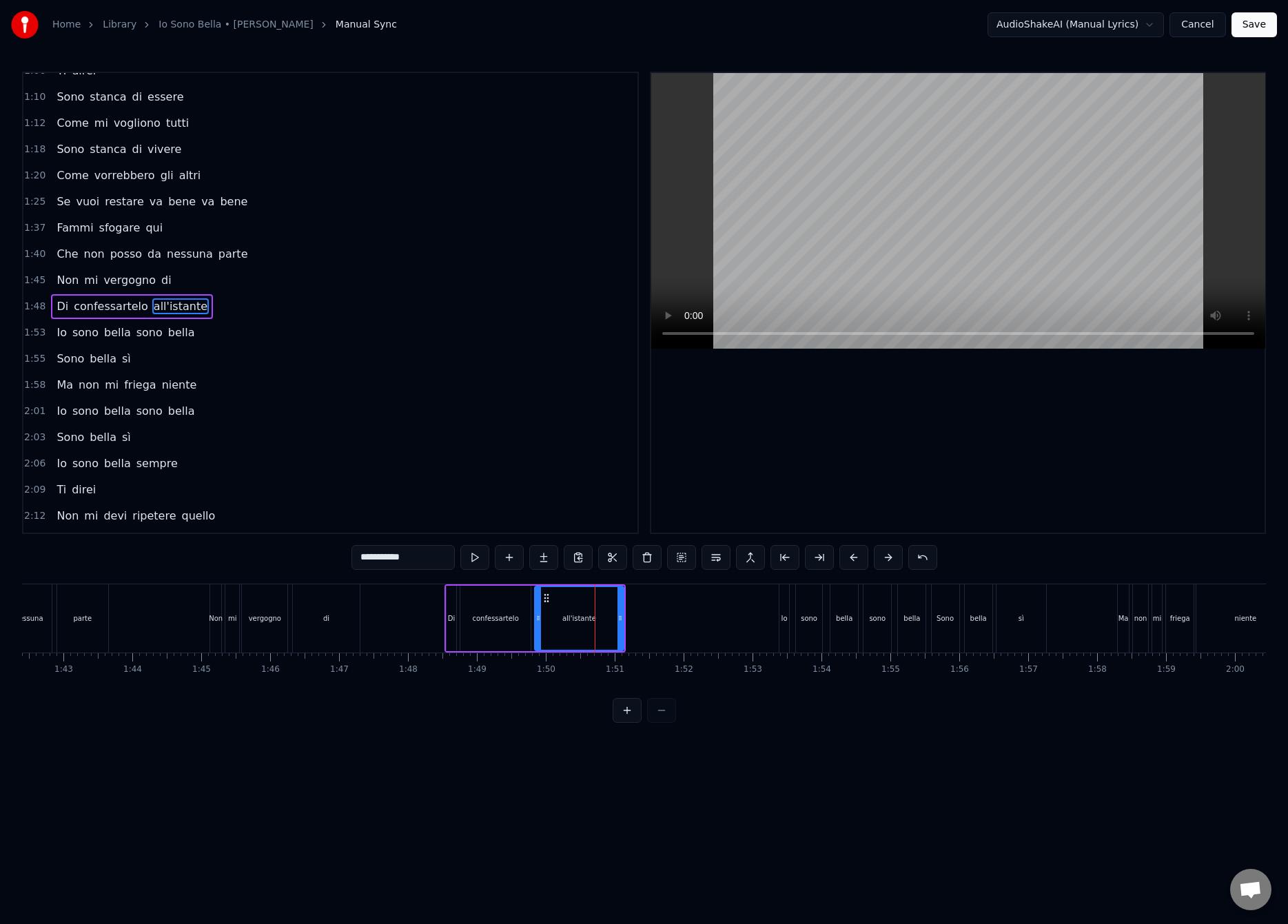
scroll to position [386, 0]
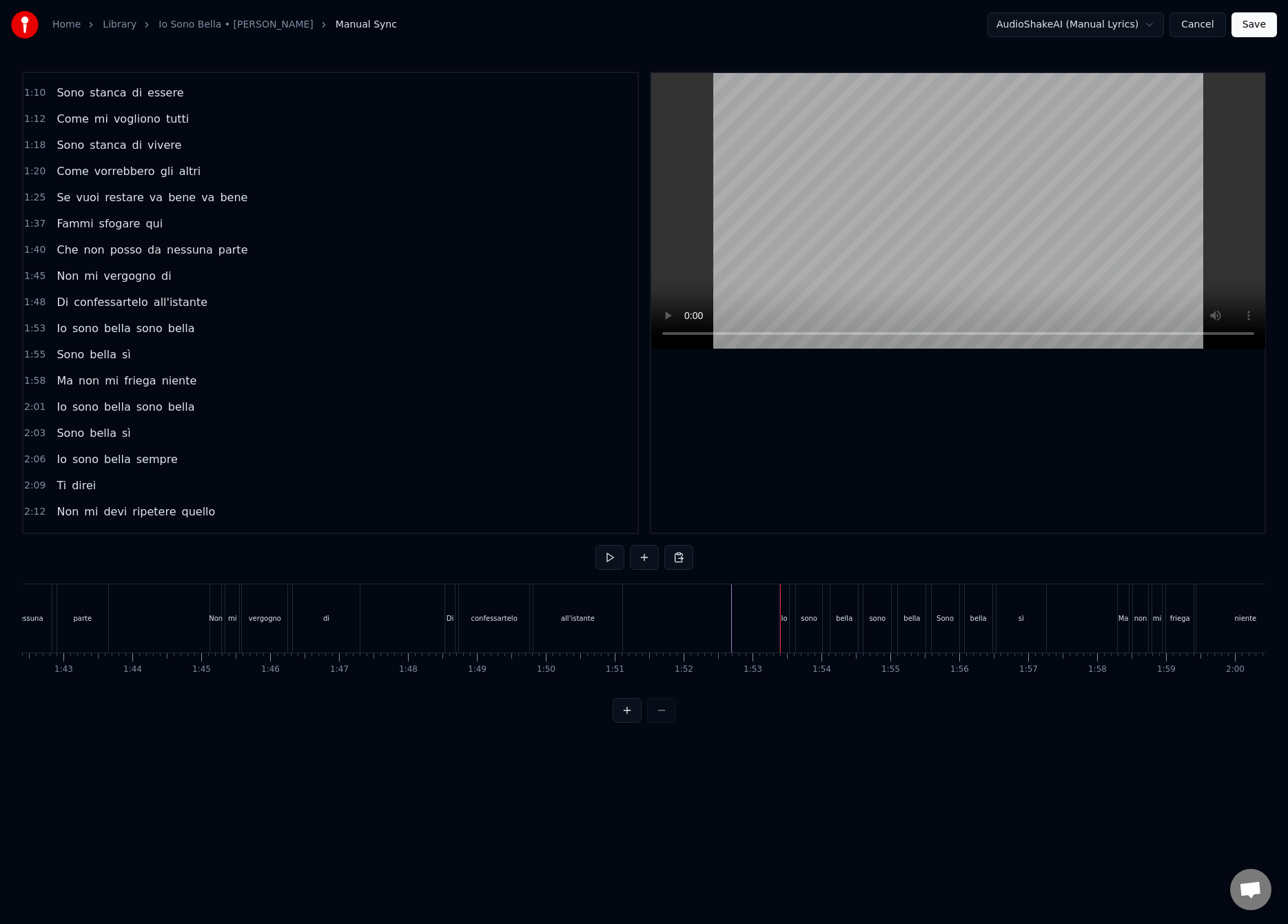
click at [782, 610] on div "Io" at bounding box center [784, 618] width 10 height 68
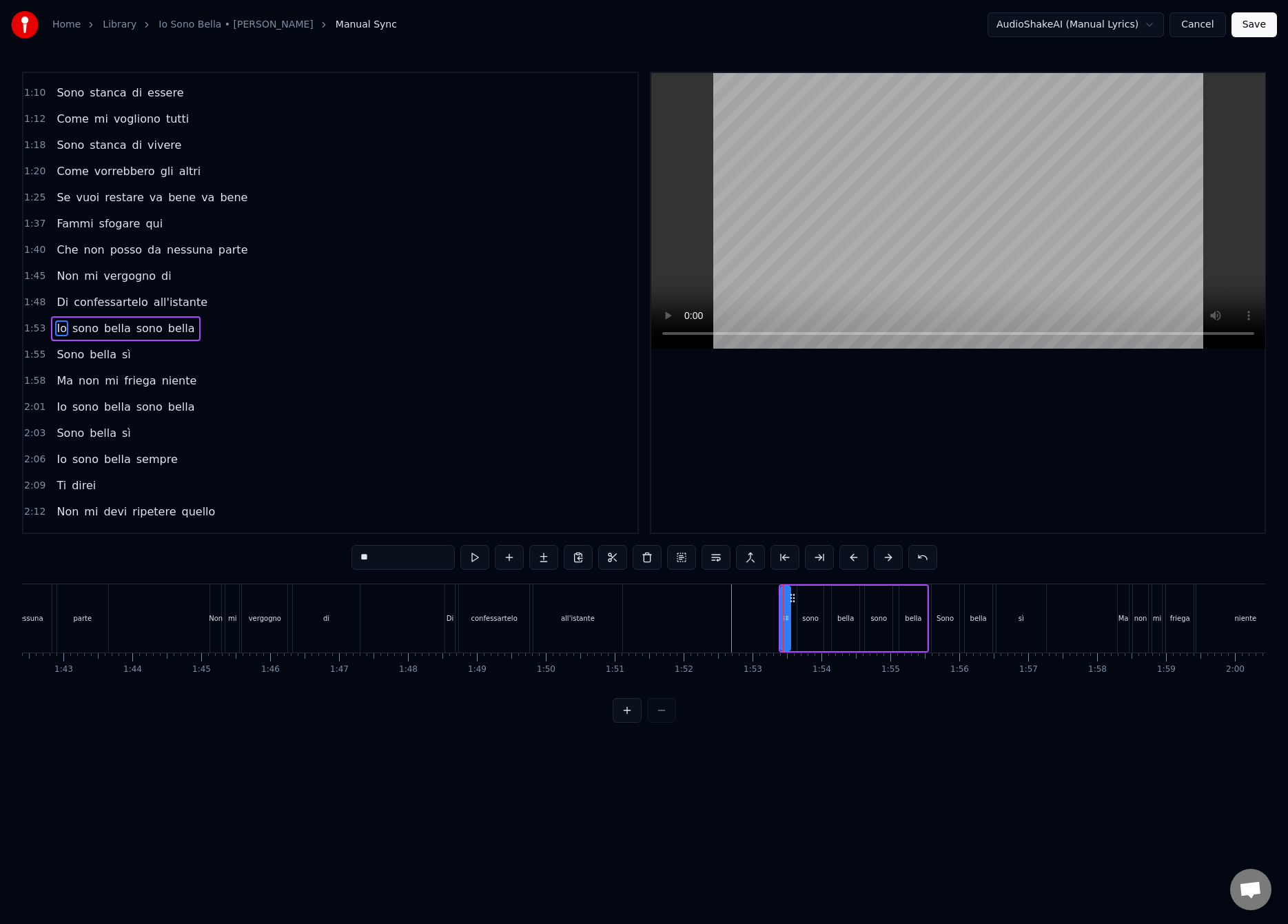
scroll to position [412, 0]
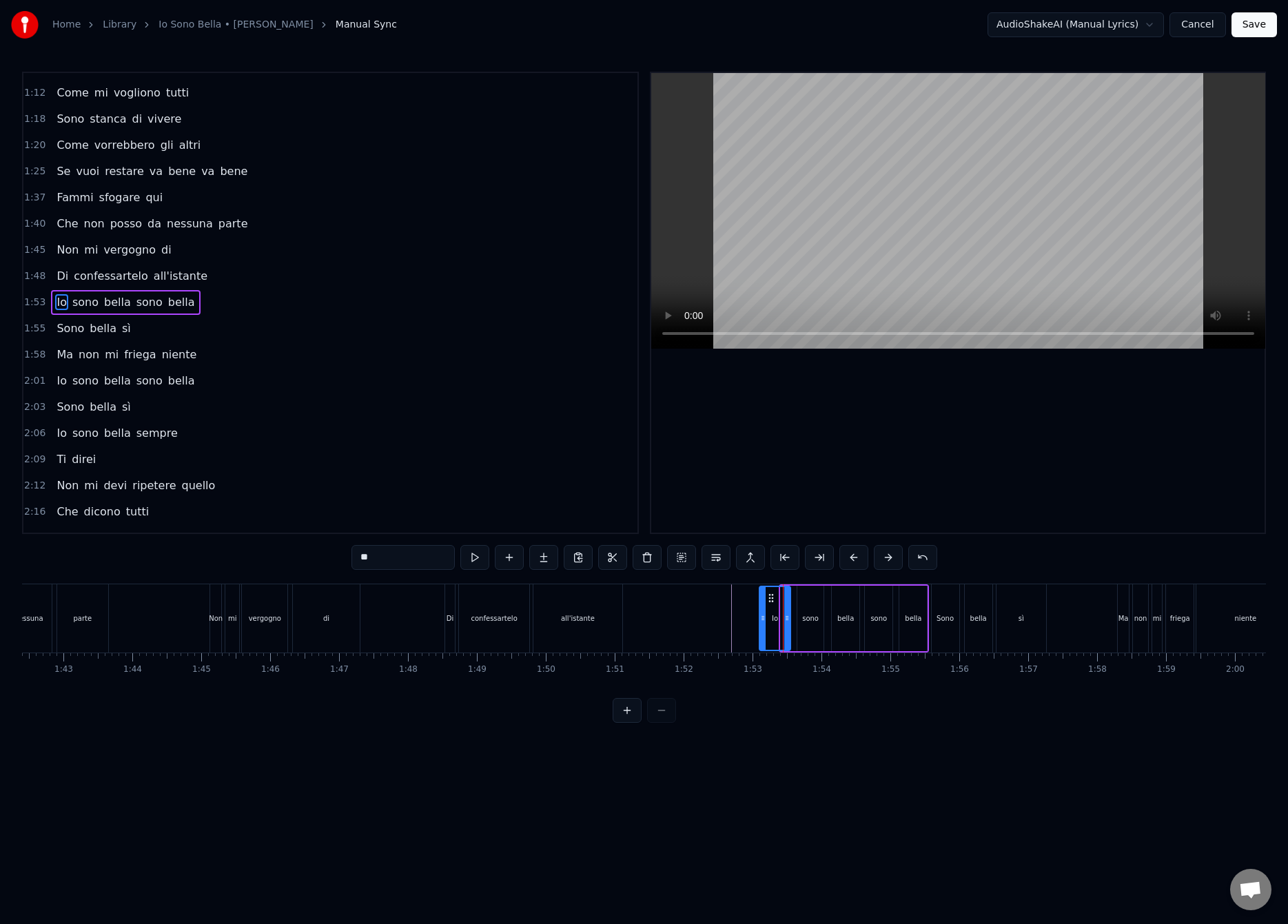
drag, startPoint x: 778, startPoint y: 619, endPoint x: 760, endPoint y: 632, distance: 22.2
click at [760, 631] on div at bounding box center [763, 619] width 6 height 63
drag, startPoint x: 787, startPoint y: 621, endPoint x: 776, endPoint y: 628, distance: 13.0
click at [775, 627] on div at bounding box center [778, 619] width 6 height 63
click at [803, 613] on div "sono" at bounding box center [810, 618] width 17 height 11
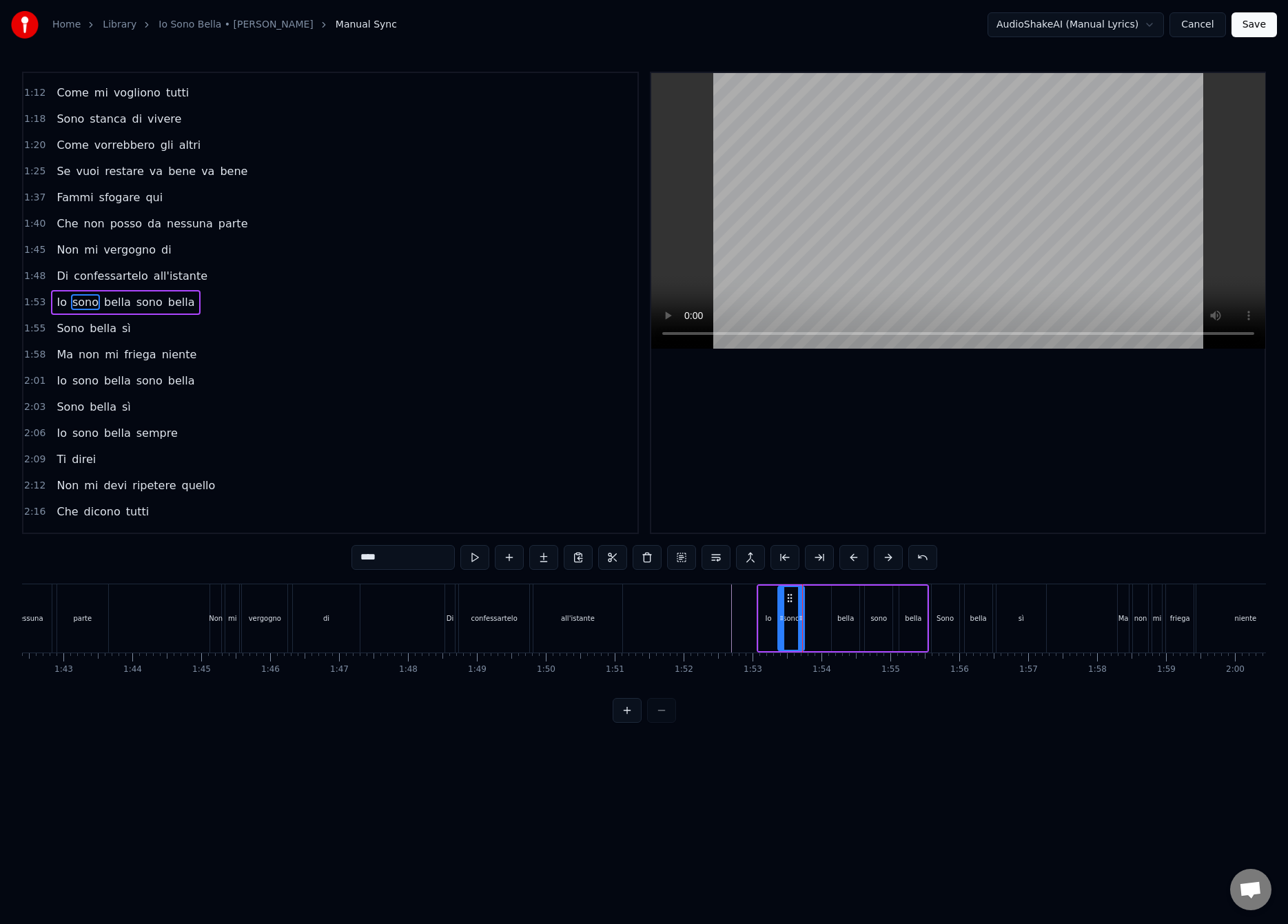
drag, startPoint x: 801, startPoint y: 601, endPoint x: 790, endPoint y: 606, distance: 12.1
click at [790, 606] on div "sono" at bounding box center [790, 619] width 25 height 63
click at [838, 606] on div "bella" at bounding box center [845, 618] width 28 height 66
type input "*****"
drag, startPoint x: 842, startPoint y: 598, endPoint x: 820, endPoint y: 612, distance: 26.1
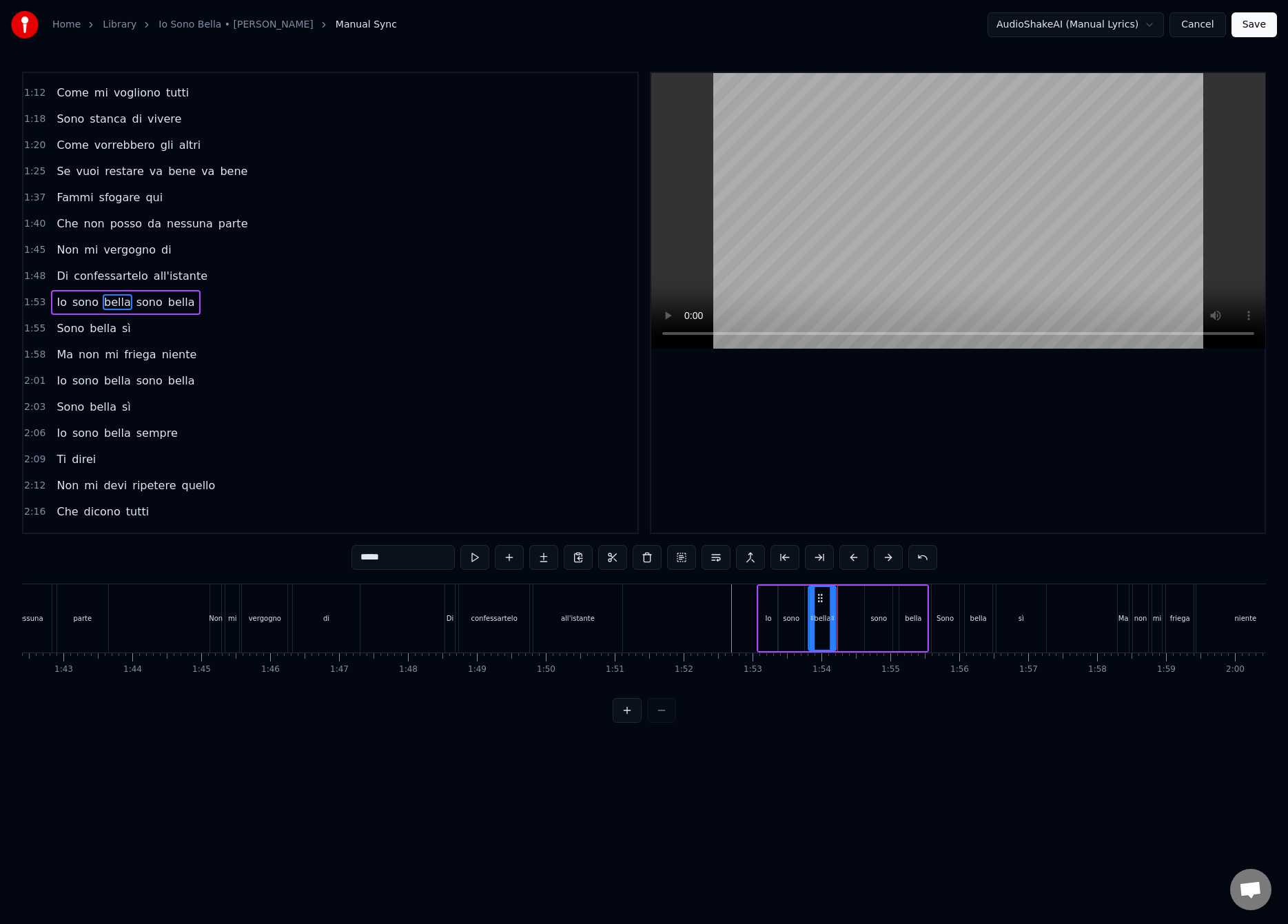
click at [820, 612] on div "bella" at bounding box center [822, 619] width 27 height 63
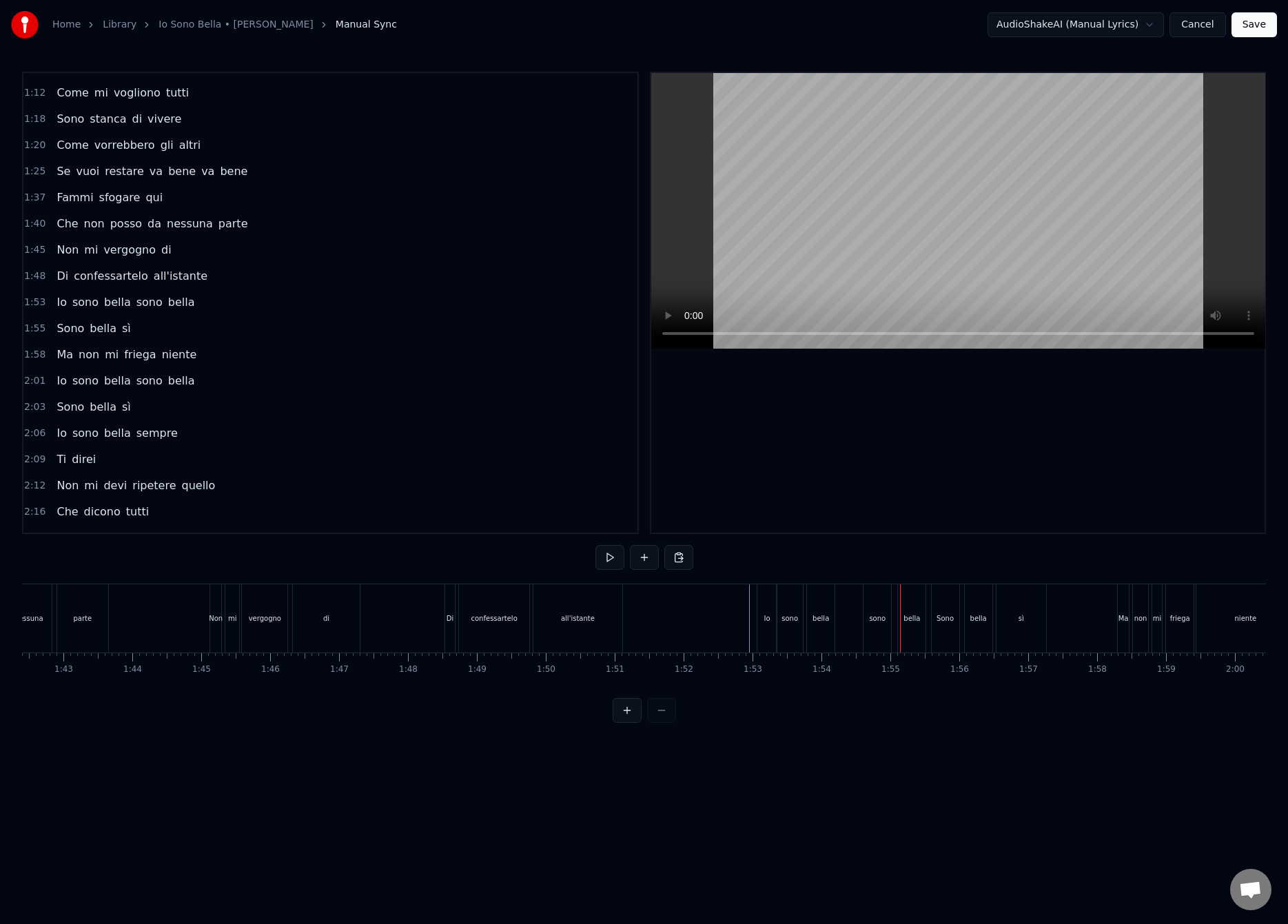
click at [873, 628] on div "sono" at bounding box center [877, 618] width 28 height 68
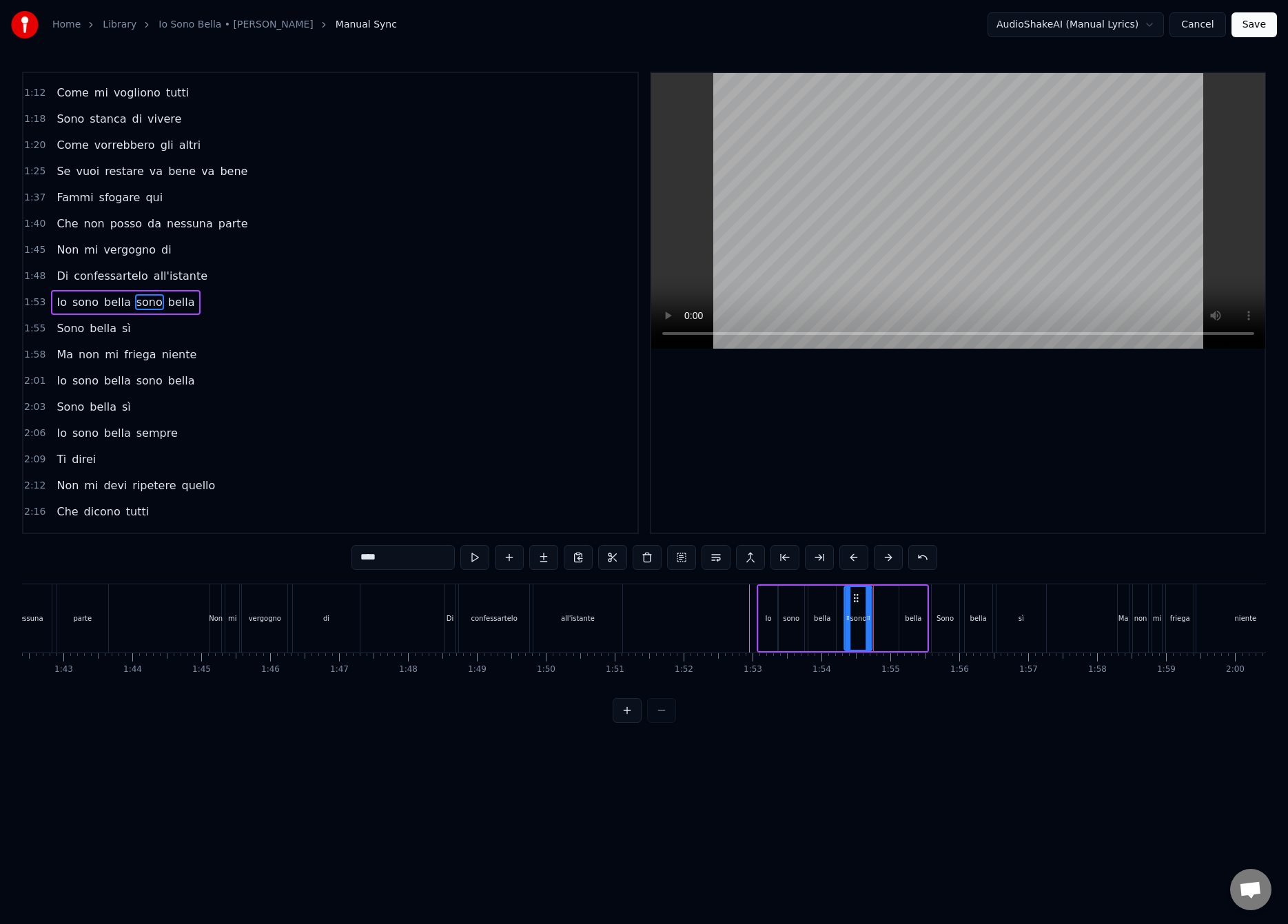
drag, startPoint x: 875, startPoint y: 600, endPoint x: 854, endPoint y: 620, distance: 29.0
click at [853, 619] on div "sono" at bounding box center [857, 619] width 27 height 63
click at [902, 606] on div "bella" at bounding box center [913, 618] width 28 height 66
type input "*****"
drag, startPoint x: 909, startPoint y: 598, endPoint x: 890, endPoint y: 611, distance: 23.0
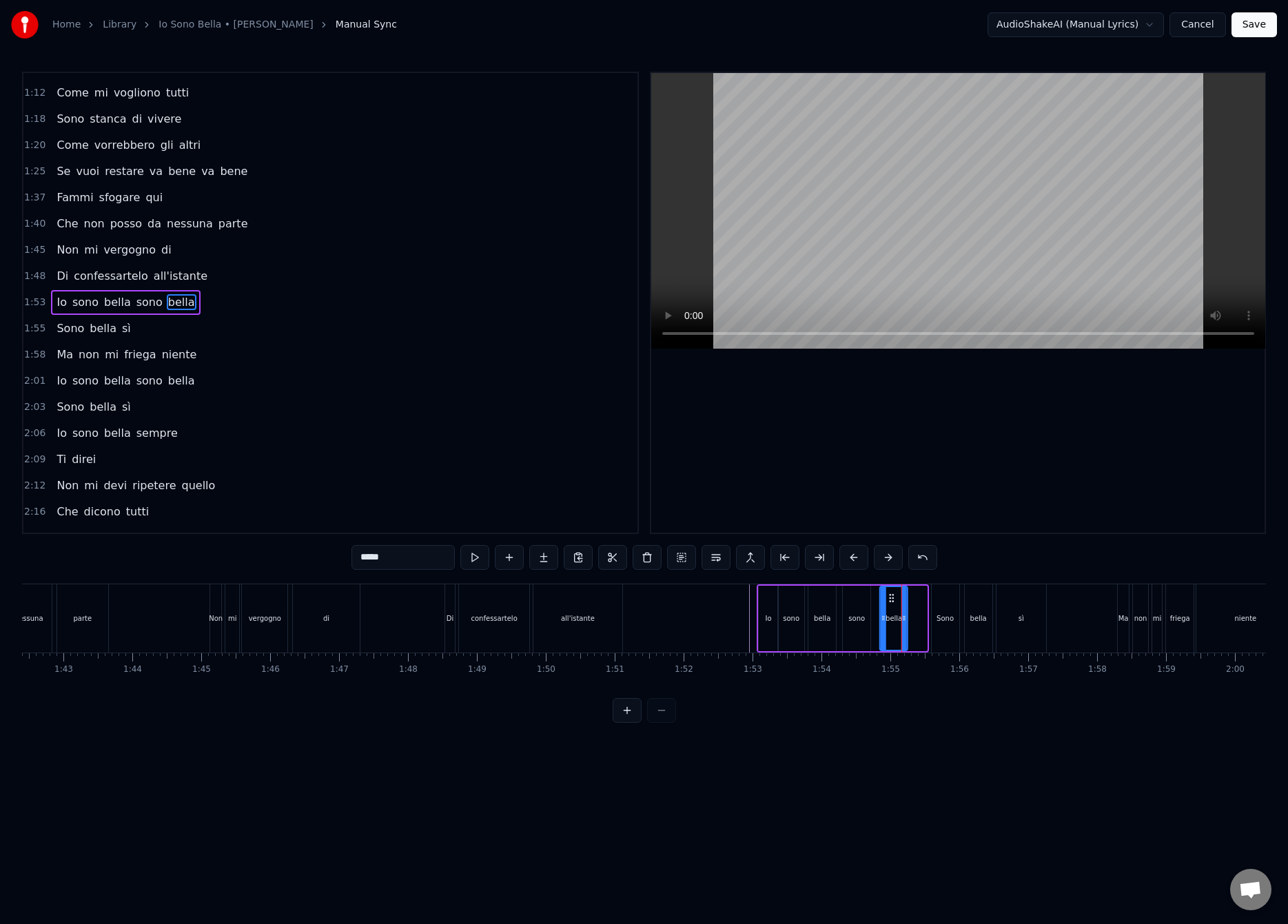
click at [890, 611] on div "bella" at bounding box center [893, 619] width 27 height 63
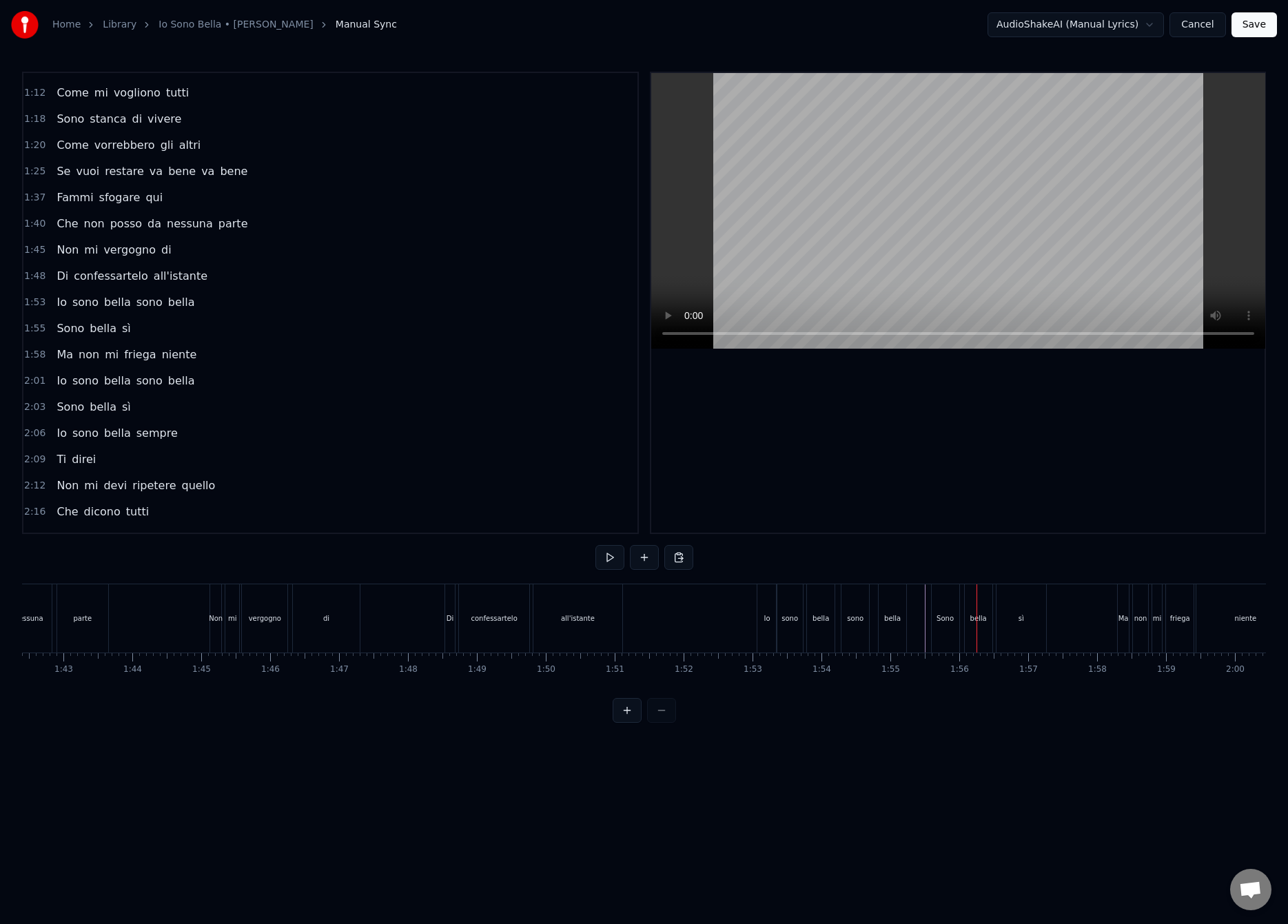
click at [944, 603] on div "Sono" at bounding box center [946, 618] width 28 height 68
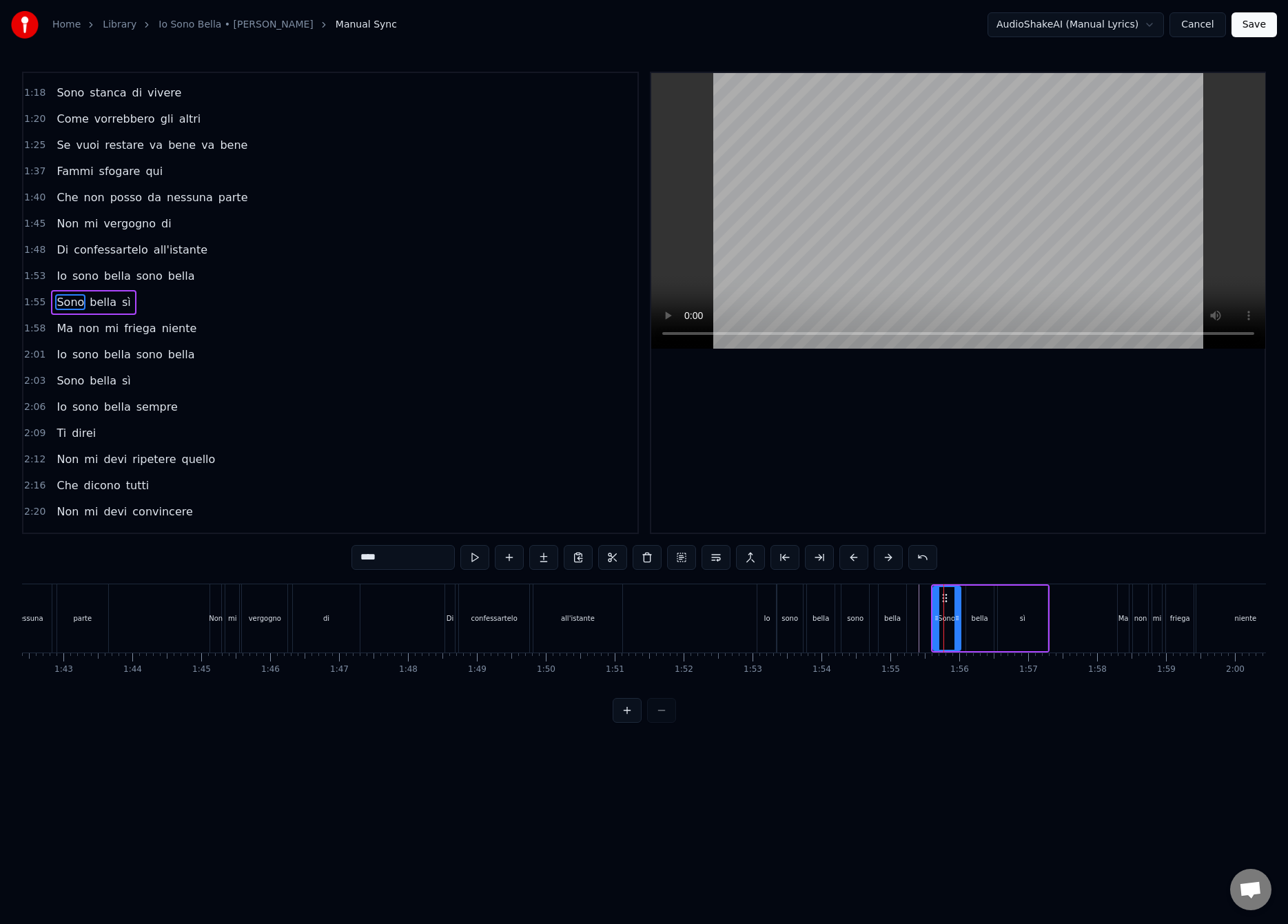
drag, startPoint x: 944, startPoint y: 596, endPoint x: 934, endPoint y: 606, distance: 14.1
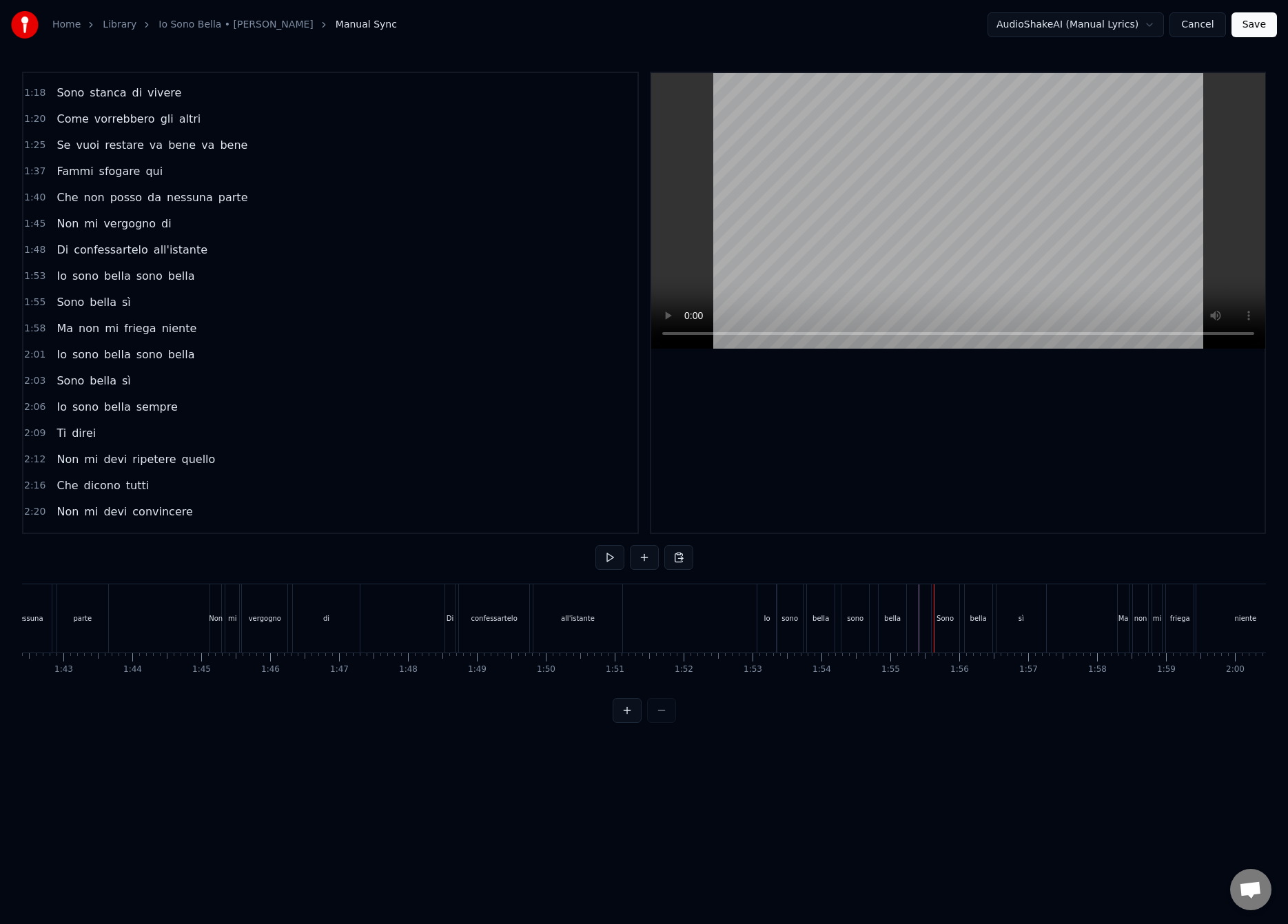
click at [943, 601] on div "Sono" at bounding box center [946, 618] width 28 height 68
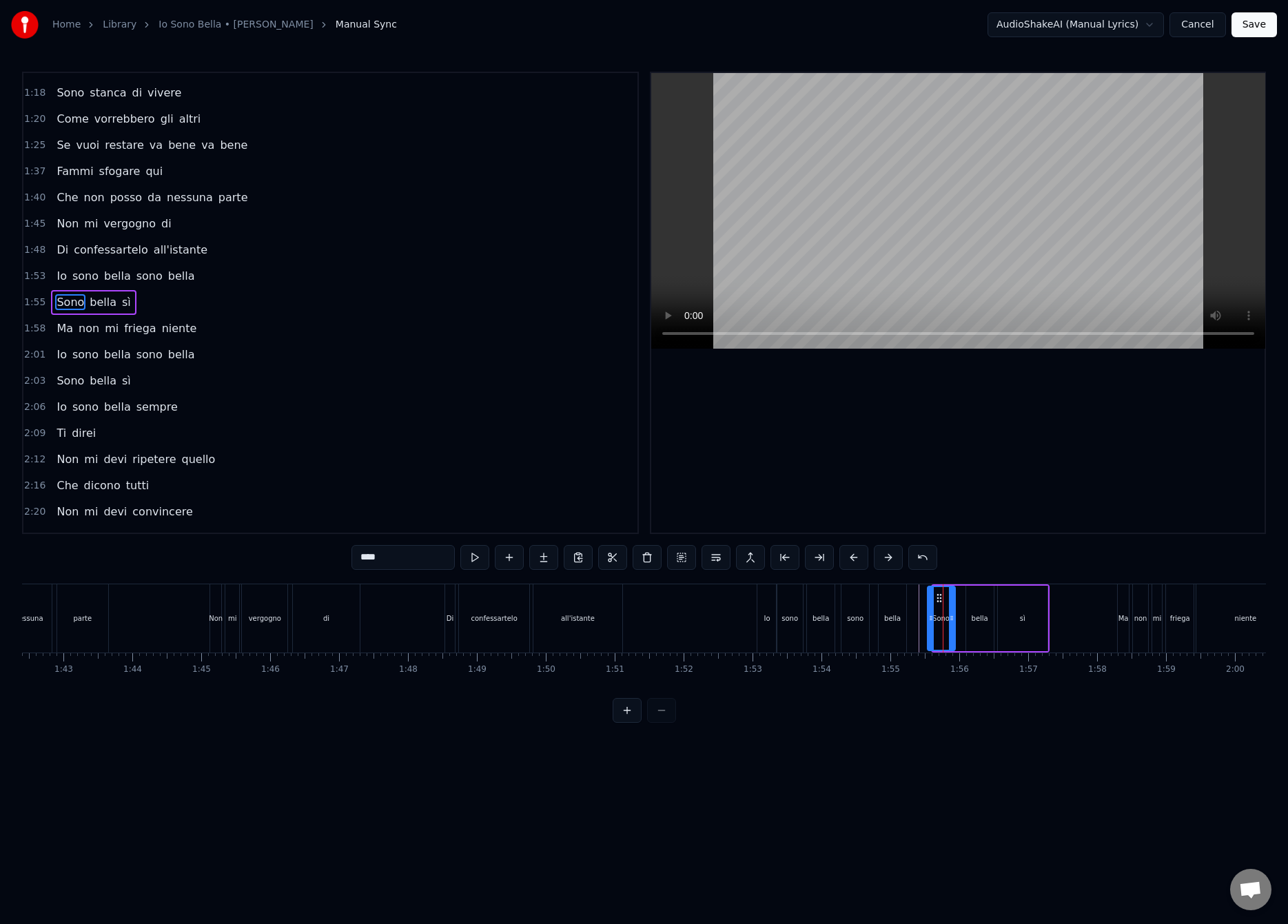
click at [939, 603] on div "Sono" at bounding box center [940, 619] width 27 height 63
click at [975, 605] on div "bella" at bounding box center [980, 618] width 28 height 66
type input "*****"
drag, startPoint x: 978, startPoint y: 599, endPoint x: 971, endPoint y: 603, distance: 8.1
click at [971, 603] on div "bella" at bounding box center [979, 619] width 27 height 63
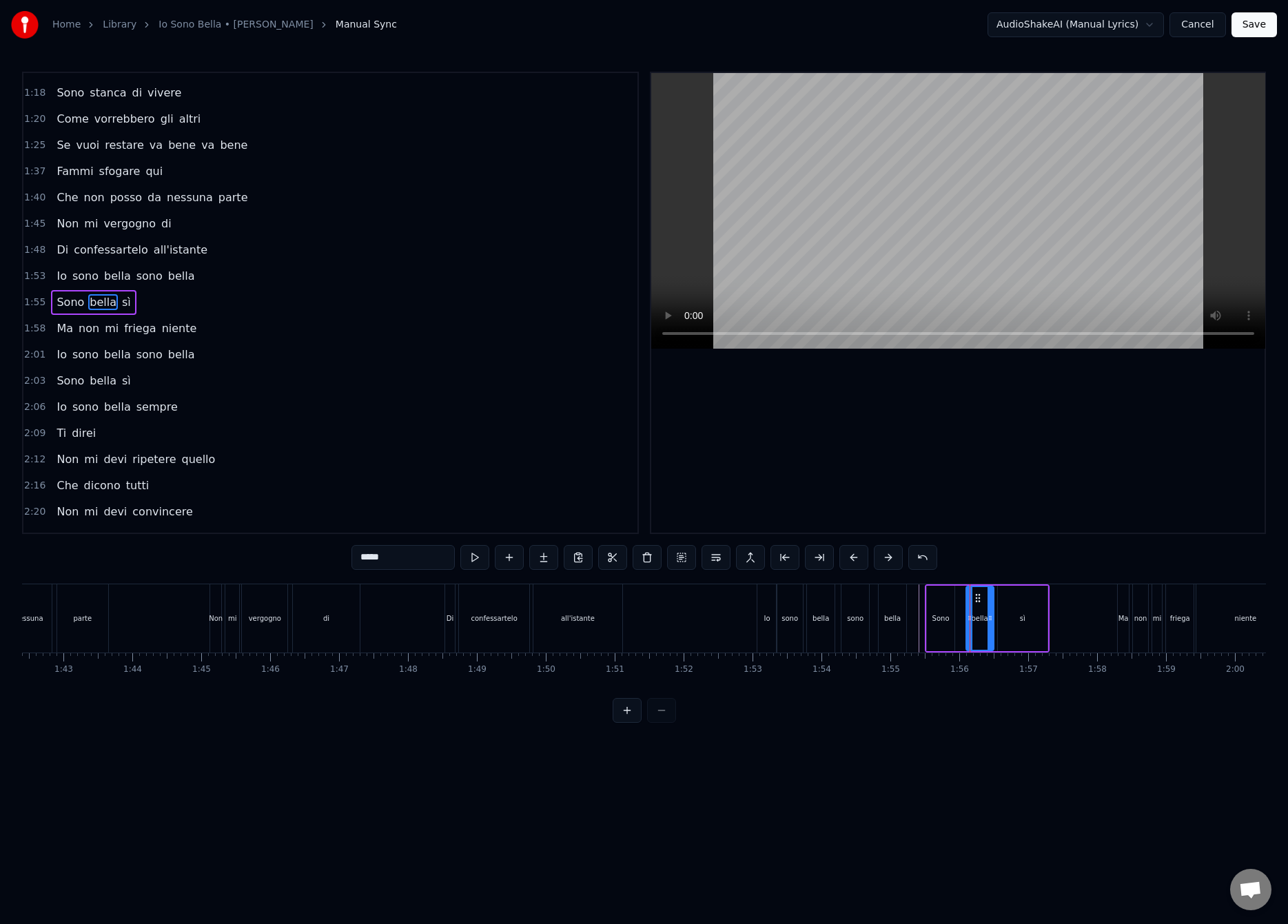
drag, startPoint x: 980, startPoint y: 599, endPoint x: 969, endPoint y: 605, distance: 12.5
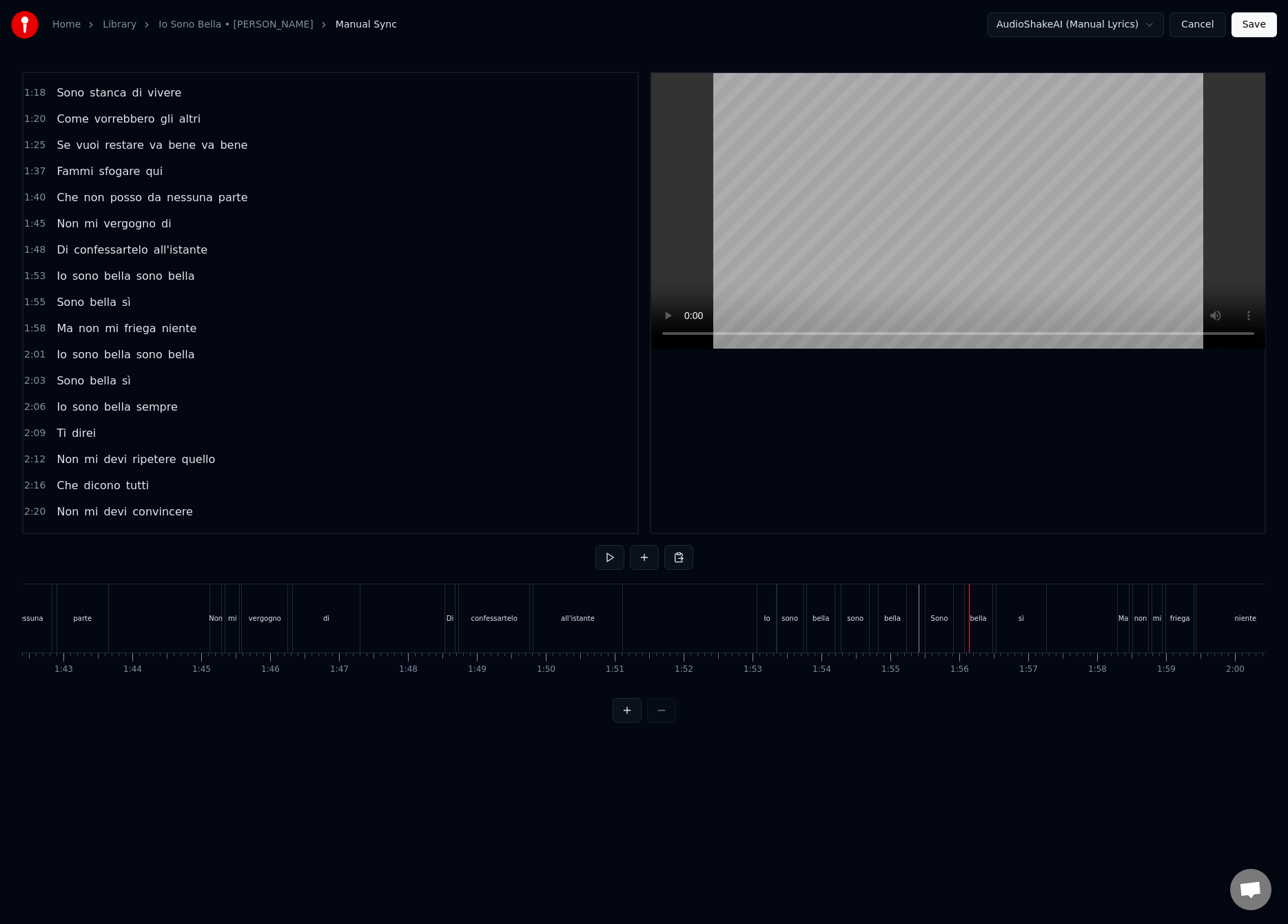
click at [979, 599] on div "bella" at bounding box center [978, 618] width 28 height 68
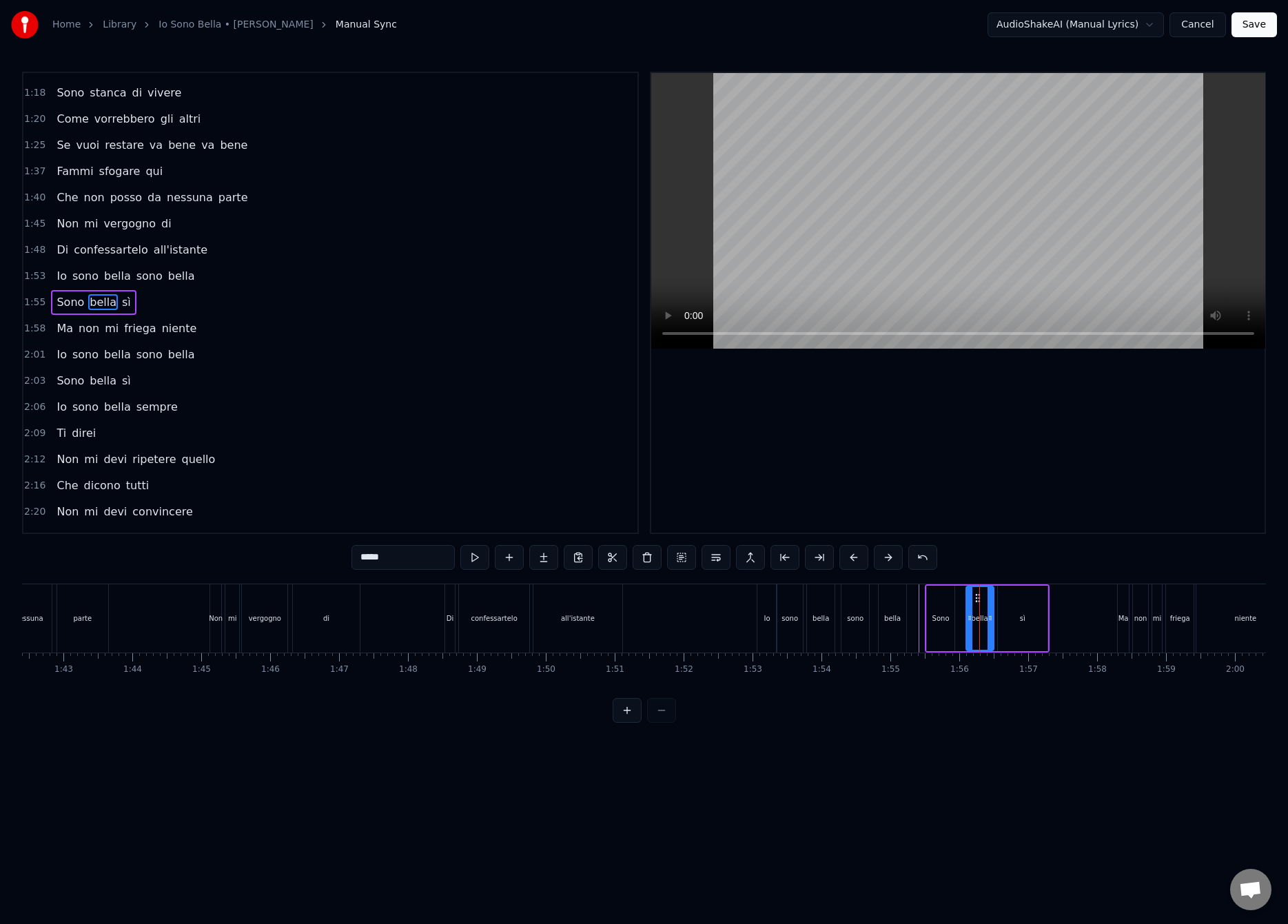
drag, startPoint x: 977, startPoint y: 600, endPoint x: 969, endPoint y: 601, distance: 8.1
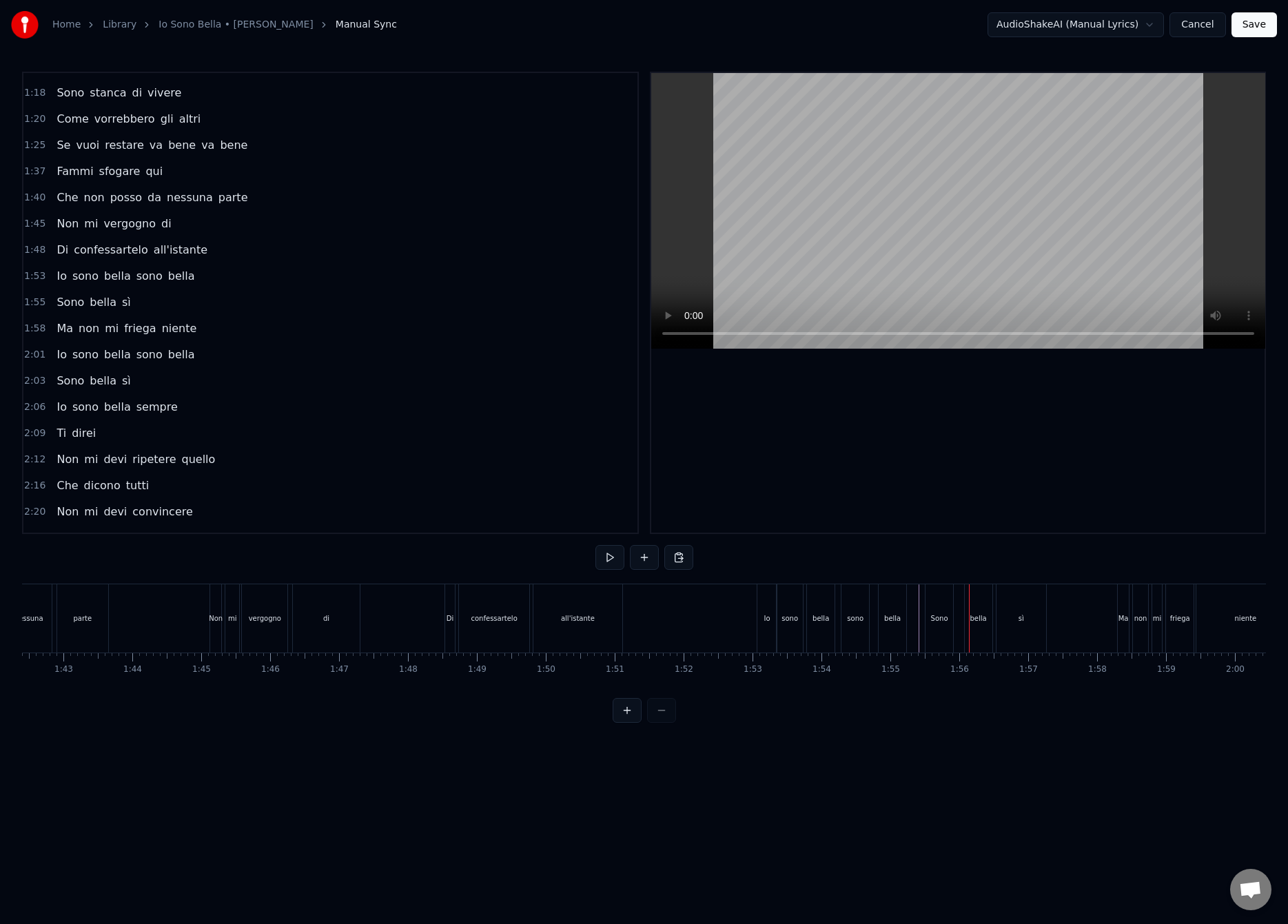
click at [966, 608] on div "bella" at bounding box center [978, 618] width 28 height 68
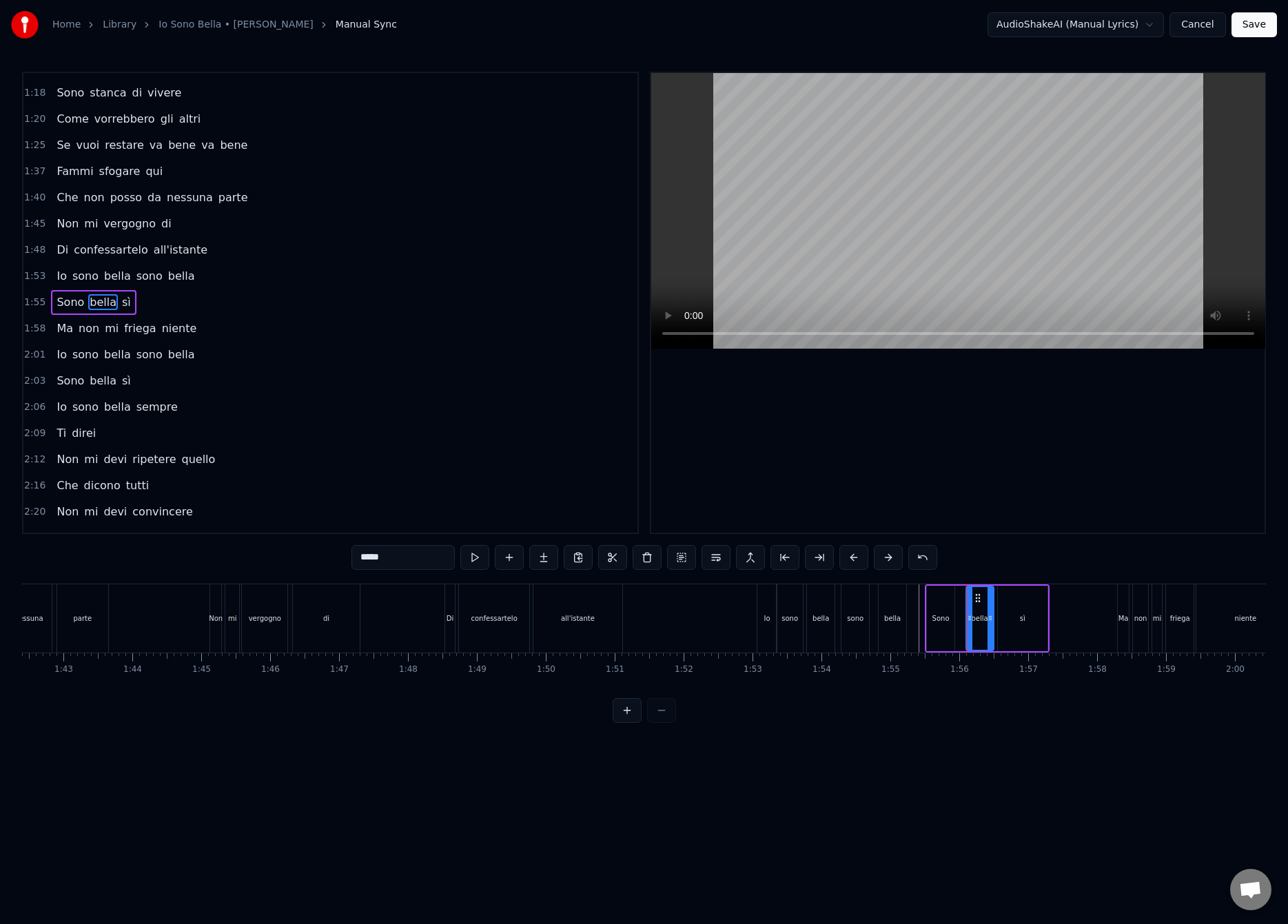
click at [949, 623] on div "Sono" at bounding box center [941, 618] width 28 height 66
click at [948, 623] on icon at bounding box center [950, 617] width 6 height 11
click at [971, 615] on div "bella" at bounding box center [979, 618] width 17 height 11
type input "*****"
drag, startPoint x: 969, startPoint y: 615, endPoint x: 953, endPoint y: 626, distance: 19.4
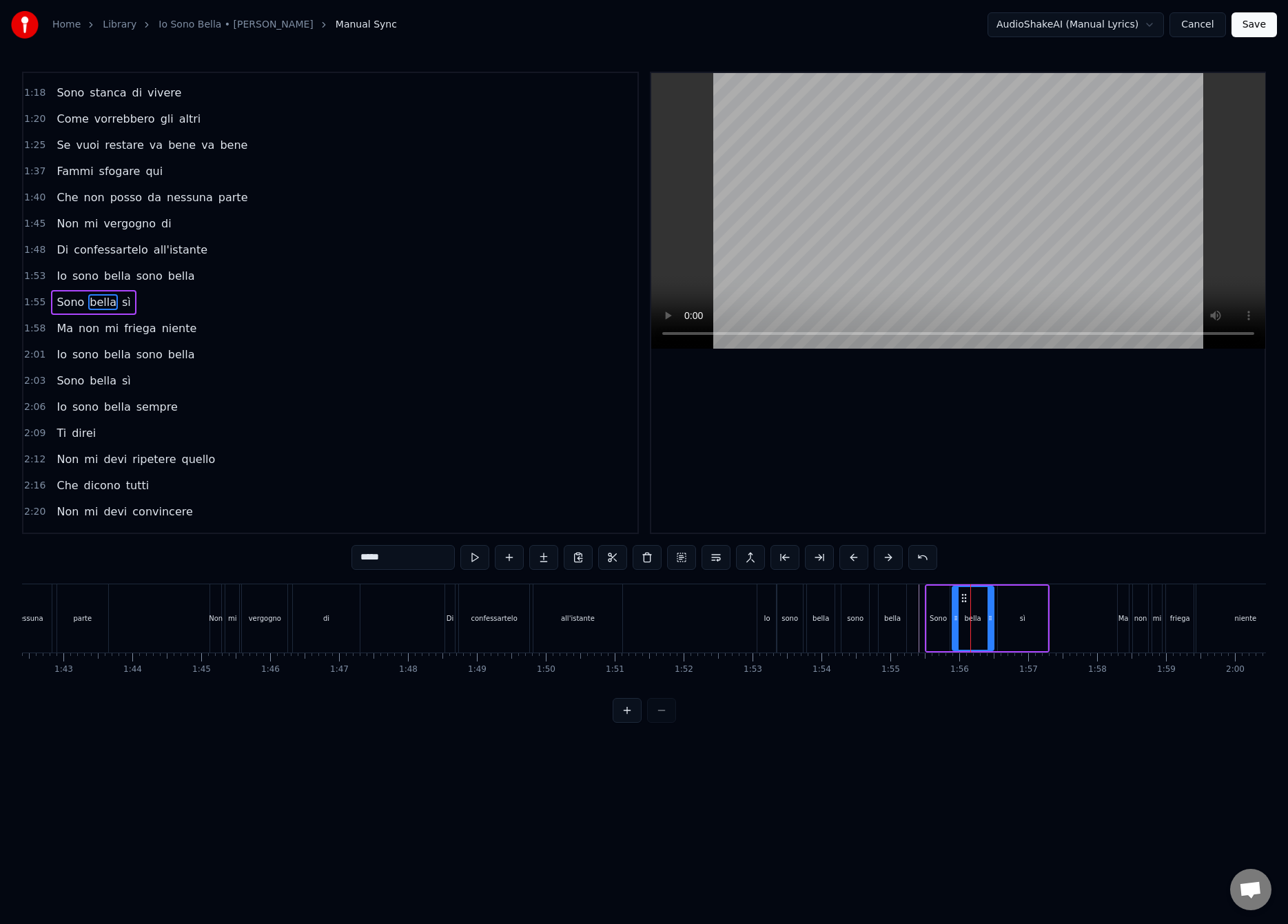
click at [953, 626] on div at bounding box center [955, 619] width 6 height 63
drag, startPoint x: 990, startPoint y: 616, endPoint x: 974, endPoint y: 628, distance: 20.0
click at [974, 628] on div at bounding box center [975, 619] width 6 height 63
click at [992, 608] on div "Sono bella sì" at bounding box center [987, 618] width 125 height 68
click at [1018, 597] on div "sì" at bounding box center [1022, 618] width 49 height 66
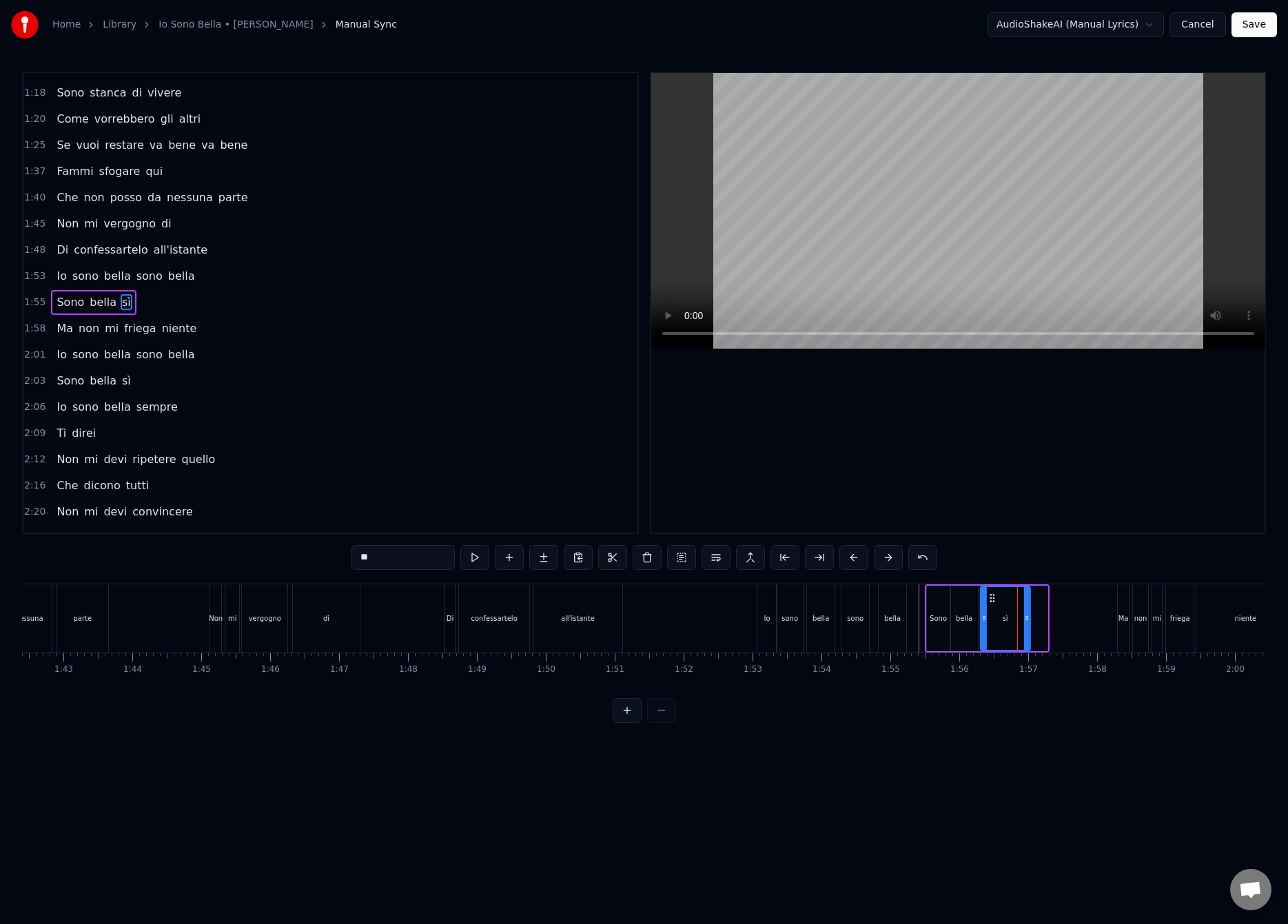
drag, startPoint x: 1008, startPoint y: 599, endPoint x: 992, endPoint y: 617, distance: 24.1
click at [992, 617] on div "sì" at bounding box center [1005, 619] width 48 height 63
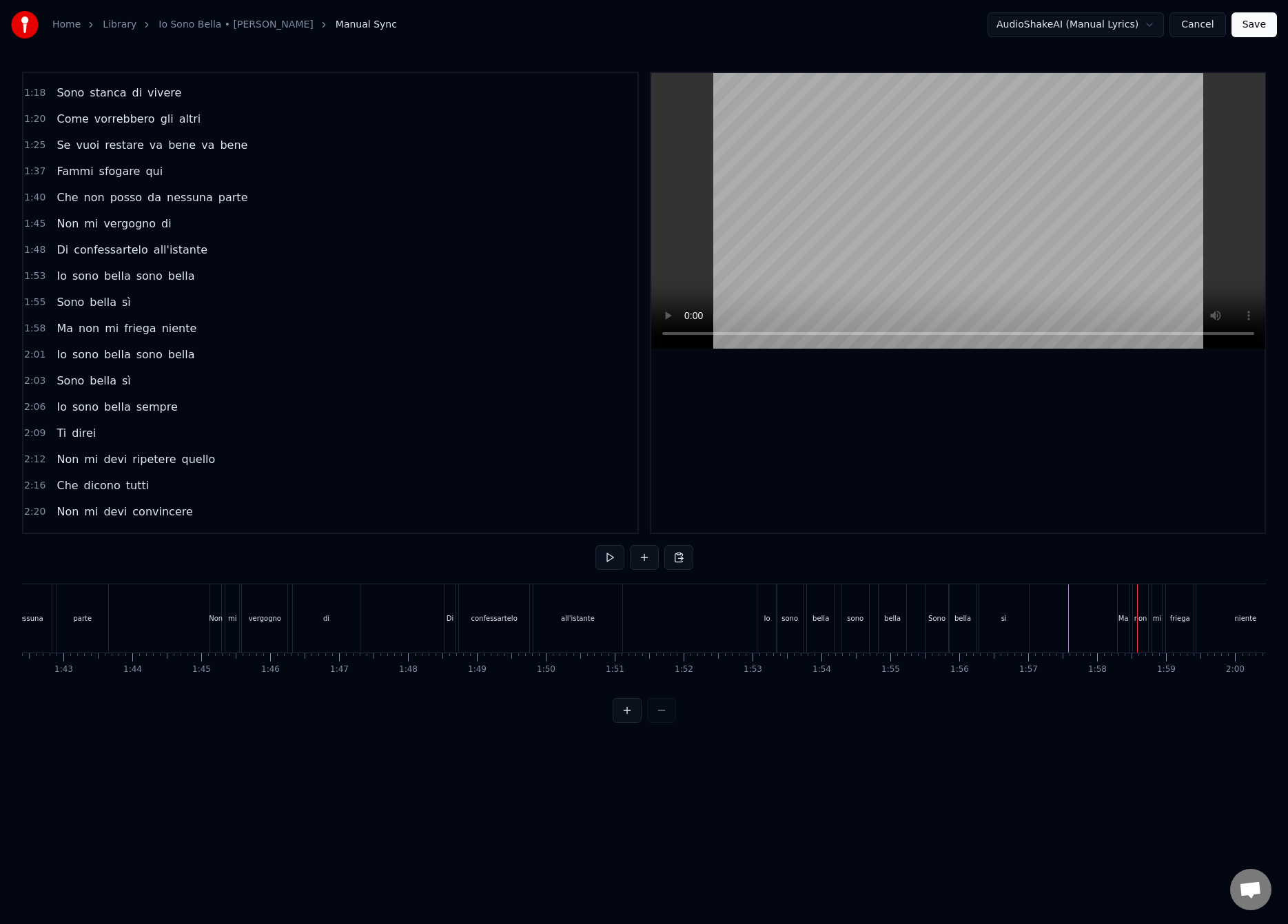
click at [1123, 610] on div "Ma" at bounding box center [1123, 618] width 11 height 68
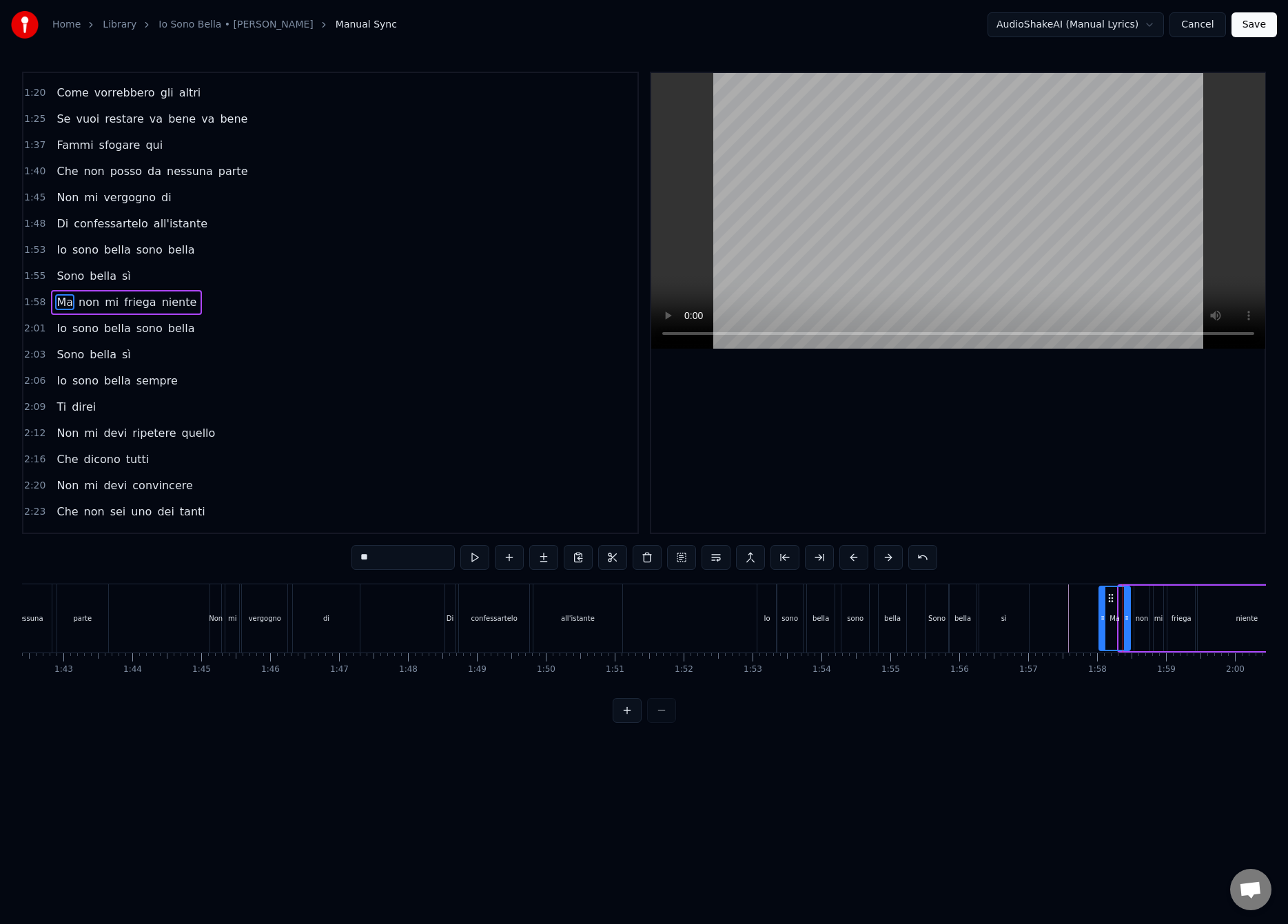
drag, startPoint x: 1120, startPoint y: 619, endPoint x: 1112, endPoint y: 633, distance: 16.1
click at [1100, 634] on div at bounding box center [1103, 619] width 6 height 63
drag, startPoint x: 1126, startPoint y: 624, endPoint x: 1117, endPoint y: 631, distance: 11.4
click at [1117, 631] on div at bounding box center [1119, 619] width 6 height 63
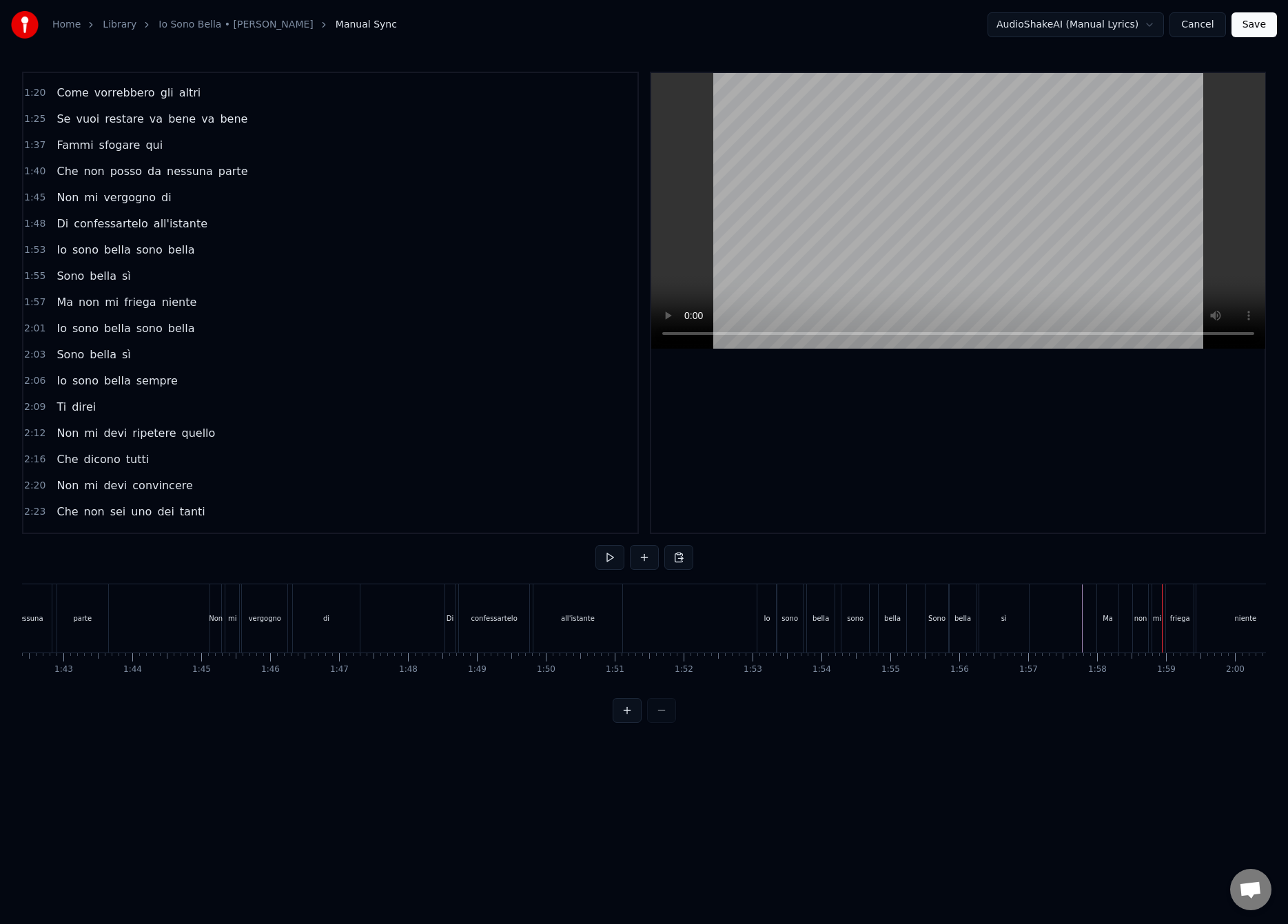
click at [1143, 613] on div "non" at bounding box center [1140, 618] width 13 height 11
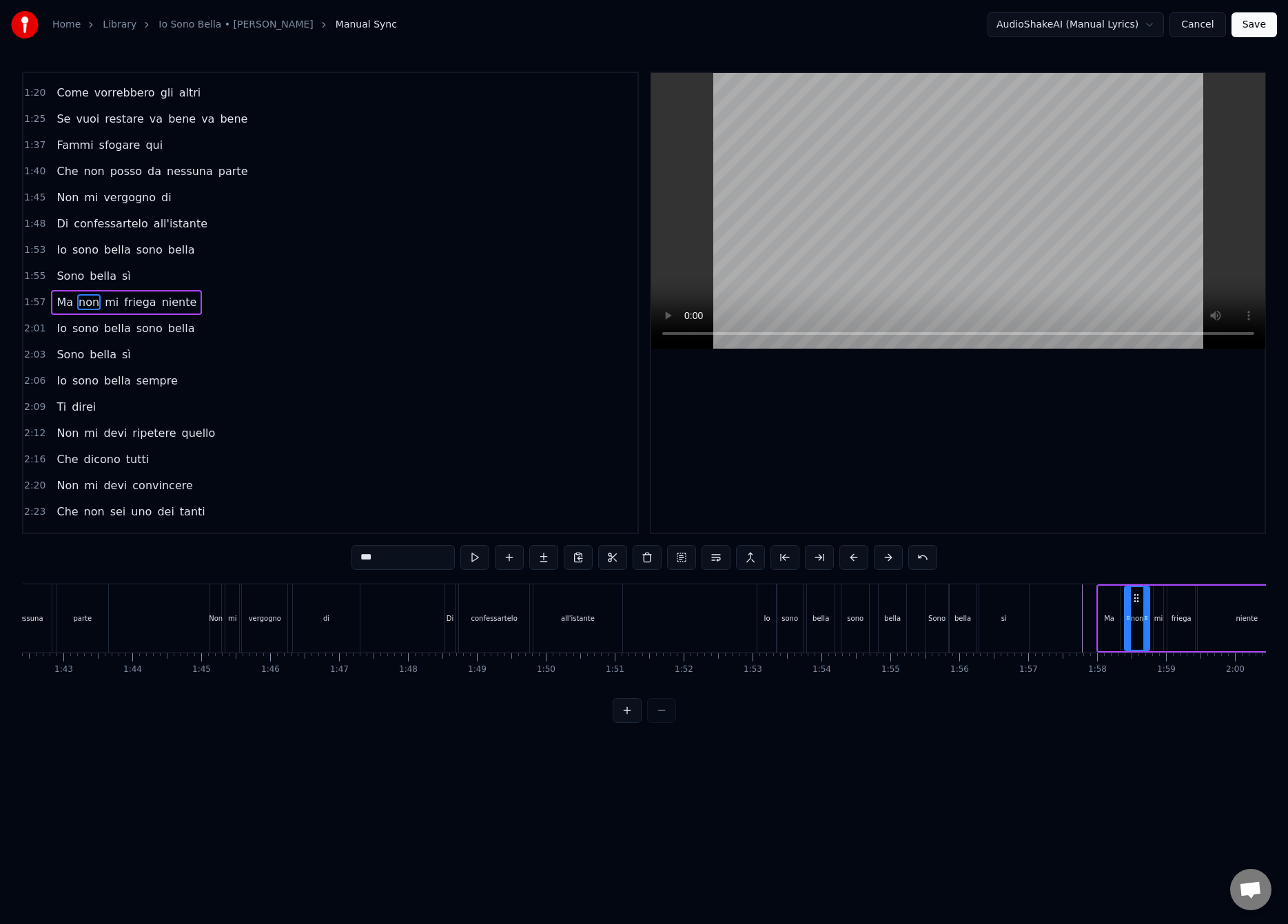
drag, startPoint x: 1135, startPoint y: 605, endPoint x: 1135, endPoint y: 621, distance: 16.0
click at [1126, 621] on div at bounding box center [1128, 619] width 6 height 63
drag, startPoint x: 1145, startPoint y: 619, endPoint x: 1141, endPoint y: 624, distance: 6.4
click at [1141, 624] on div at bounding box center [1141, 619] width 6 height 63
click at [1135, 627] on div at bounding box center [1137, 619] width 6 height 63
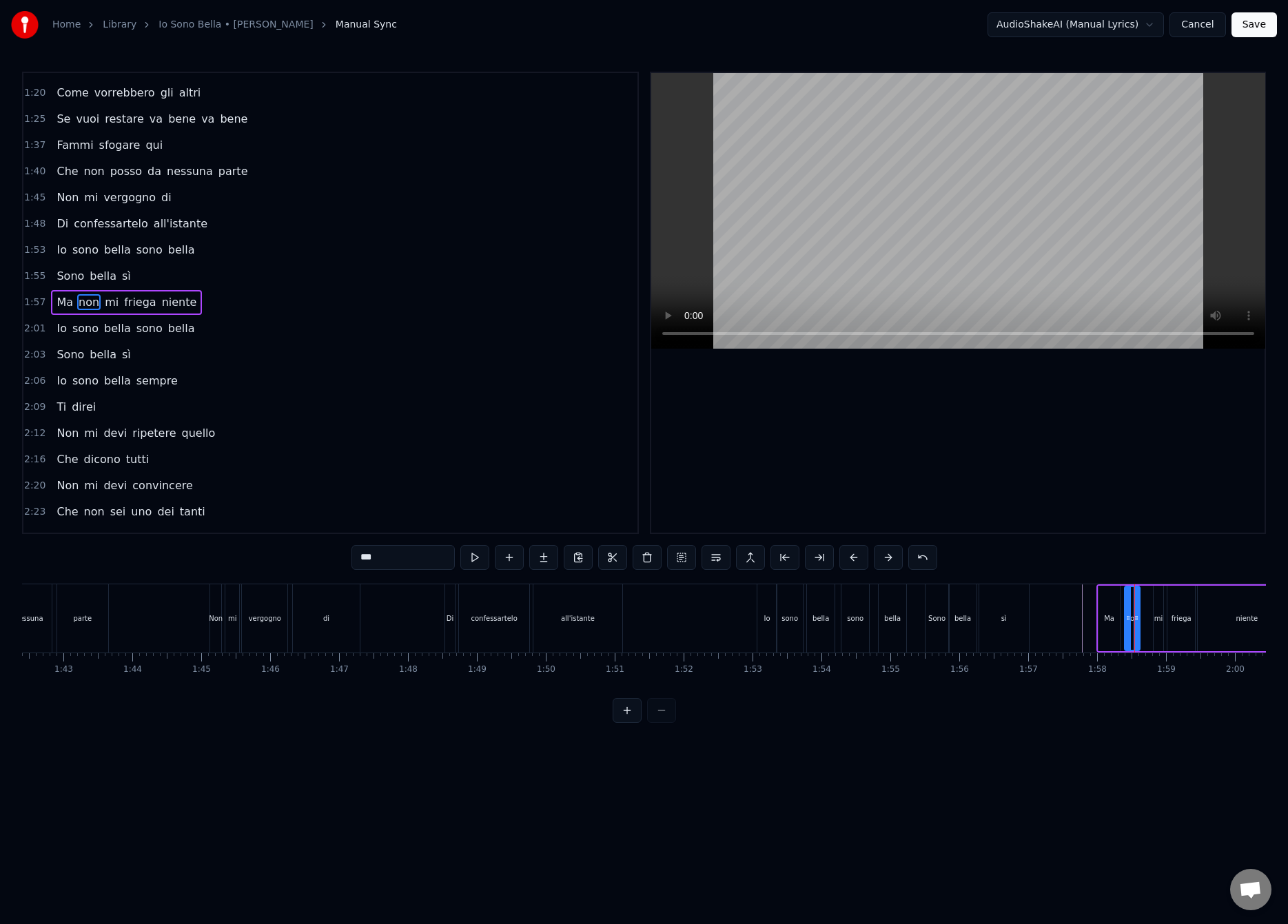
click at [1154, 615] on div "mi" at bounding box center [1158, 618] width 9 height 11
type input "**"
drag, startPoint x: 1154, startPoint y: 619, endPoint x: 1155, endPoint y: 626, distance: 7.1
click at [1143, 628] on div at bounding box center [1145, 619] width 6 height 63
click at [1157, 624] on div at bounding box center [1158, 619] width 6 height 63
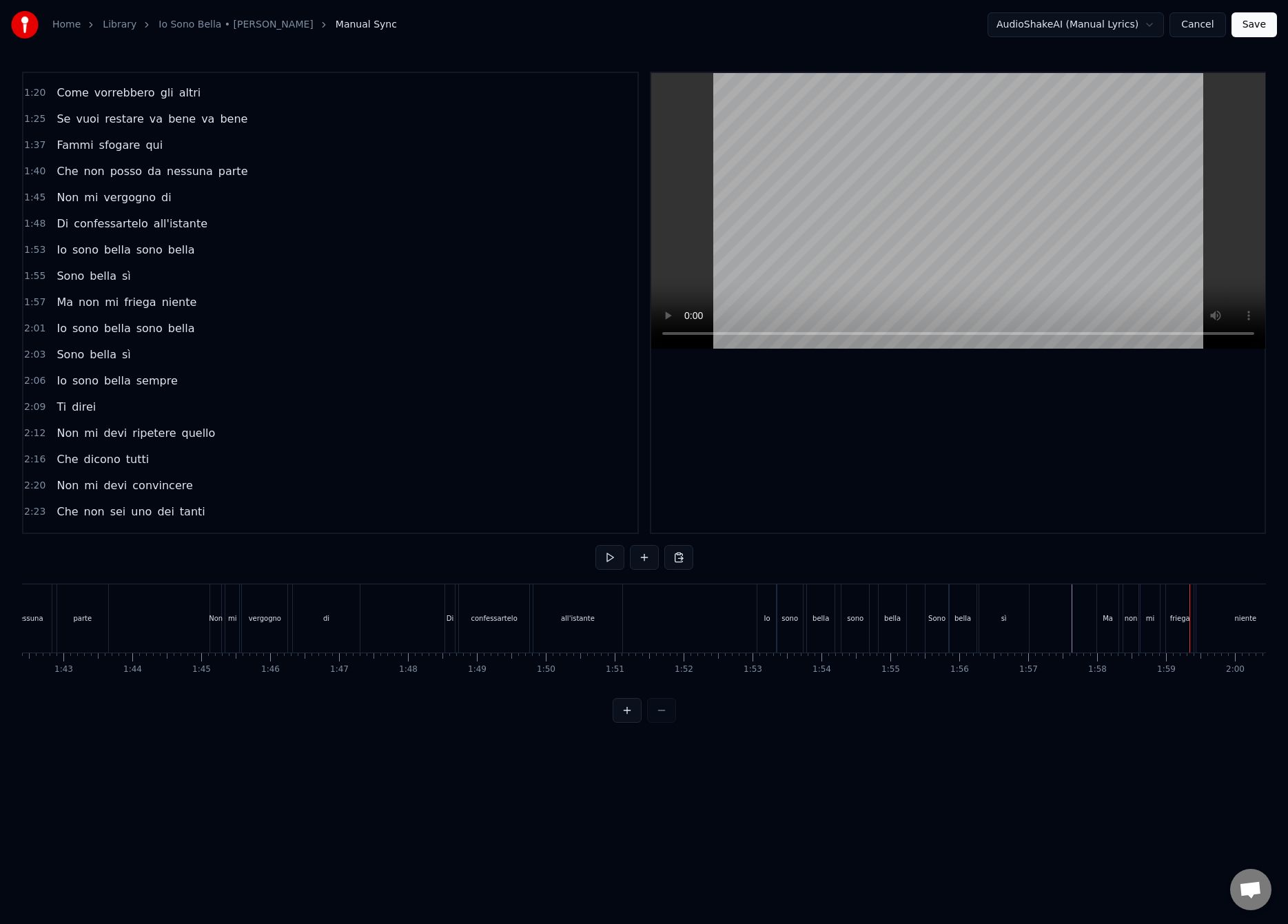
click at [1176, 619] on div "friega" at bounding box center [1180, 618] width 20 height 11
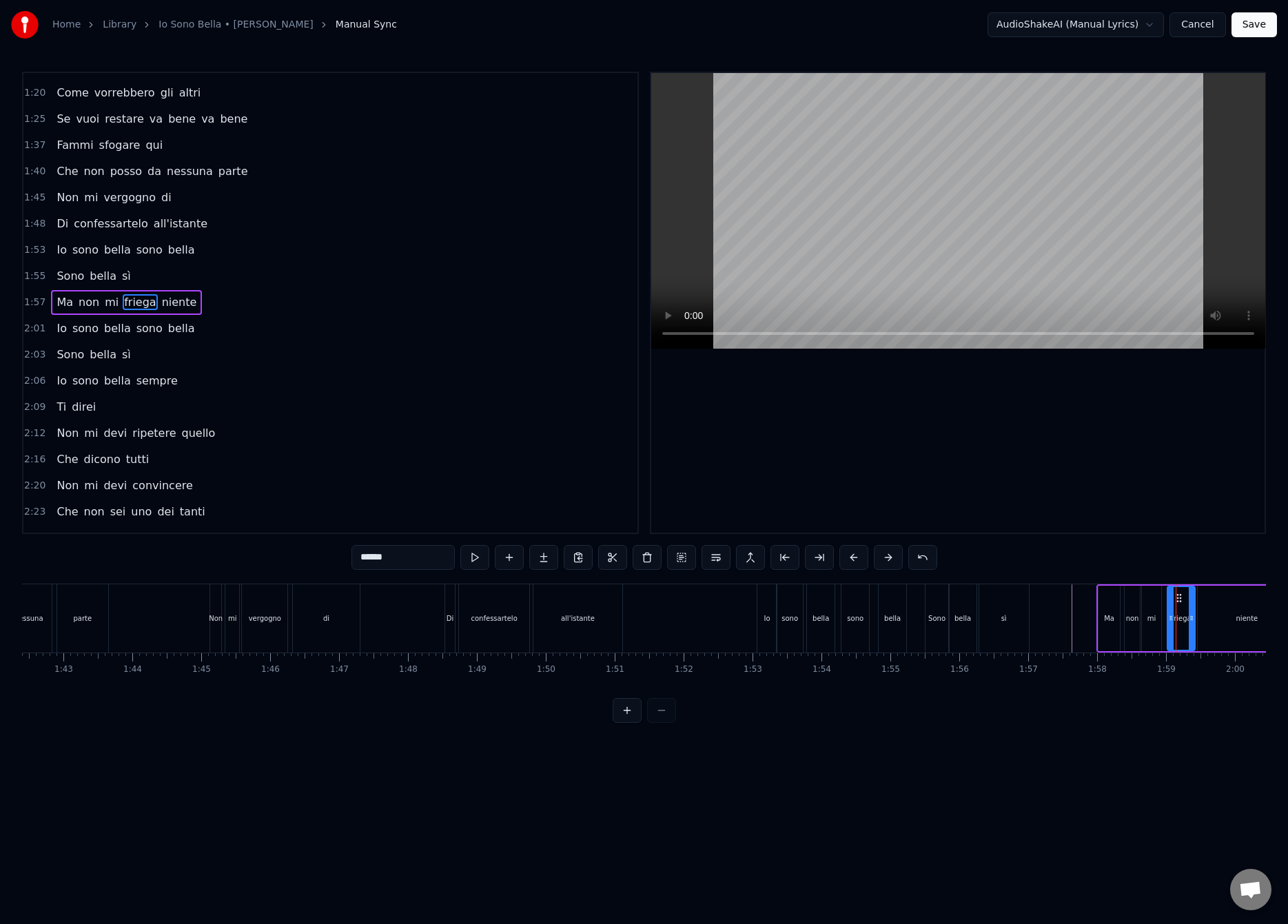
click at [1156, 618] on div "mi" at bounding box center [1151, 618] width 20 height 66
drag, startPoint x: 1157, startPoint y: 619, endPoint x: 1164, endPoint y: 621, distance: 7.3
click at [1151, 624] on div at bounding box center [1153, 619] width 6 height 63
click at [1184, 614] on div "friega" at bounding box center [1181, 618] width 20 height 11
drag, startPoint x: 1170, startPoint y: 618, endPoint x: 1159, endPoint y: 628, distance: 14.9
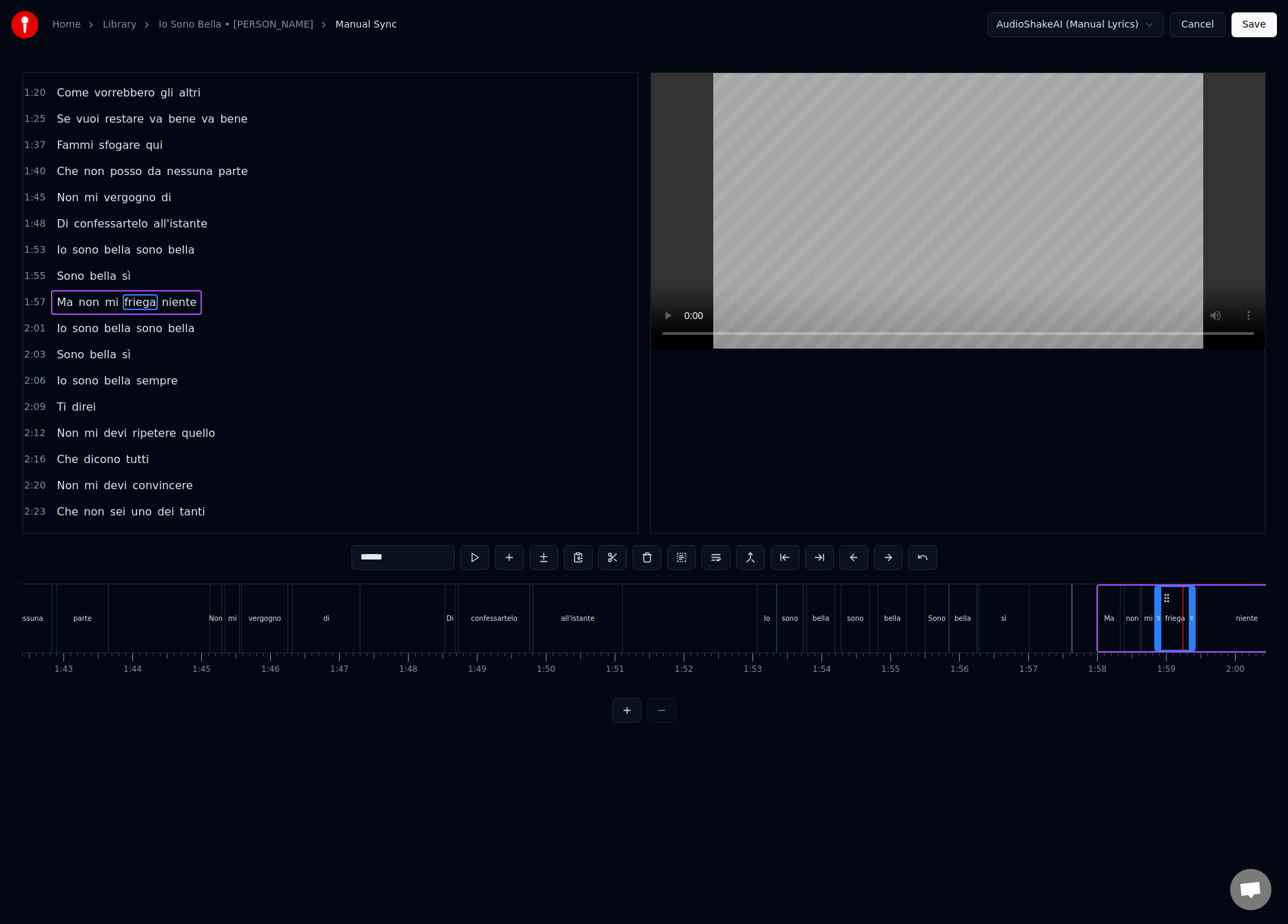
click at [1159, 628] on div at bounding box center [1158, 619] width 6 height 63
drag, startPoint x: 1188, startPoint y: 618, endPoint x: 1159, endPoint y: 621, distance: 29.2
click at [1175, 627] on div at bounding box center [1178, 619] width 6 height 63
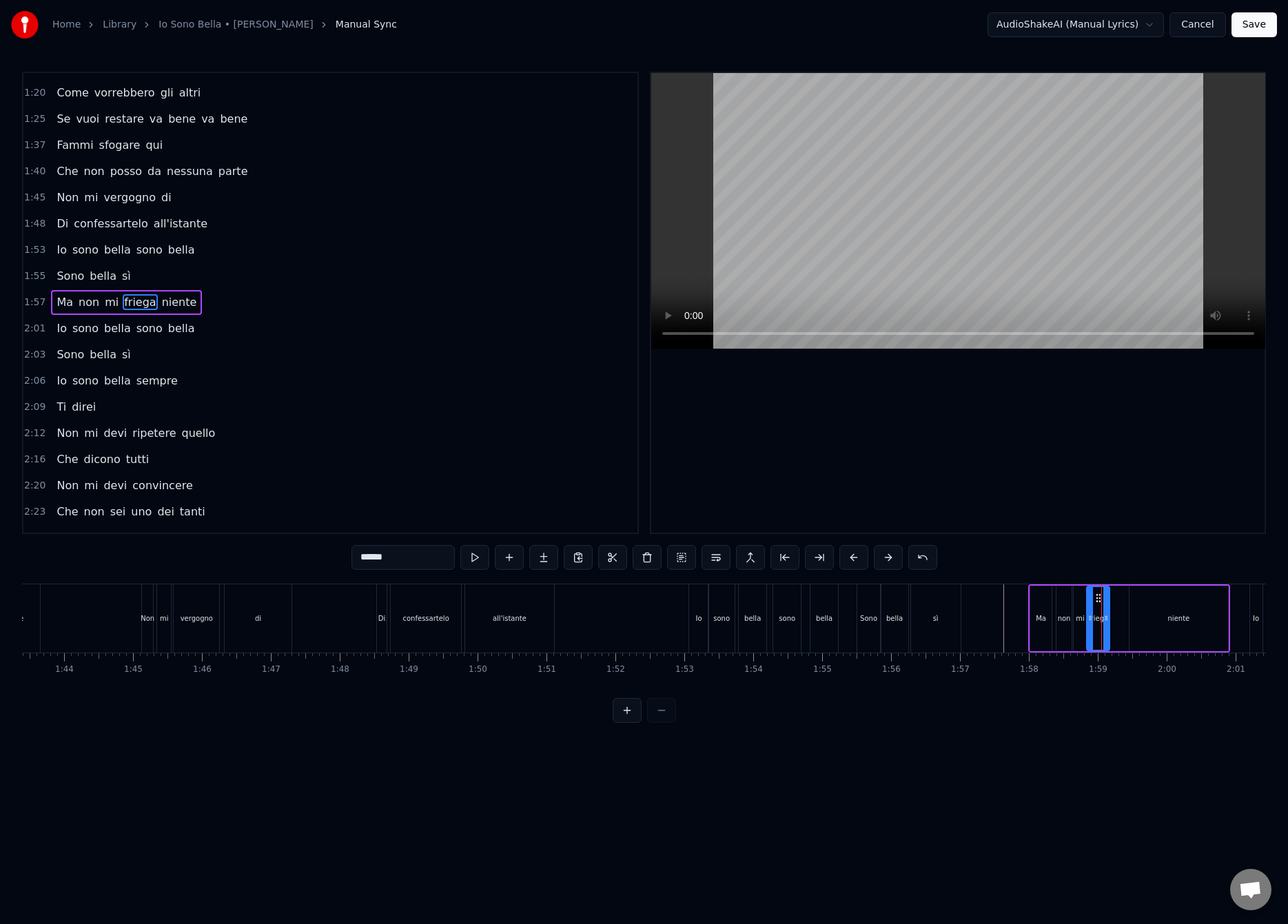
scroll to position [0, 7186]
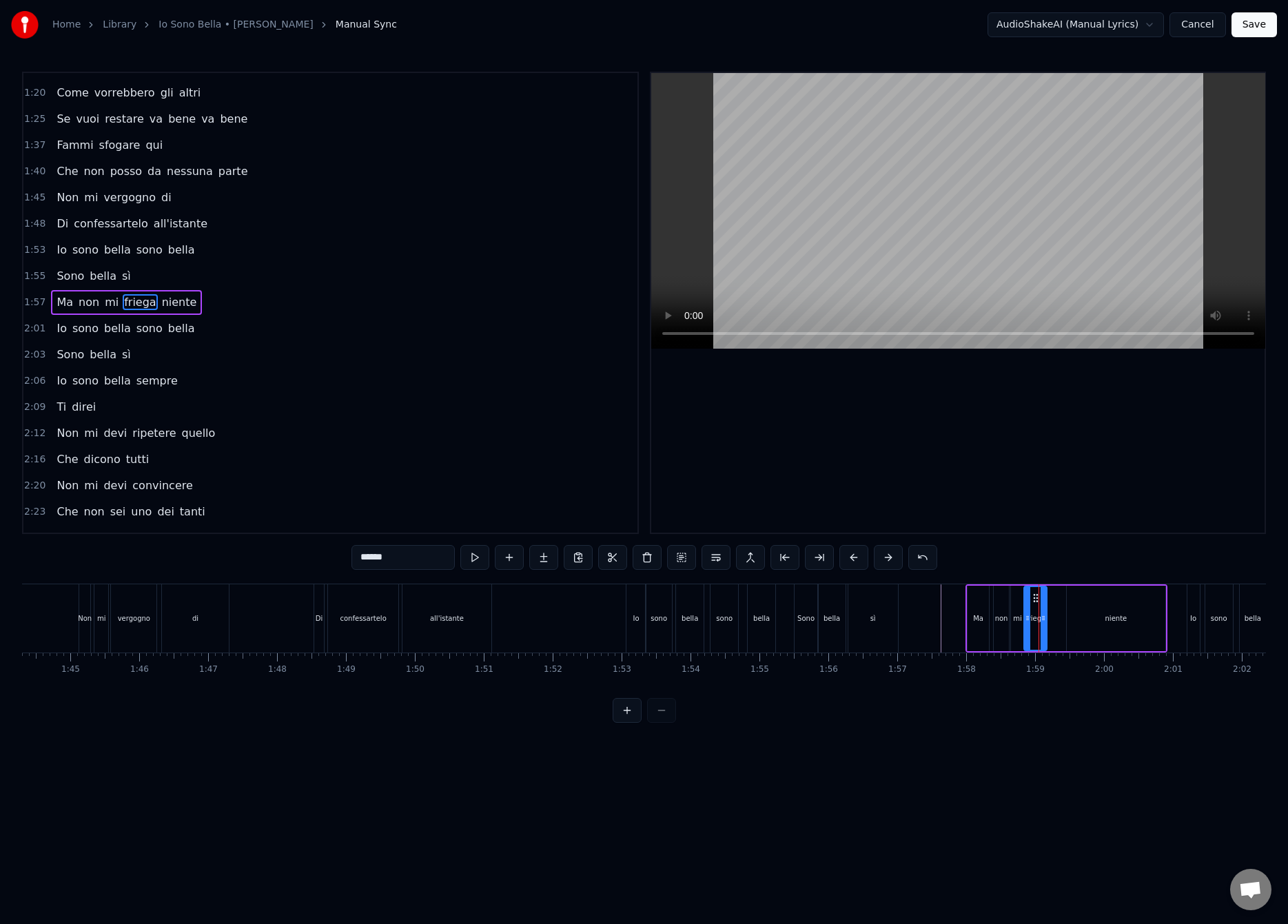
click at [1102, 617] on div "niente" at bounding box center [1115, 618] width 97 height 66
type input "******"
drag, startPoint x: 1070, startPoint y: 613, endPoint x: 1054, endPoint y: 625, distance: 20.0
click at [1054, 625] on div at bounding box center [1055, 619] width 6 height 63
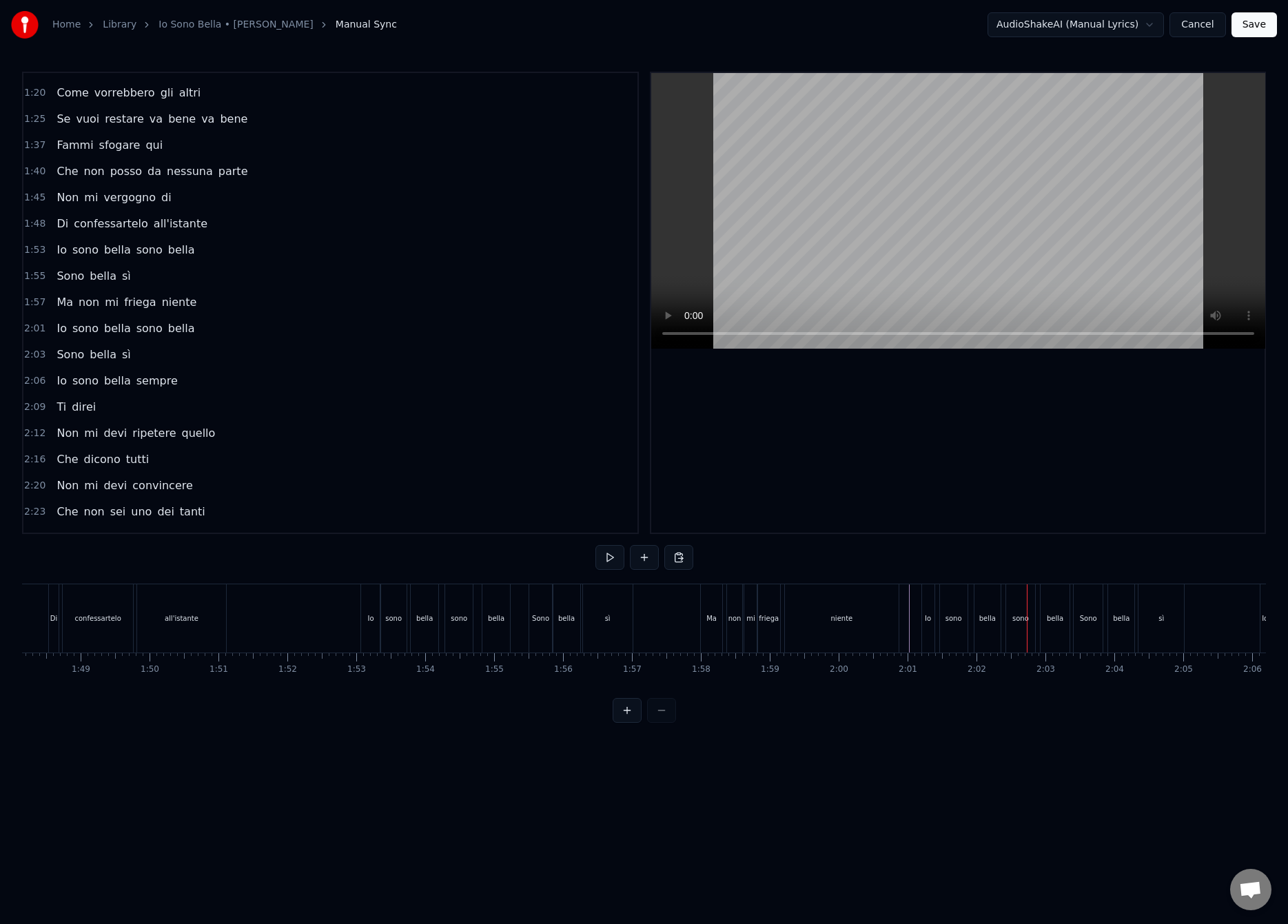
scroll to position [0, 7406]
click at [966, 622] on div "Io" at bounding box center [973, 618] width 14 height 68
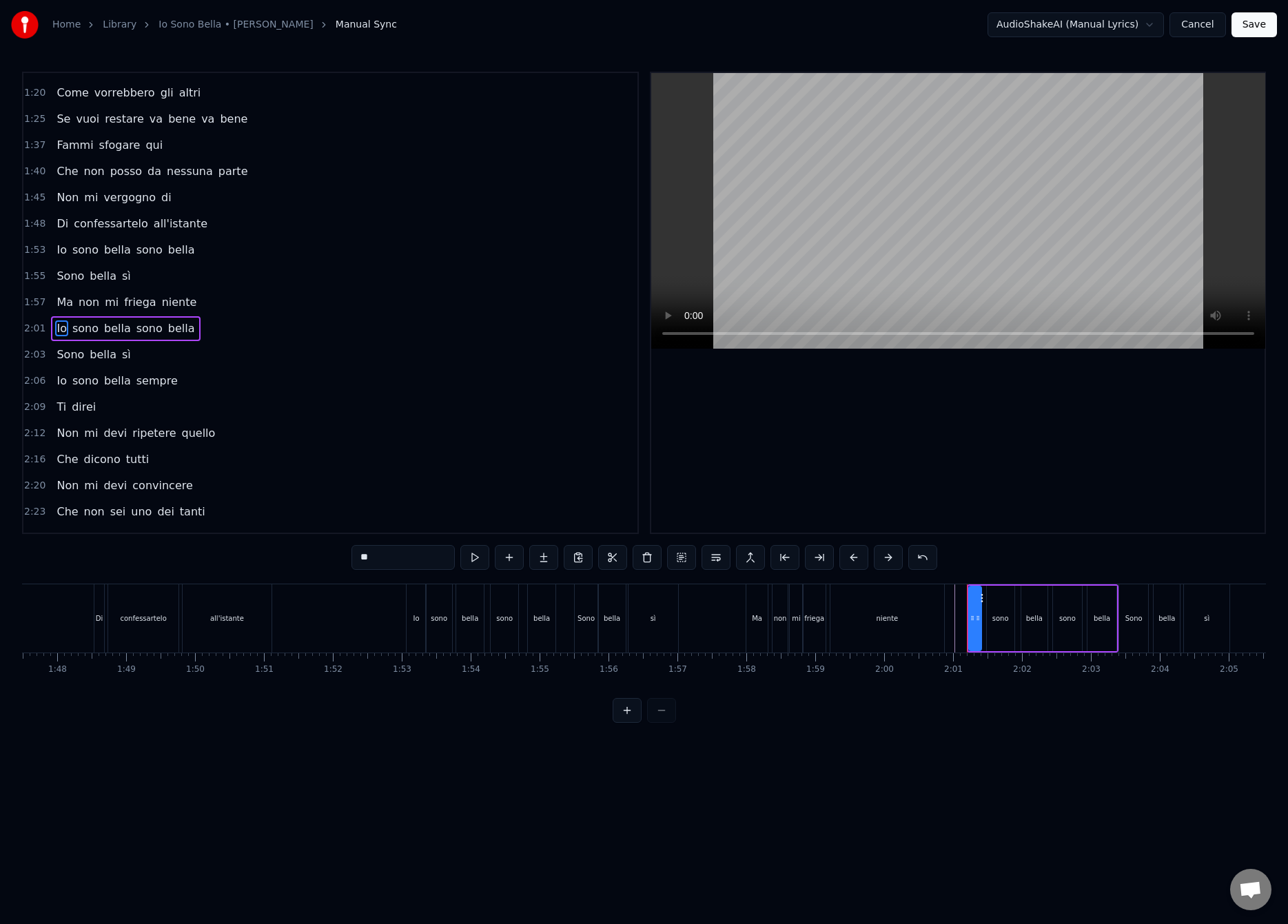
scroll to position [491, 0]
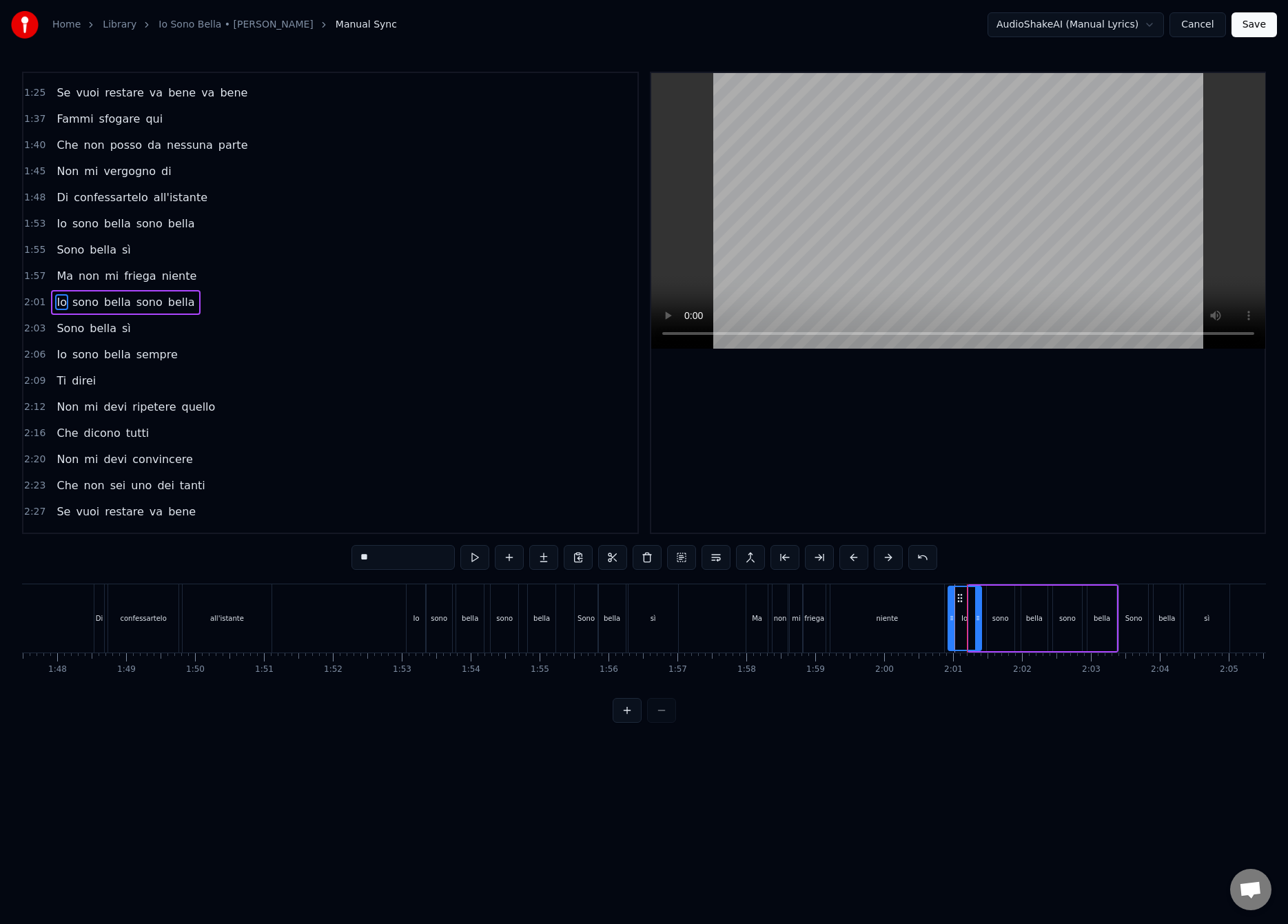
drag, startPoint x: 970, startPoint y: 618, endPoint x: 957, endPoint y: 635, distance: 21.4
click at [949, 634] on div at bounding box center [951, 619] width 6 height 63
drag, startPoint x: 978, startPoint y: 621, endPoint x: 971, endPoint y: 626, distance: 8.6
click at [971, 626] on div at bounding box center [971, 619] width 6 height 63
drag, startPoint x: 970, startPoint y: 619, endPoint x: 966, endPoint y: 626, distance: 8.1
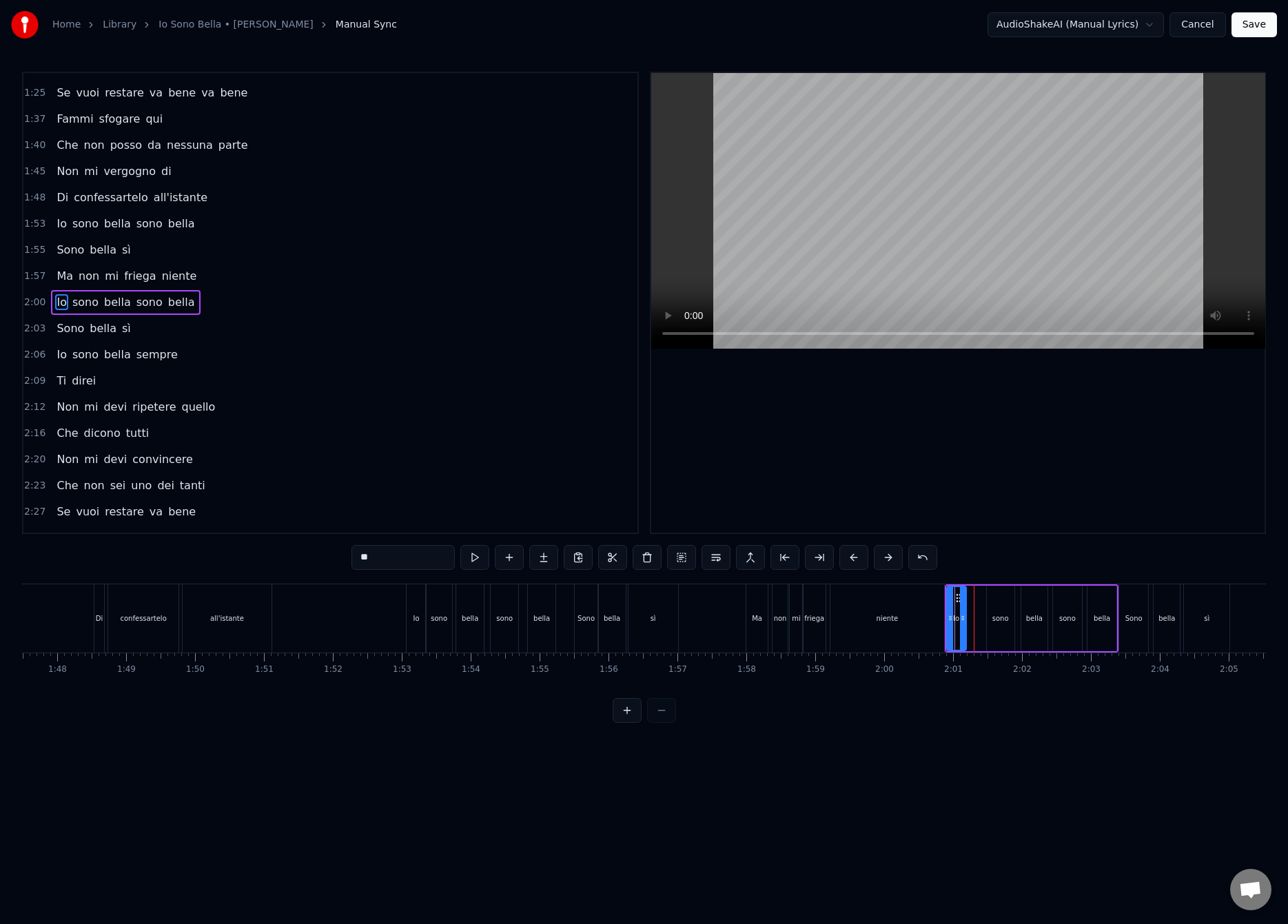
click at [961, 626] on div at bounding box center [962, 619] width 6 height 63
click at [992, 617] on div "sono" at bounding box center [1000, 618] width 17 height 11
type input "****"
drag, startPoint x: 990, startPoint y: 618, endPoint x: 978, endPoint y: 626, distance: 14.4
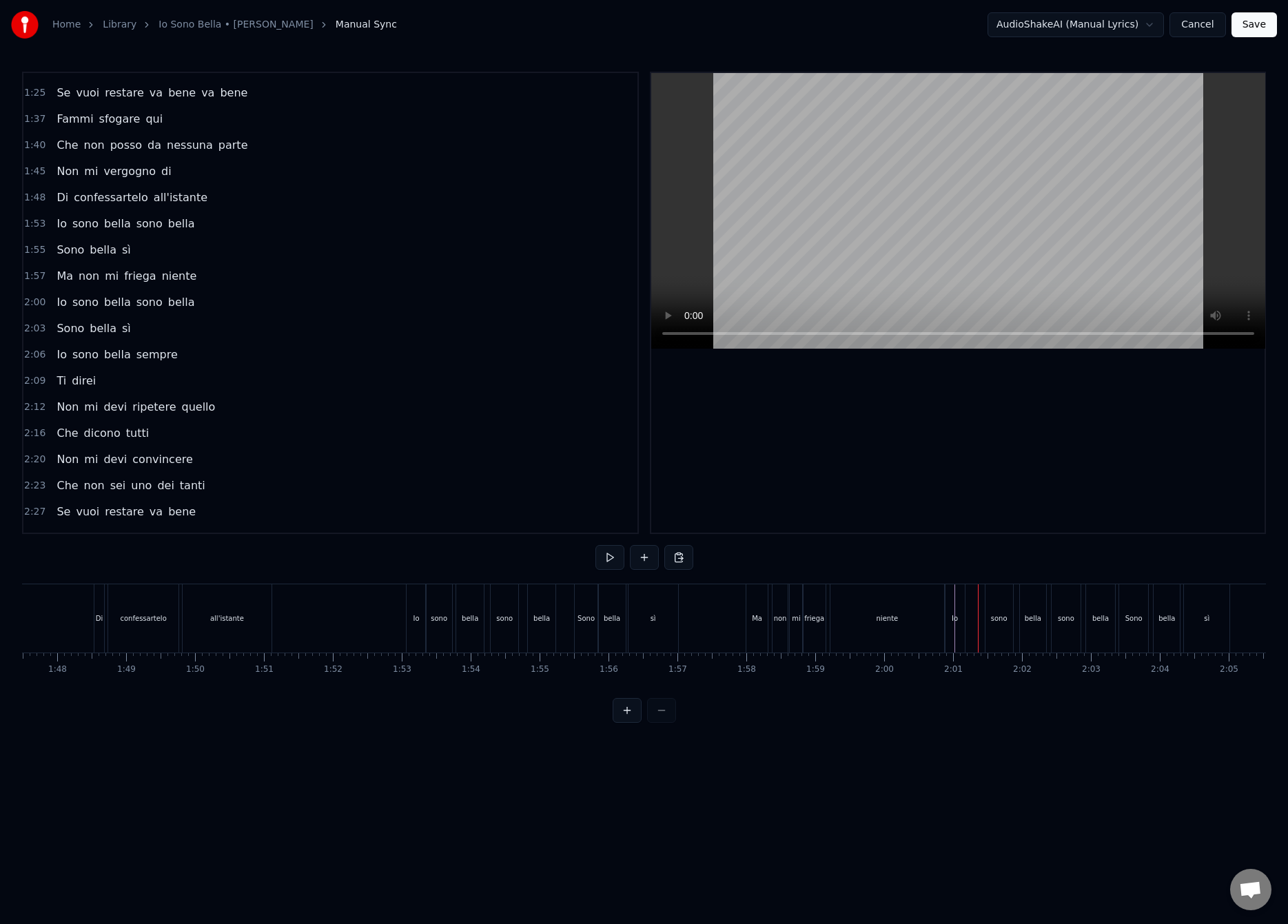
click at [991, 619] on div "sono" at bounding box center [999, 618] width 17 height 11
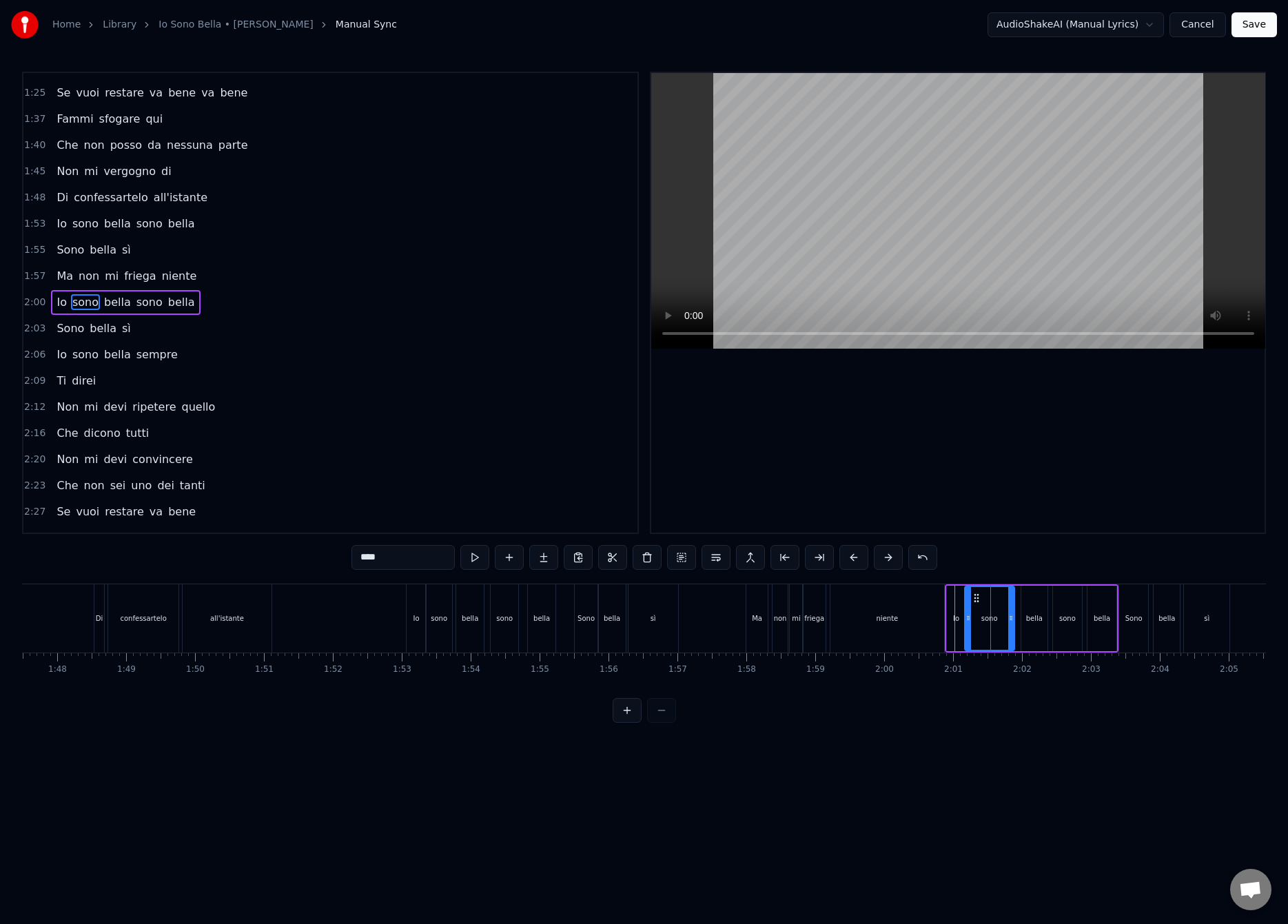
drag, startPoint x: 991, startPoint y: 618, endPoint x: 969, endPoint y: 631, distance: 25.6
click at [969, 631] on div at bounding box center [968, 619] width 6 height 63
drag, startPoint x: 1011, startPoint y: 619, endPoint x: 987, endPoint y: 629, distance: 26.0
click at [987, 629] on div at bounding box center [990, 619] width 6 height 63
click at [1028, 615] on div "bella" at bounding box center [1034, 618] width 17 height 11
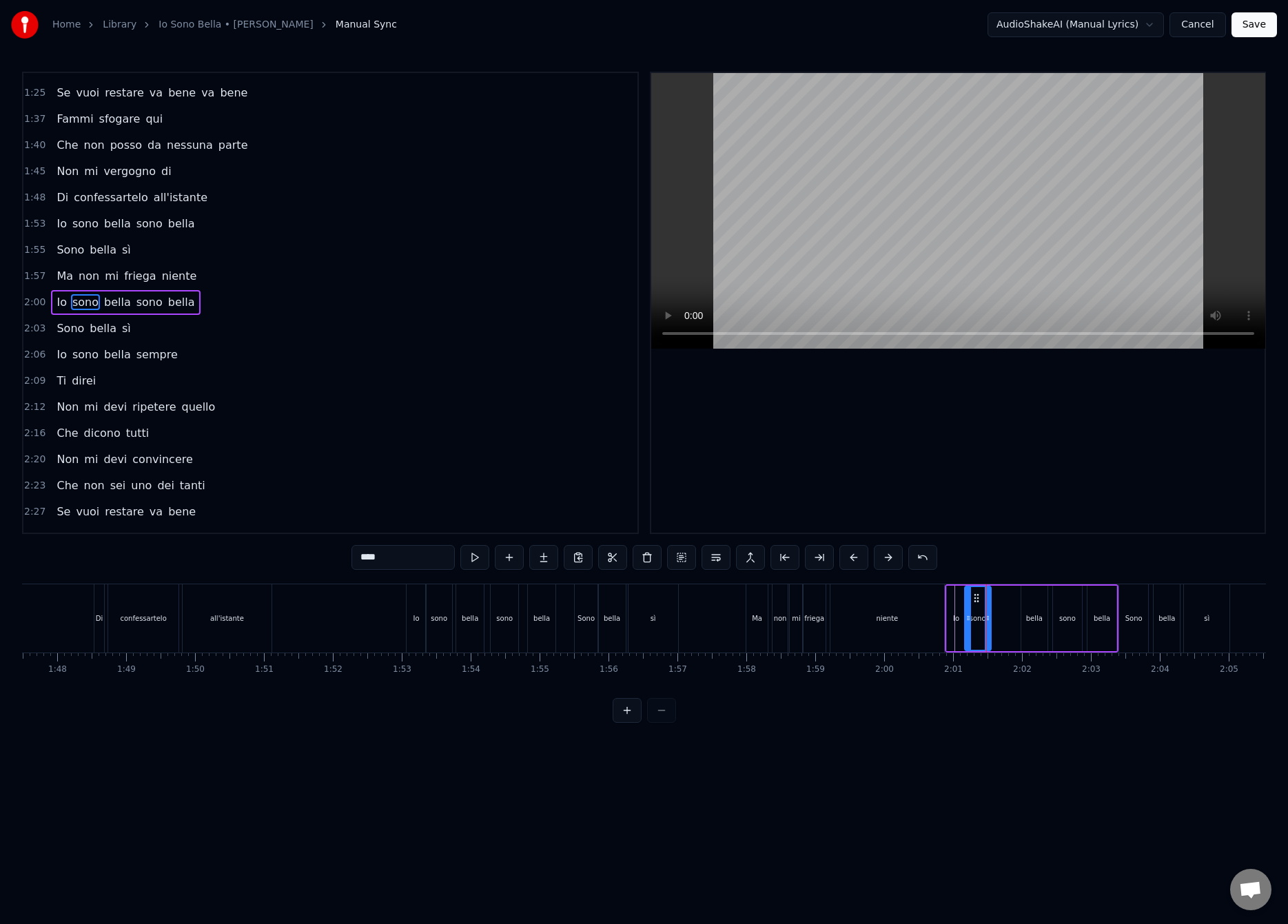
type input "*****"
drag, startPoint x: 1032, startPoint y: 601, endPoint x: 1011, endPoint y: 621, distance: 29.0
click at [1011, 621] on div "bella" at bounding box center [1011, 619] width 25 height 63
click at [1038, 617] on div "Io sono bella sono bella" at bounding box center [1031, 618] width 173 height 68
click at [1061, 611] on div "sono" at bounding box center [1067, 618] width 29 height 66
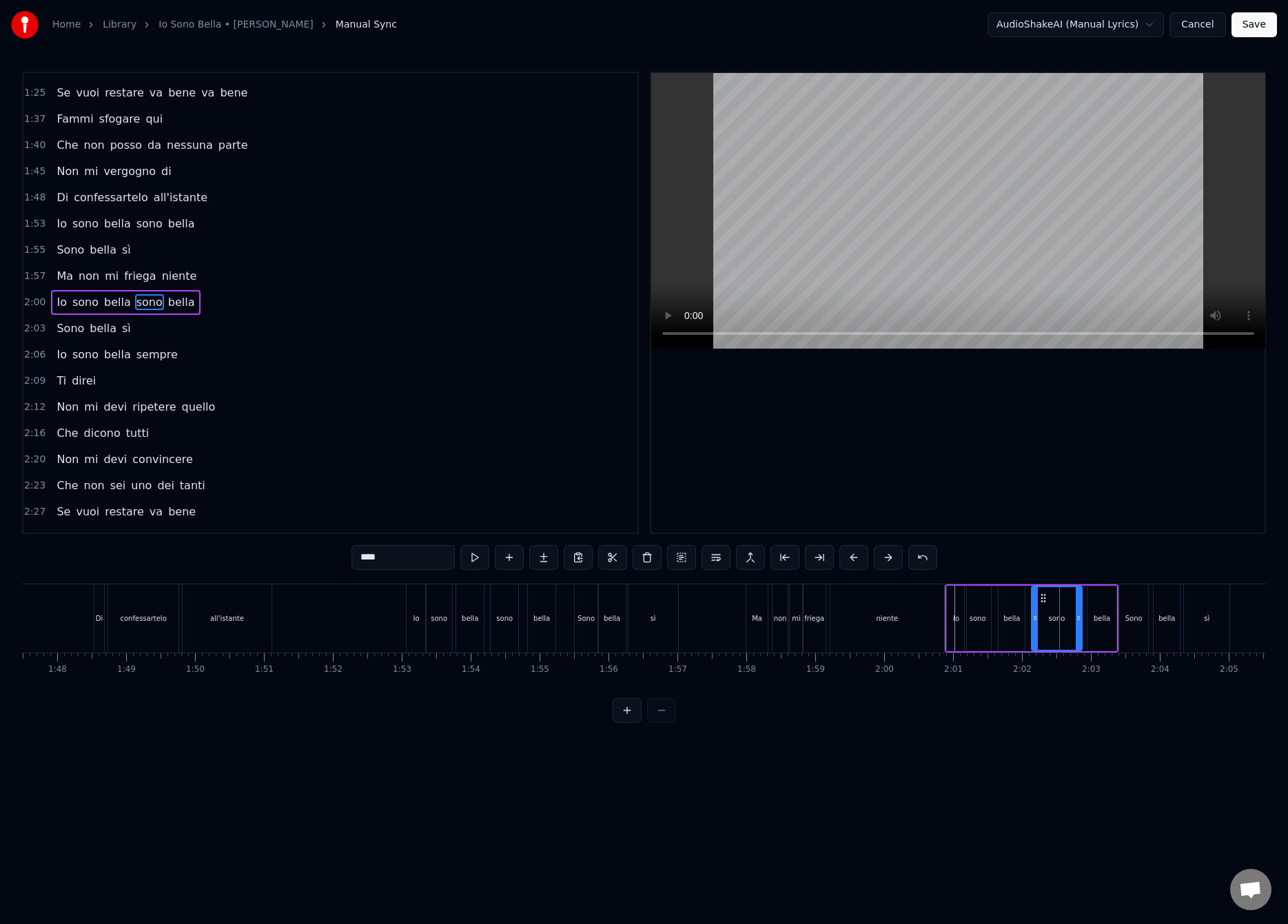
drag, startPoint x: 1055, startPoint y: 619, endPoint x: 1033, endPoint y: 634, distance: 26.6
click at [1033, 634] on div at bounding box center [1035, 619] width 6 height 63
drag, startPoint x: 1076, startPoint y: 615, endPoint x: 1056, endPoint y: 633, distance: 26.9
click at [1053, 635] on div at bounding box center [1056, 619] width 6 height 63
click at [1088, 610] on div "bella" at bounding box center [1101, 618] width 29 height 66
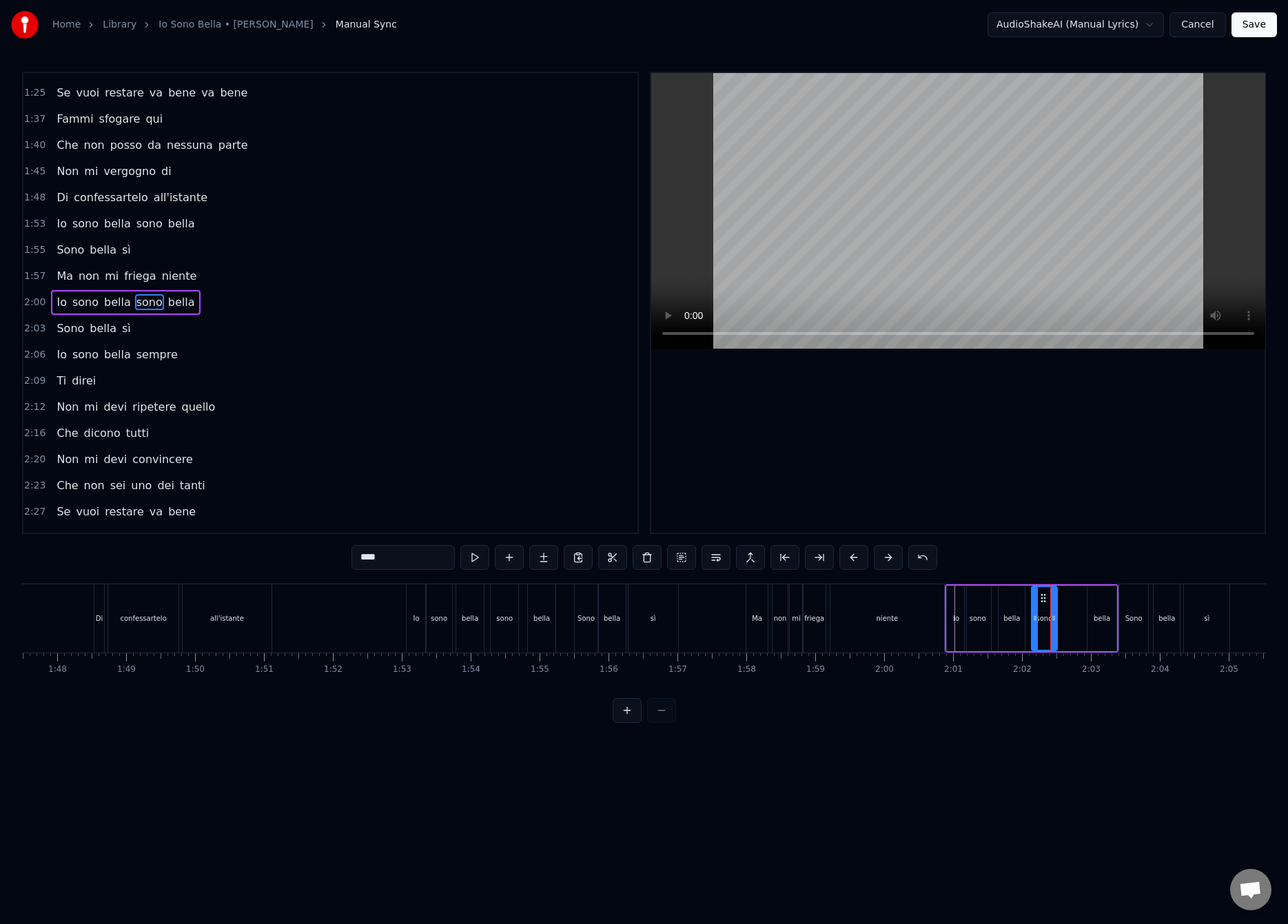
type input "*****"
drag, startPoint x: 1098, startPoint y: 598, endPoint x: 1081, endPoint y: 612, distance: 22.0
click at [1079, 614] on div "Io sono bella sono bella" at bounding box center [1031, 618] width 173 height 68
click at [1099, 597] on div "bella" at bounding box center [1101, 618] width 29 height 66
drag, startPoint x: 1100, startPoint y: 599, endPoint x: 1088, endPoint y: 606, distance: 13.9
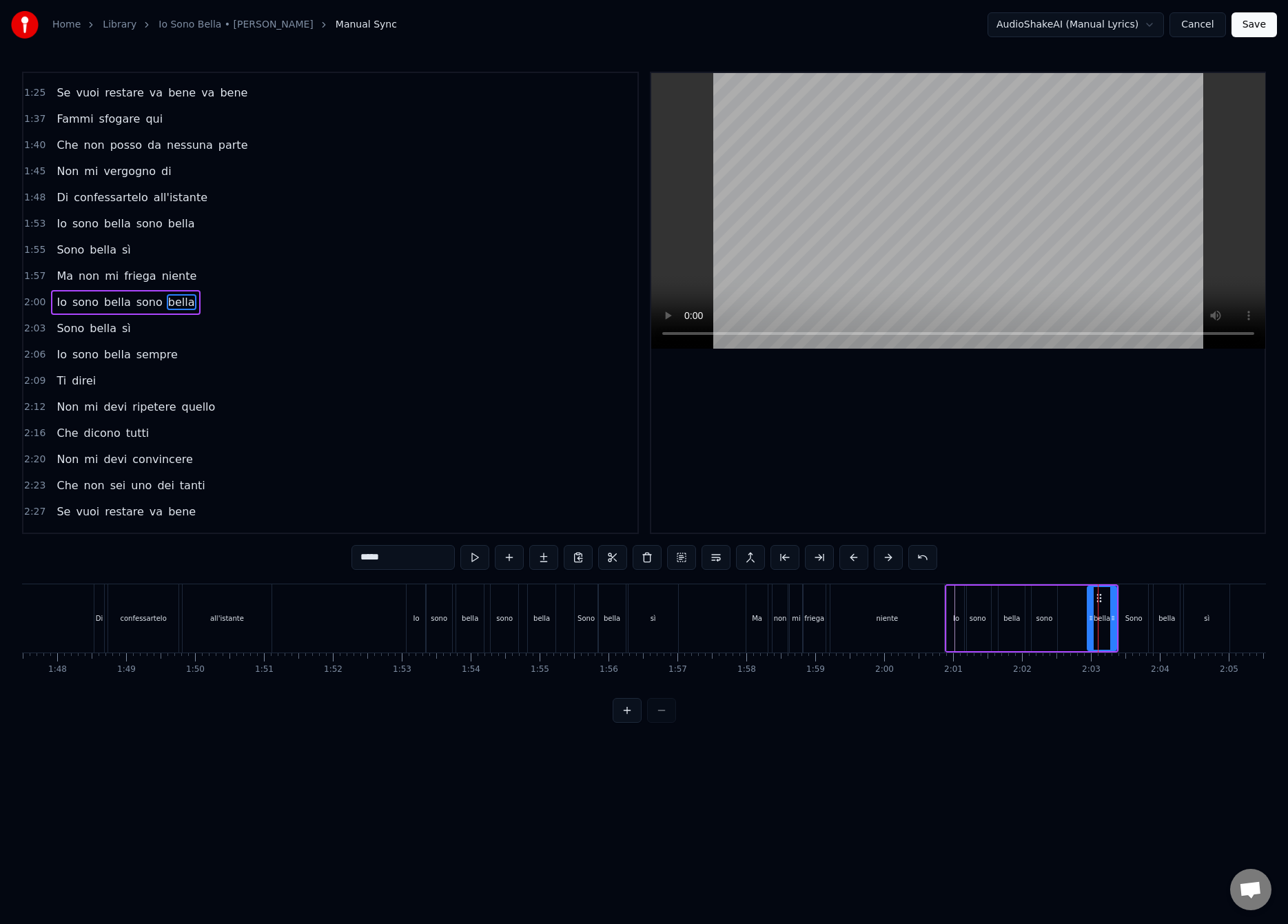
click at [1088, 606] on div "bella" at bounding box center [1102, 619] width 28 height 63
drag, startPoint x: 1089, startPoint y: 615, endPoint x: 1068, endPoint y: 638, distance: 31.1
click at [1067, 638] on div at bounding box center [1069, 619] width 6 height 63
drag, startPoint x: 1110, startPoint y: 617, endPoint x: 1090, endPoint y: 625, distance: 21.5
click at [1090, 625] on div at bounding box center [1089, 619] width 6 height 63
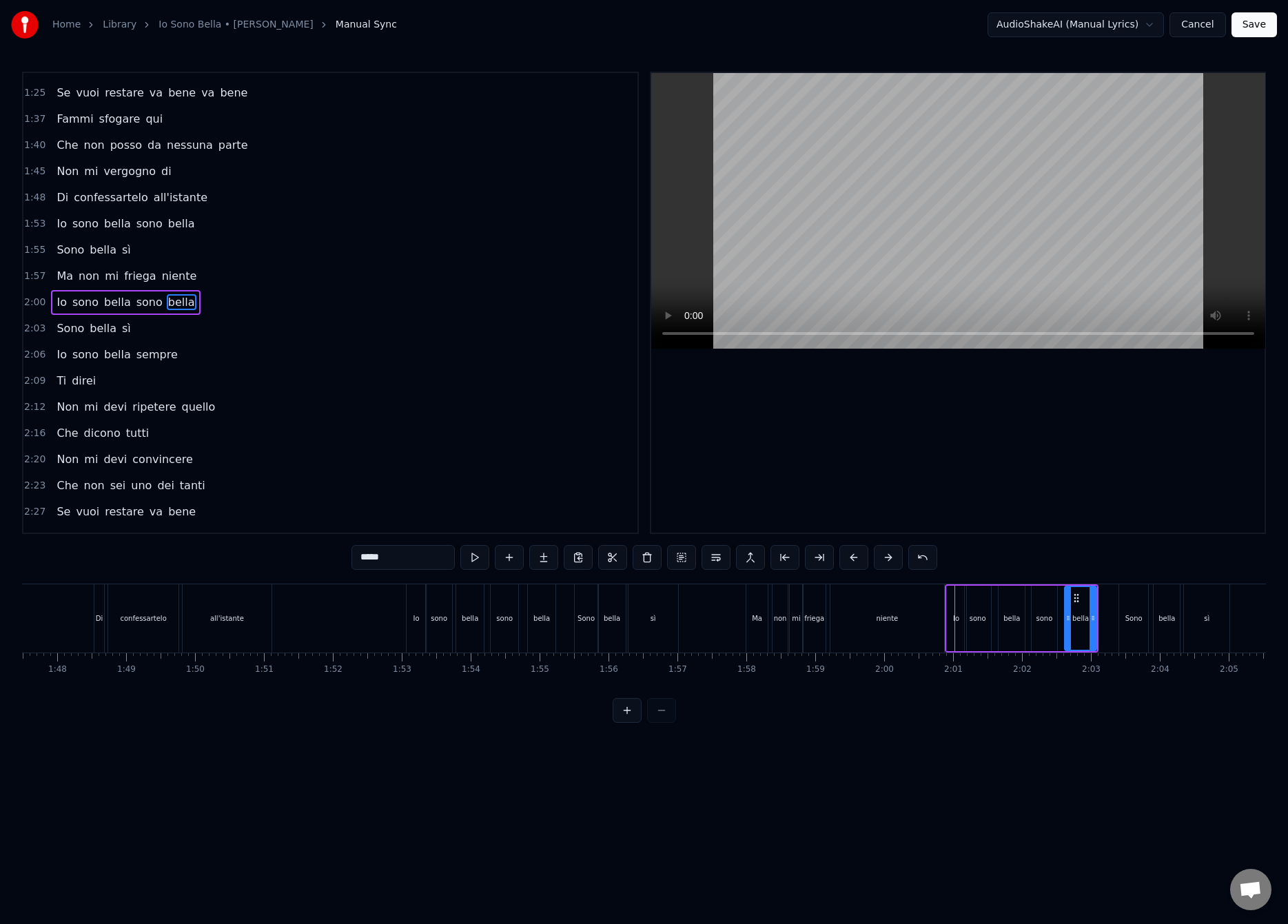
click at [937, 615] on div "niente" at bounding box center [887, 618] width 113 height 68
type input "******"
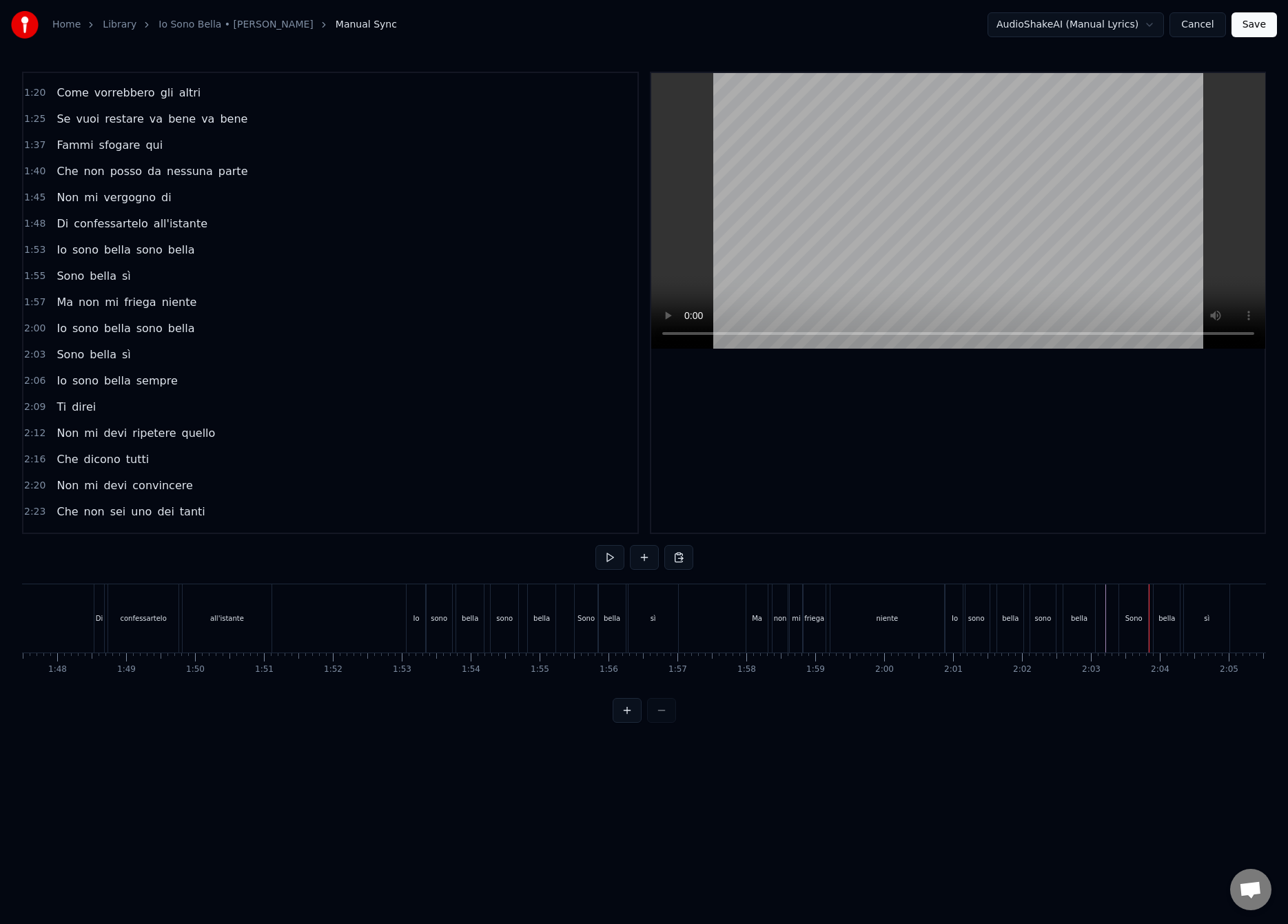
click at [1095, 620] on div "bella" at bounding box center [1079, 618] width 33 height 68
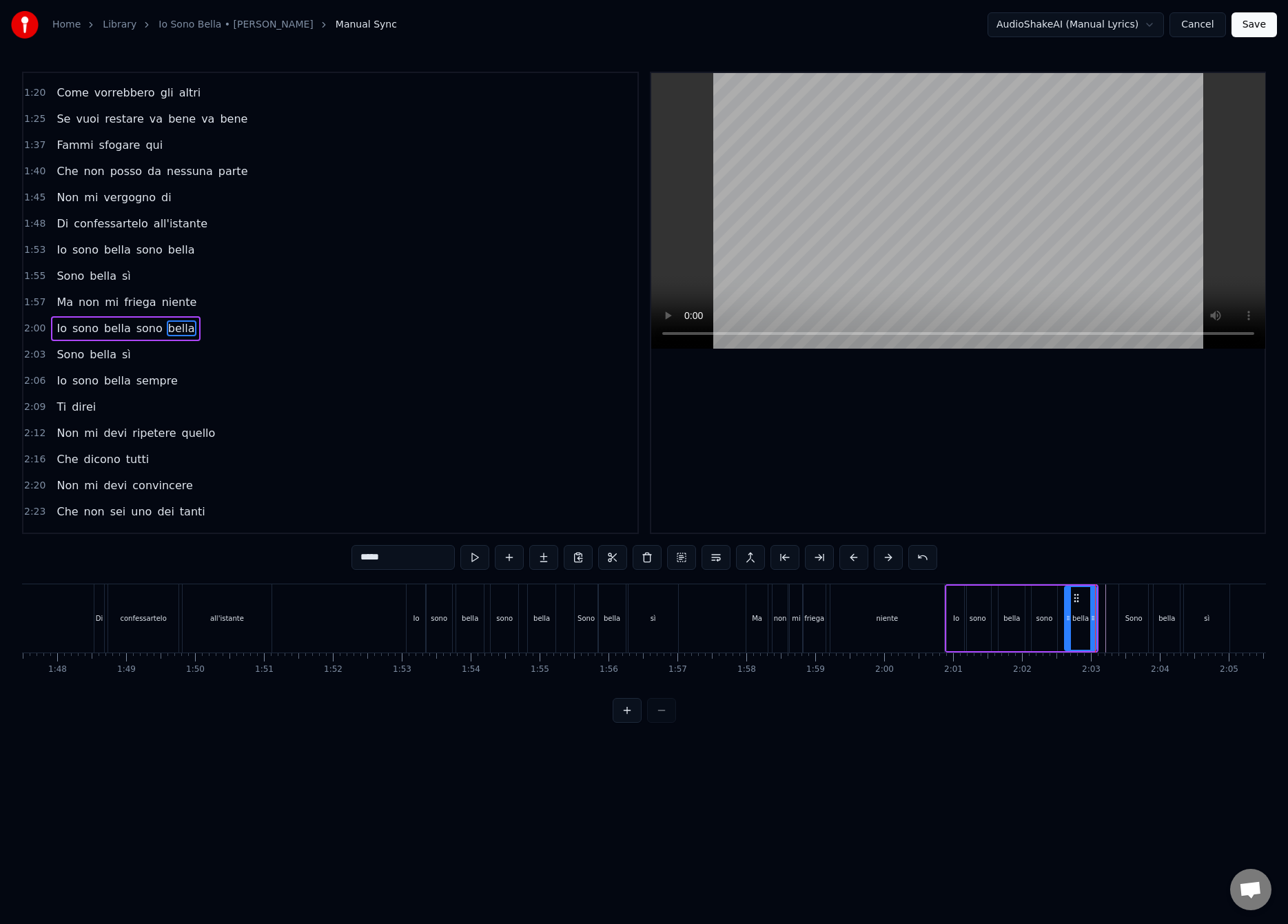
scroll to position [491, 0]
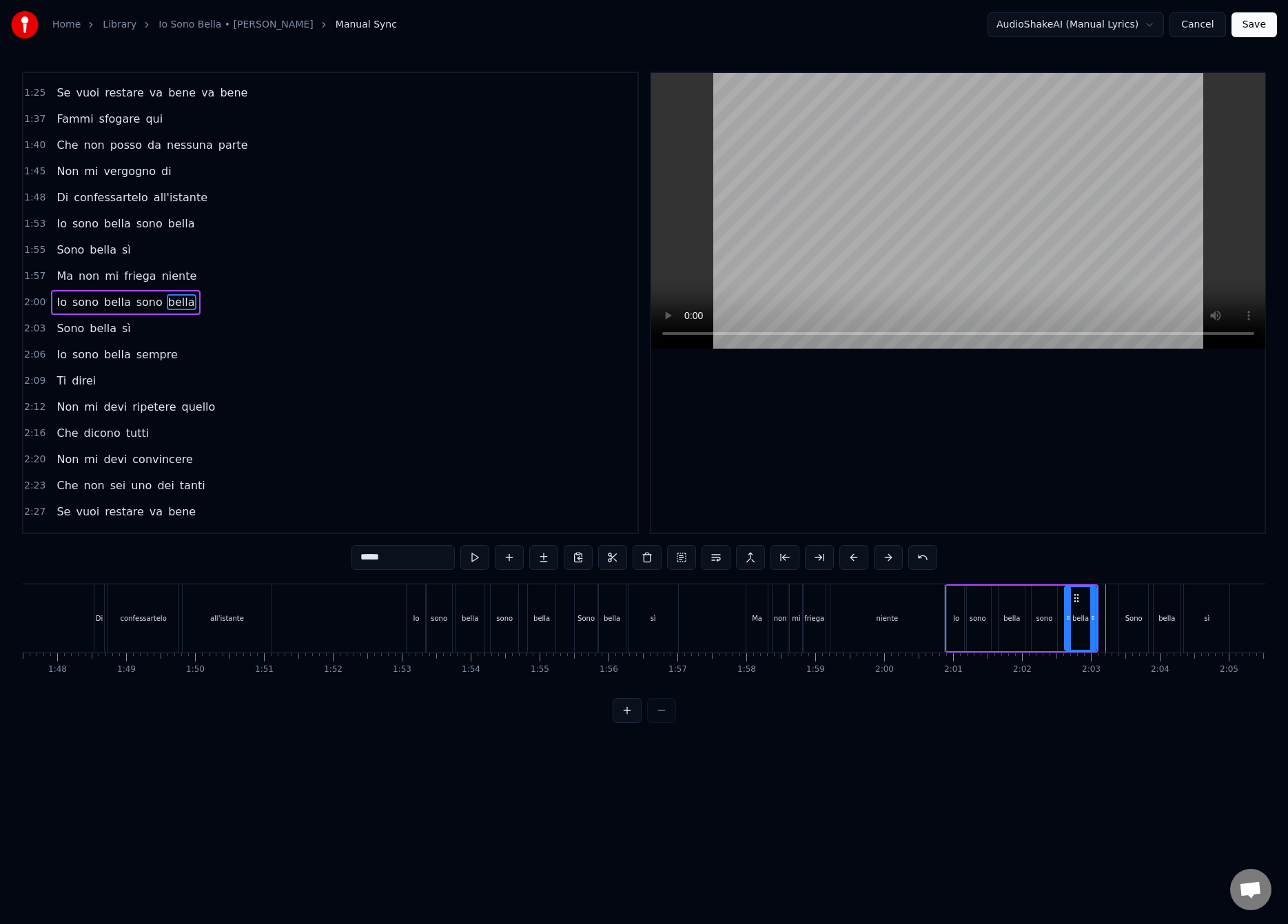
click at [1134, 601] on div "Sono" at bounding box center [1133, 618] width 29 height 68
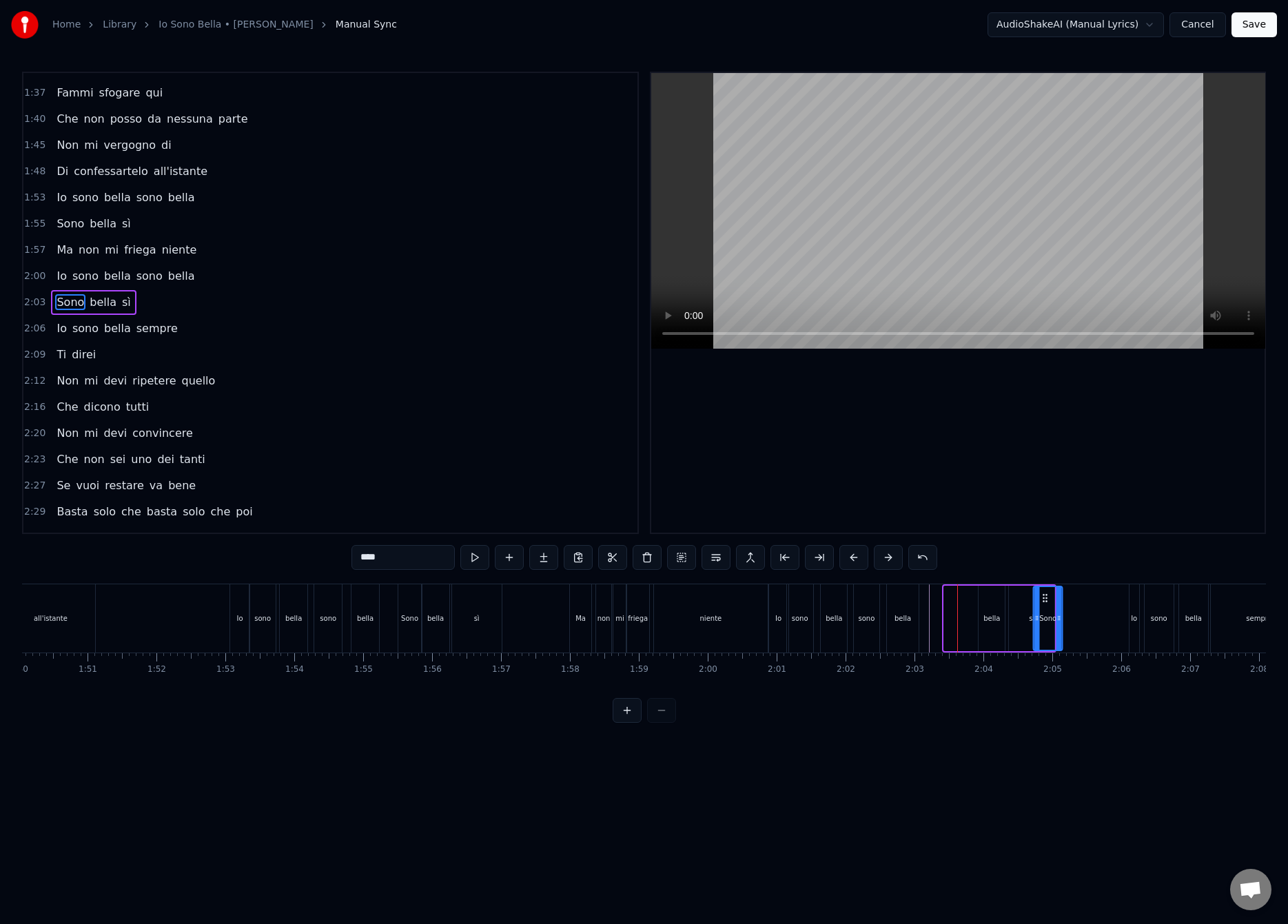
scroll to position [0, 7584]
drag, startPoint x: 1132, startPoint y: 598, endPoint x: 928, endPoint y: 639, distance: 208.1
click at [928, 639] on div "Sono" at bounding box center [931, 619] width 28 height 63
click at [985, 613] on div "bella" at bounding box center [989, 618] width 17 height 11
drag, startPoint x: 988, startPoint y: 598, endPoint x: 969, endPoint y: 612, distance: 23.6
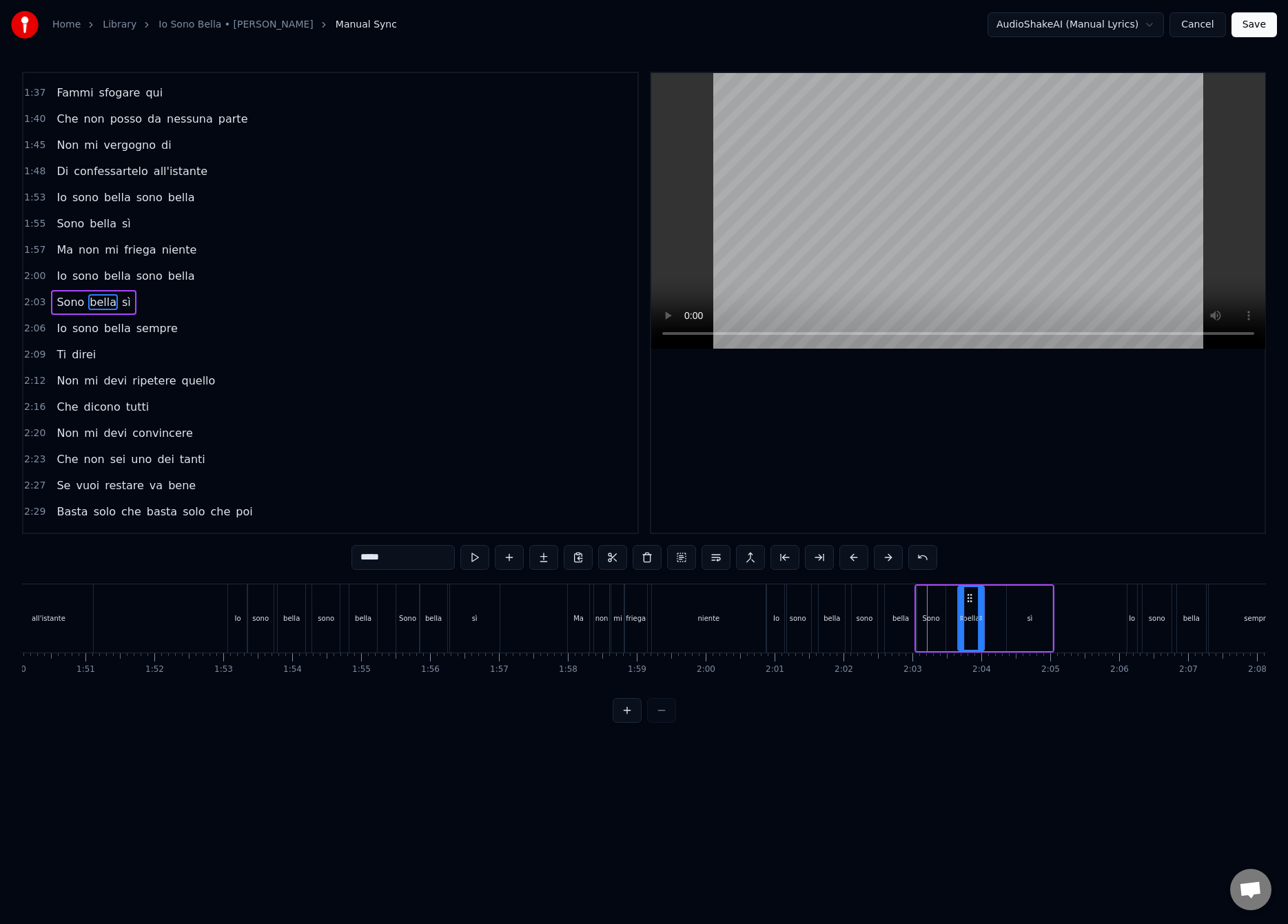
click at [966, 611] on div "bella" at bounding box center [970, 619] width 25 height 63
click at [1021, 608] on div "sì" at bounding box center [1029, 618] width 45 height 66
type input "**"
drag, startPoint x: 1012, startPoint y: 601, endPoint x: 1003, endPoint y: 605, distance: 9.8
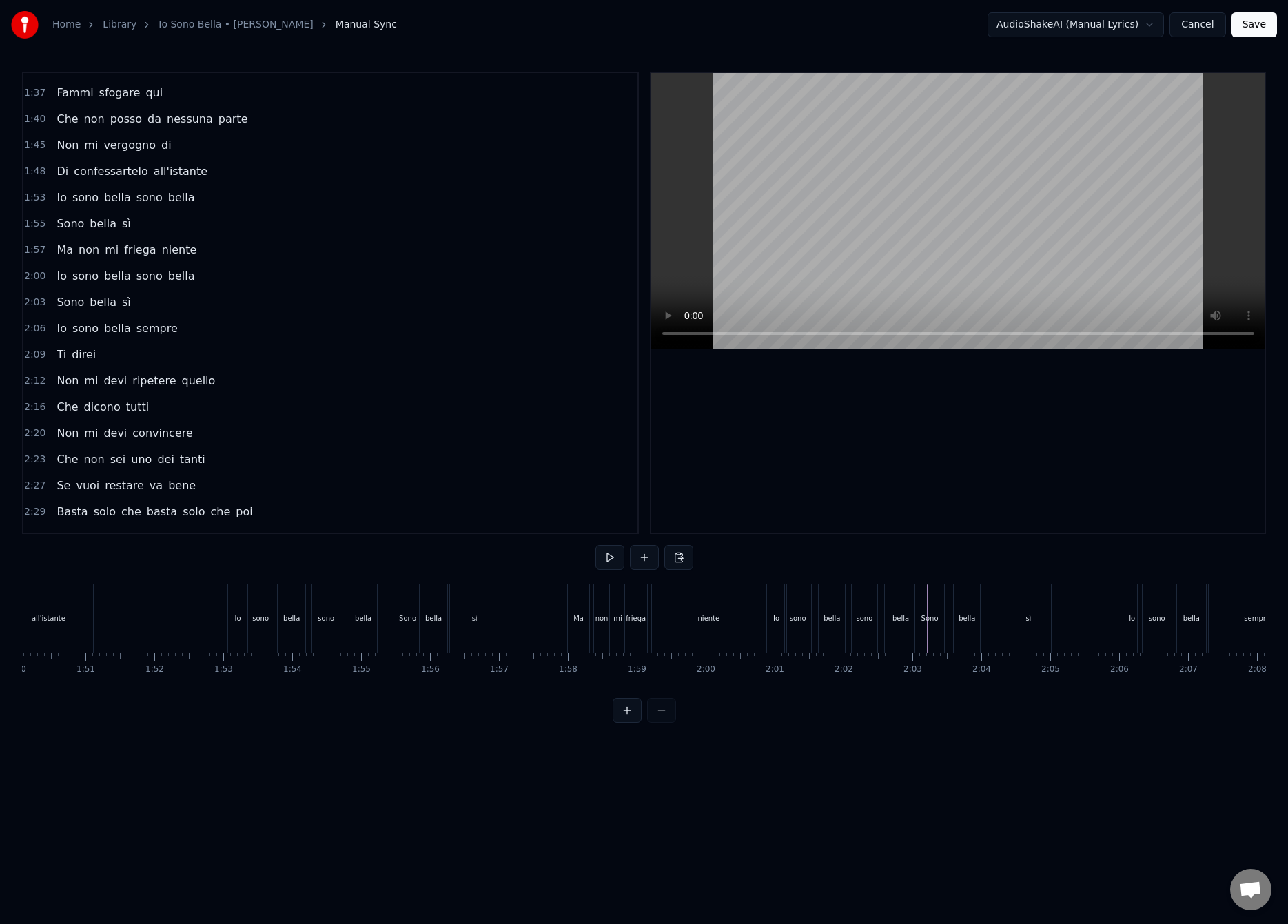
click at [1012, 601] on div "sì" at bounding box center [1028, 618] width 45 height 68
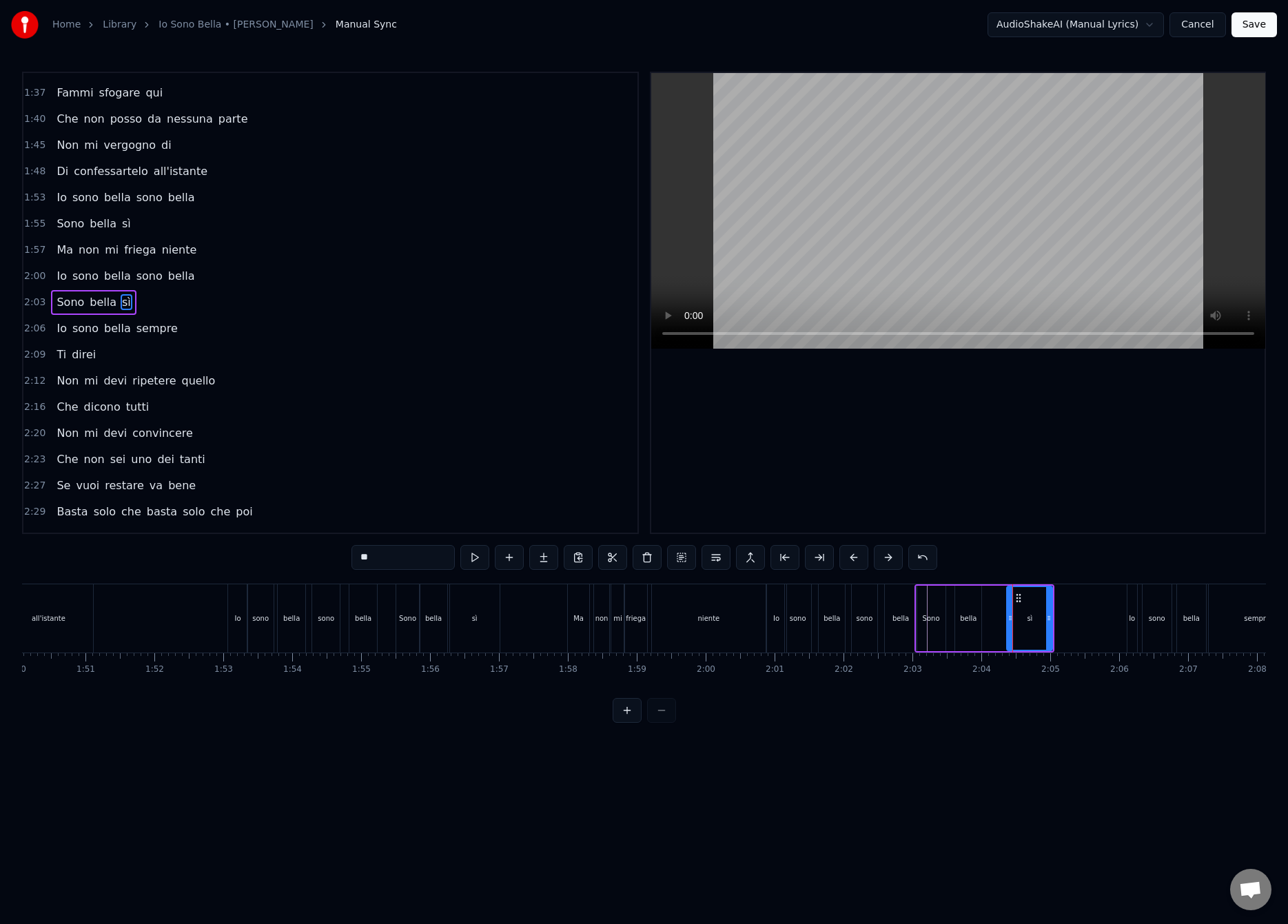
drag, startPoint x: 1017, startPoint y: 603, endPoint x: 1006, endPoint y: 617, distance: 17.8
click at [1002, 612] on div "Sono bella sì" at bounding box center [984, 618] width 140 height 68
click at [1007, 618] on div "sì" at bounding box center [1029, 618] width 45 height 66
drag, startPoint x: 1011, startPoint y: 620, endPoint x: 991, endPoint y: 643, distance: 30.5
click at [991, 643] on div at bounding box center [991, 619] width 6 height 63
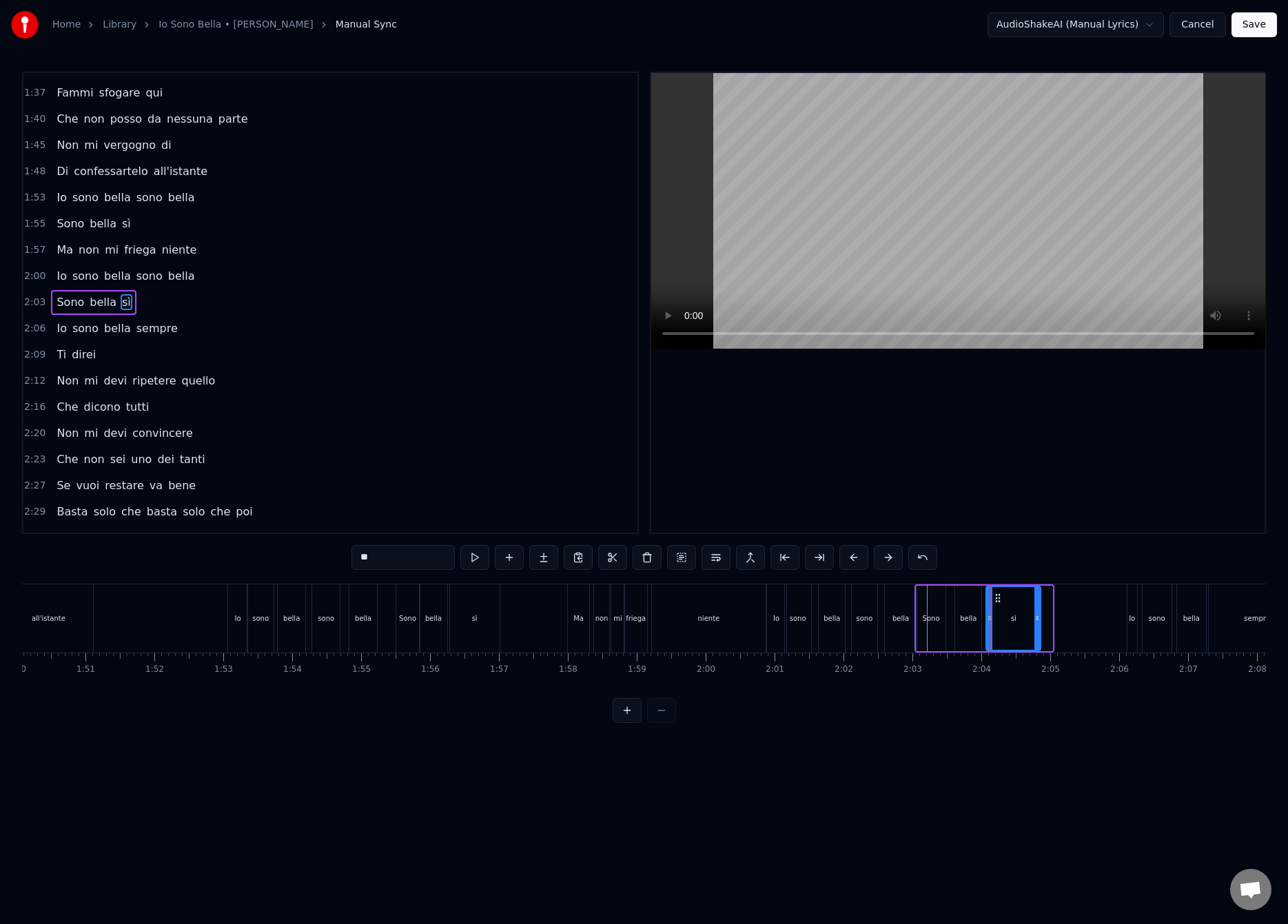
drag, startPoint x: 1050, startPoint y: 617, endPoint x: 1035, endPoint y: 639, distance: 26.6
click at [1035, 639] on div at bounding box center [1037, 619] width 6 height 63
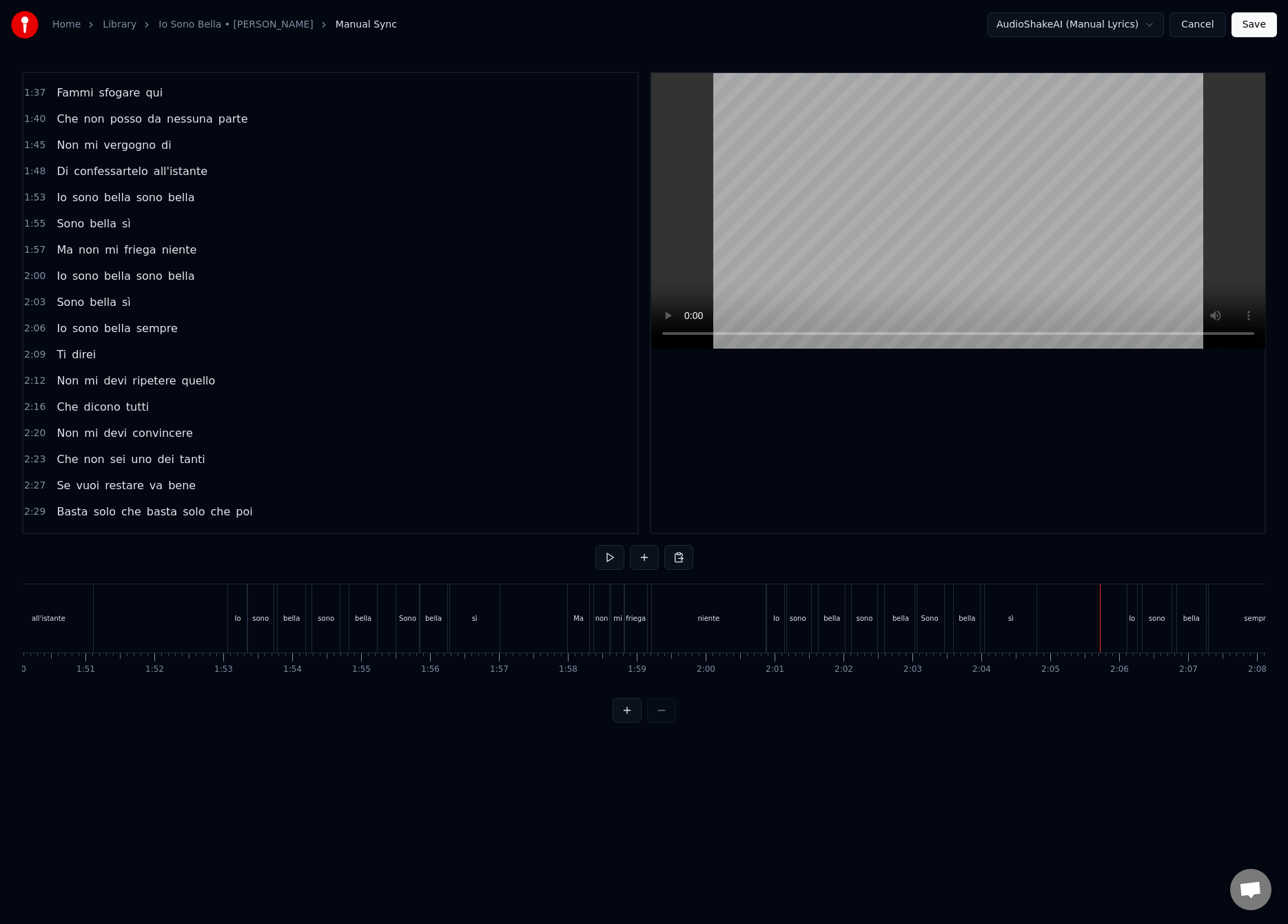
click at [1128, 613] on div "Io" at bounding box center [1133, 618] width 10 height 68
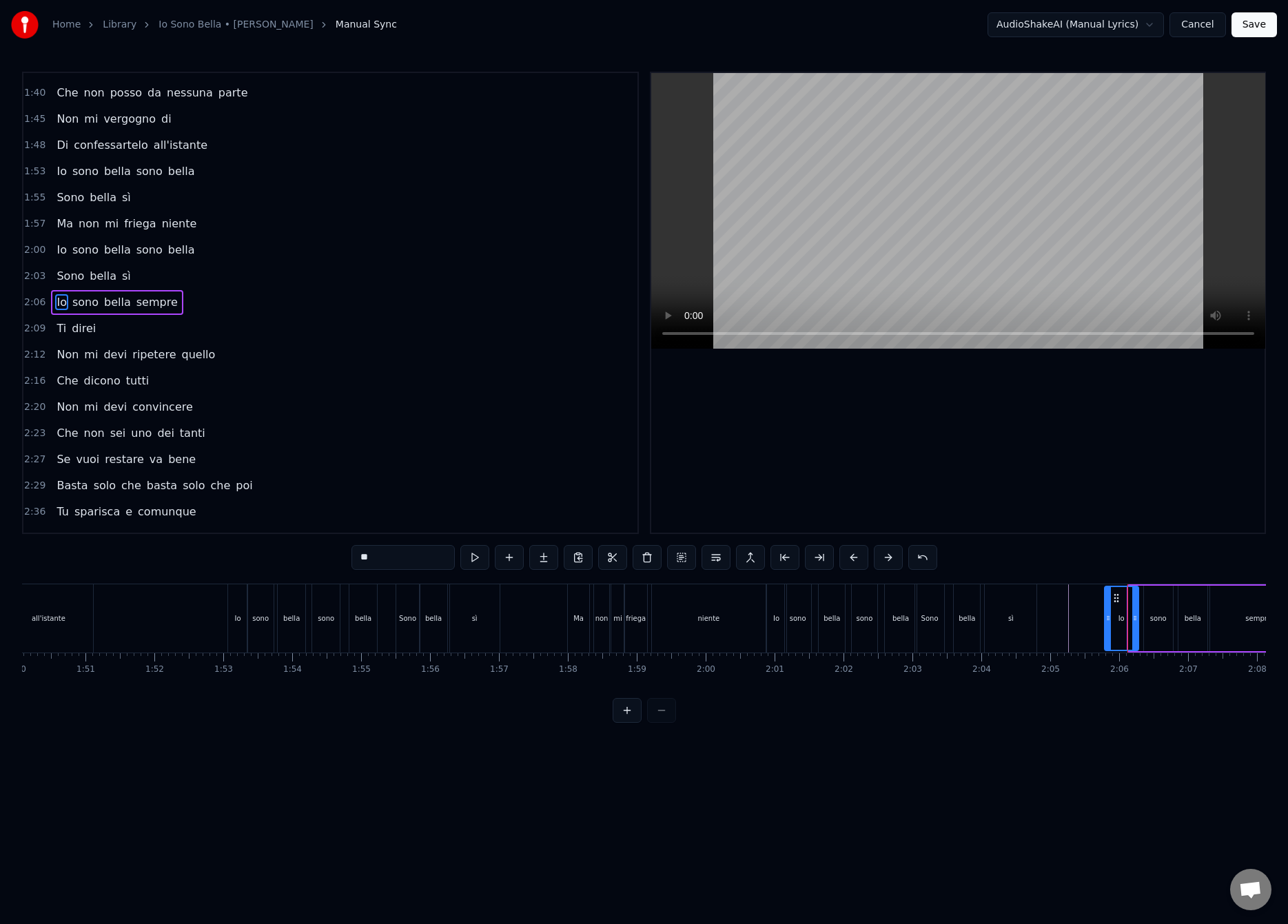
drag, startPoint x: 1130, startPoint y: 616, endPoint x: 1106, endPoint y: 626, distance: 26.0
click at [1105, 627] on div at bounding box center [1108, 619] width 6 height 63
drag, startPoint x: 1135, startPoint y: 619, endPoint x: 1119, endPoint y: 628, distance: 18.4
click at [1119, 628] on div at bounding box center [1119, 619] width 6 height 63
click at [1147, 615] on div "sono" at bounding box center [1157, 618] width 29 height 66
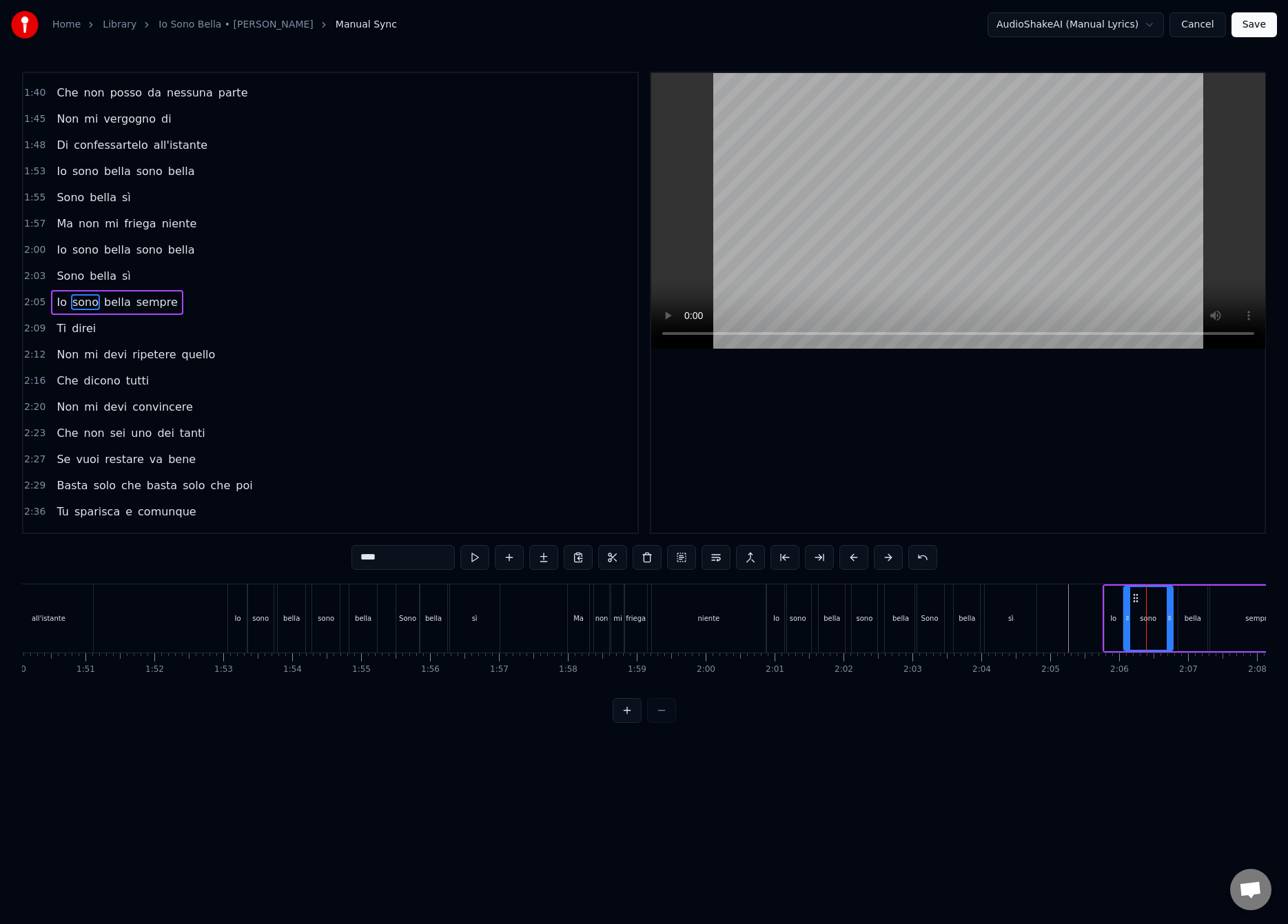
drag, startPoint x: 1148, startPoint y: 619, endPoint x: 1132, endPoint y: 631, distance: 20.0
click at [1129, 632] on div at bounding box center [1128, 619] width 6 height 63
drag, startPoint x: 1169, startPoint y: 620, endPoint x: 1148, endPoint y: 633, distance: 24.7
click at [1149, 633] on div at bounding box center [1152, 619] width 6 height 63
click at [1185, 616] on div "bella" at bounding box center [1193, 618] width 17 height 11
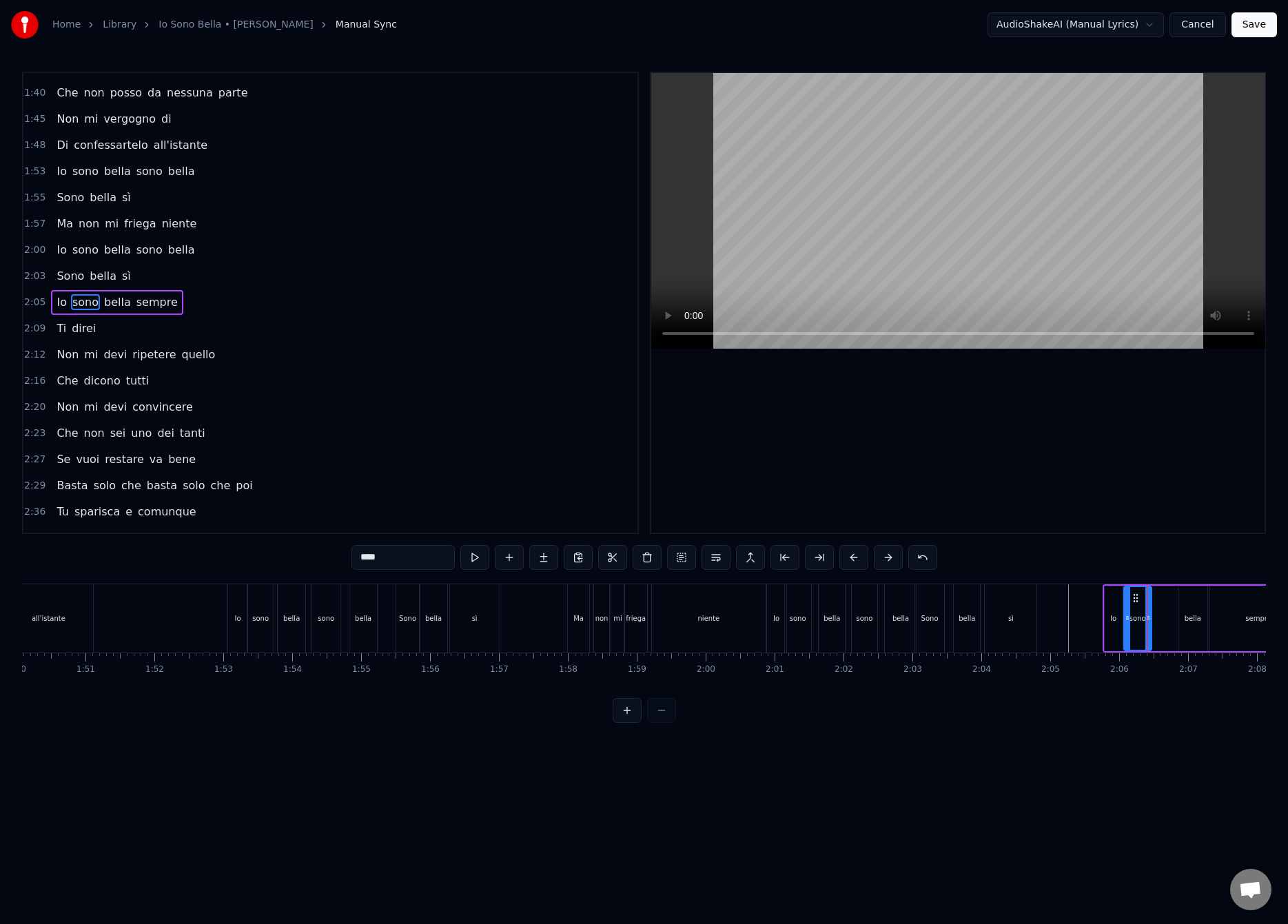
type input "*****"
drag, startPoint x: 1182, startPoint y: 617, endPoint x: 1161, endPoint y: 633, distance: 26.4
click at [1161, 633] on div at bounding box center [1163, 619] width 6 height 63
drag, startPoint x: 1202, startPoint y: 616, endPoint x: 1182, endPoint y: 629, distance: 23.9
click at [1182, 629] on div at bounding box center [1183, 619] width 6 height 63
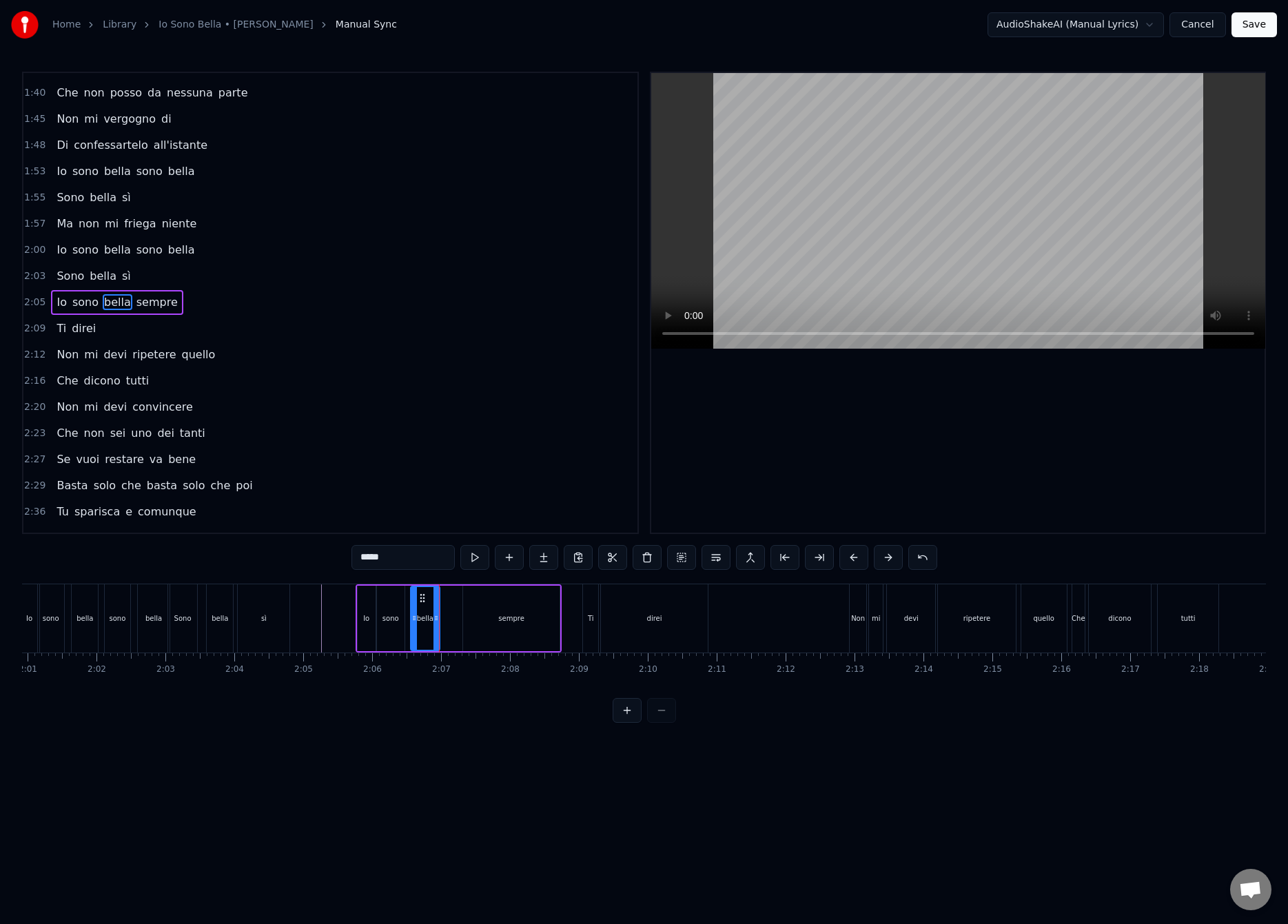
scroll to position [0, 8436]
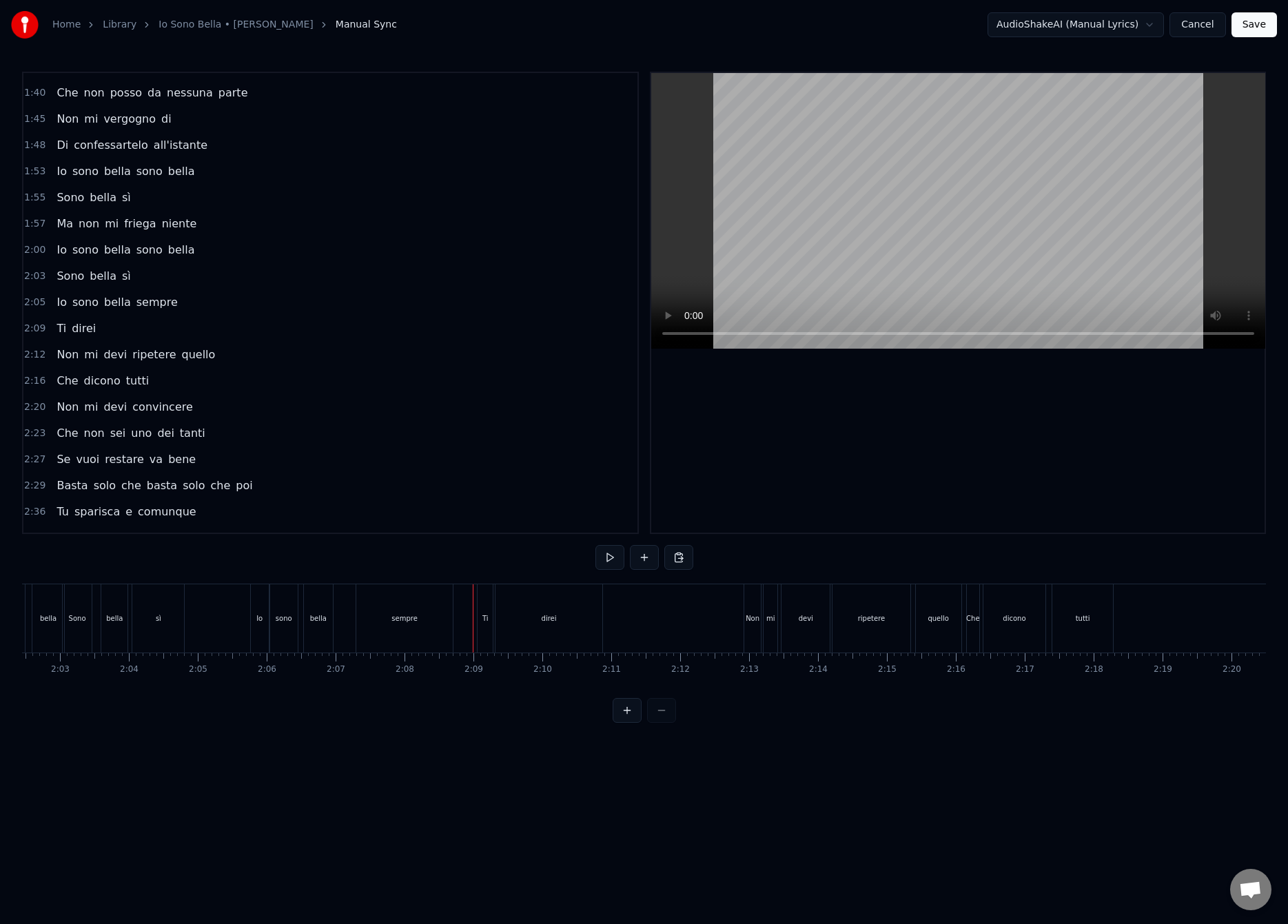
click at [405, 619] on div "sempre" at bounding box center [404, 618] width 27 height 11
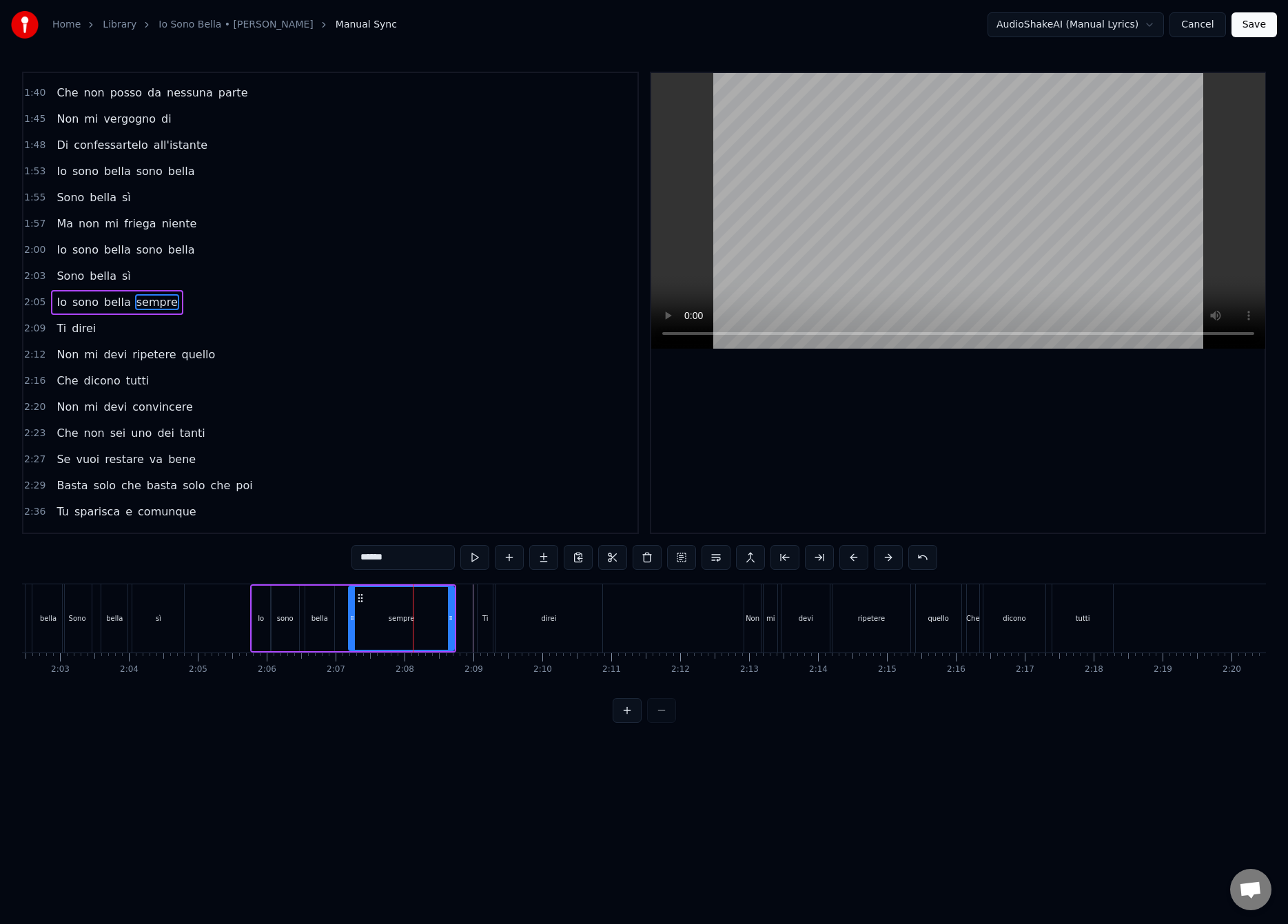
drag, startPoint x: 360, startPoint y: 617, endPoint x: 350, endPoint y: 627, distance: 14.1
click at [349, 627] on div at bounding box center [352, 619] width 6 height 63
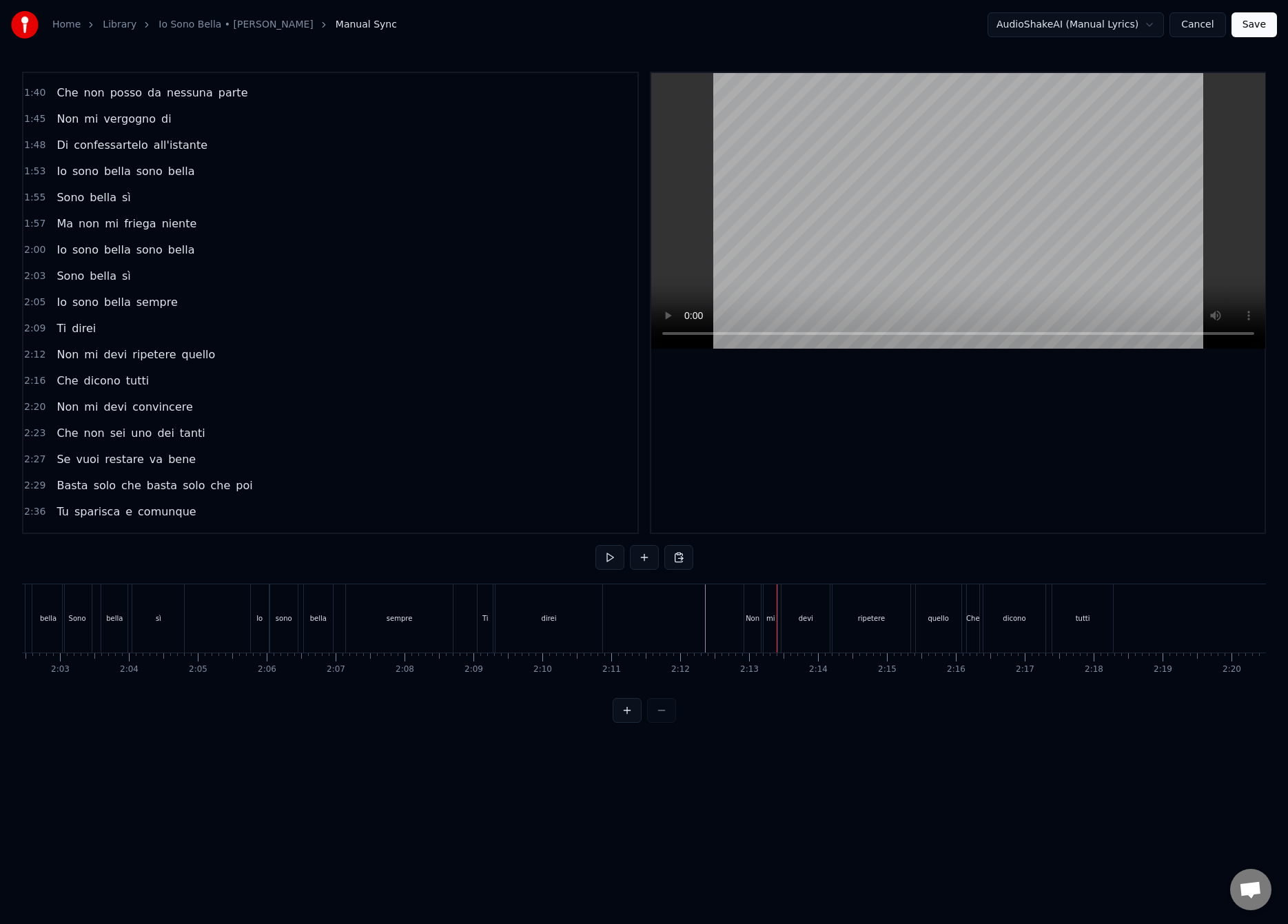
click at [753, 623] on div "Non" at bounding box center [752, 618] width 17 height 68
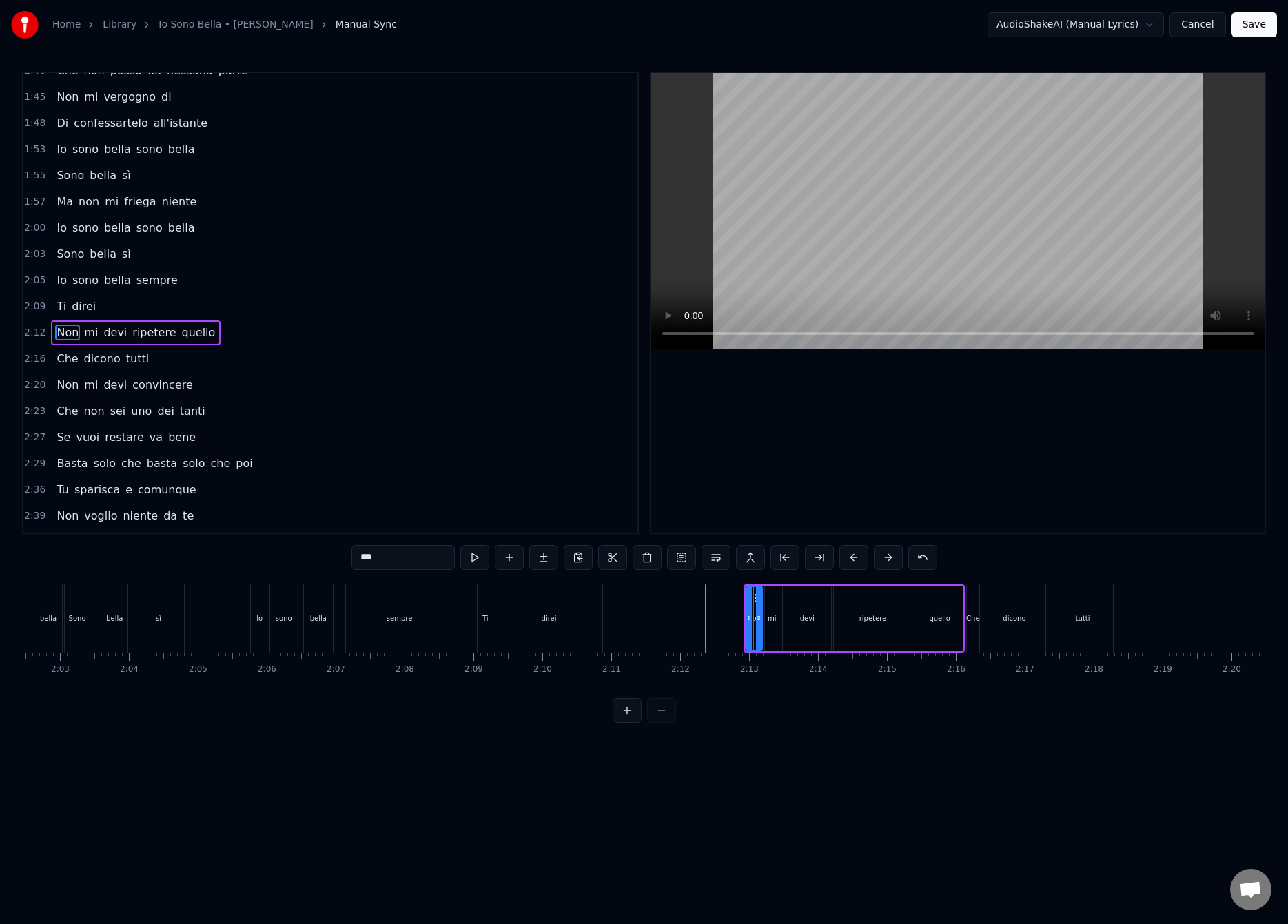
scroll to position [595, 0]
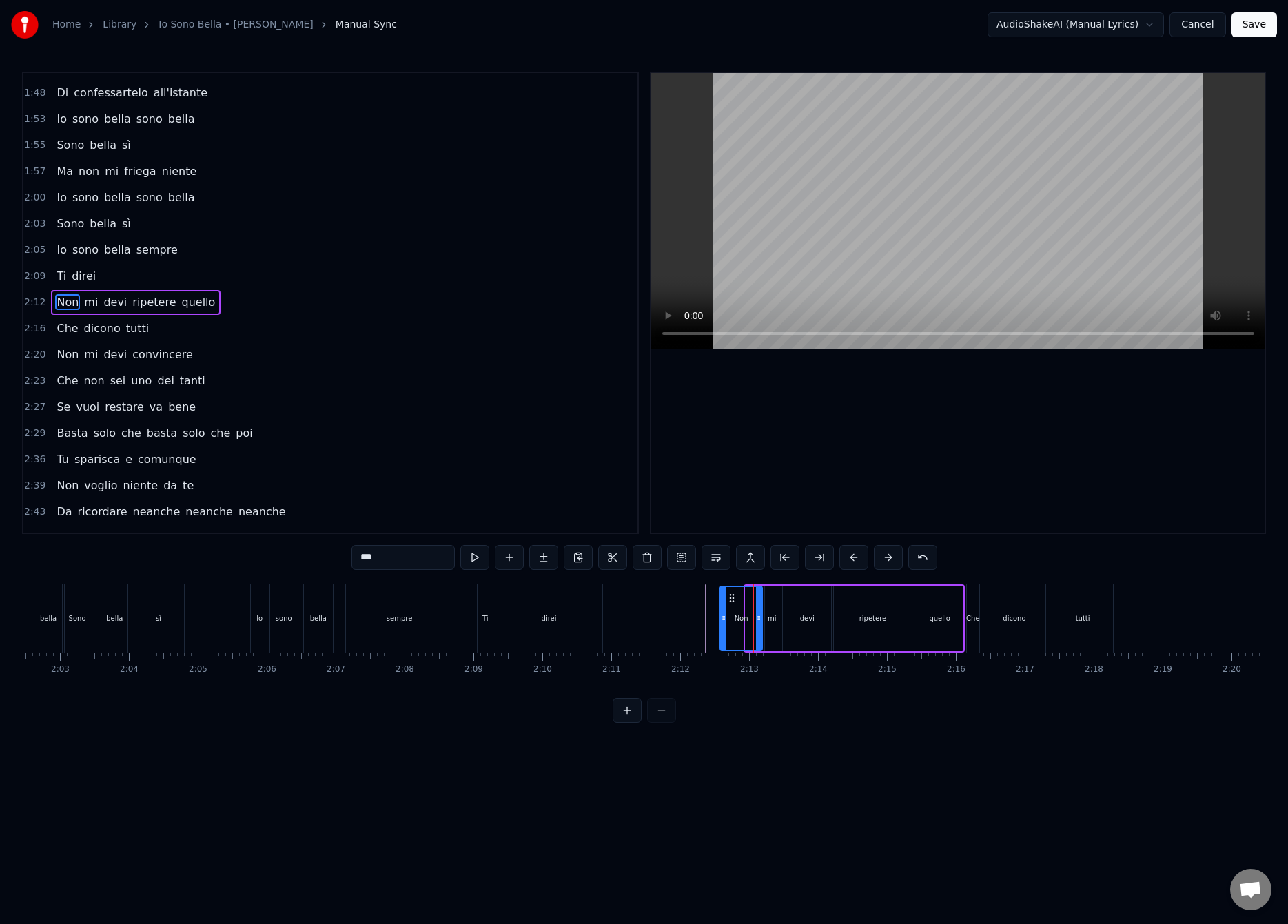
drag, startPoint x: 747, startPoint y: 620, endPoint x: 725, endPoint y: 636, distance: 27.2
click at [722, 636] on div at bounding box center [723, 619] width 6 height 63
drag, startPoint x: 758, startPoint y: 622, endPoint x: 744, endPoint y: 635, distance: 19.1
click at [743, 635] on div at bounding box center [745, 619] width 6 height 63
click at [771, 620] on div "mi" at bounding box center [771, 618] width 9 height 11
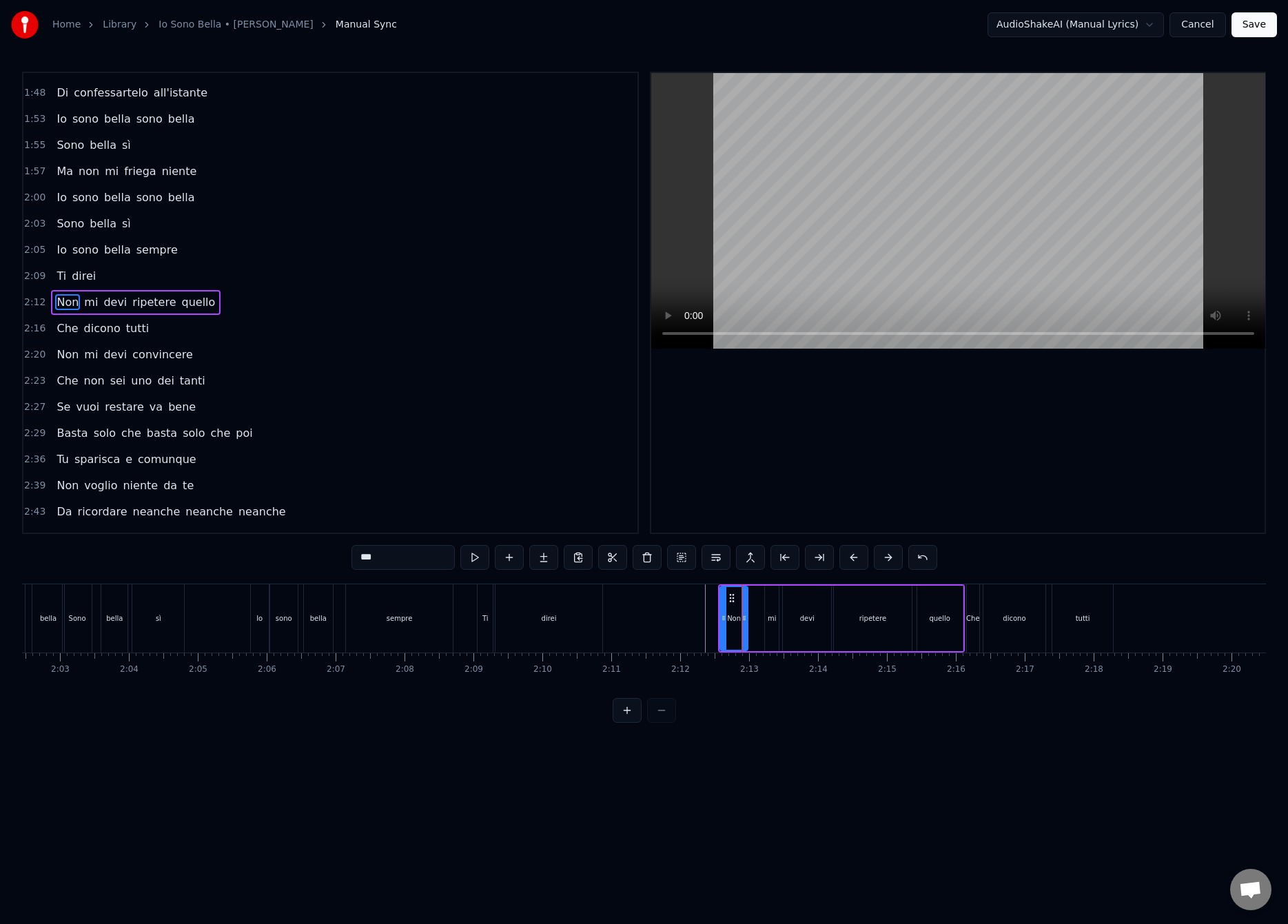
type input "**"
drag, startPoint x: 767, startPoint y: 617, endPoint x: 767, endPoint y: 635, distance: 18.0
click at [750, 642] on div at bounding box center [752, 619] width 6 height 63
drag, startPoint x: 775, startPoint y: 622, endPoint x: 753, endPoint y: 629, distance: 23.1
click at [767, 630] on div at bounding box center [767, 619] width 6 height 63
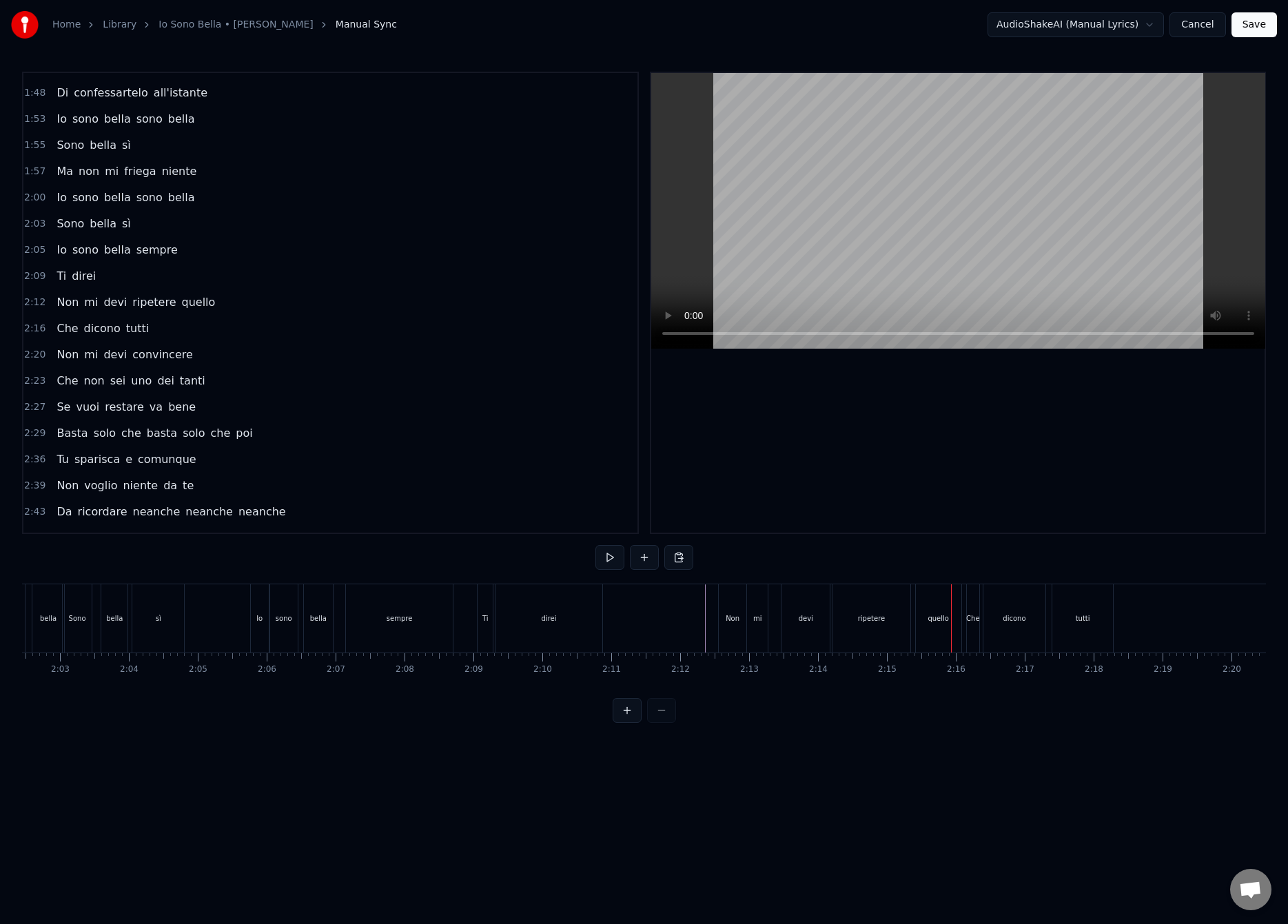
click at [890, 630] on div "ripetere" at bounding box center [871, 618] width 77 height 68
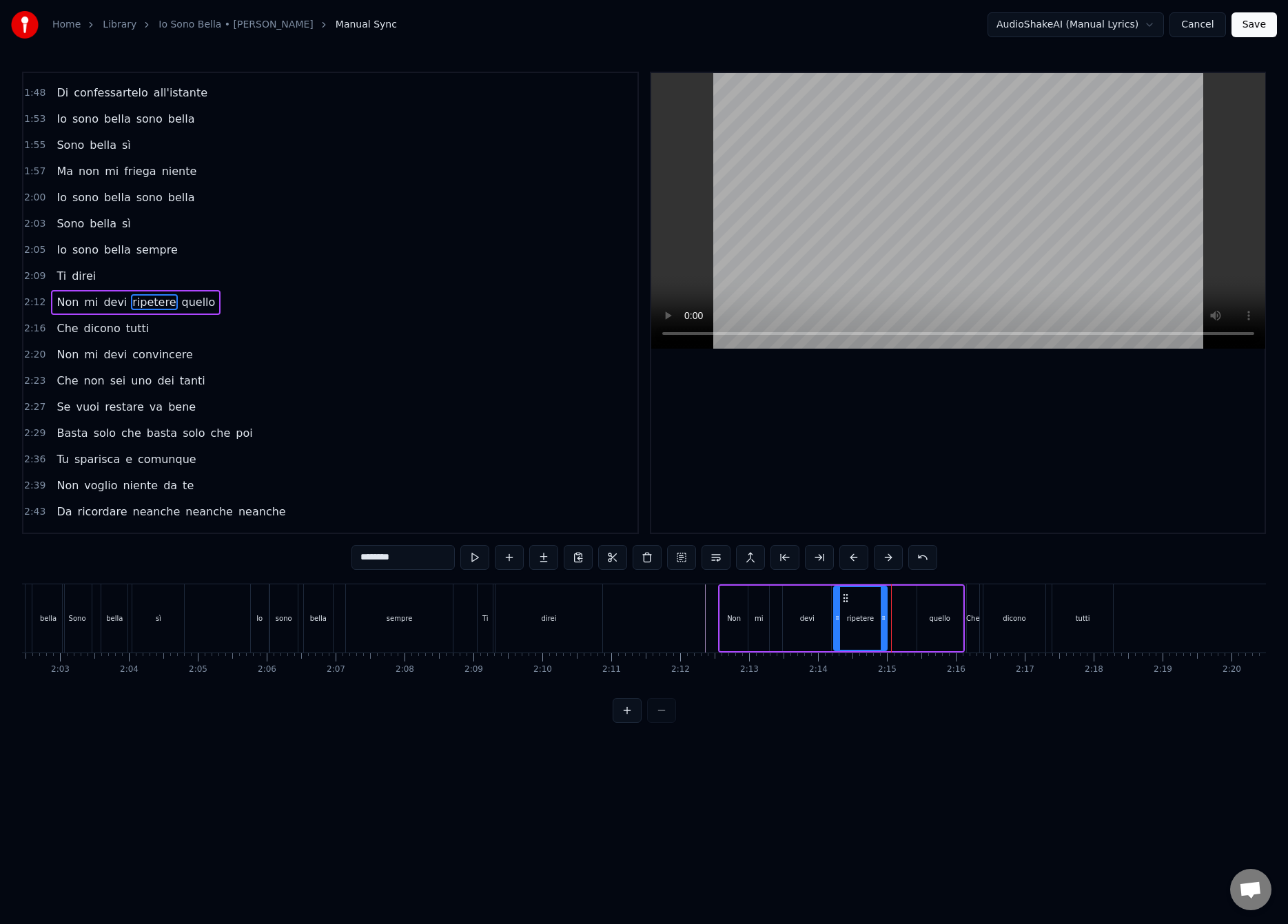
drag, startPoint x: 906, startPoint y: 617, endPoint x: 882, endPoint y: 630, distance: 27.3
click at [882, 630] on div at bounding box center [884, 619] width 6 height 63
click at [919, 617] on div "quello" at bounding box center [940, 618] width 45 height 66
type input "******"
drag, startPoint x: 919, startPoint y: 617, endPoint x: 895, endPoint y: 629, distance: 26.8
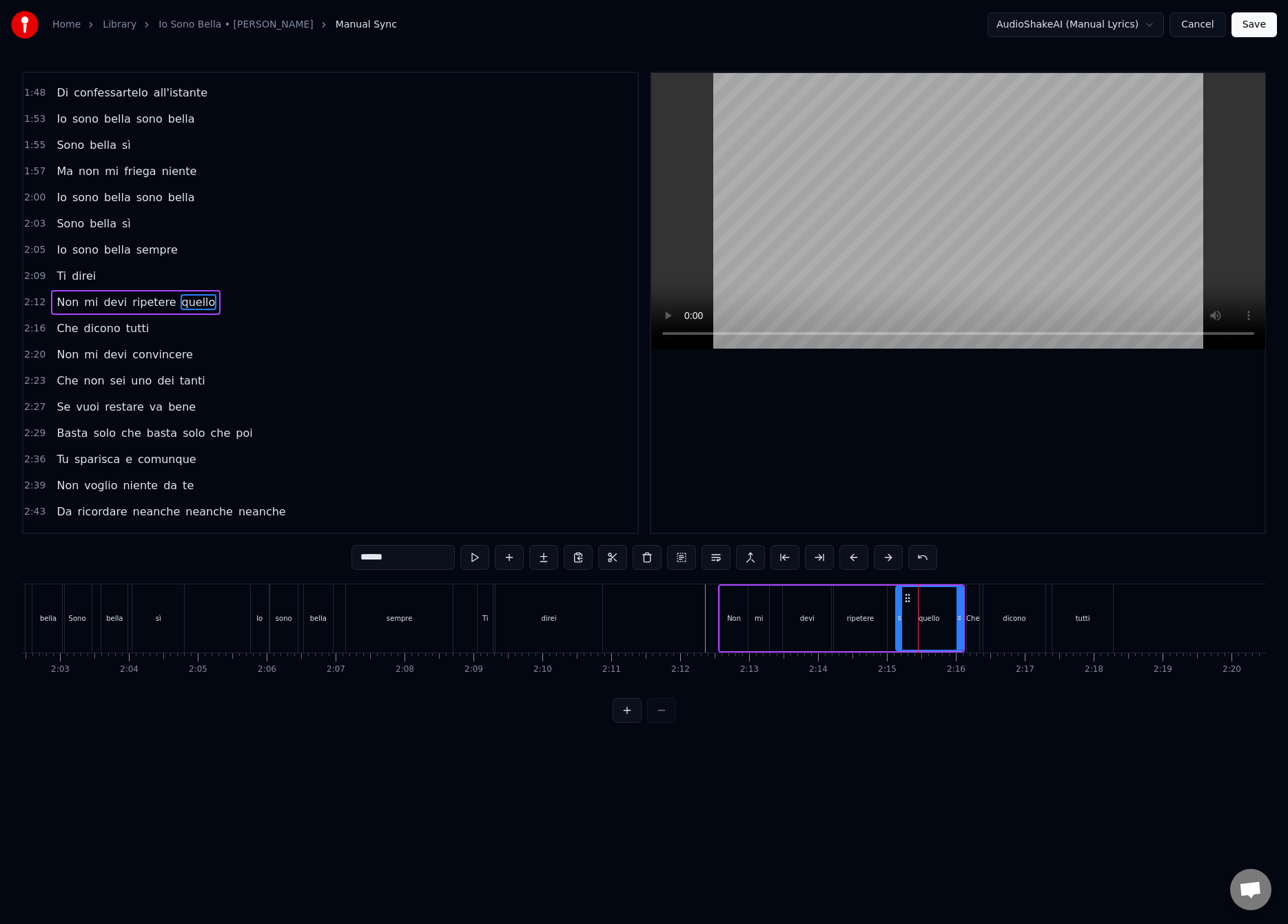
click at [896, 629] on div at bounding box center [899, 619] width 6 height 63
drag, startPoint x: 958, startPoint y: 618, endPoint x: 927, endPoint y: 635, distance: 35.4
click at [943, 635] on div at bounding box center [946, 619] width 6 height 63
drag, startPoint x: 927, startPoint y: 622, endPoint x: 941, endPoint y: 617, distance: 14.9
click at [941, 617] on icon at bounding box center [940, 617] width 6 height 11
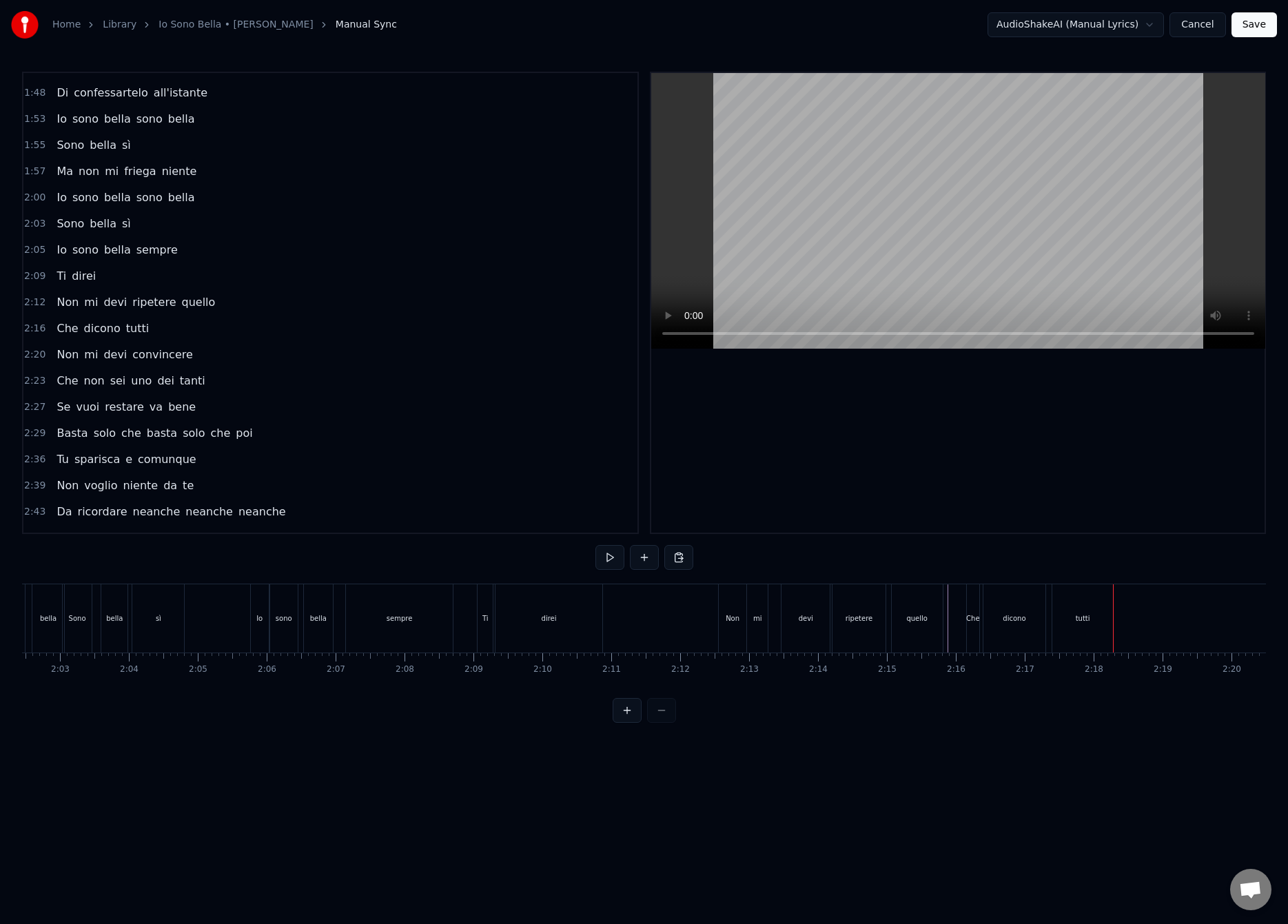
click at [1017, 619] on div "dicono" at bounding box center [1013, 618] width 23 height 11
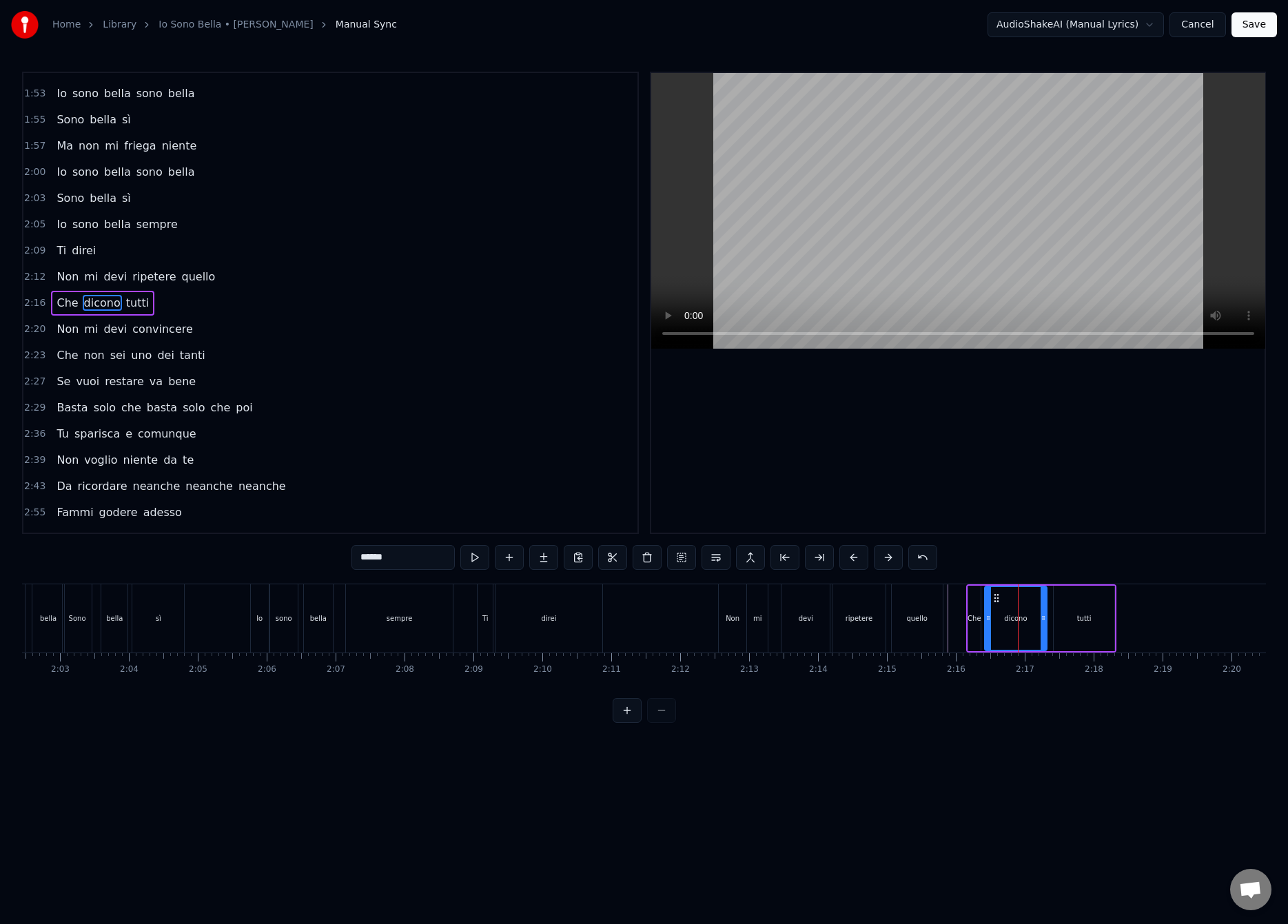
scroll to position [622, 0]
drag, startPoint x: 1040, startPoint y: 617, endPoint x: 1030, endPoint y: 626, distance: 13.5
click at [1035, 626] on div at bounding box center [1038, 619] width 6 height 63
click at [1079, 615] on div "tutti" at bounding box center [1083, 618] width 15 height 11
type input "*****"
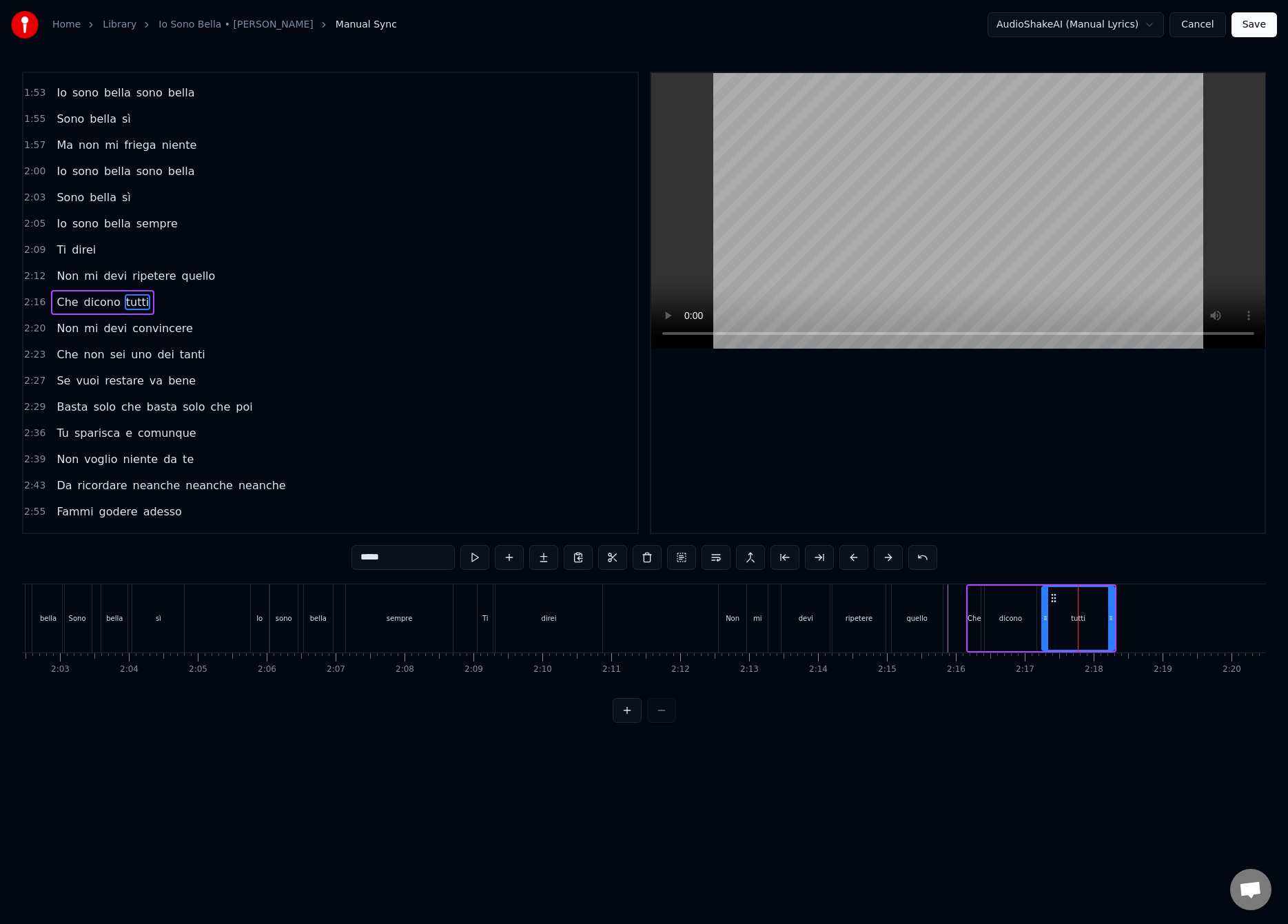
drag, startPoint x: 1056, startPoint y: 619, endPoint x: 1040, endPoint y: 629, distance: 18.9
click at [1042, 629] on div at bounding box center [1045, 619] width 6 height 63
drag, startPoint x: 1109, startPoint y: 617, endPoint x: 1081, endPoint y: 632, distance: 31.8
click at [1094, 629] on div at bounding box center [1097, 619] width 6 height 63
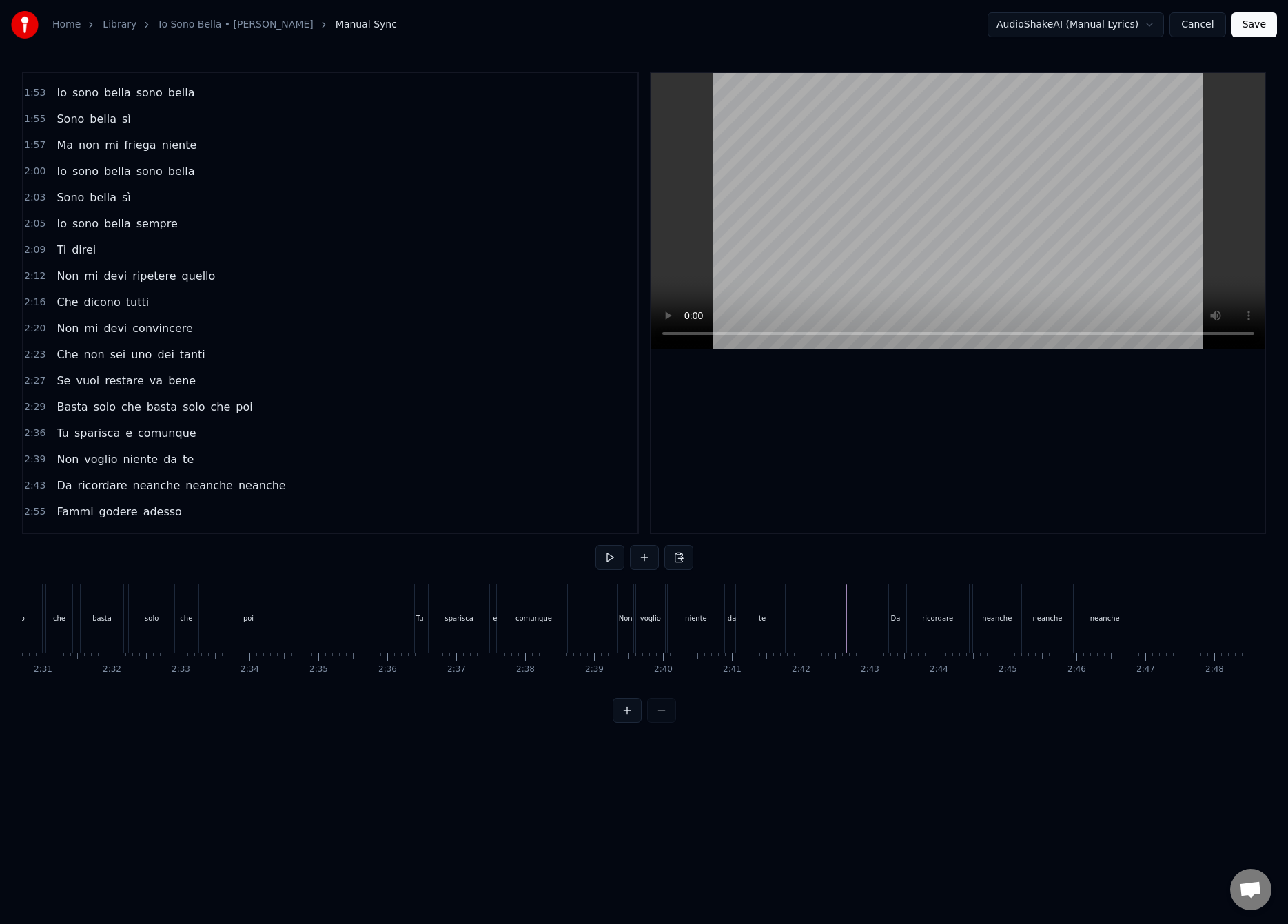
scroll to position [0, 10405]
click at [868, 613] on div "Da" at bounding box center [873, 618] width 10 height 11
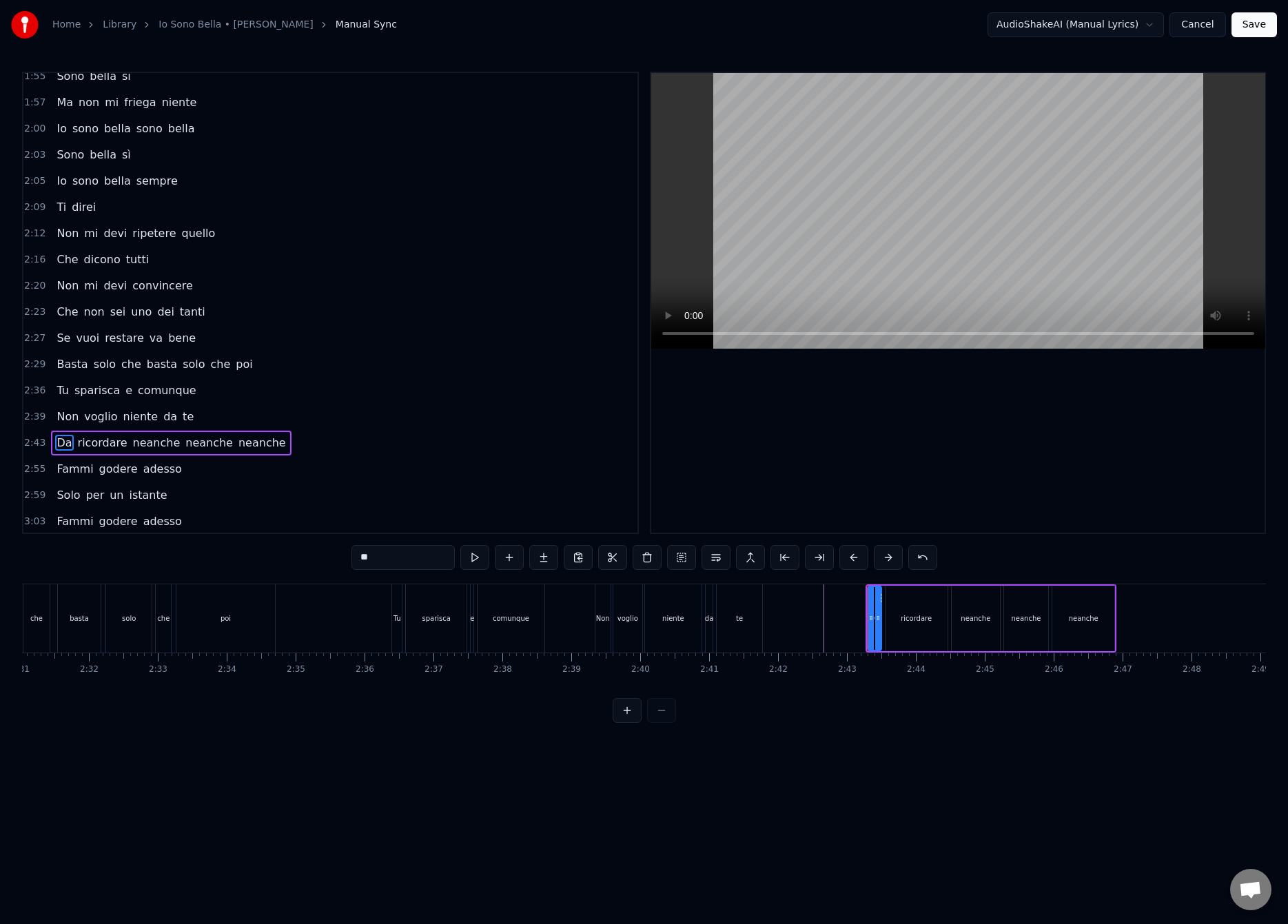
scroll to position [666, 0]
drag, startPoint x: 869, startPoint y: 618, endPoint x: 840, endPoint y: 631, distance: 31.8
click at [835, 631] on div at bounding box center [838, 619] width 6 height 63
drag, startPoint x: 878, startPoint y: 618, endPoint x: 856, endPoint y: 635, distance: 27.8
click at [856, 635] on div at bounding box center [857, 619] width 6 height 63
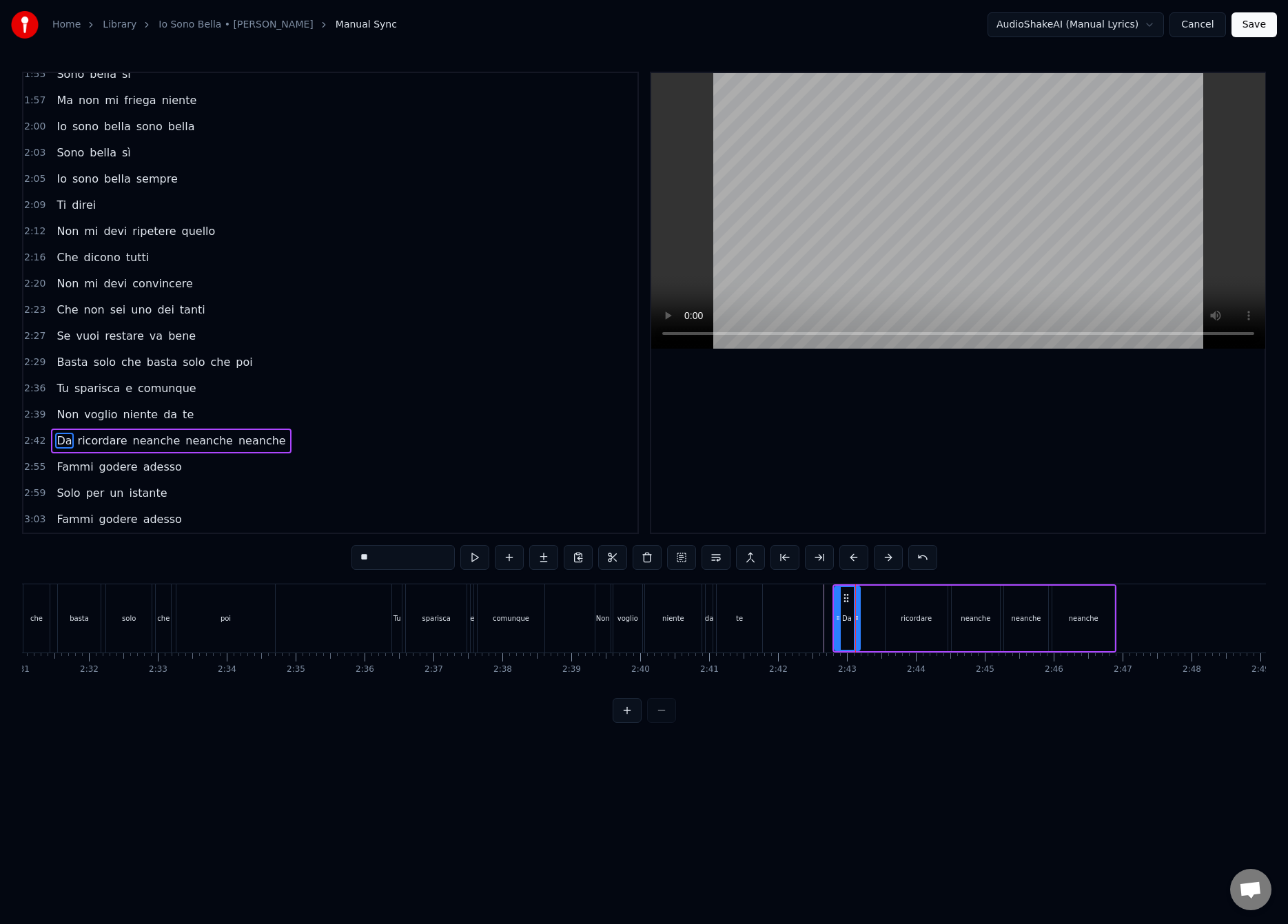
click at [908, 613] on div "ricordare" at bounding box center [916, 618] width 31 height 11
drag, startPoint x: 889, startPoint y: 619, endPoint x: 865, endPoint y: 632, distance: 27.3
click at [865, 632] on div at bounding box center [866, 619] width 6 height 63
drag, startPoint x: 944, startPoint y: 620, endPoint x: 926, endPoint y: 635, distance: 23.4
click at [927, 635] on div at bounding box center [930, 619] width 6 height 63
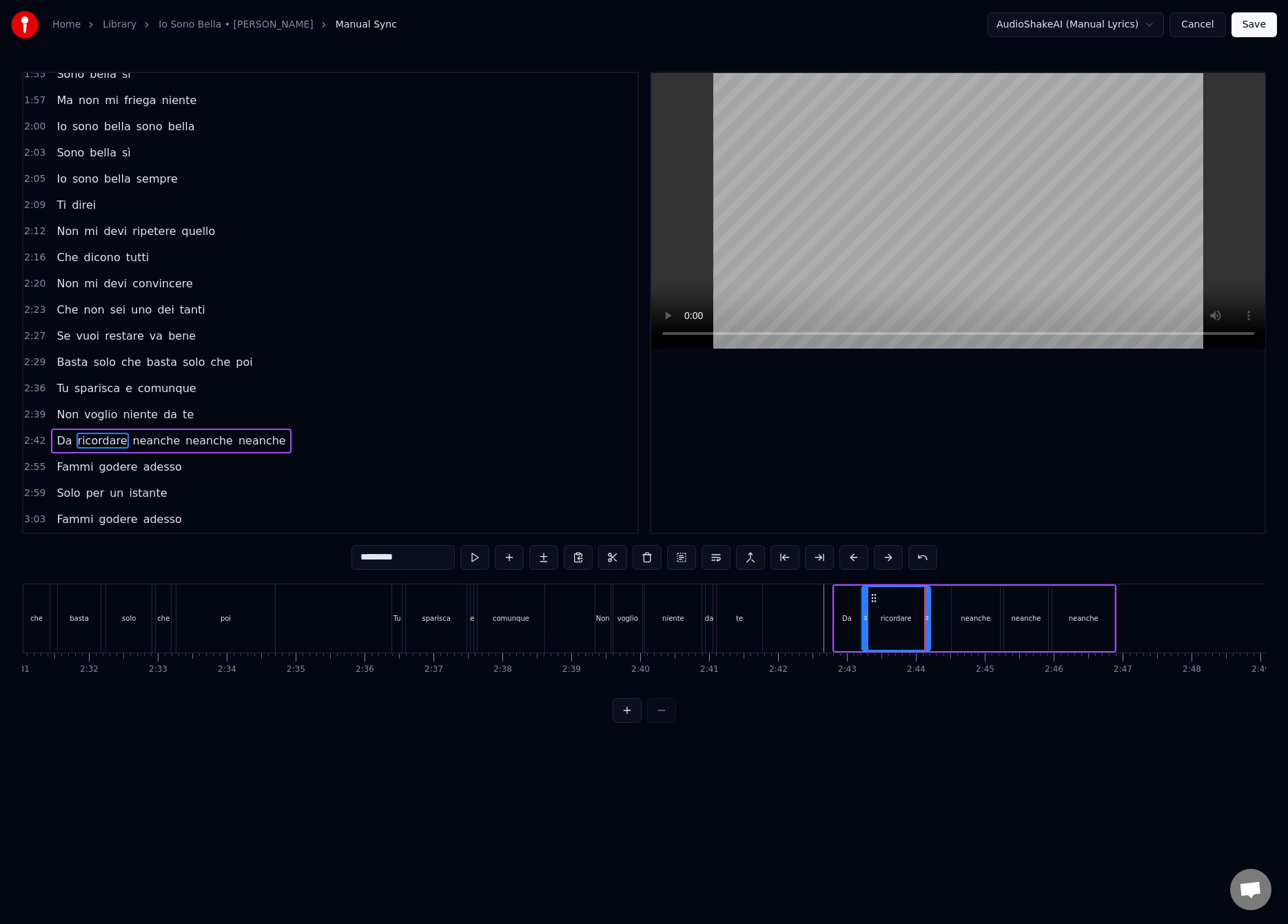
click at [974, 610] on div "neanche" at bounding box center [975, 618] width 48 height 66
type input "*******"
drag, startPoint x: 953, startPoint y: 619, endPoint x: 928, endPoint y: 629, distance: 26.9
click at [928, 629] on div at bounding box center [930, 619] width 6 height 63
drag, startPoint x: 997, startPoint y: 619, endPoint x: 976, endPoint y: 633, distance: 25.2
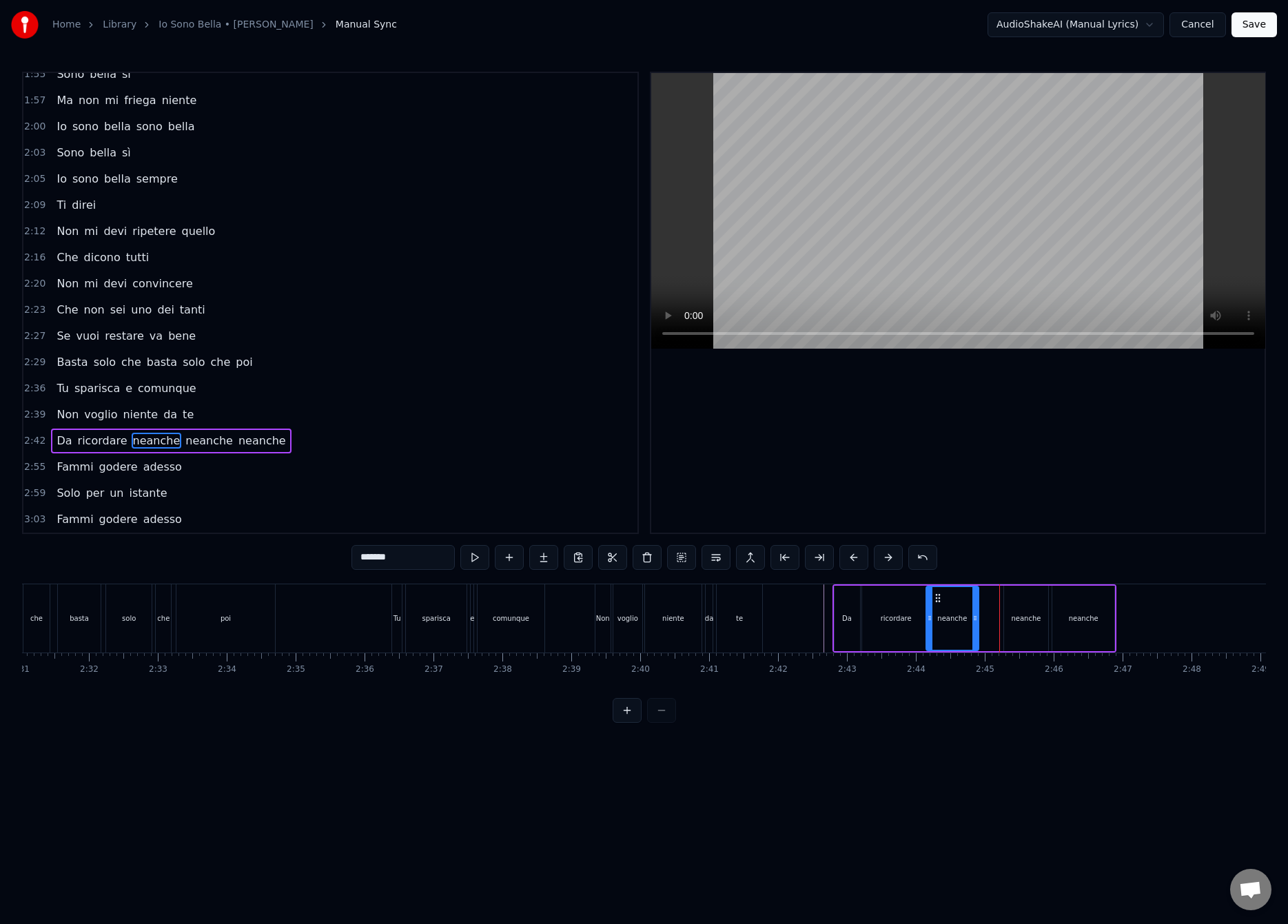
click at [976, 633] on div at bounding box center [975, 619] width 6 height 63
click at [1026, 616] on div "neanche" at bounding box center [1025, 618] width 30 height 11
drag, startPoint x: 1008, startPoint y: 619, endPoint x: 982, endPoint y: 633, distance: 29.5
click at [982, 633] on div at bounding box center [984, 619] width 6 height 63
drag, startPoint x: 1041, startPoint y: 616, endPoint x: 1019, endPoint y: 633, distance: 27.8
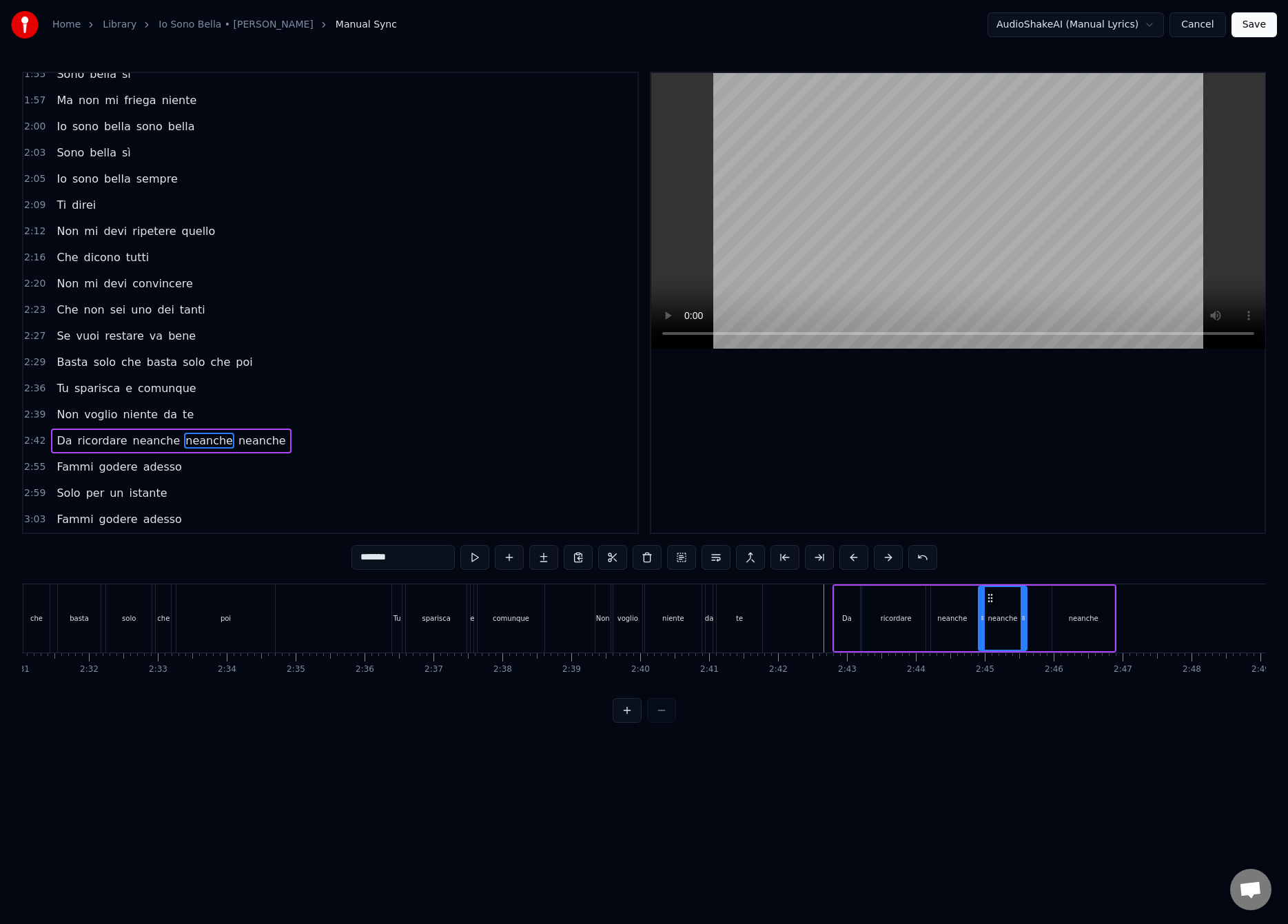
click at [1020, 633] on div at bounding box center [1023, 619] width 6 height 63
click at [1066, 616] on div "neanche" at bounding box center [1082, 618] width 62 height 66
drag, startPoint x: 1054, startPoint y: 617, endPoint x: 1029, endPoint y: 629, distance: 27.7
click at [1029, 629] on div at bounding box center [1031, 619] width 6 height 63
drag, startPoint x: 1107, startPoint y: 620, endPoint x: 1082, endPoint y: 631, distance: 27.3
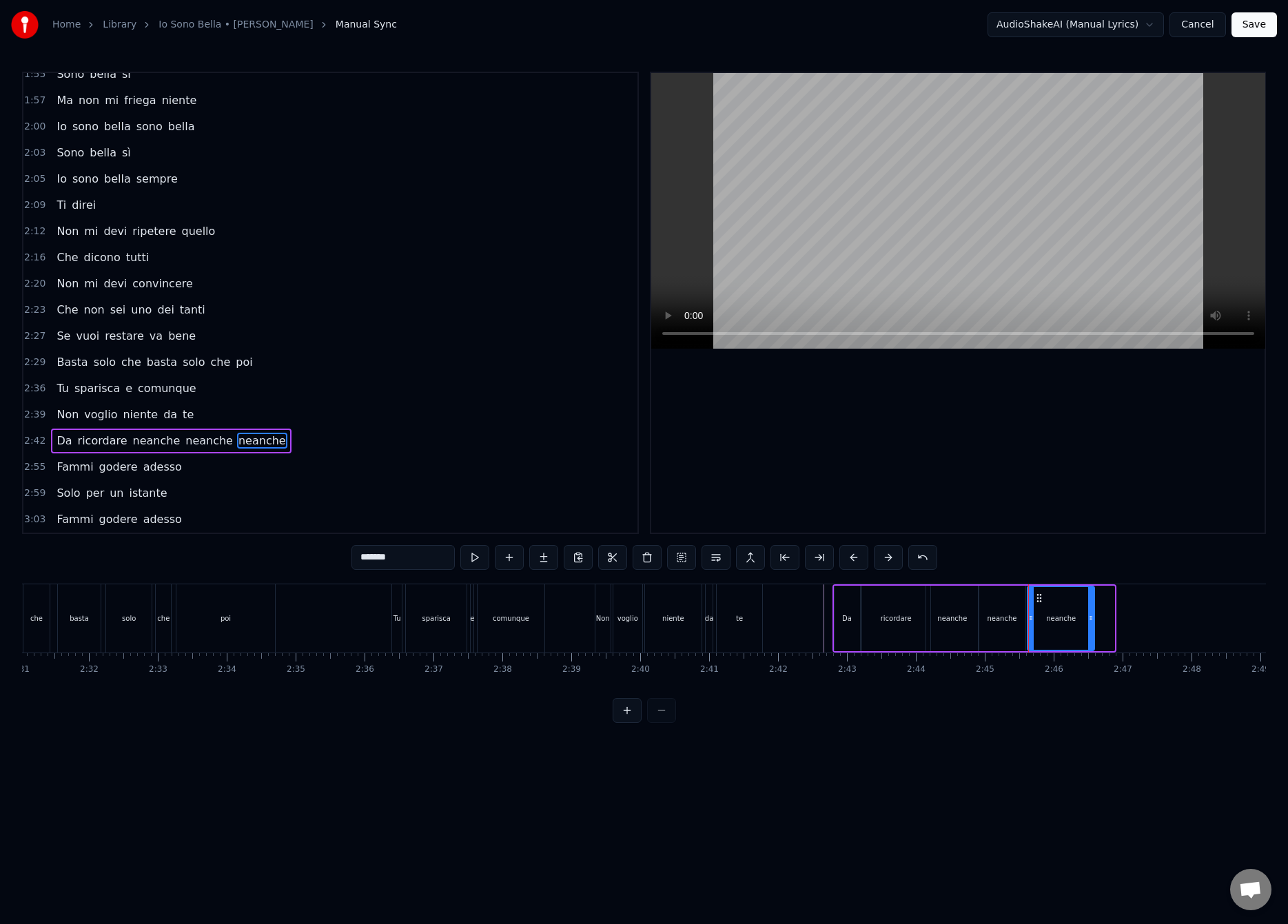
click at [1088, 631] on div at bounding box center [1091, 619] width 6 height 63
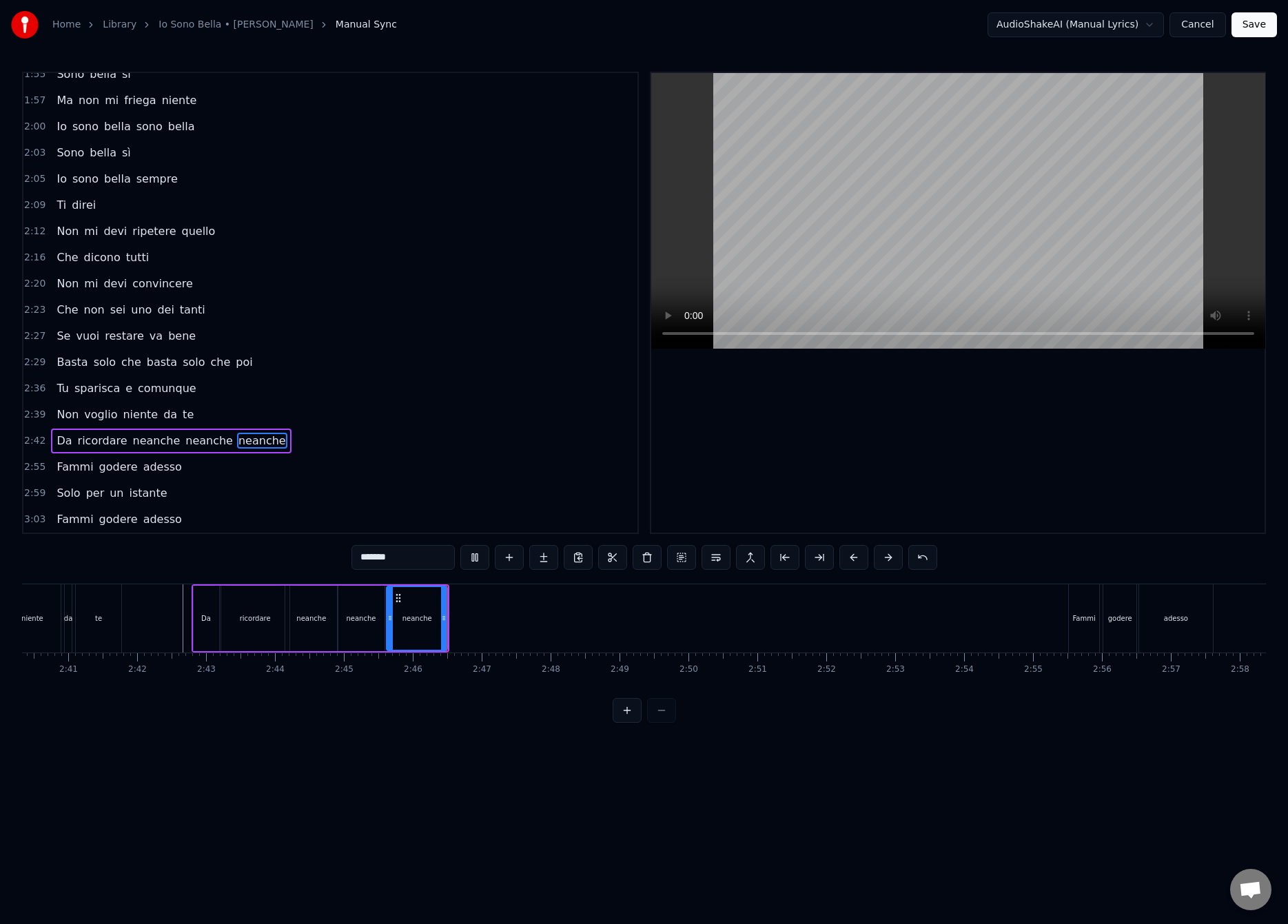
scroll to position [0, 11054]
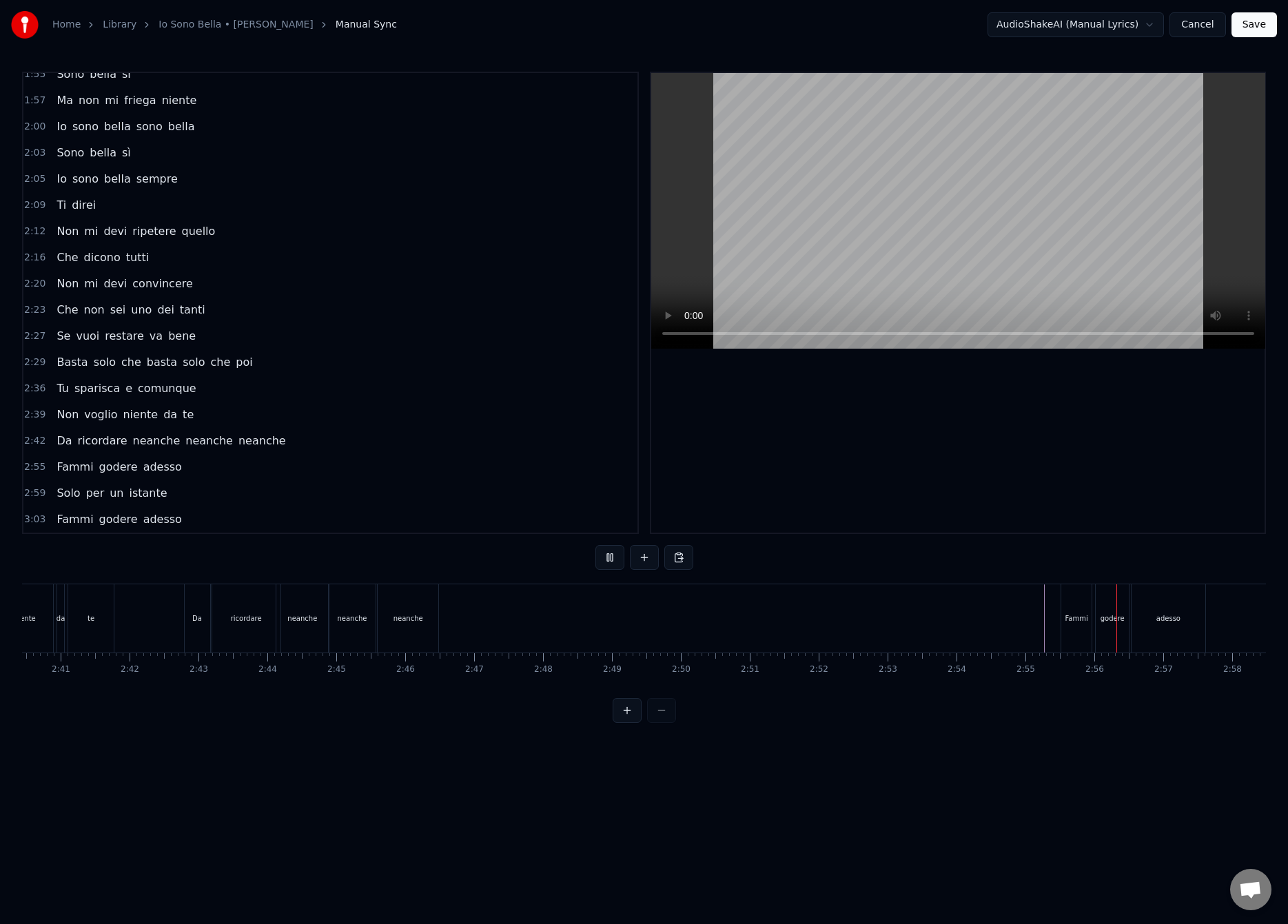
click at [1065, 617] on div "Fammi" at bounding box center [1075, 618] width 31 height 68
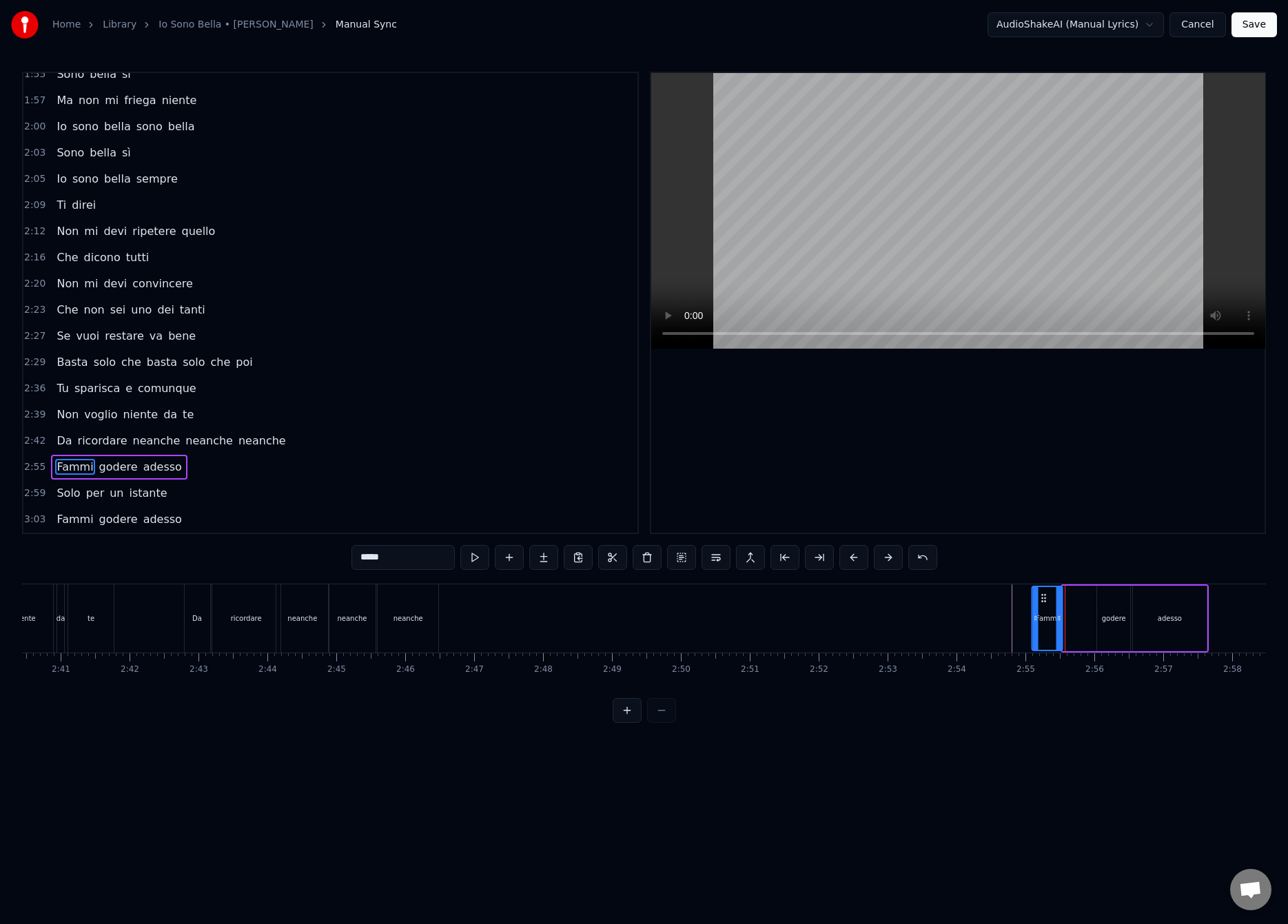
drag, startPoint x: 1074, startPoint y: 600, endPoint x: 1042, endPoint y: 615, distance: 35.3
click at [1042, 614] on div "Fammi" at bounding box center [1047, 619] width 29 height 63
click at [1109, 605] on div "godere" at bounding box center [1114, 618] width 33 height 66
drag, startPoint x: 1108, startPoint y: 596, endPoint x: 1073, endPoint y: 633, distance: 50.9
click at [1073, 633] on div "godere" at bounding box center [1078, 619] width 31 height 63
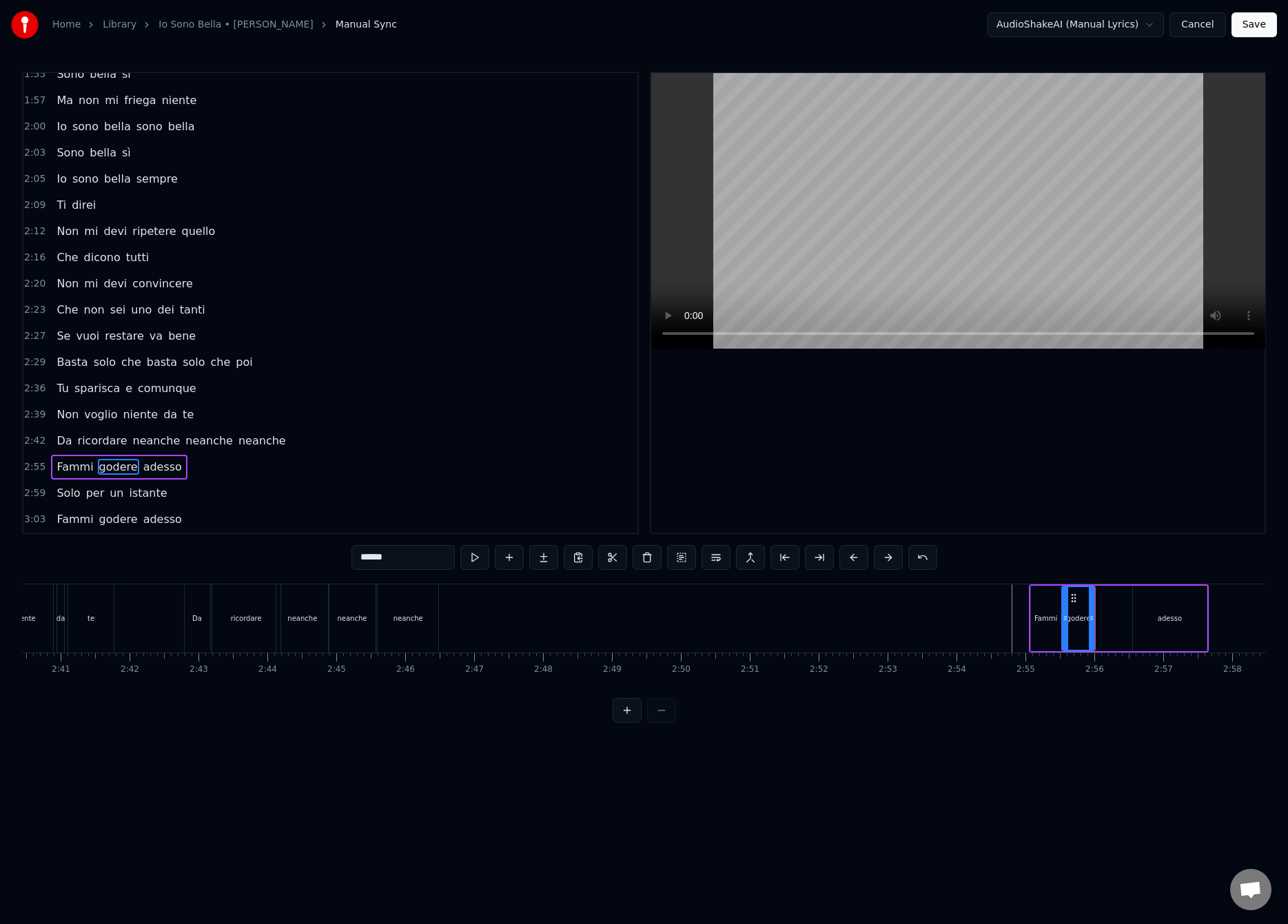
drag, startPoint x: 1072, startPoint y: 598, endPoint x: 1080, endPoint y: 596, distance: 8.2
click at [1080, 596] on div "godere" at bounding box center [1078, 619] width 31 height 63
drag, startPoint x: 1076, startPoint y: 599, endPoint x: 1083, endPoint y: 596, distance: 7.6
click at [1083, 596] on div "godere" at bounding box center [1078, 619] width 31 height 63
drag, startPoint x: 1091, startPoint y: 621, endPoint x: 1102, endPoint y: 614, distance: 13.0
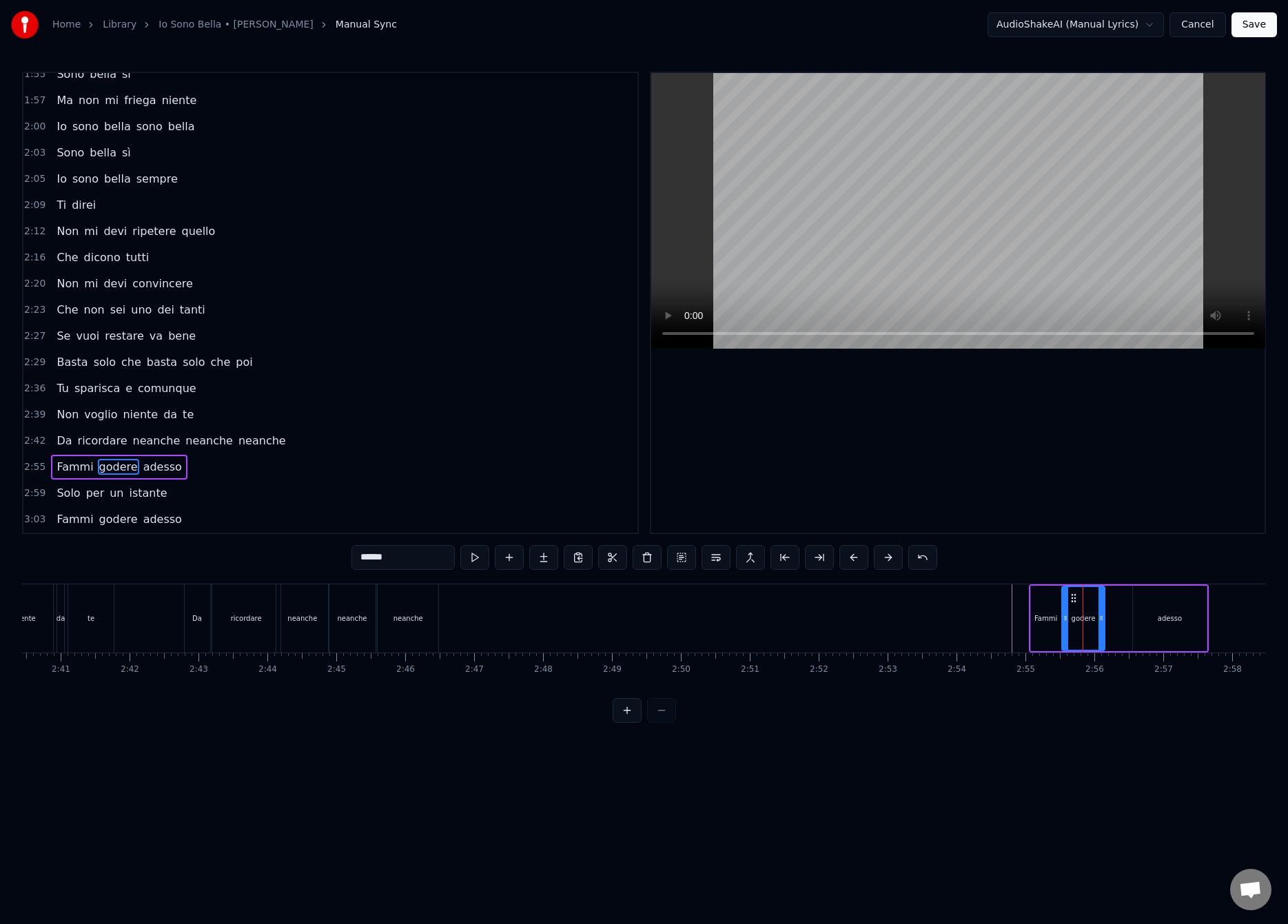
click at [1102, 614] on icon at bounding box center [1101, 617] width 6 height 11
drag, startPoint x: 1065, startPoint y: 622, endPoint x: 1076, endPoint y: 616, distance: 12.5
click at [1076, 616] on icon at bounding box center [1077, 617] width 6 height 11
click at [1167, 608] on div "adesso" at bounding box center [1169, 618] width 73 height 66
type input "******"
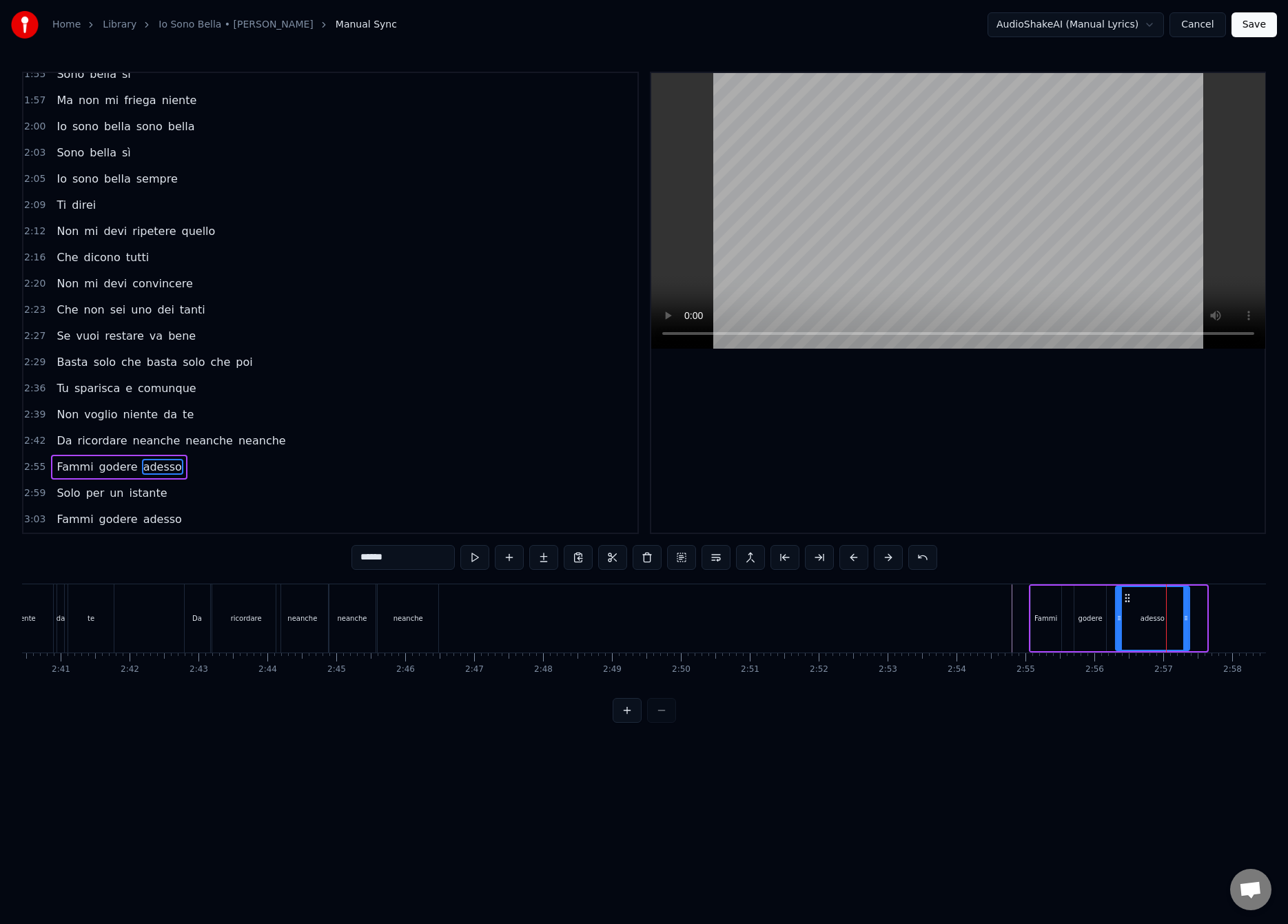
drag, startPoint x: 1141, startPoint y: 601, endPoint x: 1127, endPoint y: 612, distance: 17.8
click at [1127, 612] on div "adesso" at bounding box center [1151, 619] width 72 height 63
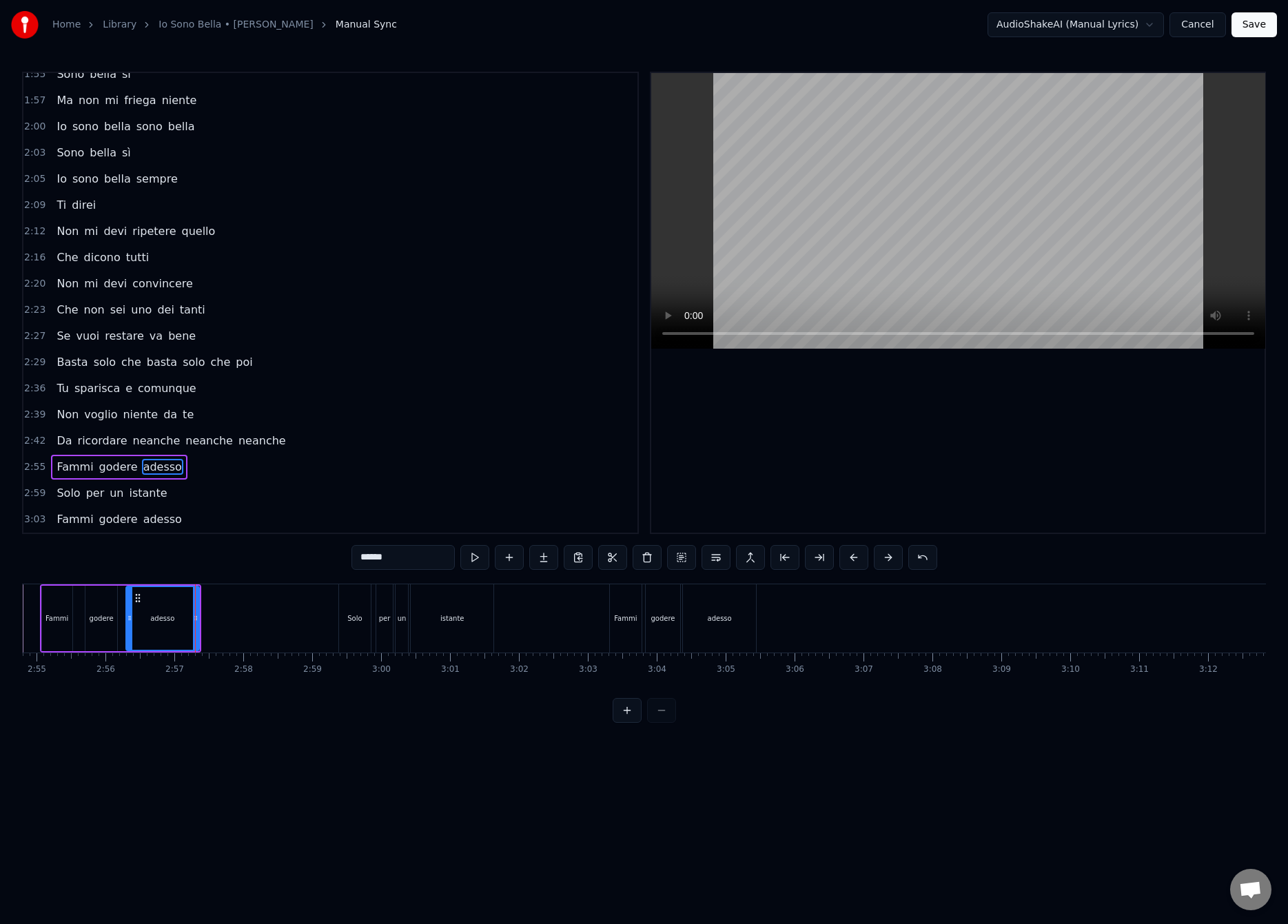
scroll to position [0, 12057]
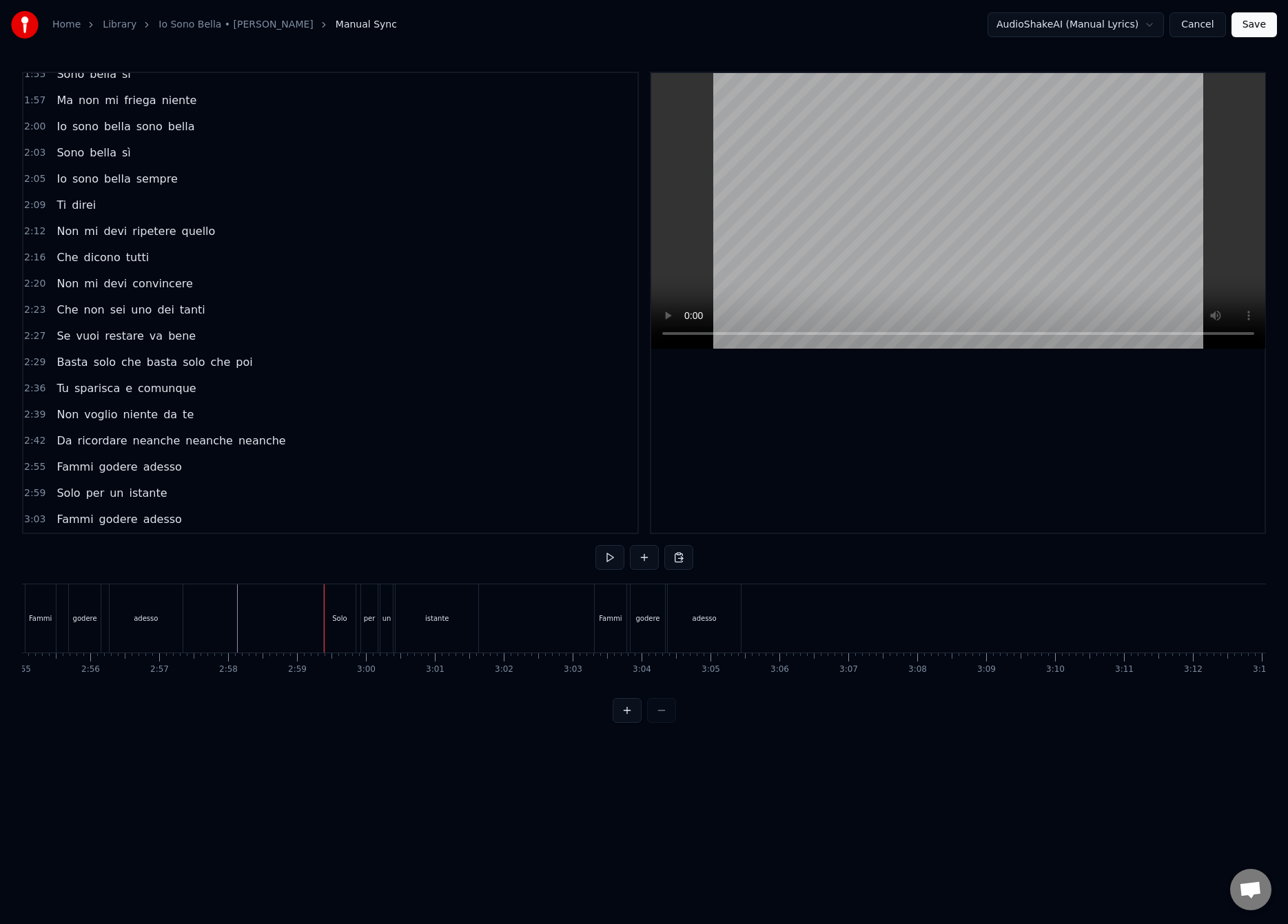
click at [339, 620] on div "Solo" at bounding box center [339, 618] width 15 height 11
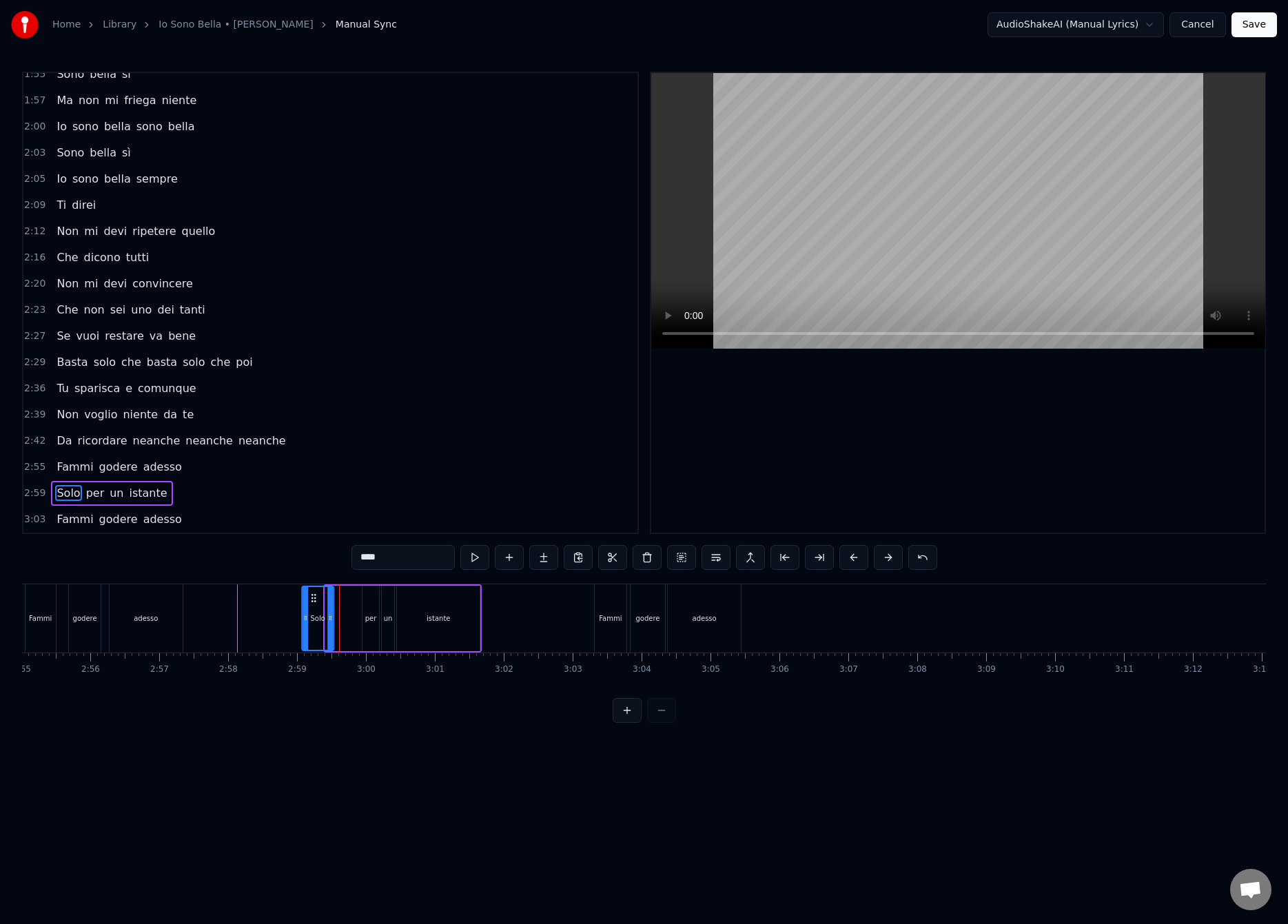
drag, startPoint x: 332, startPoint y: 601, endPoint x: 311, endPoint y: 618, distance: 27.0
click at [311, 618] on div "Solo" at bounding box center [317, 619] width 31 height 63
click at [362, 615] on div "per" at bounding box center [370, 618] width 17 height 66
type input "***"
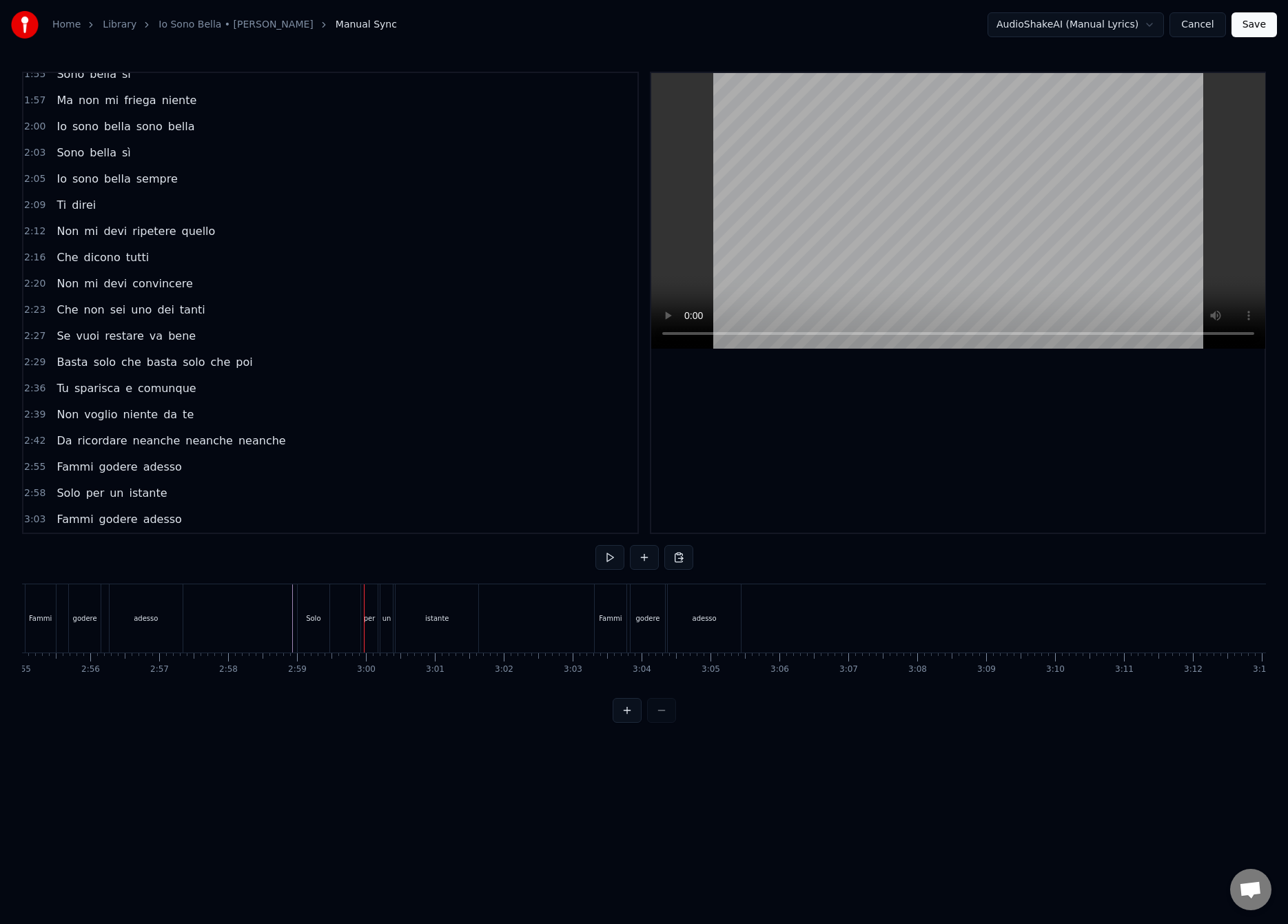
click at [365, 617] on div "per" at bounding box center [370, 618] width 12 height 11
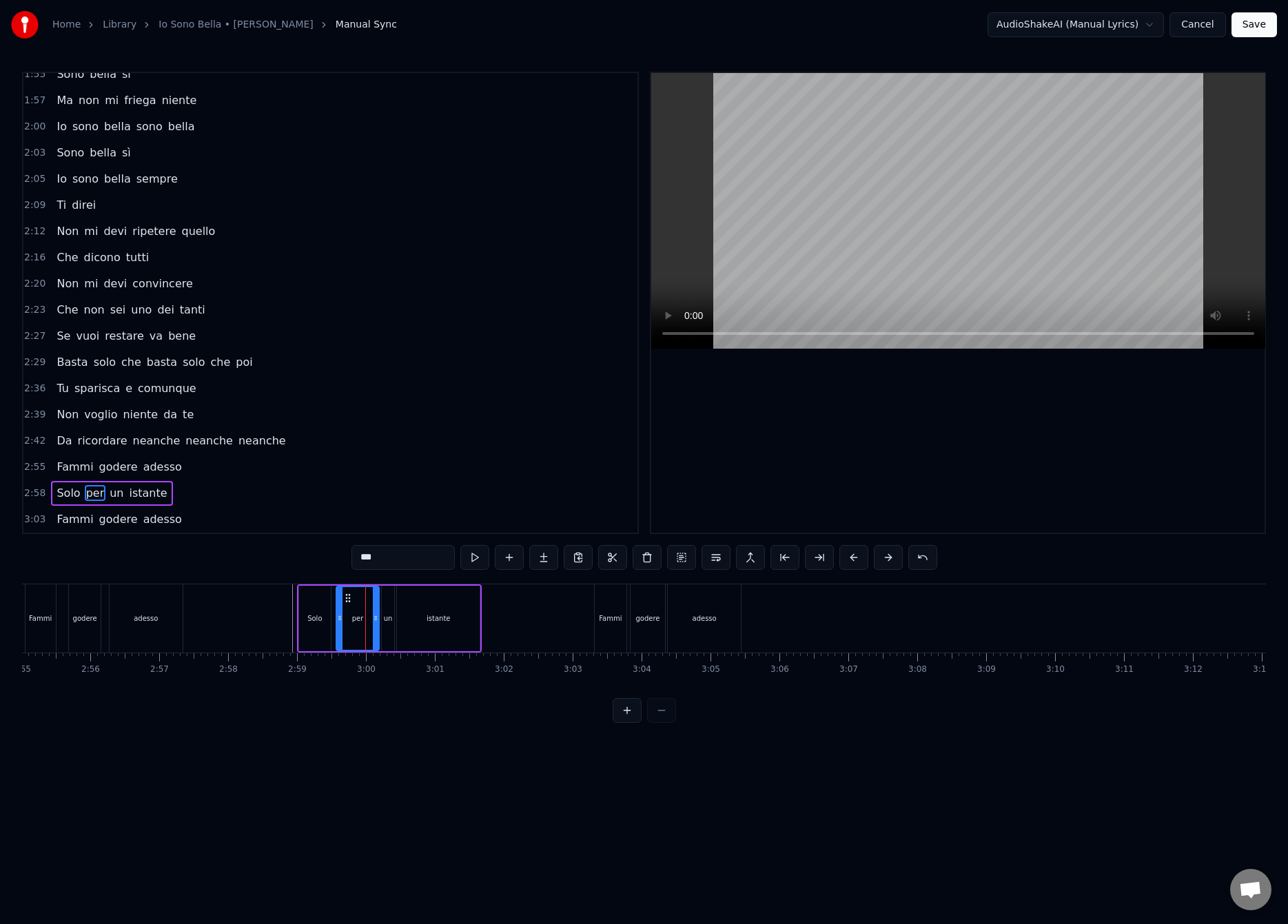
drag, startPoint x: 366, startPoint y: 622, endPoint x: 337, endPoint y: 643, distance: 35.8
click at [337, 643] on div at bounding box center [339, 619] width 6 height 63
drag, startPoint x: 375, startPoint y: 619, endPoint x: 355, endPoint y: 638, distance: 27.6
click at [354, 638] on div at bounding box center [356, 619] width 6 height 63
click at [371, 619] on div "Solo per un istante" at bounding box center [390, 618] width 185 height 68
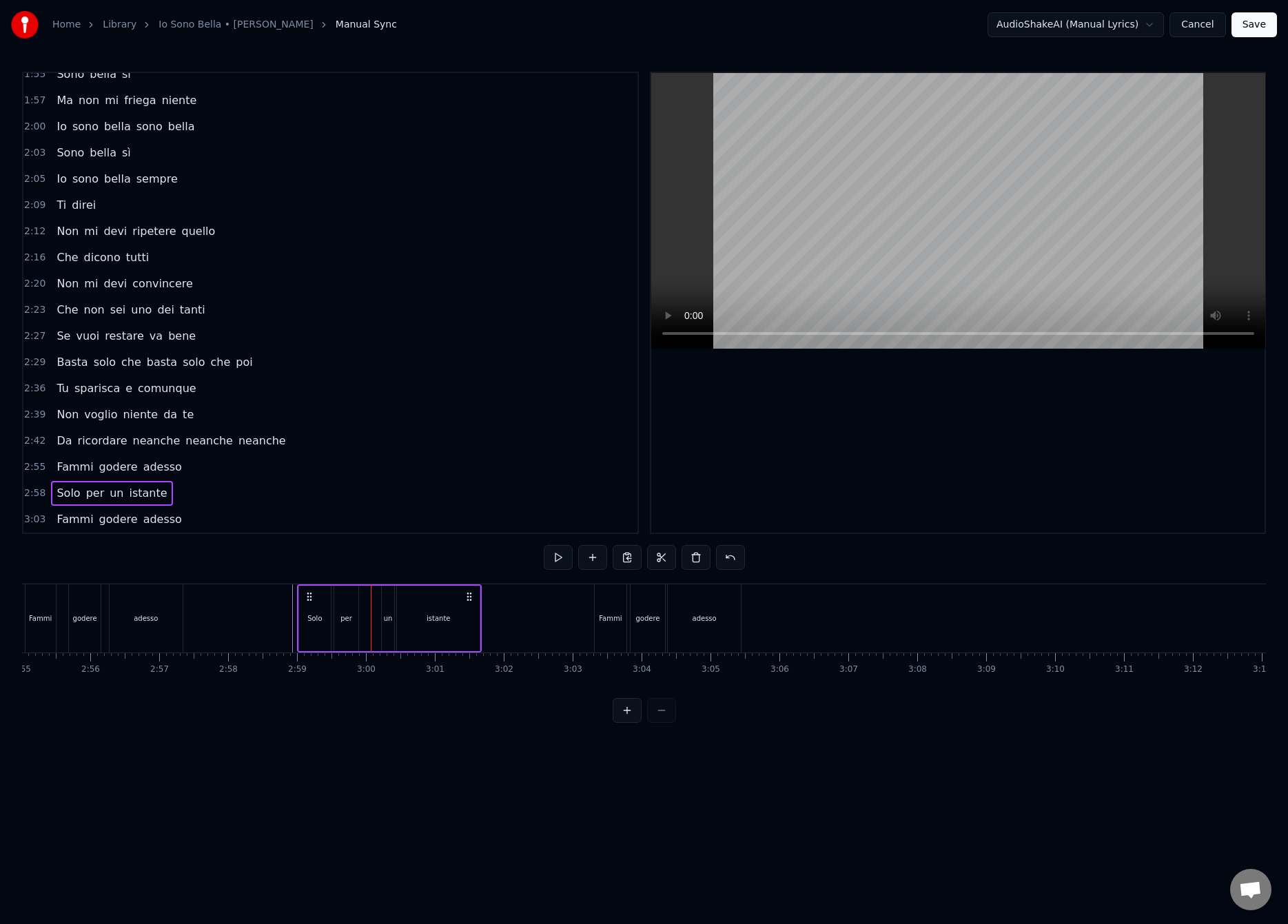
click at [385, 612] on div "un" at bounding box center [388, 618] width 13 height 66
drag, startPoint x: 386, startPoint y: 620, endPoint x: 357, endPoint y: 643, distance: 37.0
click at [357, 643] on div at bounding box center [358, 619] width 6 height 63
drag, startPoint x: 390, startPoint y: 618, endPoint x: 375, endPoint y: 631, distance: 19.8
click at [375, 631] on div at bounding box center [378, 619] width 6 height 63
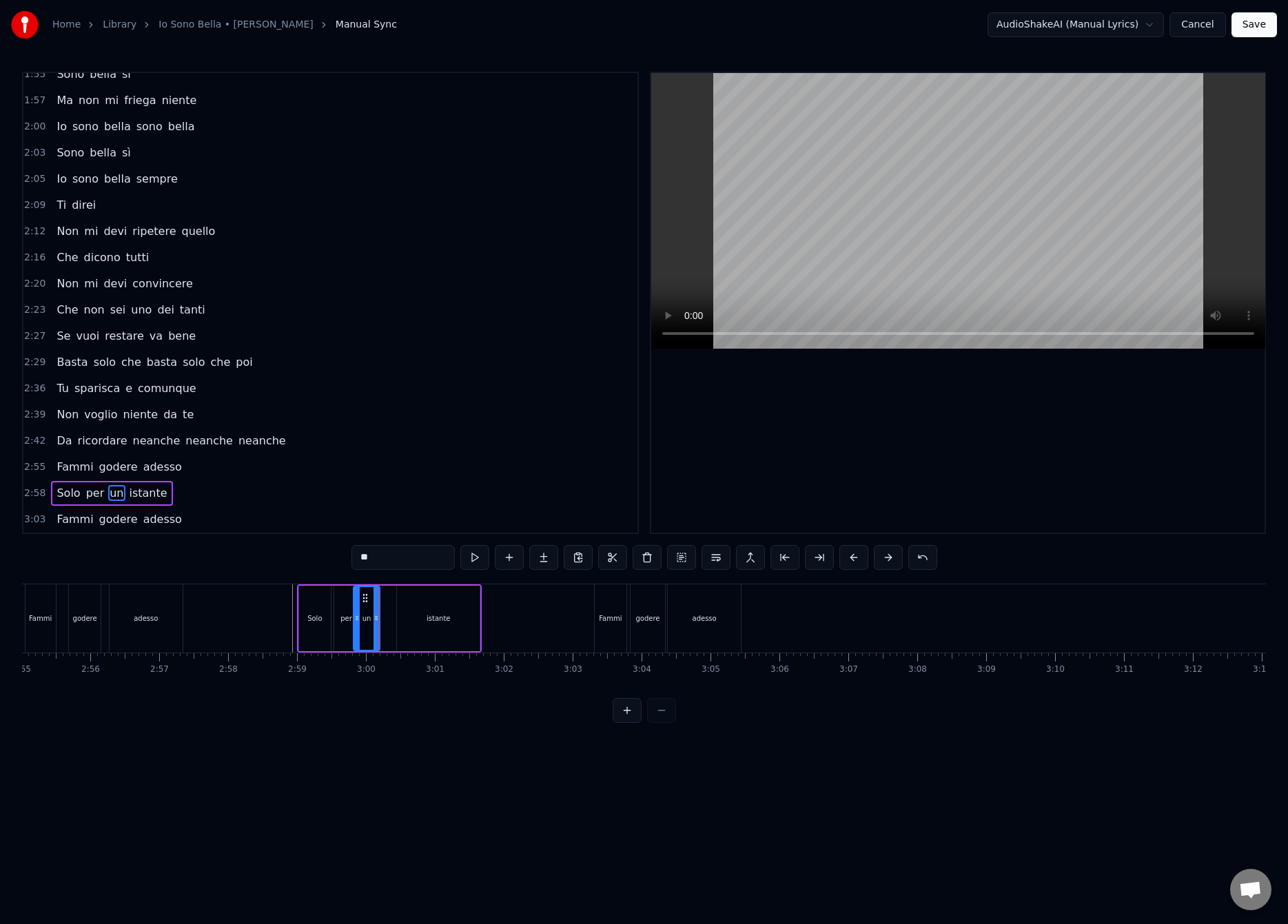
click at [381, 614] on div "Solo per un istante" at bounding box center [390, 618] width 185 height 68
click at [417, 616] on div "istante" at bounding box center [438, 618] width 83 height 66
drag, startPoint x: 396, startPoint y: 622, endPoint x: 381, endPoint y: 635, distance: 19.8
click at [381, 635] on div at bounding box center [384, 619] width 6 height 63
drag, startPoint x: 475, startPoint y: 616, endPoint x: 458, endPoint y: 631, distance: 22.7
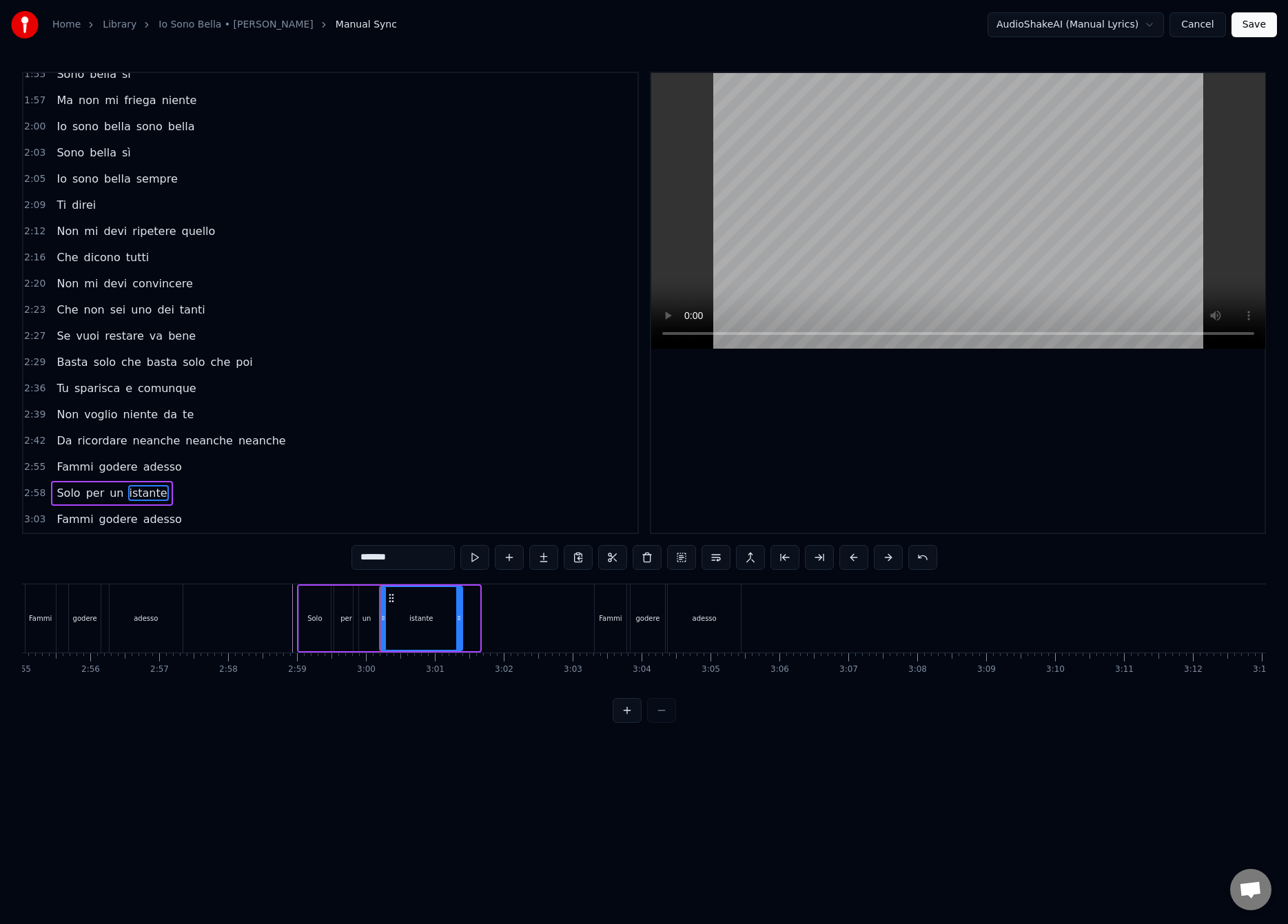
click at [458, 631] on div at bounding box center [460, 619] width 6 height 63
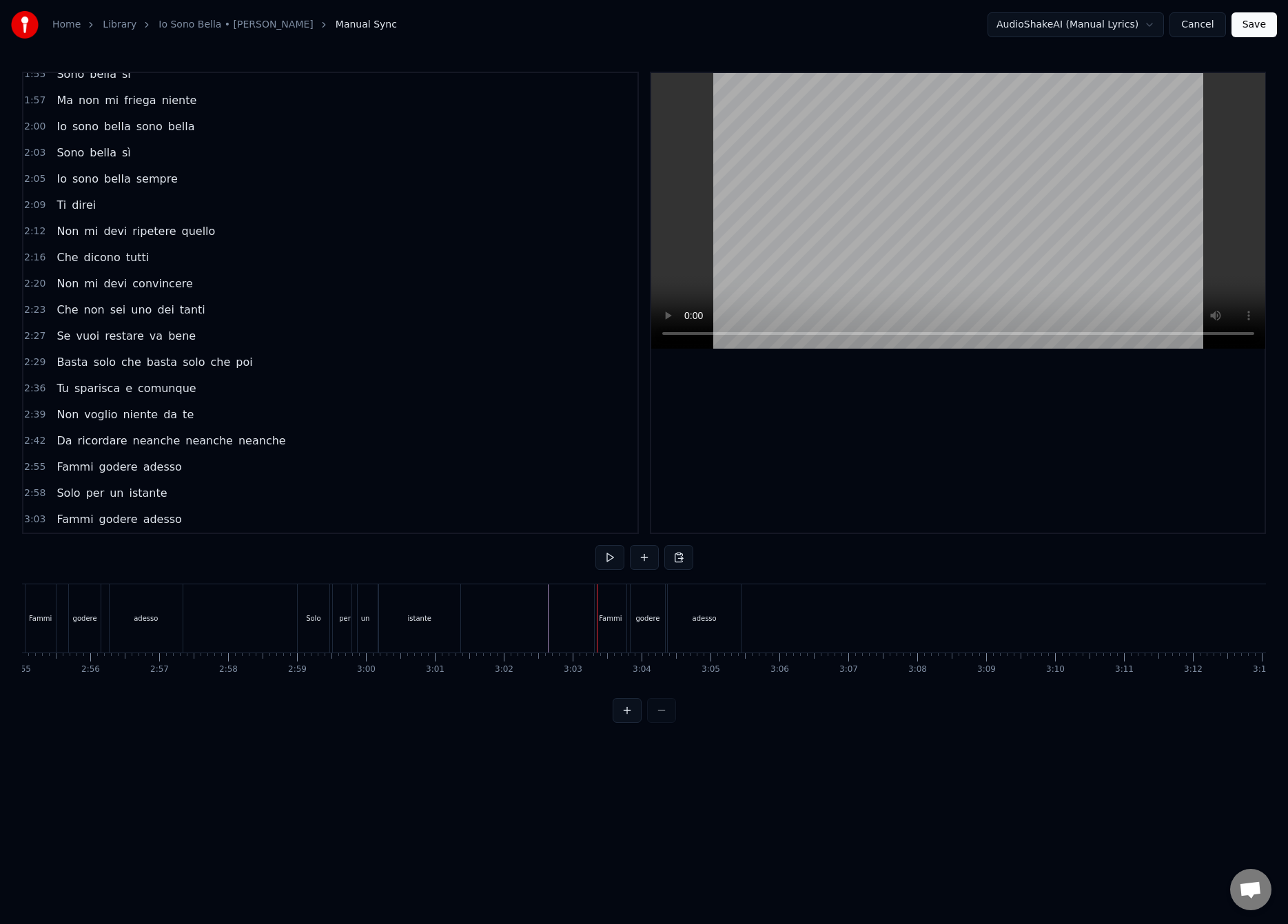
click at [609, 609] on div "Fammi" at bounding box center [610, 618] width 31 height 68
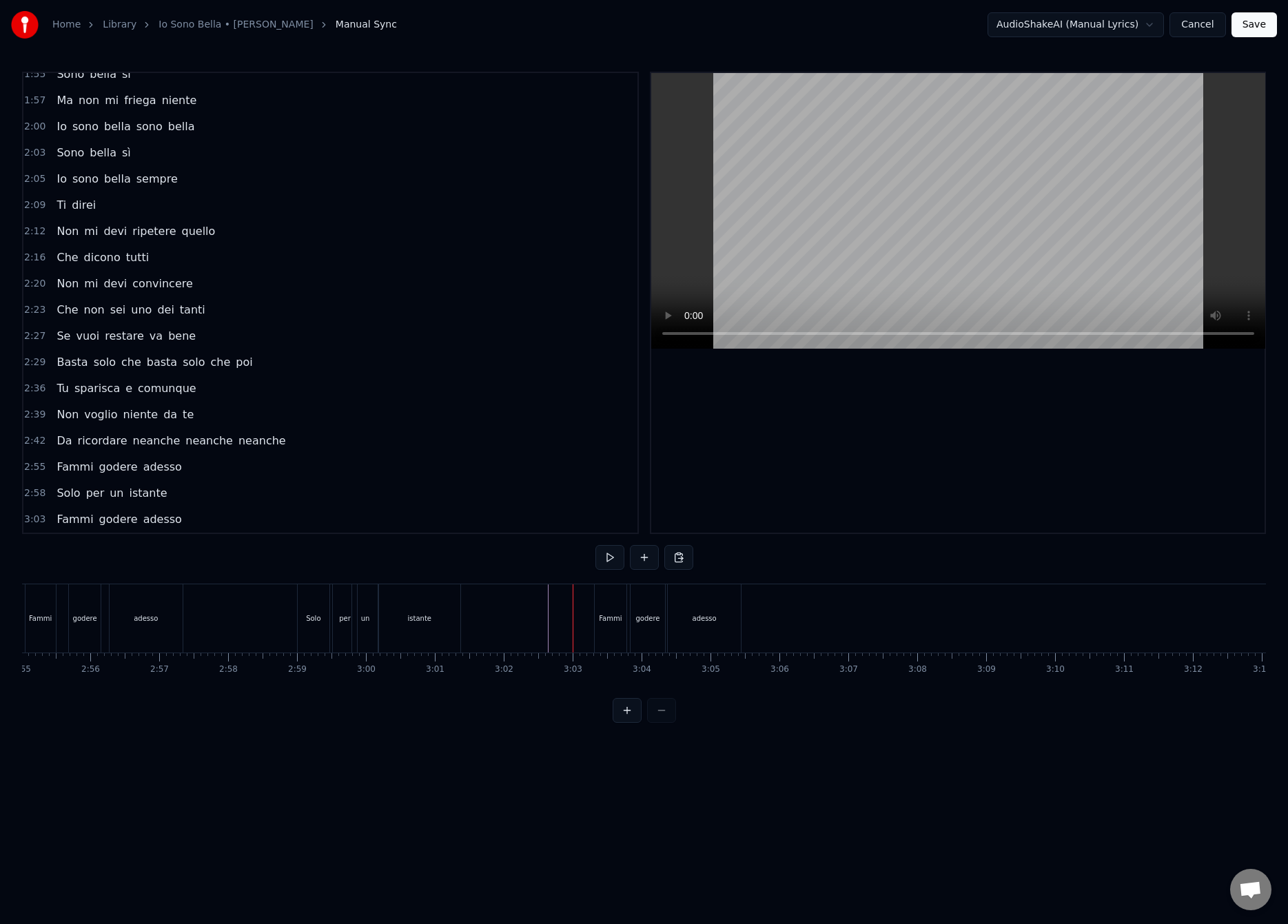
click at [600, 616] on div "Fammi" at bounding box center [609, 618] width 23 height 11
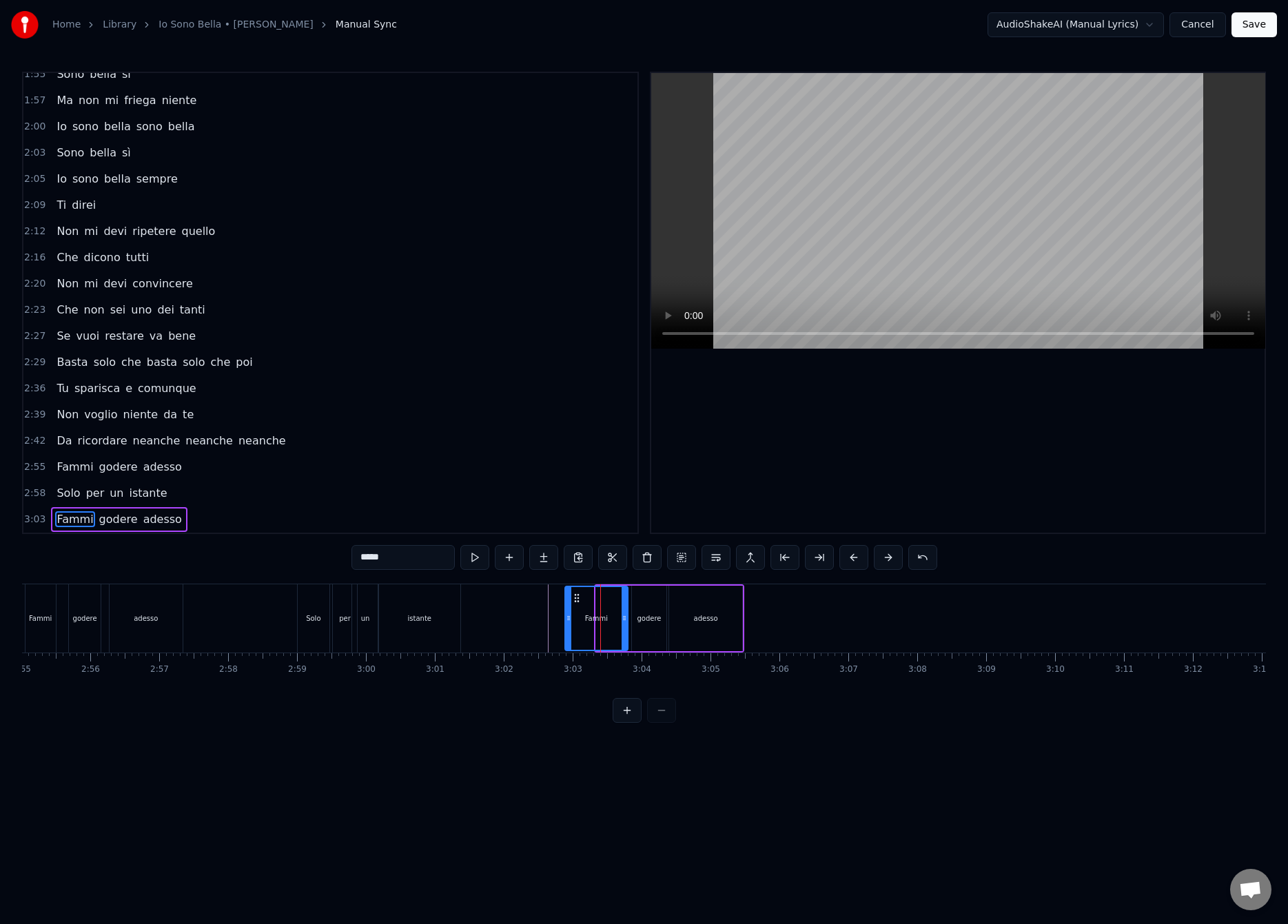
drag, startPoint x: 598, startPoint y: 619, endPoint x: 564, endPoint y: 633, distance: 36.8
click at [566, 633] on div at bounding box center [569, 619] width 6 height 63
drag, startPoint x: 622, startPoint y: 616, endPoint x: 604, endPoint y: 626, distance: 20.6
click at [604, 626] on div at bounding box center [607, 619] width 6 height 63
click at [642, 629] on div "godere" at bounding box center [648, 618] width 34 height 66
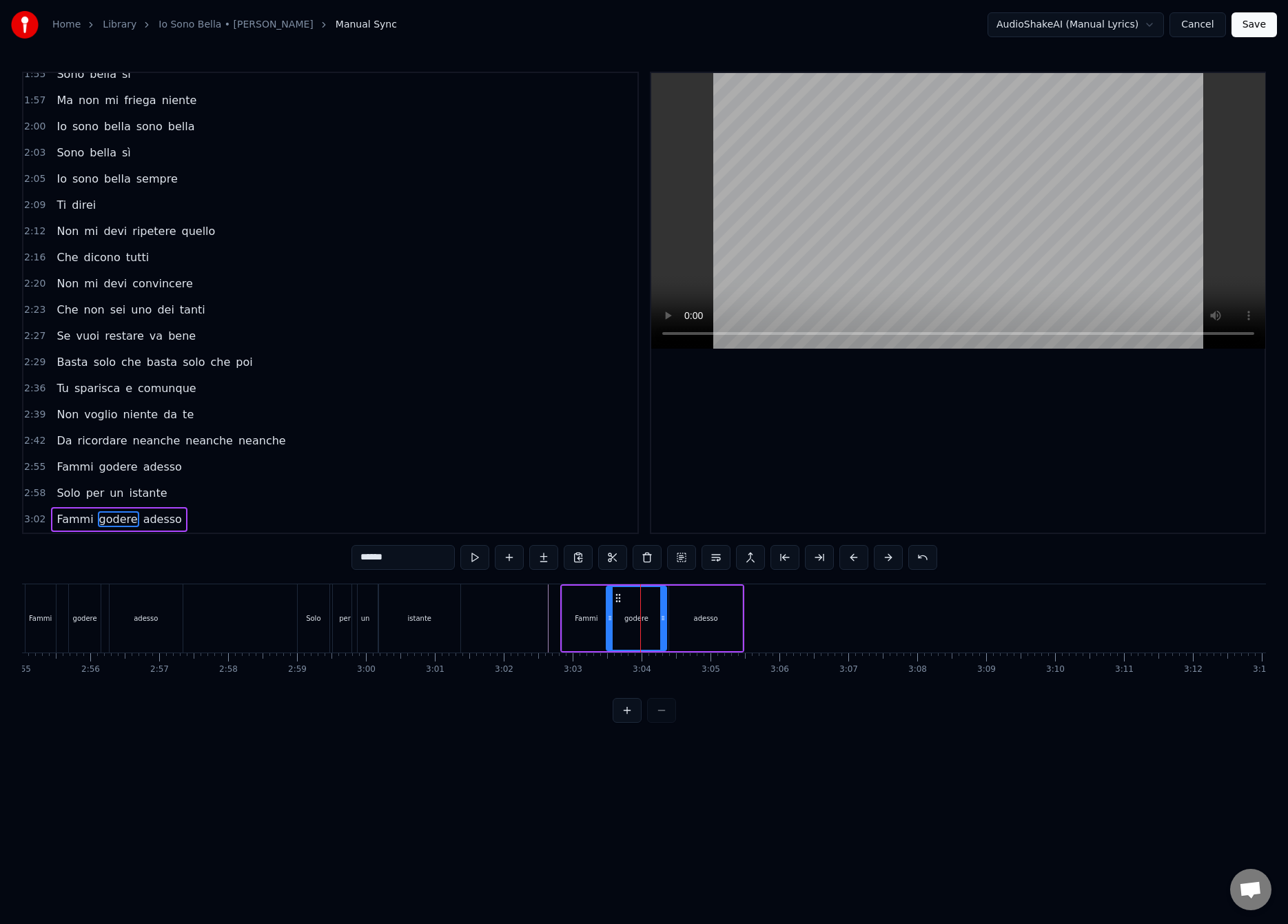
drag, startPoint x: 635, startPoint y: 619, endPoint x: 609, endPoint y: 632, distance: 29.1
click at [609, 632] on div at bounding box center [610, 619] width 6 height 63
drag, startPoint x: 663, startPoint y: 620, endPoint x: 645, endPoint y: 628, distance: 19.7
click at [645, 628] on div at bounding box center [645, 619] width 6 height 63
click at [690, 615] on div "adesso" at bounding box center [705, 618] width 73 height 66
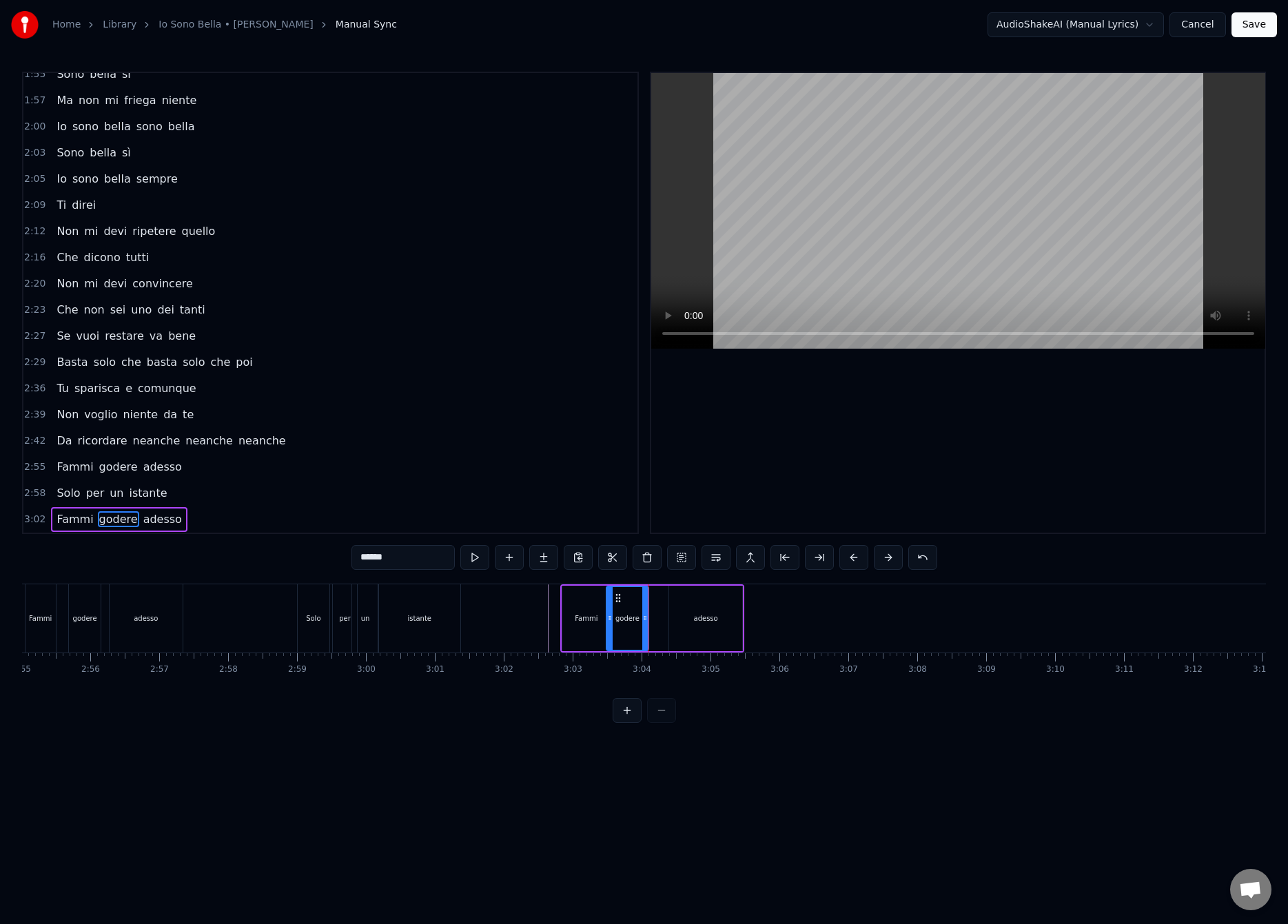
type input "******"
drag, startPoint x: 671, startPoint y: 619, endPoint x: 650, endPoint y: 630, distance: 23.7
click at [650, 630] on div at bounding box center [652, 619] width 6 height 63
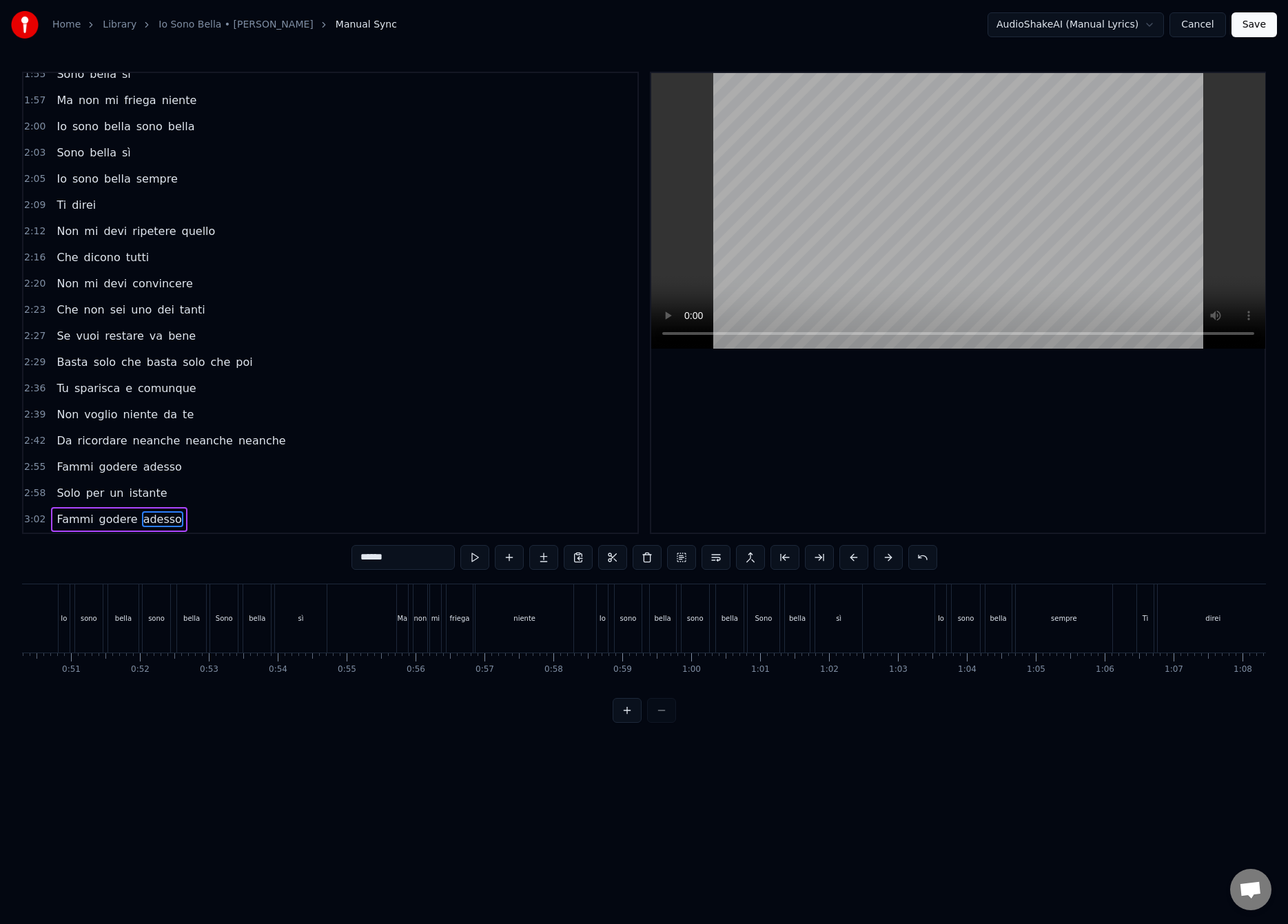
scroll to position [0, 3435]
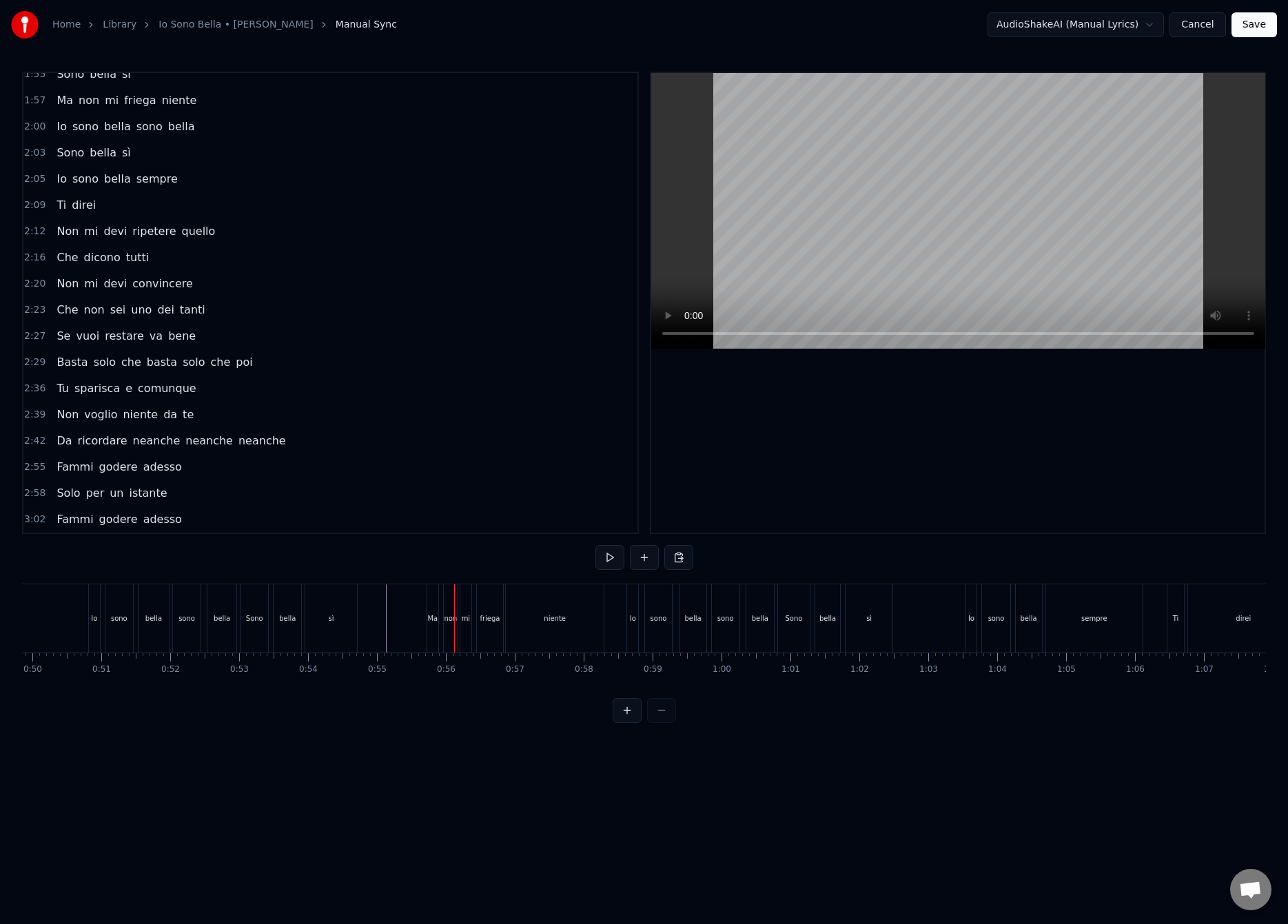
click at [428, 616] on div "Ma" at bounding box center [432, 618] width 11 height 11
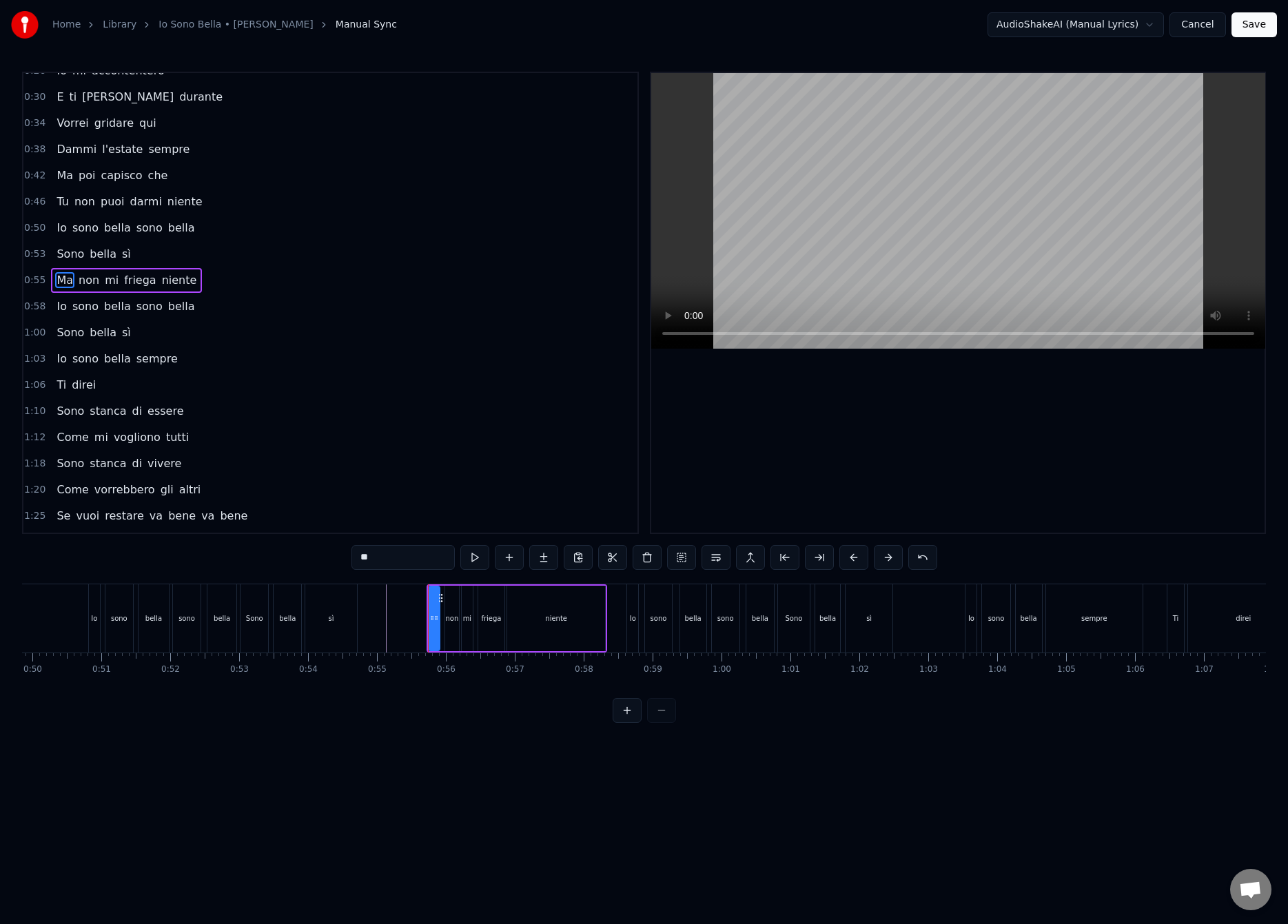
scroll to position [45, 0]
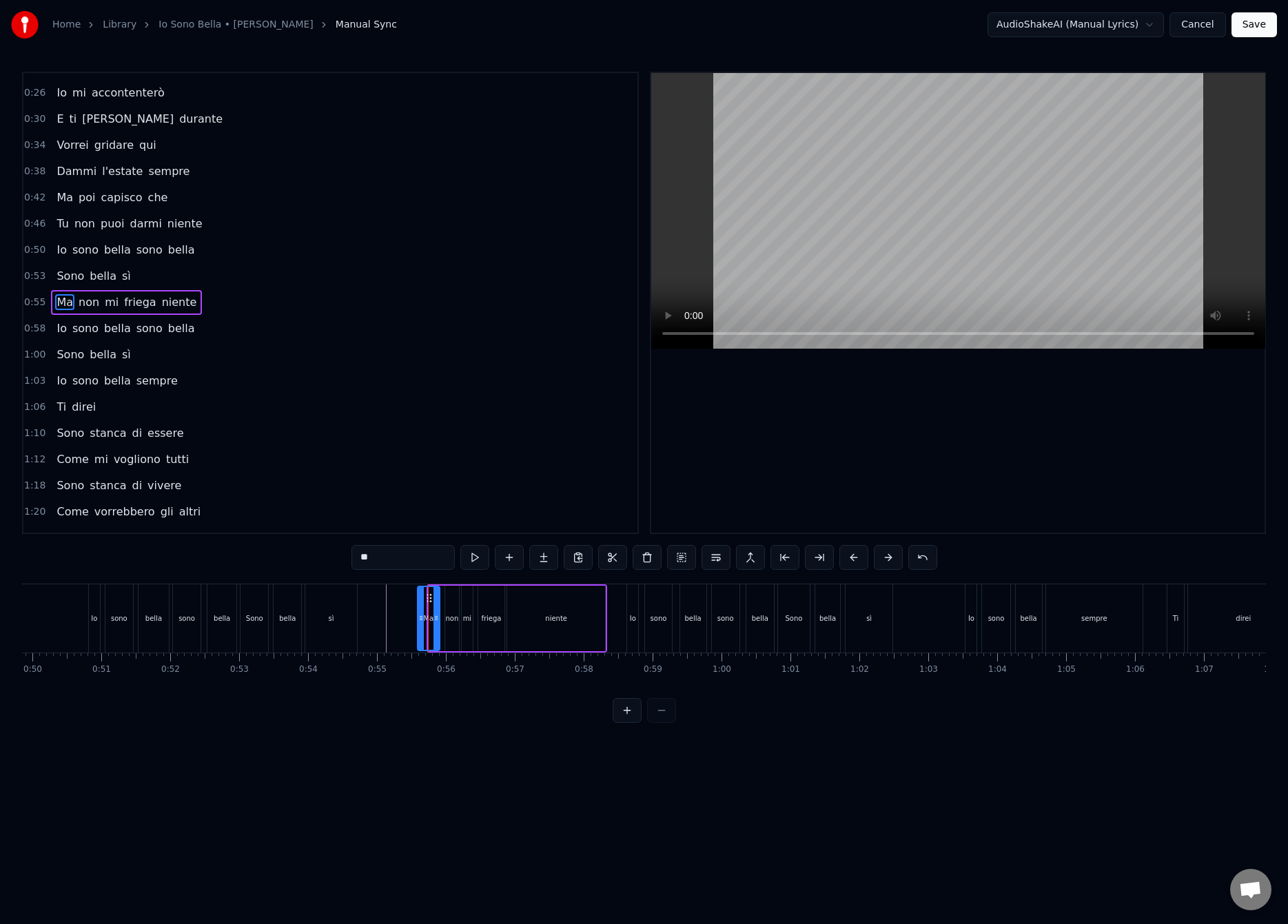
drag, startPoint x: 429, startPoint y: 620, endPoint x: 417, endPoint y: 631, distance: 16.3
click at [418, 631] on div at bounding box center [421, 619] width 6 height 63
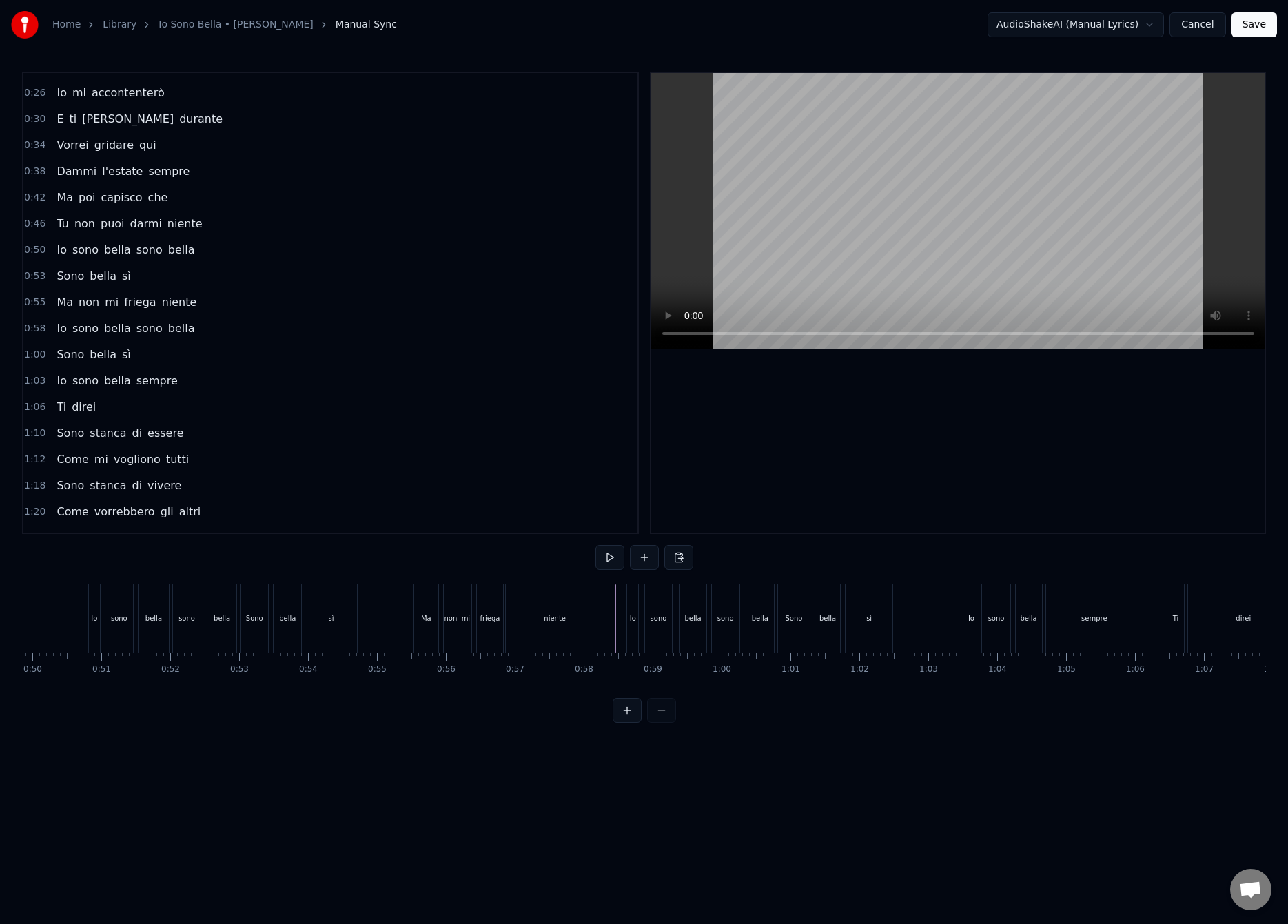
click at [629, 621] on div "Io" at bounding box center [632, 618] width 11 height 68
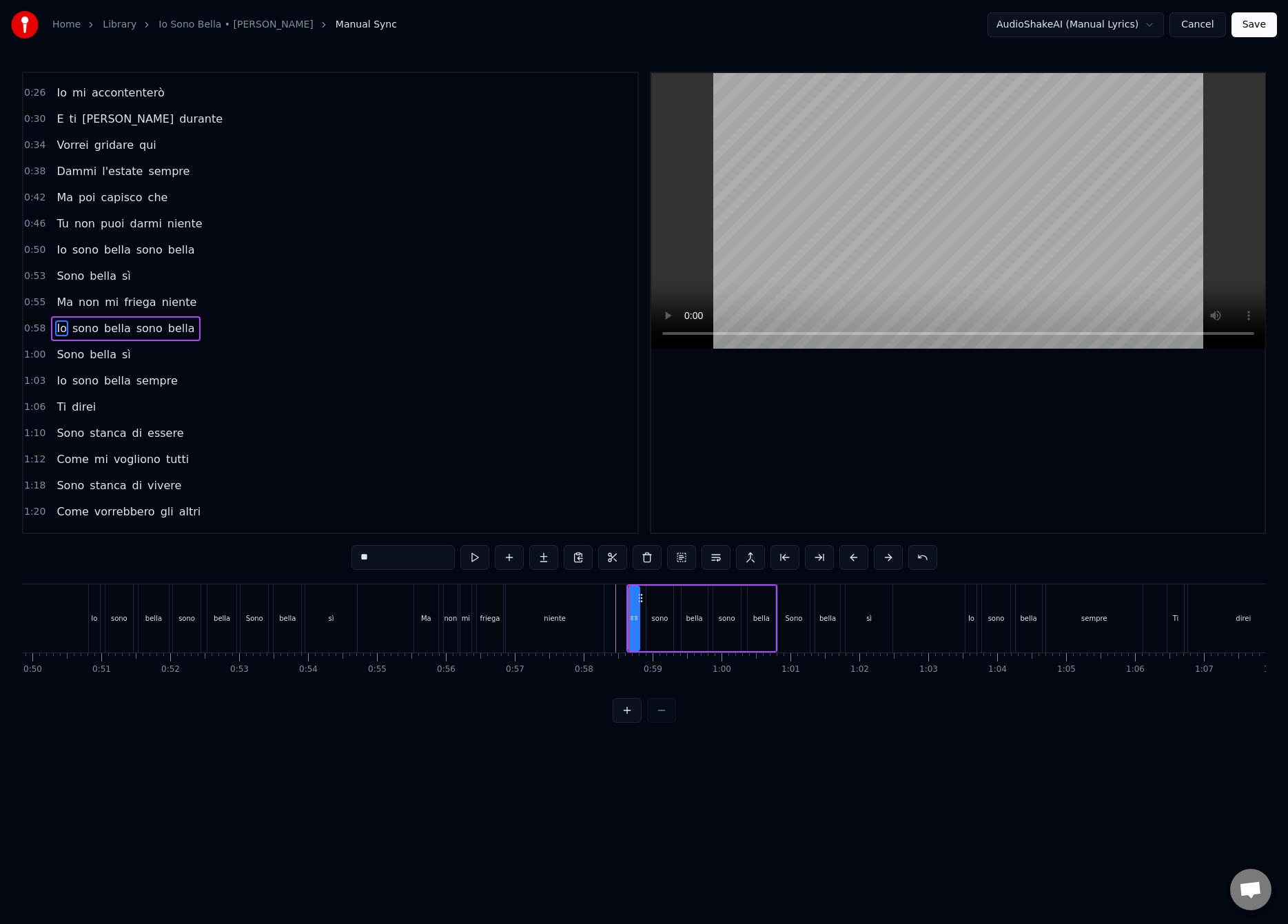
scroll to position [72, 0]
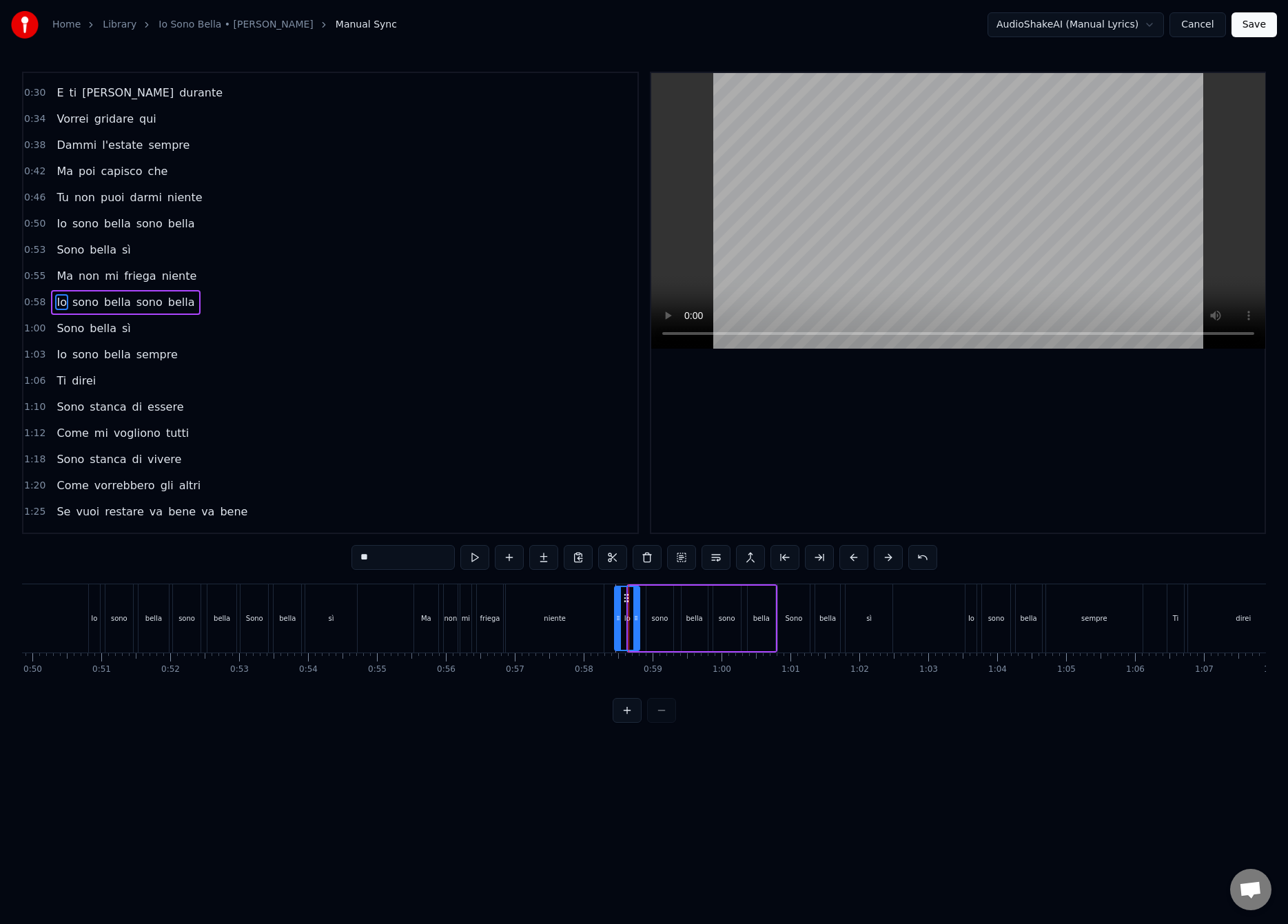
drag, startPoint x: 631, startPoint y: 617, endPoint x: 615, endPoint y: 627, distance: 18.9
click at [615, 627] on div at bounding box center [618, 619] width 6 height 63
click at [635, 626] on div at bounding box center [636, 619] width 6 height 63
drag, startPoint x: 636, startPoint y: 621, endPoint x: 629, endPoint y: 626, distance: 8.6
click at [629, 626] on div at bounding box center [631, 619] width 6 height 63
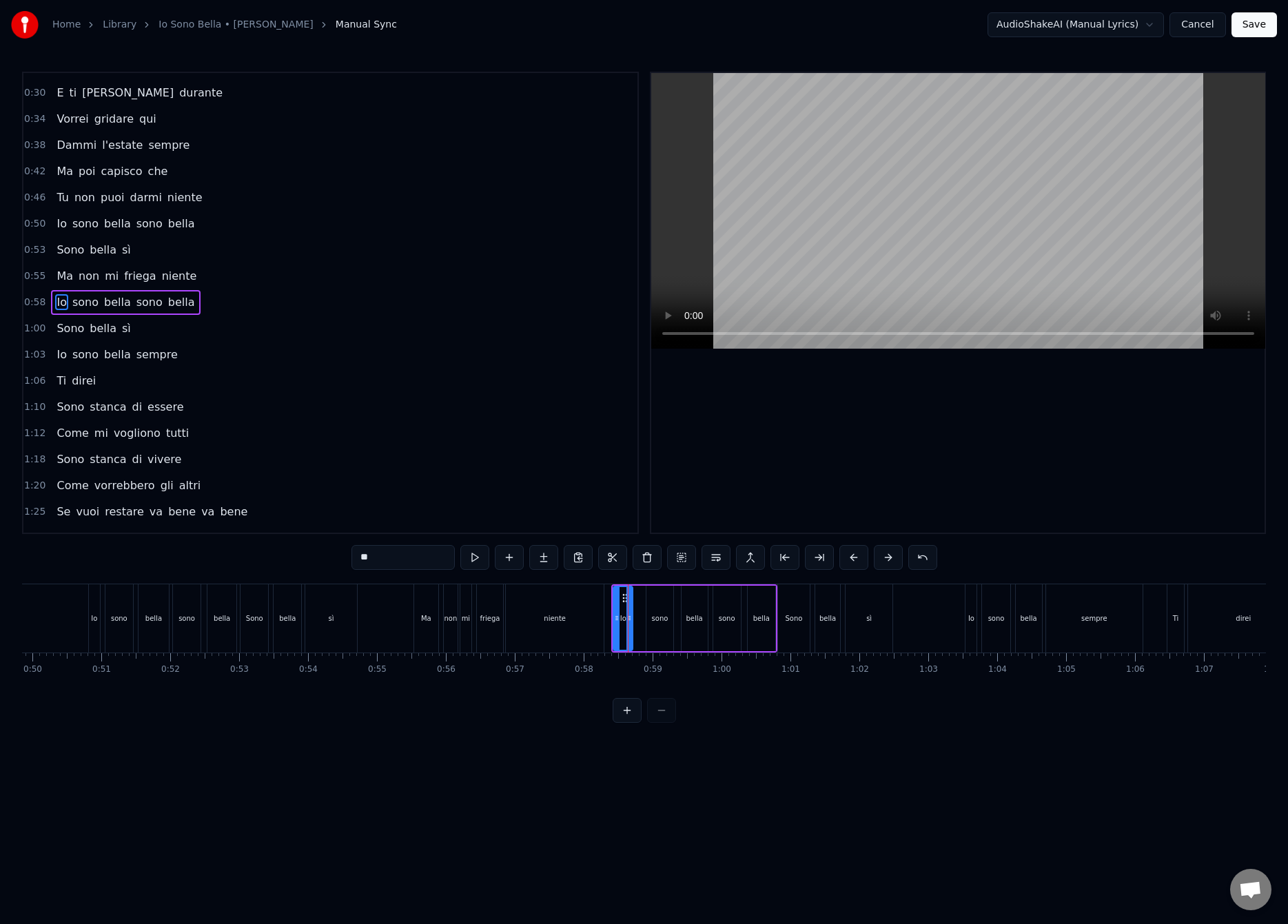
click at [654, 620] on div "sono" at bounding box center [659, 618] width 17 height 11
drag, startPoint x: 659, startPoint y: 599, endPoint x: 649, endPoint y: 609, distance: 14.1
click at [649, 609] on div "sono" at bounding box center [650, 619] width 25 height 63
click at [684, 607] on div "bella" at bounding box center [695, 618] width 27 height 66
type input "*****"
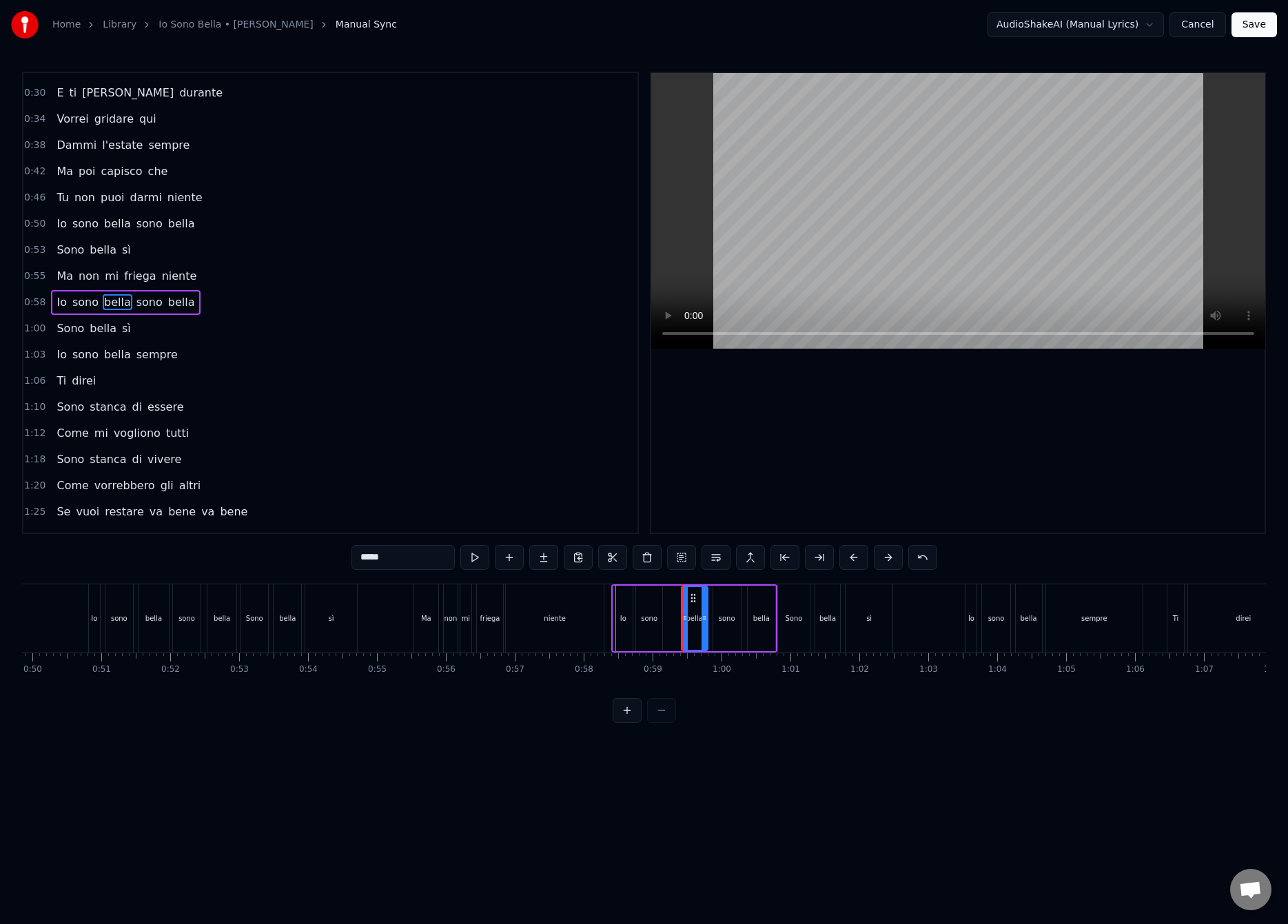
drag, startPoint x: 693, startPoint y: 600, endPoint x: 679, endPoint y: 610, distance: 17.2
click at [679, 610] on div "Io sono bella sono bella" at bounding box center [694, 618] width 165 height 68
click at [692, 596] on div "bella" at bounding box center [695, 618] width 27 height 66
drag, startPoint x: 693, startPoint y: 596, endPoint x: 685, endPoint y: 599, distance: 8.5
click at [685, 599] on div "bella" at bounding box center [694, 619] width 25 height 63
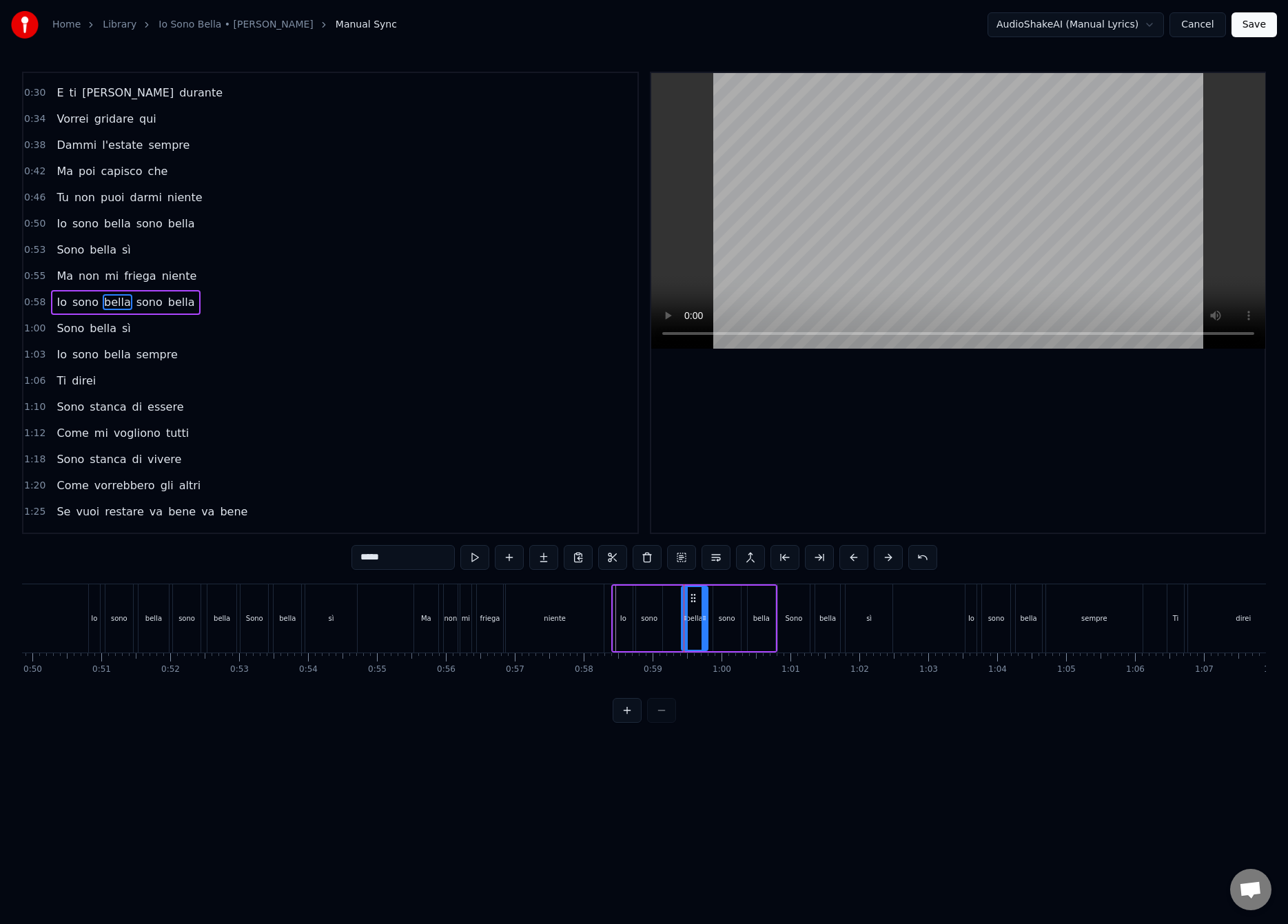
drag, startPoint x: 693, startPoint y: 603, endPoint x: 685, endPoint y: 610, distance: 10.6
click at [685, 608] on div "bella" at bounding box center [694, 619] width 25 height 63
click at [620, 723] on button at bounding box center [626, 709] width 29 height 25
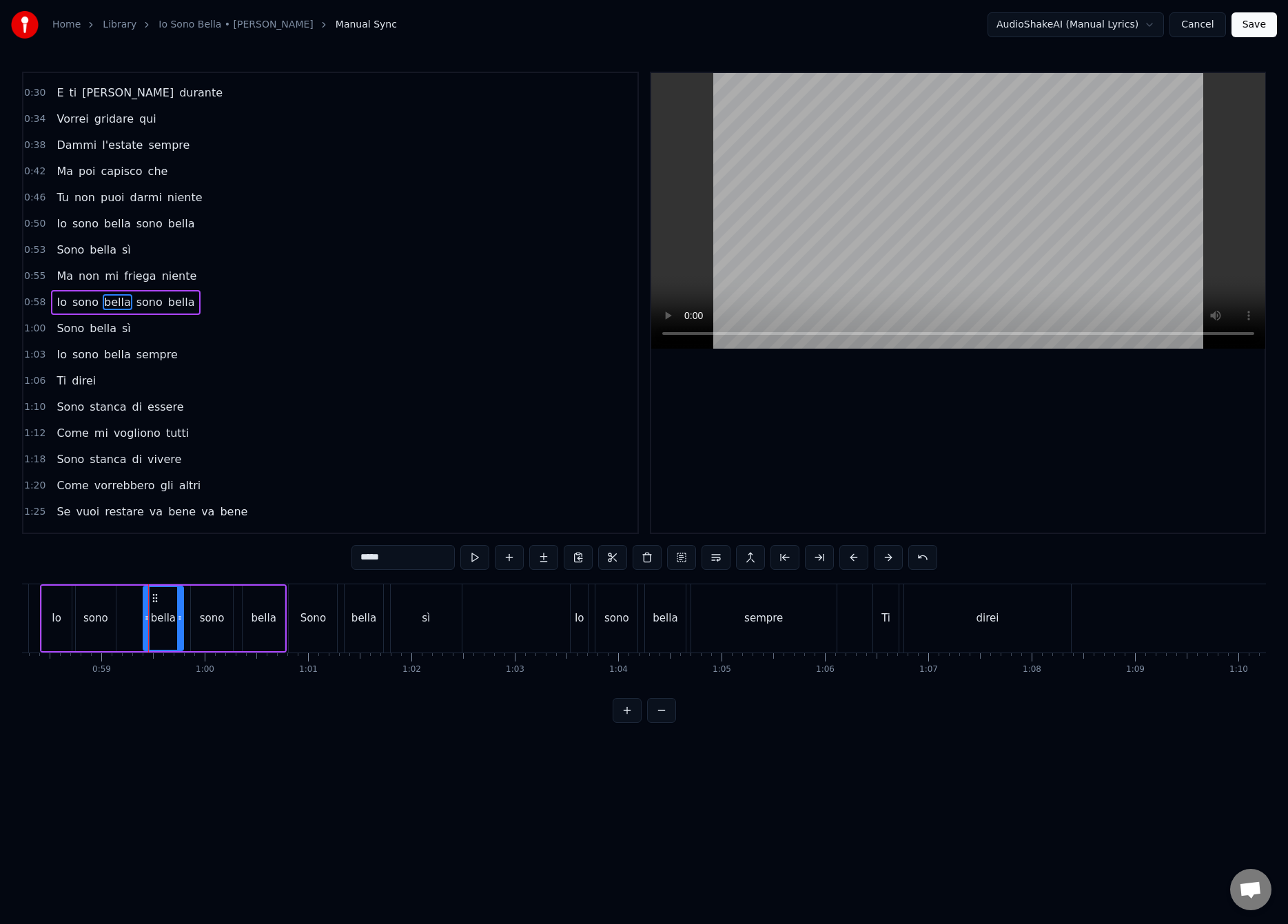
scroll to position [0, 5899]
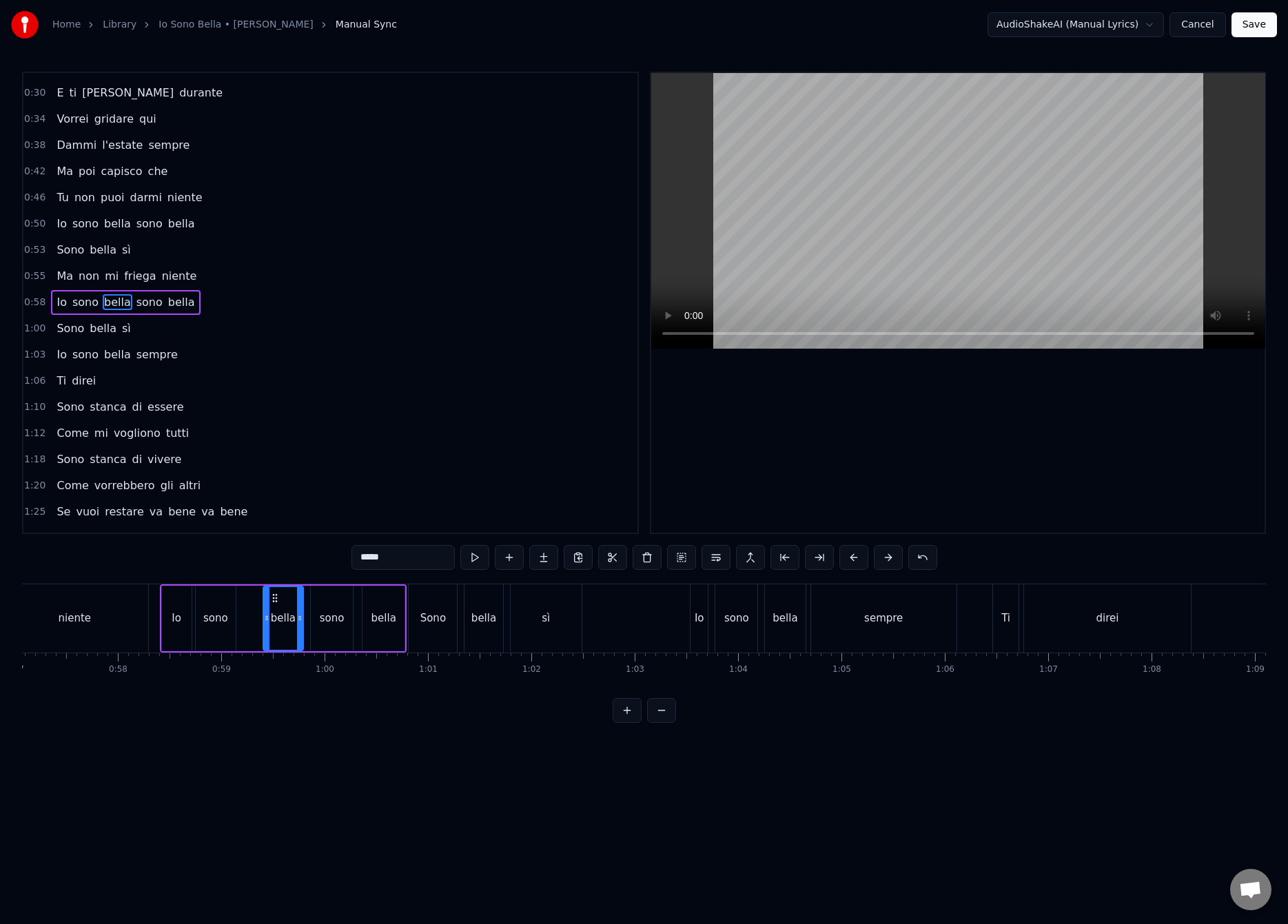
drag, startPoint x: 275, startPoint y: 598, endPoint x: 261, endPoint y: 603, distance: 14.9
click at [261, 603] on div "Io sono bella sono bella" at bounding box center [282, 618] width 247 height 68
click at [268, 618] on div "bella" at bounding box center [282, 618] width 40 height 66
drag, startPoint x: 266, startPoint y: 621, endPoint x: 247, endPoint y: 628, distance: 20.2
click at [247, 628] on div at bounding box center [249, 619] width 6 height 63
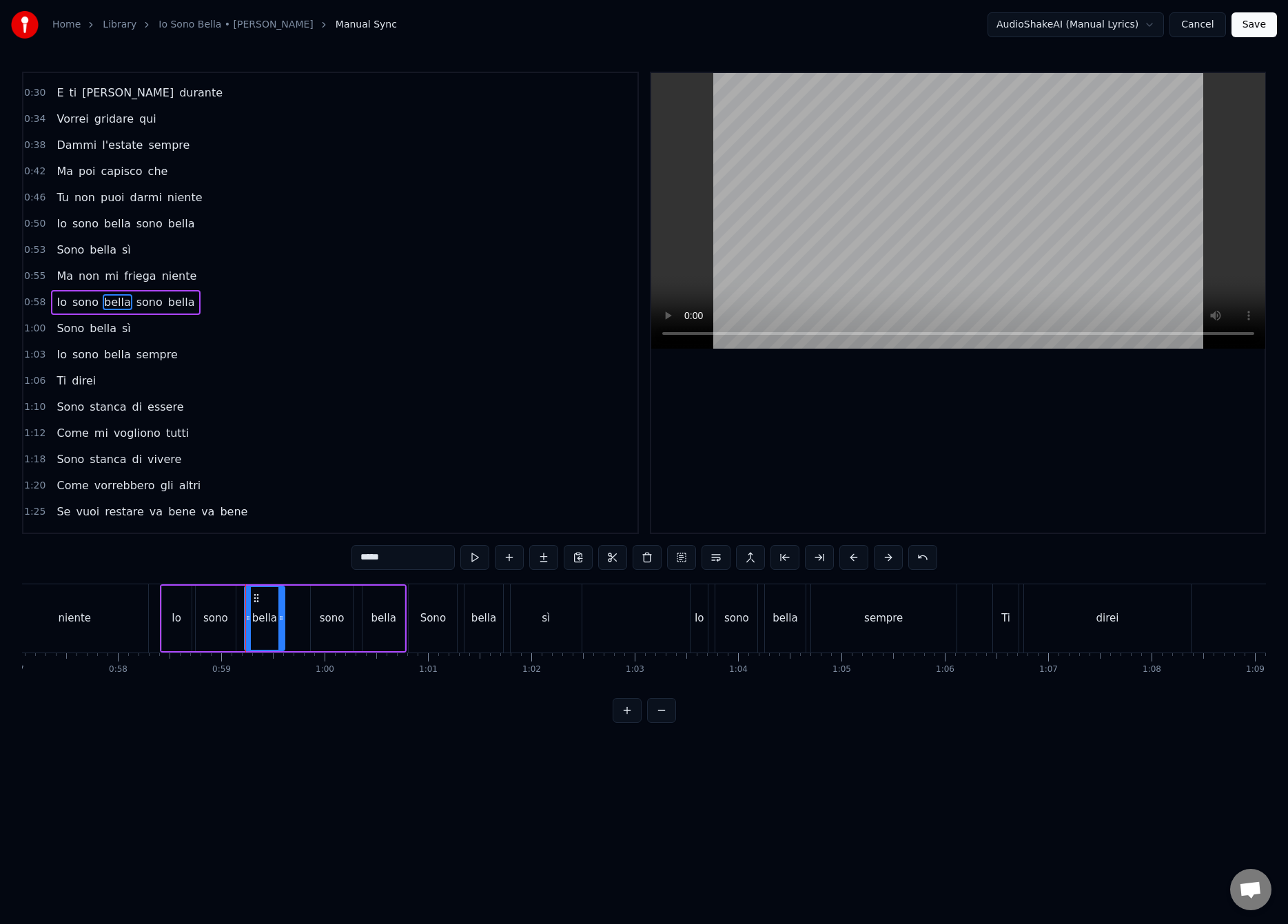
drag, startPoint x: 300, startPoint y: 618, endPoint x: 281, endPoint y: 626, distance: 20.6
click at [281, 626] on div at bounding box center [281, 619] width 6 height 63
click at [349, 615] on div "sono" at bounding box center [332, 618] width 42 height 66
type input "****"
drag, startPoint x: 321, startPoint y: 600, endPoint x: 294, endPoint y: 607, distance: 27.9
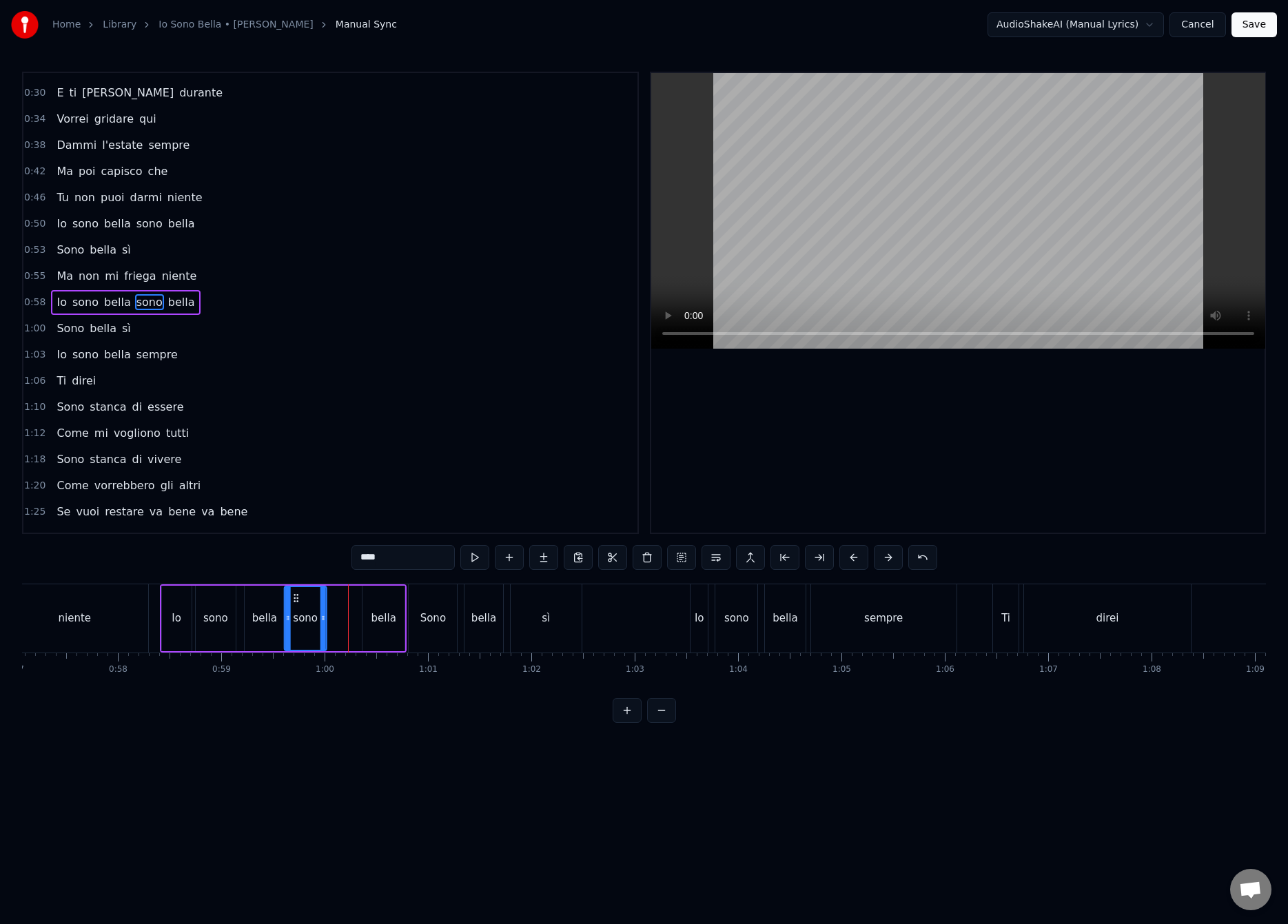
click at [294, 607] on div "sono" at bounding box center [305, 619] width 40 height 63
click at [353, 605] on div "Io sono bella sono bella" at bounding box center [282, 618] width 247 height 68
click at [364, 605] on div "bella" at bounding box center [383, 618] width 42 height 66
drag, startPoint x: 374, startPoint y: 599, endPoint x: 350, endPoint y: 608, distance: 25.6
click at [350, 608] on div "Io sono bella sono bella" at bounding box center [282, 618] width 247 height 68
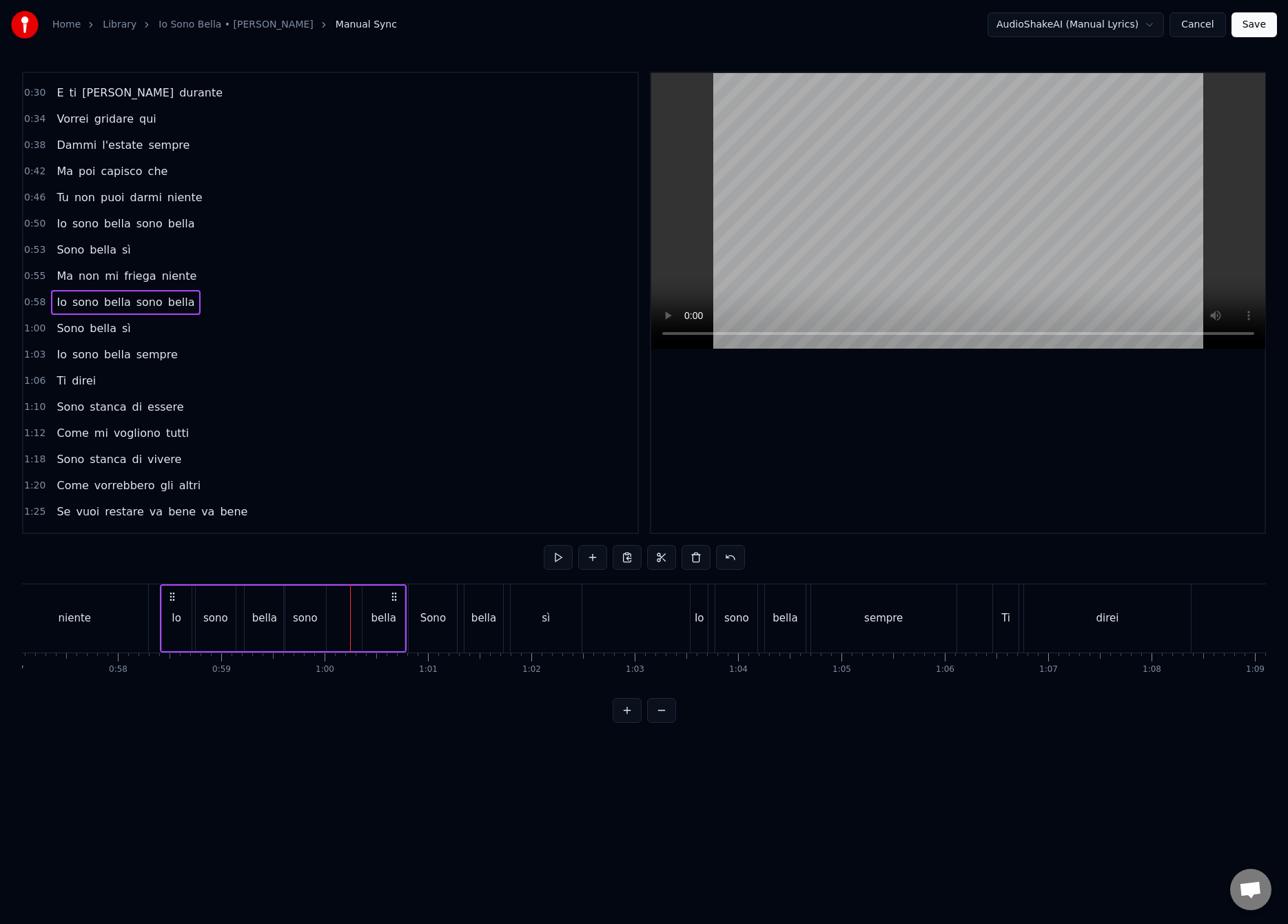
click at [366, 611] on div "bella" at bounding box center [383, 618] width 42 height 66
drag, startPoint x: 365, startPoint y: 617, endPoint x: 346, endPoint y: 627, distance: 21.5
click at [346, 627] on div at bounding box center [349, 619] width 6 height 63
drag, startPoint x: 401, startPoint y: 619, endPoint x: 383, endPoint y: 629, distance: 20.6
click at [383, 629] on div at bounding box center [384, 619] width 6 height 63
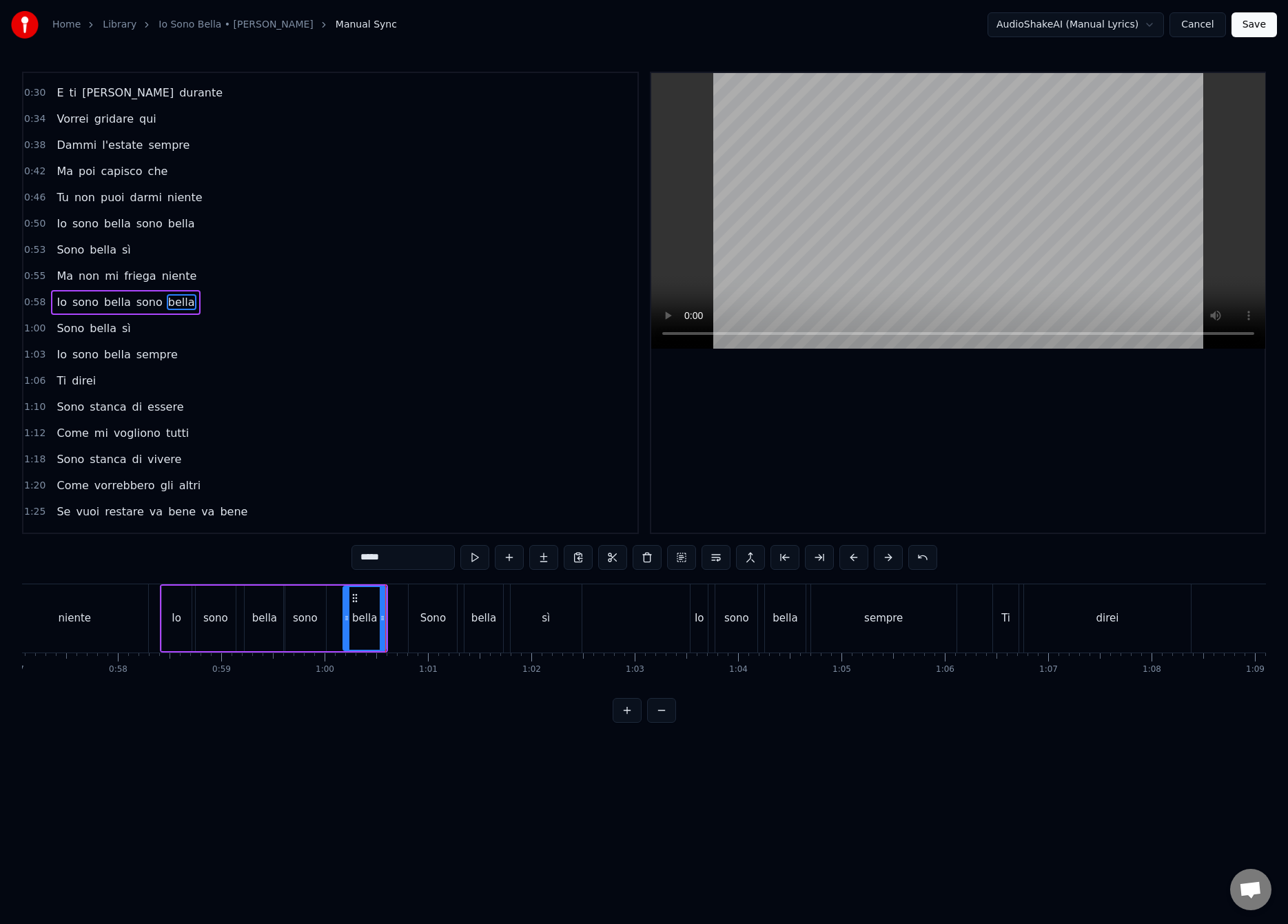
click at [430, 625] on div "Sono" at bounding box center [433, 618] width 26 height 16
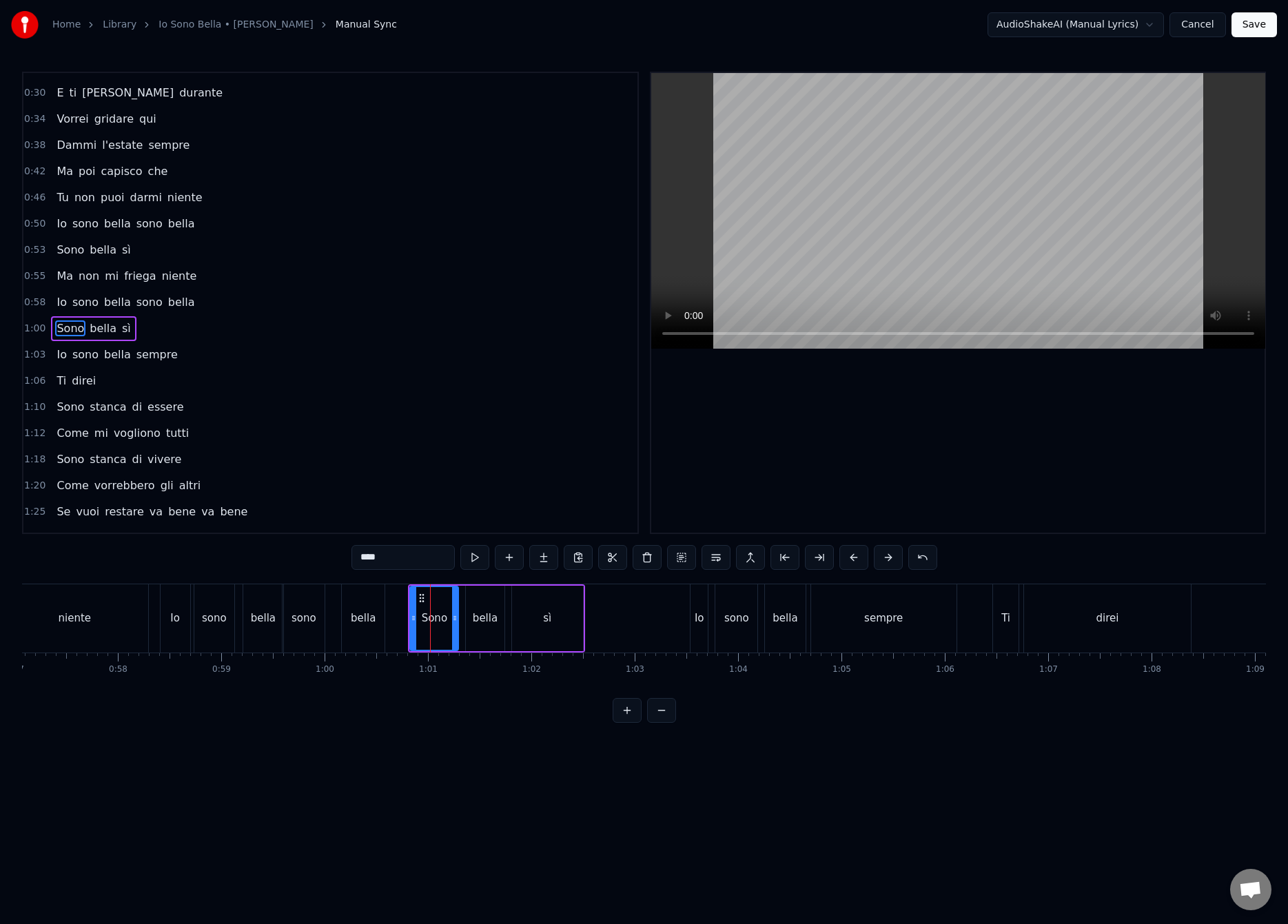
scroll to position [97, 0]
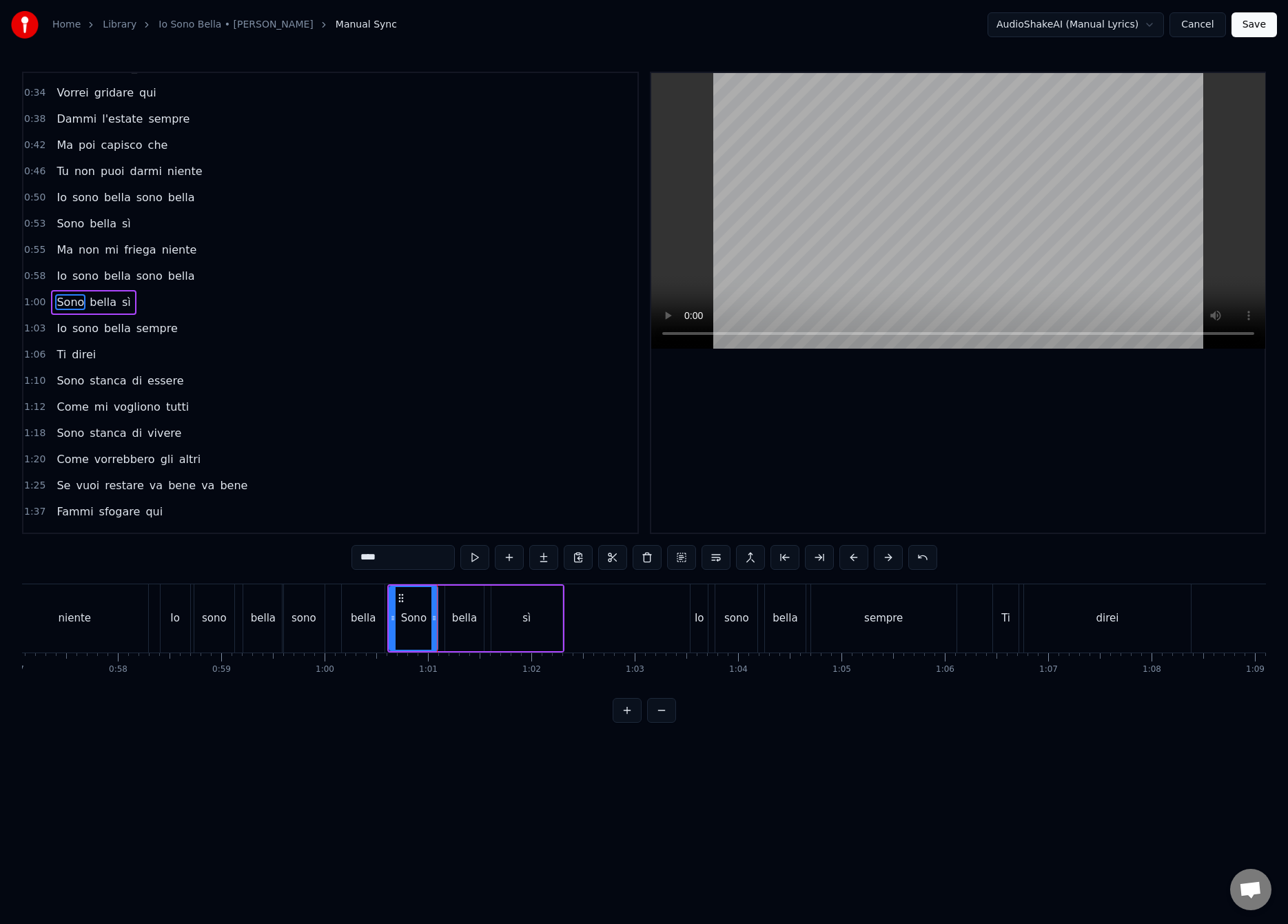
click at [531, 610] on div "sì" at bounding box center [526, 618] width 71 height 66
type input "**"
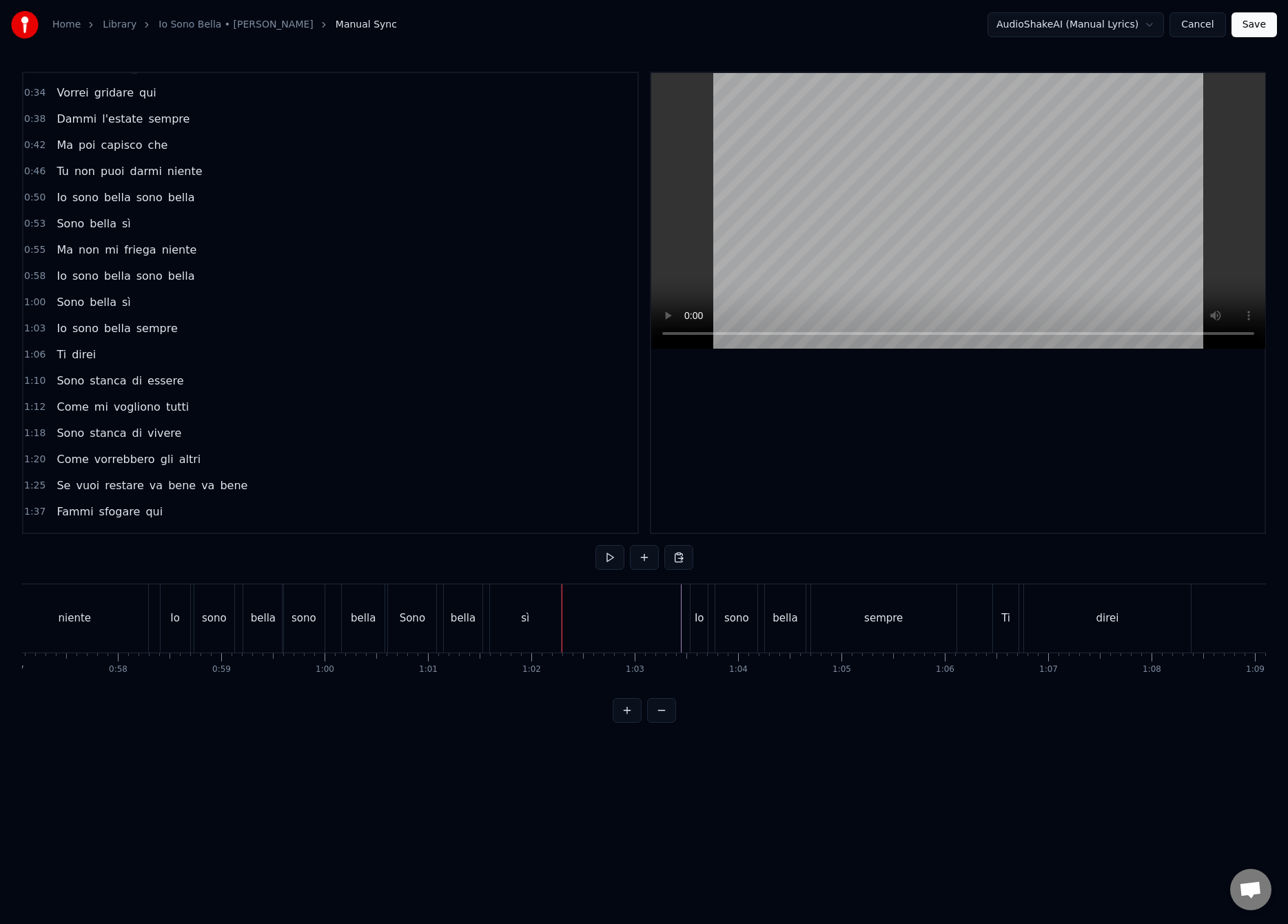
click at [698, 615] on div "Io" at bounding box center [700, 618] width 10 height 16
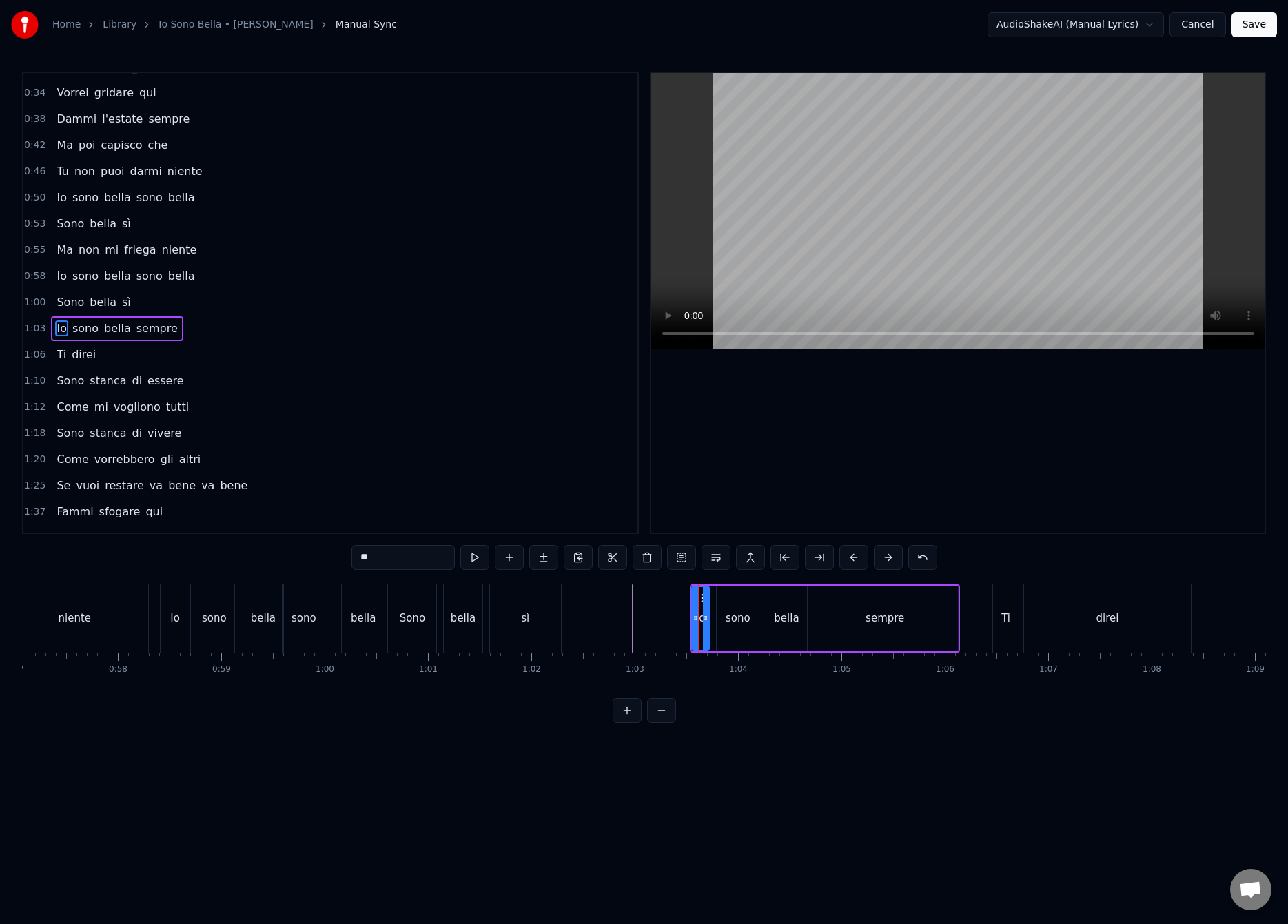
scroll to position [124, 0]
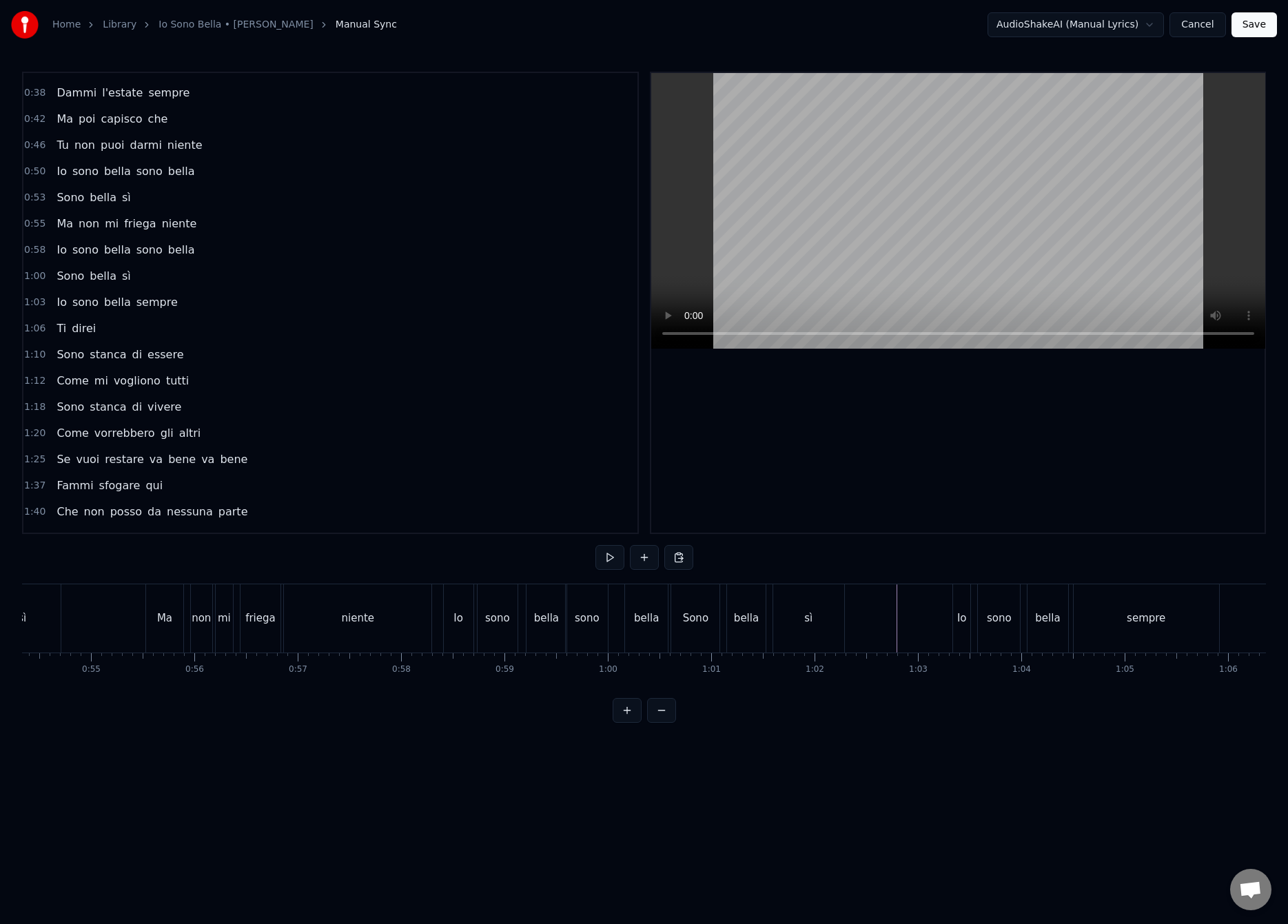
scroll to position [0, 5038]
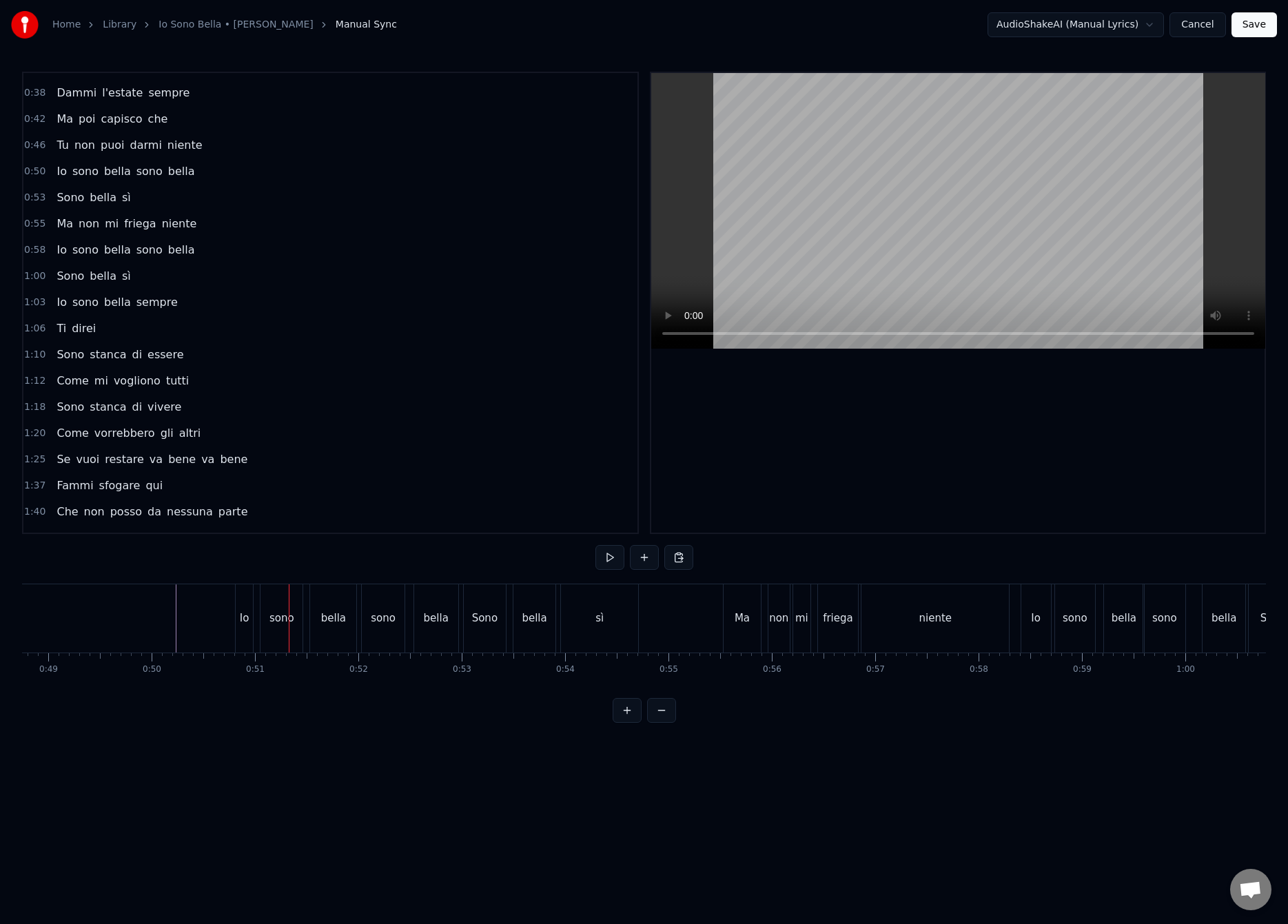
click at [241, 640] on div "Io" at bounding box center [244, 618] width 18 height 68
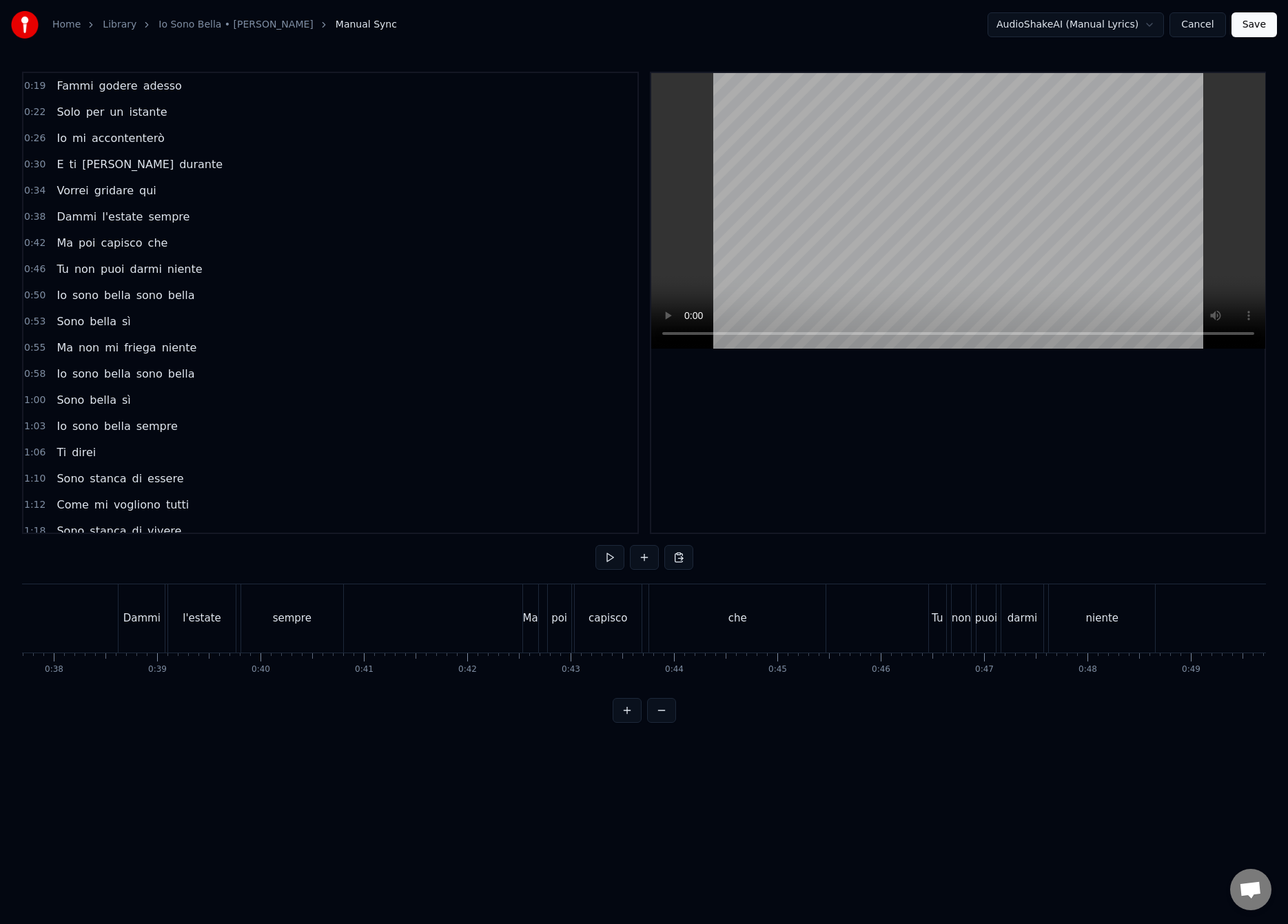
scroll to position [0, 4144]
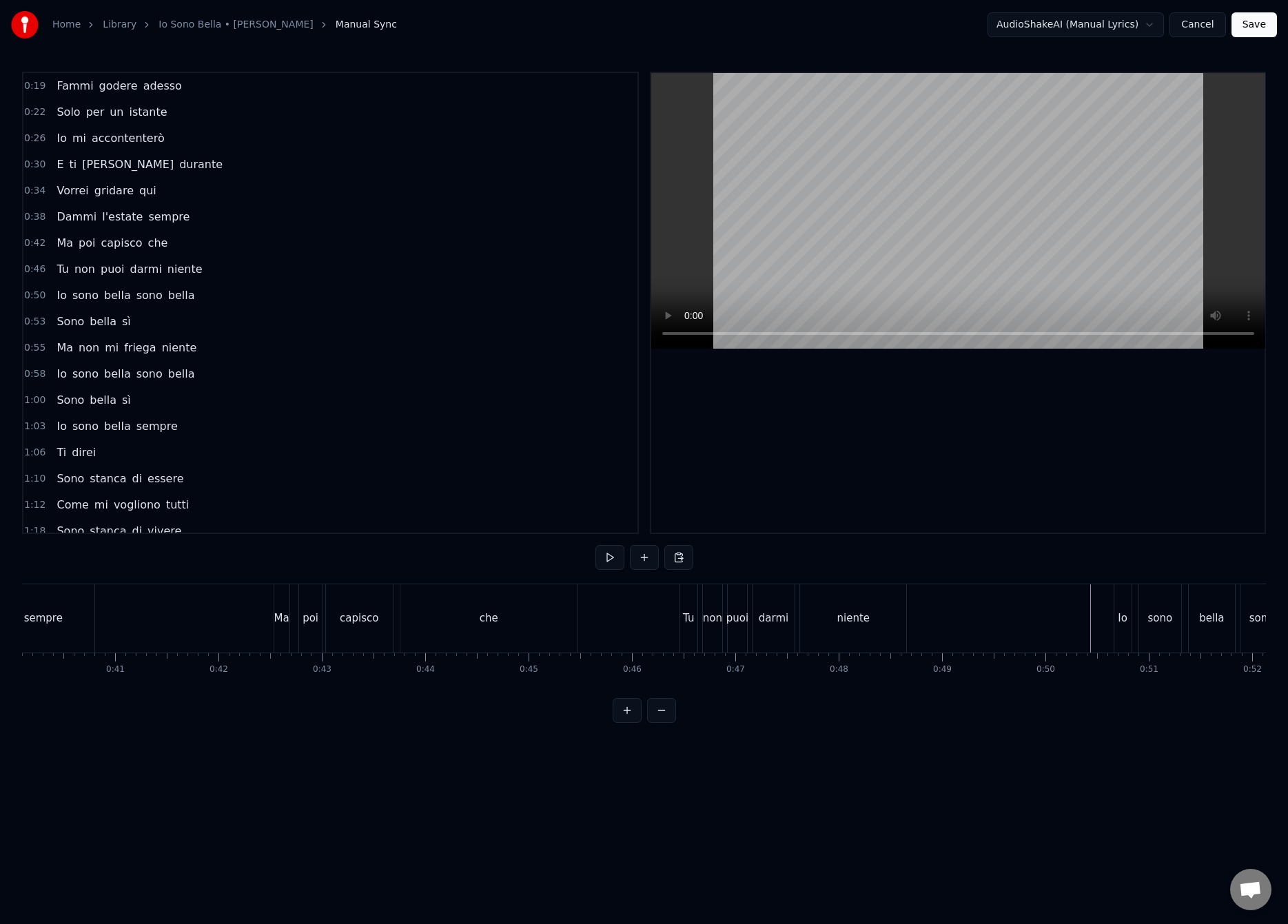
click at [1254, 28] on button "Save" at bounding box center [1254, 25] width 45 height 25
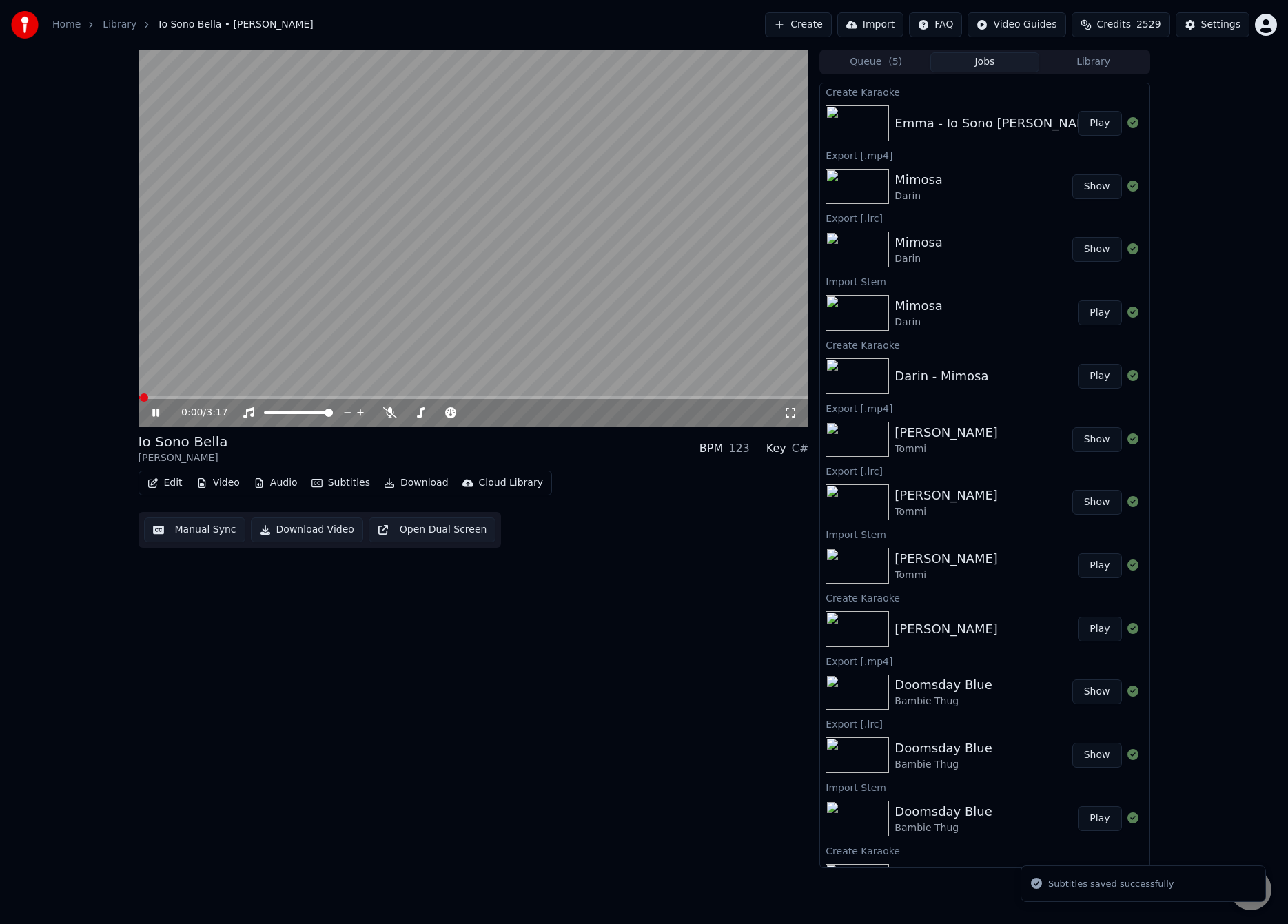
click at [276, 487] on button "Audio" at bounding box center [276, 483] width 55 height 20
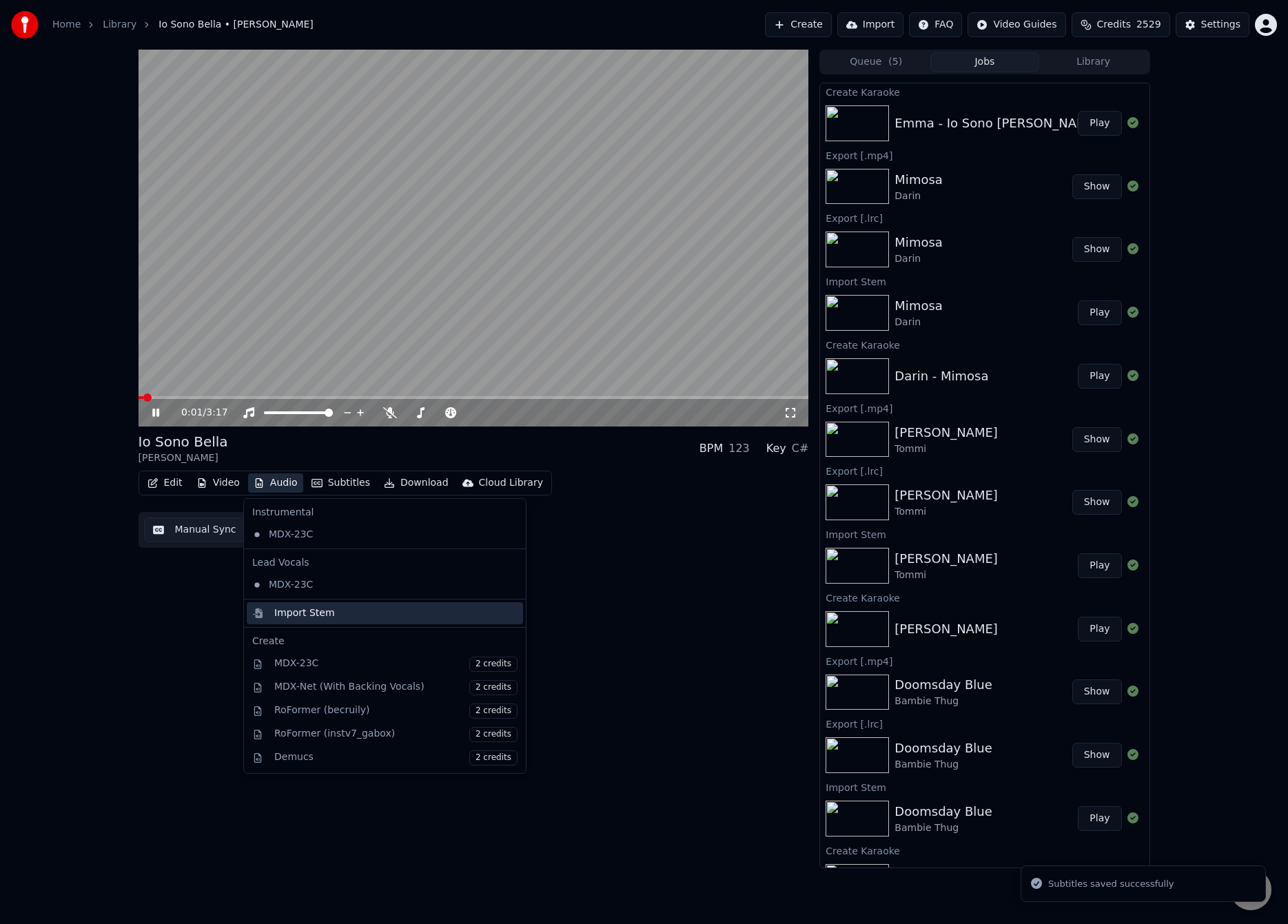
click at [287, 617] on div "Import Stem" at bounding box center [305, 613] width 61 height 14
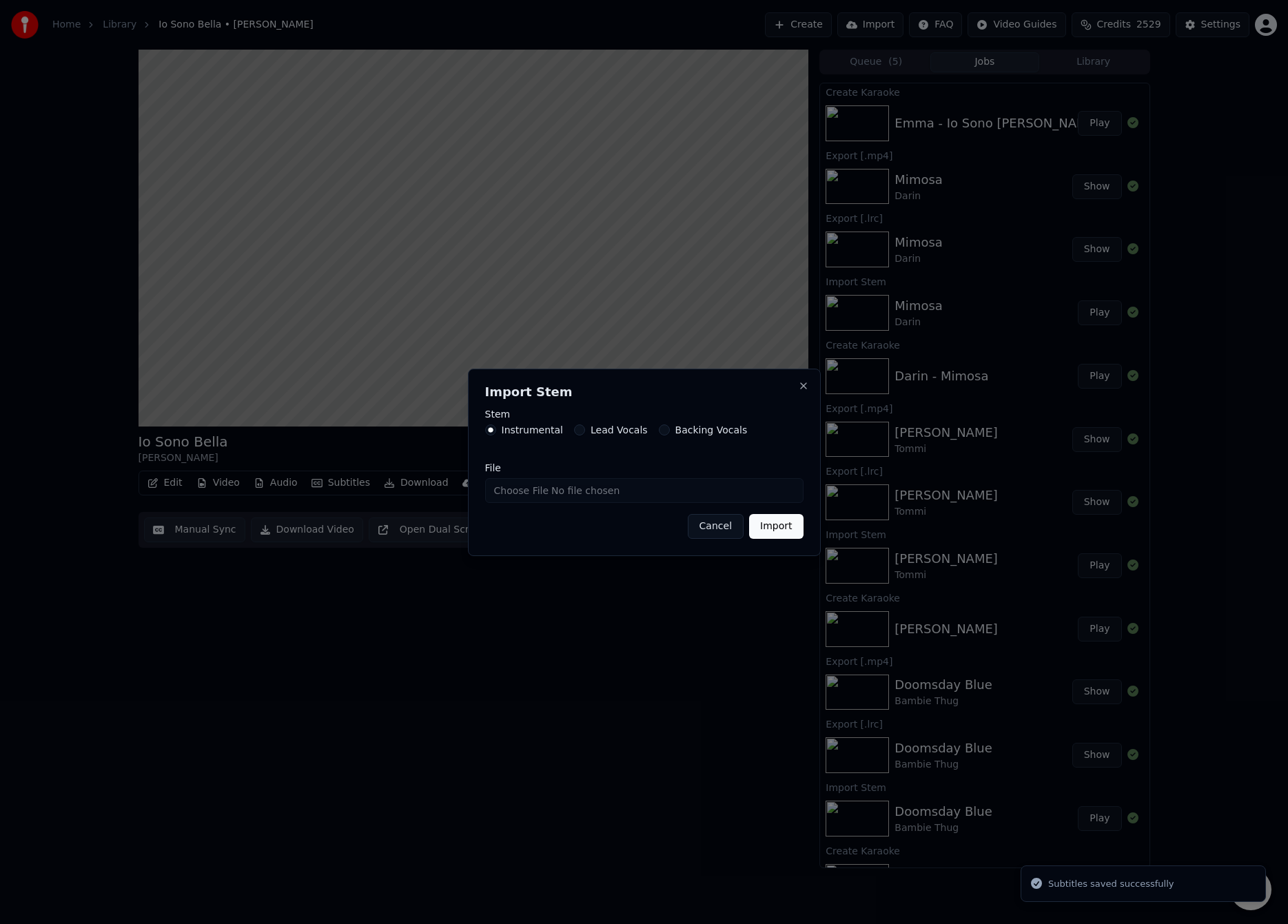
click at [526, 495] on input "File" at bounding box center [644, 490] width 318 height 25
type input "**********"
click at [765, 524] on button "Import" at bounding box center [775, 525] width 54 height 25
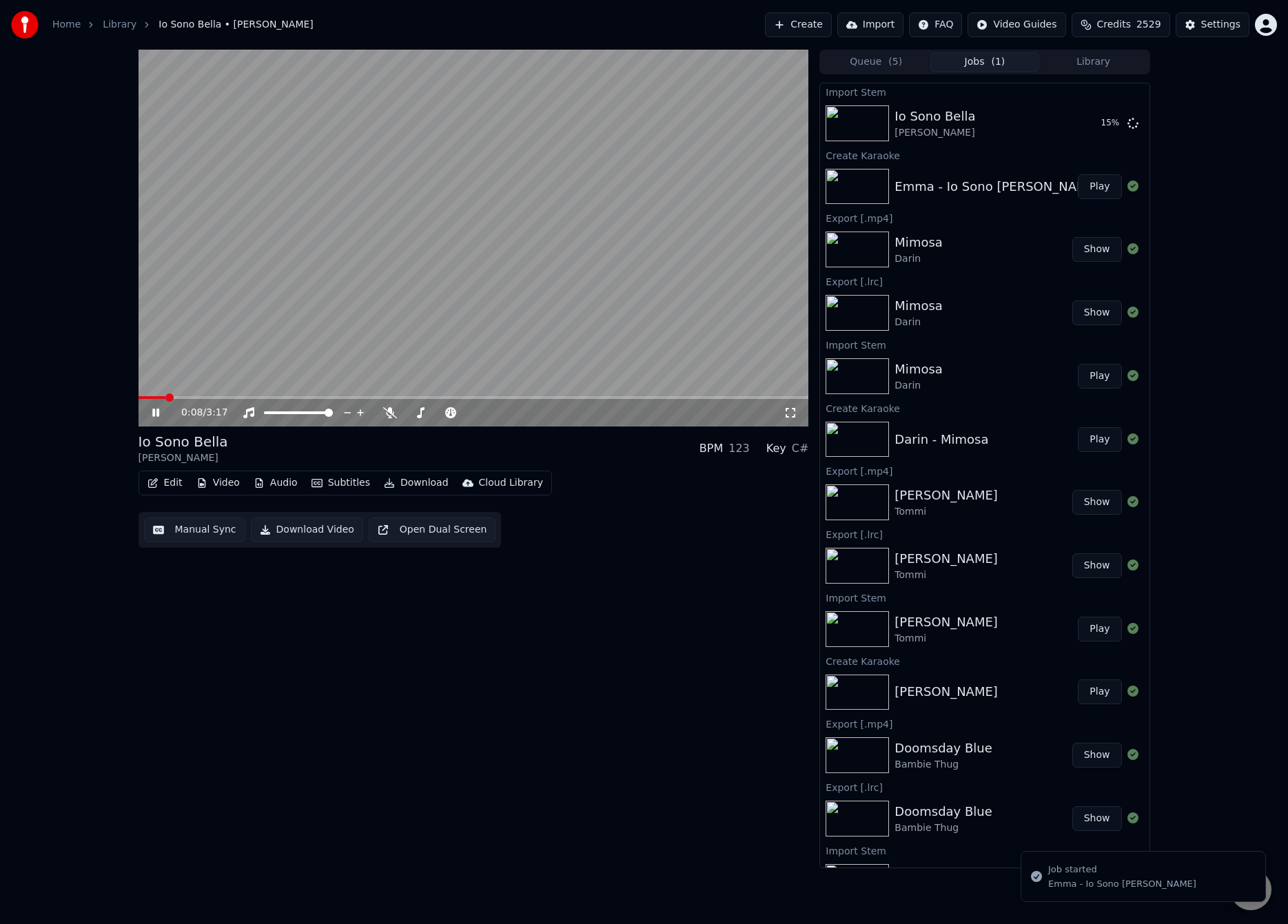
click at [387, 306] on video at bounding box center [473, 237] width 670 height 377
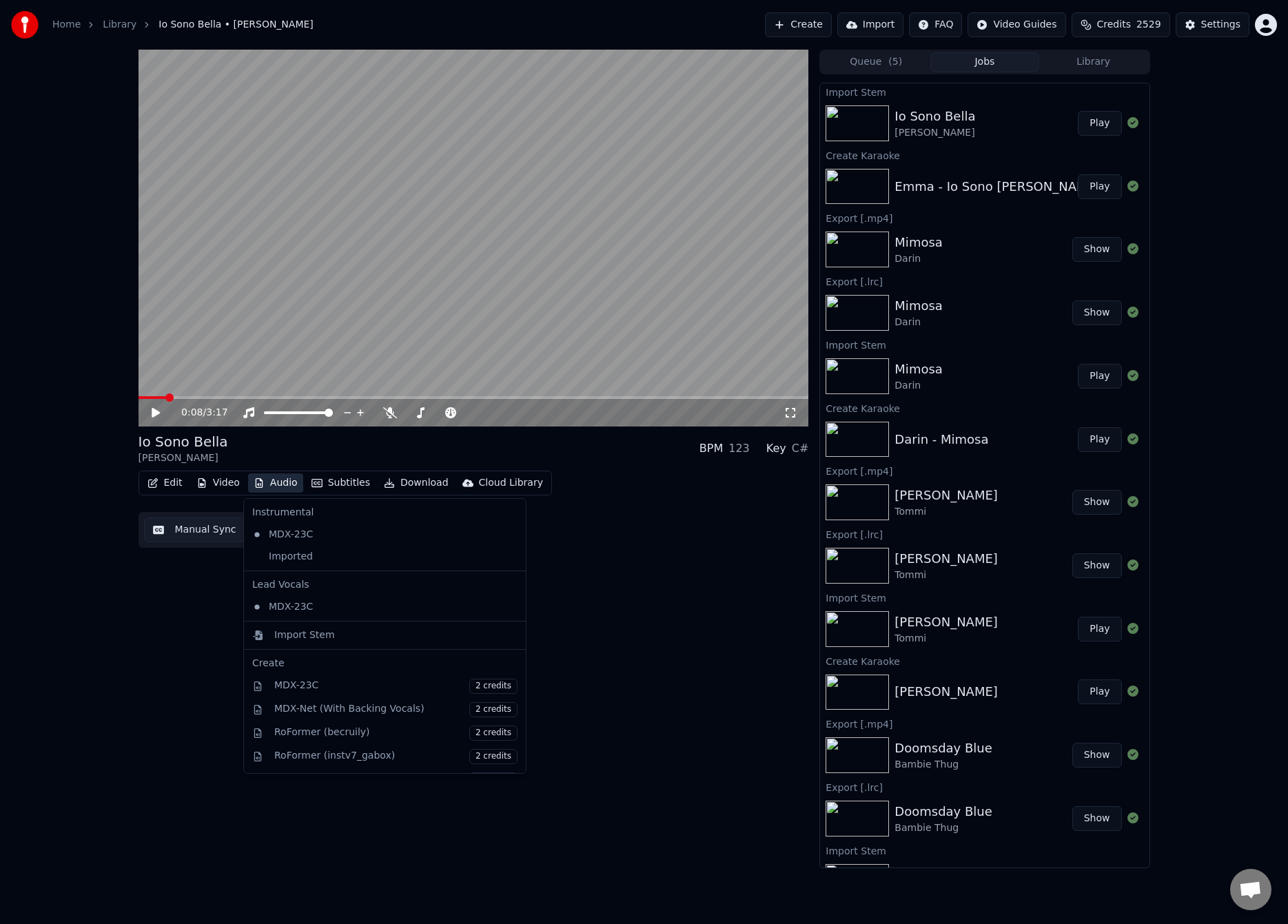
click at [290, 488] on button "Audio" at bounding box center [276, 483] width 55 height 20
click at [300, 564] on div "Imported" at bounding box center [375, 557] width 256 height 22
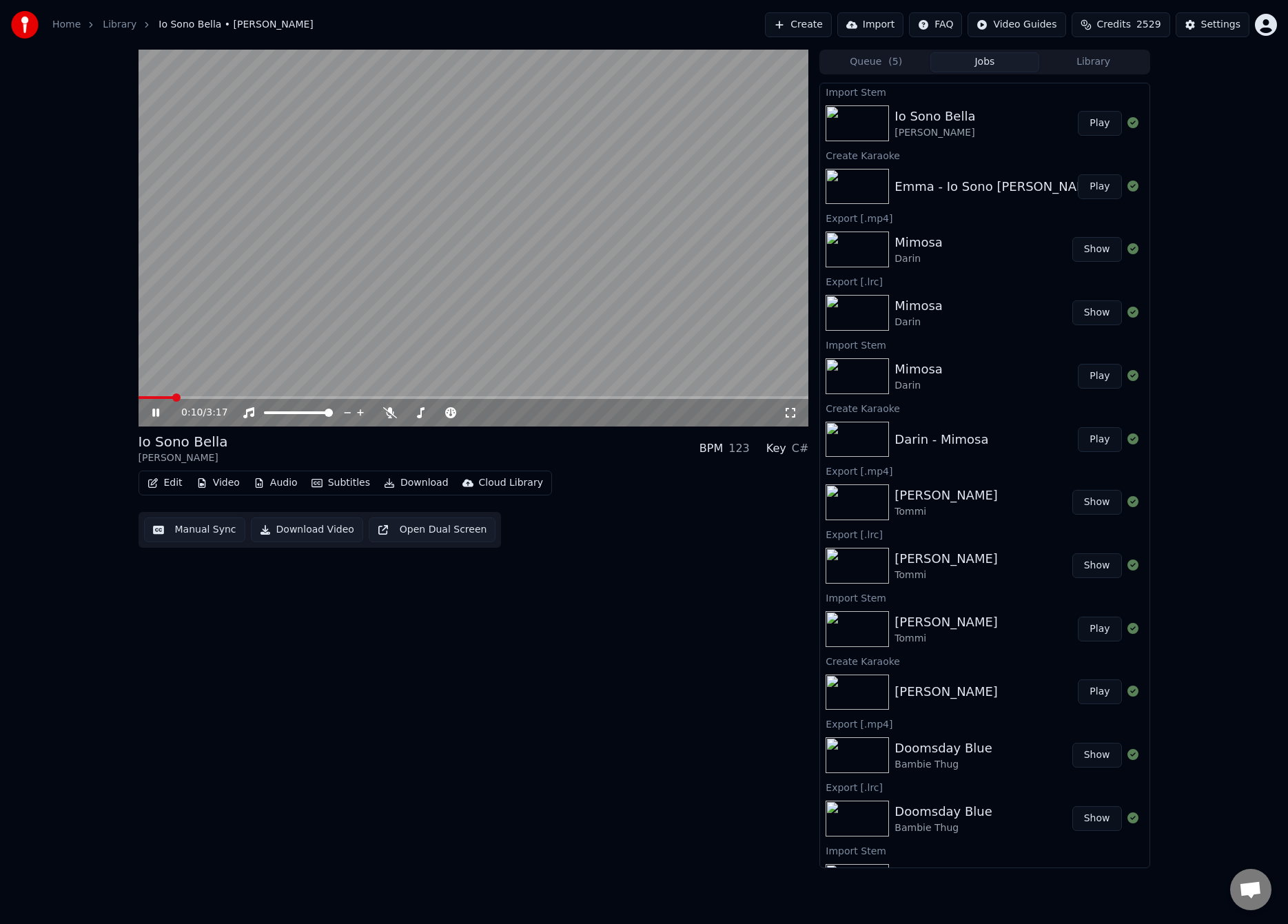
click at [88, 465] on div "0:10 / 3:17 Io Sono [PERSON_NAME] BPM 123 Key C# Edit Video Audio Subtitles Dow…" at bounding box center [644, 459] width 1288 height 819
click at [184, 529] on button "Manual Sync" at bounding box center [194, 529] width 101 height 25
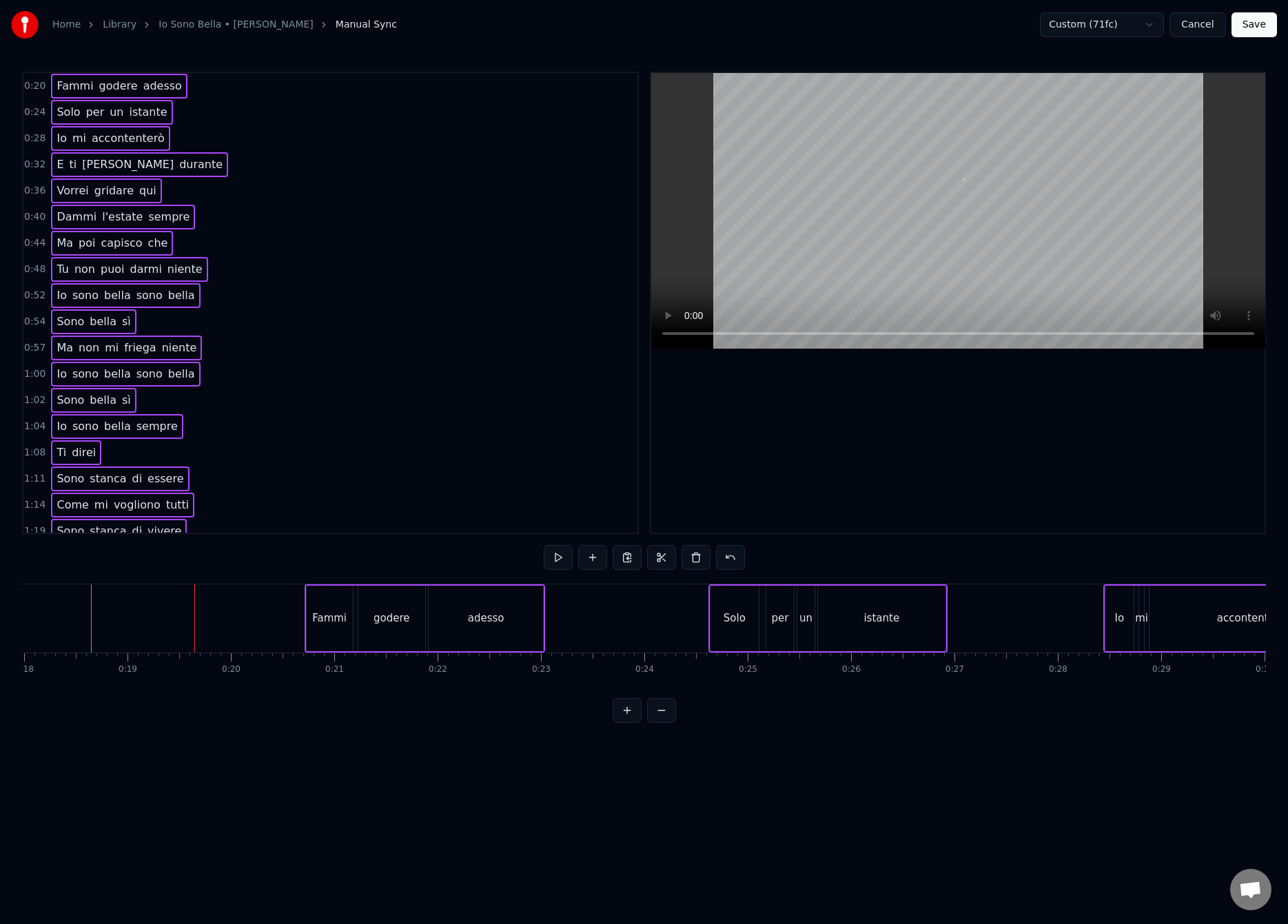
scroll to position [0, 1885]
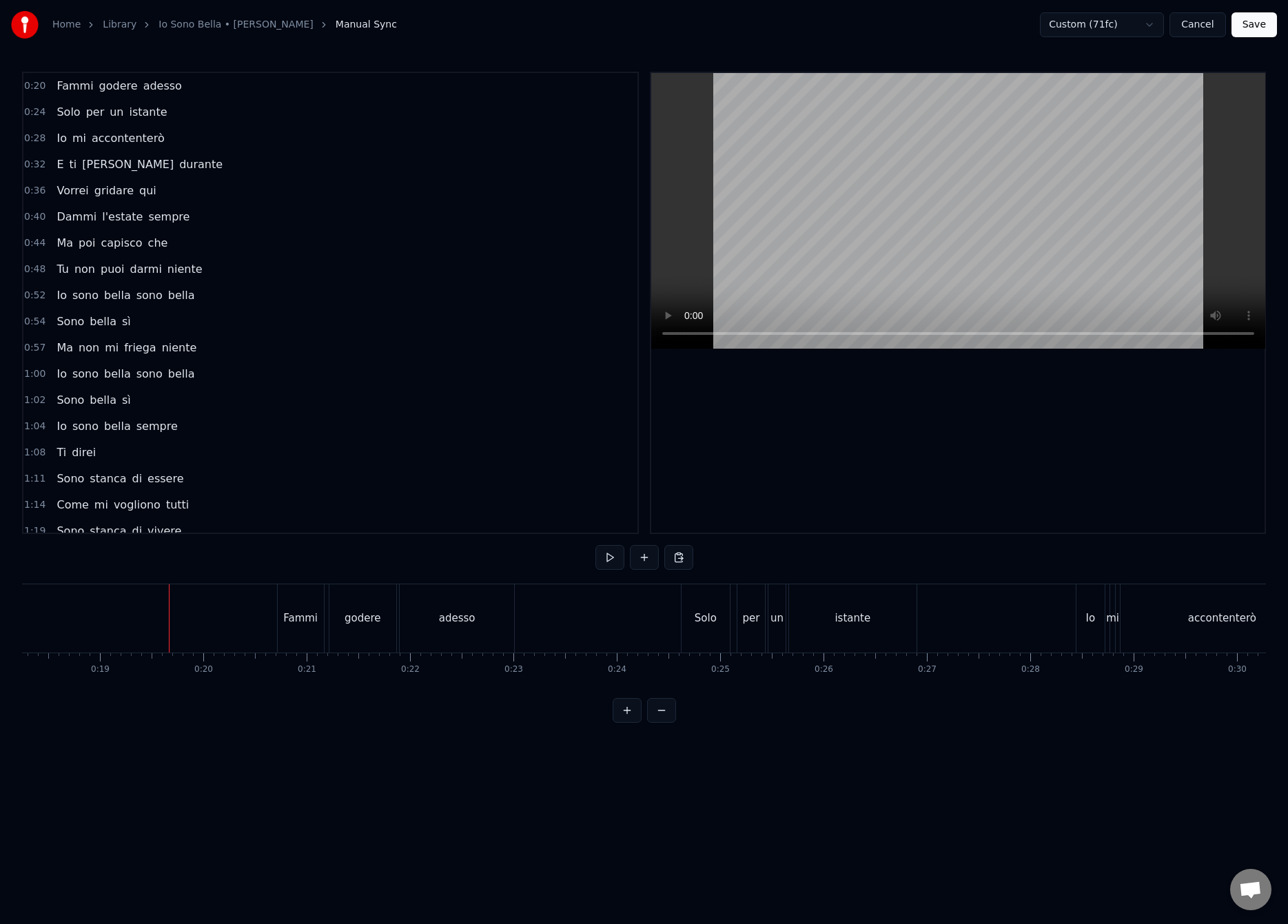
click at [1263, 19] on button "Save" at bounding box center [1254, 25] width 45 height 25
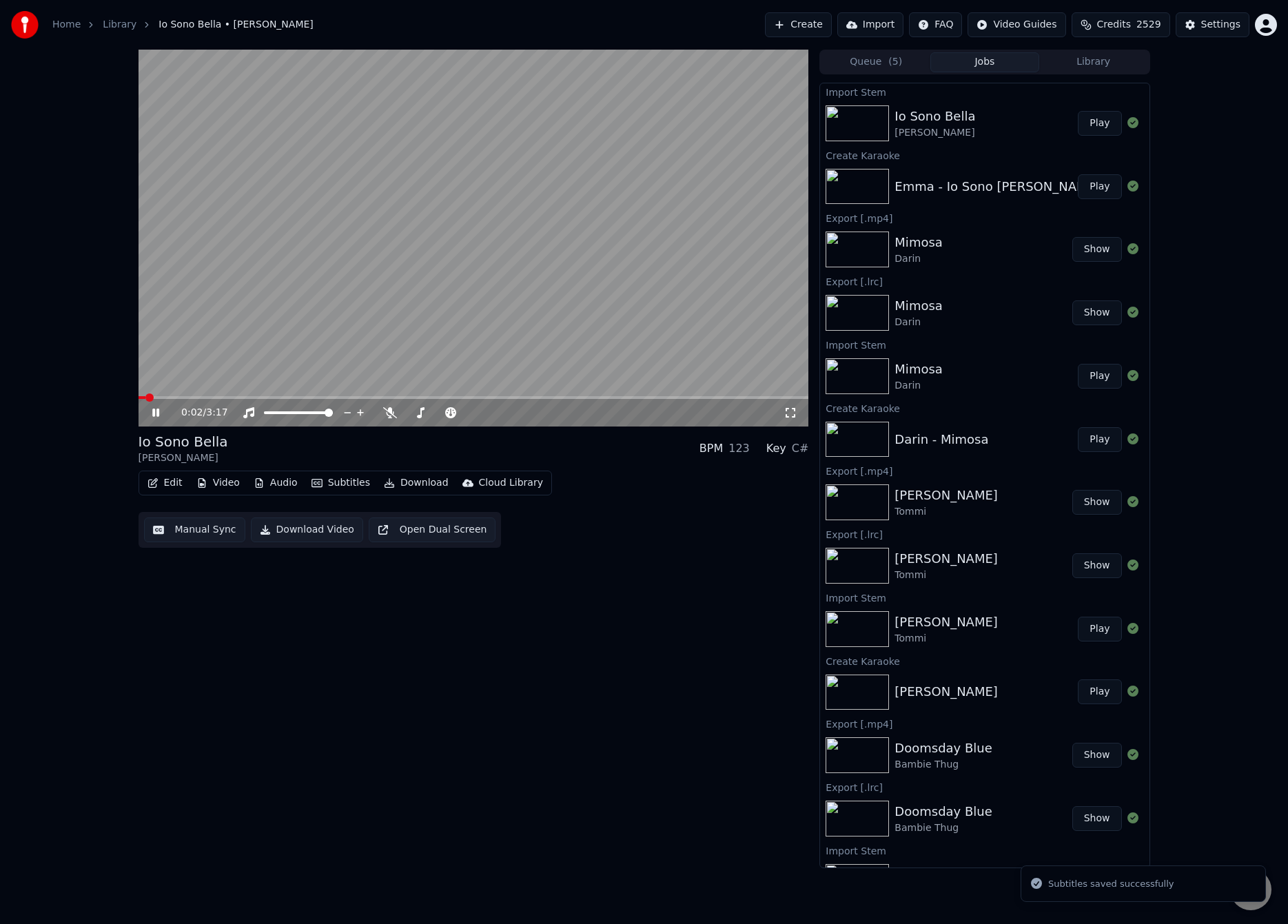
click at [192, 396] on video at bounding box center [473, 237] width 670 height 377
click at [191, 398] on span at bounding box center [473, 398] width 670 height 3
click at [216, 357] on video at bounding box center [473, 237] width 670 height 377
click at [199, 525] on button "Manual Sync" at bounding box center [194, 529] width 101 height 25
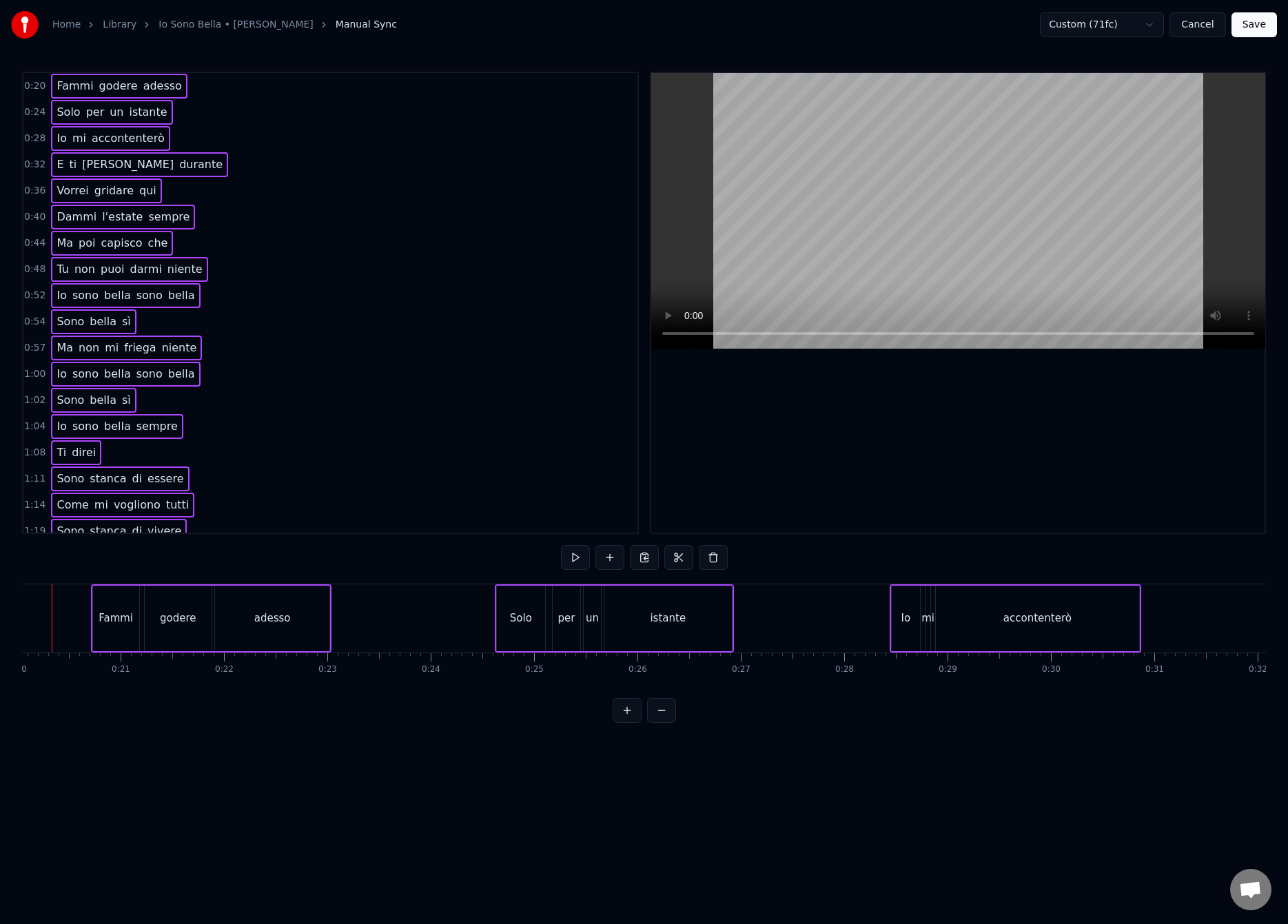
scroll to position [0, 2033]
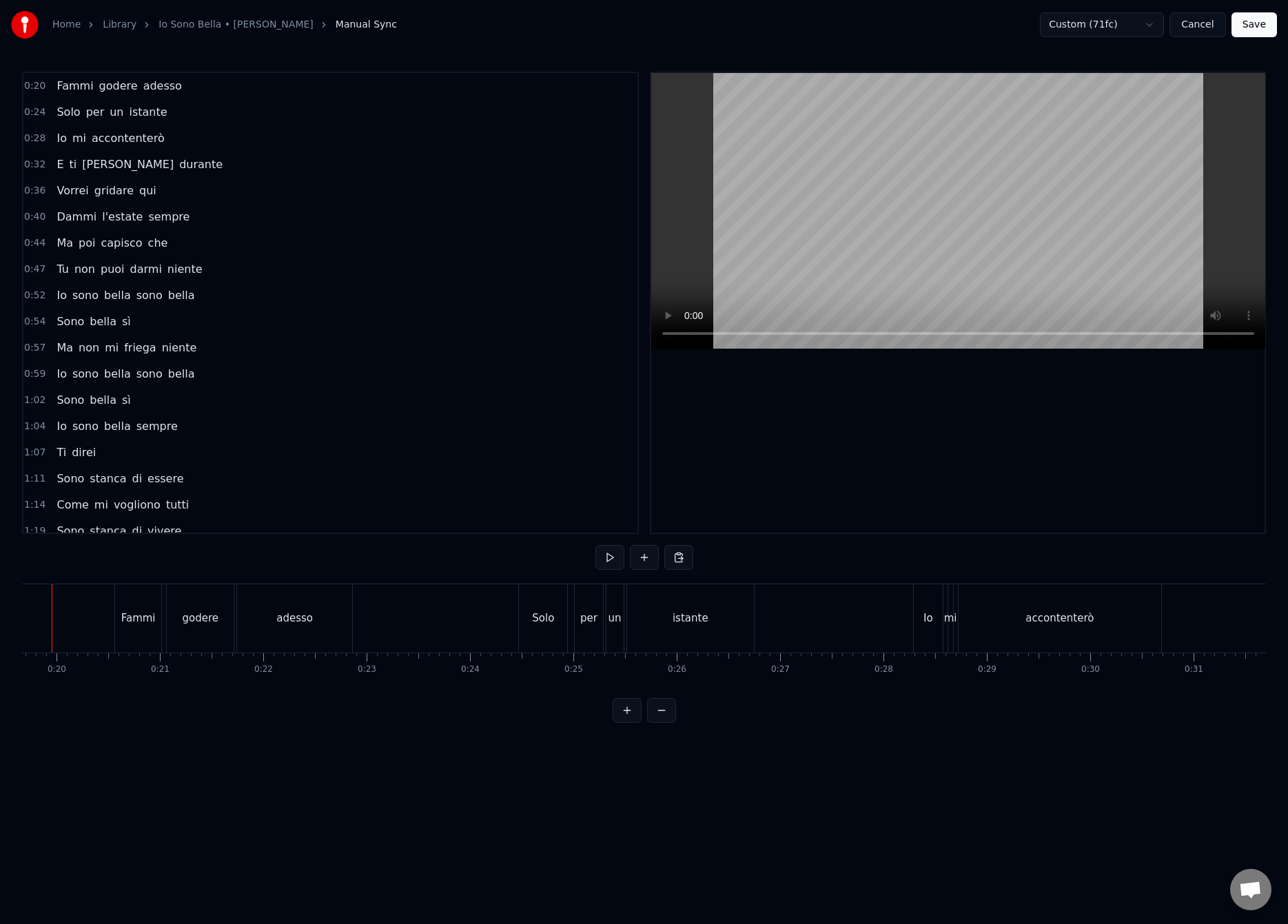
scroll to position [0, 1993]
click at [1273, 22] on button "Save" at bounding box center [1254, 25] width 45 height 25
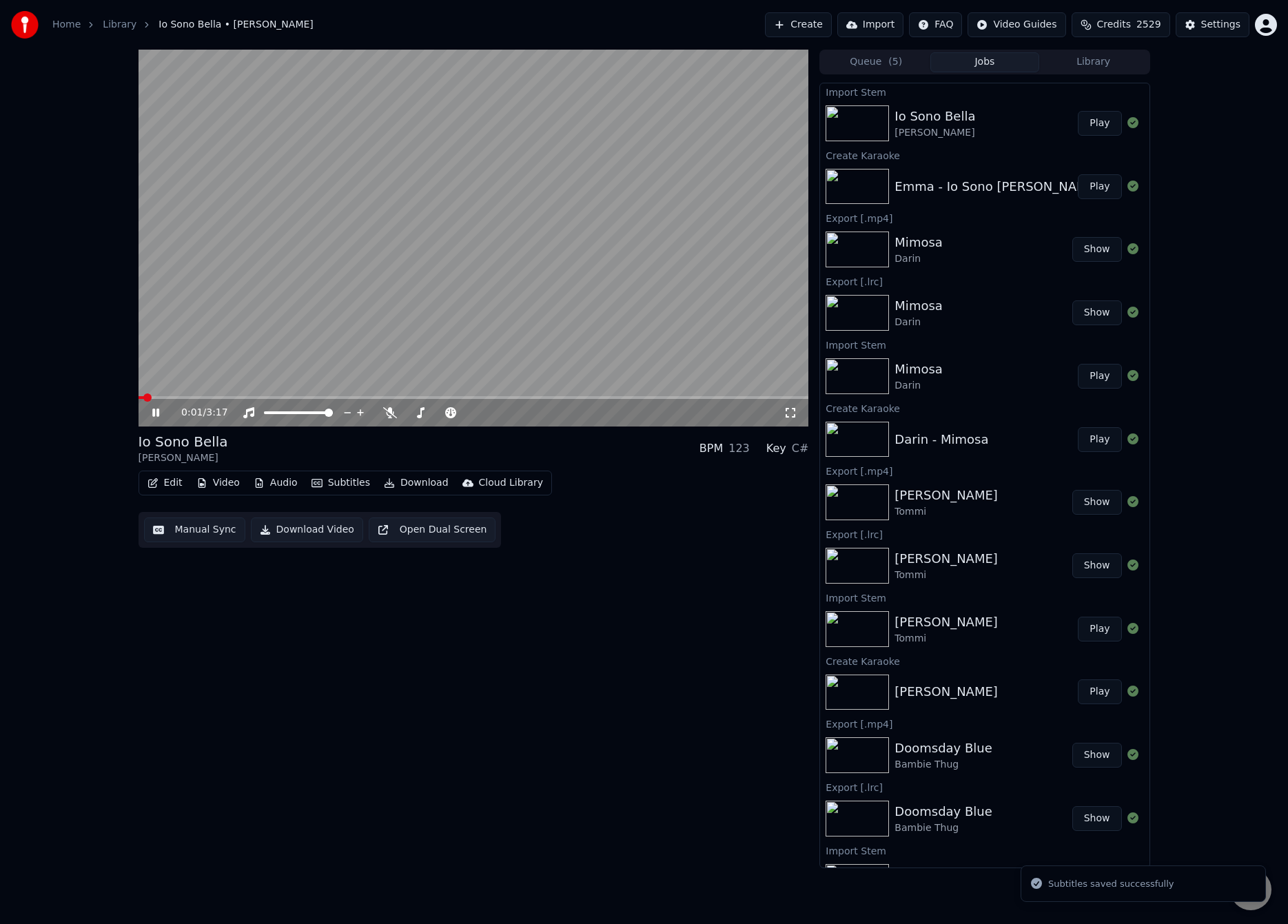
click at [193, 398] on span at bounding box center [473, 398] width 670 height 3
click at [357, 270] on video at bounding box center [473, 237] width 670 height 377
click at [197, 539] on button "Manual Sync" at bounding box center [194, 529] width 101 height 25
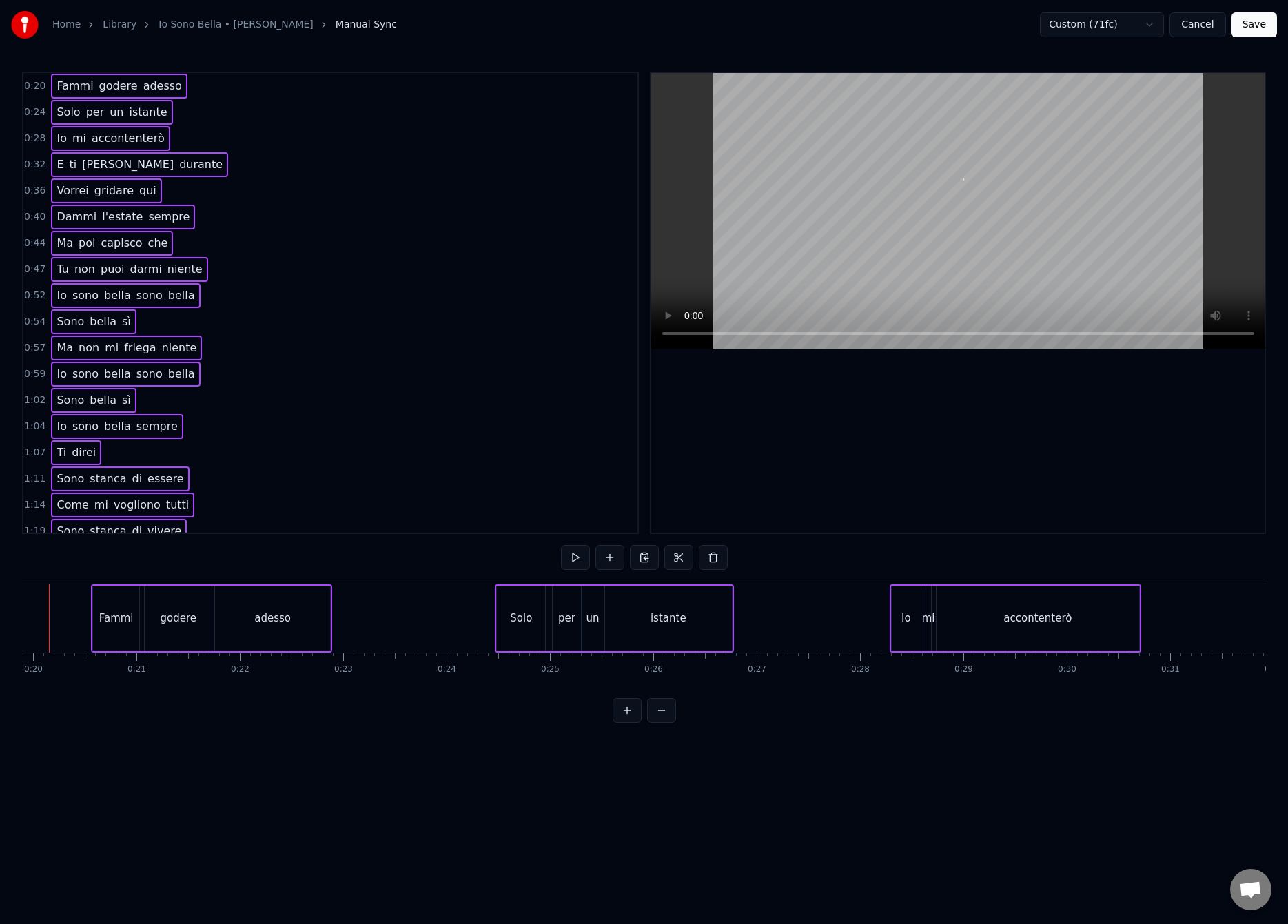
scroll to position [0, 2014]
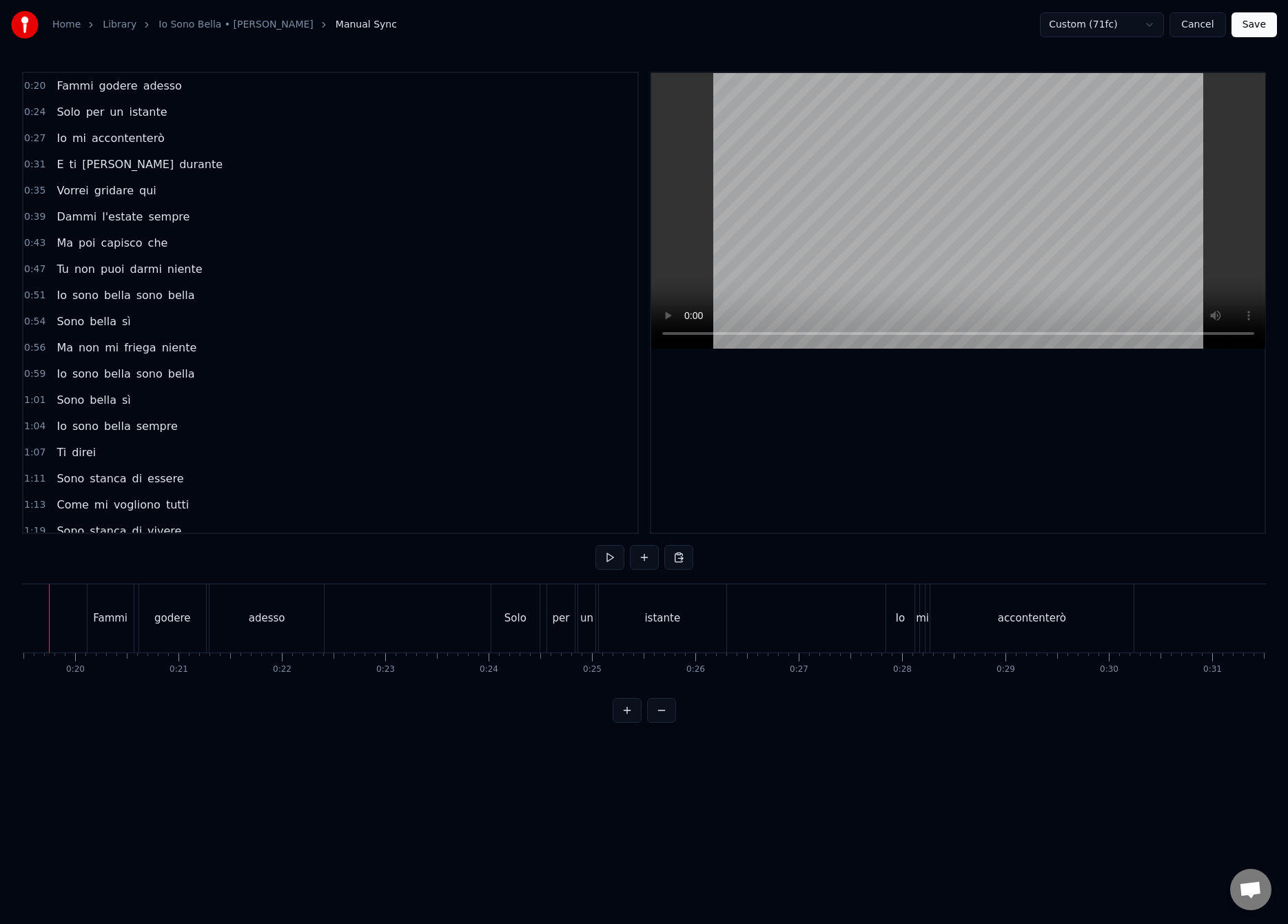
scroll to position [0, 1972]
click at [1247, 4] on div "Home Library Io Sono Bella • Emma Manual Sync Custom (71fc) Cancel Save" at bounding box center [644, 25] width 1288 height 49
click at [1245, 24] on button "Save" at bounding box center [1254, 25] width 45 height 25
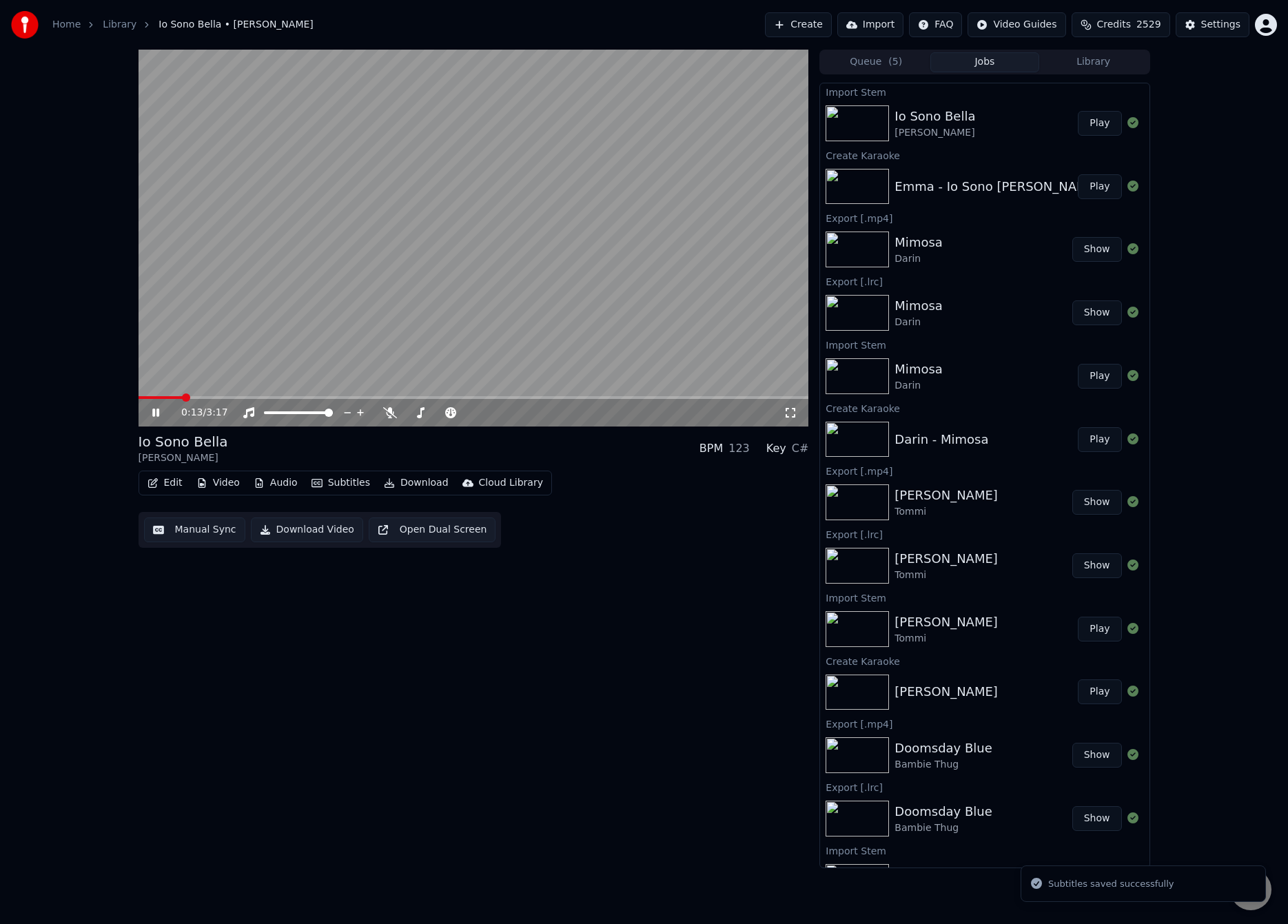
click at [180, 398] on span at bounding box center [473, 398] width 670 height 3
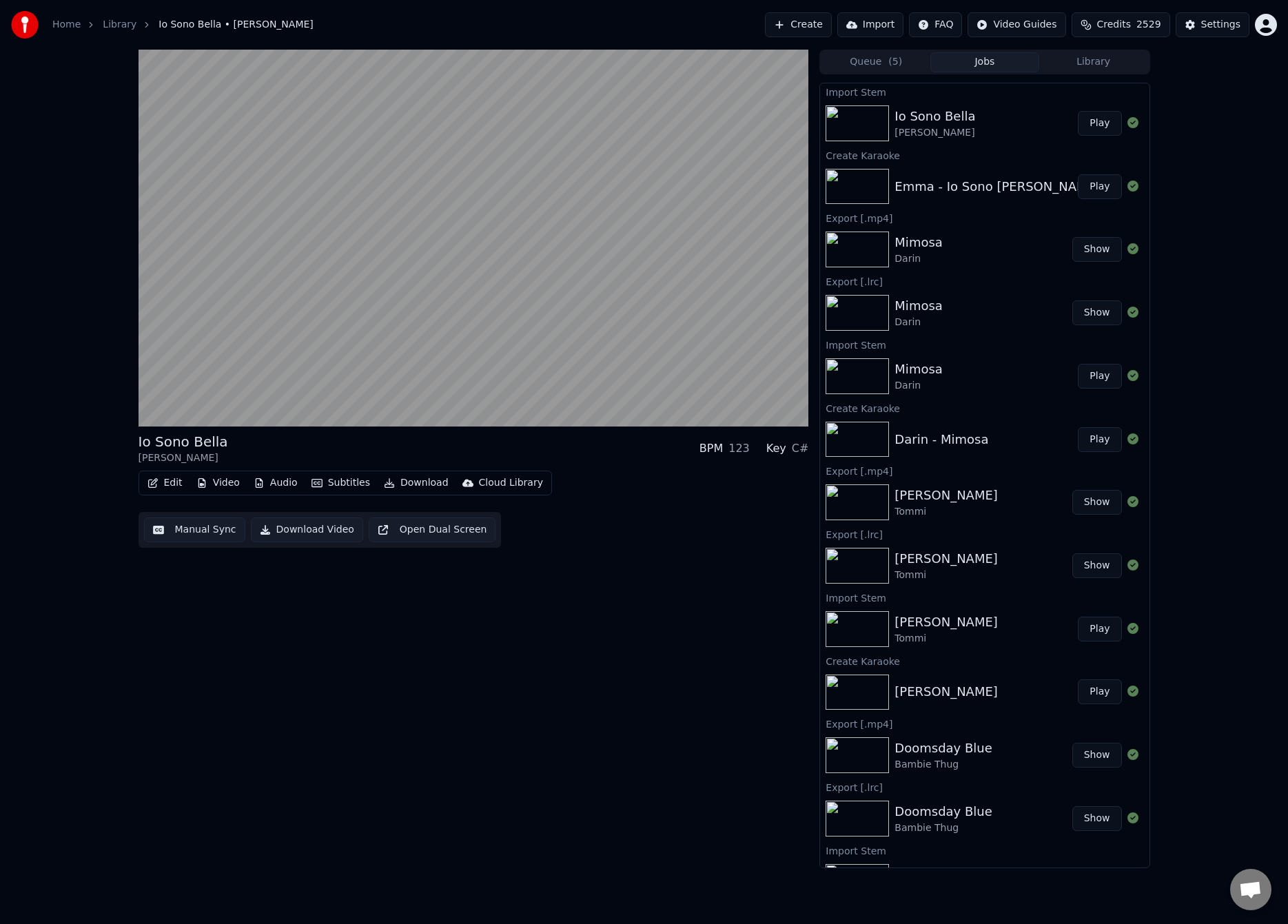
click at [94, 412] on div "Io Sono [PERSON_NAME] BPM 123 Key C# Edit Video Audio Subtitles Download Cloud …" at bounding box center [644, 459] width 1288 height 819
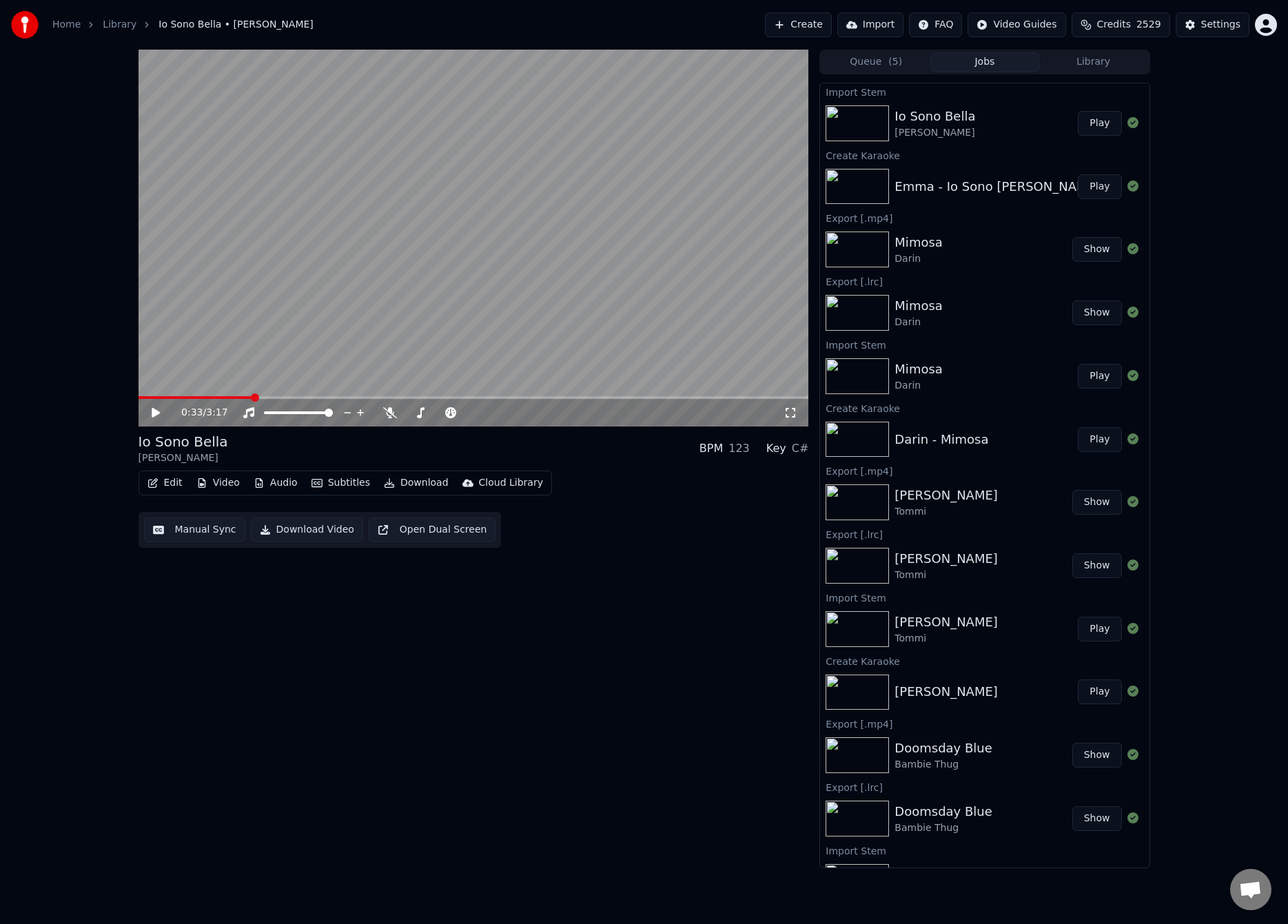
click at [186, 519] on button "Manual Sync" at bounding box center [194, 529] width 101 height 25
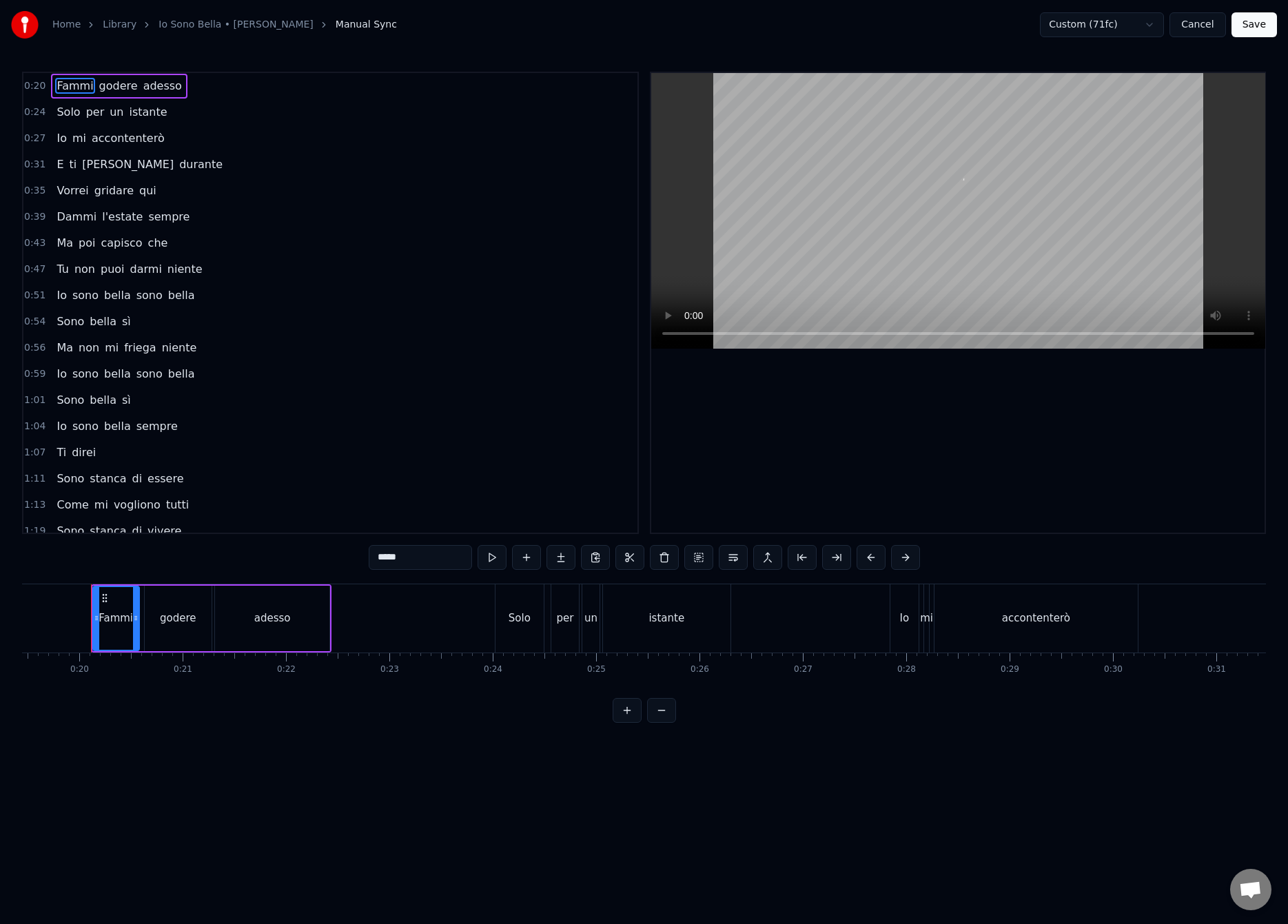
scroll to position [0, 1982]
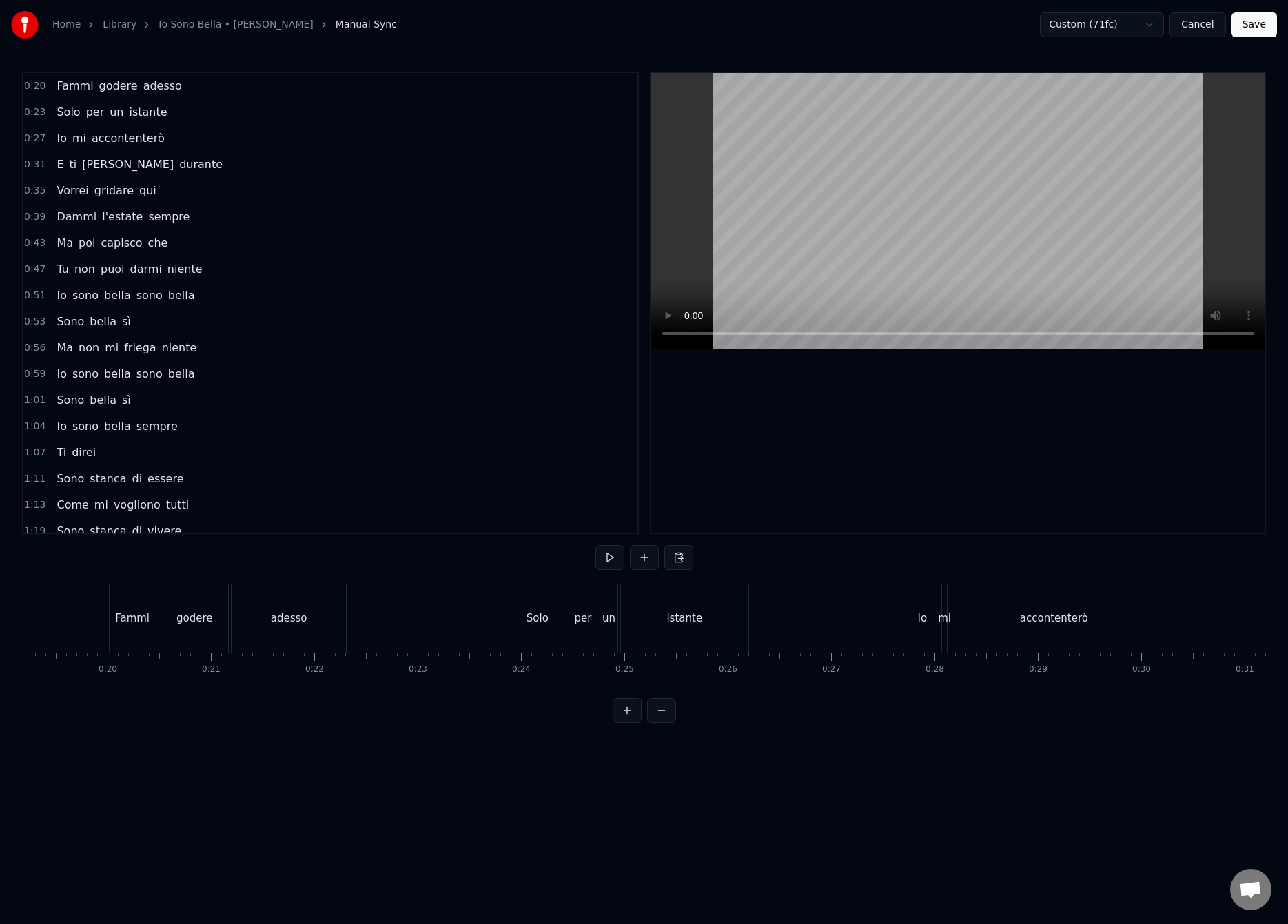
scroll to position [0, 1953]
click at [1266, 31] on button "Save" at bounding box center [1254, 25] width 45 height 25
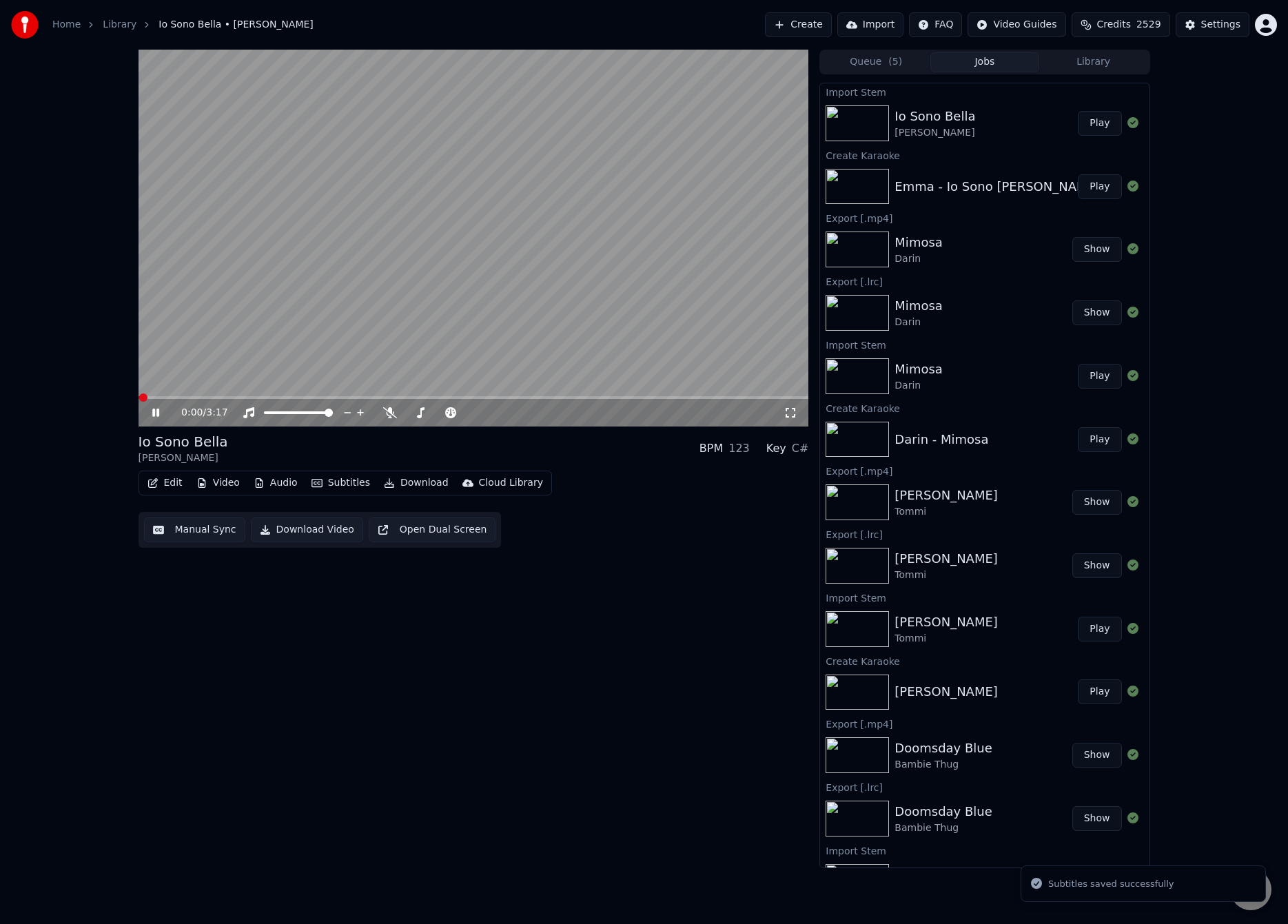
click at [68, 492] on div "0:00 / 3:17 Io Sono [PERSON_NAME] BPM 123 Key C# Edit Video Audio Subtitles Dow…" at bounding box center [644, 459] width 1288 height 819
click at [183, 398] on span at bounding box center [473, 398] width 670 height 3
click at [199, 398] on span at bounding box center [473, 398] width 670 height 3
click at [332, 303] on video at bounding box center [473, 237] width 670 height 377
click at [397, 480] on button "Download" at bounding box center [415, 483] width 76 height 20
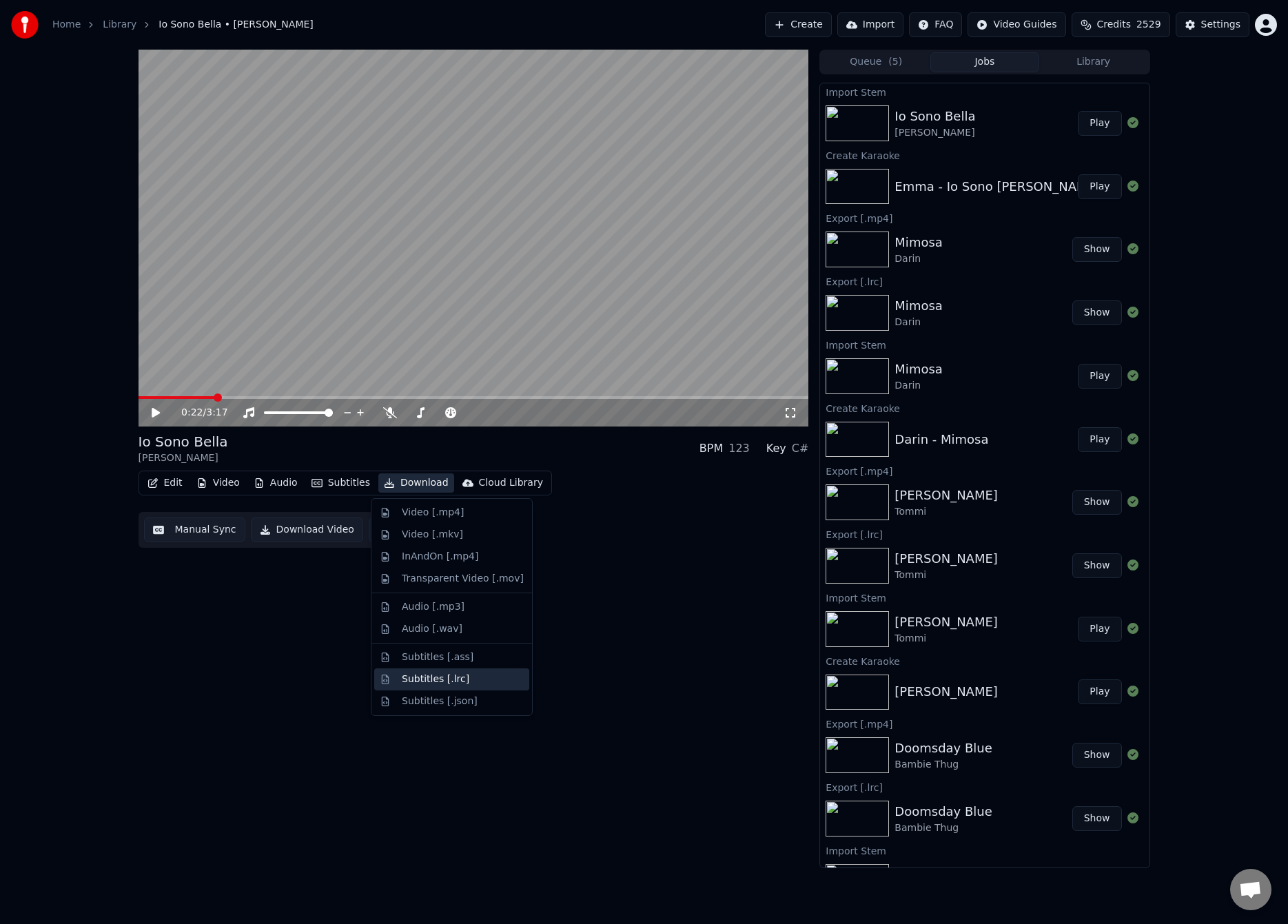
click at [444, 672] on div "Subtitles [.lrc]" at bounding box center [435, 679] width 68 height 14
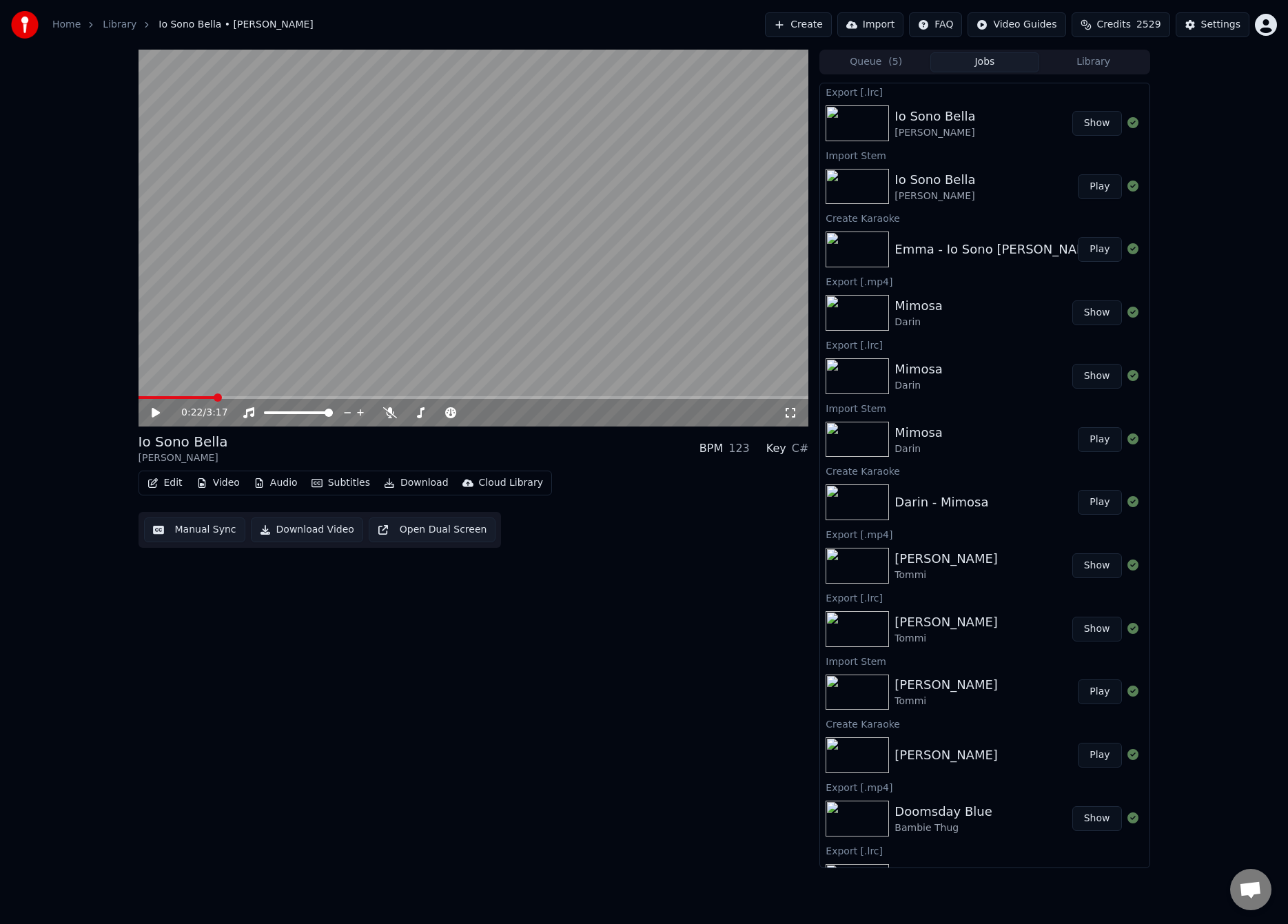
click at [415, 481] on button "Download" at bounding box center [415, 483] width 76 height 20
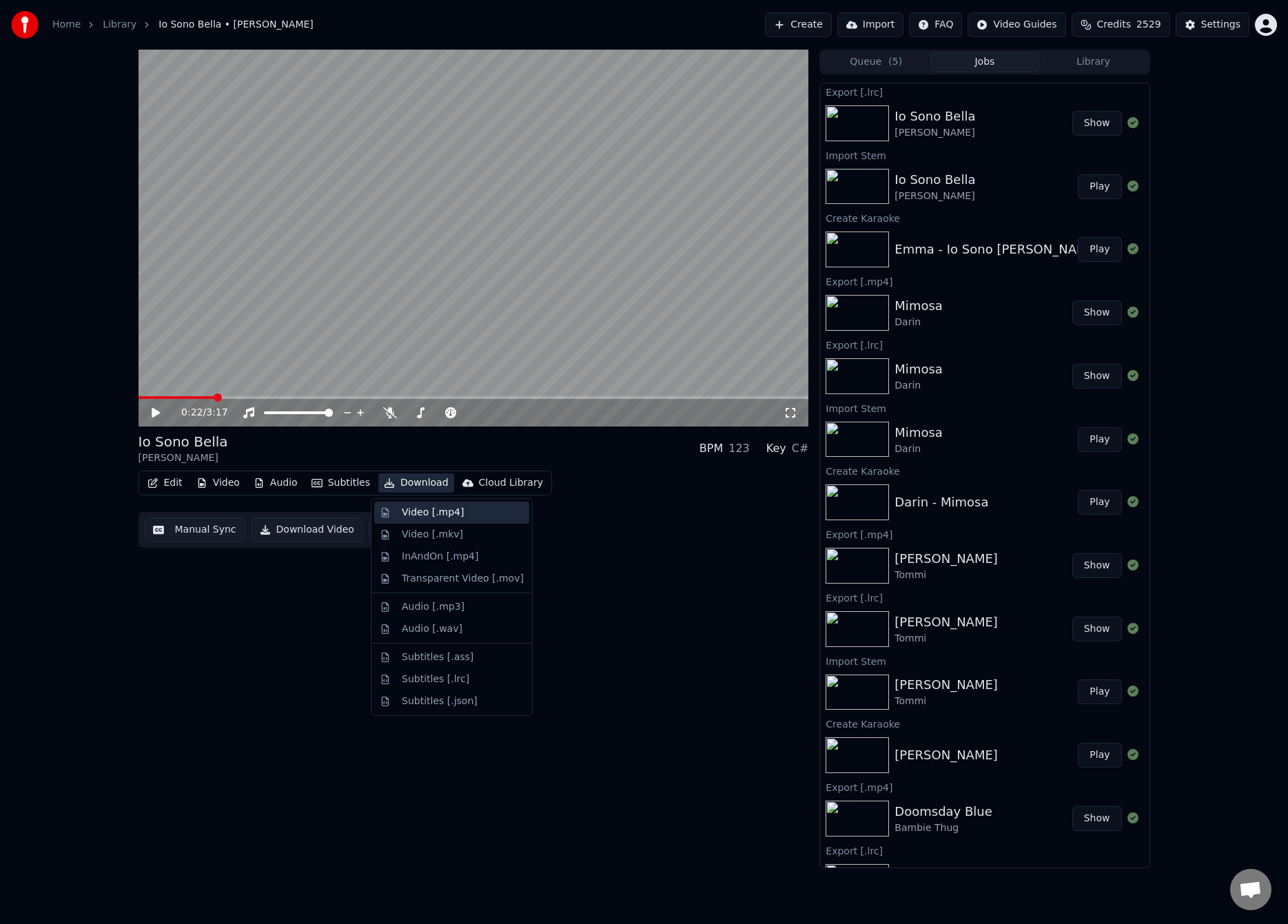
click at [433, 508] on div "Video [.mp4]" at bounding box center [432, 513] width 62 height 14
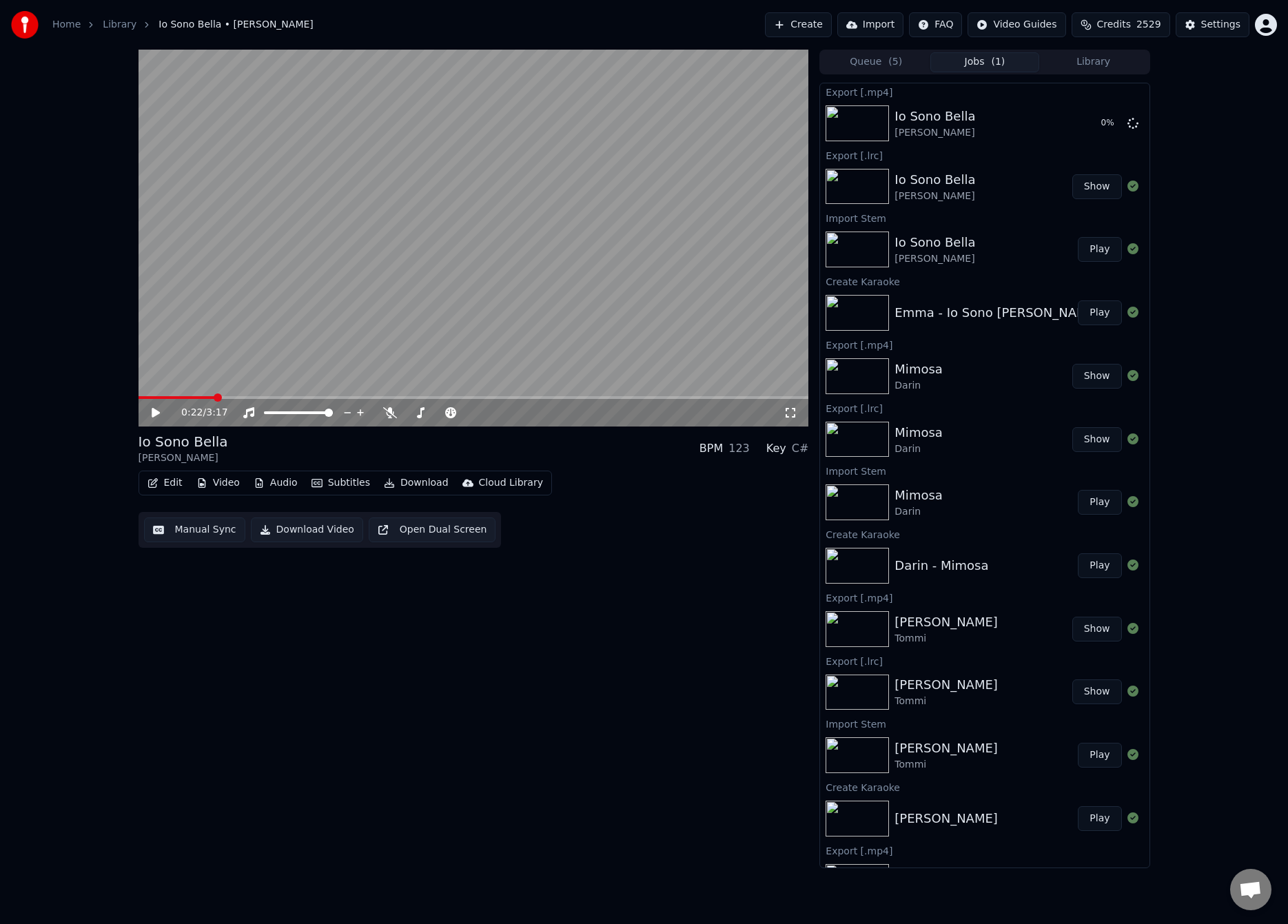
click at [314, 647] on div "0:22 / 3:17 Io Sono [PERSON_NAME] BPM 123 Key C# Edit Video Audio Subtitles Dow…" at bounding box center [473, 459] width 670 height 819
click at [804, 27] on button "Create" at bounding box center [798, 25] width 67 height 25
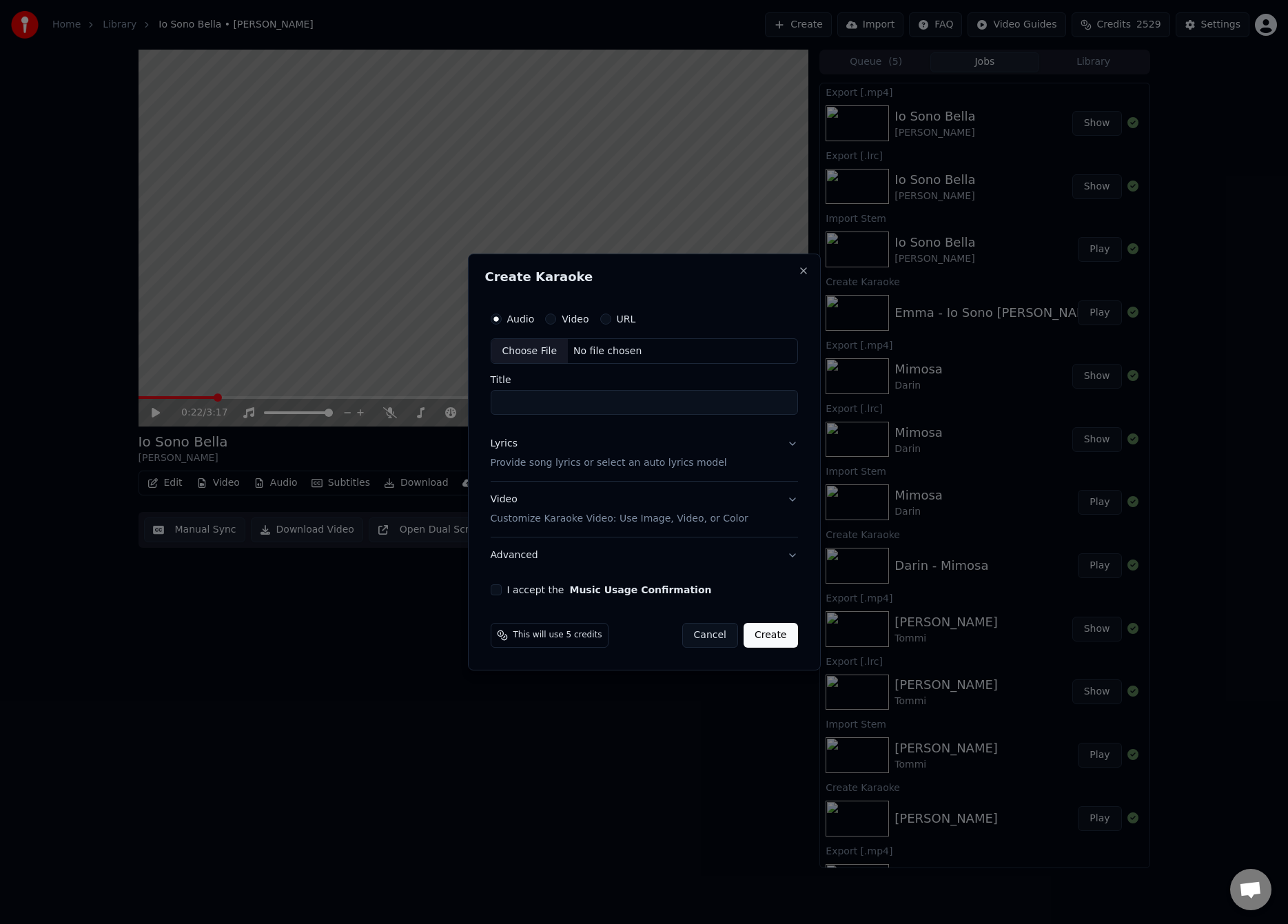
click at [546, 352] on div "Choose File" at bounding box center [529, 351] width 77 height 25
type input "**********"
click at [576, 461] on p "Provide song lyrics or select an auto lyrics model" at bounding box center [606, 463] width 236 height 14
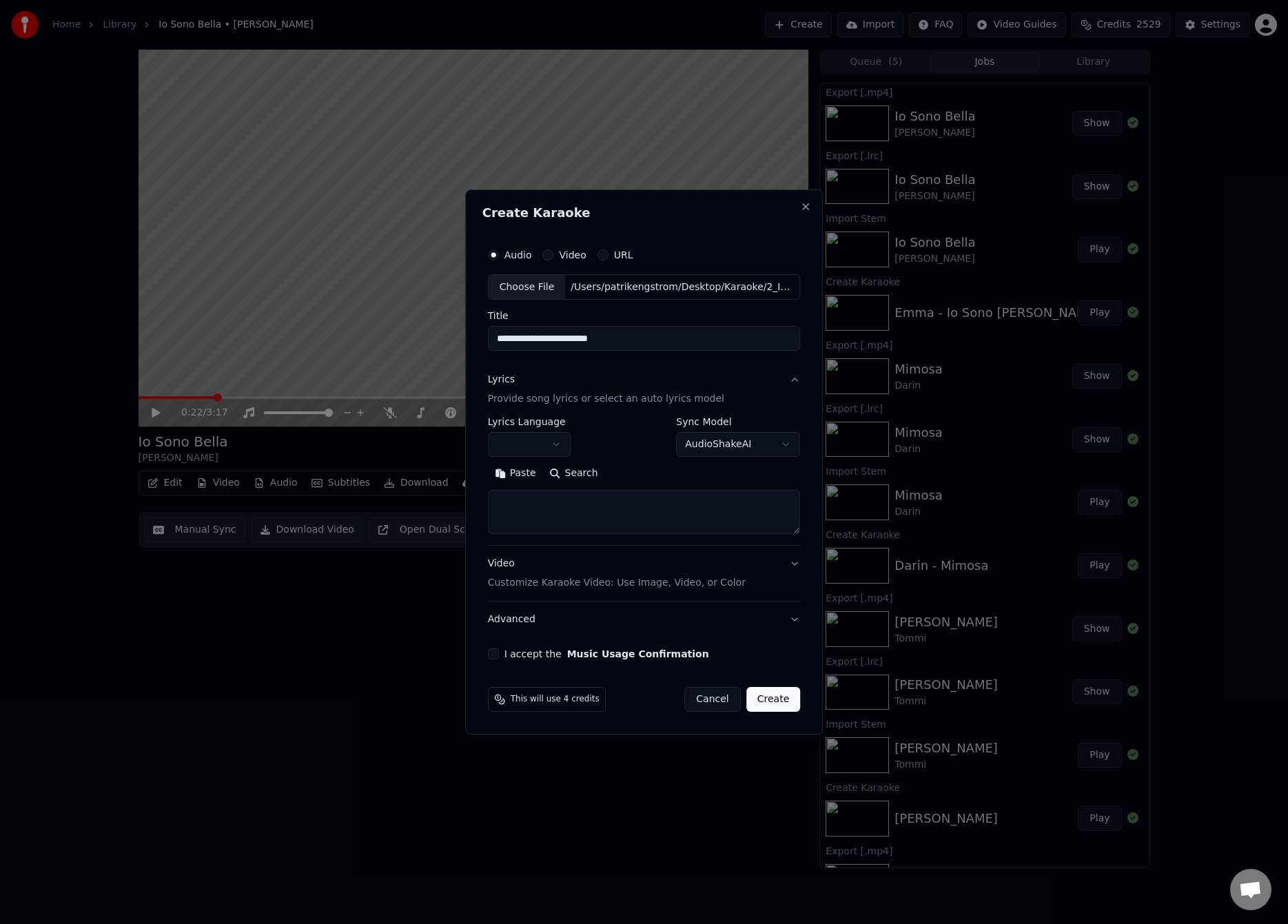
click at [526, 470] on button "Paste" at bounding box center [516, 474] width 55 height 22
type textarea "**********"
click at [633, 472] on button "Expand" at bounding box center [636, 474] width 65 height 22
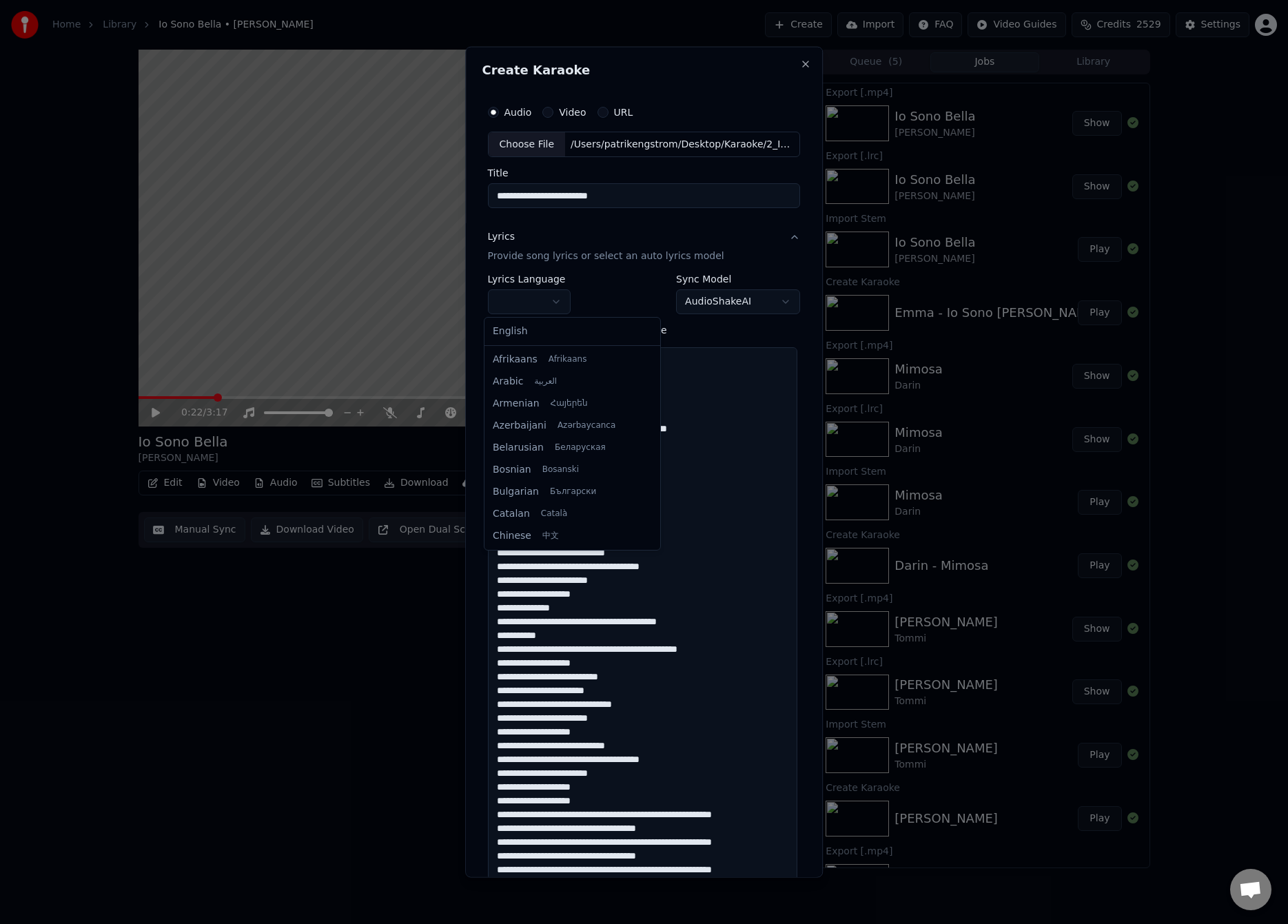
click at [536, 299] on body "Home Library Io Sono [PERSON_NAME] • [PERSON_NAME] Create Import FAQ Video Guid…" at bounding box center [644, 462] width 1288 height 924
select select "**"
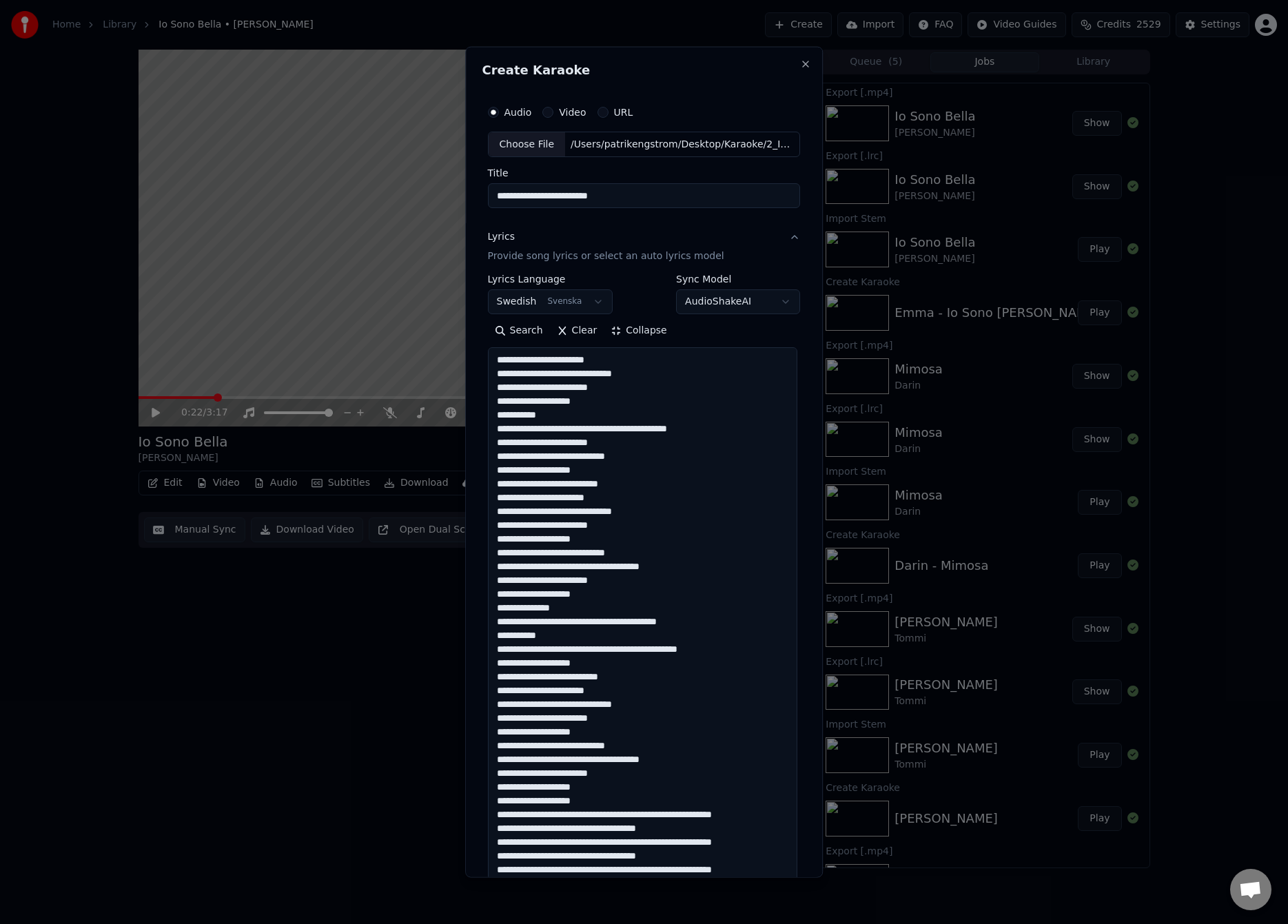
click at [555, 426] on textarea at bounding box center [643, 621] width 309 height 548
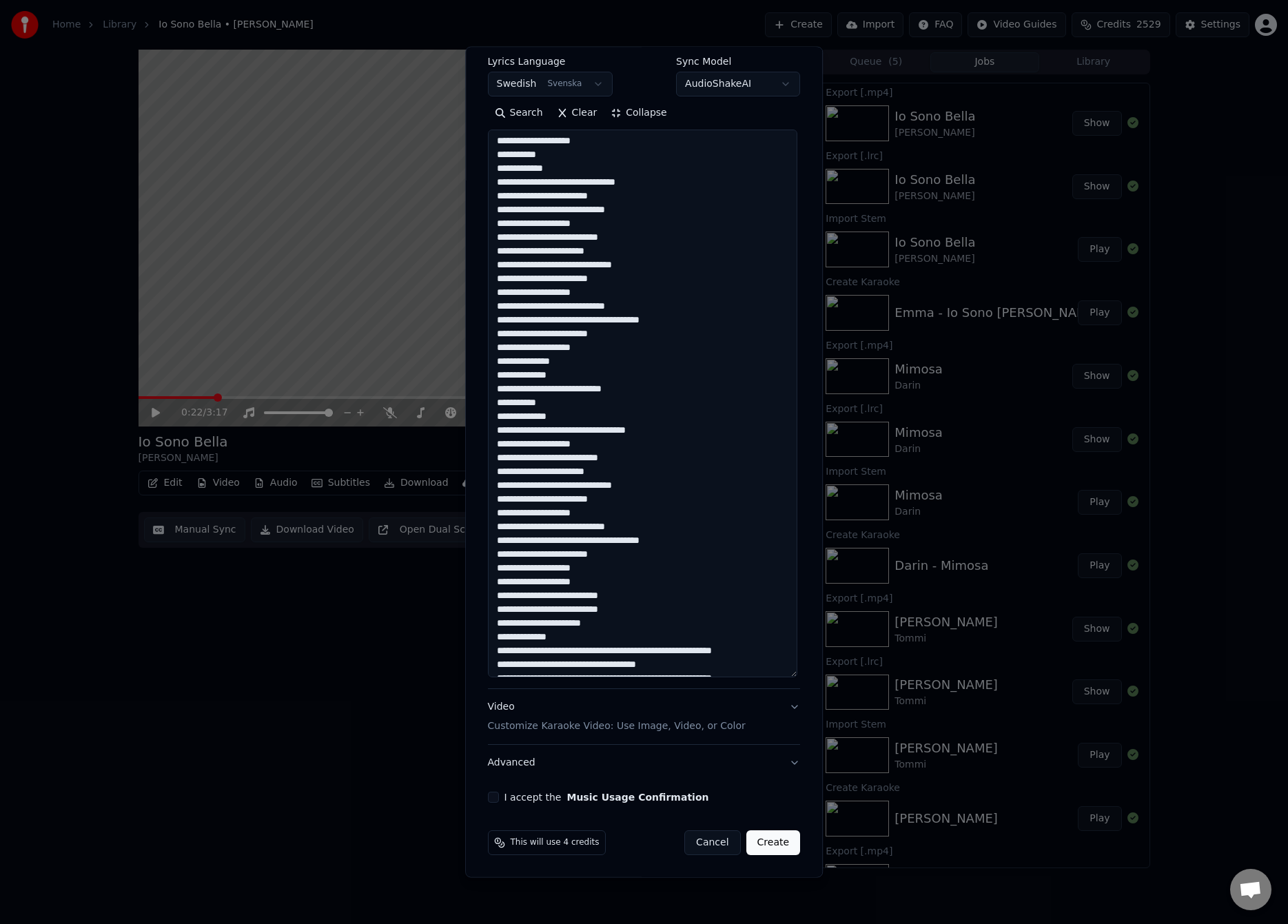
scroll to position [70, 0]
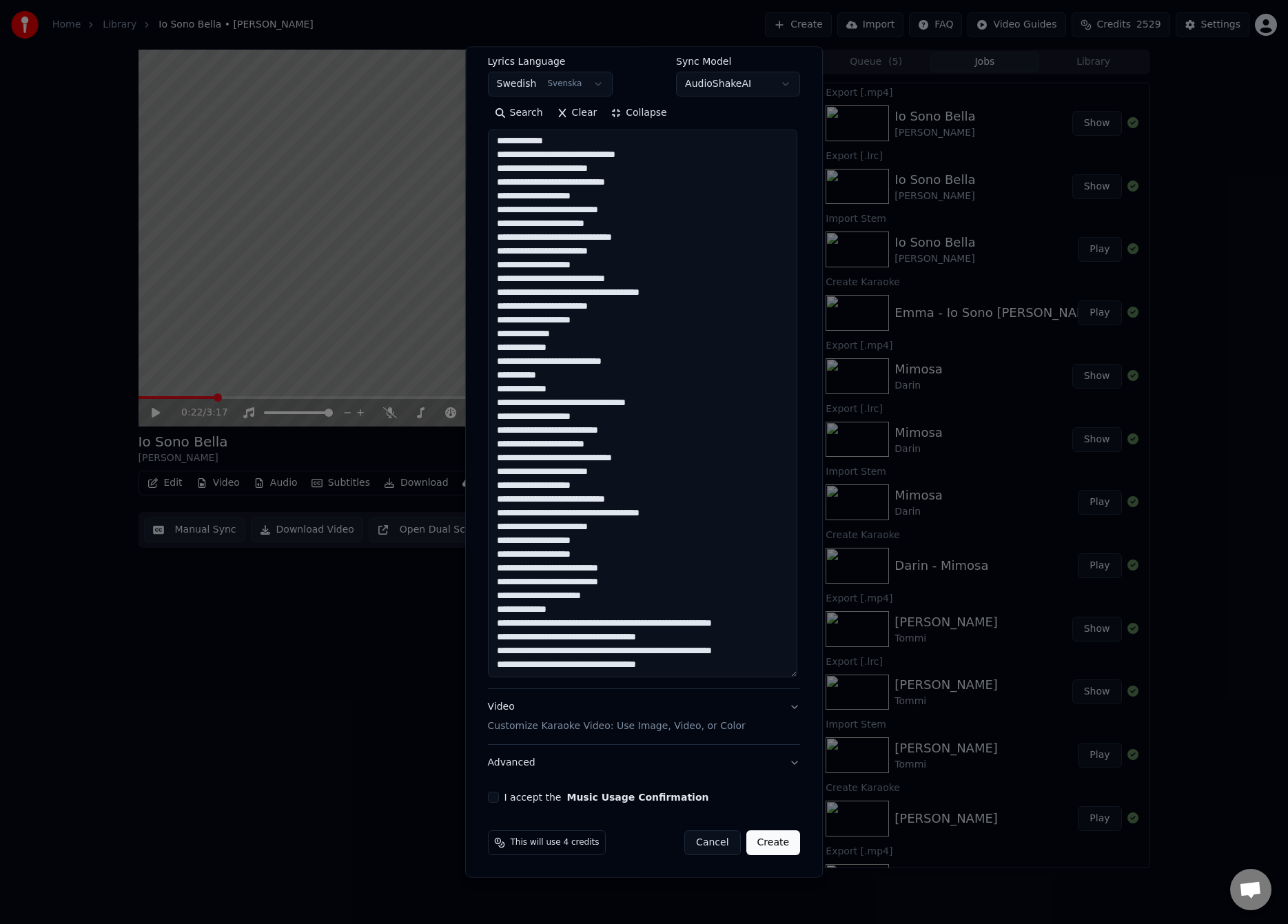
click at [545, 624] on textarea at bounding box center [643, 403] width 309 height 548
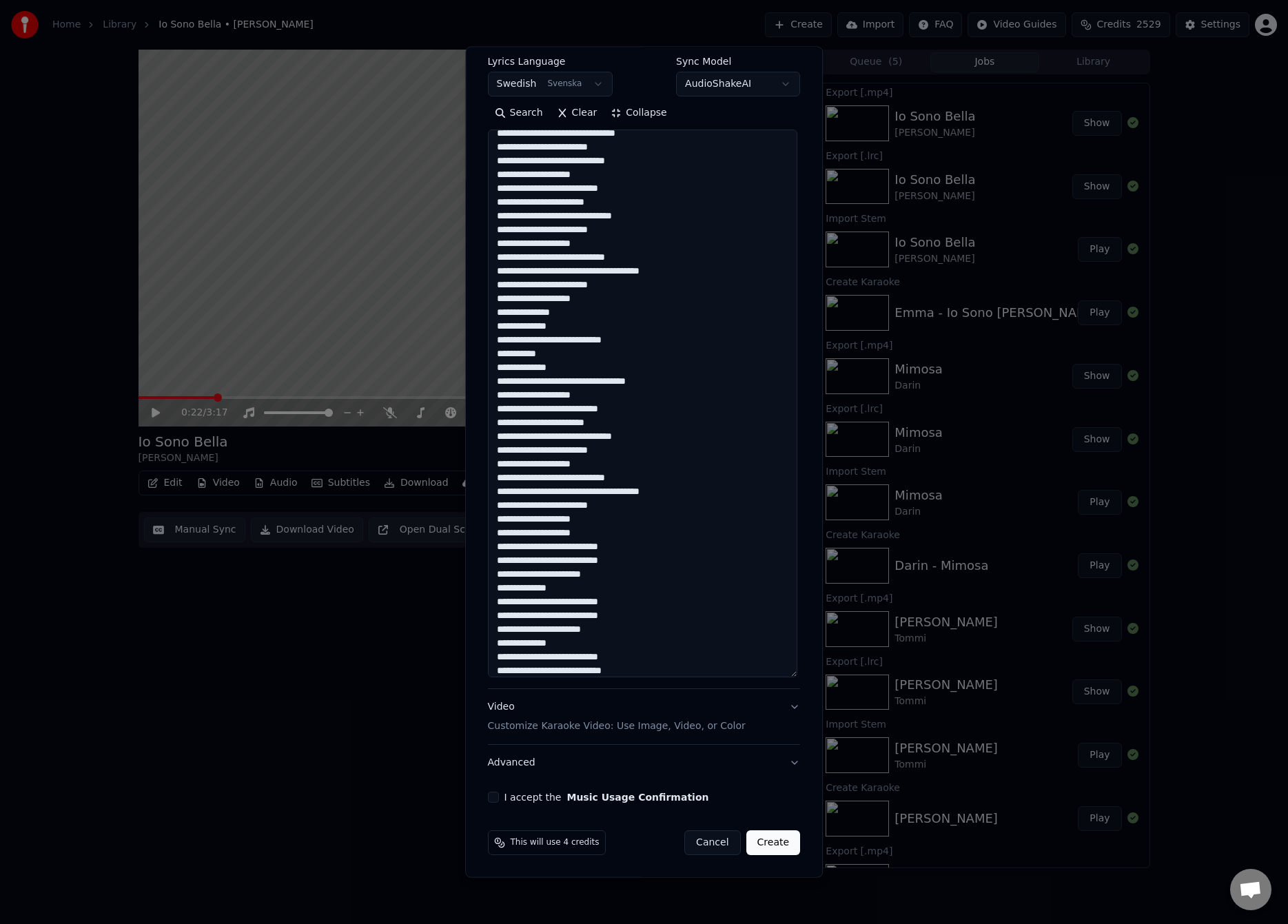
scroll to position [111, 0]
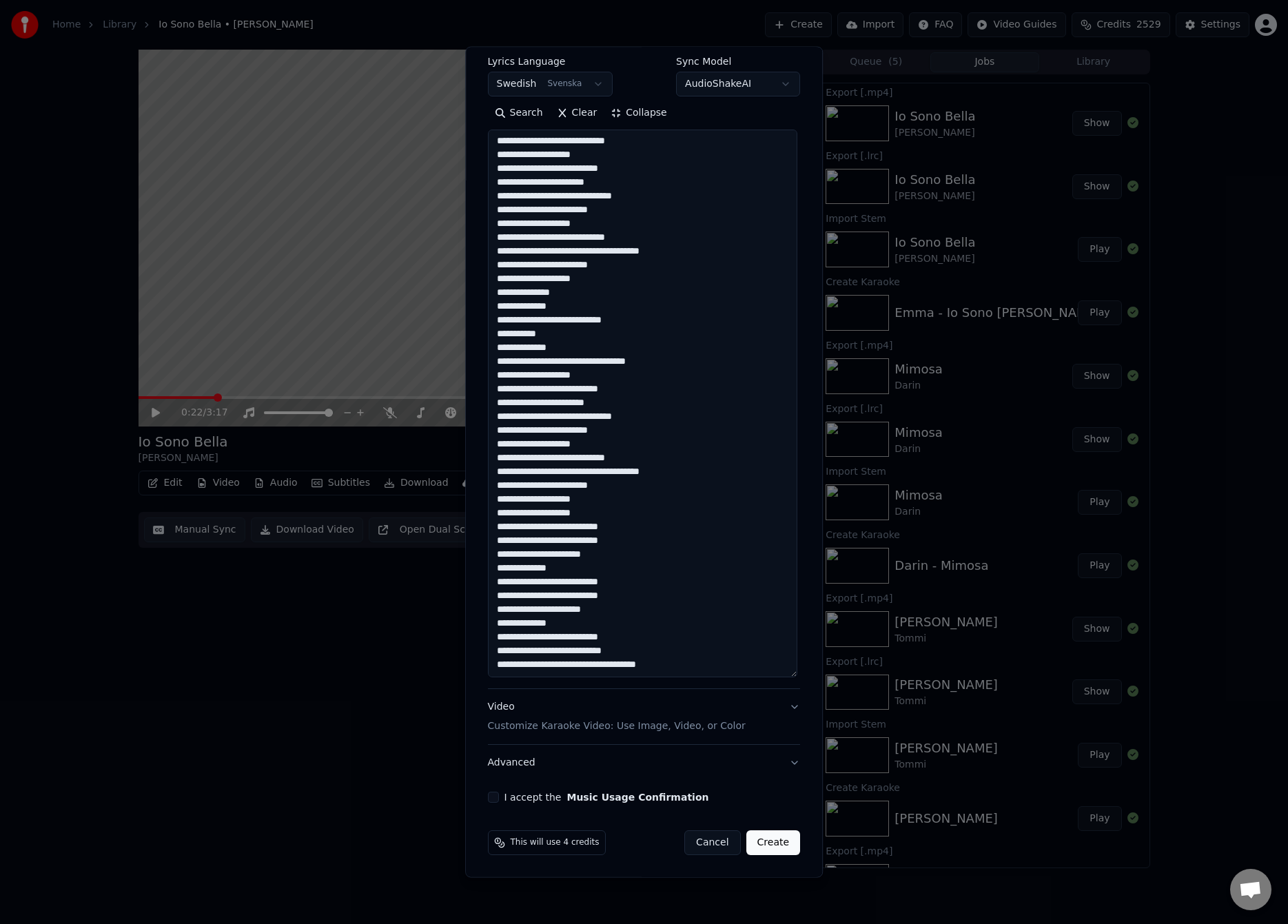
drag, startPoint x: 563, startPoint y: 651, endPoint x: 594, endPoint y: 672, distance: 37.4
click at [563, 651] on textarea at bounding box center [643, 403] width 309 height 548
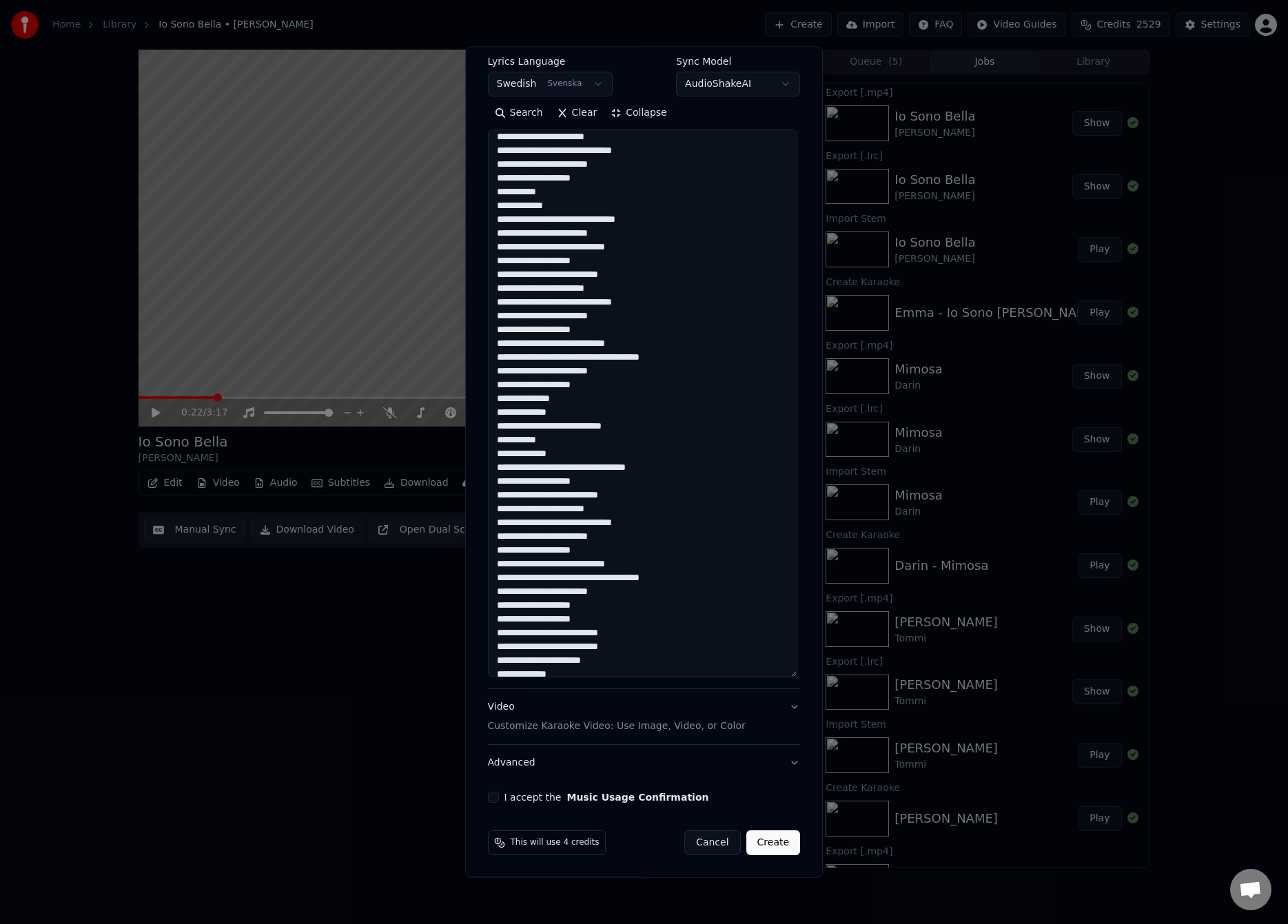
scroll to position [4, 0]
type textarea "**********"
click at [794, 348] on div "**********" at bounding box center [644, 341] width 324 height 934
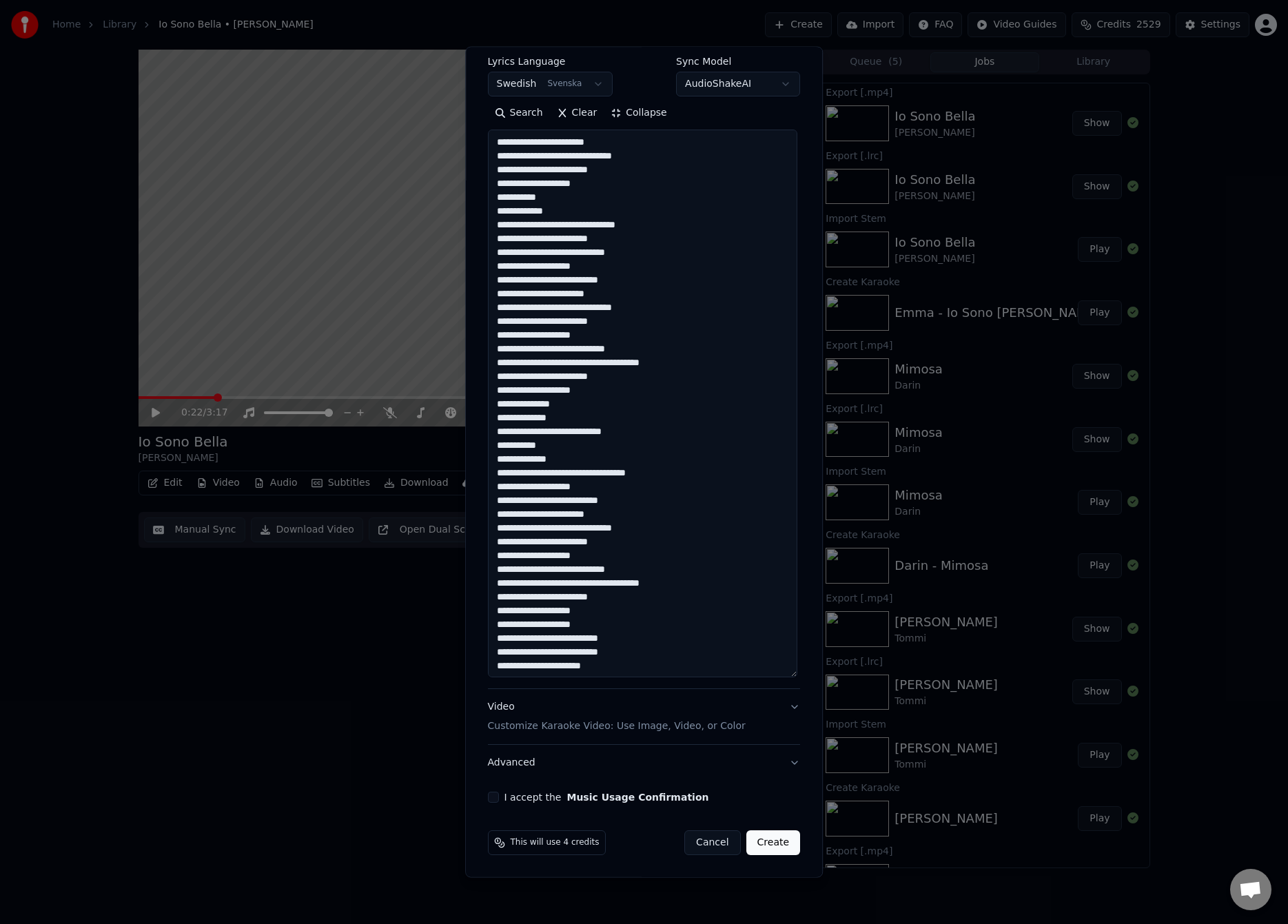
click at [806, 606] on div "**********" at bounding box center [644, 462] width 358 height 832
click at [488, 800] on button "I accept the Music Usage Confirmation" at bounding box center [493, 797] width 11 height 11
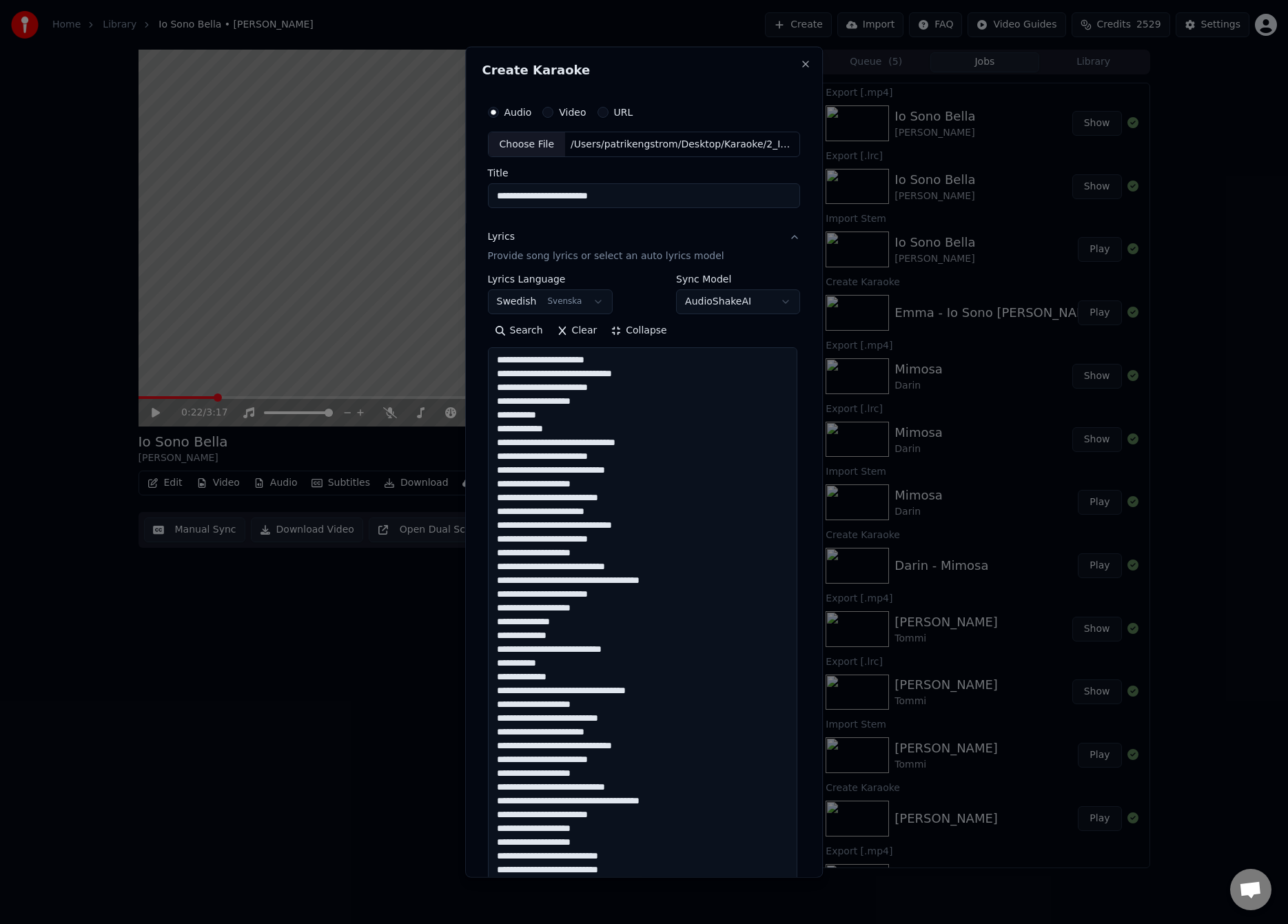
scroll to position [217, 0]
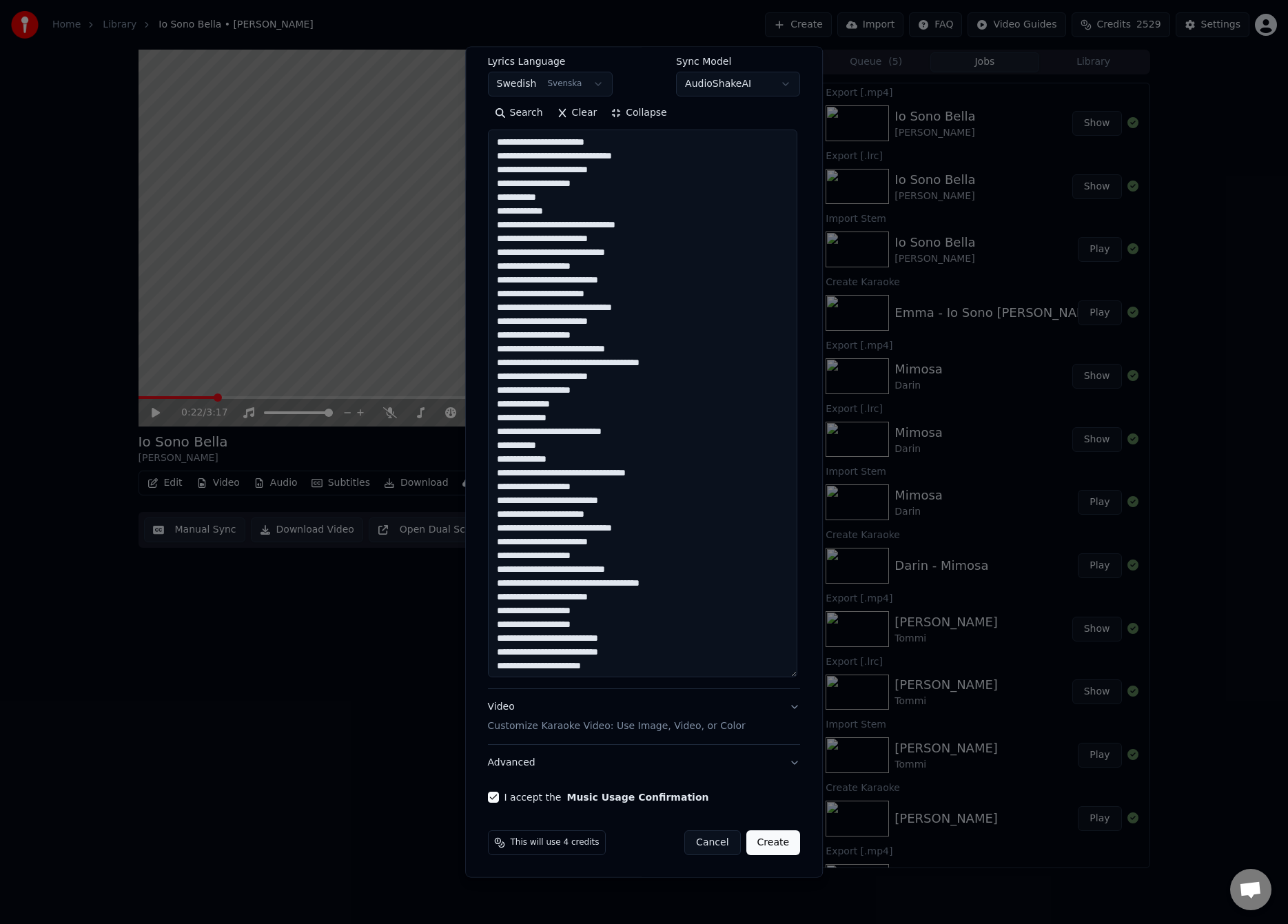
click at [775, 837] on button "Create" at bounding box center [772, 842] width 54 height 25
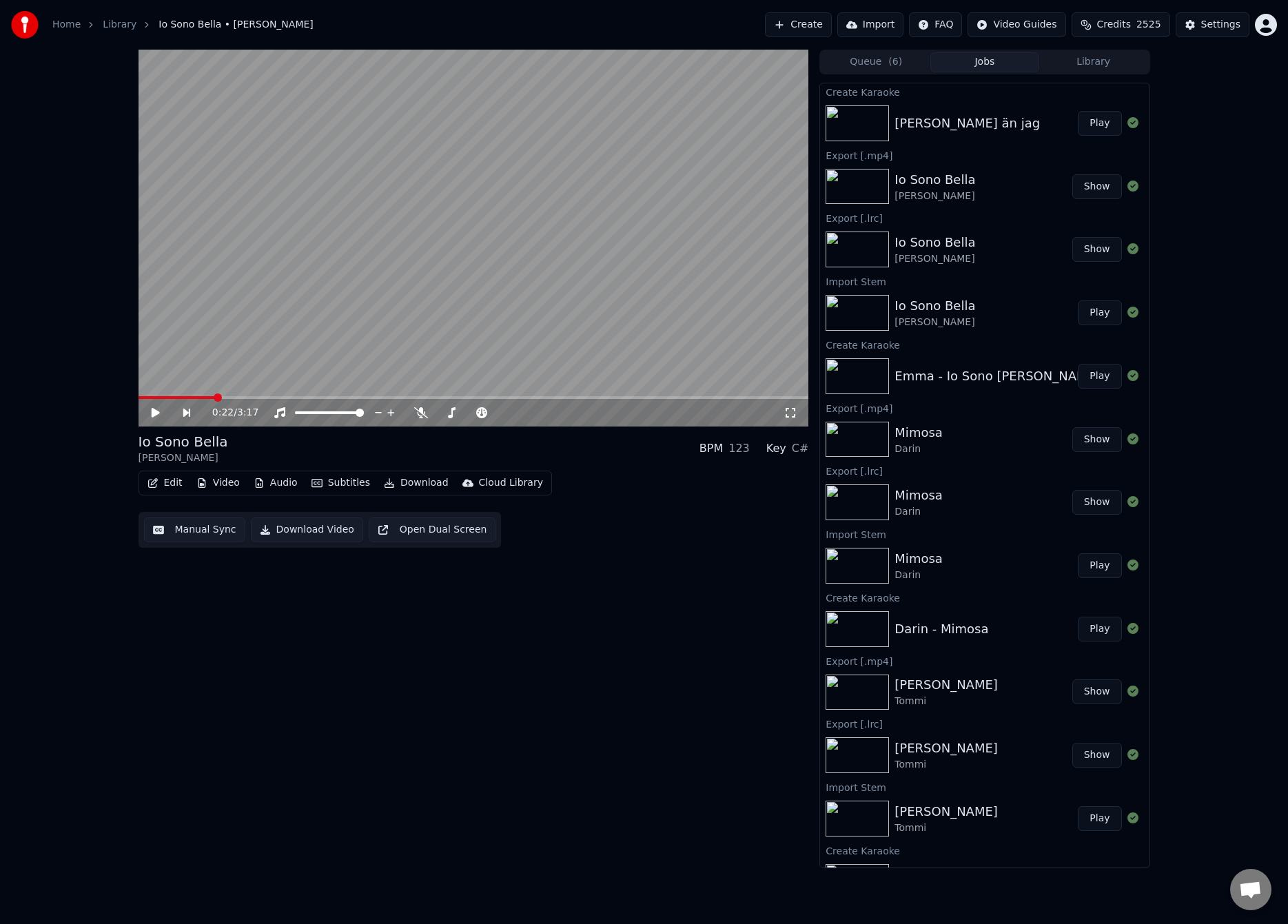
click at [1092, 127] on button "Play" at bounding box center [1099, 123] width 43 height 25
click at [204, 529] on button "Manual Sync" at bounding box center [194, 529] width 101 height 25
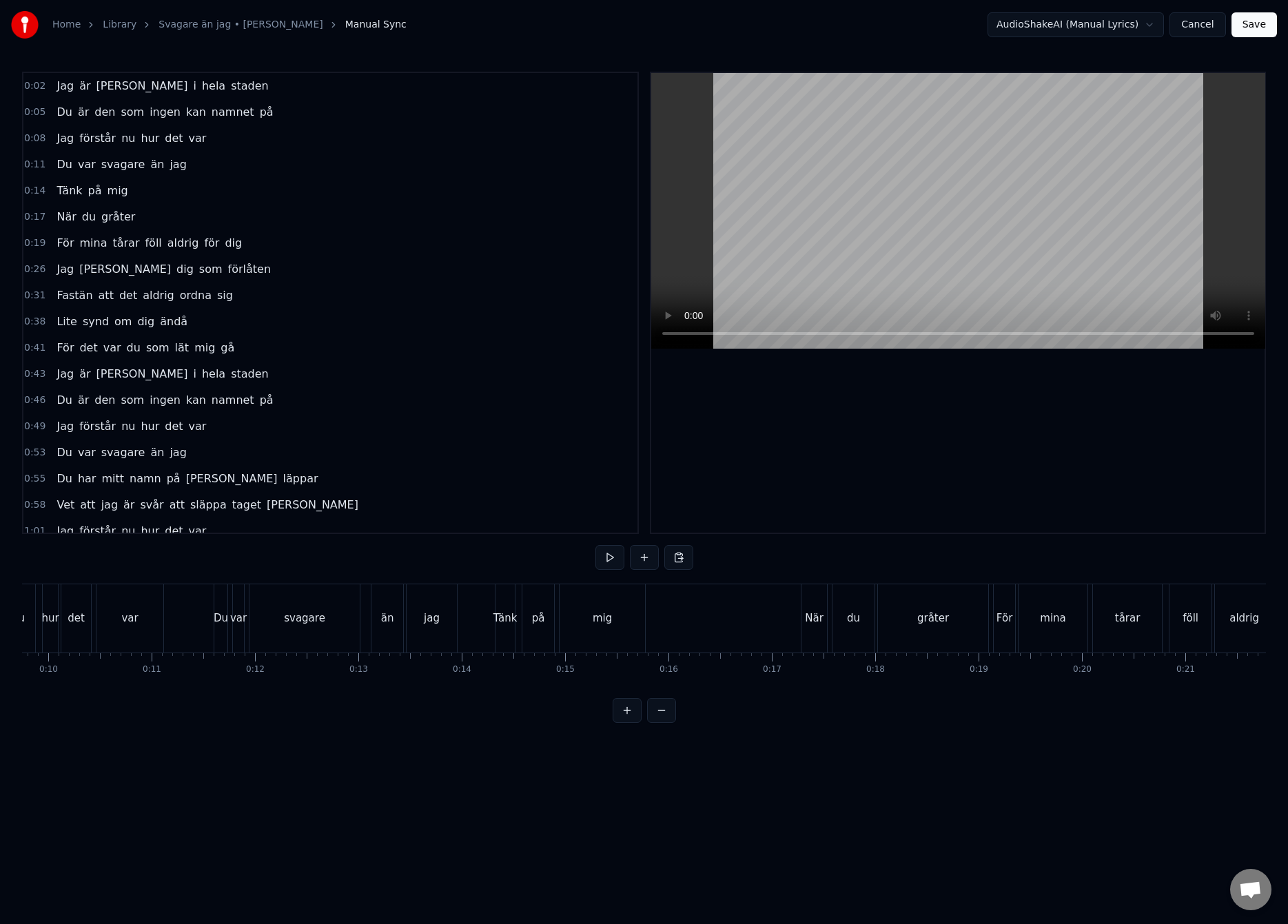
scroll to position [0, 1243]
click at [355, 629] on div "mig" at bounding box center [366, 618] width 86 height 68
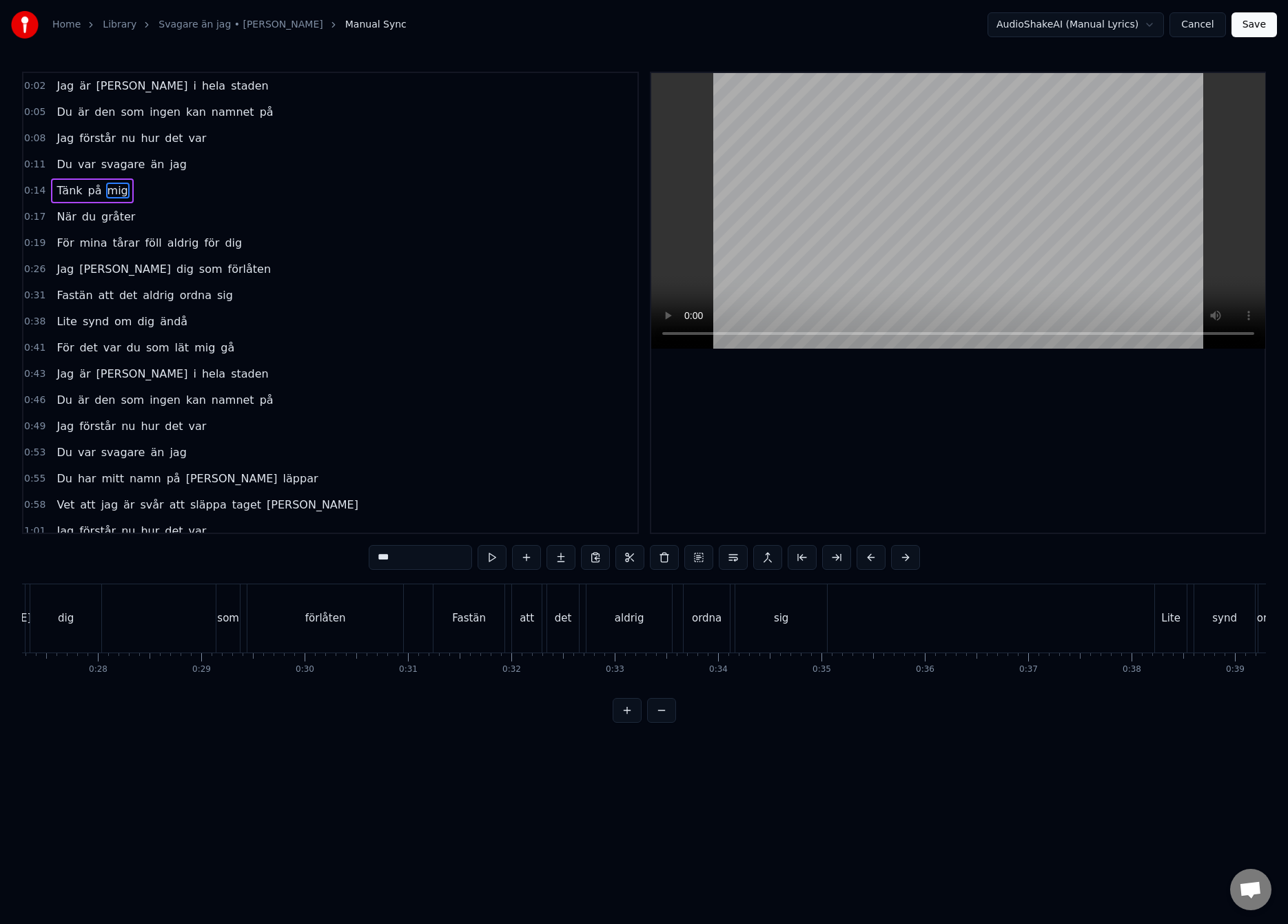
scroll to position [0, 2828]
click at [294, 622] on div "förlåten" at bounding box center [315, 618] width 155 height 68
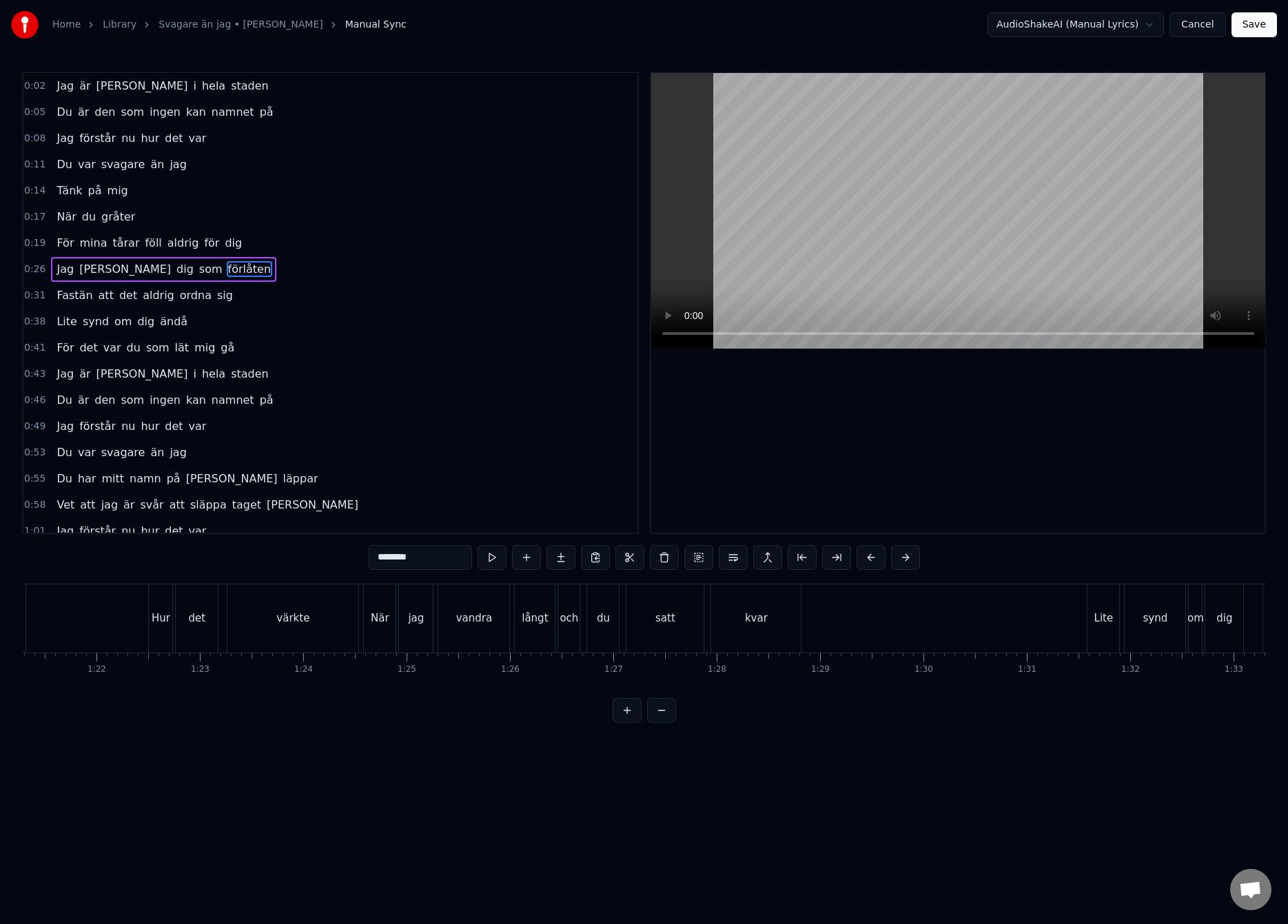
scroll to position [0, 8422]
click at [300, 619] on div "värkte" at bounding box center [271, 618] width 131 height 68
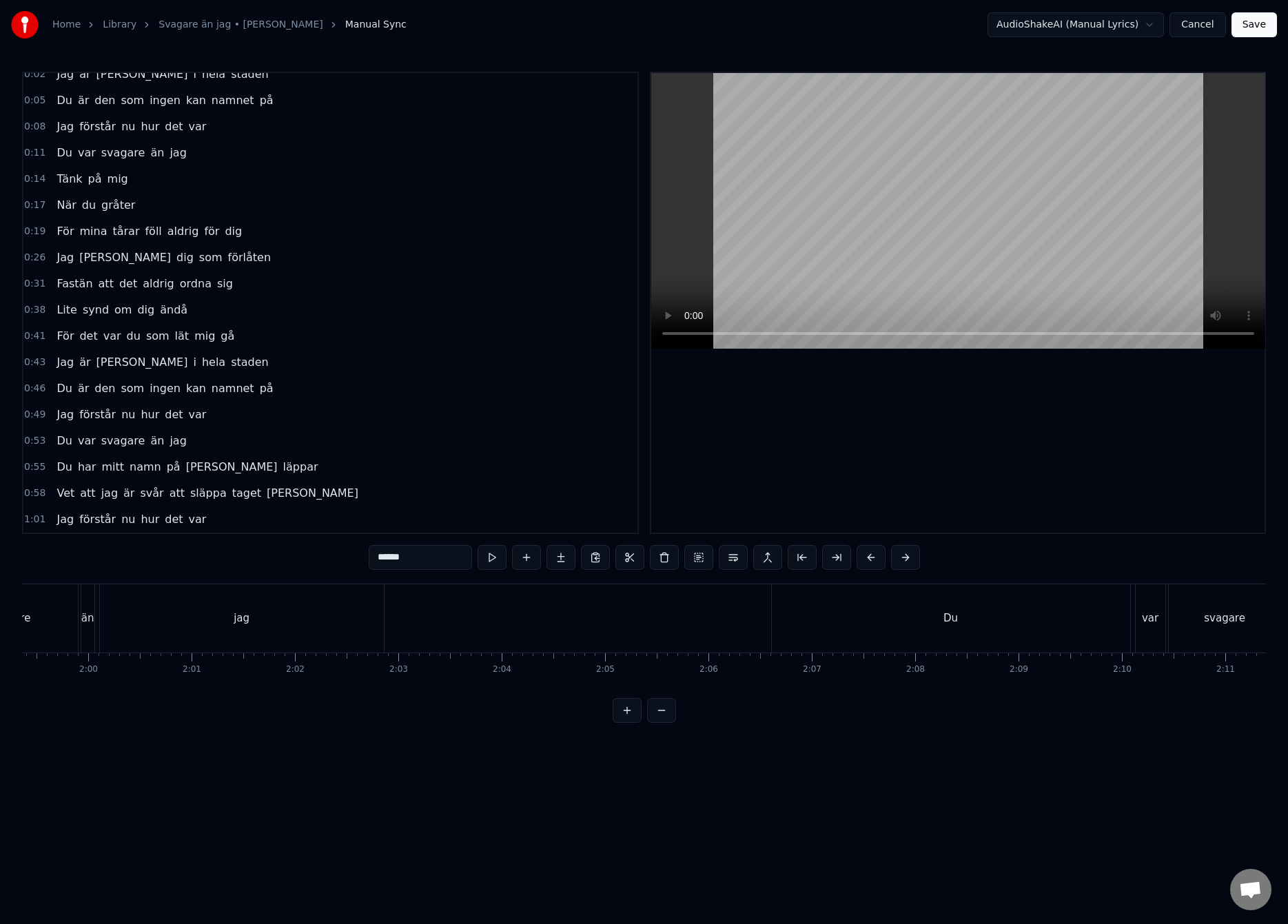
scroll to position [0, 12143]
click at [423, 612] on div "jag" at bounding box center [435, 618] width 283 height 68
type input "***"
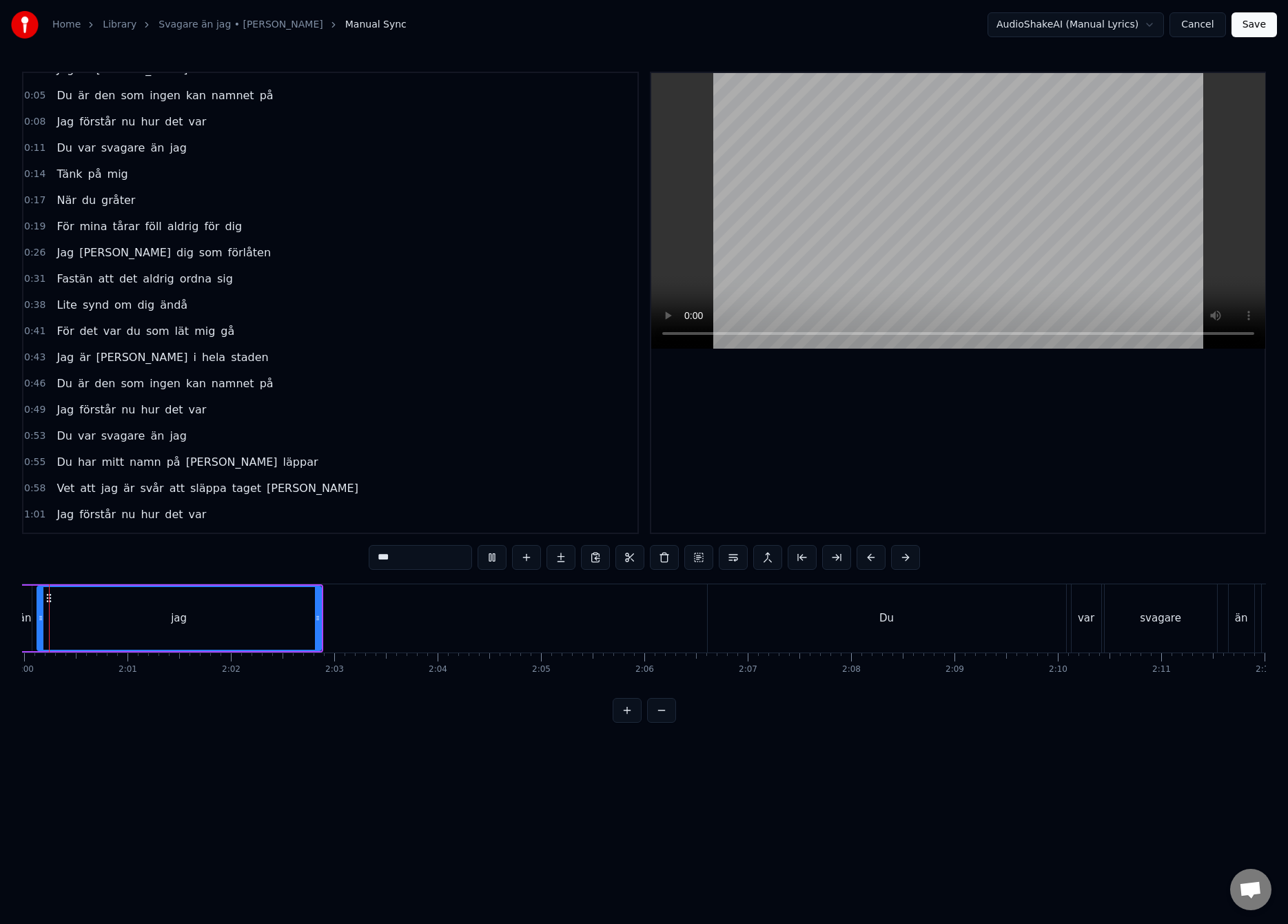
scroll to position [0, 12344]
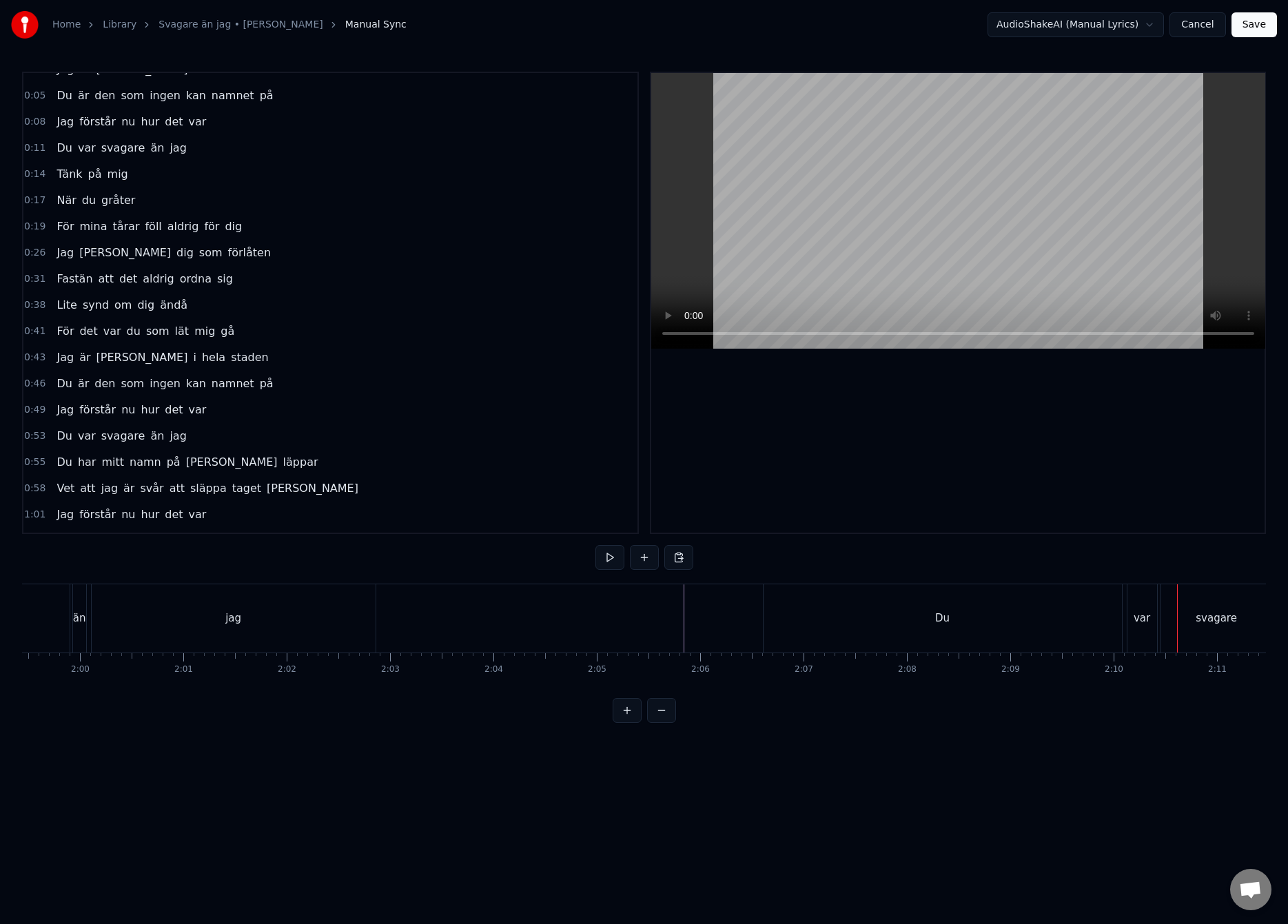
click at [785, 608] on div "Du" at bounding box center [943, 618] width 358 height 68
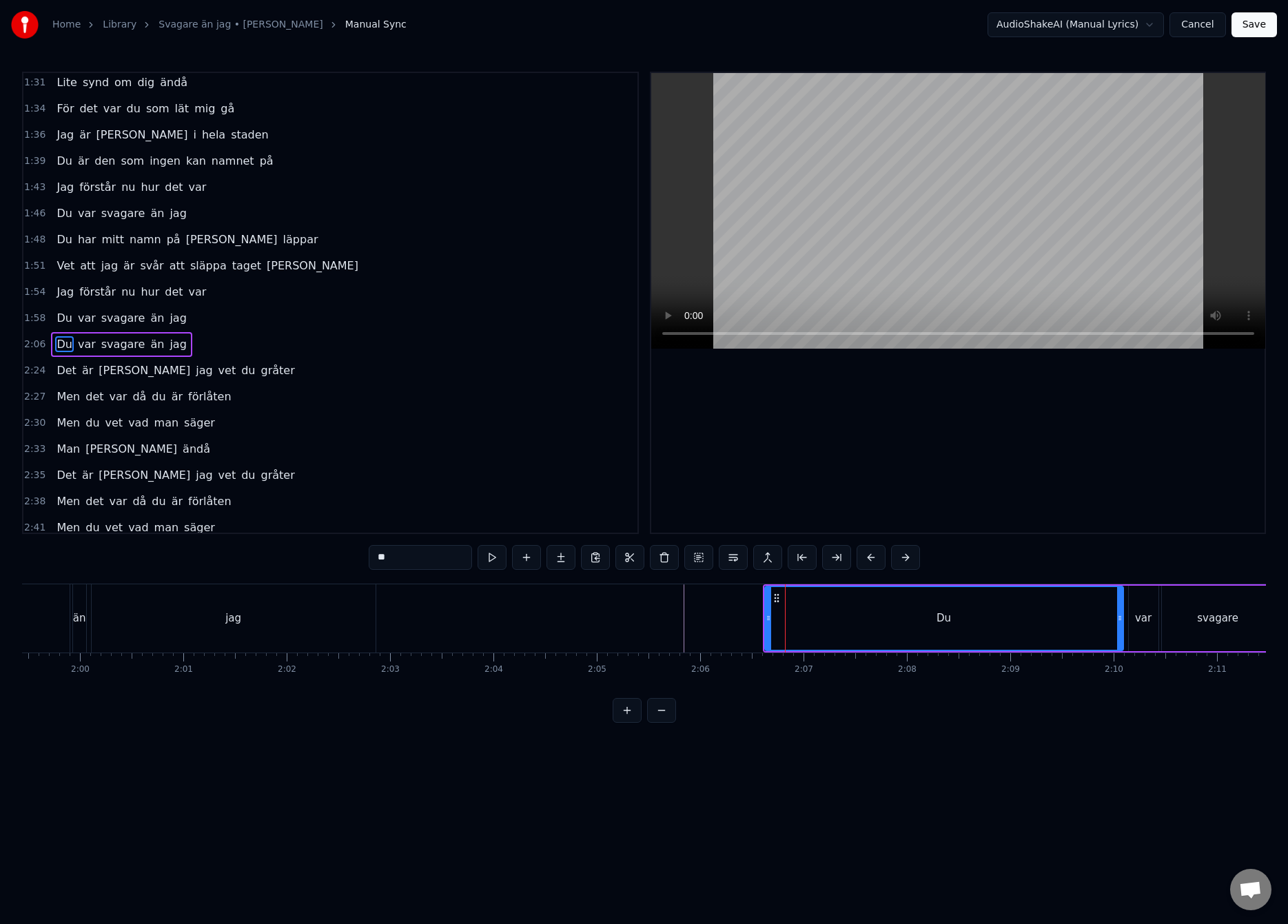
scroll to position [700, 0]
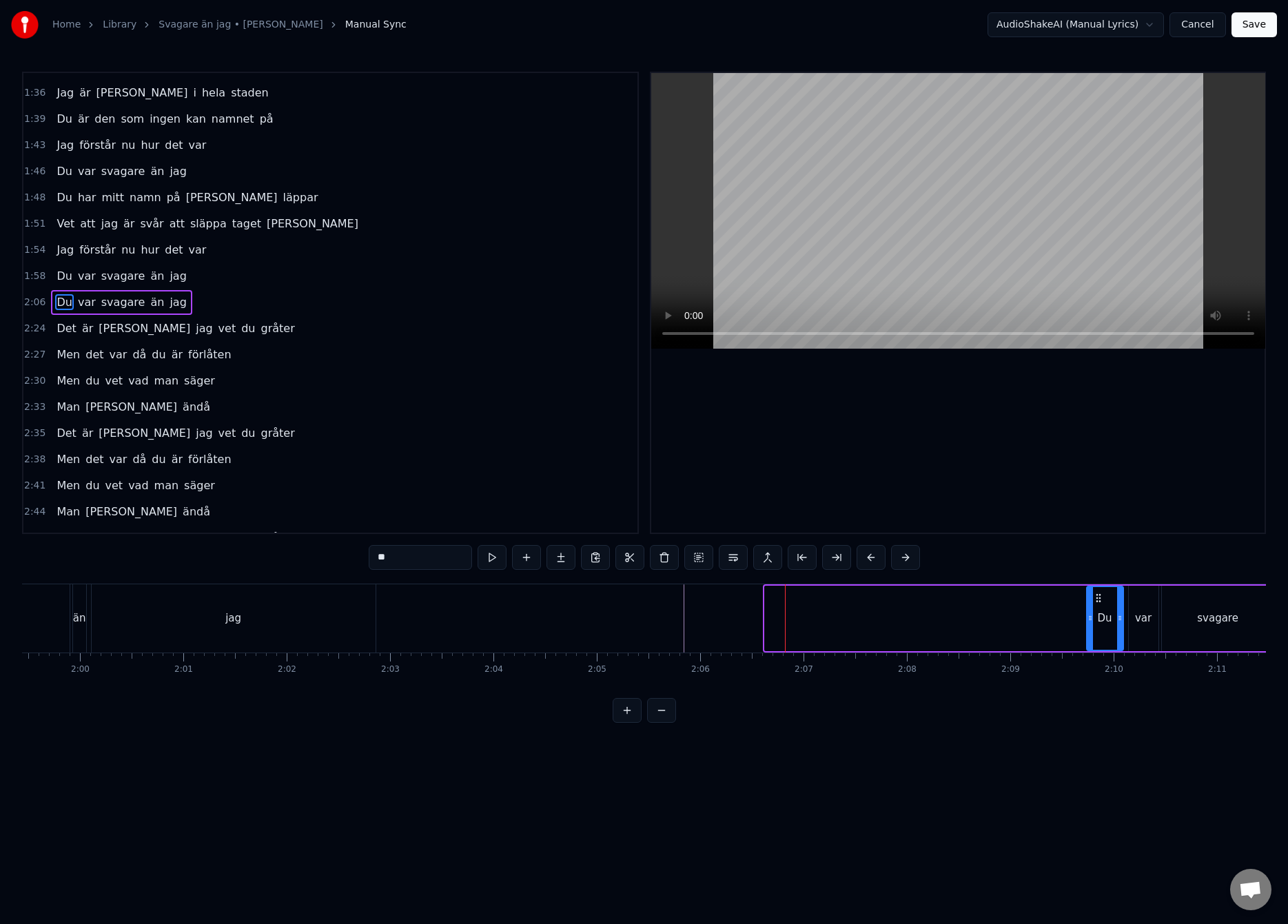
drag, startPoint x: 767, startPoint y: 617, endPoint x: 1088, endPoint y: 619, distance: 321.0
click at [1088, 619] on icon at bounding box center [1090, 617] width 6 height 11
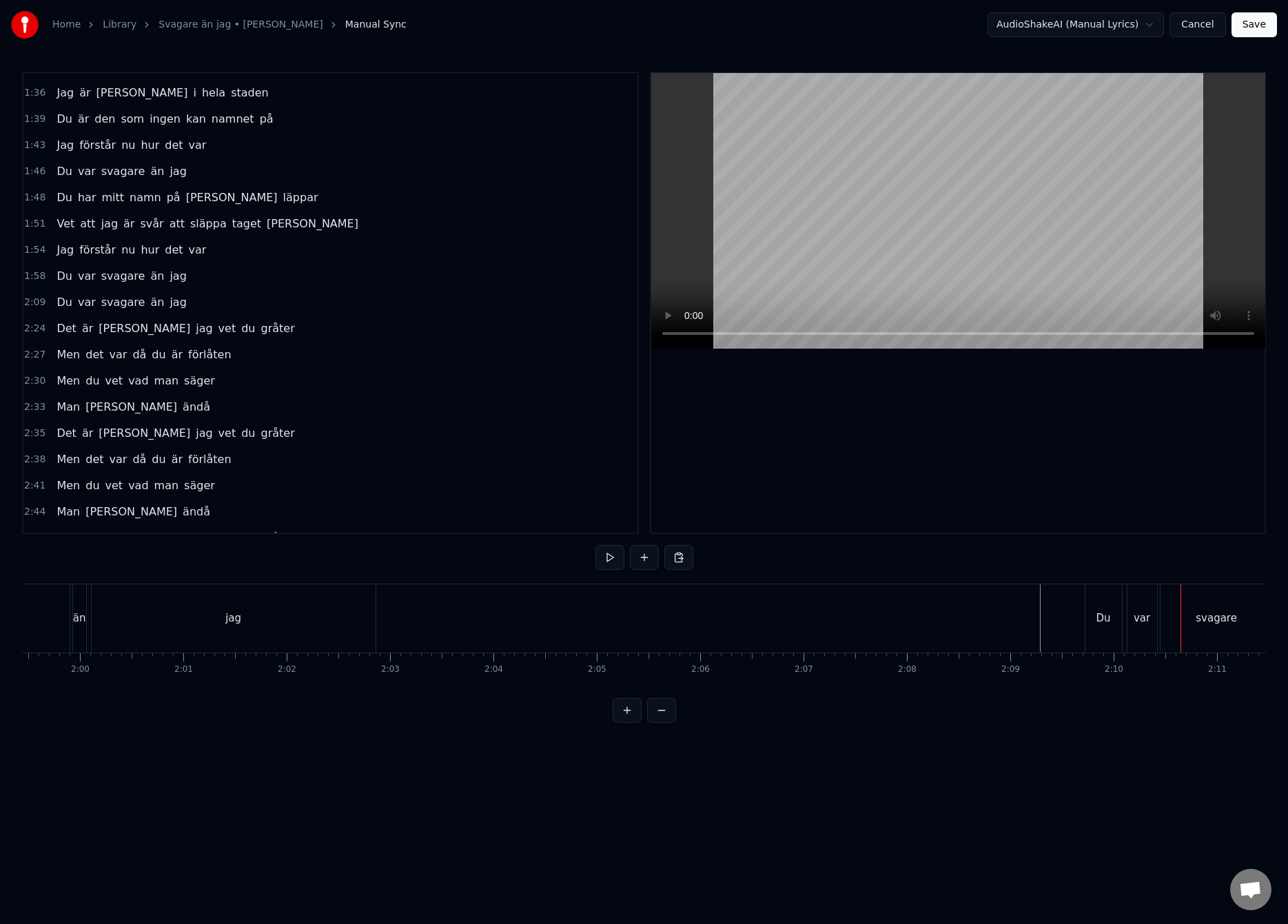
click at [1096, 620] on div "Du" at bounding box center [1103, 618] width 15 height 16
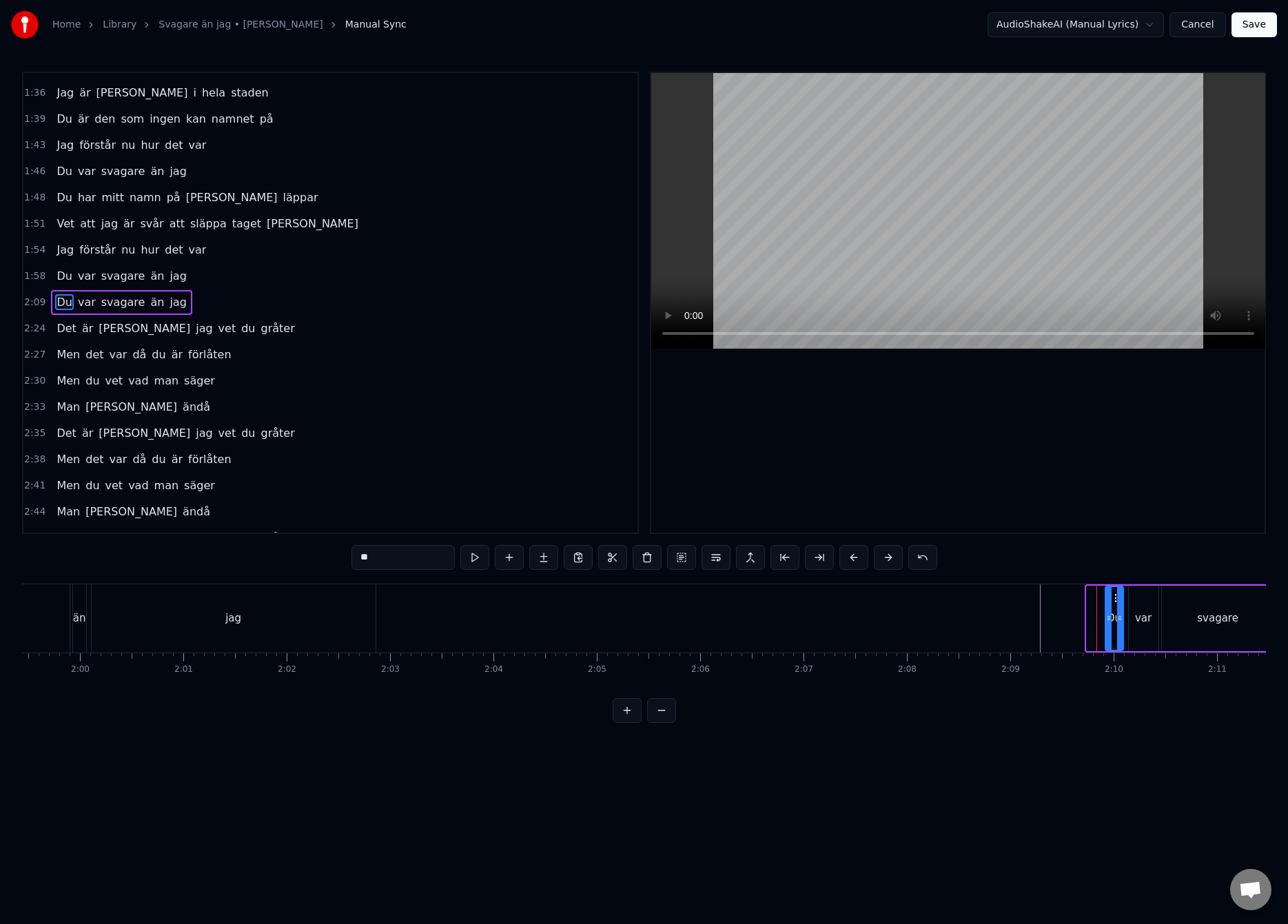
drag, startPoint x: 1088, startPoint y: 617, endPoint x: 1107, endPoint y: 617, distance: 19.0
click at [1107, 617] on icon at bounding box center [1109, 617] width 6 height 11
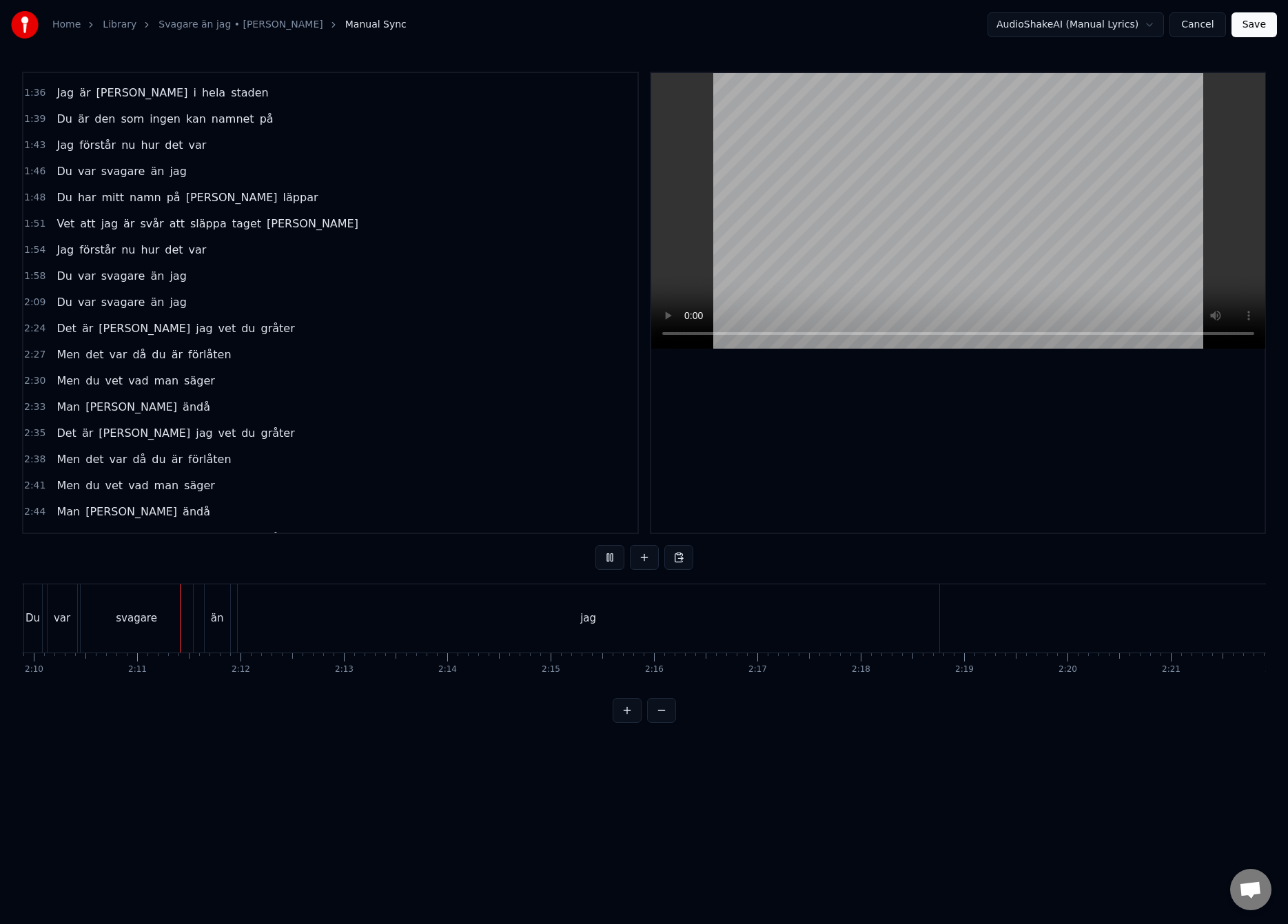
scroll to position [0, 13462]
click at [723, 627] on div "jag" at bounding box center [549, 618] width 702 height 68
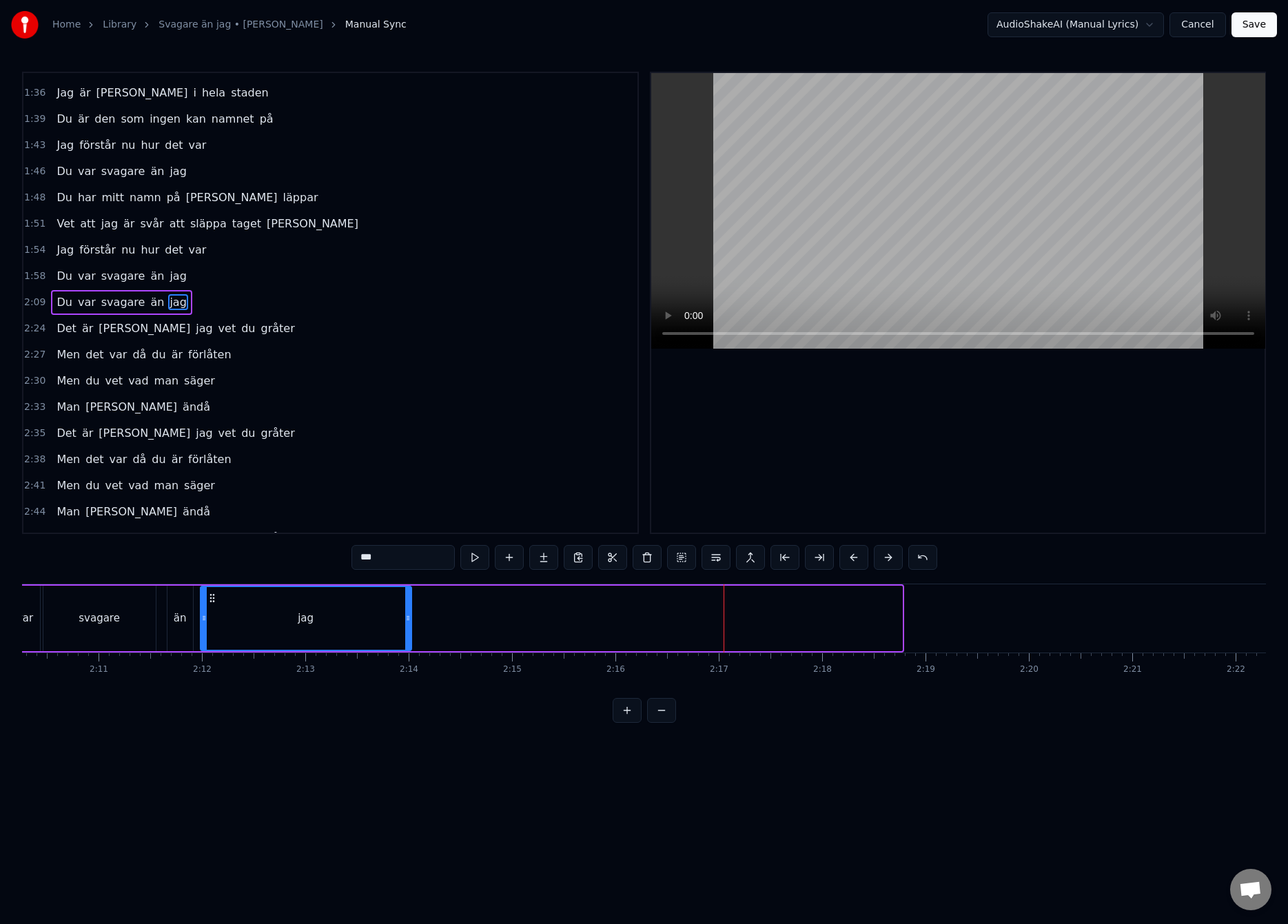
drag, startPoint x: 899, startPoint y: 617, endPoint x: 409, endPoint y: 631, distance: 490.2
click at [409, 631] on div at bounding box center [408, 619] width 6 height 63
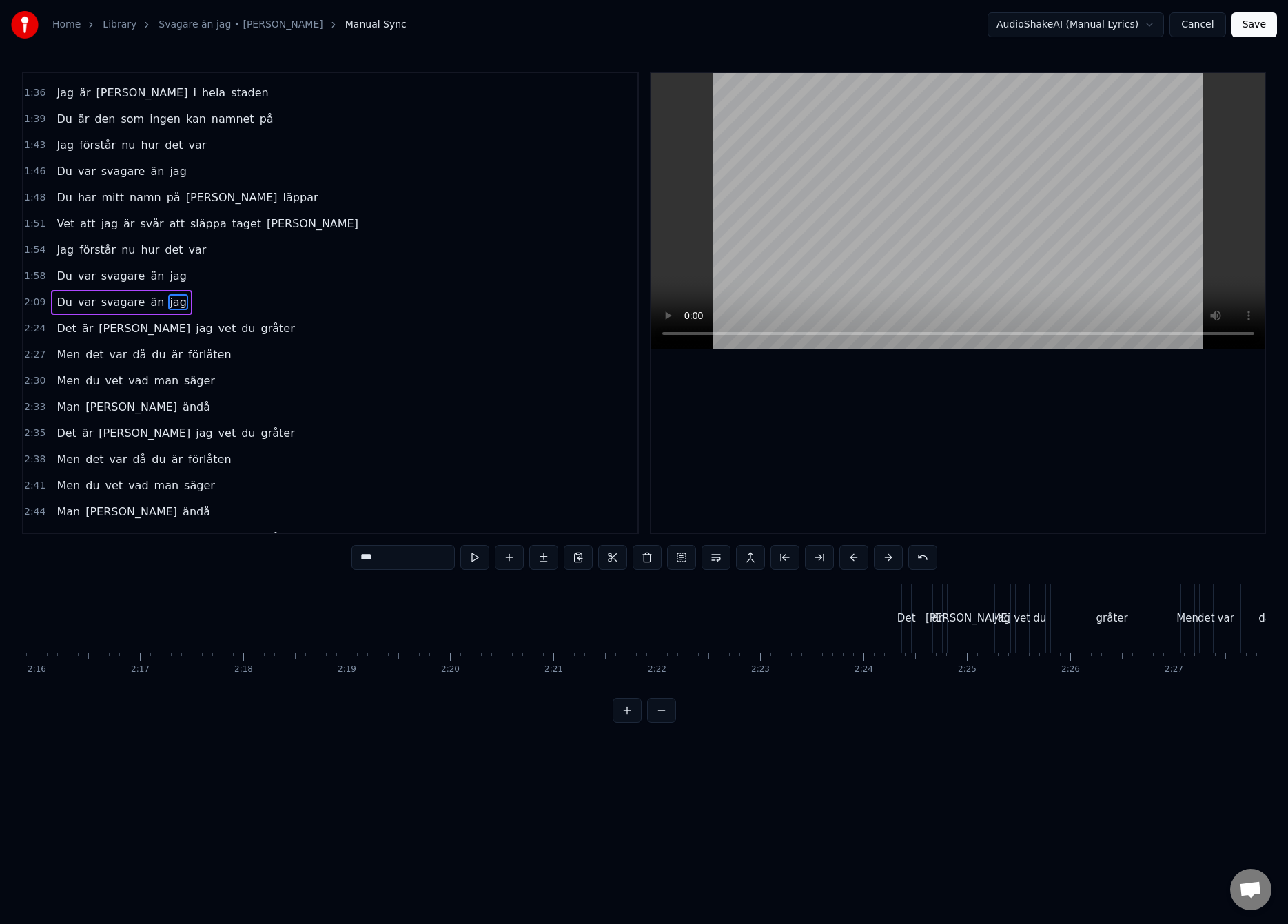
scroll to position [0, 14276]
click at [860, 629] on div "gråter" at bounding box center [876, 618] width 123 height 68
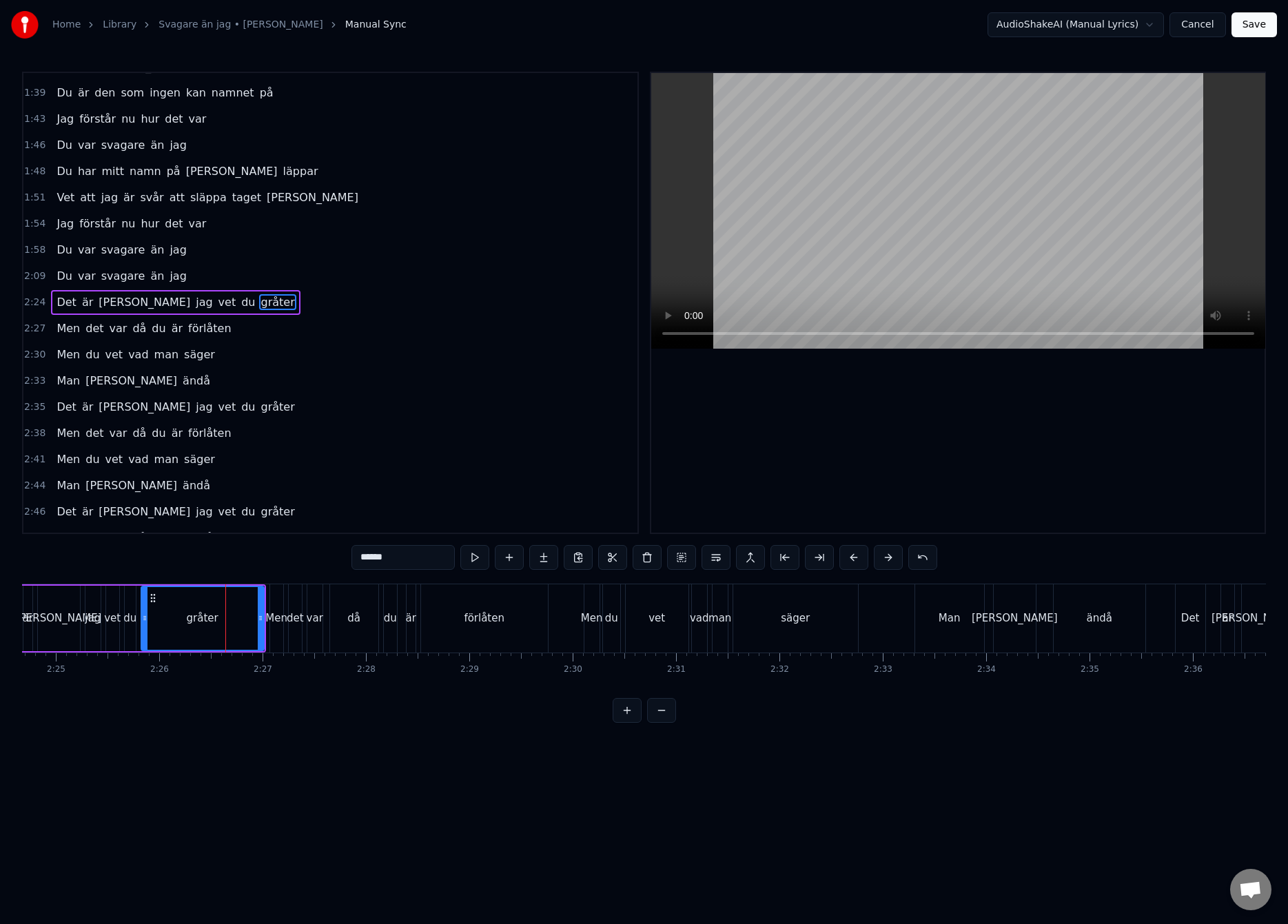
scroll to position [0, 15177]
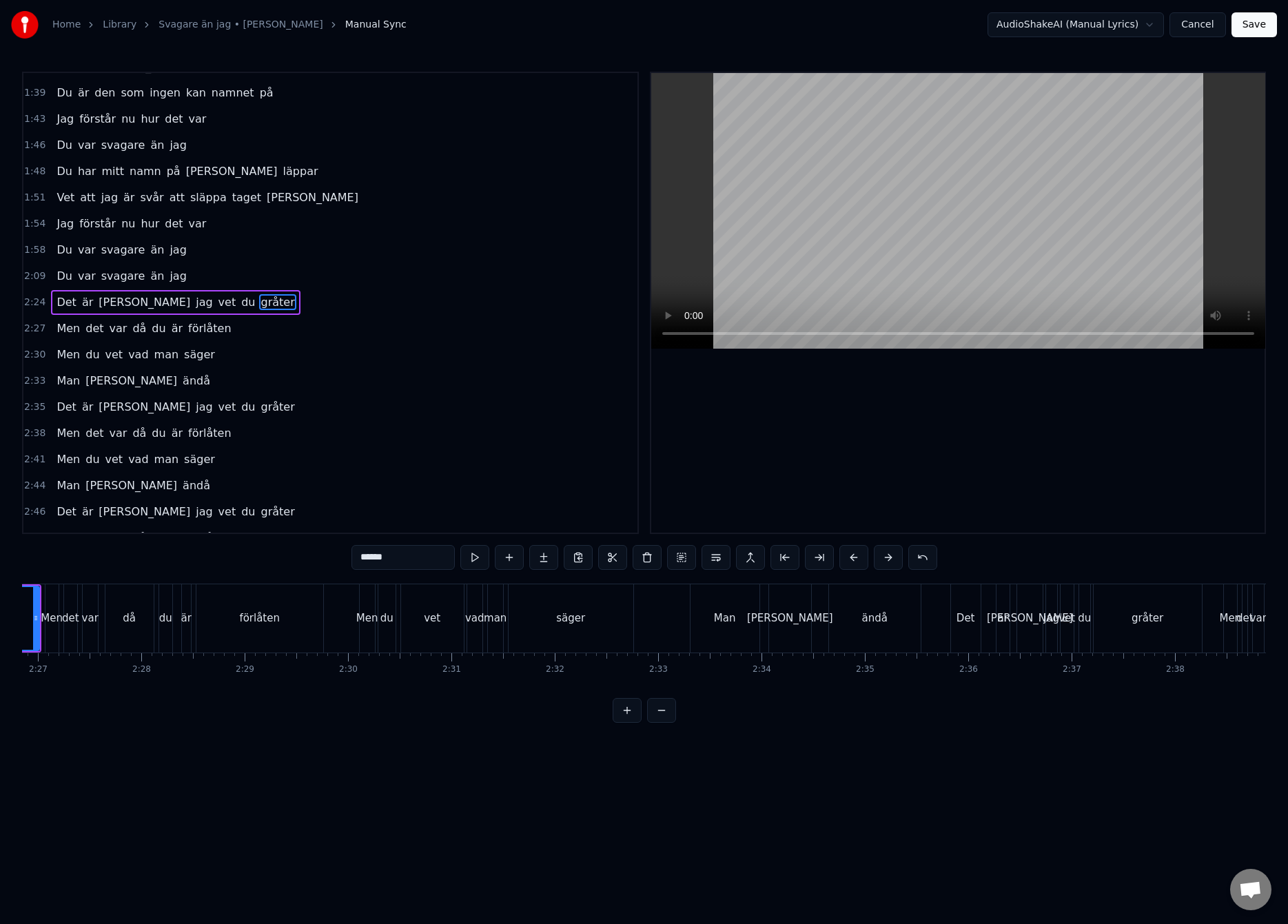
click at [571, 626] on div "säger" at bounding box center [571, 618] width 125 height 68
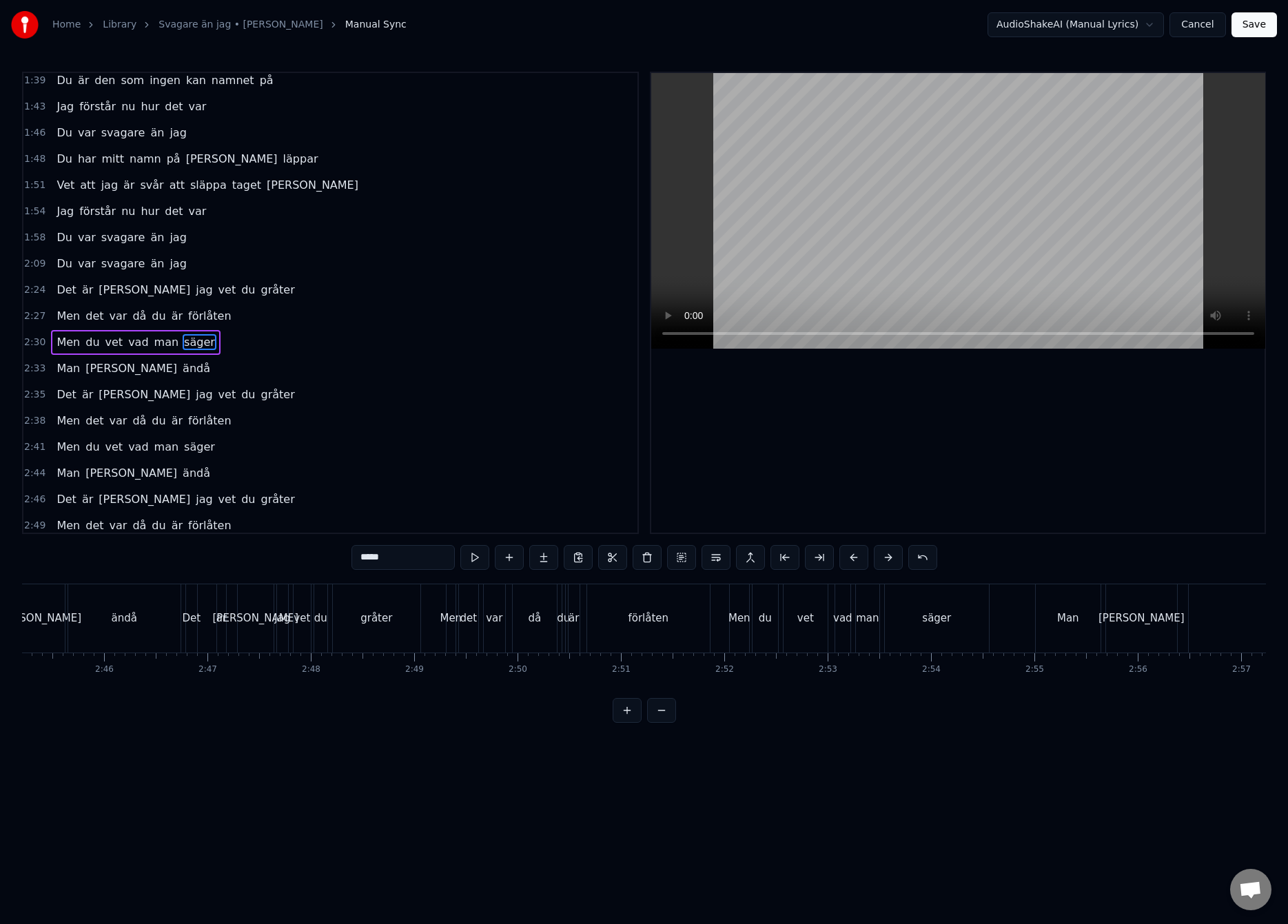
scroll to position [0, 18070]
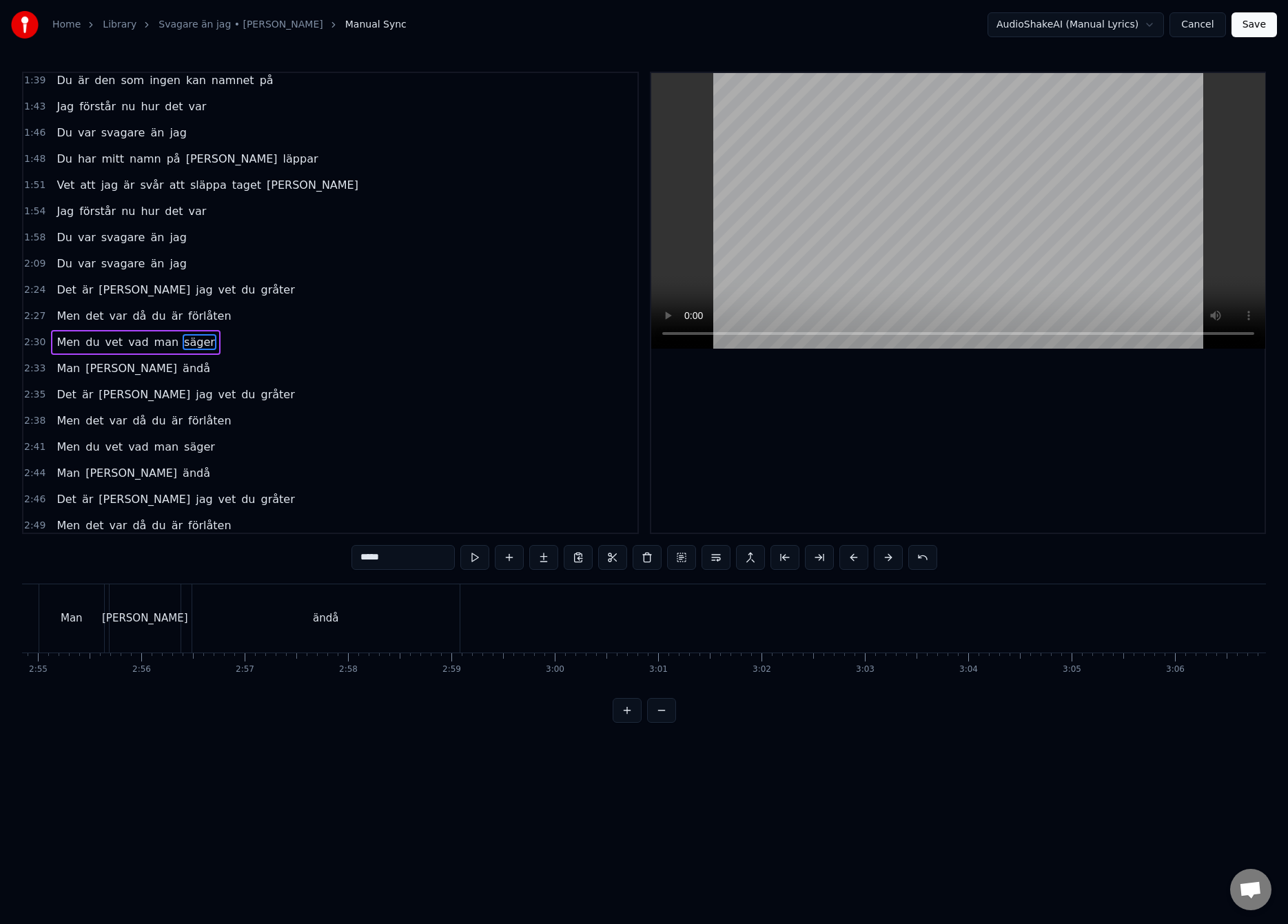
click at [360, 635] on div "ändå" at bounding box center [326, 618] width 268 height 68
type input "****"
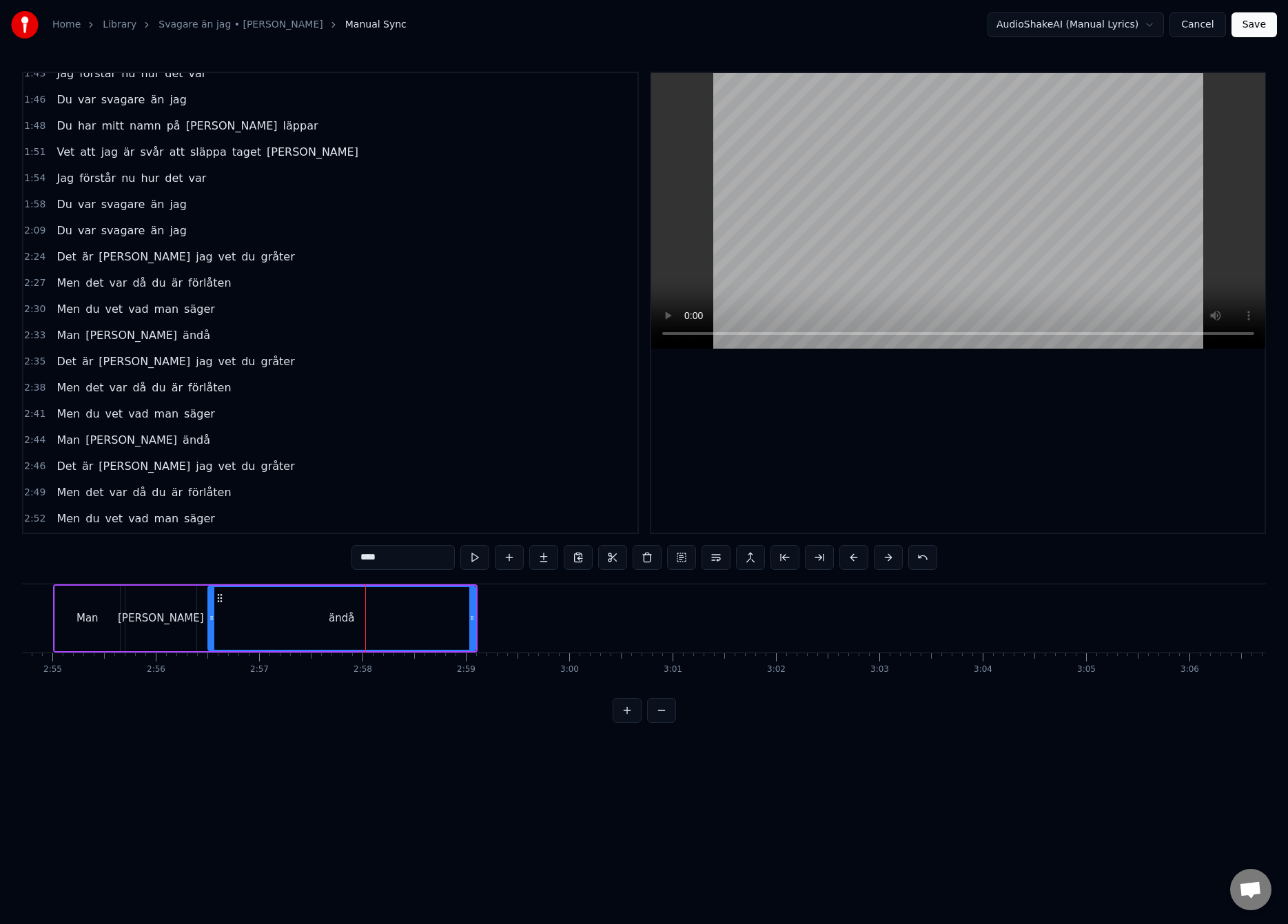
scroll to position [0, 18096]
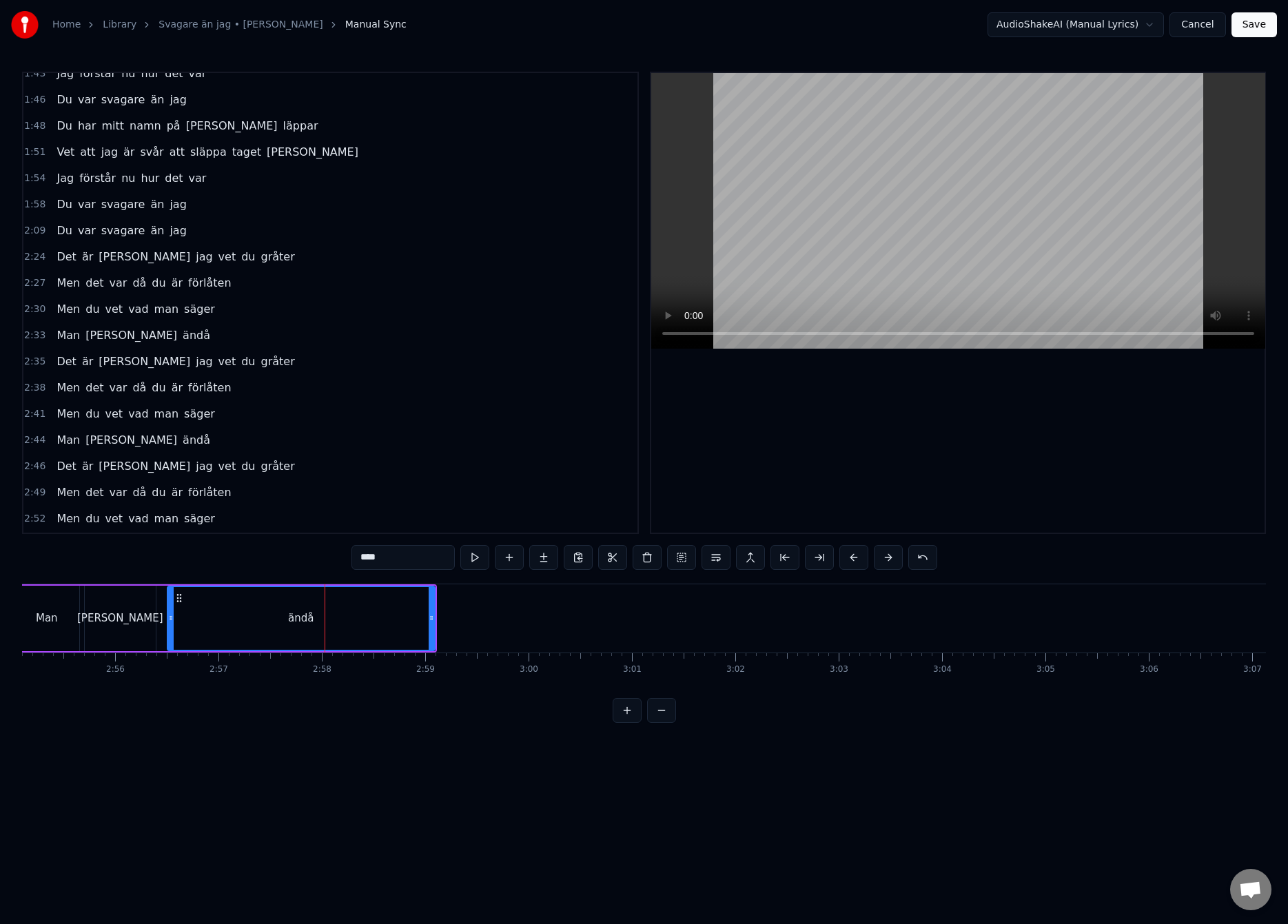
click at [1260, 25] on button "Save" at bounding box center [1254, 25] width 45 height 25
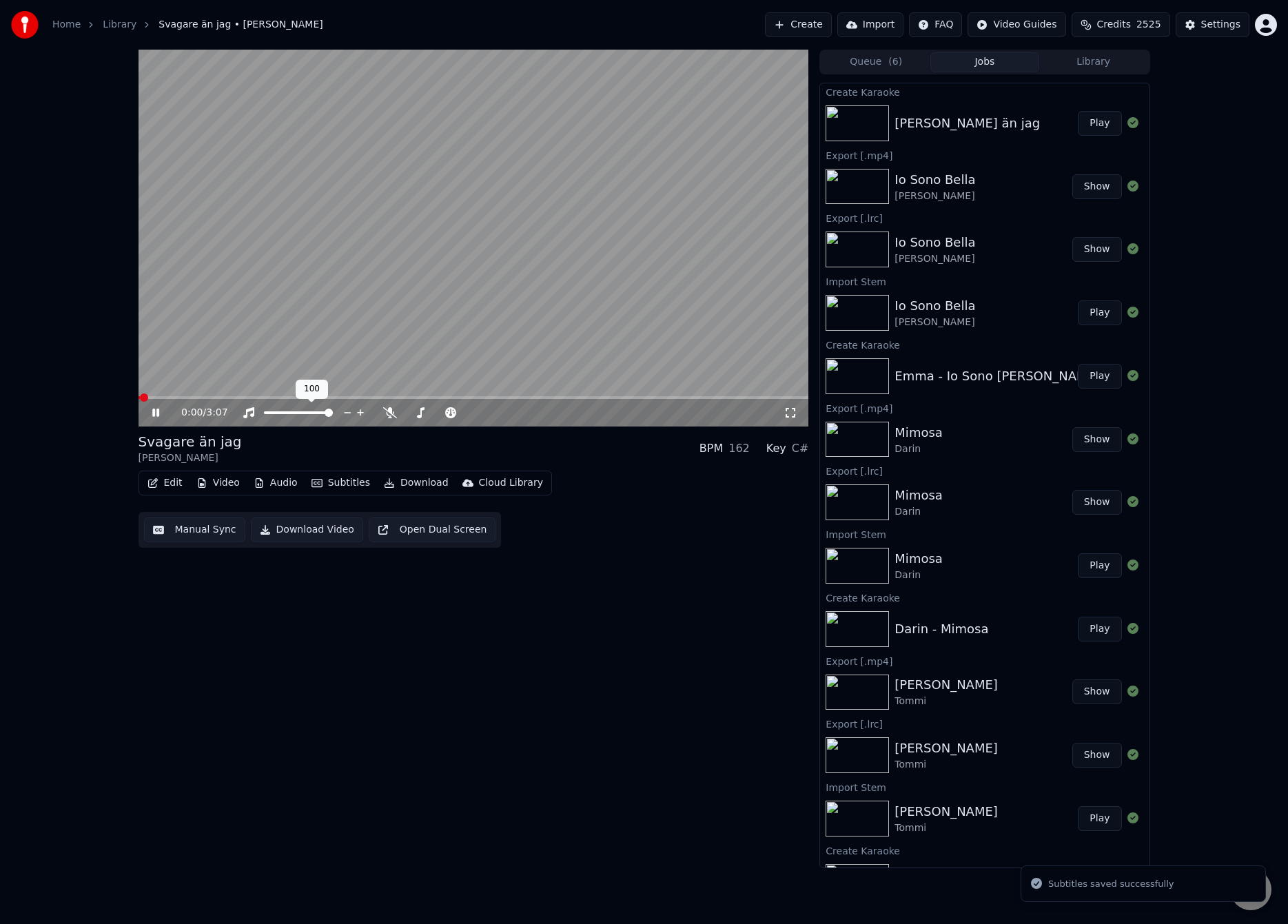
click at [337, 331] on video at bounding box center [473, 237] width 670 height 377
click at [273, 480] on button "Audio" at bounding box center [276, 483] width 55 height 20
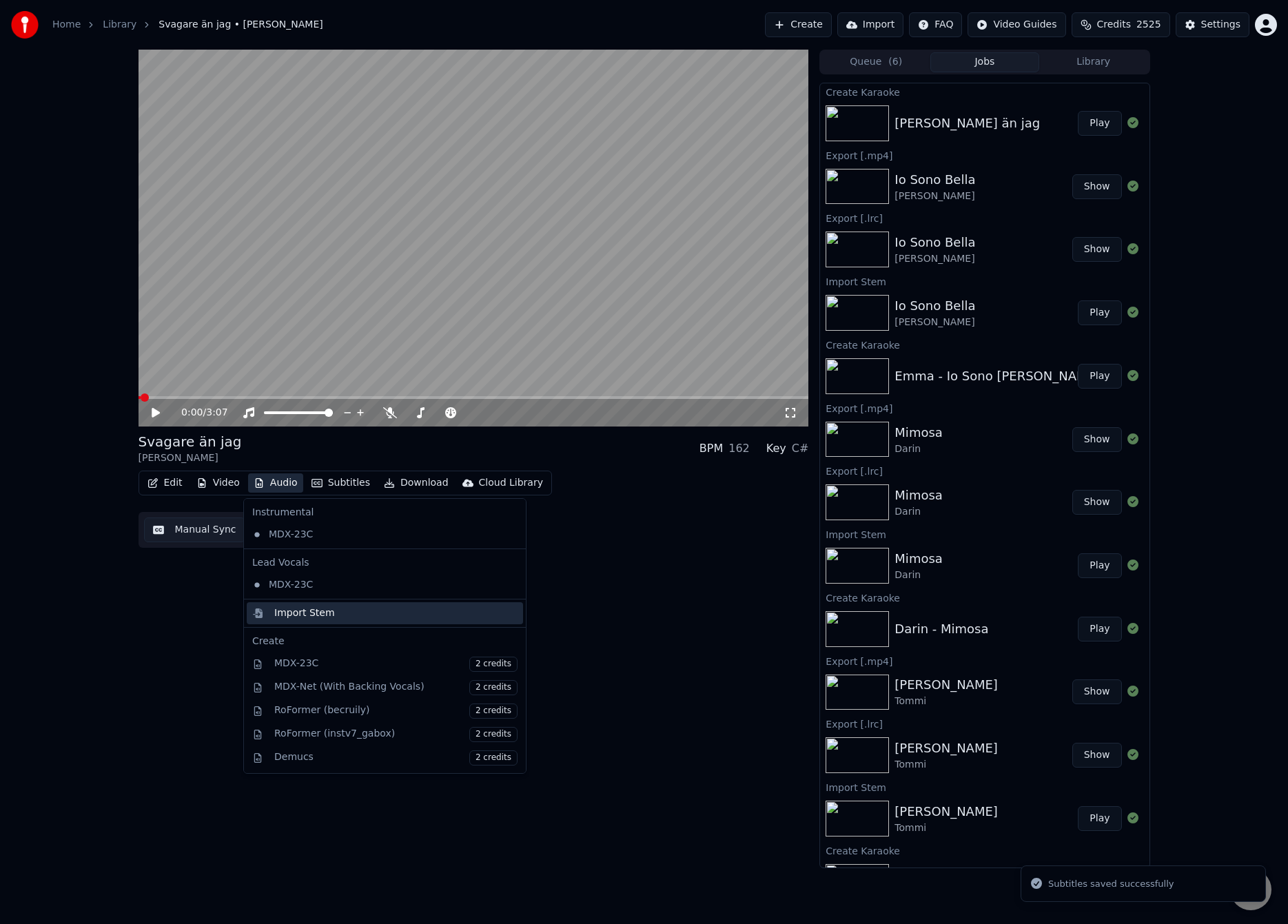
click at [328, 619] on div "Import Stem" at bounding box center [305, 613] width 61 height 14
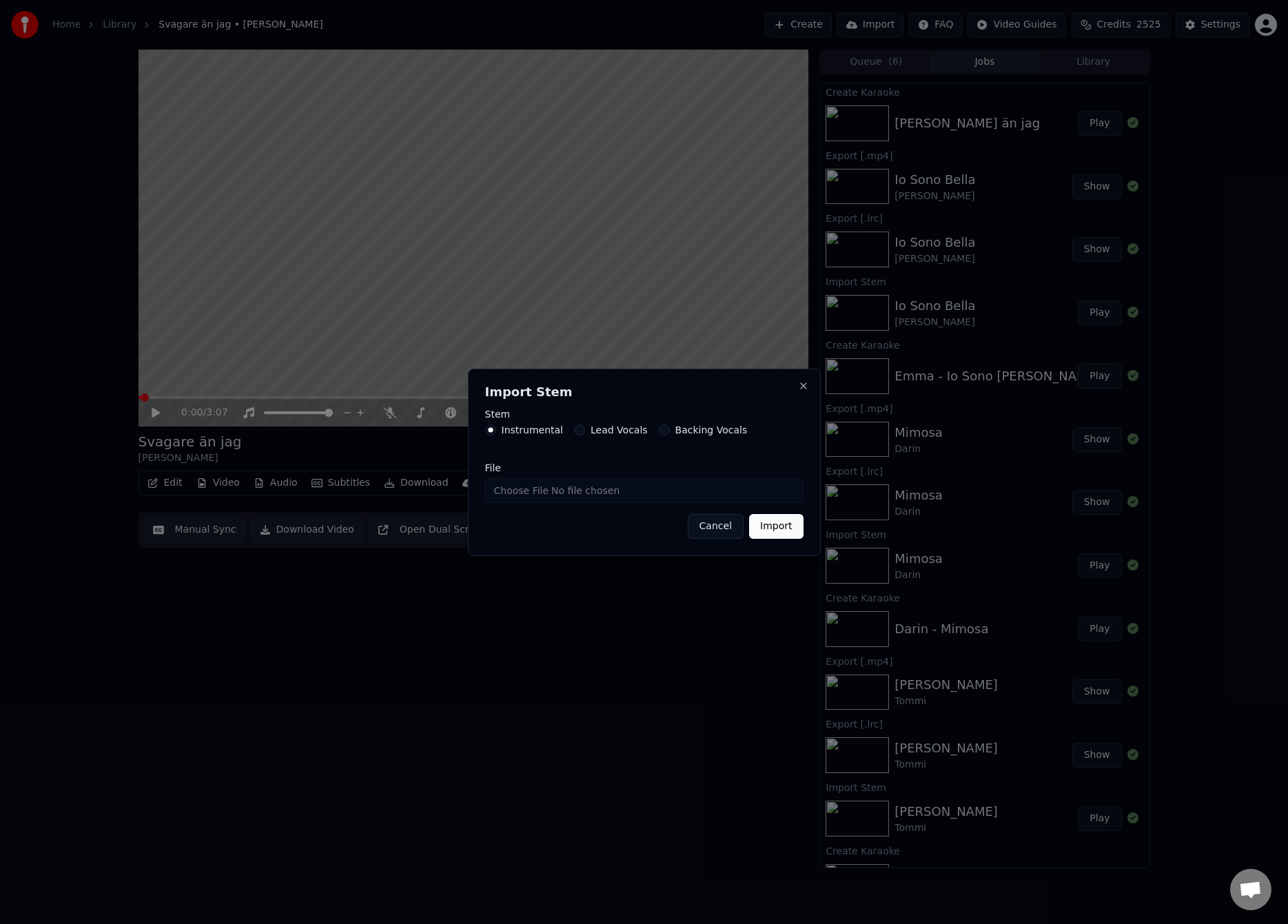
click at [516, 491] on input "File" at bounding box center [644, 490] width 318 height 25
type input "**********"
click at [769, 533] on button "Import" at bounding box center [775, 525] width 54 height 25
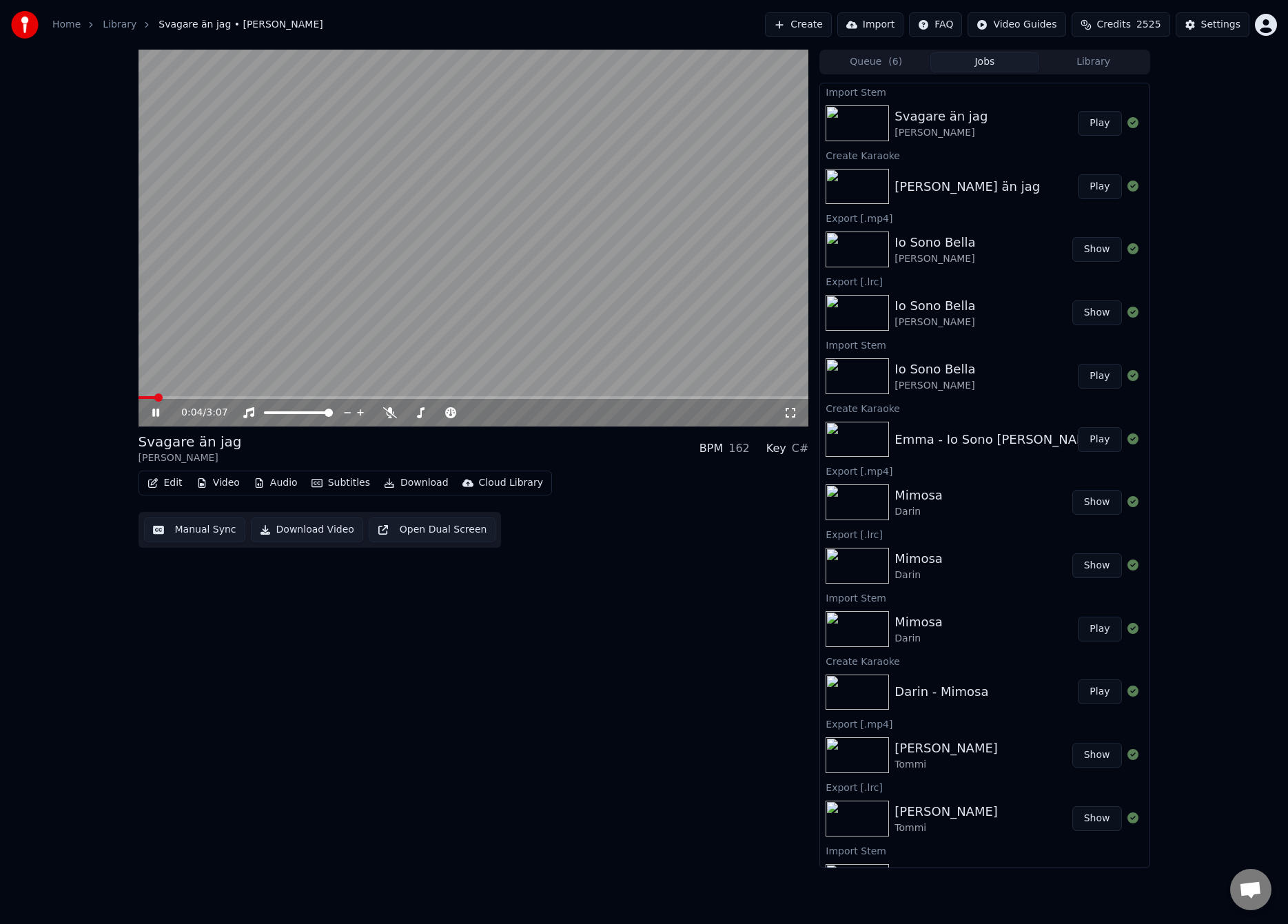
click at [377, 288] on video at bounding box center [473, 237] width 670 height 377
click at [284, 481] on button "Audio" at bounding box center [276, 483] width 55 height 20
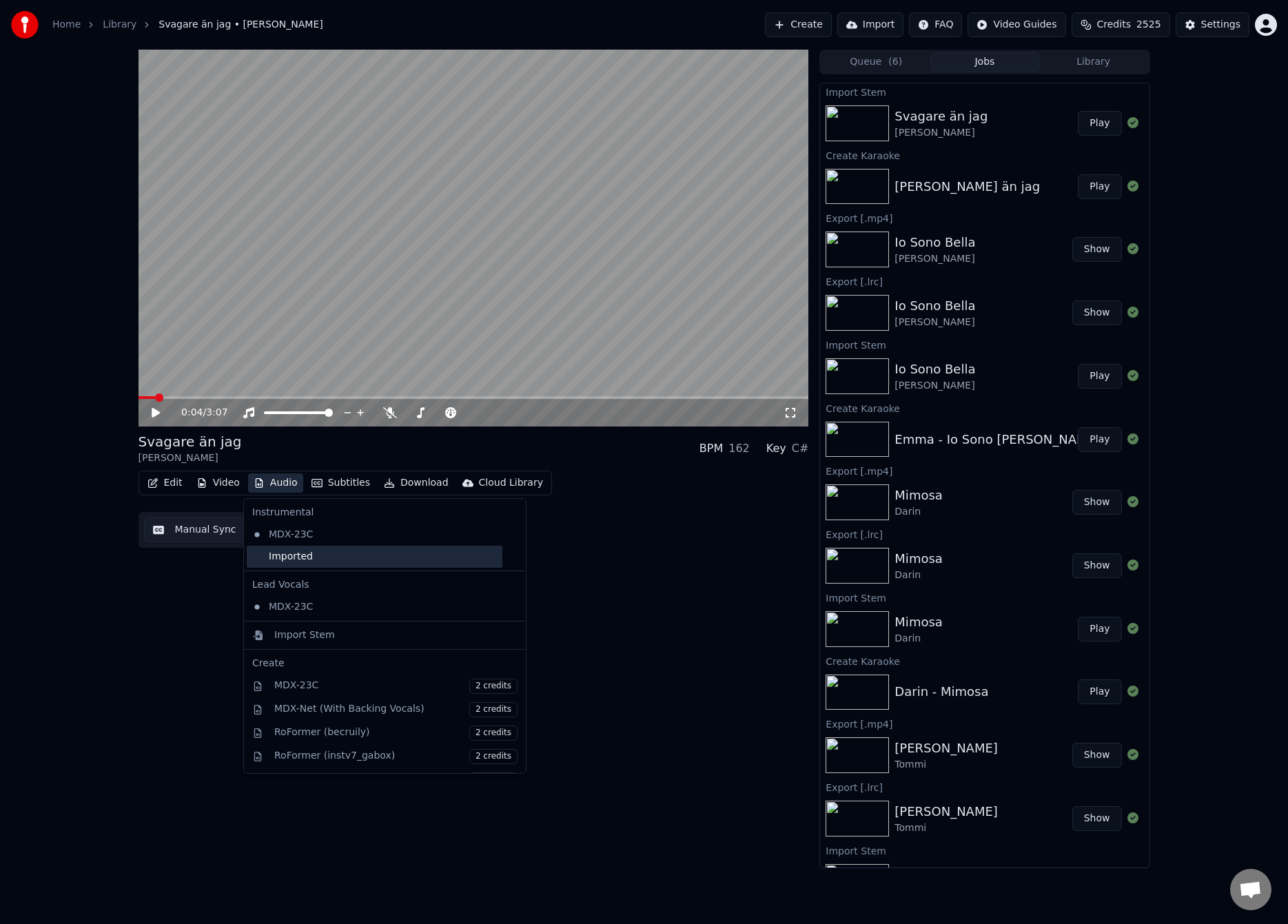
click at [288, 560] on div "Imported" at bounding box center [375, 557] width 256 height 22
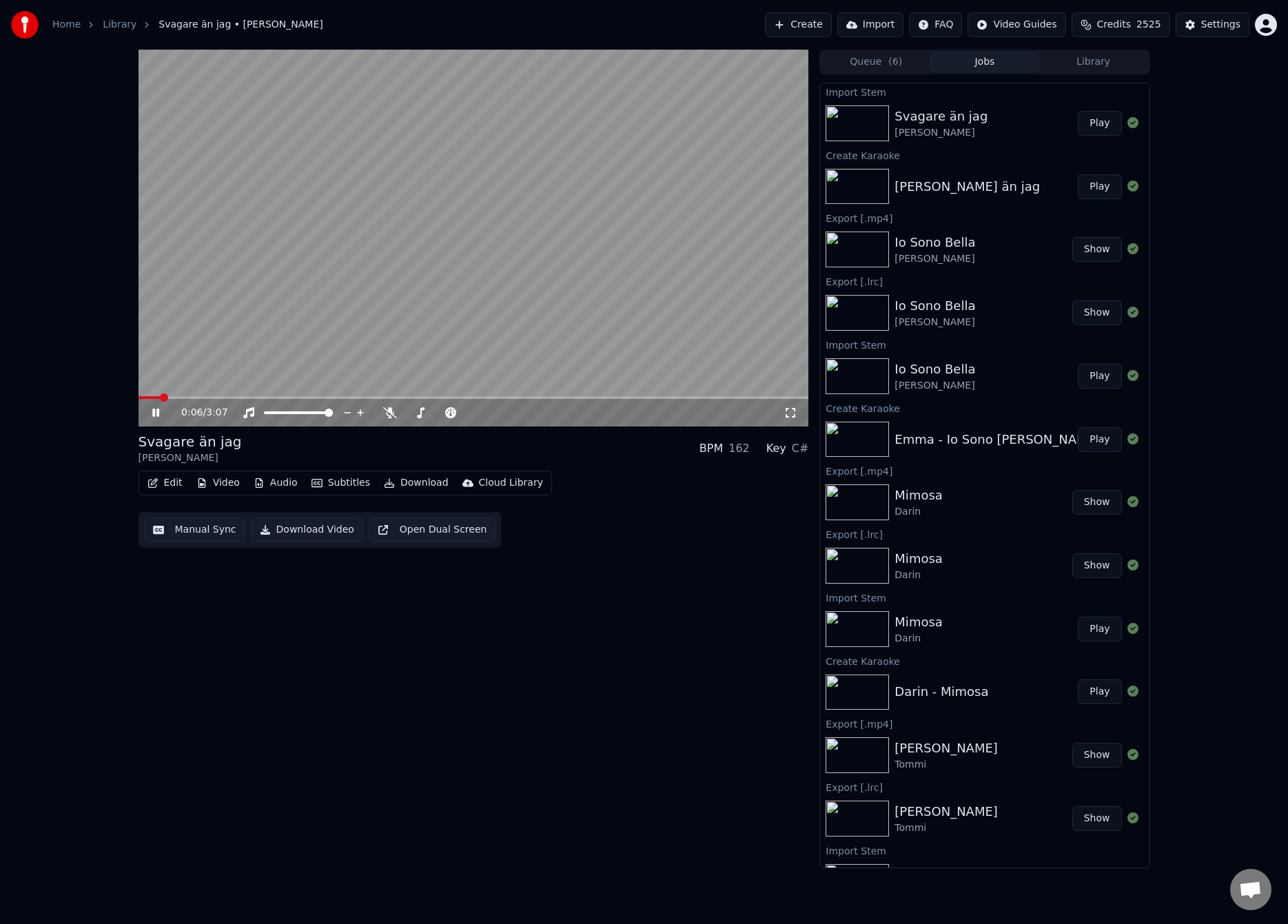
click at [159, 401] on span at bounding box center [163, 398] width 8 height 8
click at [204, 532] on button "Manual Sync" at bounding box center [194, 529] width 101 height 25
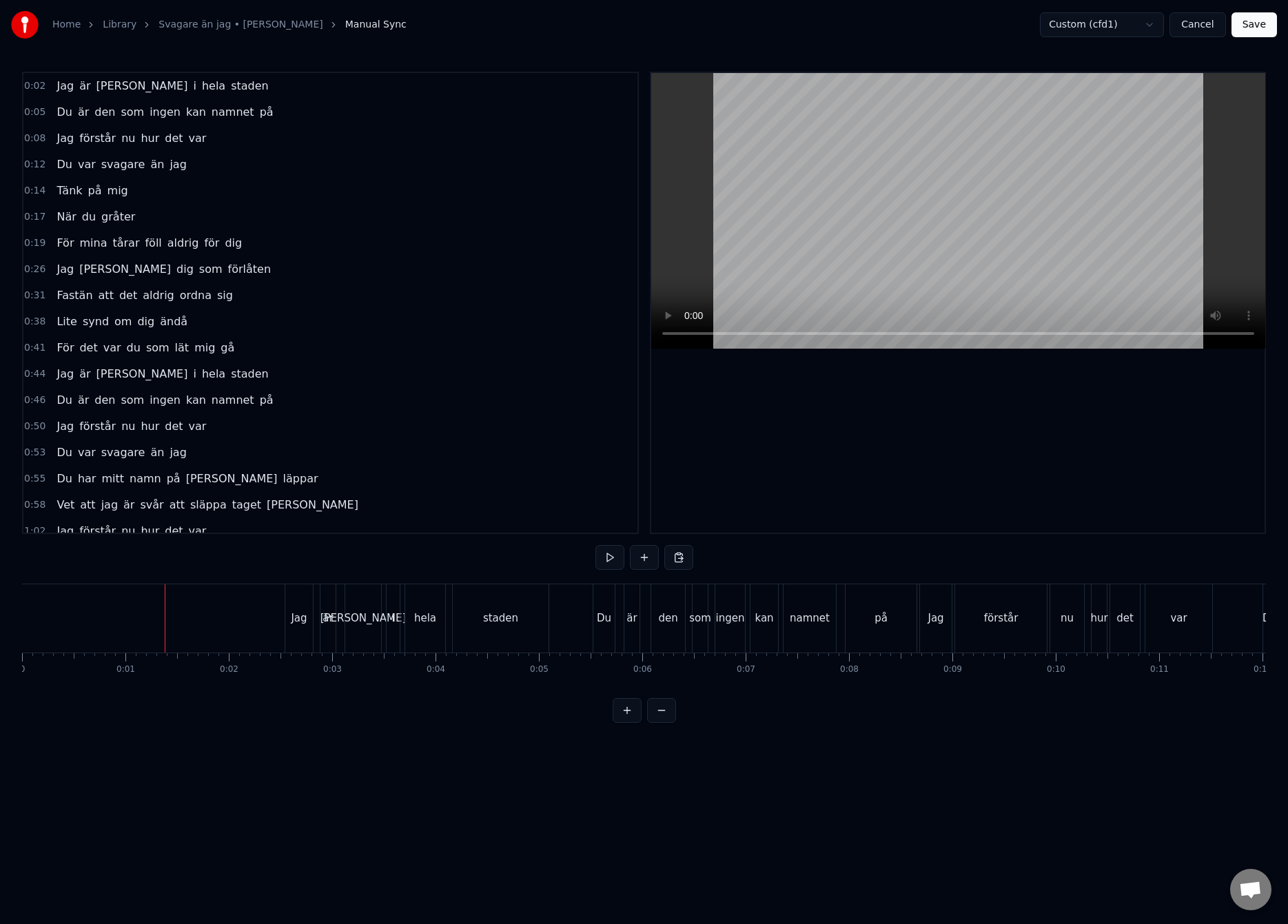
click at [1251, 26] on button "Save" at bounding box center [1254, 25] width 45 height 25
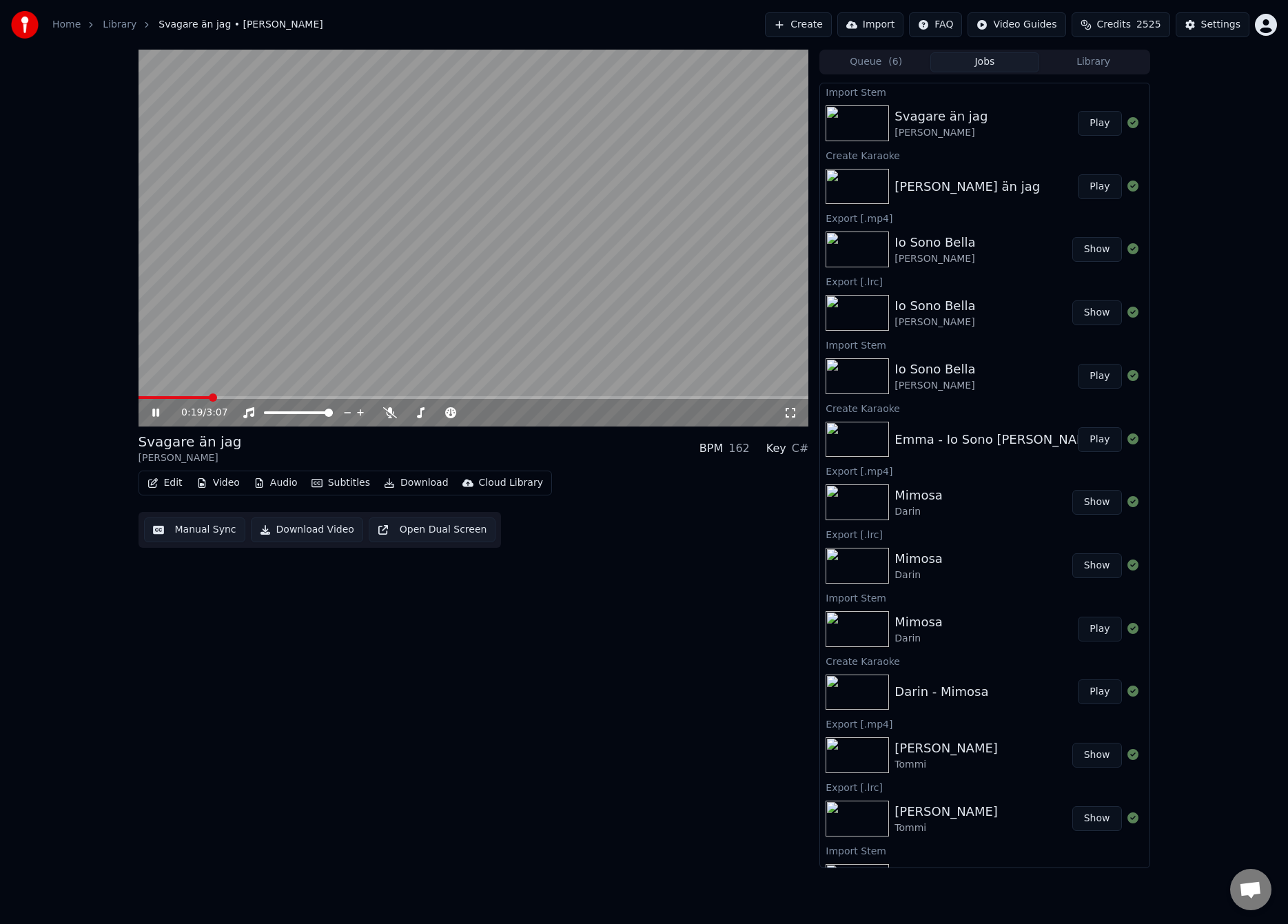
click at [273, 330] on video at bounding box center [473, 237] width 670 height 377
click at [197, 527] on button "Manual Sync" at bounding box center [194, 529] width 101 height 25
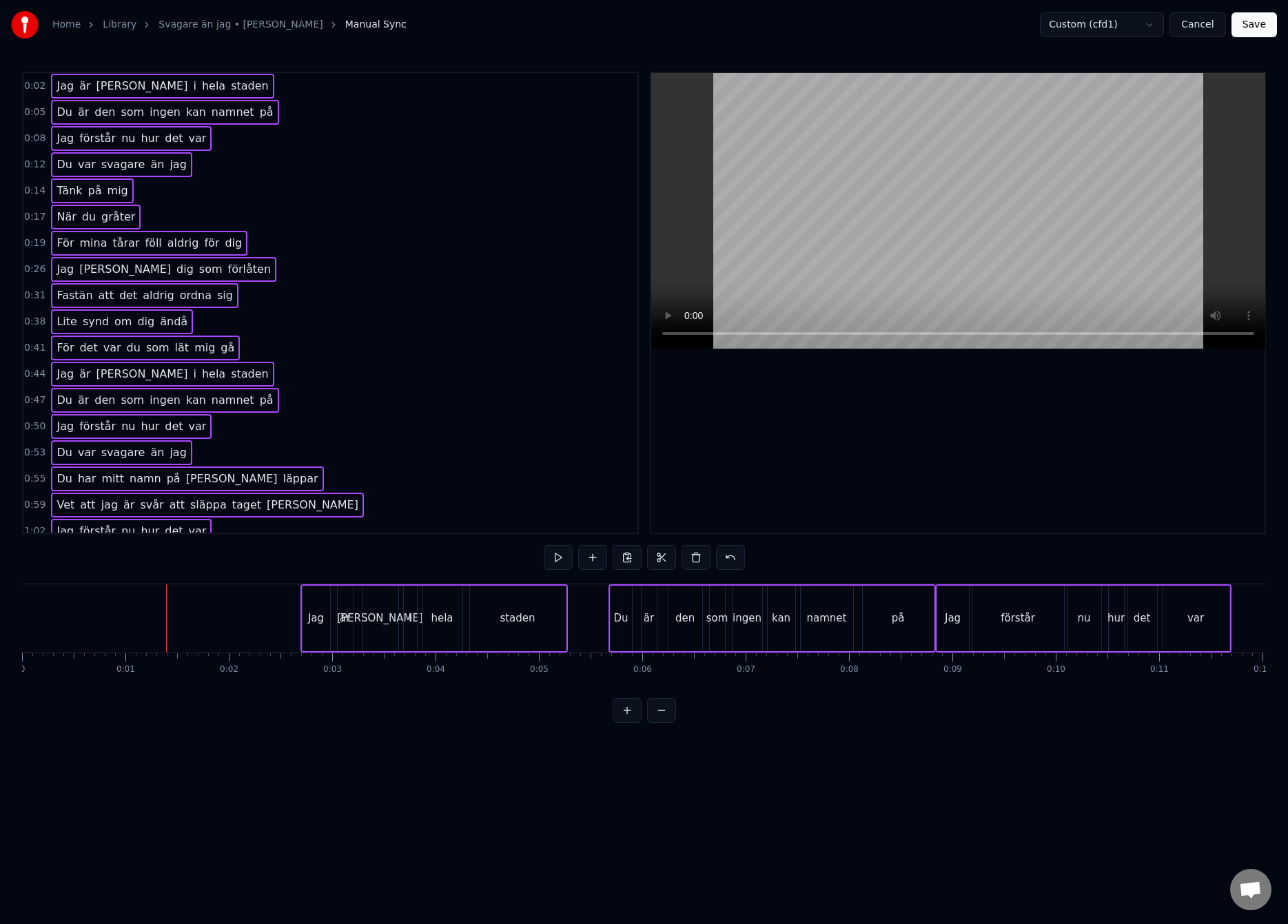
click at [166, 621] on div at bounding box center [166, 618] width 1 height 68
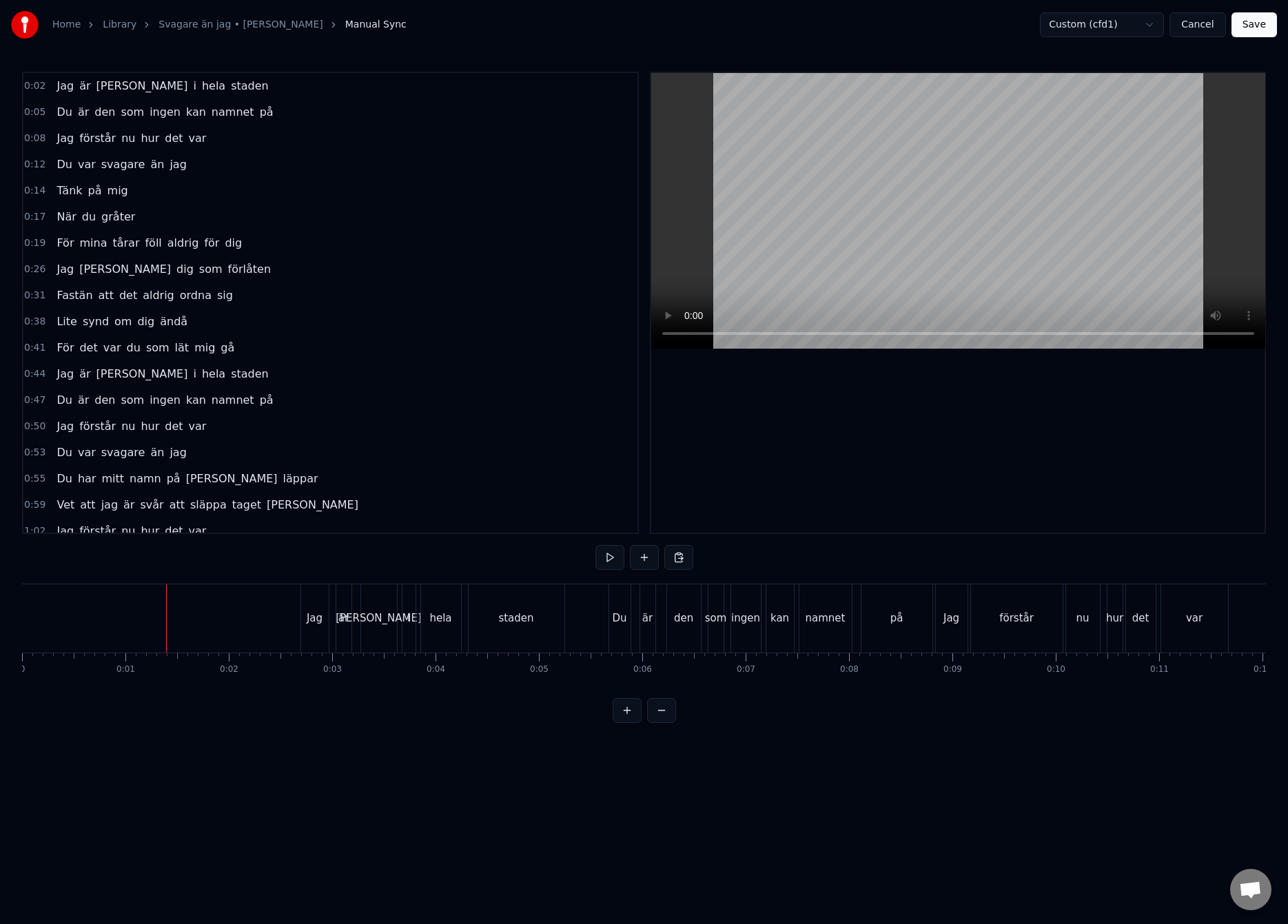
click at [1241, 38] on div "Home Library Svagare än jag • [PERSON_NAME] Manual Sync Custom (cfd1) Cancel Sa…" at bounding box center [644, 25] width 1288 height 49
click at [1250, 18] on button "Save" at bounding box center [1254, 25] width 45 height 25
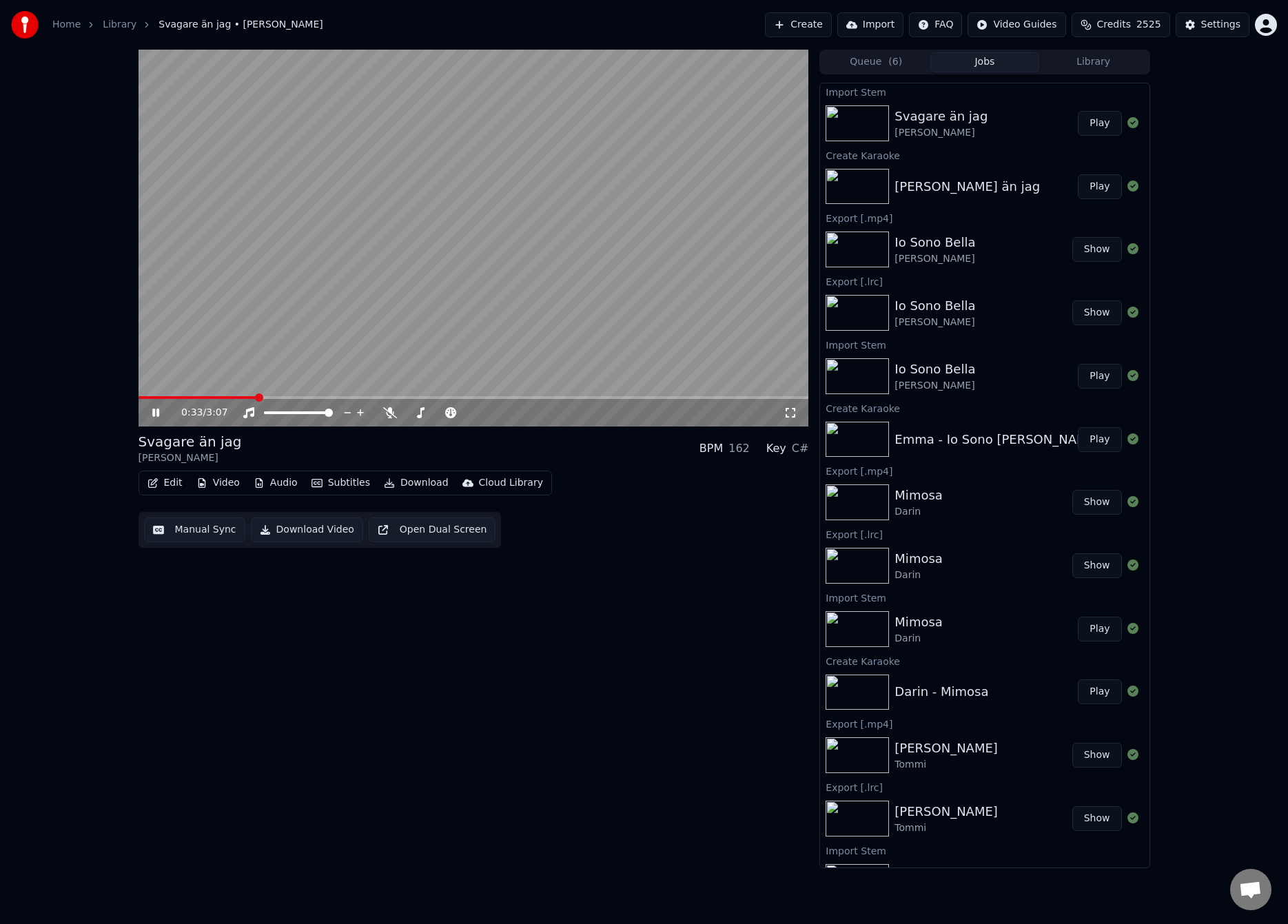
click at [262, 288] on video at bounding box center [473, 237] width 670 height 377
click at [183, 534] on button "Manual Sync" at bounding box center [194, 529] width 101 height 25
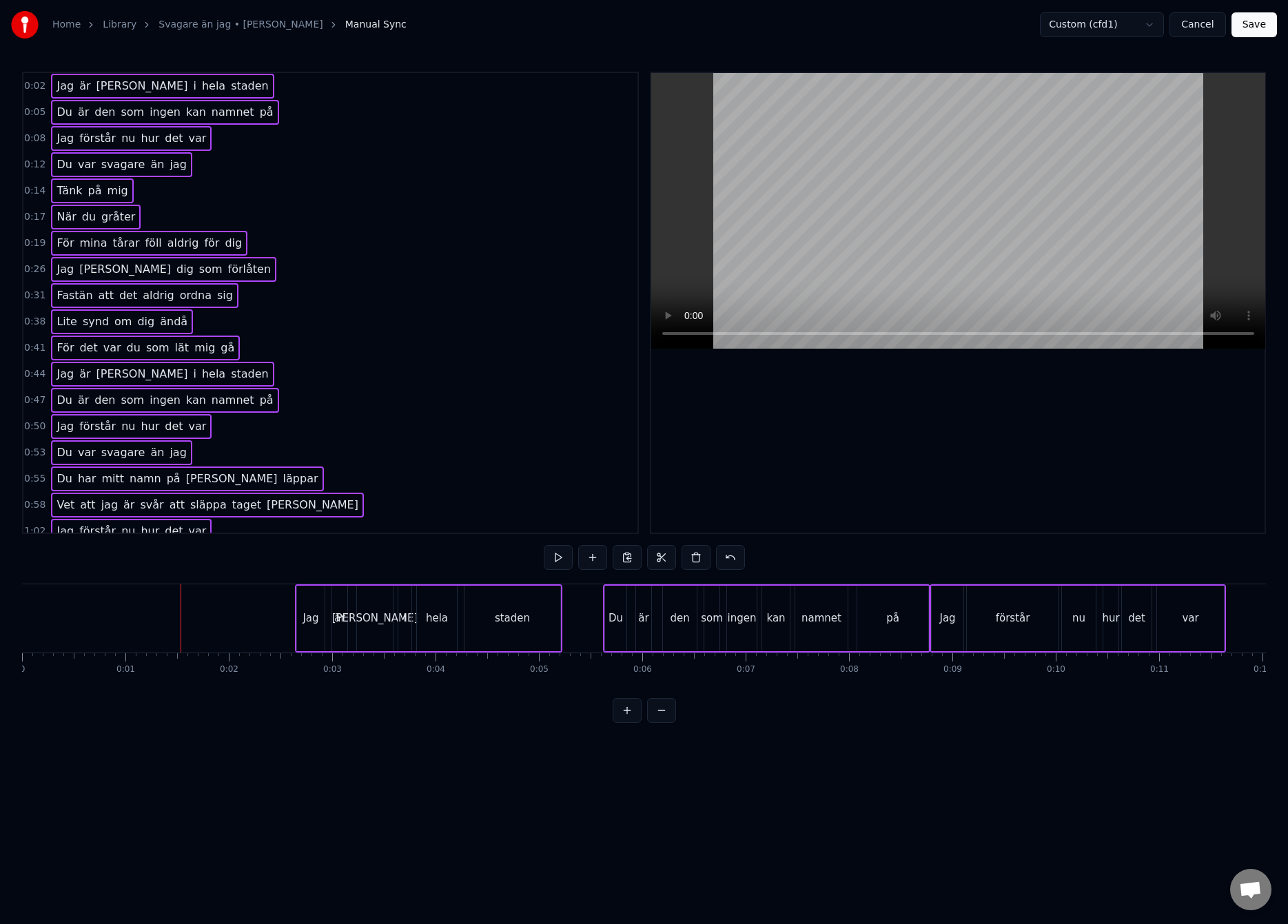
click at [180, 632] on div at bounding box center [180, 618] width 1 height 68
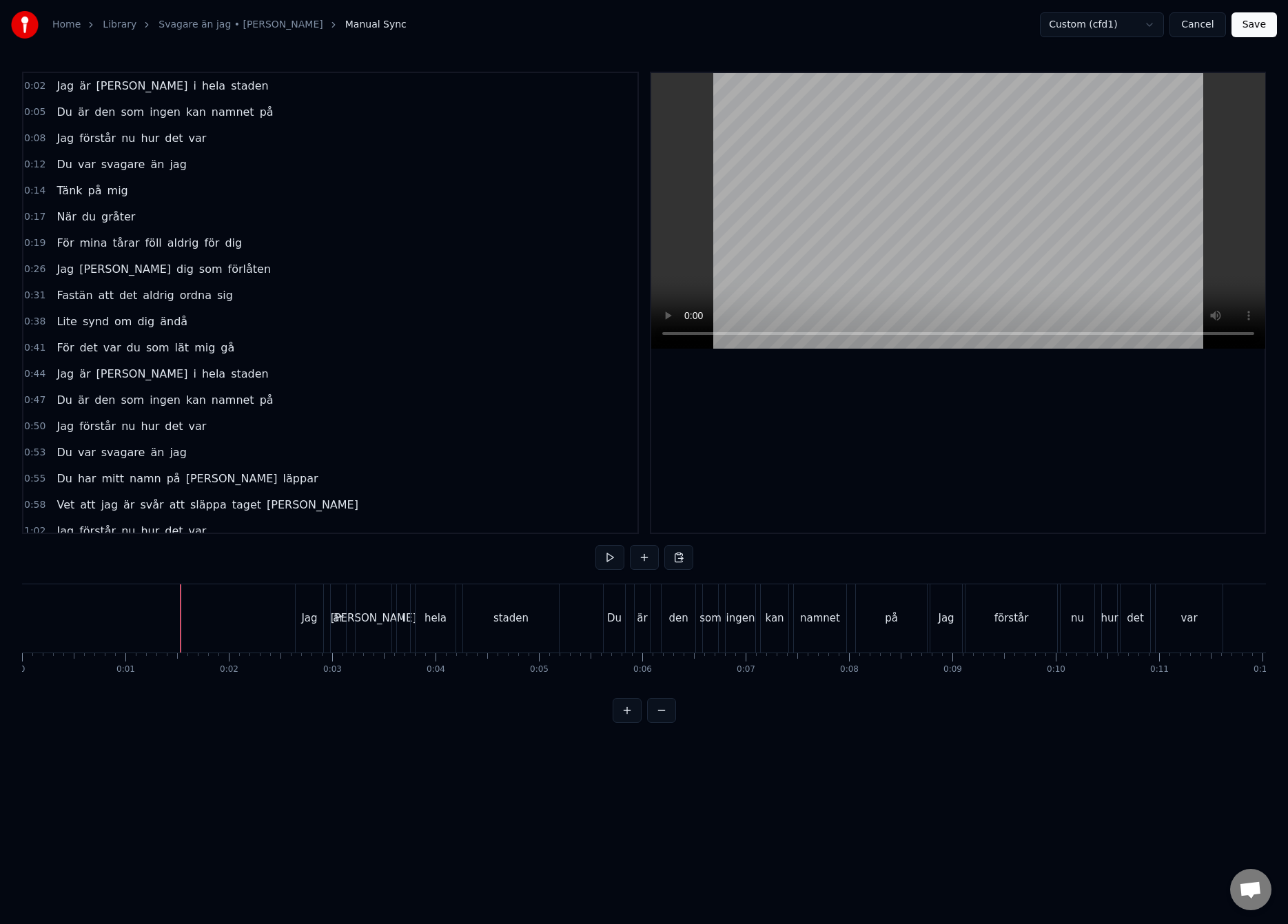
click at [1257, 28] on button "Save" at bounding box center [1254, 25] width 45 height 25
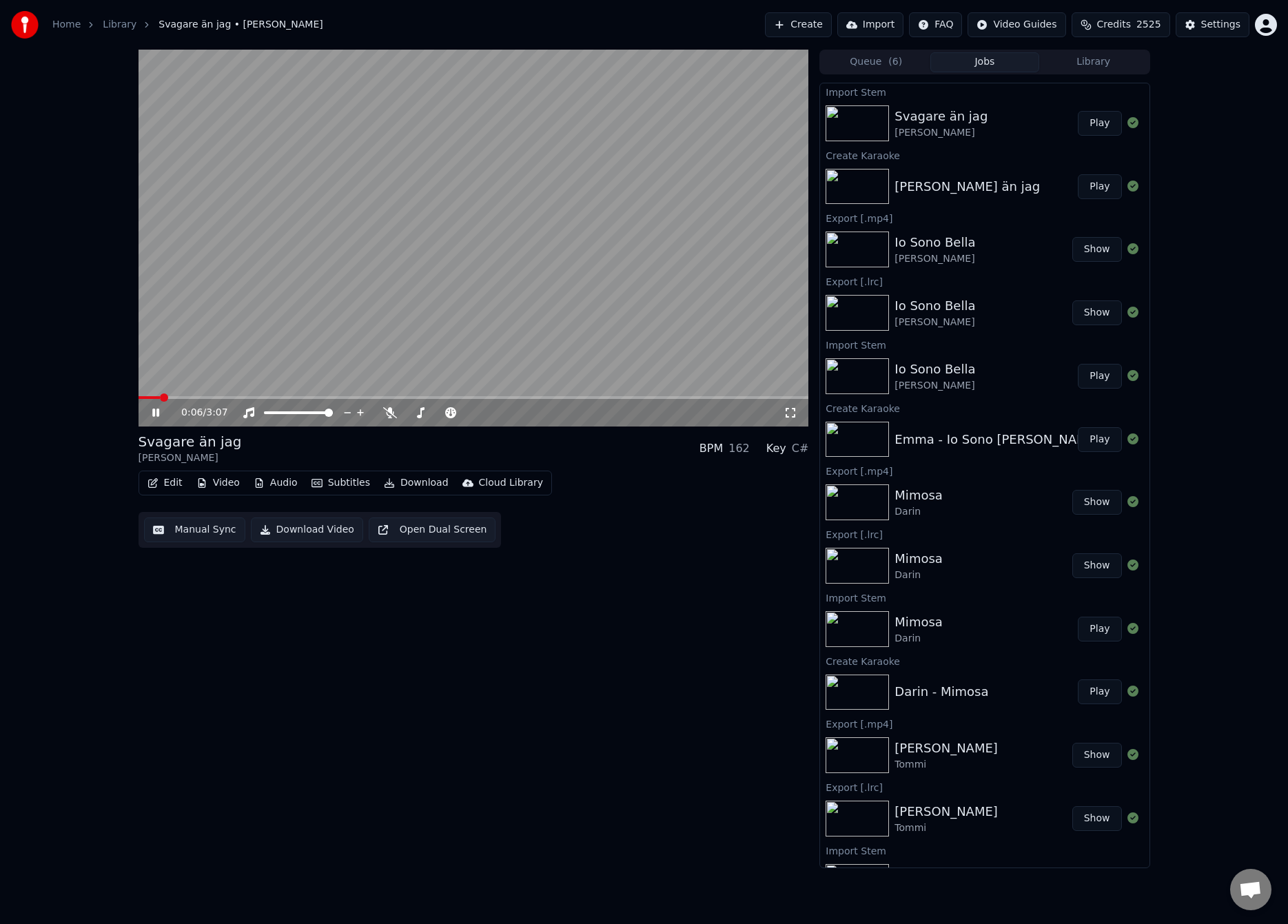
click at [180, 534] on button "Manual Sync" at bounding box center [194, 529] width 101 height 25
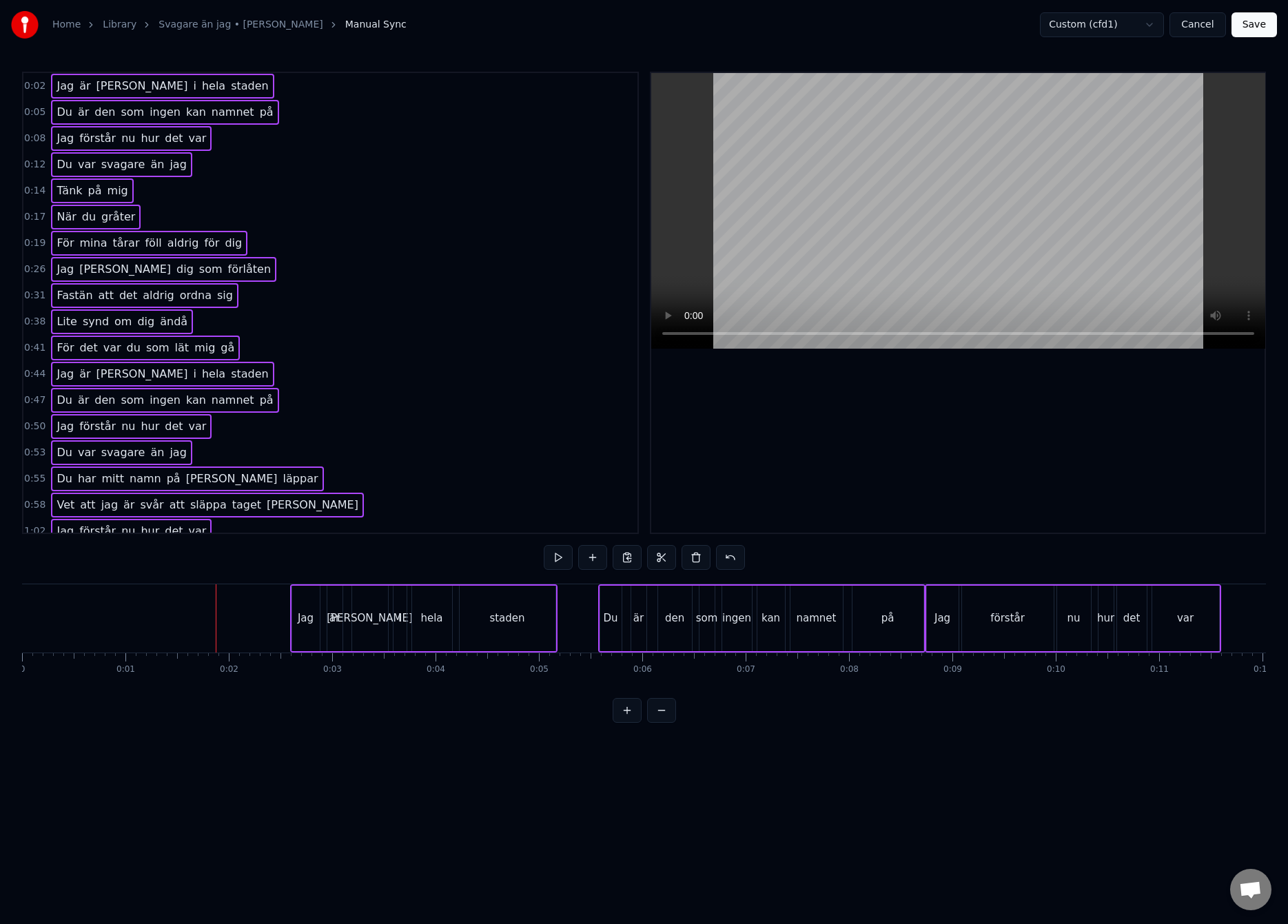
click at [215, 611] on div at bounding box center [215, 618] width 1 height 68
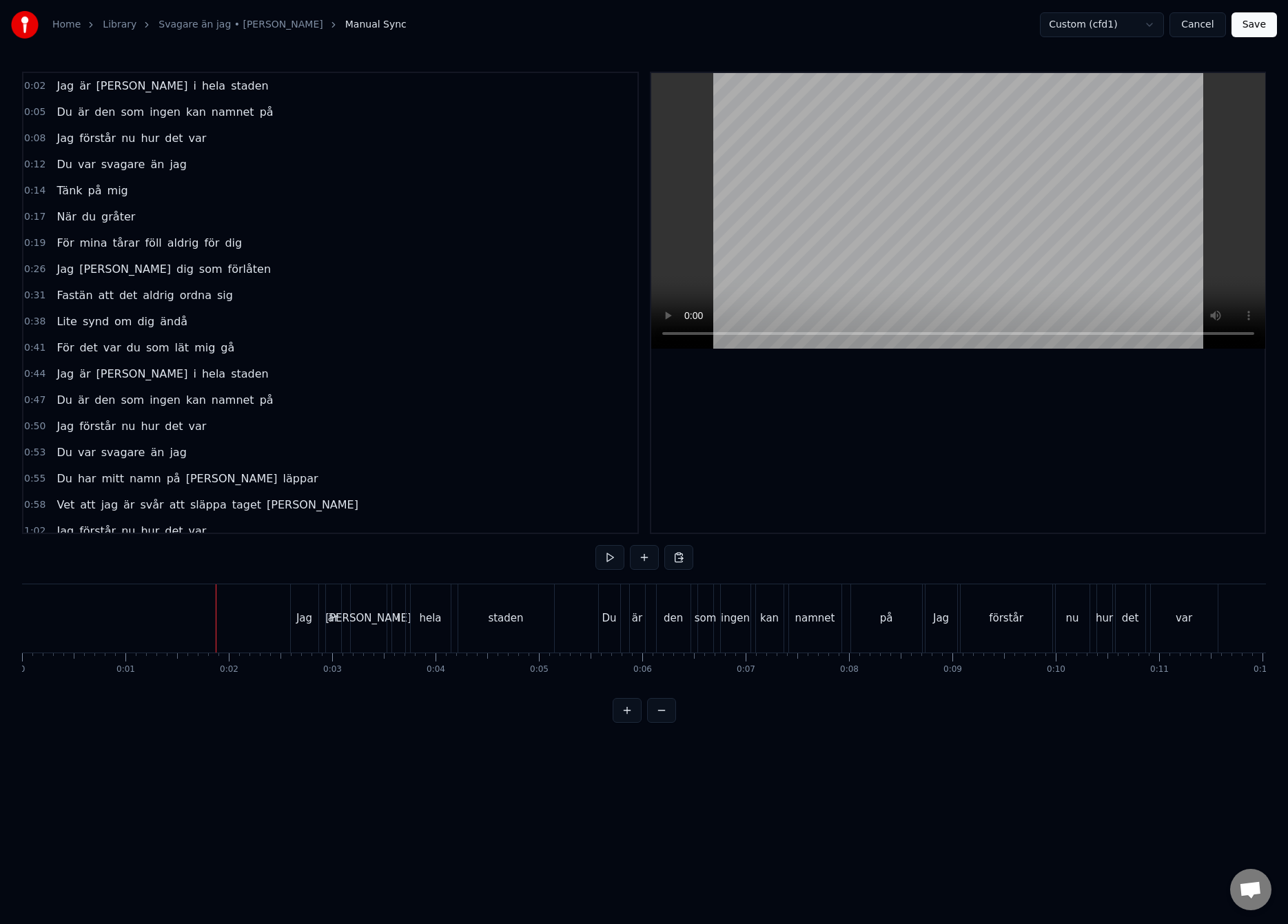
click at [1265, 21] on button "Save" at bounding box center [1254, 25] width 45 height 25
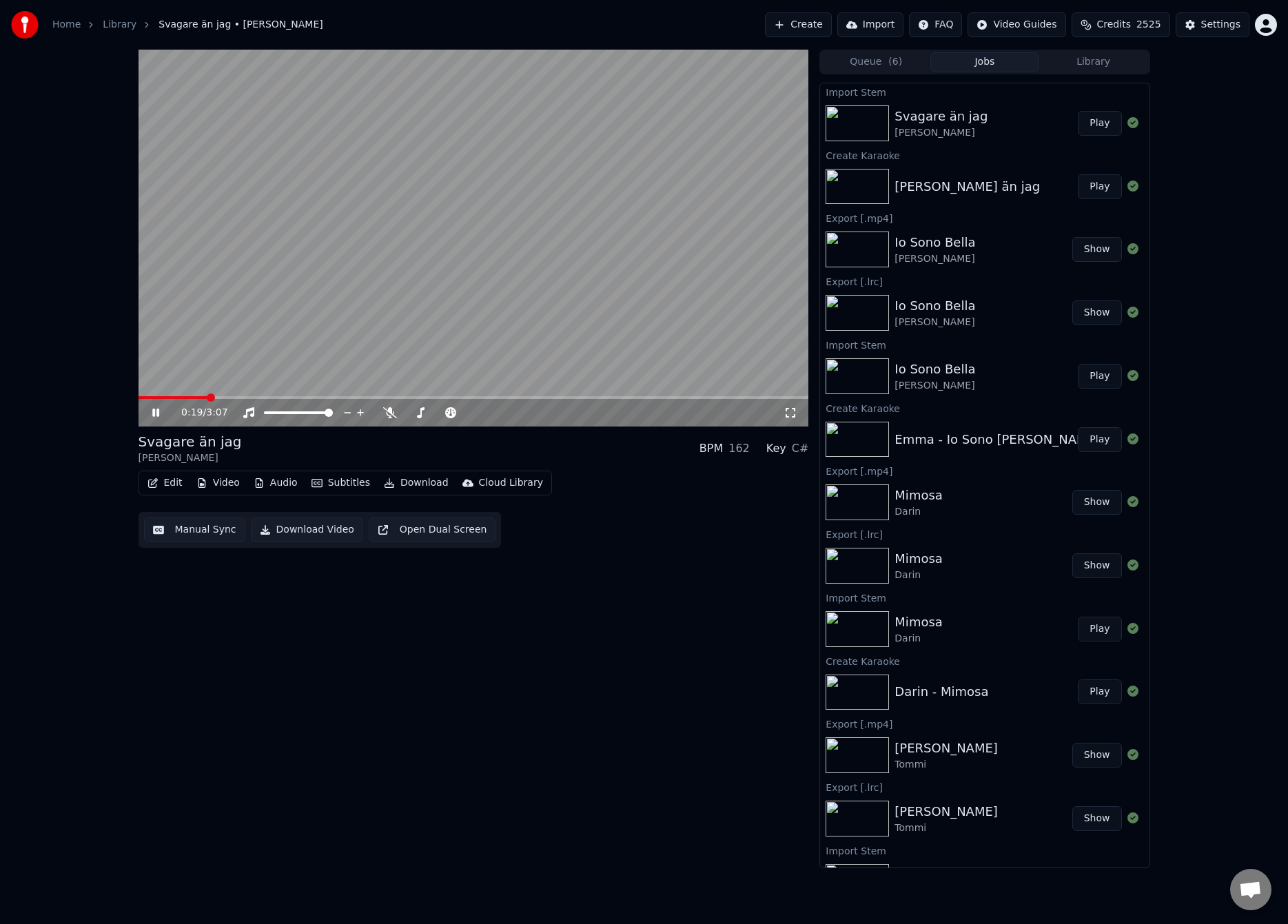
click at [463, 312] on video at bounding box center [473, 237] width 670 height 377
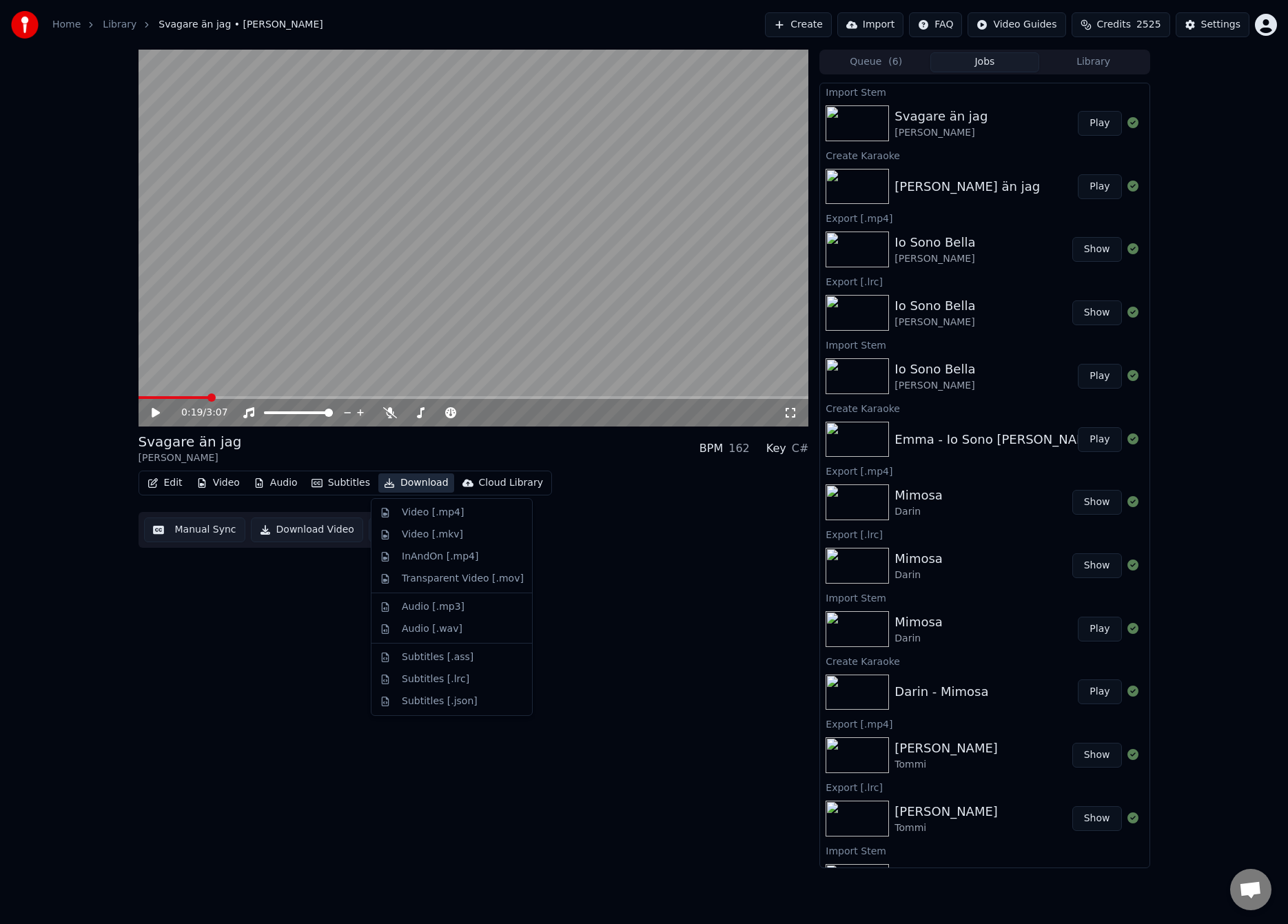
click at [401, 477] on button "Download" at bounding box center [415, 483] width 76 height 20
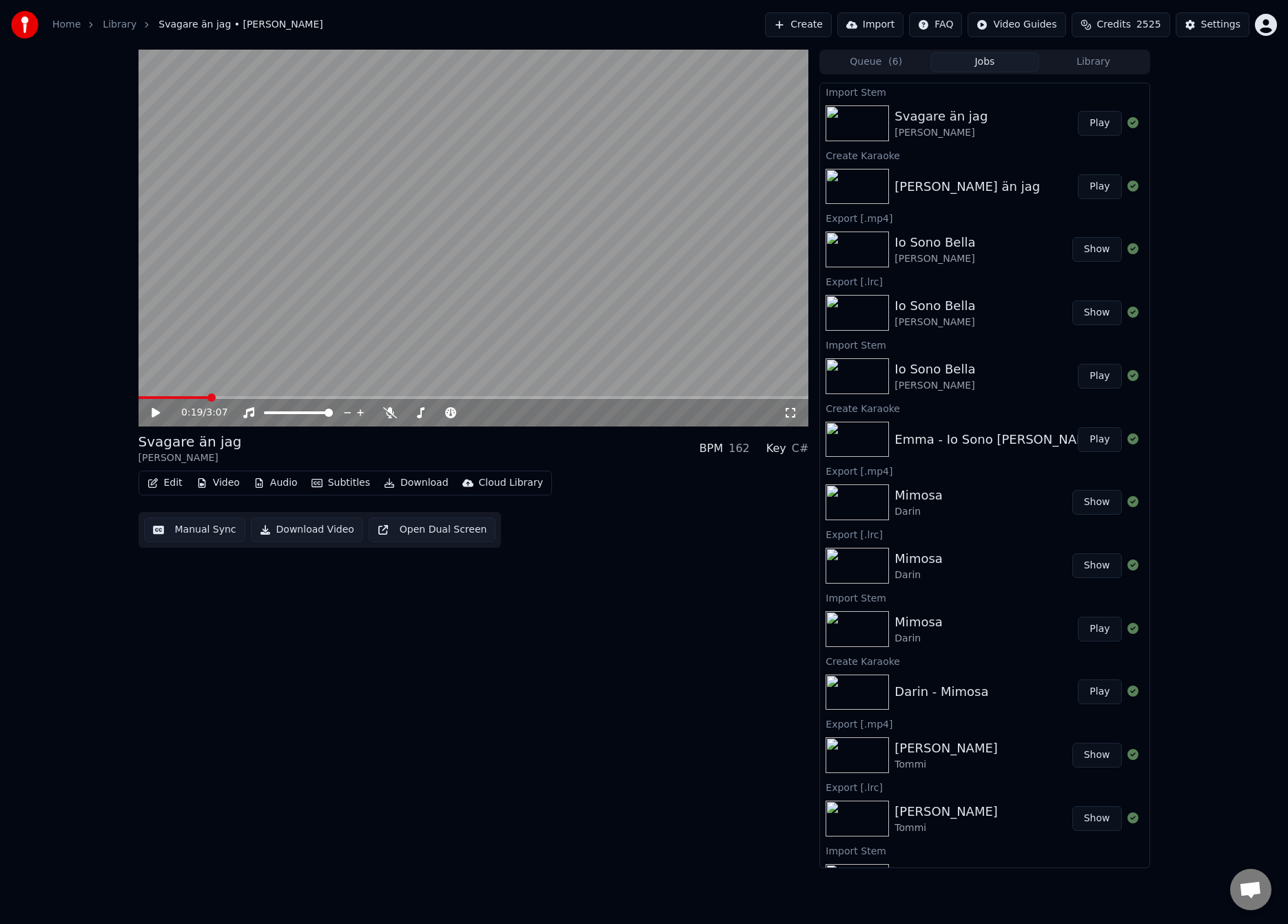
drag, startPoint x: 646, startPoint y: 610, endPoint x: 649, endPoint y: 570, distance: 40.1
click at [646, 610] on div "0:19 / 3:07 Svagare än jag [PERSON_NAME] BPM 162 Key C# Edit Video Audio Subtit…" at bounding box center [473, 459] width 670 height 819
click at [710, 395] on video at bounding box center [473, 237] width 670 height 377
click at [711, 397] on span at bounding box center [473, 398] width 670 height 3
click at [595, 286] on video at bounding box center [473, 237] width 670 height 377
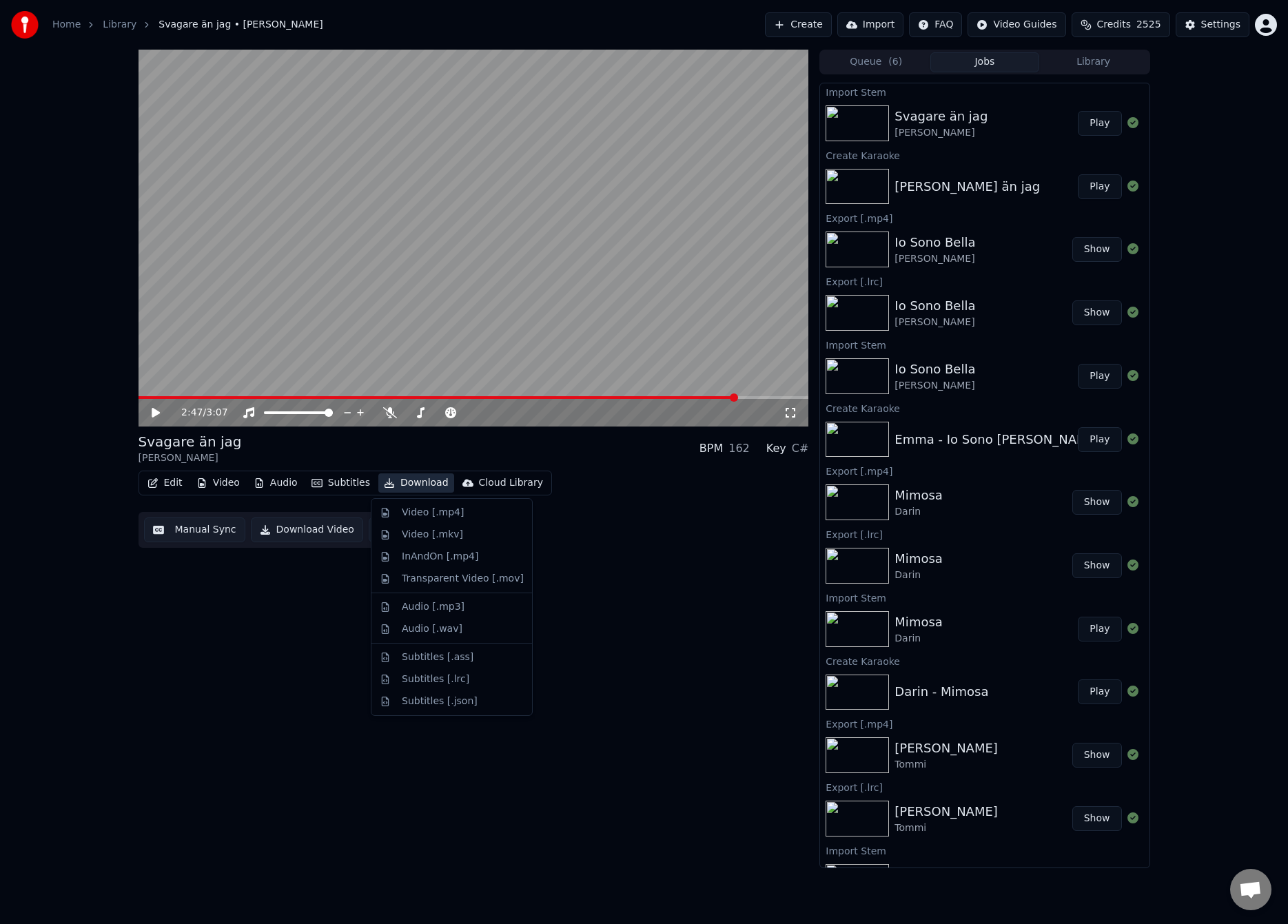
click at [411, 479] on button "Download" at bounding box center [415, 483] width 76 height 20
click at [431, 679] on div "Subtitles [.lrc]" at bounding box center [435, 679] width 68 height 14
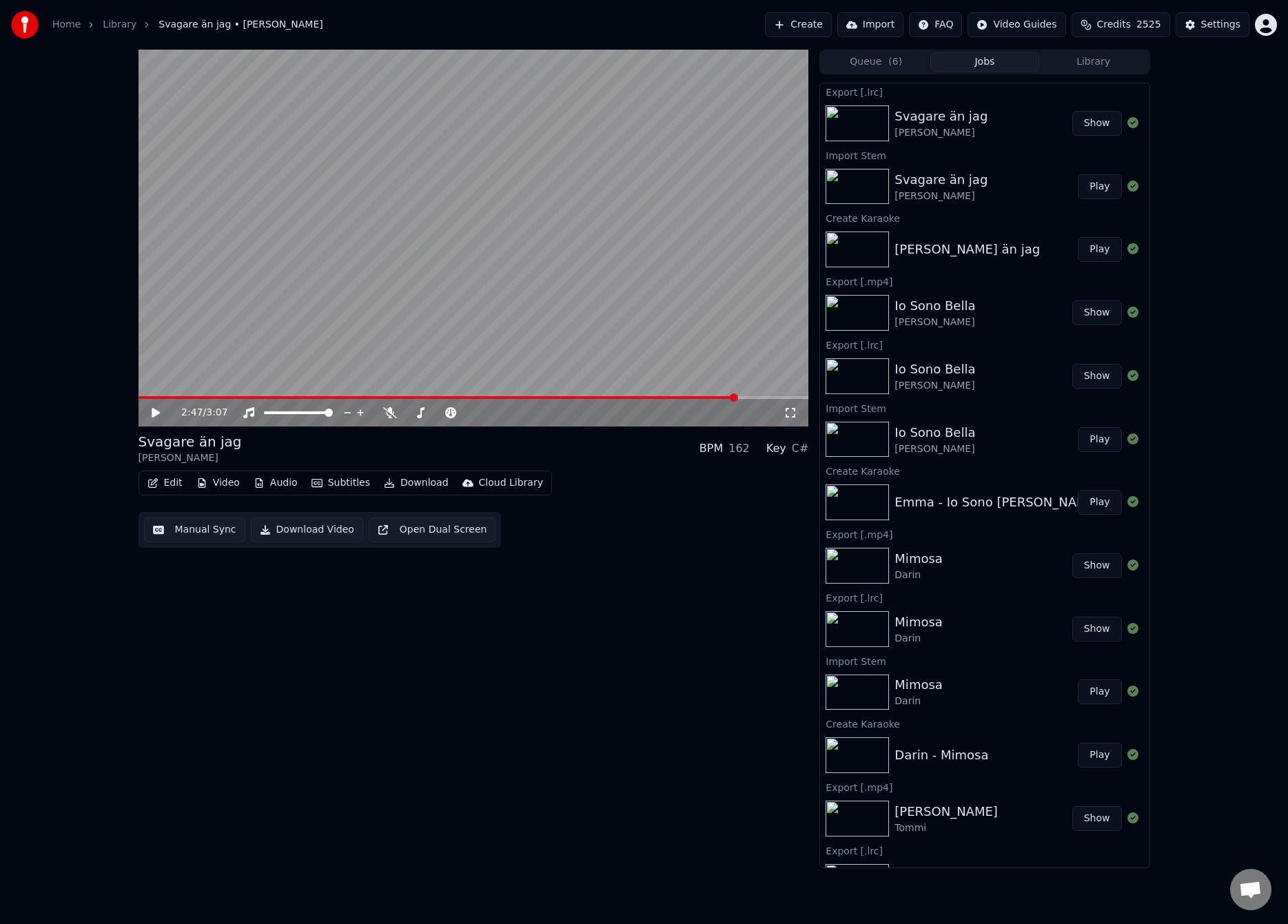
click at [424, 482] on button "Download" at bounding box center [415, 483] width 76 height 20
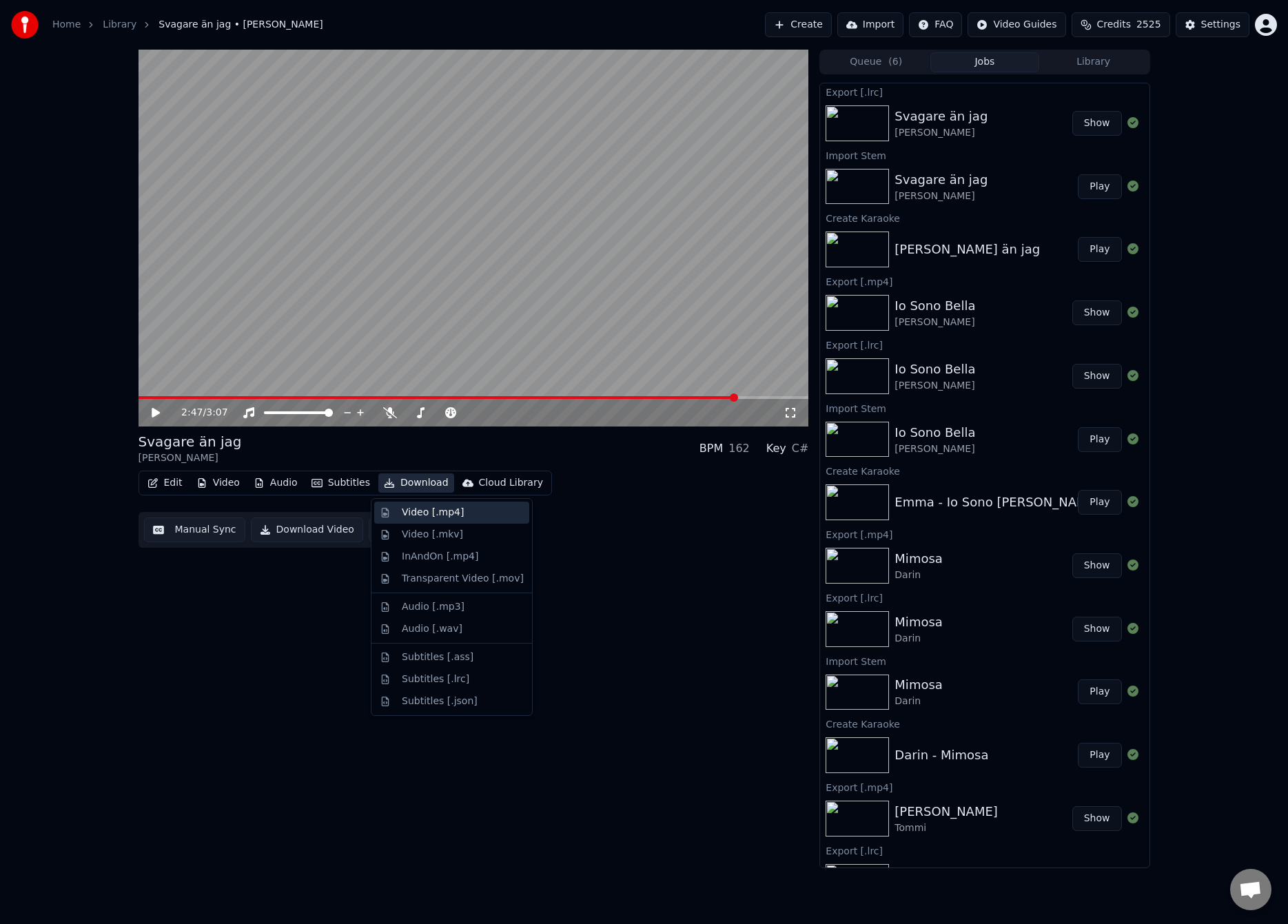
click at [426, 509] on div "Video [.mp4]" at bounding box center [432, 513] width 62 height 14
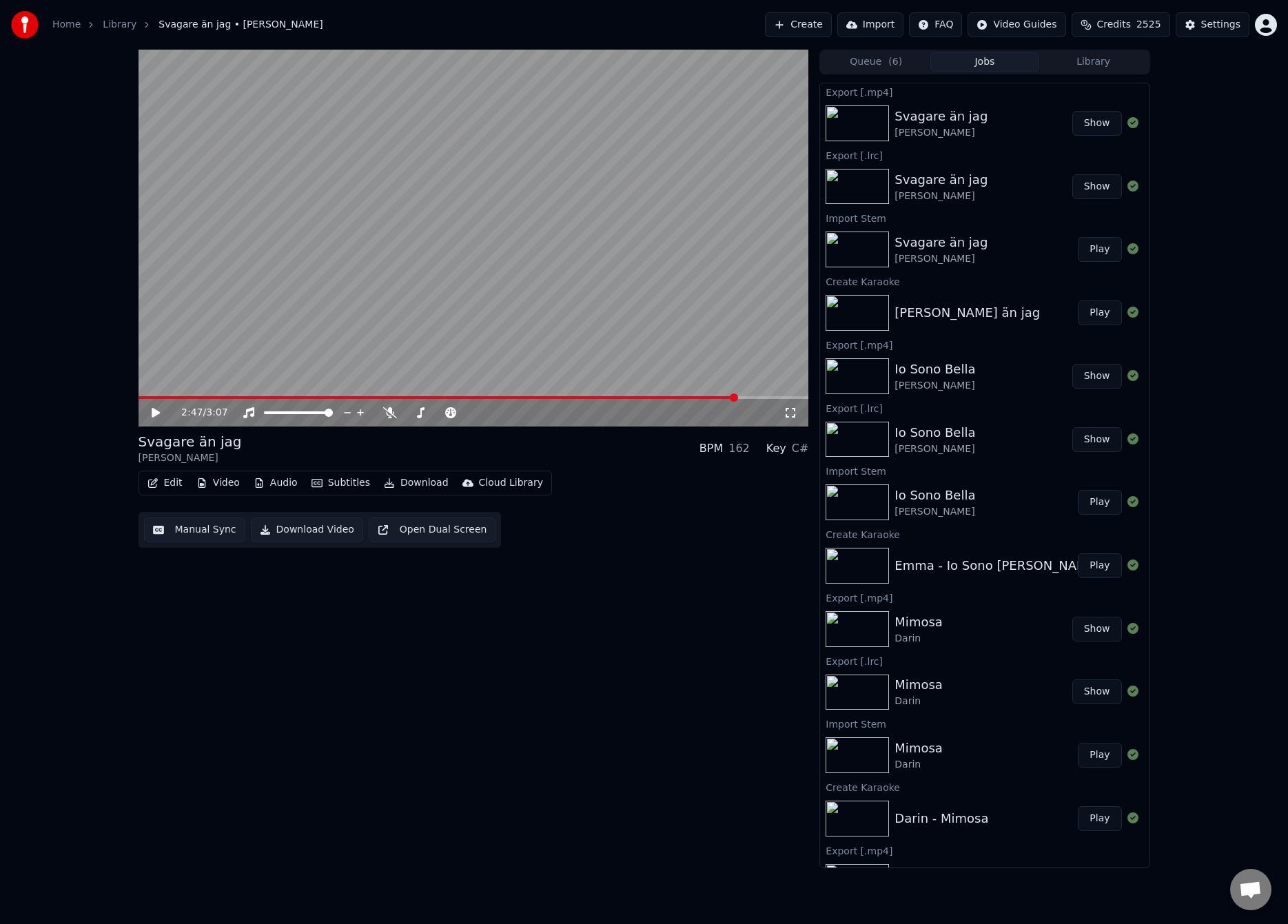
click at [813, 28] on button "Create" at bounding box center [798, 25] width 67 height 25
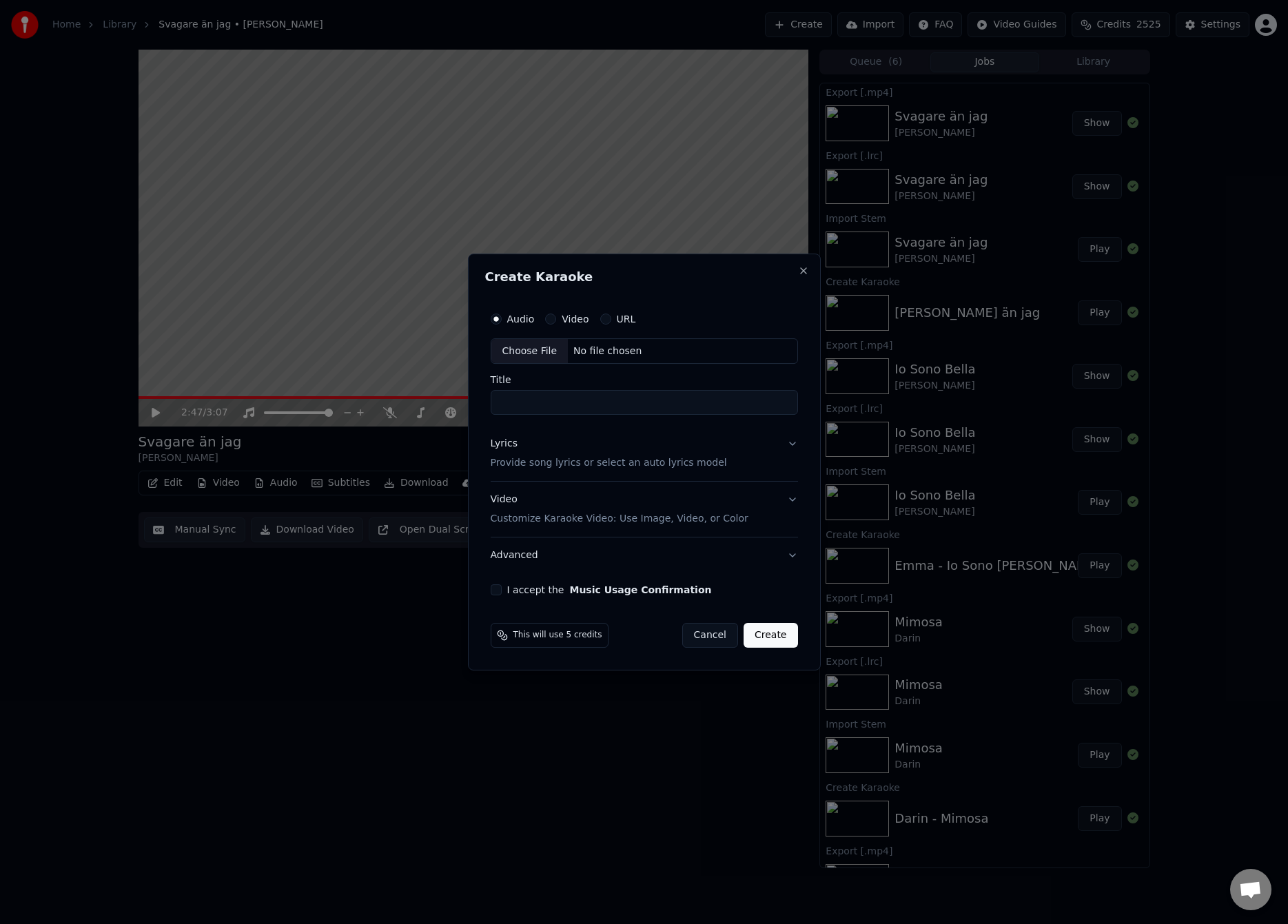
click at [543, 350] on div "Choose File" at bounding box center [529, 351] width 77 height 25
type input "**********"
click at [587, 450] on div "Lyrics Provide song lyrics or select an auto lyrics model" at bounding box center [606, 455] width 236 height 33
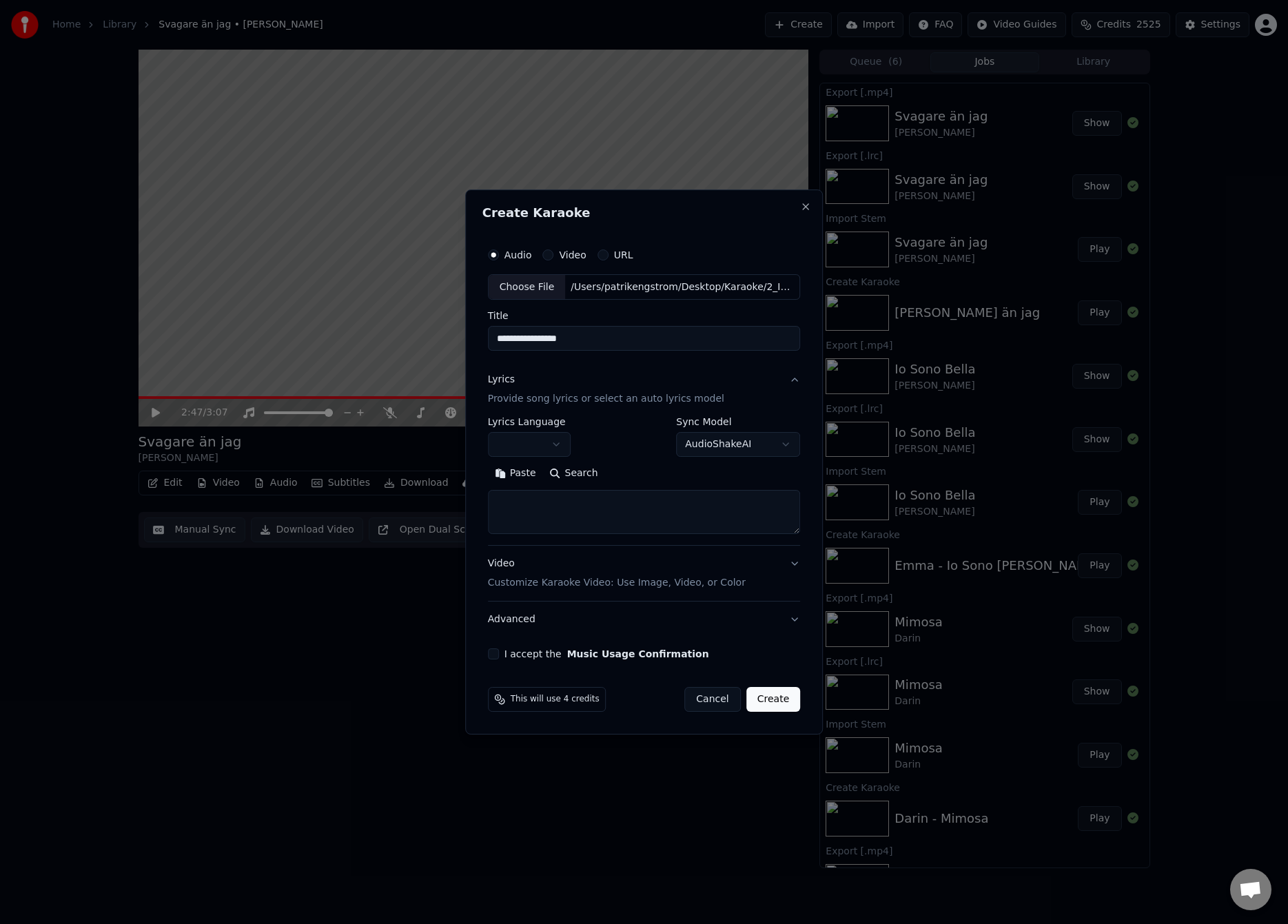
drag, startPoint x: 527, startPoint y: 477, endPoint x: 547, endPoint y: 480, distance: 20.2
click at [527, 477] on button "Paste" at bounding box center [516, 474] width 55 height 22
type textarea "**********"
click at [610, 477] on button "Expand" at bounding box center [636, 474] width 65 height 22
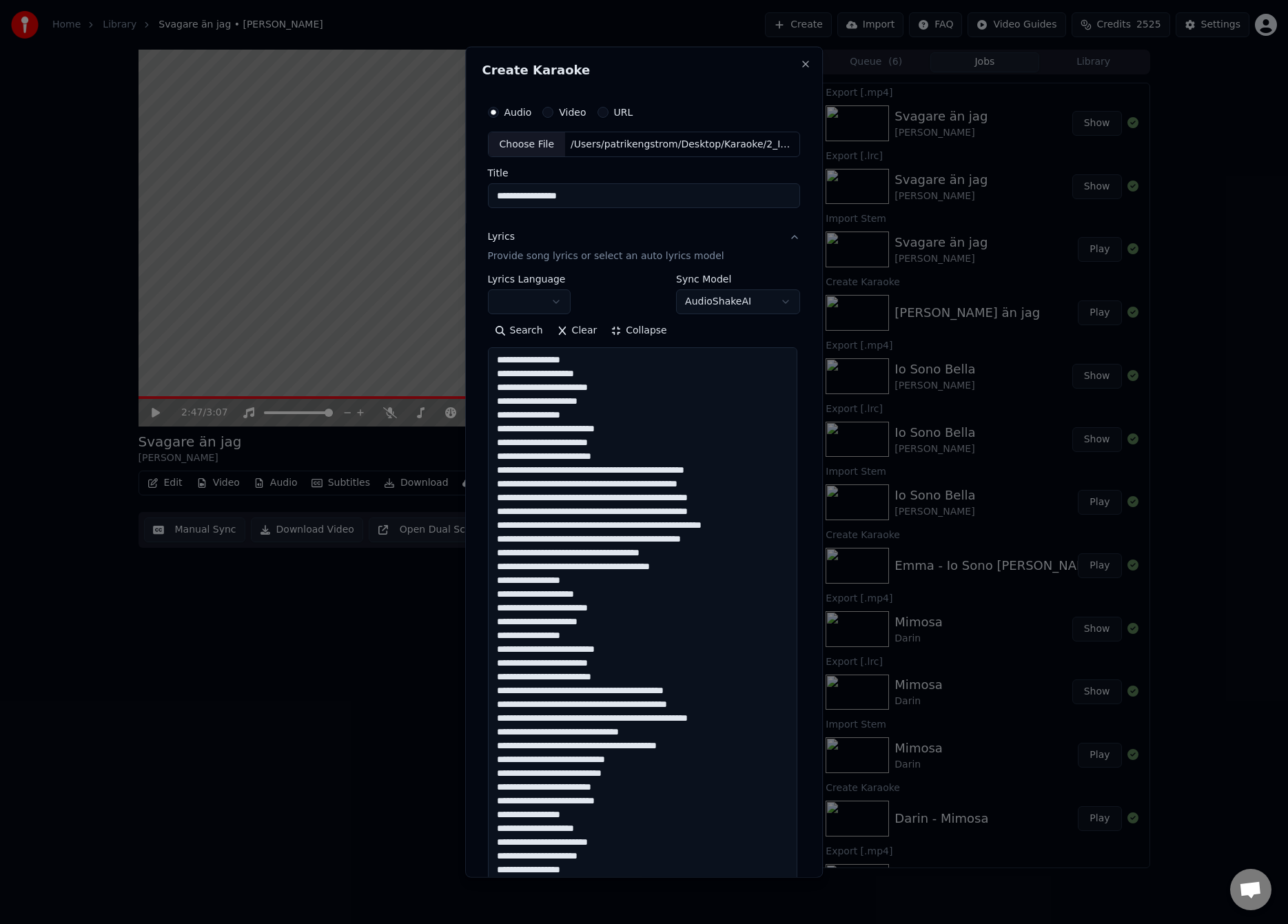
click at [534, 300] on body "Home Library Svagare än jag • [PERSON_NAME] Create Import FAQ Video Guides Cred…" at bounding box center [644, 462] width 1288 height 924
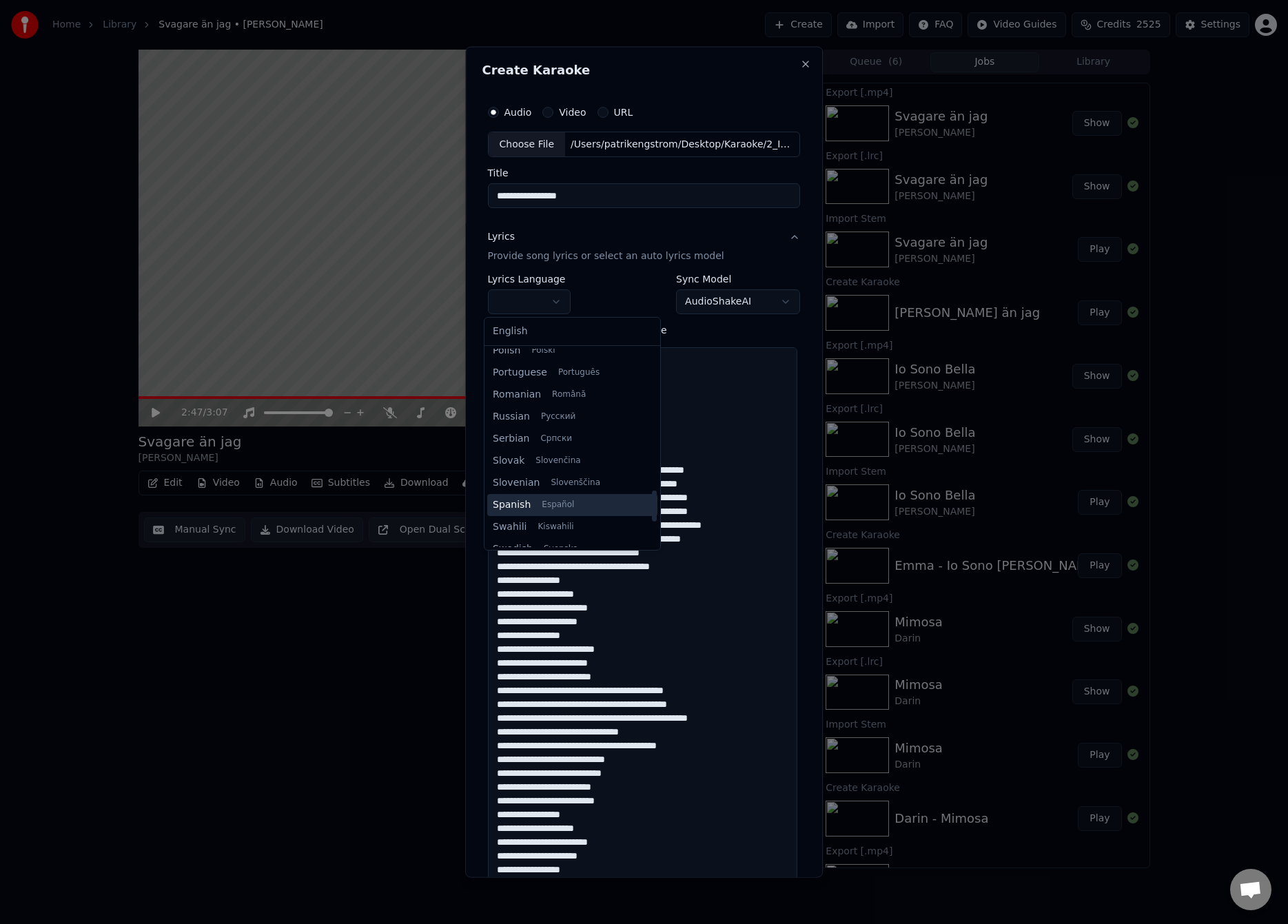
scroll to position [899, 0]
select select "**"
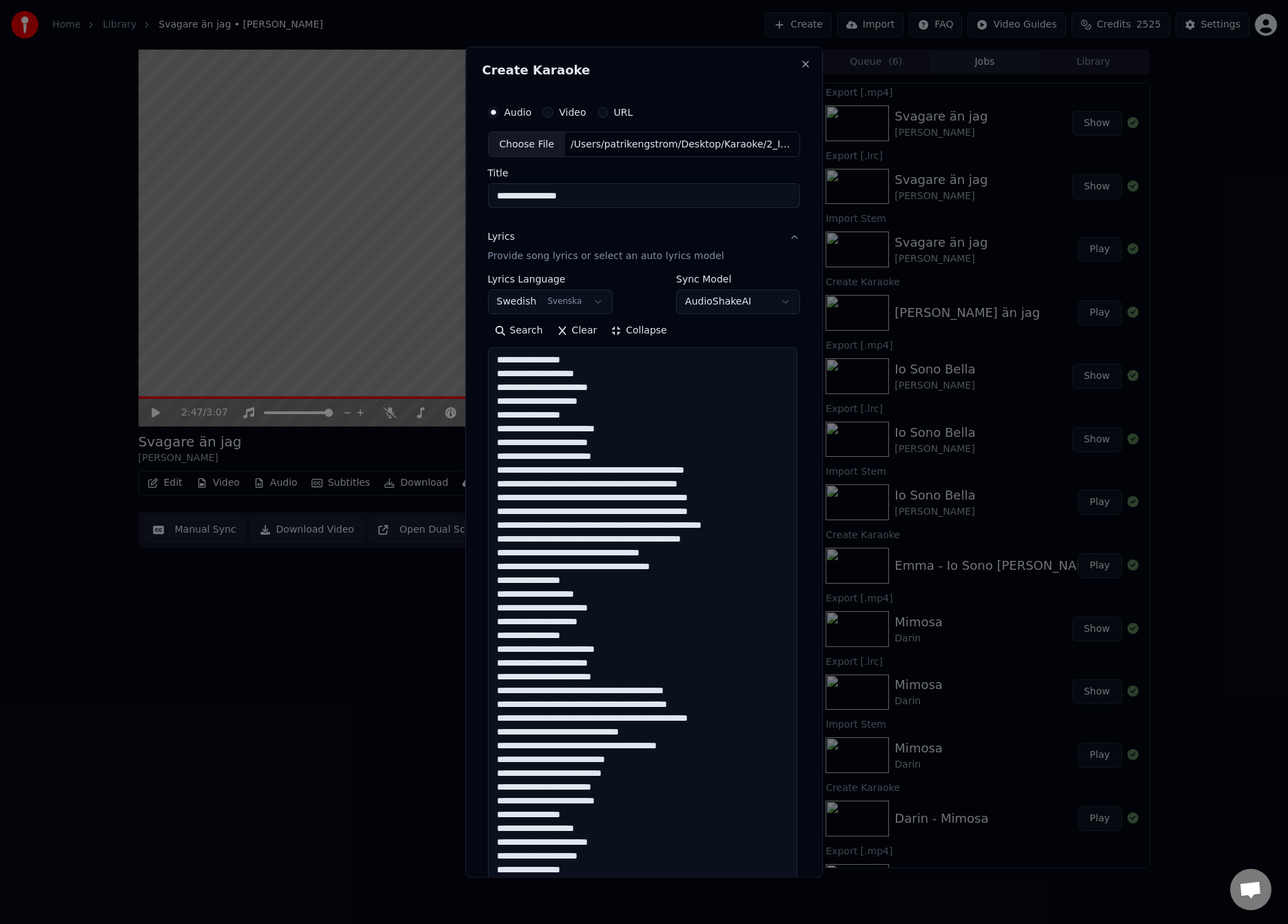
click at [804, 341] on div "**********" at bounding box center [644, 462] width 358 height 832
click at [524, 362] on textarea at bounding box center [643, 717] width 309 height 741
click at [525, 419] on textarea at bounding box center [643, 717] width 309 height 741
click at [624, 472] on textarea at bounding box center [643, 717] width 309 height 741
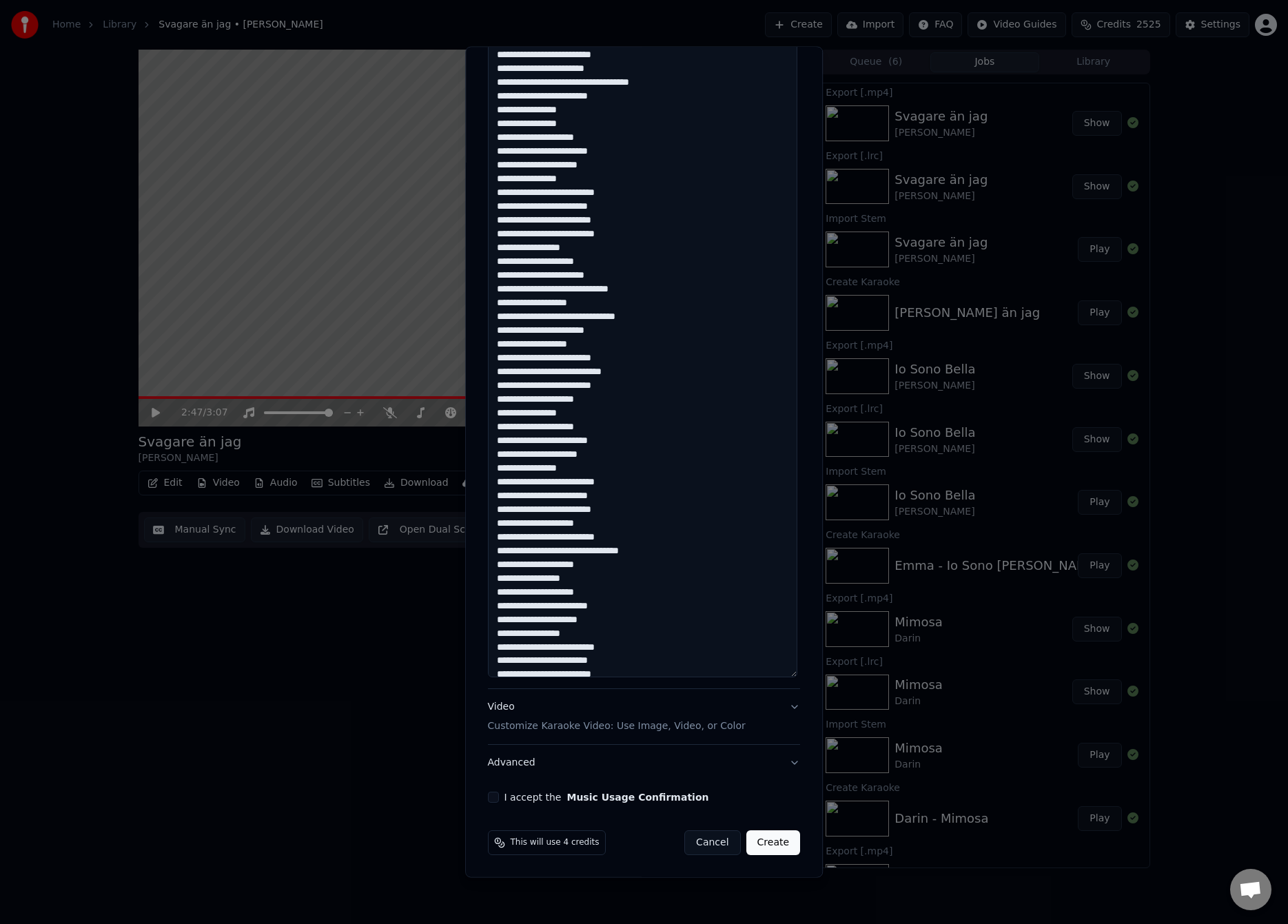
scroll to position [153, 0]
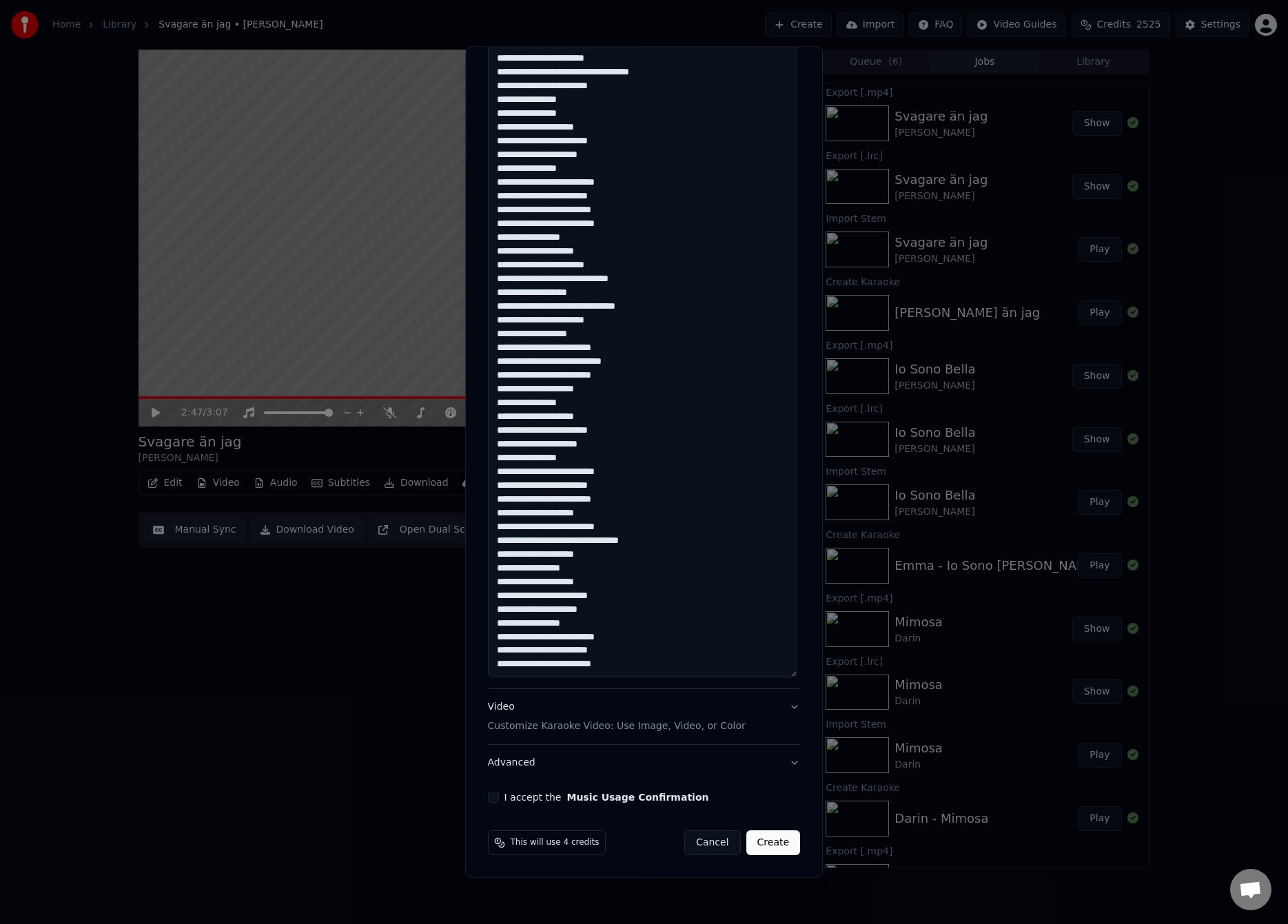
click at [525, 569] on textarea at bounding box center [643, 307] width 309 height 741
click at [524, 228] on textarea at bounding box center [643, 307] width 309 height 741
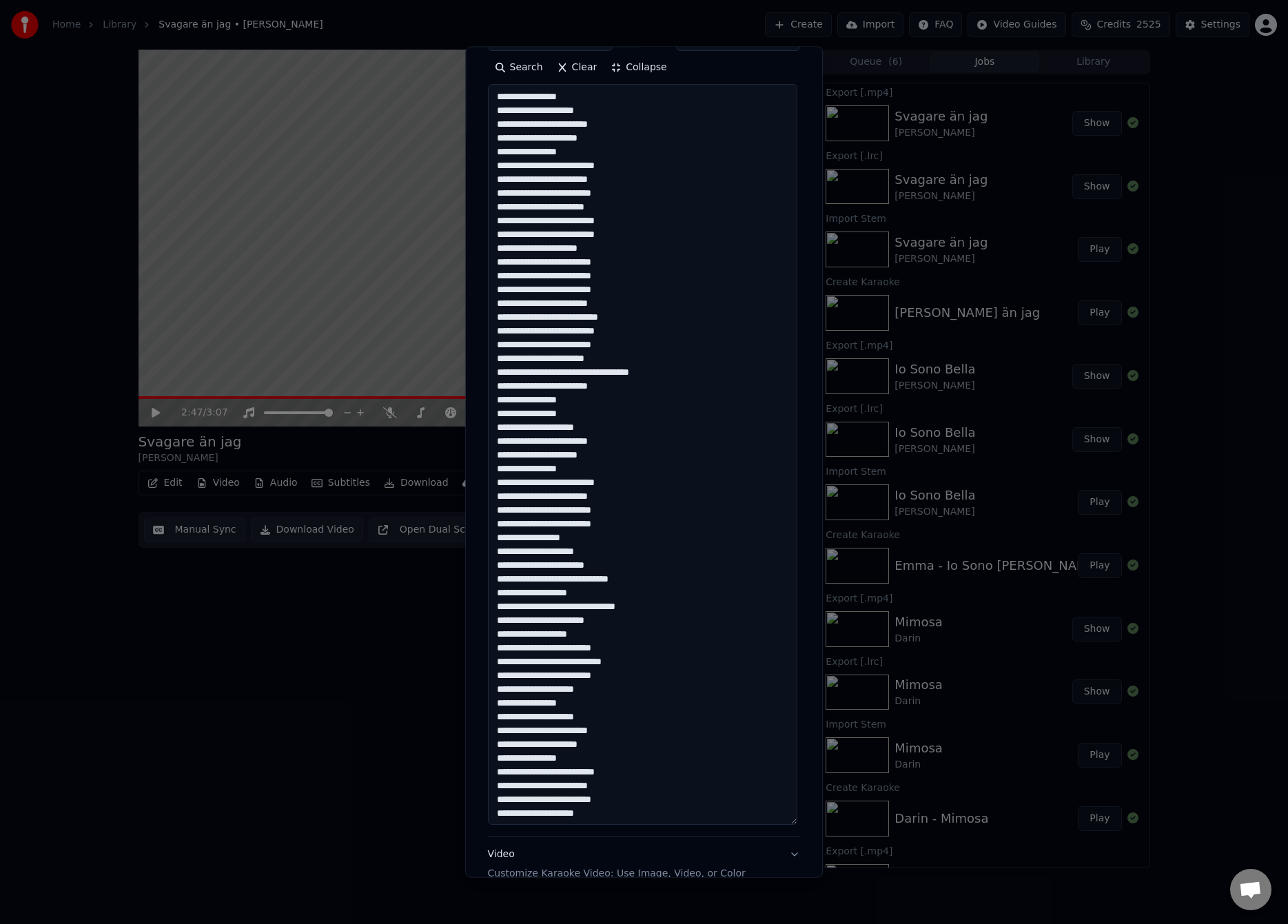
scroll to position [410, 0]
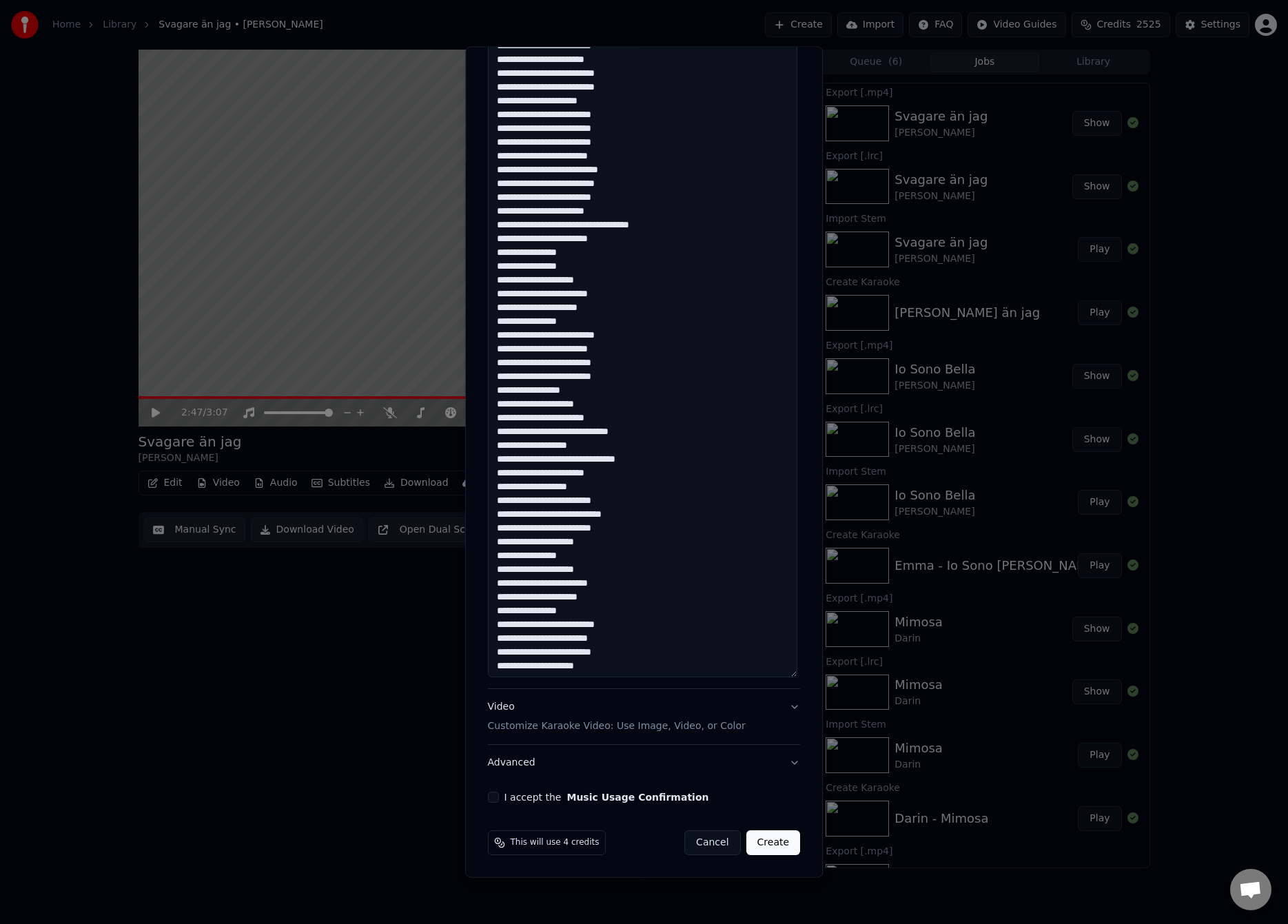
type textarea "**********"
click at [493, 798] on button "I accept the Music Usage Confirmation" at bounding box center [493, 797] width 11 height 11
click at [775, 843] on button "Create" at bounding box center [772, 842] width 54 height 25
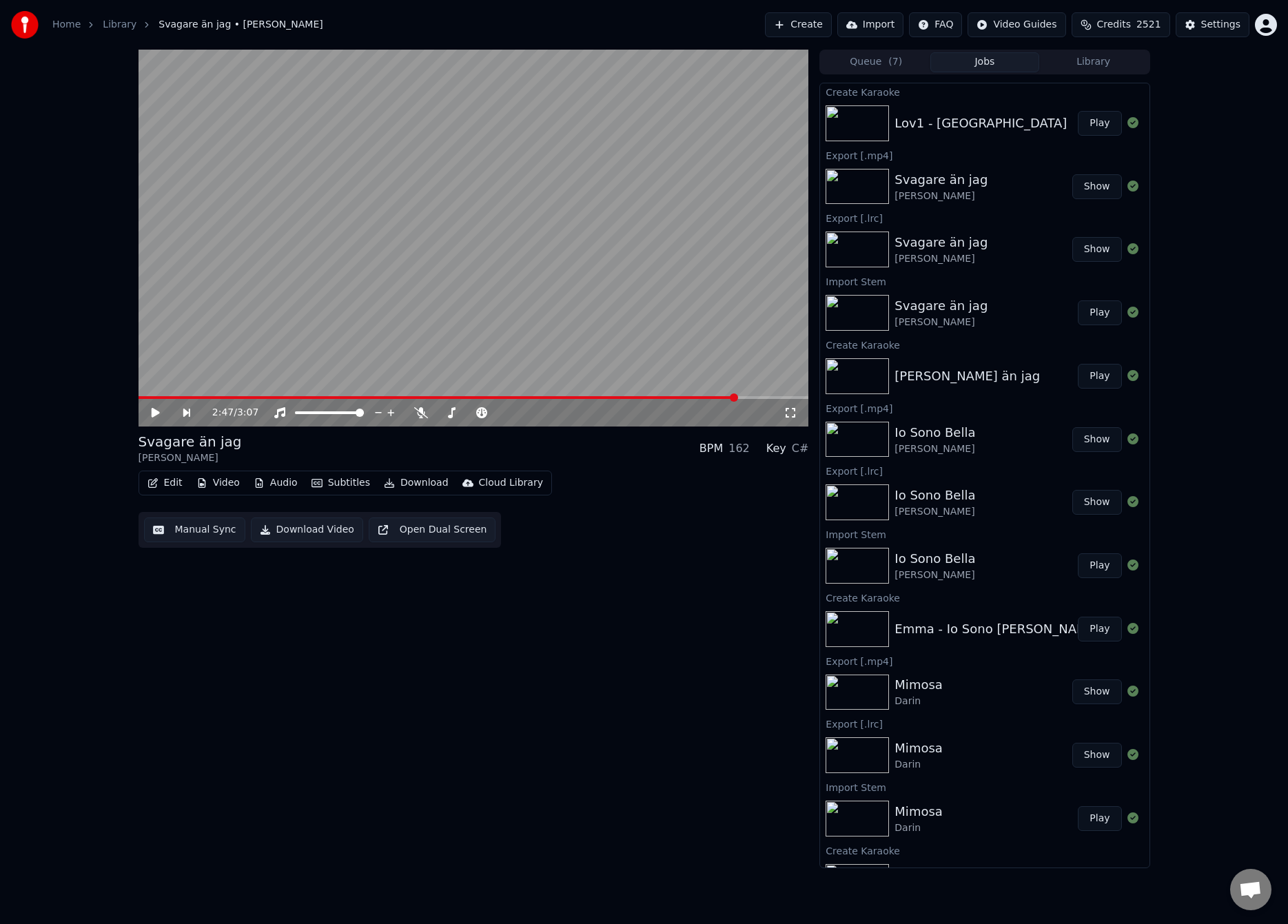
click at [1093, 121] on button "Play" at bounding box center [1099, 123] width 43 height 25
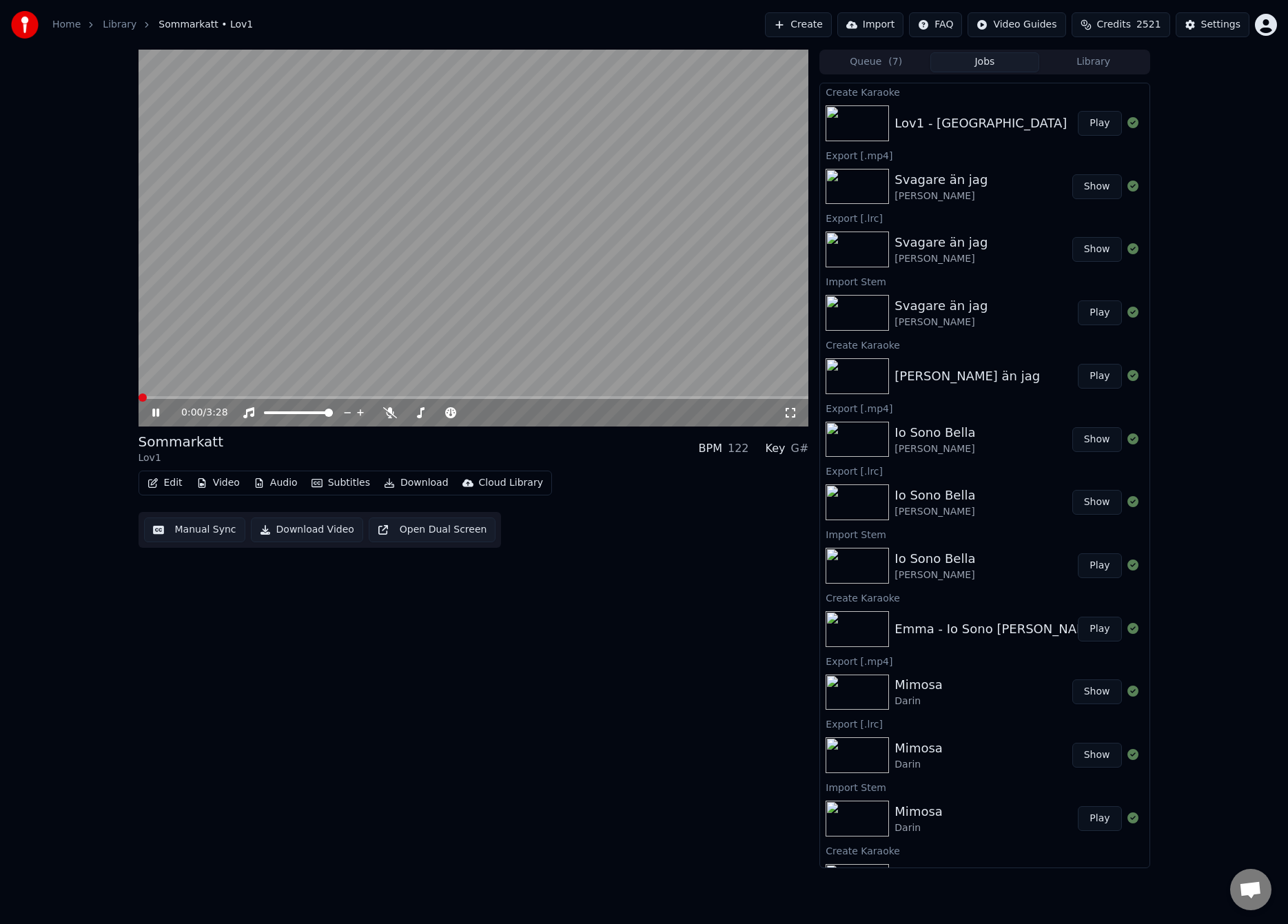
click at [201, 525] on button "Manual Sync" at bounding box center [194, 529] width 101 height 25
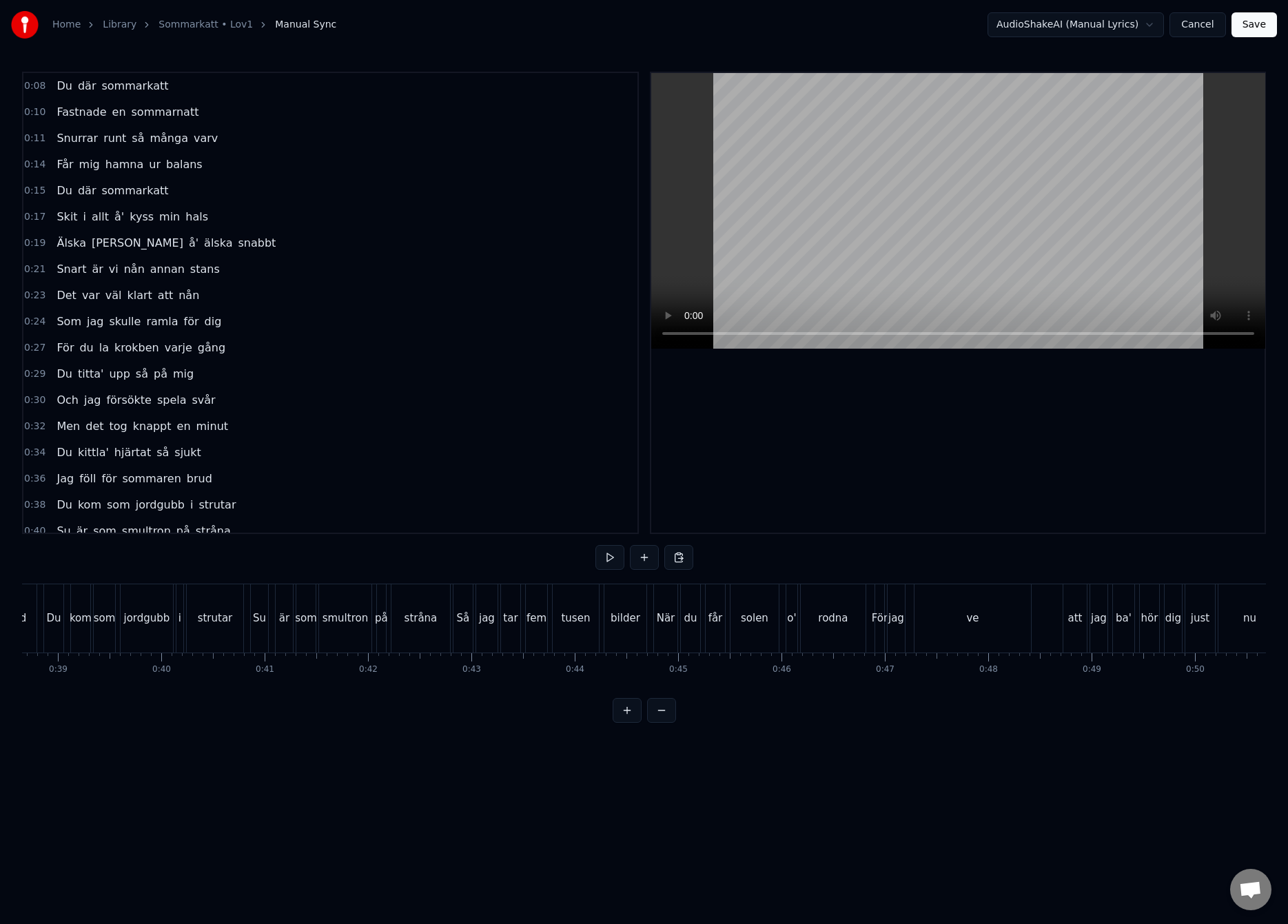
scroll to position [0, 4579]
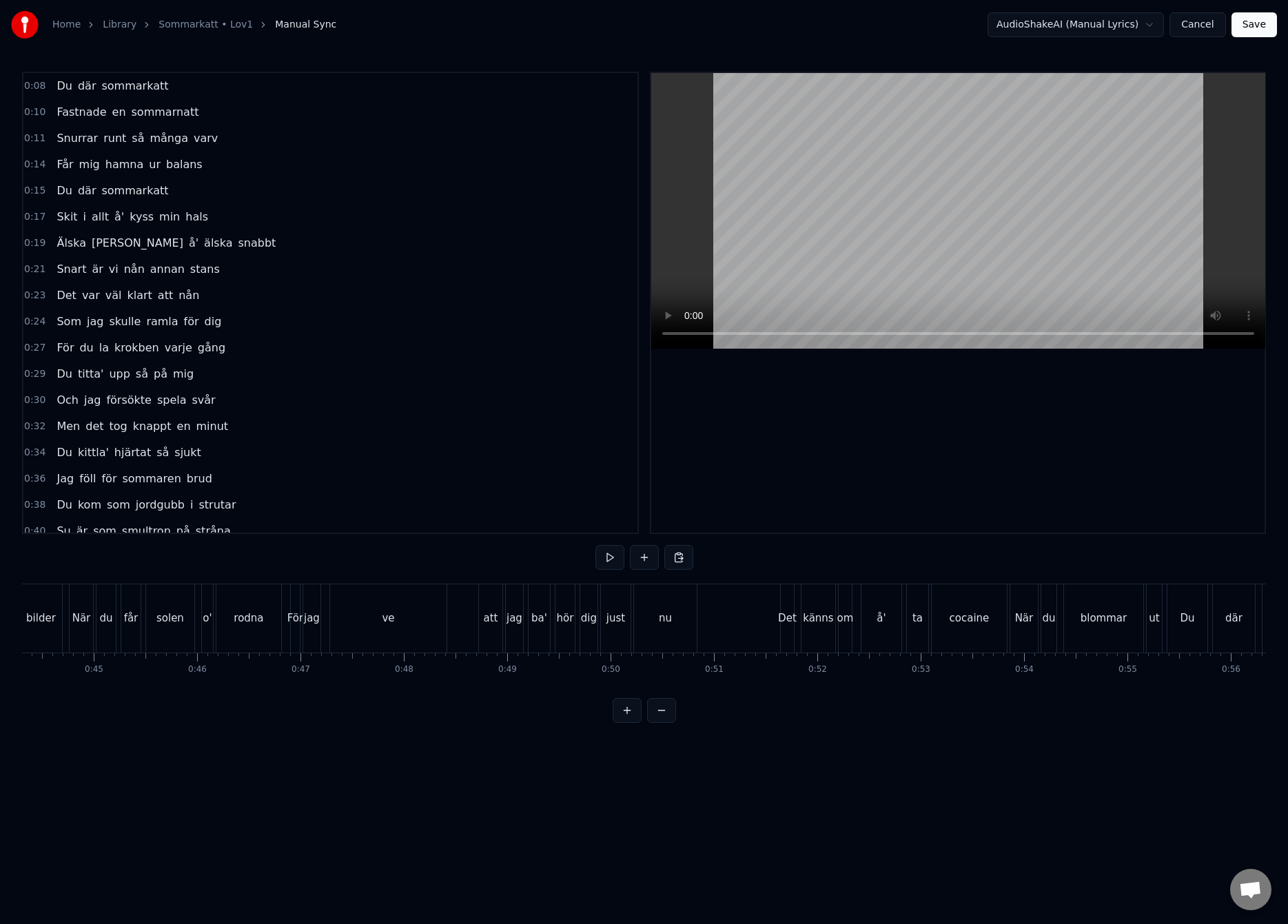
click at [376, 608] on div "ve" at bounding box center [388, 618] width 116 height 68
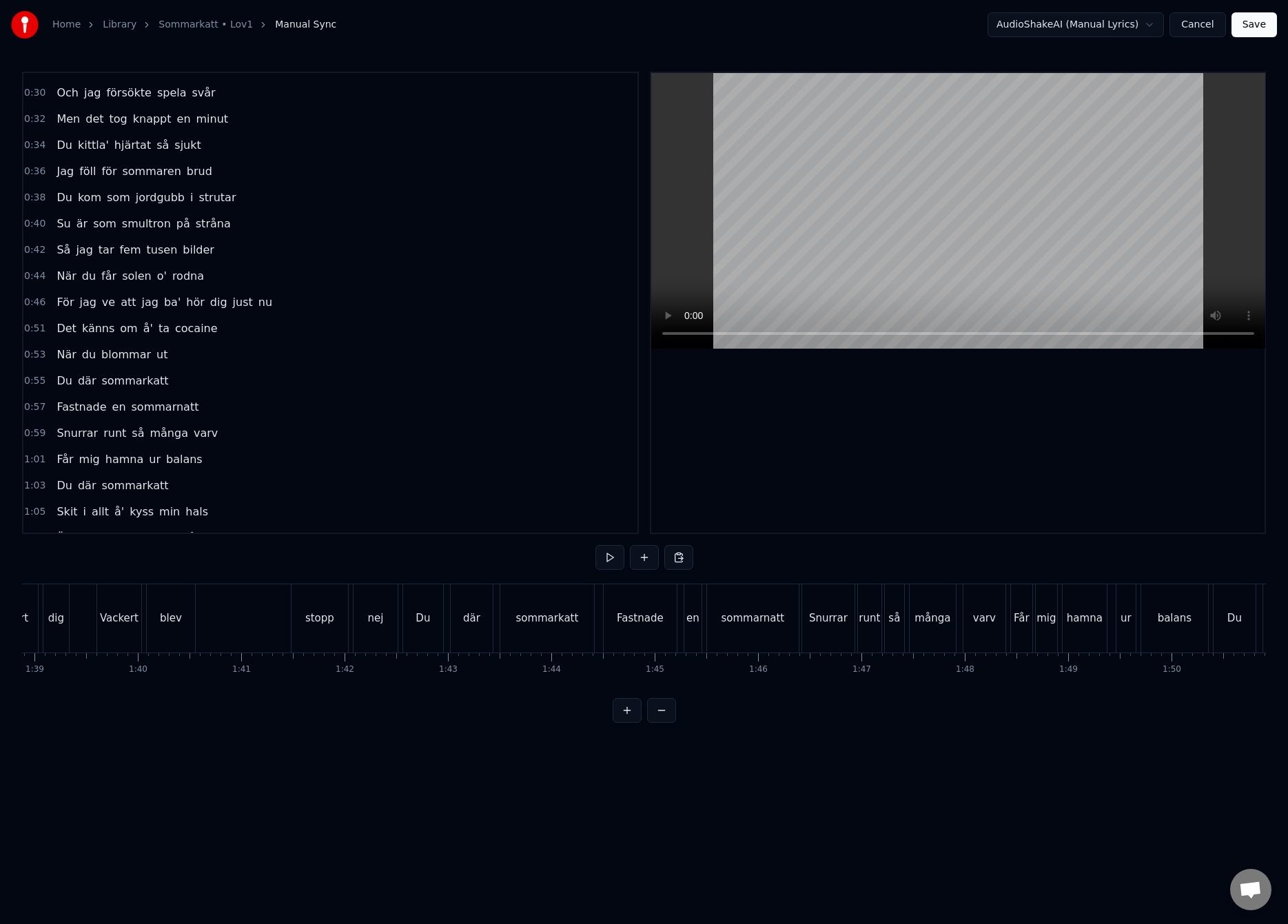
scroll to position [0, 10315]
click at [111, 609] on div "[PERSON_NAME] blev stopp nej" at bounding box center [153, 618] width 304 height 68
click at [84, 615] on div at bounding box center [571, 618] width 21527 height 68
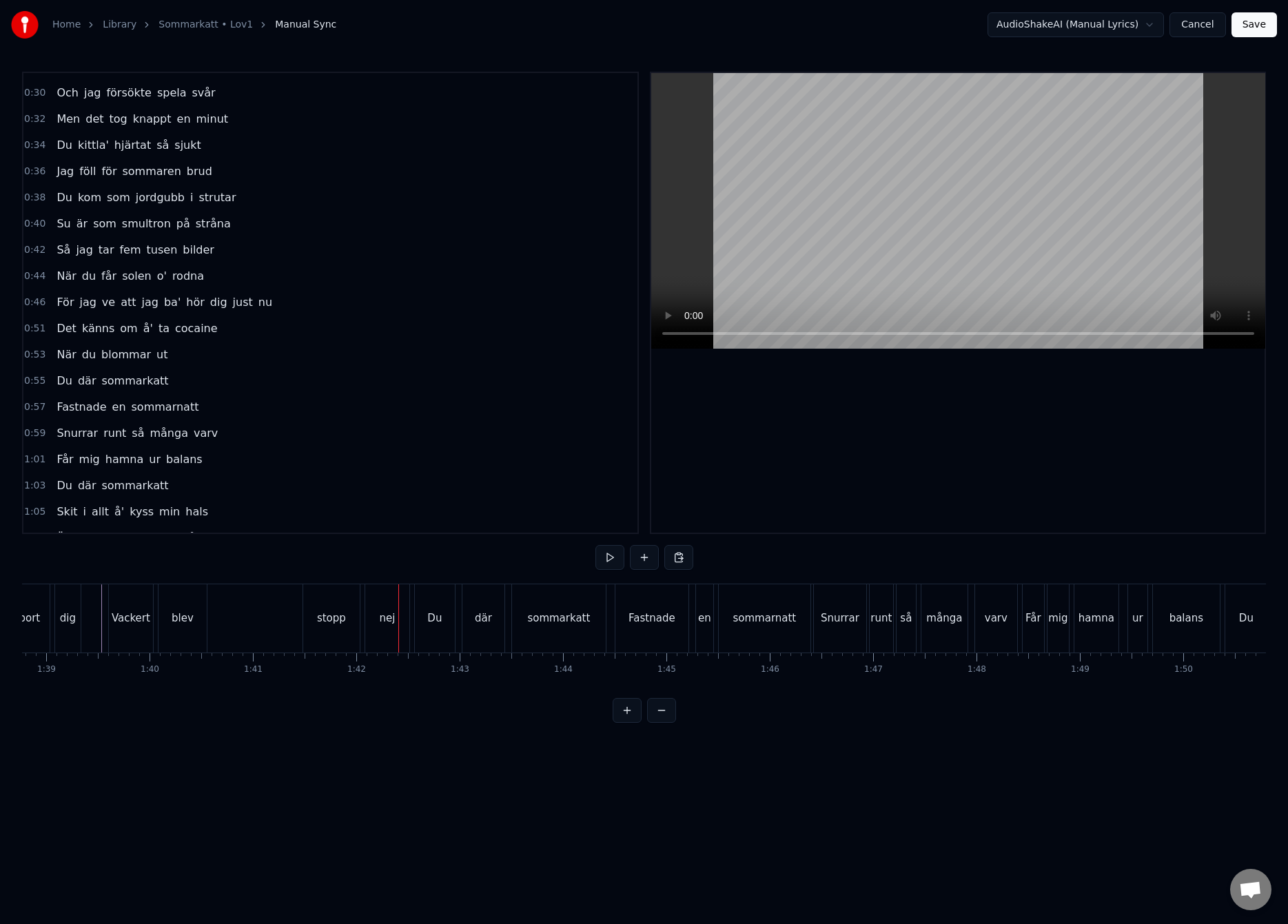
click at [190, 624] on div "blev" at bounding box center [182, 618] width 22 height 16
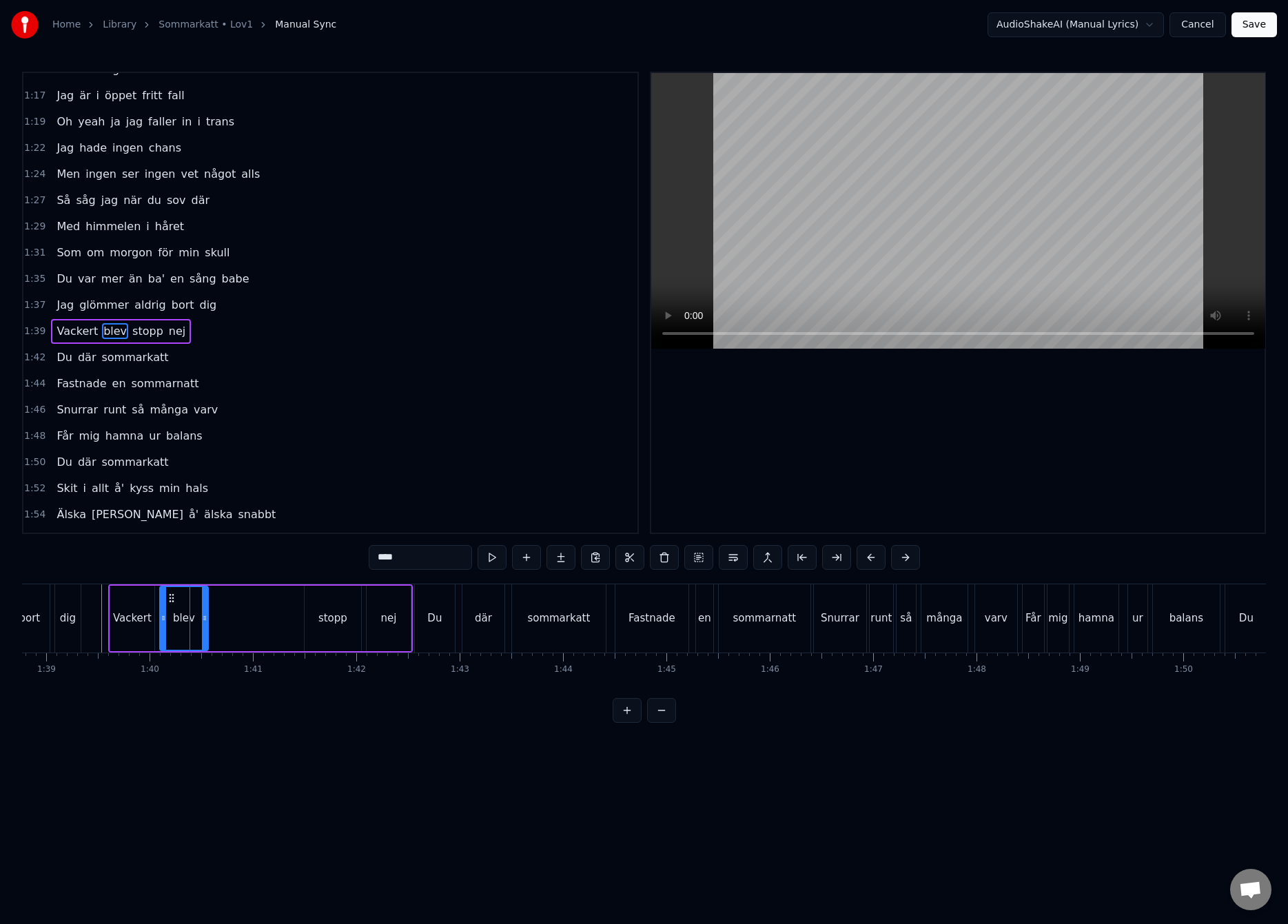
scroll to position [909, 0]
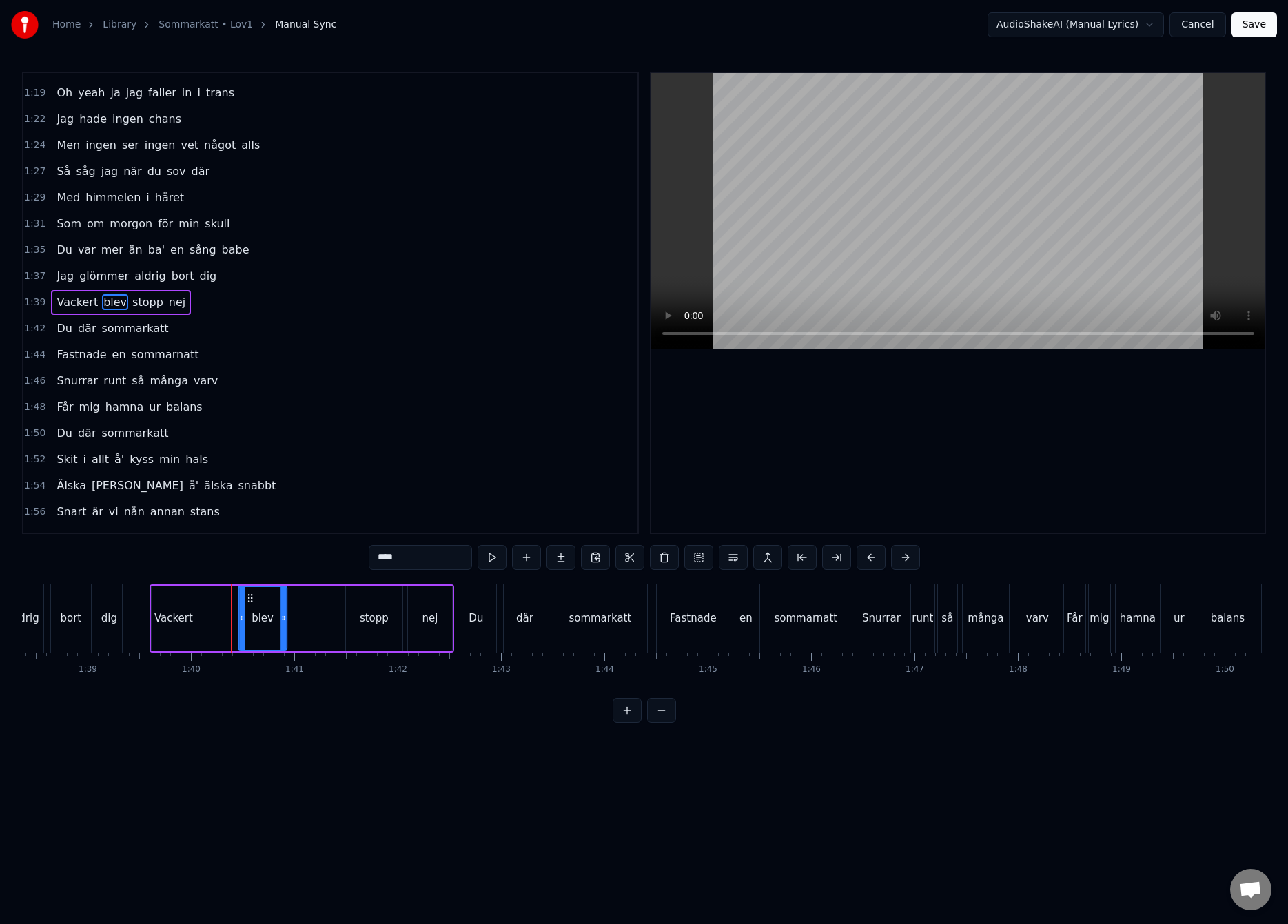
drag, startPoint x: 172, startPoint y: 601, endPoint x: 224, endPoint y: 598, distance: 52.1
click at [245, 598] on icon at bounding box center [250, 597] width 11 height 11
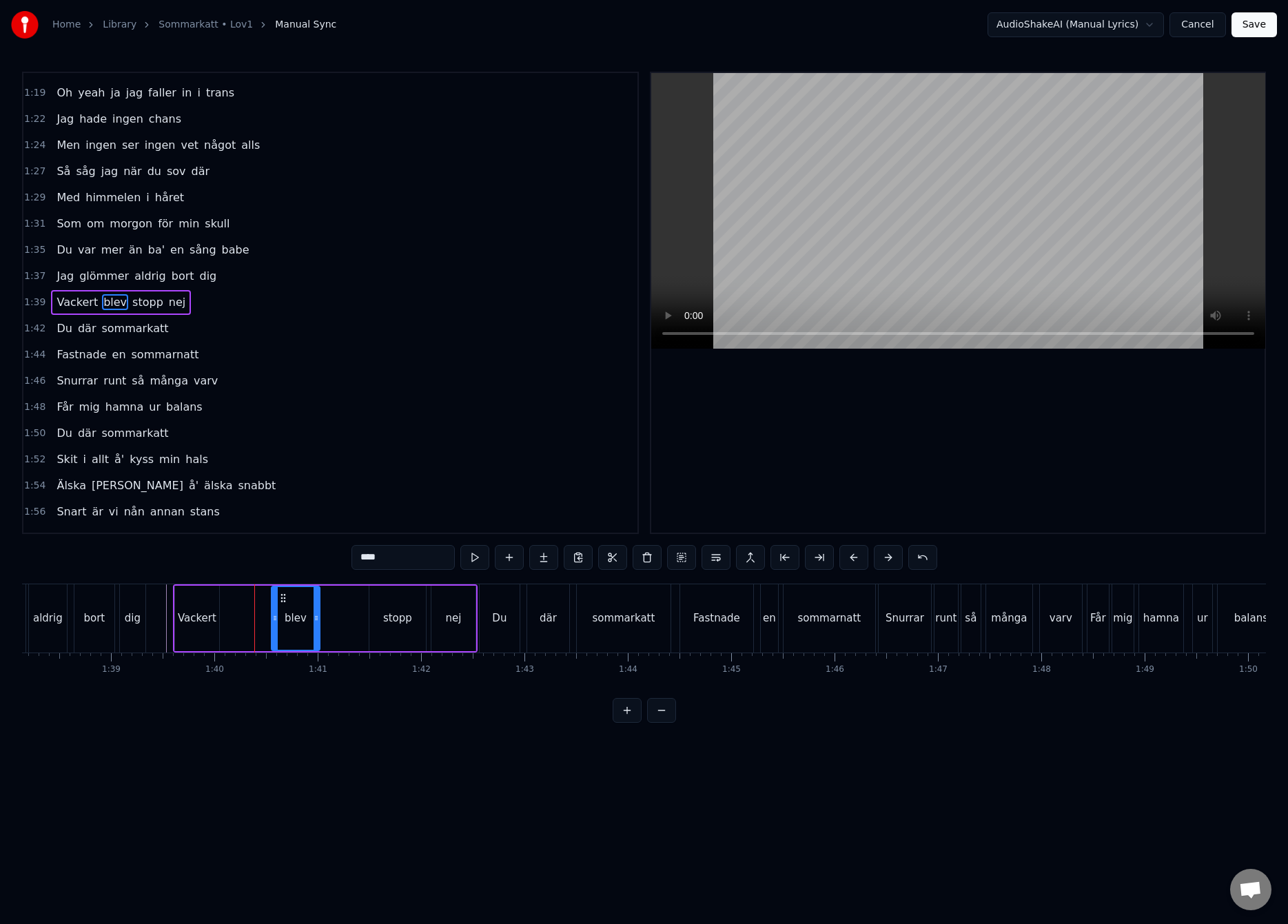
drag, startPoint x: 224, startPoint y: 600, endPoint x: 282, endPoint y: 596, distance: 58.1
click at [282, 596] on icon at bounding box center [282, 597] width 11 height 11
click at [208, 619] on div "Vackert" at bounding box center [197, 618] width 38 height 16
type input "*******"
drag, startPoint x: 217, startPoint y: 619, endPoint x: 225, endPoint y: 617, distance: 8.2
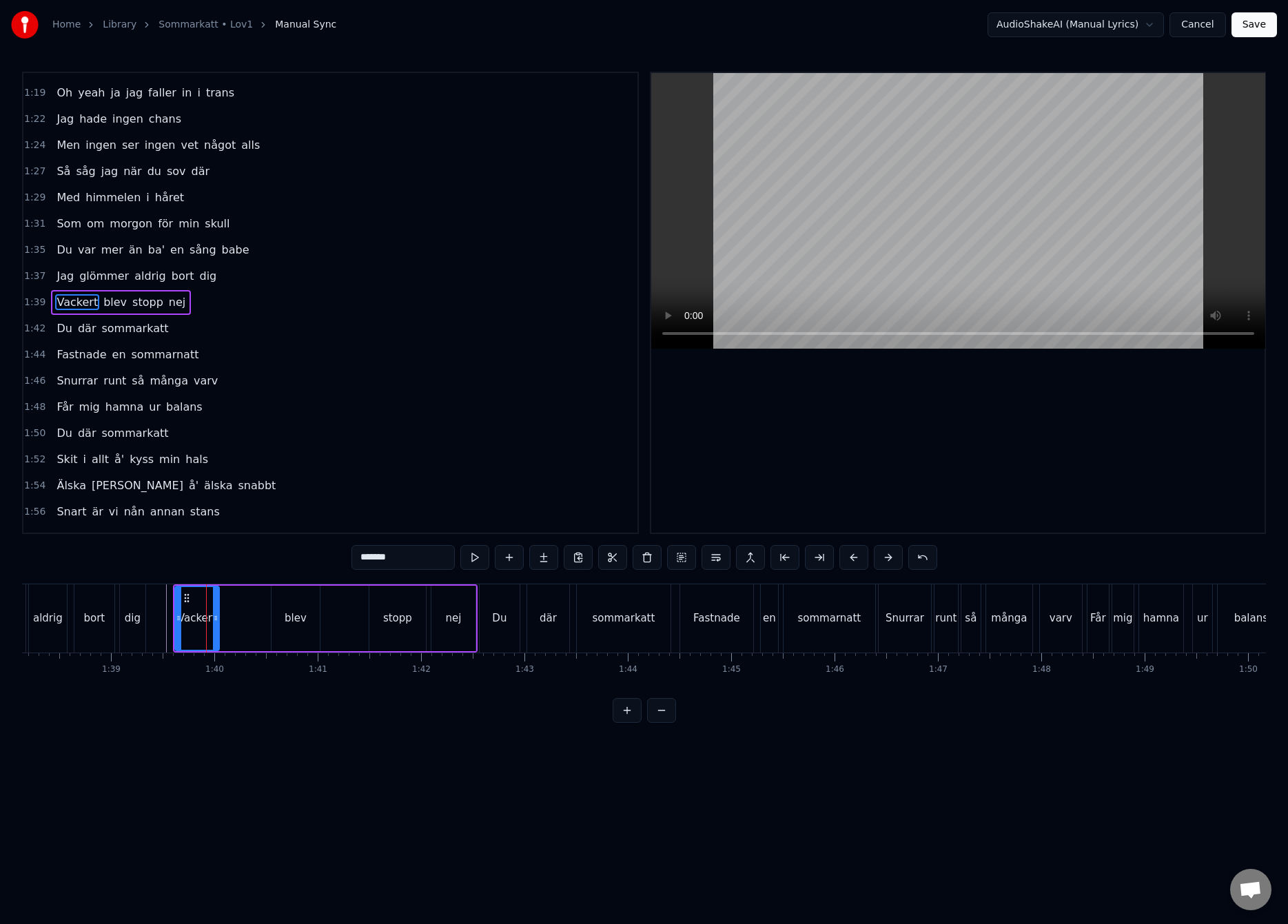
click at [225, 617] on div "[PERSON_NAME] blev stopp nej" at bounding box center [325, 618] width 304 height 68
click at [205, 617] on div "Vackert" at bounding box center [197, 618] width 38 height 16
drag, startPoint x: 215, startPoint y: 617, endPoint x: 263, endPoint y: 614, distance: 48.1
click at [263, 614] on icon at bounding box center [262, 617] width 6 height 11
click at [158, 605] on div at bounding box center [644, 618] width 21527 height 68
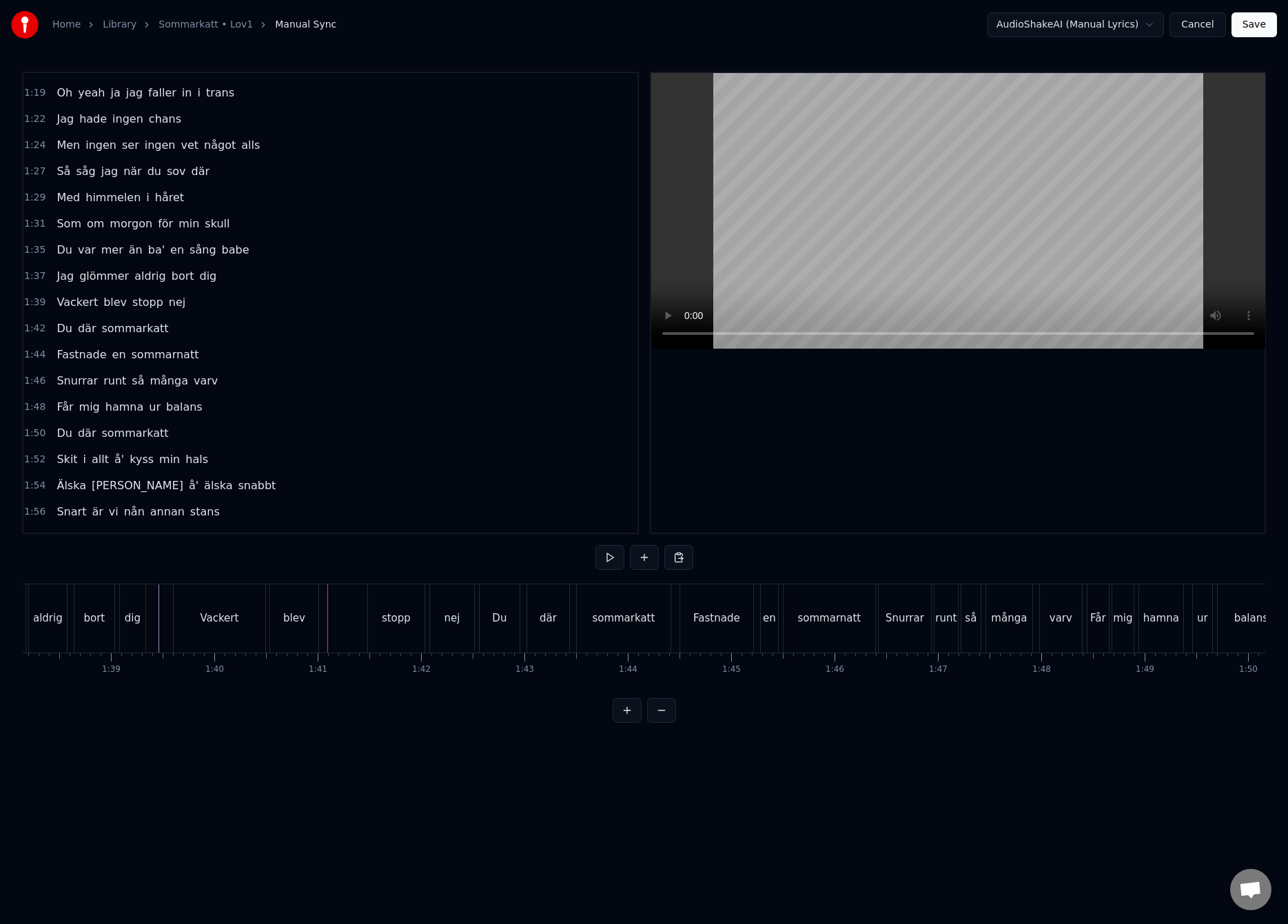
click at [279, 620] on div "blev" at bounding box center [293, 618] width 48 height 68
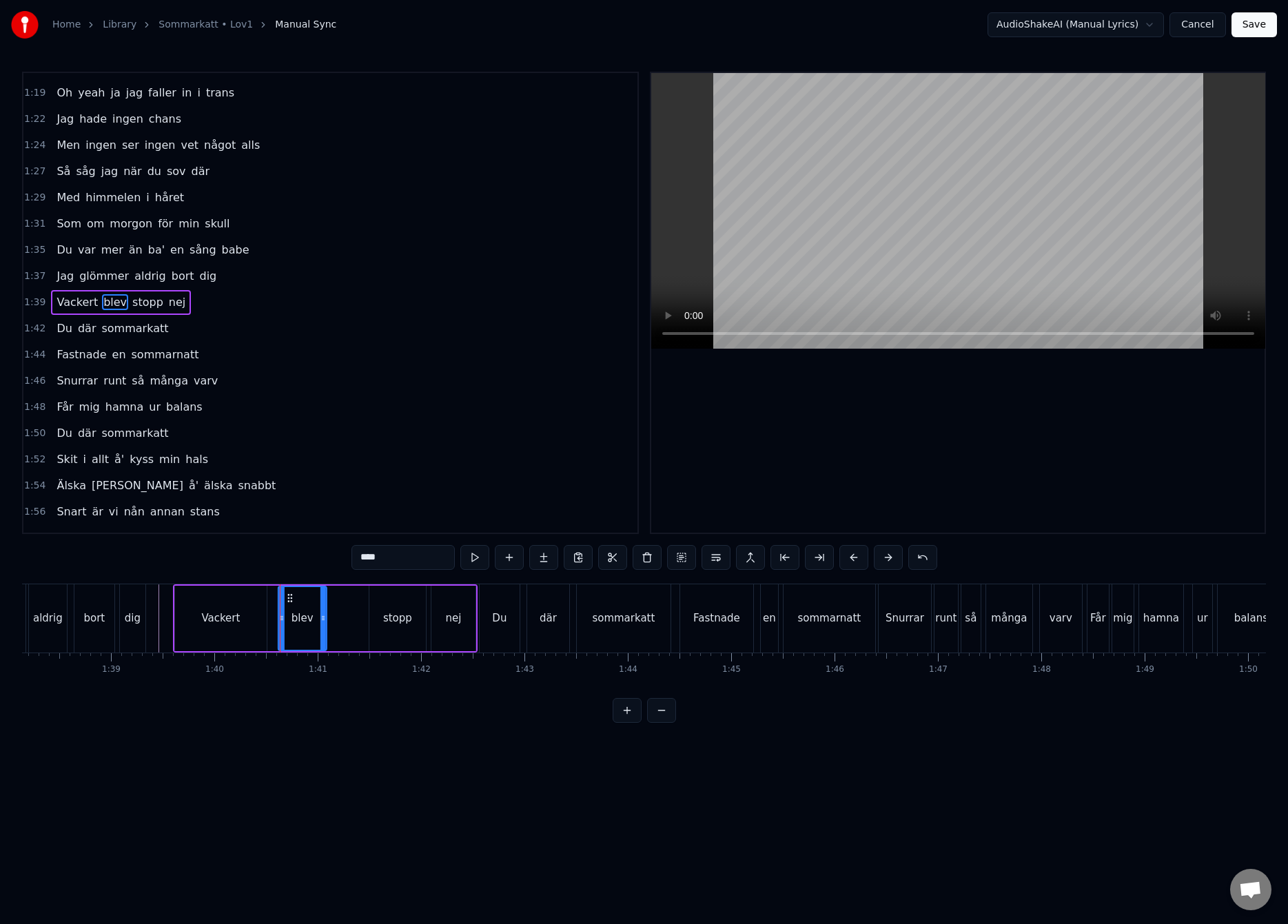
click at [290, 597] on icon at bounding box center [289, 597] width 11 height 11
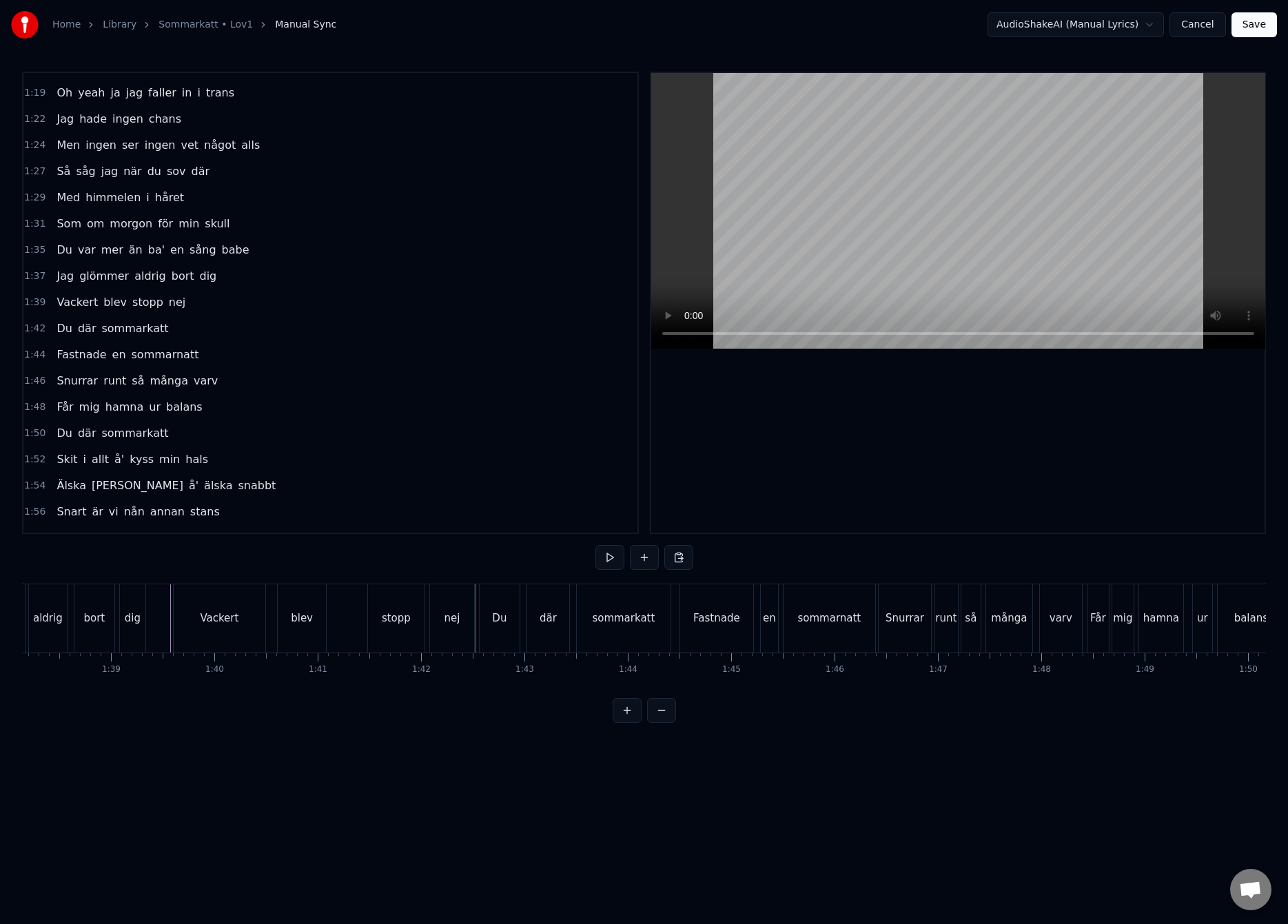
click at [311, 619] on div "blev" at bounding box center [301, 618] width 22 height 16
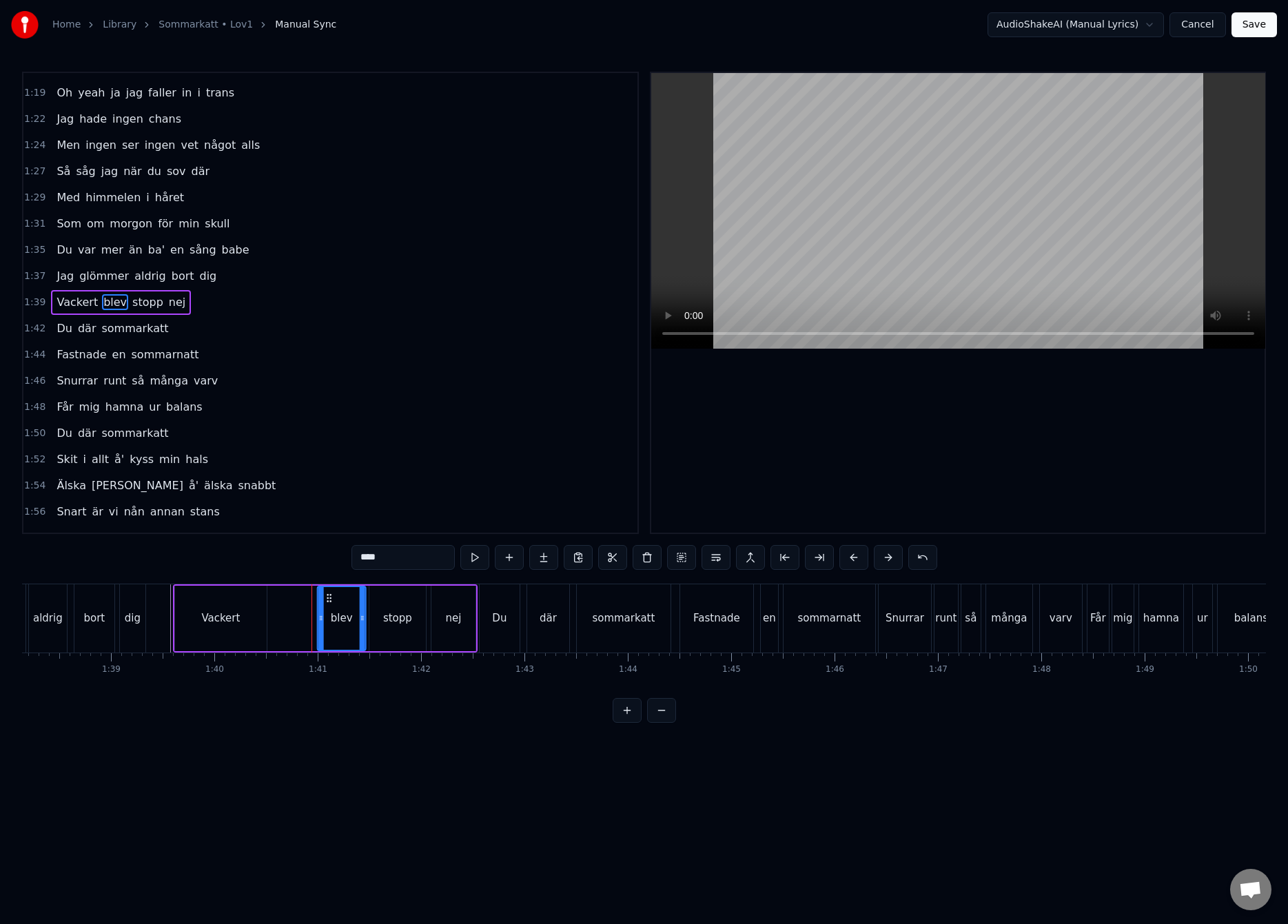
drag, startPoint x: 290, startPoint y: 600, endPoint x: 330, endPoint y: 594, distance: 40.4
click at [330, 594] on icon at bounding box center [329, 597] width 11 height 11
click at [157, 615] on div at bounding box center [644, 618] width 21527 height 68
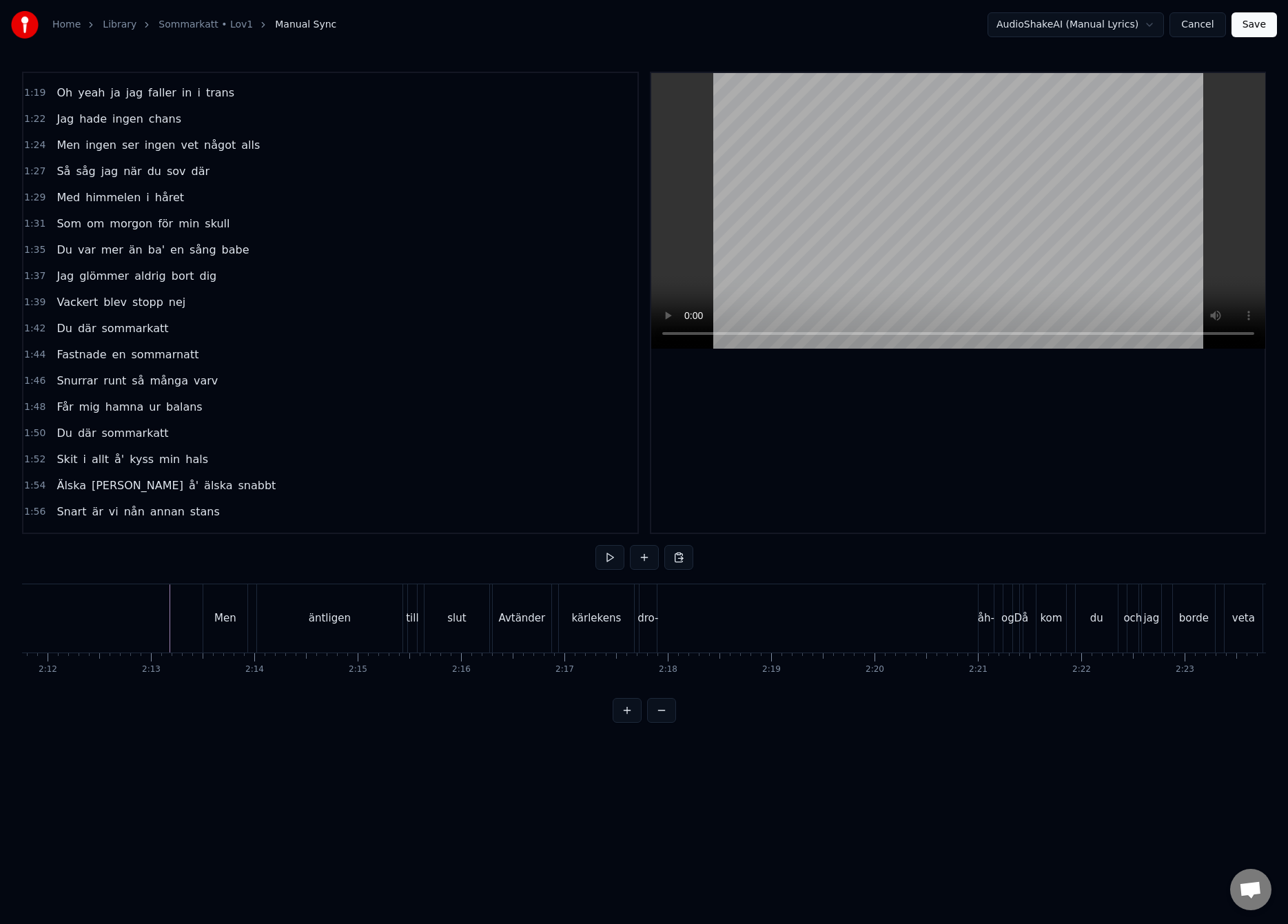
scroll to position [0, 13604]
click at [740, 631] on div "Avtänder kärlekens dro- åh- og" at bounding box center [767, 618] width 523 height 68
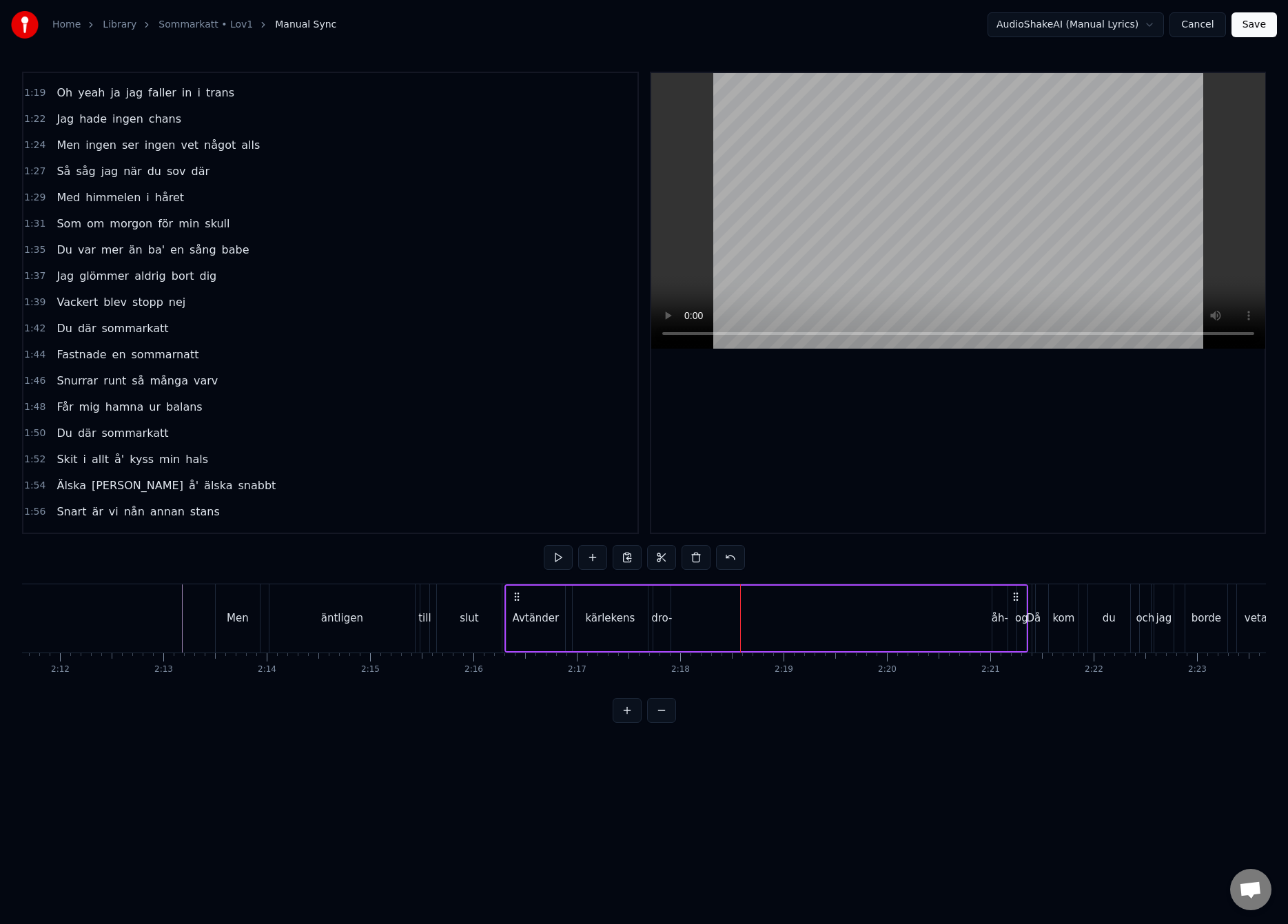
click at [666, 617] on div "dro-" at bounding box center [661, 618] width 21 height 16
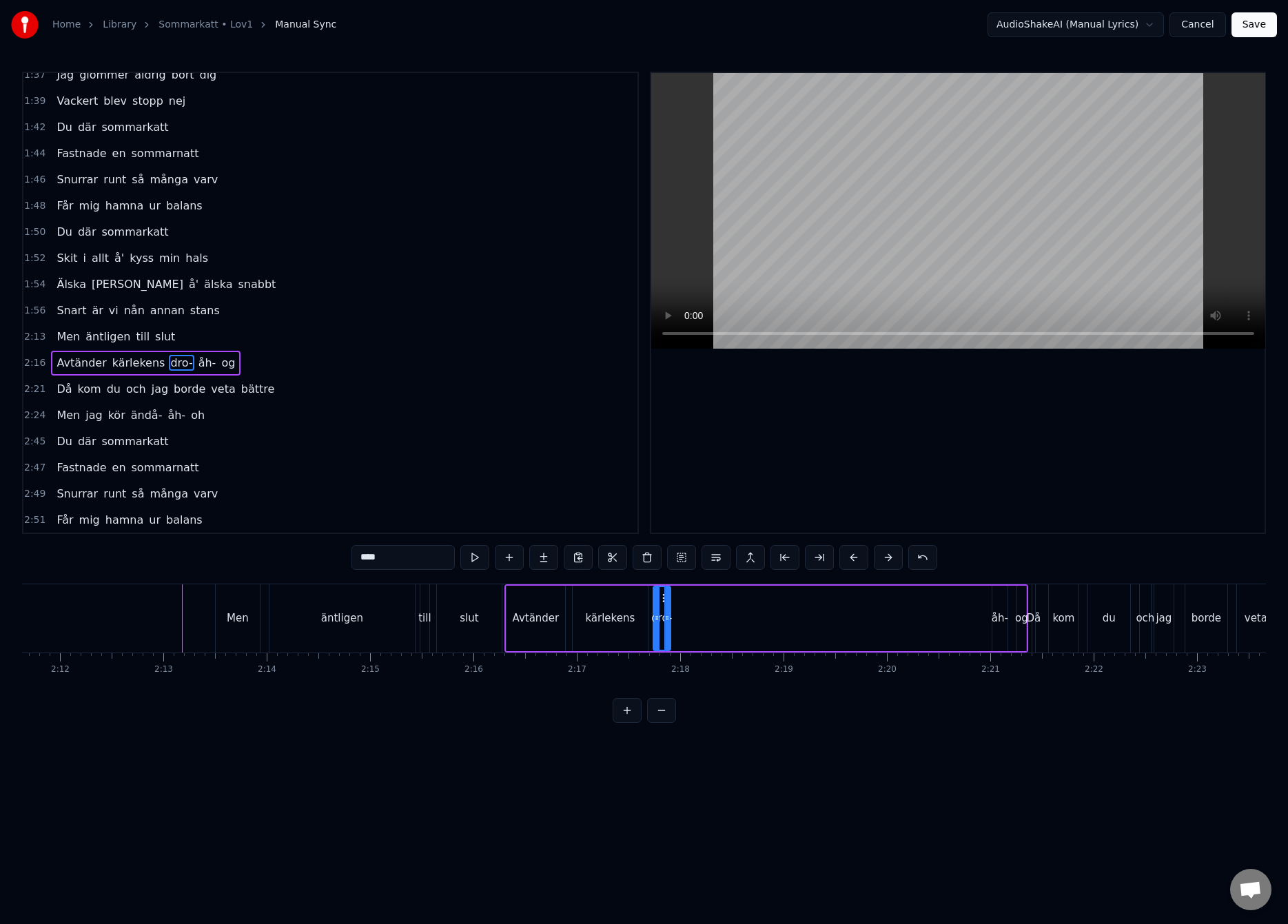
scroll to position [1171, 0]
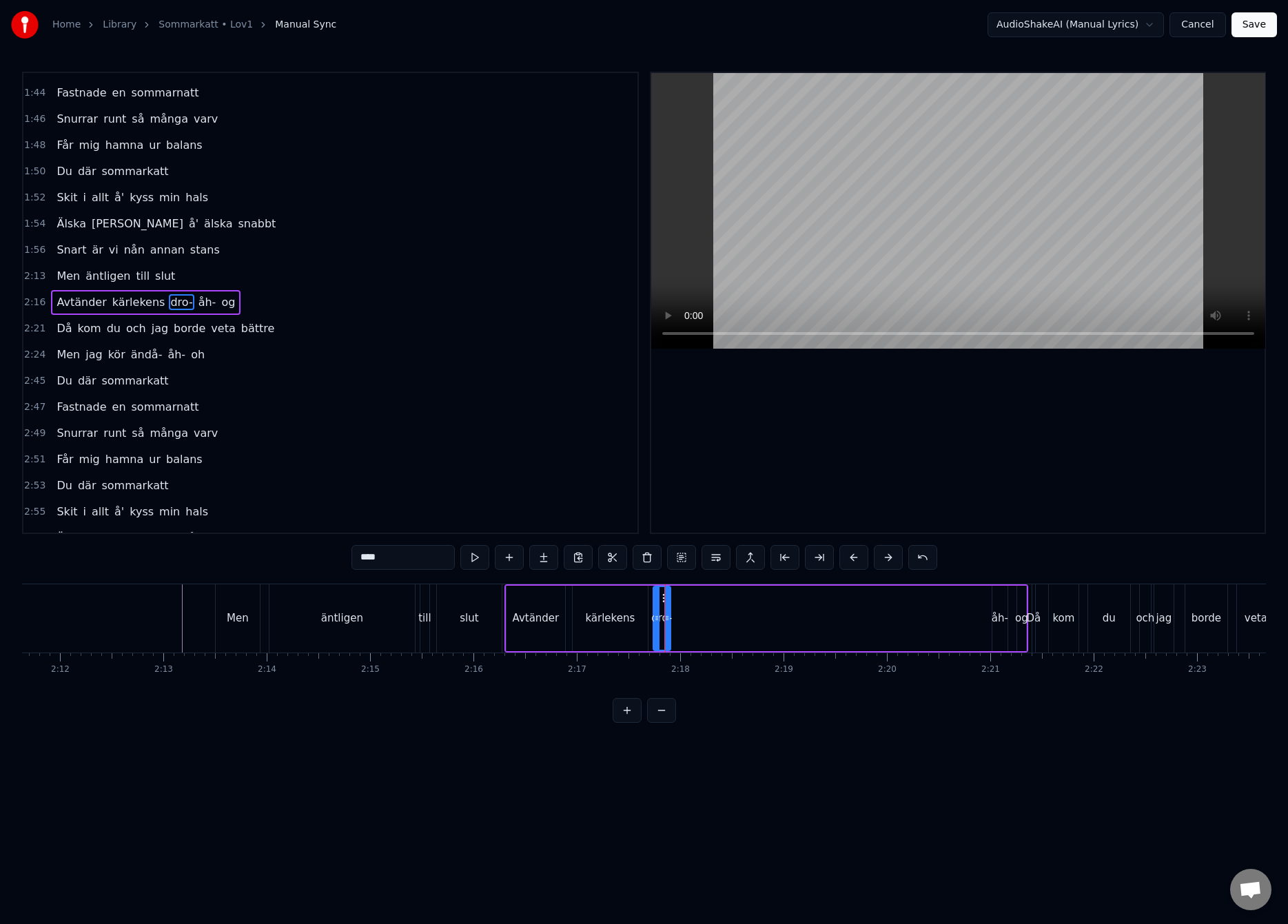
click at [954, 629] on div "Avtänder kärlekens dro- åh- og" at bounding box center [767, 618] width 523 height 68
click at [997, 615] on div "åh-" at bounding box center [1000, 618] width 17 height 16
drag, startPoint x: 995, startPoint y: 619, endPoint x: 973, endPoint y: 625, distance: 22.8
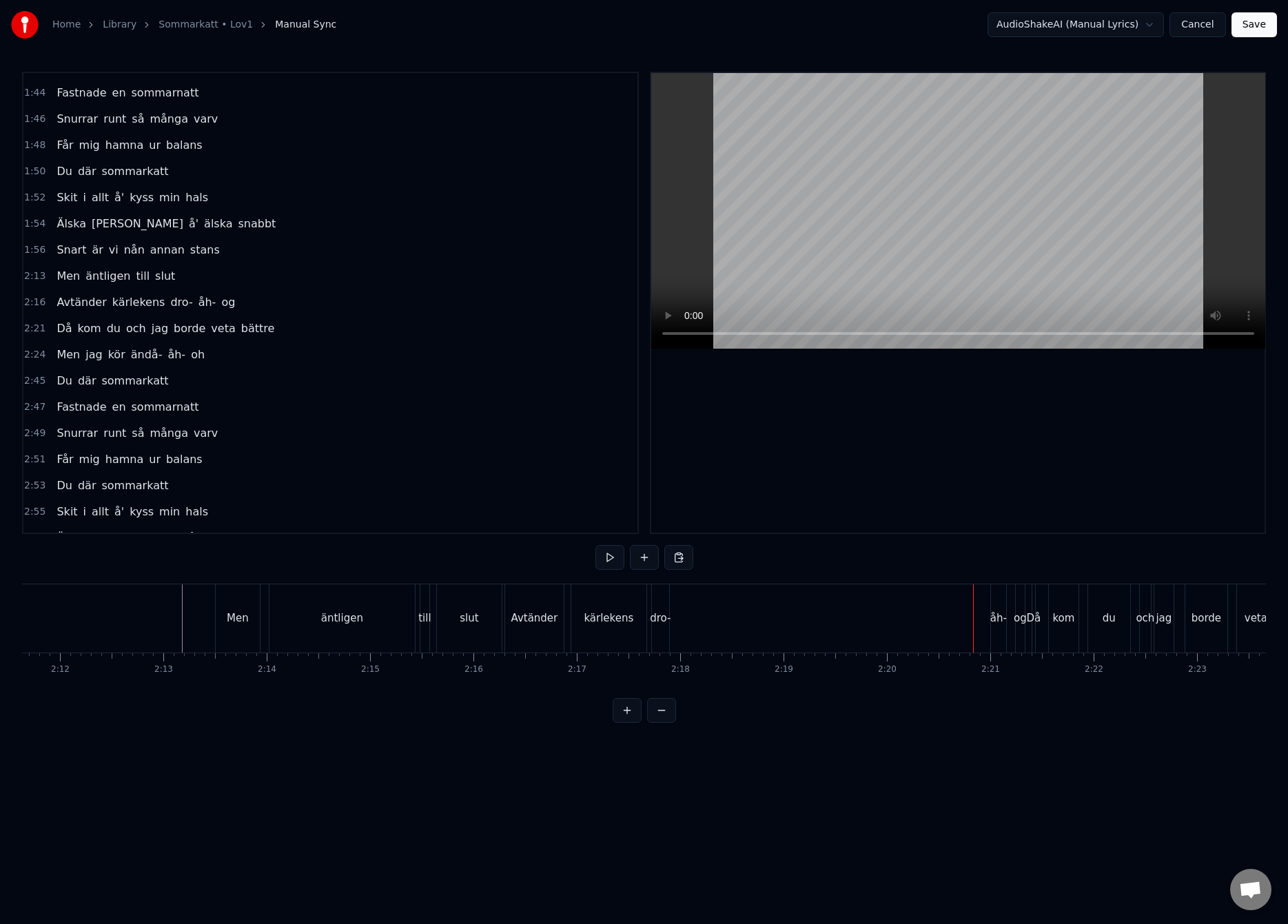
click at [994, 617] on div "åh-" at bounding box center [998, 618] width 17 height 16
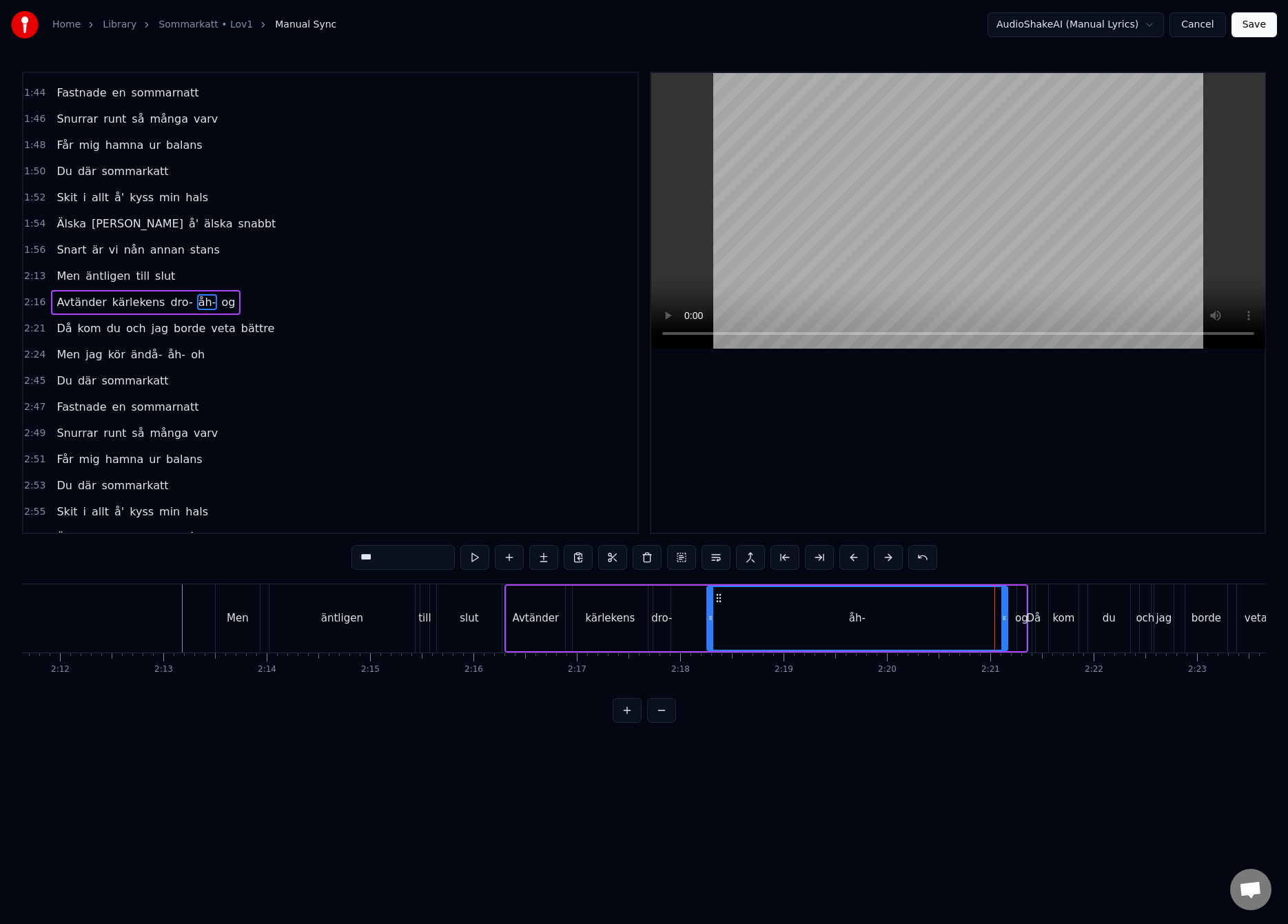
drag, startPoint x: 995, startPoint y: 618, endPoint x: 709, endPoint y: 652, distance: 288.0
click at [709, 652] on div "Du där sommarkatt Fastnade en sommarnatt Snurrar runt så många varv Får mig ham…" at bounding box center [644, 635] width 1244 height 103
click at [658, 620] on div "dro-" at bounding box center [661, 618] width 21 height 16
drag, startPoint x: 668, startPoint y: 621, endPoint x: 700, endPoint y: 619, distance: 32.1
click at [700, 619] on icon at bounding box center [699, 617] width 6 height 11
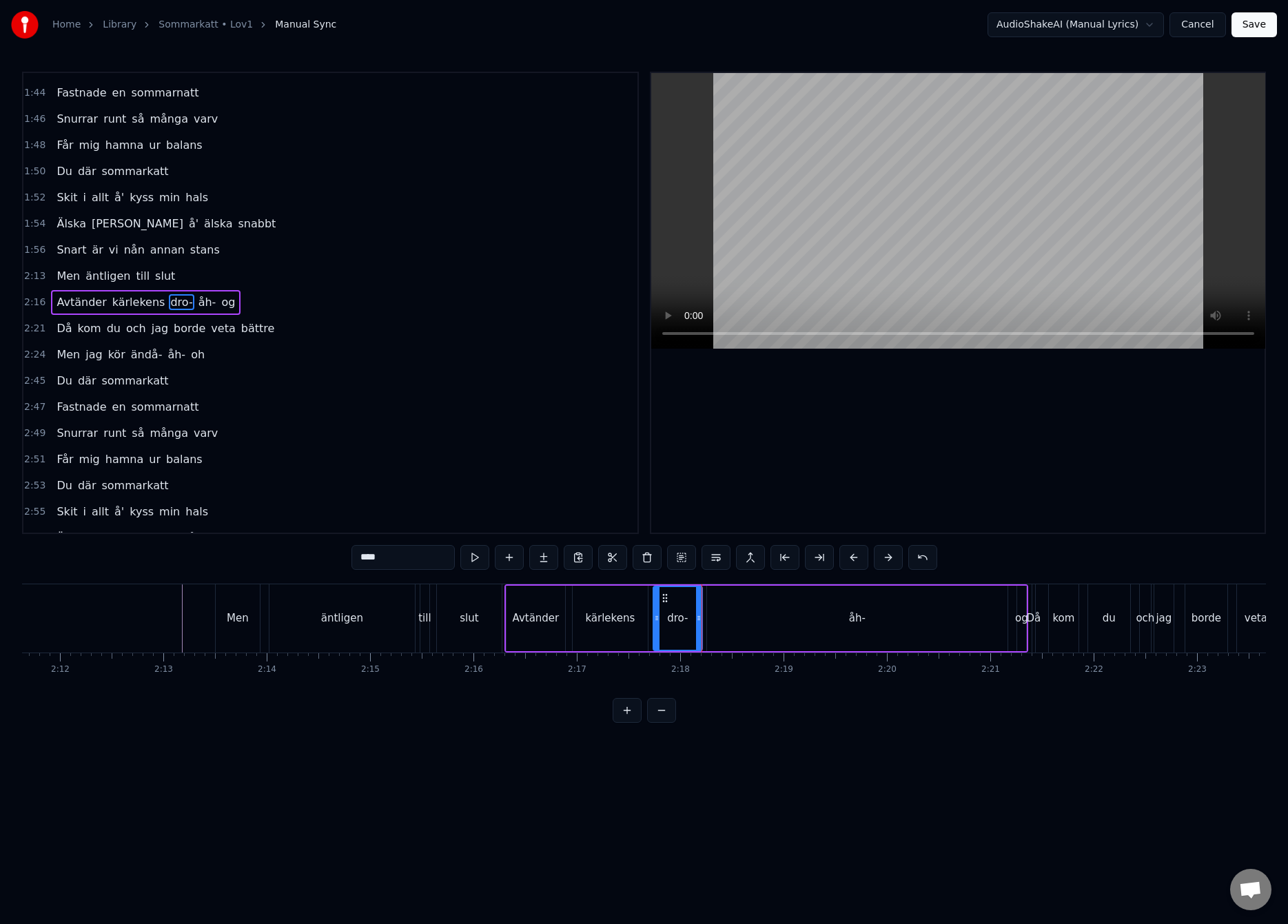
click at [997, 619] on div "åh-" at bounding box center [856, 618] width 300 height 66
drag, startPoint x: 1004, startPoint y: 622, endPoint x: 877, endPoint y: 640, distance: 128.3
click at [876, 640] on div at bounding box center [878, 619] width 6 height 63
click at [1019, 615] on div "og" at bounding box center [1020, 618] width 13 height 16
type input "**"
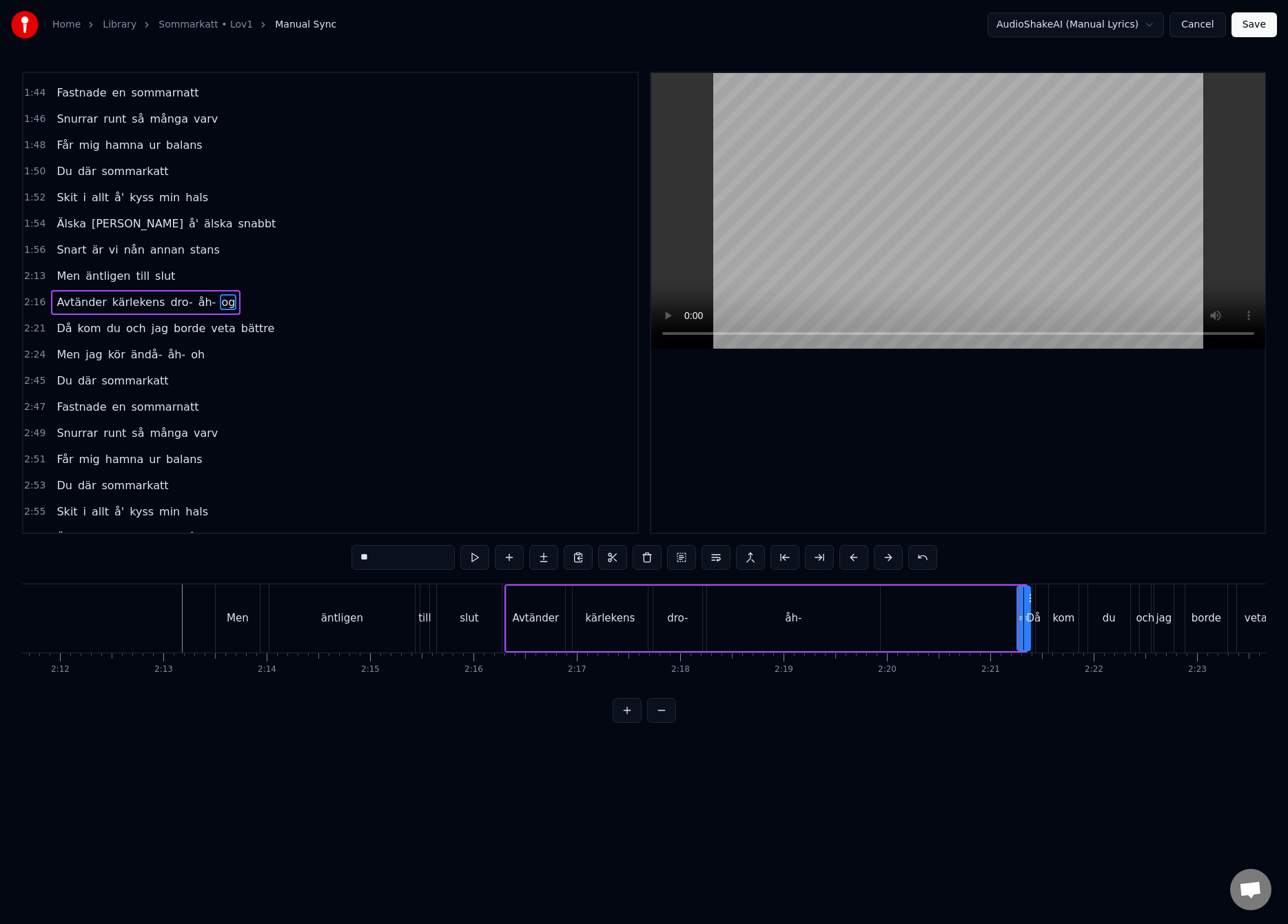
click at [1024, 619] on icon at bounding box center [1027, 617] width 6 height 11
drag, startPoint x: 1020, startPoint y: 619, endPoint x: 985, endPoint y: 629, distance: 36.4
click at [984, 629] on div at bounding box center [984, 619] width 6 height 63
drag, startPoint x: 992, startPoint y: 600, endPoint x: 984, endPoint y: 602, distance: 8.2
click at [984, 602] on icon at bounding box center [985, 597] width 11 height 11
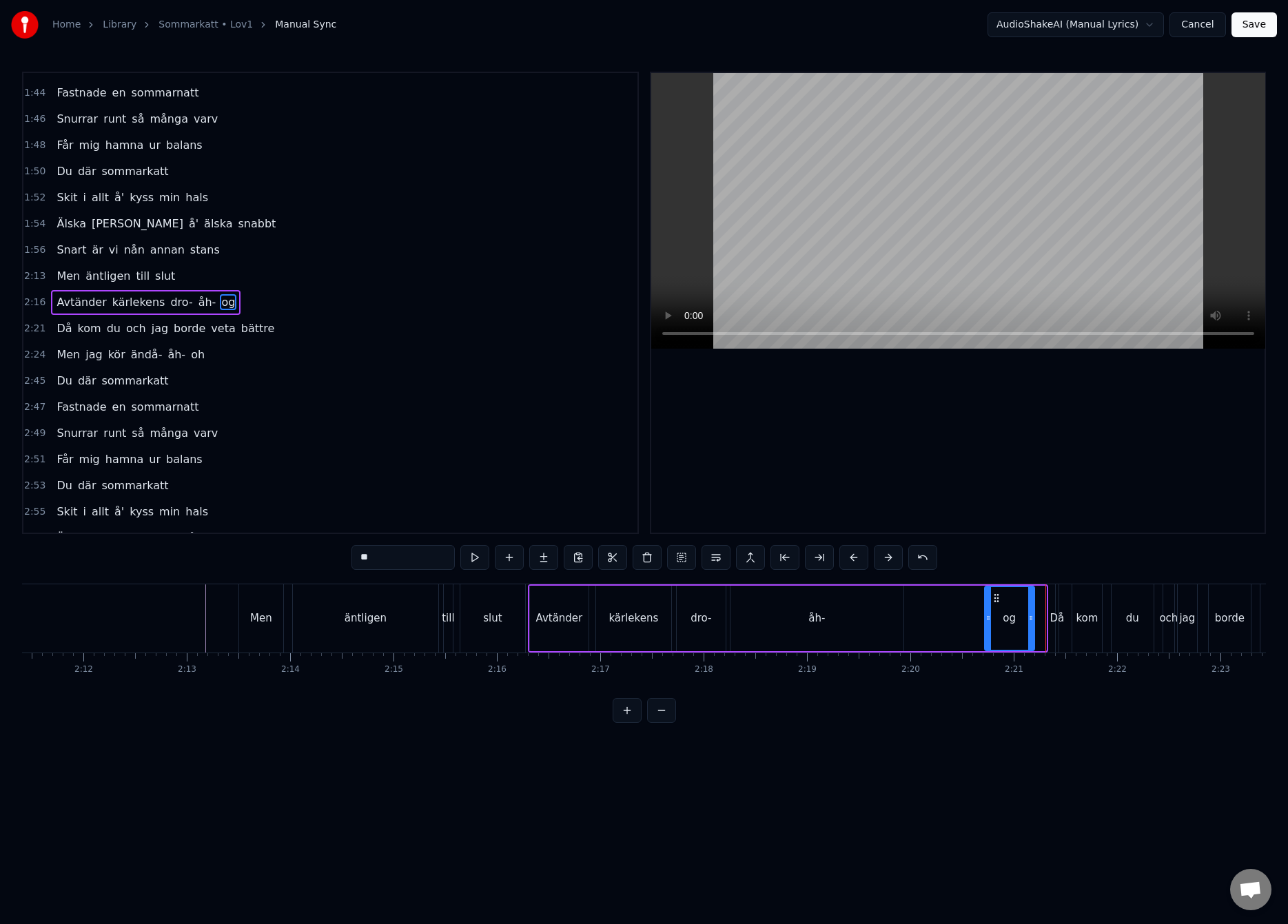
scroll to position [0, 13592]
click at [920, 610] on div "Avtänder kärlekens dro- åh- og" at bounding box center [775, 618] width 521 height 68
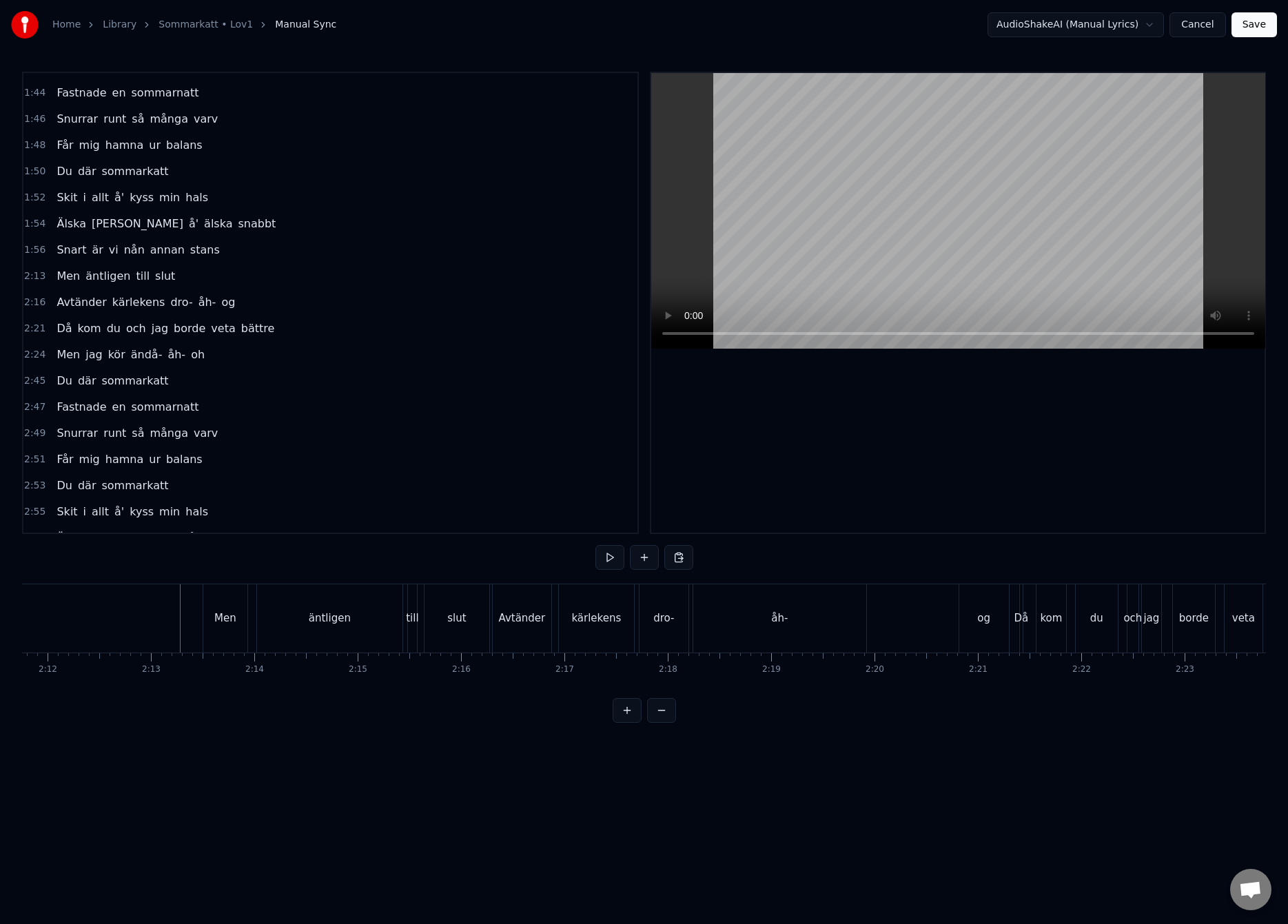
scroll to position [0, 13604]
click at [778, 640] on div "åh-" at bounding box center [792, 618] width 173 height 68
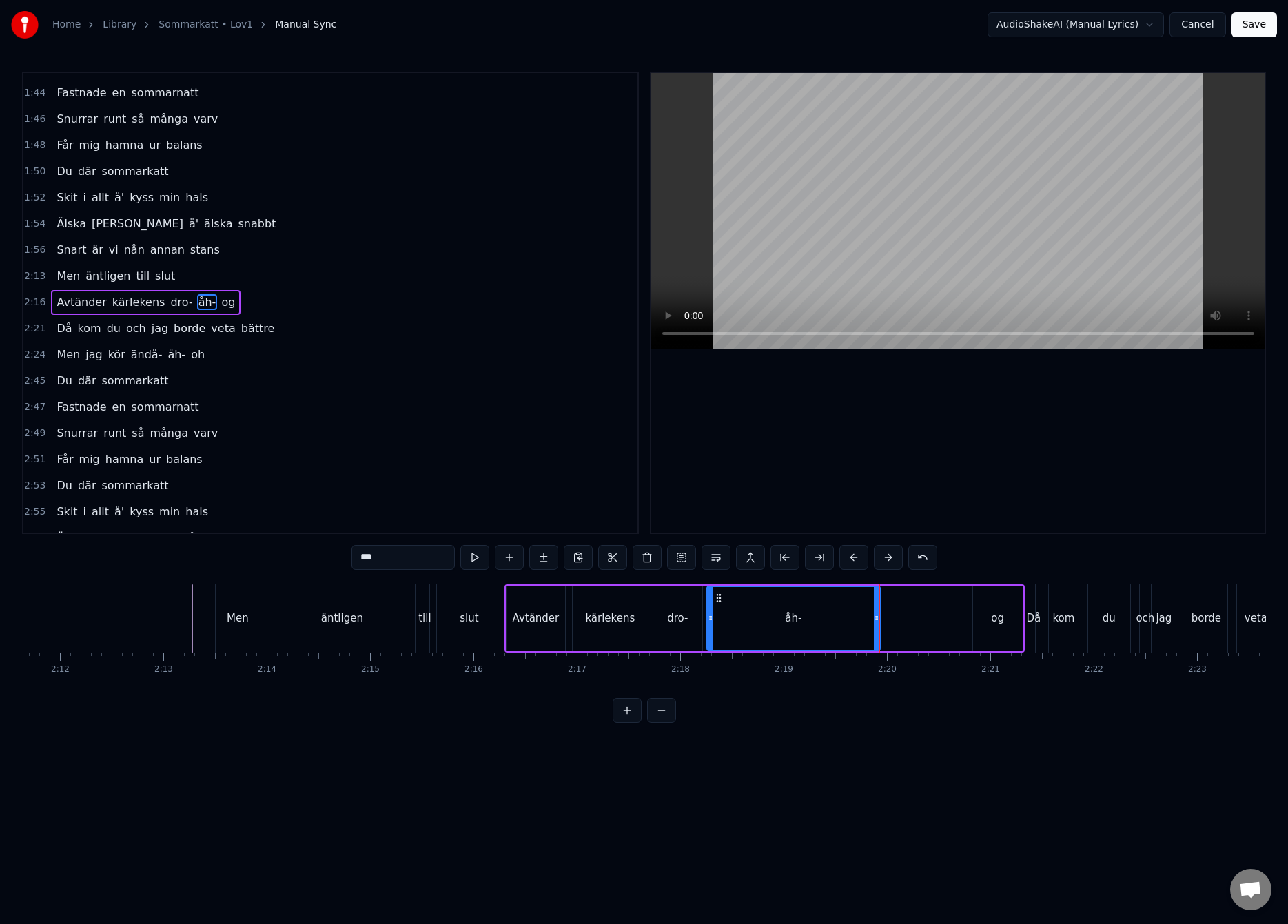
click at [930, 608] on div "Avtänder kärlekens dro- åh- og" at bounding box center [765, 618] width 521 height 68
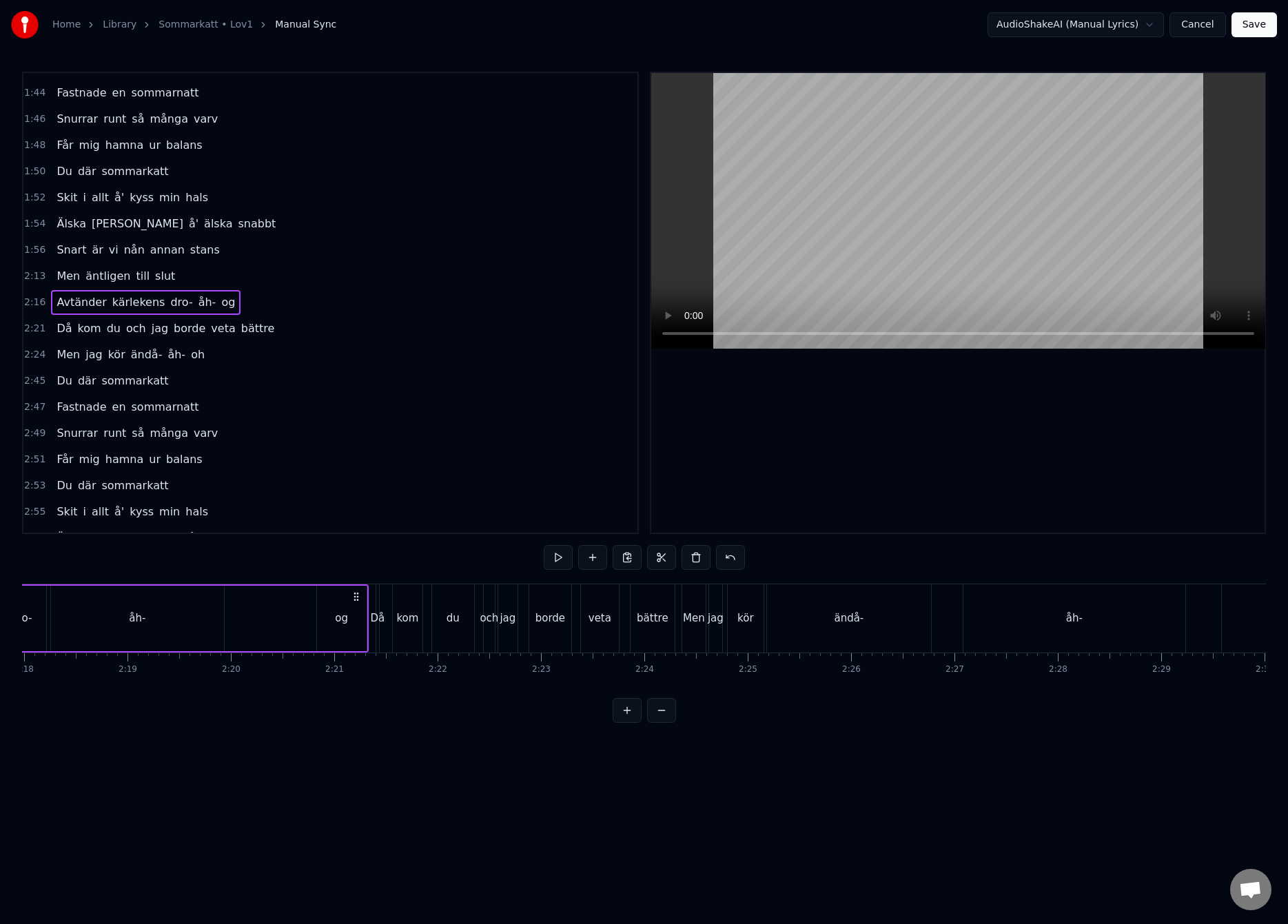
scroll to position [0, 14368]
click at [763, 626] on div "ändå-" at bounding box center [741, 618] width 164 height 68
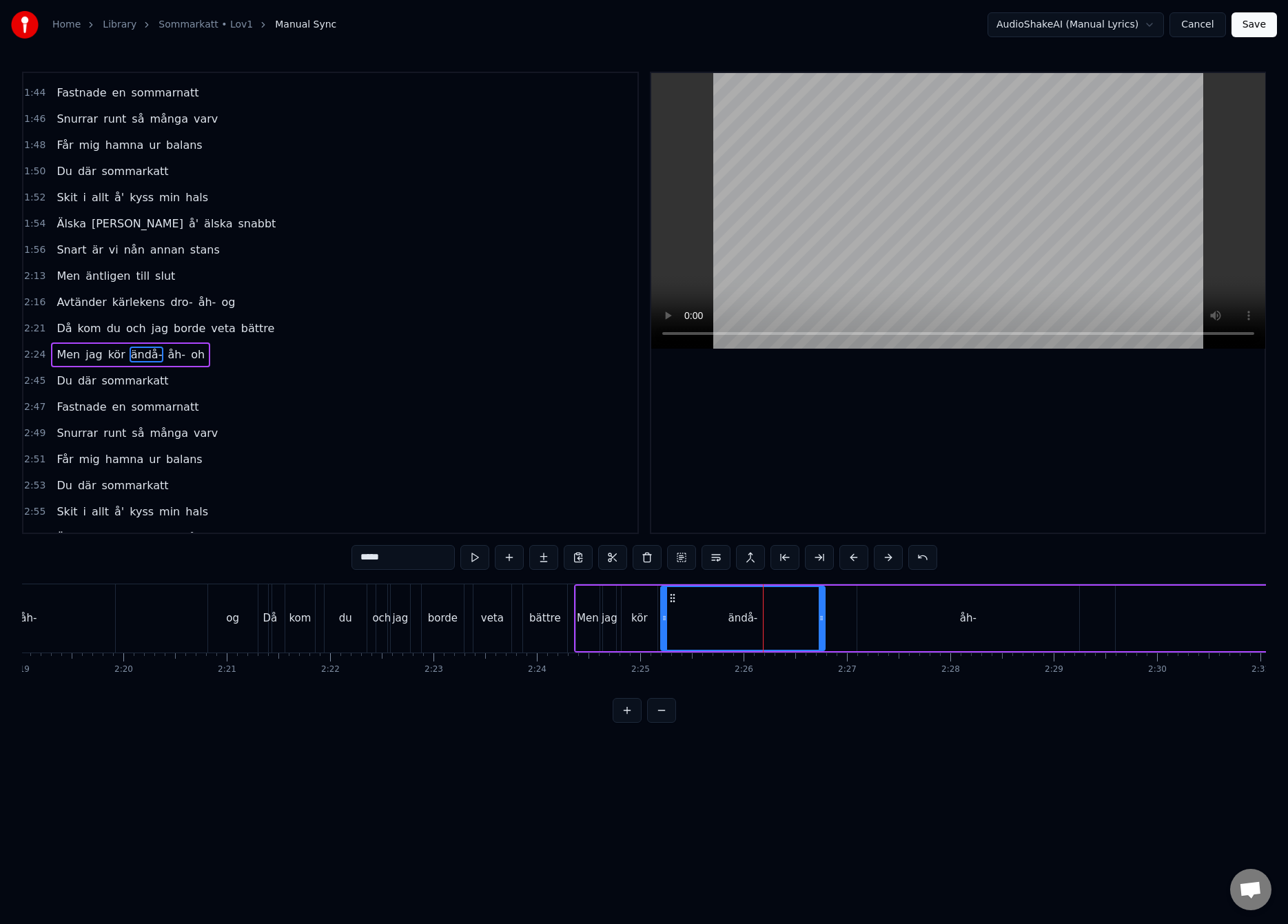
scroll to position [1216, 0]
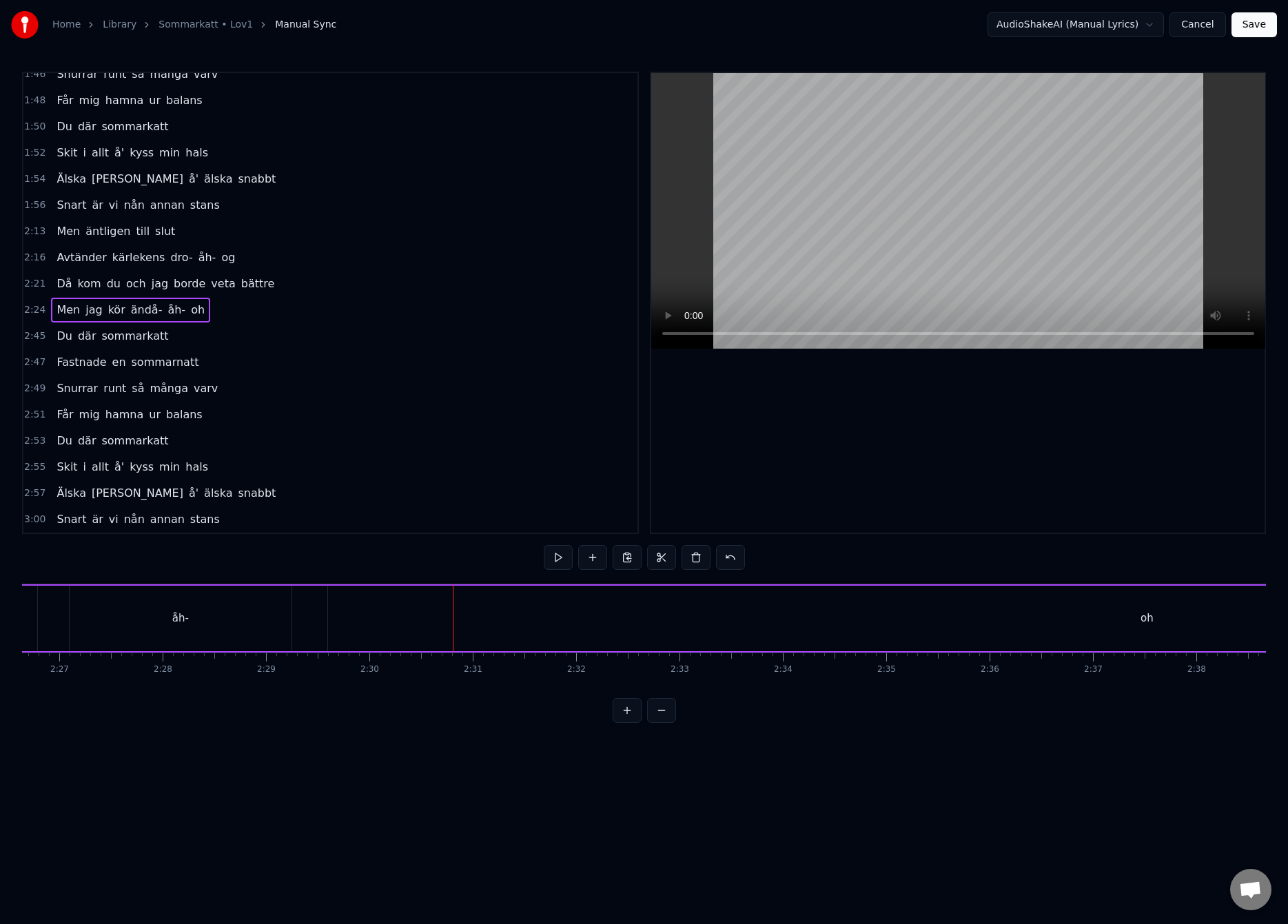
scroll to position [0, 15119]
click at [777, 617] on div "oh" at bounding box center [1183, 618] width 1637 height 66
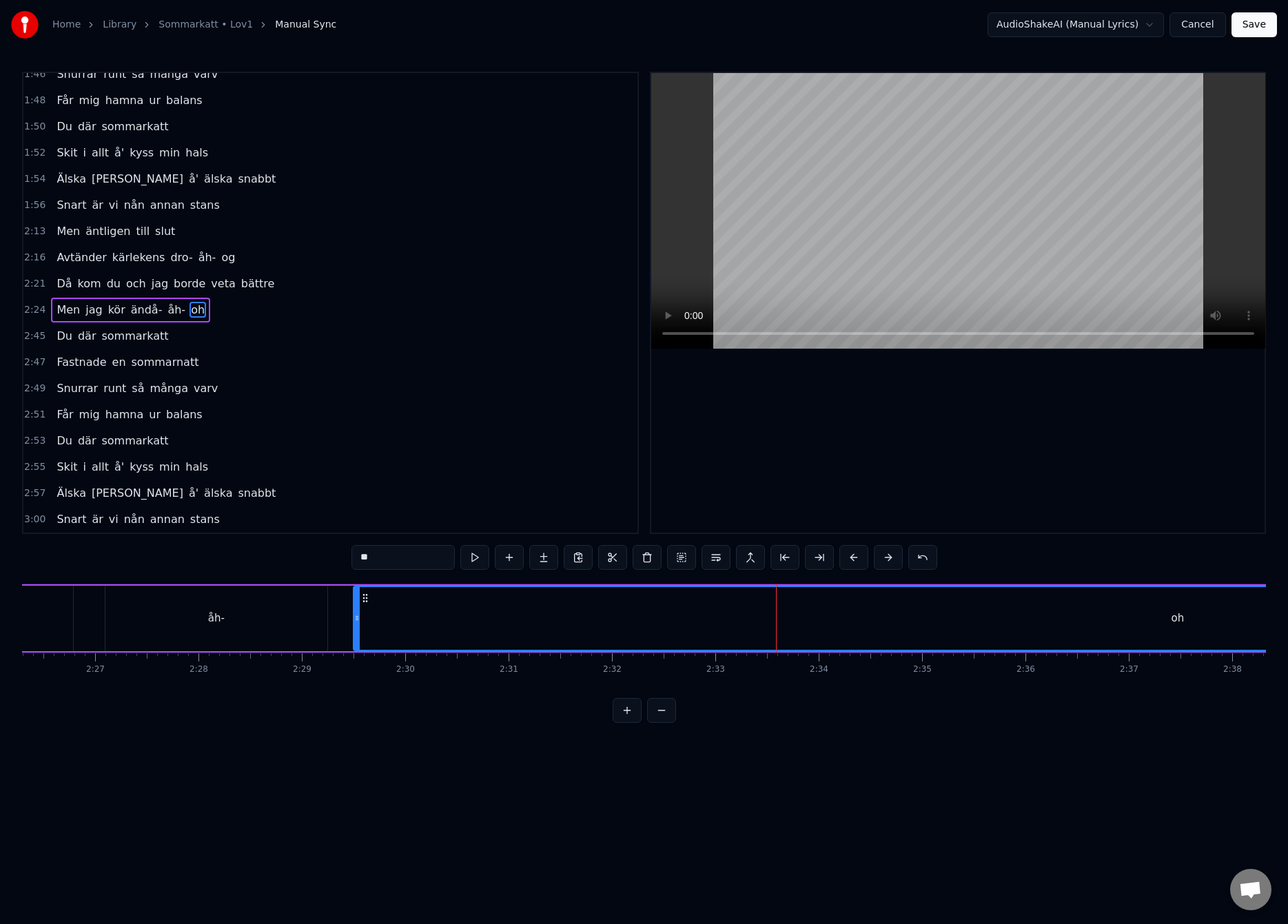
drag, startPoint x: 366, startPoint y: 622, endPoint x: 357, endPoint y: 626, distance: 9.8
click at [354, 623] on icon at bounding box center [357, 617] width 6 height 11
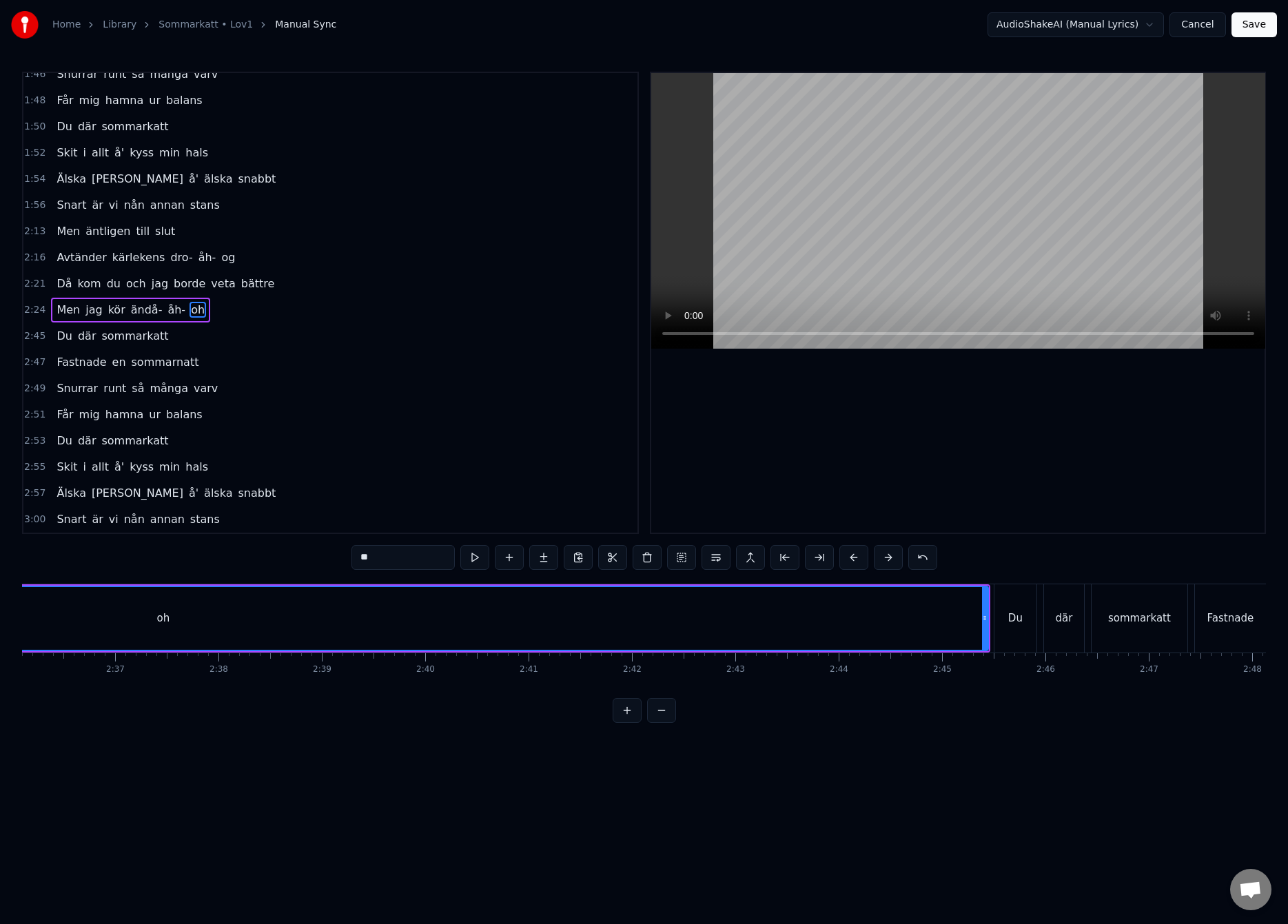
scroll to position [0, 16192]
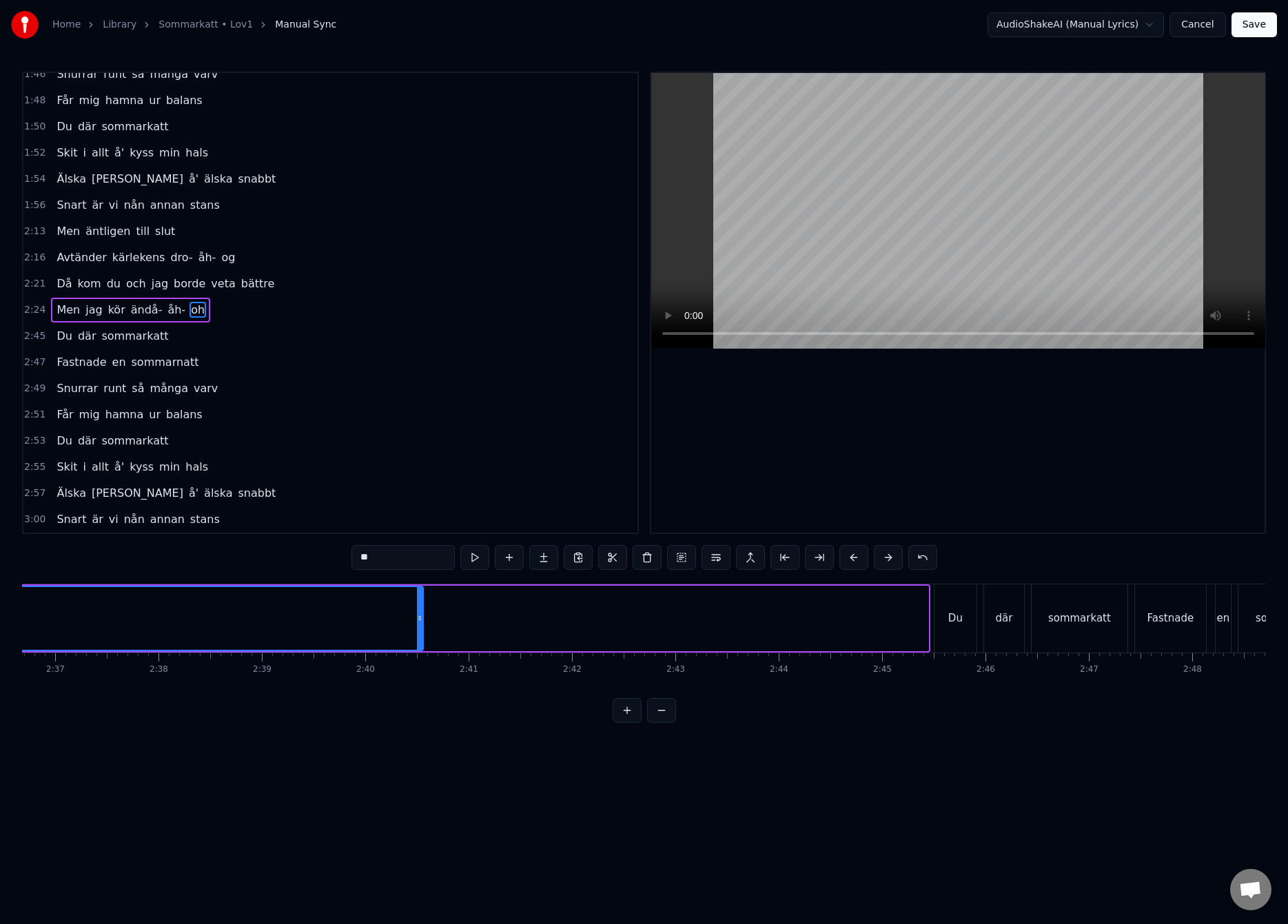
drag, startPoint x: 925, startPoint y: 622, endPoint x: 344, endPoint y: 668, distance: 582.8
click at [337, 665] on div "Du där sommarkatt Fastnade en sommarnatt Snurrar runt så många varv Får mig ham…" at bounding box center [644, 635] width 1244 height 103
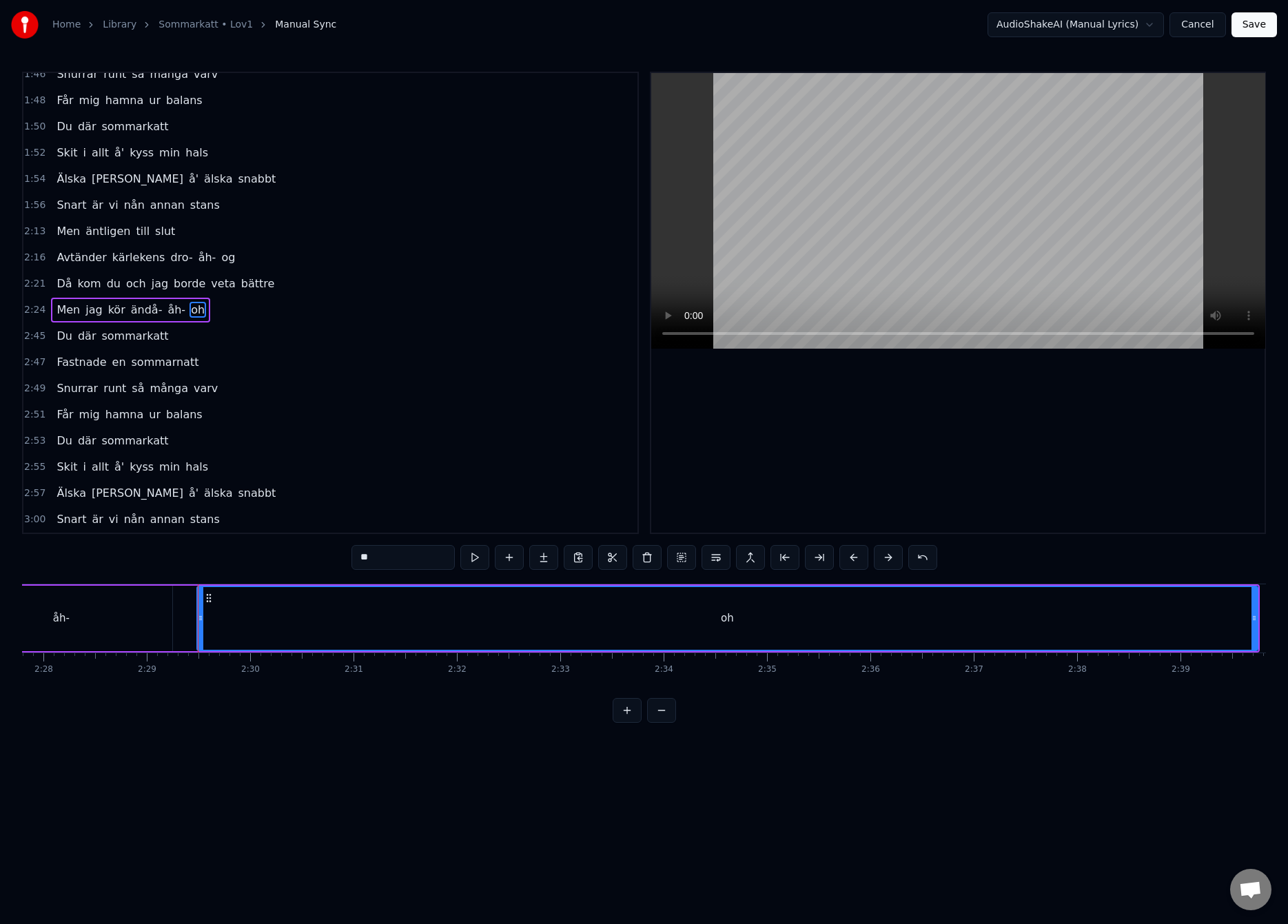
scroll to position [0, 15299]
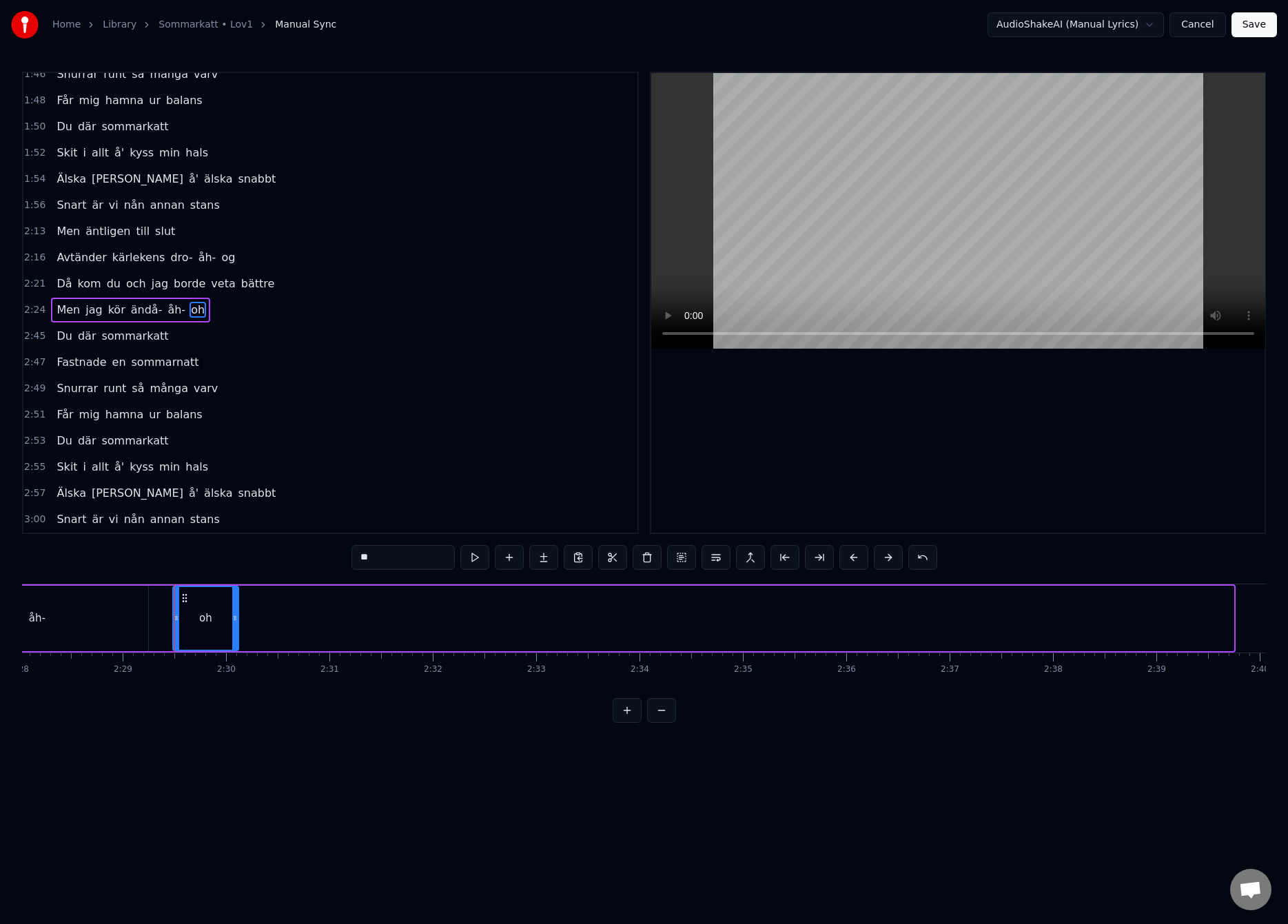
drag, startPoint x: 1231, startPoint y: 617, endPoint x: 235, endPoint y: 663, distance: 997.1
click at [235, 663] on div "Du där sommarkatt Fastnade en sommarnatt Snurrar runt så många varv Får mig ham…" at bounding box center [644, 635] width 1244 height 103
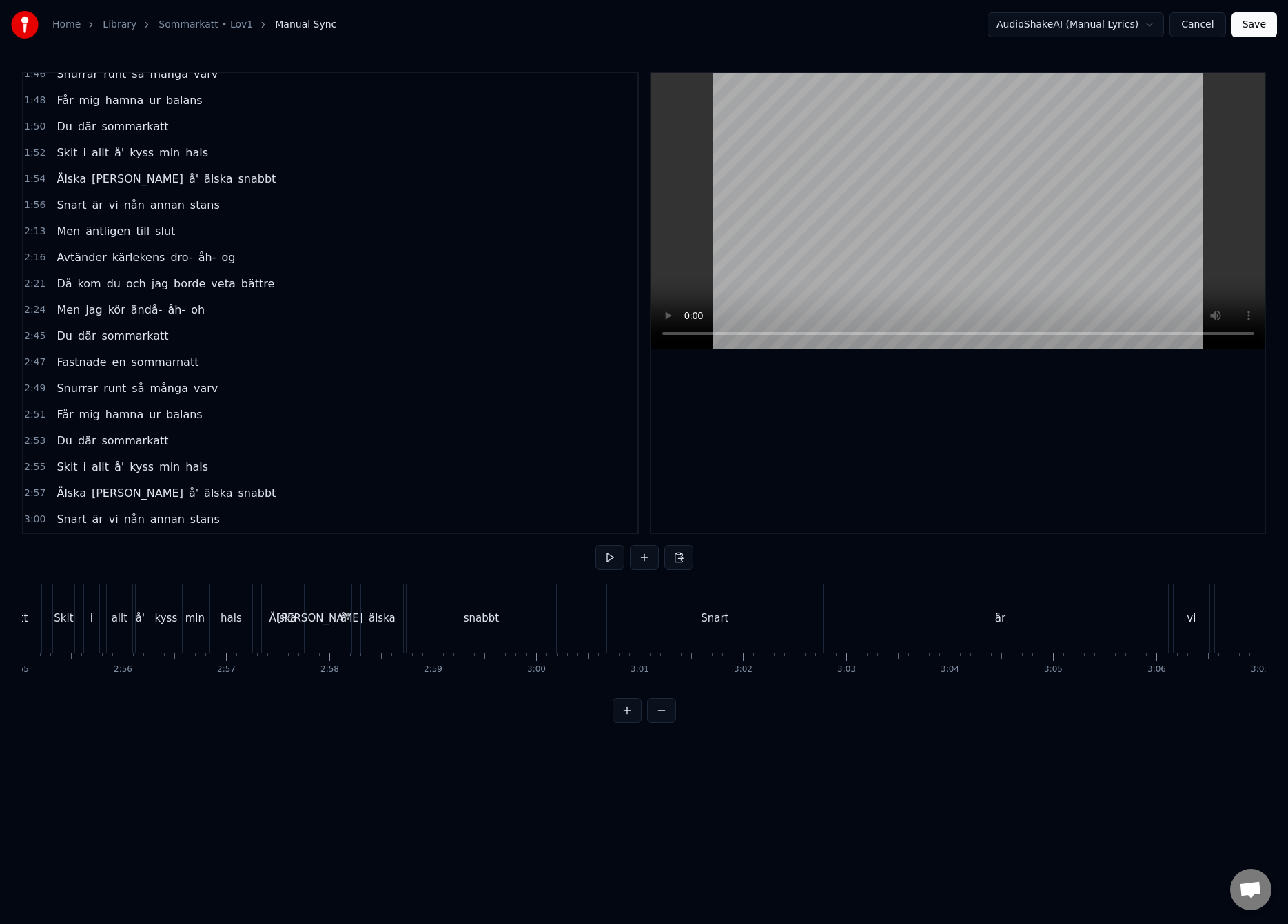
scroll to position [0, 18303]
click at [485, 626] on div "Snart" at bounding box center [500, 618] width 215 height 68
click at [1143, 640] on div "stans" at bounding box center [1218, 618] width 567 height 68
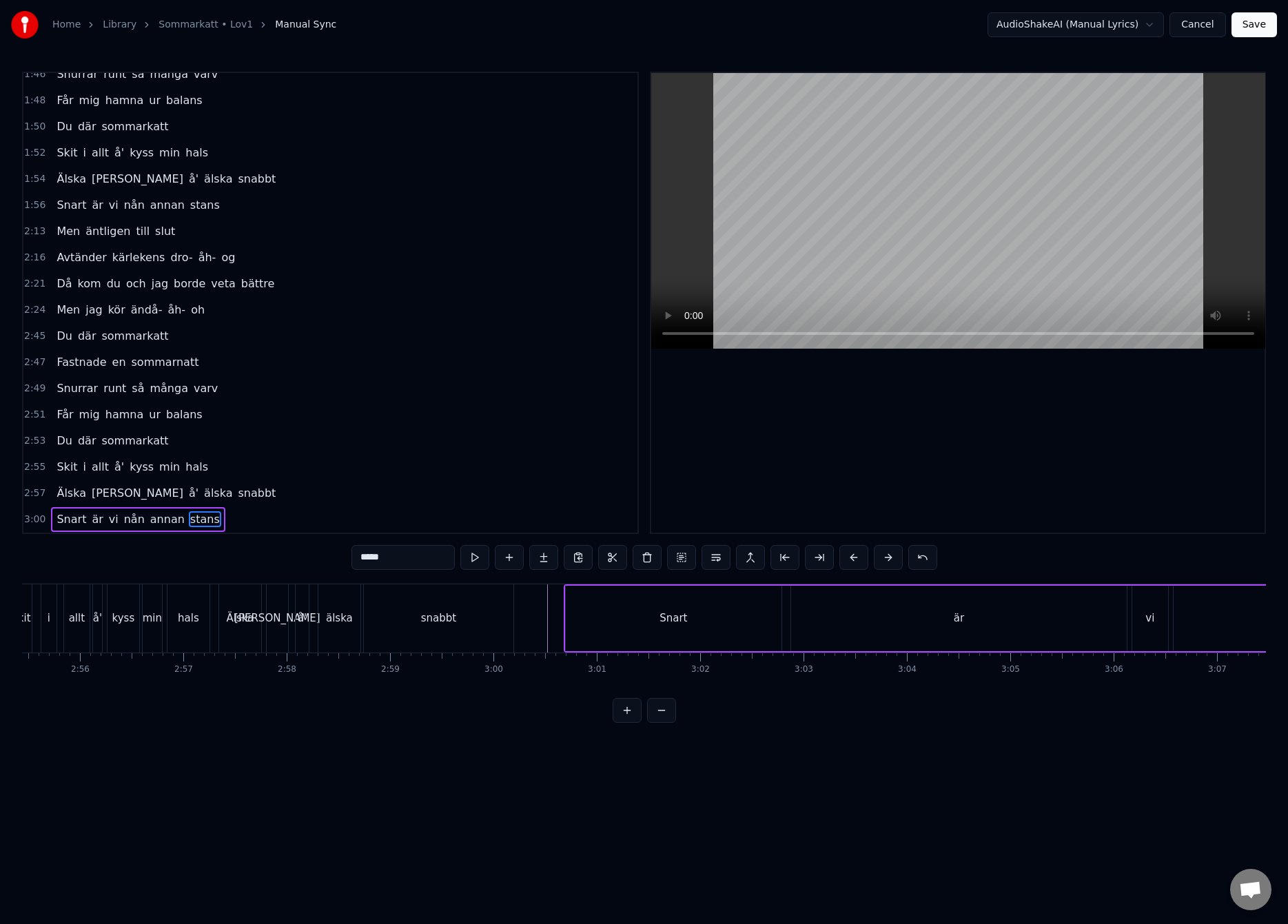
scroll to position [0, 18120]
click at [472, 607] on div "snabbt" at bounding box center [451, 618] width 150 height 68
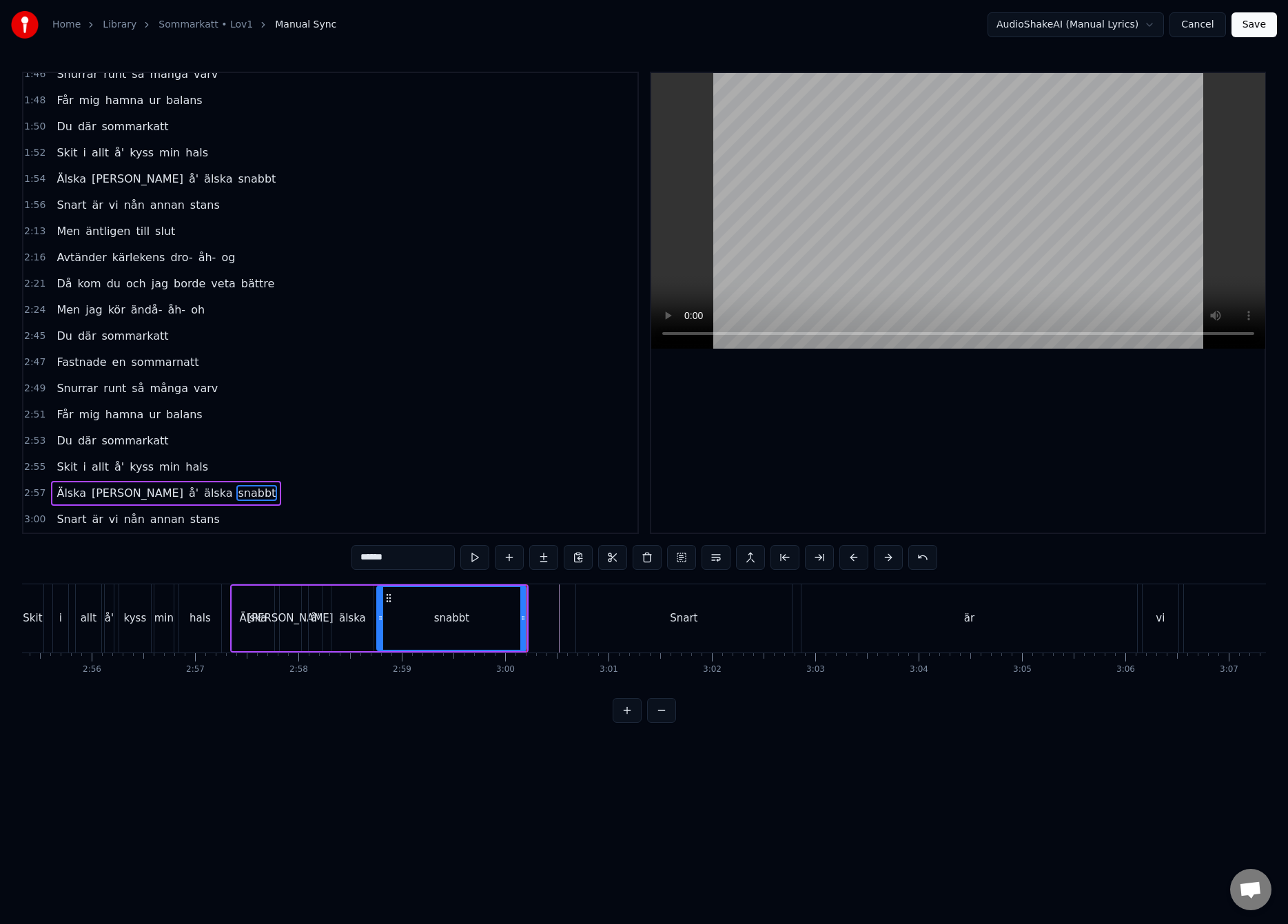
click at [453, 632] on div "snabbt" at bounding box center [452, 619] width 149 height 63
drag, startPoint x: 521, startPoint y: 616, endPoint x: 399, endPoint y: 629, distance: 122.7
click at [399, 629] on div at bounding box center [401, 619] width 6 height 63
click at [340, 613] on div "älska" at bounding box center [352, 618] width 27 height 16
click at [381, 619] on div "snabbt" at bounding box center [392, 618] width 35 height 16
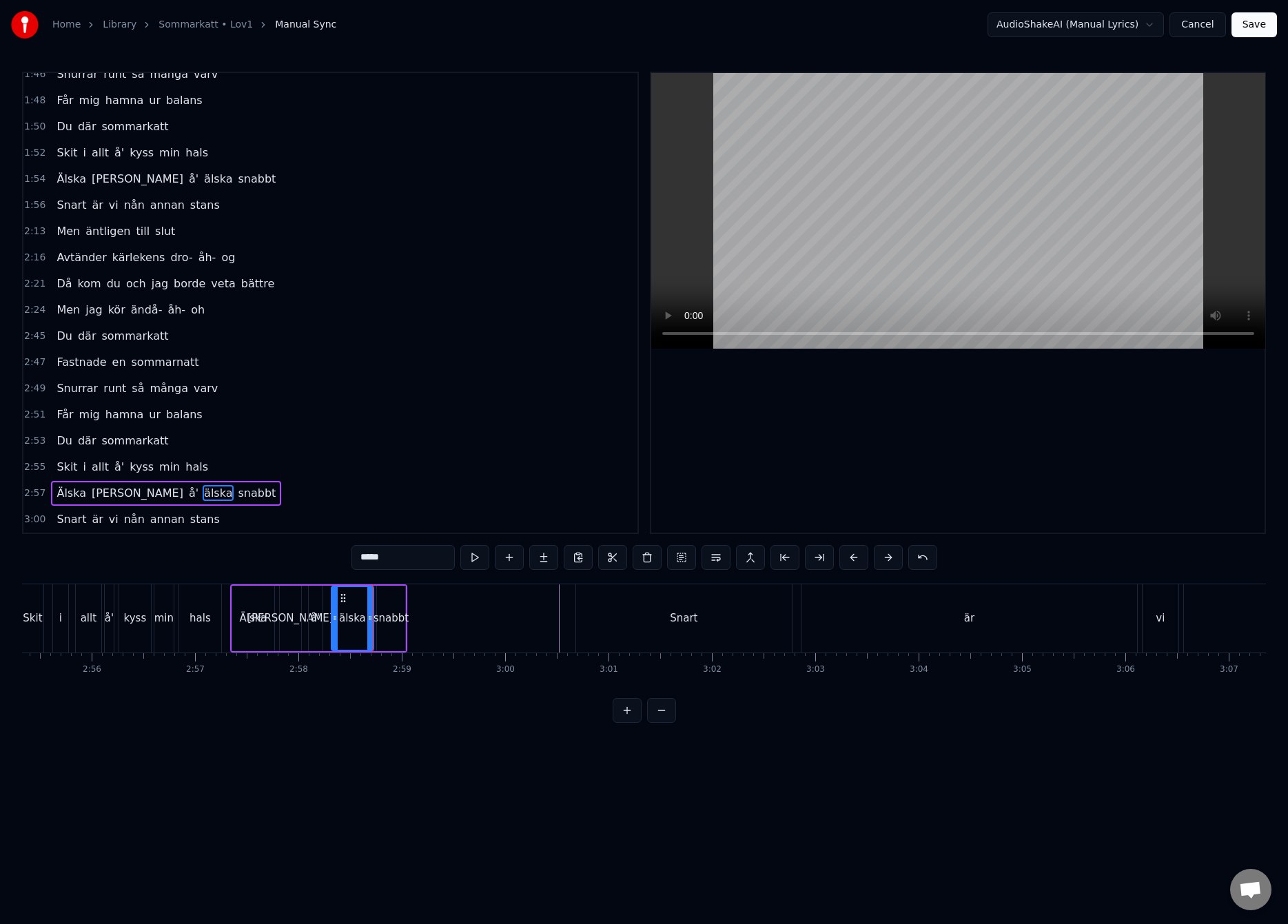
type input "******"
click at [399, 620] on icon at bounding box center [398, 617] width 6 height 11
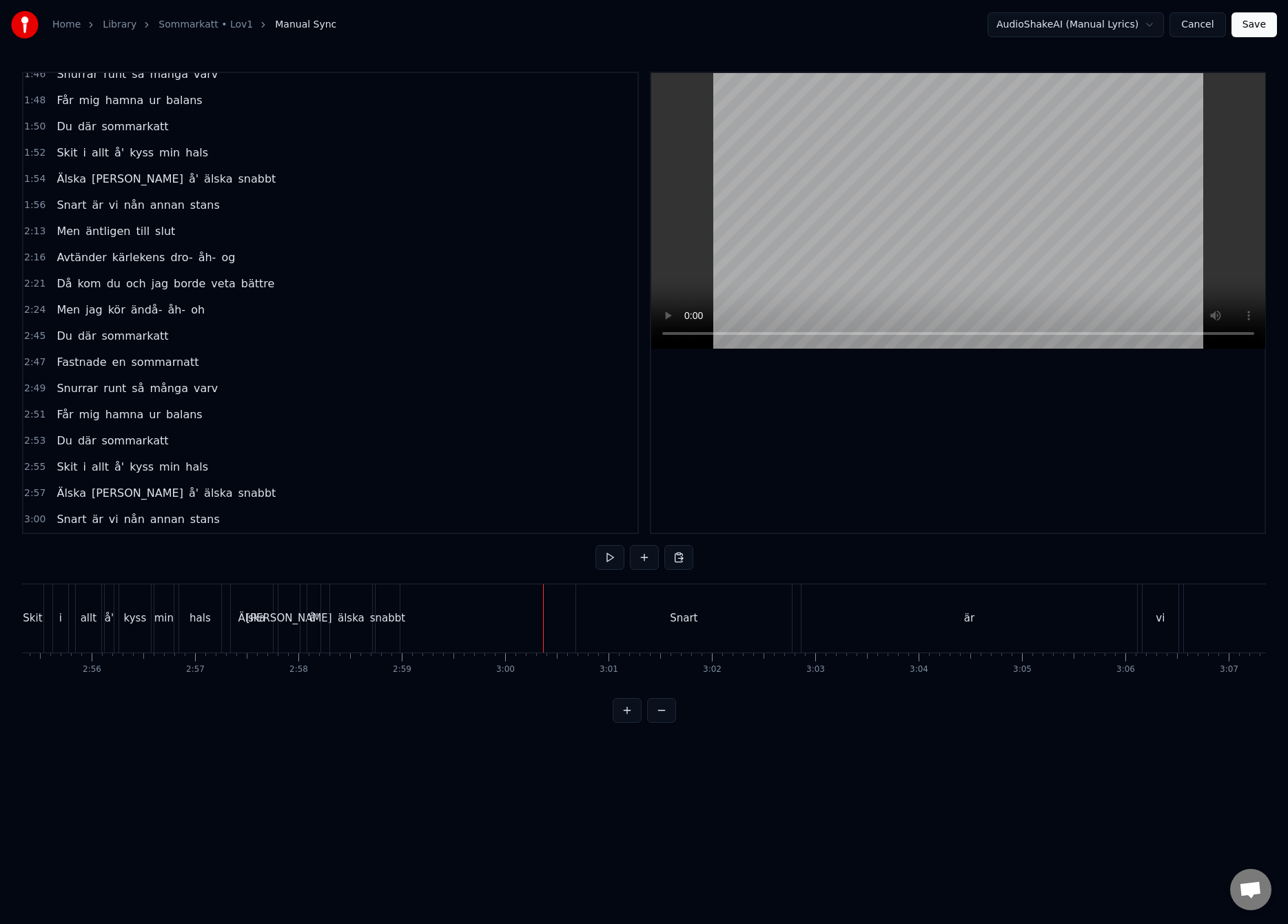
click at [624, 616] on div "Snart" at bounding box center [683, 618] width 215 height 68
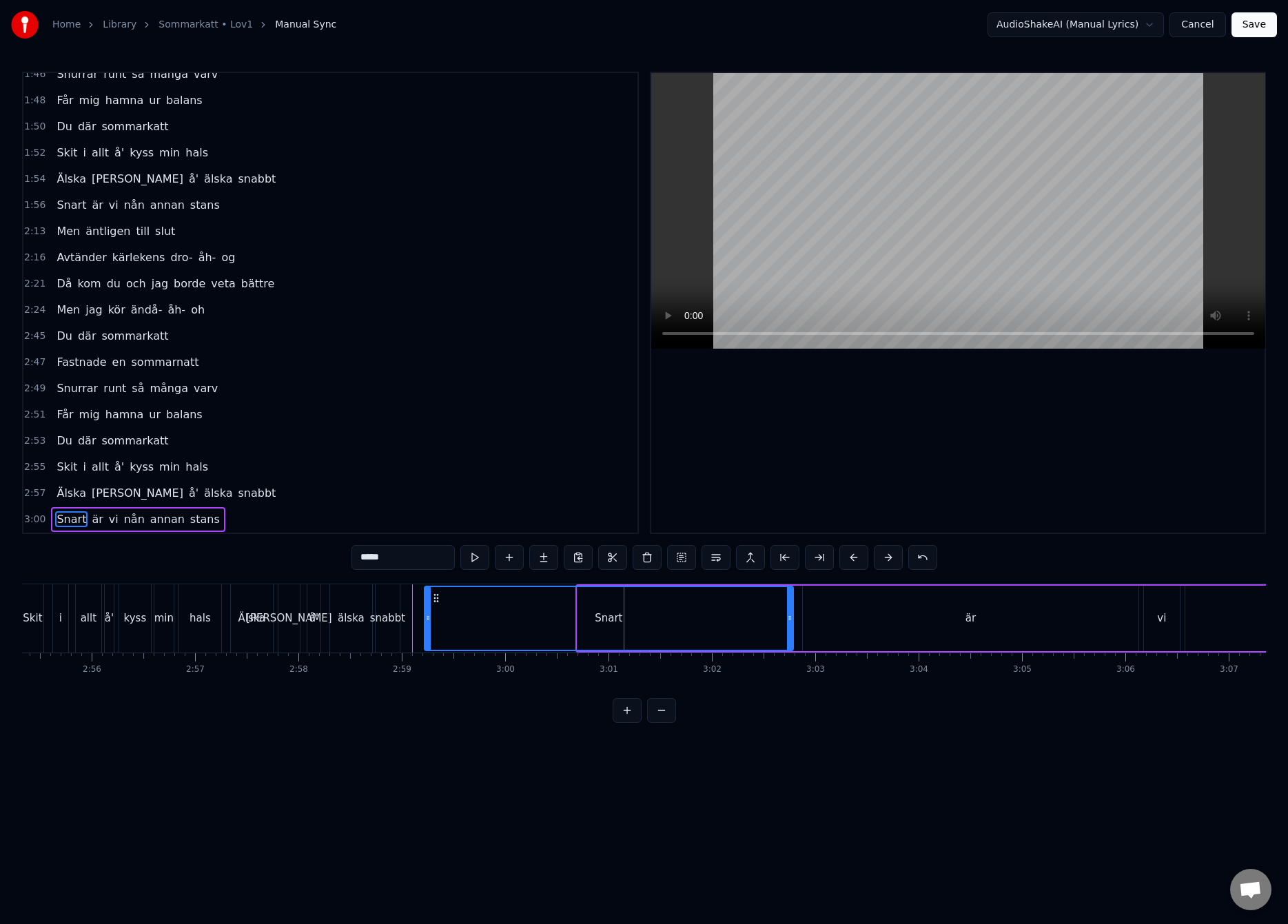
drag, startPoint x: 579, startPoint y: 615, endPoint x: 429, endPoint y: 636, distance: 151.5
click at [426, 636] on div at bounding box center [428, 619] width 6 height 63
drag, startPoint x: 789, startPoint y: 618, endPoint x: 450, endPoint y: 643, distance: 339.9
click at [450, 643] on div at bounding box center [451, 619] width 6 height 63
click at [894, 620] on div "är" at bounding box center [970, 618] width 336 height 66
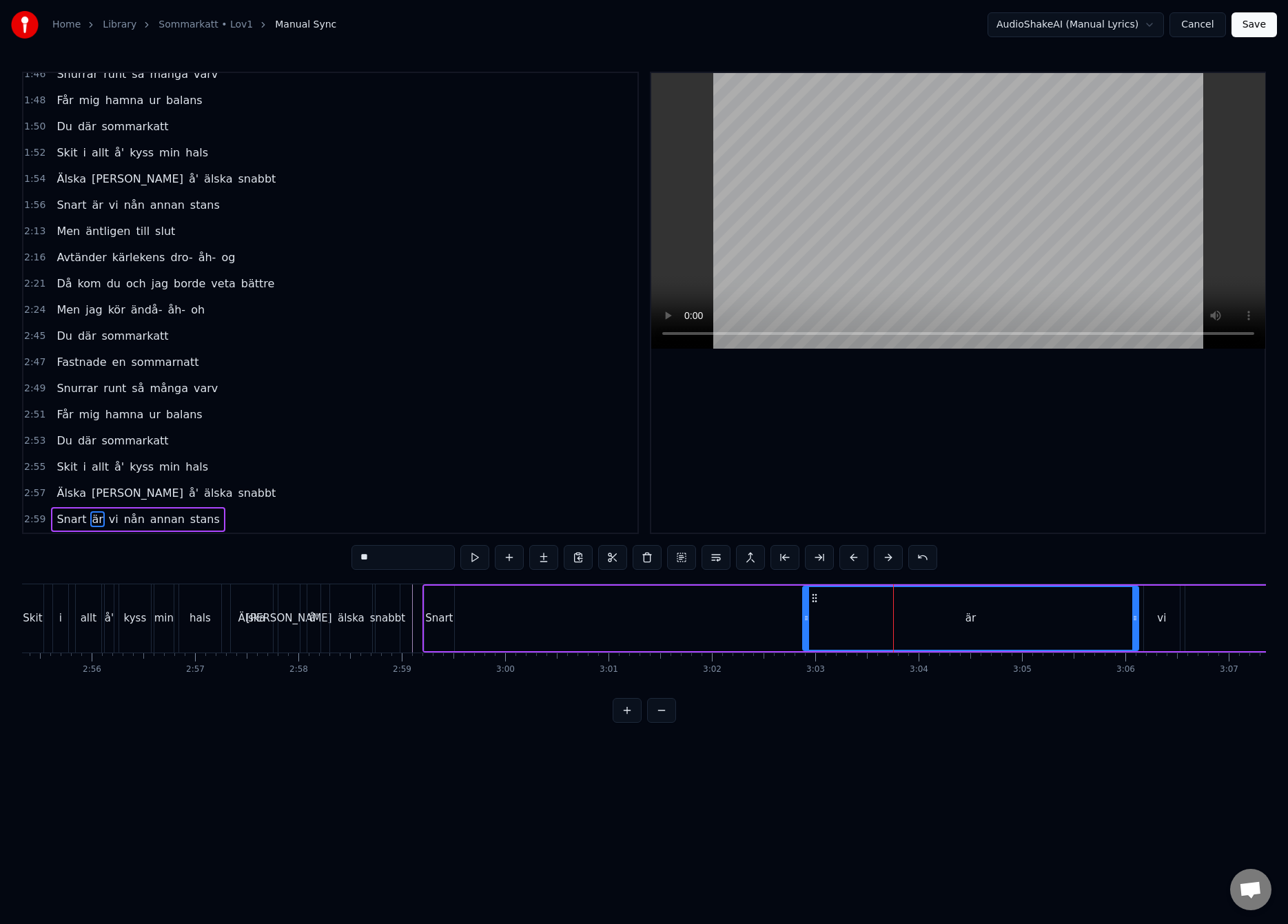
type input "**"
drag, startPoint x: 805, startPoint y: 619, endPoint x: 456, endPoint y: 629, distance: 349.1
click at [456, 629] on div at bounding box center [457, 619] width 6 height 63
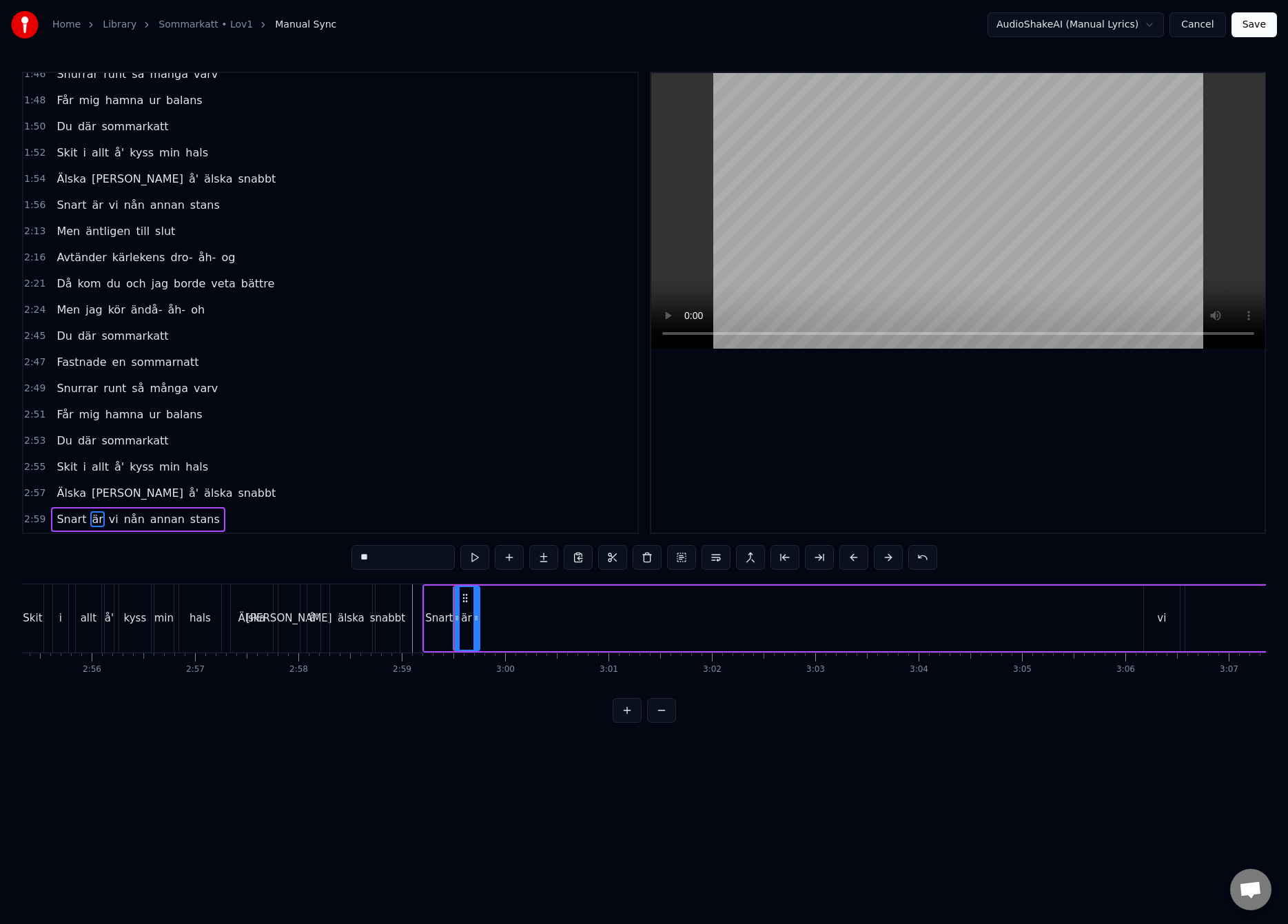
drag, startPoint x: 1132, startPoint y: 617, endPoint x: 472, endPoint y: 642, distance: 660.5
click at [473, 642] on div at bounding box center [476, 619] width 6 height 63
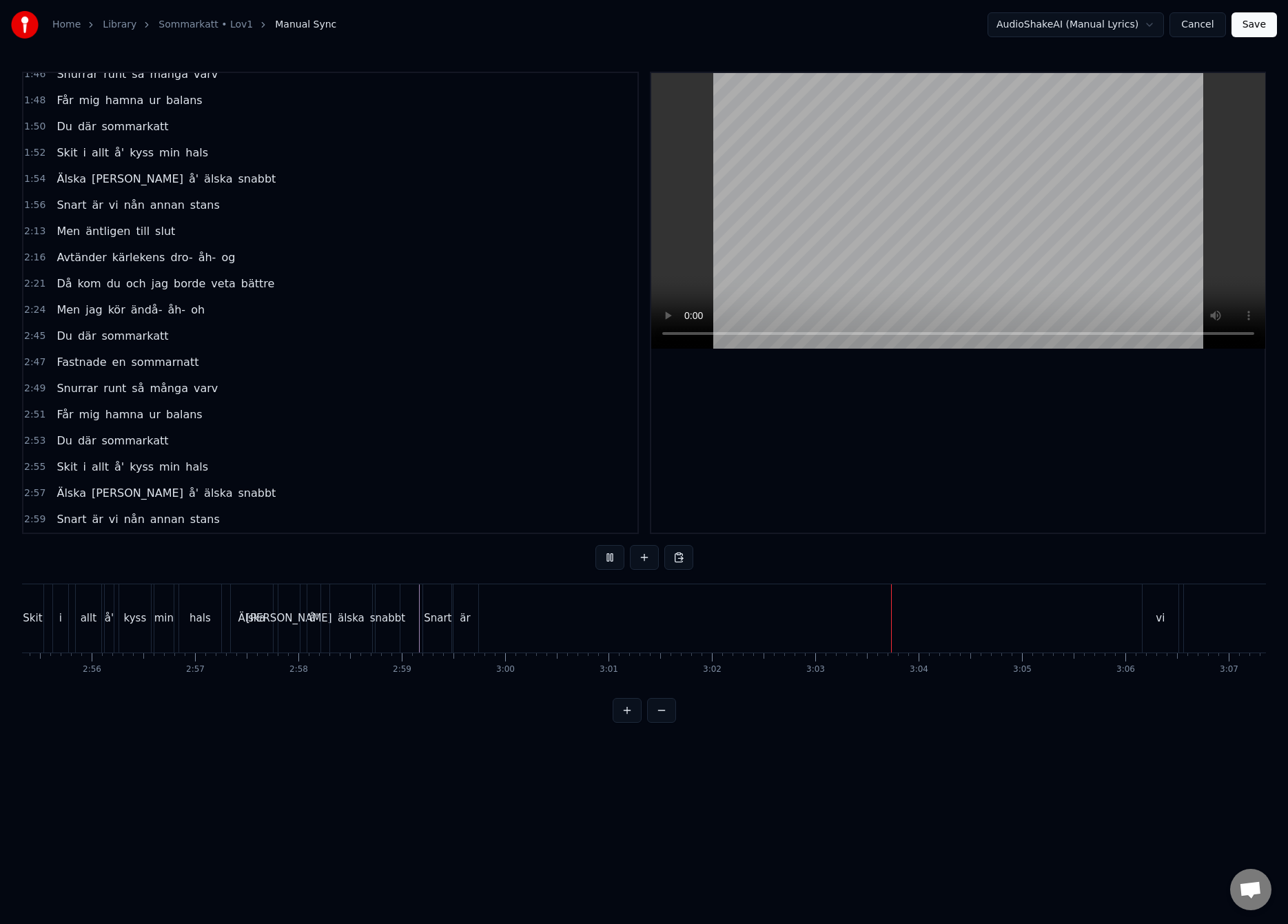
click at [456, 624] on div "är" at bounding box center [464, 618] width 27 height 68
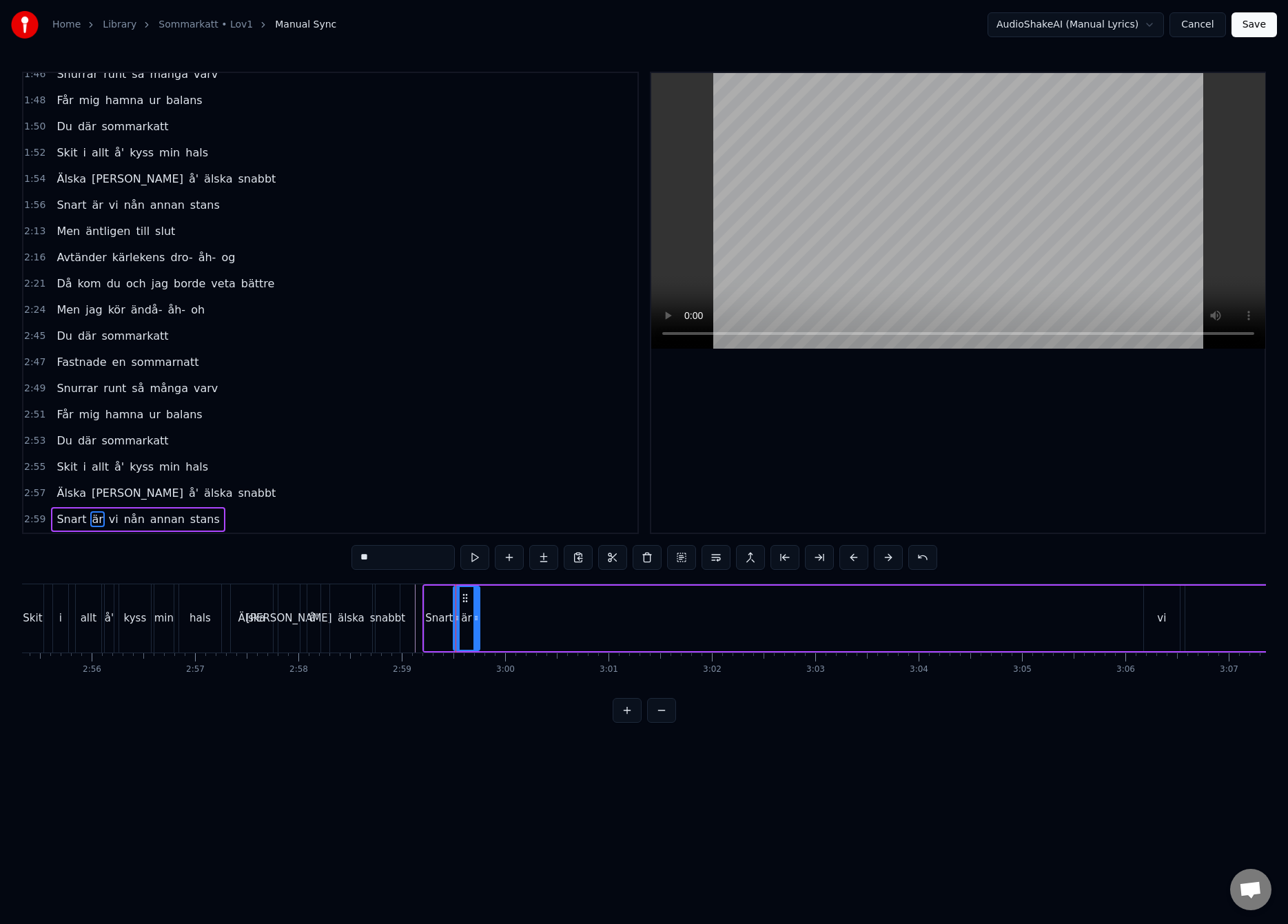
click at [409, 556] on input "**" at bounding box center [402, 557] width 103 height 25
click at [1159, 630] on div "vi" at bounding box center [1161, 618] width 35 height 66
drag, startPoint x: 1155, startPoint y: 598, endPoint x: 493, endPoint y: 635, distance: 663.0
click at [493, 635] on div "vi" at bounding box center [498, 619] width 34 height 63
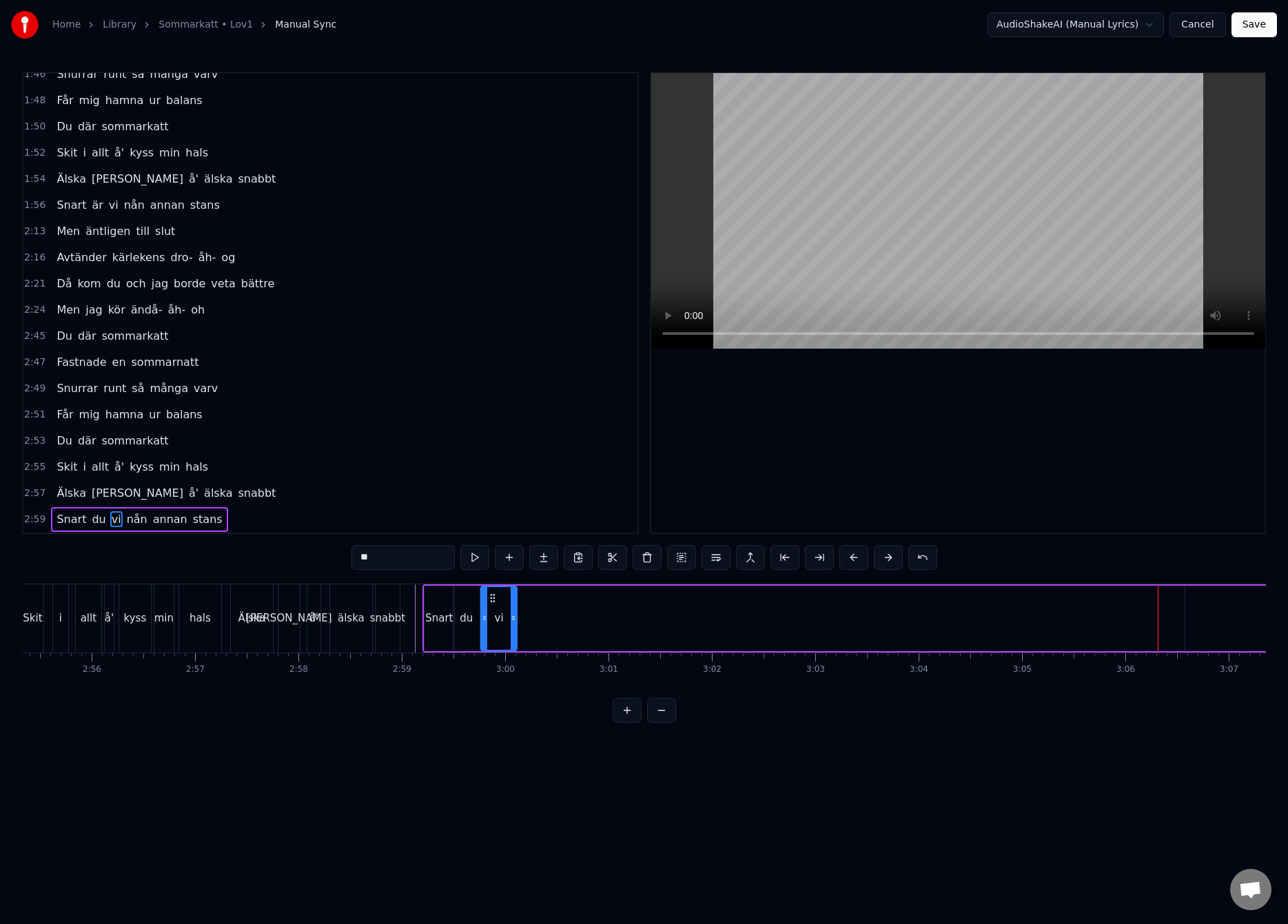
click at [422, 555] on input "**" at bounding box center [402, 557] width 103 height 25
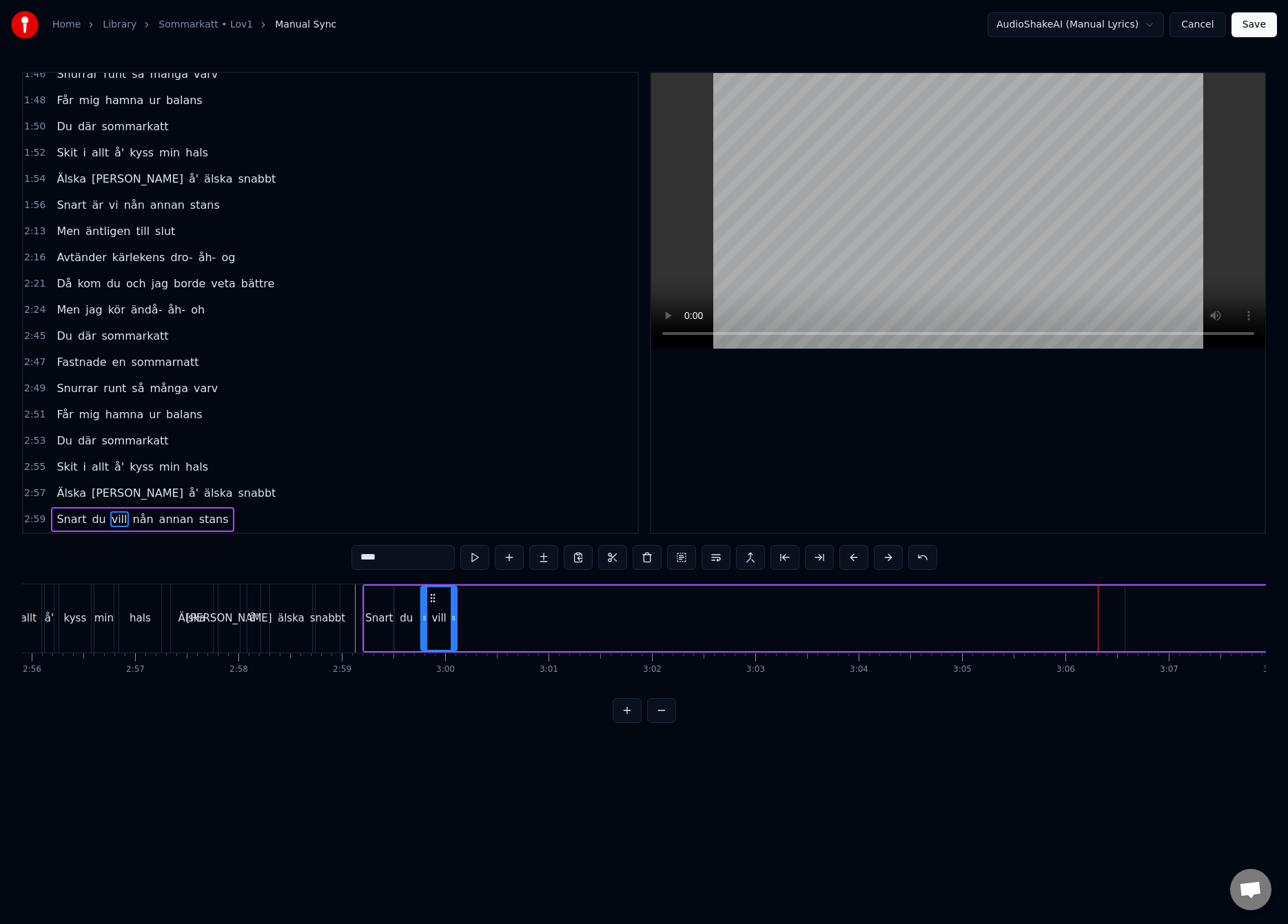
scroll to position [0, 18465]
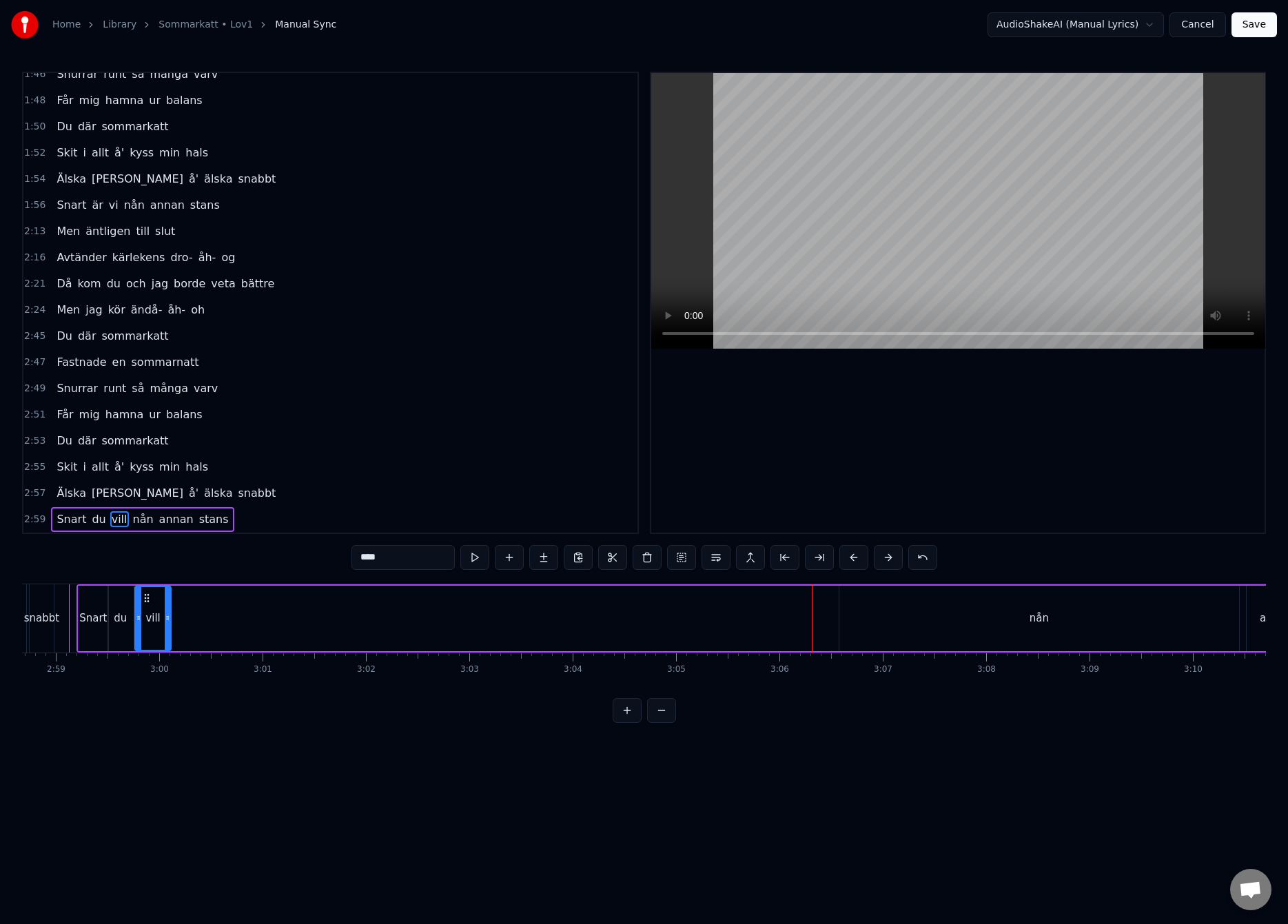
click at [1045, 622] on div "nån" at bounding box center [1039, 618] width 20 height 16
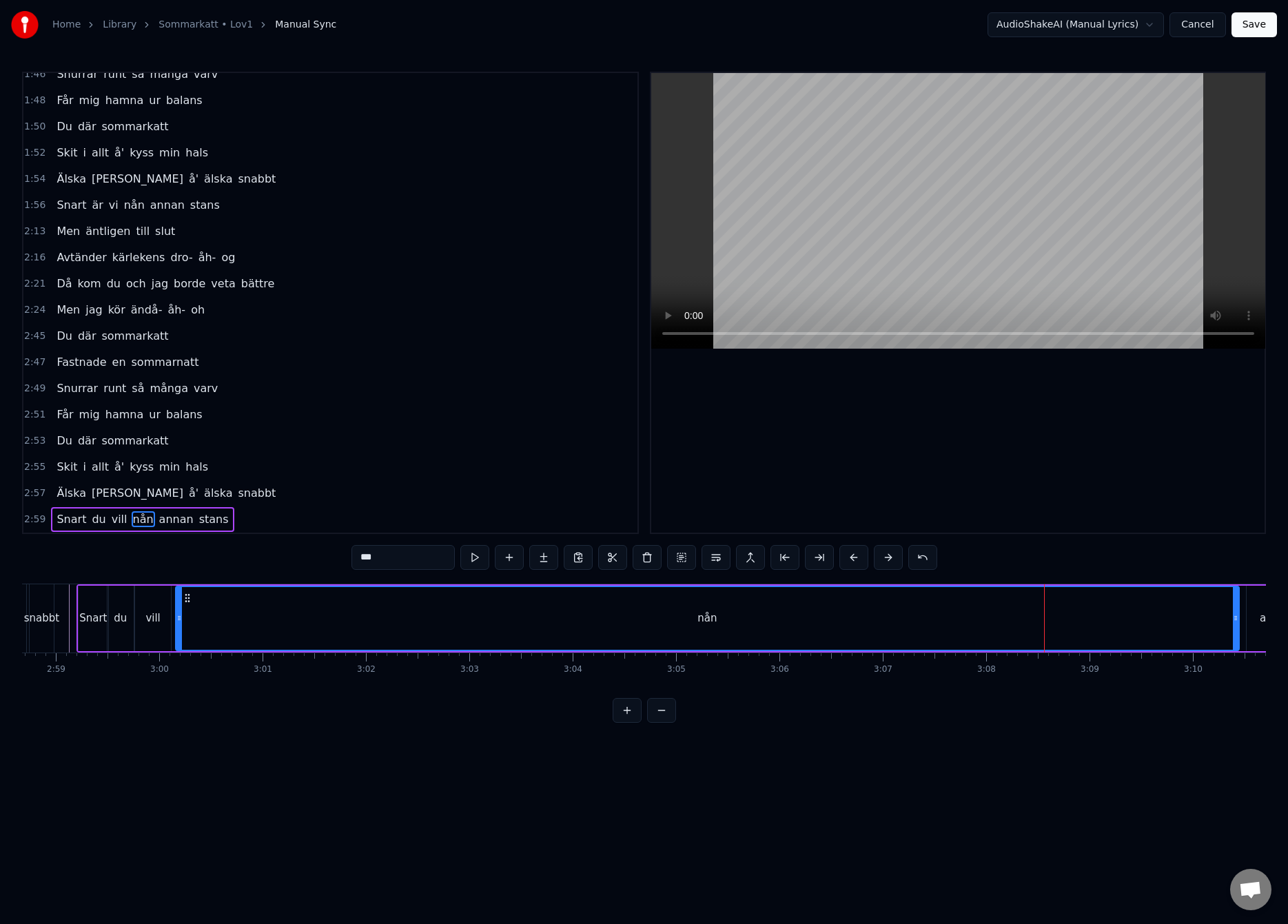
drag, startPoint x: 840, startPoint y: 621, endPoint x: 177, endPoint y: 643, distance: 663.4
click at [177, 643] on div at bounding box center [179, 619] width 6 height 63
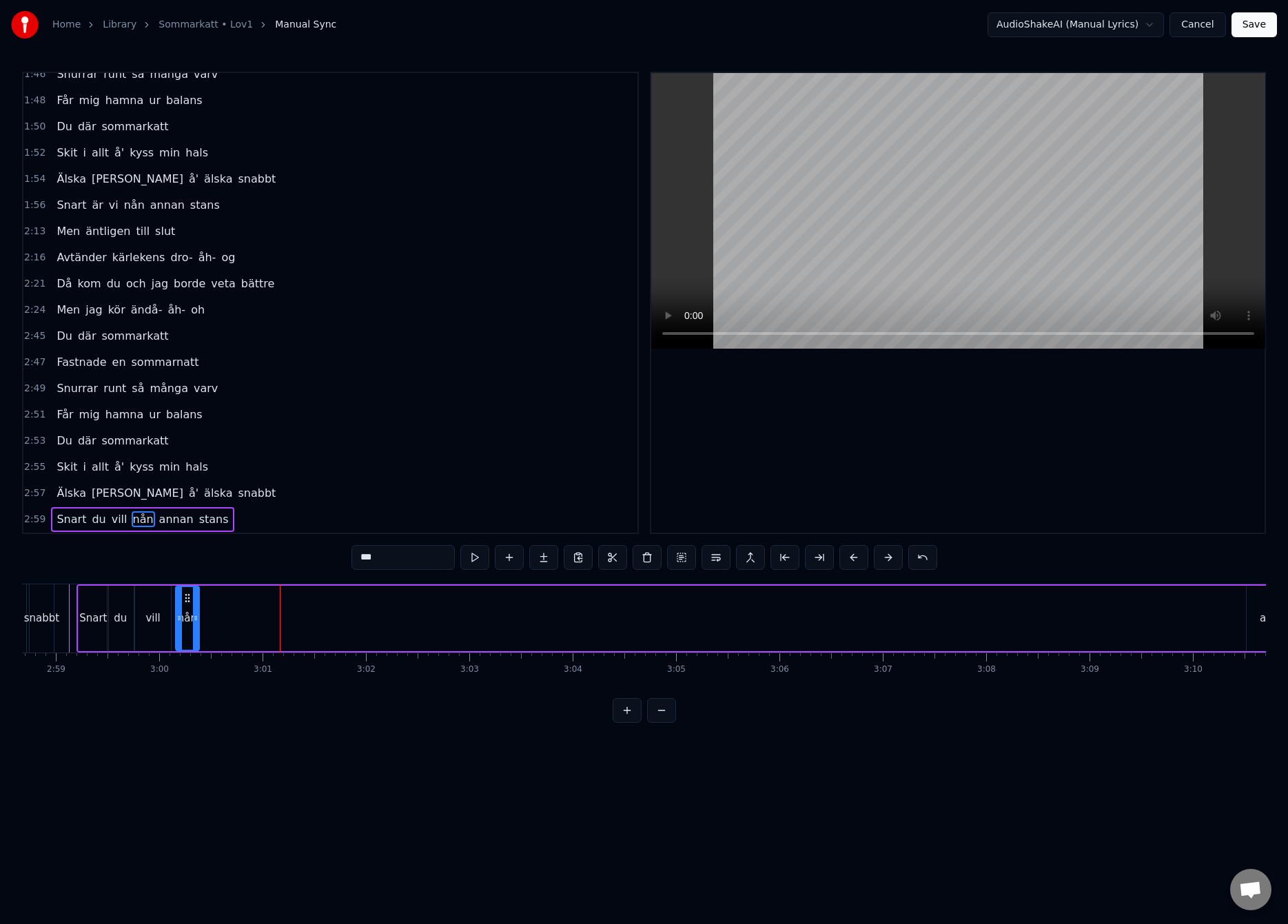
drag, startPoint x: 1233, startPoint y: 616, endPoint x: 193, endPoint y: 661, distance: 1041.0
click at [193, 661] on div "Du där sommarkatt Fastnade en sommarnatt Snurrar runt så många varv Får mig ham…" at bounding box center [644, 635] width 1244 height 103
click at [164, 620] on div "vill" at bounding box center [153, 618] width 35 height 66
click at [151, 629] on div at bounding box center [152, 619] width 6 height 63
click at [185, 623] on div "nån" at bounding box center [188, 618] width 20 height 16
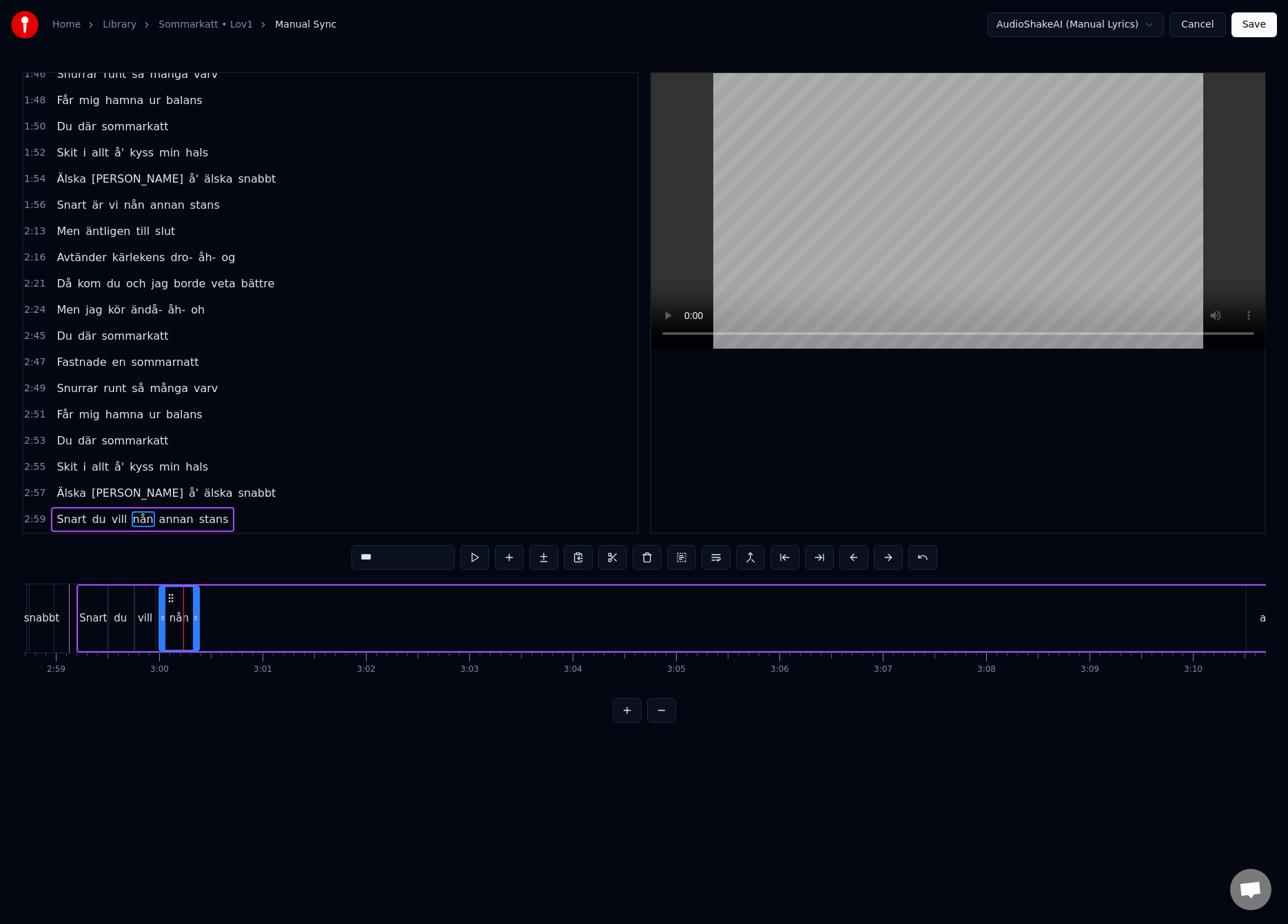
drag, startPoint x: 180, startPoint y: 618, endPoint x: 163, endPoint y: 627, distance: 19.2
click at [163, 627] on div at bounding box center [162, 619] width 6 height 63
drag, startPoint x: 194, startPoint y: 620, endPoint x: 182, endPoint y: 627, distance: 13.9
click at [182, 627] on div at bounding box center [185, 619] width 6 height 63
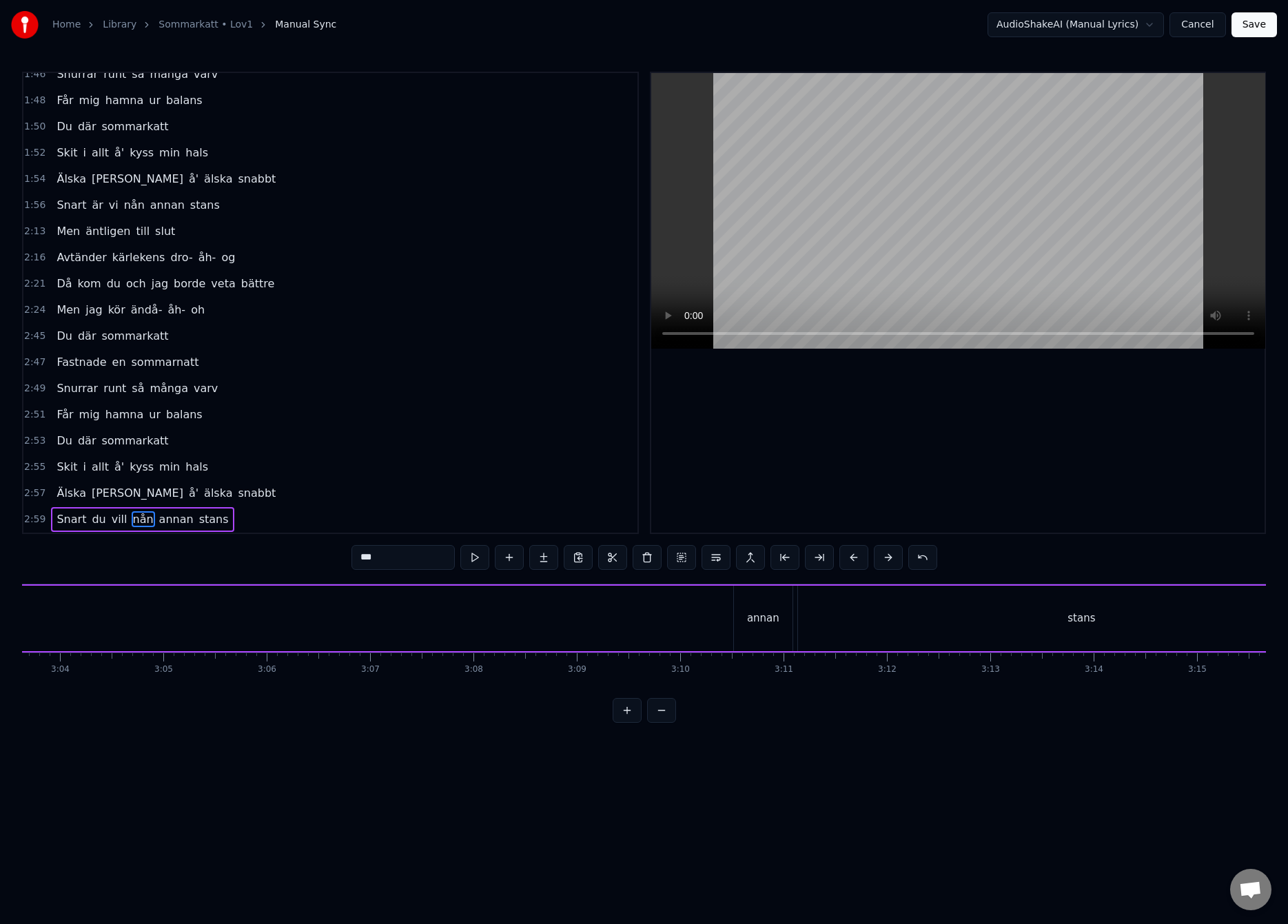
click at [766, 605] on div "annan" at bounding box center [764, 618] width 59 height 66
drag, startPoint x: 746, startPoint y: 600, endPoint x: 242, endPoint y: 660, distance: 507.6
click at [221, 658] on div "Du där sommarkatt Fastnade en sommarnatt Snurrar runt så många varv Får mig ham…" at bounding box center [644, 635] width 1244 height 103
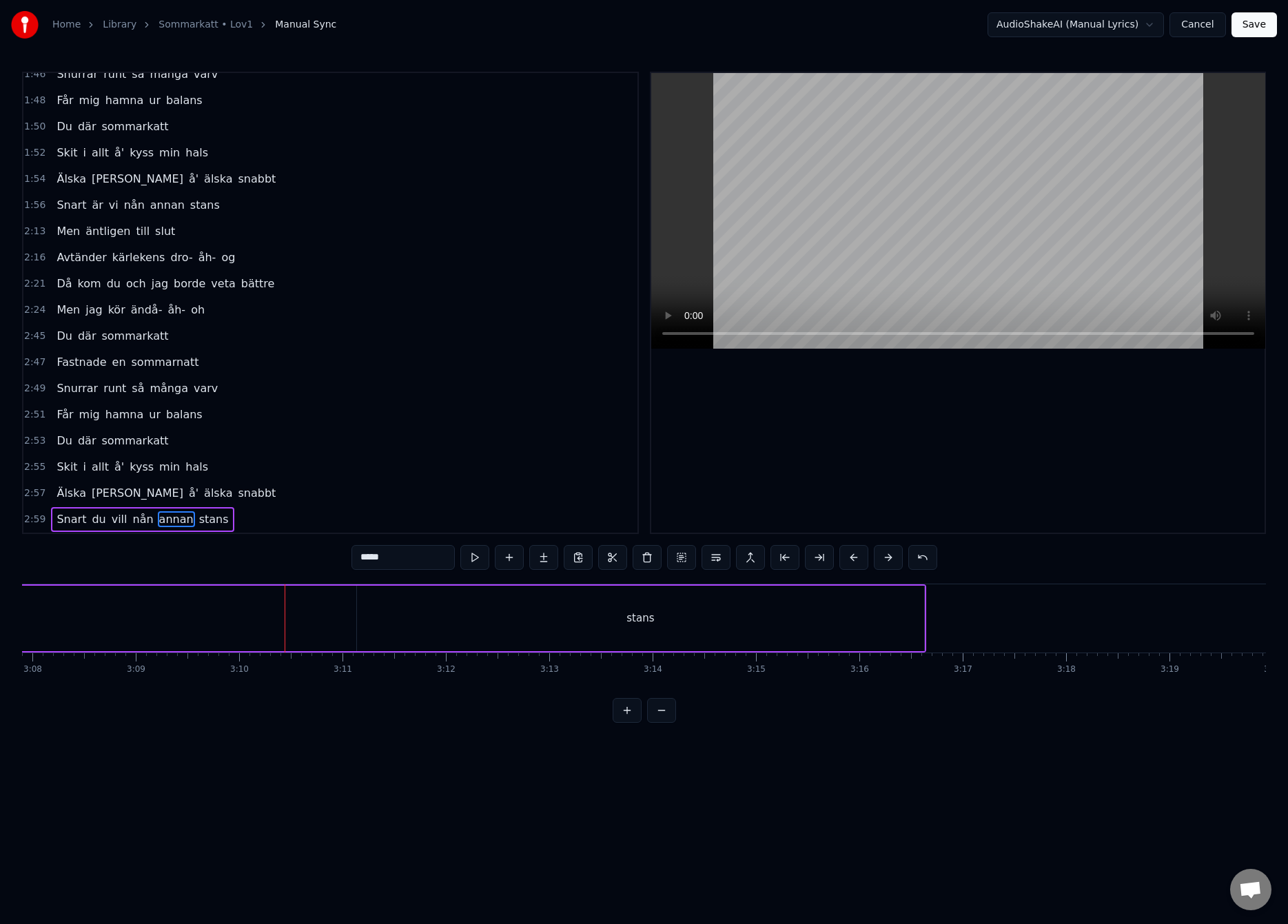
click at [661, 622] on div "stans" at bounding box center [641, 618] width 567 height 66
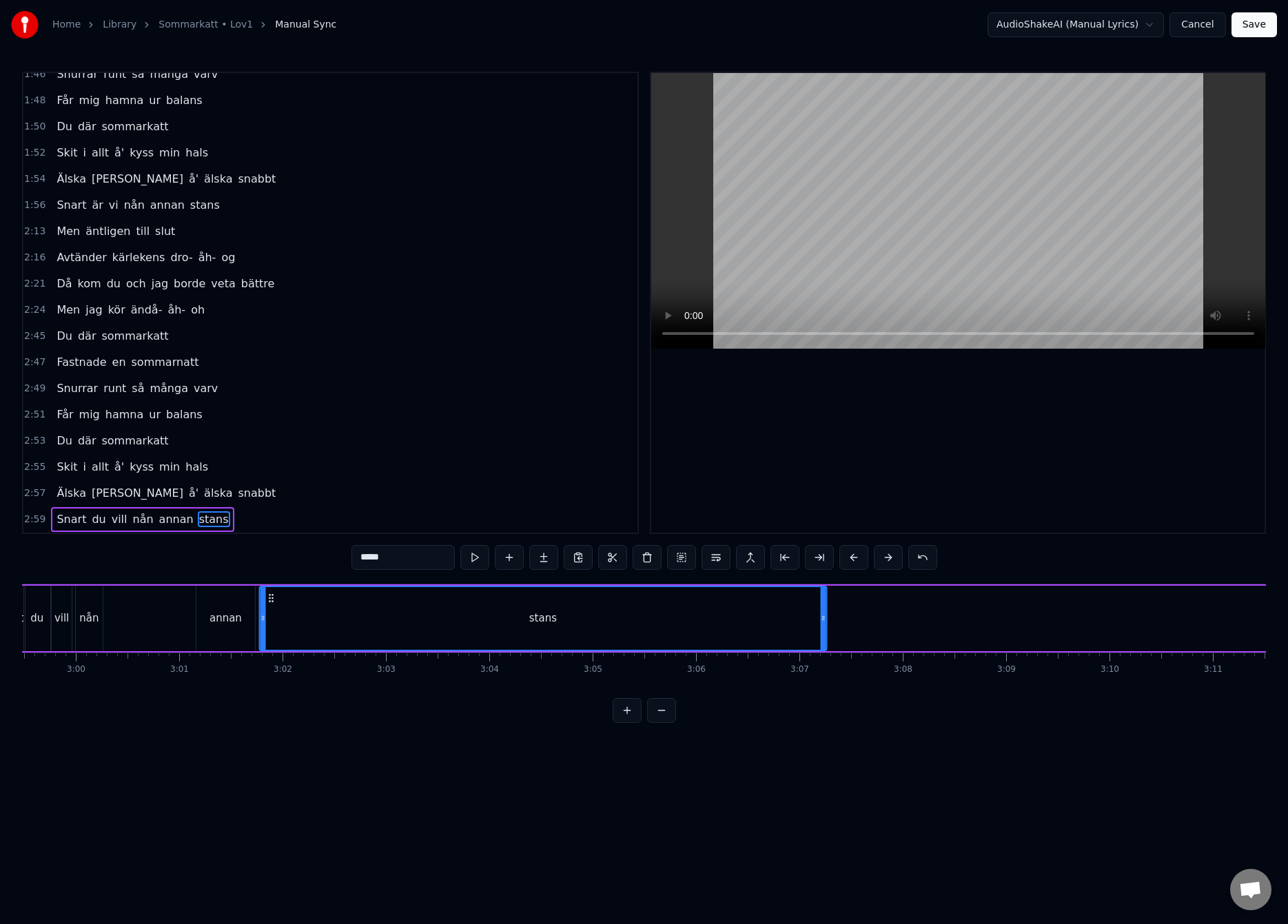
scroll to position [0, 18539]
drag, startPoint x: 369, startPoint y: 598, endPoint x: 353, endPoint y: 633, distance: 38.5
click at [353, 633] on div "stans" at bounding box center [625, 619] width 566 height 63
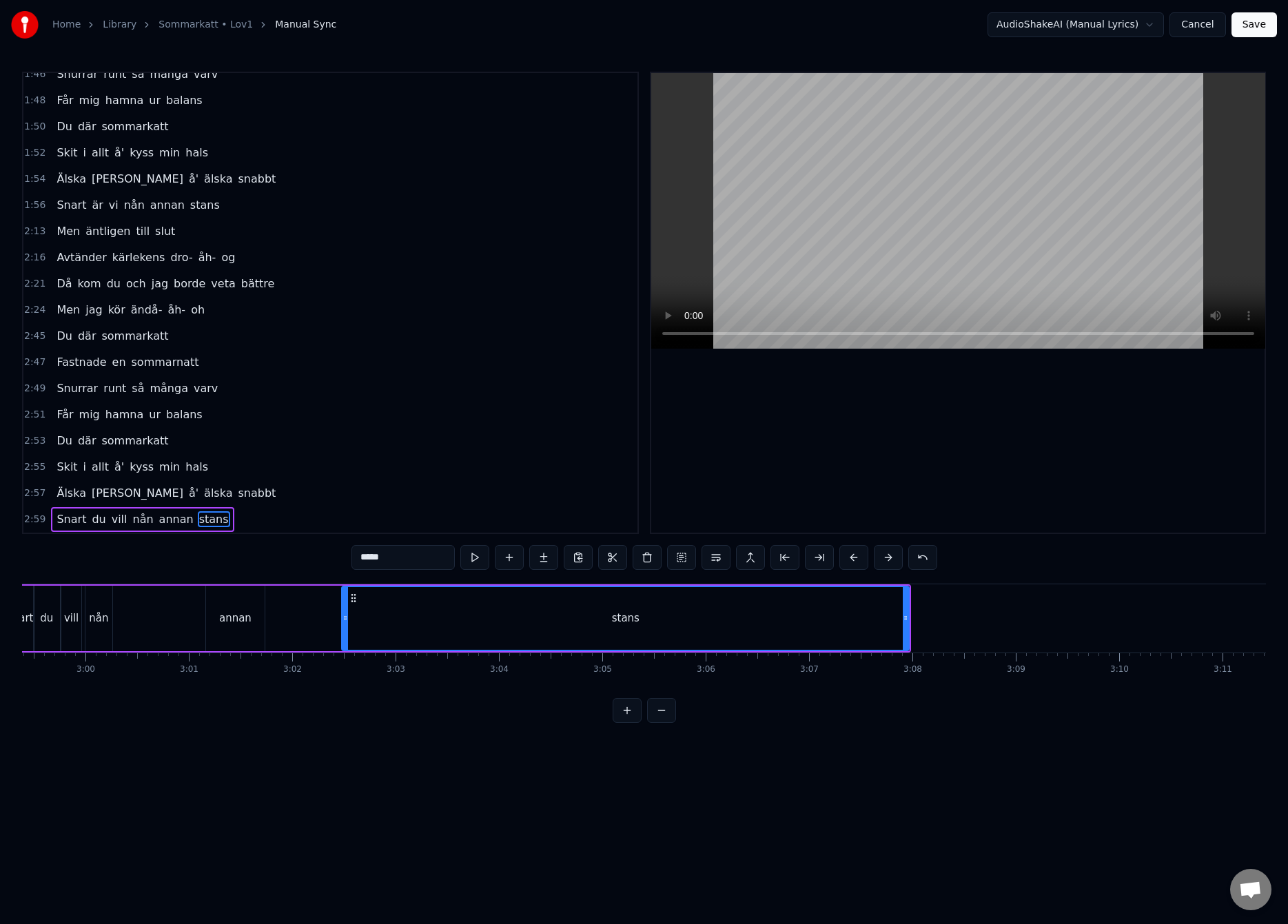
click at [233, 618] on div "annan" at bounding box center [235, 618] width 32 height 16
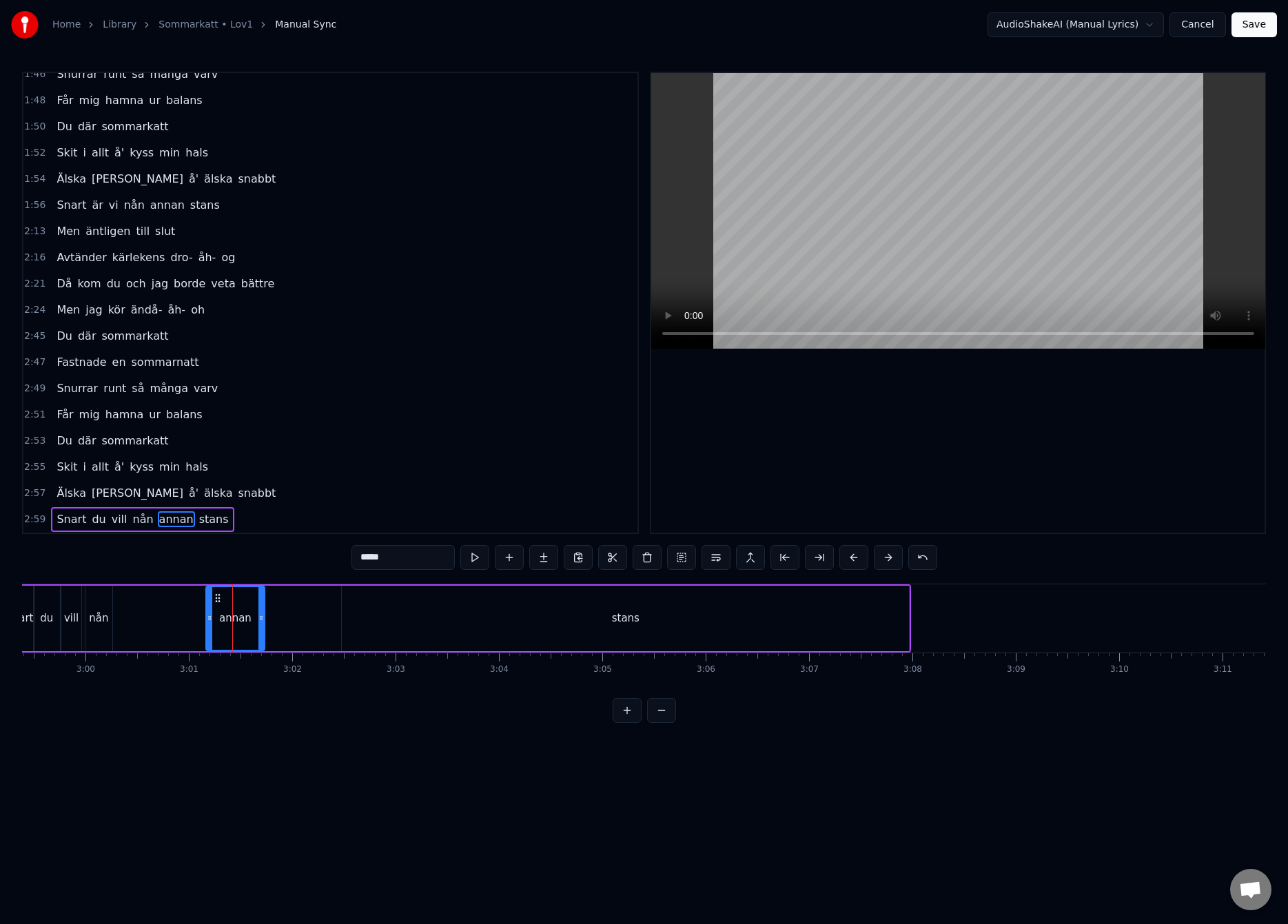
click at [104, 607] on div "nån" at bounding box center [98, 618] width 27 height 66
click at [242, 617] on div "annan" at bounding box center [242, 618] width 32 height 16
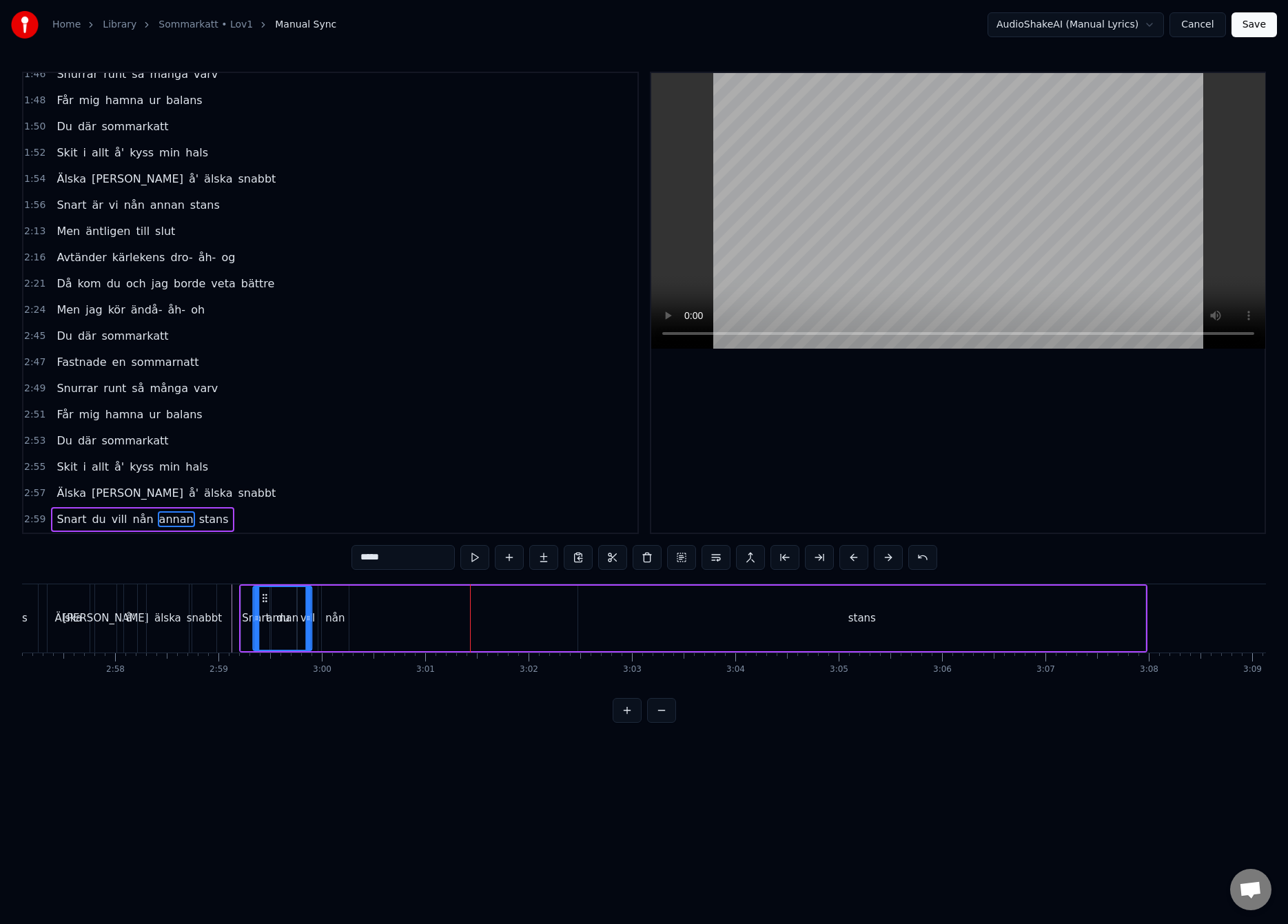
scroll to position [0, 18293]
drag, startPoint x: 224, startPoint y: 599, endPoint x: 366, endPoint y: 622, distance: 143.9
click at [366, 622] on div "annan" at bounding box center [385, 619] width 57 height 63
click at [341, 623] on div "nån" at bounding box center [344, 618] width 20 height 16
drag, startPoint x: 353, startPoint y: 618, endPoint x: 361, endPoint y: 620, distance: 8.2
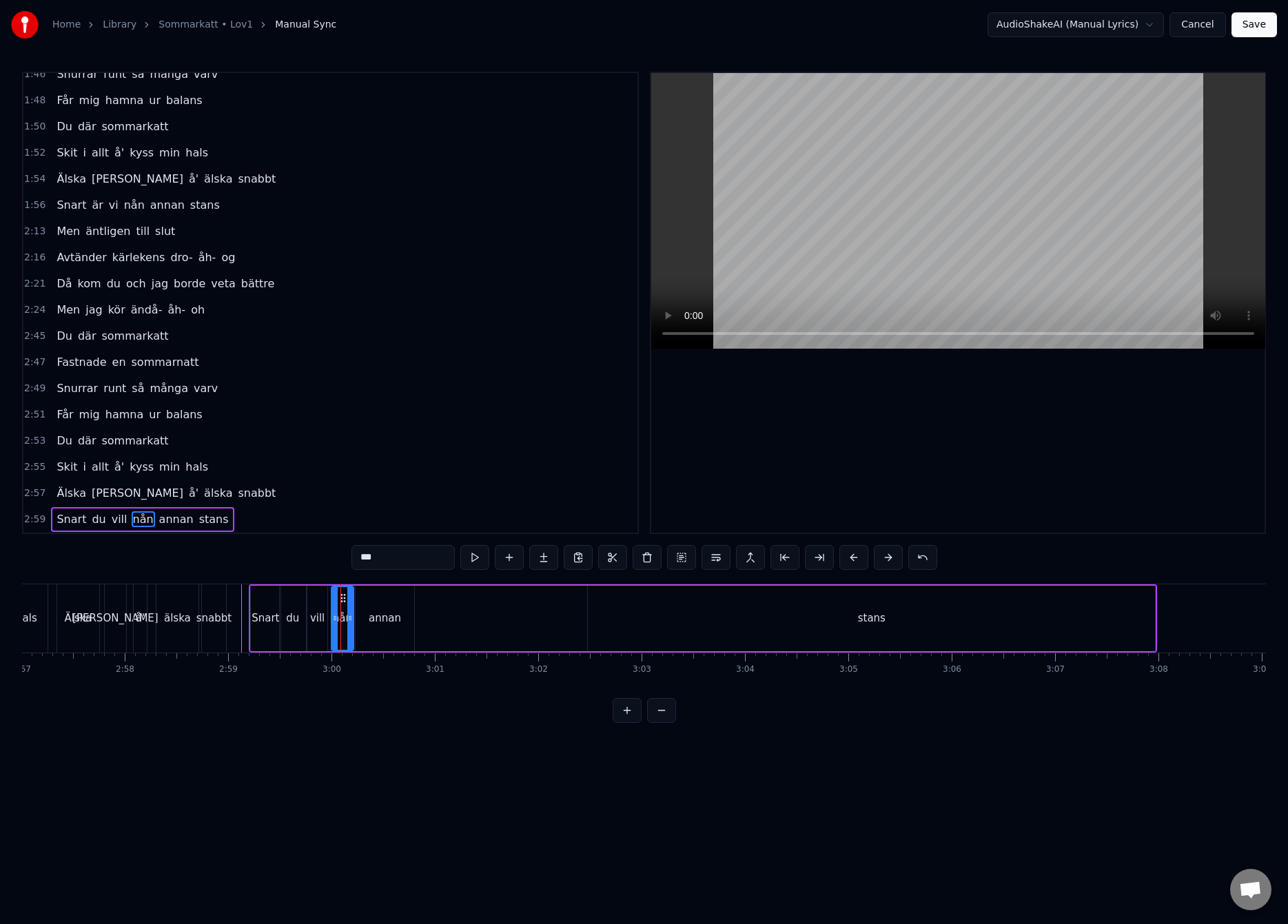
click at [348, 623] on icon at bounding box center [350, 617] width 6 height 11
click at [383, 615] on div "annan" at bounding box center [385, 618] width 32 height 16
click at [364, 602] on icon at bounding box center [362, 597] width 11 height 11
drag, startPoint x: 403, startPoint y: 612, endPoint x: 388, endPoint y: 632, distance: 25.0
click at [381, 631] on div at bounding box center [384, 619] width 6 height 63
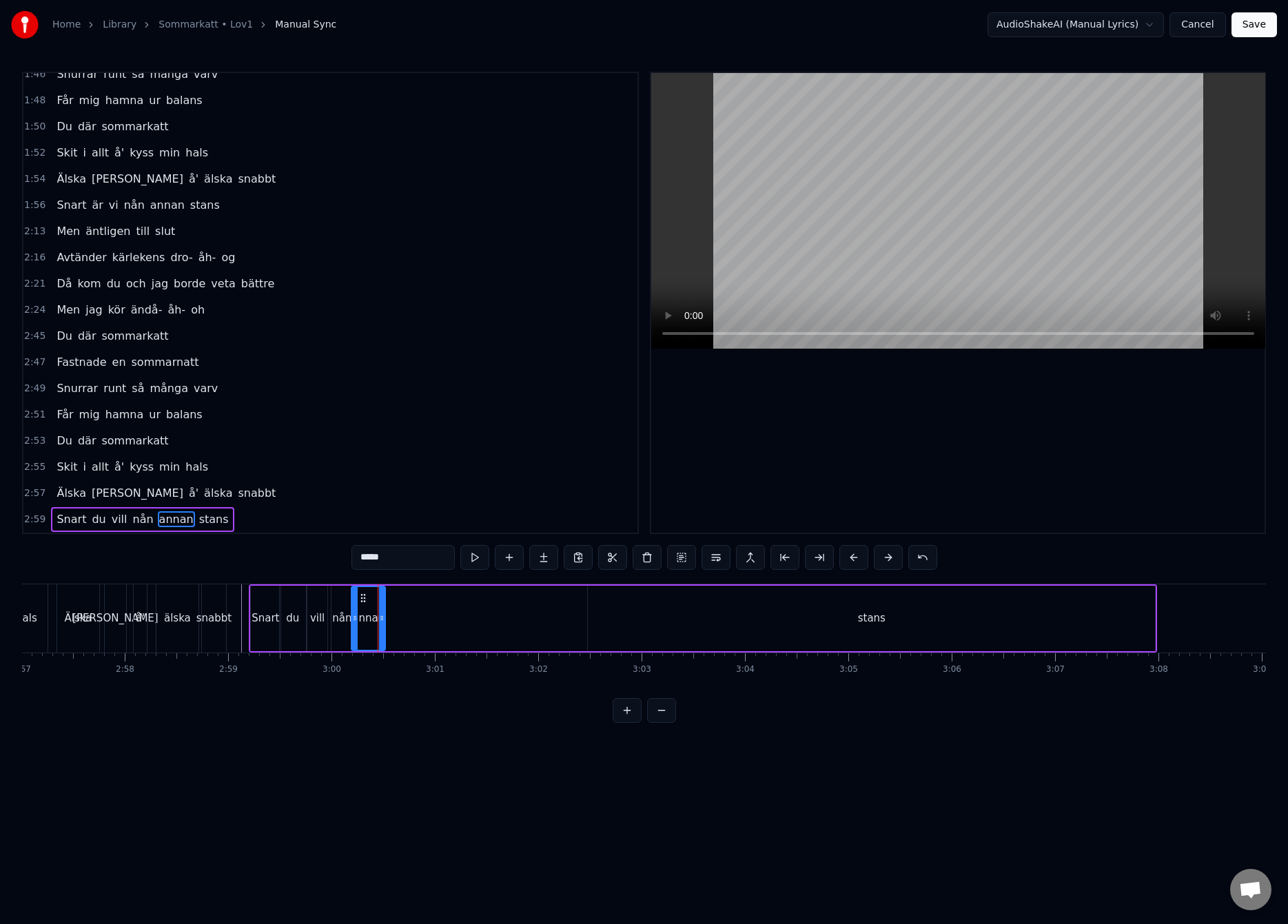
click at [644, 629] on div "stans" at bounding box center [871, 618] width 567 height 66
type input "*****"
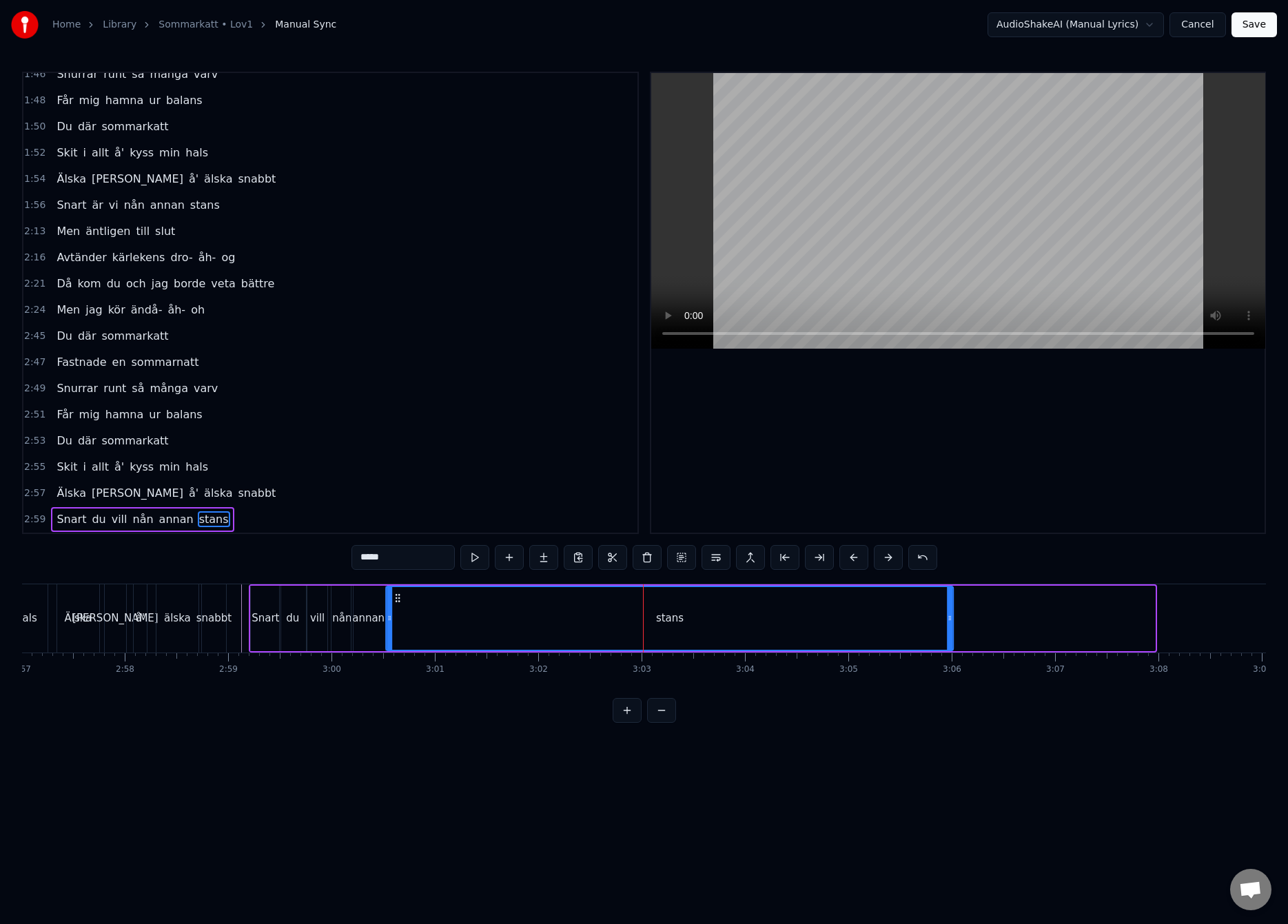
drag, startPoint x: 599, startPoint y: 596, endPoint x: 398, endPoint y: 635, distance: 204.7
click at [398, 635] on div "stans" at bounding box center [670, 619] width 566 height 63
click at [954, 619] on div "Snart du vill [PERSON_NAME] stans" at bounding box center [602, 618] width 706 height 68
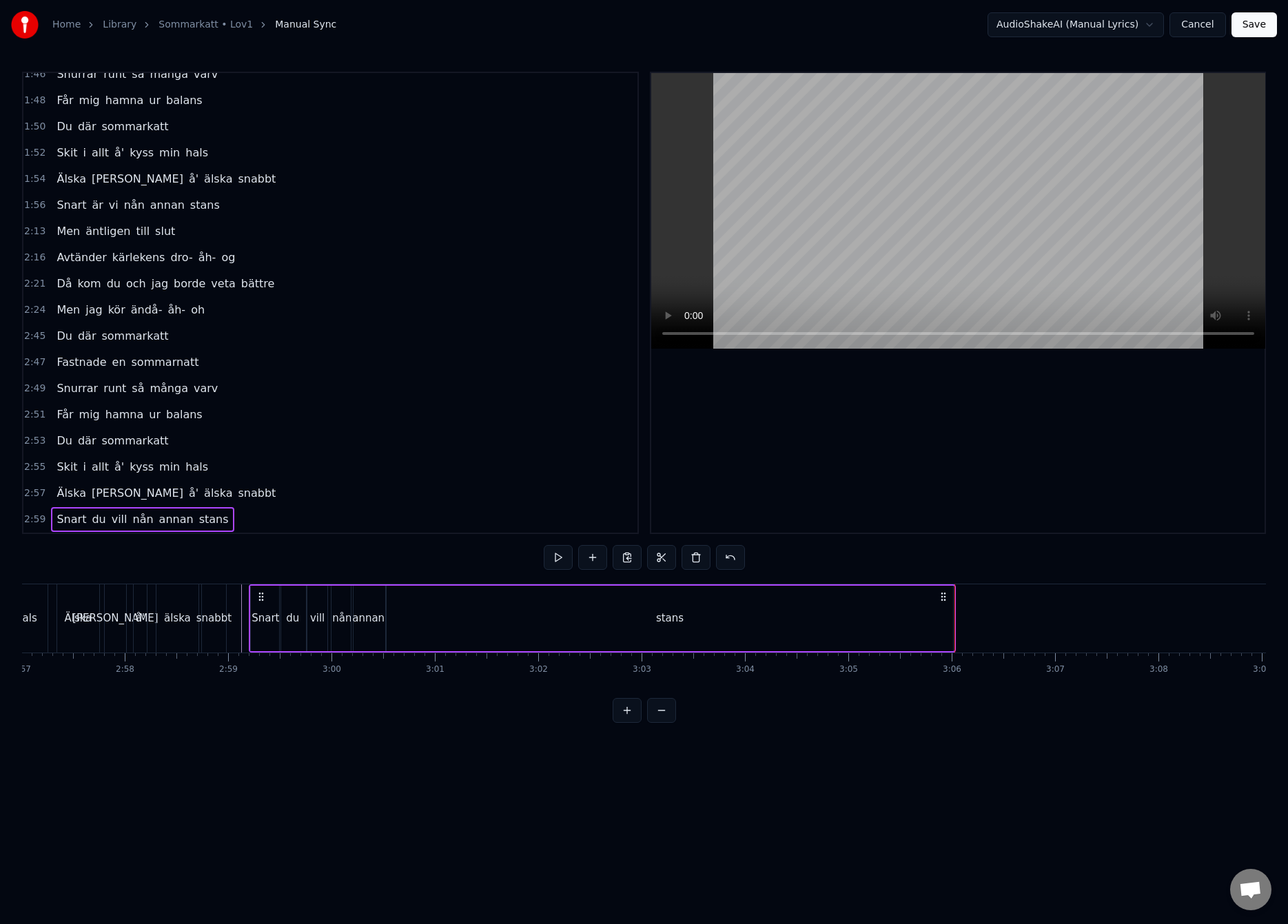
click at [902, 619] on div "stans" at bounding box center [670, 618] width 567 height 66
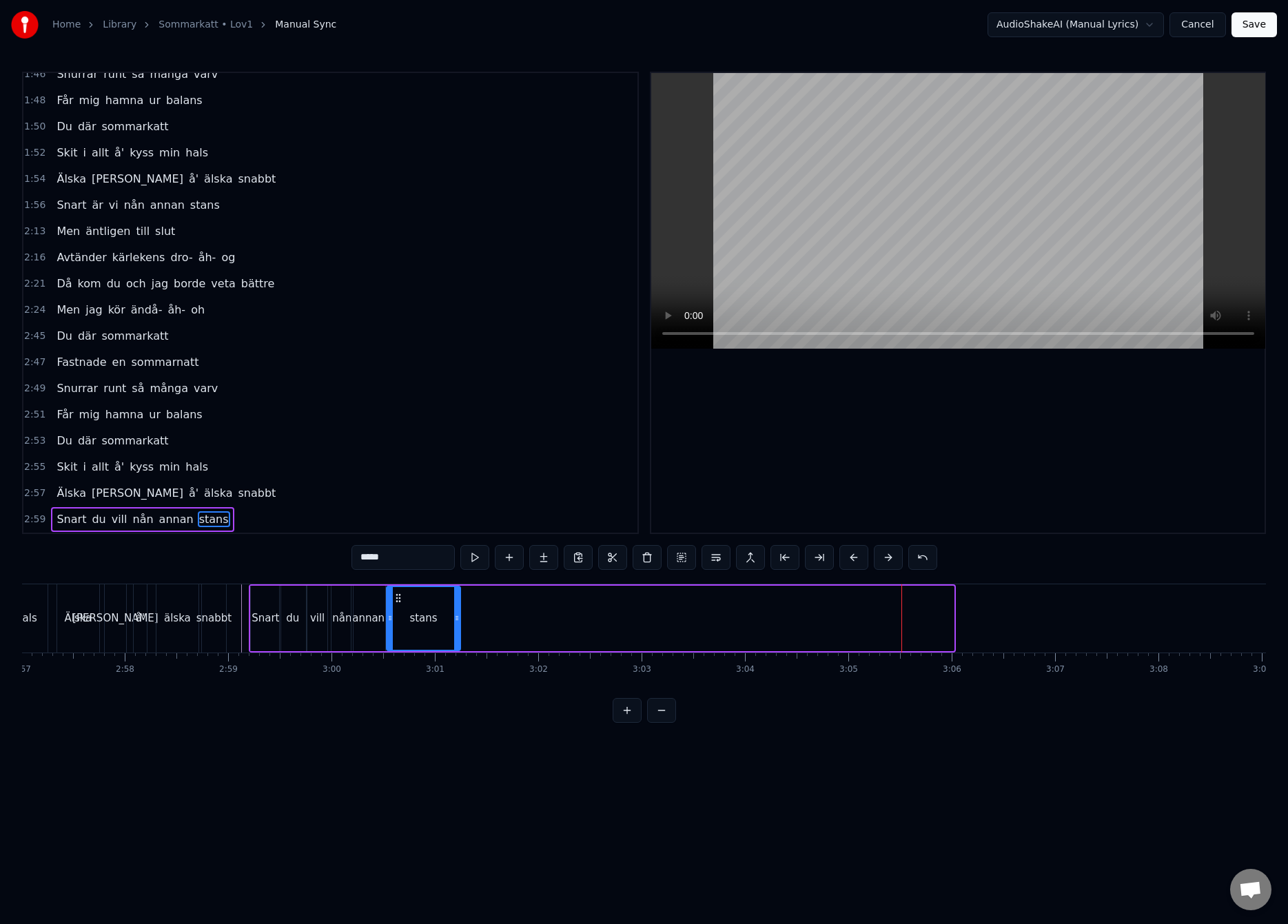
drag, startPoint x: 951, startPoint y: 619, endPoint x: 459, endPoint y: 646, distance: 492.7
click at [459, 646] on div at bounding box center [457, 619] width 6 height 63
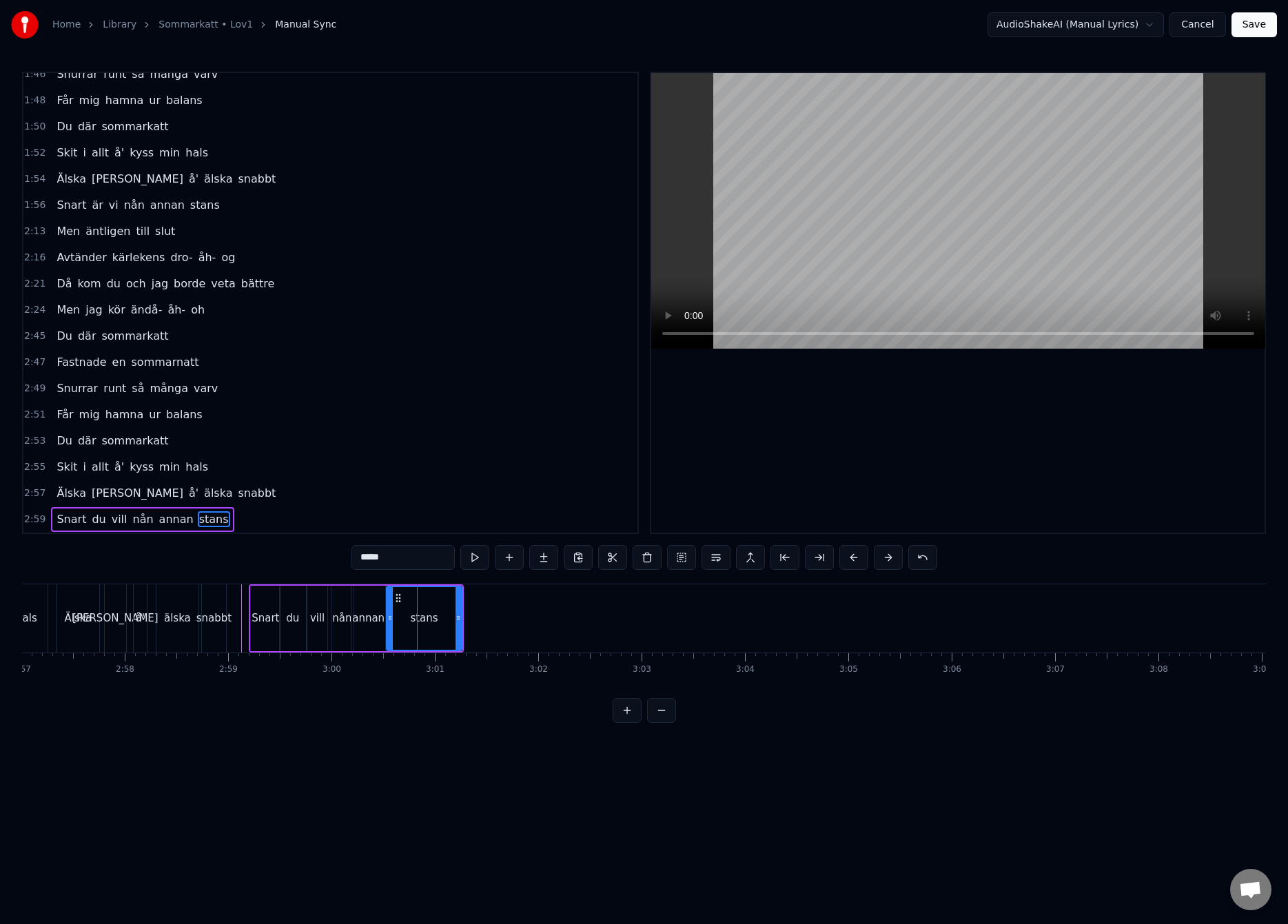
click at [360, 556] on input "*****" at bounding box center [402, 557] width 103 height 25
click at [377, 610] on div "annan" at bounding box center [368, 618] width 32 height 16
type input "*****"
click at [650, 562] on button at bounding box center [646, 557] width 29 height 25
click at [396, 610] on div "annanstans" at bounding box center [424, 618] width 76 height 66
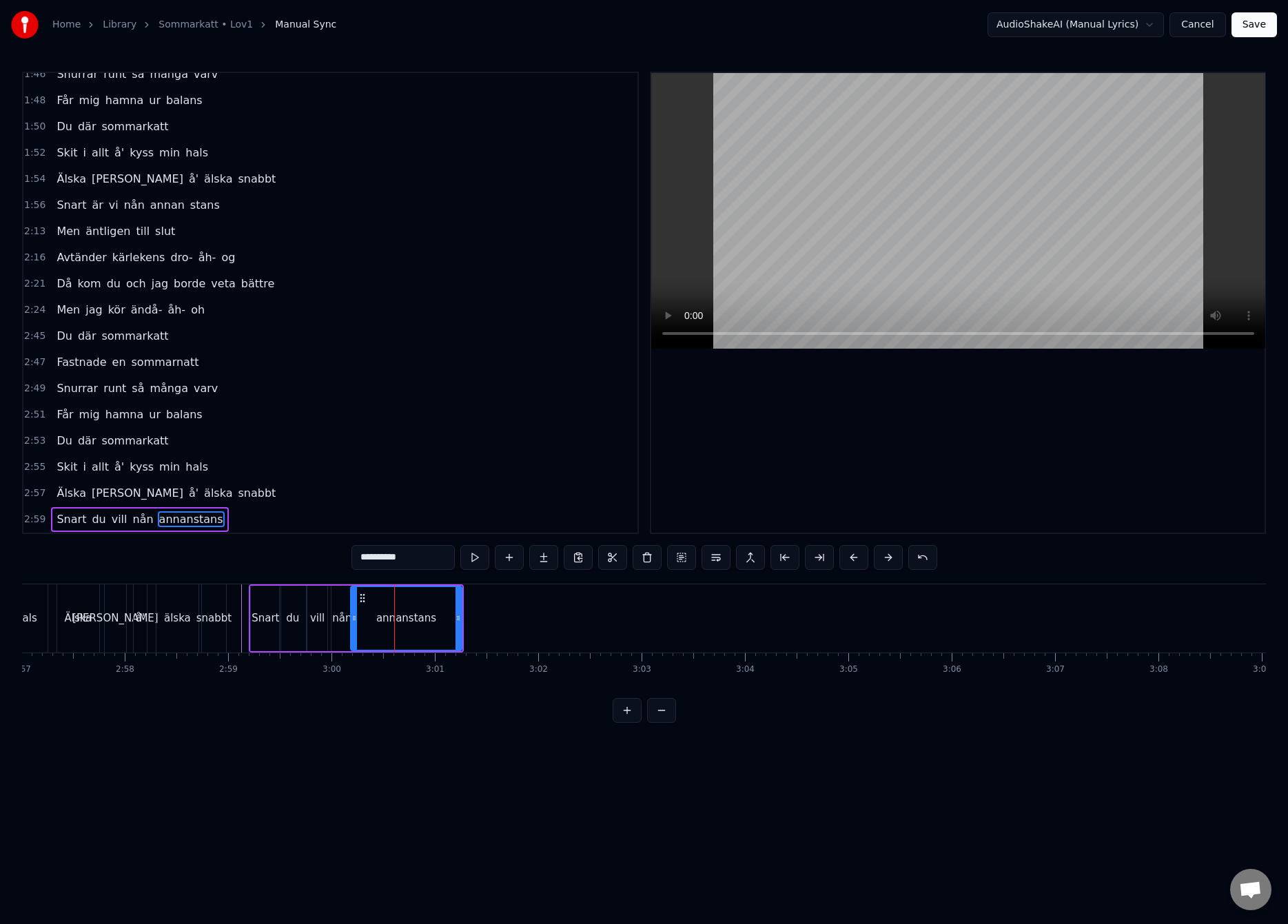
drag, startPoint x: 390, startPoint y: 618, endPoint x: 353, endPoint y: 633, distance: 39.9
click at [353, 633] on div at bounding box center [354, 619] width 6 height 63
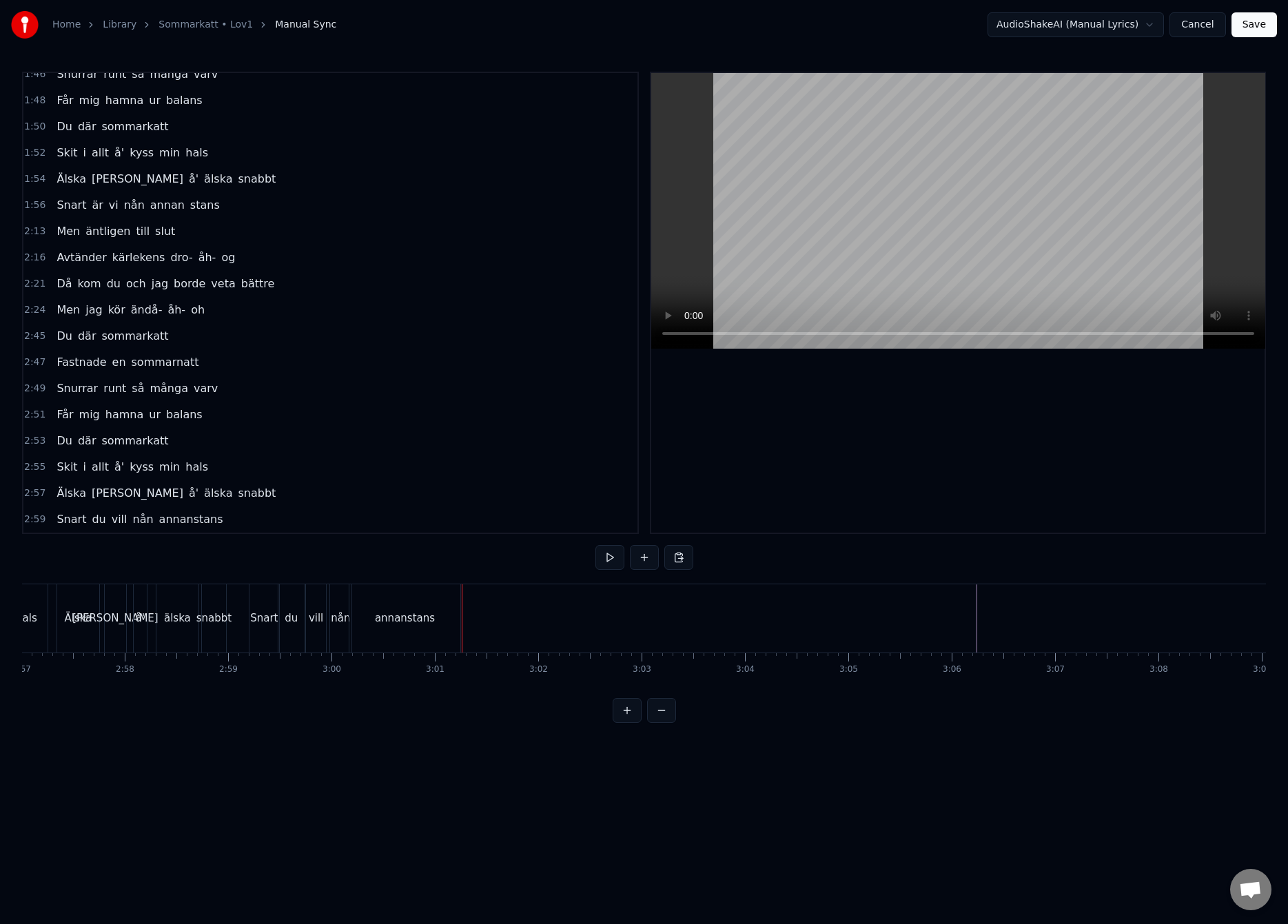
click at [1249, 30] on button "Save" at bounding box center [1254, 25] width 45 height 25
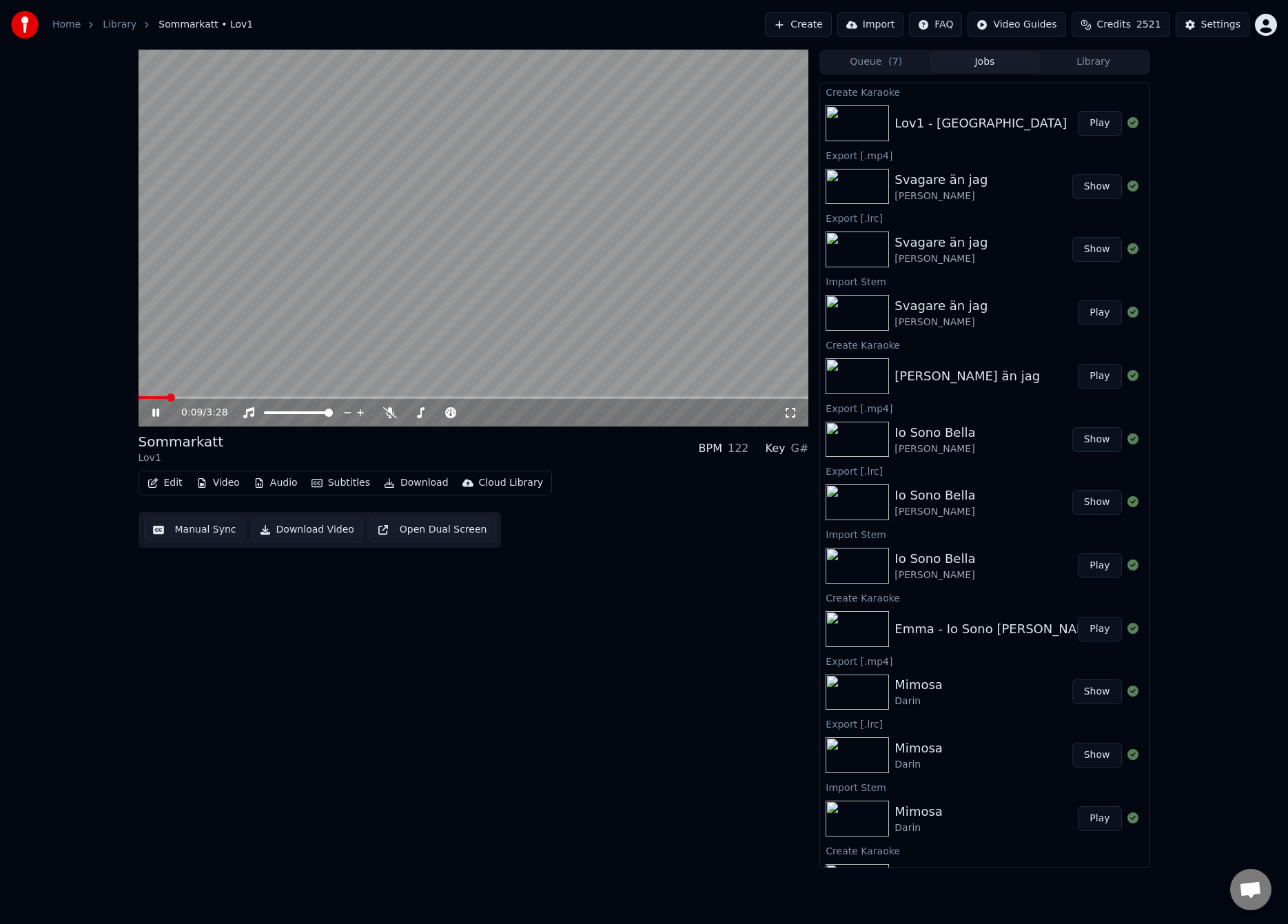
click at [166, 397] on span at bounding box center [473, 398] width 670 height 3
click at [157, 397] on span at bounding box center [154, 398] width 31 height 3
click at [564, 346] on video at bounding box center [473, 237] width 670 height 377
click at [285, 480] on button "Audio" at bounding box center [276, 483] width 55 height 20
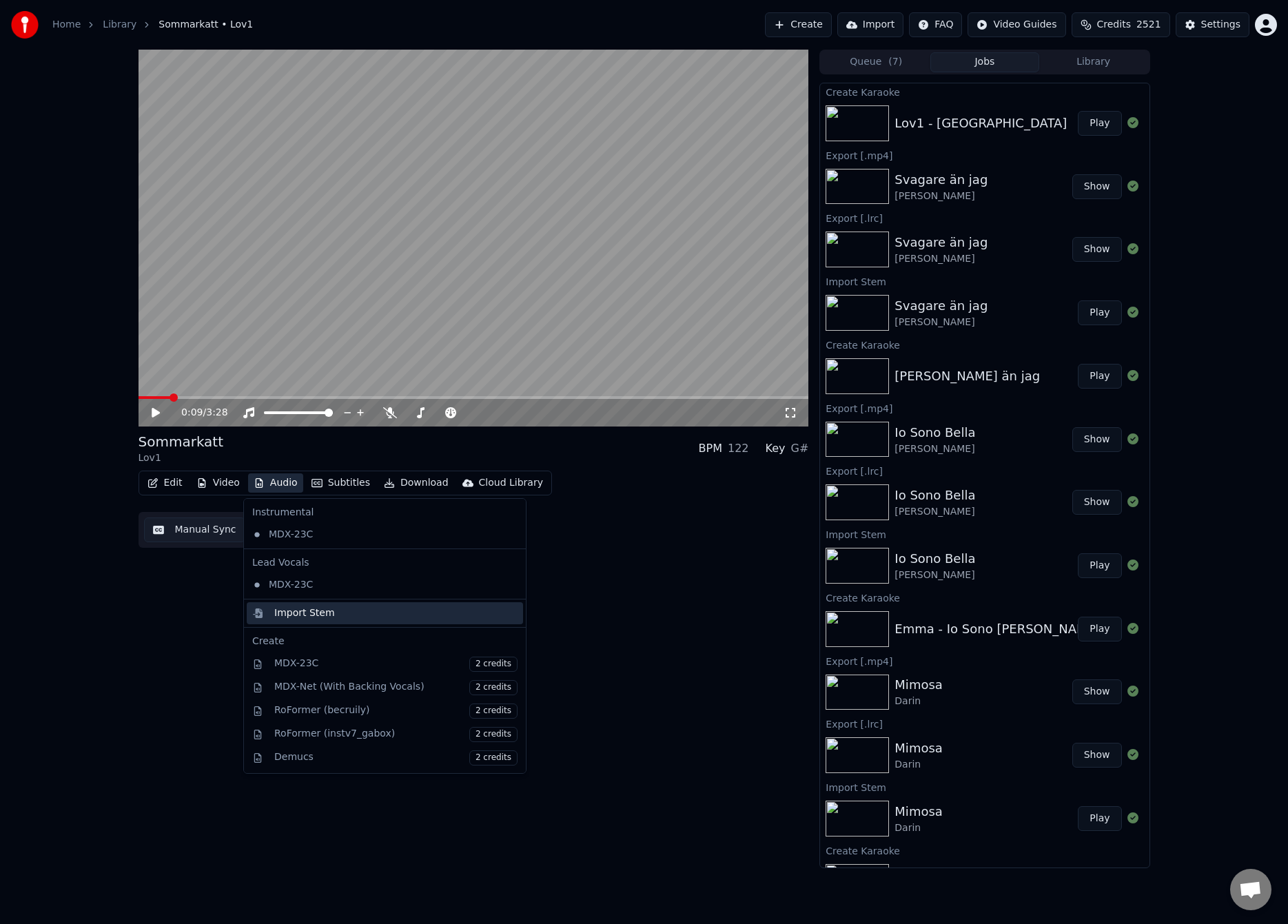
click at [311, 610] on div "Import Stem" at bounding box center [305, 613] width 61 height 14
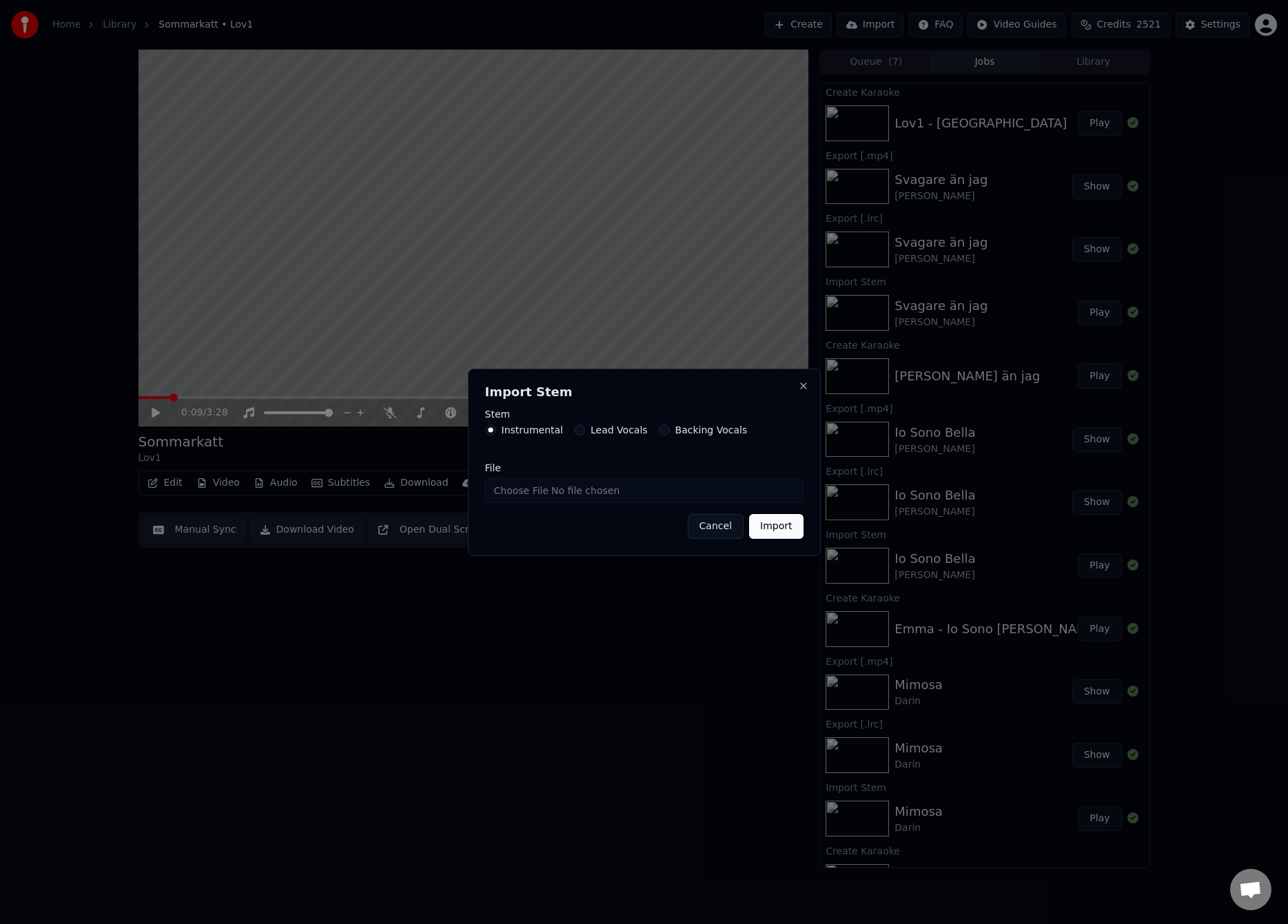
click at [528, 492] on input "File" at bounding box center [644, 490] width 318 height 25
type input "**********"
click at [785, 524] on button "Import" at bounding box center [775, 525] width 54 height 25
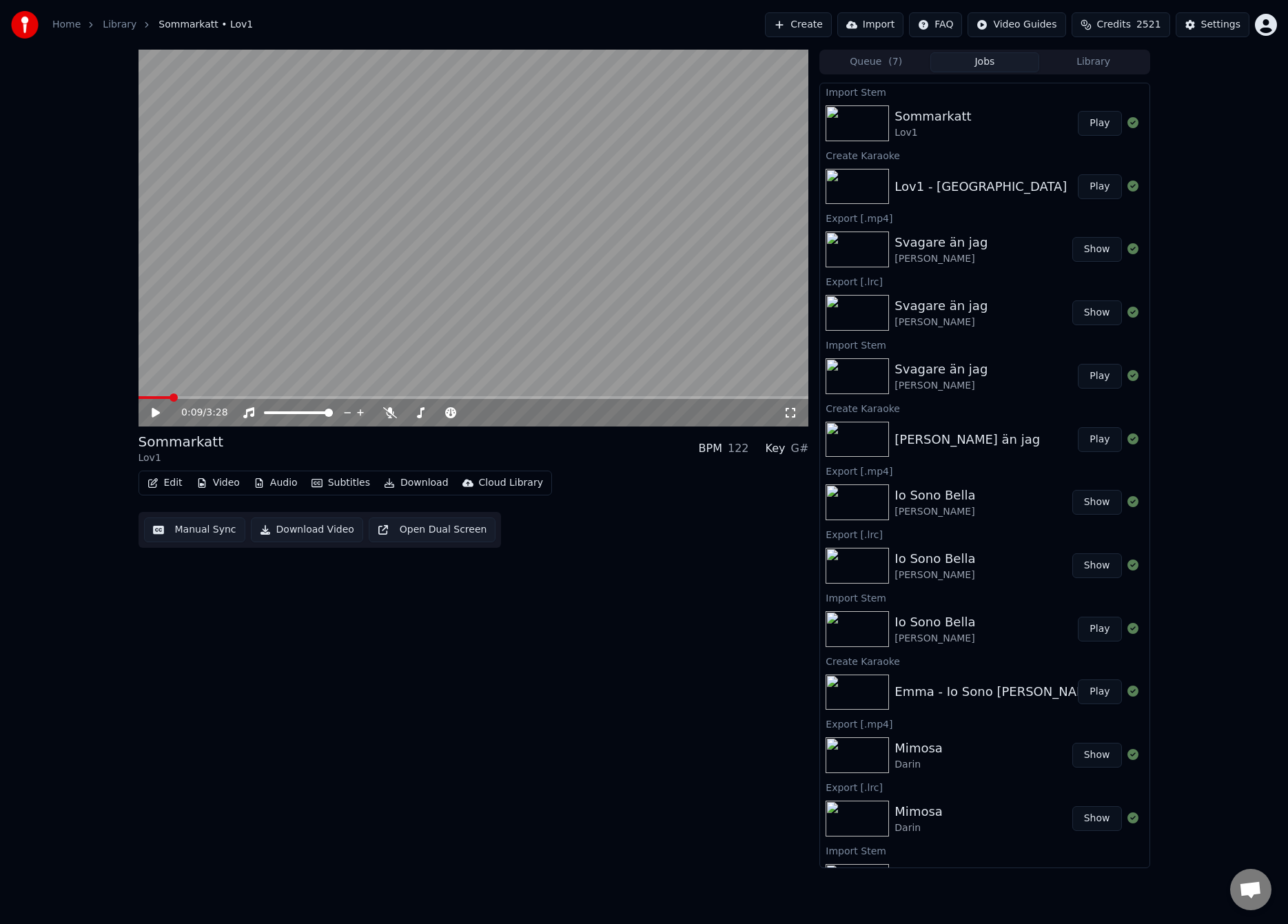
click at [289, 484] on button "Audio" at bounding box center [276, 483] width 55 height 20
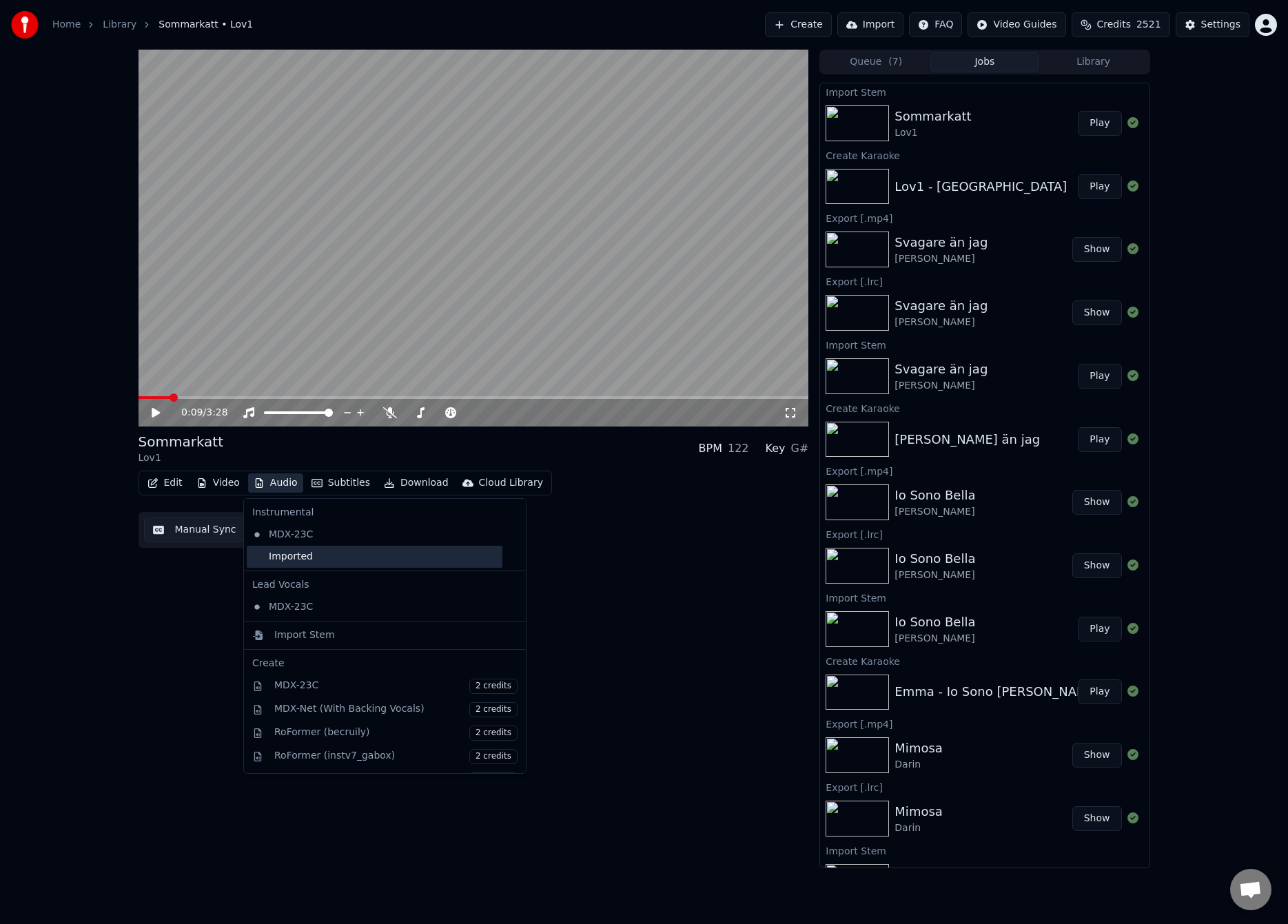
click at [305, 559] on div "Imported" at bounding box center [375, 557] width 256 height 22
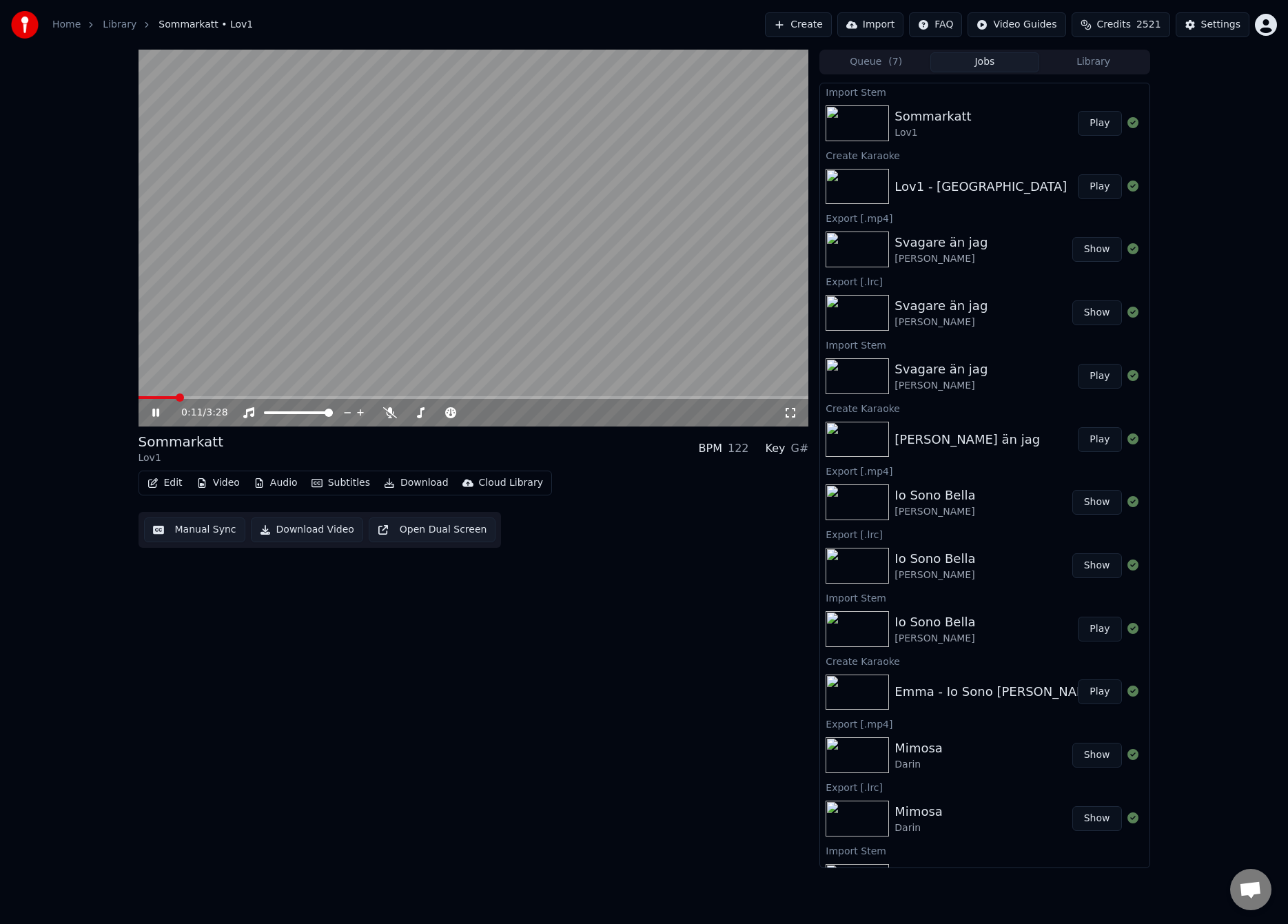
click at [163, 398] on span at bounding box center [157, 398] width 38 height 3
click at [263, 359] on video at bounding box center [473, 237] width 670 height 377
click at [184, 534] on button "Manual Sync" at bounding box center [194, 529] width 101 height 25
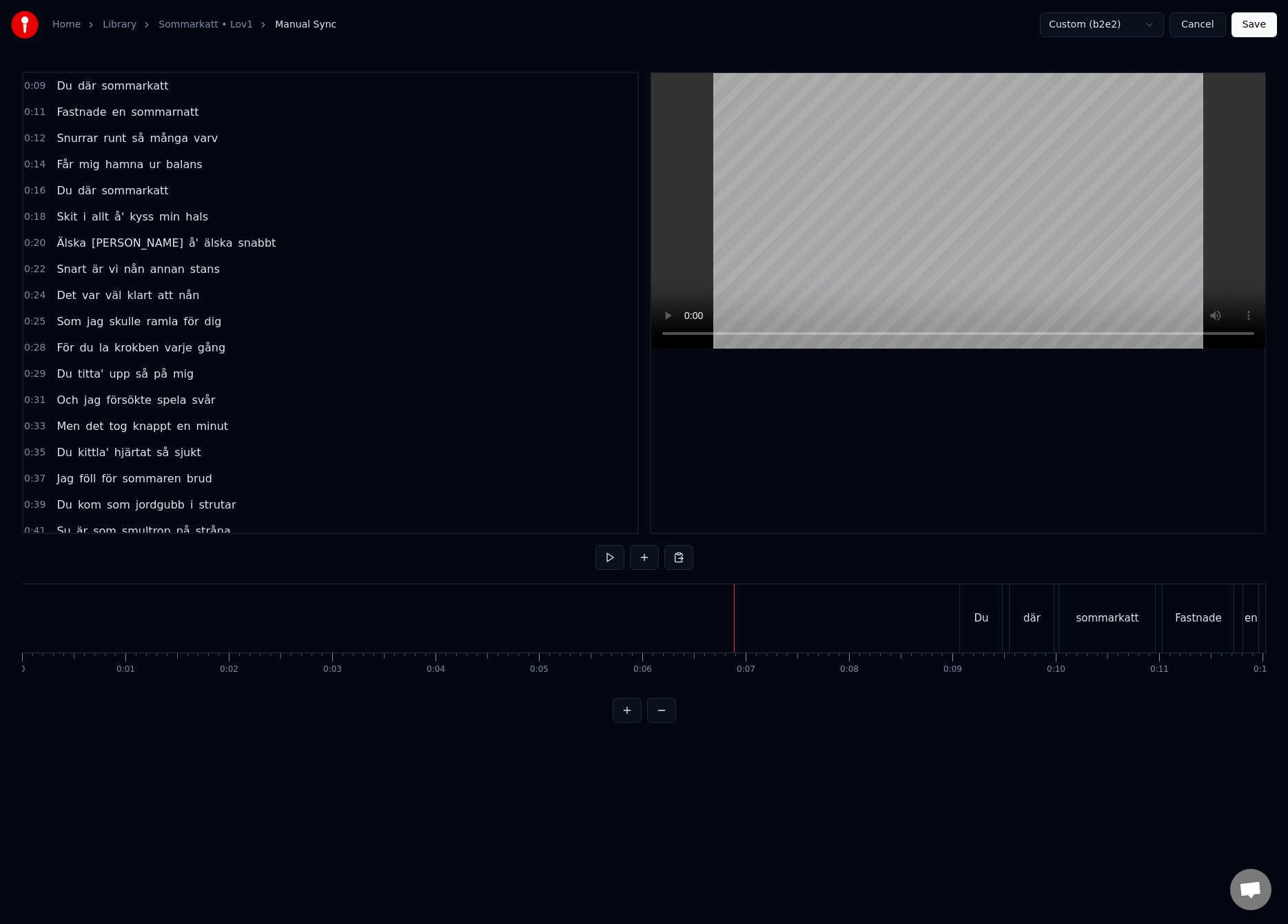
click at [1255, 31] on button "Save" at bounding box center [1254, 25] width 45 height 25
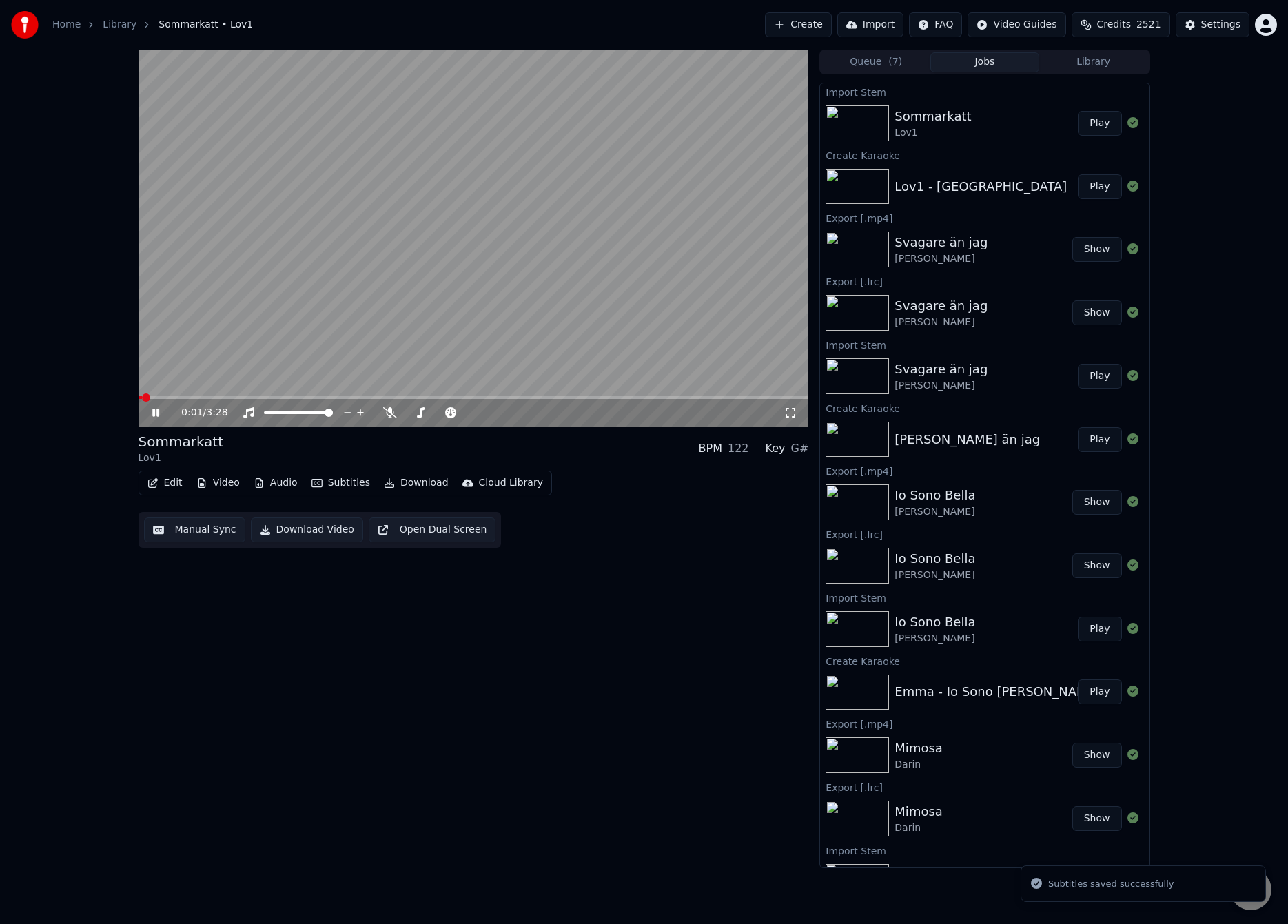
click at [168, 397] on span at bounding box center [473, 398] width 670 height 3
click at [368, 293] on video at bounding box center [473, 237] width 670 height 377
click at [201, 524] on button "Manual Sync" at bounding box center [194, 529] width 101 height 25
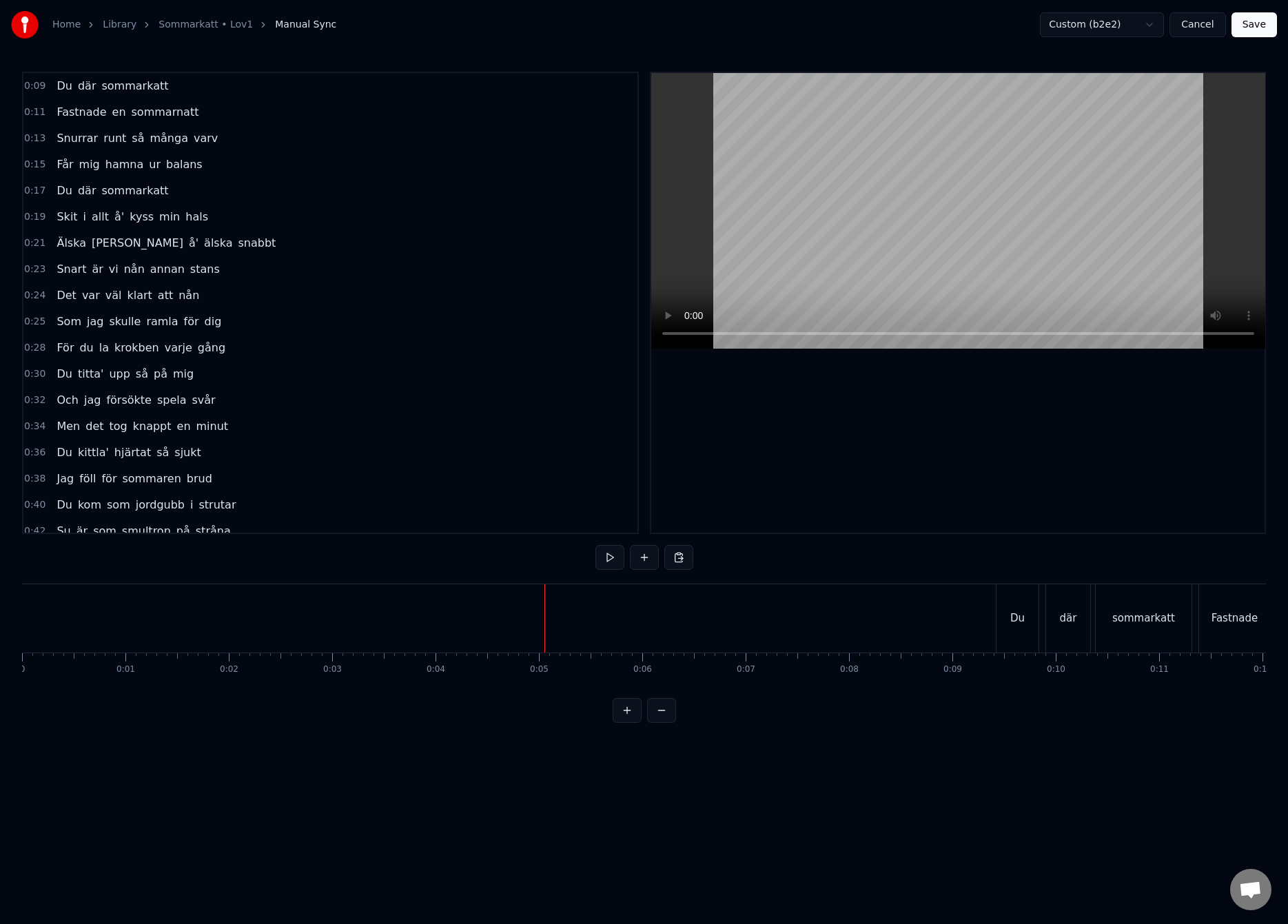
click at [1265, 27] on button "Save" at bounding box center [1254, 25] width 45 height 25
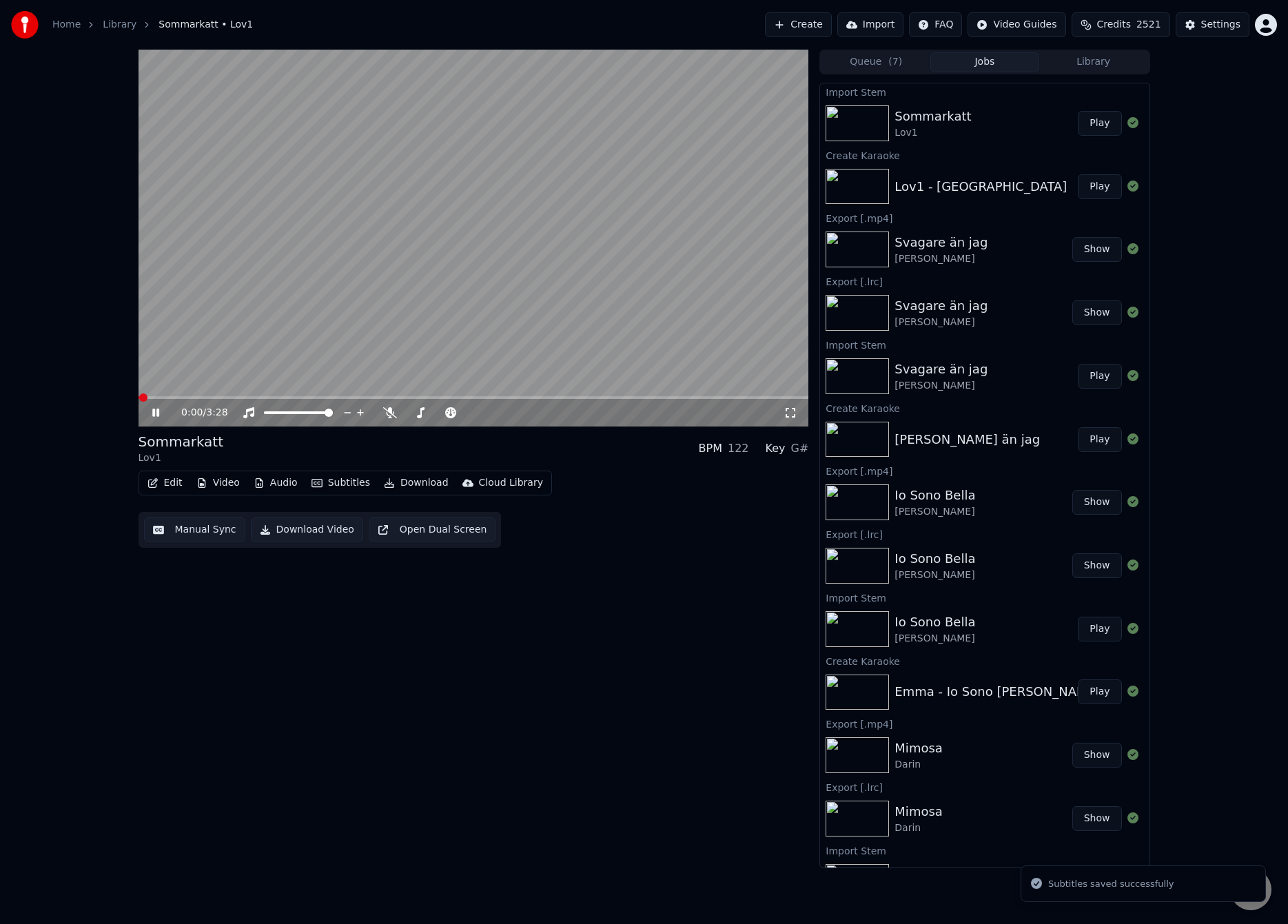
click at [176, 397] on span at bounding box center [473, 398] width 670 height 3
click at [171, 397] on span at bounding box center [158, 398] width 40 height 3
click at [162, 398] on span at bounding box center [155, 398] width 33 height 3
click at [333, 277] on video at bounding box center [473, 237] width 670 height 377
click at [207, 524] on button "Manual Sync" at bounding box center [194, 529] width 101 height 25
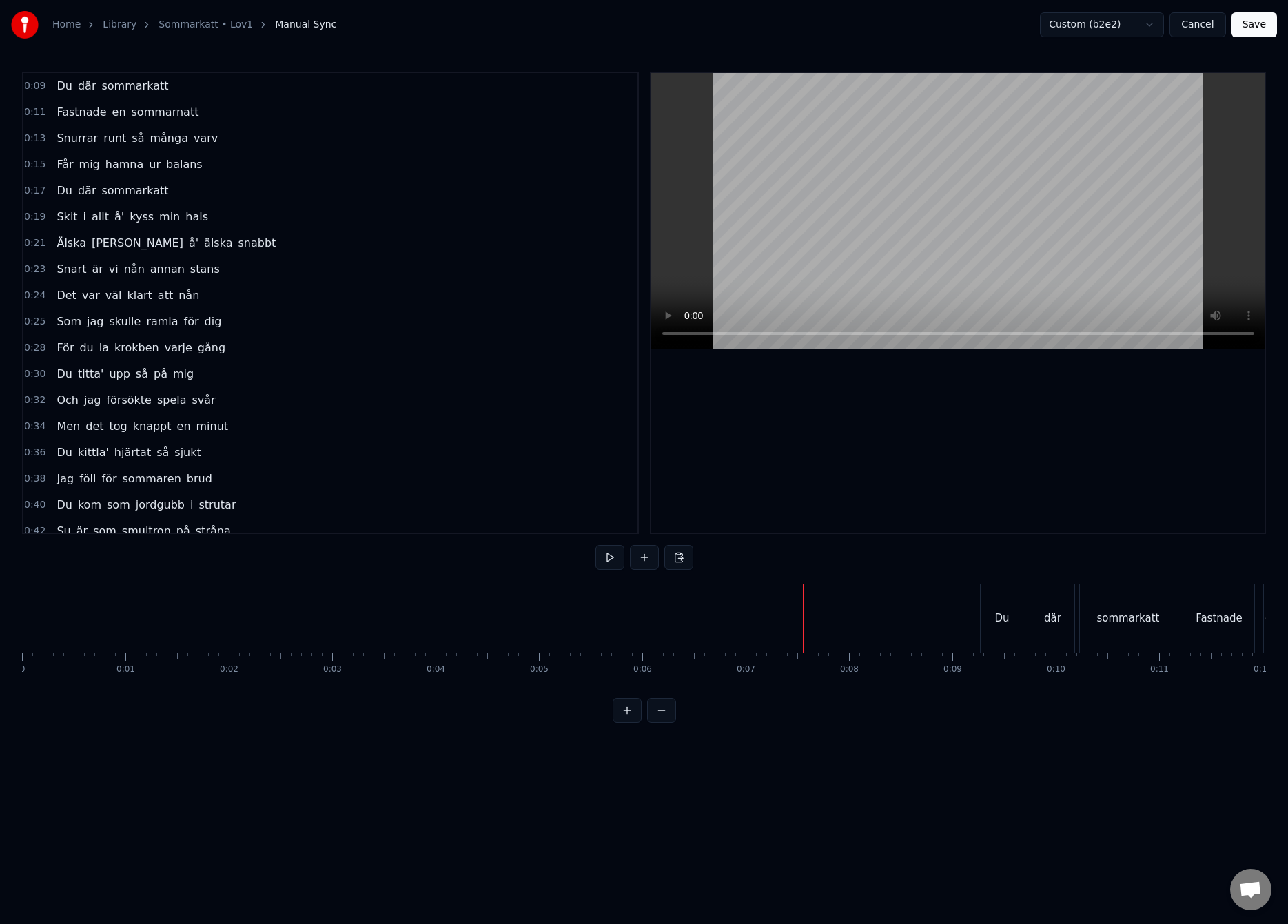
click at [1240, 32] on button "Save" at bounding box center [1254, 25] width 45 height 25
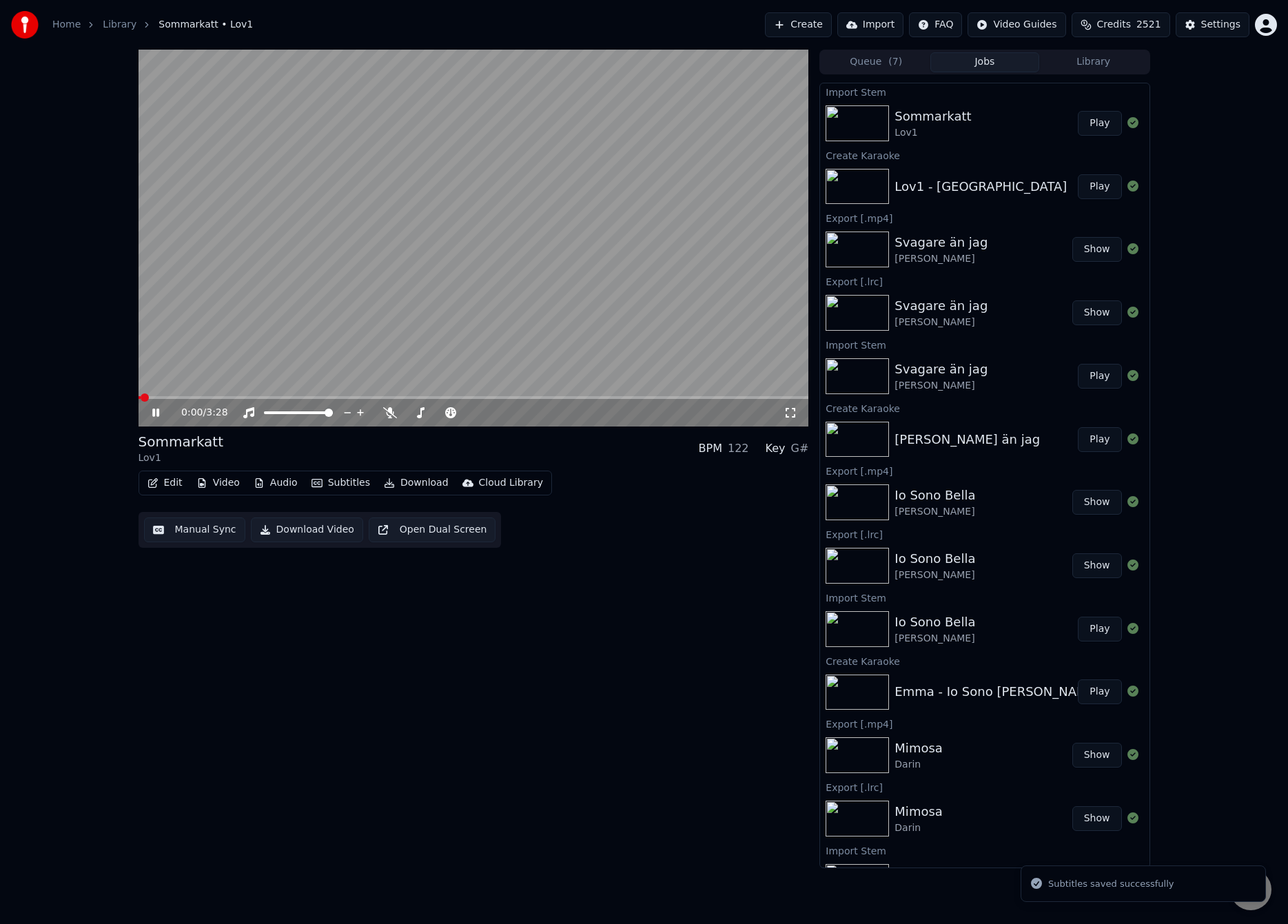
click at [165, 397] on span at bounding box center [473, 398] width 670 height 3
click at [295, 318] on video at bounding box center [473, 237] width 670 height 377
click at [195, 541] on button "Manual Sync" at bounding box center [194, 529] width 101 height 25
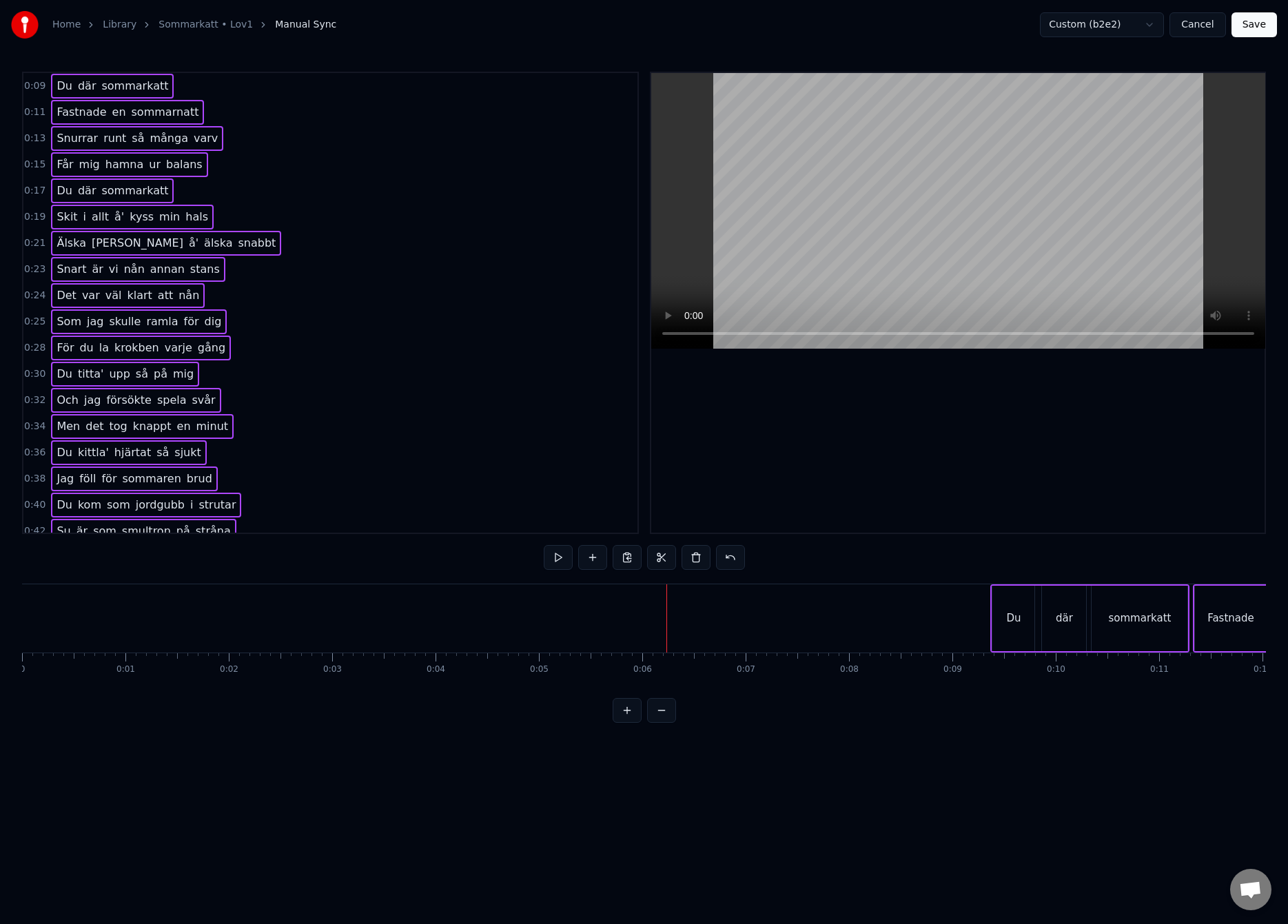
click at [666, 609] on div at bounding box center [666, 618] width 1 height 68
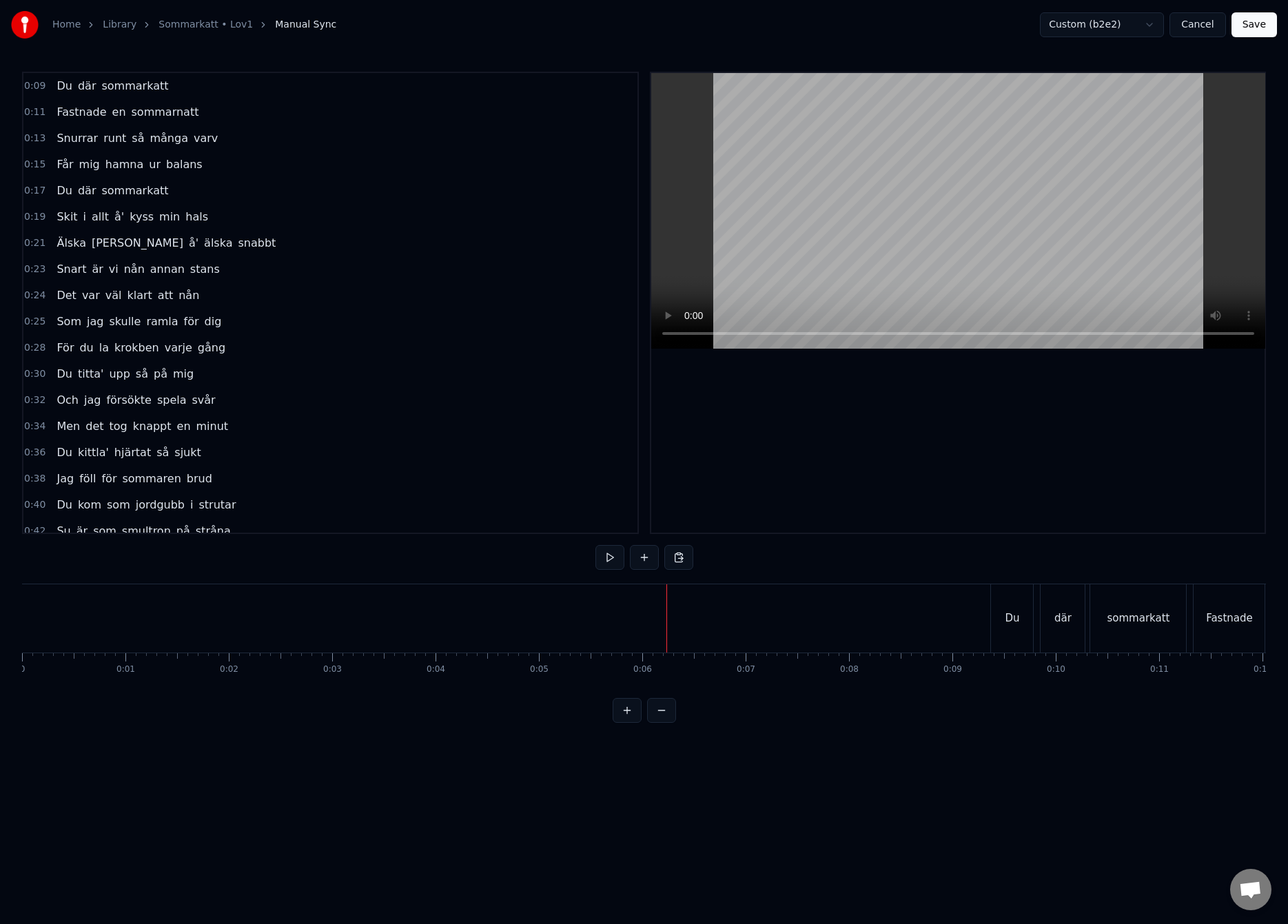
click at [1246, 31] on button "Save" at bounding box center [1254, 25] width 45 height 25
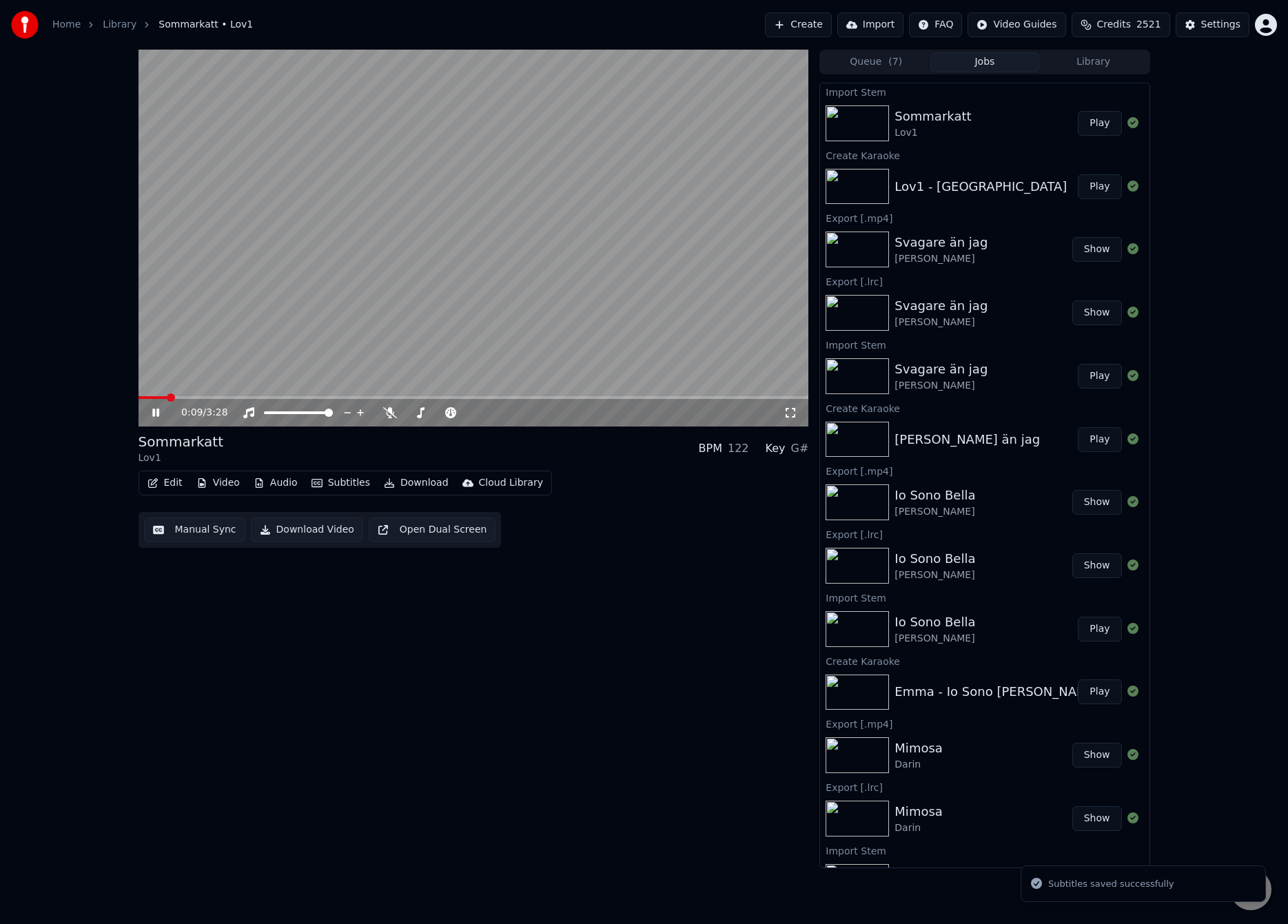
click at [166, 397] on span at bounding box center [473, 398] width 670 height 3
click at [168, 397] on span at bounding box center [156, 398] width 36 height 3
click at [171, 397] on span at bounding box center [154, 398] width 32 height 3
click at [723, 395] on video at bounding box center [473, 237] width 670 height 377
click at [723, 398] on span at bounding box center [473, 398] width 670 height 3
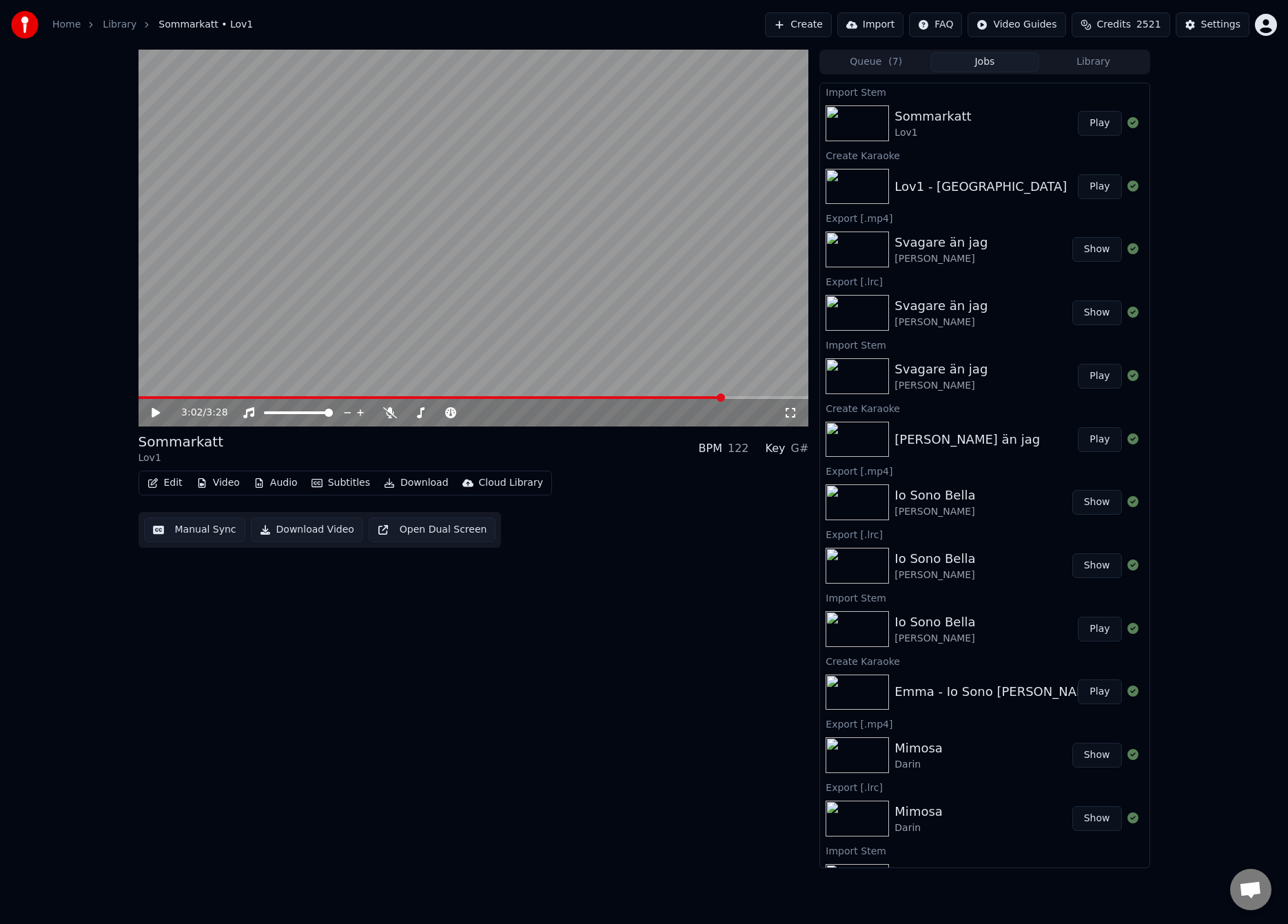
click at [705, 362] on video at bounding box center [473, 237] width 670 height 377
click at [682, 397] on span at bounding box center [434, 398] width 590 height 3
click at [688, 299] on video at bounding box center [473, 237] width 670 height 377
click at [417, 479] on button "Download" at bounding box center [415, 483] width 76 height 20
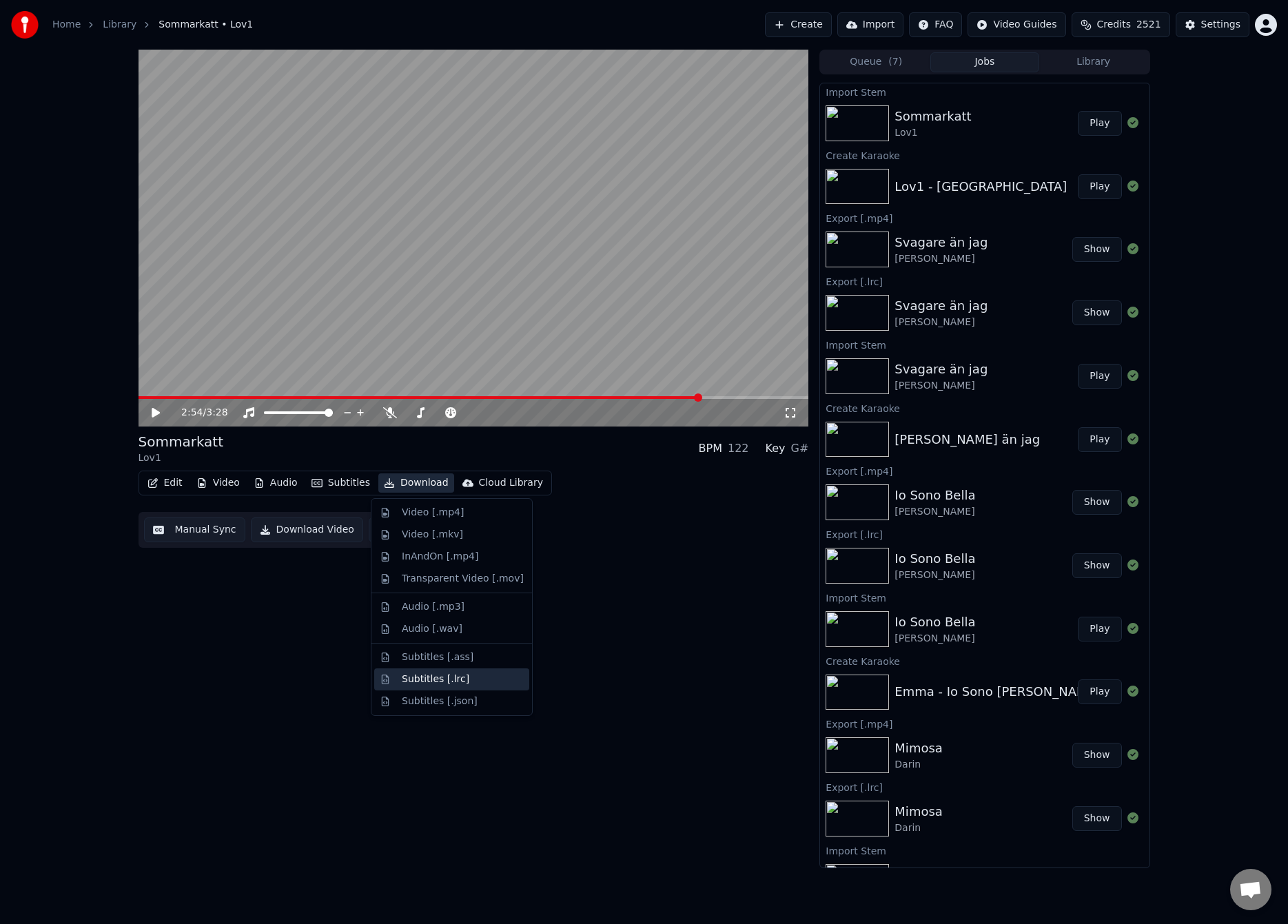
click at [441, 679] on div "Subtitles [.lrc]" at bounding box center [435, 679] width 68 height 14
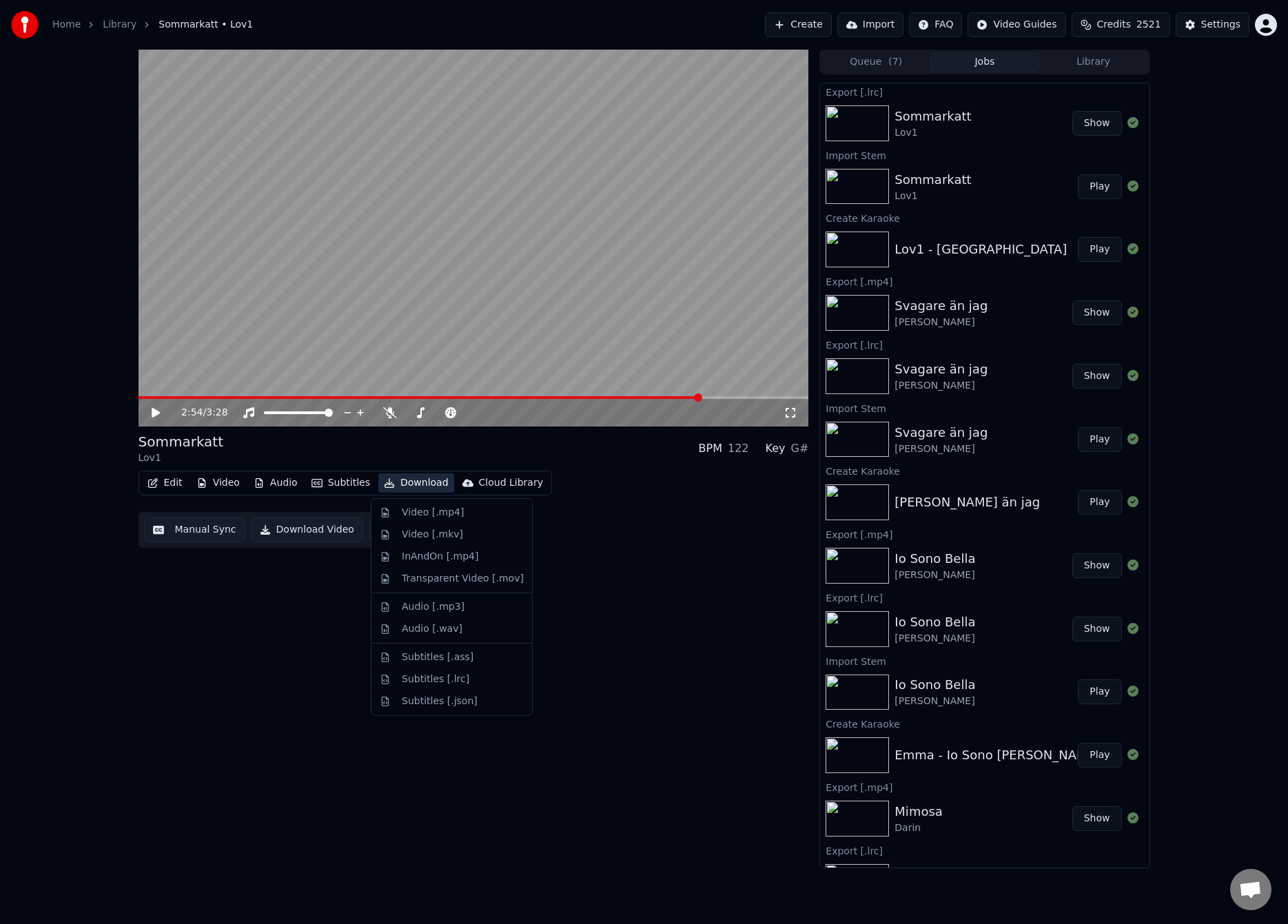
click at [412, 490] on button "Download" at bounding box center [415, 483] width 76 height 20
click at [417, 510] on div "Video [.mp4]" at bounding box center [432, 513] width 62 height 14
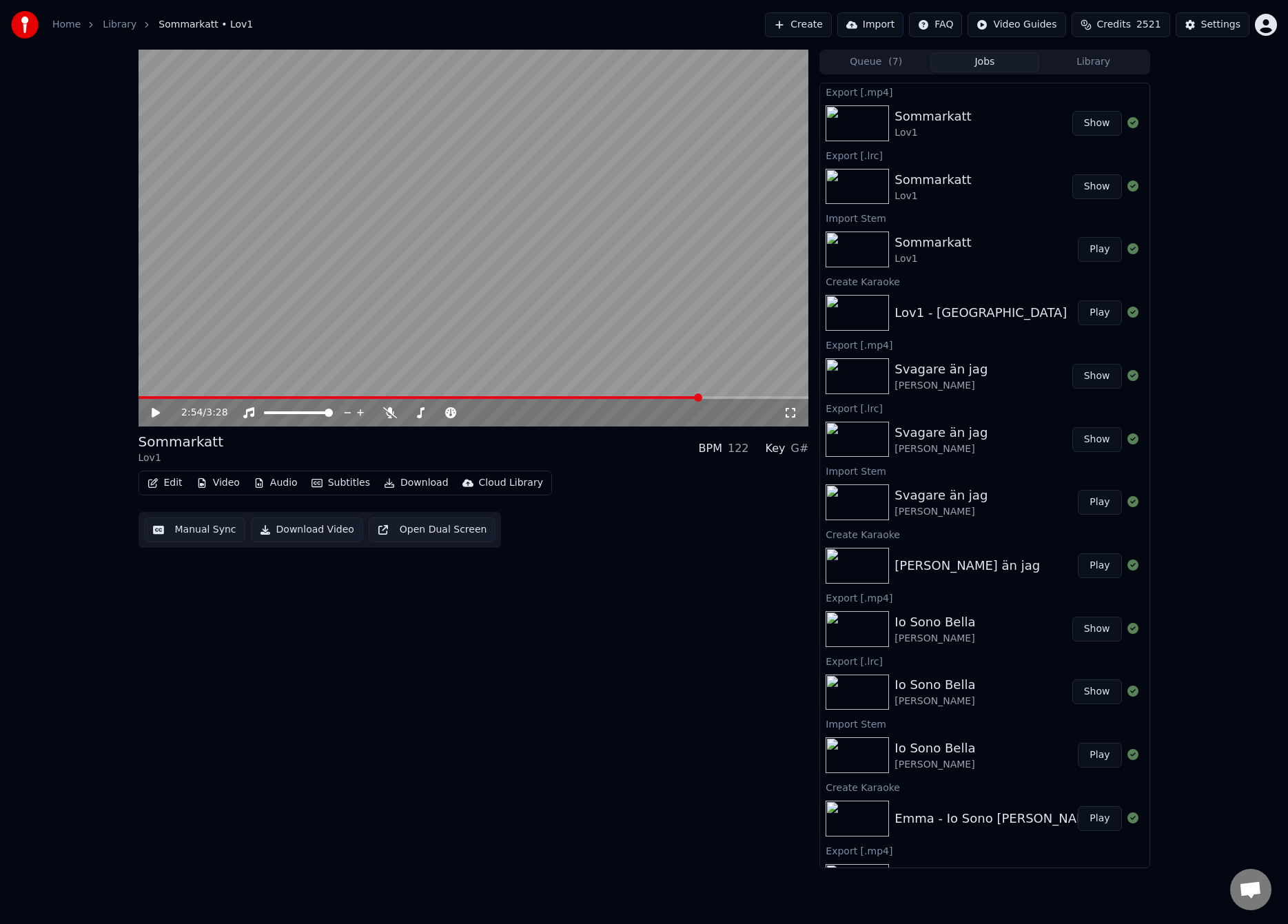
click at [800, 18] on button "Create" at bounding box center [798, 25] width 67 height 25
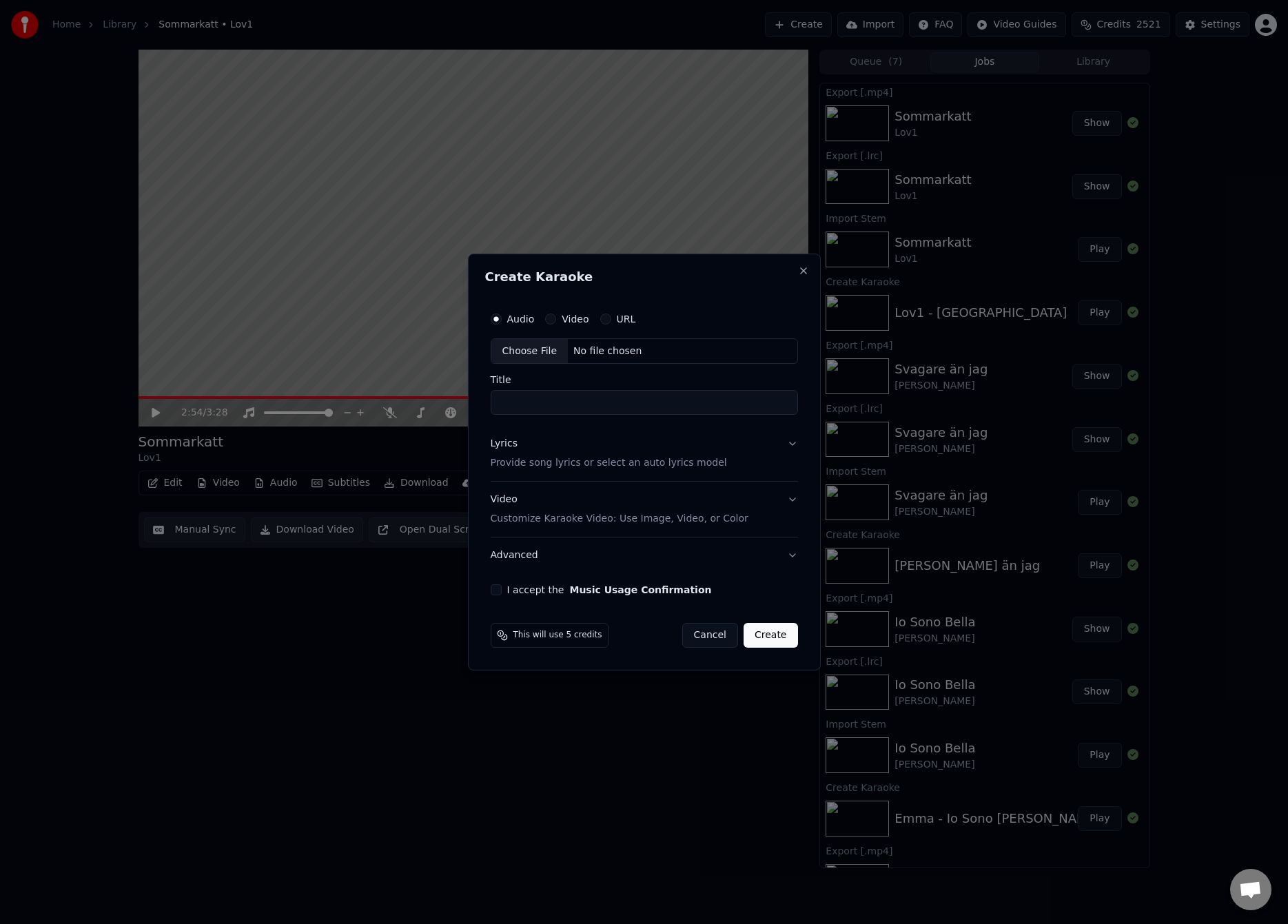
click at [554, 355] on div "Choose File" at bounding box center [529, 351] width 77 height 25
type input "**********"
click at [531, 459] on p "Provide song lyrics or select an auto lyrics model" at bounding box center [606, 463] width 236 height 14
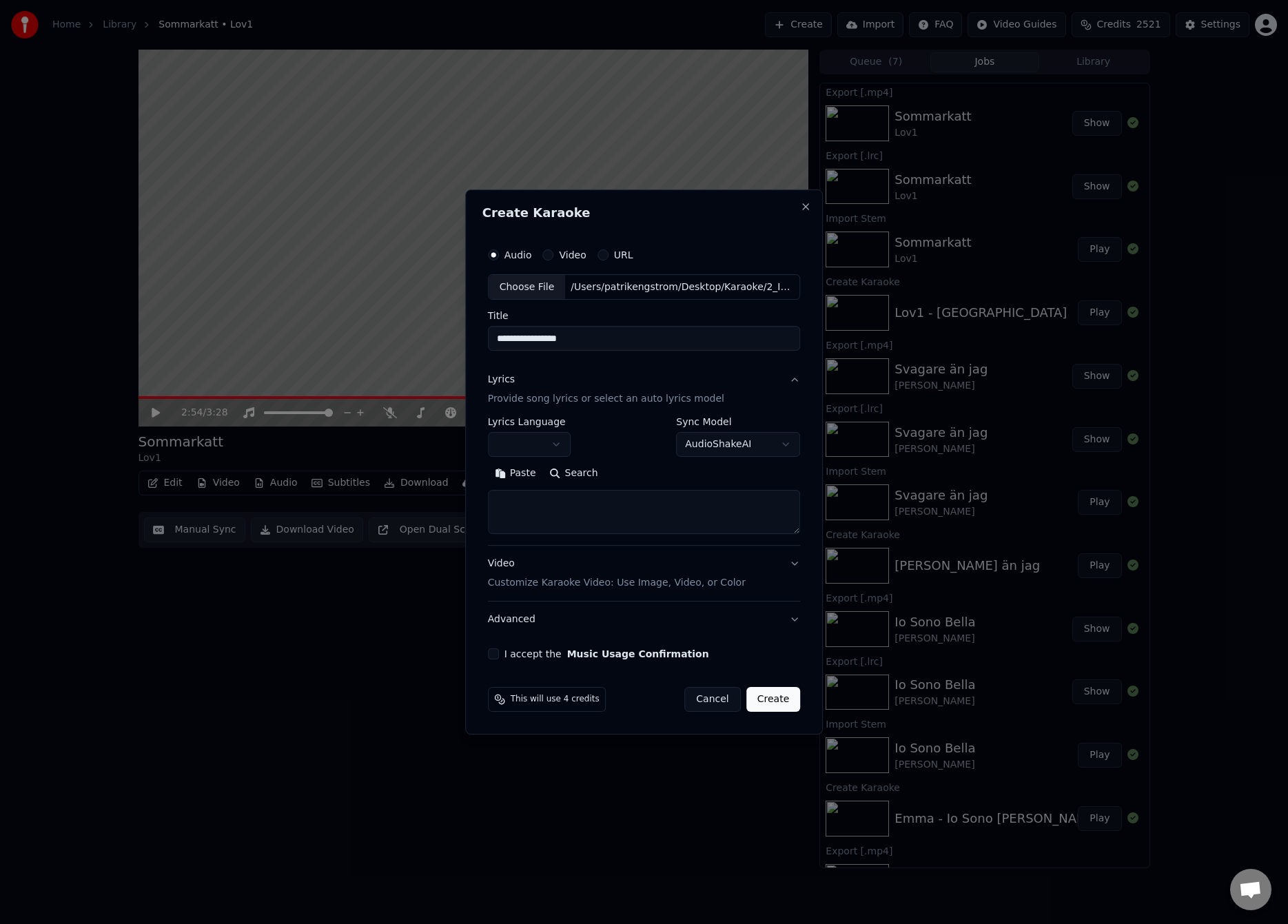
click at [530, 479] on button "Paste" at bounding box center [516, 474] width 55 height 22
type textarea "**********"
click at [644, 476] on button "Expand" at bounding box center [636, 474] width 65 height 22
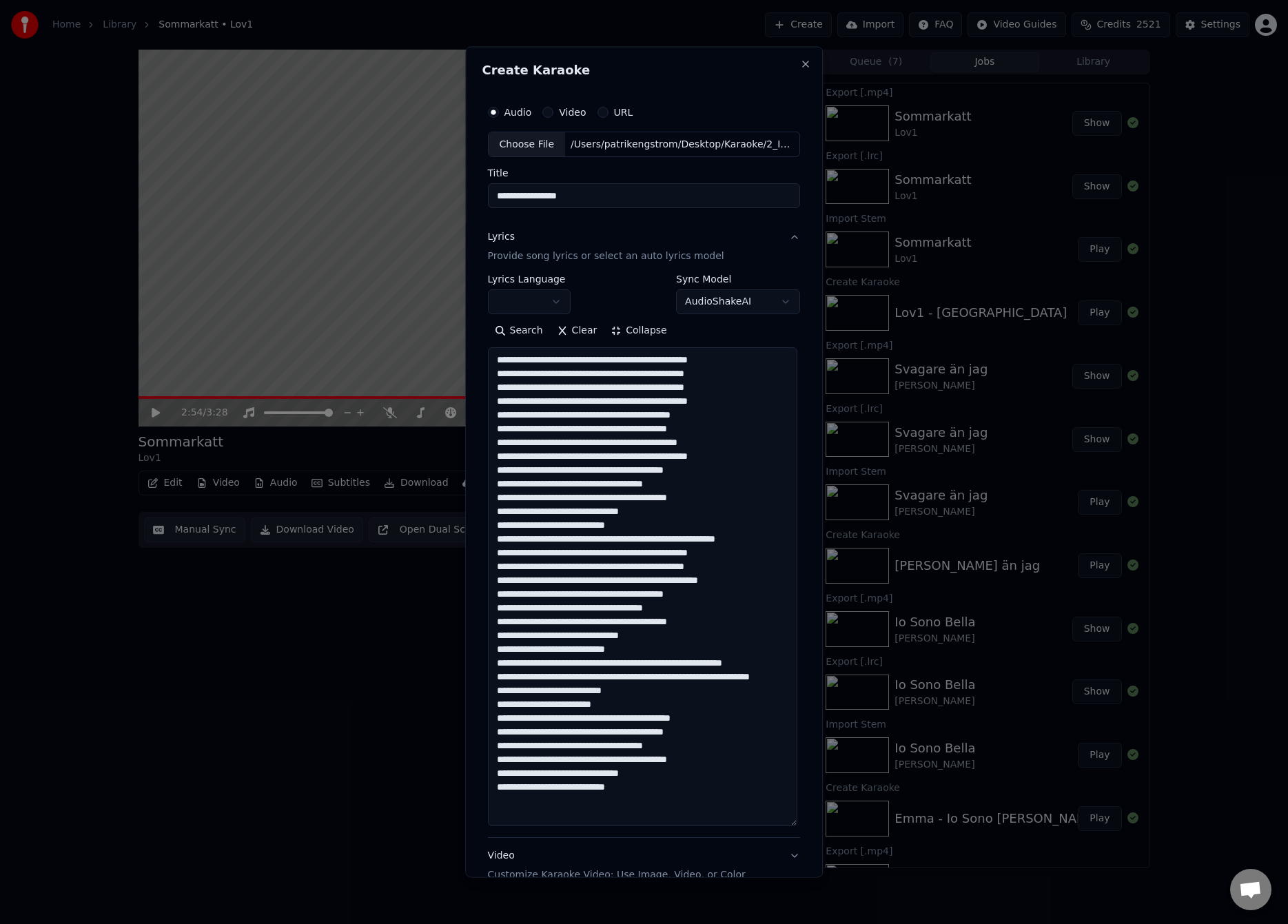
click at [518, 304] on body "Home Library [GEOGRAPHIC_DATA] • Lov1 Create Import FAQ Video Guides Credits 25…" at bounding box center [644, 462] width 1288 height 924
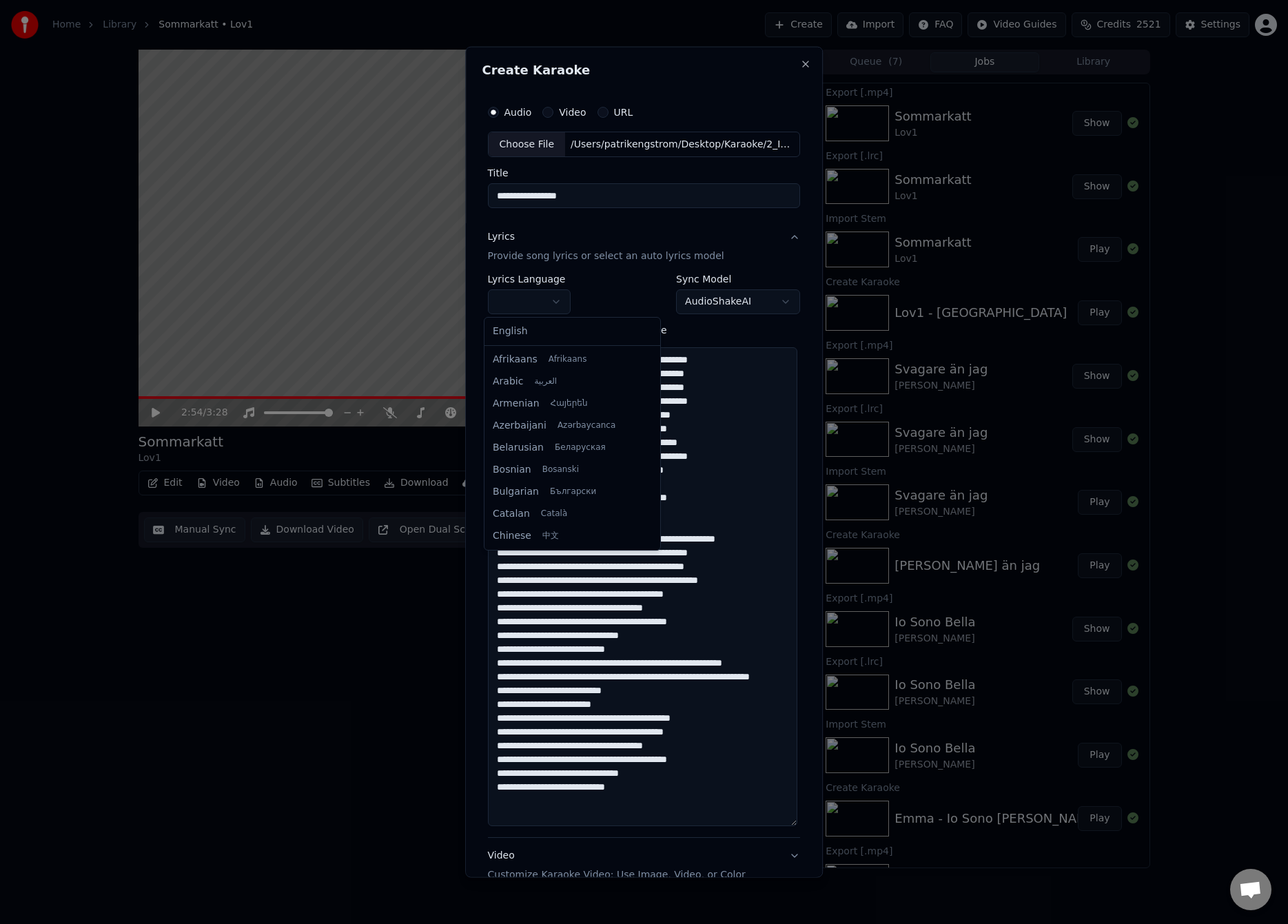
select select "**"
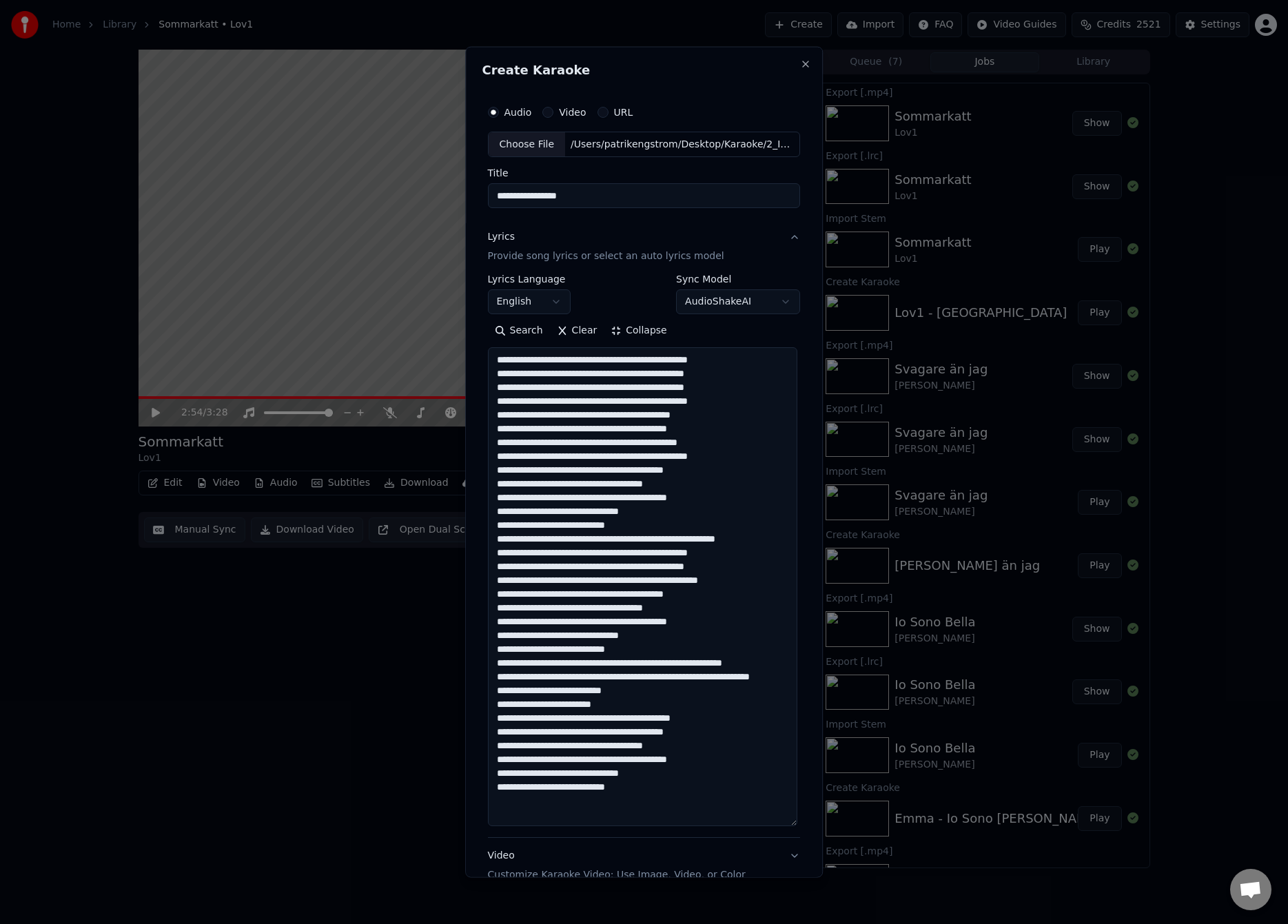
click at [614, 357] on textarea at bounding box center [643, 586] width 309 height 479
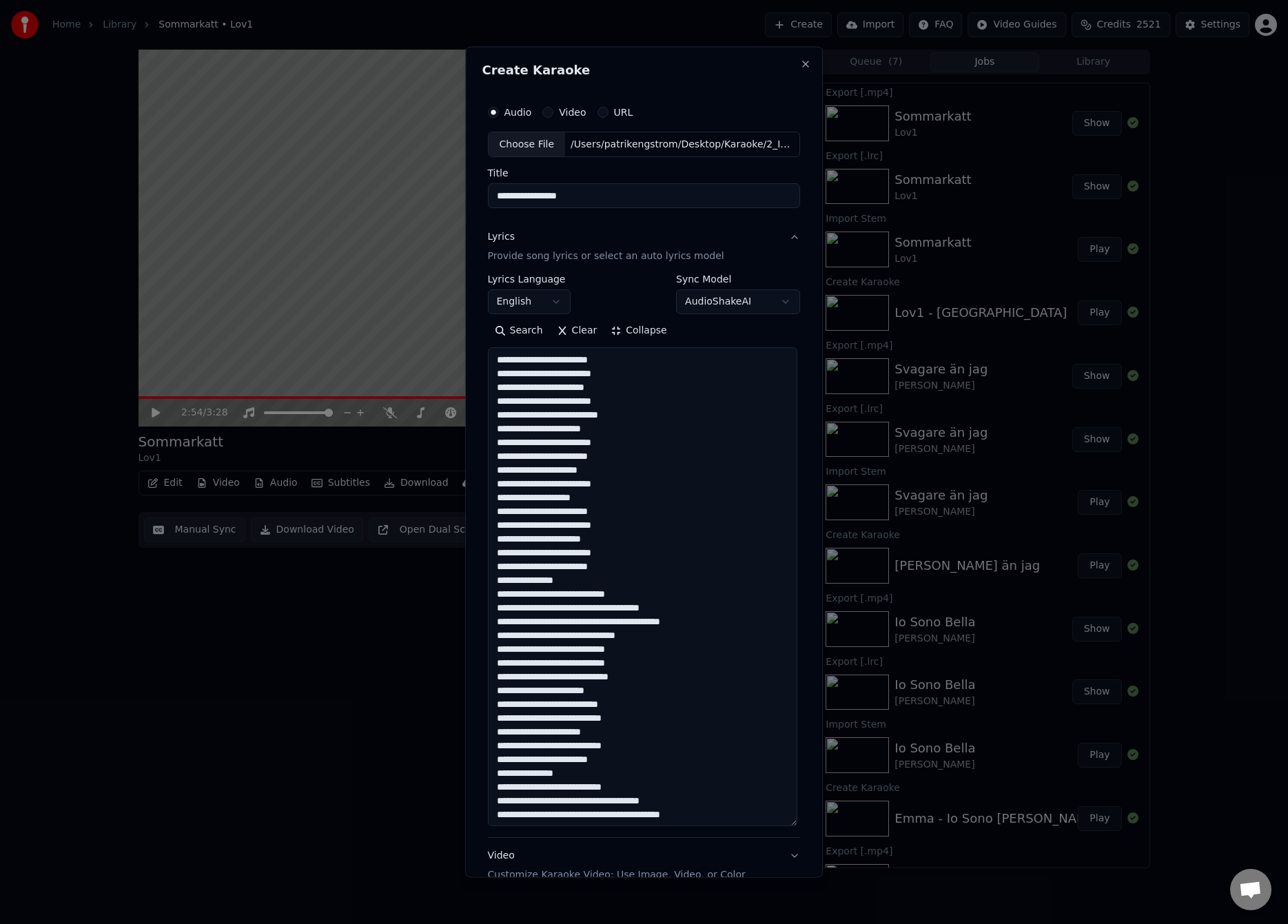
click at [612, 594] on textarea at bounding box center [643, 586] width 309 height 479
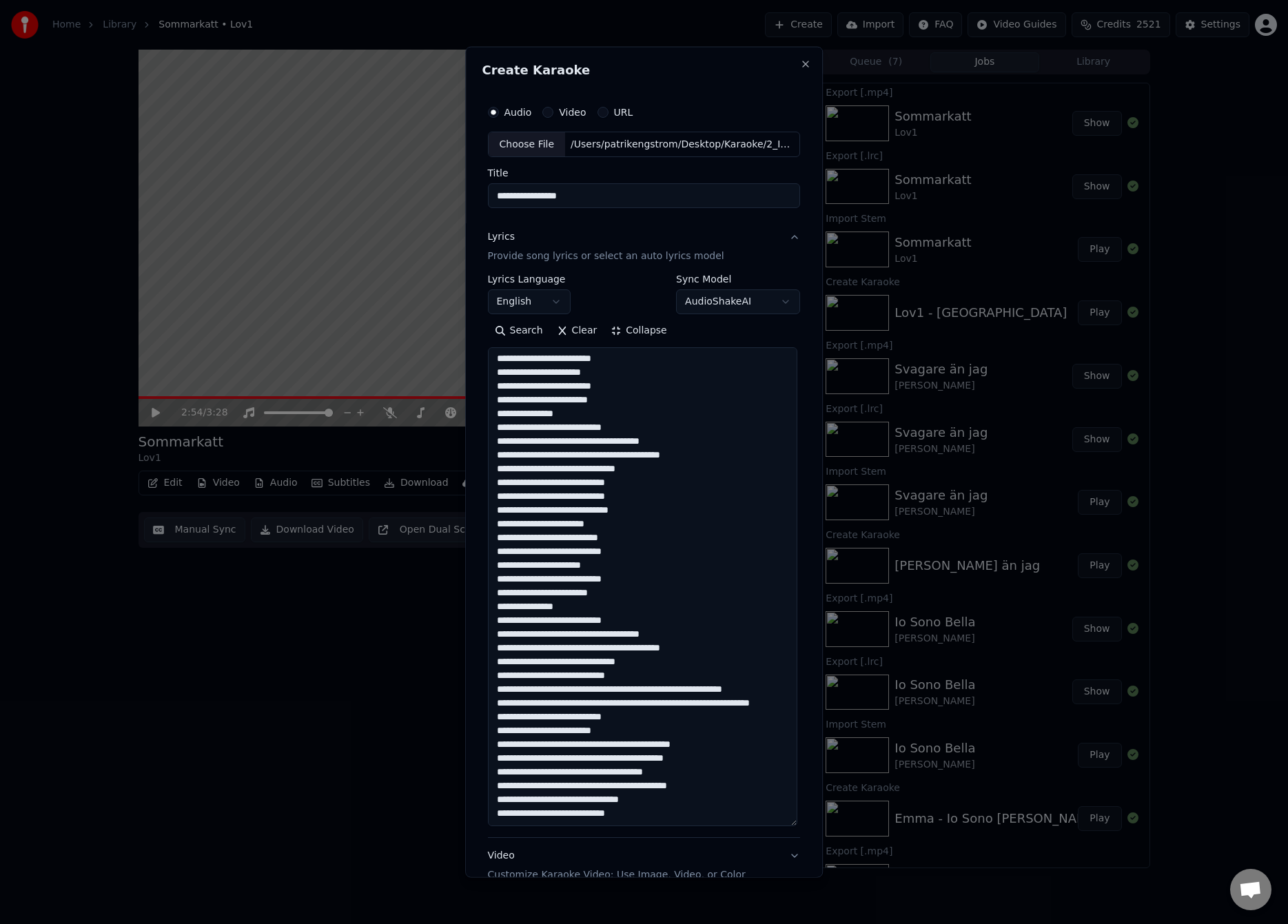
click at [626, 662] on textarea at bounding box center [643, 586] width 309 height 479
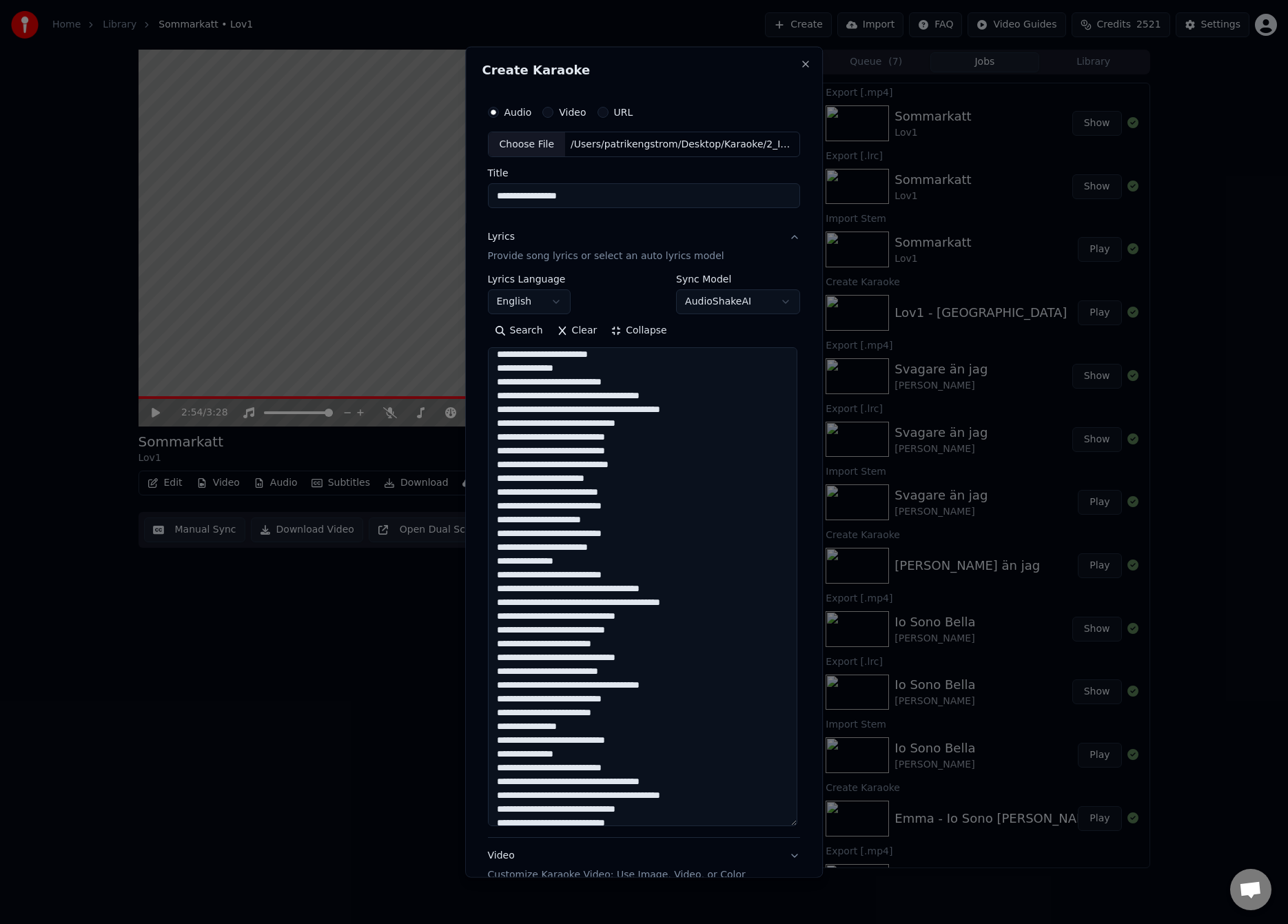
scroll to position [221, 0]
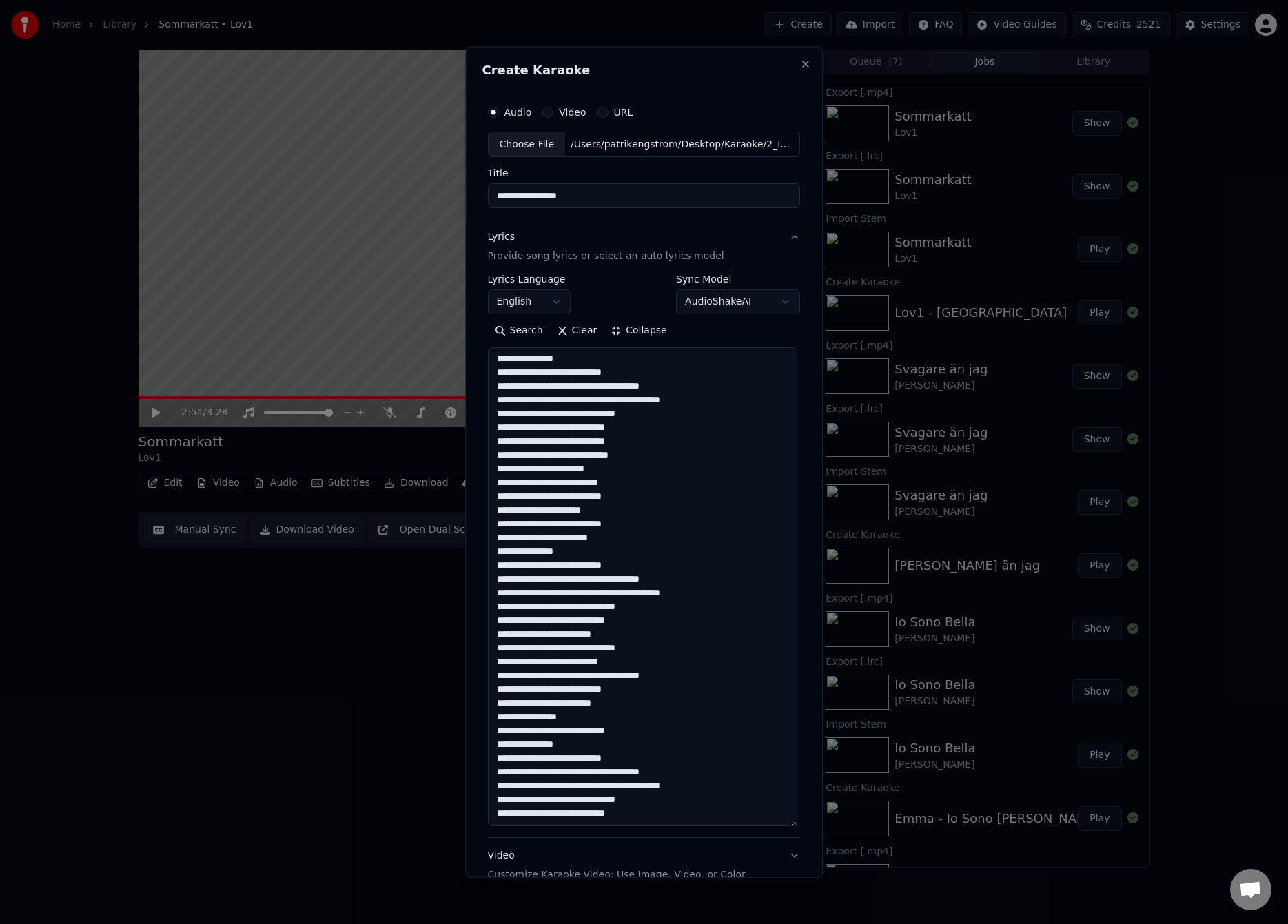
click at [600, 674] on textarea at bounding box center [643, 586] width 309 height 479
click at [596, 784] on textarea at bounding box center [643, 586] width 309 height 479
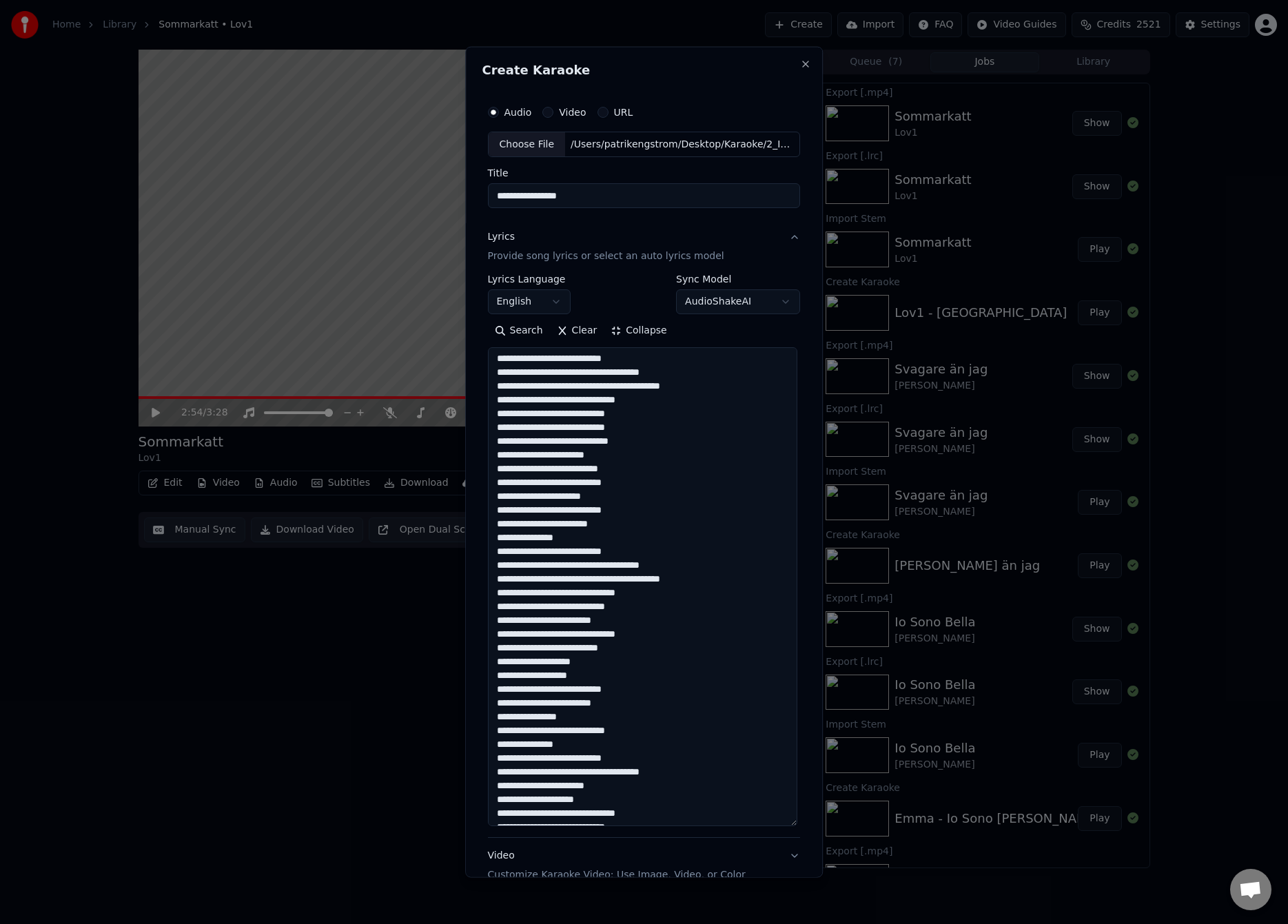
drag, startPoint x: 596, startPoint y: 578, endPoint x: 607, endPoint y: 593, distance: 18.6
click at [596, 579] on textarea at bounding box center [643, 586] width 309 height 479
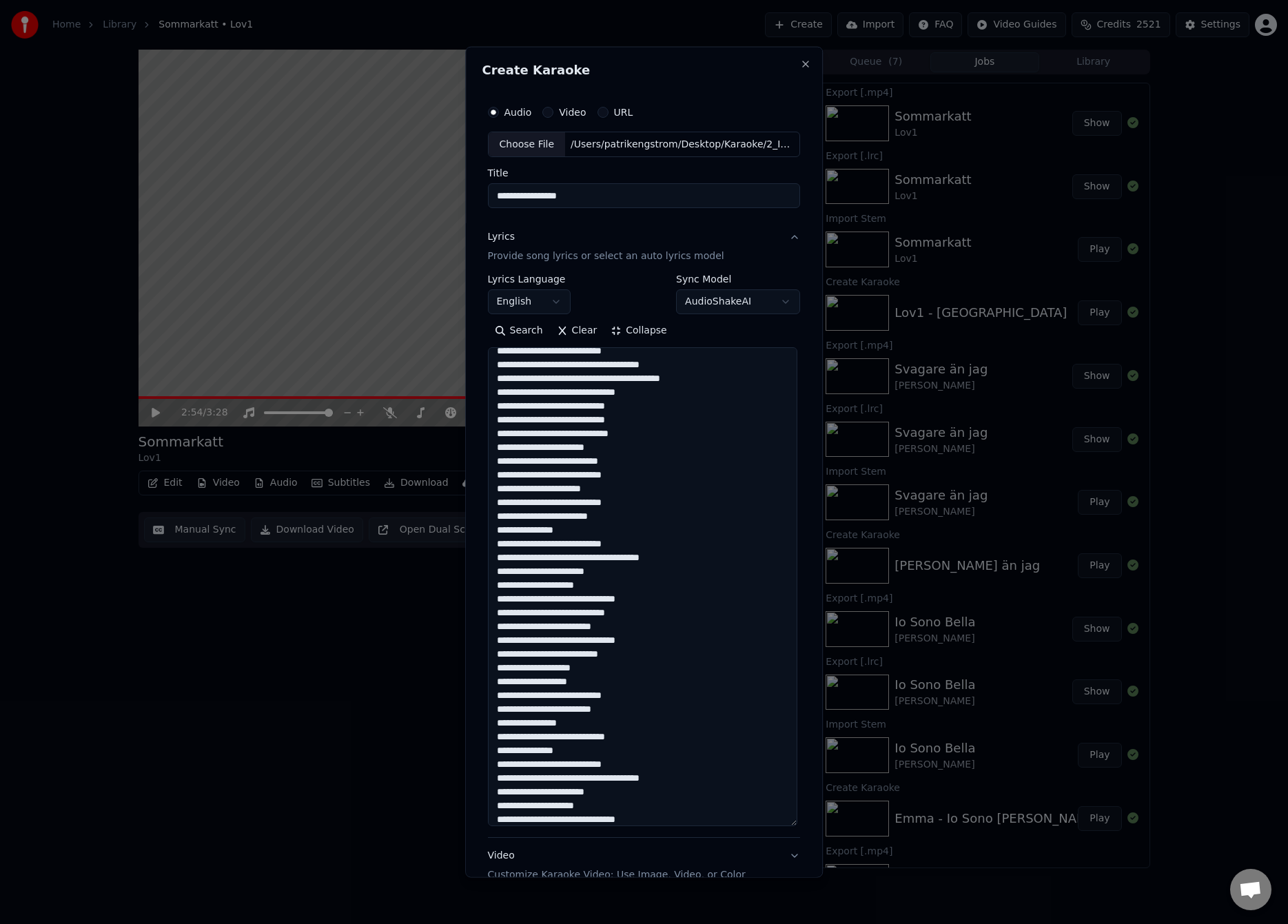
scroll to position [263, 0]
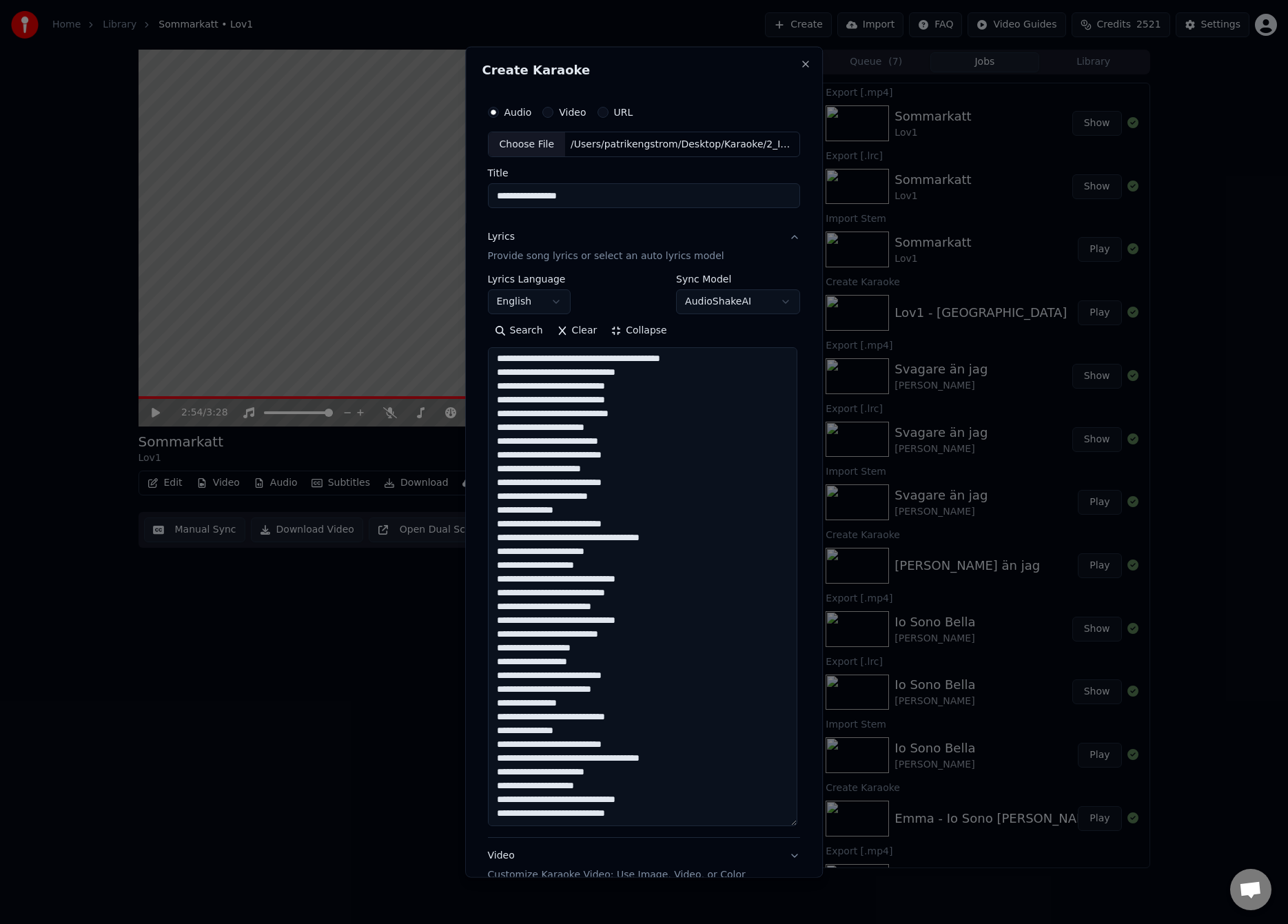
type textarea "**********"
click at [807, 488] on div "**********" at bounding box center [644, 462] width 358 height 832
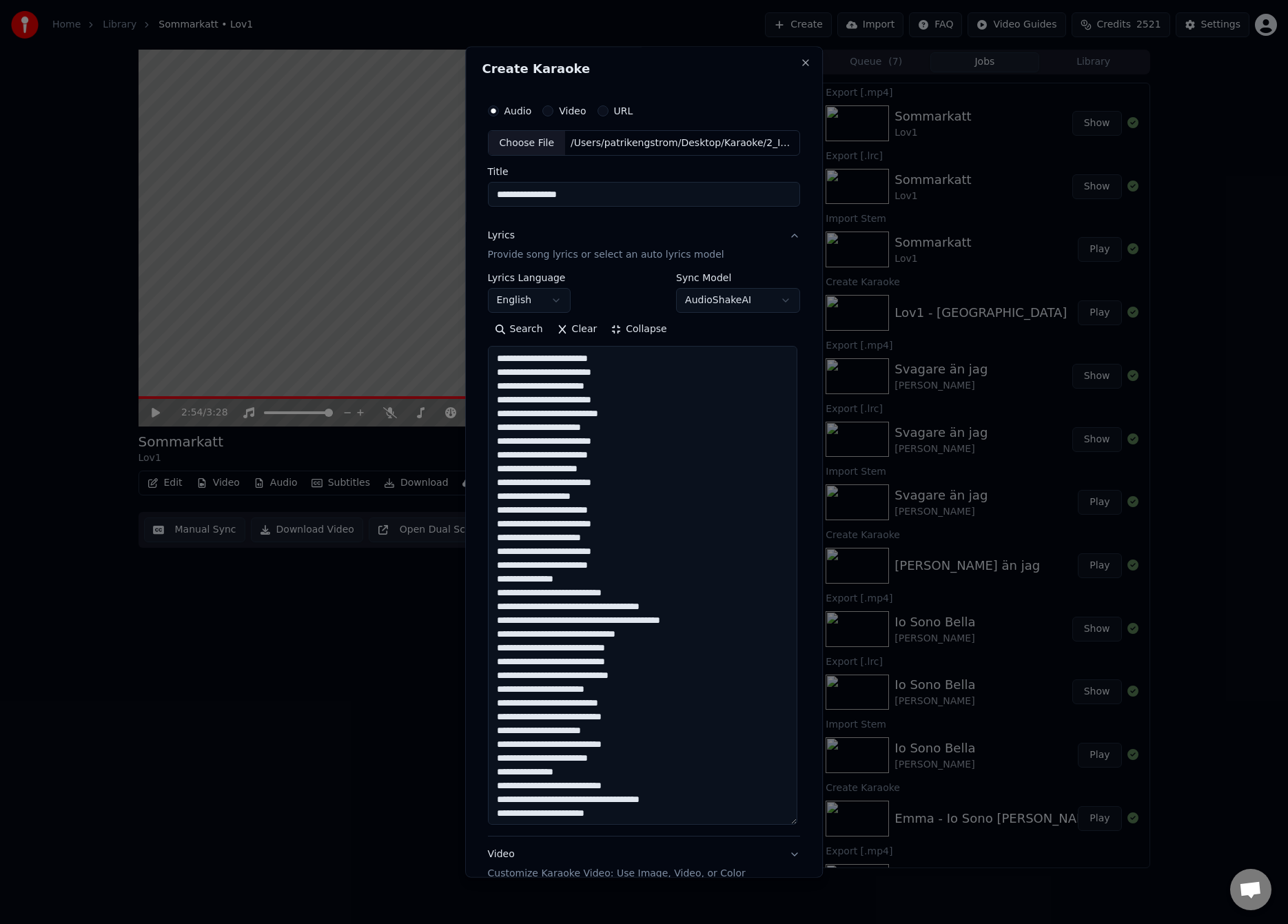
scroll to position [0, 0]
click at [522, 149] on div "Choose File" at bounding box center [526, 144] width 77 height 25
type input "**********"
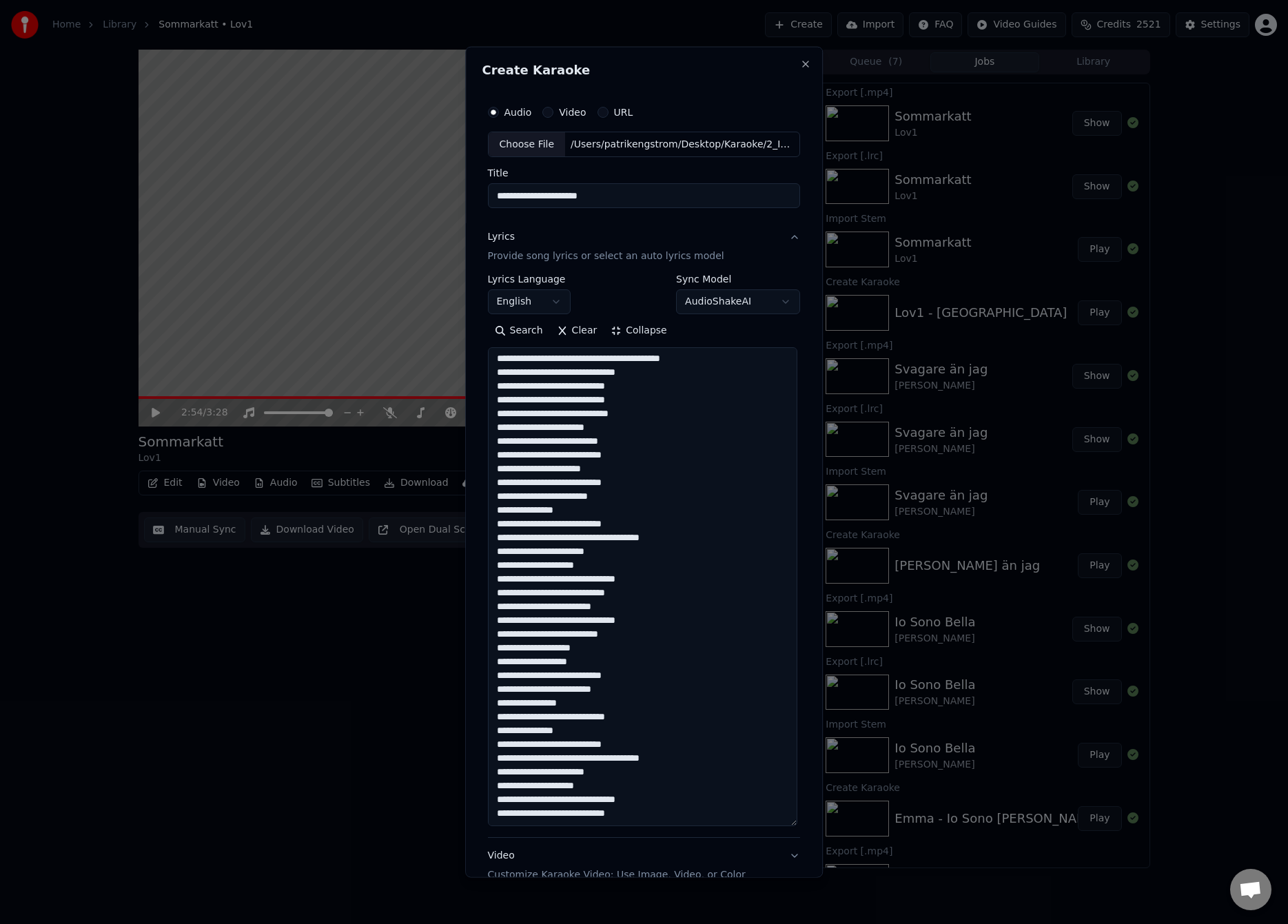
scroll to position [149, 0]
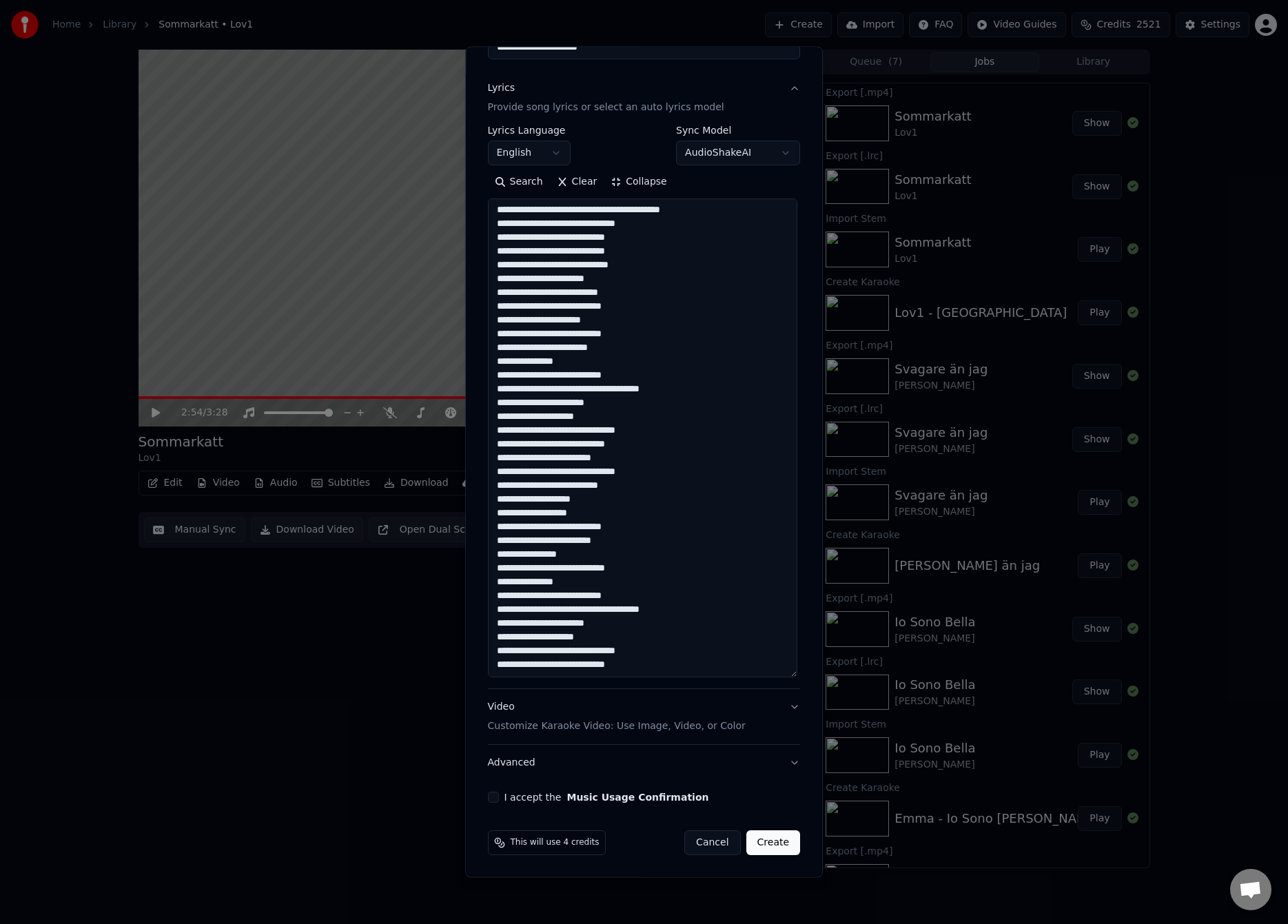
click at [489, 796] on button "I accept the Music Usage Confirmation" at bounding box center [493, 797] width 11 height 11
click at [766, 845] on button "Create" at bounding box center [772, 842] width 54 height 25
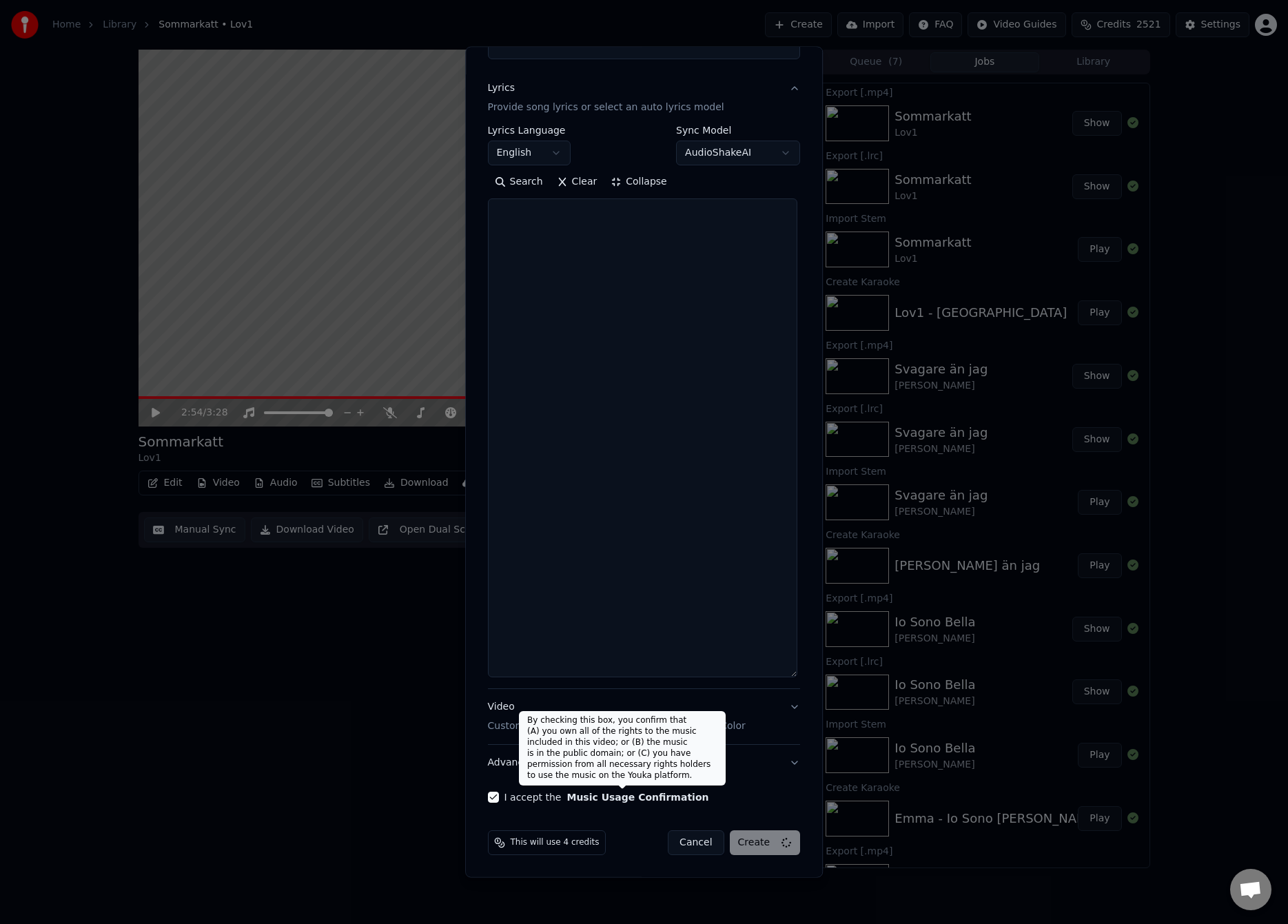
scroll to position [0, 0]
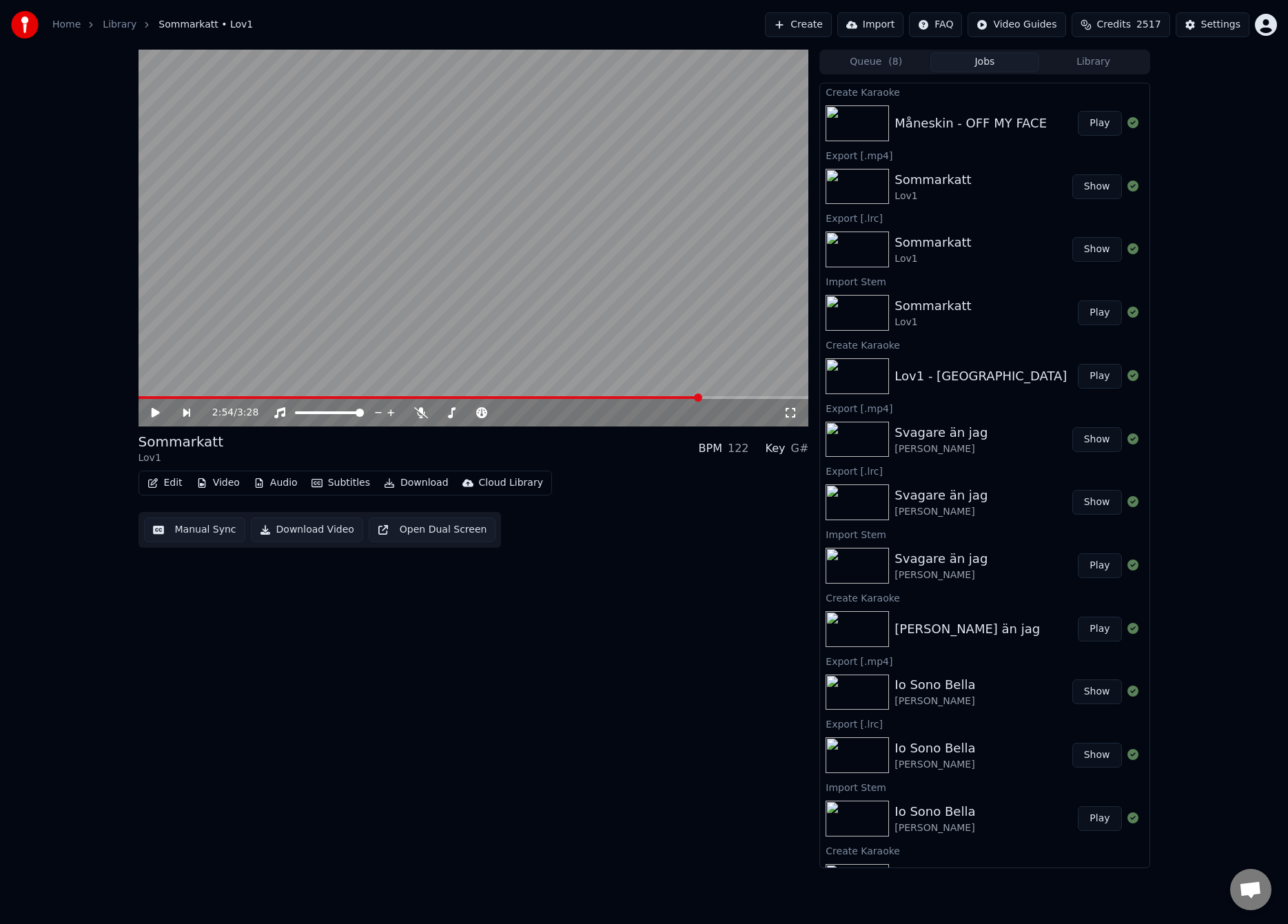
click at [1099, 116] on button "Play" at bounding box center [1099, 123] width 43 height 25
click at [415, 309] on video at bounding box center [473, 237] width 670 height 377
